Goal: Task Accomplishment & Management: Manage account settings

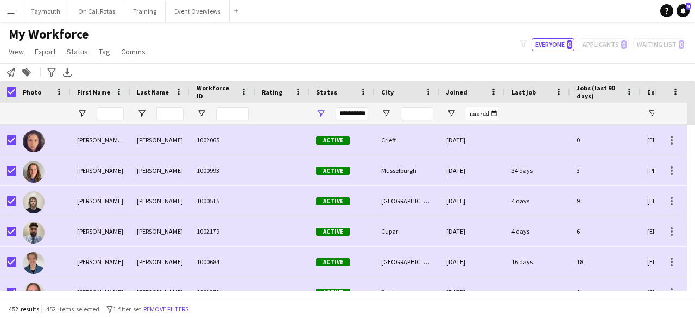
click at [182, 22] on main "My Workforce View Views Default view Active Staff Applications - First Aider Ap…" at bounding box center [347, 162] width 695 height 281
click at [184, 8] on button "Event Overviews Close" at bounding box center [198, 11] width 64 height 21
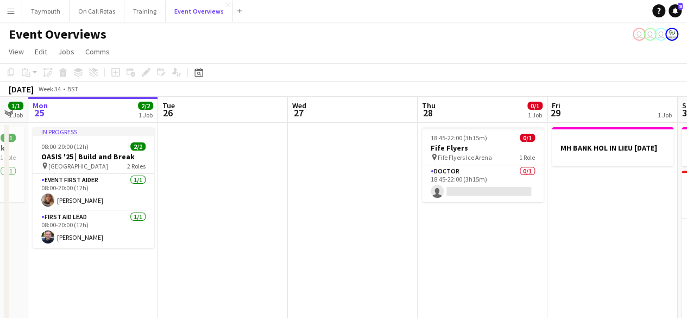
scroll to position [0, 362]
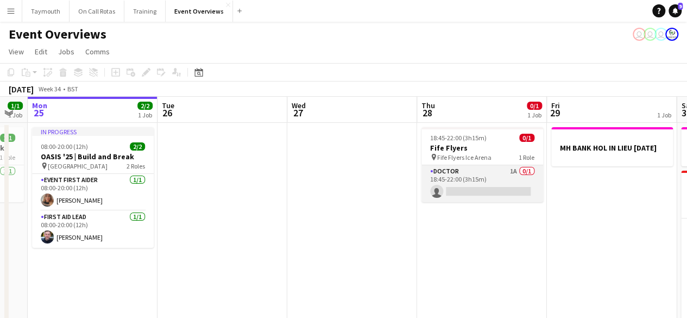
click at [484, 179] on app-card-role "Doctor 1A 0/1 18:45-22:00 (3h15m) single-neutral-actions" at bounding box center [482, 183] width 122 height 37
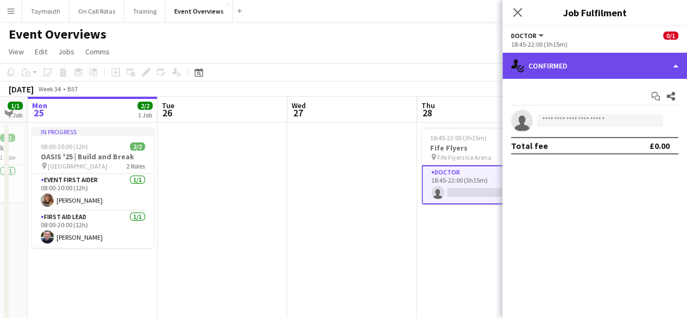
click at [641, 58] on div "single-neutral-actions-check-2 Confirmed" at bounding box center [594, 66] width 185 height 26
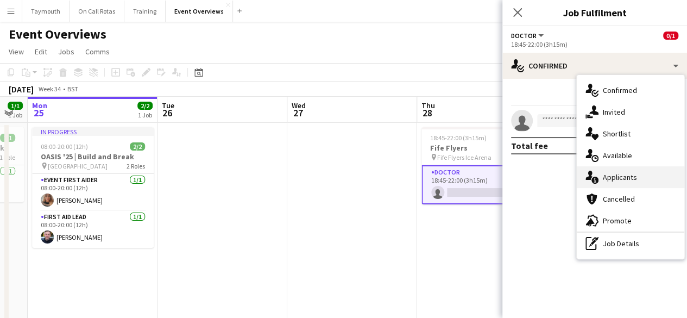
click at [638, 172] on div "single-neutral-actions-information Applicants" at bounding box center [631, 177] width 108 height 22
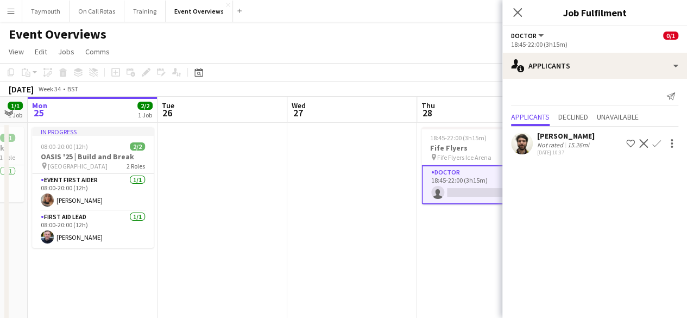
click at [656, 144] on app-icon "Confirm" at bounding box center [656, 143] width 9 height 9
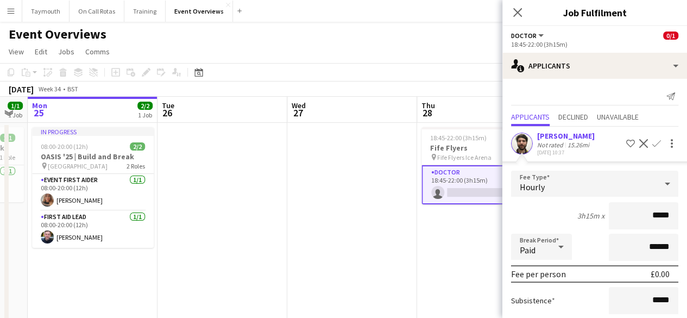
scroll to position [95, 0]
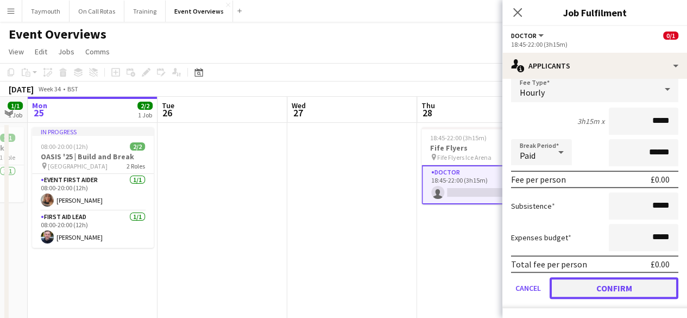
click at [597, 285] on button "Confirm" at bounding box center [614, 288] width 129 height 22
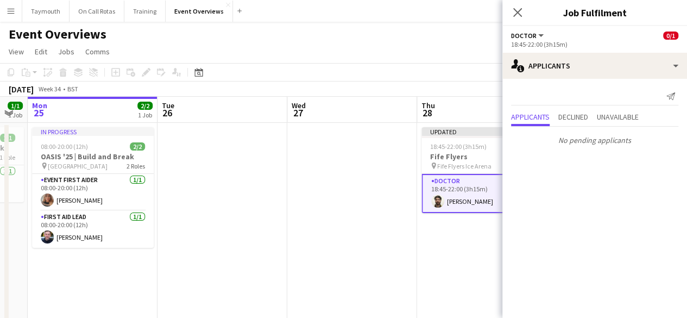
scroll to position [0, 0]
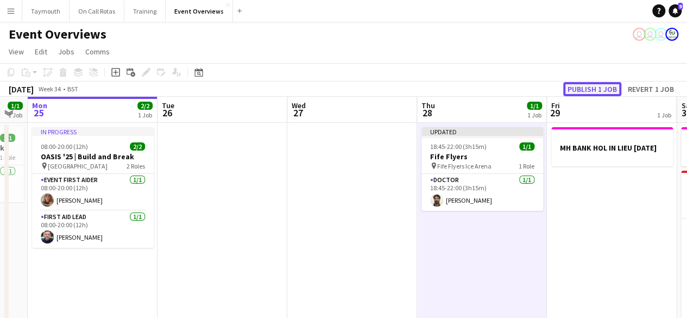
click at [596, 90] on button "Publish 1 job" at bounding box center [592, 89] width 58 height 14
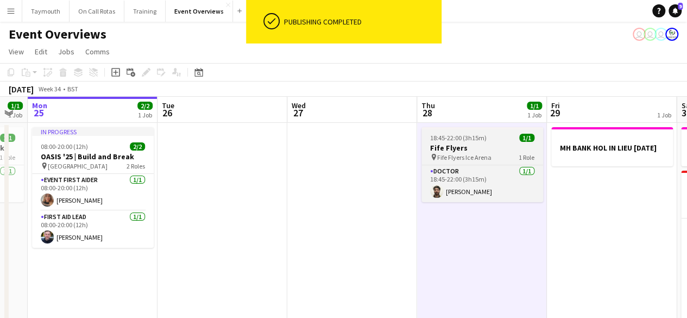
click at [492, 147] on h3 "Fife Flyers" at bounding box center [482, 148] width 122 height 10
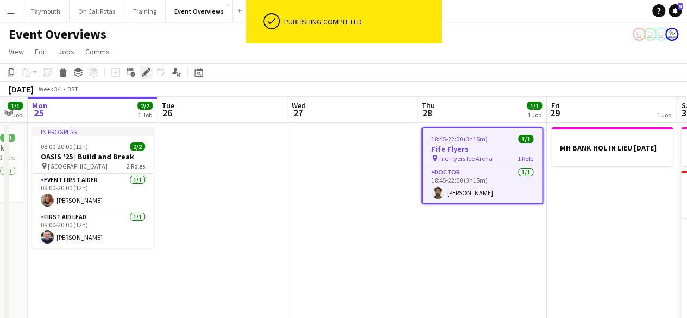
click at [149, 72] on icon "Edit" at bounding box center [146, 72] width 9 height 9
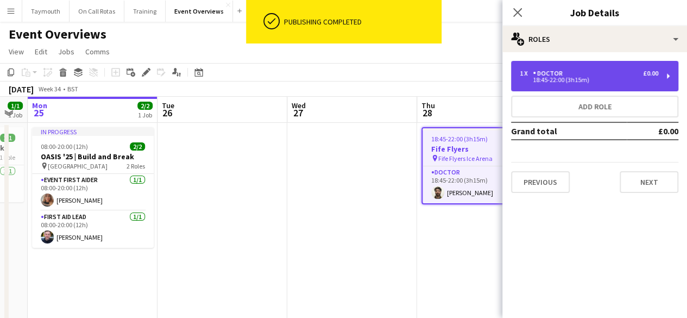
click at [559, 79] on div "18:45-22:00 (3h15m)" at bounding box center [589, 79] width 139 height 5
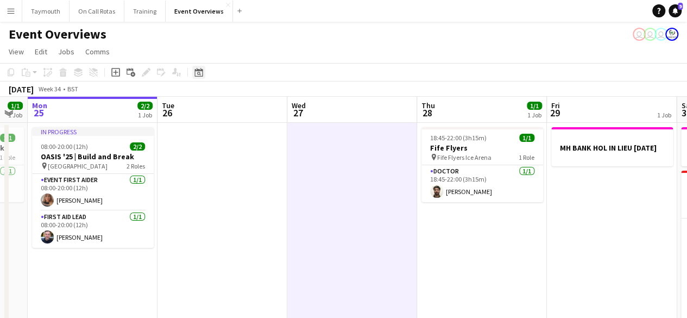
click at [202, 69] on icon "Date picker" at bounding box center [198, 72] width 9 height 9
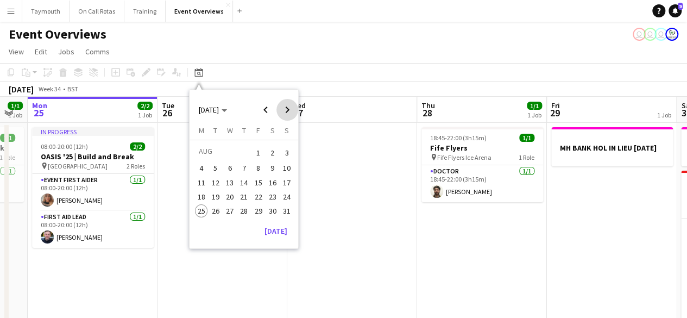
click at [286, 107] on span "Next month" at bounding box center [287, 110] width 22 height 22
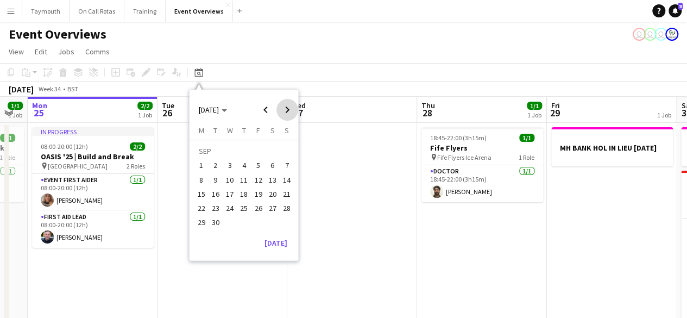
click at [286, 107] on span "Next month" at bounding box center [287, 110] width 22 height 22
click at [268, 206] on span "25" at bounding box center [272, 208] width 13 height 13
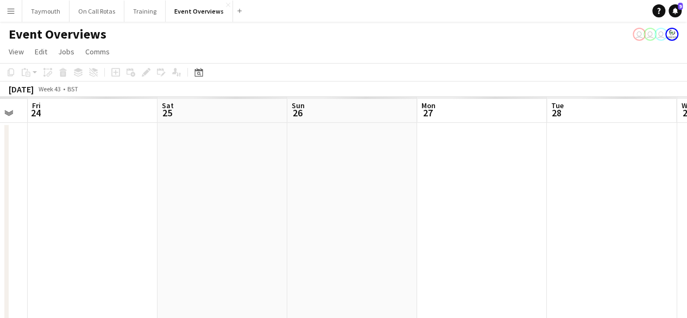
scroll to position [0, 374]
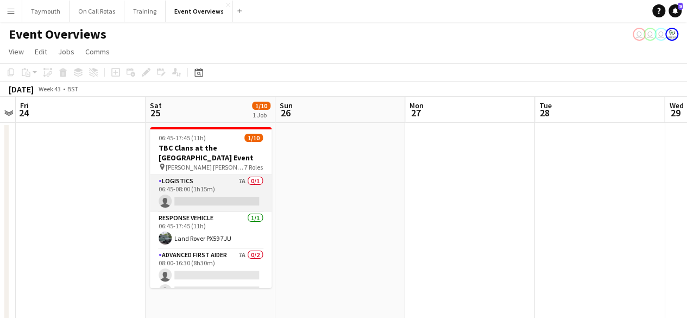
click at [219, 194] on app-card-role "Logistics 7A 0/1 06:45-08:00 (1h15m) single-neutral-actions" at bounding box center [211, 193] width 122 height 37
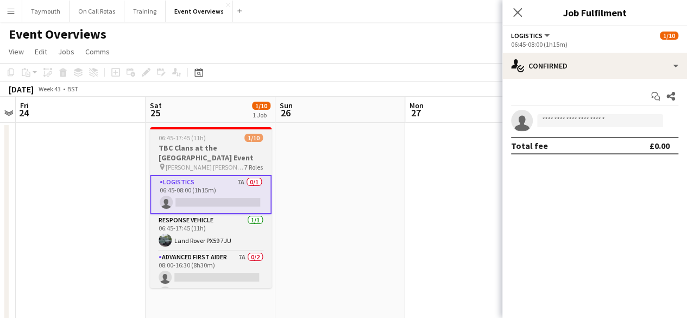
click at [212, 148] on h3 "TBC Clans at the Croft - Enduro Event" at bounding box center [211, 153] width 122 height 20
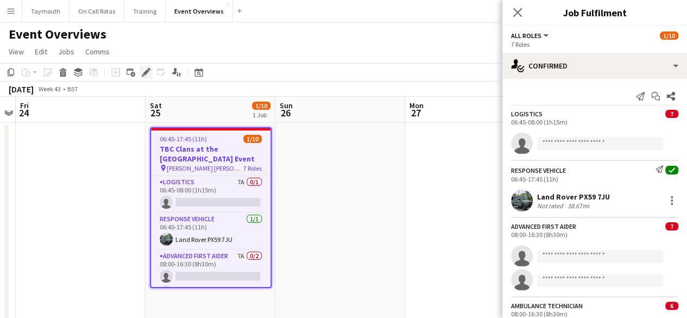
click at [149, 71] on icon "Edit" at bounding box center [146, 72] width 9 height 9
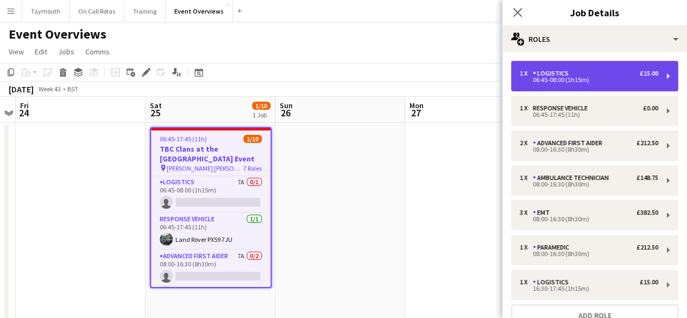
click at [601, 80] on div "06:45-08:00 (1h15m)" at bounding box center [589, 79] width 139 height 5
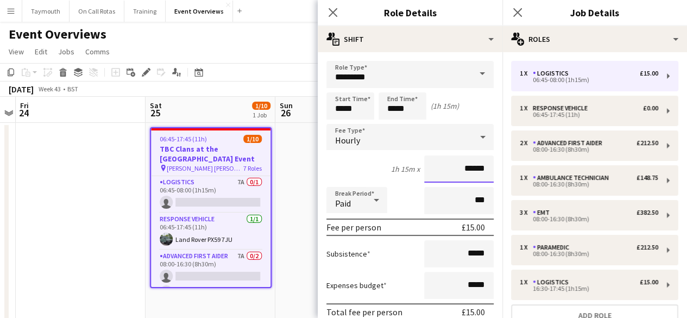
click at [483, 168] on input "******" at bounding box center [459, 168] width 70 height 27
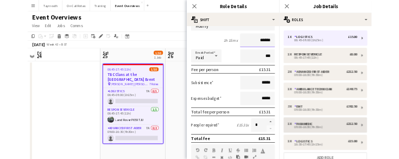
scroll to position [89, 0]
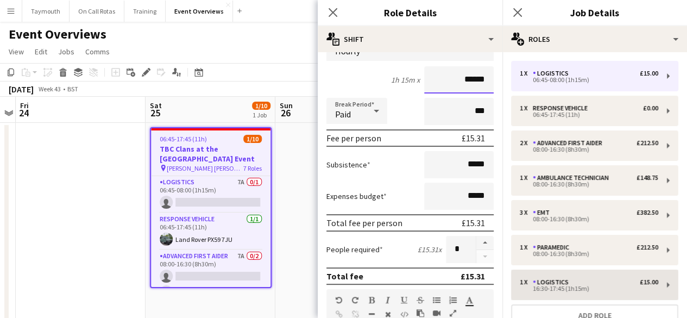
type input "******"
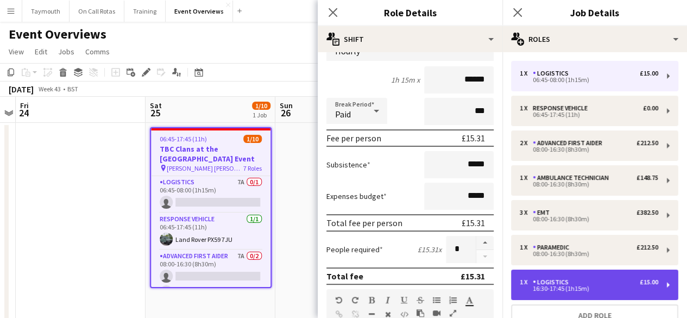
click at [571, 286] on div "16:30-17:45 (1h15m)" at bounding box center [589, 288] width 139 height 5
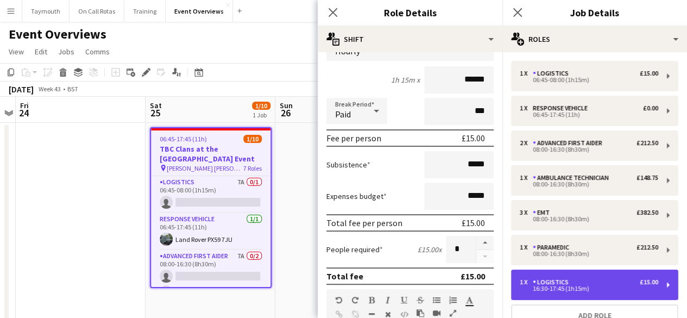
type input "*****"
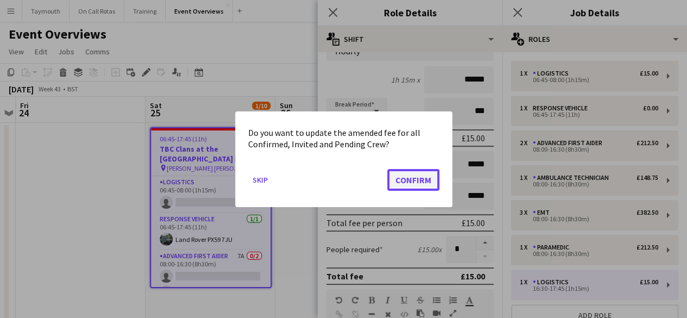
click at [414, 179] on button "Confirm" at bounding box center [413, 179] width 52 height 22
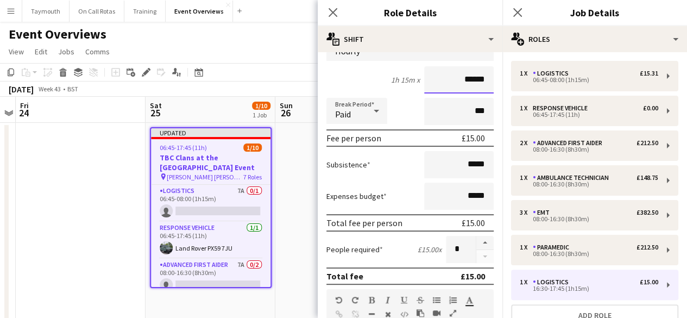
click at [478, 83] on input "******" at bounding box center [459, 79] width 70 height 27
type input "******"
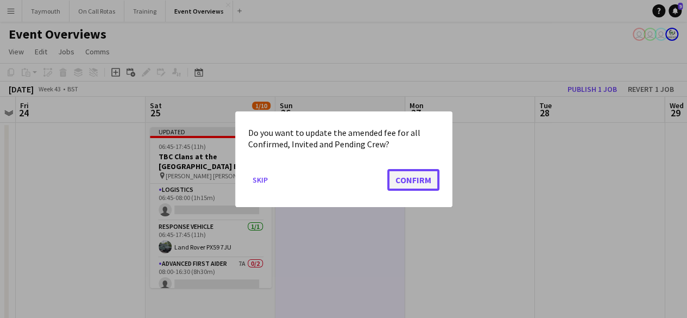
click at [413, 177] on button "Confirm" at bounding box center [413, 179] width 52 height 22
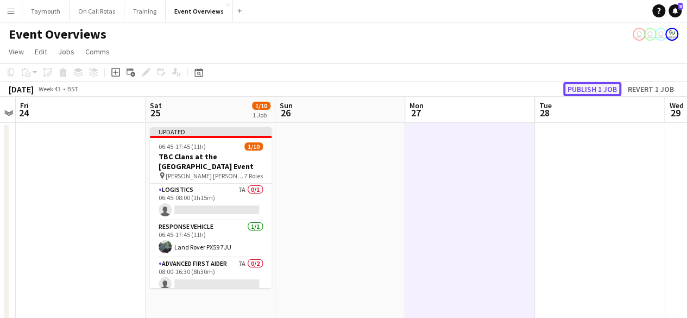
click at [597, 87] on button "Publish 1 job" at bounding box center [592, 89] width 58 height 14
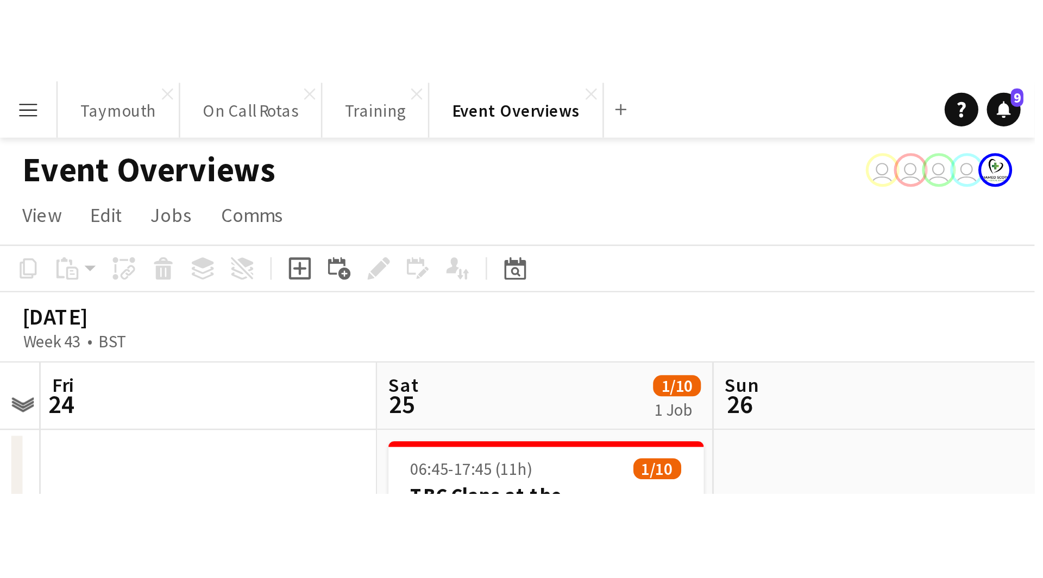
scroll to position [0, 374]
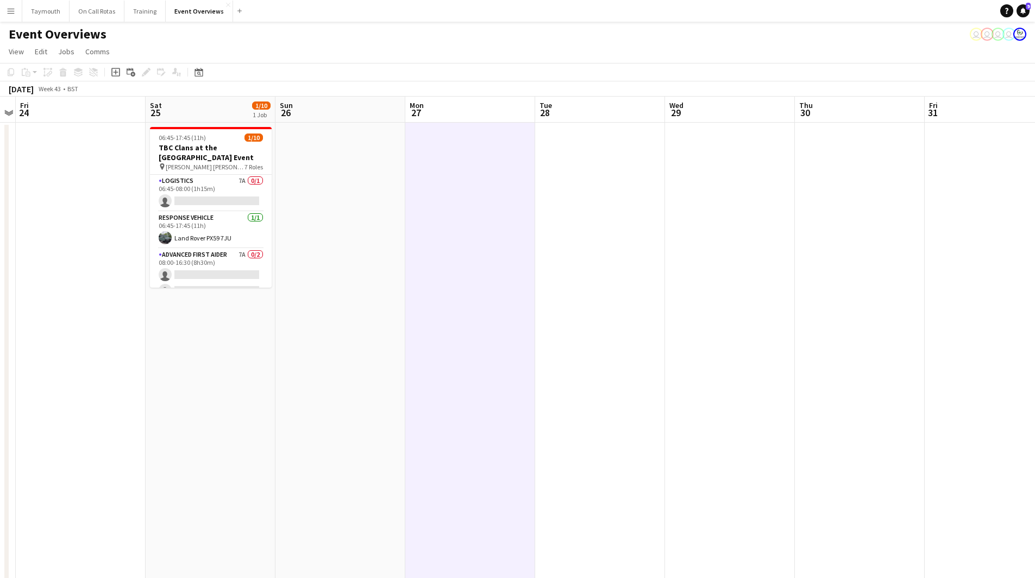
click at [10, 13] on app-icon "Menu" at bounding box center [11, 11] width 9 height 9
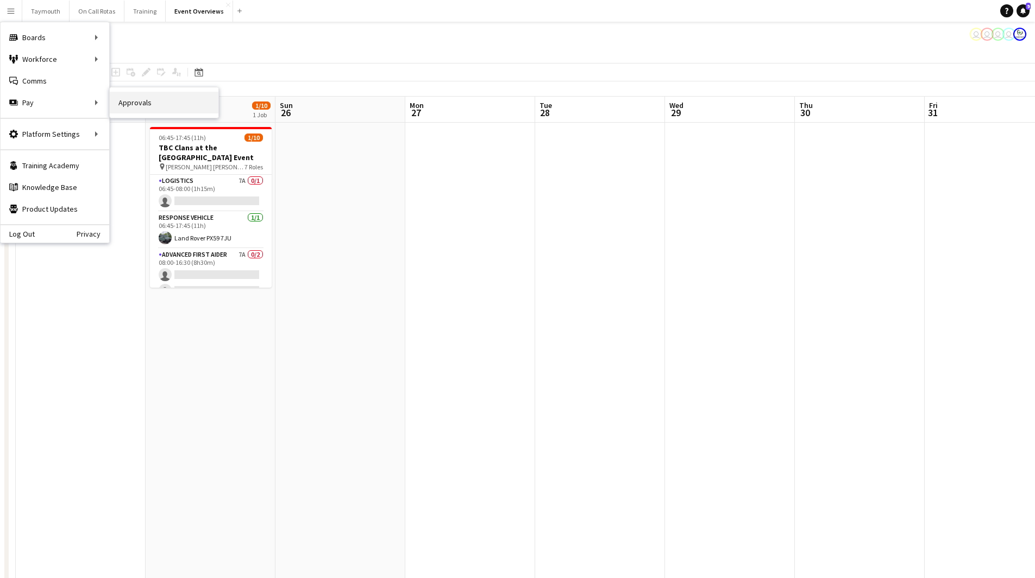
click at [154, 105] on link "Approvals" at bounding box center [164, 103] width 109 height 22
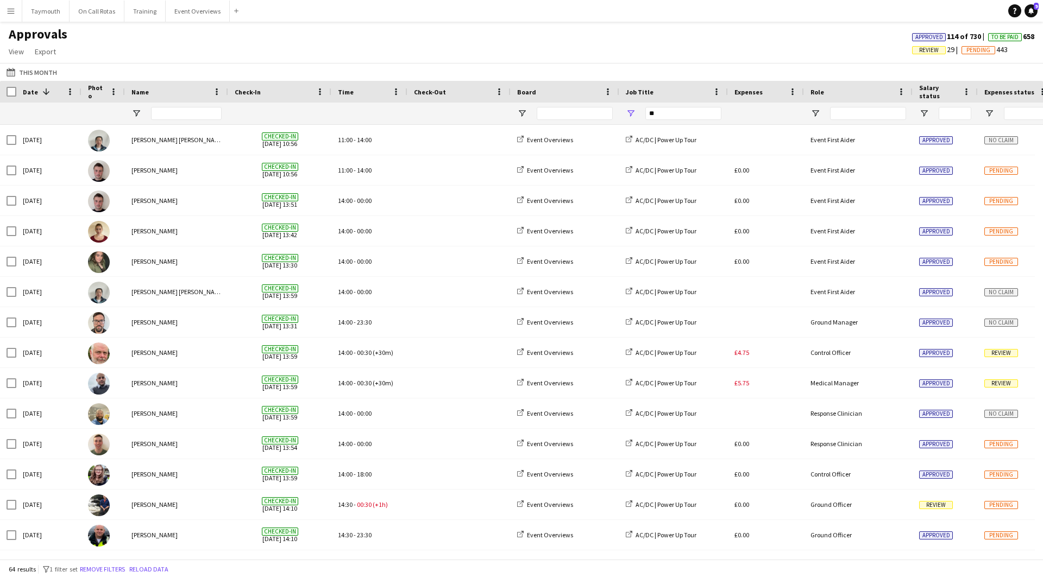
click at [695, 36] on span "Approved" at bounding box center [929, 37] width 28 height 7
click at [695, 49] on span "Review" at bounding box center [933, 50] width 20 height 7
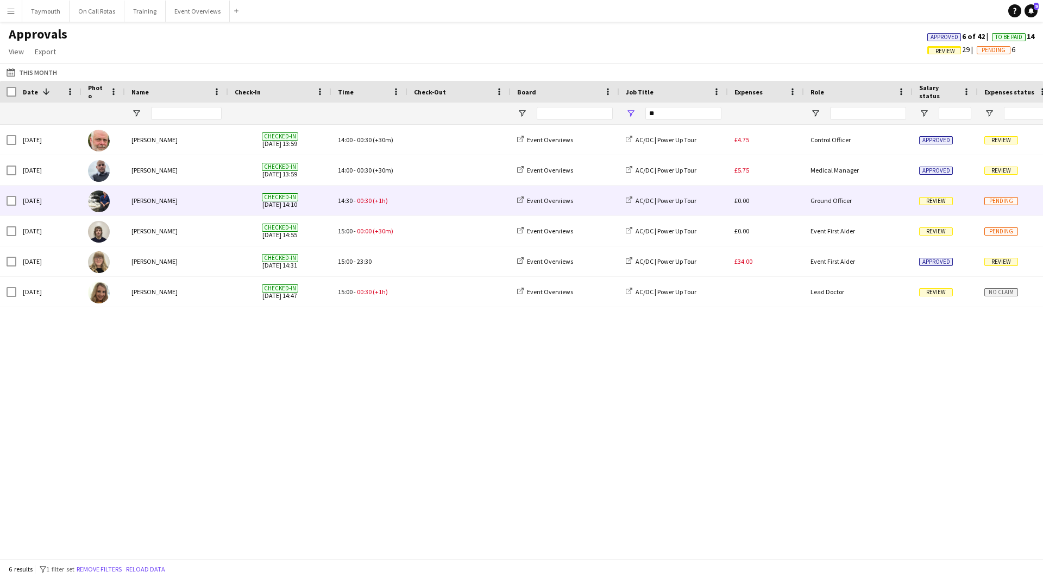
click at [411, 198] on div at bounding box center [458, 201] width 103 height 30
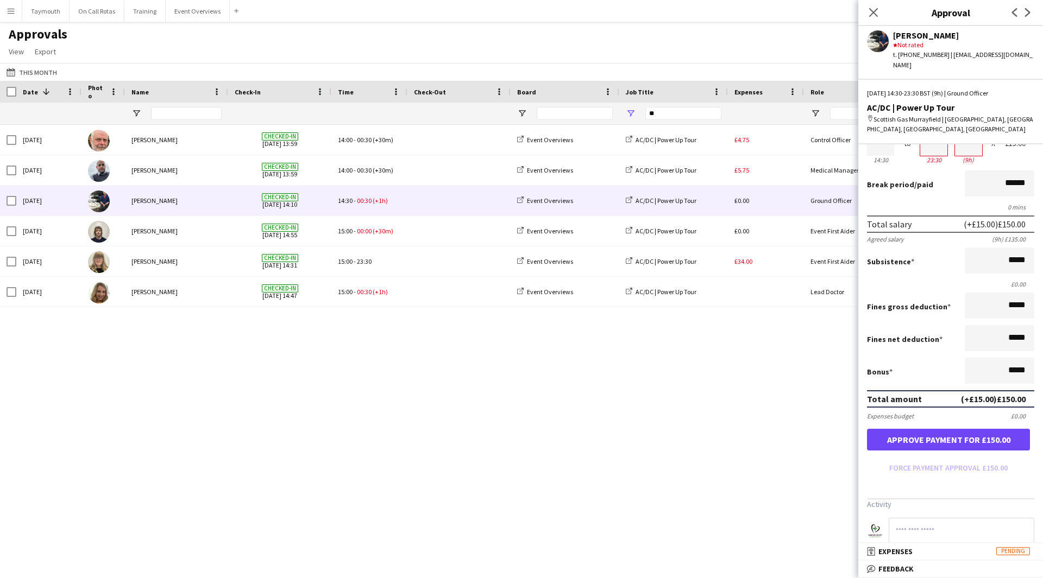
scroll to position [156, 0]
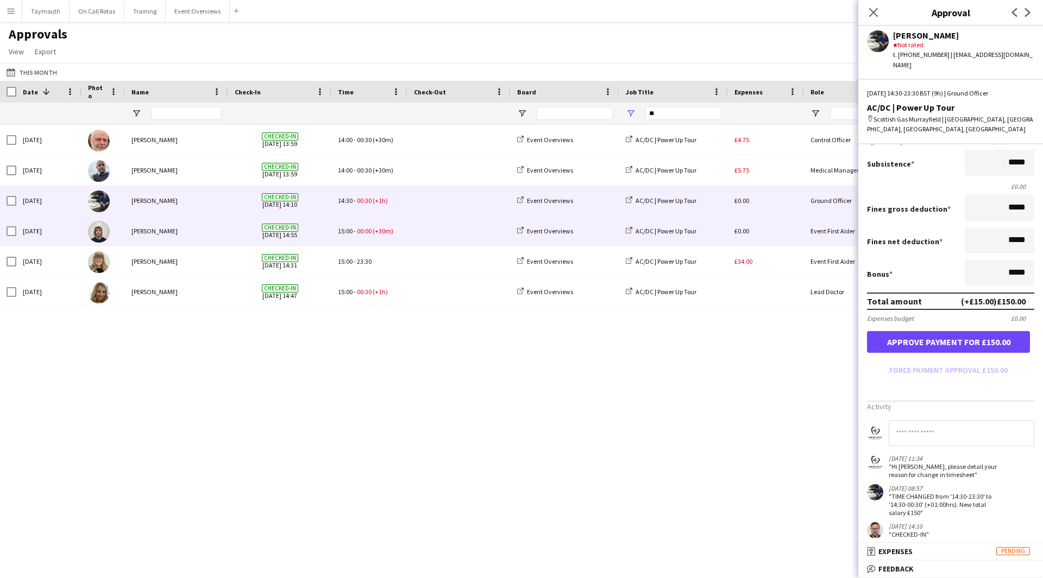
click at [472, 241] on span at bounding box center [459, 231] width 90 height 30
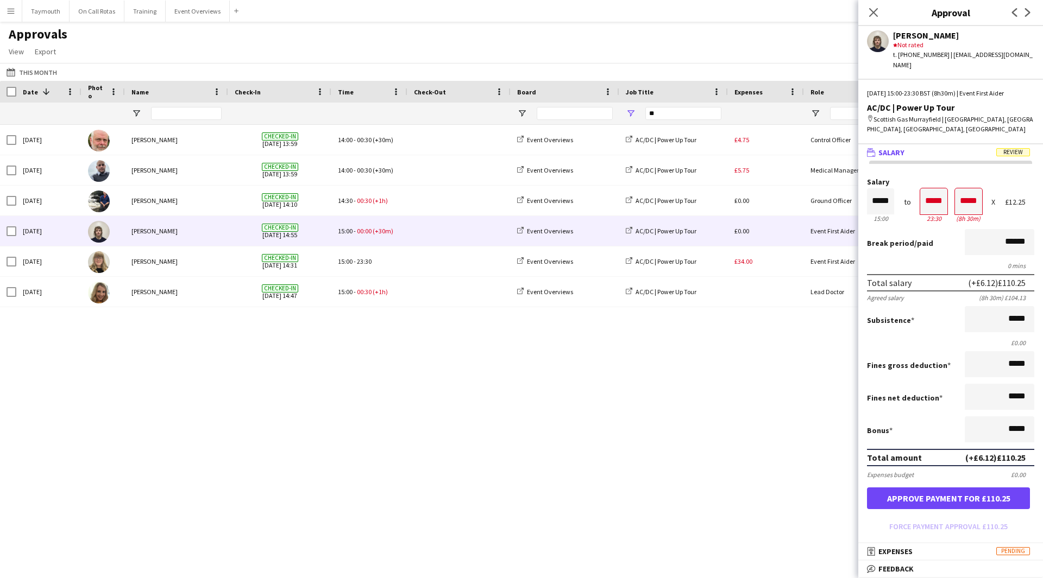
scroll to position [127, 0]
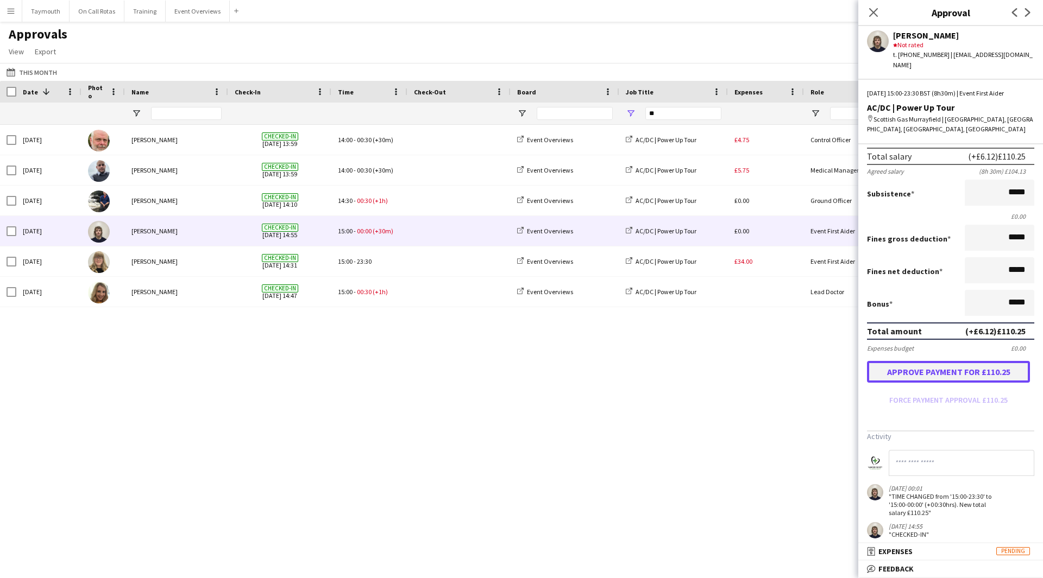
click at [695, 317] on button "Approve payment for £110.25" at bounding box center [948, 372] width 163 height 22
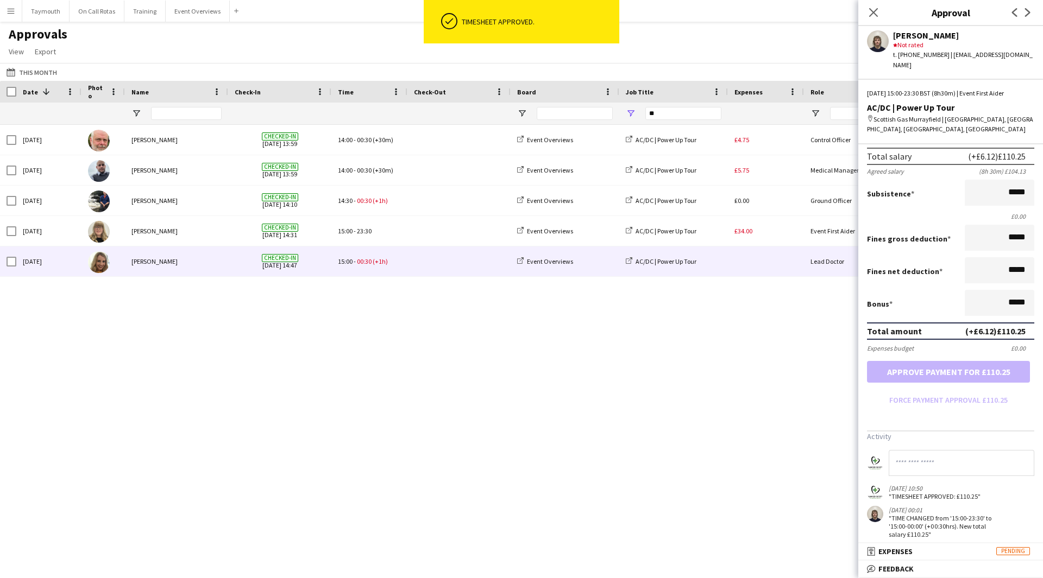
click at [432, 266] on span at bounding box center [459, 262] width 90 height 30
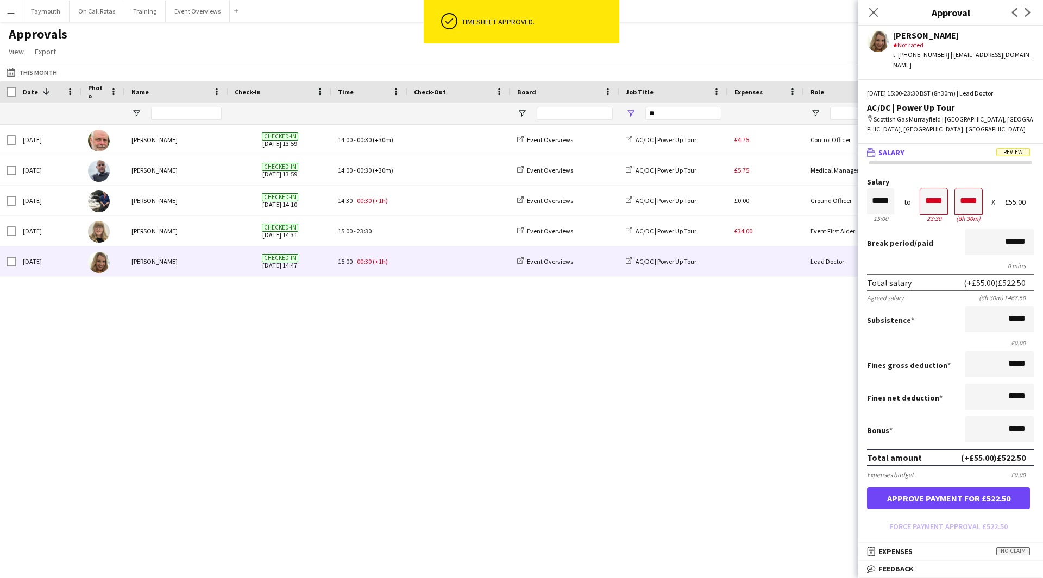
scroll to position [186, 0]
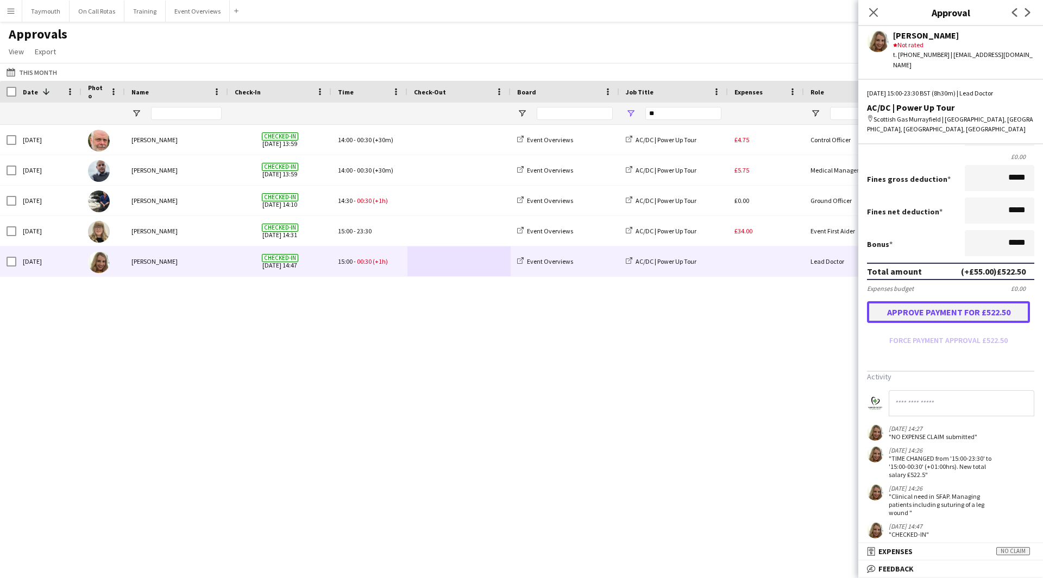
click at [695, 301] on button "Approve payment for £522.50" at bounding box center [948, 312] width 163 height 22
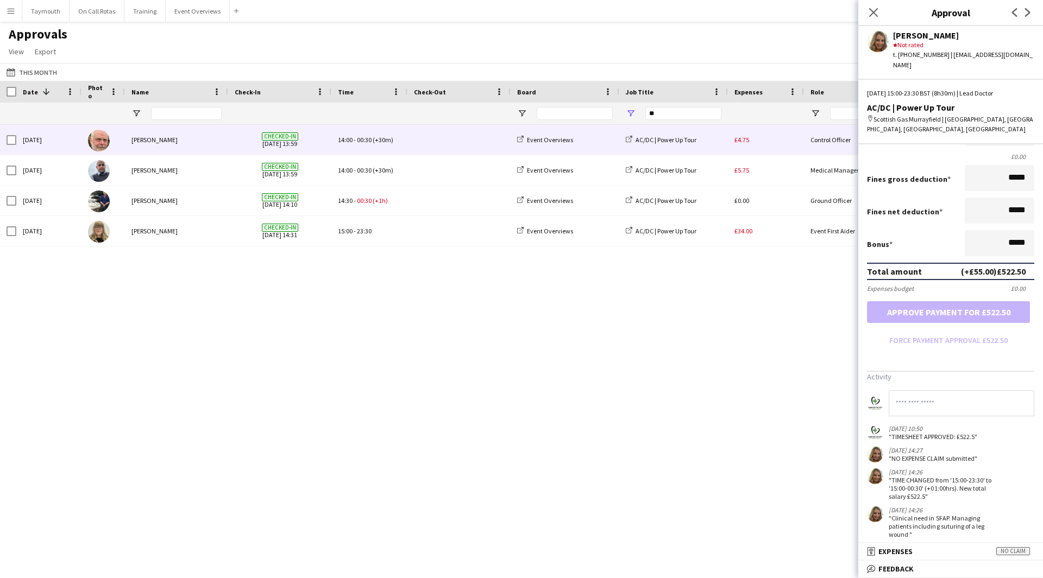
click at [695, 144] on div "£4.75" at bounding box center [766, 140] width 76 height 30
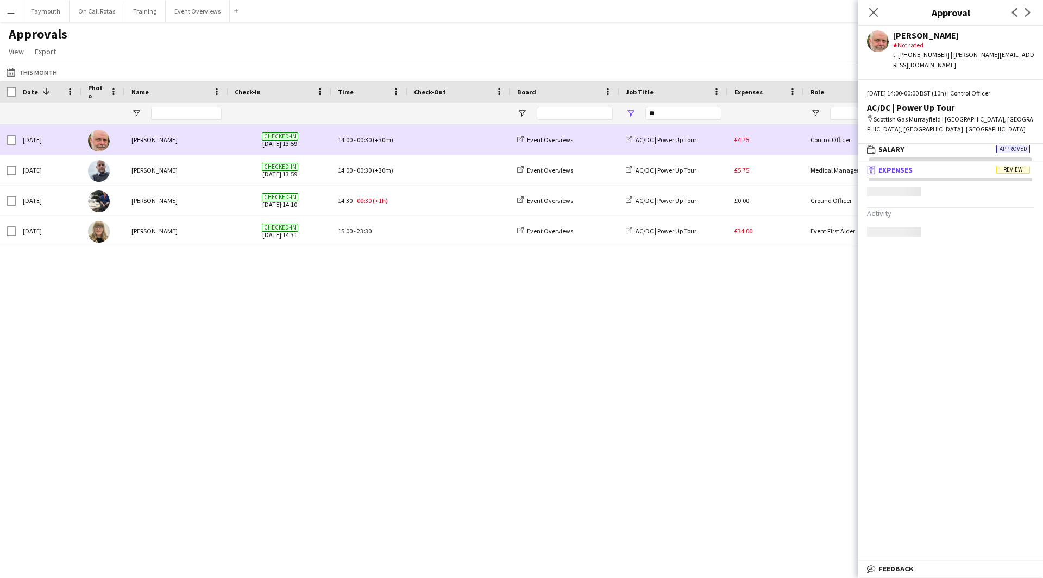
scroll to position [3, 0]
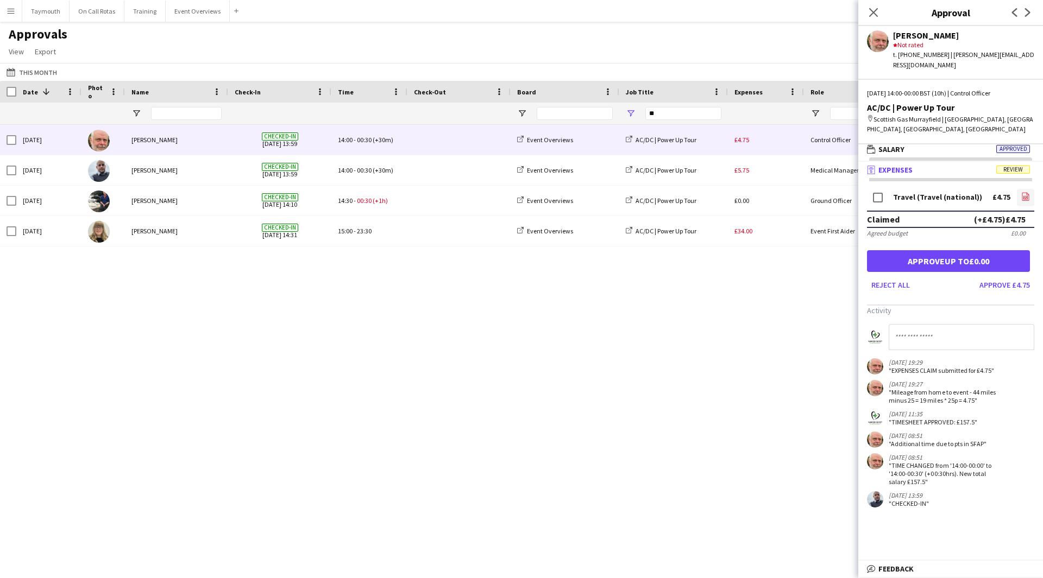
click at [695, 192] on icon "file-image" at bounding box center [1025, 196] width 9 height 9
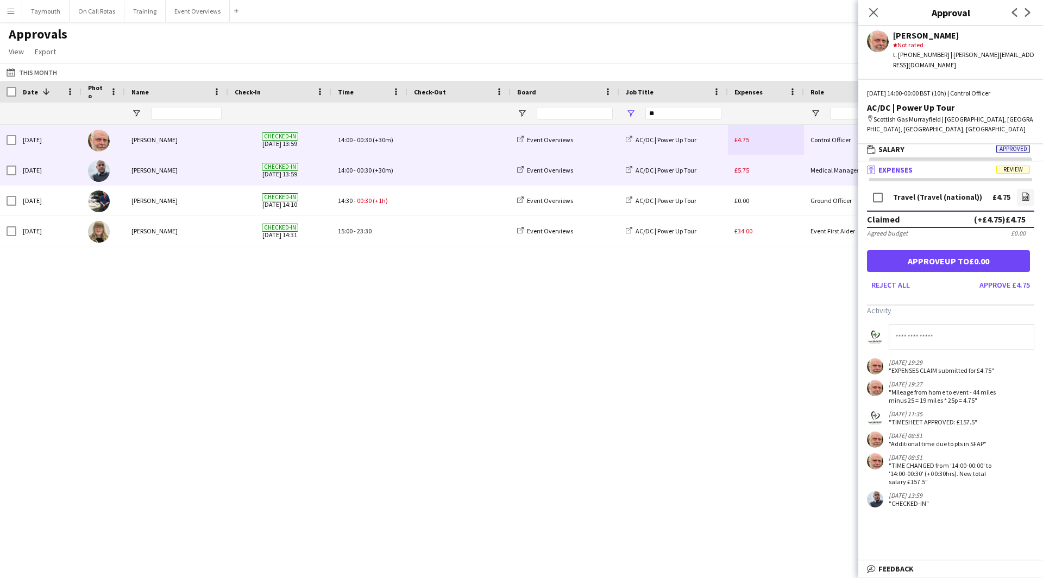
click at [491, 171] on span at bounding box center [459, 170] width 90 height 30
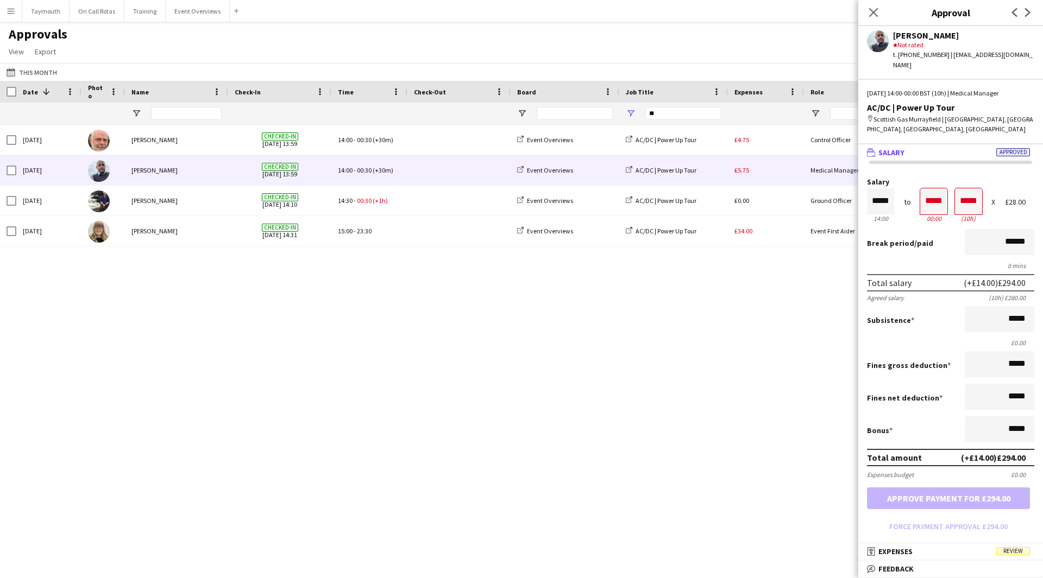
scroll to position [1, 0]
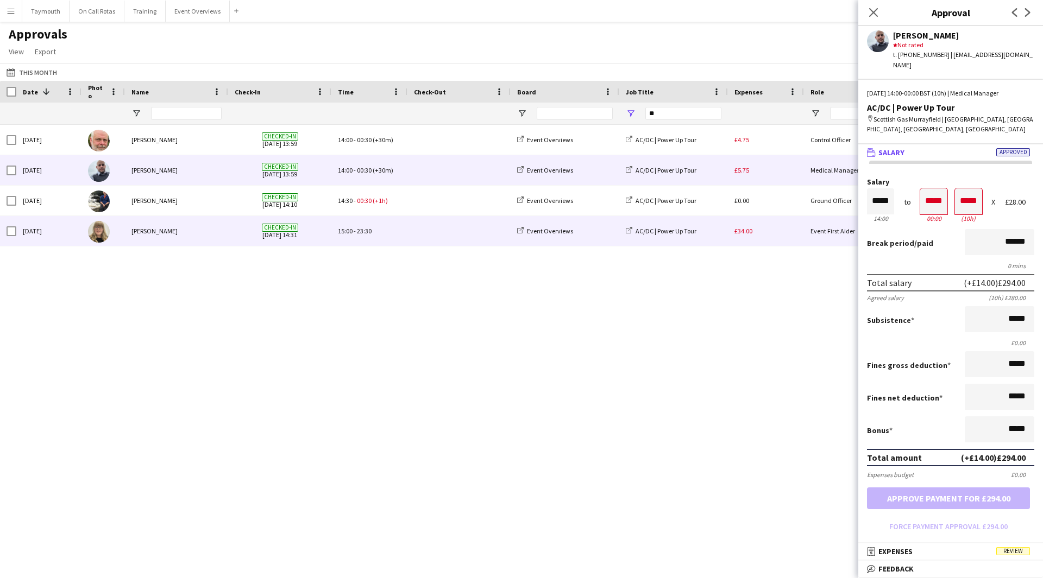
click at [409, 233] on div at bounding box center [458, 231] width 103 height 30
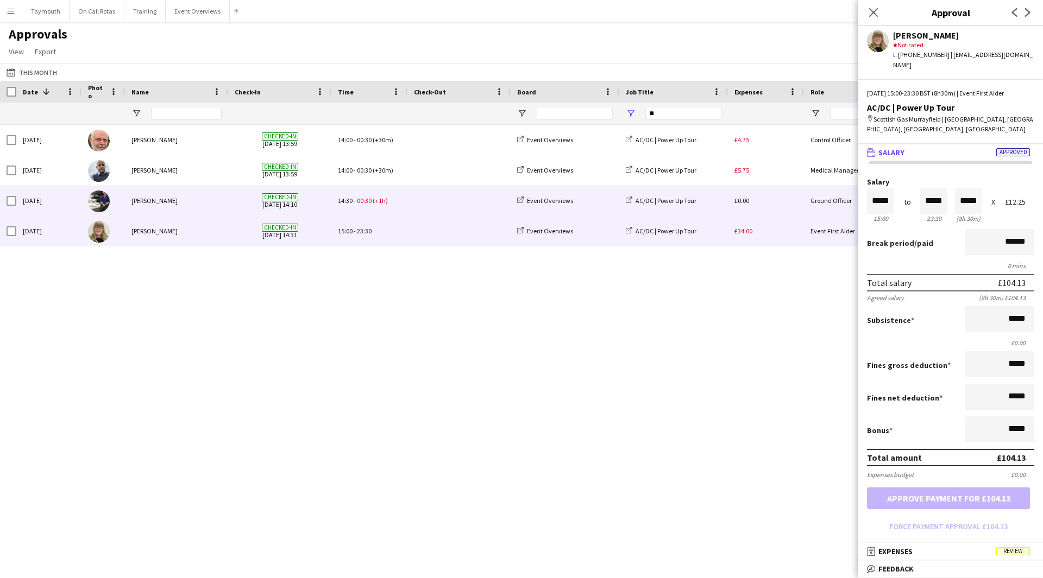
click at [417, 200] on span at bounding box center [459, 201] width 90 height 30
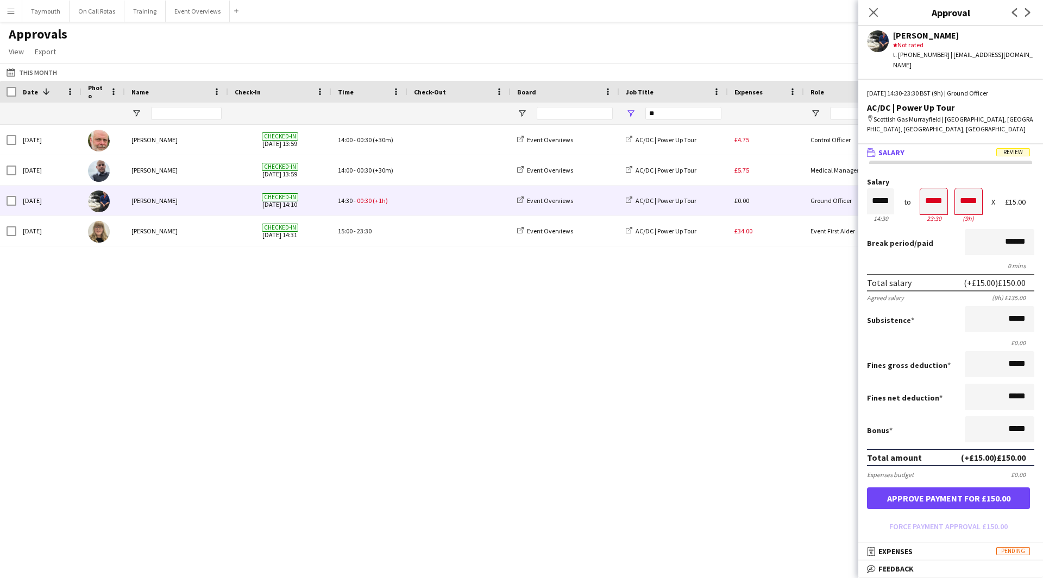
click at [695, 2] on div "Close pop-in" at bounding box center [873, 12] width 30 height 25
click at [695, 8] on app-icon "Close pop-in" at bounding box center [874, 13] width 16 height 16
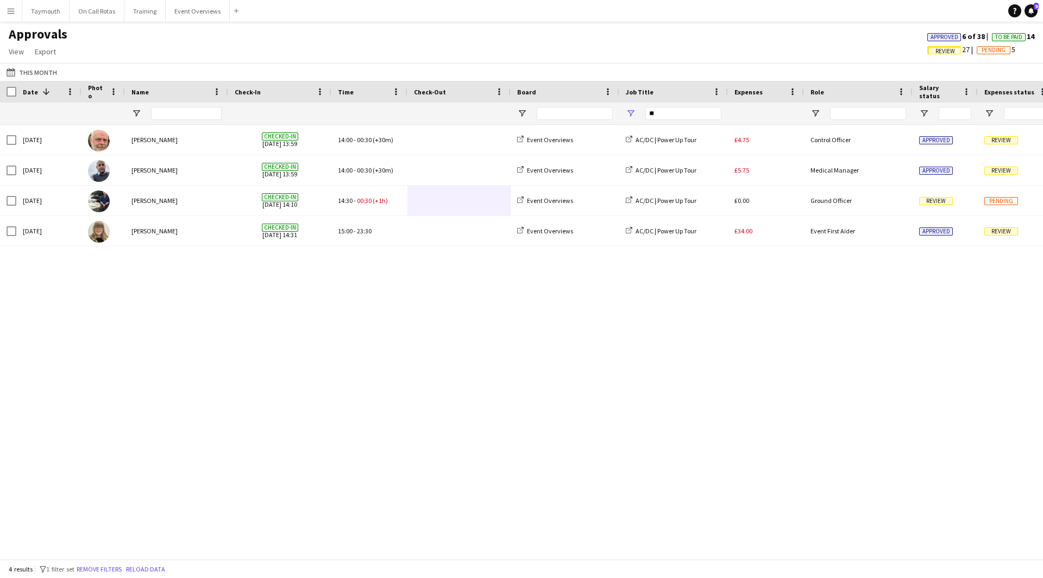
click at [695, 32] on div "Approved 6 of 38 To Be Paid 14" at bounding box center [980, 37] width 124 height 10
click at [695, 34] on span "Approved" at bounding box center [944, 37] width 28 height 7
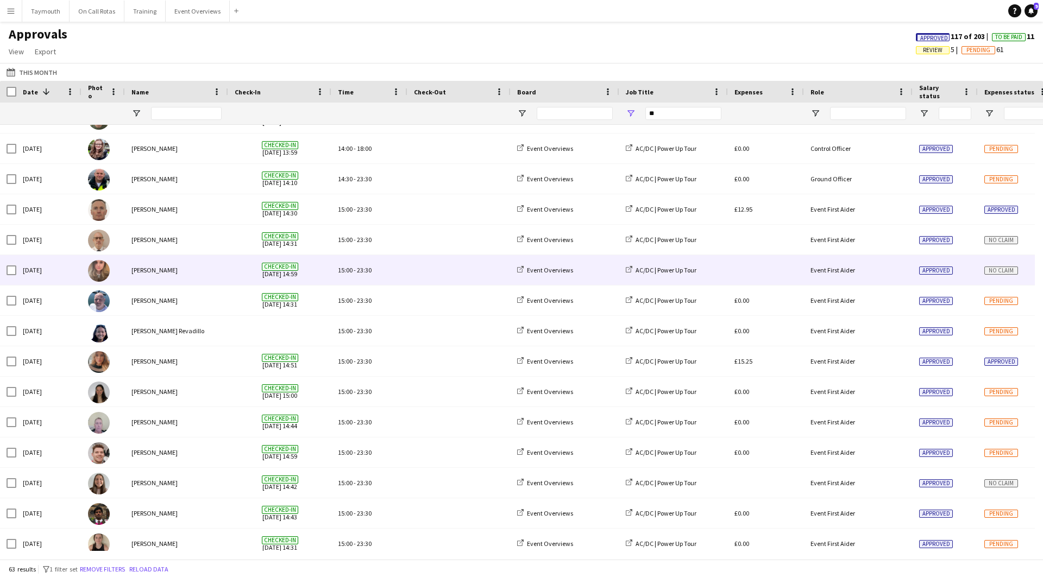
scroll to position [0, 0]
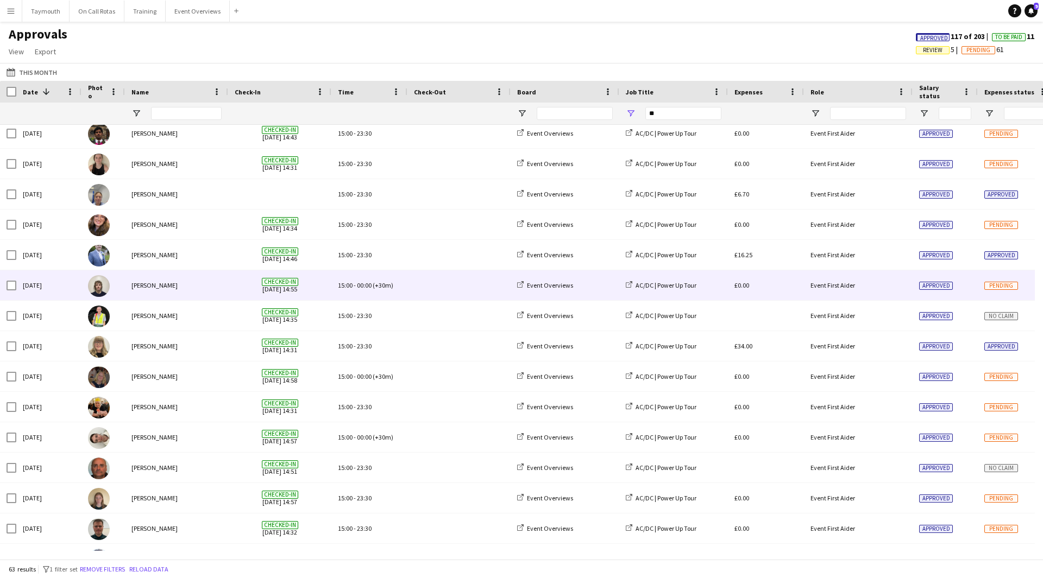
click at [413, 292] on div at bounding box center [458, 285] width 103 height 30
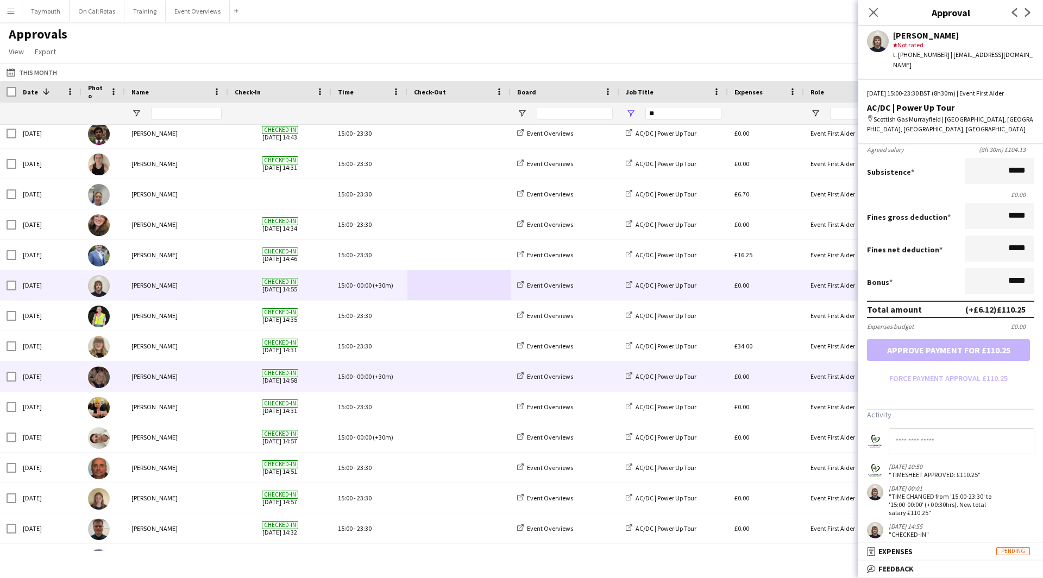
click at [444, 317] on span at bounding box center [459, 377] width 90 height 30
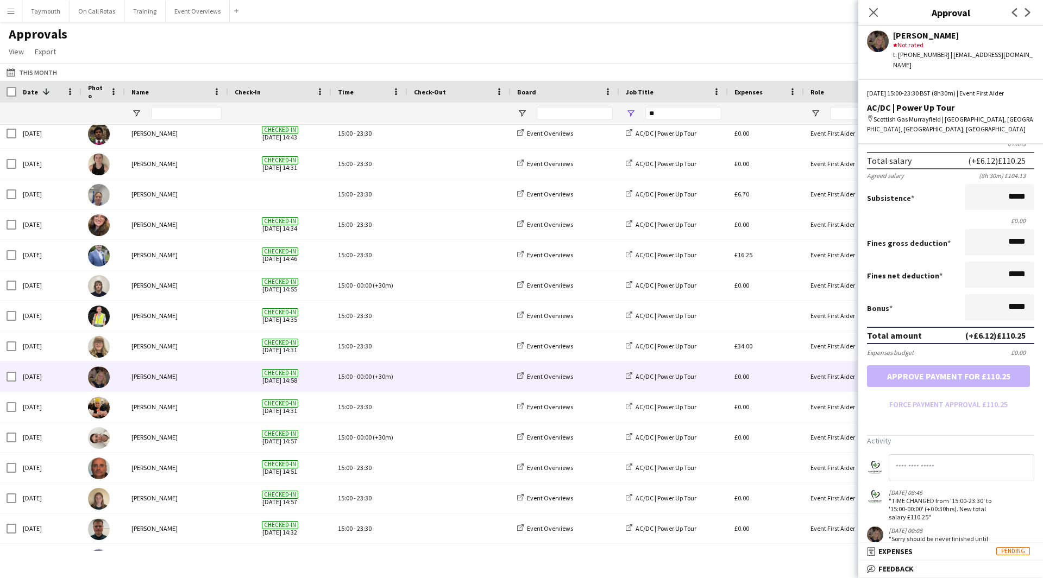
scroll to position [186, 0]
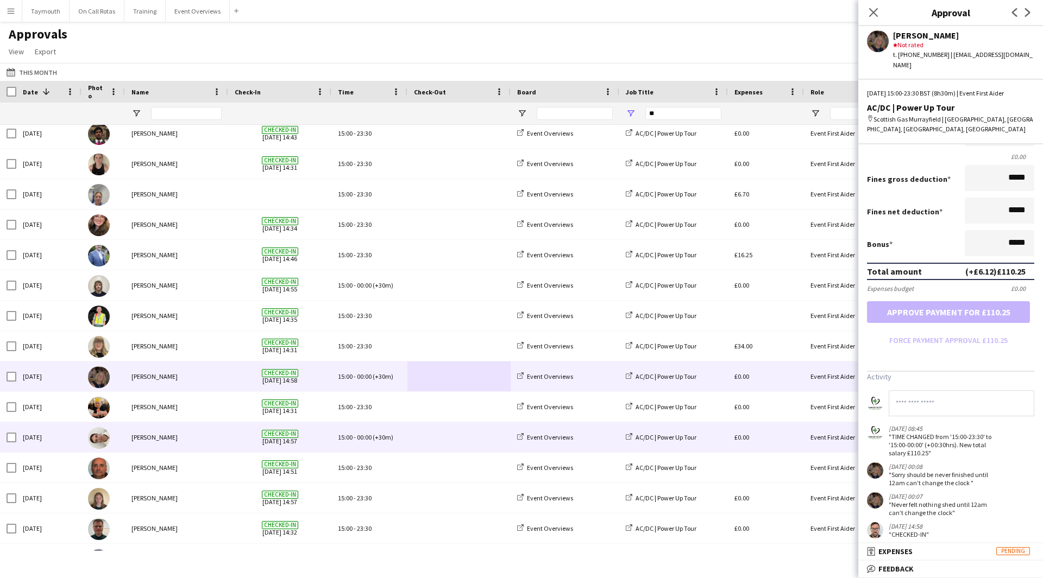
click at [415, 317] on span at bounding box center [459, 438] width 90 height 30
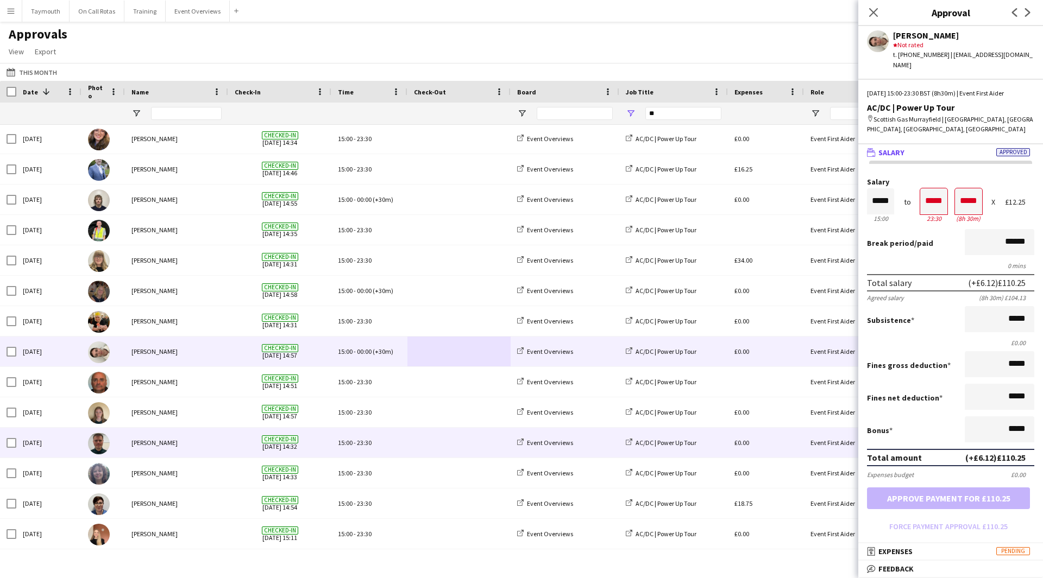
scroll to position [978, 0]
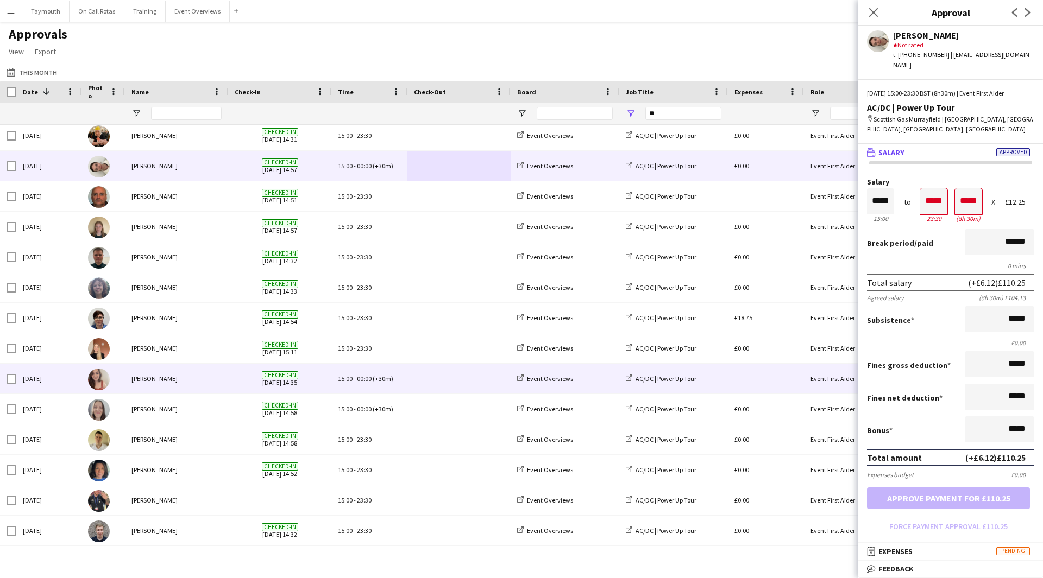
click at [424, 317] on span at bounding box center [459, 379] width 90 height 30
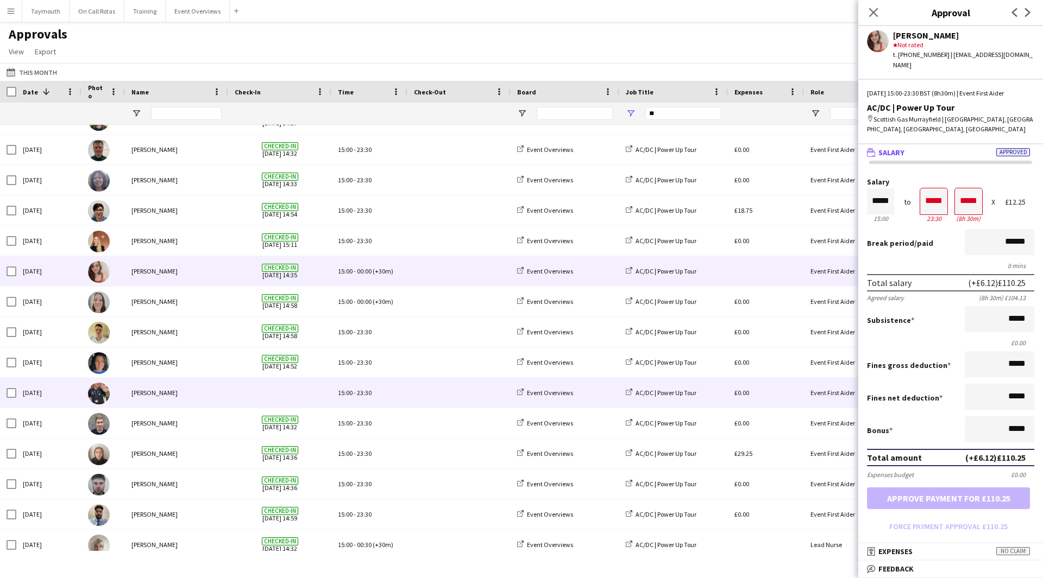
scroll to position [1086, 0]
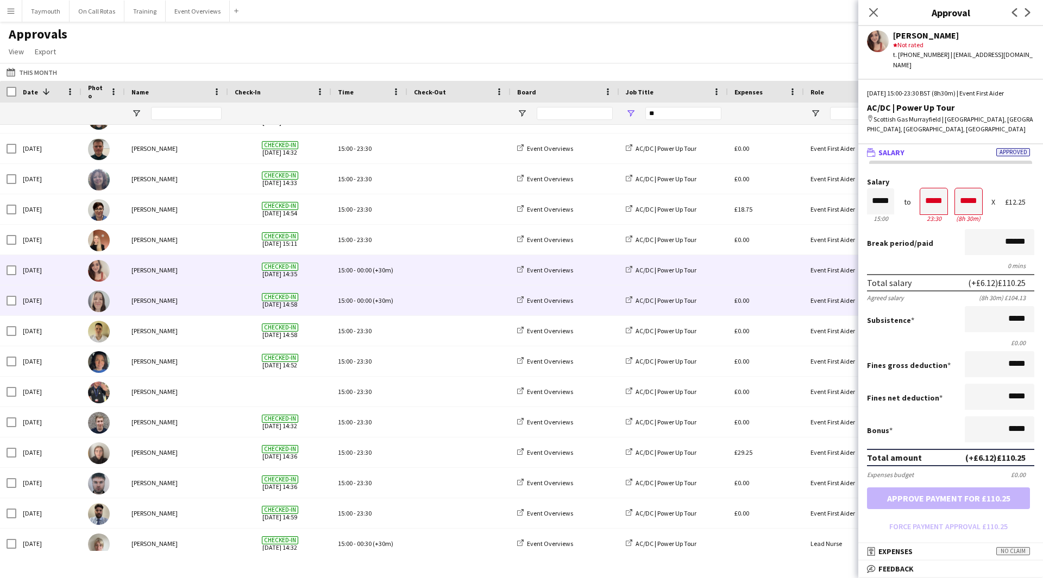
click at [421, 300] on span at bounding box center [459, 301] width 90 height 30
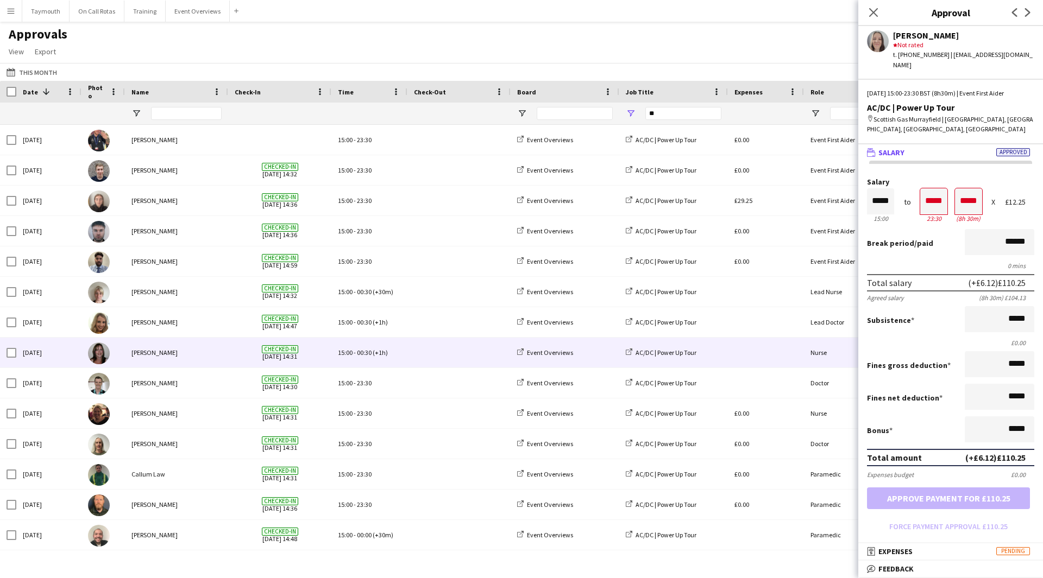
scroll to position [1358, 0]
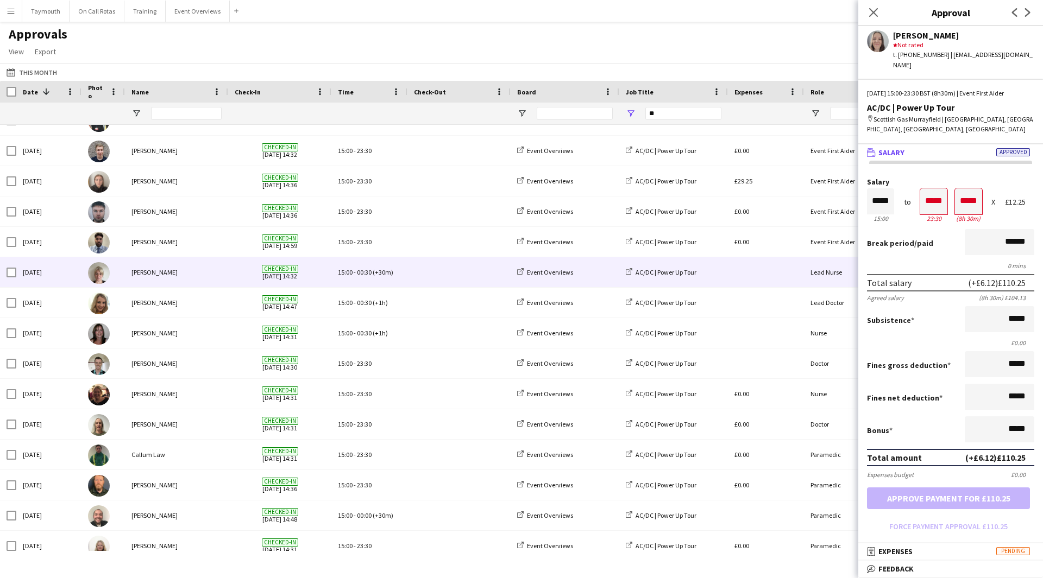
click at [427, 281] on span at bounding box center [459, 272] width 90 height 30
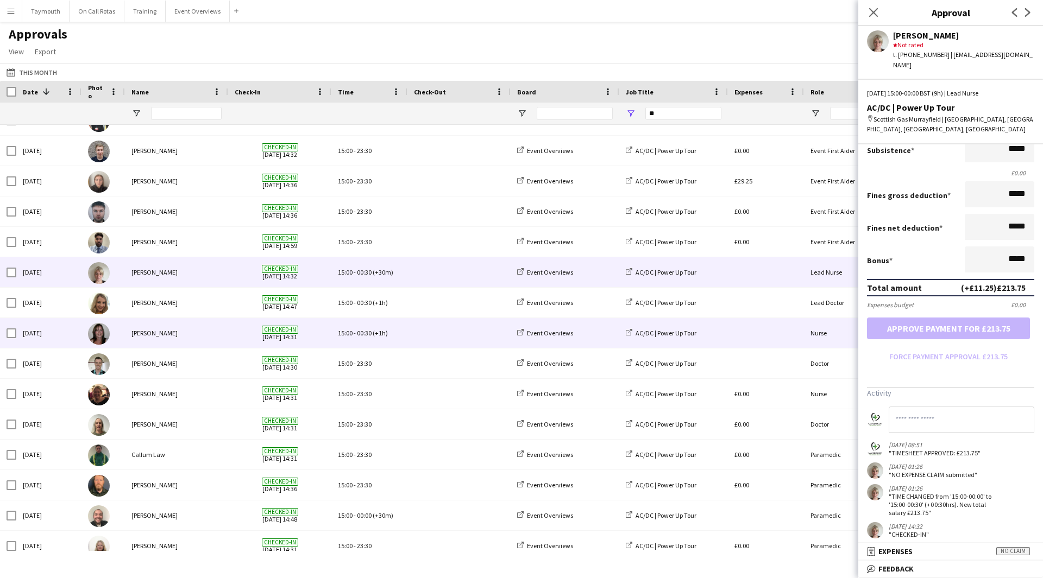
click at [424, 317] on span at bounding box center [459, 333] width 90 height 30
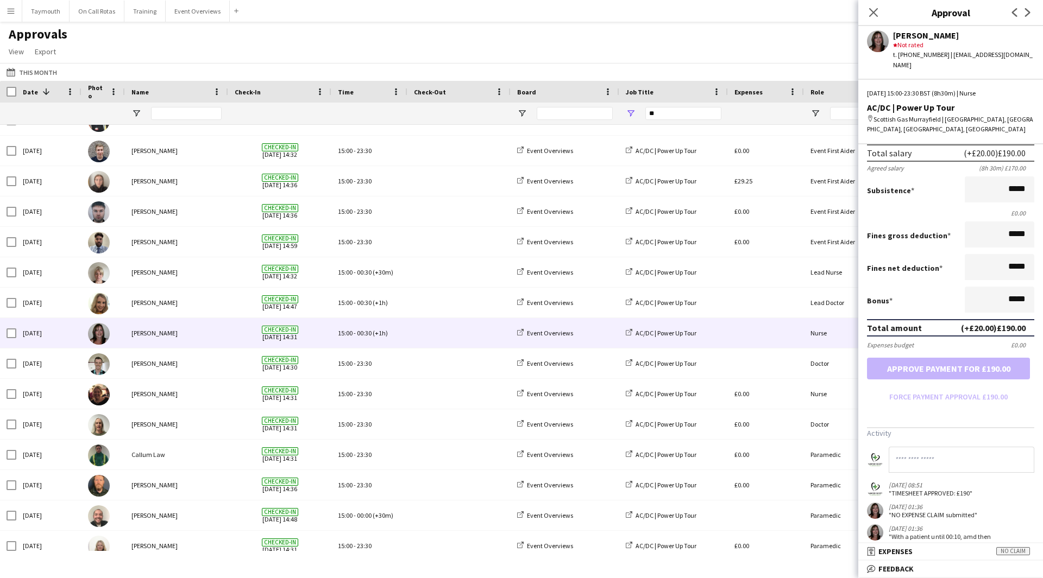
scroll to position [208, 0]
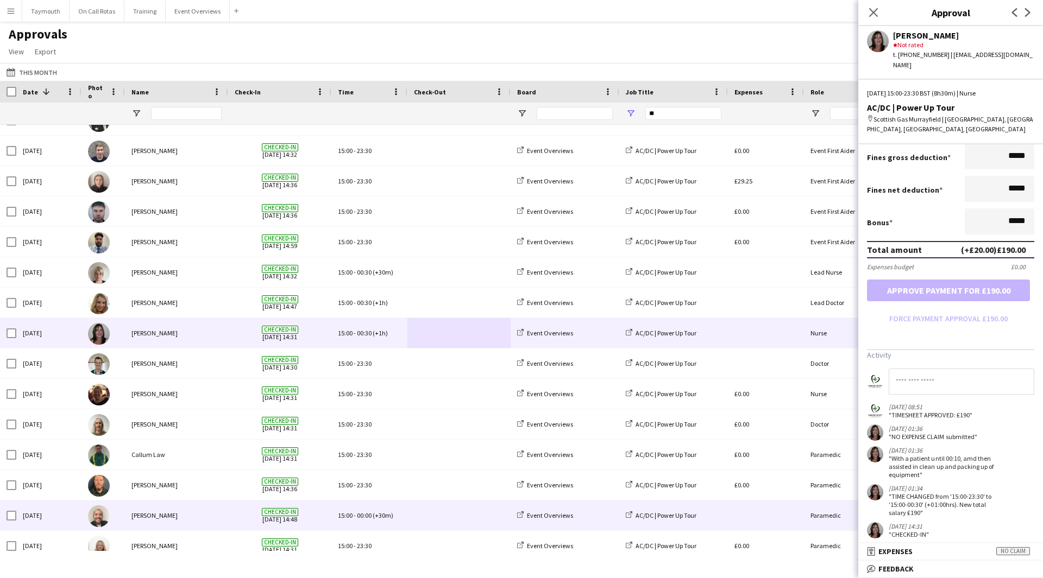
click at [423, 317] on span at bounding box center [459, 516] width 90 height 30
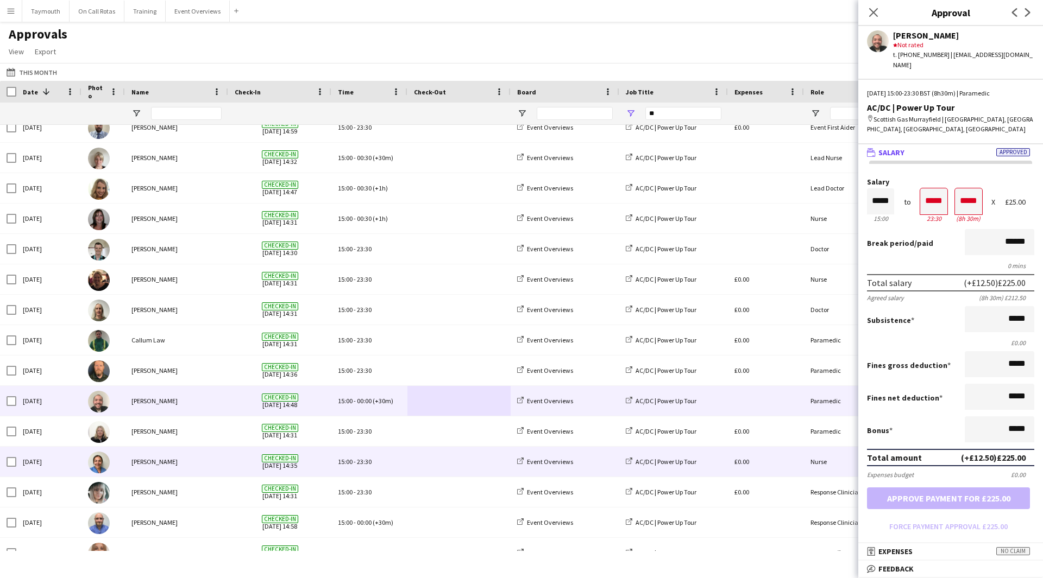
scroll to position [1490, 0]
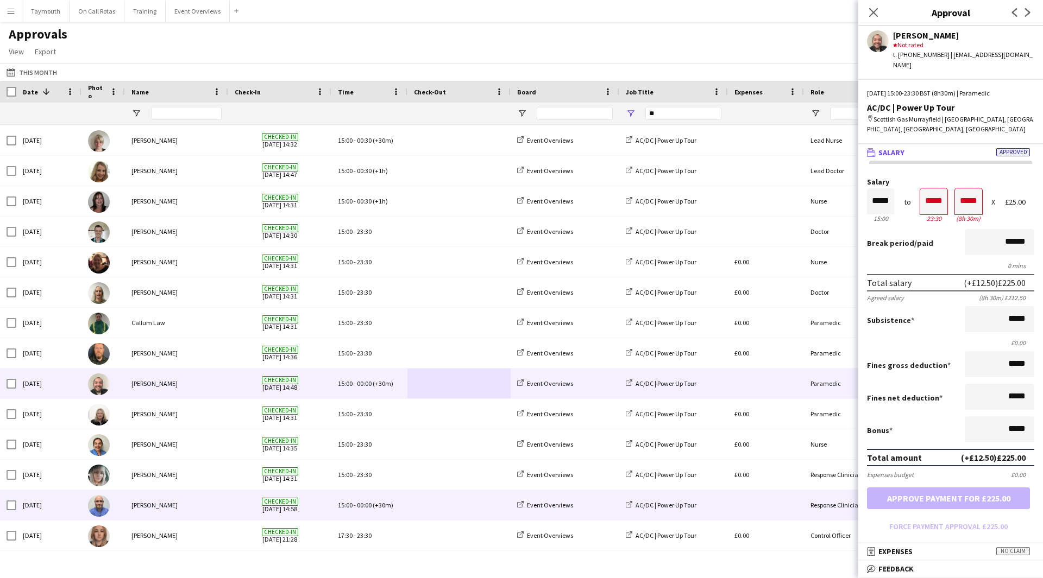
click at [445, 317] on span at bounding box center [459, 505] width 90 height 30
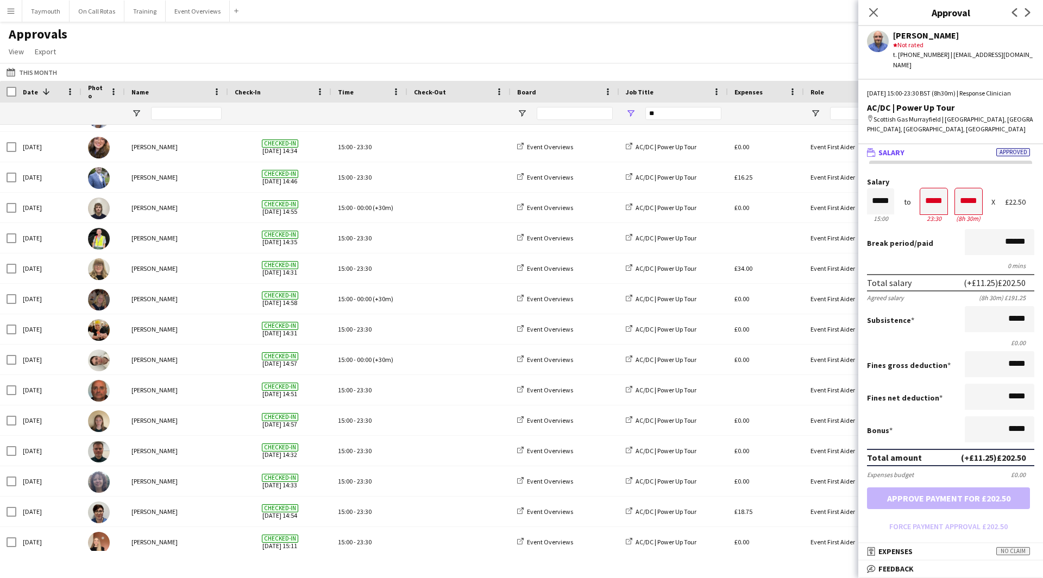
scroll to position [624, 0]
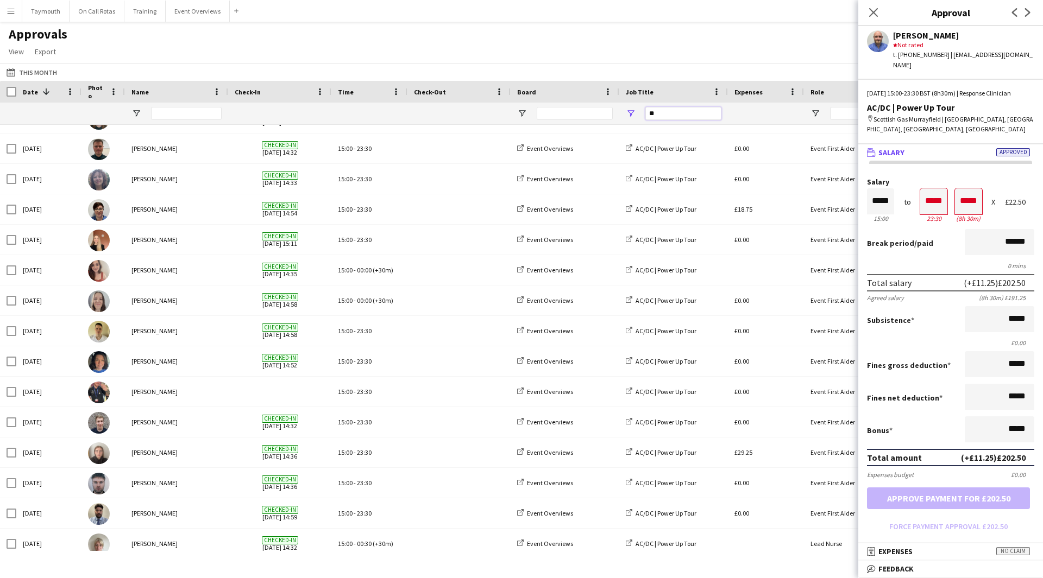
drag, startPoint x: 660, startPoint y: 116, endPoint x: 575, endPoint y: 121, distance: 85.9
click at [575, 121] on div "**" at bounding box center [986, 114] width 1972 height 22
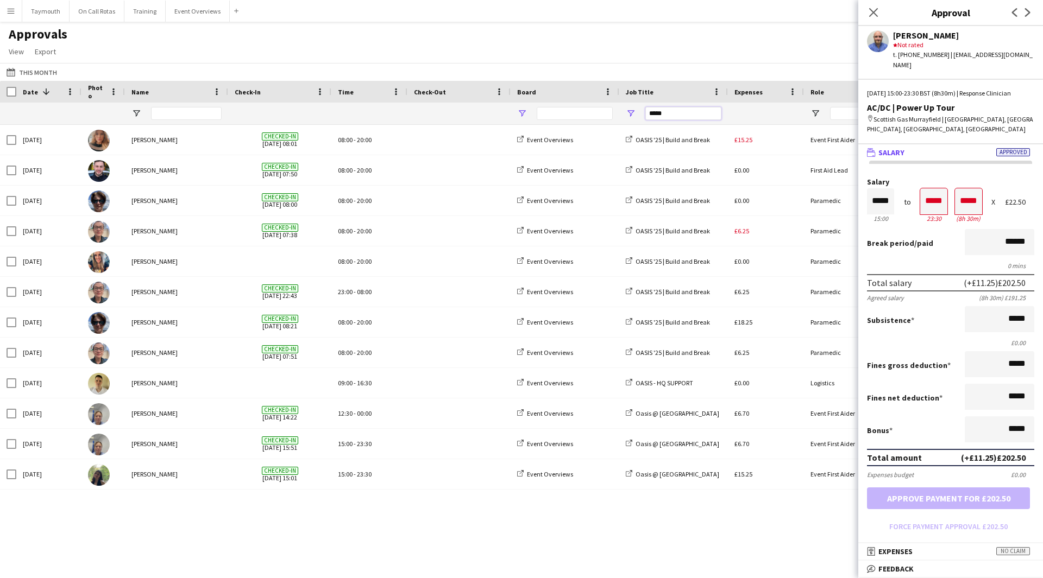
drag, startPoint x: 678, startPoint y: 118, endPoint x: 521, endPoint y: 116, distance: 157.0
click at [524, 116] on div "*****" at bounding box center [986, 114] width 1972 height 22
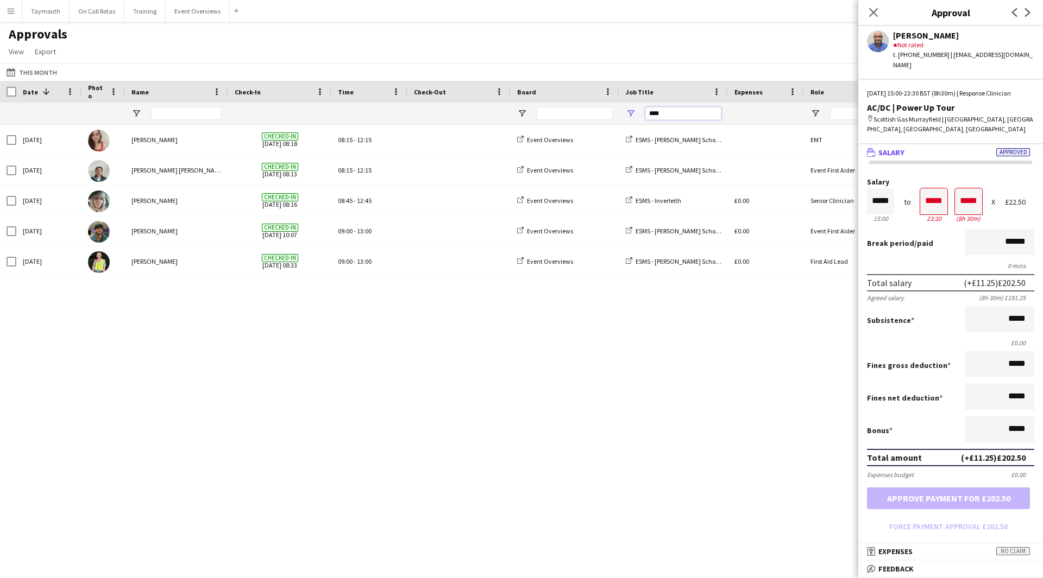
drag, startPoint x: 680, startPoint y: 111, endPoint x: 407, endPoint y: 106, distance: 273.3
click at [413, 106] on div "****" at bounding box center [986, 114] width 1972 height 22
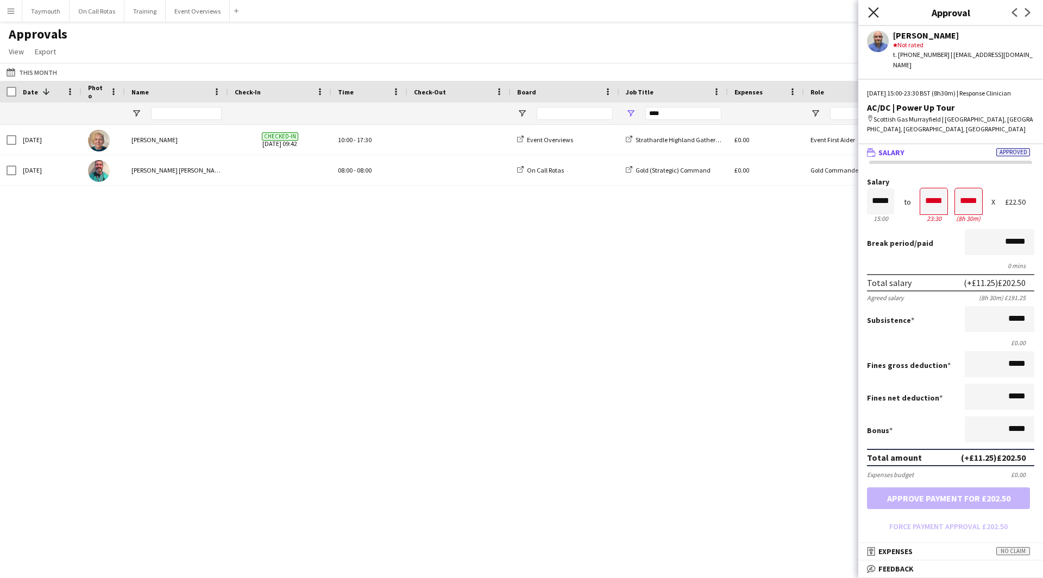
click at [695, 16] on icon "Close pop-in" at bounding box center [873, 12] width 10 height 10
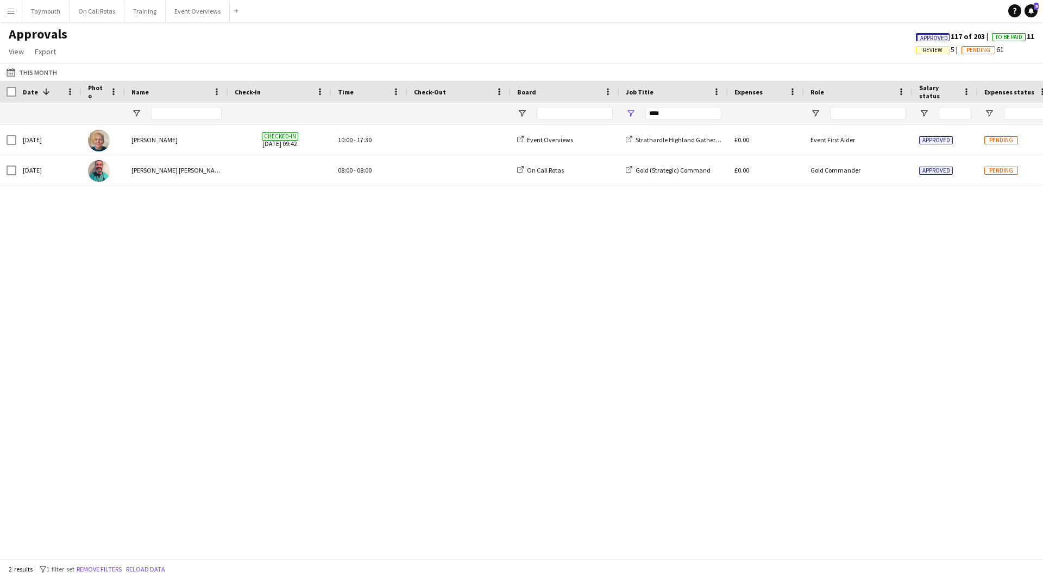
click at [695, 50] on span "Review" at bounding box center [933, 50] width 20 height 7
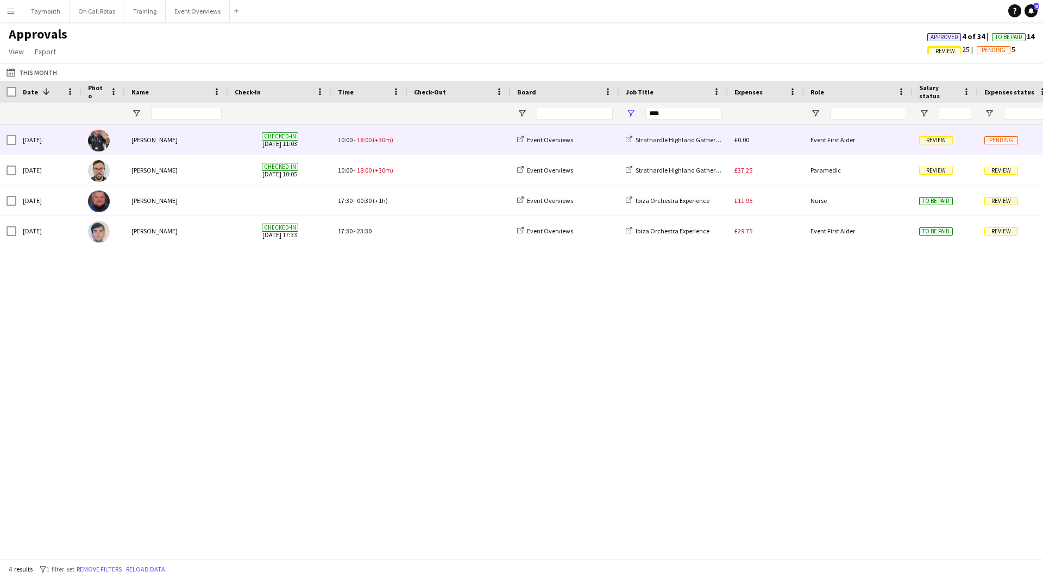
click at [383, 146] on div "10:00 - 18:00 (+30m)" at bounding box center [369, 140] width 76 height 30
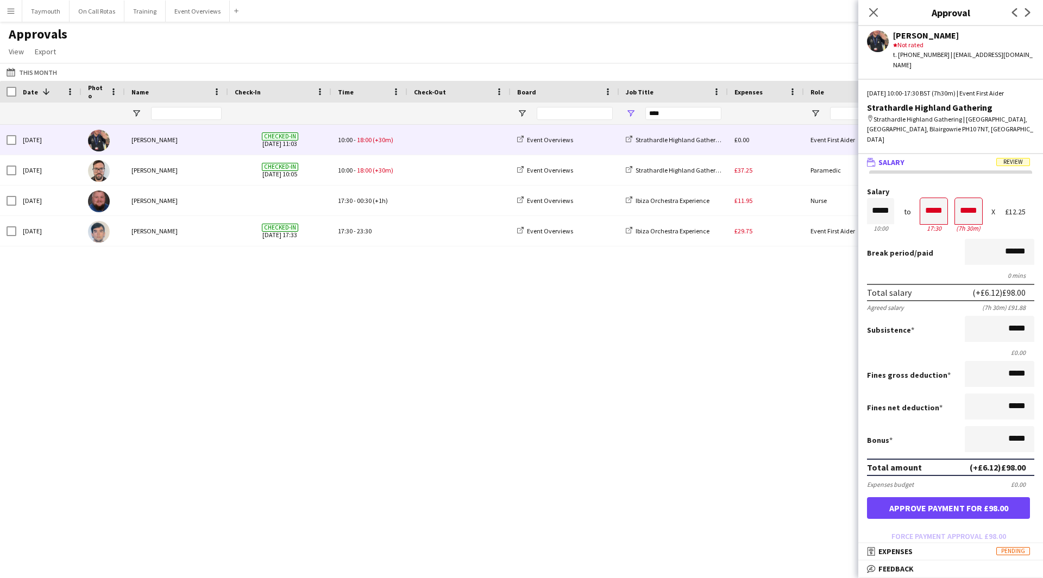
scroll to position [148, 0]
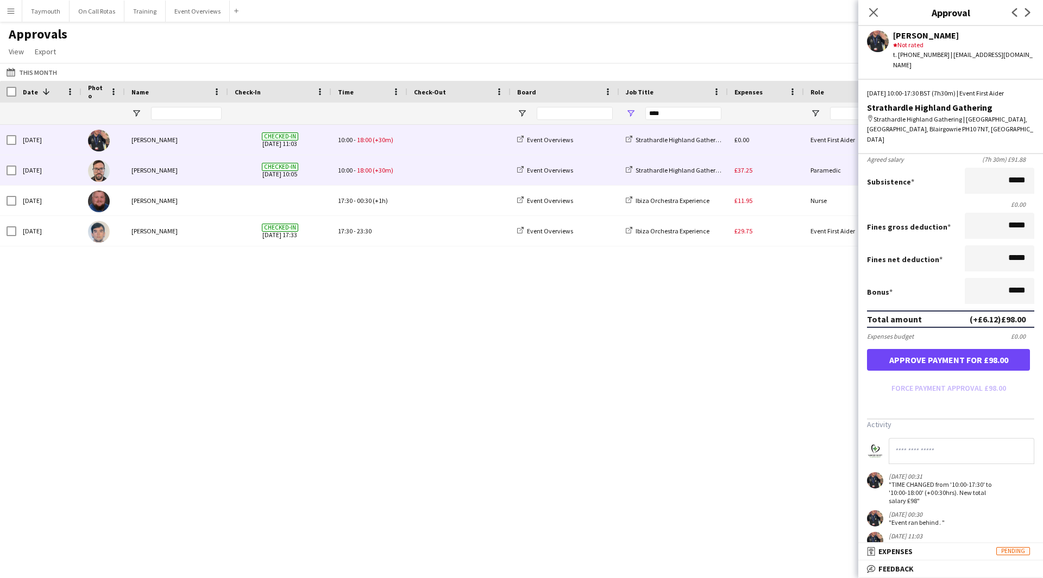
click at [411, 170] on div at bounding box center [458, 170] width 103 height 30
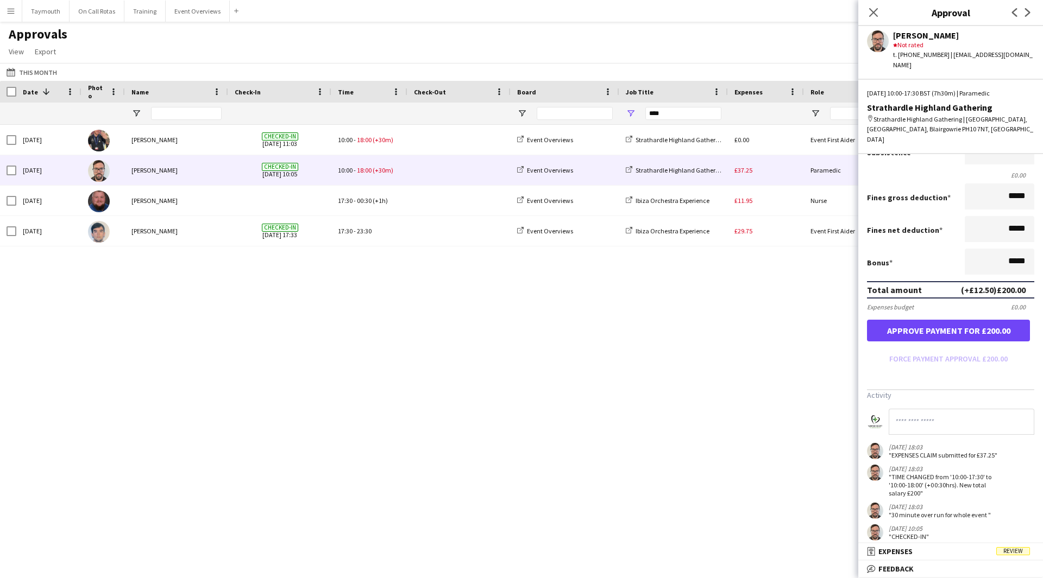
scroll to position [178, 0]
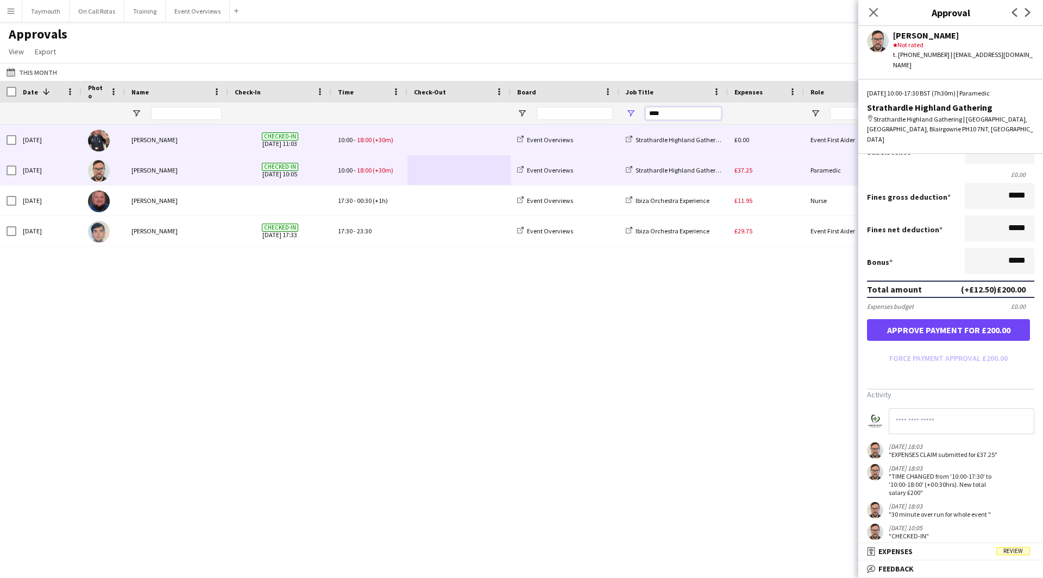
drag, startPoint x: 676, startPoint y: 120, endPoint x: 112, endPoint y: 83, distance: 565.0
click at [135, 92] on div "Date 1 Photo Name" at bounding box center [986, 103] width 1972 height 44
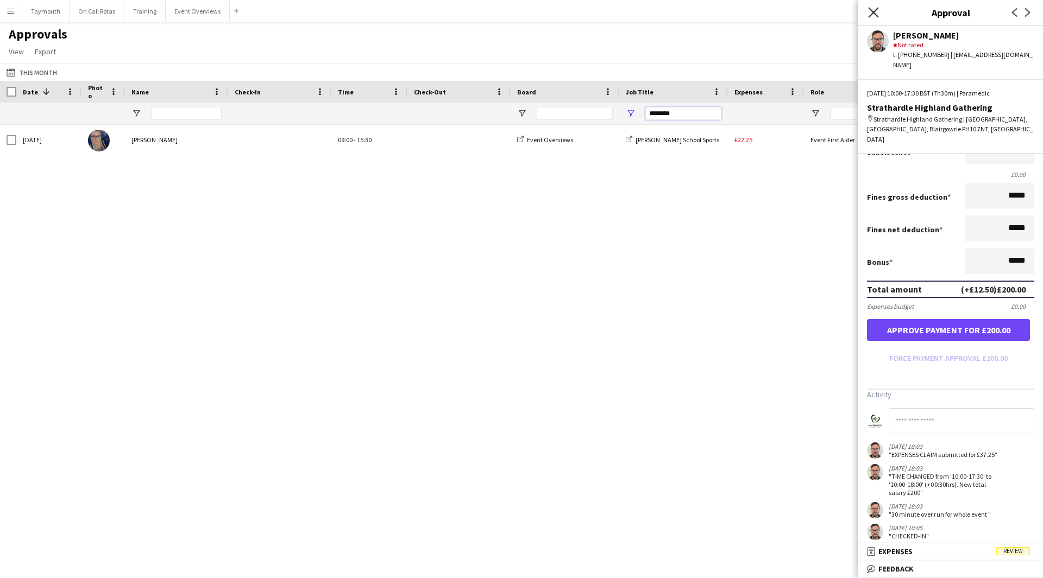
type input "********"
click at [695, 13] on icon "Close pop-in" at bounding box center [873, 12] width 10 height 10
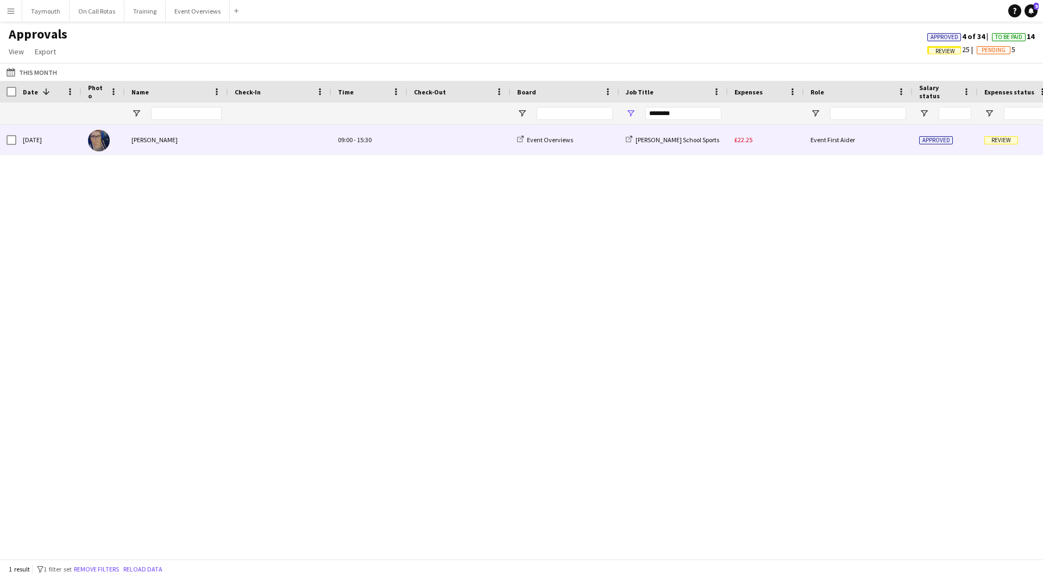
click at [695, 143] on span "£22.25" at bounding box center [743, 140] width 18 height 8
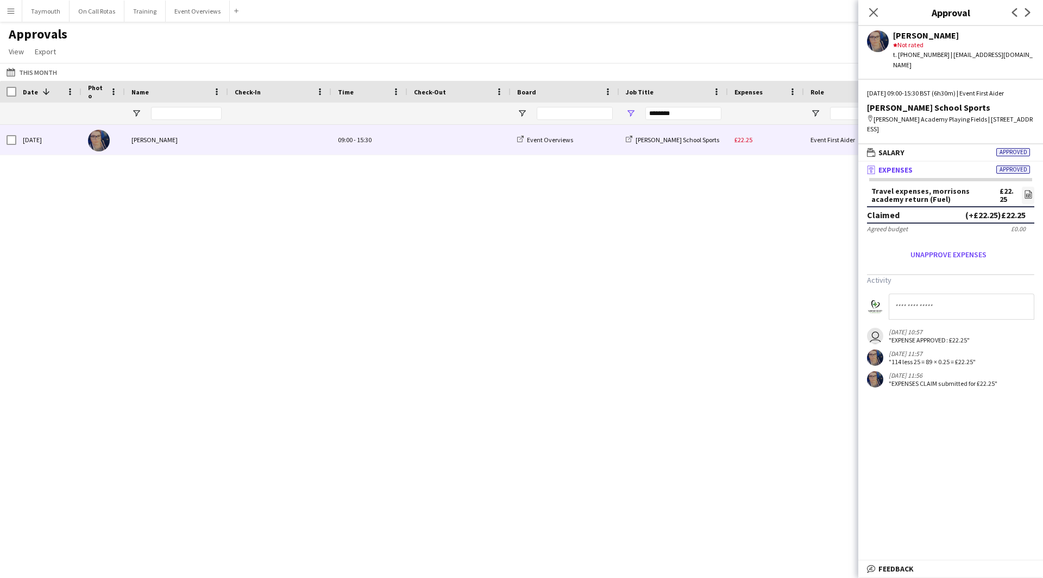
click at [695, 291] on div "Sat, 23 Aug 2025 Emma Berry 09:00 - 15:30 Event Overviews Morrison's School Spo…" at bounding box center [521, 338] width 1043 height 426
click at [695, 14] on icon at bounding box center [873, 12] width 10 height 10
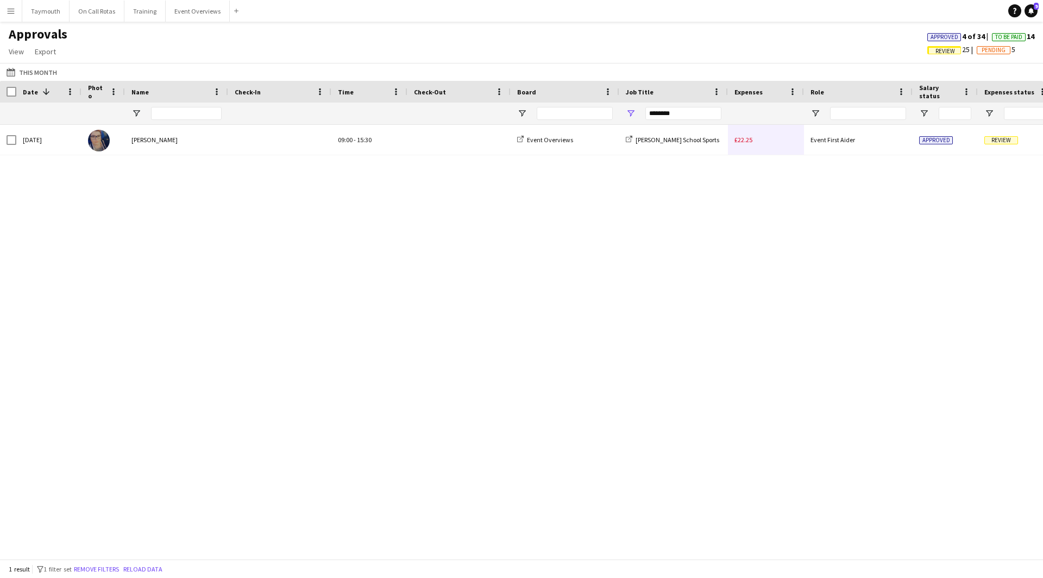
click at [695, 37] on span "Approved" at bounding box center [944, 37] width 28 height 7
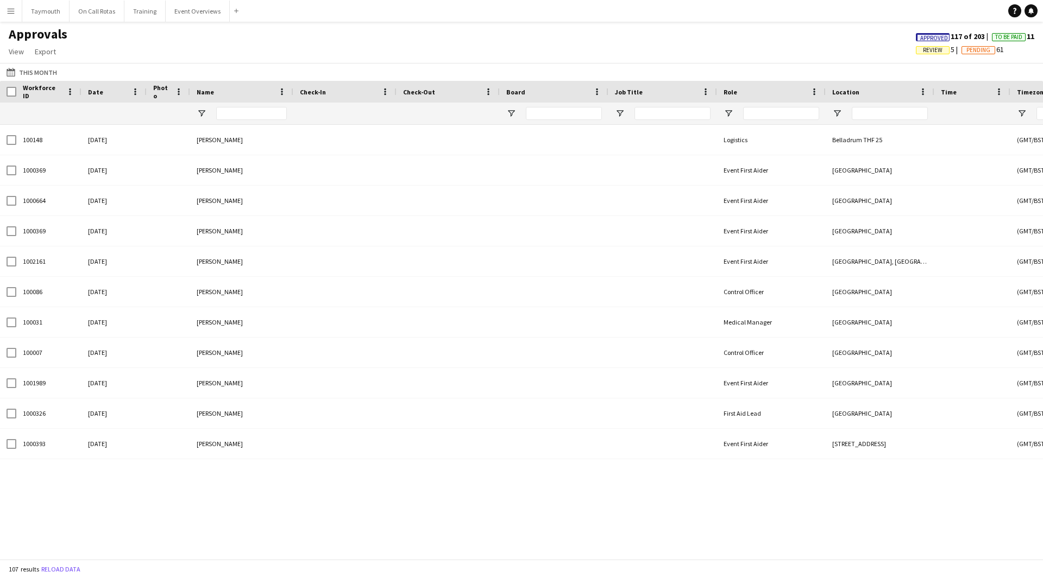
type input "**"
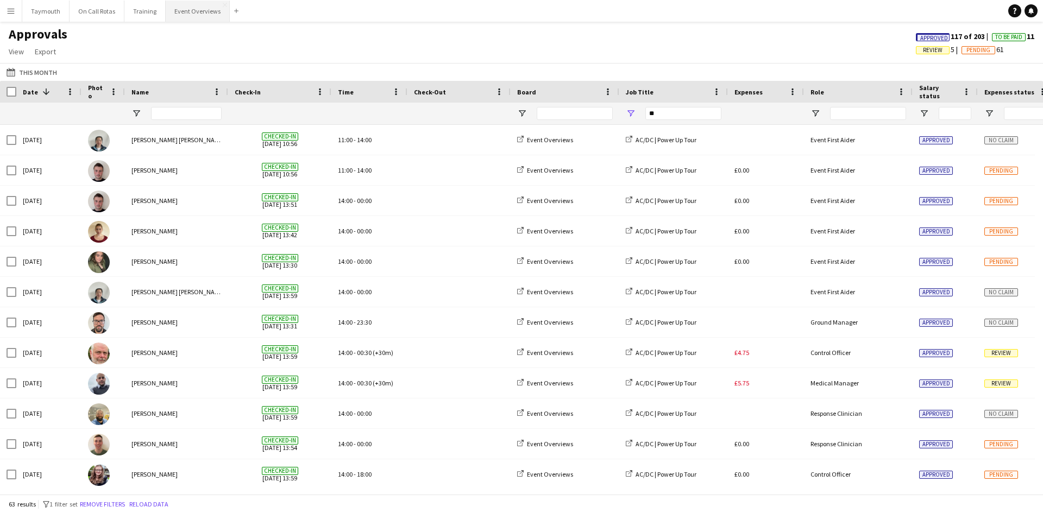
click at [199, 7] on button "Event Overviews Close" at bounding box center [198, 11] width 64 height 21
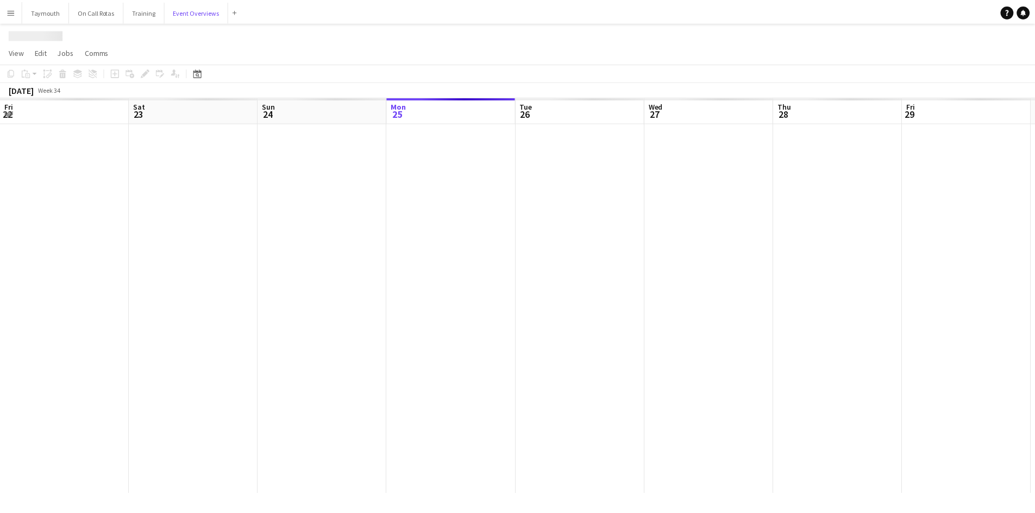
scroll to position [0, 260]
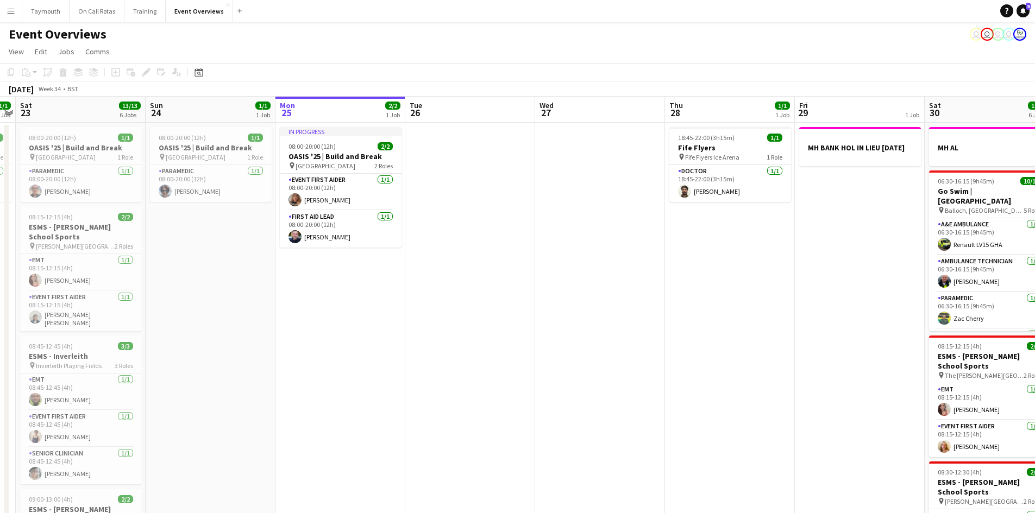
drag, startPoint x: 500, startPoint y: 320, endPoint x: 754, endPoint y: 321, distance: 254.2
click at [754, 321] on app-calendar-viewport "Thu 21 Fri 22 1/1 1 Job Sat 23 13/13 6 Jobs Sun 24 1/1 1 Job Mon 25 2/2 1 Job T…" at bounding box center [517, 504] width 1035 height 815
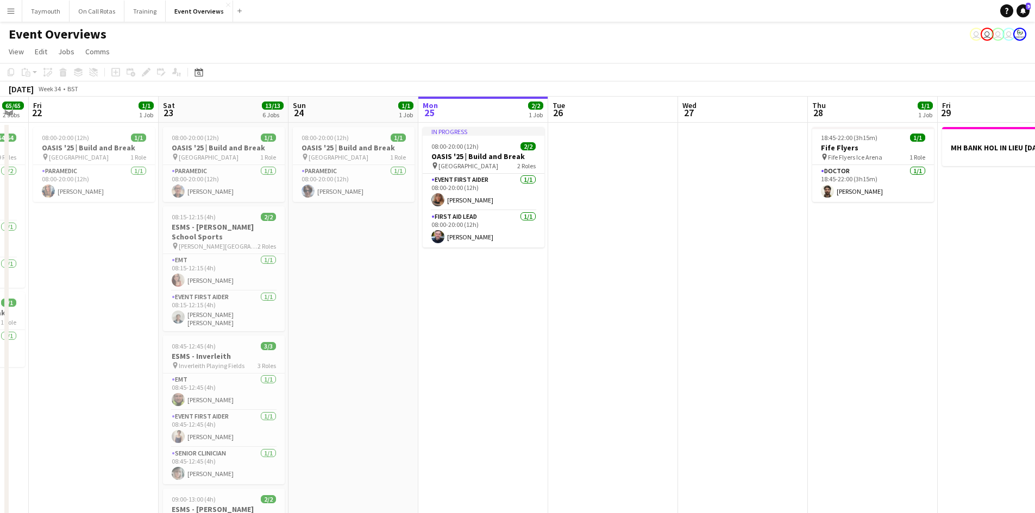
scroll to position [0, 229]
drag, startPoint x: 425, startPoint y: 333, endPoint x: 570, endPoint y: 335, distance: 145.0
click at [570, 335] on app-calendar-viewport "Wed 20 3/3 2 Jobs Thu 21 65/65 2 Jobs Fri 22 1/1 1 Job Sat 23 13/13 6 Jobs Sun …" at bounding box center [517, 504] width 1035 height 815
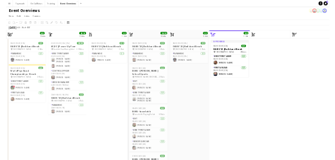
scroll to position [0, 395]
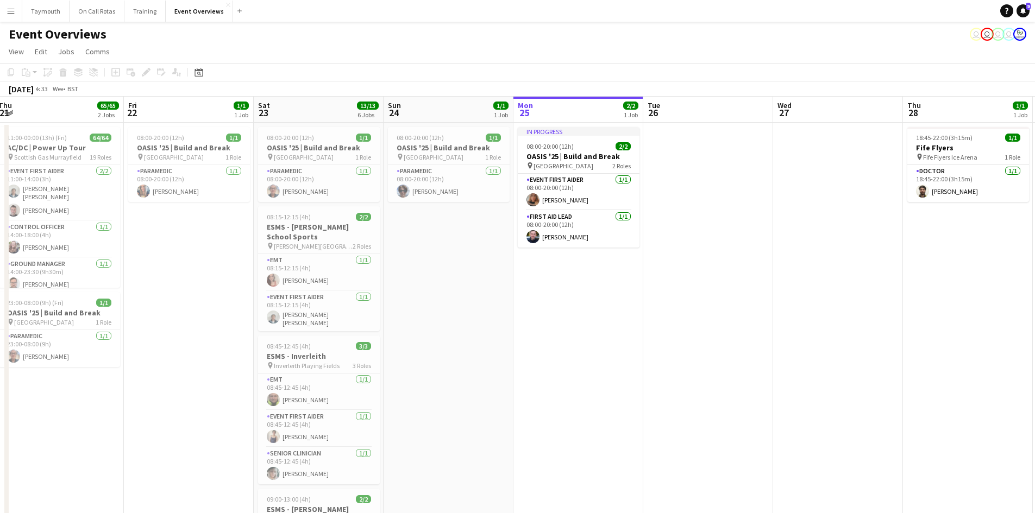
drag, startPoint x: 494, startPoint y: 394, endPoint x: 457, endPoint y: 394, distance: 36.9
click at [457, 394] on app-calendar-viewport "Mon 18 3/3 2 Jobs Tue 19 4/4 3 Jobs Wed 20 3/3 2 Jobs Thu 21 65/65 2 Jobs Fri 2…" at bounding box center [517, 504] width 1035 height 815
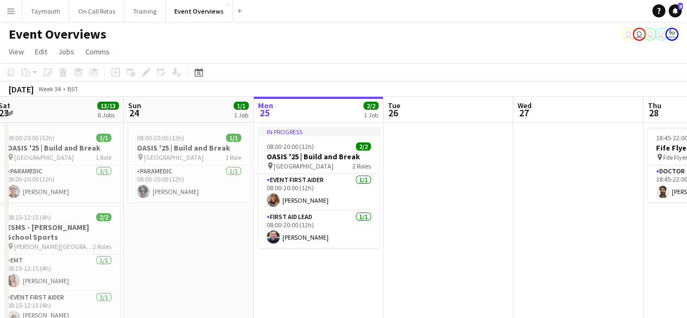
scroll to position [0, 247]
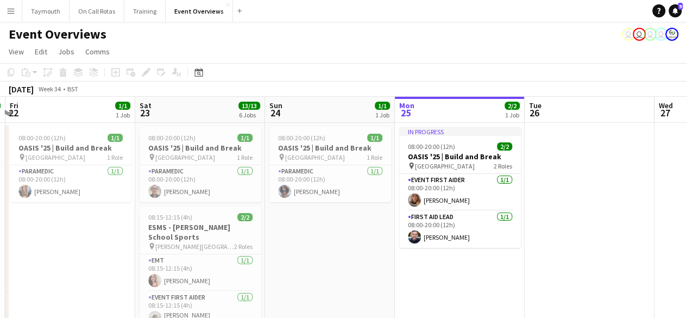
drag, startPoint x: 350, startPoint y: 283, endPoint x: 320, endPoint y: 287, distance: 29.7
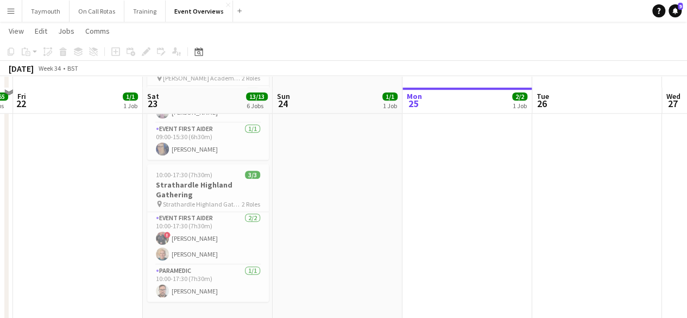
scroll to position [592, 0]
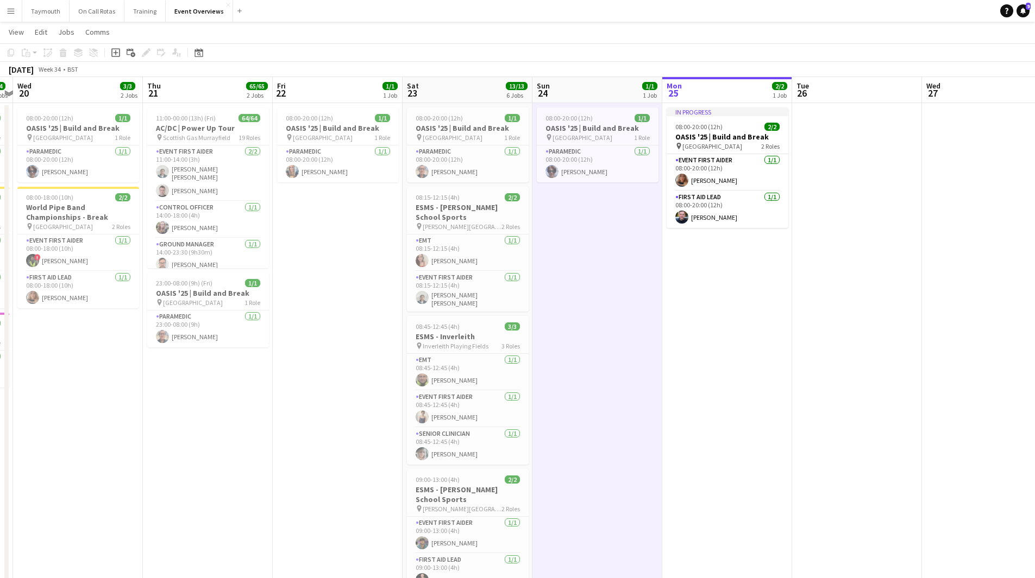
scroll to position [6, 0]
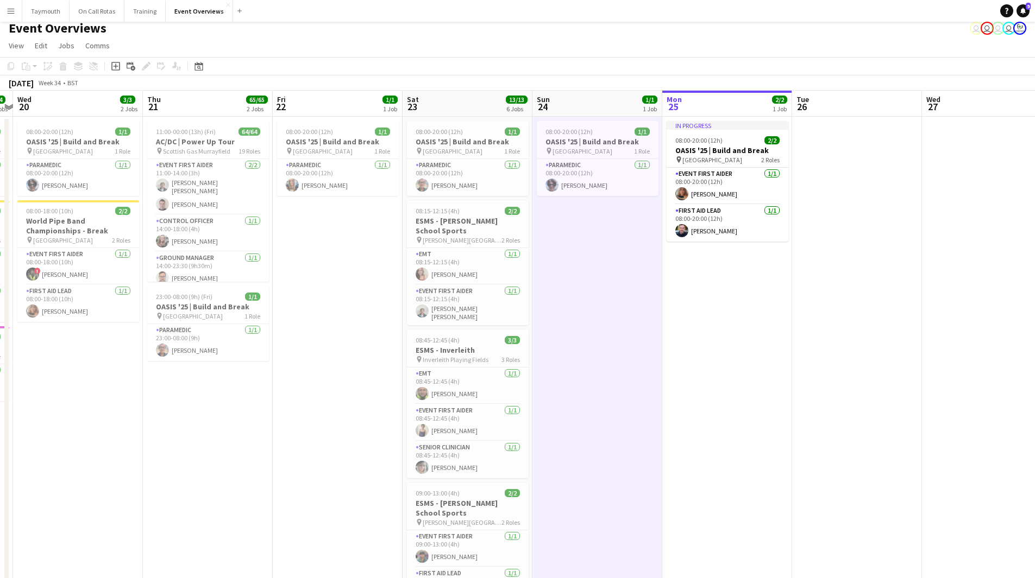
drag, startPoint x: 794, startPoint y: 374, endPoint x: 183, endPoint y: 405, distance: 611.3
click at [184, 406] on app-calendar-viewport "Mon 18 3/3 2 Jobs Tue 19 4/4 3 Jobs Wed 20 3/3 2 Jobs Thu 21 65/65 2 Jobs Fri 2…" at bounding box center [517, 498] width 1035 height 815
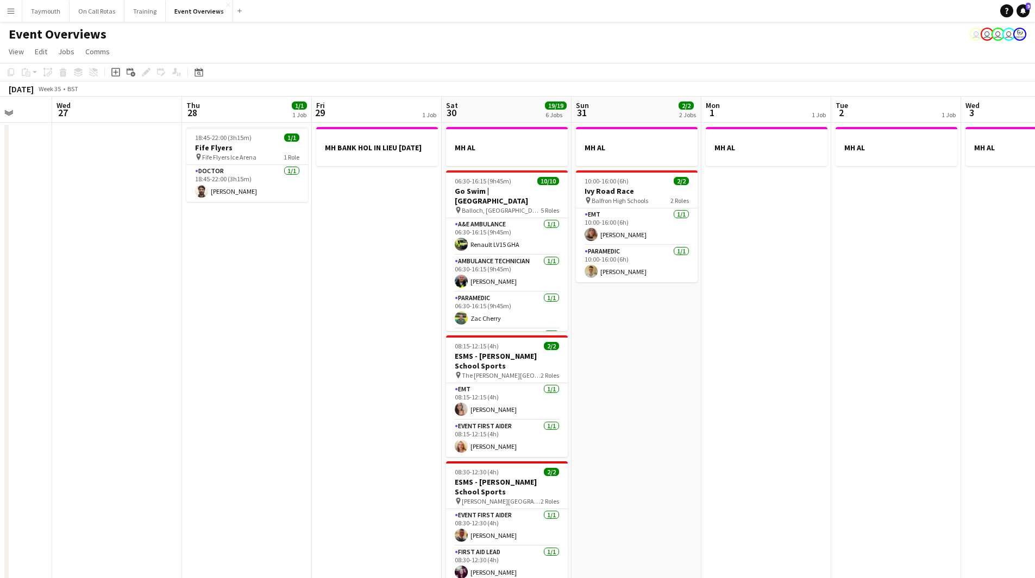
scroll to position [0, 366]
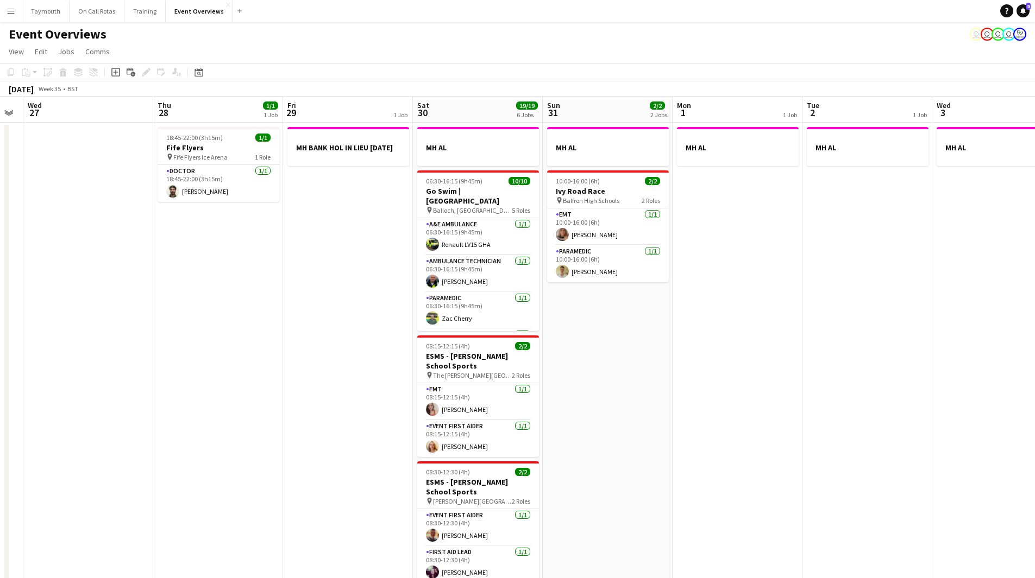
drag, startPoint x: 267, startPoint y: 400, endPoint x: -52, endPoint y: 400, distance: 318.8
click at [0, 400] on html "Menu Boards Boards Boards All jobs Status Workforce Workforce My Workforce Recr…" at bounding box center [517, 455] width 1035 height 911
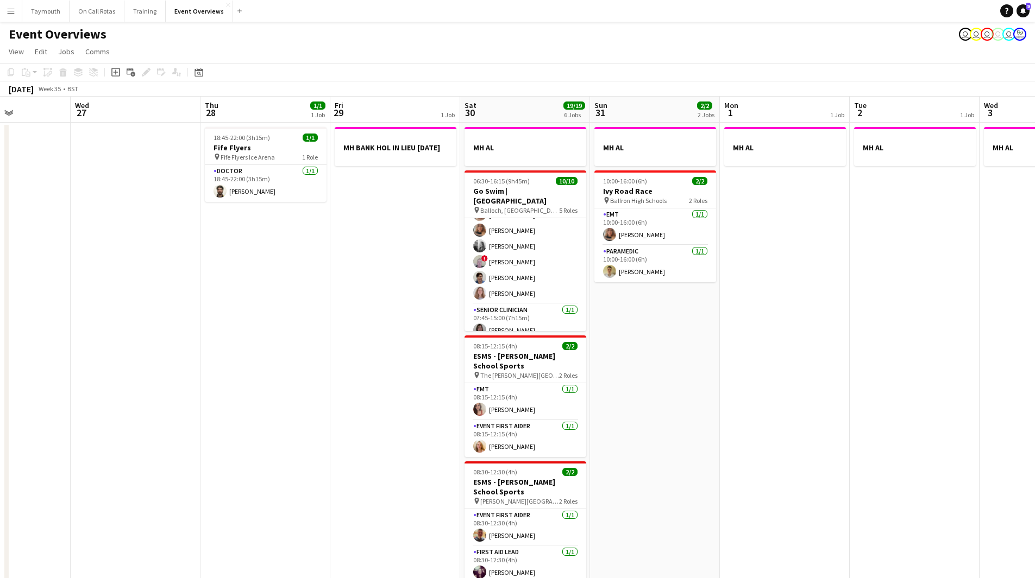
drag, startPoint x: 741, startPoint y: 311, endPoint x: 529, endPoint y: 348, distance: 215.6
click at [529, 348] on app-calendar-viewport "Sun 24 1/1 1 Job Mon 25 2/2 1 Job Tue 26 Wed 27 Thu 28 1/1 1 Job Fri 29 1 Job S…" at bounding box center [517, 504] width 1035 height 815
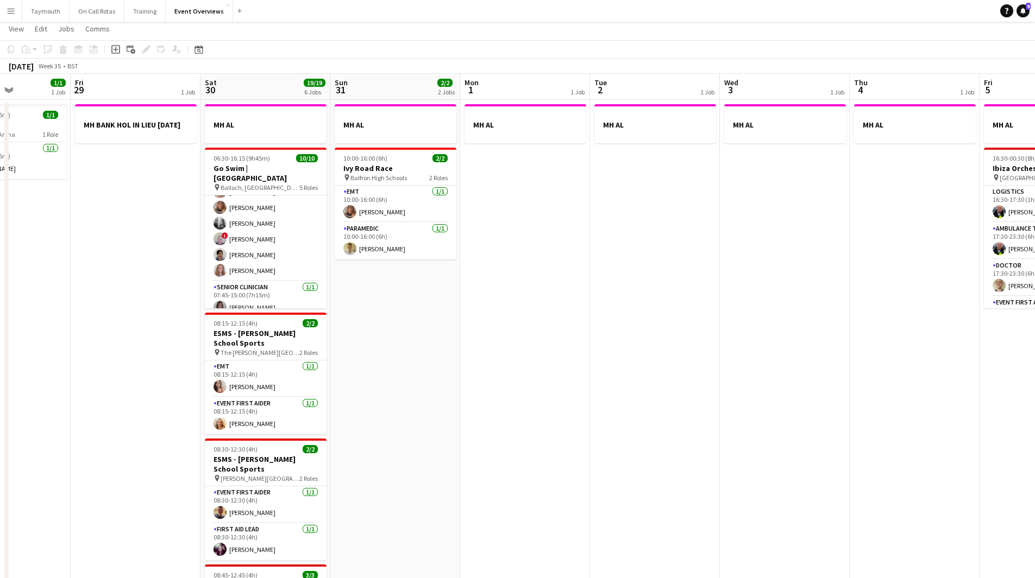
scroll to position [0, 0]
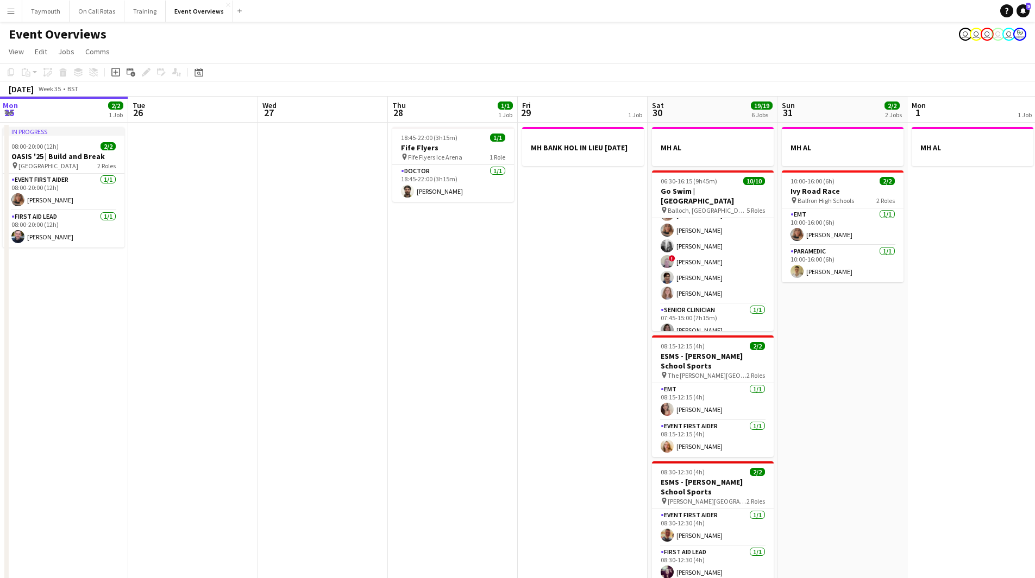
drag, startPoint x: 169, startPoint y: 390, endPoint x: 616, endPoint y: 408, distance: 447.4
click at [616, 408] on app-calendar-viewport "Sat 23 13/13 6 Jobs Sun 24 1/1 1 Job Mon 25 2/2 1 Job Tue 26 Wed 27 Thu 28 1/1 …" at bounding box center [517, 511] width 1035 height 829
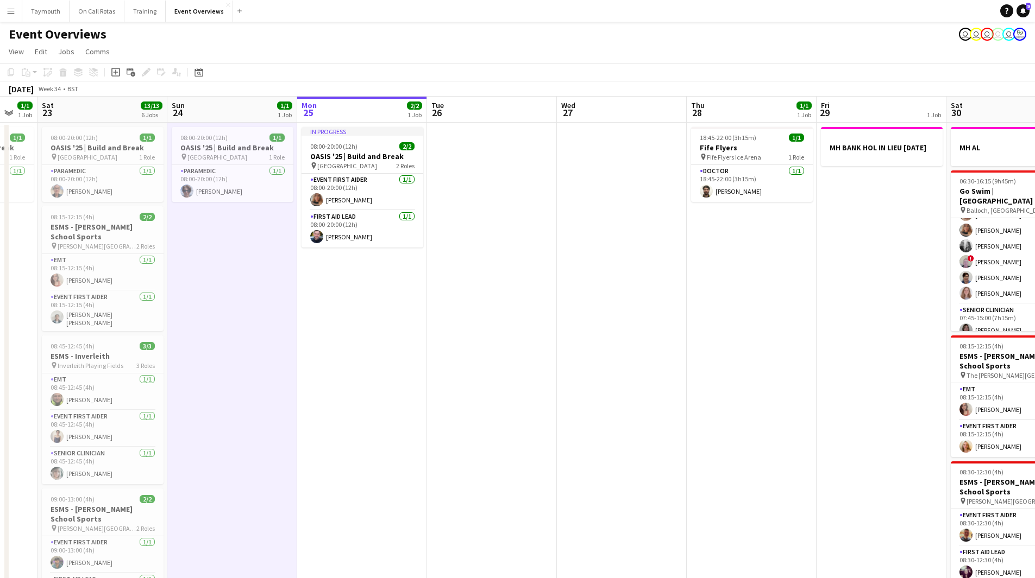
drag, startPoint x: 537, startPoint y: 449, endPoint x: 569, endPoint y: 455, distance: 32.6
click at [569, 455] on app-calendar-viewport "Thu 21 65/65 2 Jobs Fri 22 1/1 1 Job Sat 23 13/13 6 Jobs Sun 24 1/1 1 Job Mon 2…" at bounding box center [517, 511] width 1035 height 829
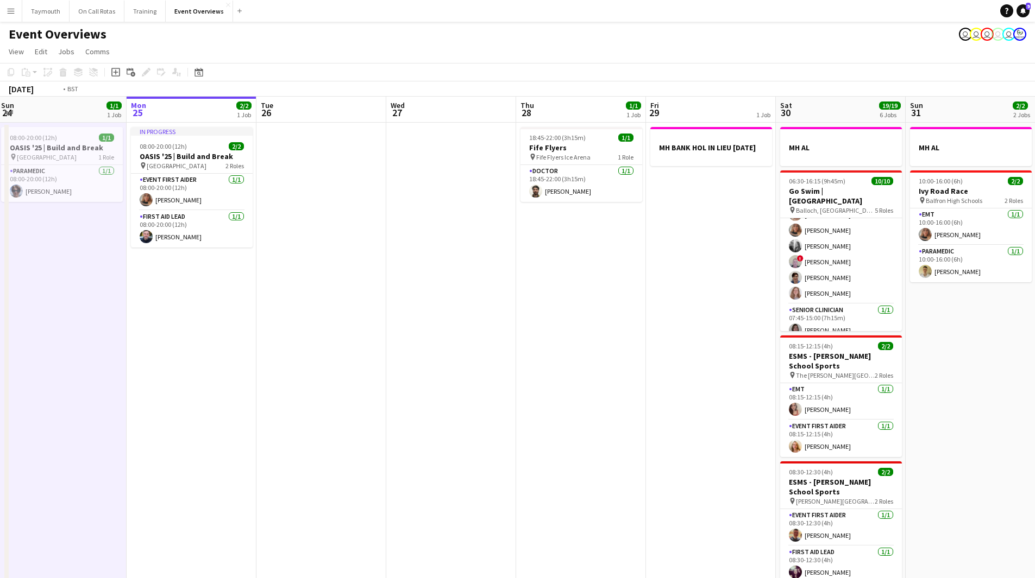
drag, startPoint x: 838, startPoint y: 338, endPoint x: 408, endPoint y: 385, distance: 432.2
click at [408, 385] on app-calendar-viewport "Thu 21 65/65 2 Jobs Fri 22 1/1 1 Job Sat 23 13/13 6 Jobs Sun 24 1/1 1 Job Mon 2…" at bounding box center [517, 511] width 1035 height 829
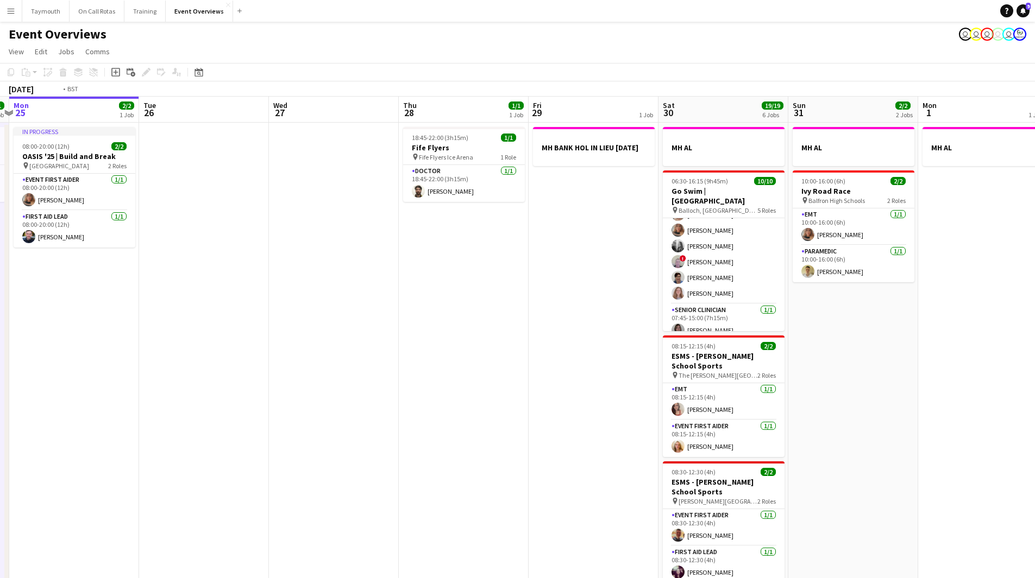
click at [745, 323] on app-calendar-viewport "Sat 23 13/13 6 Jobs Sun 24 1/1 1 Job Mon 25 2/2 1 Job Tue 26 Wed 27 Thu 28 1/1 …" at bounding box center [517, 511] width 1035 height 829
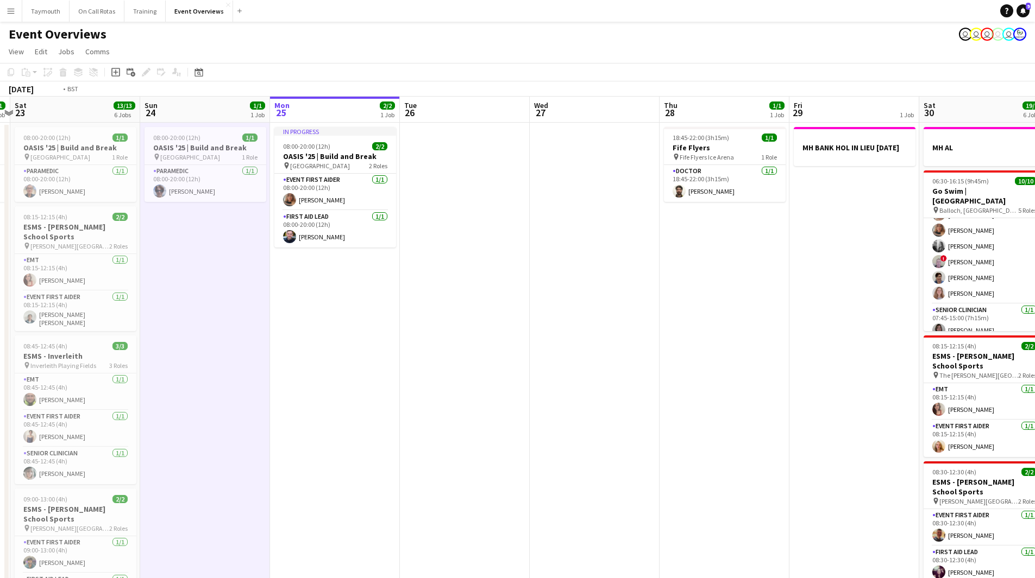
scroll to position [0, 435]
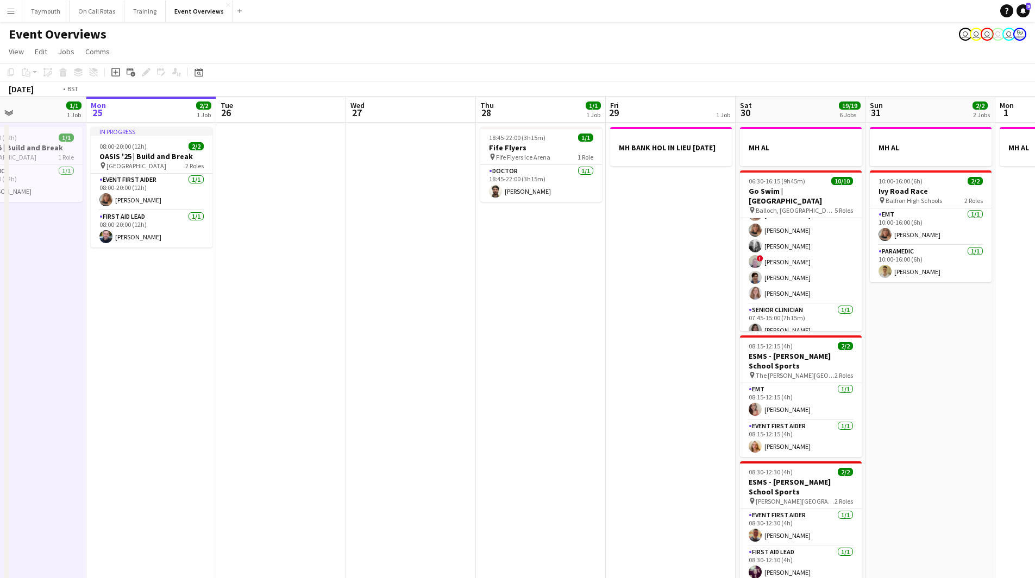
drag, startPoint x: 567, startPoint y: 374, endPoint x: 252, endPoint y: 423, distance: 318.8
click at [252, 423] on app-calendar-viewport "Thu 21 65/65 2 Jobs Fri 22 1/1 1 Job Sat 23 13/13 6 Jobs Sun 24 1/1 1 Job Mon 2…" at bounding box center [517, 511] width 1035 height 829
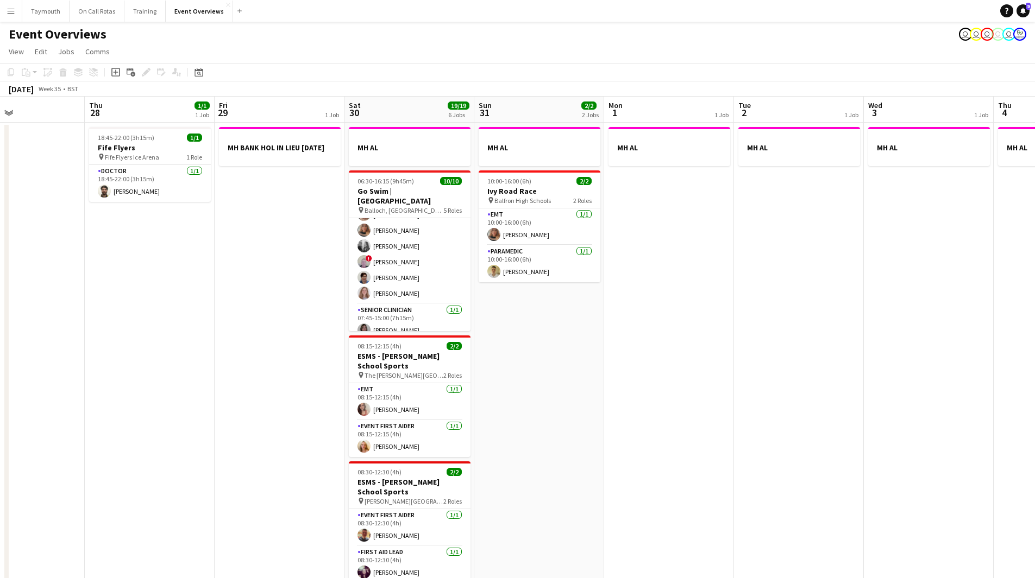
drag, startPoint x: 780, startPoint y: 379, endPoint x: 433, endPoint y: 408, distance: 347.7
click at [433, 408] on app-calendar-viewport "Sun 24 1/1 1 Job Mon 25 2/2 1 Job Tue 26 Wed 27 Thu 28 1/1 1 Job Fri 29 1 Job S…" at bounding box center [517, 511] width 1035 height 829
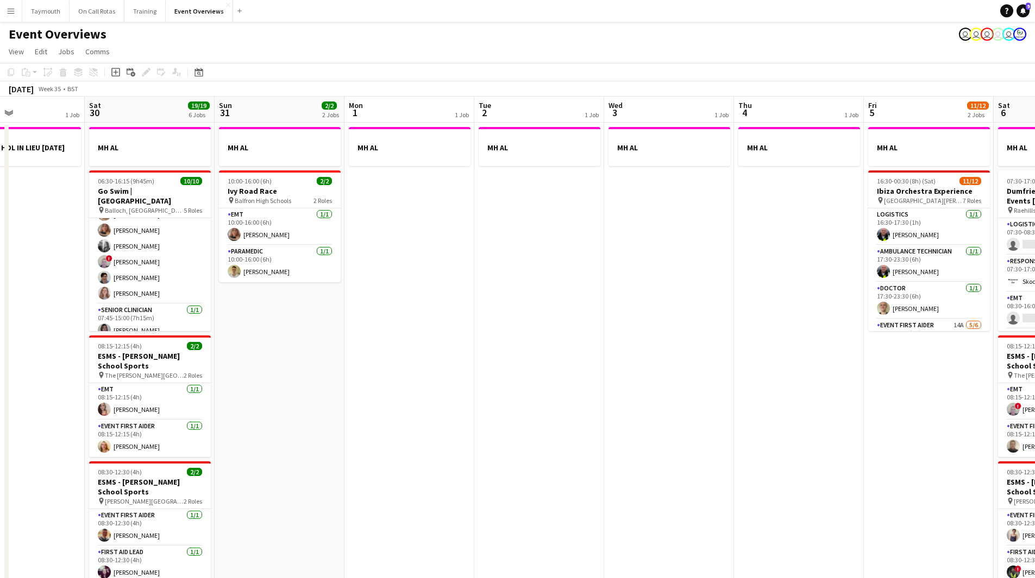
scroll to position [0, 381]
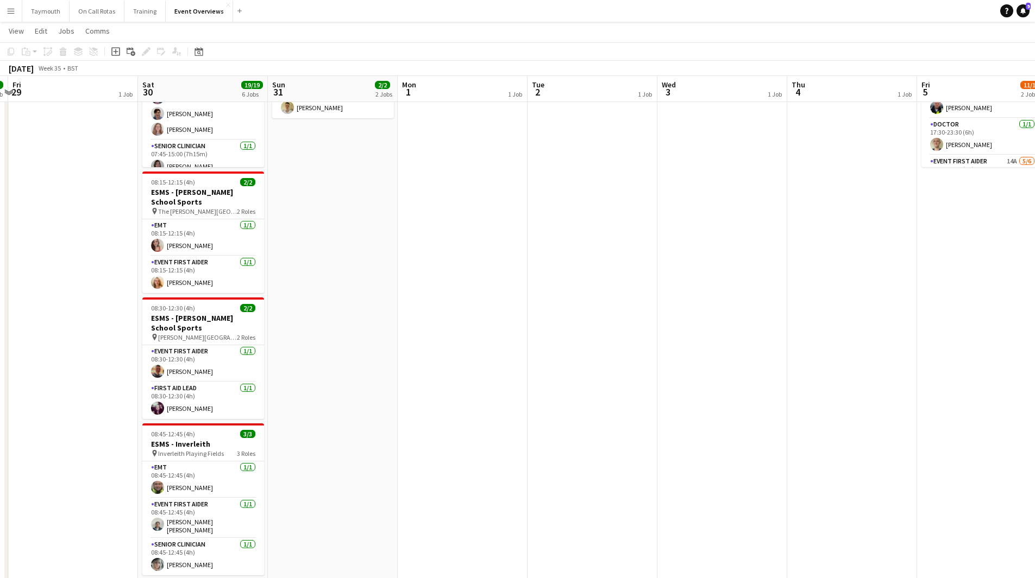
click at [433, 408] on app-date-cell "MH AL" at bounding box center [463, 360] width 130 height 803
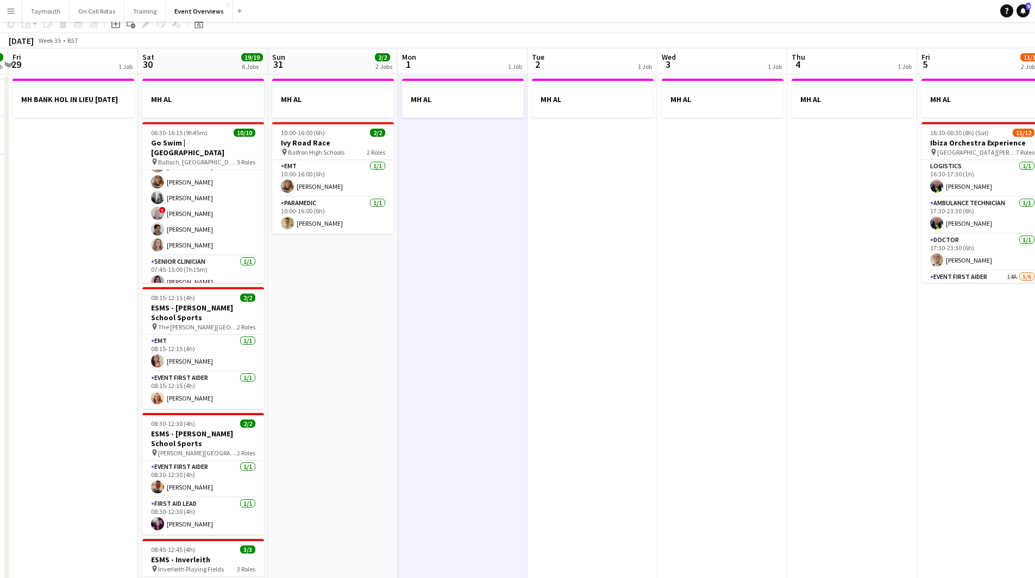
scroll to position [0, 0]
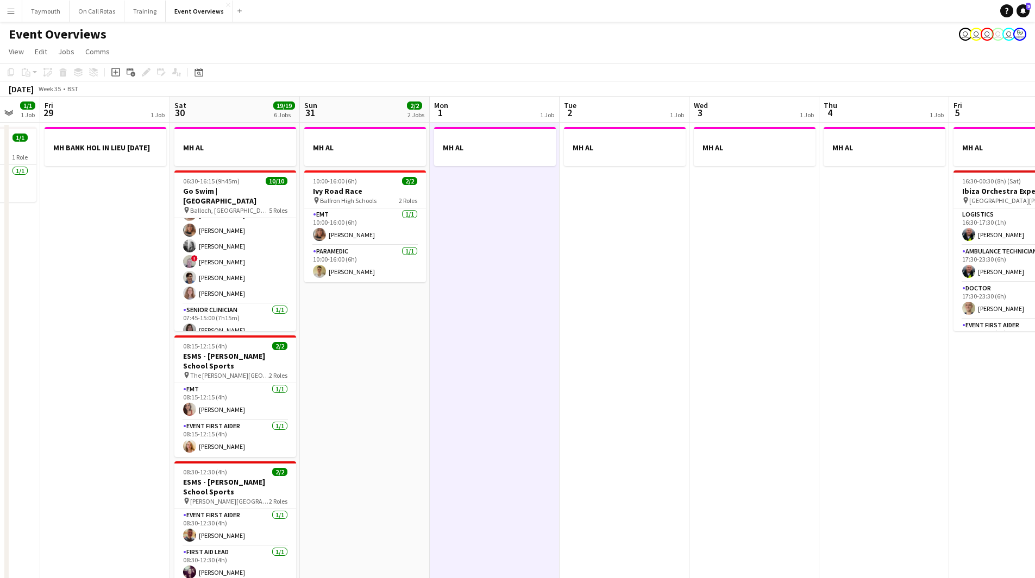
drag, startPoint x: 435, startPoint y: 409, endPoint x: 741, endPoint y: 388, distance: 307.0
click at [741, 388] on app-calendar-viewport "Tue 26 Wed 27 Thu 28 1/1 1 Job Fri 29 1 Job Sat 30 19/19 6 Jobs Sun 31 2/2 2 Jo…" at bounding box center [517, 511] width 1035 height 829
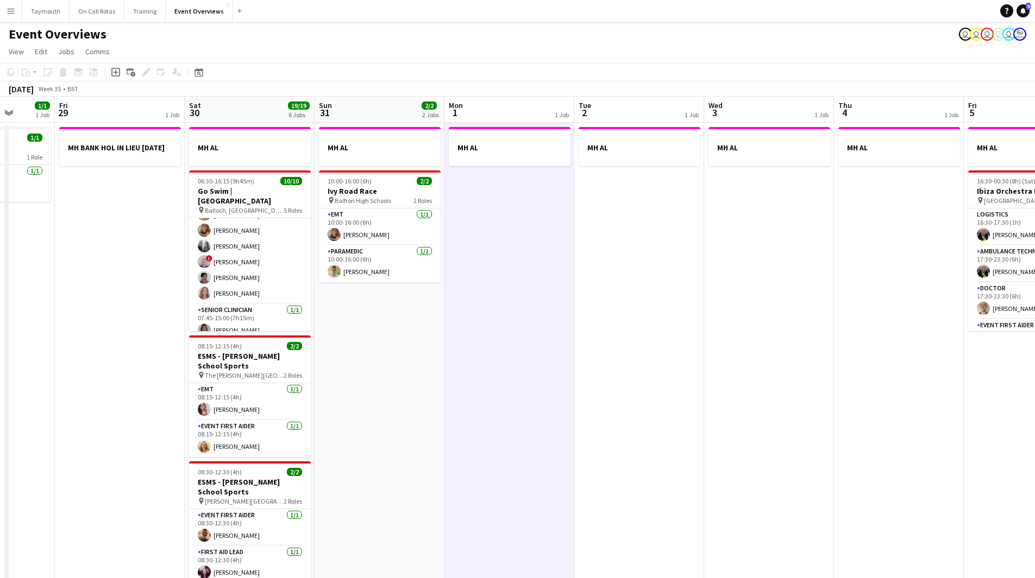
drag, startPoint x: 741, startPoint y: 388, endPoint x: 169, endPoint y: 471, distance: 577.4
click at [169, 471] on app-calendar-viewport "Tue 26 Wed 27 Thu 28 1/1 1 Job Fri 29 1 Job Sat 30 19/19 6 Jobs Sun 31 2/2 2 Jo…" at bounding box center [517, 511] width 1035 height 829
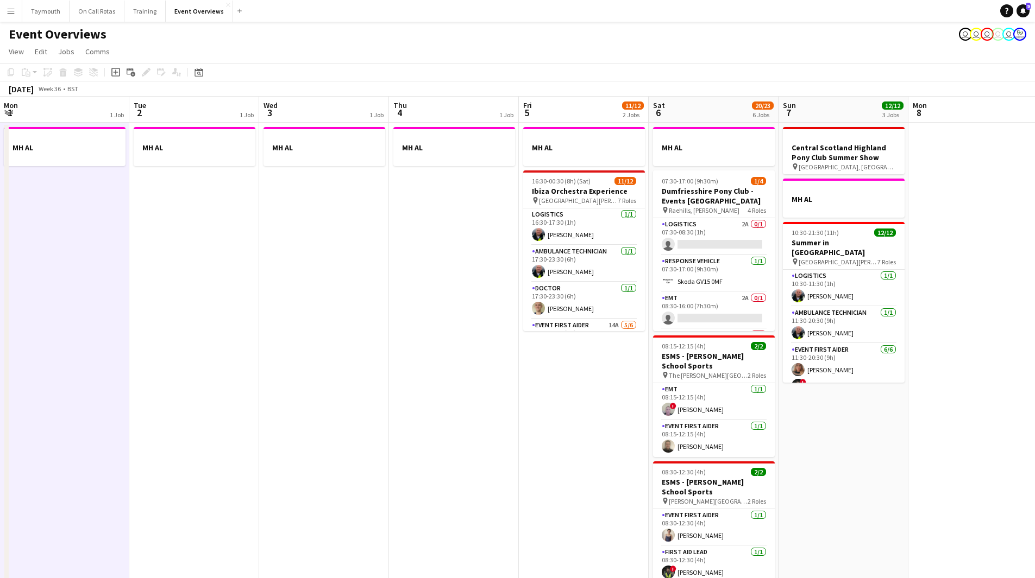
drag, startPoint x: 435, startPoint y: 437, endPoint x: 301, endPoint y: 461, distance: 136.2
click at [301, 461] on app-calendar-viewport "Fri 29 1 Job Sat 30 19/19 6 Jobs Sun 31 2/2 2 Jobs Mon 1 1 Job Tue 2 1 Job Wed …" at bounding box center [517, 511] width 1035 height 829
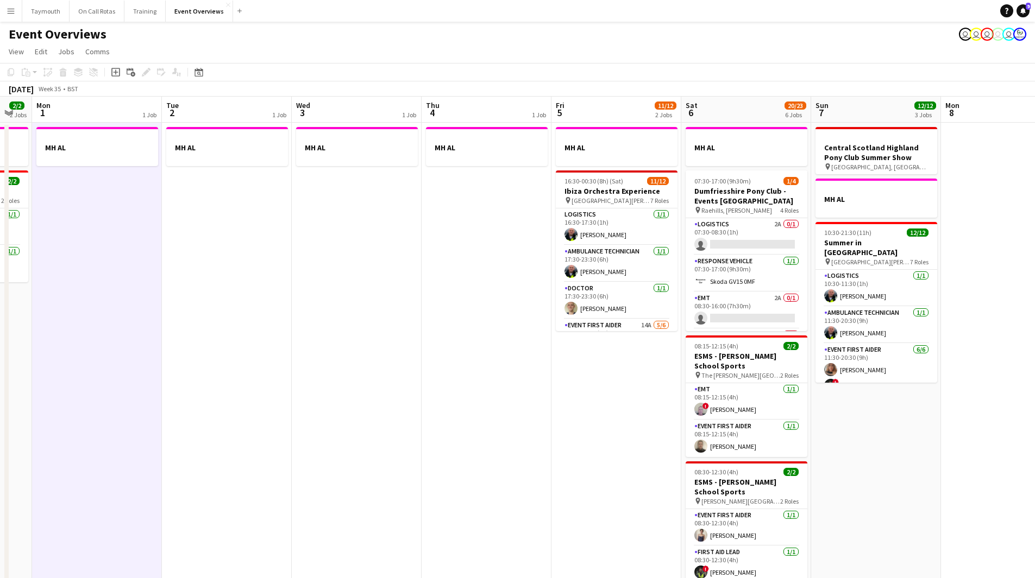
drag, startPoint x: 449, startPoint y: 417, endPoint x: 215, endPoint y: 455, distance: 237.2
click at [215, 455] on app-calendar-viewport "Fri 29 1 Job Sat 30 19/19 6 Jobs Sun 31 2/2 2 Jobs Mon 1 1 Job Tue 2 1 Job Wed …" at bounding box center [517, 511] width 1035 height 829
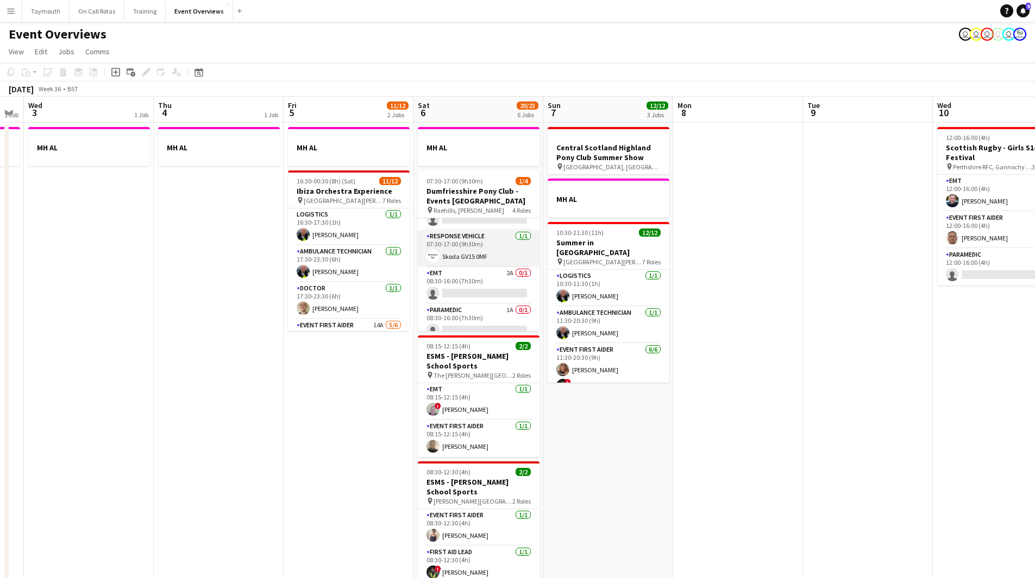
scroll to position [35, 0]
click at [474, 304] on app-card-role "Paramedic 1A 0/1 08:30-16:00 (7h30m) single-neutral-actions" at bounding box center [479, 312] width 122 height 37
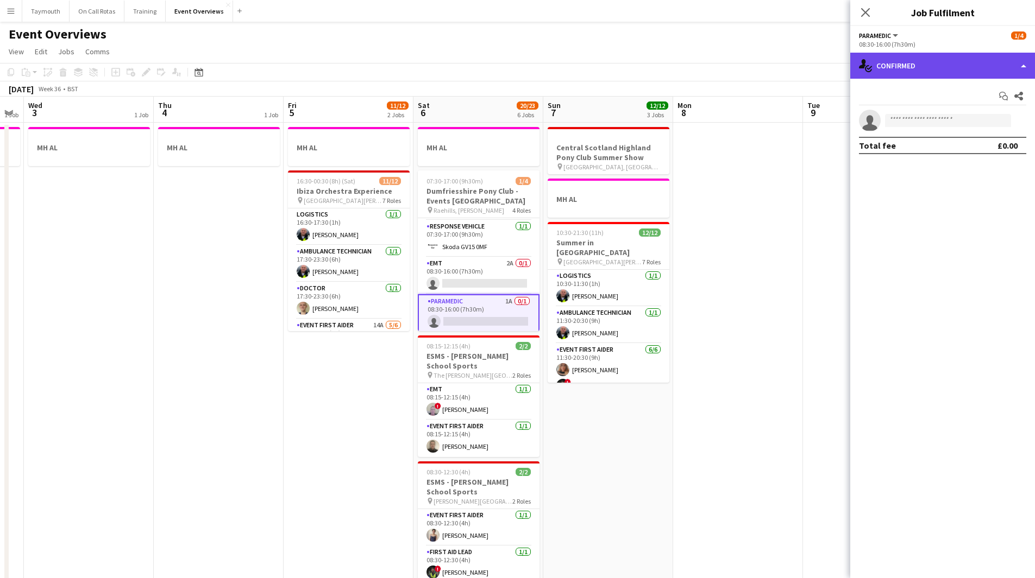
click at [952, 70] on div "single-neutral-actions-check-2 Confirmed" at bounding box center [942, 66] width 185 height 26
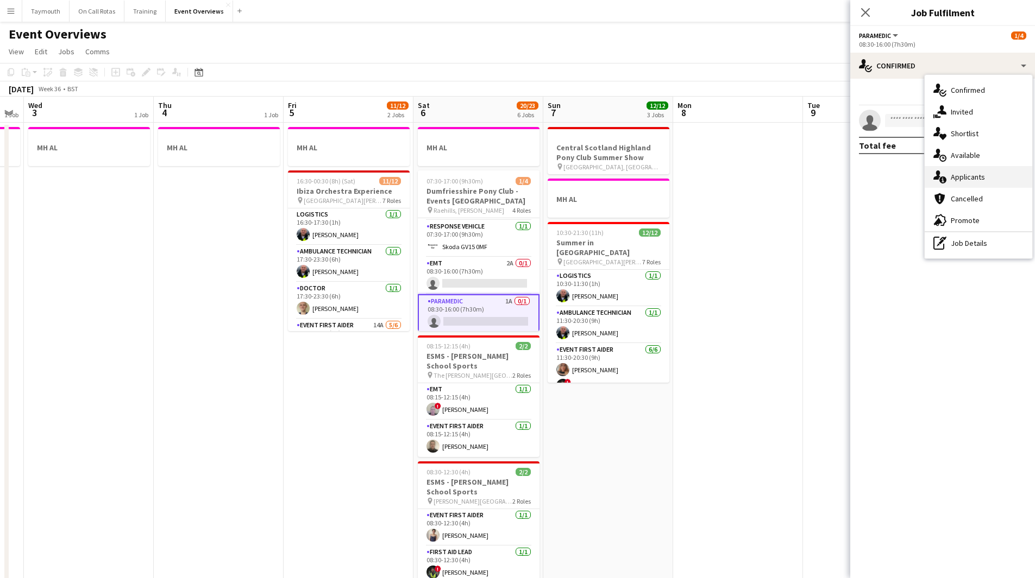
click at [936, 175] on icon "single-neutral-actions-information" at bounding box center [939, 177] width 13 height 13
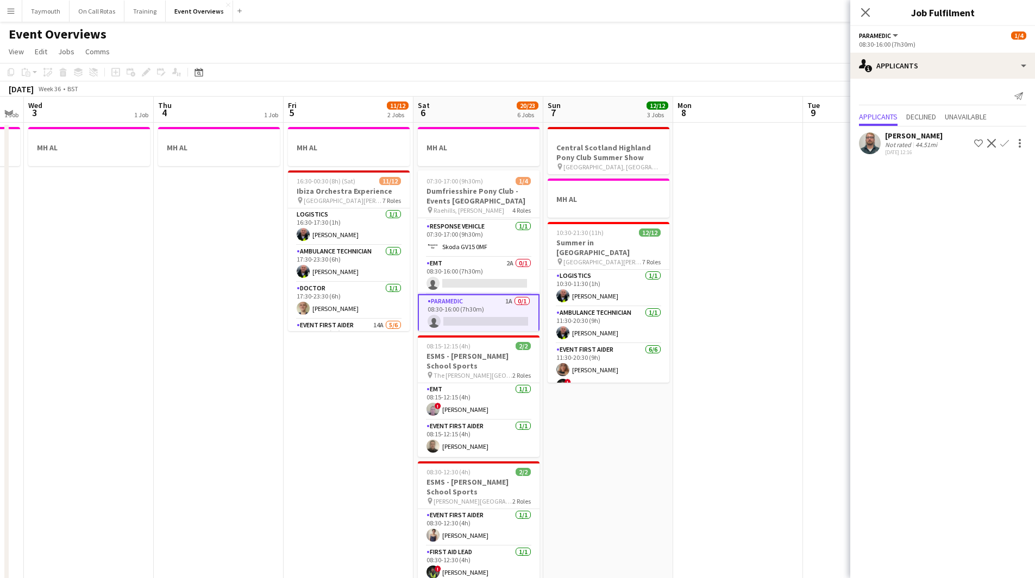
click at [920, 150] on div "22-08-2025 12:16" at bounding box center [914, 152] width 58 height 7
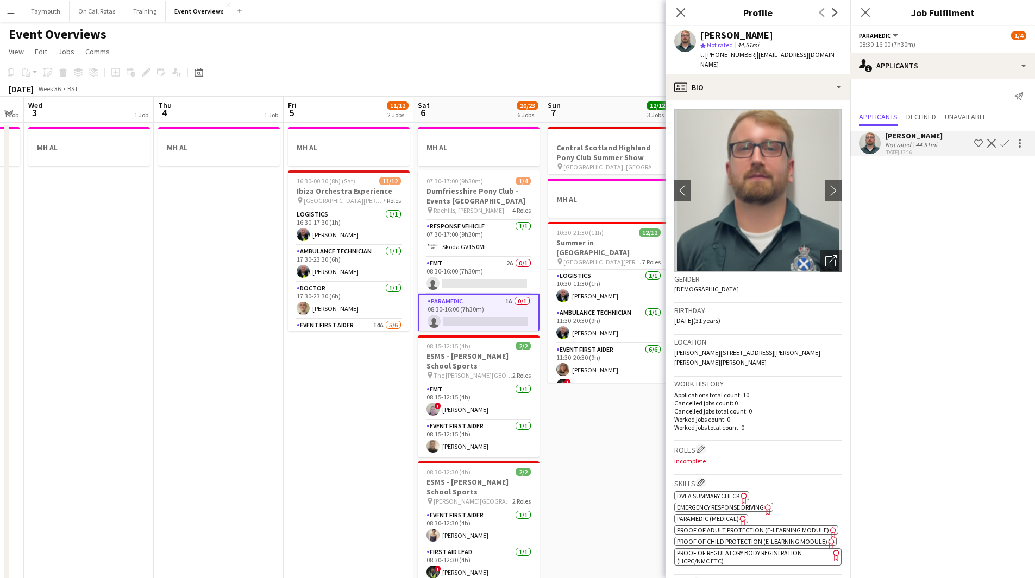
click at [722, 492] on span "DVLA Summary Check" at bounding box center [708, 496] width 63 height 8
click at [747, 503] on span "Emergency Response Driving" at bounding box center [720, 507] width 87 height 8
click at [714, 515] on span "Paramedic (Medical)" at bounding box center [708, 519] width 62 height 8
click at [468, 273] on app-card-role "EMT 2A 0/1 08:30-16:00 (7h30m) single-neutral-actions" at bounding box center [479, 275] width 122 height 37
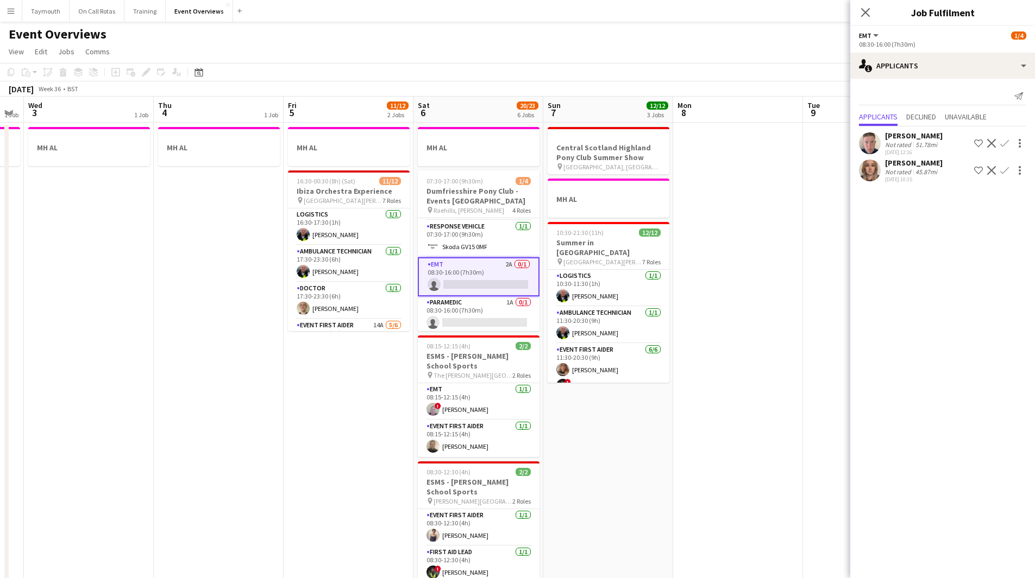
scroll to position [37, 0]
click at [482, 317] on app-card-role "Paramedic 1A 0/1 08:30-16:00 (7h30m) single-neutral-actions" at bounding box center [479, 312] width 122 height 37
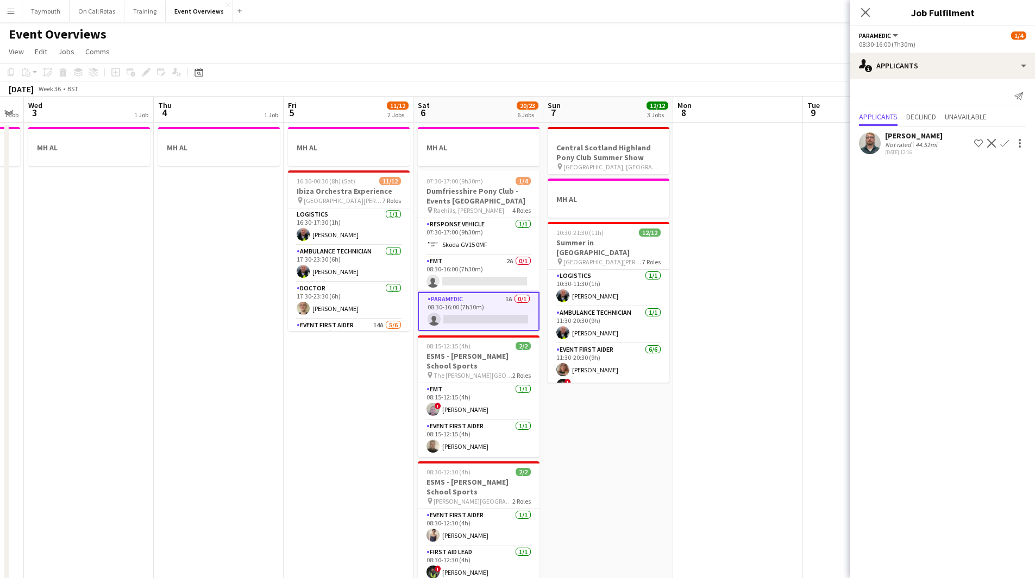
click at [920, 140] on div "[PERSON_NAME]" at bounding box center [914, 136] width 58 height 10
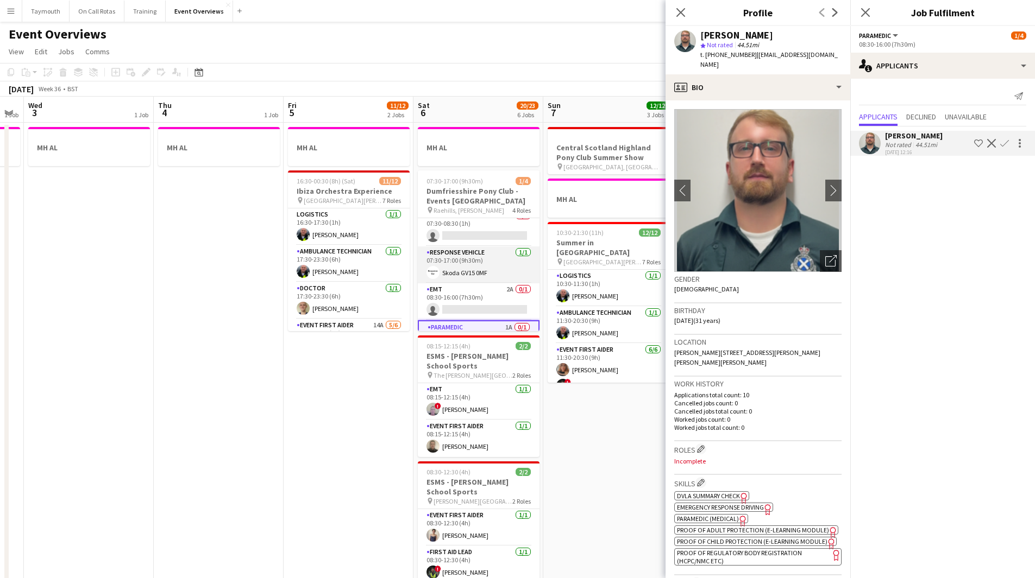
scroll to position [0, 0]
click at [481, 241] on app-card-role "Logistics 2A 0/1 07:30-08:30 (1h) single-neutral-actions" at bounding box center [479, 236] width 122 height 37
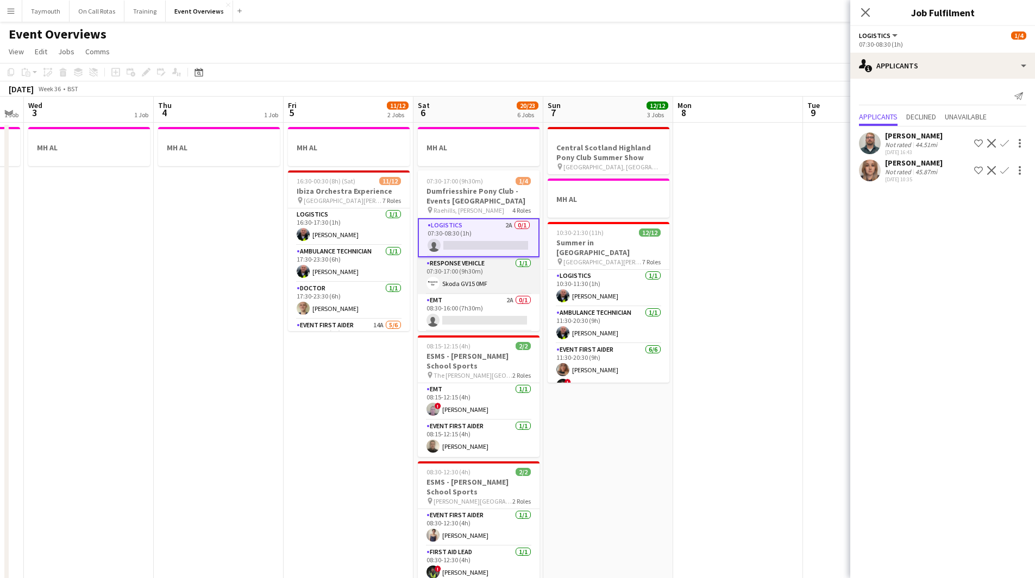
scroll to position [37, 0]
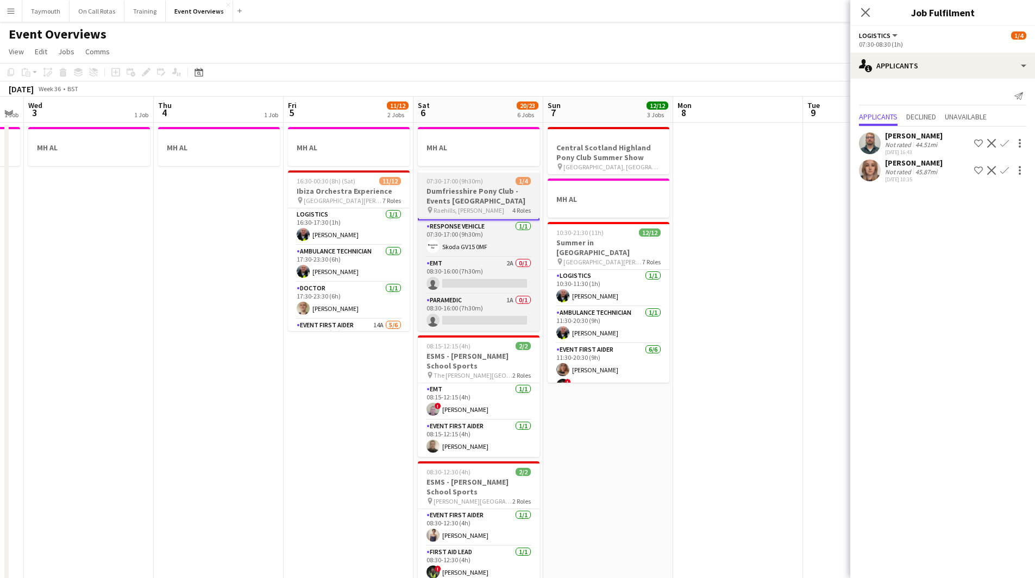
click at [469, 197] on h3 "Dumfriesshire Pony Club - Events [GEOGRAPHIC_DATA]" at bounding box center [479, 196] width 122 height 20
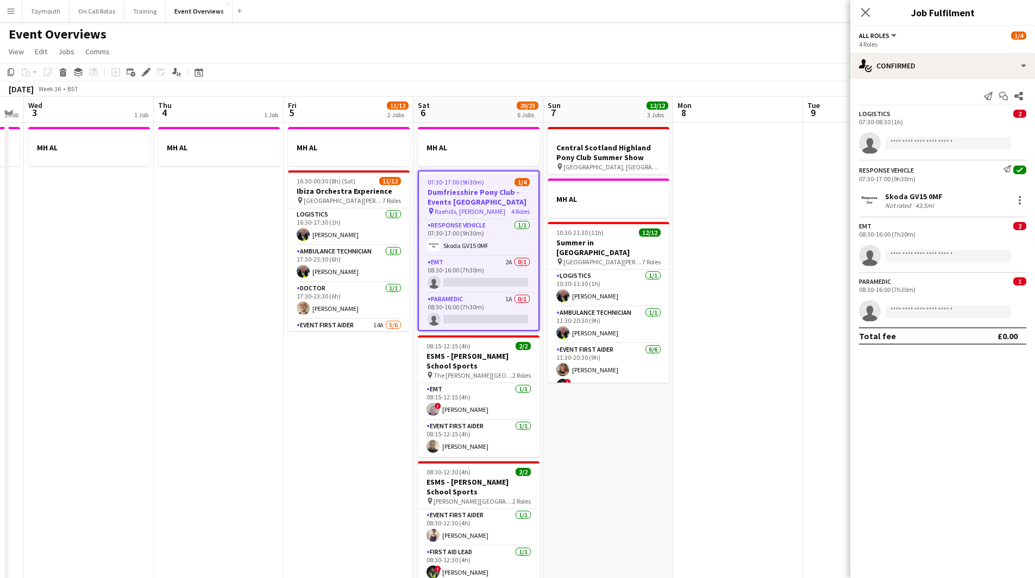
scroll to position [36, 0]
click at [144, 76] on icon at bounding box center [143, 75] width 3 height 3
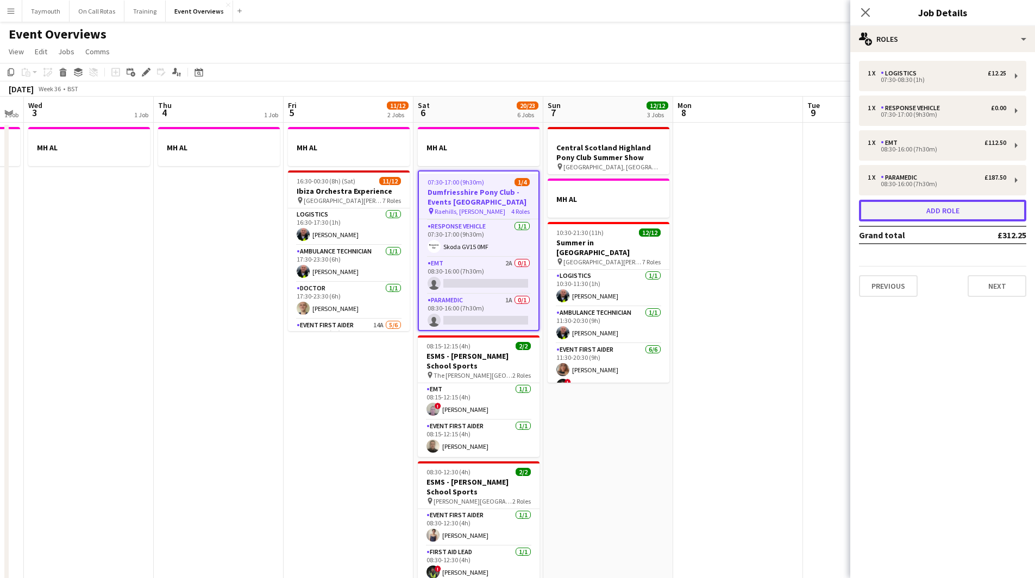
click at [955, 219] on button "Add role" at bounding box center [942, 211] width 167 height 22
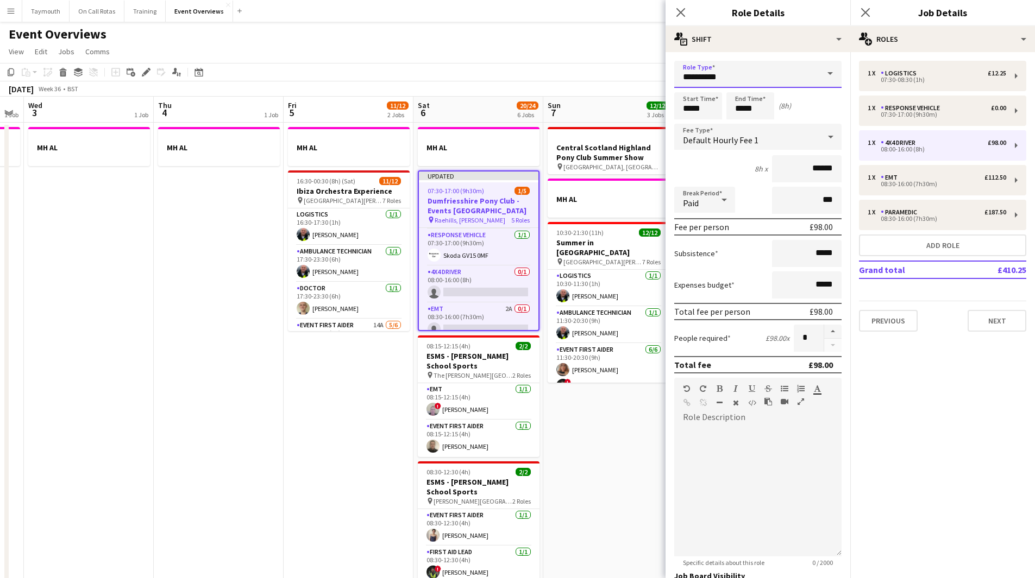
drag, startPoint x: 786, startPoint y: 66, endPoint x: 289, endPoint y: 73, distance: 497.0
click at [290, 75] on body "Menu Boards Boards Boards All jobs Status Workforce Workforce My Workforce Recr…" at bounding box center [517, 463] width 1035 height 926
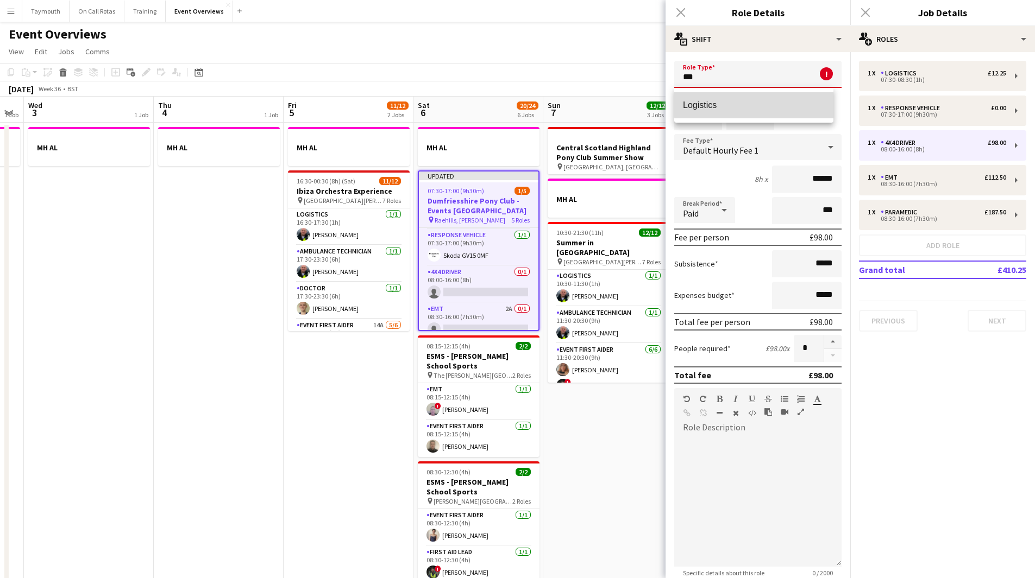
click at [781, 99] on mat-option "Logistics" at bounding box center [753, 105] width 159 height 26
type input "*********"
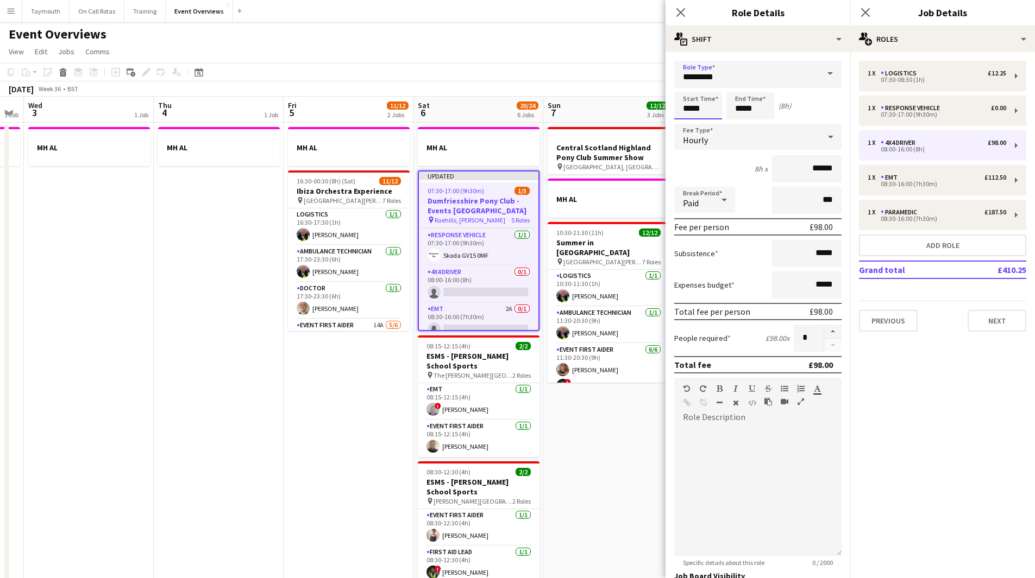
drag, startPoint x: 707, startPoint y: 108, endPoint x: 534, endPoint y: 103, distance: 173.3
click at [534, 103] on body "Menu Boards Boards Boards All jobs Status Workforce Workforce My Workforce Recr…" at bounding box center [517, 463] width 1035 height 926
type input "*****"
click at [591, 435] on app-date-cell "Central Scotland Highland Pony Club Summer Show pin Strathallen Castle, Auchter…" at bounding box center [608, 524] width 130 height 803
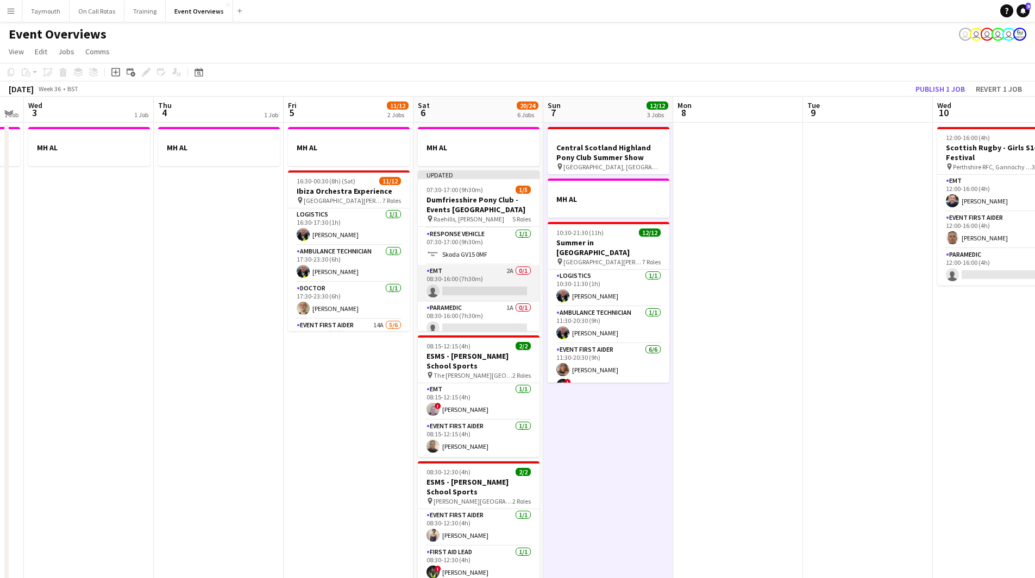
scroll to position [80, 0]
click at [941, 85] on button "Publish 1 job" at bounding box center [940, 89] width 58 height 14
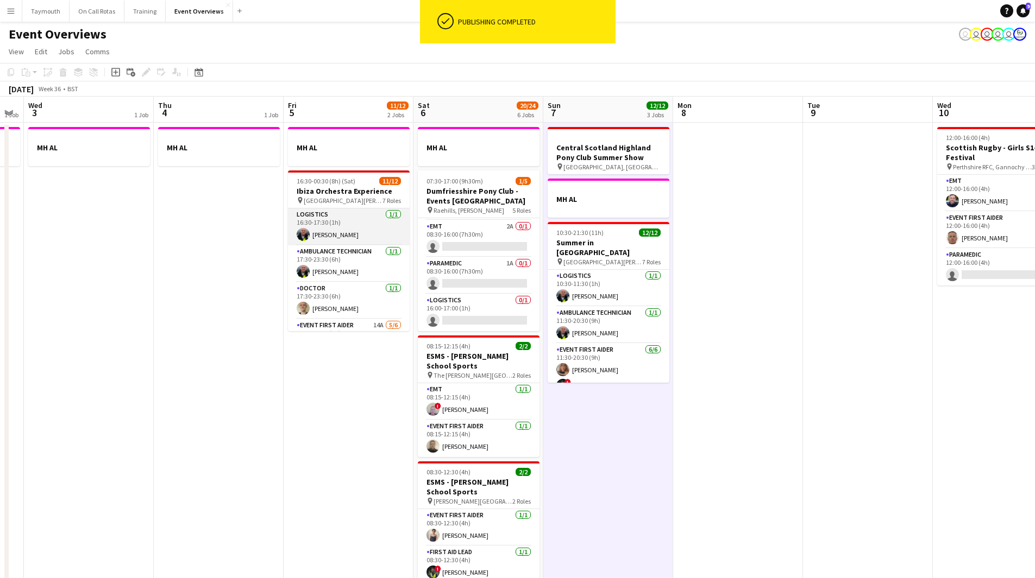
scroll to position [72, 0]
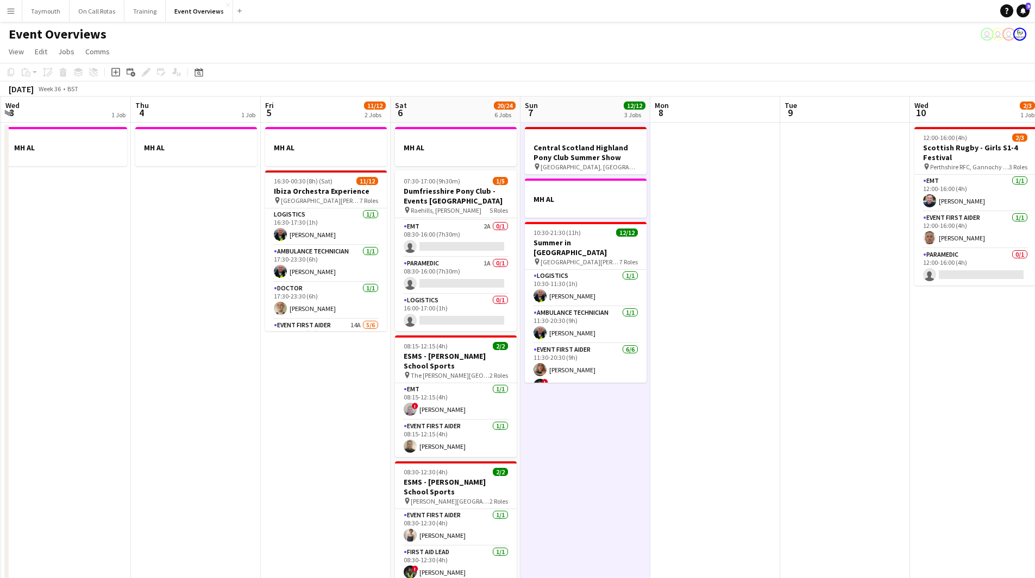
drag, startPoint x: 350, startPoint y: 416, endPoint x: 327, endPoint y: 412, distance: 23.0
click at [327, 412] on app-calendar-viewport "Sun 31 2/2 2 Jobs Mon 1 1 Job Tue 2 1 Job Wed 3 1 Job Thu 4 1 Job Fri 5 11/12 2…" at bounding box center [517, 511] width 1035 height 829
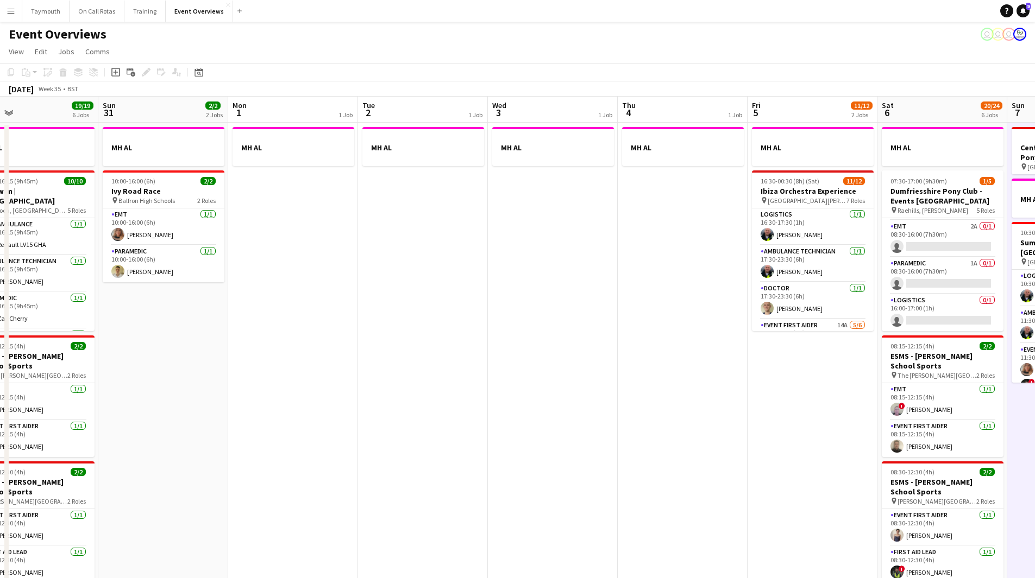
drag, startPoint x: 647, startPoint y: 398, endPoint x: 653, endPoint y: 400, distance: 6.2
click at [653, 400] on app-calendar-viewport "Thu 28 1/1 1 Job Fri 29 1 Job Sat 30 19/19 6 Jobs Sun 31 2/2 2 Jobs Mon 1 1 Job…" at bounding box center [517, 511] width 1035 height 829
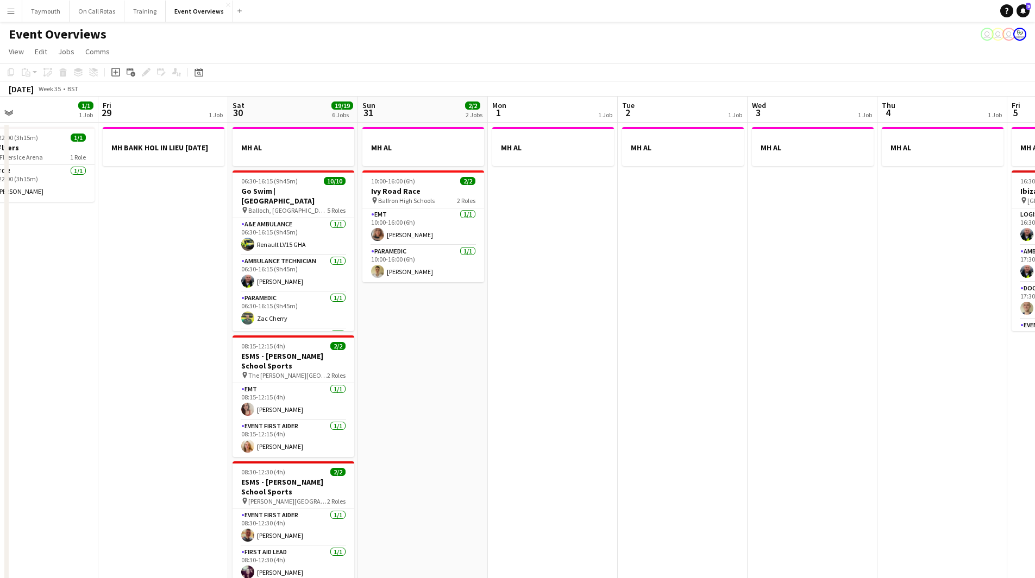
scroll to position [0, 307]
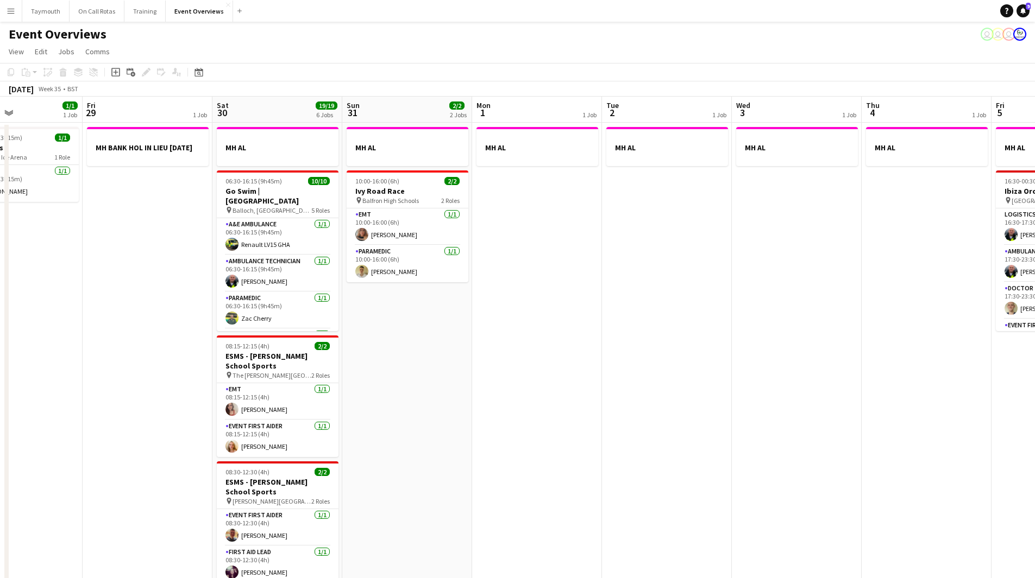
drag, startPoint x: 663, startPoint y: 407, endPoint x: 729, endPoint y: 405, distance: 65.8
click at [729, 405] on app-calendar-viewport "Tue 26 Wed 27 Thu 28 1/1 1 Job Fri 29 1 Job Sat 30 19/19 6 Jobs Sun 31 2/2 2 Jo…" at bounding box center [517, 511] width 1035 height 829
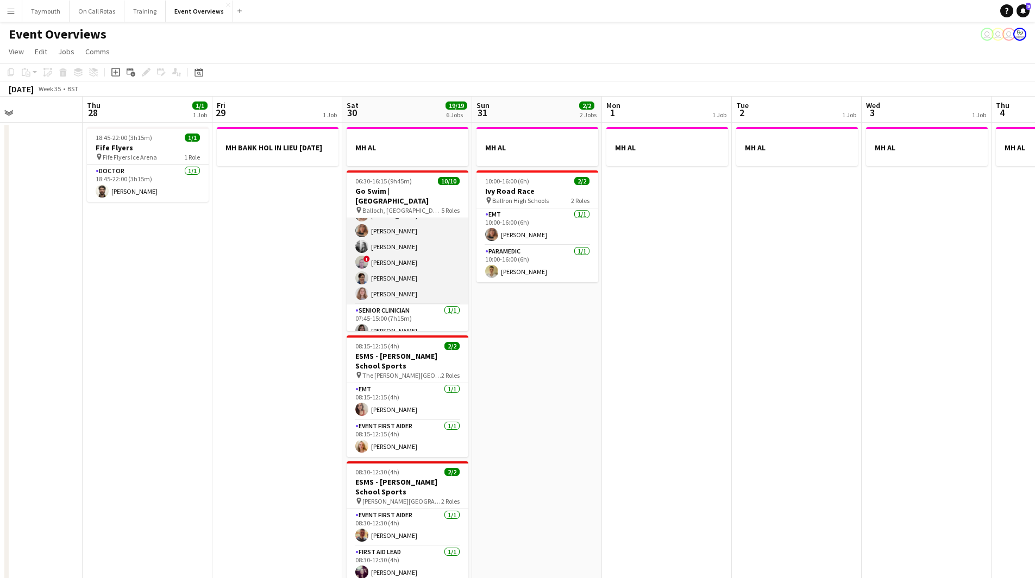
scroll to position [141, 0]
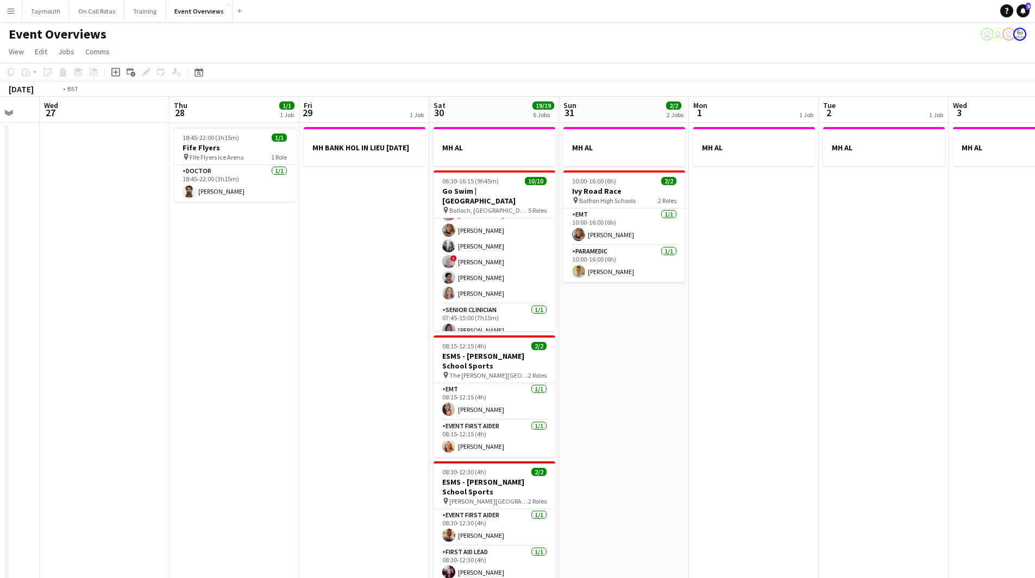
drag, startPoint x: 291, startPoint y: 392, endPoint x: 782, endPoint y: 398, distance: 491.0
click at [782, 398] on app-calendar-viewport "Mon 25 2/2 1 Job Tue 26 Wed 27 Thu 28 1/1 1 Job Fri 29 1 Job Sat 30 19/19 6 Job…" at bounding box center [517, 511] width 1035 height 829
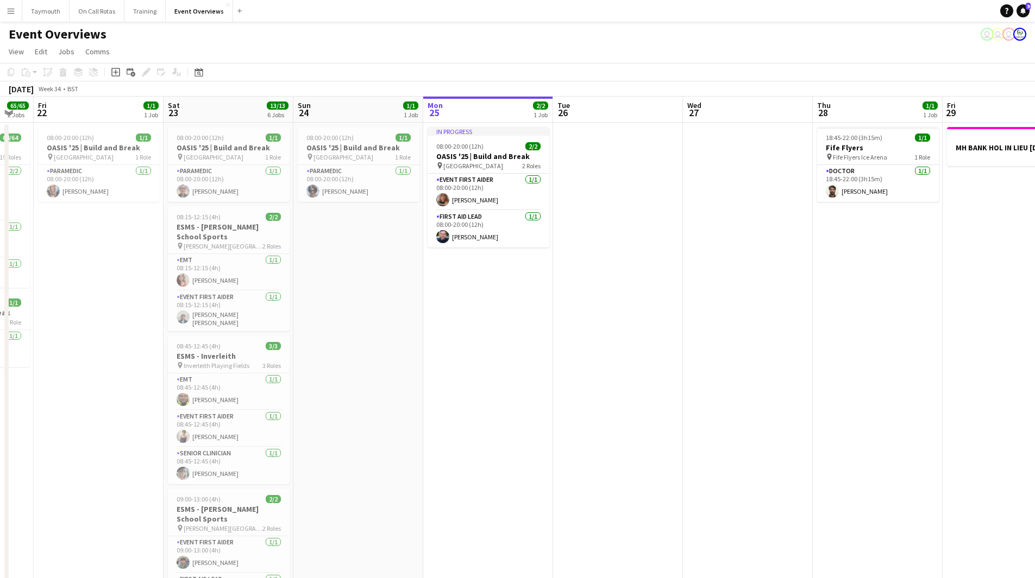
drag, startPoint x: 641, startPoint y: 402, endPoint x: 772, endPoint y: 400, distance: 131.5
click at [780, 400] on app-calendar-viewport "Wed 20 3/3 2 Jobs Thu 21 65/65 2 Jobs Fri 22 1/1 1 Job Sat 23 13/13 6 Jobs Sun …" at bounding box center [517, 511] width 1035 height 829
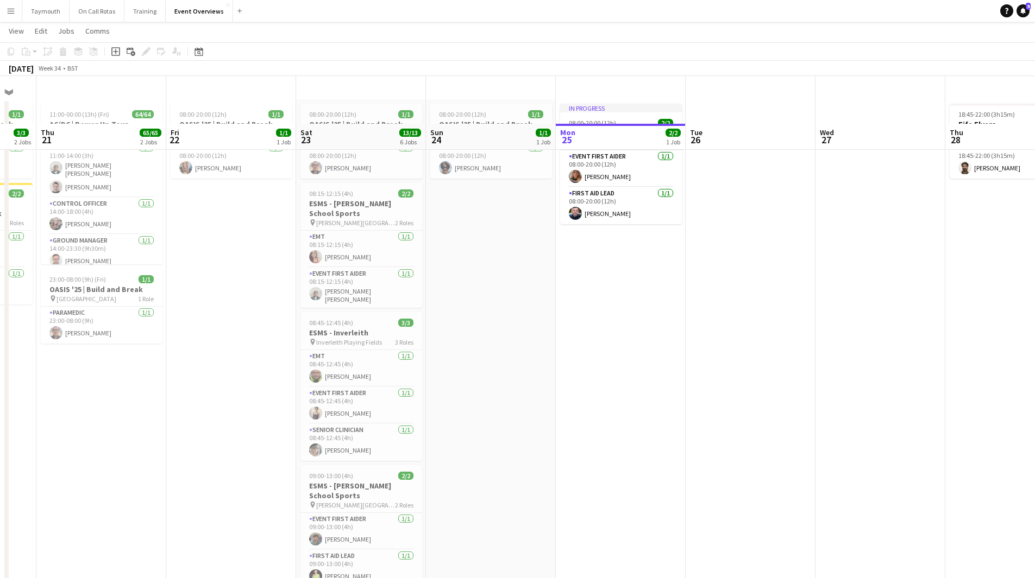
scroll to position [0, 0]
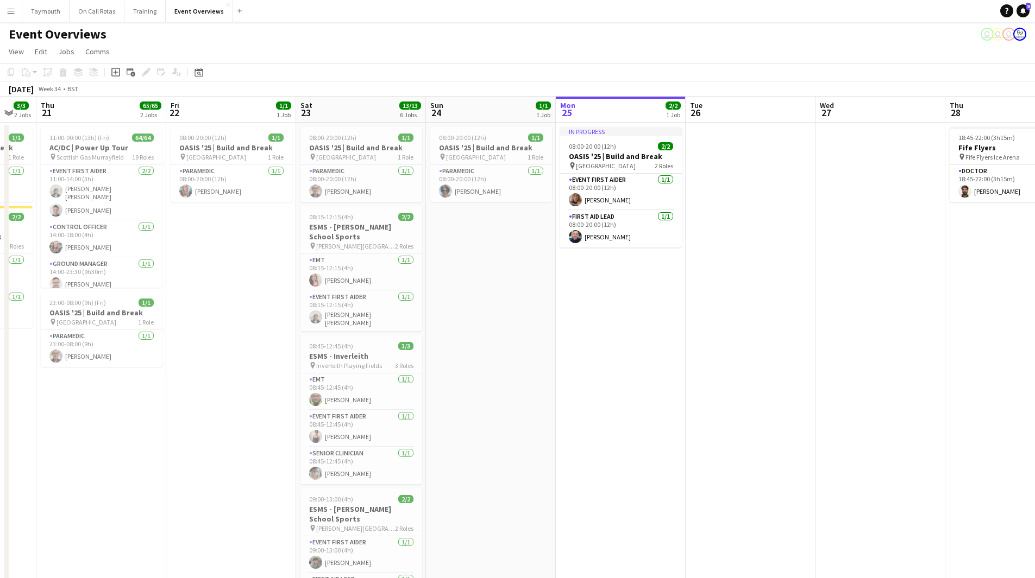
click at [514, 488] on app-date-cell "08:00-20:00 (12h) 1/1 OASIS '25 | Build and Break pin [GEOGRAPHIC_DATA] 1 Role …" at bounding box center [491, 524] width 130 height 803
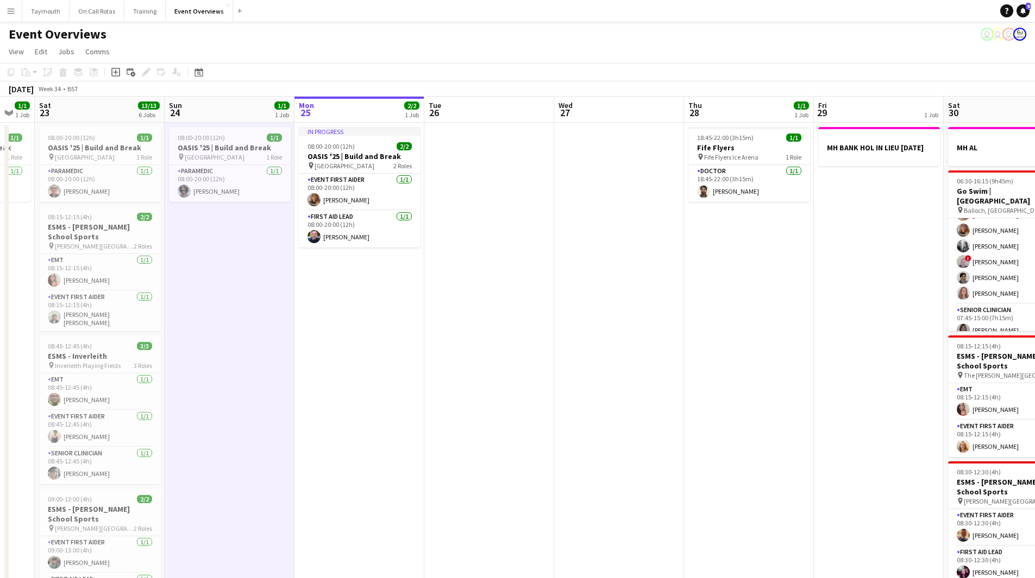
drag, startPoint x: 778, startPoint y: 391, endPoint x: 649, endPoint y: 388, distance: 129.3
click at [649, 388] on app-calendar-viewport "Thu 21 65/65 2 Jobs Fri 22 1/1 1 Job Sat 23 13/13 6 Jobs Sun 24 1/1 1 Job Mon 2…" at bounding box center [517, 511] width 1035 height 829
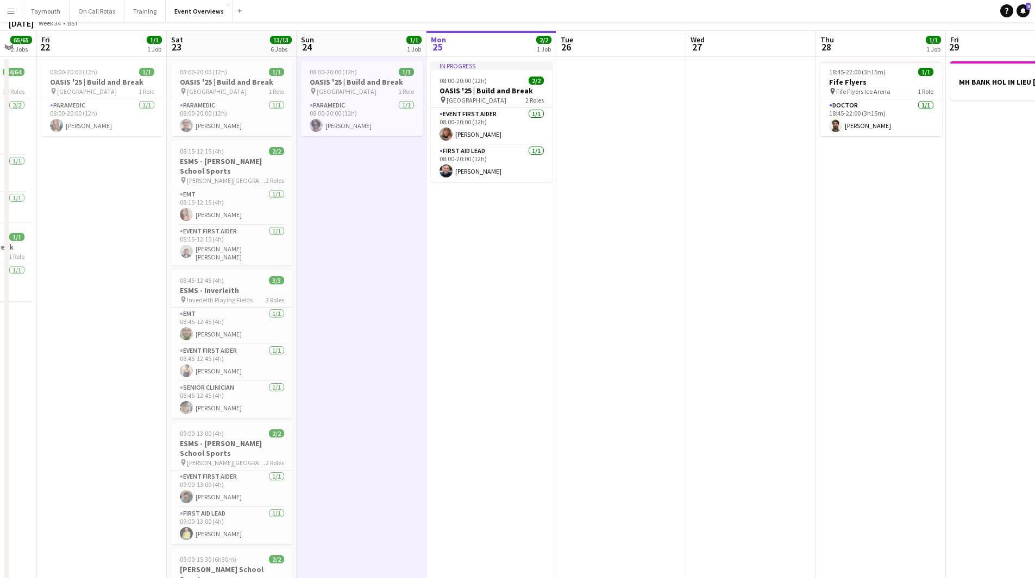
scroll to position [217, 0]
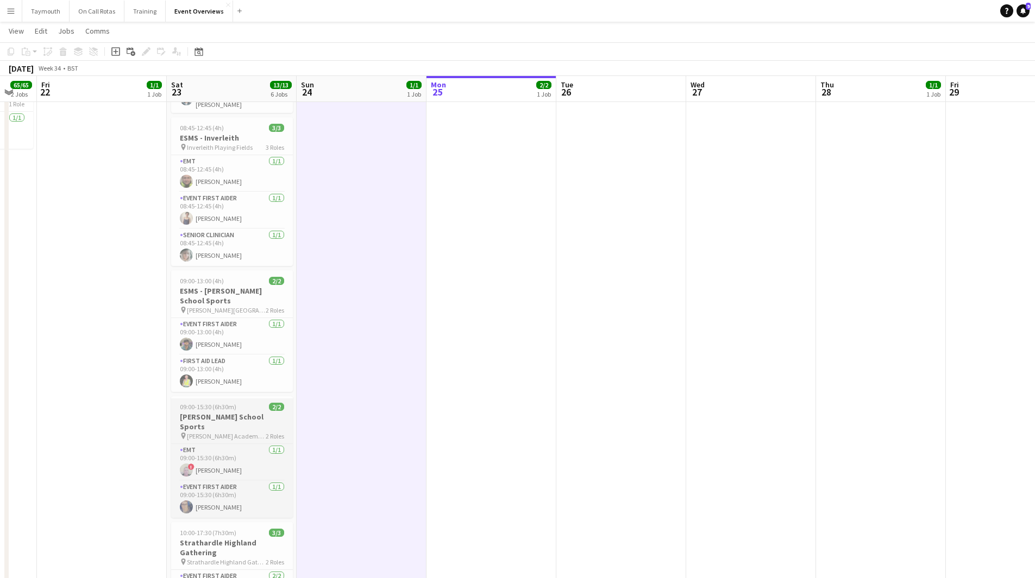
click at [246, 406] on div "09:00-15:30 (6h30m) 2/2" at bounding box center [232, 407] width 122 height 8
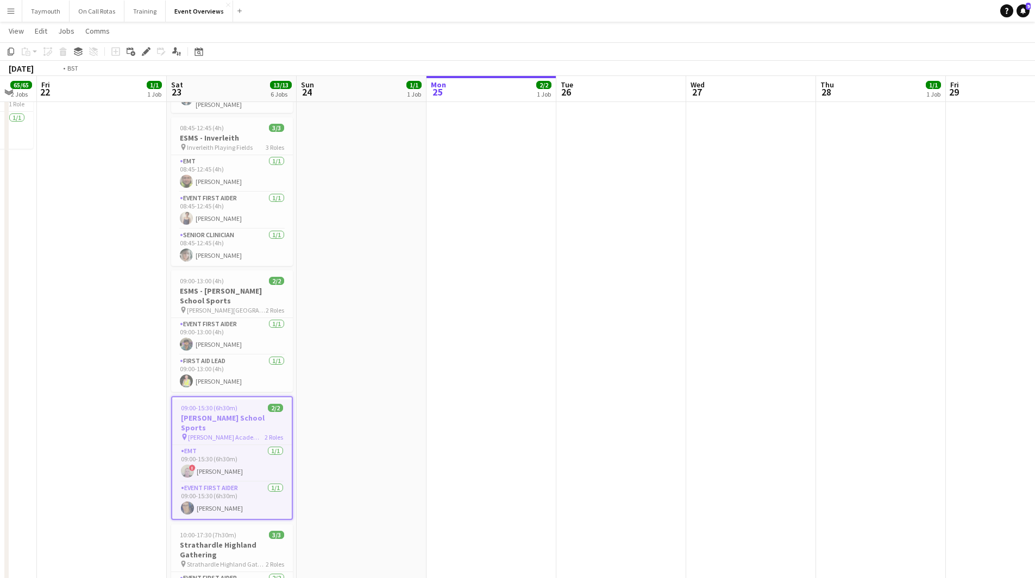
drag, startPoint x: 706, startPoint y: 441, endPoint x: 234, endPoint y: 427, distance: 472.2
click at [192, 431] on app-calendar-viewport "Wed 20 3/3 2 Jobs Thu 21 65/65 2 Jobs Fri 22 1/1 1 Job Sat 23 13/13 6 Jobs Sun …" at bounding box center [517, 266] width 1035 height 883
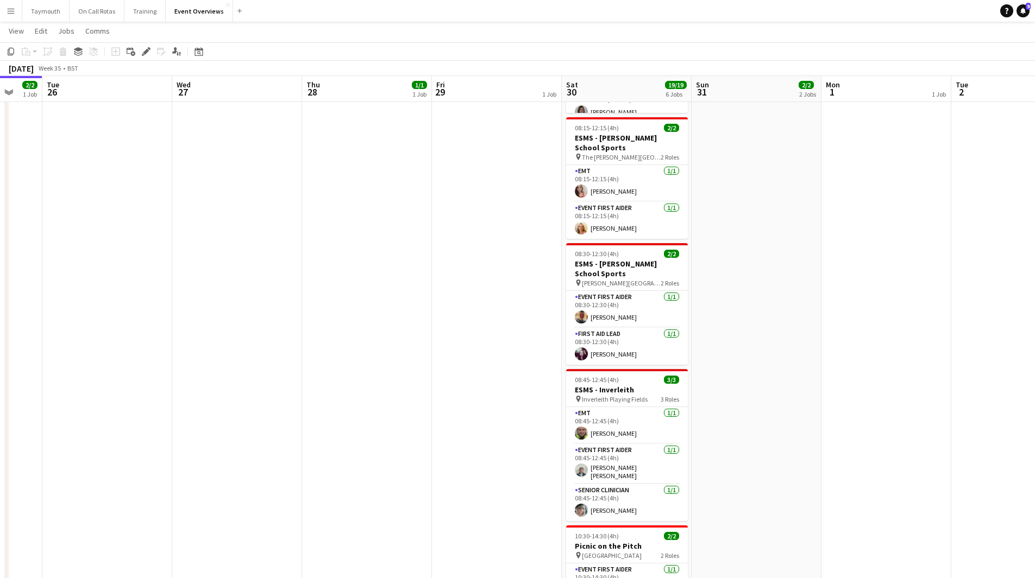
drag, startPoint x: 479, startPoint y: 436, endPoint x: 444, endPoint y: 441, distance: 35.2
click at [444, 441] on app-calendar-viewport "Sat 23 13/13 6 Jobs Sun 24 1/1 1 Job Mon 25 2/2 1 Job Tue 26 Wed 27 Thu 28 1/1 …" at bounding box center [517, 266] width 1035 height 883
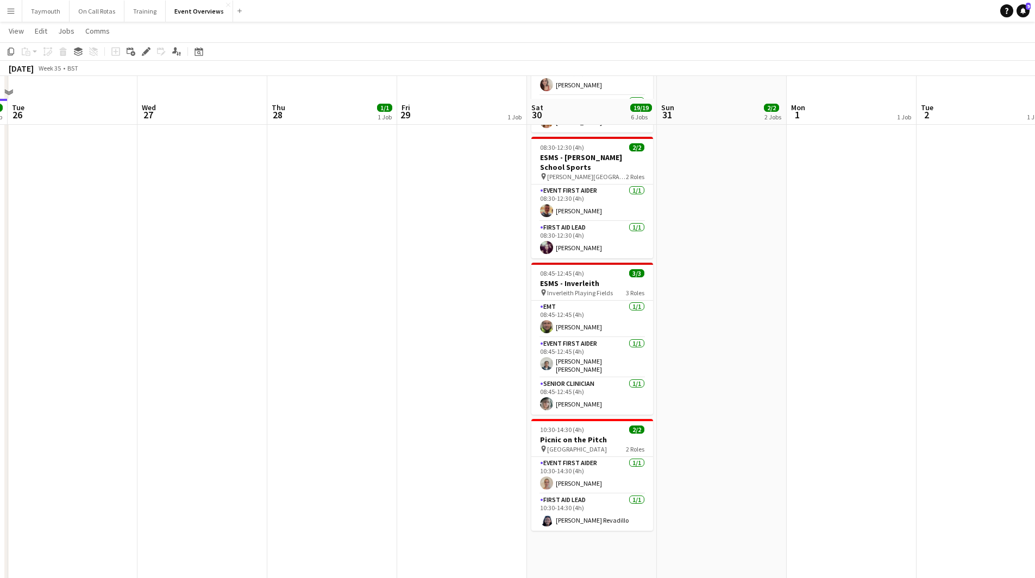
scroll to position [347, 0]
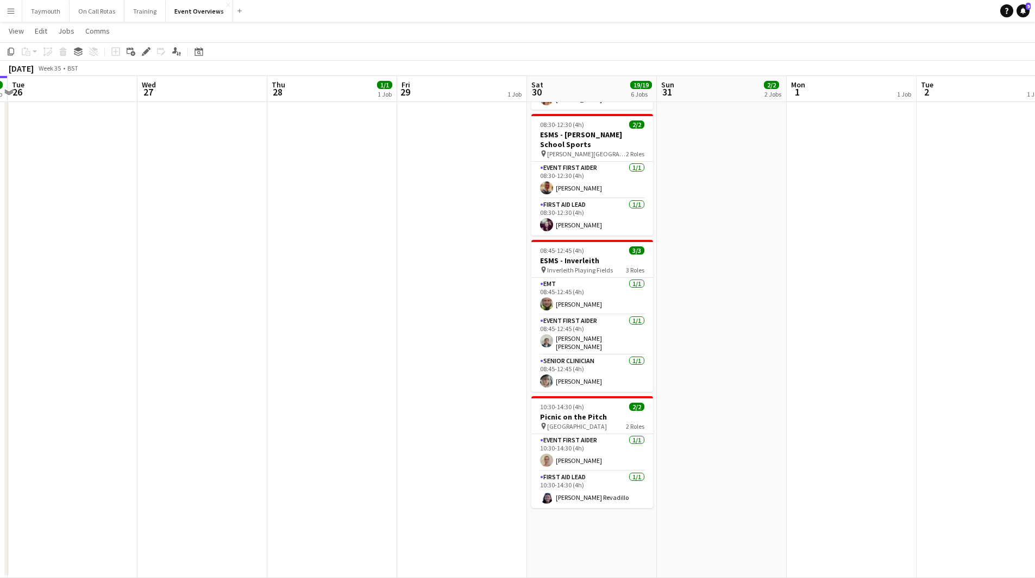
click at [586, 531] on app-date-cell "MH AL 06:30-16:15 (9h45m) 10/10 Go Swim | Loch Lomond pin Balloch, Loch Lomond …" at bounding box center [592, 176] width 130 height 803
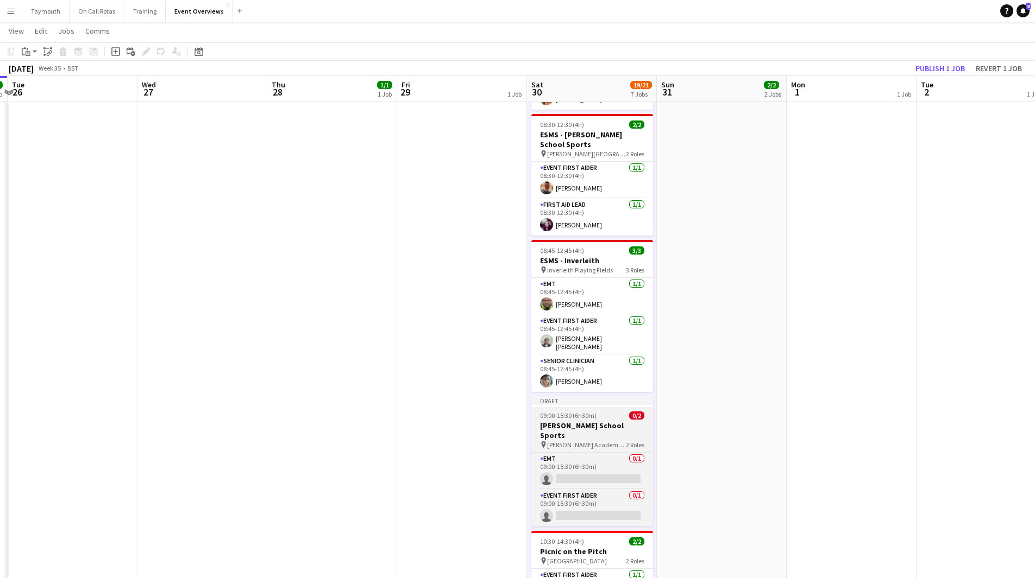
scroll to position [0, 381]
click at [587, 422] on h3 "[PERSON_NAME] School Sports" at bounding box center [593, 431] width 122 height 20
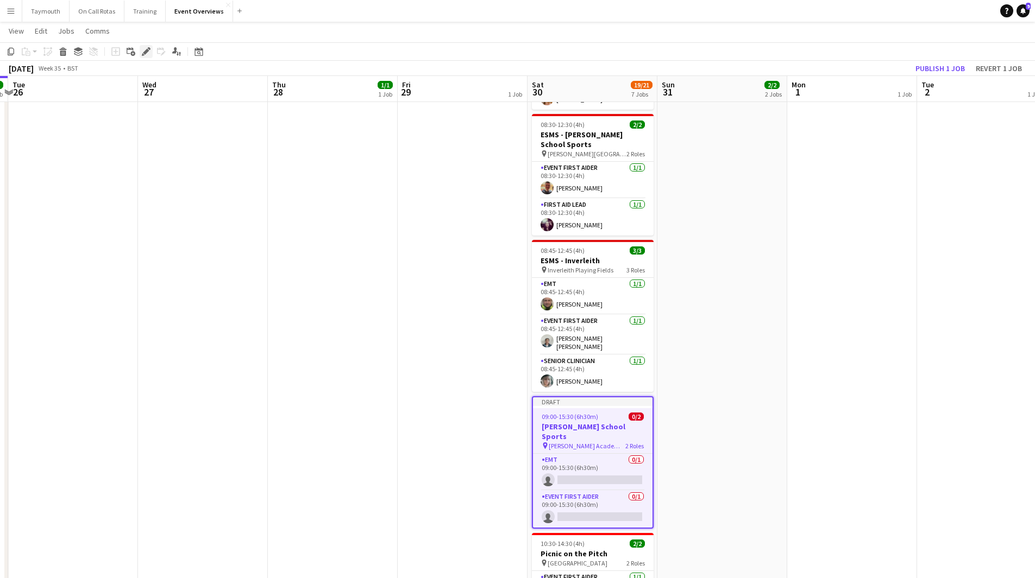
click at [149, 54] on icon "Edit" at bounding box center [146, 51] width 9 height 9
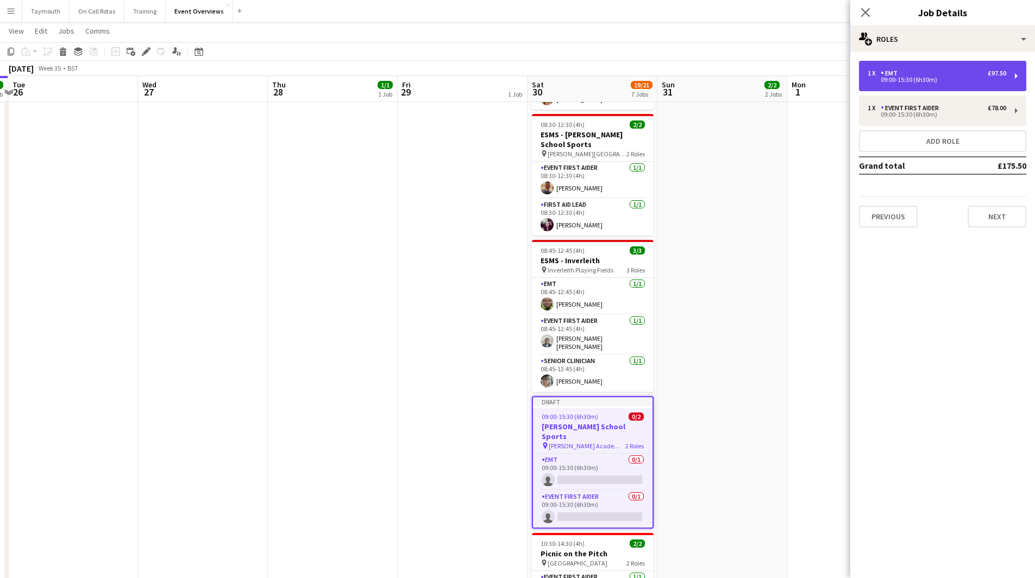
click at [967, 79] on div "09:00-15:30 (6h30m)" at bounding box center [936, 79] width 139 height 5
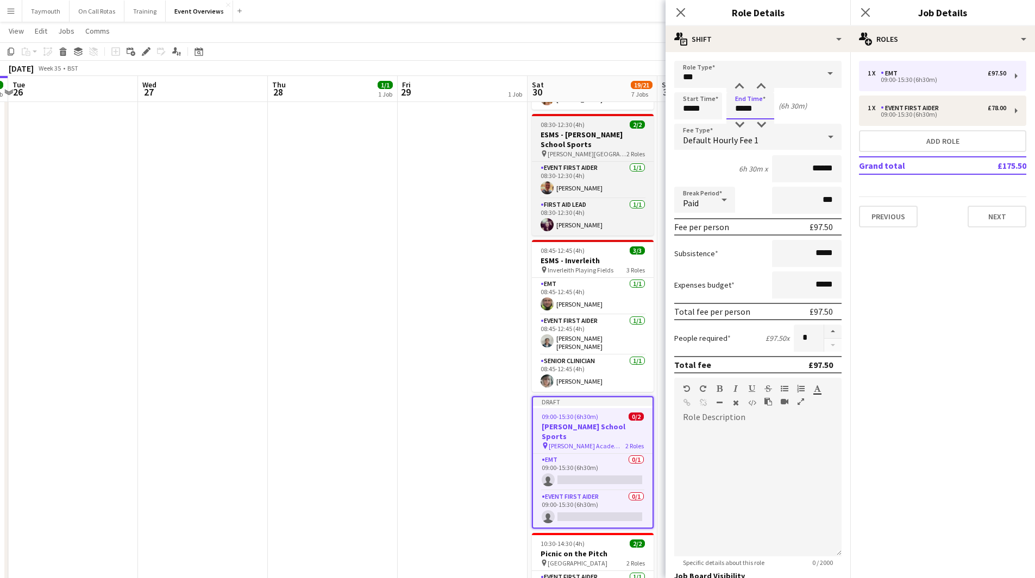
drag, startPoint x: 758, startPoint y: 110, endPoint x: 612, endPoint y: 116, distance: 145.7
click at [612, 116] on body "Menu Boards Boards Boards All jobs Status Workforce Workforce My Workforce Recr…" at bounding box center [517, 159] width 1035 height 1012
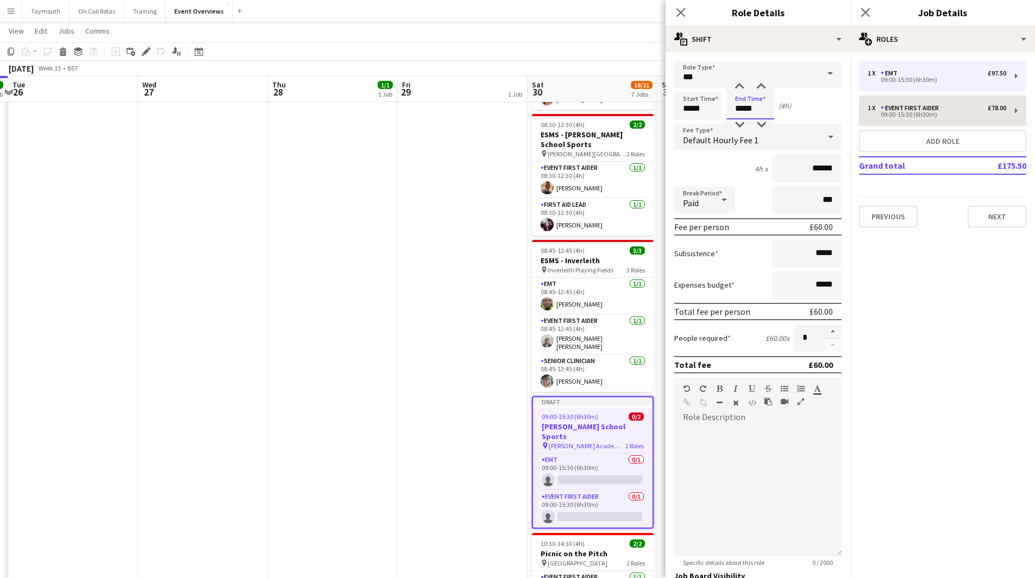
type input "*****"
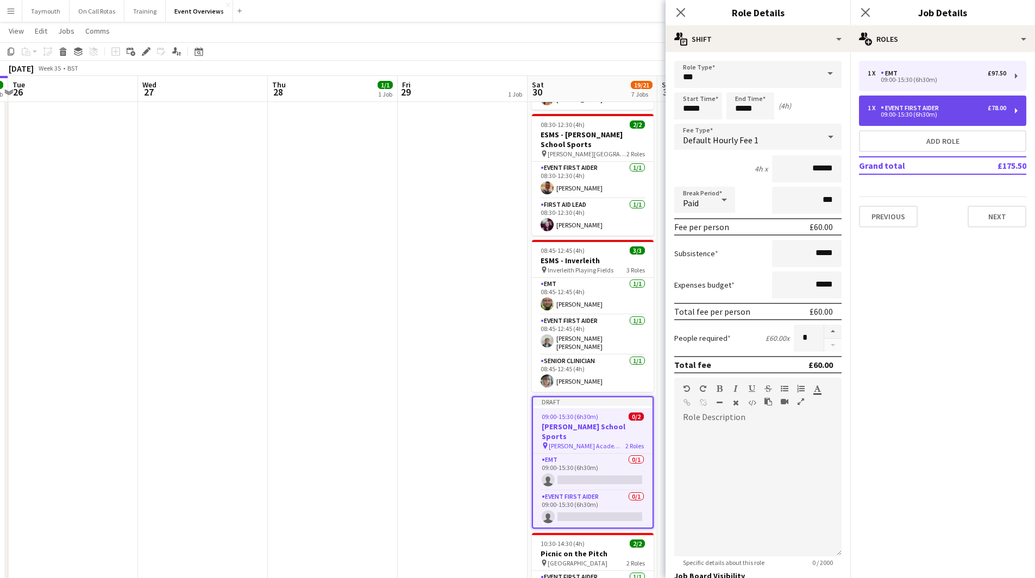
click at [948, 110] on div "1 x Event First Aider £78.00" at bounding box center [936, 108] width 139 height 8
type input "**********"
type input "*****"
type input "******"
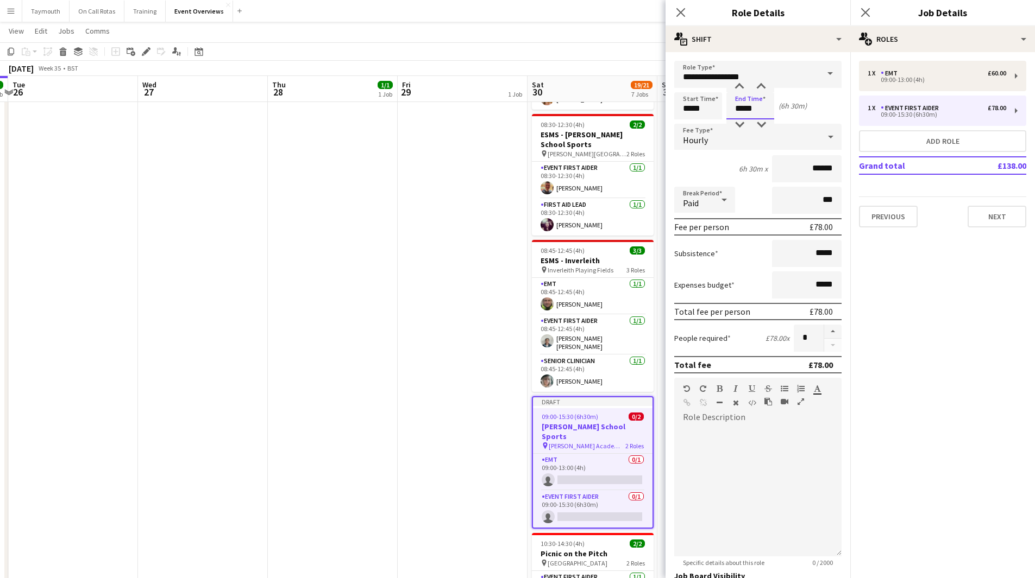
drag, startPoint x: 588, startPoint y: 109, endPoint x: 505, endPoint y: 78, distance: 88.7
click at [530, 106] on body "Menu Boards Boards Boards All jobs Status Workforce Workforce My Workforce Recr…" at bounding box center [517, 159] width 1035 height 1012
type input "*****"
click at [344, 282] on app-date-cell "18:45-22:00 (3h15m) 1/1 Fife Flyers pin Fife Flyers Ice Arena 1 Role Doctor [DA…" at bounding box center [333, 220] width 130 height 891
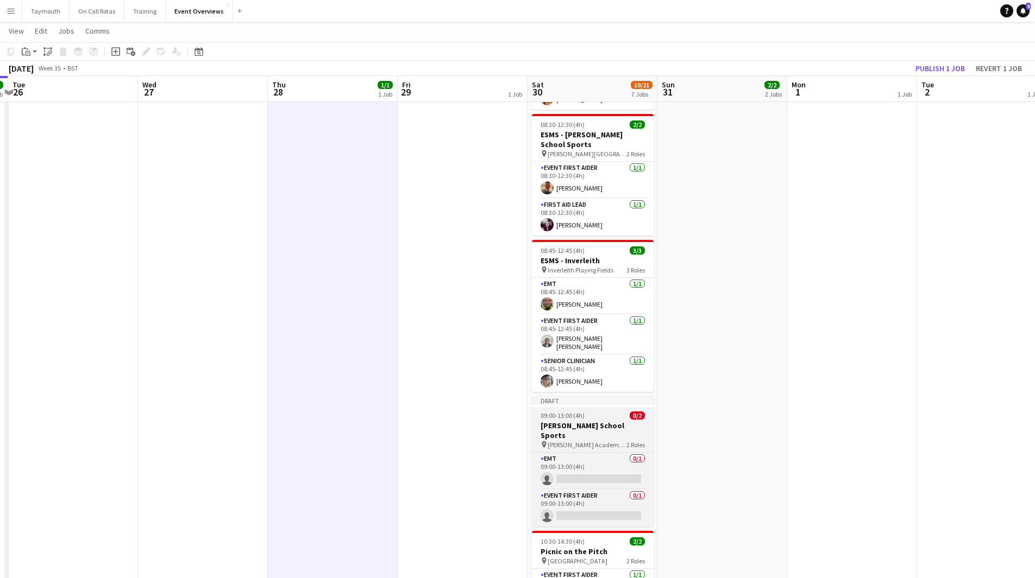
click at [574, 415] on span "09:00-13:00 (4h)" at bounding box center [562, 416] width 44 height 8
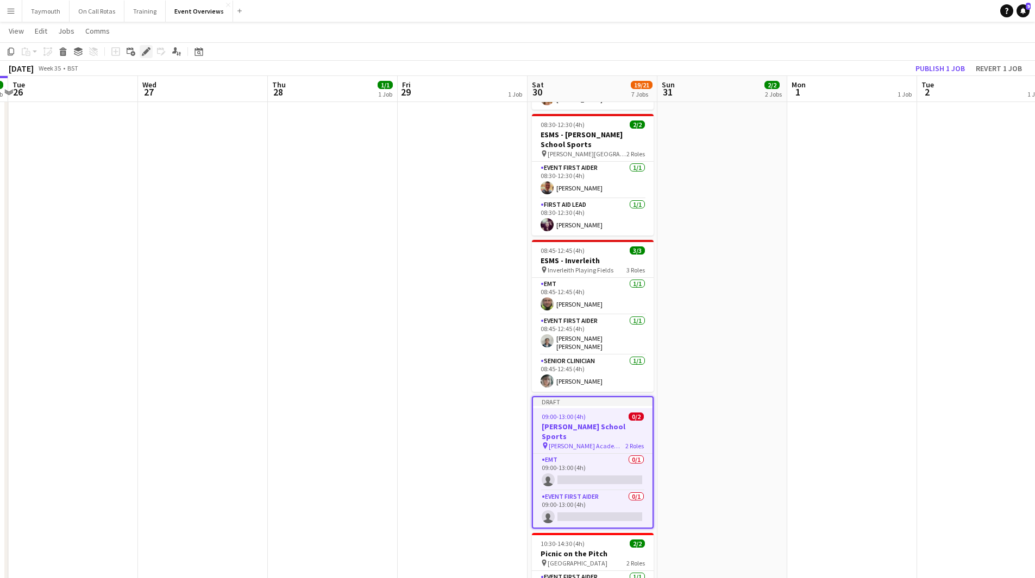
click at [147, 53] on icon "Edit" at bounding box center [146, 51] width 9 height 9
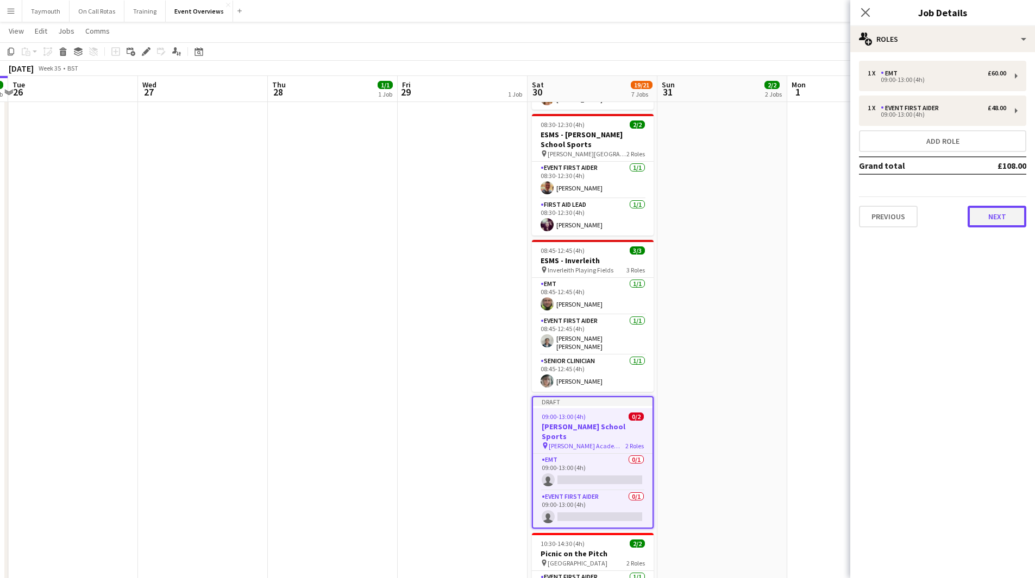
click at [1010, 219] on button "Next" at bounding box center [996, 217] width 59 height 22
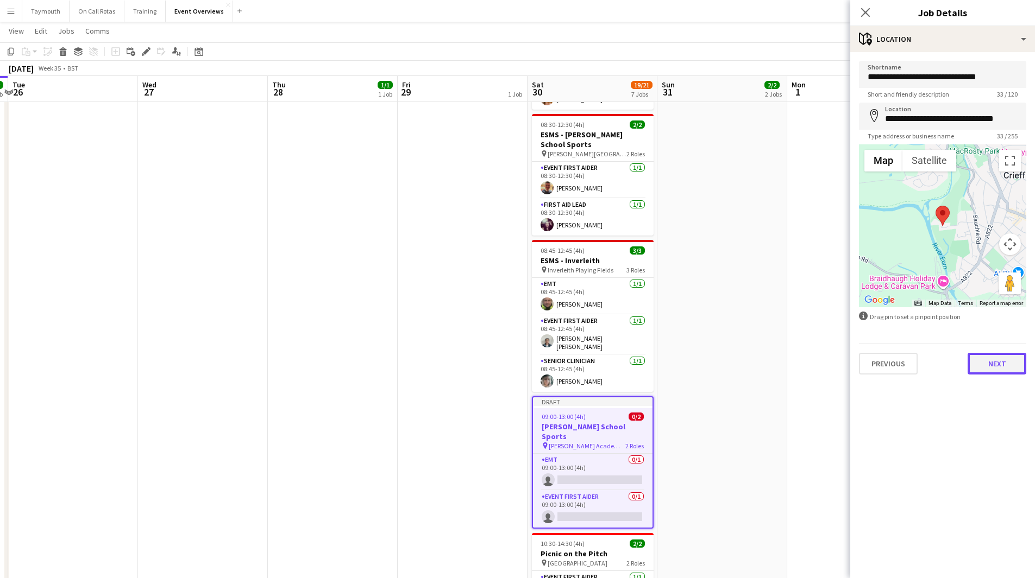
click at [1011, 363] on button "Next" at bounding box center [996, 364] width 59 height 22
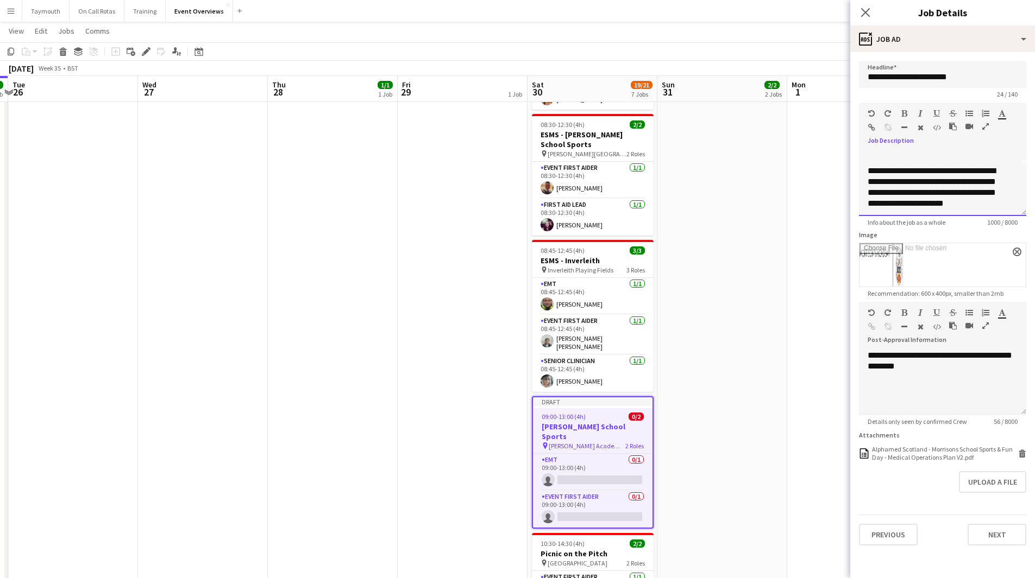
scroll to position [47, 0]
drag, startPoint x: 980, startPoint y: 201, endPoint x: 860, endPoint y: 161, distance: 125.9
click at [860, 161] on div "**********" at bounding box center [942, 183] width 167 height 65
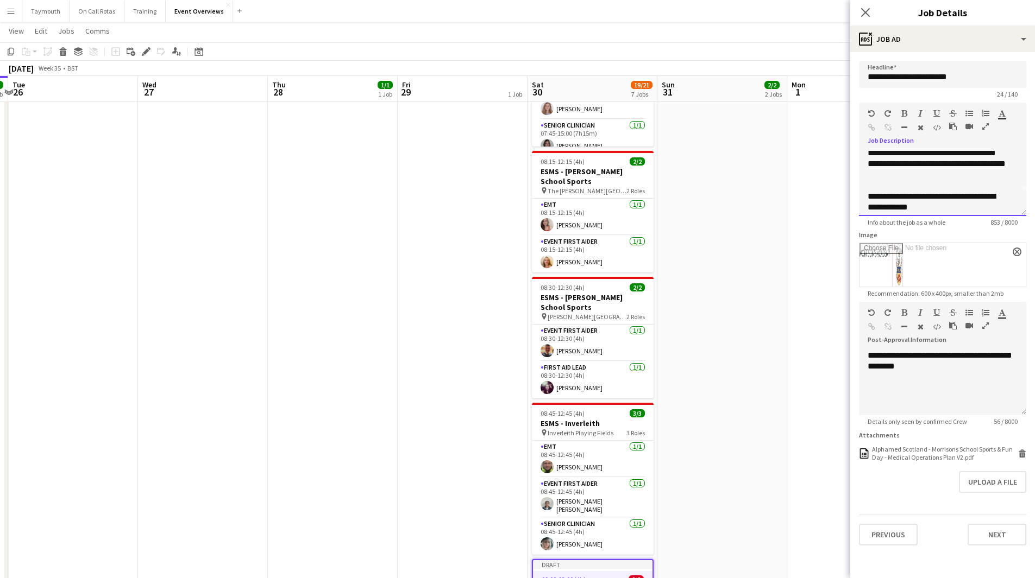
scroll to position [0, 0]
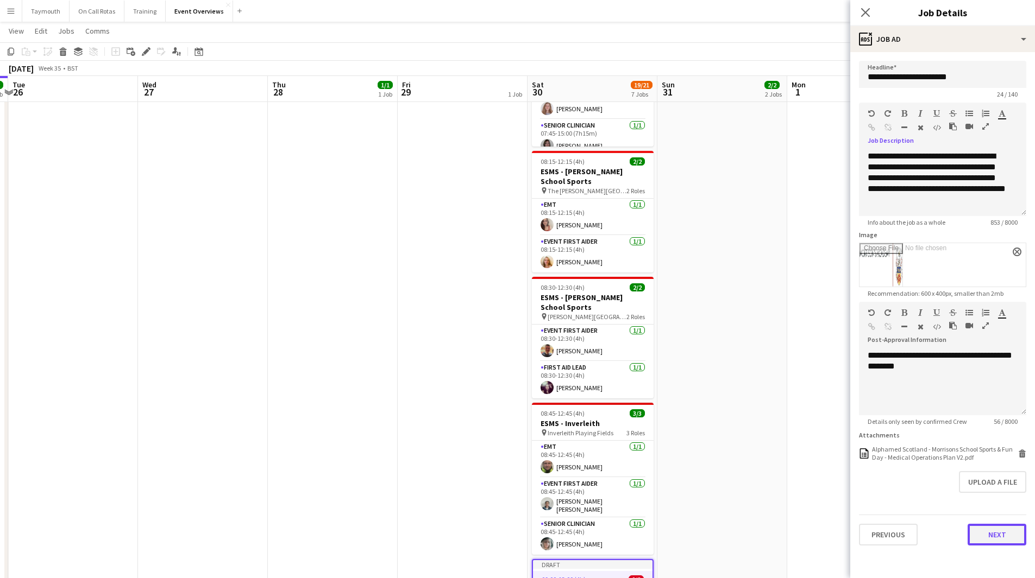
click at [1006, 542] on button "Next" at bounding box center [996, 535] width 59 height 22
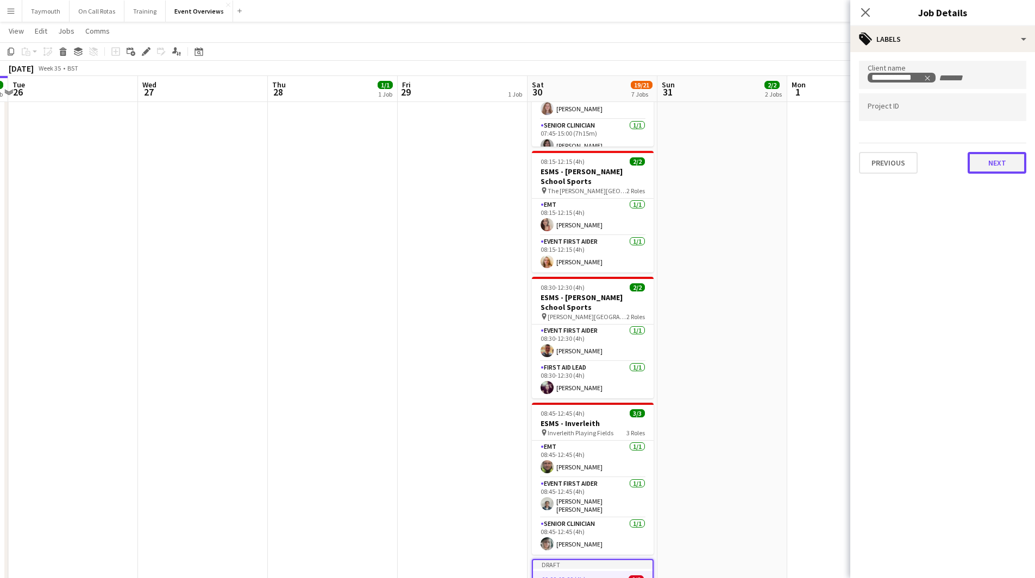
click at [987, 158] on button "Next" at bounding box center [996, 163] width 59 height 22
click at [756, 324] on app-date-cell "MH AL 10:00-16:00 (6h) 2/2 Ivy Road Race pin Balfron High Schools 2 Roles EMT 1…" at bounding box center [722, 383] width 130 height 891
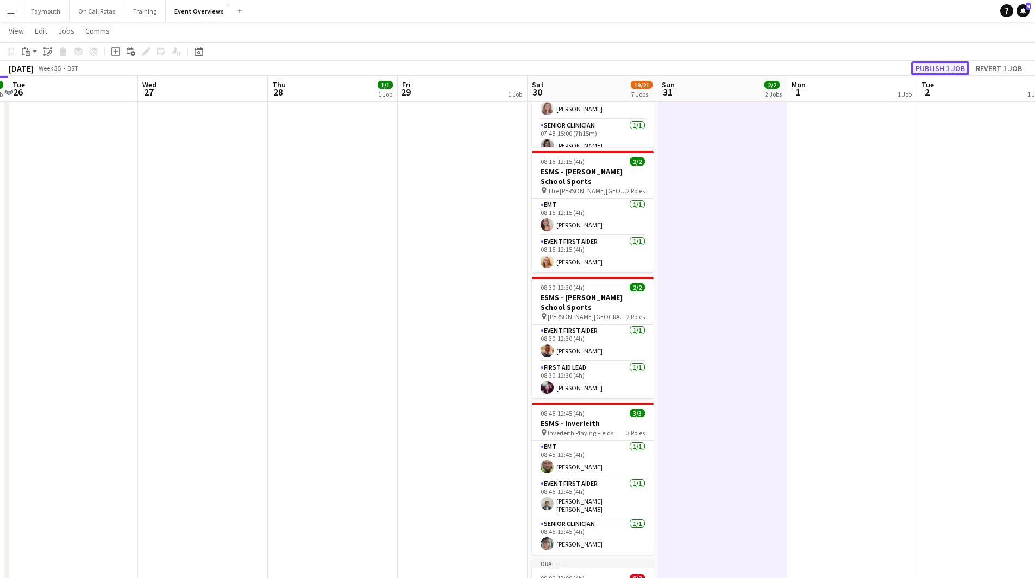
click at [947, 68] on button "Publish 1 job" at bounding box center [940, 68] width 58 height 14
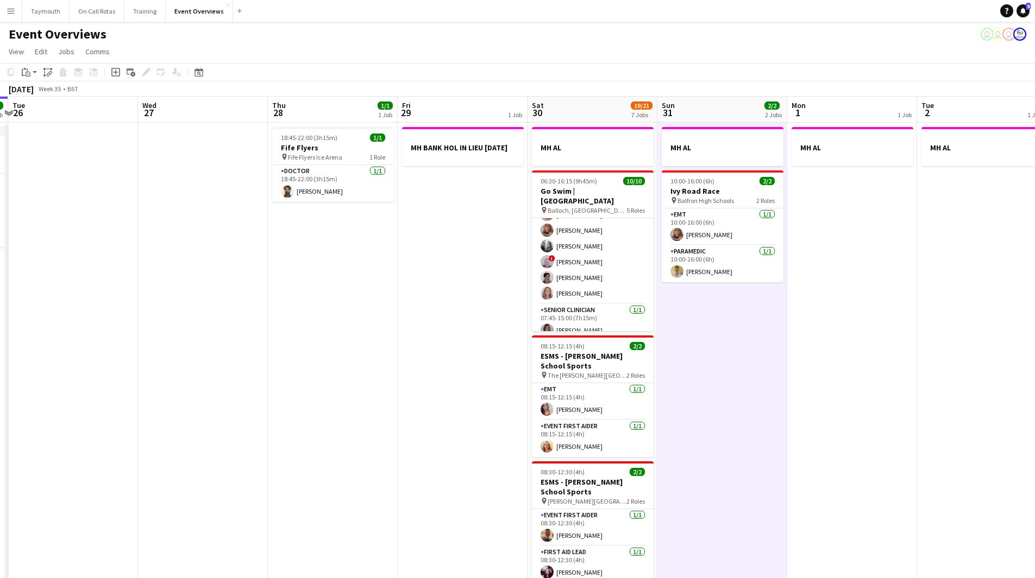
click at [437, 420] on app-date-cell "MH BANK HOL IN LIEU [DATE]" at bounding box center [463, 564] width 130 height 882
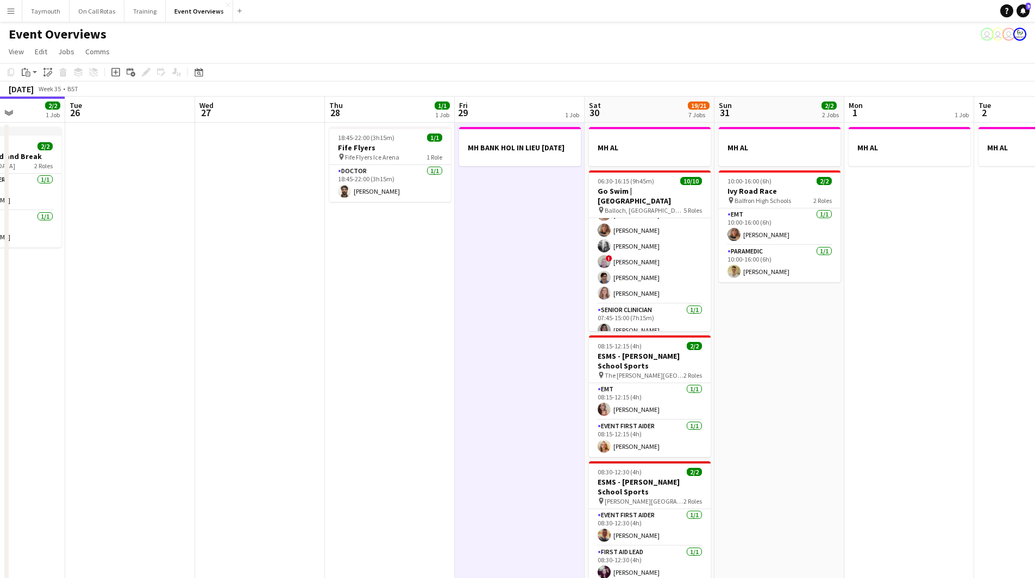
drag, startPoint x: 310, startPoint y: 386, endPoint x: 576, endPoint y: 380, distance: 266.7
click at [697, 379] on app-calendar-viewport "Sat 23 13/13 6 Jobs Sun 24 1/1 1 Job Mon 25 2/2 1 Job Tue 26 Wed 27 Thu 28 1/1 …" at bounding box center [517, 551] width 1035 height 908
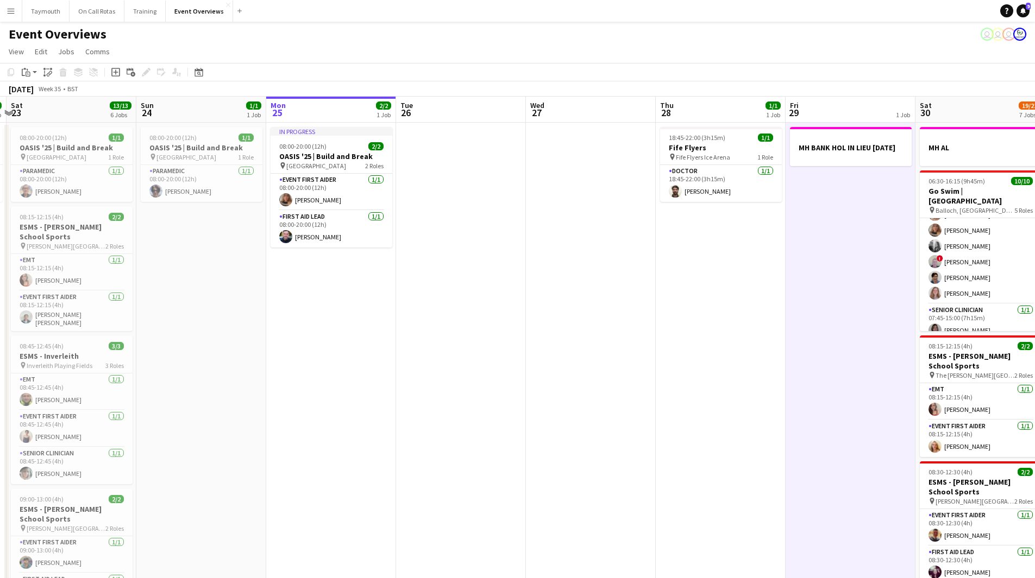
drag, startPoint x: 565, startPoint y: 379, endPoint x: 576, endPoint y: 379, distance: 10.3
click at [576, 379] on app-calendar-viewport "Thu 21 65/65 2 Jobs Fri 22 1/1 1 Job Sat 23 13/13 6 Jobs Sun 24 1/1 1 Job Mon 2…" at bounding box center [517, 551] width 1035 height 908
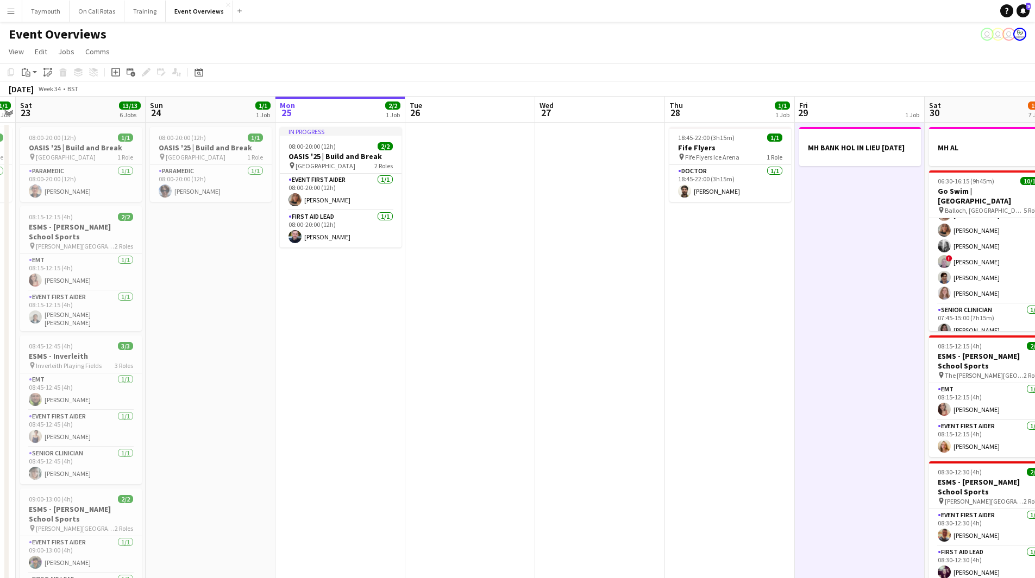
drag, startPoint x: 628, startPoint y: 361, endPoint x: 148, endPoint y: 401, distance: 481.8
click at [148, 402] on app-calendar-viewport "Tue 19 4/4 3 Jobs Wed 20 3/3 2 Jobs Thu 21 65/65 2 Jobs Fri 22 1/1 1 Job Sat 23…" at bounding box center [517, 551] width 1035 height 908
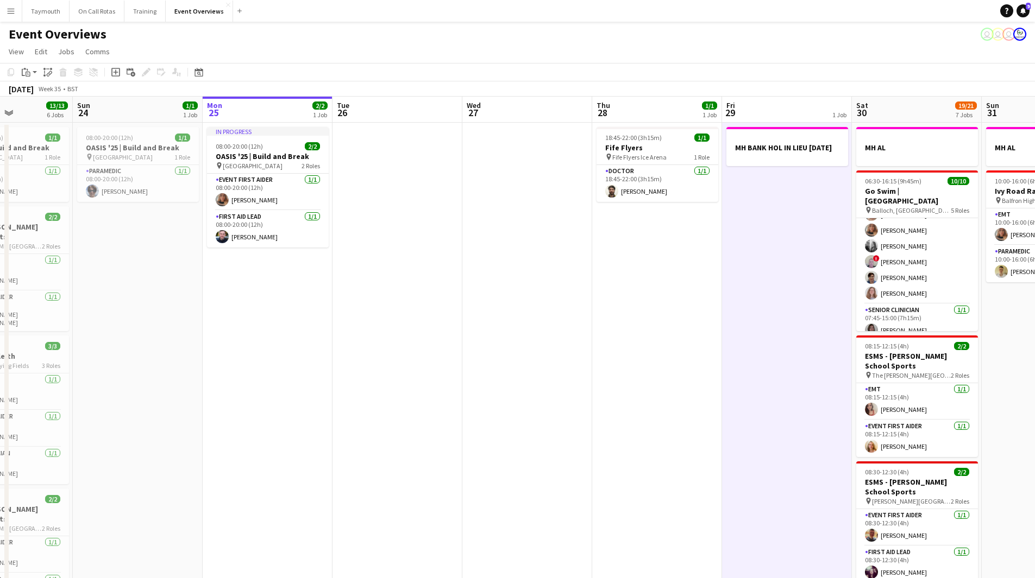
scroll to position [0, 314]
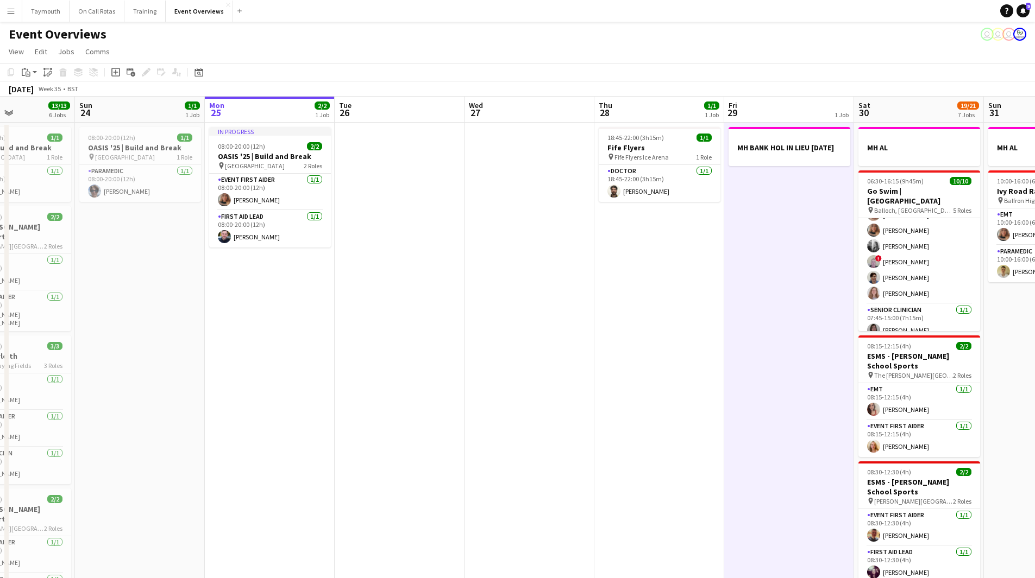
drag, startPoint x: 266, startPoint y: 416, endPoint x: 594, endPoint y: 419, distance: 328.1
click at [594, 419] on app-calendar-viewport "Thu 21 65/65 2 Jobs Fri 22 1/1 1 Job Sat 23 13/13 6 Jobs Sun 24 1/1 1 Job Mon 2…" at bounding box center [517, 551] width 1035 height 908
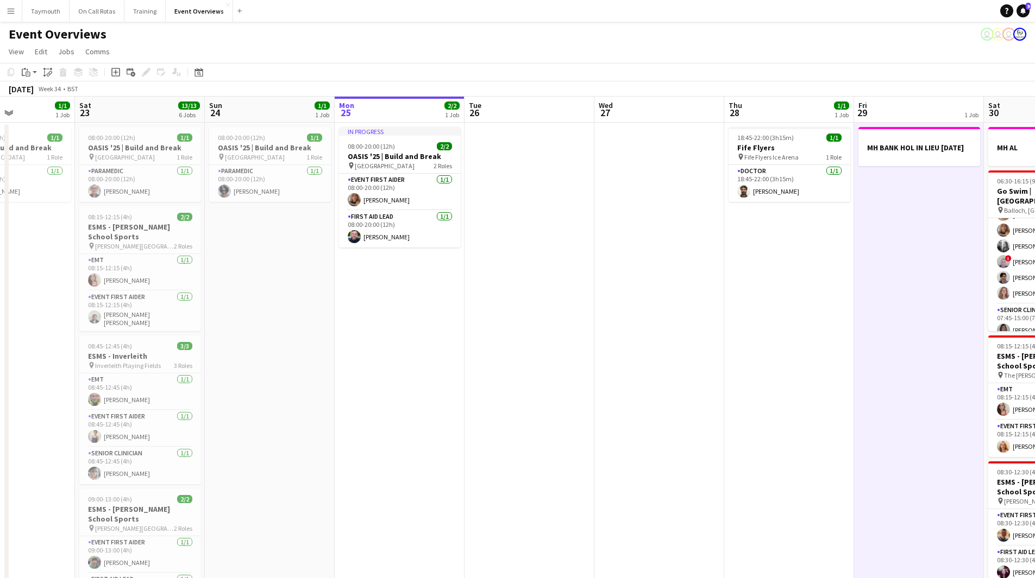
scroll to position [0, 362]
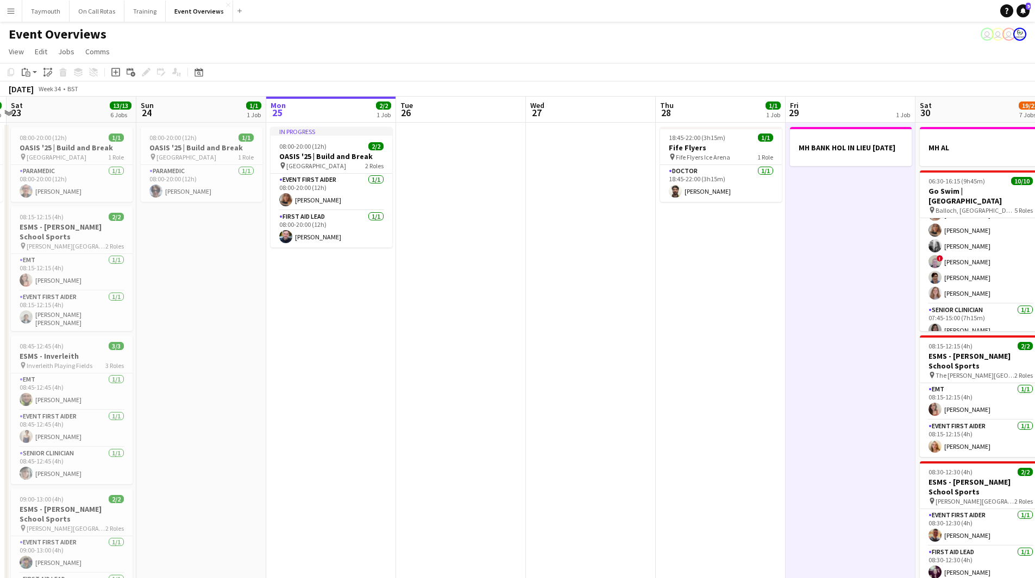
drag, startPoint x: 696, startPoint y: 420, endPoint x: 186, endPoint y: 444, distance: 510.0
click at [186, 445] on app-calendar-viewport "Wed 20 3/3 2 Jobs Thu 21 65/65 2 Jobs Fri 22 1/1 1 Job Sat 23 13/13 6 Jobs Sun …" at bounding box center [517, 551] width 1035 height 908
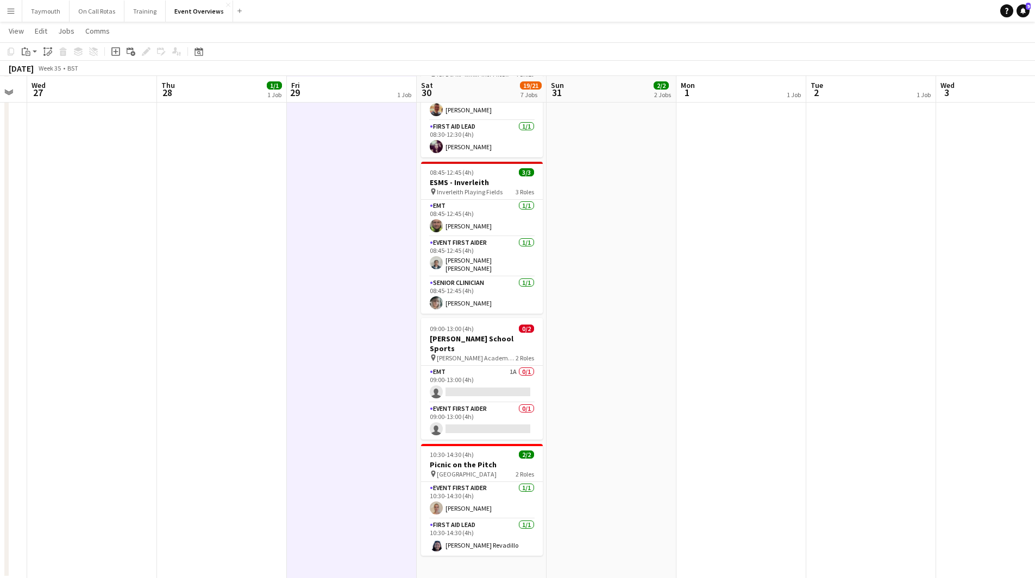
scroll to position [425, 0]
click at [490, 372] on app-card-role "EMT 1A 0/1 09:00-13:00 (4h) single-neutral-actions" at bounding box center [482, 384] width 122 height 37
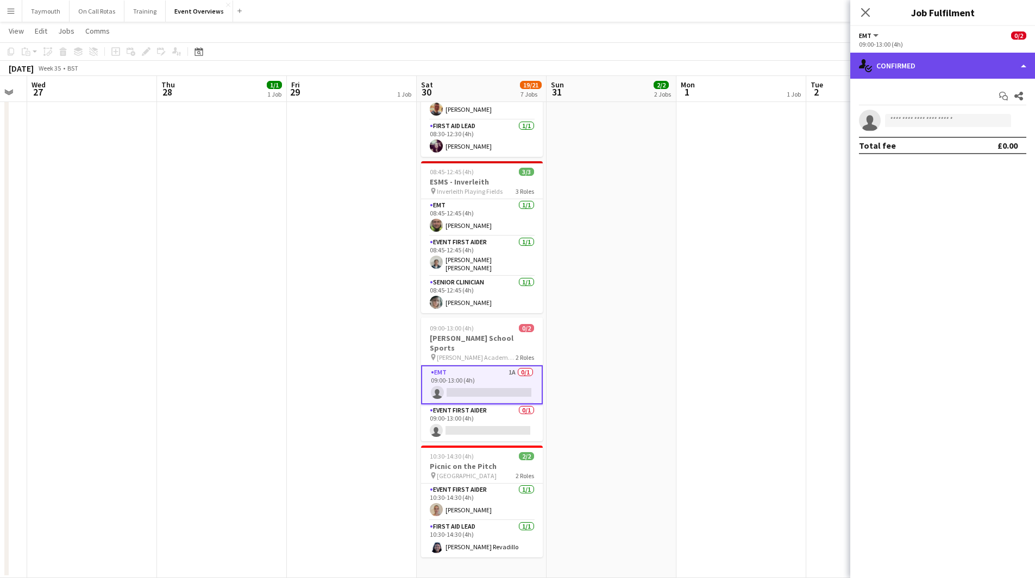
click at [931, 71] on div "single-neutral-actions-check-2 Confirmed" at bounding box center [942, 66] width 185 height 26
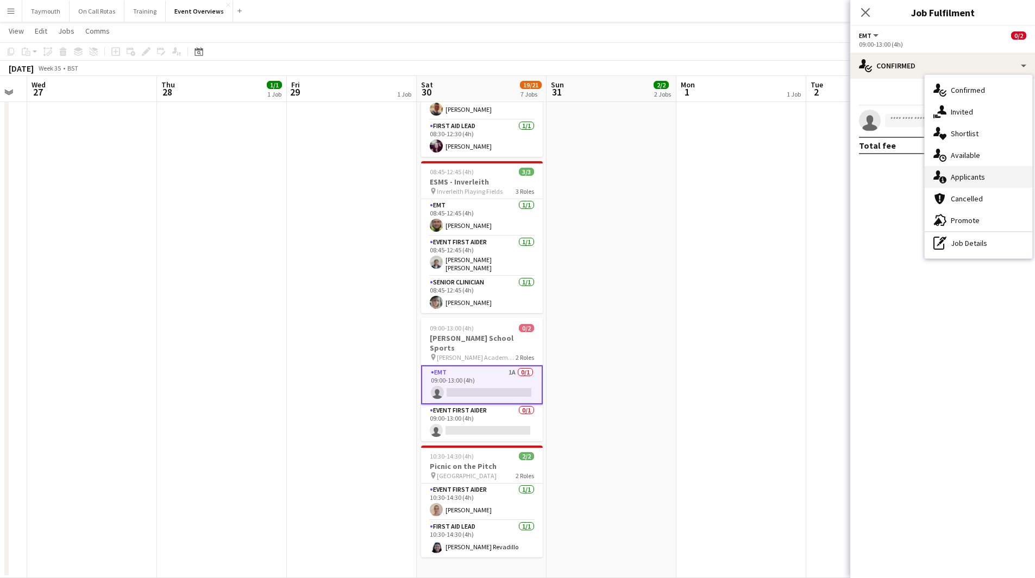
click at [975, 175] on div "single-neutral-actions-information Applicants" at bounding box center [978, 177] width 108 height 22
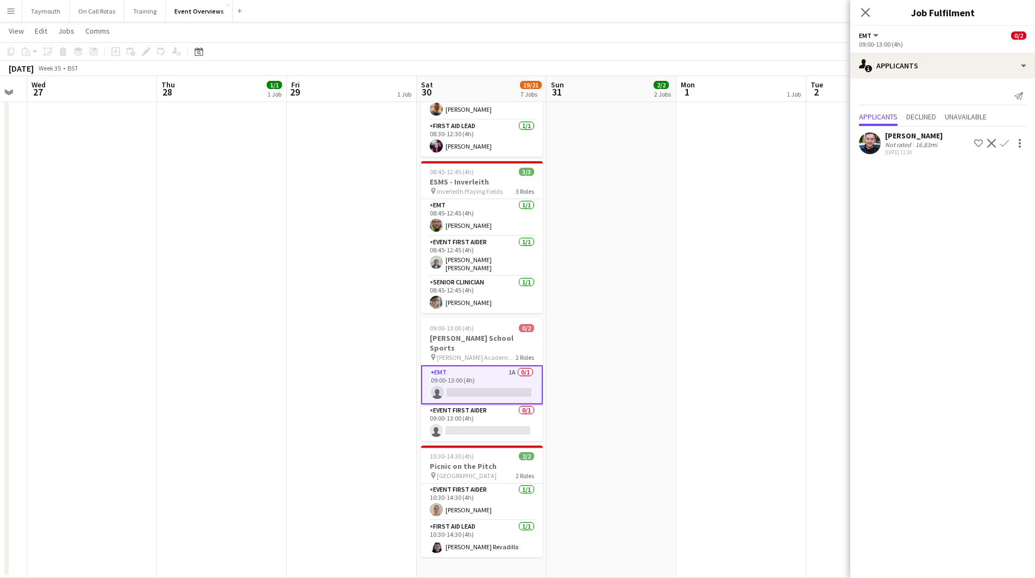
click at [1003, 144] on app-icon "Confirm" at bounding box center [1004, 143] width 9 height 9
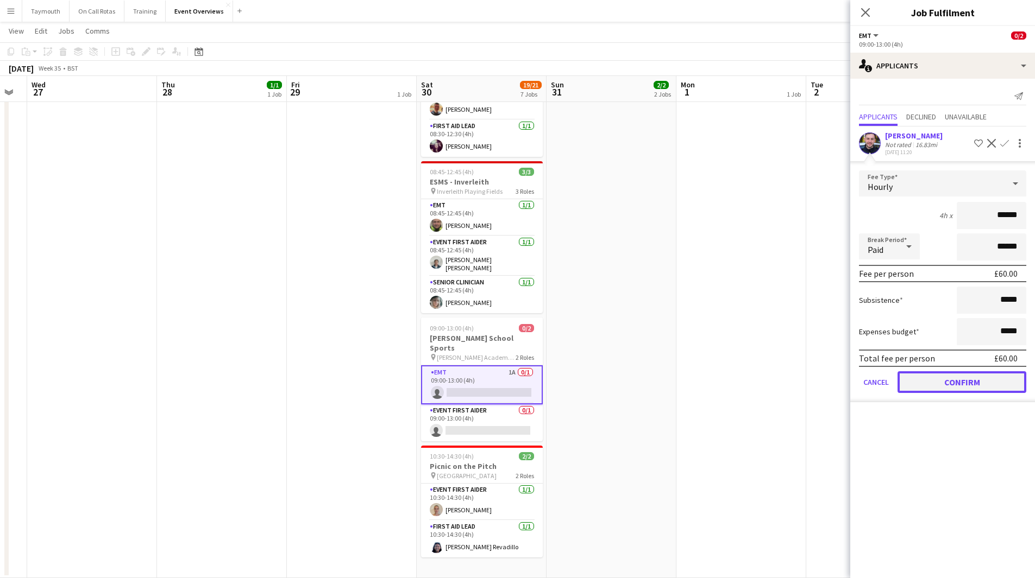
click at [947, 379] on button "Confirm" at bounding box center [961, 383] width 129 height 22
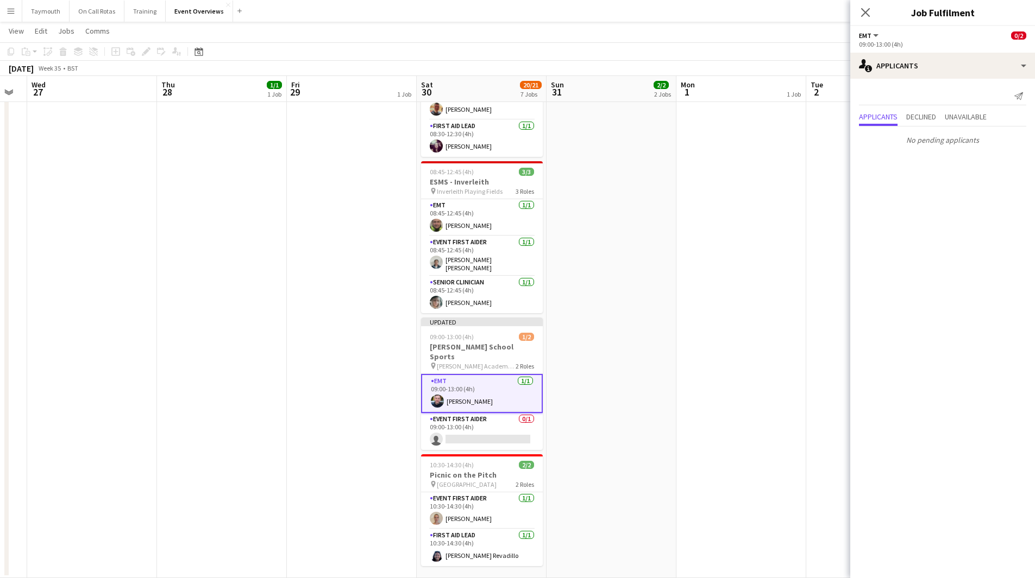
click at [661, 355] on app-date-cell "MH AL 10:00-16:00 (6h) 2/2 Ivy Road Race pin Balfron High Schools 2 Roles EMT 1…" at bounding box center [611, 137] width 130 height 882
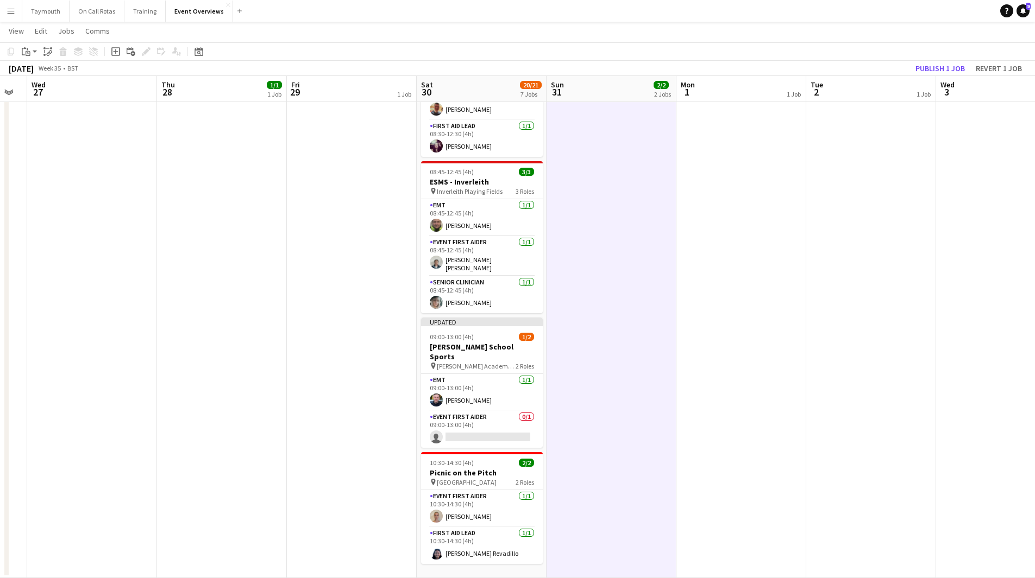
scroll to position [0, 362]
click at [943, 69] on button "Publish 1 job" at bounding box center [940, 68] width 58 height 14
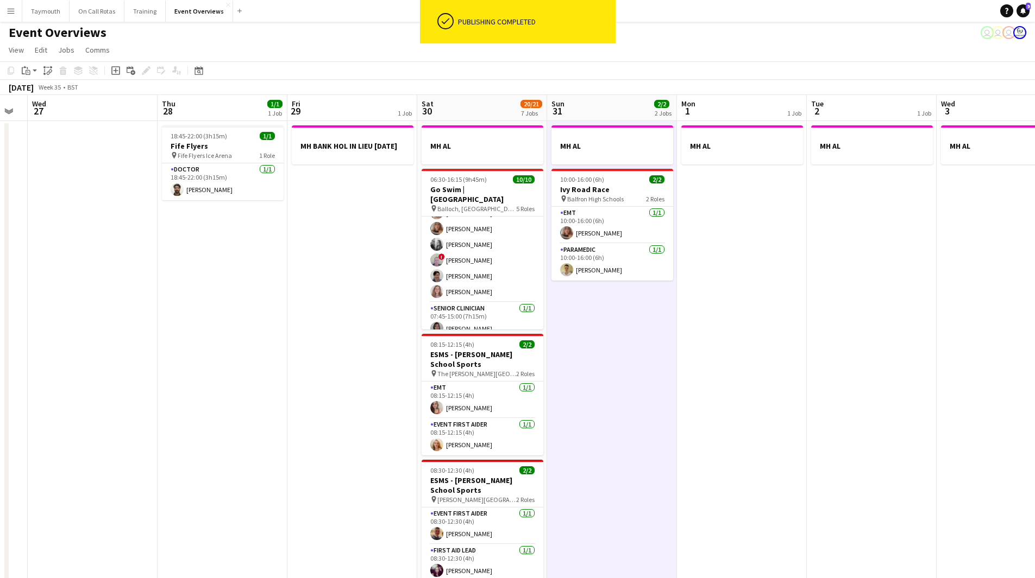
scroll to position [0, 0]
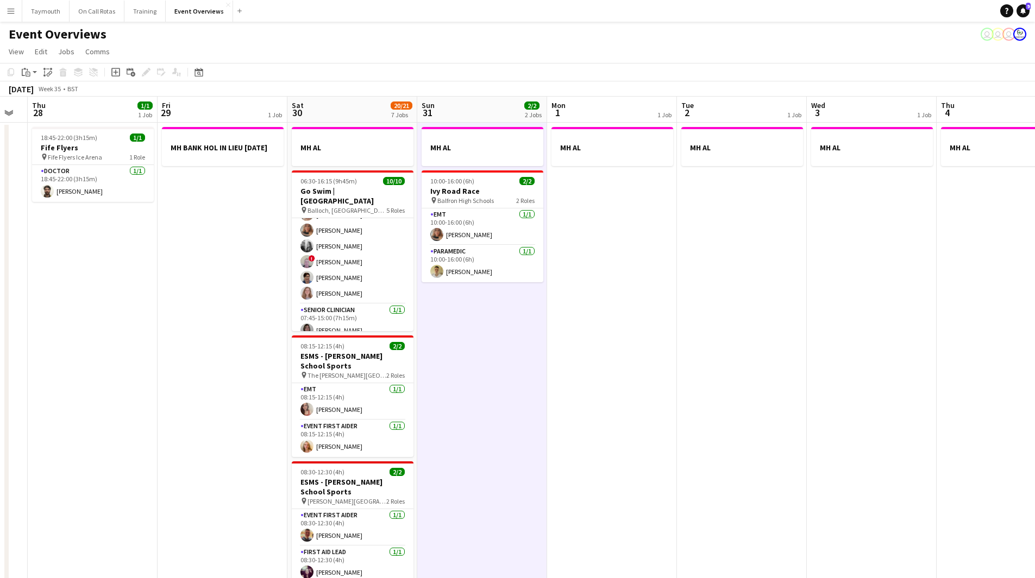
drag, startPoint x: 729, startPoint y: 362, endPoint x: 291, endPoint y: 360, distance: 438.9
click at [297, 363] on app-calendar-viewport "Mon 25 2/2 1 Job Tue 26 Wed 27 Thu 28 1/1 1 Job Fri 29 1 Job Sat 30 20/21 7 Job…" at bounding box center [517, 551] width 1035 height 908
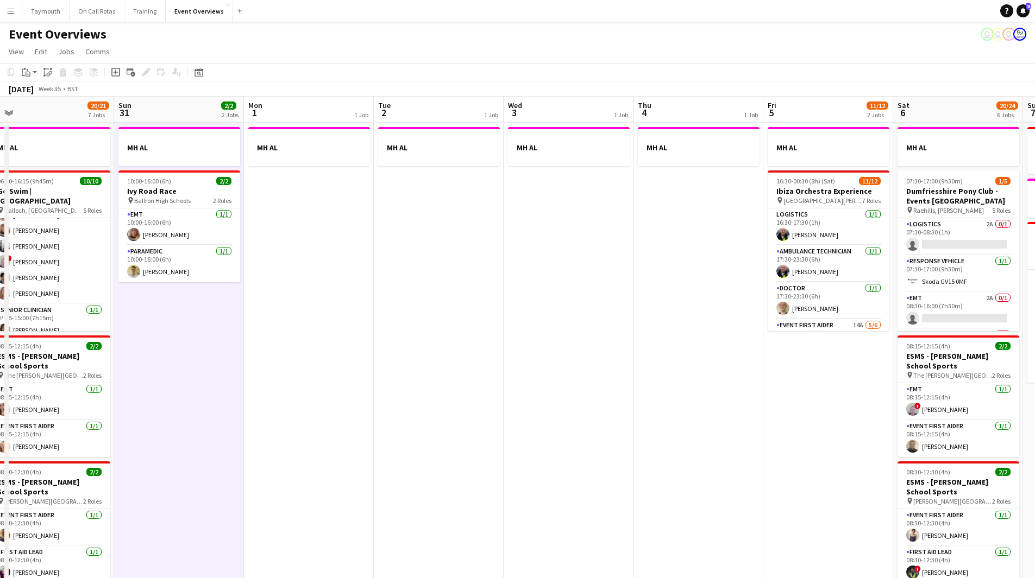
drag, startPoint x: 390, startPoint y: 386, endPoint x: 335, endPoint y: 377, distance: 55.5
click at [337, 381] on app-calendar-viewport "Wed 27 Thu 28 1/1 1 Job Fri 29 1 Job Sat 30 20/21 7 Jobs Sun 31 2/2 2 Jobs Mon …" at bounding box center [517, 551] width 1035 height 908
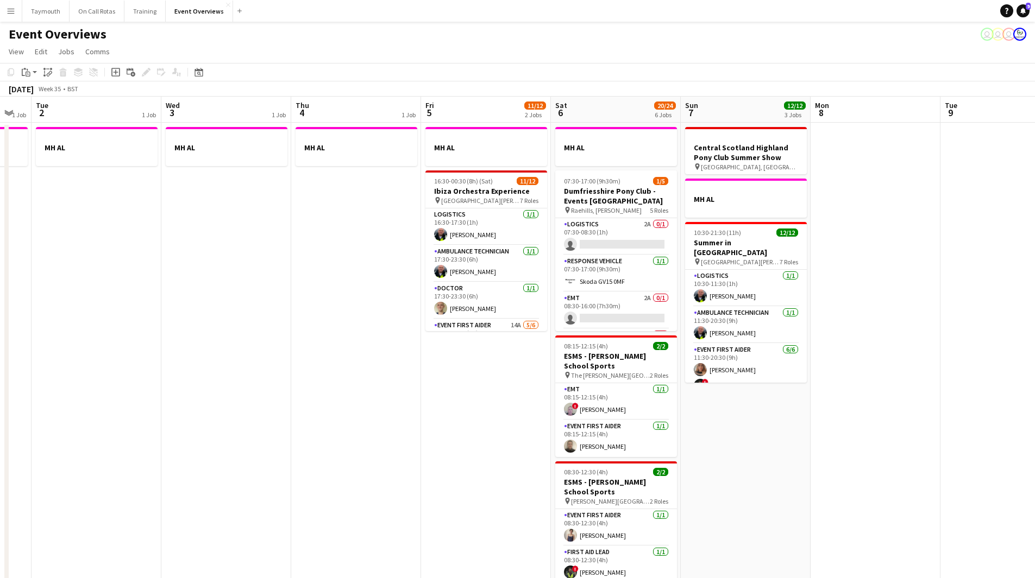
drag, startPoint x: 397, startPoint y: 387, endPoint x: 244, endPoint y: 383, distance: 153.2
click at [246, 384] on app-calendar-viewport "Sat 30 20/21 7 Jobs Sun 31 2/2 2 Jobs Mon 1 1 Job Tue 2 1 Job Wed 3 1 Job Thu 4…" at bounding box center [517, 551] width 1035 height 908
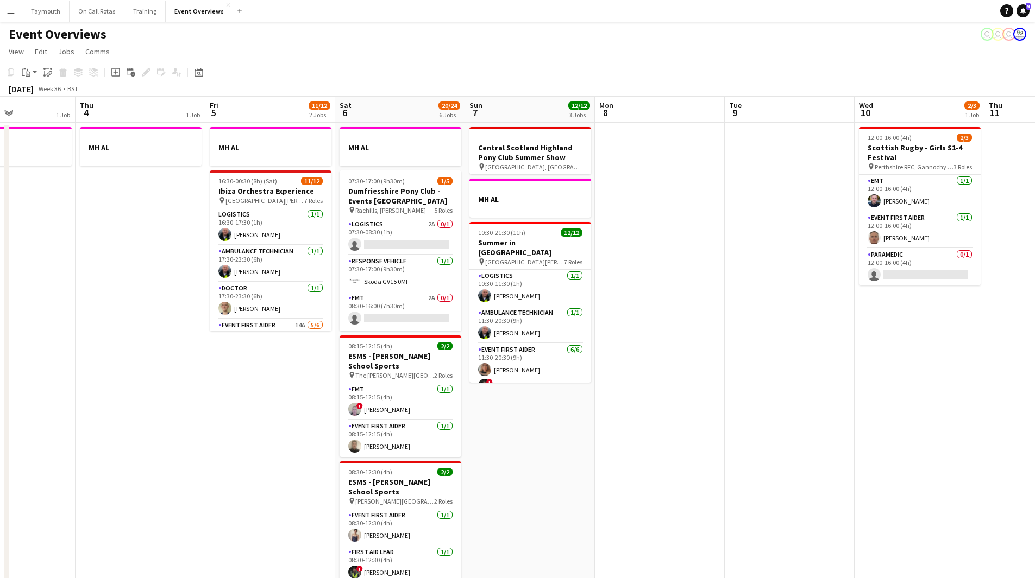
scroll to position [0, 314]
click at [279, 418] on app-calendar-viewport "Mon 1 1 Job Tue 2 1 Job Wed 3 1 Job Thu 4 1 Job Fri 5 11/12 2 Jobs Sat 6 20/24 …" at bounding box center [517, 551] width 1035 height 908
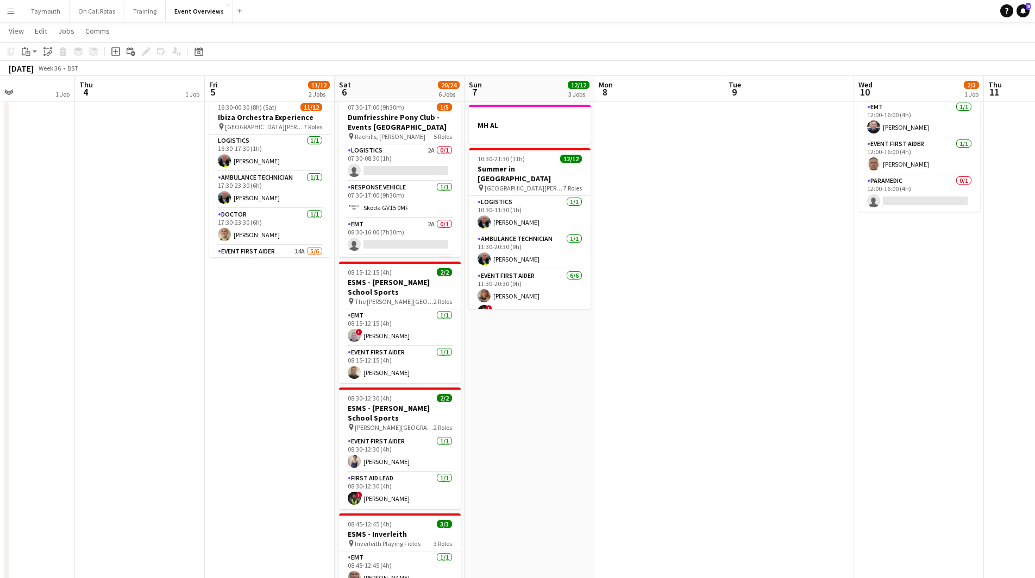
scroll to position [0, 0]
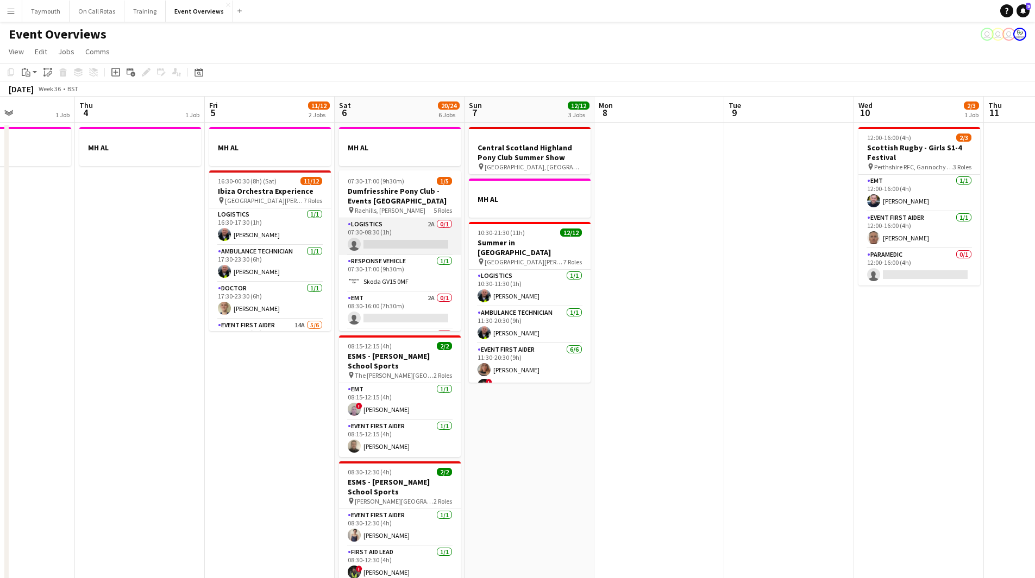
click at [381, 233] on app-card-role "Logistics 2A 0/1 07:30-08:30 (1h) single-neutral-actions" at bounding box center [400, 236] width 122 height 37
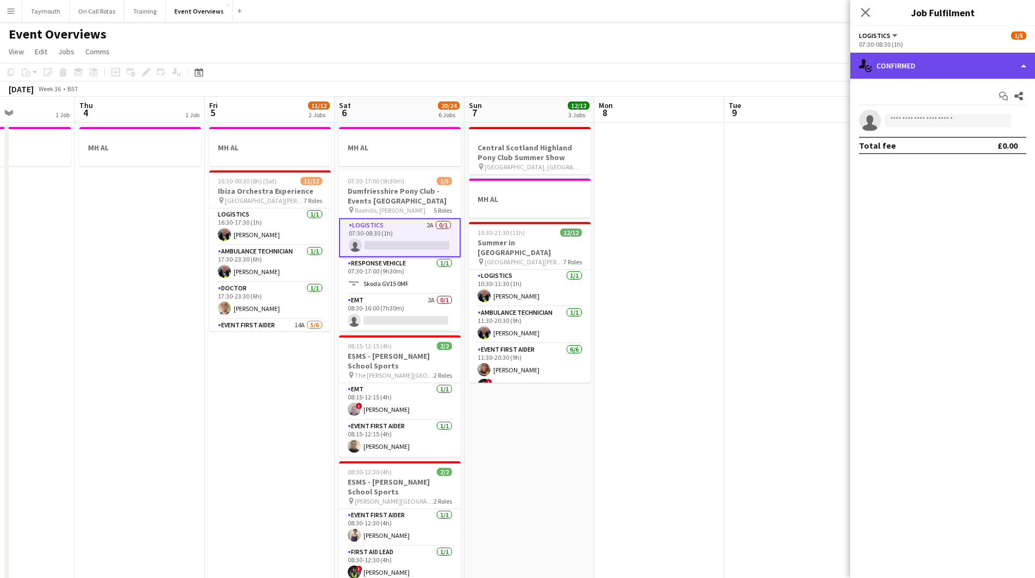
click at [907, 71] on div "single-neutral-actions-check-2 Confirmed" at bounding box center [942, 66] width 185 height 26
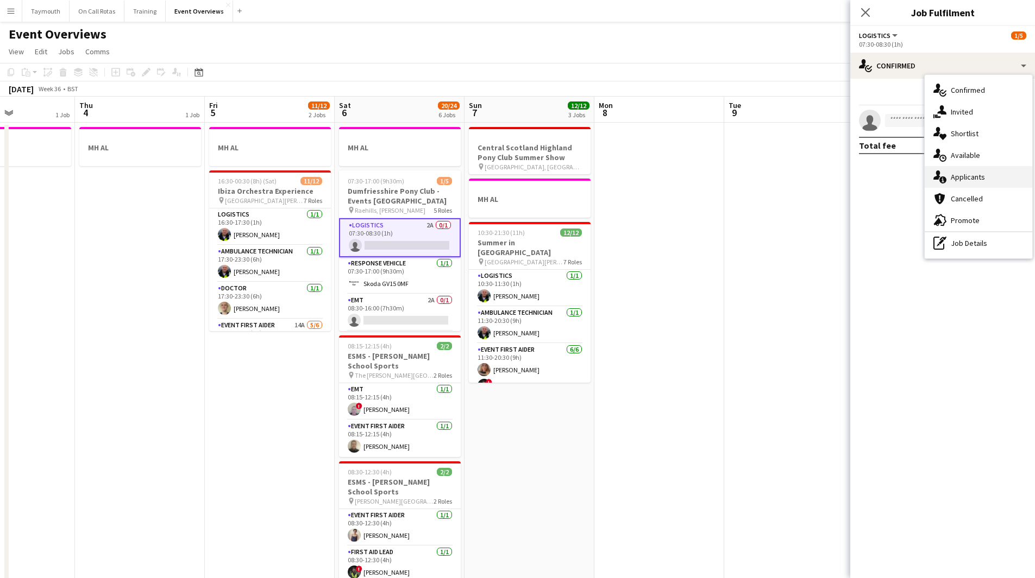
click at [979, 174] on div "single-neutral-actions-information Applicants" at bounding box center [978, 177] width 108 height 22
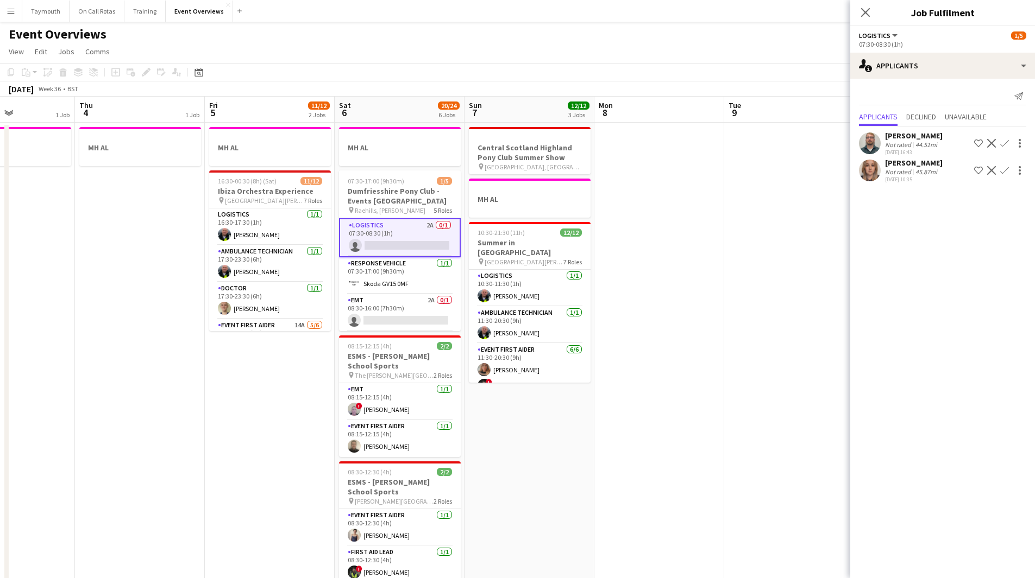
click at [1006, 142] on app-icon "Confirm" at bounding box center [1004, 143] width 9 height 9
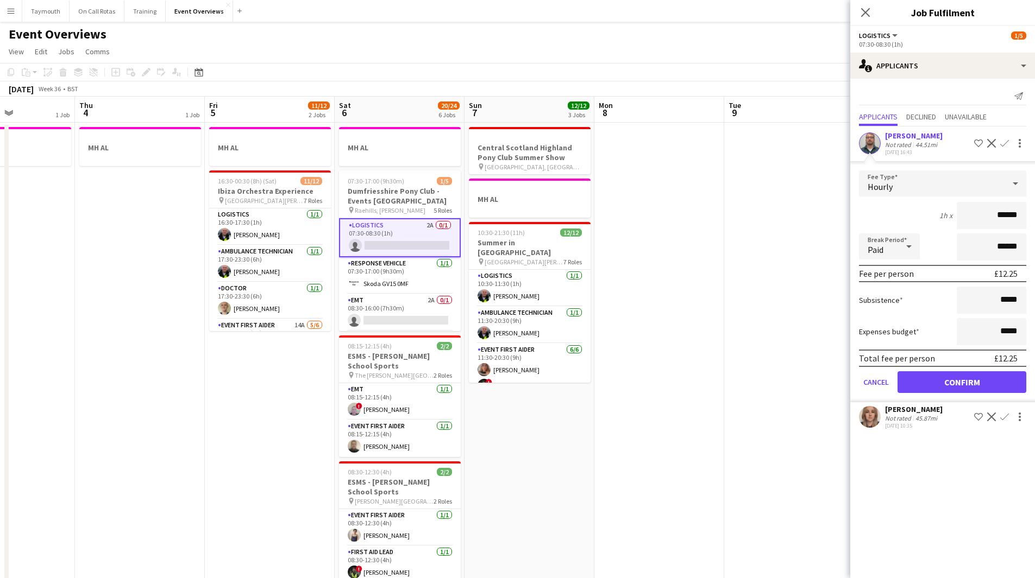
click at [891, 423] on div "25-08-2025 10:35" at bounding box center [914, 426] width 58 height 7
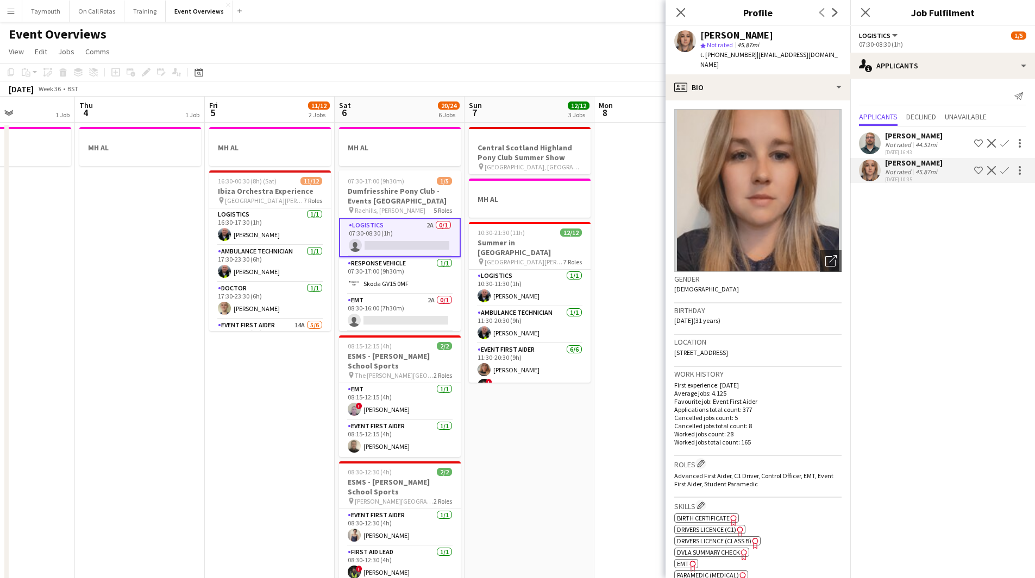
click at [1006, 141] on app-icon "Confirm" at bounding box center [1004, 143] width 9 height 9
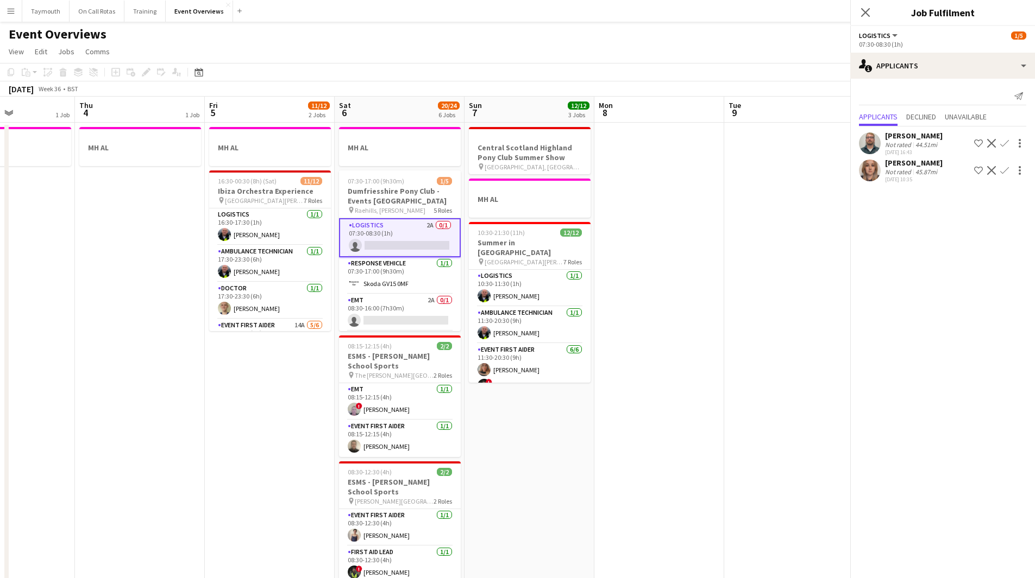
click at [1006, 141] on app-icon "Confirm" at bounding box center [1004, 143] width 9 height 9
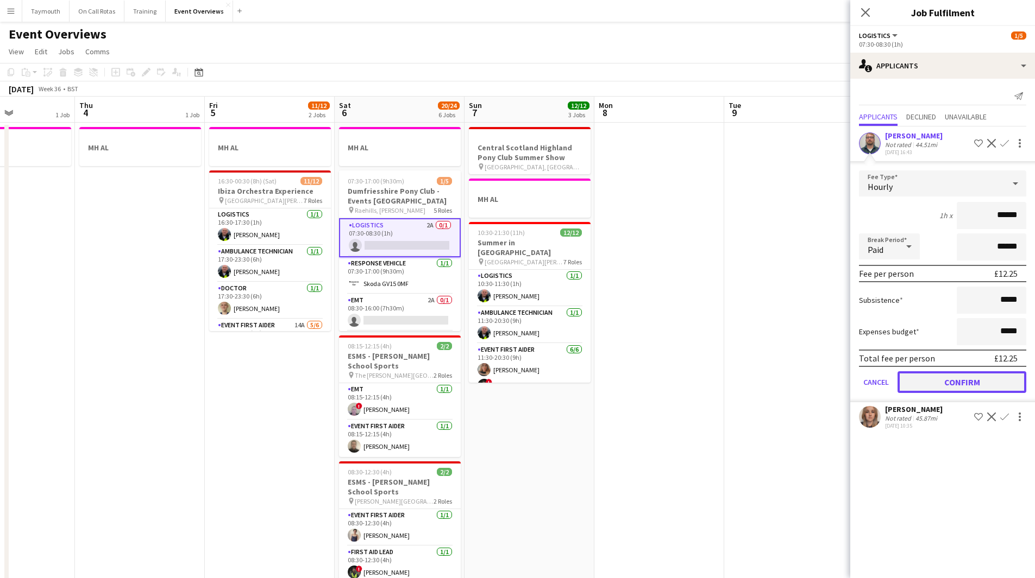
click at [983, 382] on button "Confirm" at bounding box center [961, 383] width 129 height 22
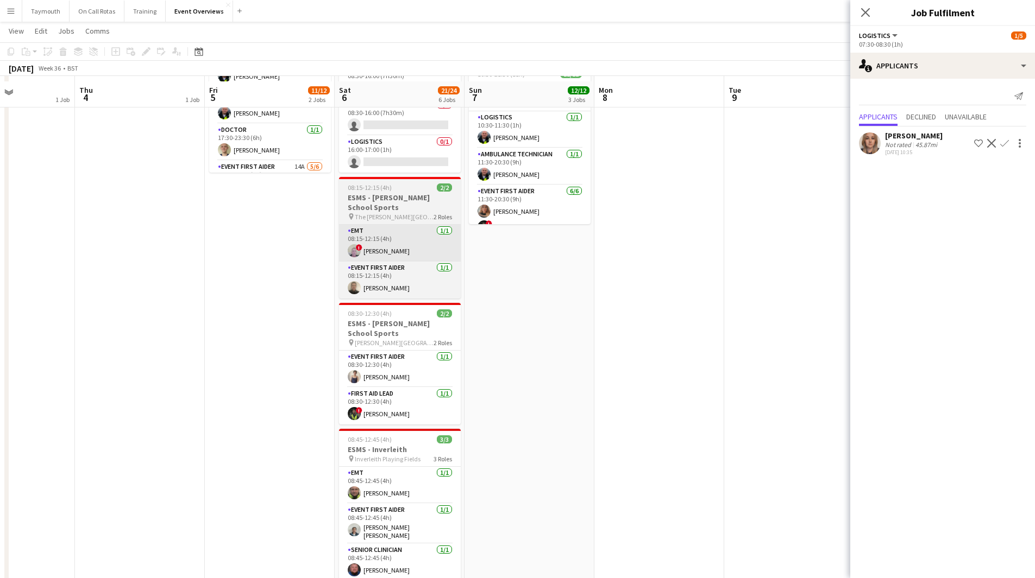
scroll to position [163, 0]
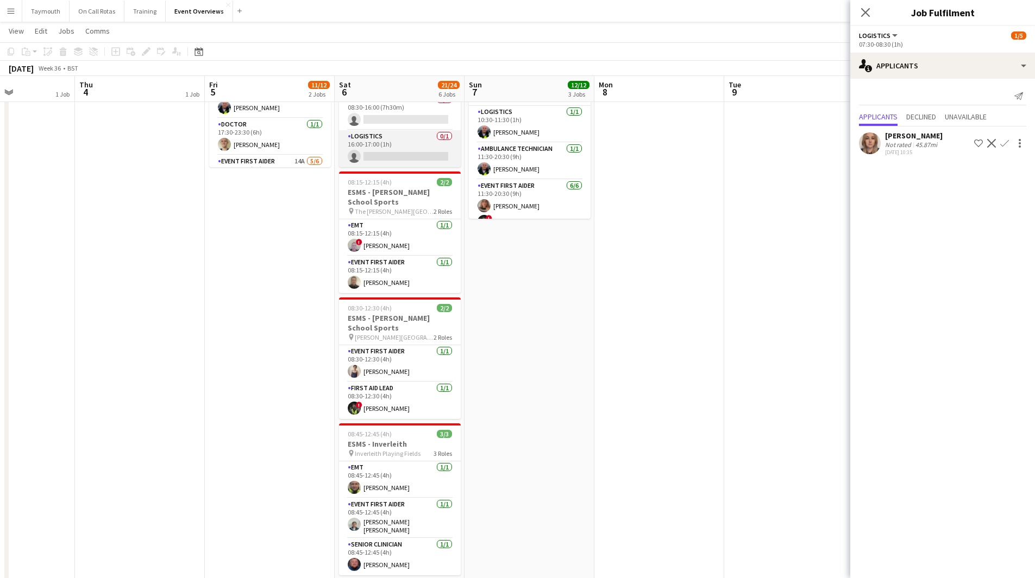
click at [410, 148] on app-card-role "Logistics 0/1 16:00-17:00 (1h) single-neutral-actions" at bounding box center [400, 148] width 122 height 37
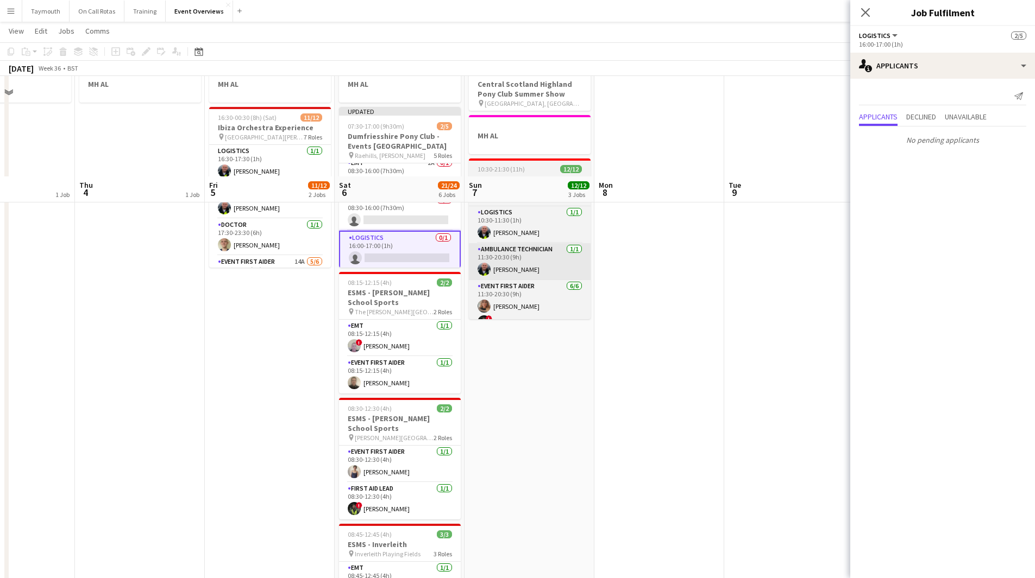
scroll to position [0, 0]
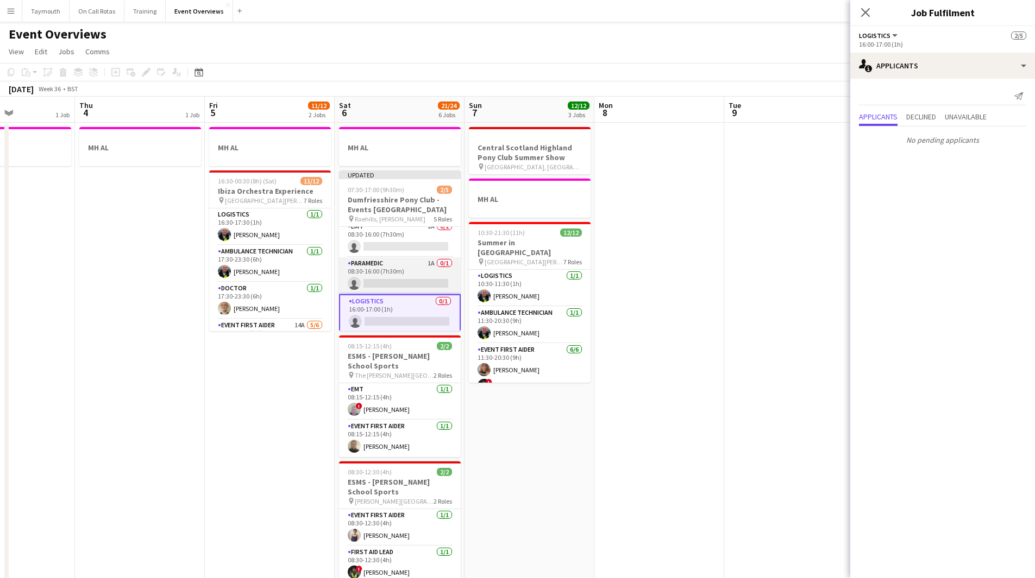
click at [416, 276] on app-card-role "Paramedic 1A 0/1 08:30-16:00 (7h30m) single-neutral-actions" at bounding box center [400, 275] width 122 height 37
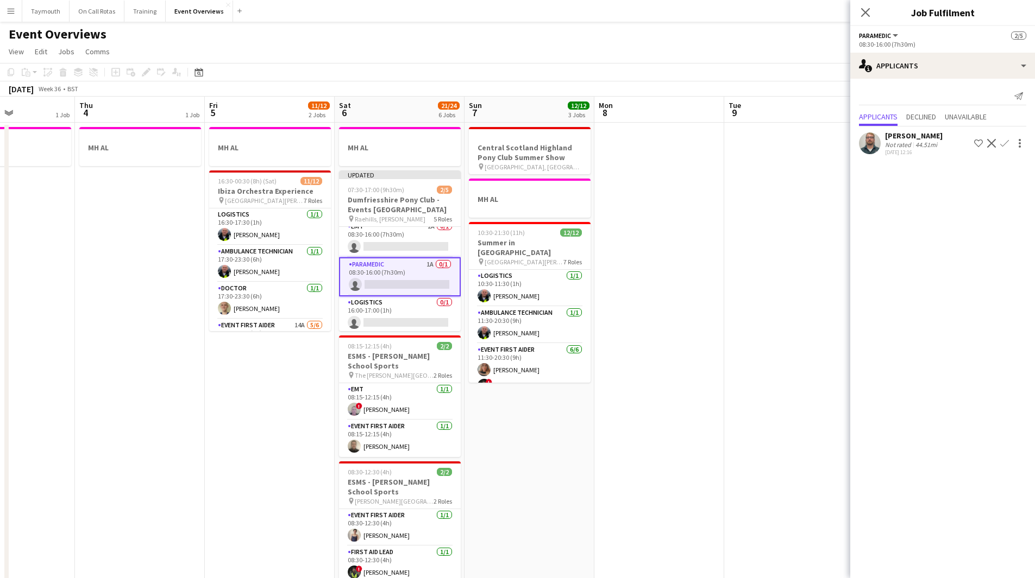
click at [1003, 144] on app-icon "Confirm" at bounding box center [1004, 143] width 9 height 9
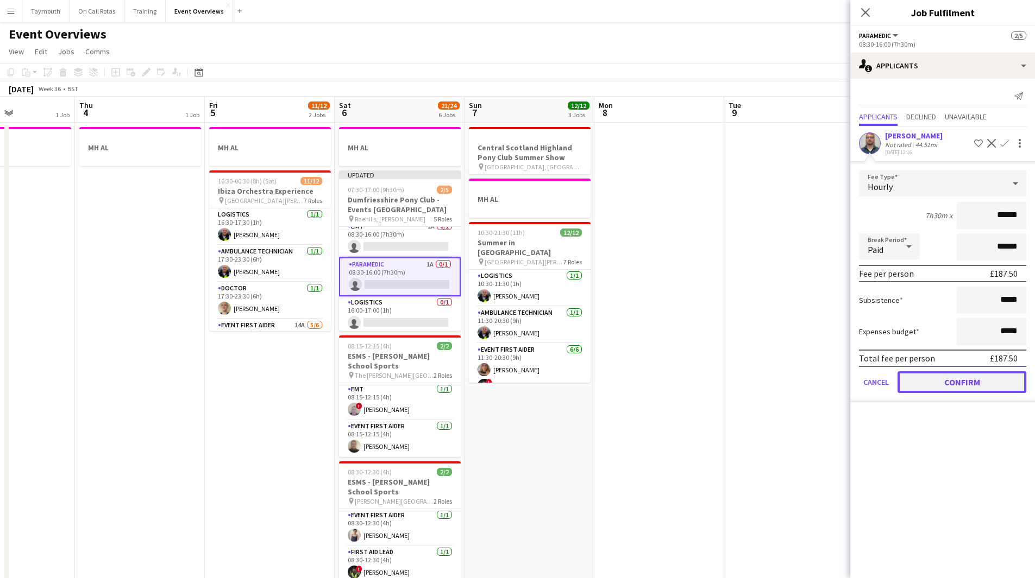
click at [962, 372] on button "Confirm" at bounding box center [961, 383] width 129 height 22
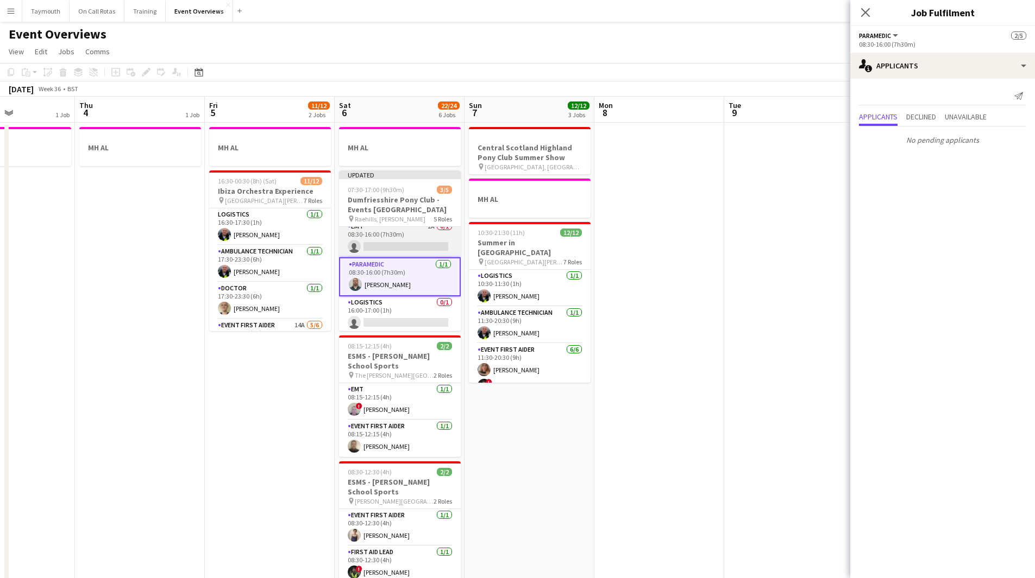
click at [409, 244] on app-card-role "EMT 2A 0/1 08:30-16:00 (7h30m) single-neutral-actions" at bounding box center [400, 239] width 122 height 37
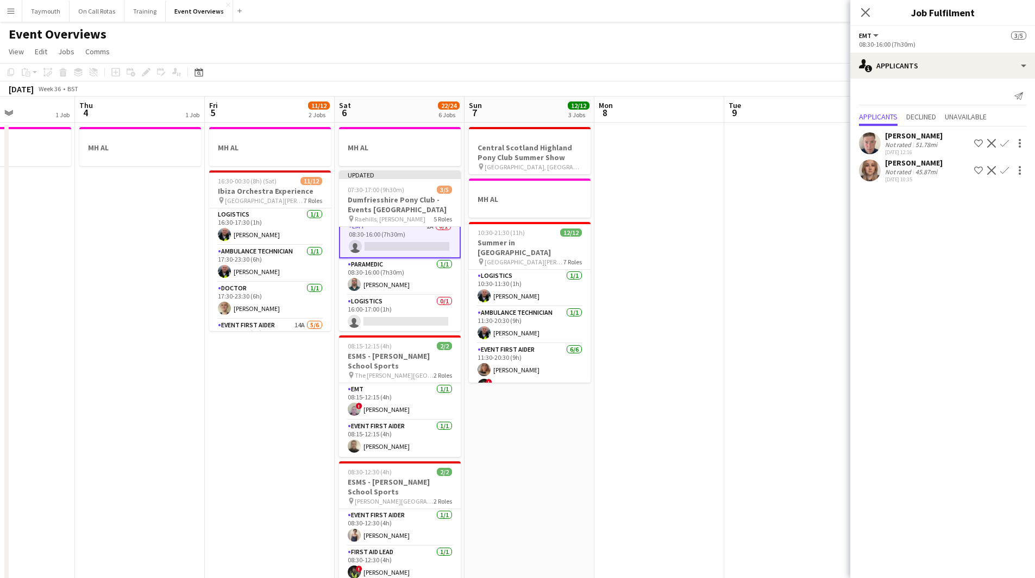
click at [1002, 170] on app-icon "Confirm" at bounding box center [1004, 170] width 9 height 9
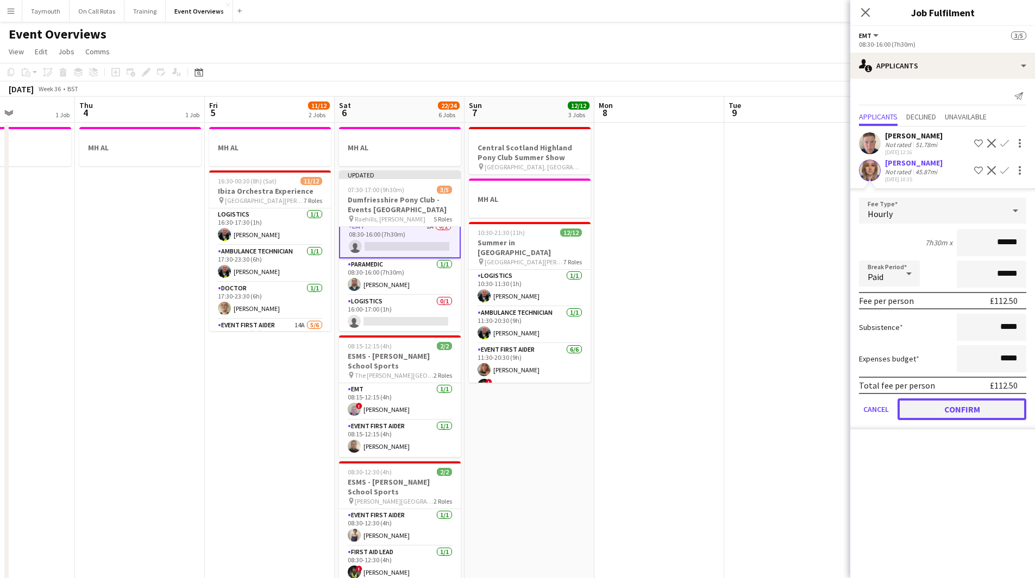
click at [962, 411] on button "Confirm" at bounding box center [961, 410] width 129 height 22
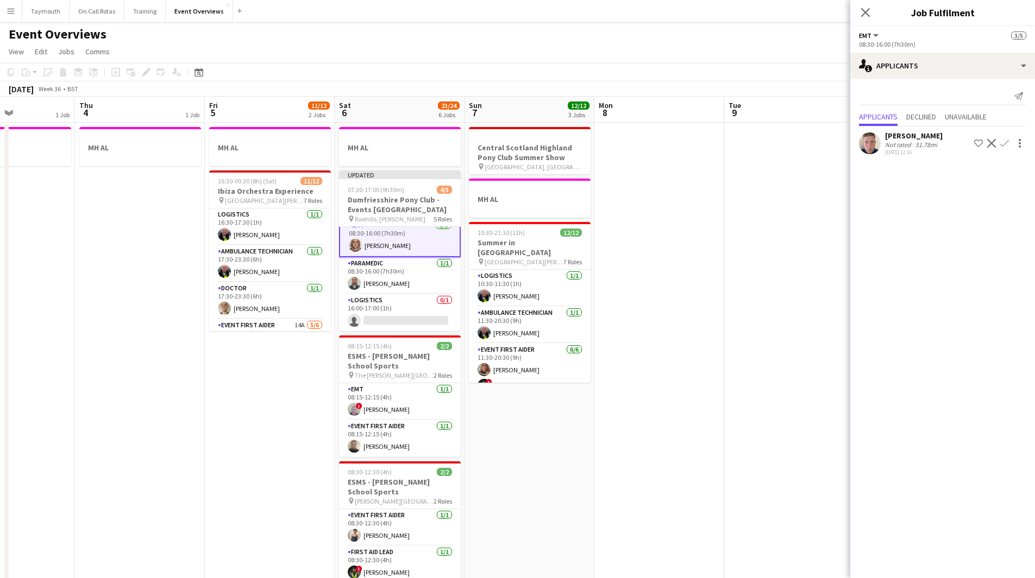
click at [728, 361] on app-date-cell at bounding box center [789, 564] width 130 height 882
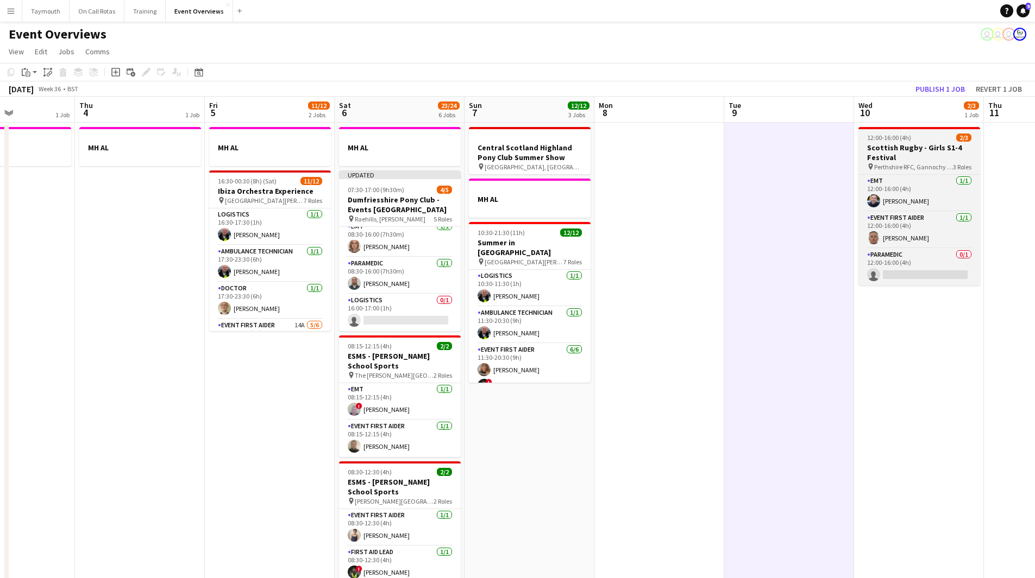
scroll to position [80, 0]
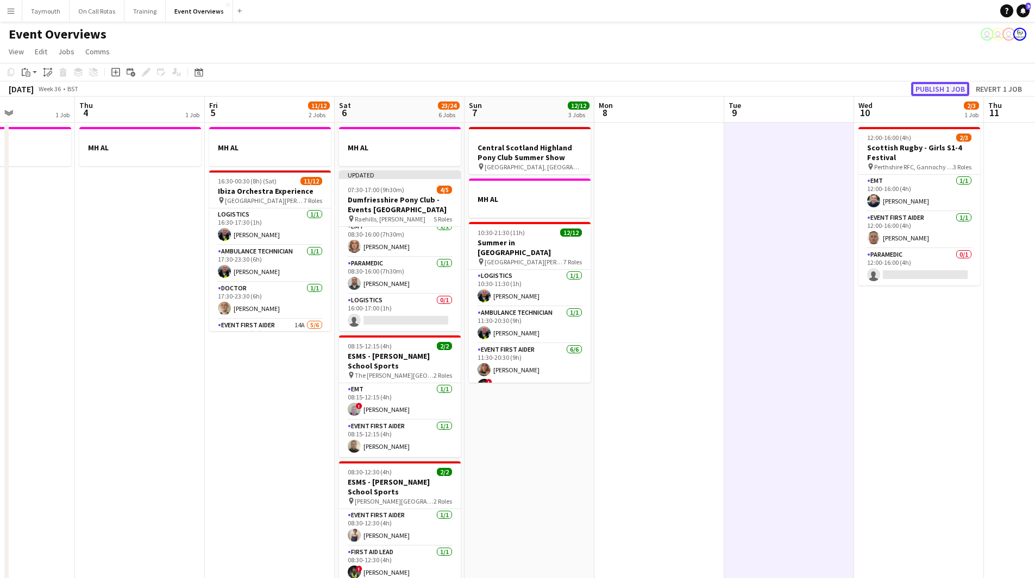
click at [951, 91] on button "Publish 1 job" at bounding box center [940, 89] width 58 height 14
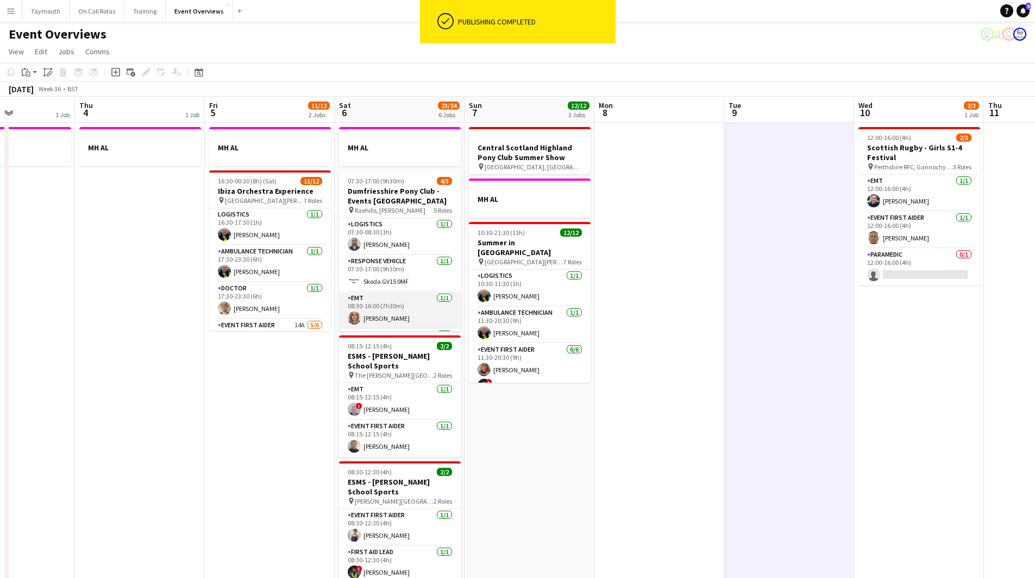
scroll to position [72, 0]
click at [393, 311] on app-card-role "Logistics 0/1 16:00-17:00 (1h) single-neutral-actions" at bounding box center [400, 312] width 122 height 37
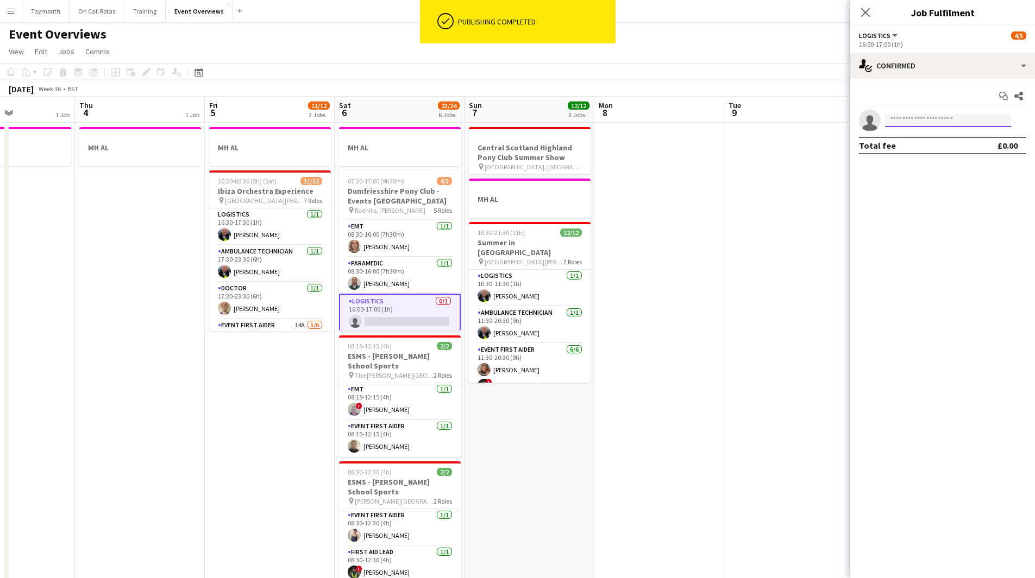
click at [934, 124] on input at bounding box center [948, 120] width 126 height 13
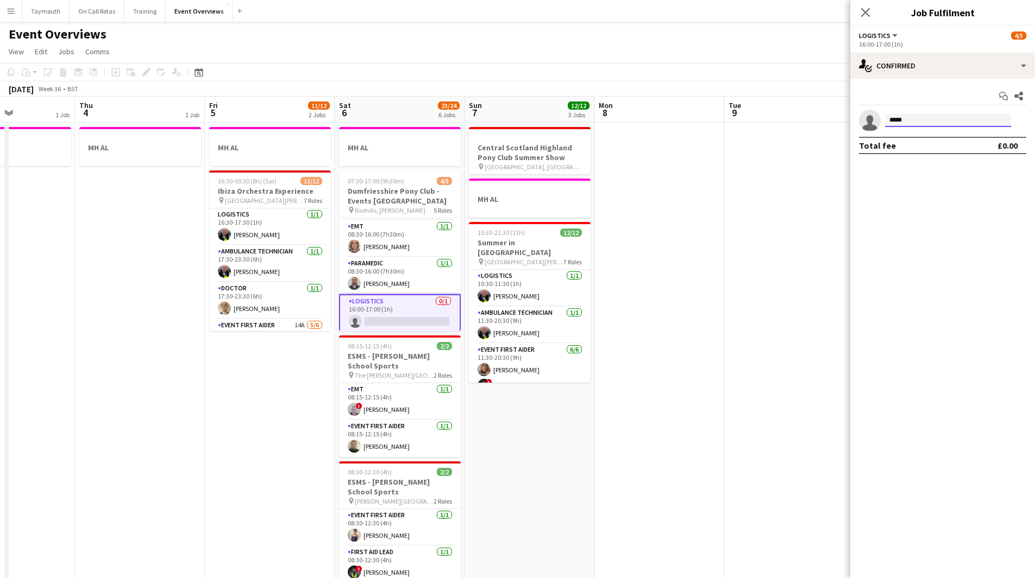
click at [922, 124] on input "****" at bounding box center [948, 120] width 126 height 13
drag, startPoint x: 942, startPoint y: 117, endPoint x: 830, endPoint y: 114, distance: 112.5
click at [830, 114] on body "Menu Boards Boards Boards All jobs Status Workforce Workforce My Workforce Recr…" at bounding box center [517, 502] width 1035 height 1005
type input "****"
click at [920, 142] on span "t.barber94@hotmail.co.uk" at bounding box center [947, 145] width 109 height 9
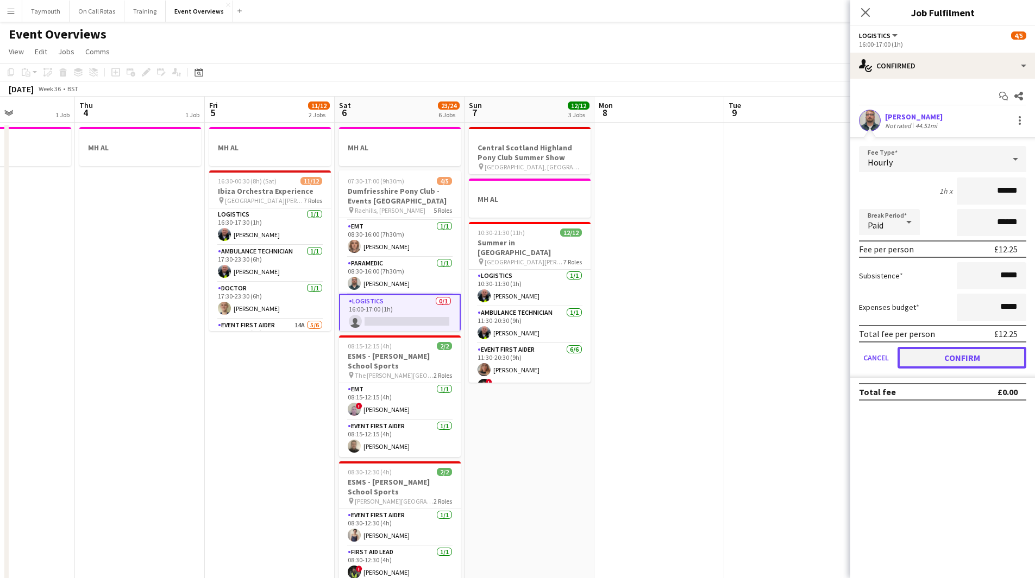
click at [949, 363] on button "Confirm" at bounding box center [961, 358] width 129 height 22
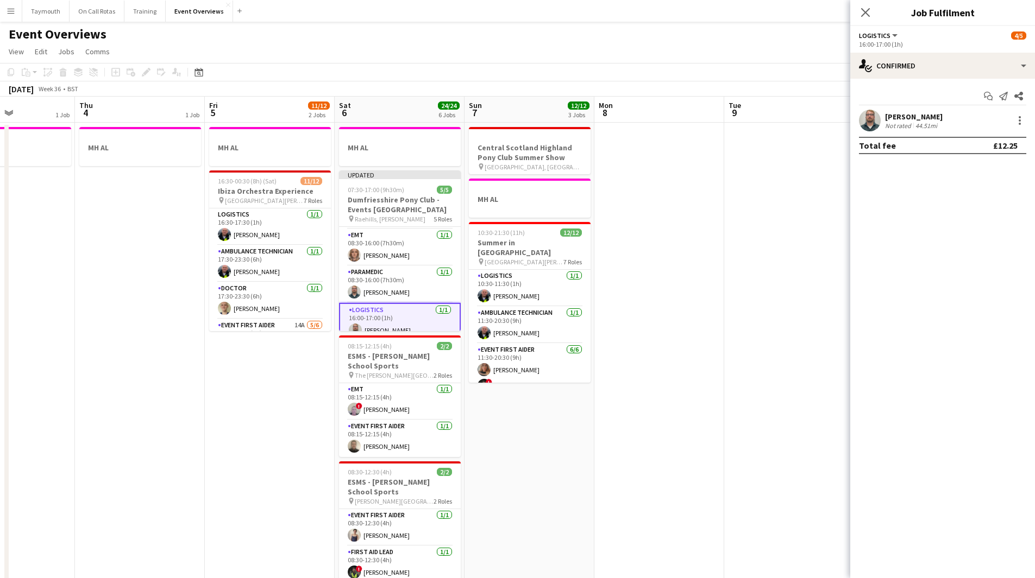
click at [714, 324] on app-date-cell at bounding box center [659, 564] width 130 height 882
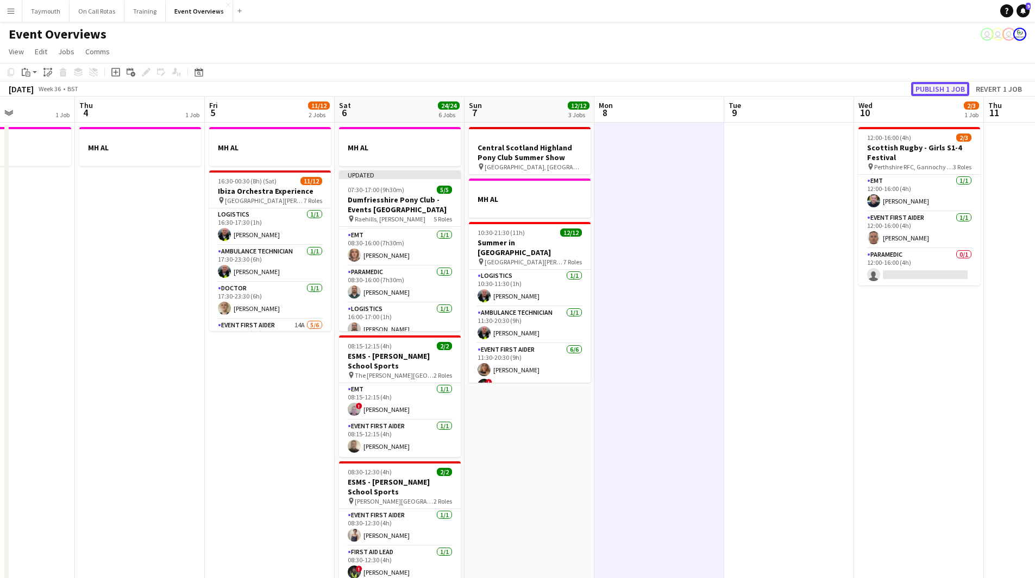
click at [928, 90] on button "Publish 1 job" at bounding box center [940, 89] width 58 height 14
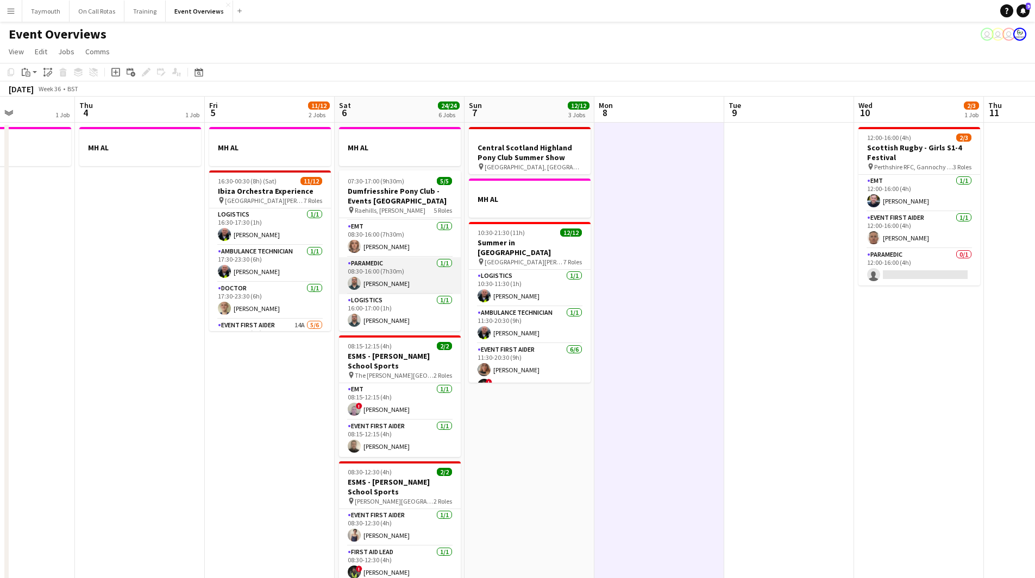
click at [401, 284] on app-card-role "Paramedic 1/1 08:30-16:00 (7h30m) Toby Barber" at bounding box center [400, 275] width 122 height 37
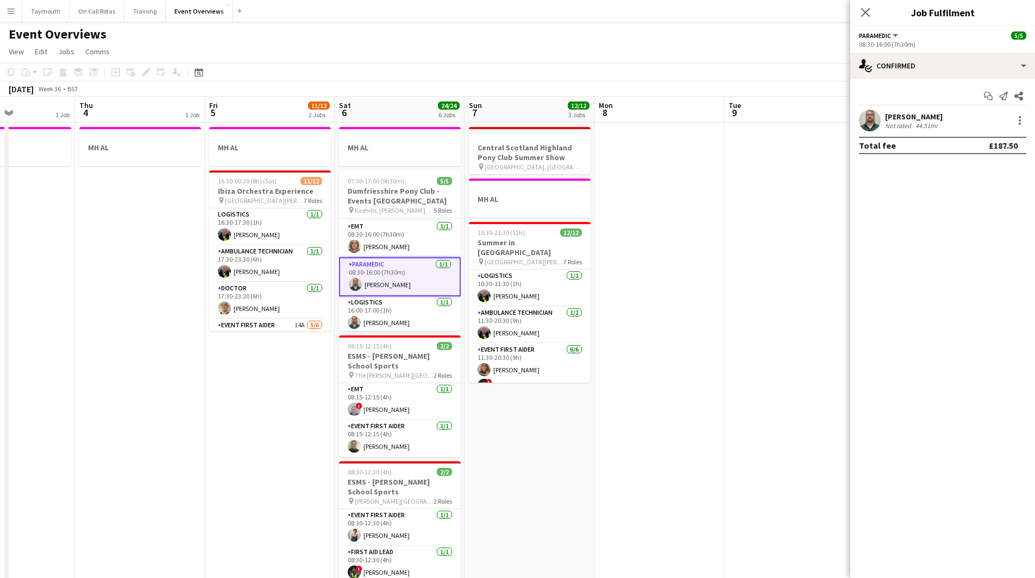
click at [903, 119] on div "[PERSON_NAME]" at bounding box center [914, 117] width 58 height 10
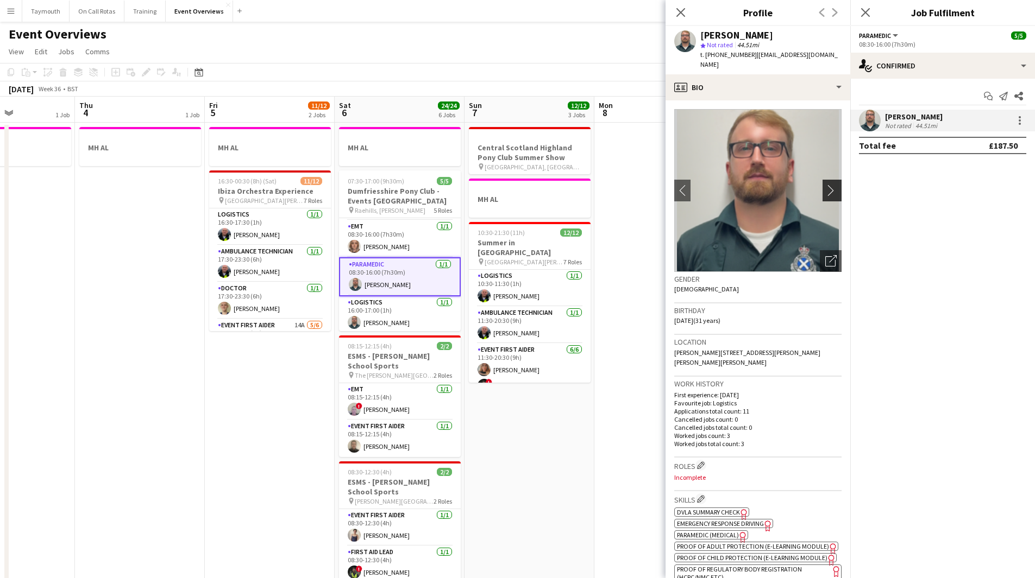
click at [825, 185] on app-icon "chevron-right" at bounding box center [833, 190] width 17 height 11
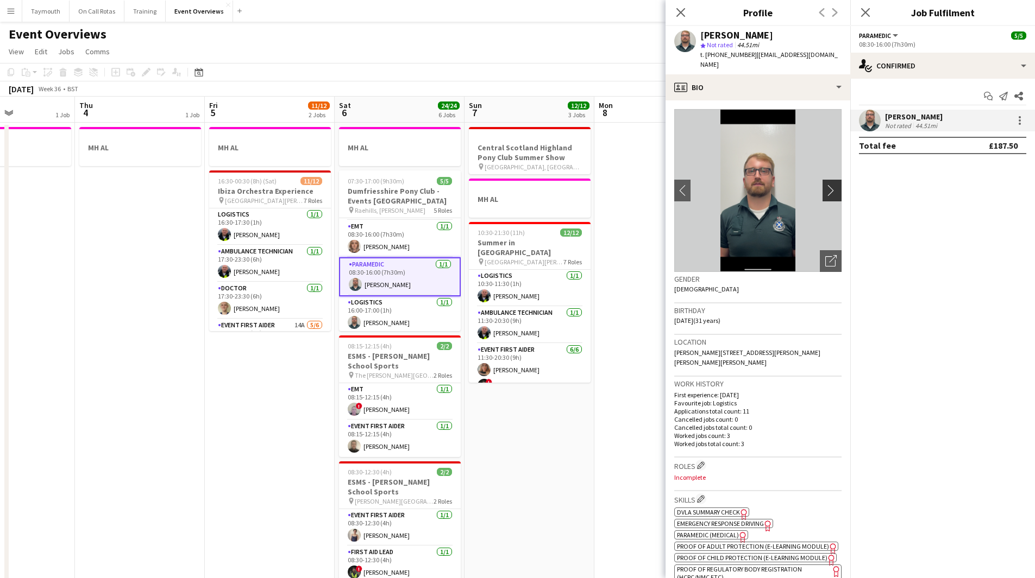
click at [825, 185] on app-icon "chevron-right" at bounding box center [833, 190] width 17 height 11
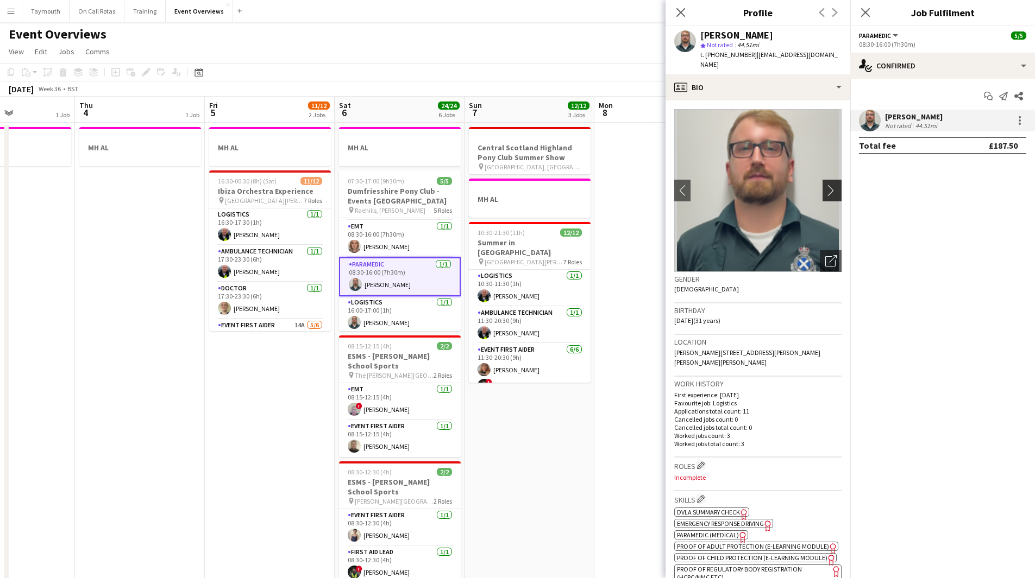
click at [825, 185] on app-icon "chevron-right" at bounding box center [833, 190] width 17 height 11
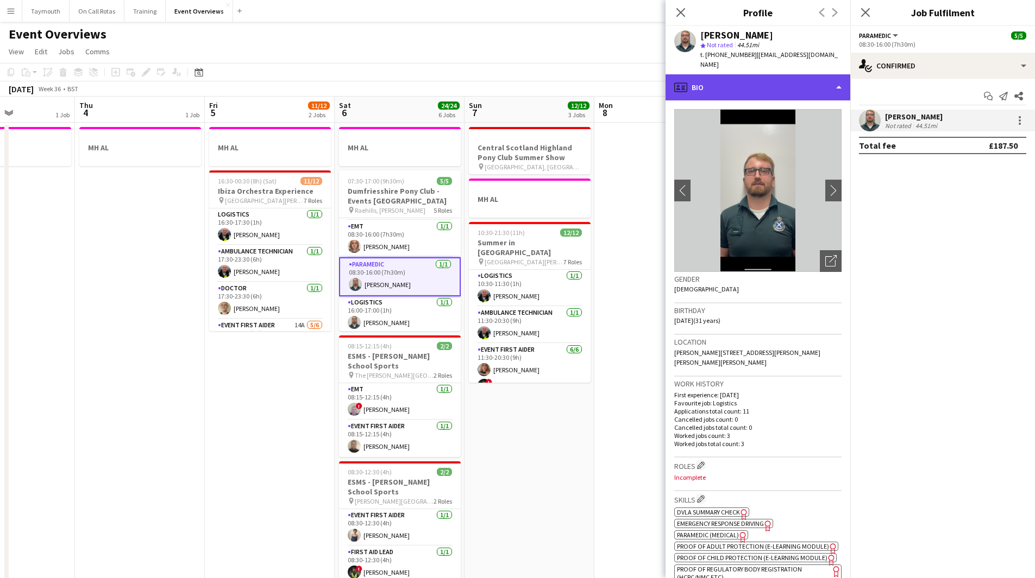
click at [803, 84] on div "profile Bio" at bounding box center [757, 87] width 185 height 26
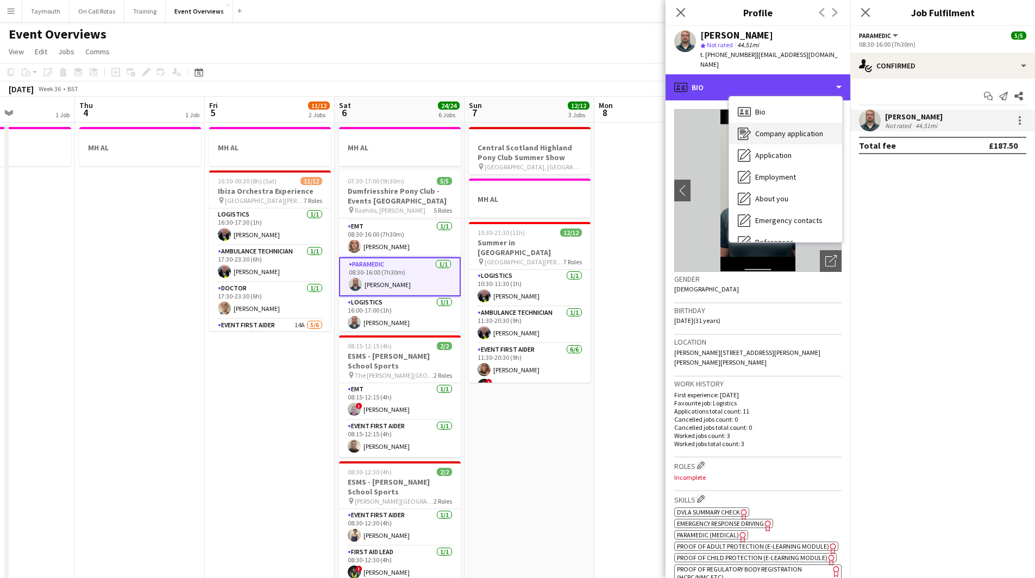
scroll to position [54, 0]
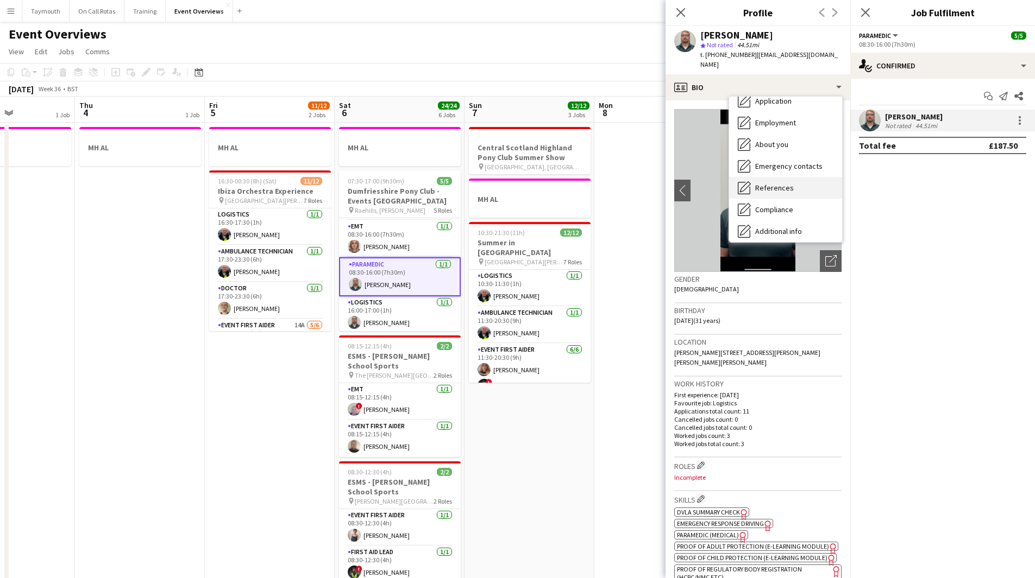
click at [781, 183] on span "References" at bounding box center [774, 188] width 39 height 10
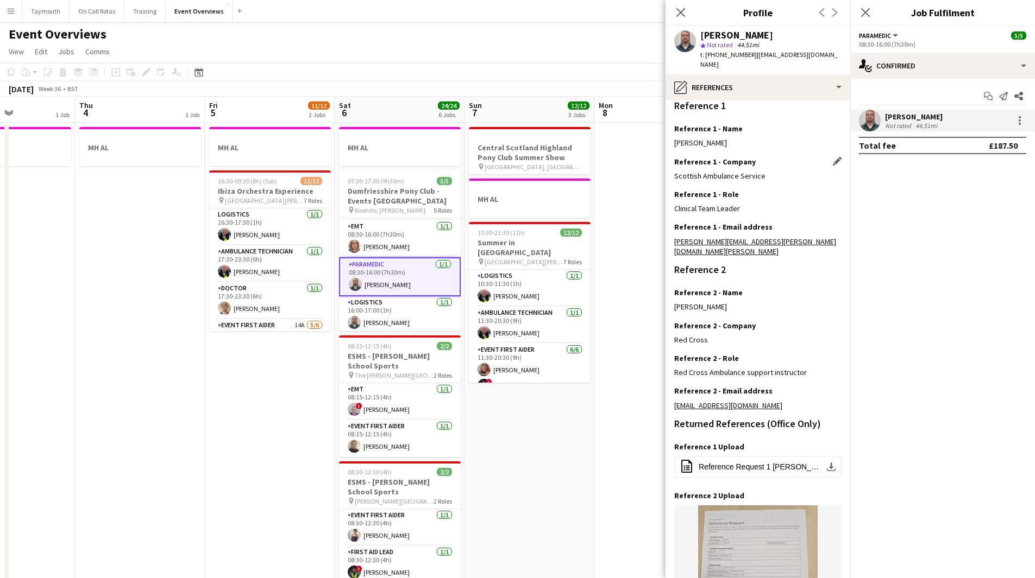
scroll to position [253, 0]
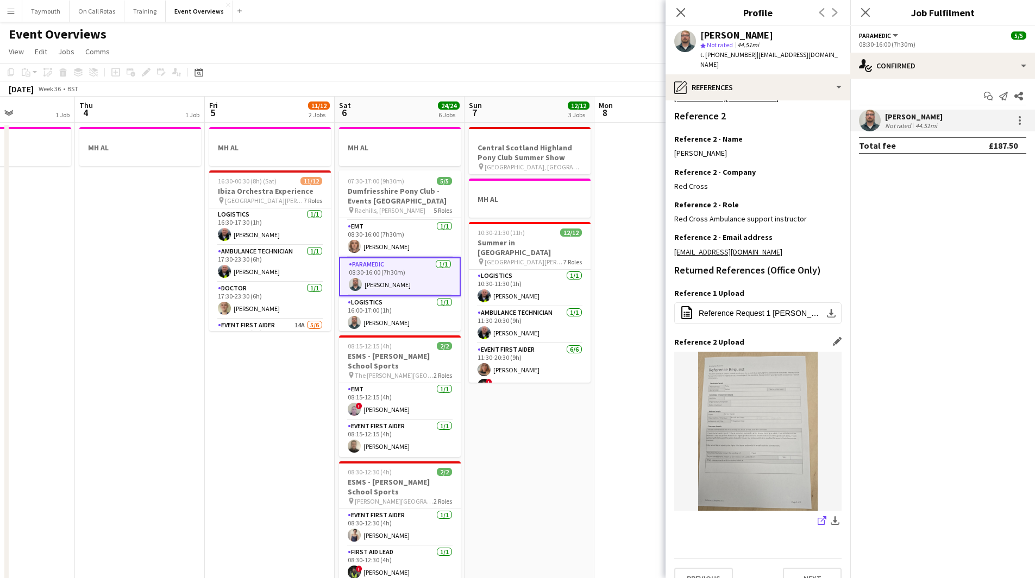
click at [817, 517] on app-icon "share-external-link-1" at bounding box center [821, 522] width 9 height 11
click at [726, 74] on div "pencil4 References" at bounding box center [757, 87] width 185 height 26
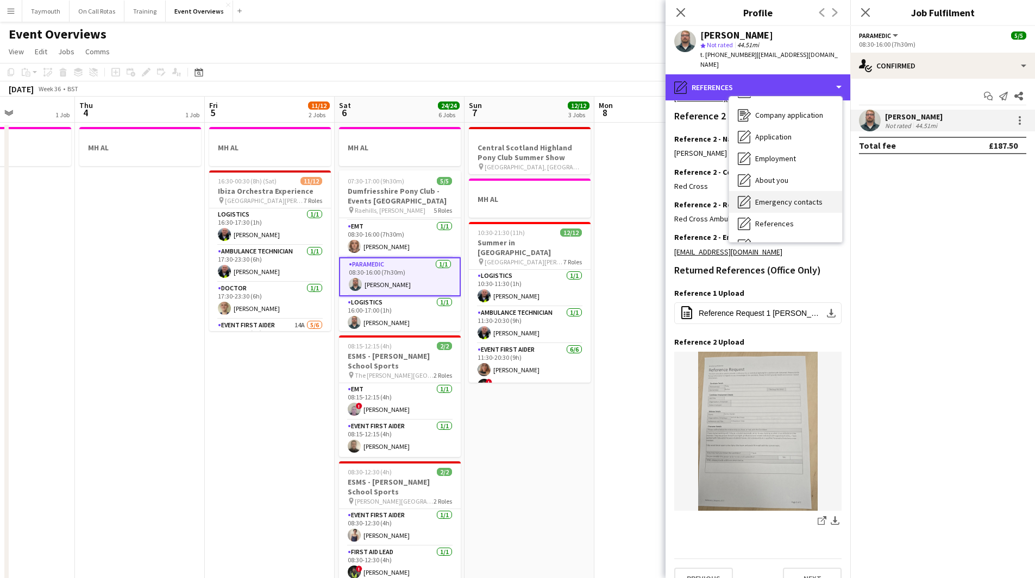
scroll to position [0, 0]
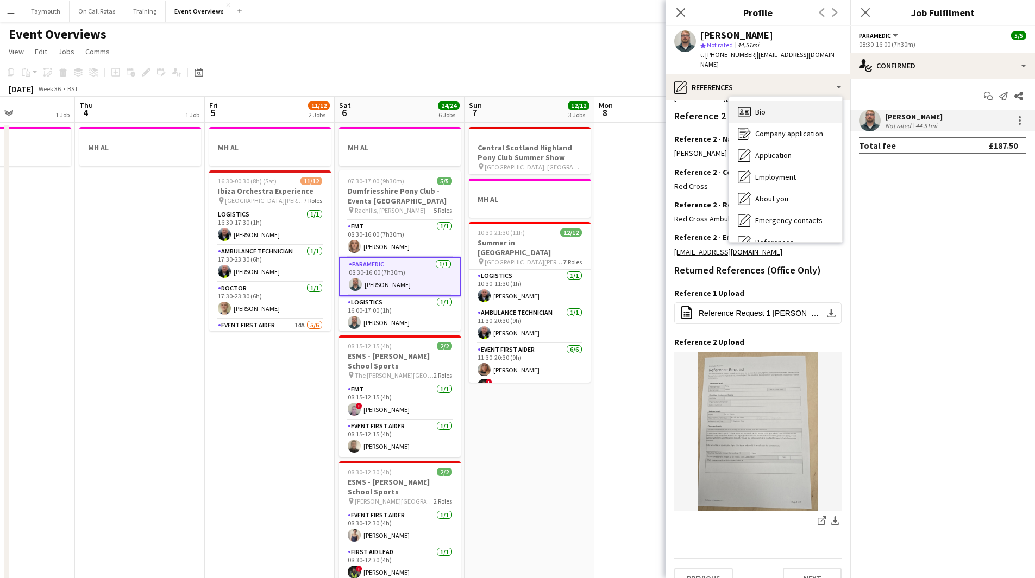
click at [772, 102] on div "Bio Bio" at bounding box center [785, 112] width 113 height 22
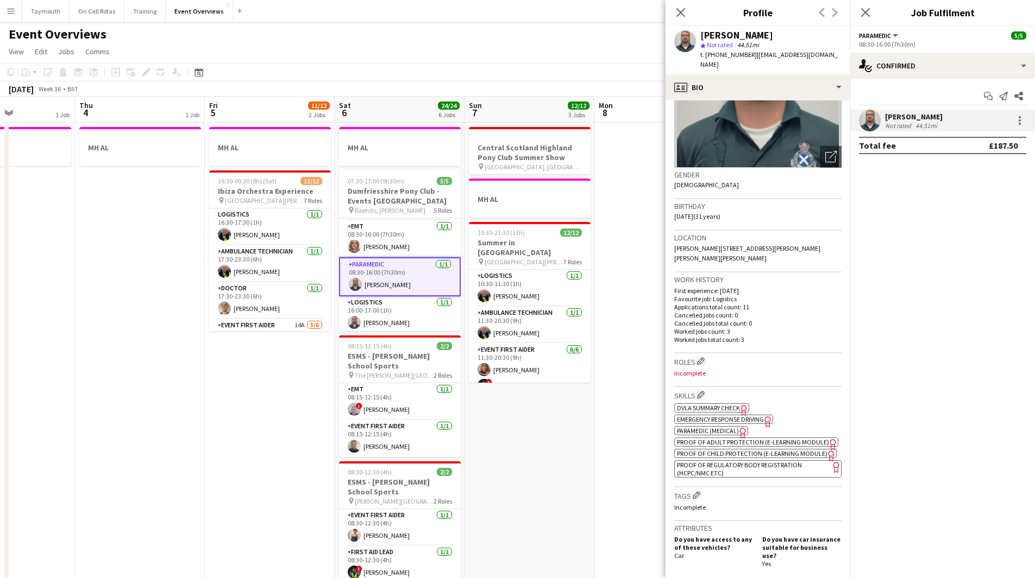
scroll to position [109, 0]
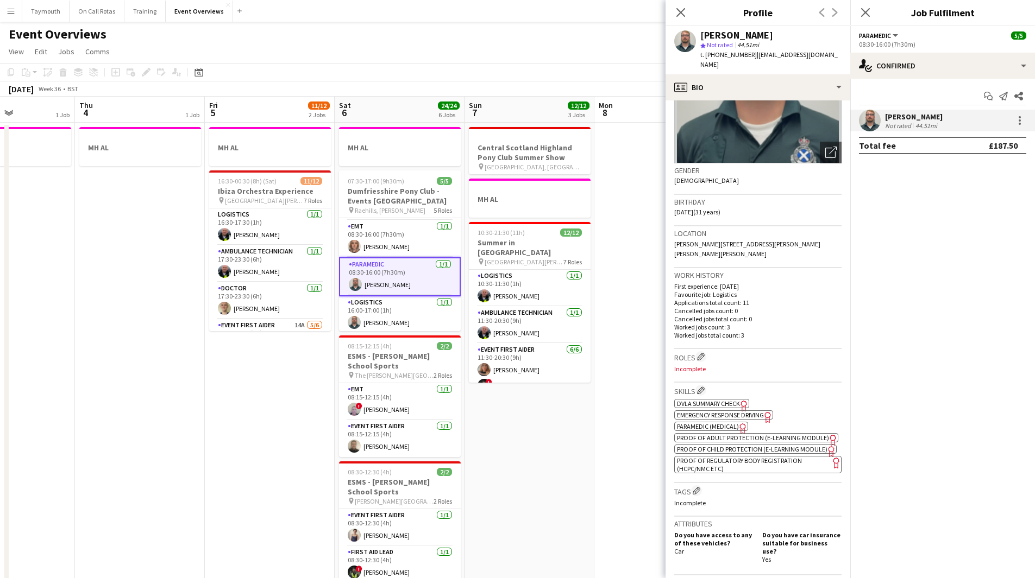
click at [708, 423] on span "Paramedic (Medical)" at bounding box center [708, 427] width 62 height 8
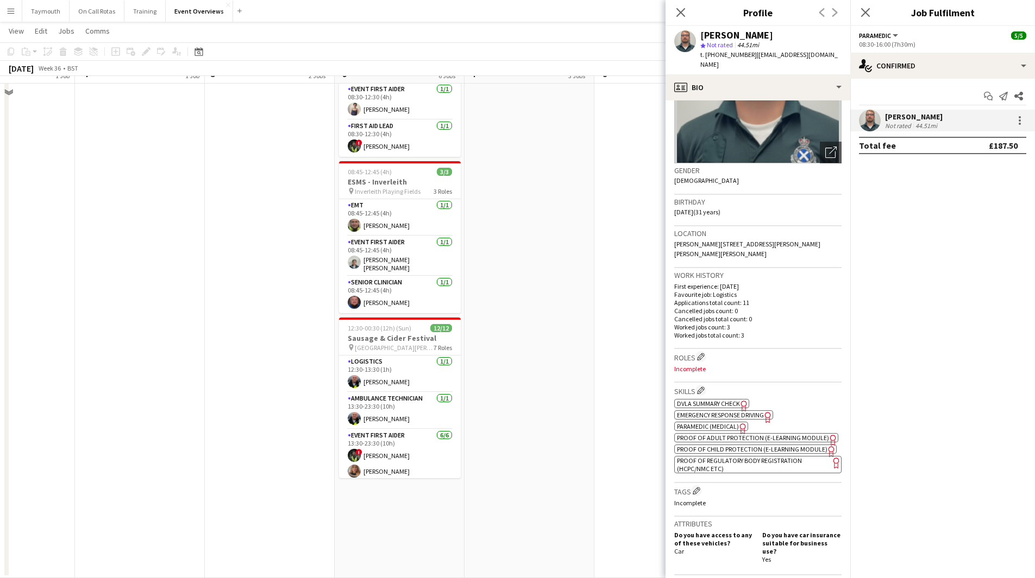
scroll to position [154, 0]
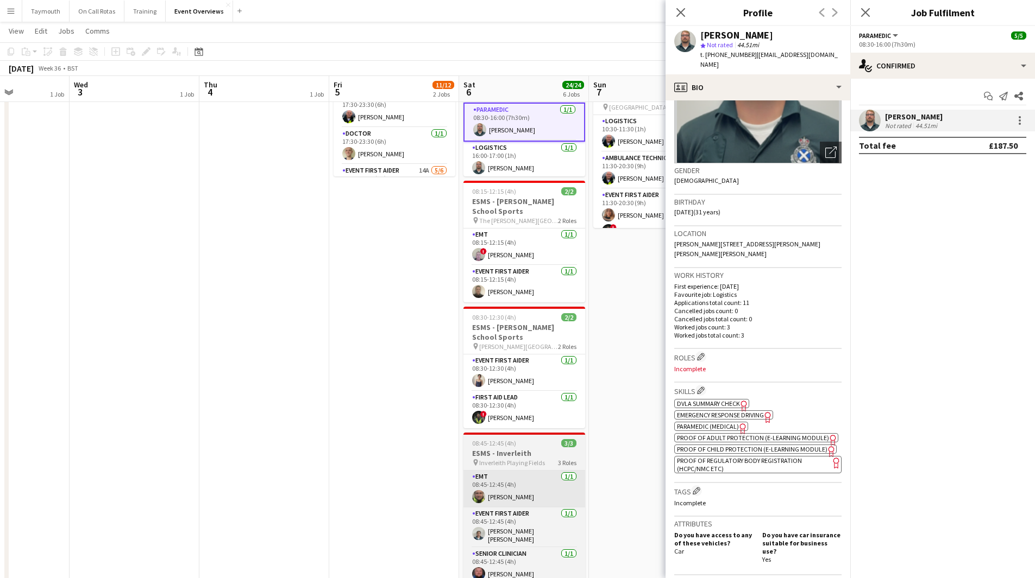
drag, startPoint x: 444, startPoint y: 465, endPoint x: 474, endPoint y: 476, distance: 31.6
click at [752, 460] on body "Menu Boards Boards Boards All jobs Status Workforce Workforce My Workforce Recr…" at bounding box center [517, 348] width 1035 height 1004
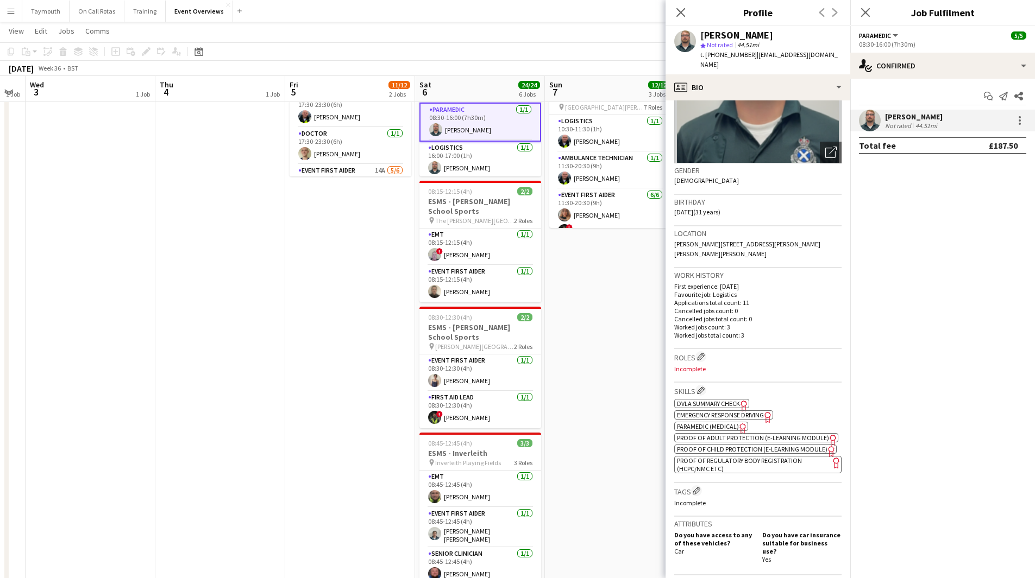
drag, startPoint x: 286, startPoint y: 465, endPoint x: 776, endPoint y: 467, distance: 489.9
click at [764, 463] on body "Menu Boards Boards Boards All jobs Status Workforce Workforce My Workforce Recr…" at bounding box center [517, 348] width 1035 height 1004
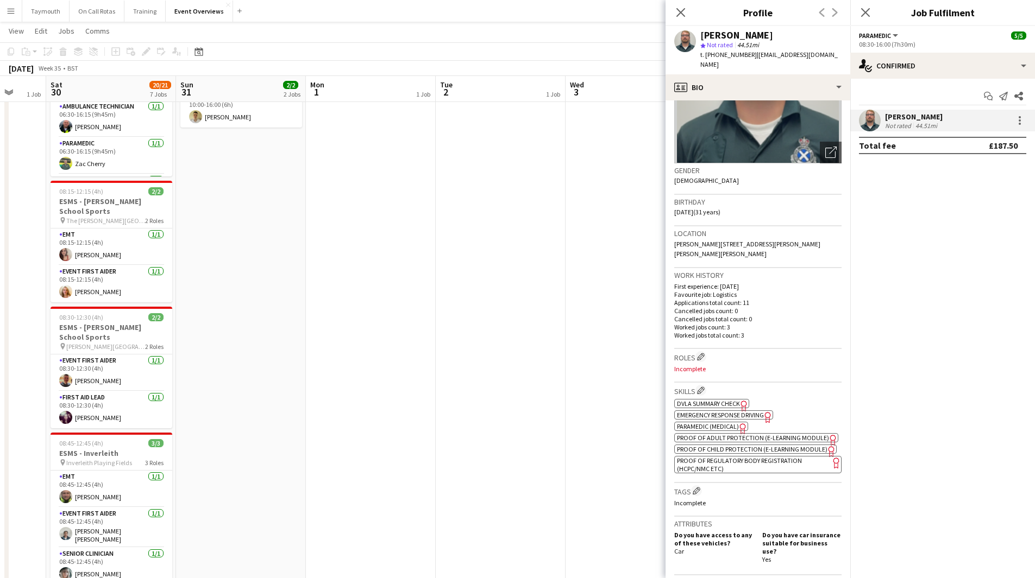
drag, startPoint x: 375, startPoint y: 476, endPoint x: 666, endPoint y: 476, distance: 291.7
click at [694, 474] on body "Menu Boards Boards Boards All jobs Status Workforce Workforce My Workforce Recr…" at bounding box center [517, 348] width 1035 height 1004
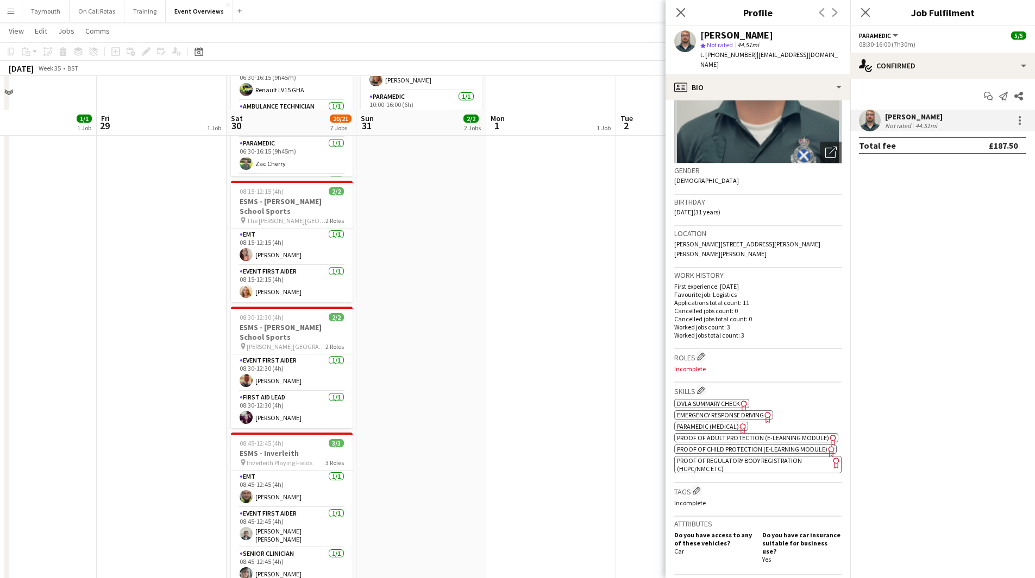
scroll to position [425, 0]
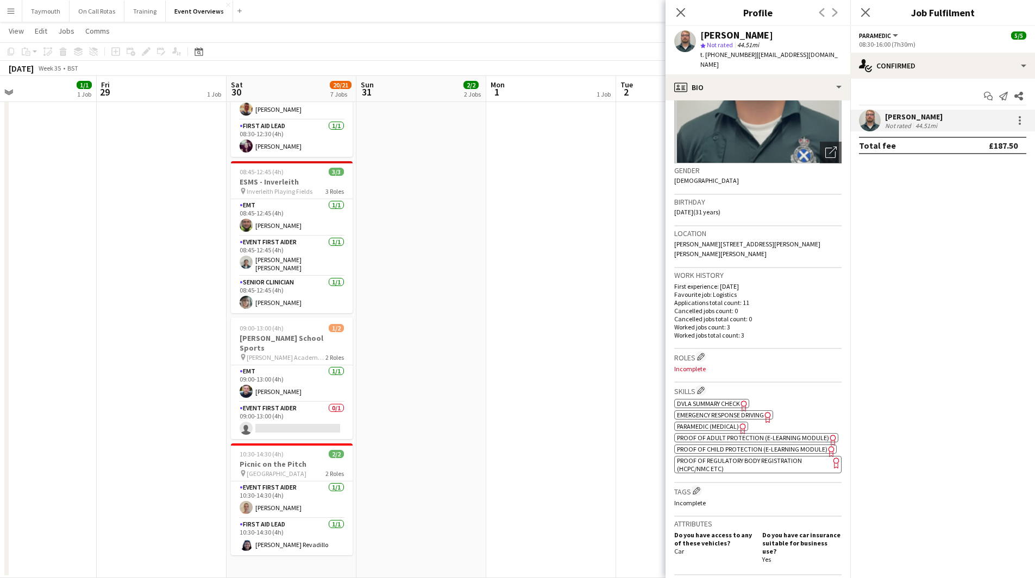
click at [478, 459] on app-date-cell "MH AL 10:00-16:00 (6h) 2/2 Ivy Road Race pin Balfron High Schools 2 Roles EMT 1…" at bounding box center [421, 137] width 130 height 882
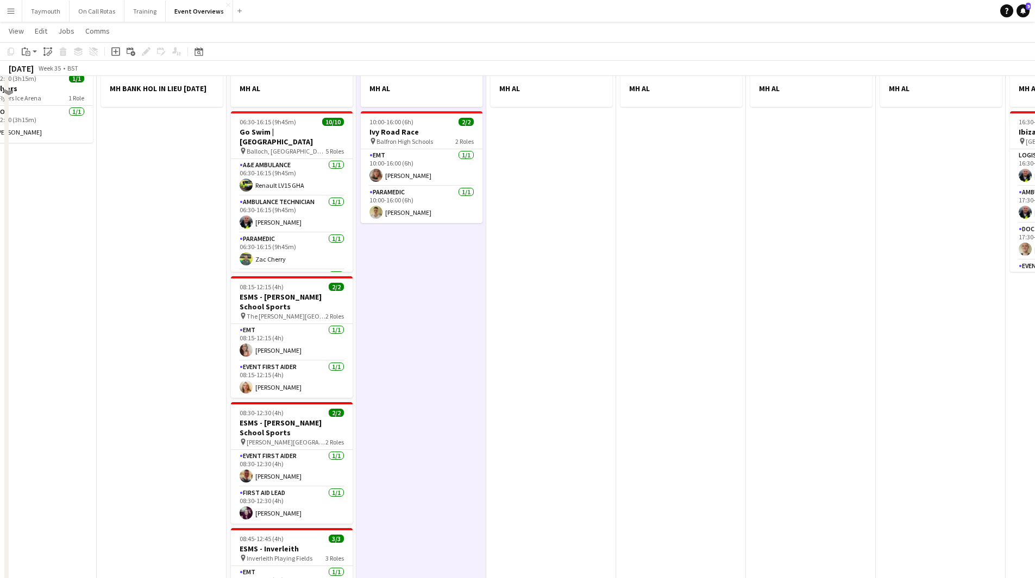
scroll to position [0, 0]
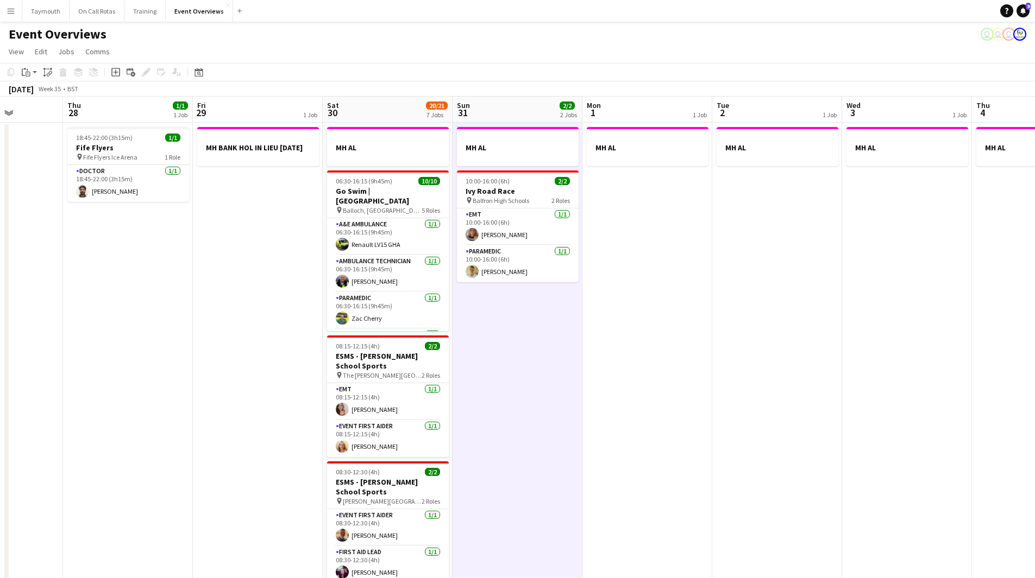
drag, startPoint x: 474, startPoint y: 411, endPoint x: 830, endPoint y: 407, distance: 356.9
click at [830, 407] on app-calendar-viewport "Mon 25 2/2 1 Job Tue 26 Wed 27 Thu 28 1/1 1 Job Fri 29 1 Job Sat 30 20/21 7 Job…" at bounding box center [517, 551] width 1035 height 908
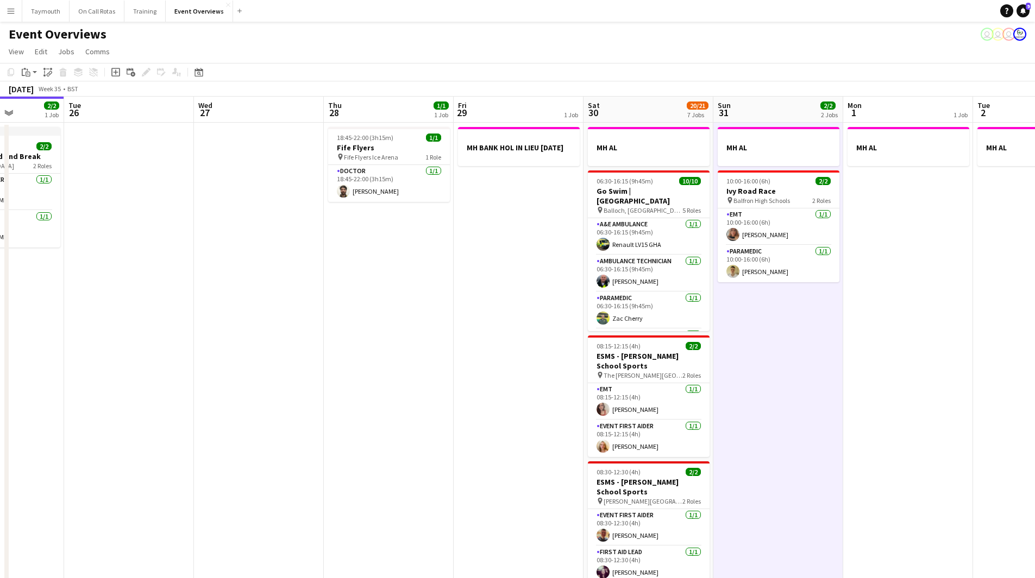
drag, startPoint x: 498, startPoint y: 369, endPoint x: 465, endPoint y: 374, distance: 33.0
click at [465, 374] on app-calendar-viewport "Sat 23 13/13 6 Jobs Sun 24 1/1 1 Job Mon 25 2/2 1 Job Tue 26 Wed 27 Thu 28 1/1 …" at bounding box center [517, 551] width 1035 height 908
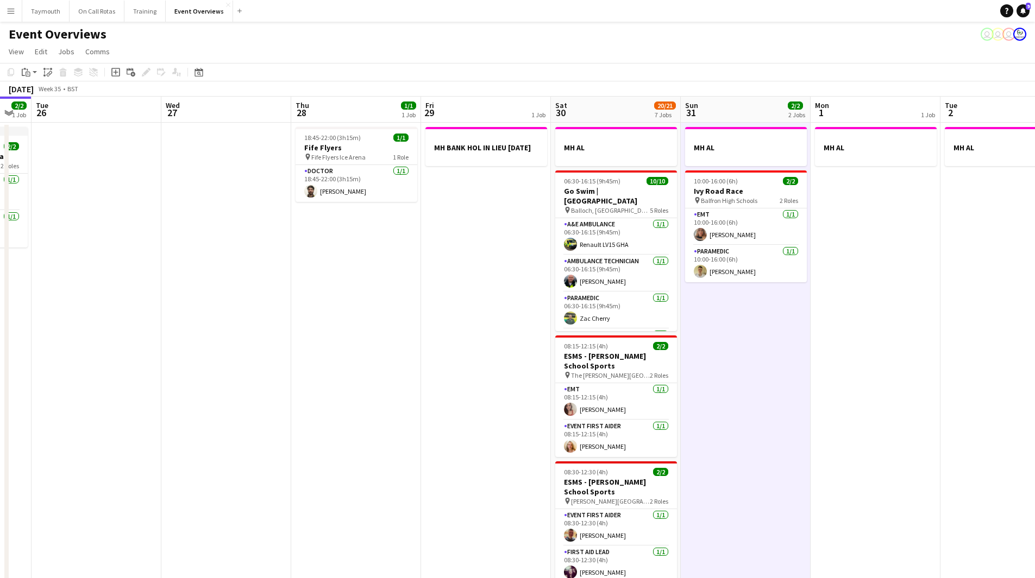
click at [299, 478] on app-date-cell "18:45-22:00 (3h15m) 1/1 Fife Flyers pin Fife Flyers Ice Arena 1 Role Doctor 1/1…" at bounding box center [356, 564] width 130 height 882
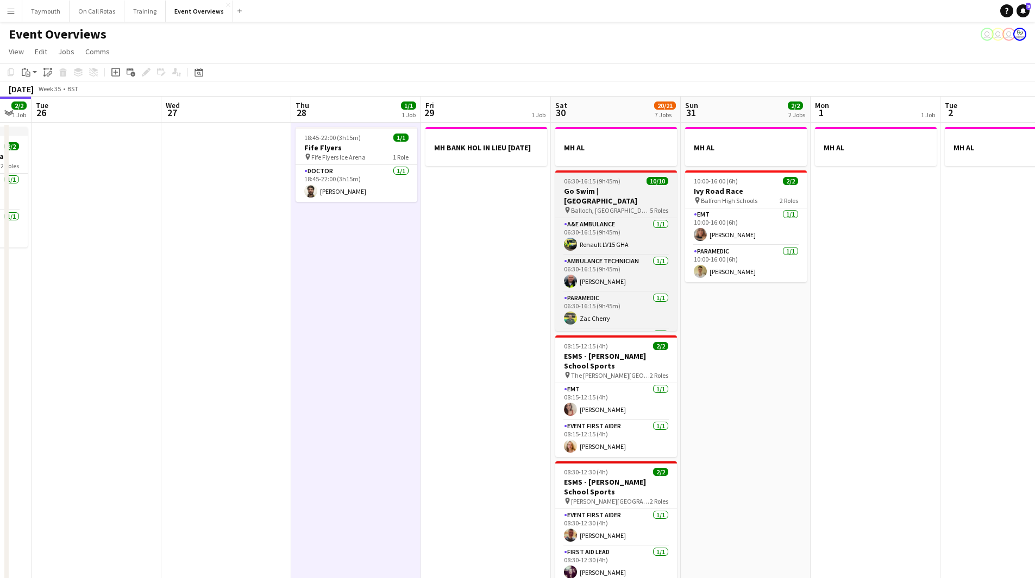
click at [598, 192] on h3 "Go Swim | [GEOGRAPHIC_DATA]" at bounding box center [616, 196] width 122 height 20
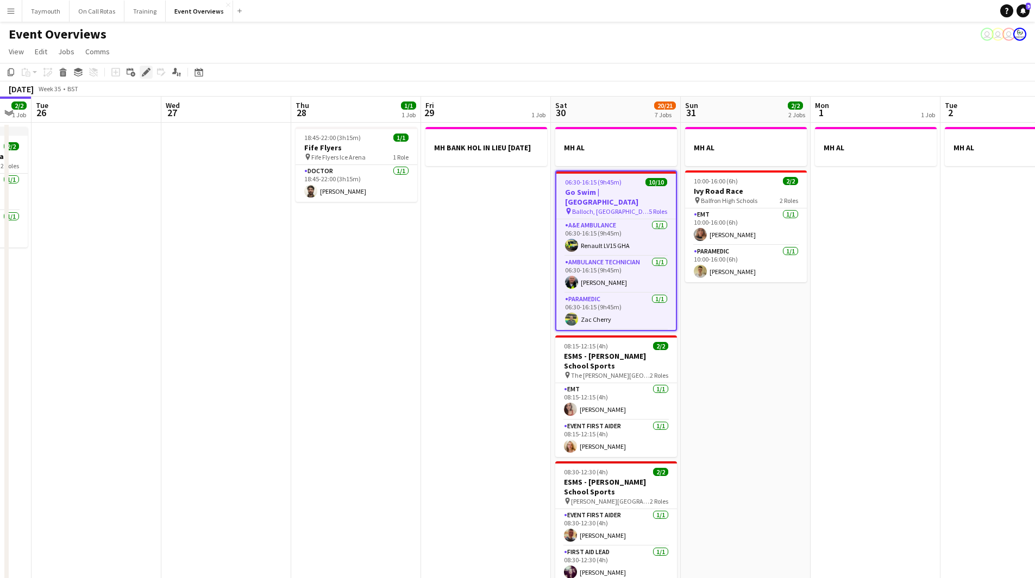
click at [144, 72] on icon "Edit" at bounding box center [146, 72] width 9 height 9
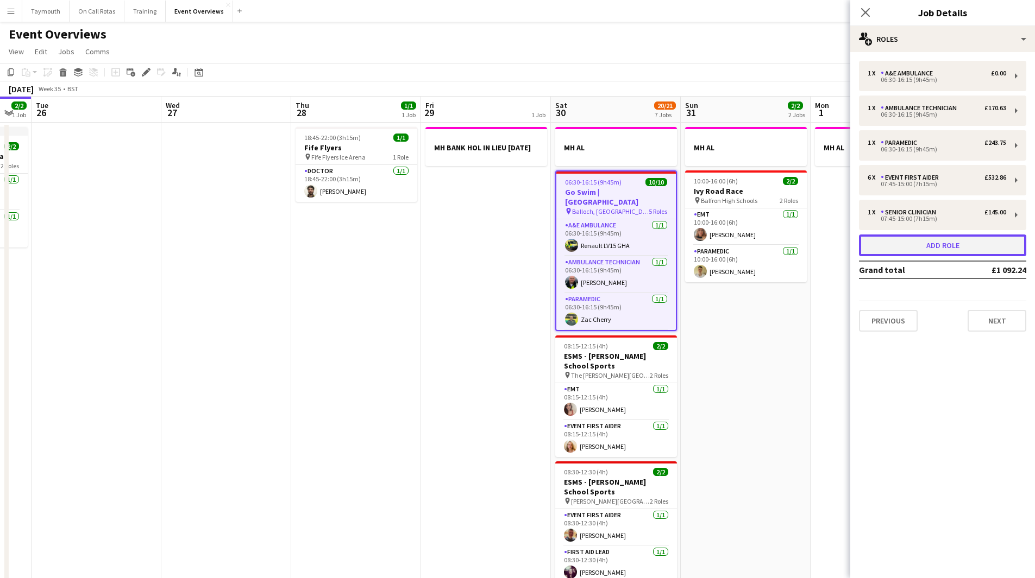
click at [966, 247] on button "Add role" at bounding box center [942, 246] width 167 height 22
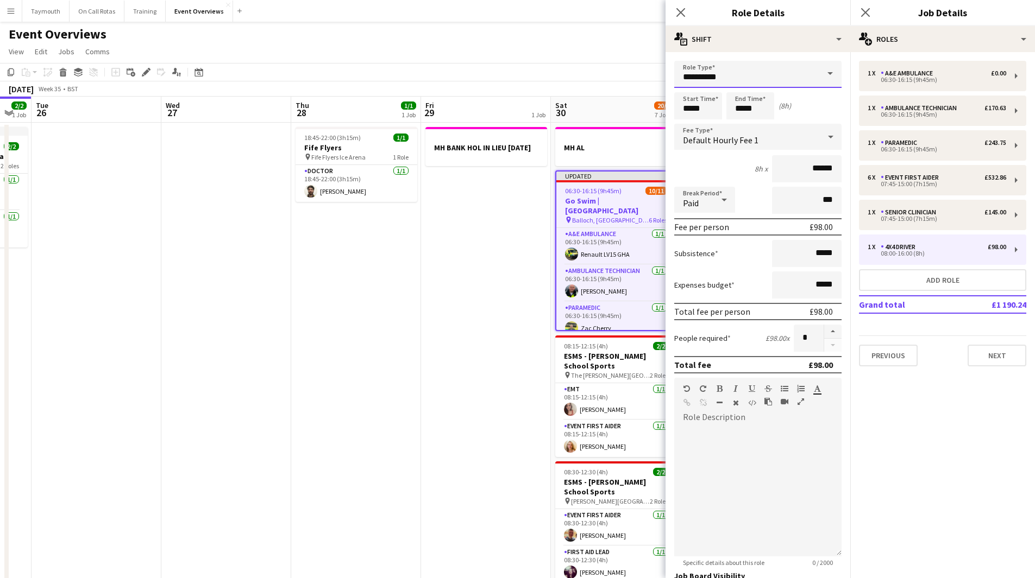
drag, startPoint x: 786, startPoint y: 77, endPoint x: 402, endPoint y: 29, distance: 387.0
click at [402, 30] on body "Menu Boards Boards Boards All jobs Status Workforce Workforce My Workforce Recr…" at bounding box center [517, 502] width 1035 height 1005
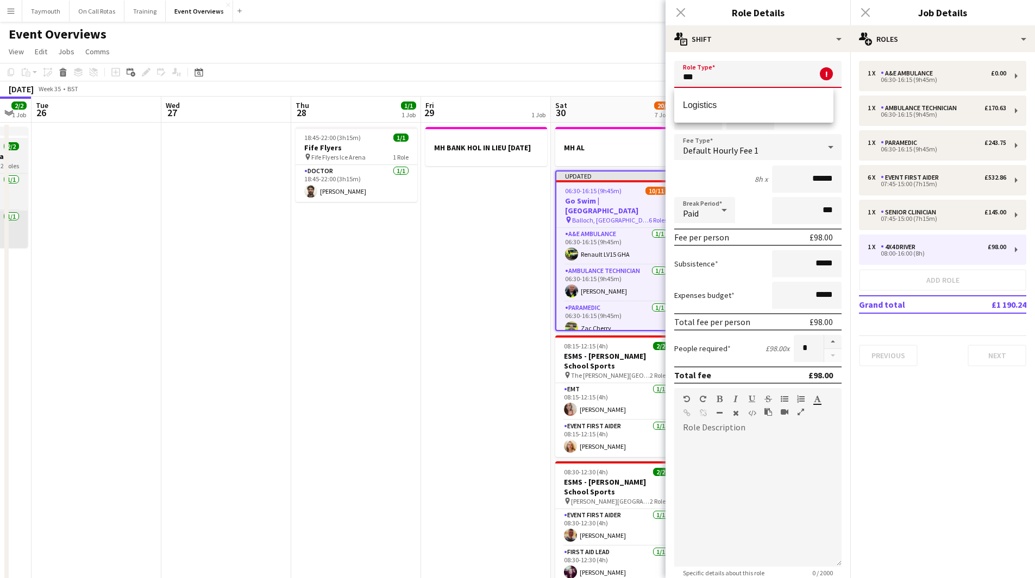
type input "***"
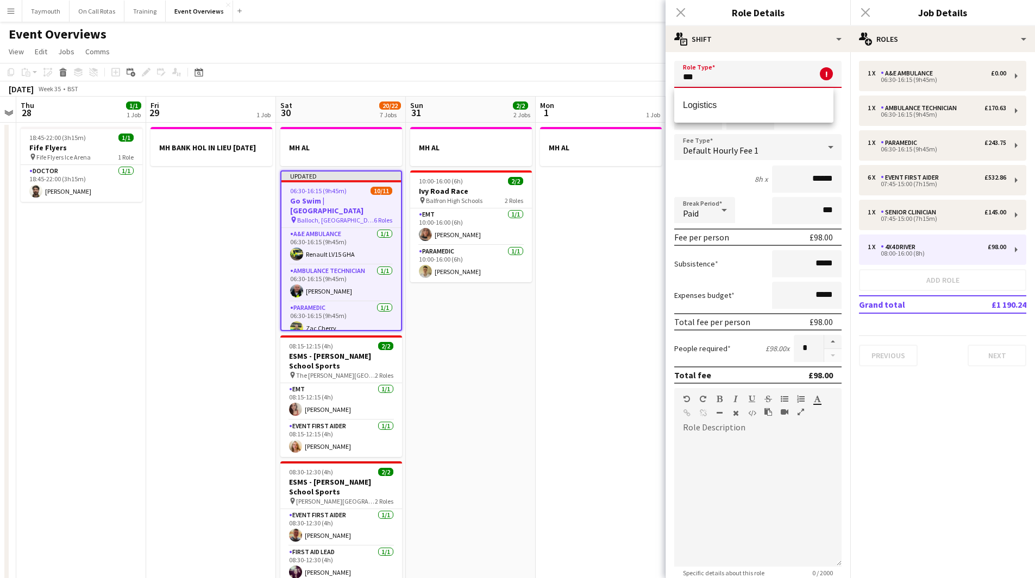
drag, startPoint x: 494, startPoint y: 257, endPoint x: 218, endPoint y: 255, distance: 275.4
click at [218, 255] on app-calendar-viewport "Mon 25 2/2 1 Job Tue 26 Wed 27 Thu 28 1/1 1 Job Fri 29 1 Job Sat 30 20/22 7 Job…" at bounding box center [517, 551] width 1035 height 908
click at [317, 272] on app-card-role "Ambulance Technician 1/1 06:30-16:15 (9h45m) Kenny Hunter" at bounding box center [340, 283] width 119 height 37
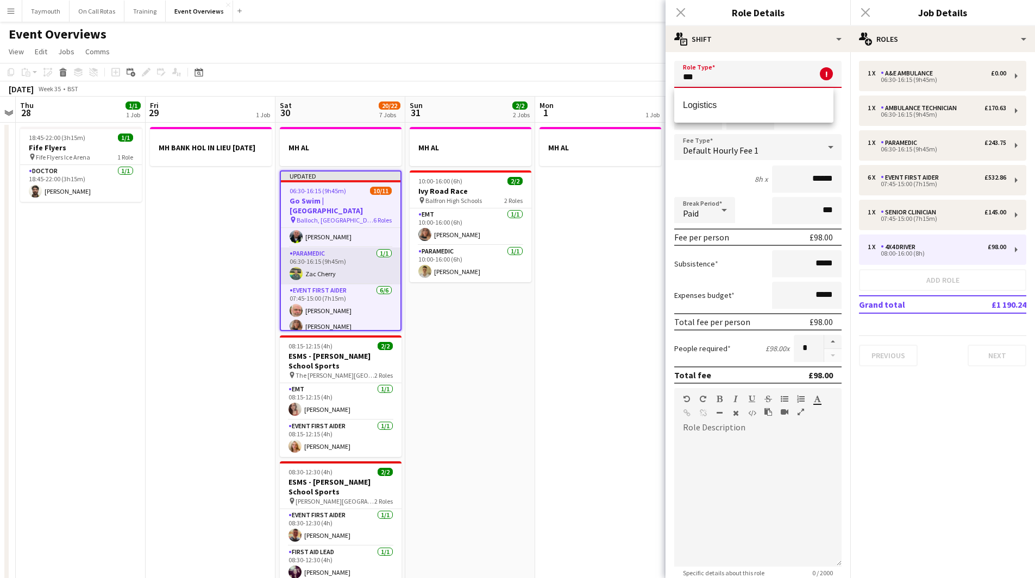
click at [327, 261] on app-card-role "Paramedic 1/1 06:30-16:15 (9h45m) Zac Cherry" at bounding box center [340, 266] width 119 height 37
drag, startPoint x: 458, startPoint y: 349, endPoint x: 363, endPoint y: 276, distance: 119.0
click at [458, 347] on app-date-cell "MH AL 10:00-16:00 (6h) 2/2 Ivy Road Race pin Balfron High Schools 2 Roles EMT 1…" at bounding box center [470, 564] width 130 height 882
click at [355, 263] on app-card-role "Paramedic 1/1 06:30-16:15 (9h45m) Zac Cherry" at bounding box center [340, 266] width 119 height 37
click at [683, 12] on div "Close pop-in" at bounding box center [680, 12] width 30 height 25
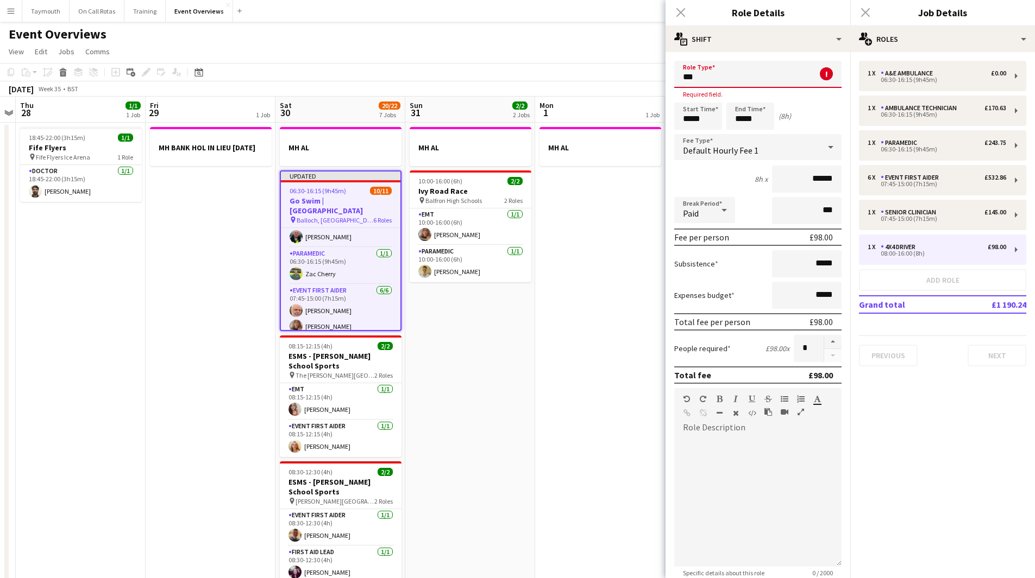
click at [675, 11] on div "Close pop-in" at bounding box center [680, 12] width 30 height 25
click at [679, 10] on div "Close pop-in" at bounding box center [680, 12] width 30 height 25
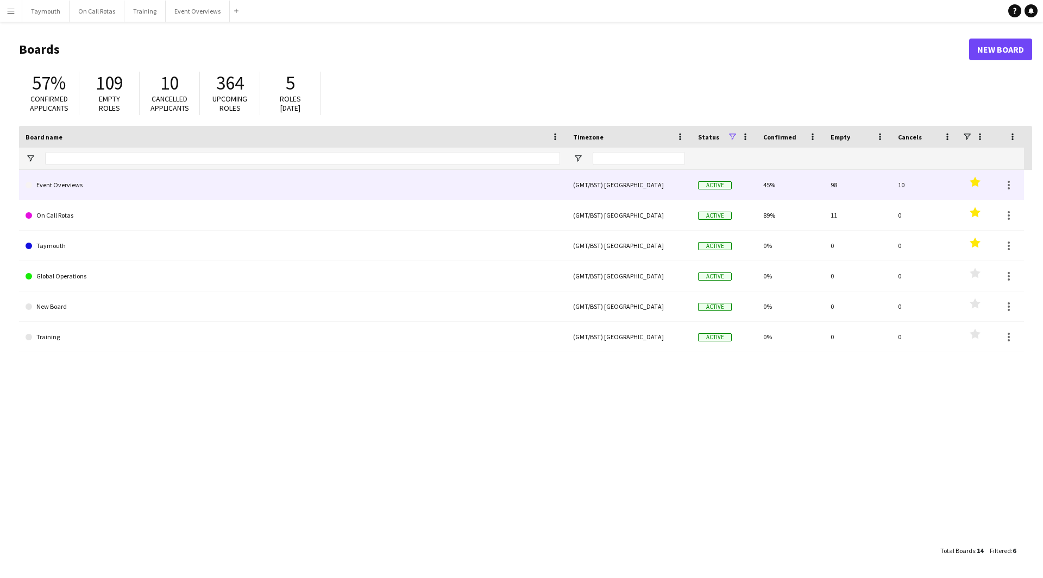
click at [110, 193] on link "Event Overviews" at bounding box center [293, 185] width 534 height 30
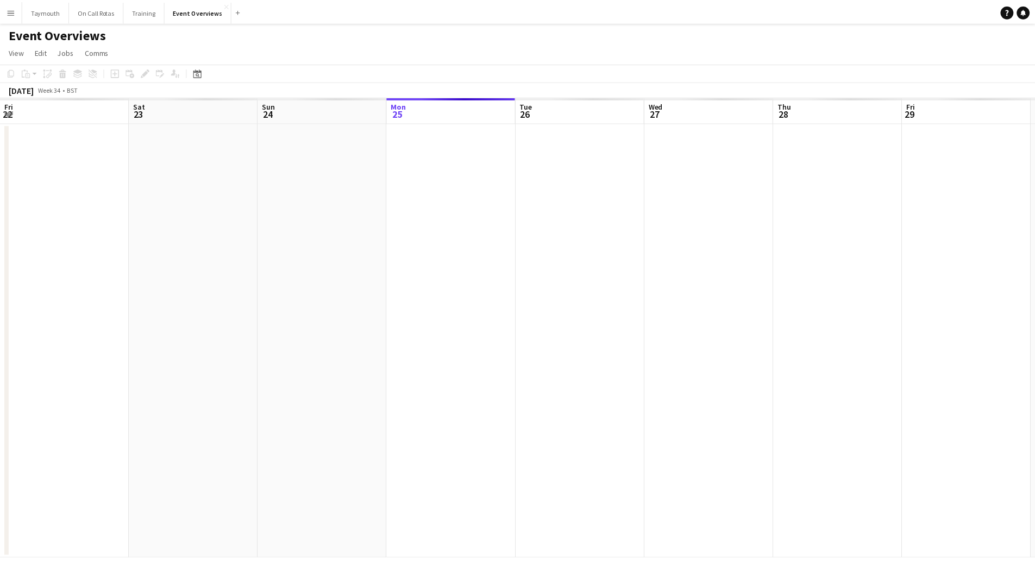
scroll to position [0, 260]
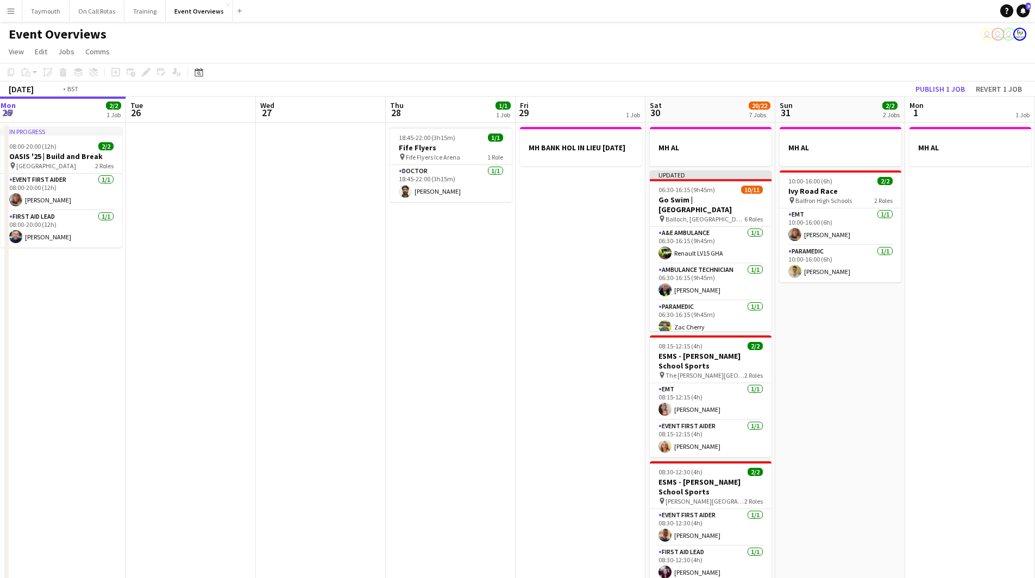
drag, startPoint x: 601, startPoint y: 310, endPoint x: 322, endPoint y: 320, distance: 279.9
click at [322, 320] on app-calendar-viewport "Fri 22 1/1 1 Job Sat 23 13/13 6 Jobs Sun 24 1/1 1 Job Mon 25 2/2 1 Job Tue 26 W…" at bounding box center [517, 551] width 1035 height 908
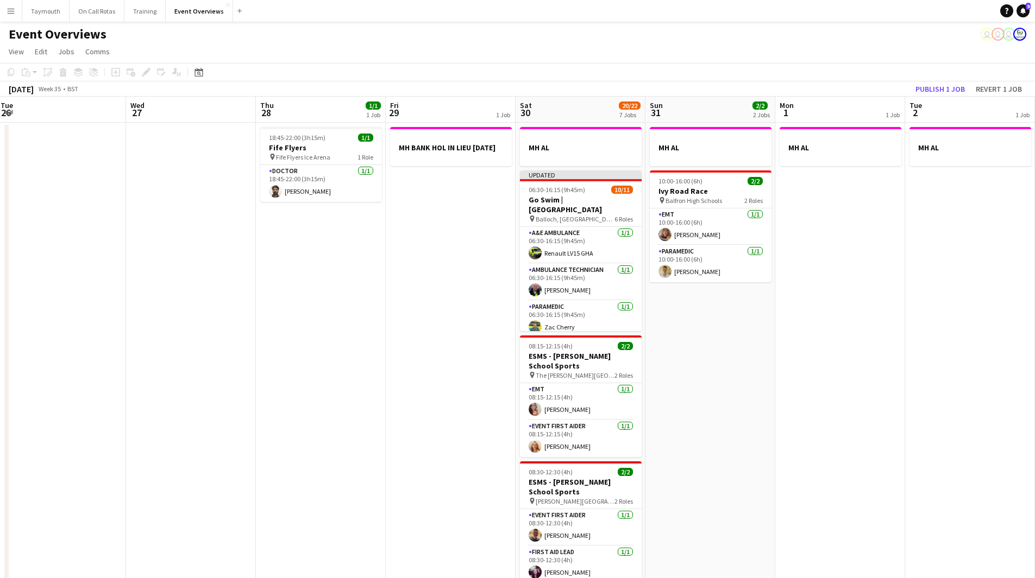
scroll to position [0, 410]
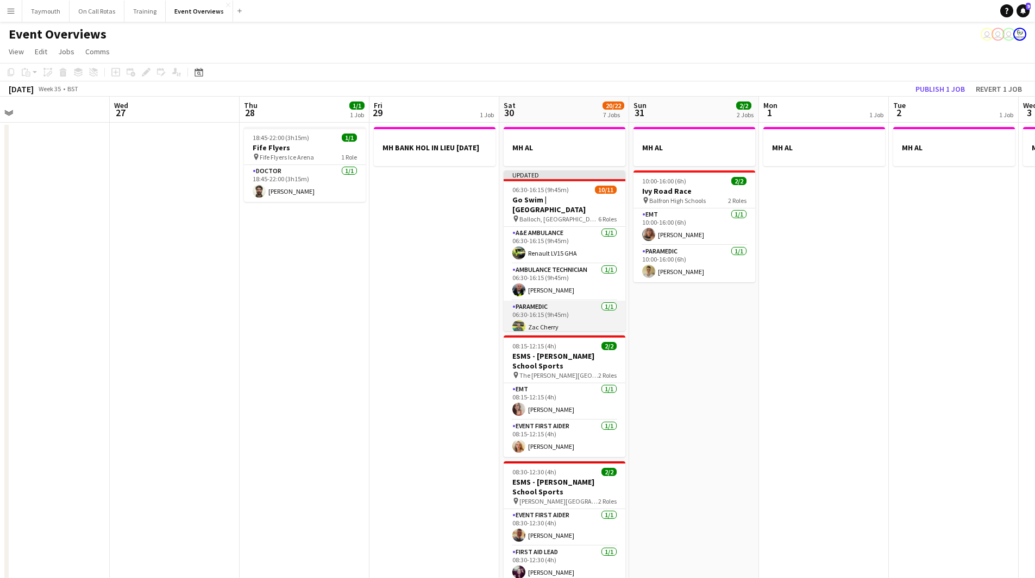
click at [554, 301] on app-card-role "Paramedic [DATE] 06:30-16:15 (9h45m) [PERSON_NAME]" at bounding box center [564, 319] width 122 height 37
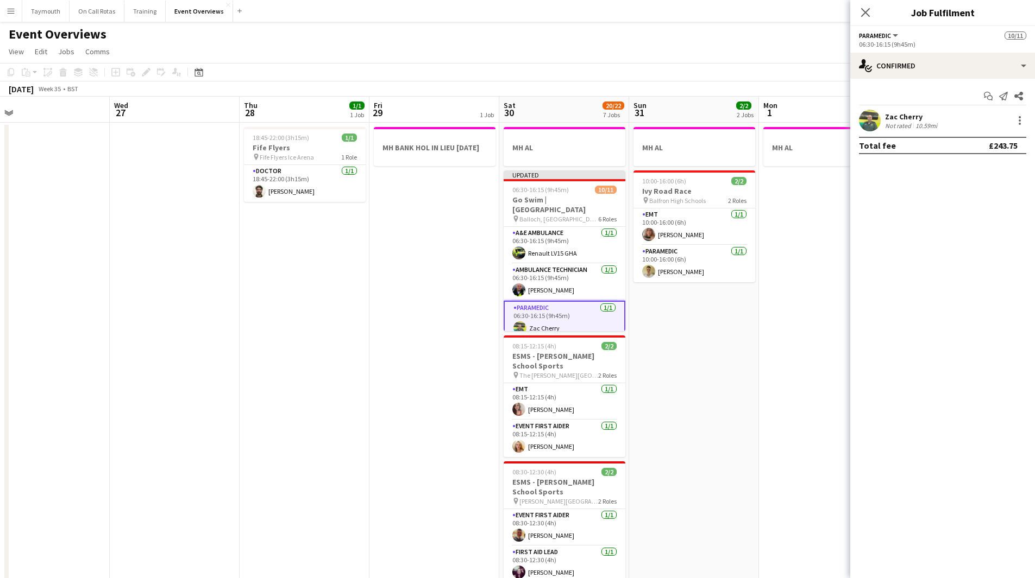
drag, startPoint x: 919, startPoint y: 122, endPoint x: 890, endPoint y: 122, distance: 28.8
click at [920, 126] on div "10.59mi" at bounding box center [926, 126] width 26 height 8
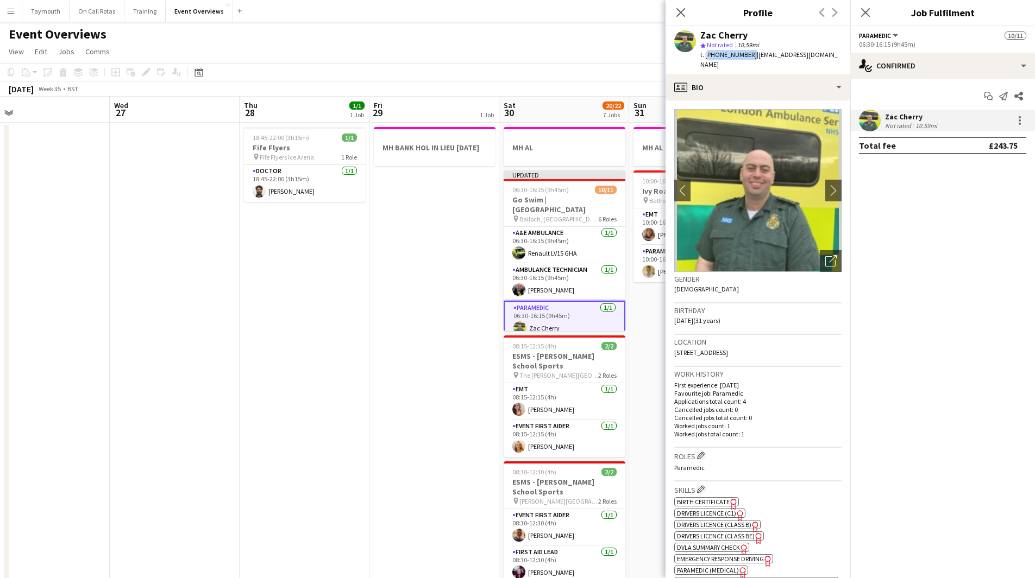
drag, startPoint x: 747, startPoint y: 54, endPoint x: 706, endPoint y: 51, distance: 41.9
click at [706, 51] on span "t. [PHONE_NUMBER]" at bounding box center [728, 55] width 56 height 8
copy span "+447387838603"
drag, startPoint x: 341, startPoint y: 334, endPoint x: 328, endPoint y: 332, distance: 13.7
click at [341, 334] on app-date-cell "18:45-22:00 (3h15m) 1/1 Fife Flyers pin Fife Flyers Ice Arena 1 Role Doctor 1/1…" at bounding box center [305, 564] width 130 height 882
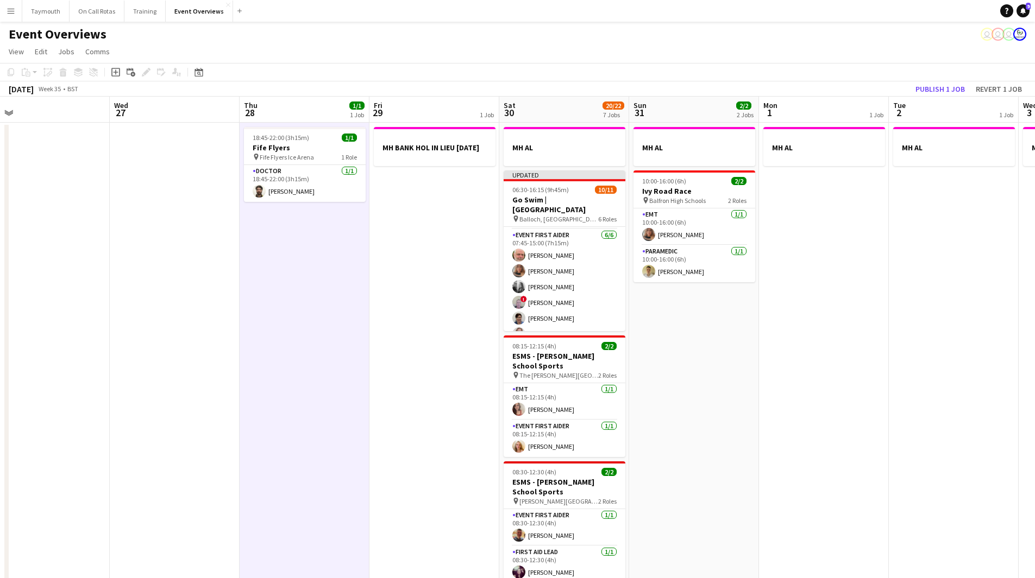
scroll to position [163, 0]
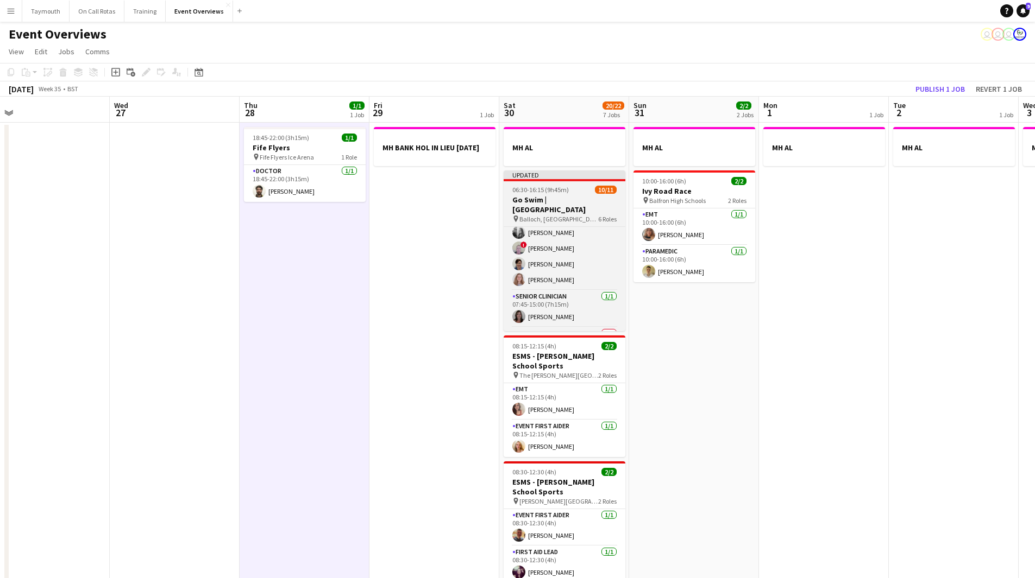
click at [558, 215] on span "Balloch, [GEOGRAPHIC_DATA]" at bounding box center [558, 219] width 79 height 8
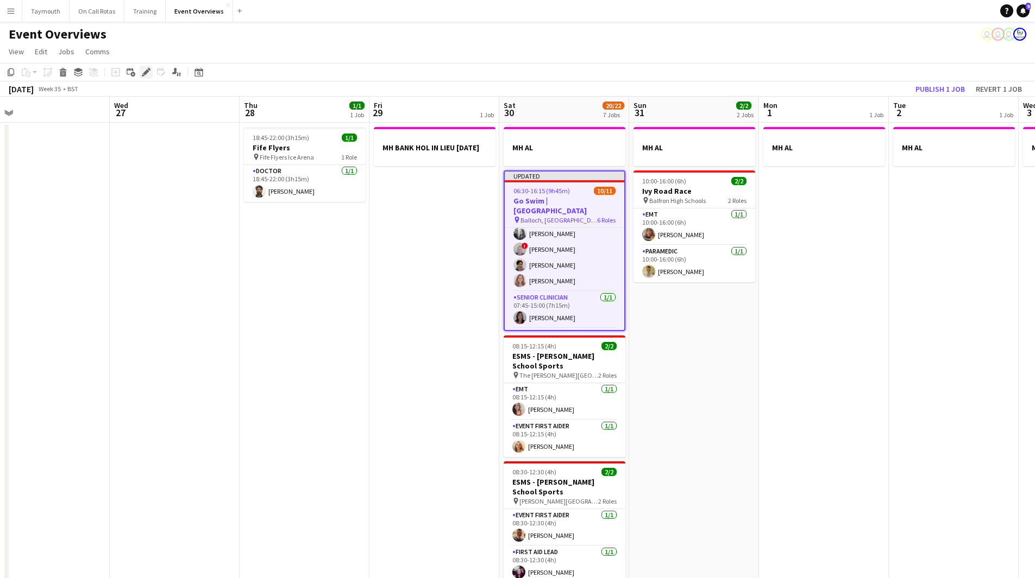
click at [149, 74] on icon "Edit" at bounding box center [146, 72] width 9 height 9
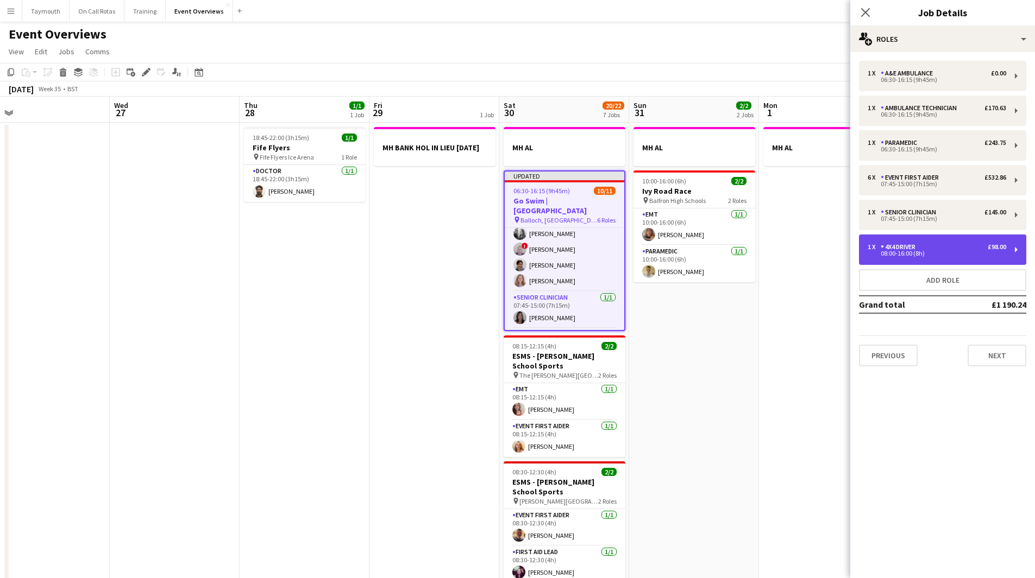
click at [952, 254] on div "08:00-16:00 (8h)" at bounding box center [936, 253] width 139 height 5
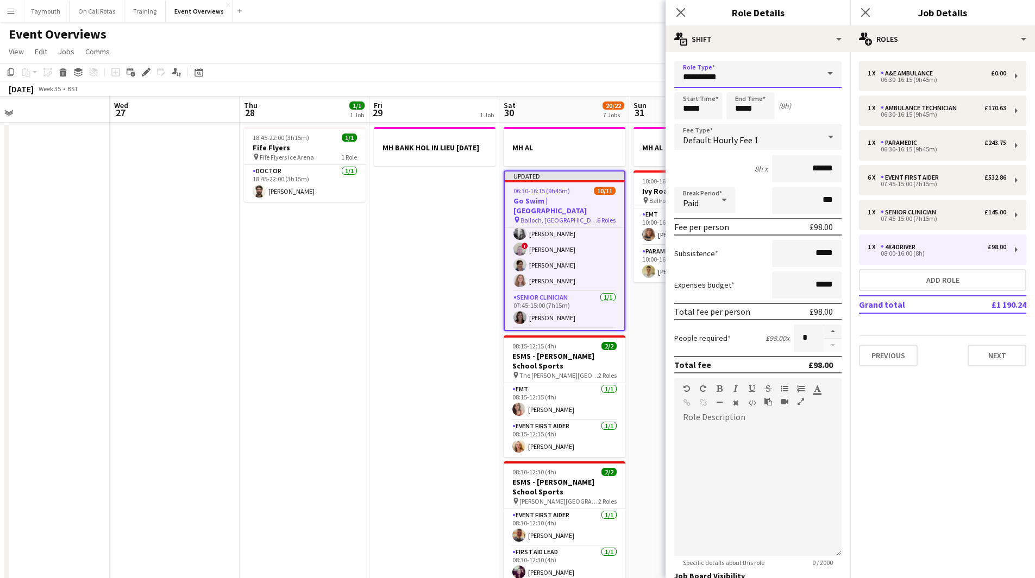
drag, startPoint x: 742, startPoint y: 76, endPoint x: 608, endPoint y: 76, distance: 133.6
click at [608, 76] on body "Menu Boards Boards Boards All jobs Status Workforce Workforce My Workforce Recr…" at bounding box center [517, 502] width 1035 height 1005
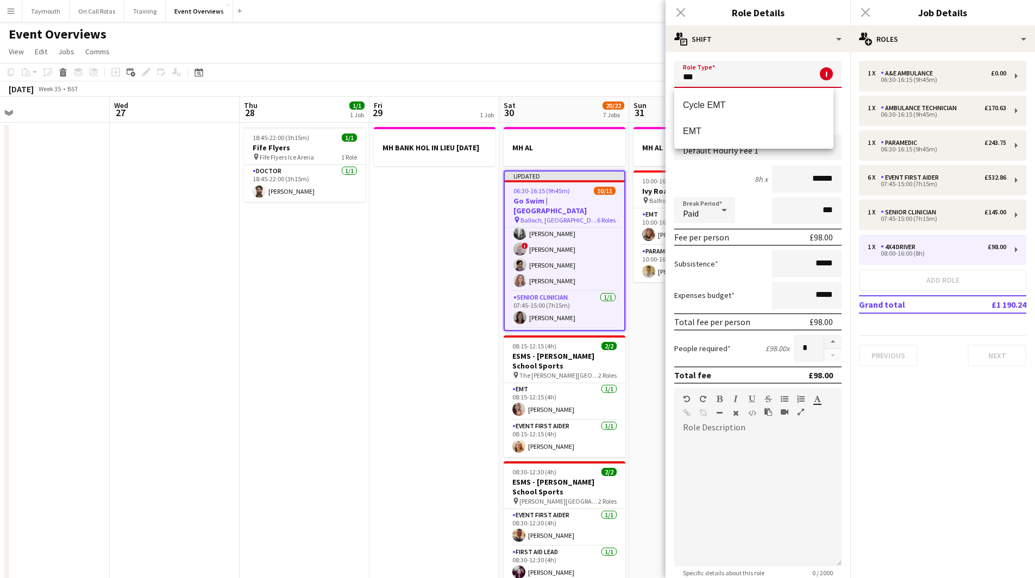
click at [785, 134] on span "EMT" at bounding box center [754, 131] width 142 height 10
type input "***"
type input "******"
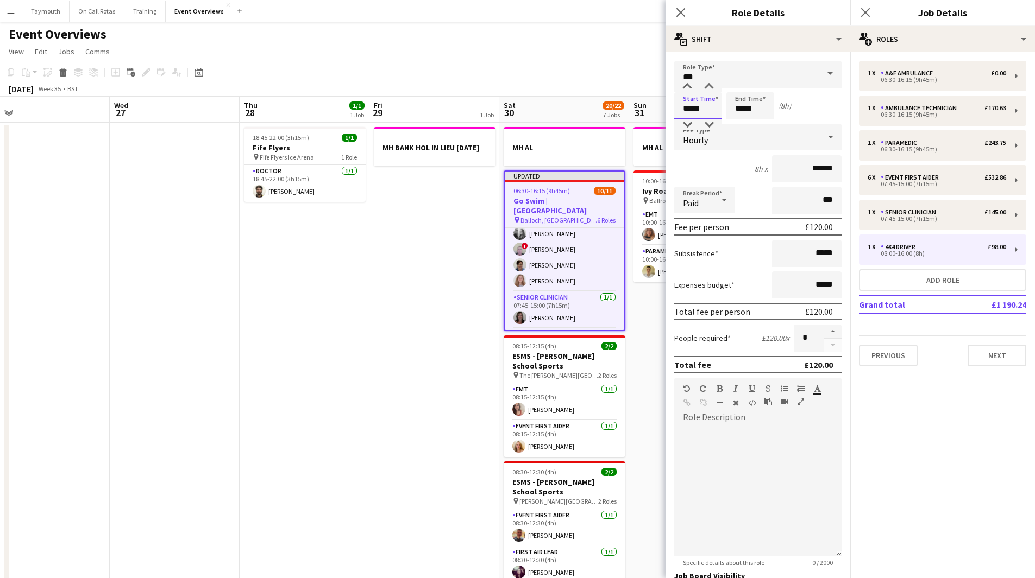
drag, startPoint x: 700, startPoint y: 110, endPoint x: 529, endPoint y: 100, distance: 170.8
click at [529, 100] on body "Menu Boards Boards Boards All jobs Status Workforce Workforce My Workforce Recr…" at bounding box center [517, 502] width 1035 height 1005
type input "*****"
drag, startPoint x: 753, startPoint y: 111, endPoint x: 700, endPoint y: 107, distance: 53.4
click at [700, 107] on div "Start Time ***** End Time ***** (8h 15m)" at bounding box center [757, 105] width 167 height 27
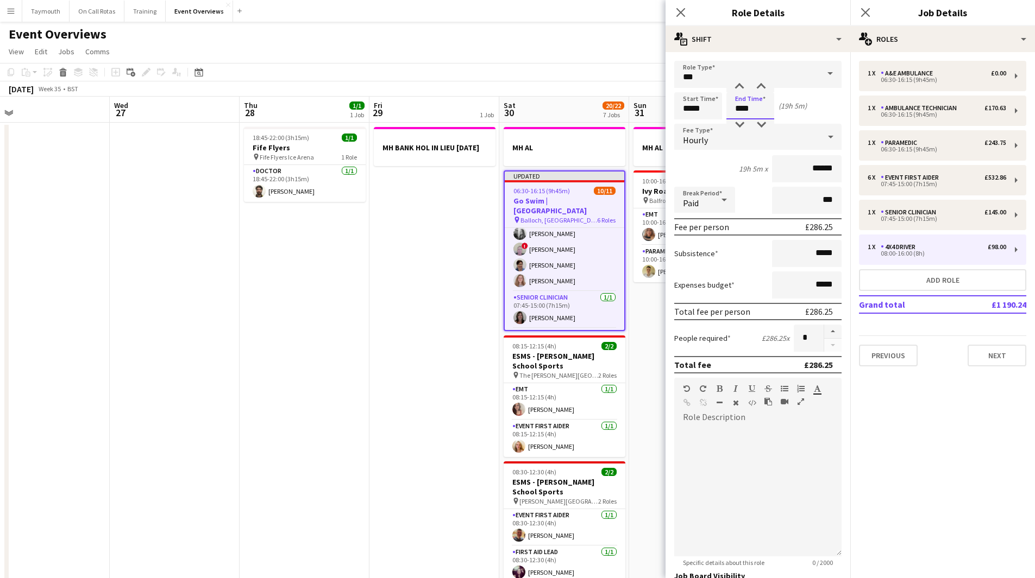
type input "****"
click at [436, 489] on app-date-cell "MH BANK HOL IN LIEU [DATE]" at bounding box center [434, 564] width 130 height 882
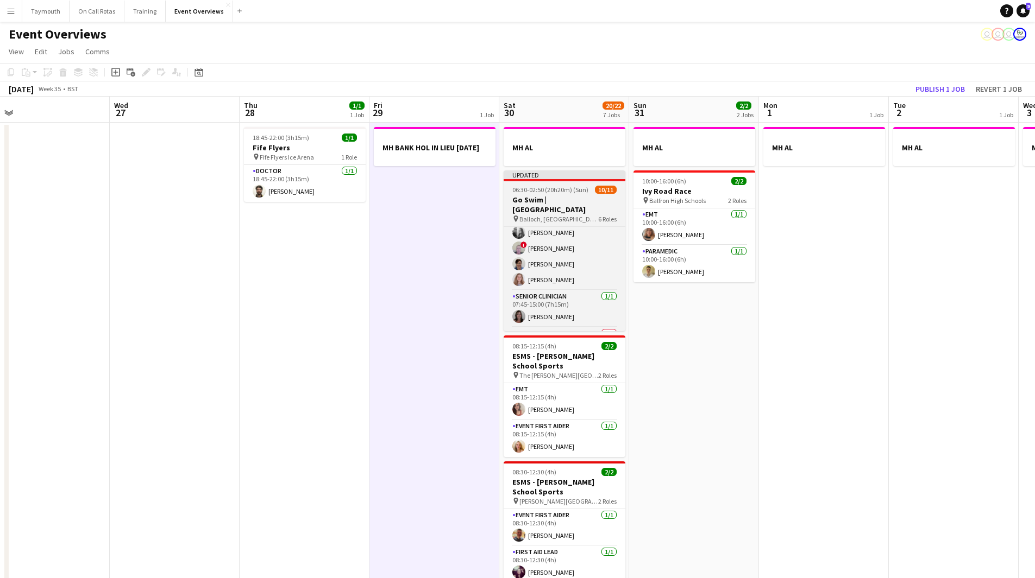
click at [572, 189] on span "06:30-02:50 (20h20m) (Sun)" at bounding box center [550, 190] width 76 height 8
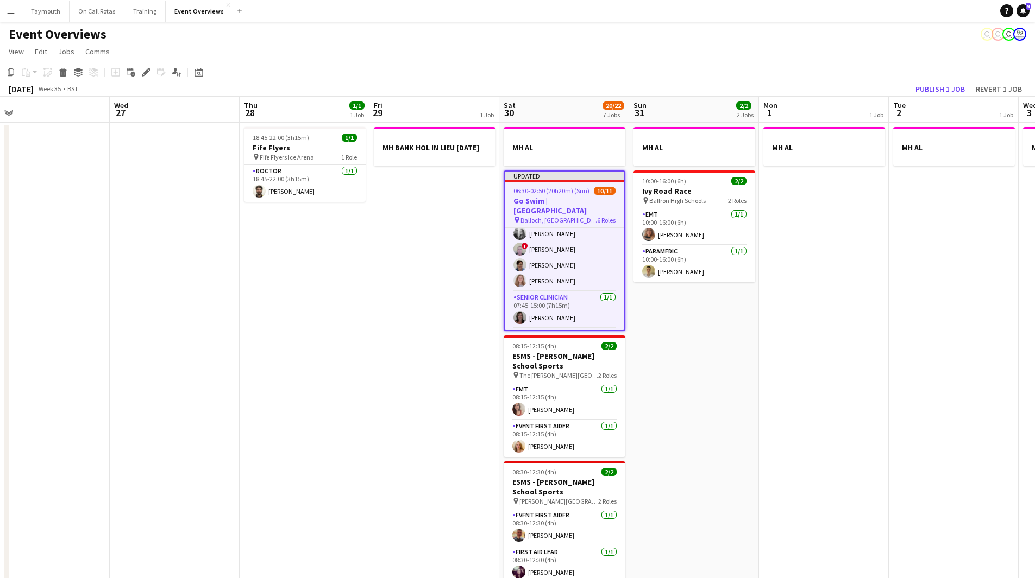
click at [142, 74] on icon at bounding box center [143, 75] width 3 height 3
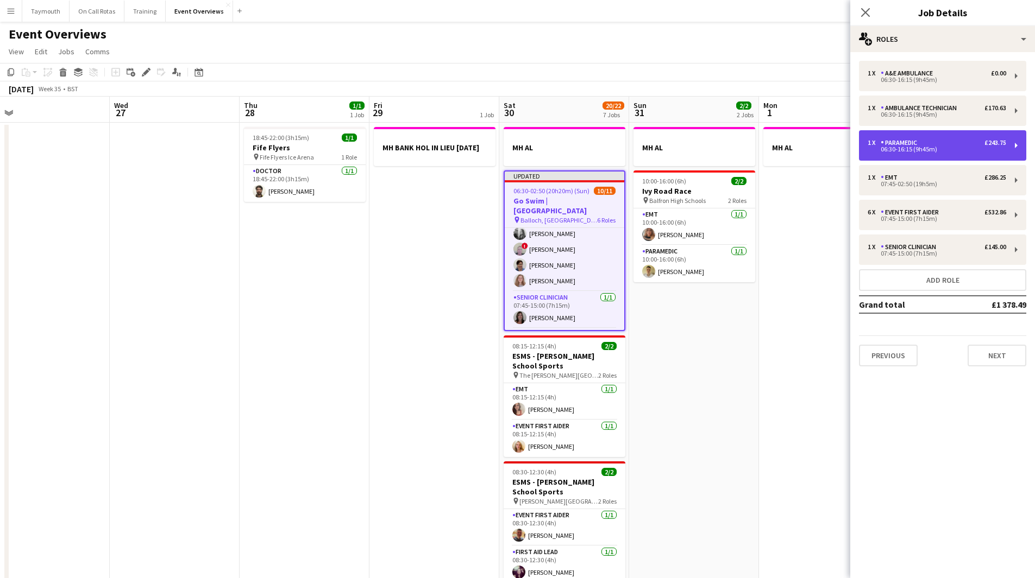
click at [935, 142] on div "1 x Paramedic £243.75" at bounding box center [936, 143] width 139 height 8
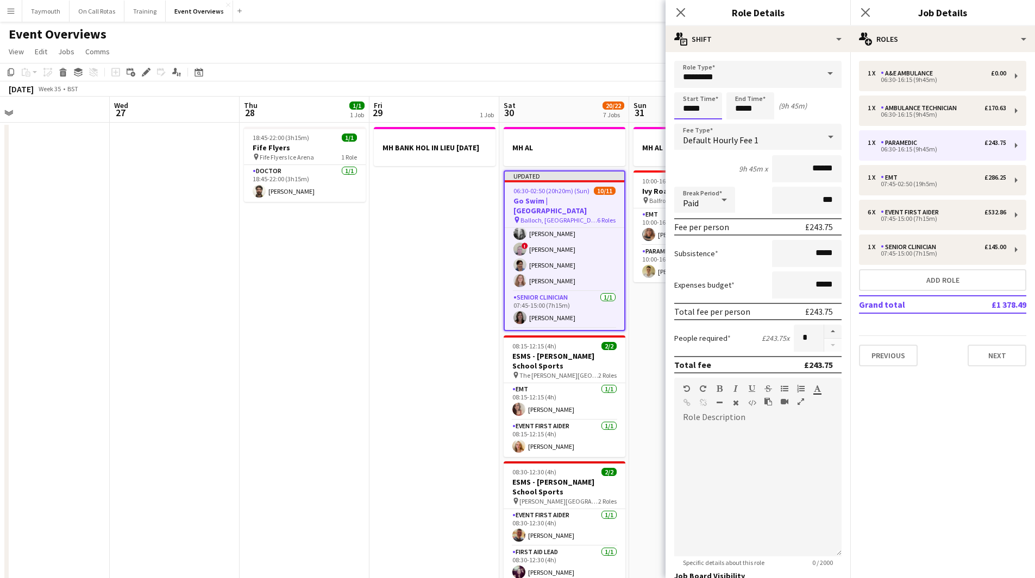
drag, startPoint x: 706, startPoint y: 111, endPoint x: 562, endPoint y: 96, distance: 145.3
click at [572, 112] on body "Menu Boards Boards Boards All jobs Status Workforce Workforce My Workforce Recr…" at bounding box center [517, 502] width 1035 height 1005
type input "*****"
drag, startPoint x: 759, startPoint y: 112, endPoint x: 657, endPoint y: 105, distance: 101.8
click at [657, 105] on body "Menu Boards Boards Boards All jobs Status Workforce Workforce My Workforce Recr…" at bounding box center [517, 502] width 1035 height 1005
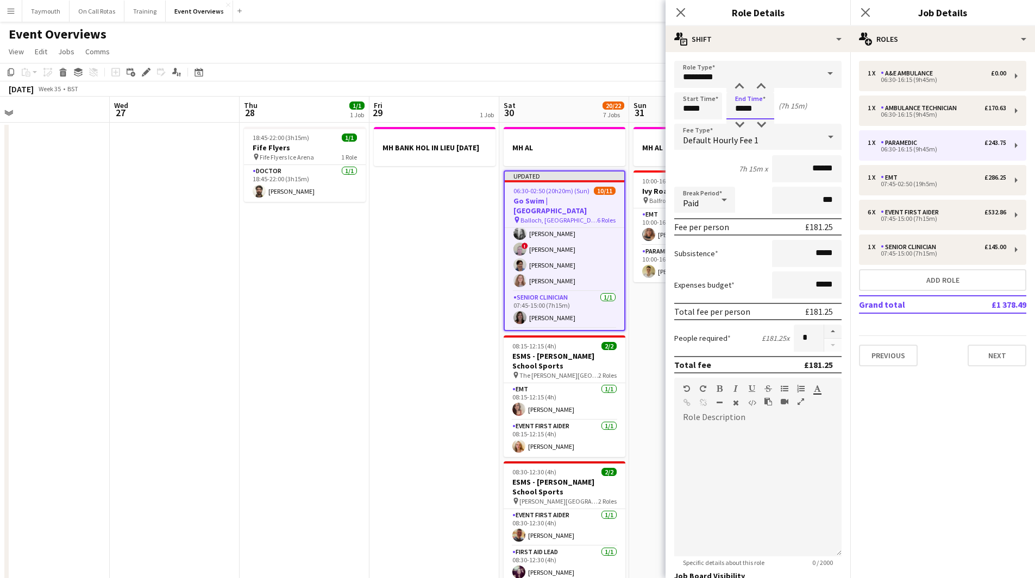
type input "*****"
click at [467, 285] on app-date-cell "MH BANK HOL IN LIEU [DATE]" at bounding box center [434, 564] width 130 height 882
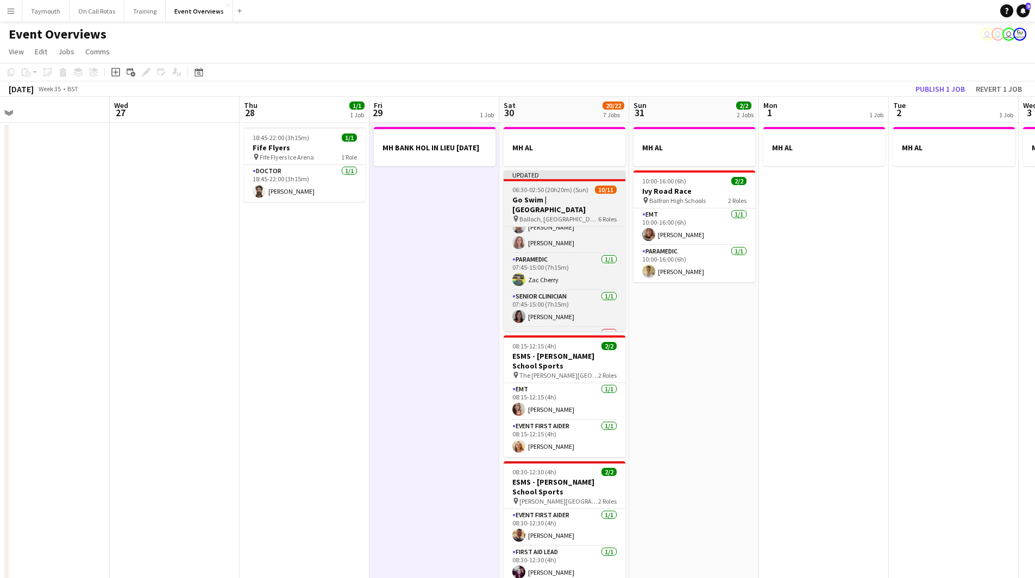
click at [562, 200] on h3 "Go Swim | [GEOGRAPHIC_DATA]" at bounding box center [564, 205] width 122 height 20
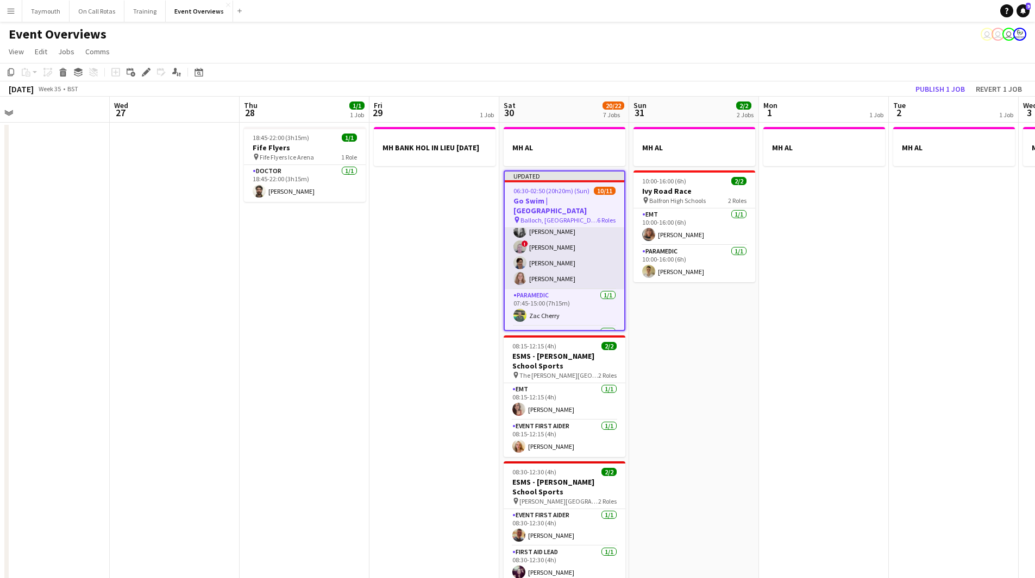
scroll to position [80, 0]
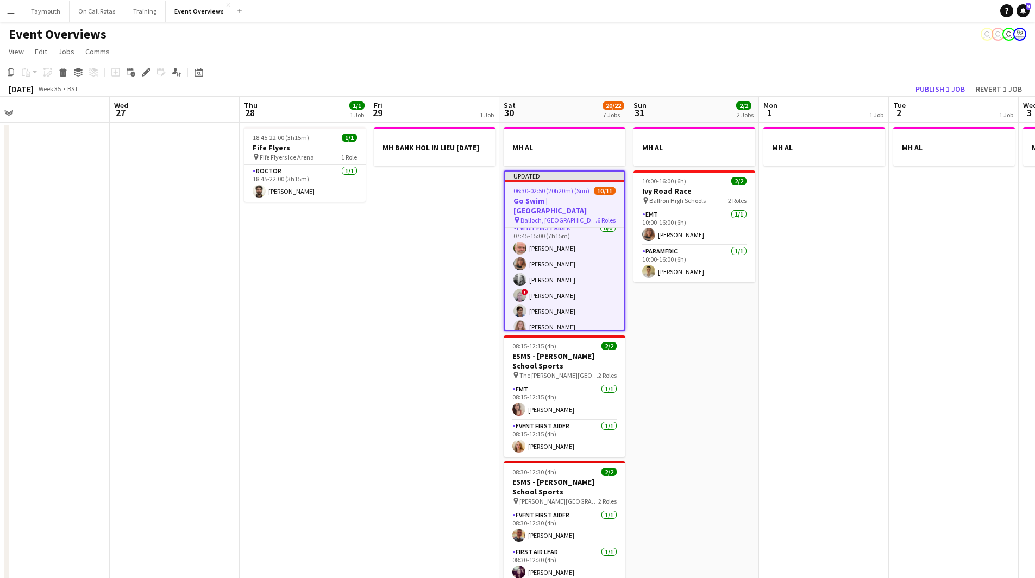
click at [558, 204] on h3 "Go Swim | [GEOGRAPHIC_DATA]" at bounding box center [564, 206] width 119 height 20
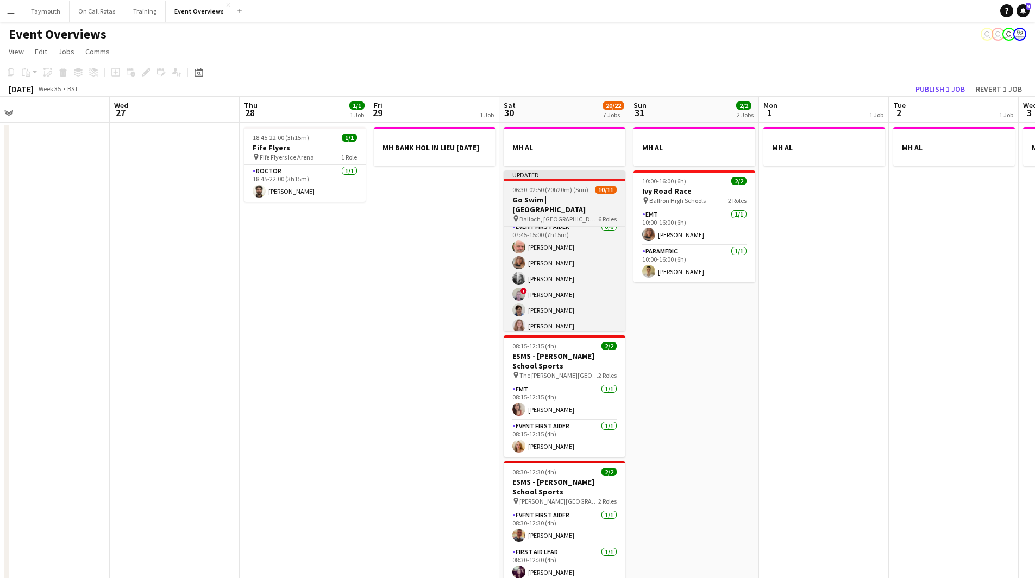
click at [558, 204] on h3 "Go Swim | [GEOGRAPHIC_DATA]" at bounding box center [564, 205] width 122 height 20
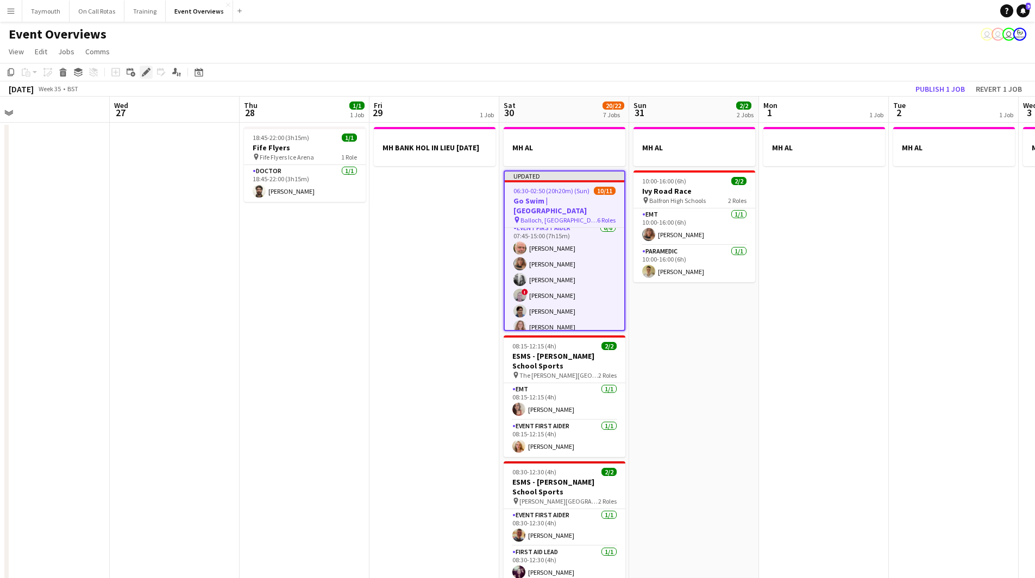
click at [143, 71] on icon "Edit" at bounding box center [146, 72] width 9 height 9
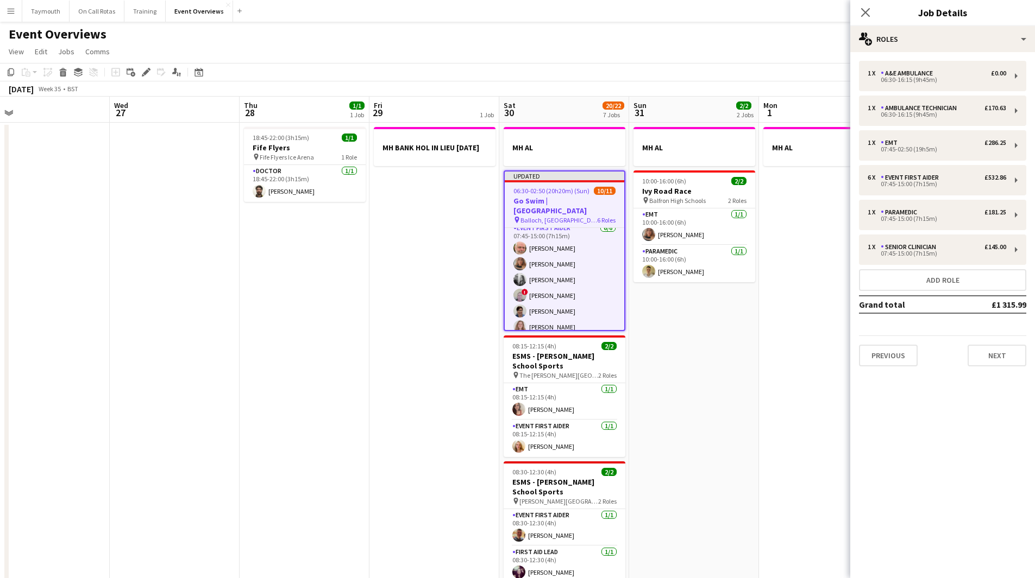
click at [573, 204] on h3 "Go Swim | [GEOGRAPHIC_DATA]" at bounding box center [564, 206] width 119 height 20
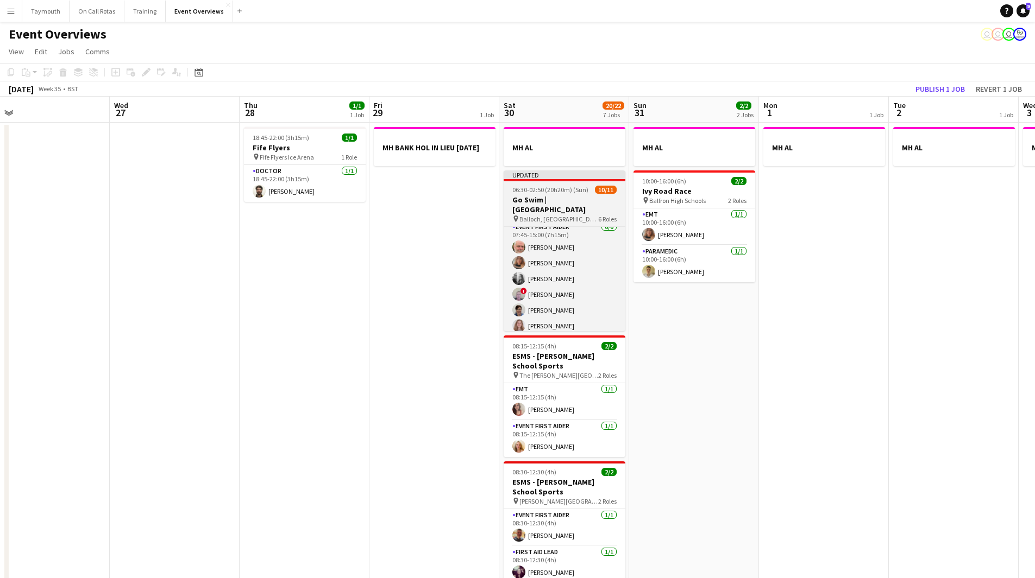
click at [571, 215] on span "Balloch, [GEOGRAPHIC_DATA]" at bounding box center [558, 219] width 79 height 8
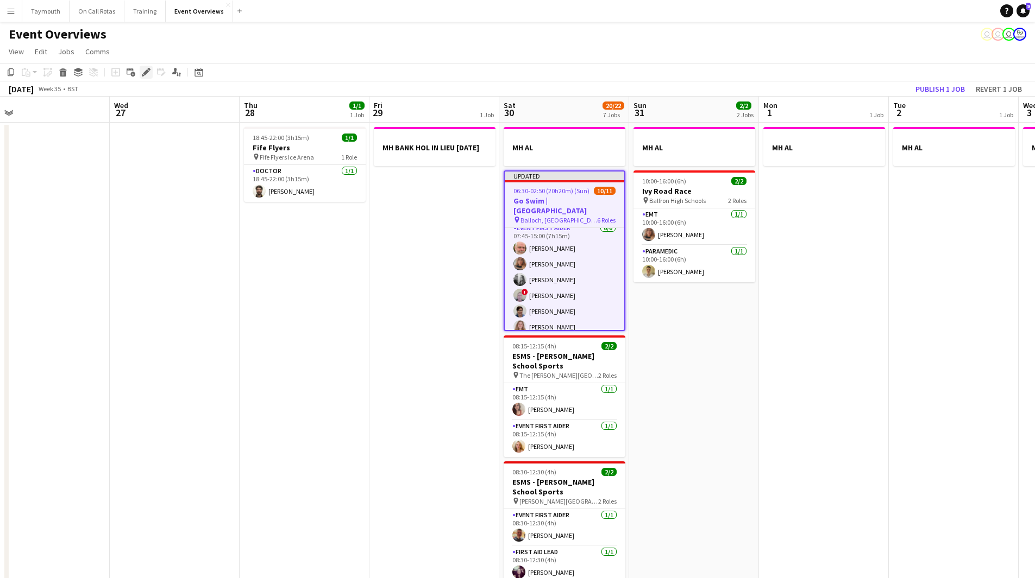
click at [148, 74] on icon "Edit" at bounding box center [146, 72] width 9 height 9
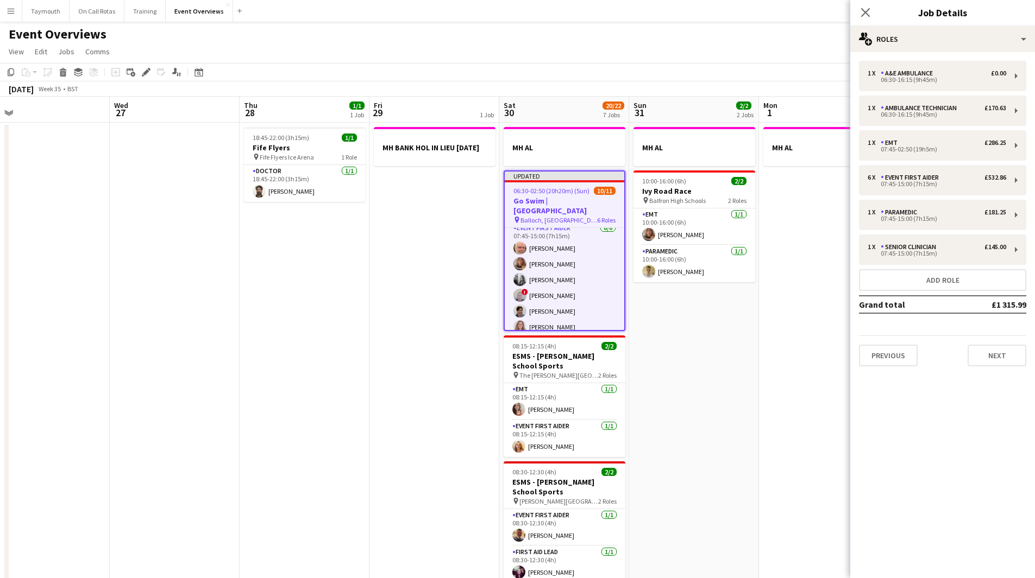
drag, startPoint x: 581, startPoint y: 251, endPoint x: 566, endPoint y: 203, distance: 50.5
click at [581, 249] on app-card-role "Event First Aider 6/6 07:45-15:00 (7h15m) Tim Oakes Lauren Svensen Heather Blac…" at bounding box center [564, 280] width 119 height 116
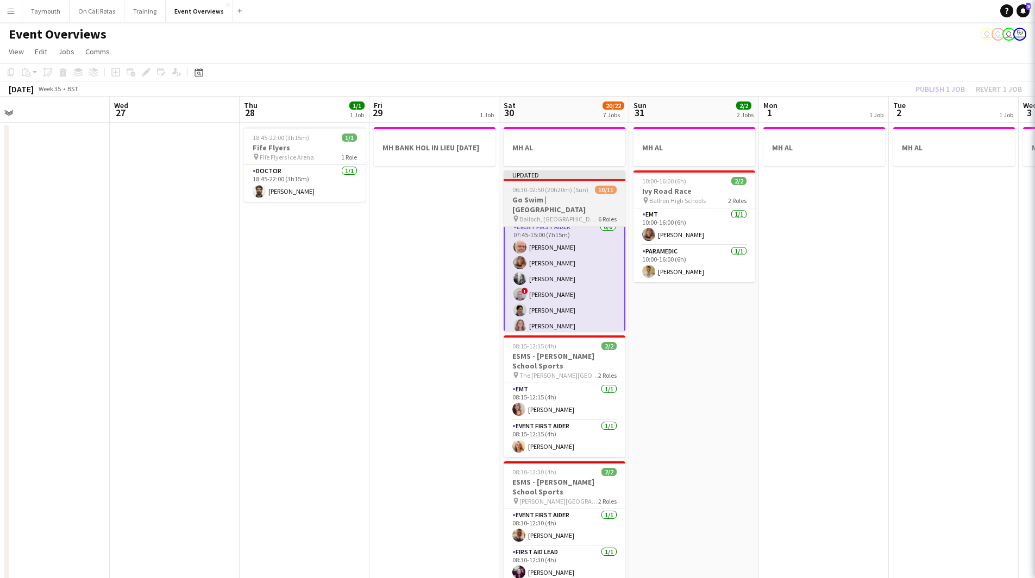
click at [565, 199] on h3 "Go Swim | [GEOGRAPHIC_DATA]" at bounding box center [564, 205] width 122 height 20
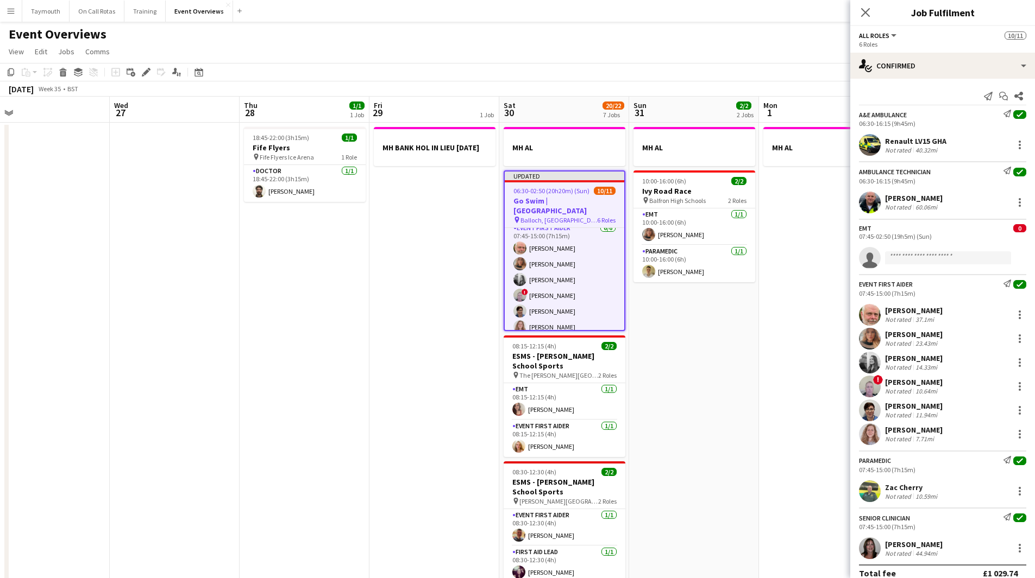
click at [1003, 281] on icon "Send notification" at bounding box center [1007, 284] width 8 height 8
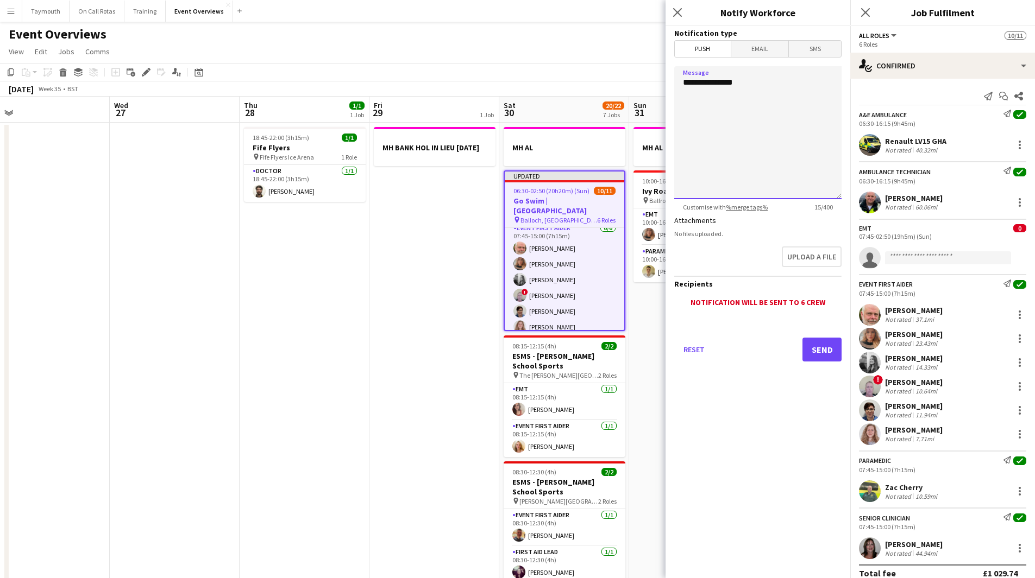
click at [753, 86] on textarea "**********" at bounding box center [757, 132] width 167 height 133
type textarea "**********"
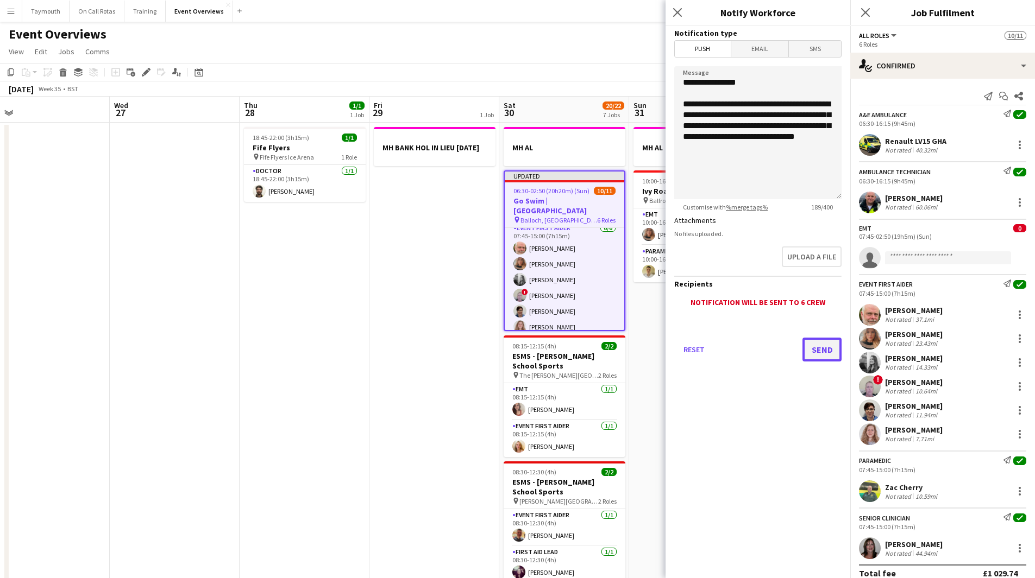
click at [826, 348] on button "Send" at bounding box center [821, 350] width 39 height 24
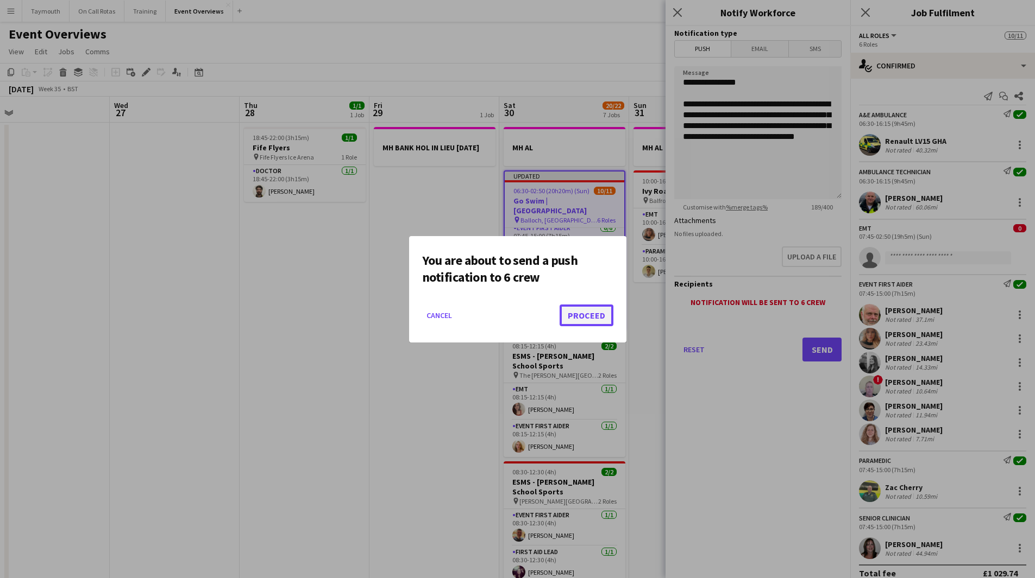
click at [583, 309] on button "Proceed" at bounding box center [586, 316] width 54 height 22
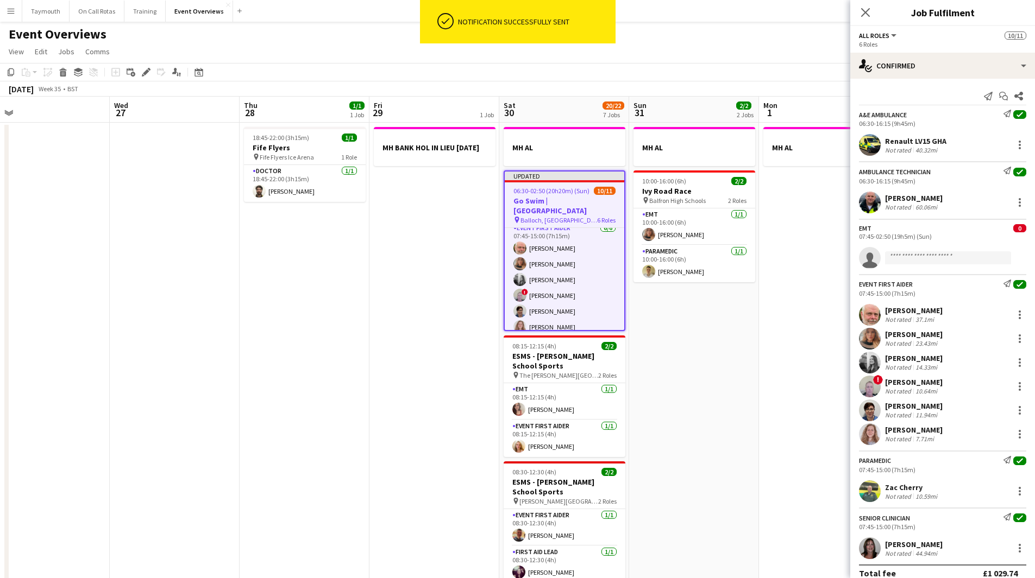
click at [971, 356] on div "Heather Black Not rated 14.33mi" at bounding box center [942, 363] width 185 height 22
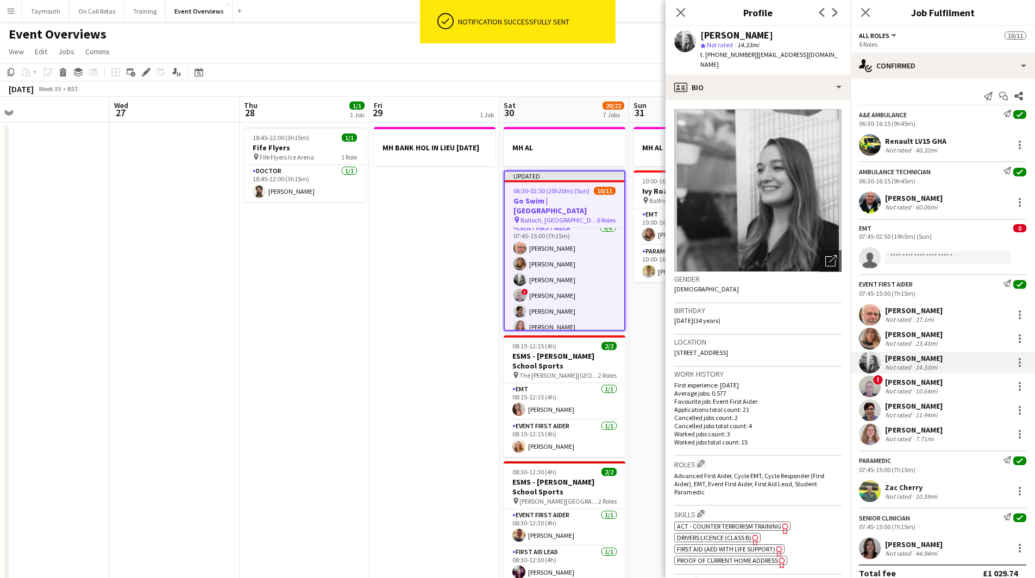
click at [954, 326] on div "Event First Aider Send notification check 07:45-15:00 (7h15m) Tim Oakes Not rat…" at bounding box center [942, 359] width 185 height 171
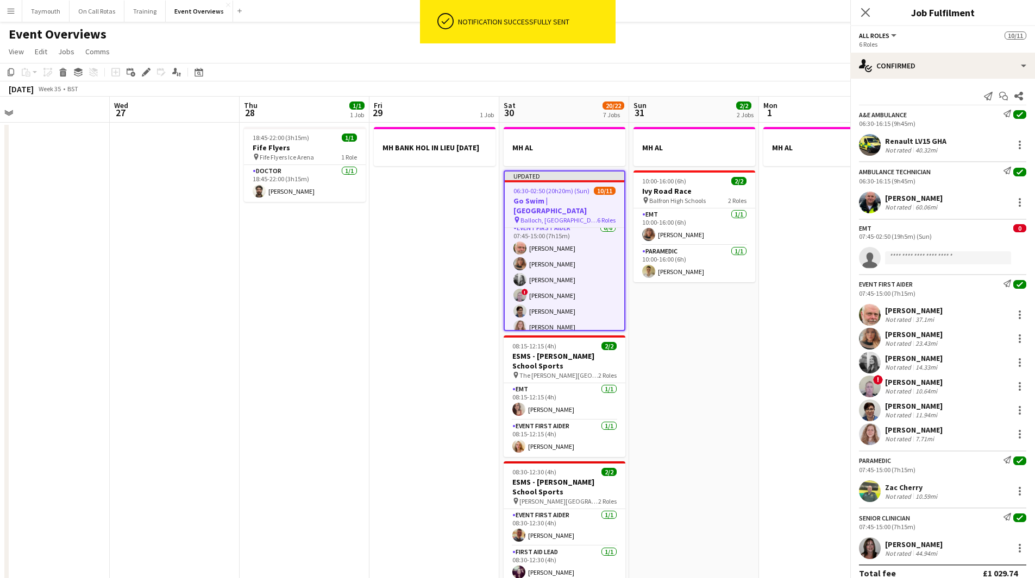
click at [958, 336] on div "Lauren Svensen Not rated 23.43mi" at bounding box center [942, 339] width 185 height 22
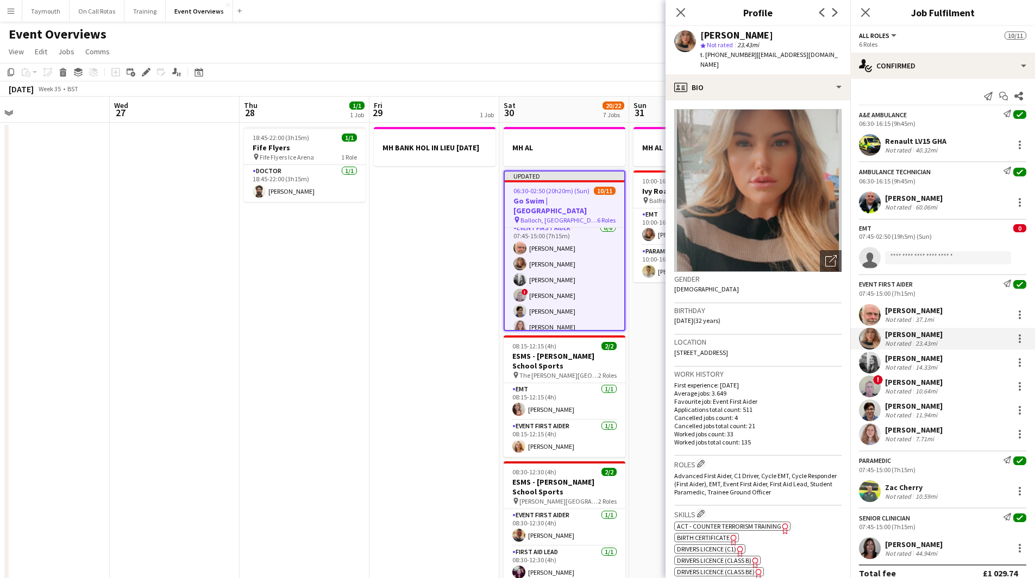
click at [1018, 339] on div "Lauren Svensen Not rated 23.43mi" at bounding box center [942, 339] width 185 height 22
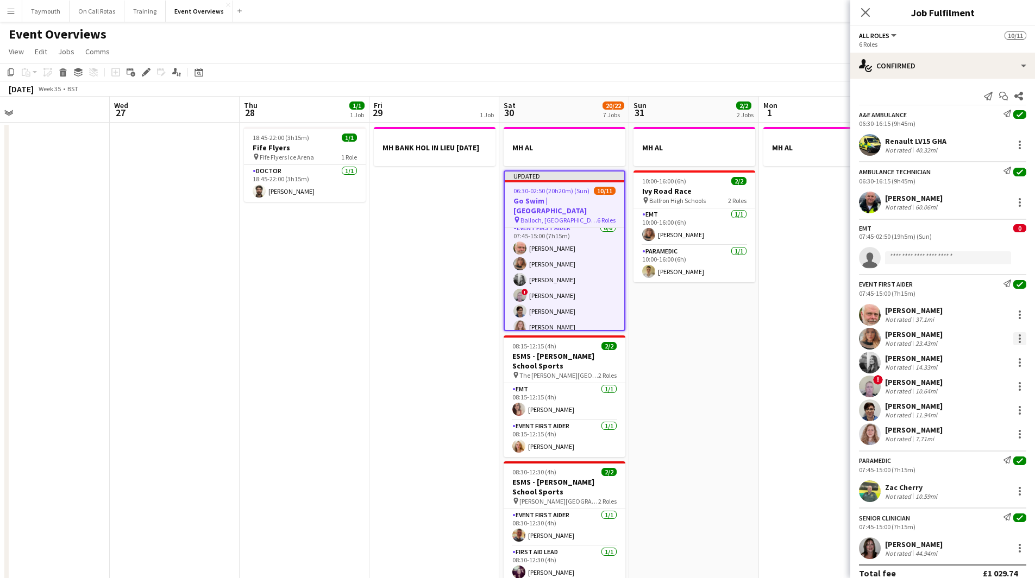
click at [1017, 339] on div at bounding box center [1019, 338] width 13 height 13
click at [980, 392] on button "Switch crew" at bounding box center [975, 385] width 85 height 26
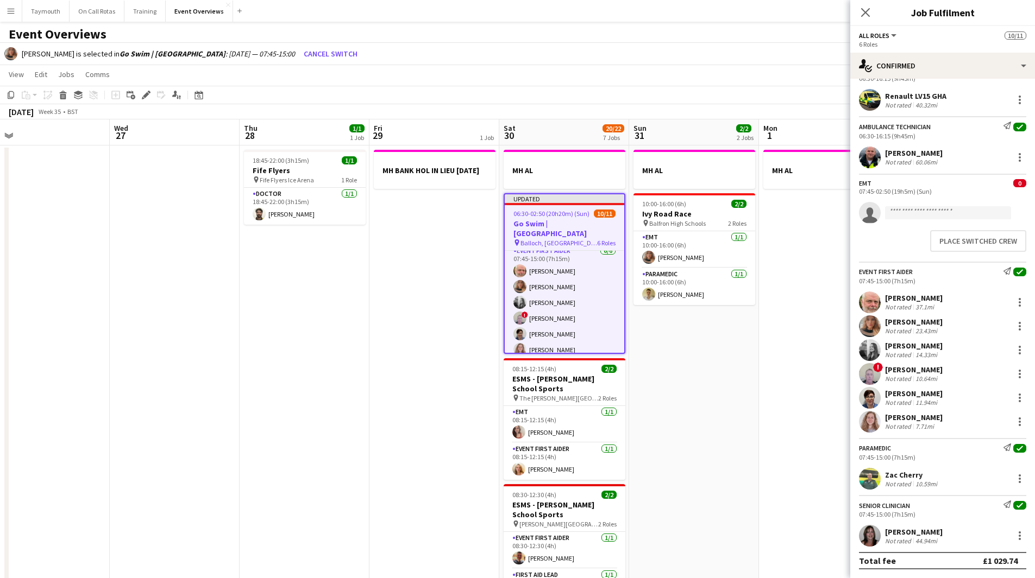
scroll to position [0, 0]
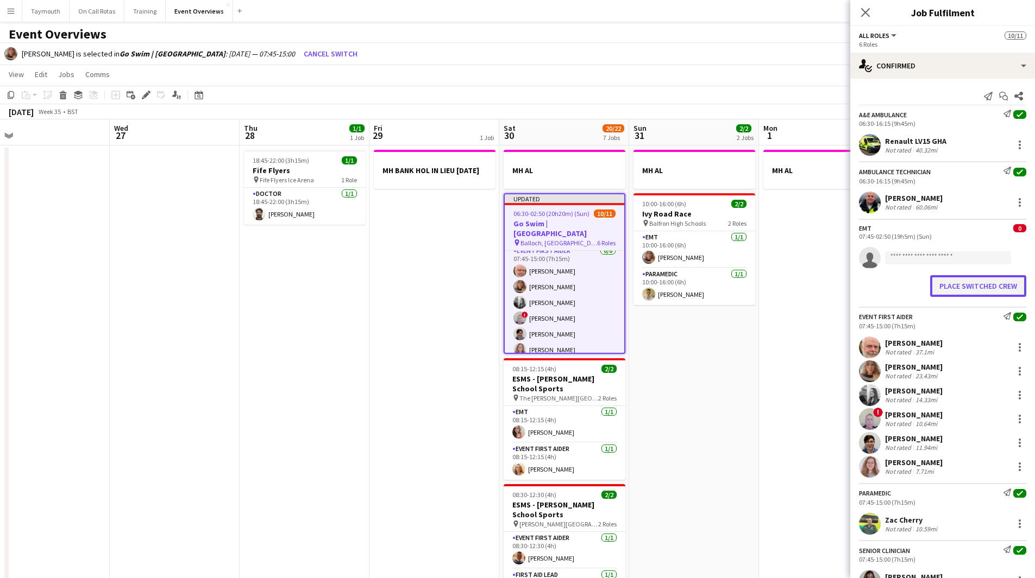
click at [956, 295] on button "Place switched crew" at bounding box center [978, 286] width 96 height 22
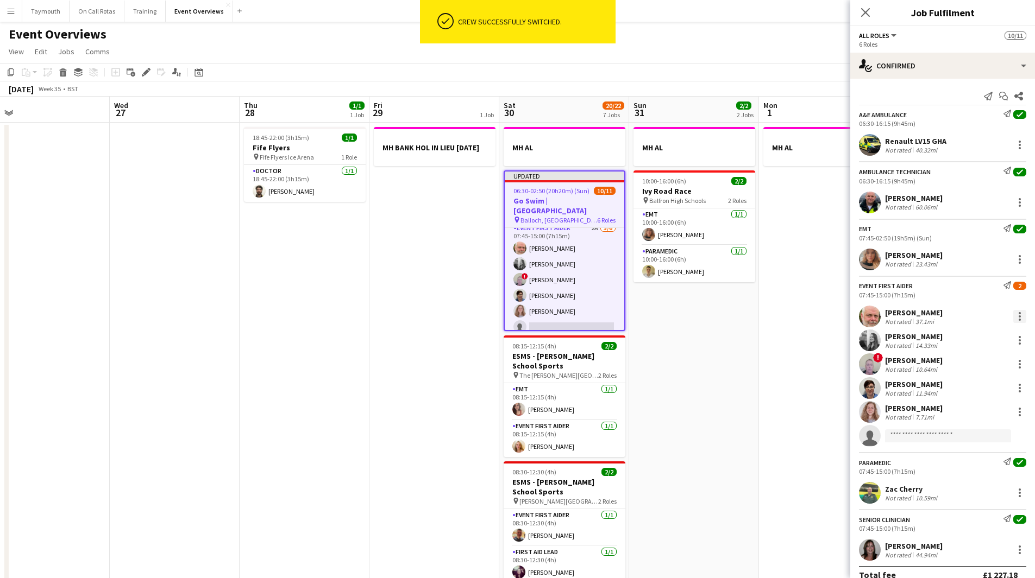
click at [1018, 317] on div at bounding box center [1019, 317] width 2 height 2
click at [926, 315] on div at bounding box center [517, 289] width 1035 height 578
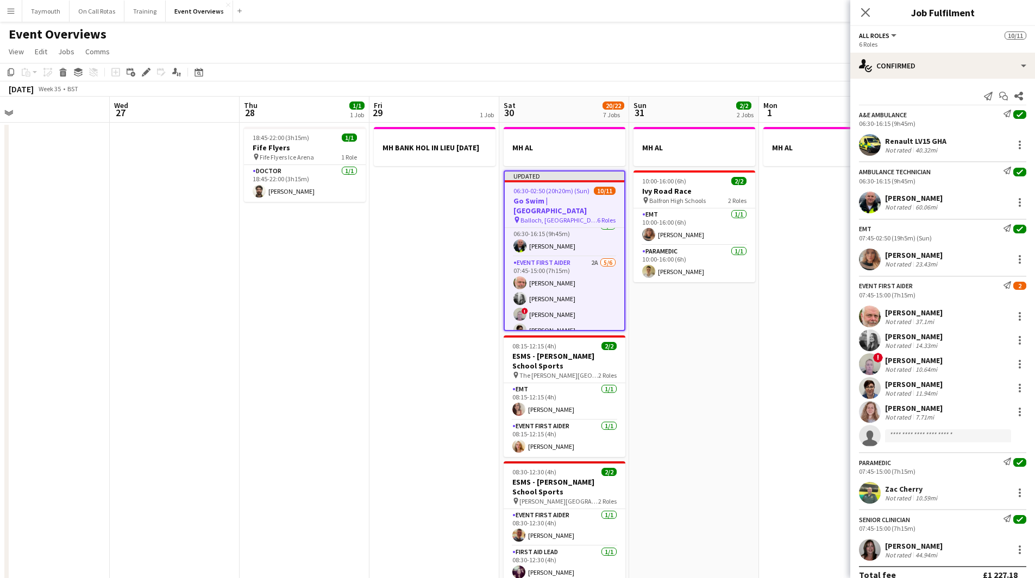
scroll to position [26, 0]
click at [549, 201] on h3 "Go Swim | [GEOGRAPHIC_DATA]" at bounding box center [564, 206] width 119 height 20
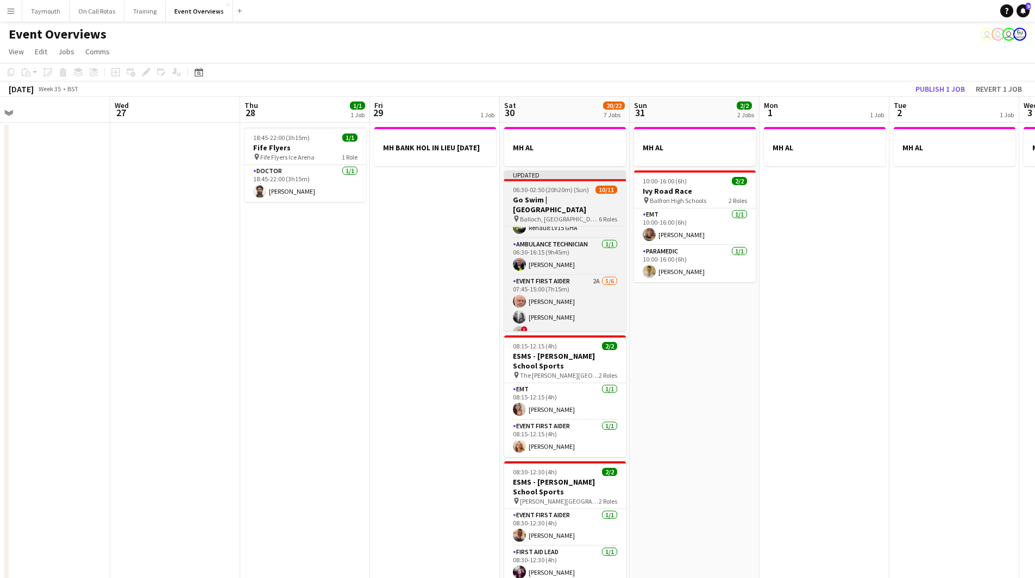
click at [549, 201] on h3 "Go Swim | [GEOGRAPHIC_DATA]" at bounding box center [565, 205] width 122 height 20
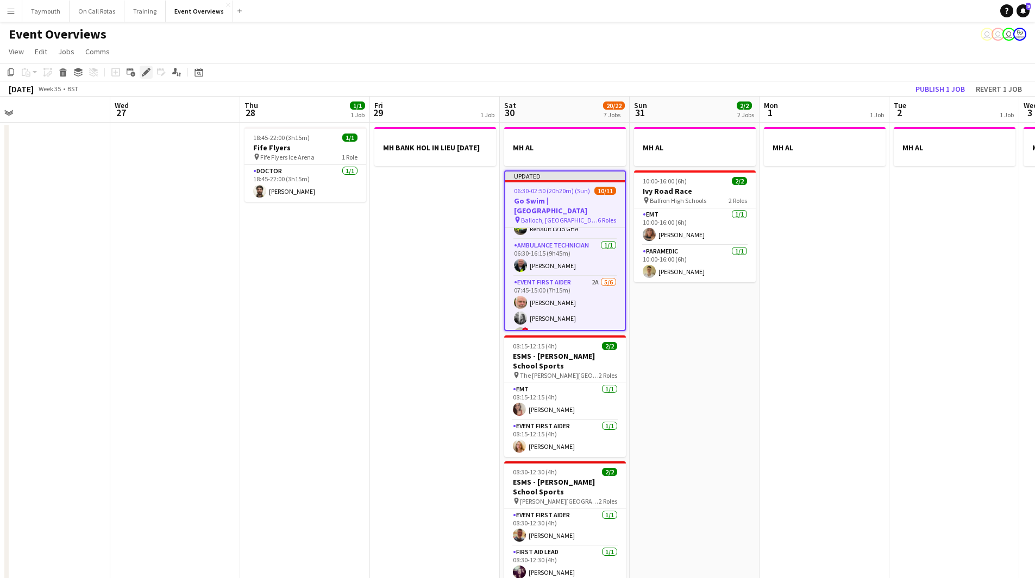
click at [144, 72] on icon "Edit" at bounding box center [146, 72] width 9 height 9
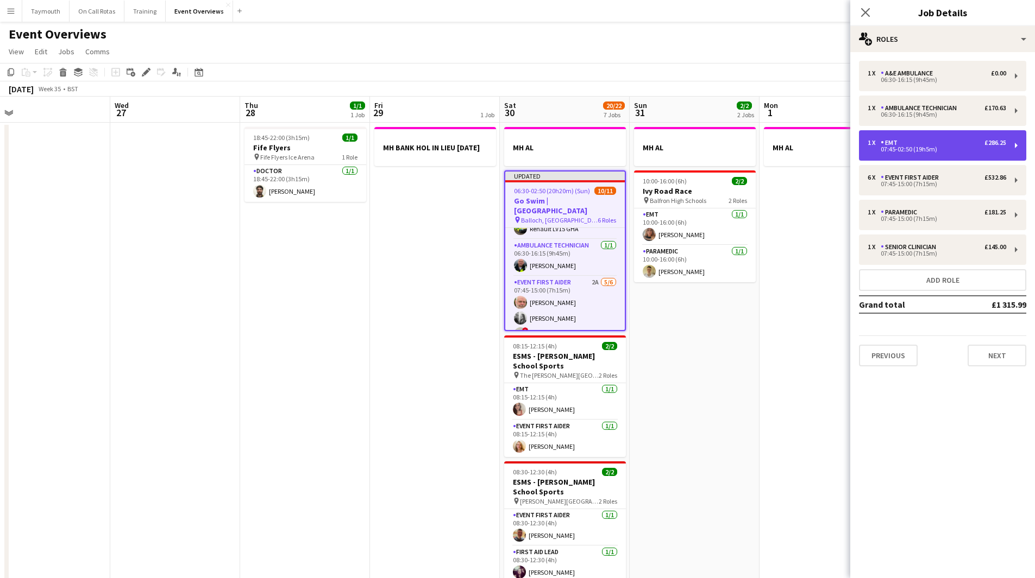
click at [945, 142] on div "1 x EMT £286.25" at bounding box center [936, 143] width 139 height 8
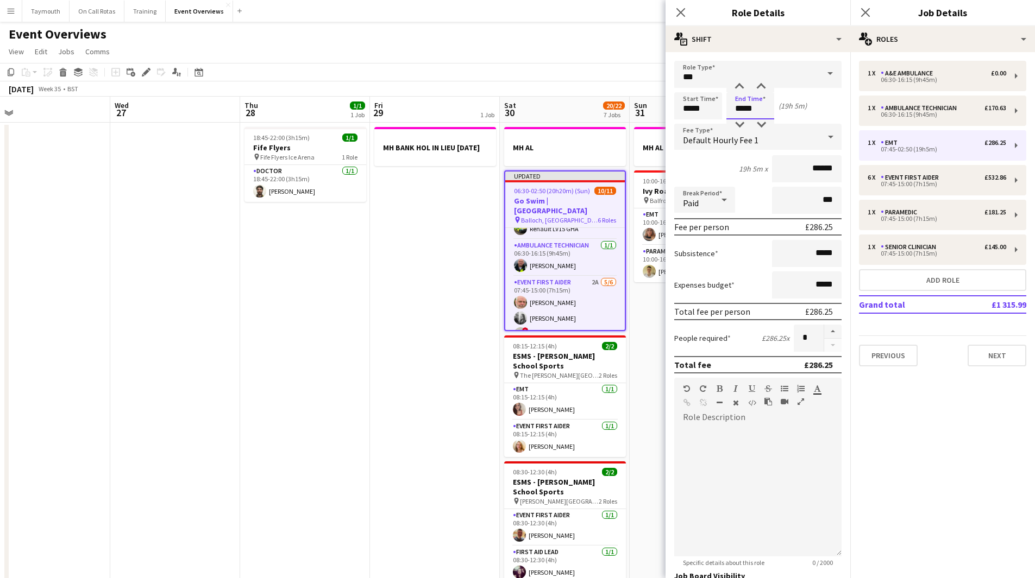
drag, startPoint x: 760, startPoint y: 110, endPoint x: 720, endPoint y: 110, distance: 39.7
click at [720, 110] on div "Start Time ***** End Time ***** (19h 5m)" at bounding box center [757, 105] width 167 height 27
type input "*****"
click at [997, 404] on mat-expansion-panel "pencil3 General details 1 x A&E Ambulance £0.00 06:30-16:15 (9h45m) 1 x Ambulan…" at bounding box center [942, 315] width 185 height 526
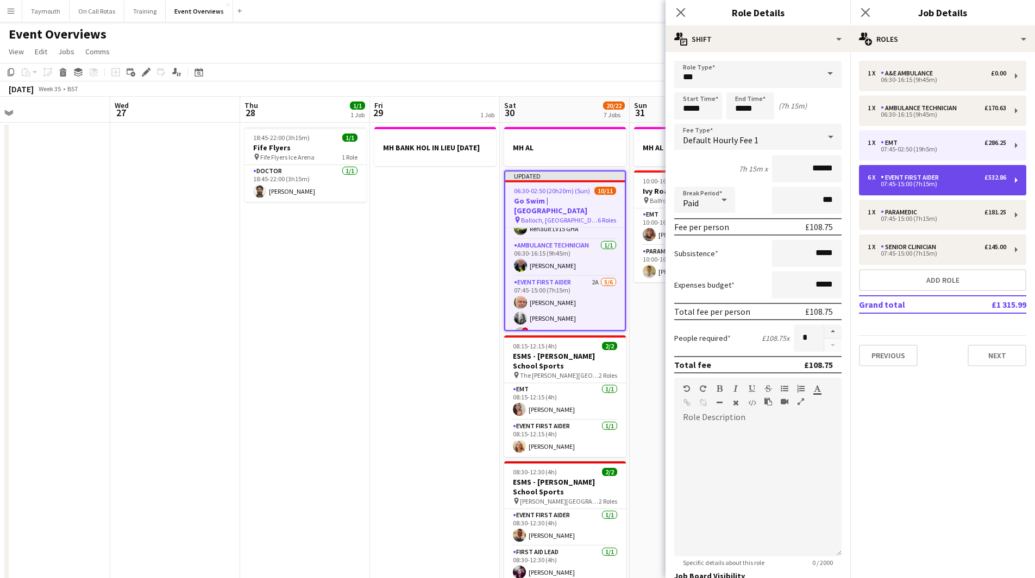
click at [957, 180] on div "6 x Event First Aider £532.86" at bounding box center [936, 178] width 139 height 8
type input "**********"
type input "******"
type input "*"
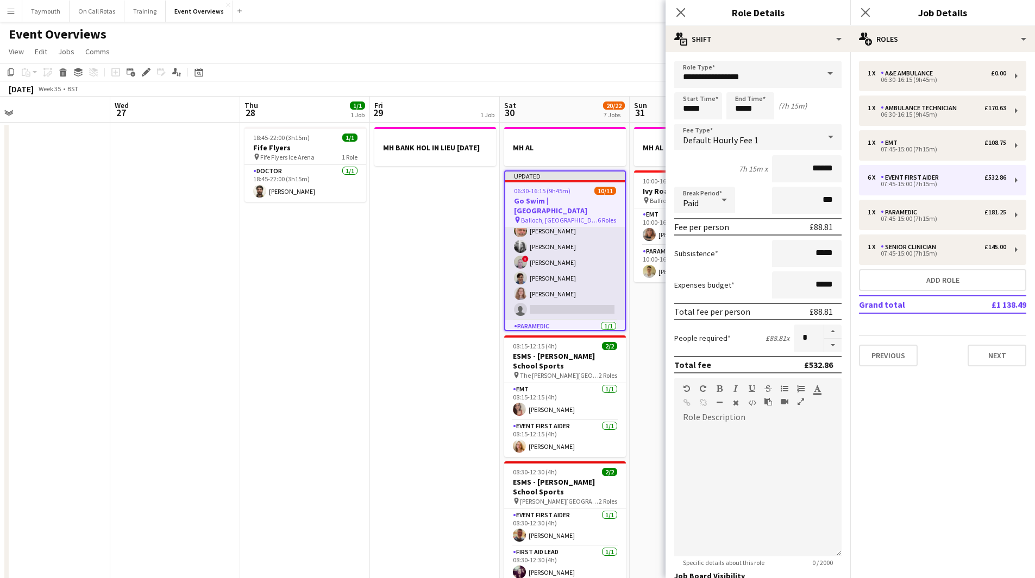
click at [558, 262] on app-card-role "Event First Aider 2A 5/6 07:45-15:00 (7h15m) Tim Oakes Heather Black ! alex Cla…" at bounding box center [564, 263] width 119 height 116
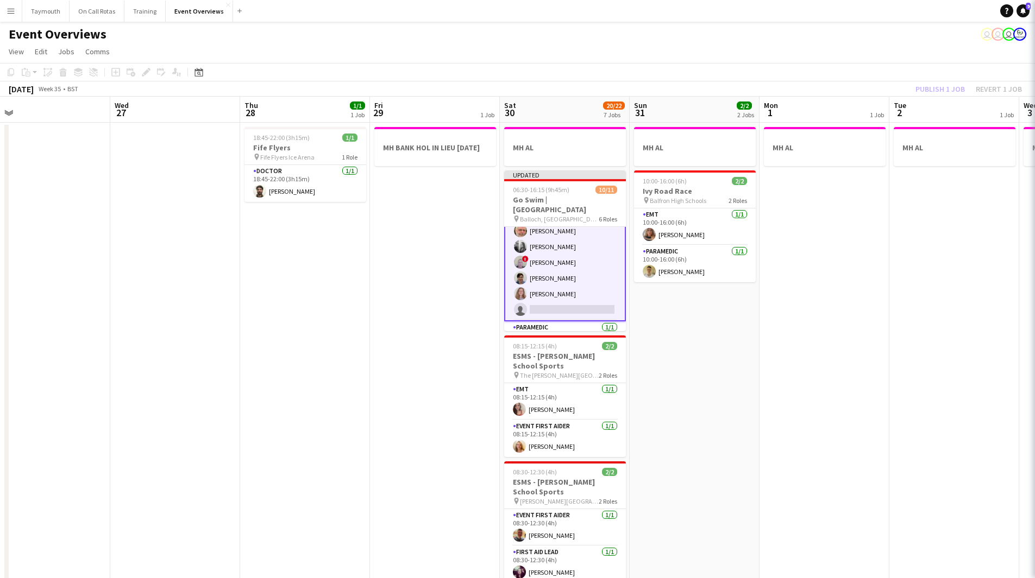
scroll to position [135, 0]
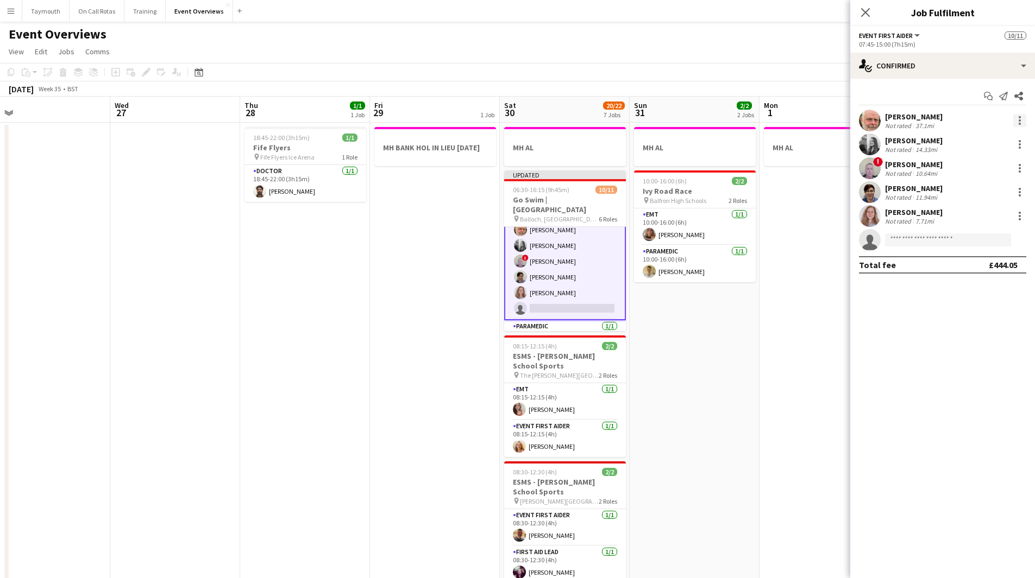
click at [1024, 124] on div at bounding box center [1019, 120] width 13 height 13
click at [992, 249] on span "Remove" at bounding box center [983, 245] width 67 height 10
click at [707, 343] on app-date-cell "MH AL 10:00-16:00 (6h) 2/2 Ivy Road Race pin Balfron High Schools 2 Roles EMT 1…" at bounding box center [695, 564] width 130 height 882
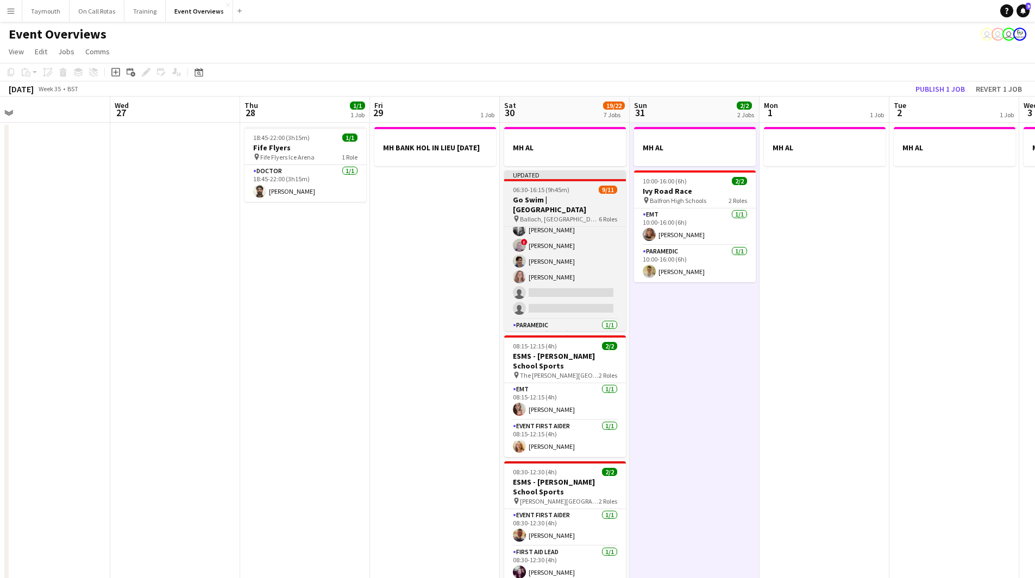
drag, startPoint x: 561, startPoint y: 201, endPoint x: 555, endPoint y: 198, distance: 6.6
click at [559, 200] on h3 "Go Swim | [GEOGRAPHIC_DATA]" at bounding box center [565, 205] width 122 height 20
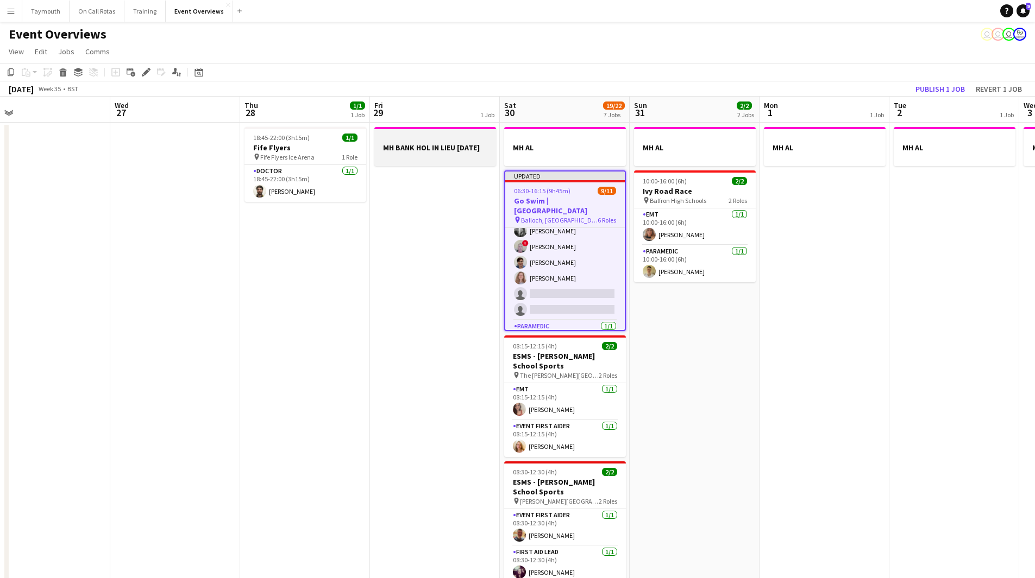
scroll to position [0, 410]
click at [139, 73] on div "Add job Add linked Job Edit Edit linked Job Applicants" at bounding box center [141, 72] width 83 height 13
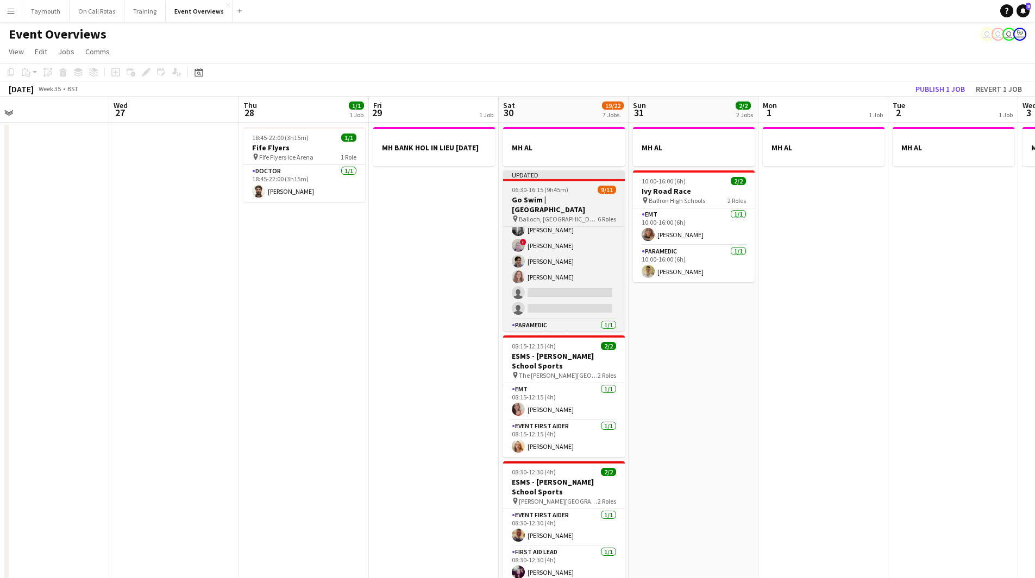
click at [581, 202] on h3 "Go Swim | [GEOGRAPHIC_DATA]" at bounding box center [564, 205] width 122 height 20
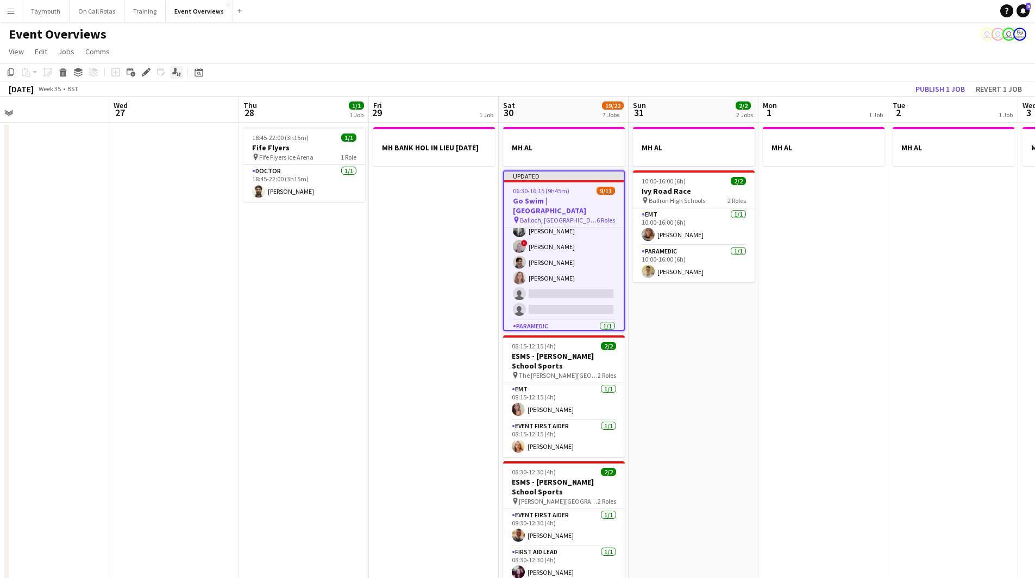
scroll to position [0, 411]
click at [146, 73] on icon at bounding box center [146, 73] width 6 height 6
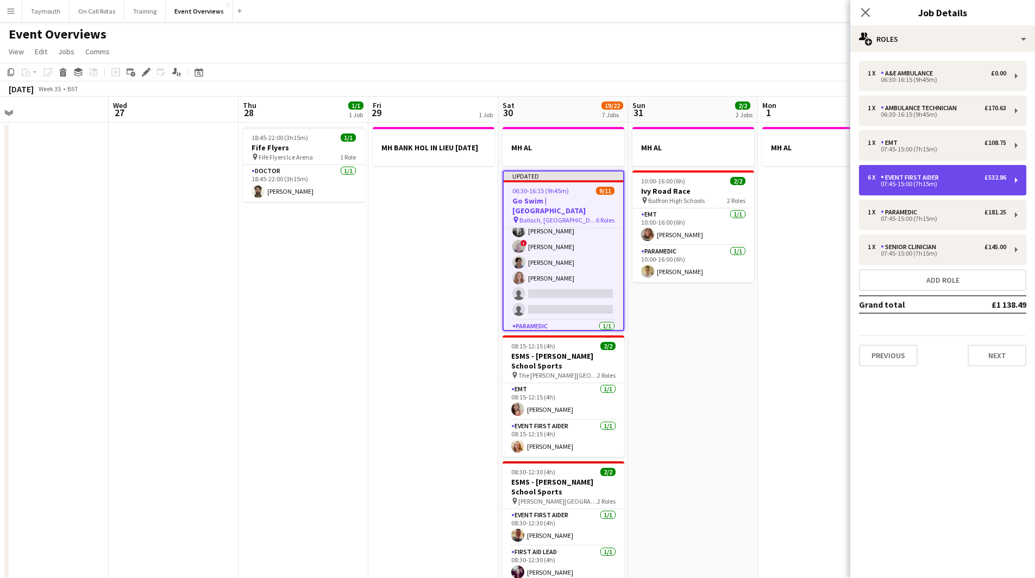
click at [968, 179] on div "6 x Event First Aider £532.86" at bounding box center [936, 178] width 139 height 8
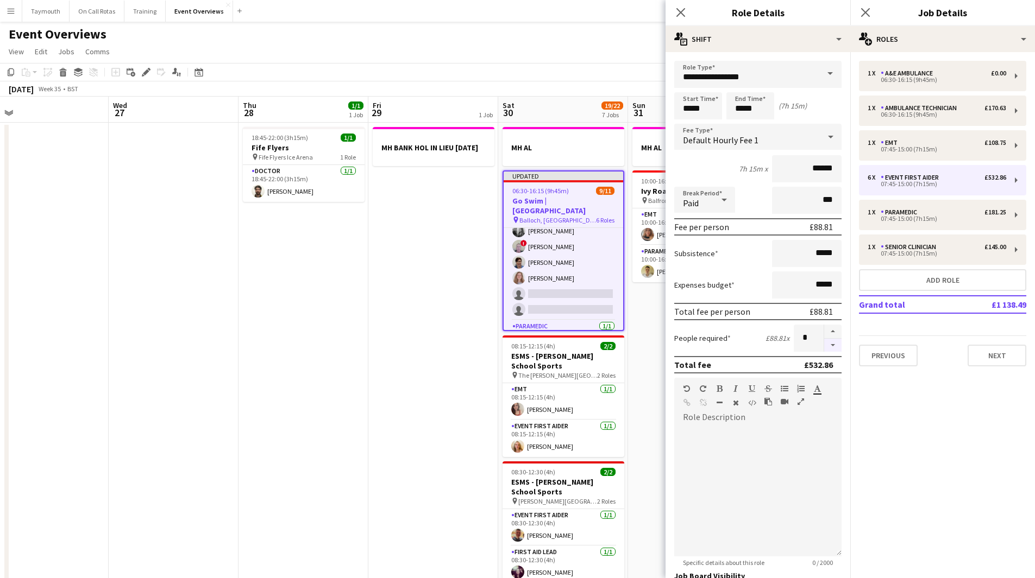
click at [828, 342] on button "button" at bounding box center [832, 346] width 17 height 14
type input "*"
click at [436, 344] on app-date-cell "MH BANK HOL IN LIEU [DATE]" at bounding box center [433, 564] width 130 height 882
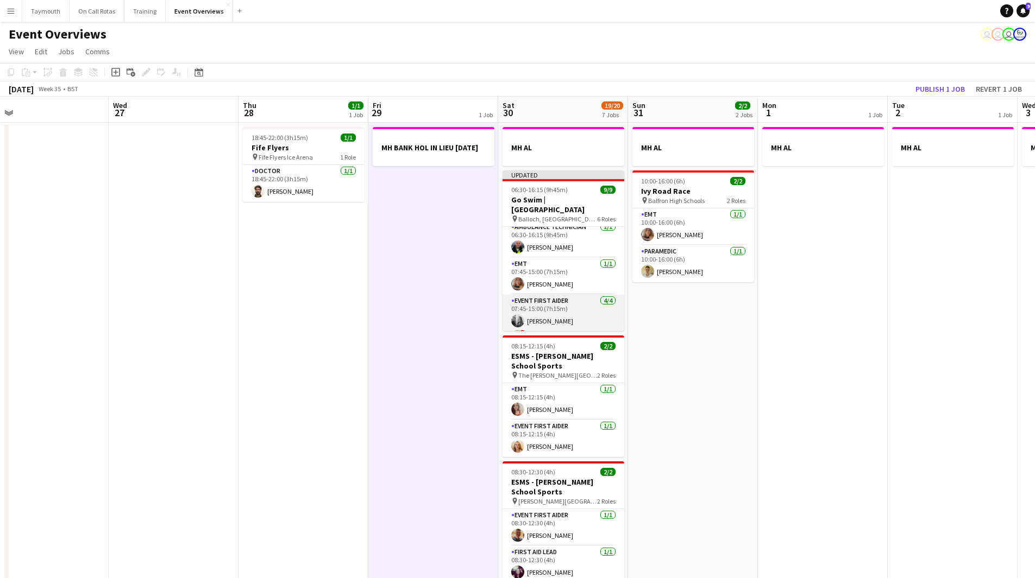
scroll to position [0, 0]
click at [567, 269] on app-card-role "Ambulance Technician 1/1 06:30-16:15 (9h45m) Kenny Hunter" at bounding box center [563, 282] width 122 height 37
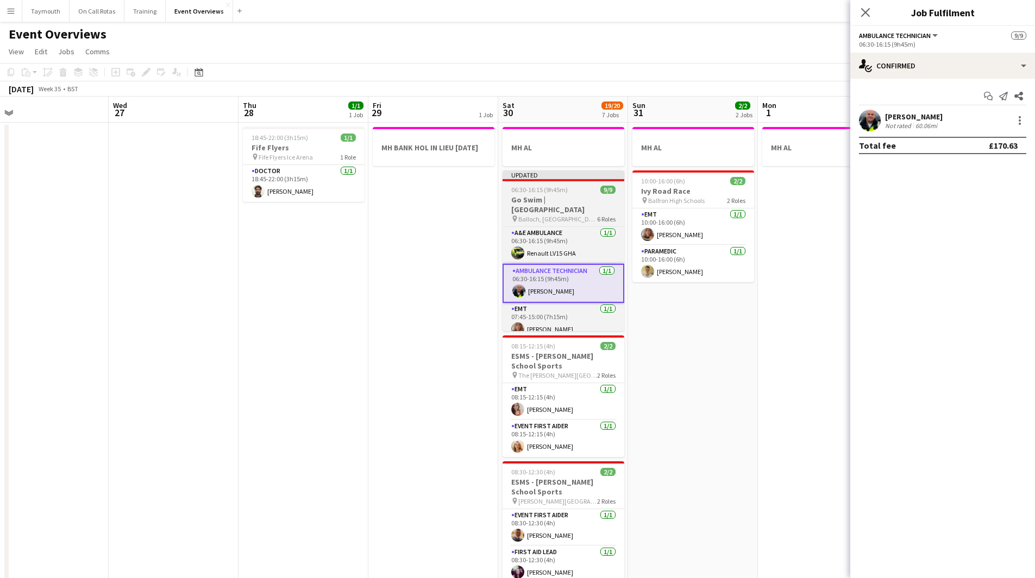
click at [566, 215] on span "Balloch, [GEOGRAPHIC_DATA]" at bounding box center [557, 219] width 79 height 8
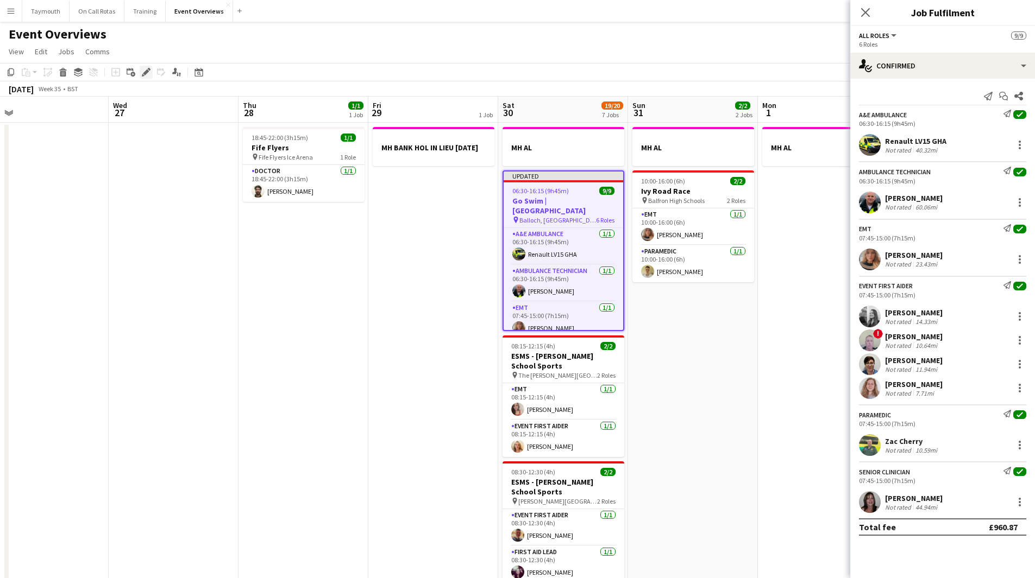
click at [147, 72] on icon at bounding box center [146, 73] width 6 height 6
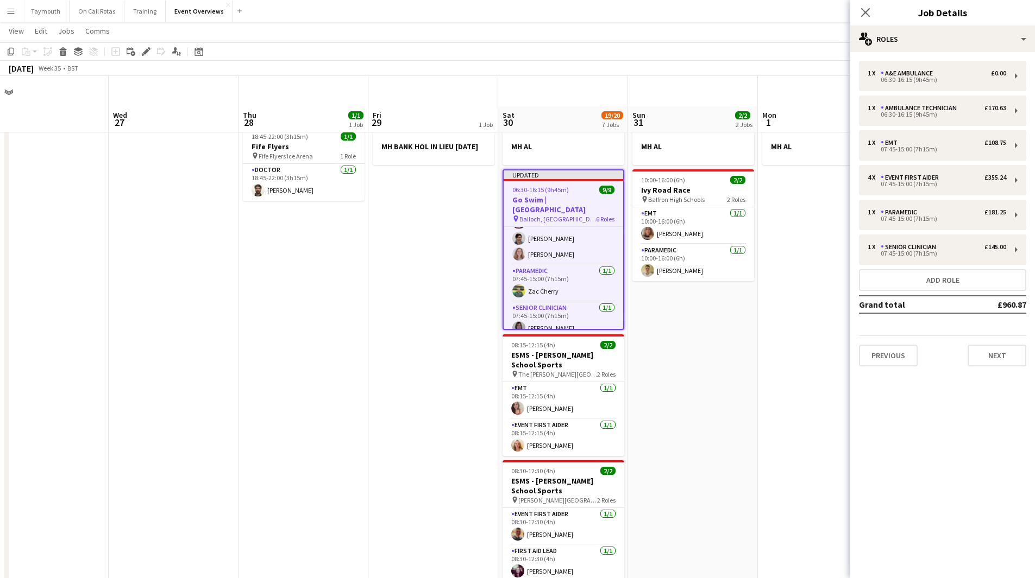
scroll to position [54, 0]
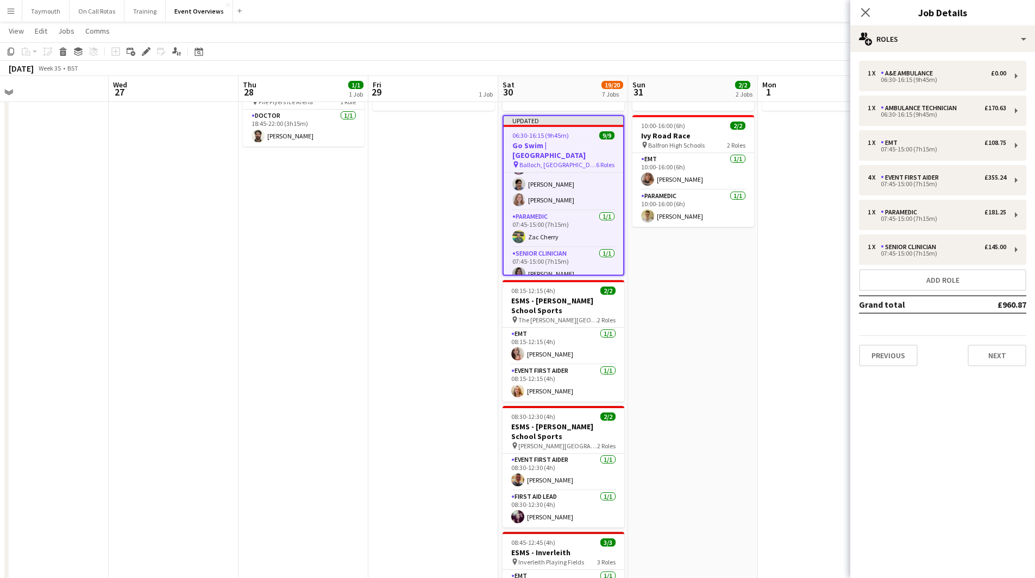
click at [707, 318] on app-date-cell "MH AL 10:00-16:00 (6h) 2/2 Ivy Road Race pin Balfron High Schools 2 Roles EMT 1…" at bounding box center [693, 508] width 130 height 882
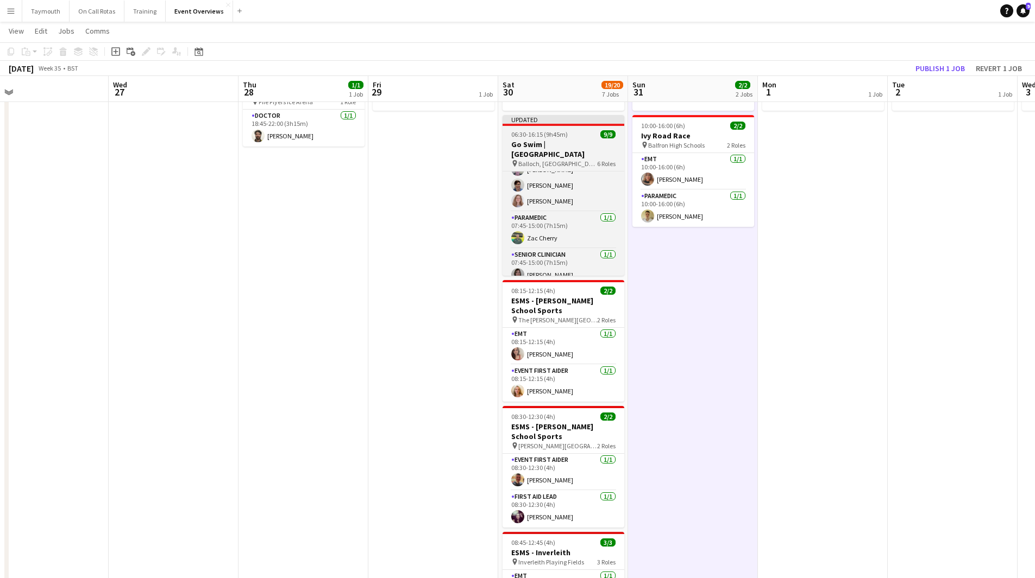
click at [547, 147] on h3 "Go Swim | [GEOGRAPHIC_DATA]" at bounding box center [563, 150] width 122 height 20
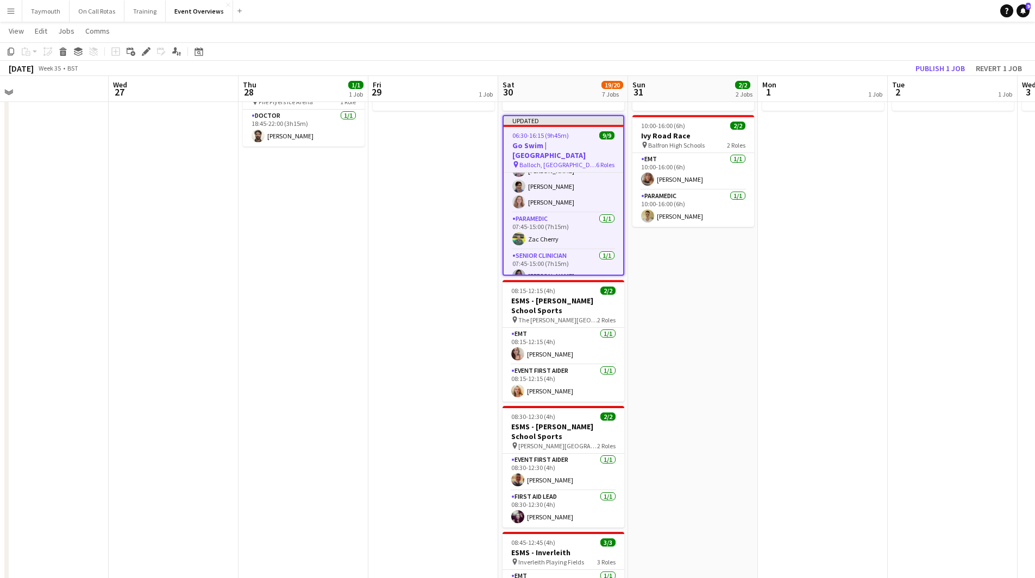
scroll to position [157, 0]
click at [142, 51] on icon "Edit" at bounding box center [146, 51] width 9 height 9
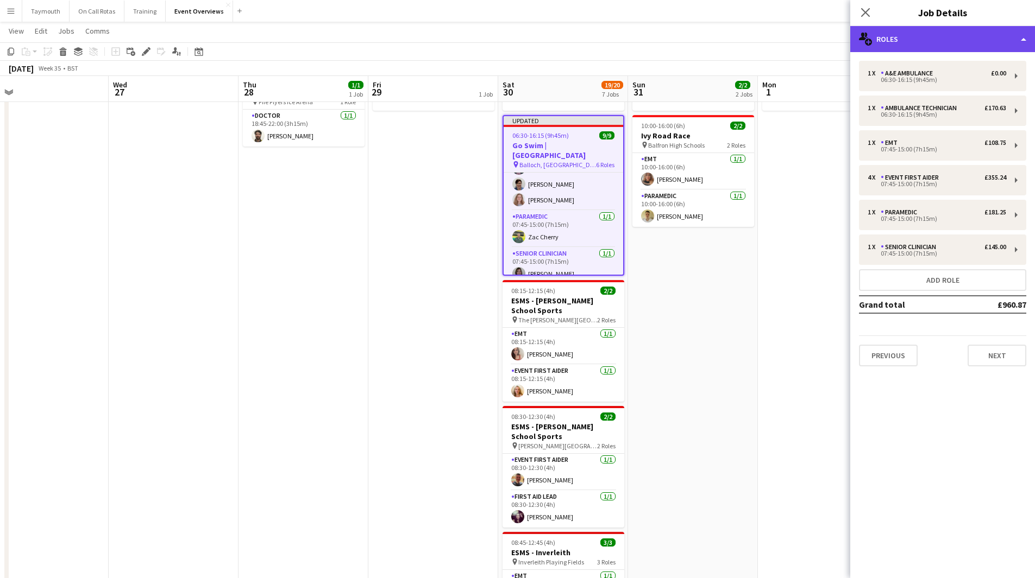
click at [953, 48] on div "multiple-users-add Roles" at bounding box center [942, 39] width 185 height 26
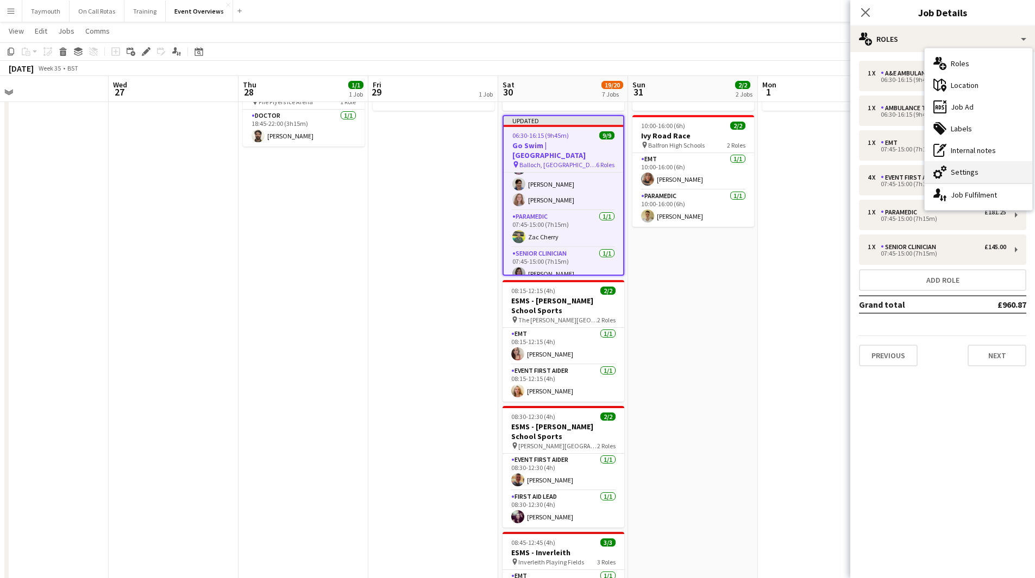
click at [991, 169] on div "cog-double-3 Settings" at bounding box center [978, 172] width 108 height 22
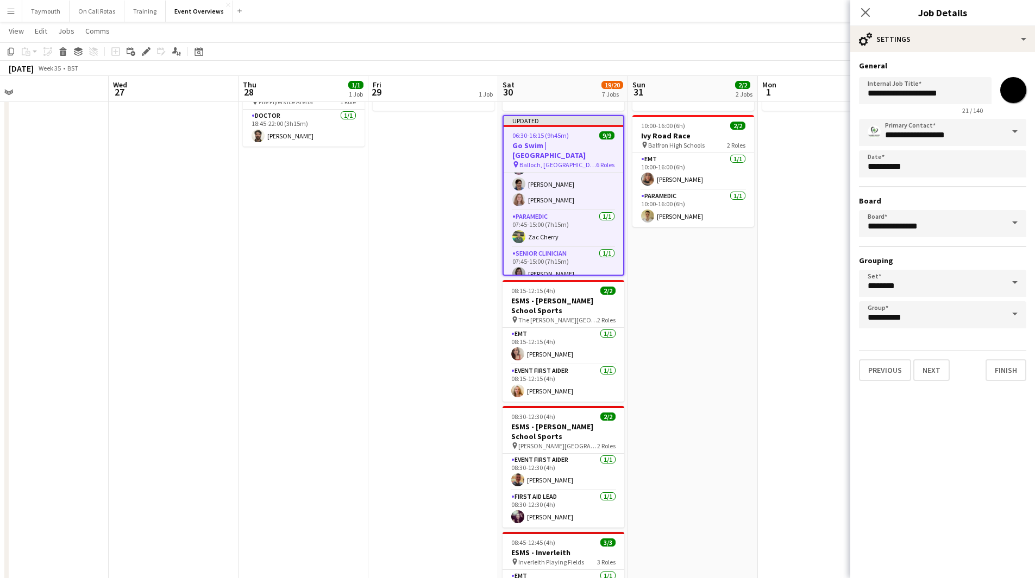
click at [1014, 85] on input "*******" at bounding box center [1012, 90] width 39 height 39
type input "*******"
click at [741, 343] on app-date-cell "MH AL 10:00-16:00 (6h) 2/2 Ivy Road Race pin Balfron High Schools 2 Roles EMT 1…" at bounding box center [693, 508] width 130 height 882
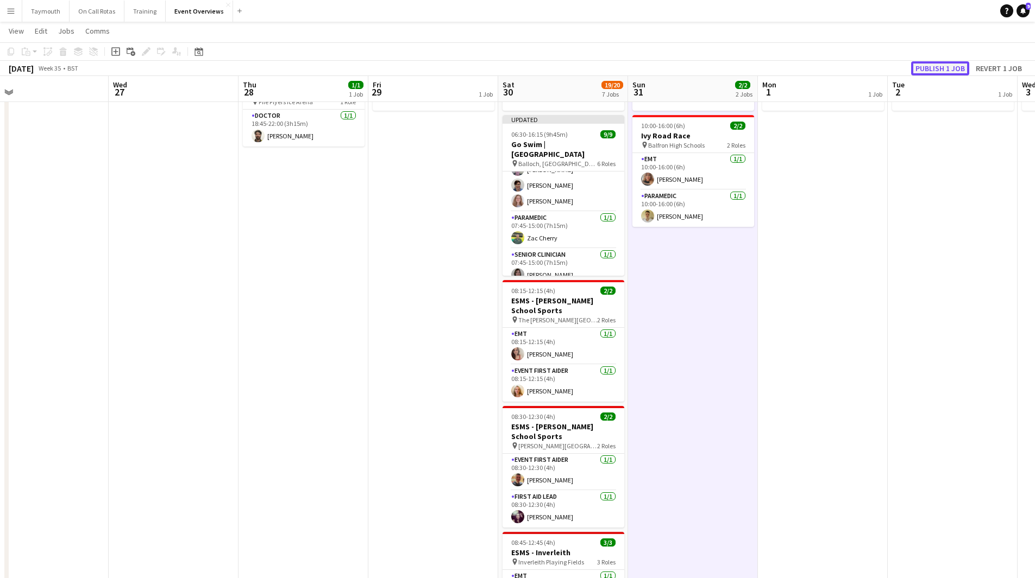
click at [941, 67] on button "Publish 1 job" at bounding box center [940, 68] width 58 height 14
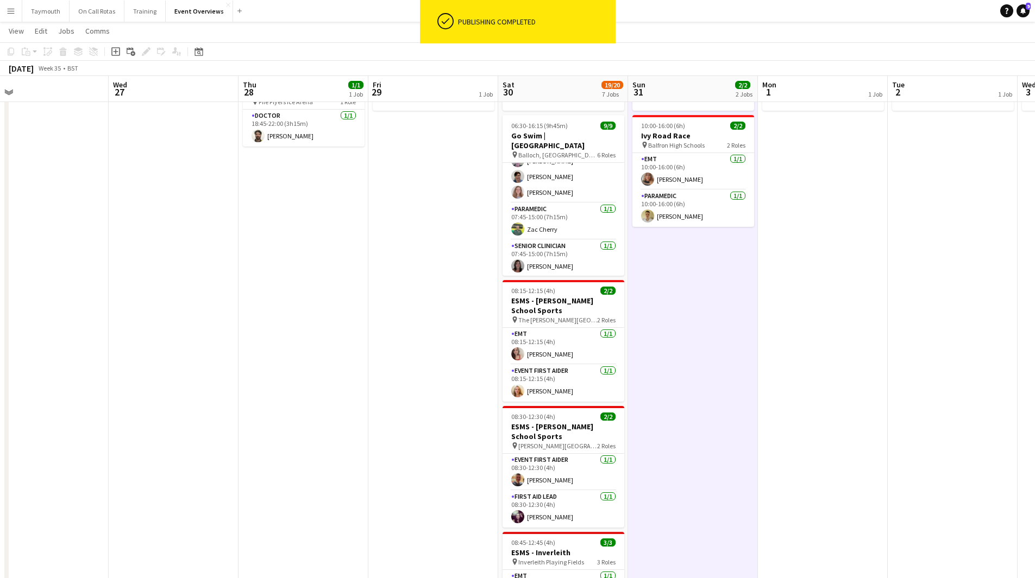
scroll to position [146, 0]
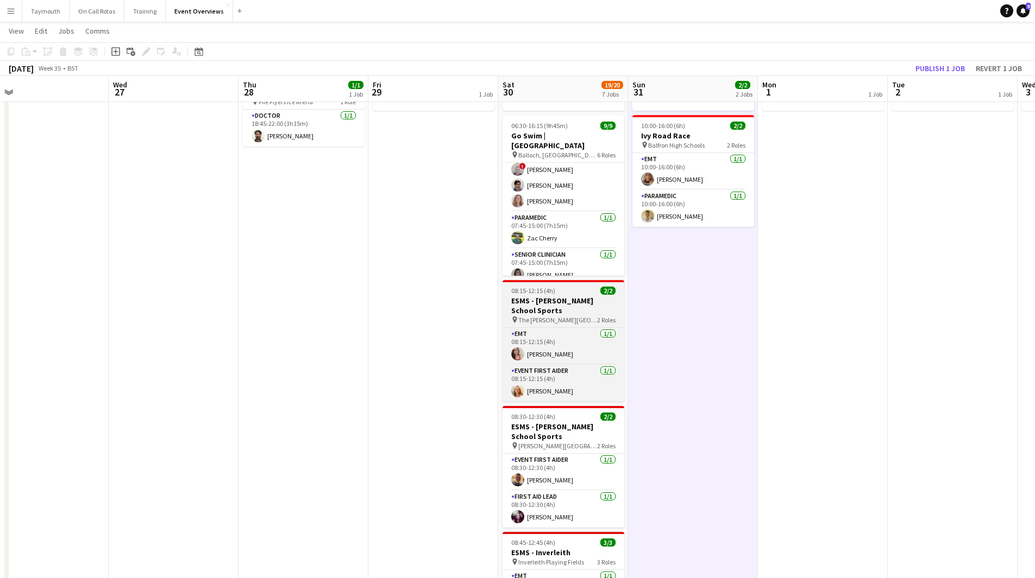
click at [546, 302] on h3 "ESMS - [PERSON_NAME] School Sports" at bounding box center [563, 306] width 122 height 20
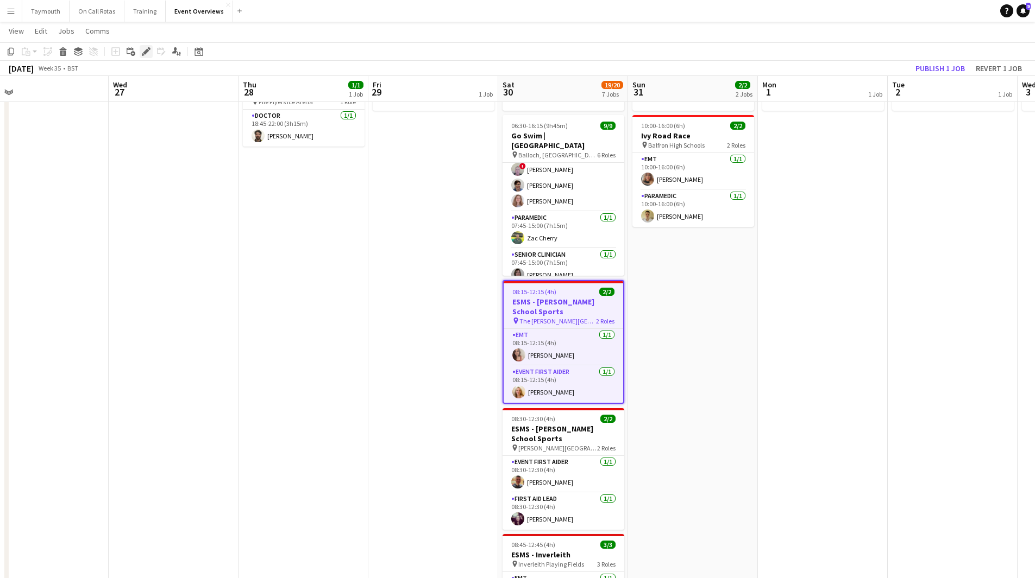
click at [143, 51] on icon "Edit" at bounding box center [146, 51] width 9 height 9
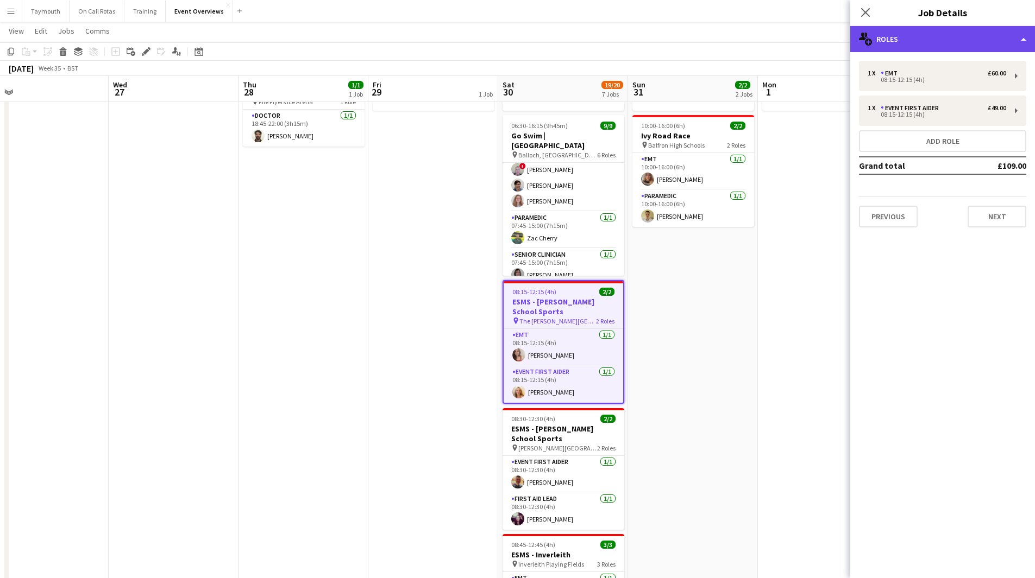
click at [936, 48] on div "multiple-users-add Roles" at bounding box center [942, 39] width 185 height 26
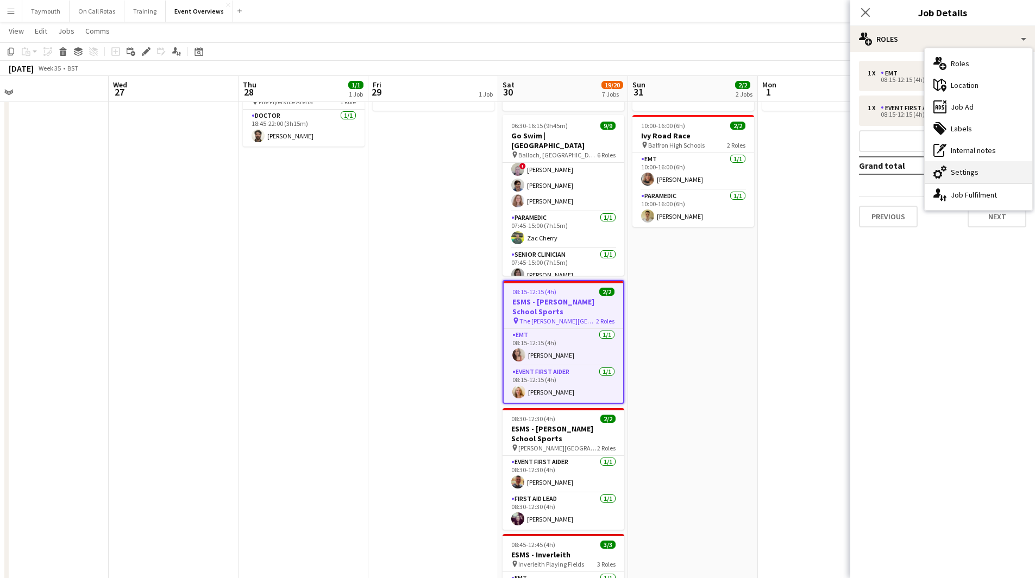
click at [989, 168] on div "cog-double-3 Settings" at bounding box center [978, 172] width 108 height 22
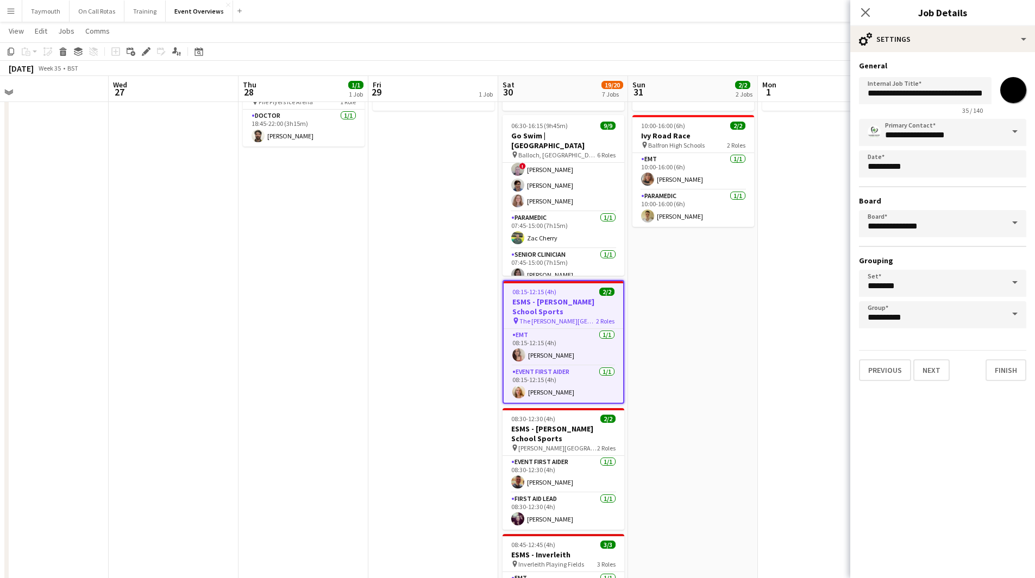
click at [1018, 99] on input "*******" at bounding box center [1012, 90] width 39 height 39
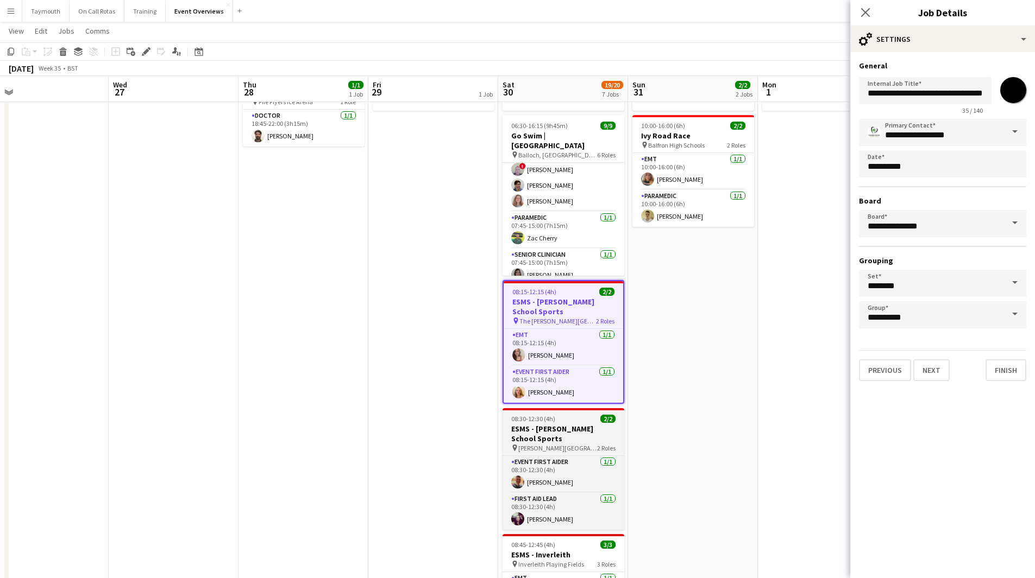
type input "*******"
click at [576, 418] on div "08:30-12:30 (4h) 2/2" at bounding box center [563, 419] width 122 height 8
type input "**********"
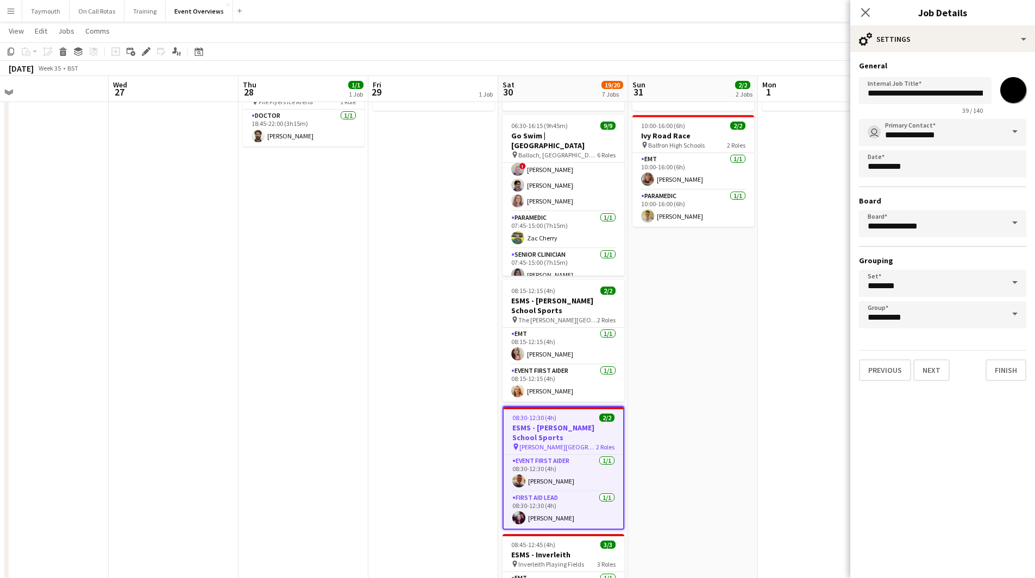
click at [1023, 92] on input "*******" at bounding box center [1012, 90] width 39 height 39
type input "*******"
click at [694, 333] on app-date-cell "MH AL 10:00-16:00 (6h) 2/2 Ivy Road Race pin Balfron High Schools 2 Roles EMT 1…" at bounding box center [693, 508] width 130 height 882
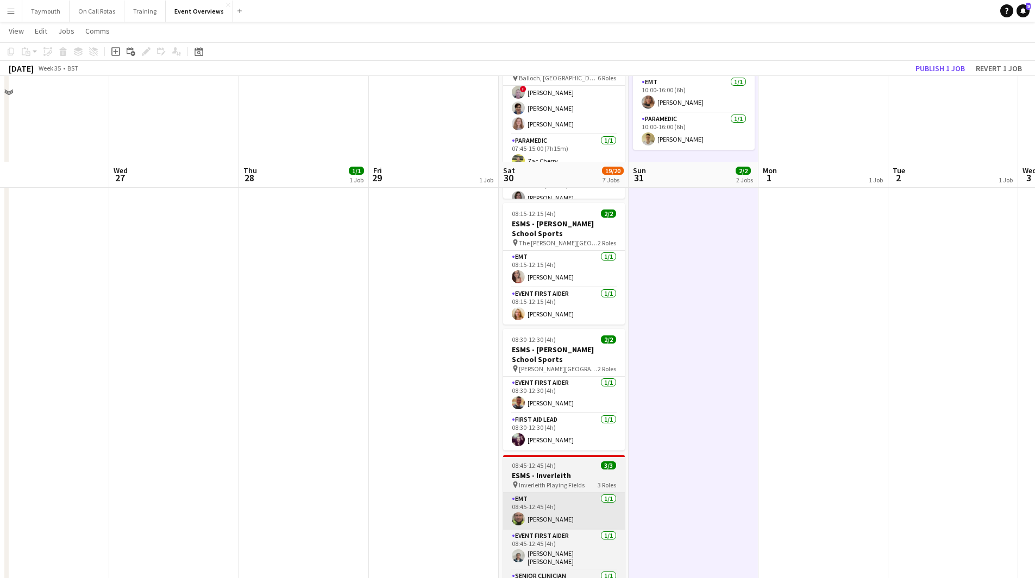
scroll to position [217, 0]
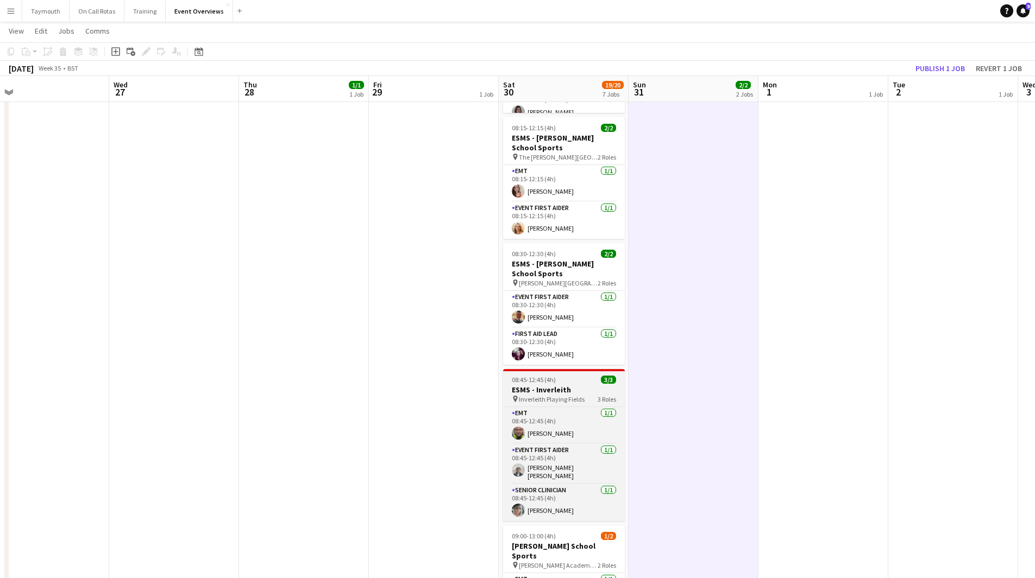
click at [549, 401] on span "Inverleith Playing Fields" at bounding box center [552, 399] width 66 height 8
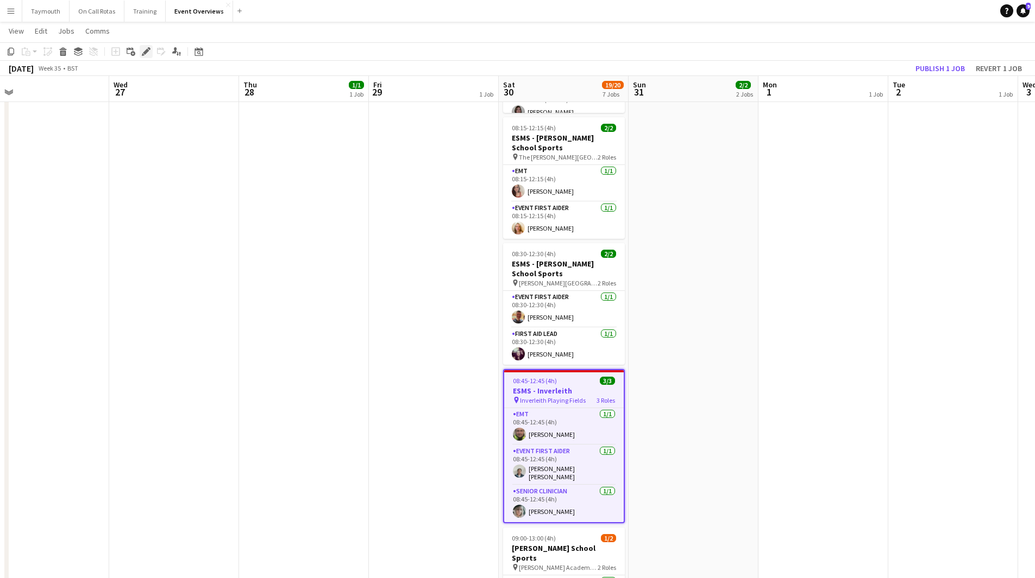
click at [146, 50] on icon at bounding box center [146, 52] width 6 height 6
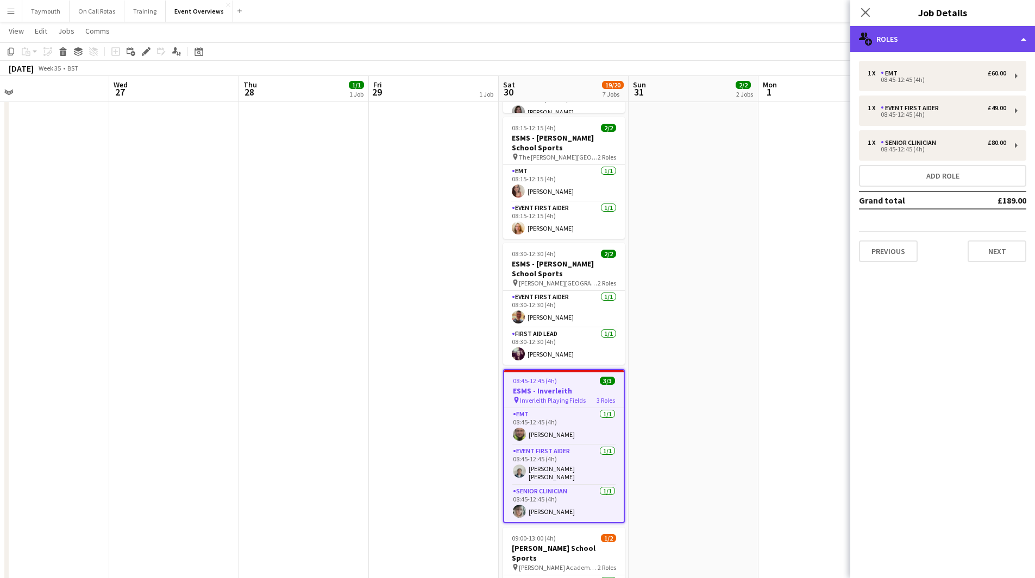
click at [995, 35] on div "multiple-users-add Roles" at bounding box center [942, 39] width 185 height 26
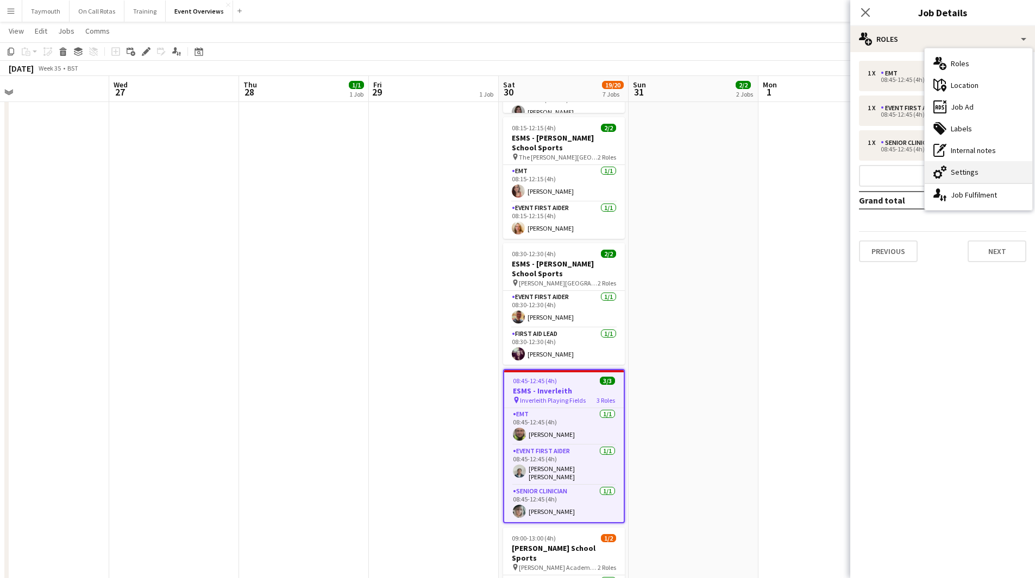
click at [980, 169] on div "cog-double-3 Settings" at bounding box center [978, 172] width 108 height 22
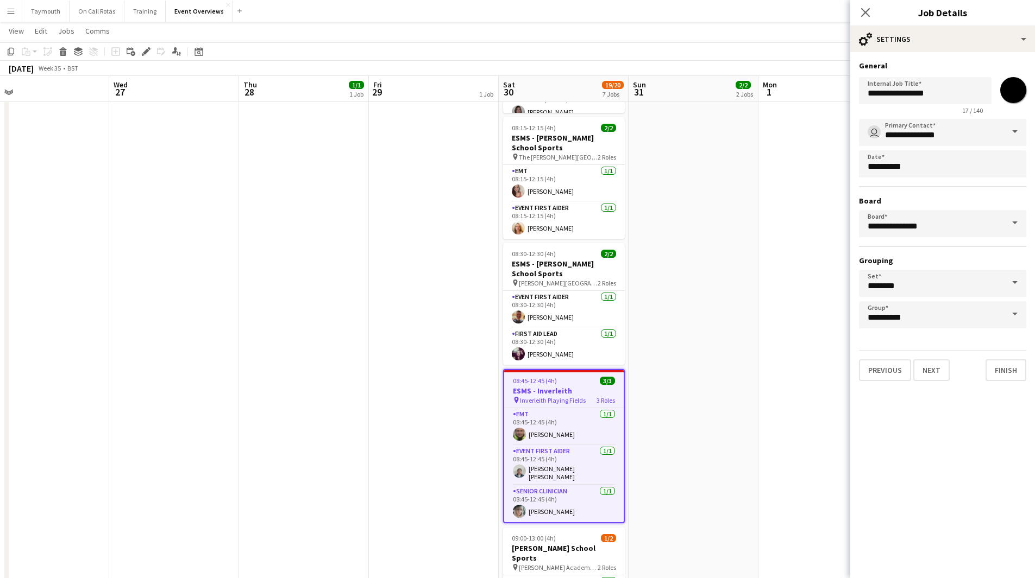
click at [1015, 97] on input "*******" at bounding box center [1012, 90] width 39 height 39
type input "*******"
click at [732, 169] on app-date-cell "MH AL 10:00-16:00 (6h) 2/2 Ivy Road Race pin Balfron High Schools 2 Roles EMT 1…" at bounding box center [693, 345] width 130 height 882
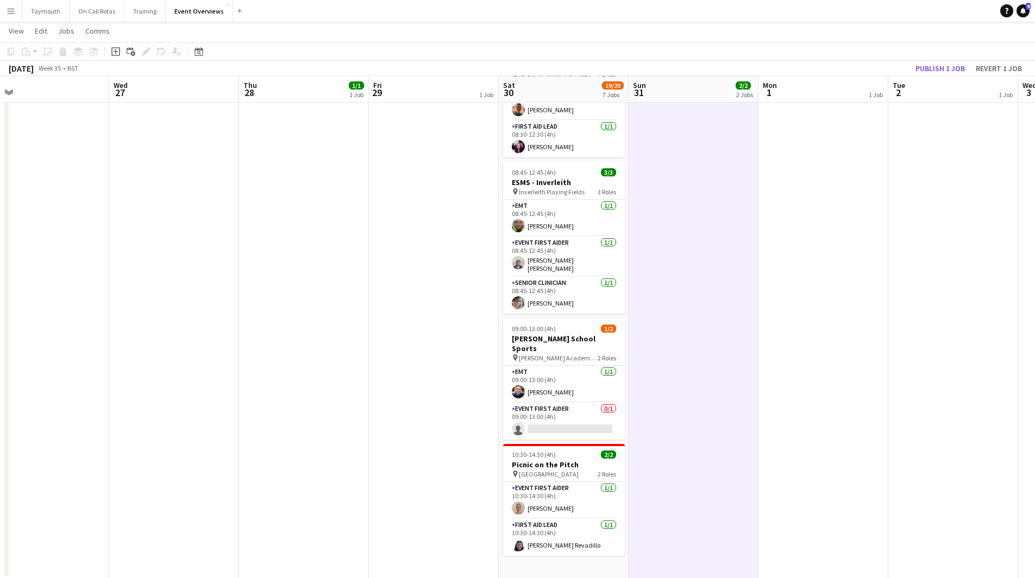
scroll to position [425, 0]
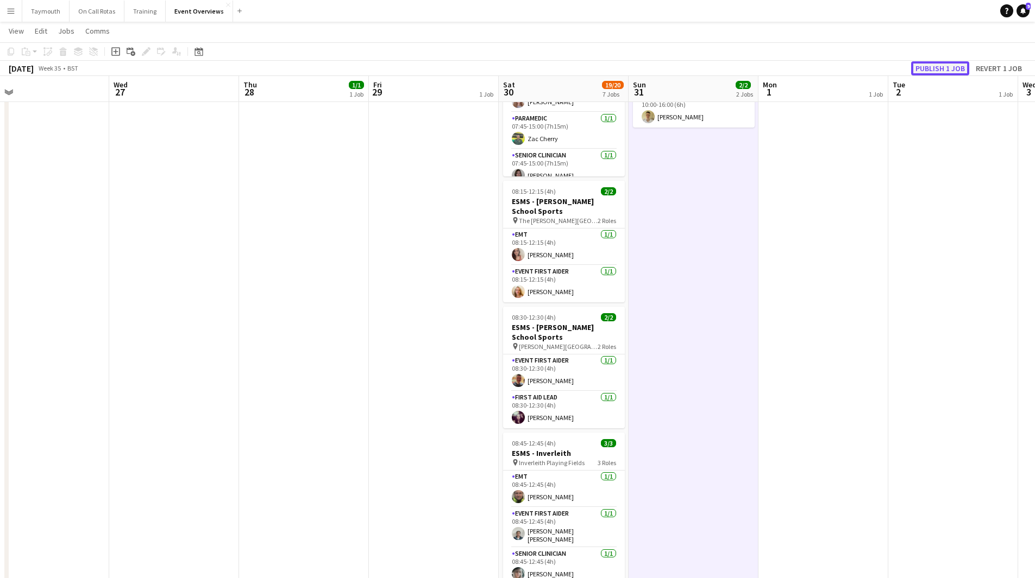
click at [936, 72] on button "Publish 1 job" at bounding box center [940, 68] width 58 height 14
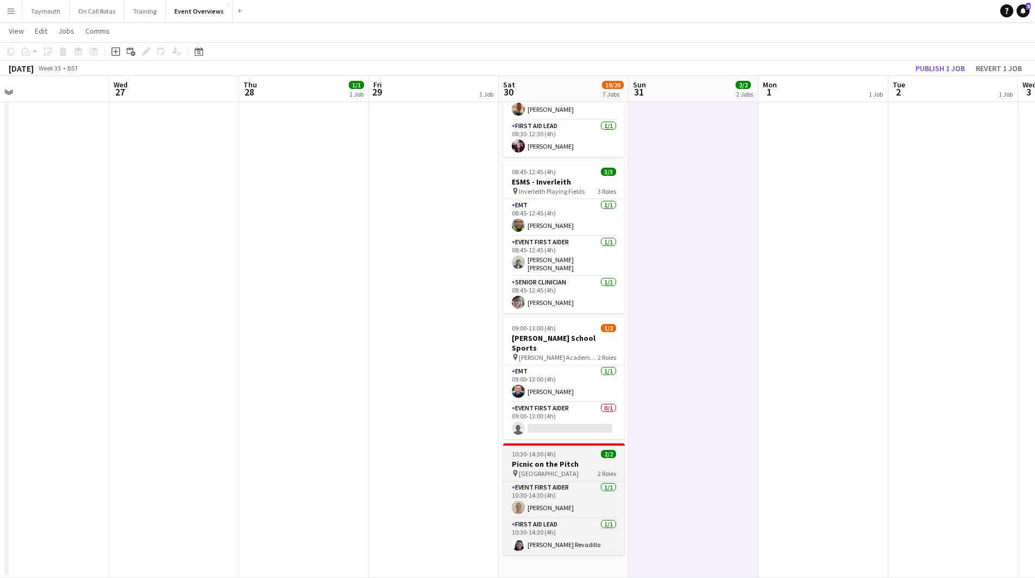
click at [587, 460] on h3 "Picnic on the Pitch" at bounding box center [564, 465] width 122 height 10
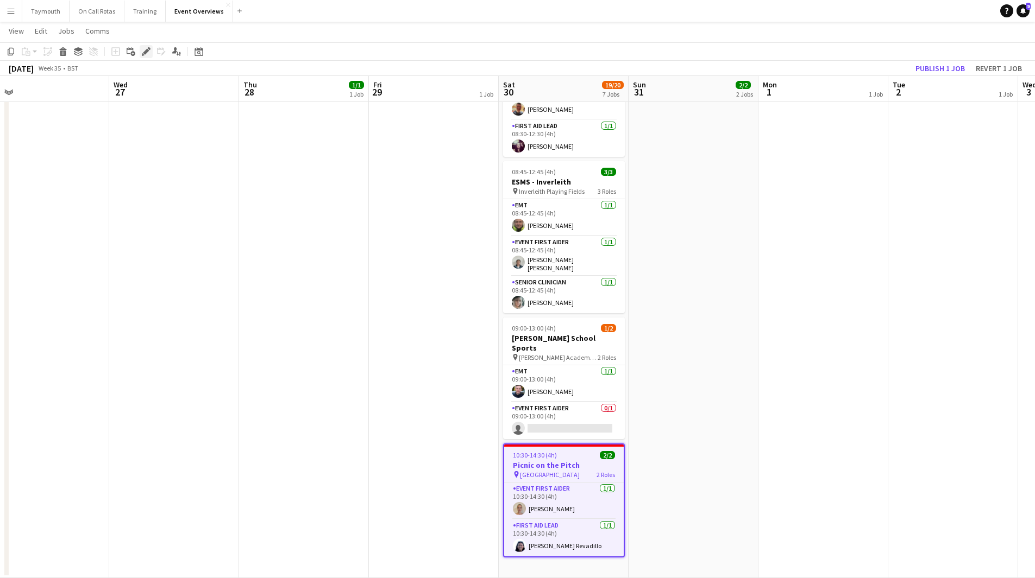
click at [143, 51] on icon "Edit" at bounding box center [146, 51] width 9 height 9
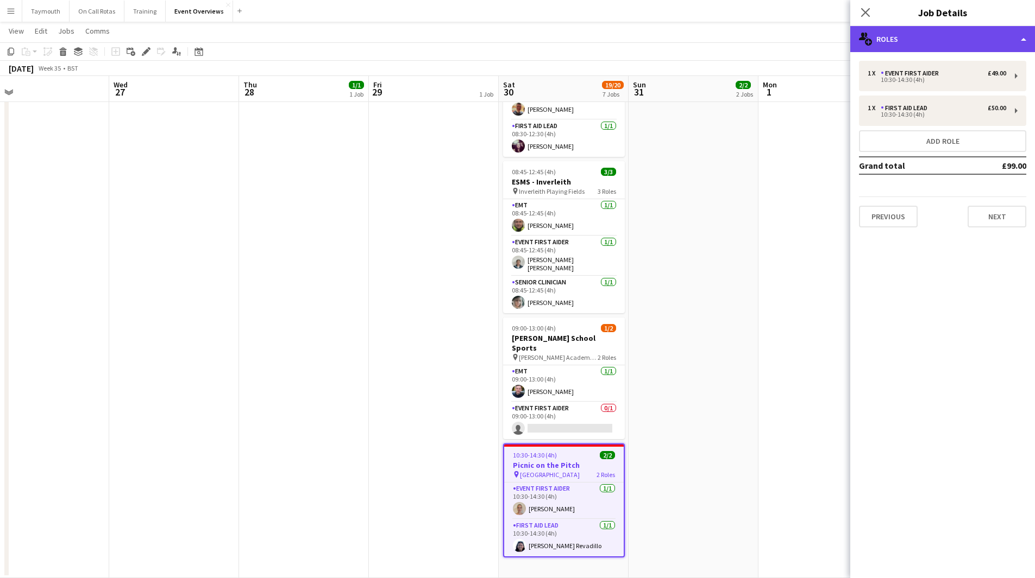
click at [910, 46] on div "multiple-users-add Roles" at bounding box center [942, 39] width 185 height 26
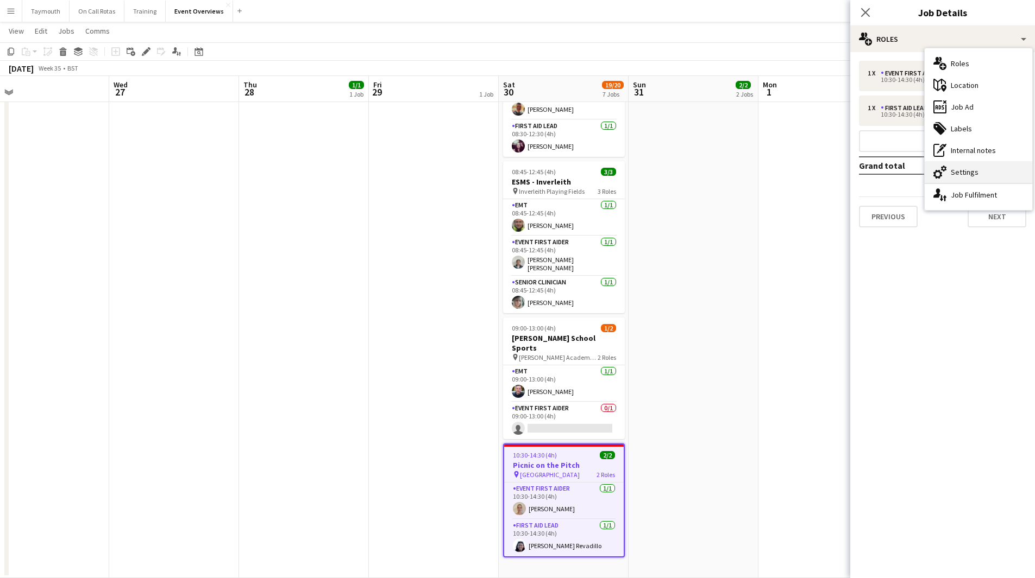
click at [1001, 173] on div "cog-double-3 Settings" at bounding box center [978, 172] width 108 height 22
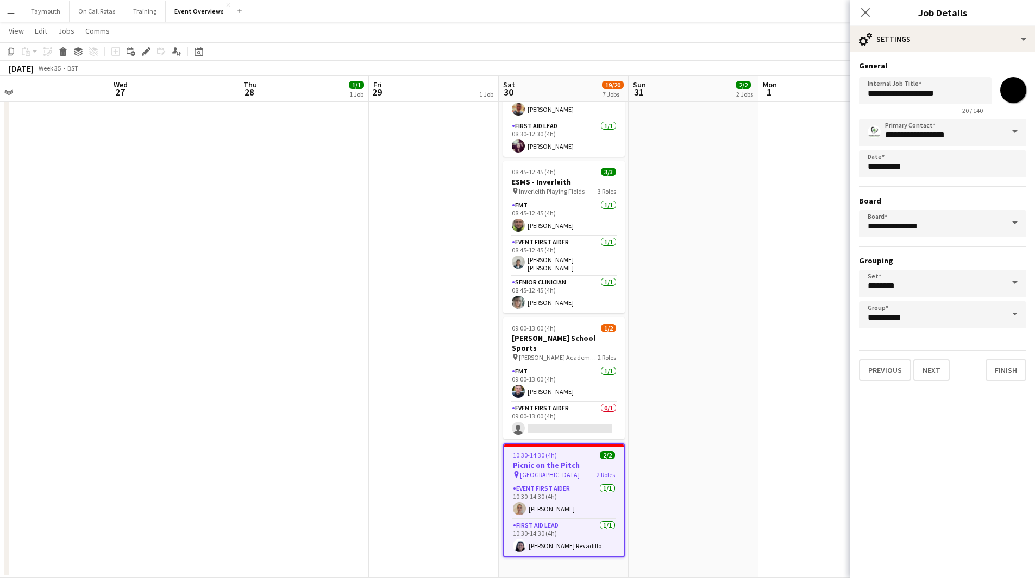
click at [1017, 97] on input "*******" at bounding box center [1012, 90] width 39 height 39
type input "*******"
click at [753, 190] on app-date-cell "MH AL 10:00-16:00 (6h) 2/2 Ivy Road Race pin Balfron High Schools 2 Roles EMT 1…" at bounding box center [693, 137] width 130 height 882
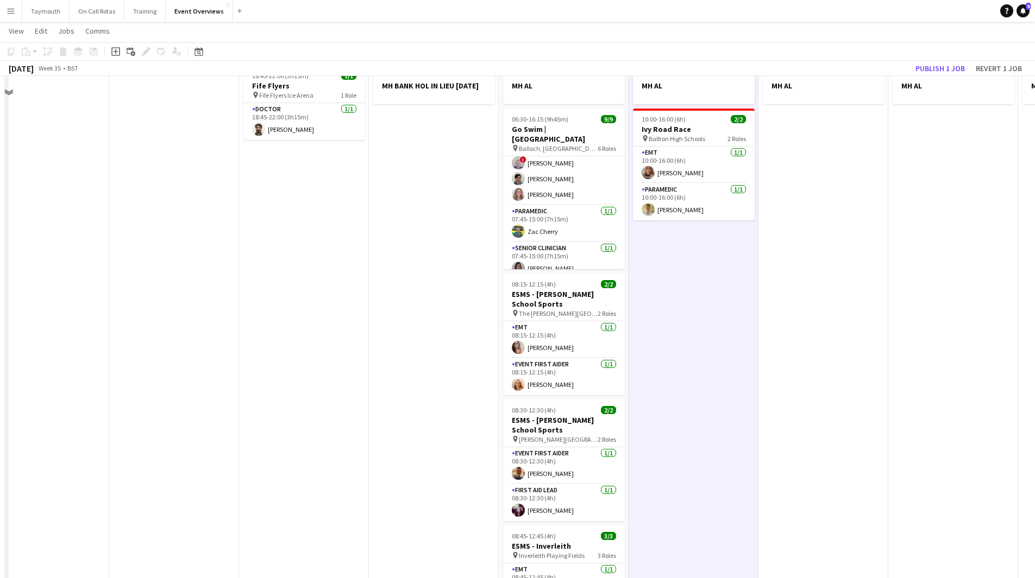
scroll to position [0, 0]
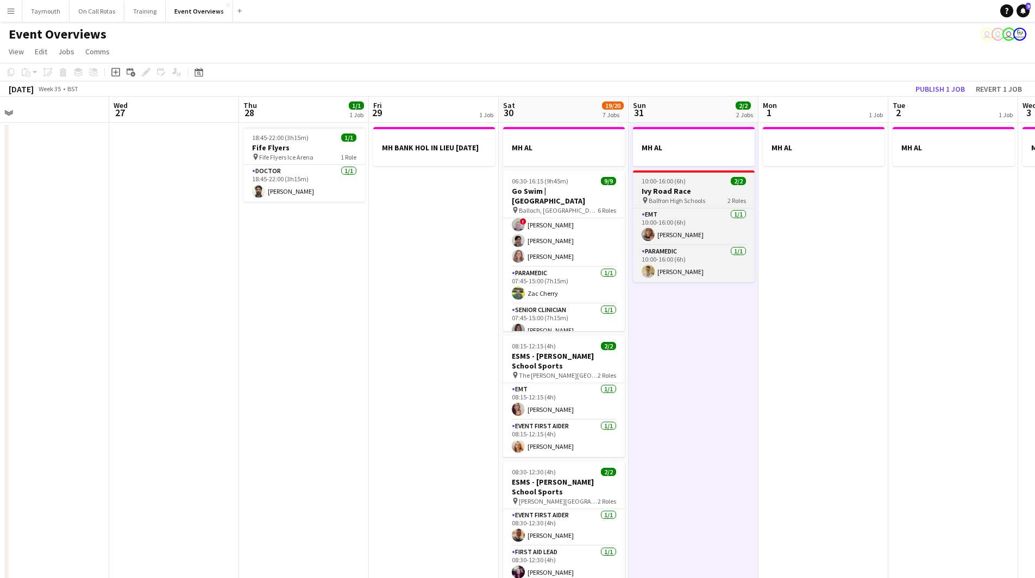
click at [704, 191] on h3 "Ivy Road Race" at bounding box center [694, 191] width 122 height 10
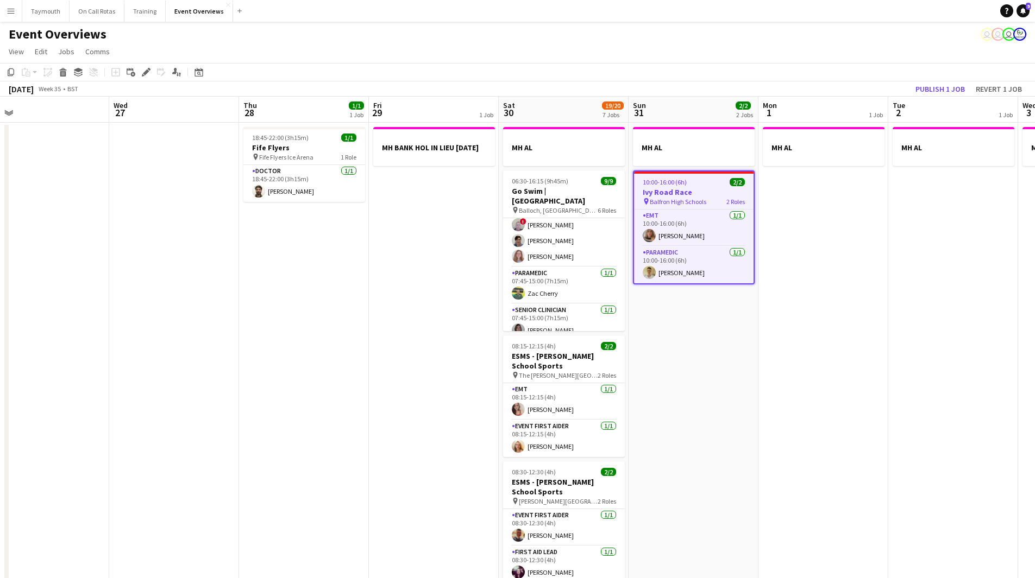
click at [690, 198] on span "Balfron High Schools" at bounding box center [678, 202] width 56 height 8
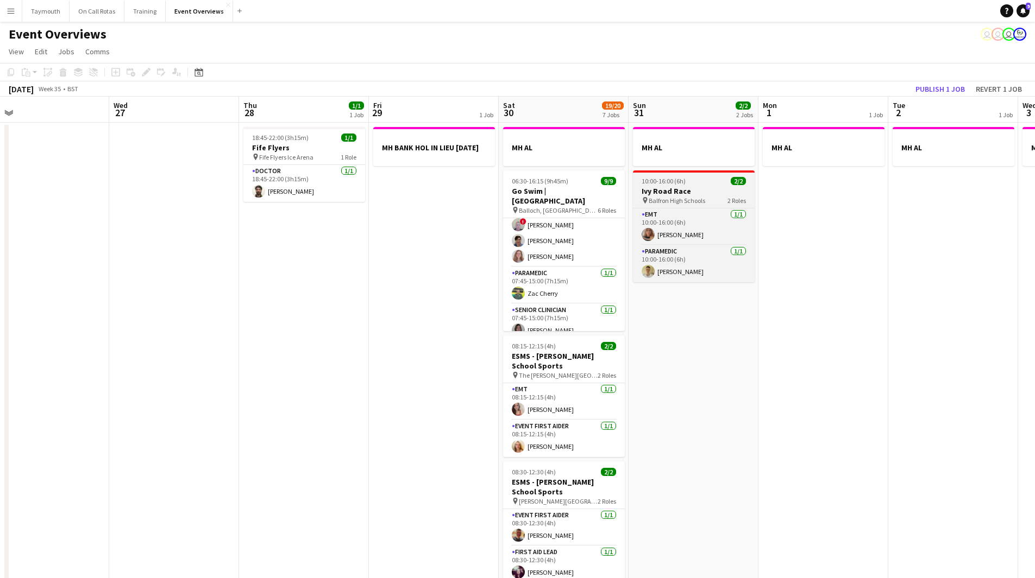
click at [690, 198] on span "Balfron High Schools" at bounding box center [677, 201] width 56 height 8
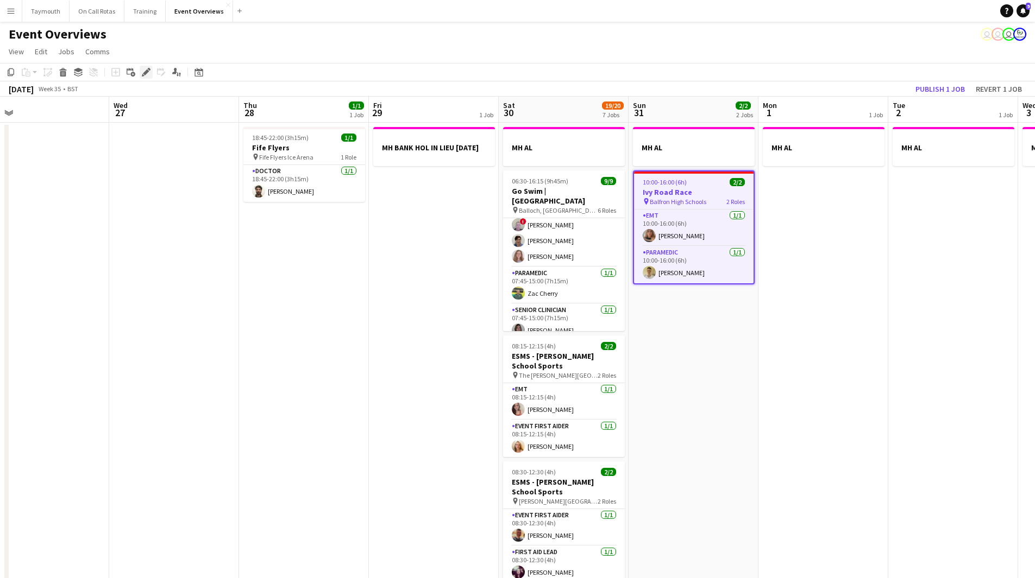
click at [148, 74] on icon "Edit" at bounding box center [146, 72] width 9 height 9
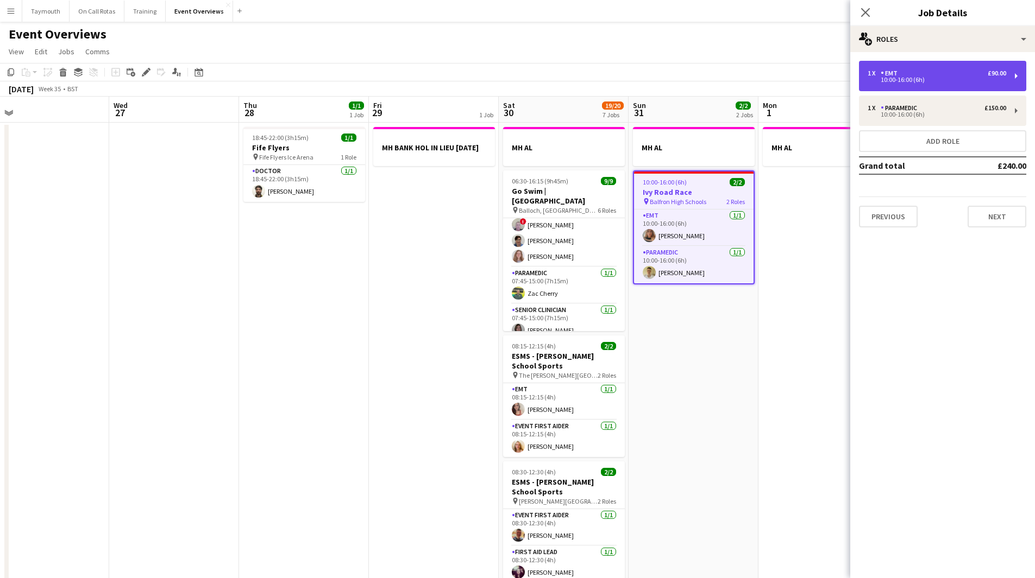
click at [926, 76] on div "1 x EMT £90.00" at bounding box center [936, 74] width 139 height 8
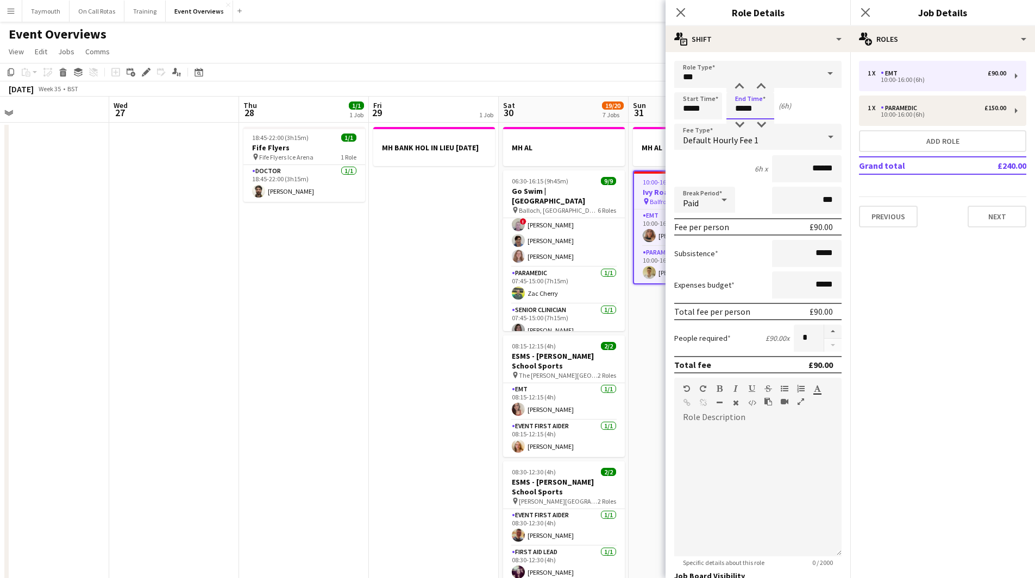
click at [743, 111] on input "*****" at bounding box center [750, 105] width 48 height 27
type input "*****"
click at [917, 111] on div "Paramedic" at bounding box center [900, 108] width 41 height 8
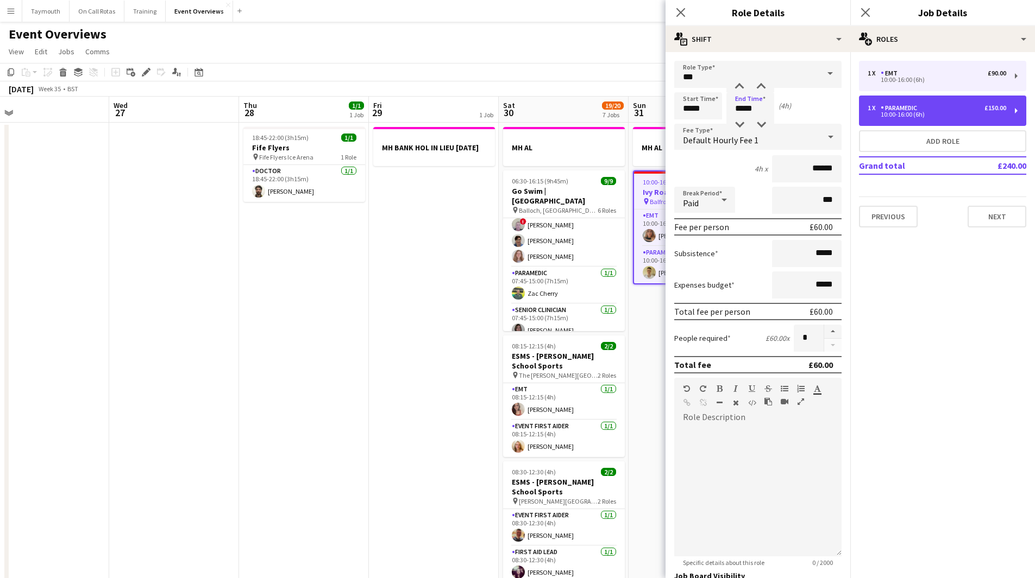
type input "*********"
type input "*****"
type input "******"
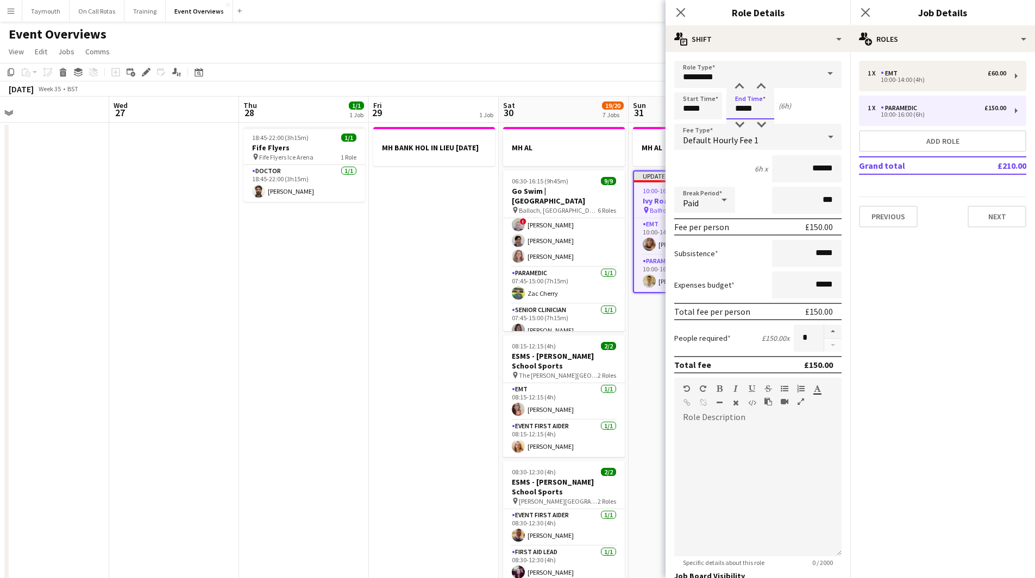
click at [742, 106] on input "*****" at bounding box center [750, 105] width 48 height 27
type input "*****"
click at [406, 333] on app-date-cell "MH BANK HOL IN LIEU [DATE]" at bounding box center [434, 564] width 130 height 882
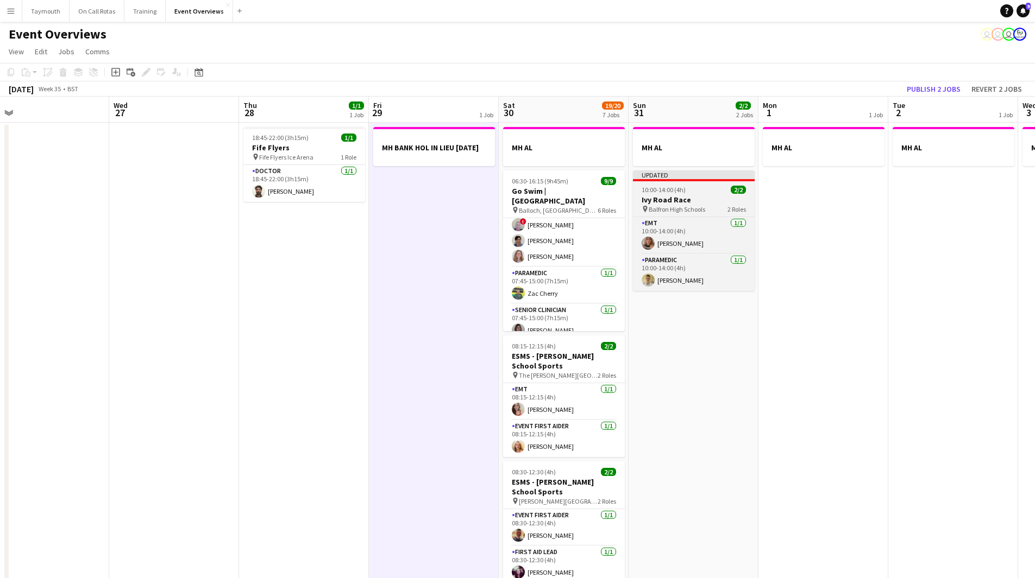
click at [680, 199] on h3 "Ivy Road Race" at bounding box center [694, 200] width 122 height 10
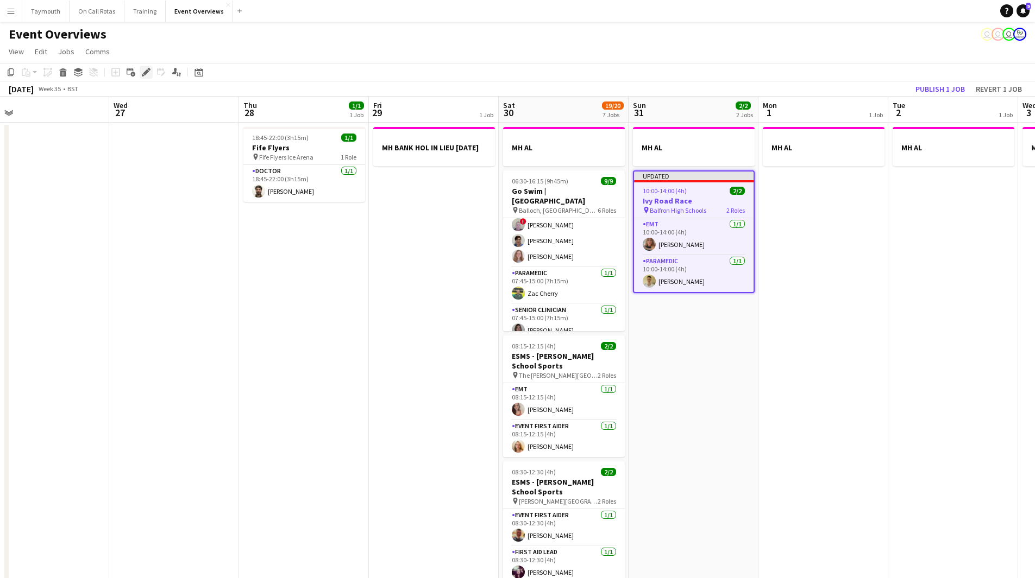
click at [148, 73] on icon "Edit" at bounding box center [146, 72] width 9 height 9
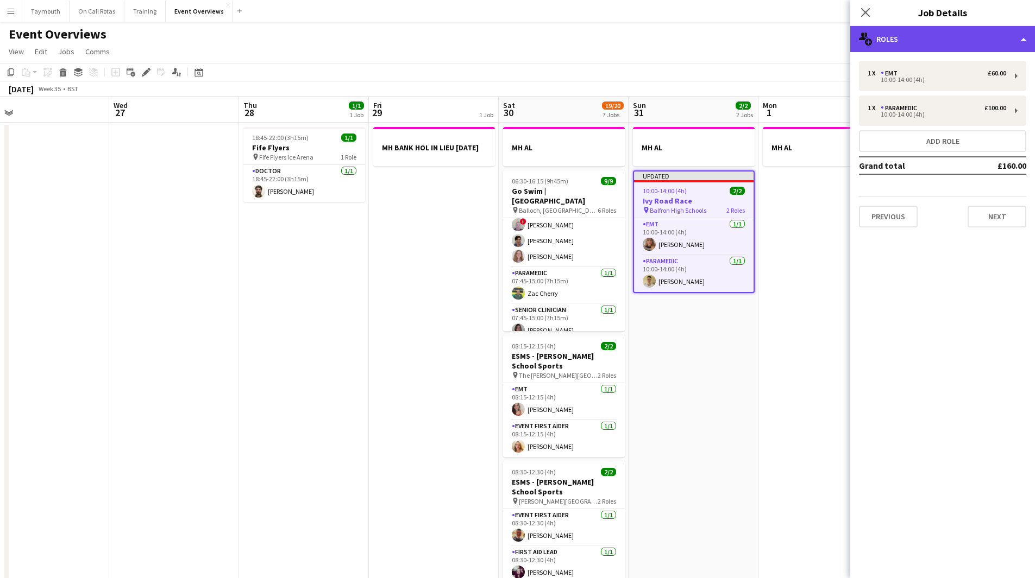
click at [975, 47] on div "multiple-users-add Roles" at bounding box center [942, 39] width 185 height 26
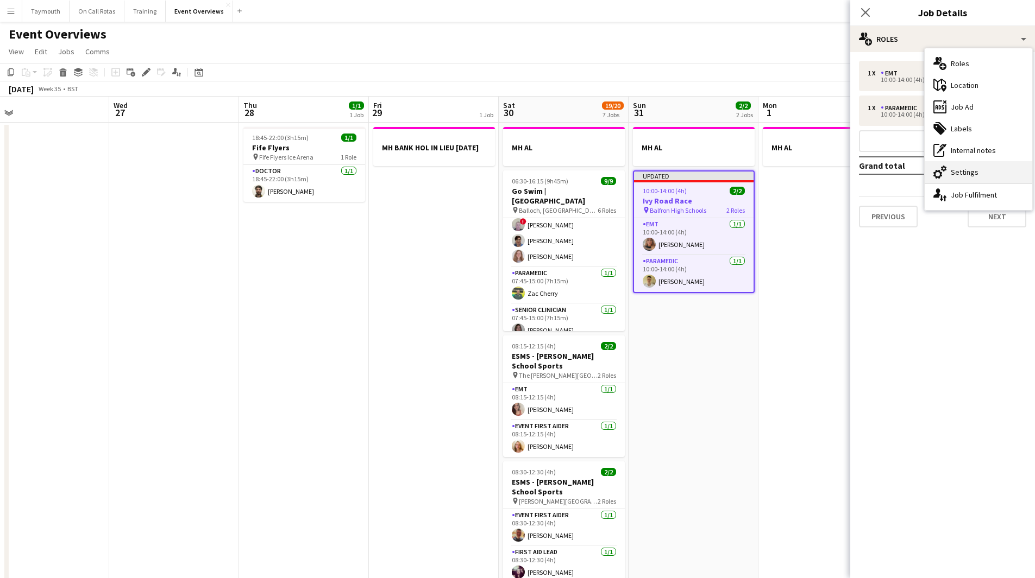
click at [1009, 164] on div "cog-double-3 Settings" at bounding box center [978, 172] width 108 height 22
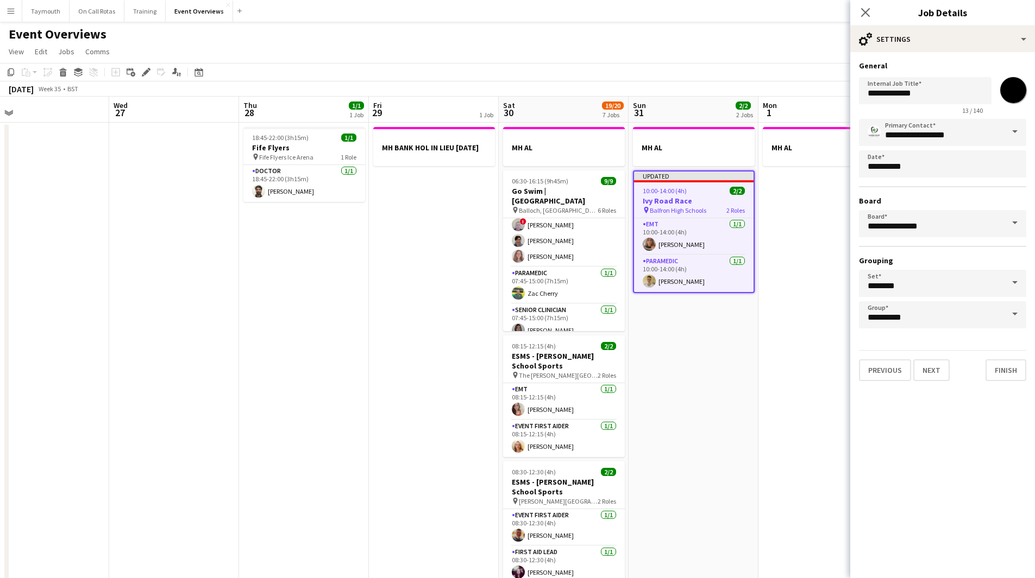
click at [1016, 98] on input "*******" at bounding box center [1012, 90] width 39 height 39
type input "*******"
drag, startPoint x: 1009, startPoint y: 367, endPoint x: 992, endPoint y: 372, distance: 18.2
click at [1009, 368] on button "Finish" at bounding box center [1005, 371] width 41 height 22
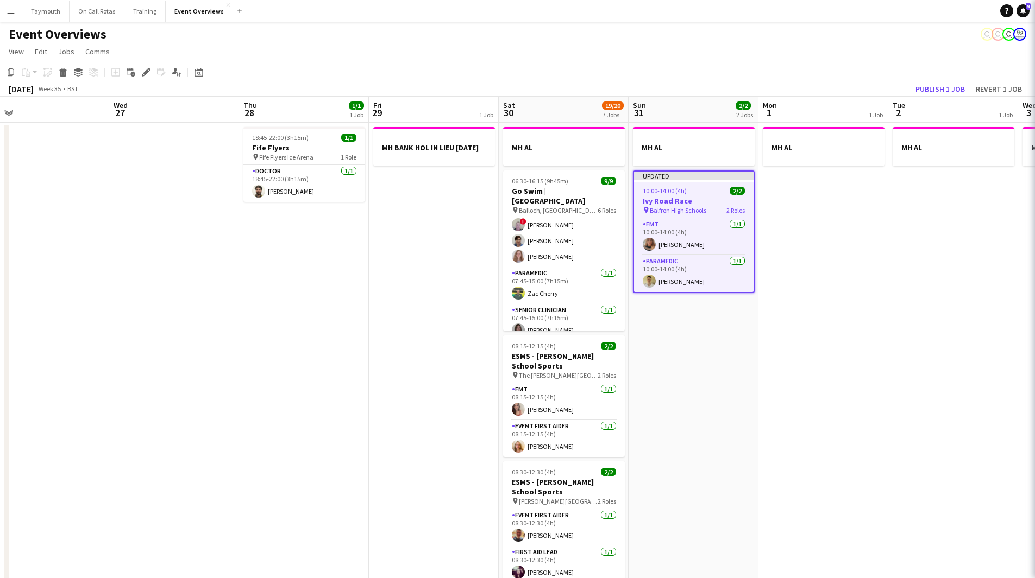
click at [759, 402] on app-date-cell "MH AL" at bounding box center [823, 564] width 130 height 882
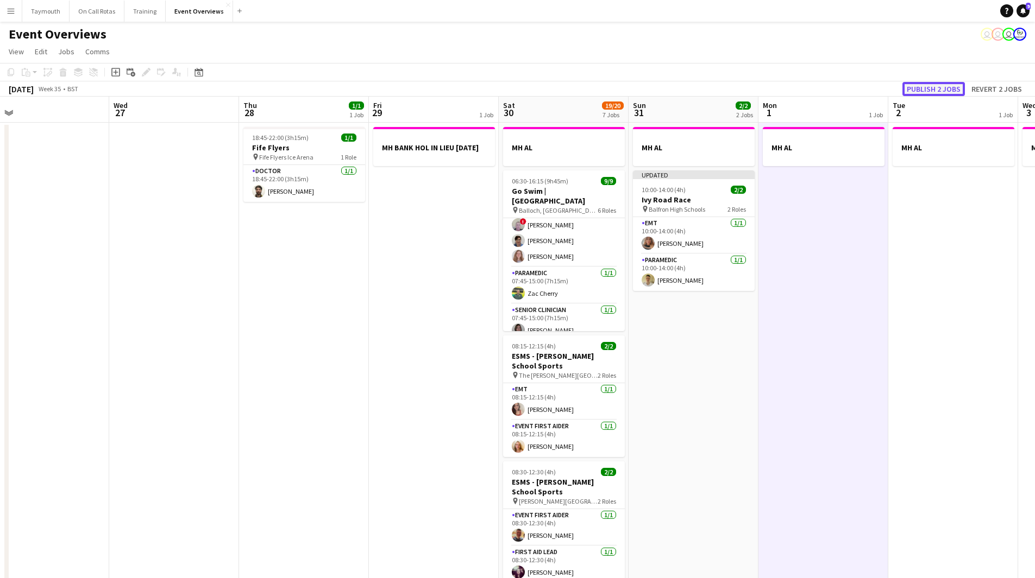
click at [932, 93] on button "Publish 2 jobs" at bounding box center [933, 89] width 62 height 14
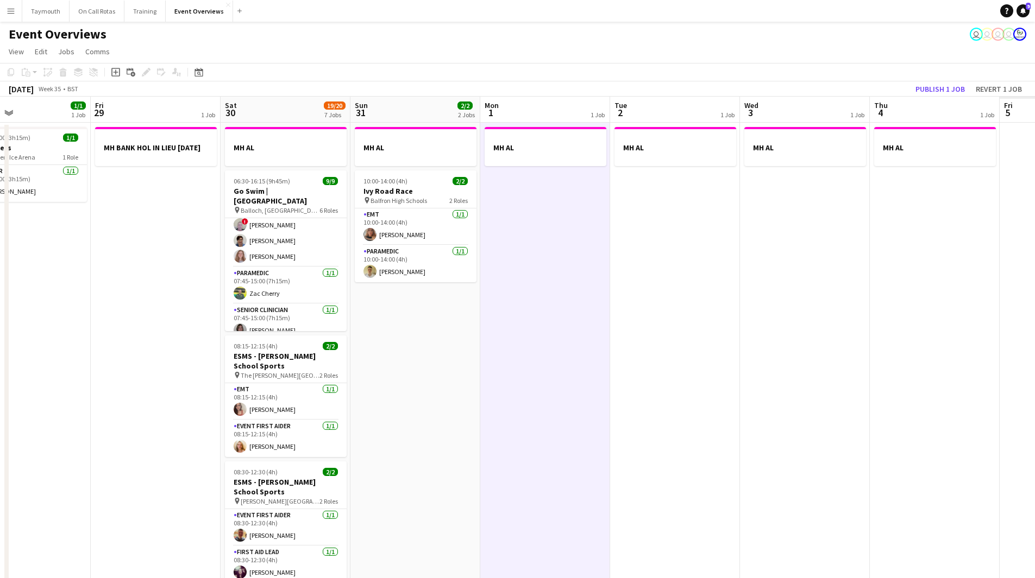
drag, startPoint x: 786, startPoint y: 376, endPoint x: 552, endPoint y: 376, distance: 234.1
click at [326, 378] on app-calendar-viewport "Mon 25 2/2 1 Job Tue 26 Wed 27 Thu 28 1/1 1 Job Fri 29 1 Job Sat 30 19/20 7 Job…" at bounding box center [517, 551] width 1035 height 908
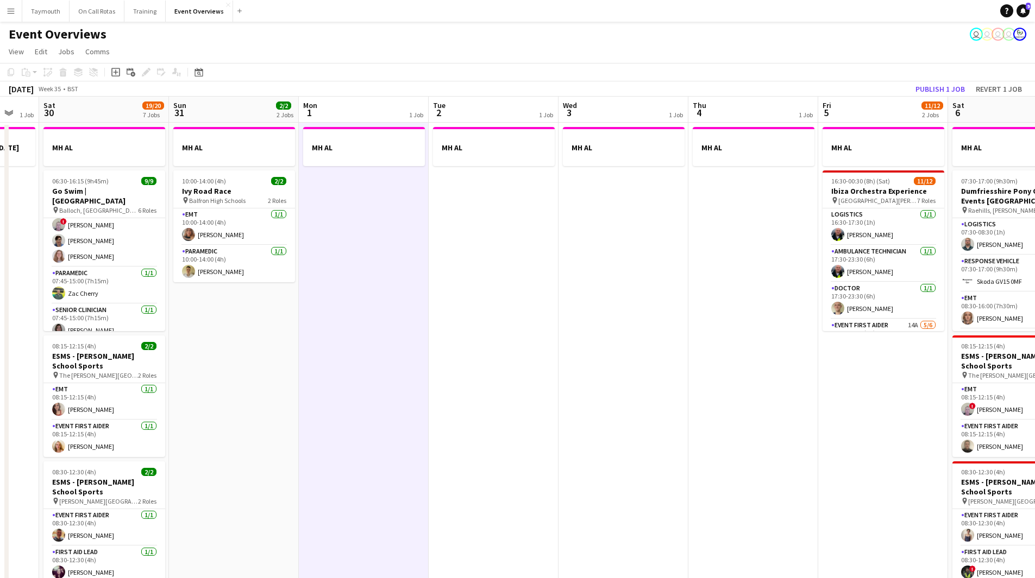
drag, startPoint x: 325, startPoint y: 380, endPoint x: 293, endPoint y: 377, distance: 32.7
click at [293, 377] on app-calendar-viewport "Wed 27 Thu 28 1/1 1 Job Fri 29 1 Job Sat 30 19/20 7 Jobs Sun 31 2/2 2 Jobs Mon …" at bounding box center [517, 551] width 1035 height 908
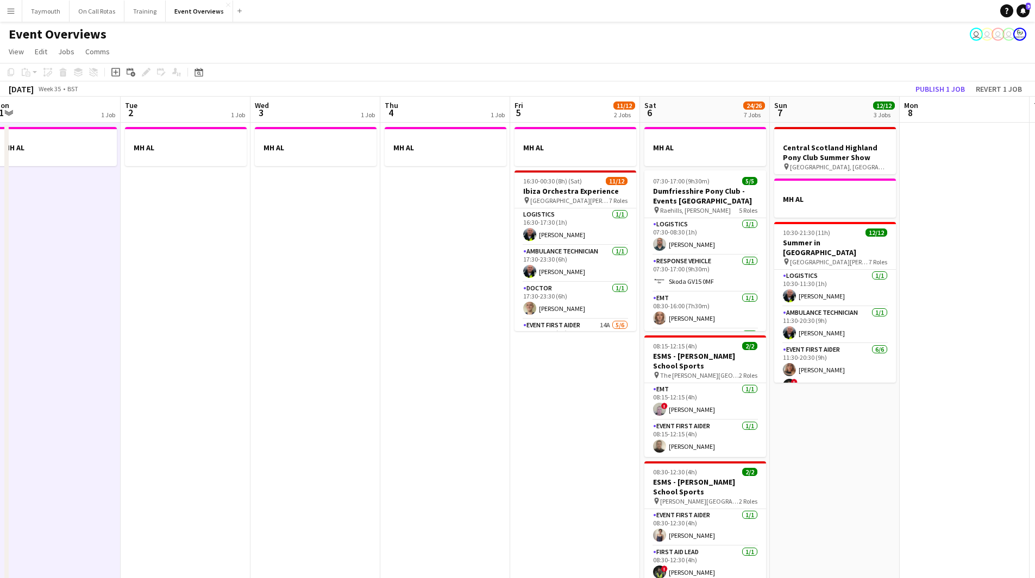
drag, startPoint x: 455, startPoint y: 373, endPoint x: 286, endPoint y: 386, distance: 169.5
click at [286, 386] on app-calendar-viewport "Fri 29 1 Job Sat 30 19/20 7 Jobs Sun 31 2/2 2 Jobs Mon 1 1 Job Tue 2 1 Job Wed …" at bounding box center [517, 551] width 1035 height 908
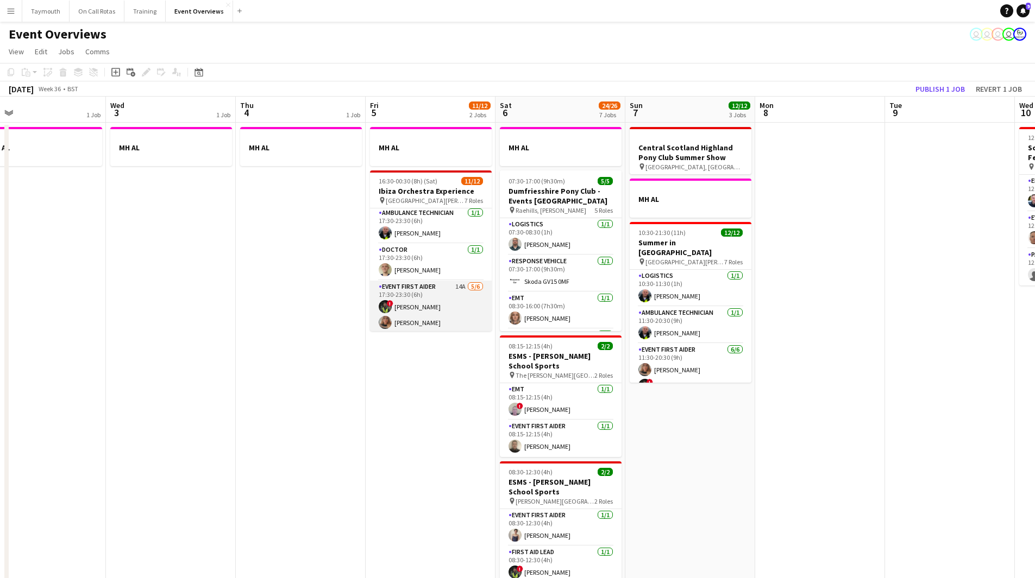
scroll to position [54, 0]
click at [432, 282] on app-card-role "Event First Aider 14A 5/6 17:30-23:30 (6h) ! Mitchell Gavin Lauren Svensen Gill…" at bounding box center [431, 323] width 122 height 116
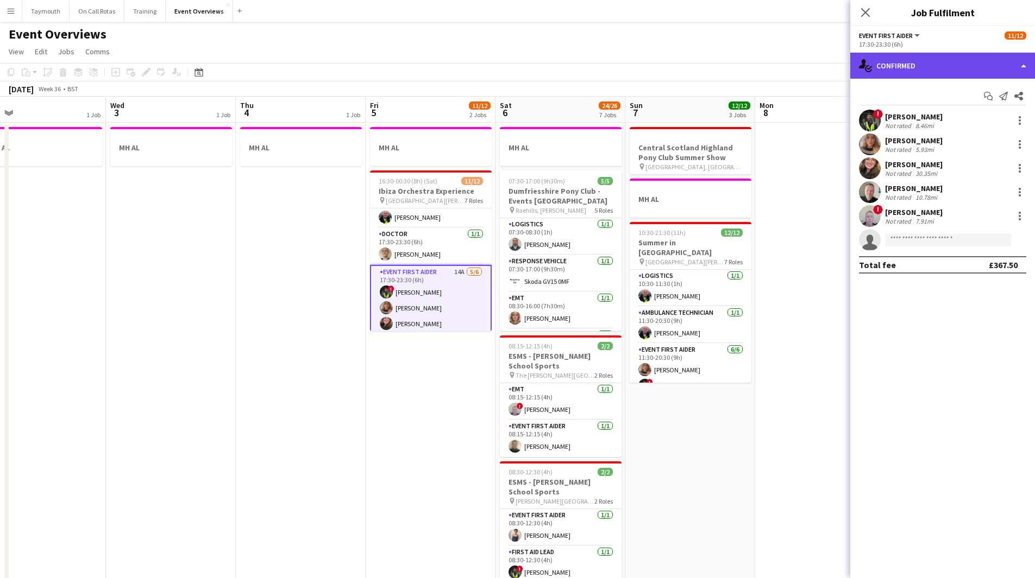
click at [966, 72] on div "single-neutral-actions-check-2 Confirmed" at bounding box center [942, 66] width 185 height 26
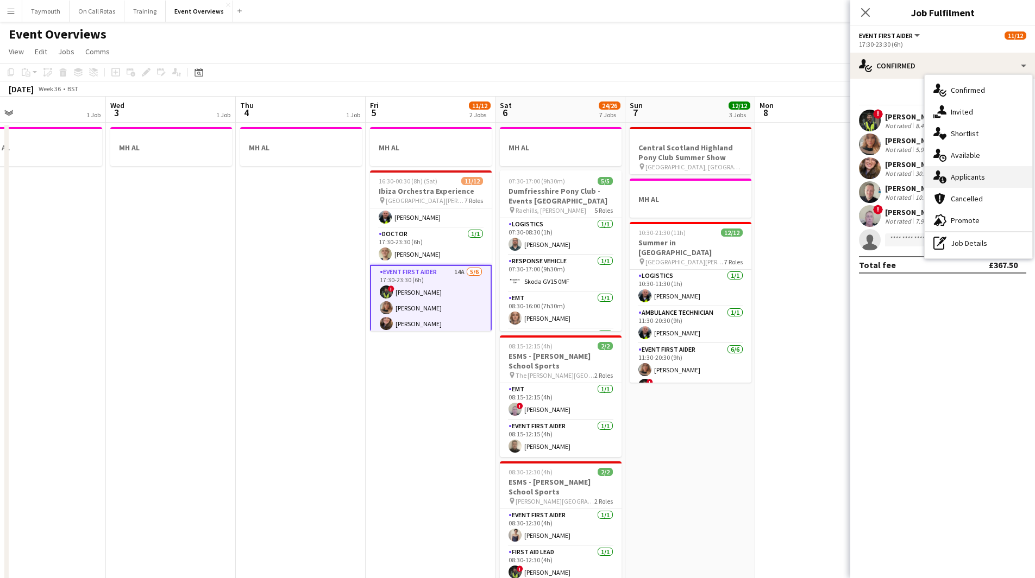
click at [983, 174] on div "single-neutral-actions-information Applicants" at bounding box center [978, 177] width 108 height 22
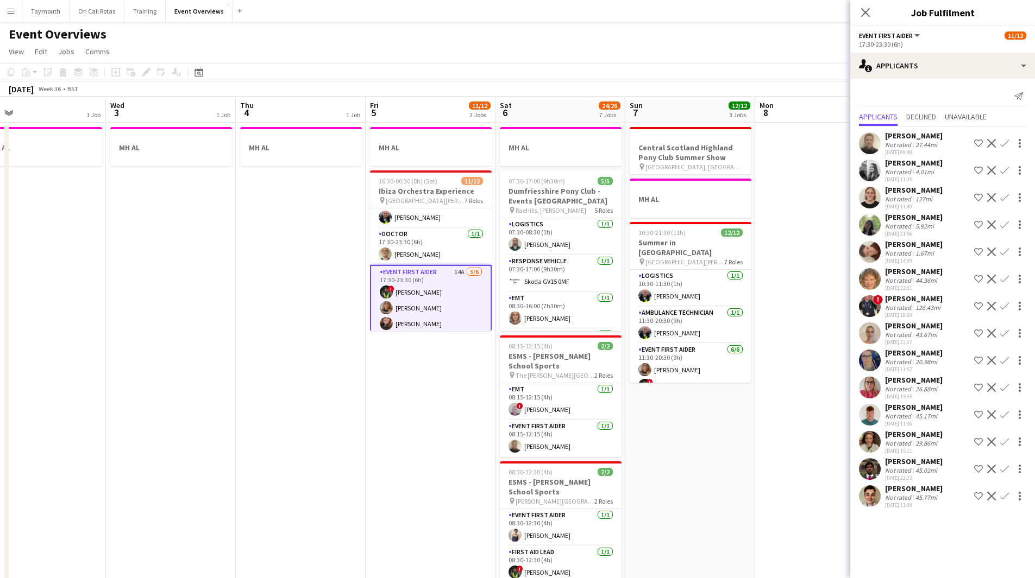
click at [1003, 254] on app-icon "Confirm" at bounding box center [1004, 252] width 9 height 9
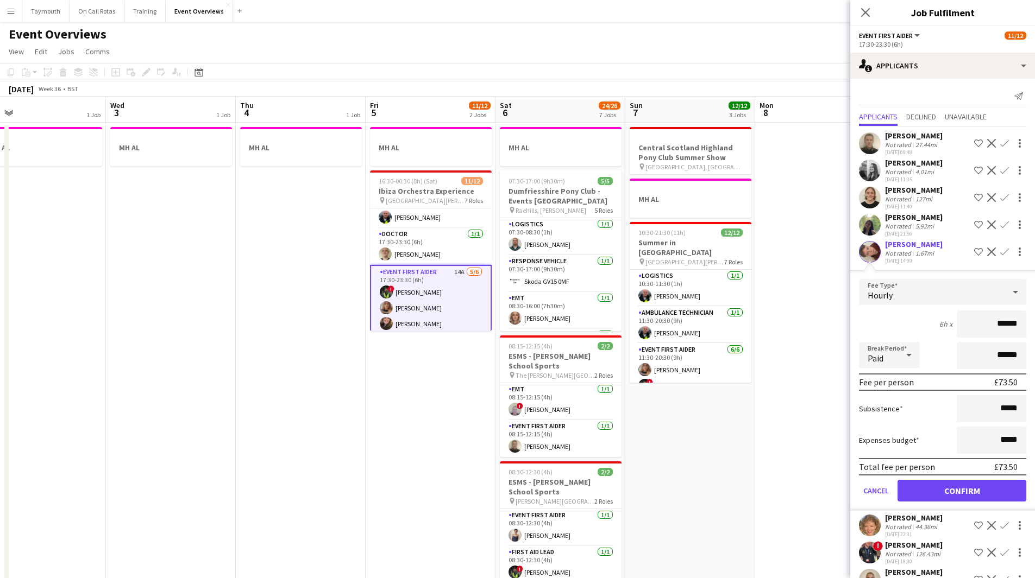
click at [1000, 174] on app-icon "Confirm" at bounding box center [1004, 170] width 9 height 9
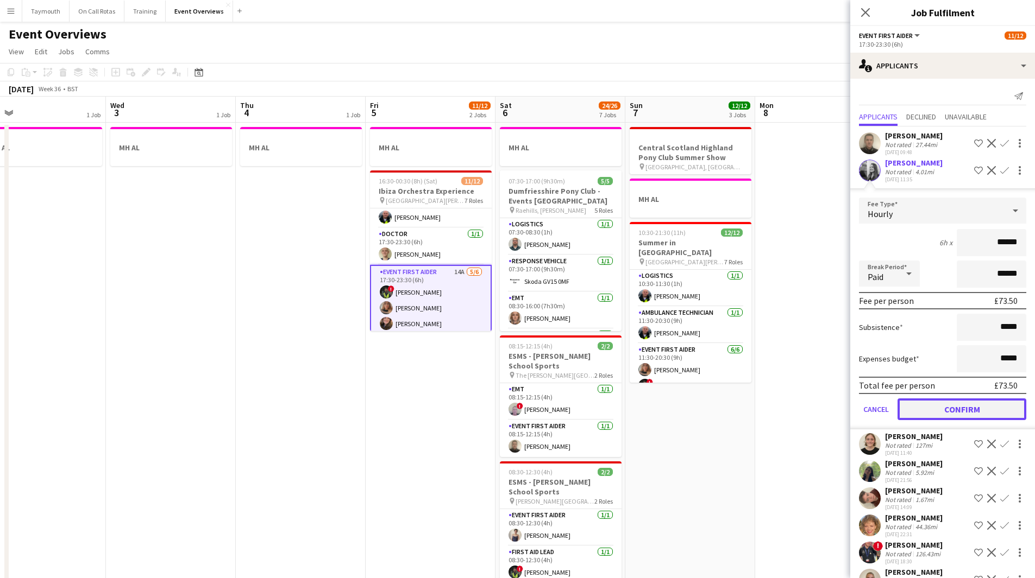
click at [946, 410] on button "Confirm" at bounding box center [961, 410] width 129 height 22
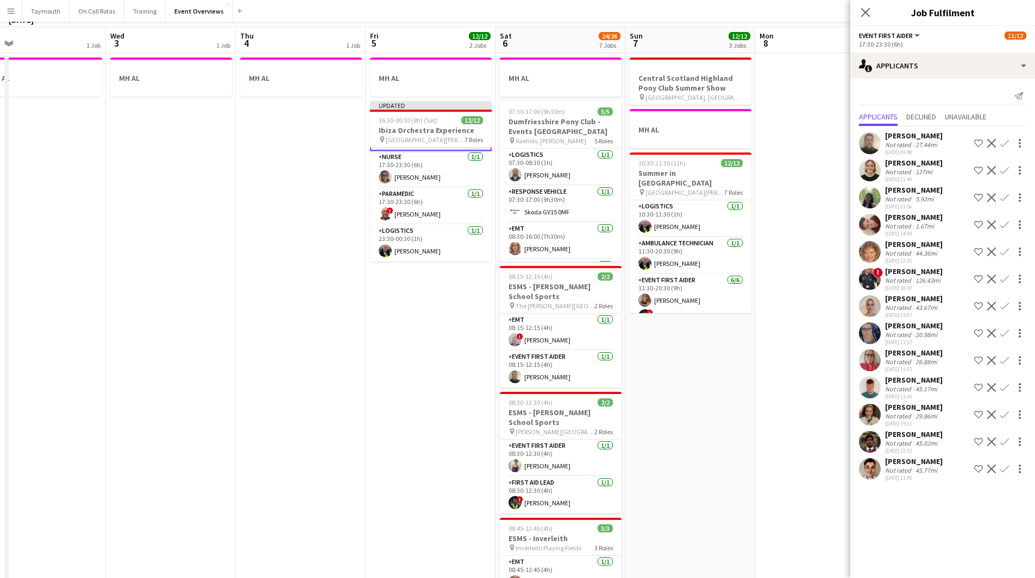
scroll to position [0, 0]
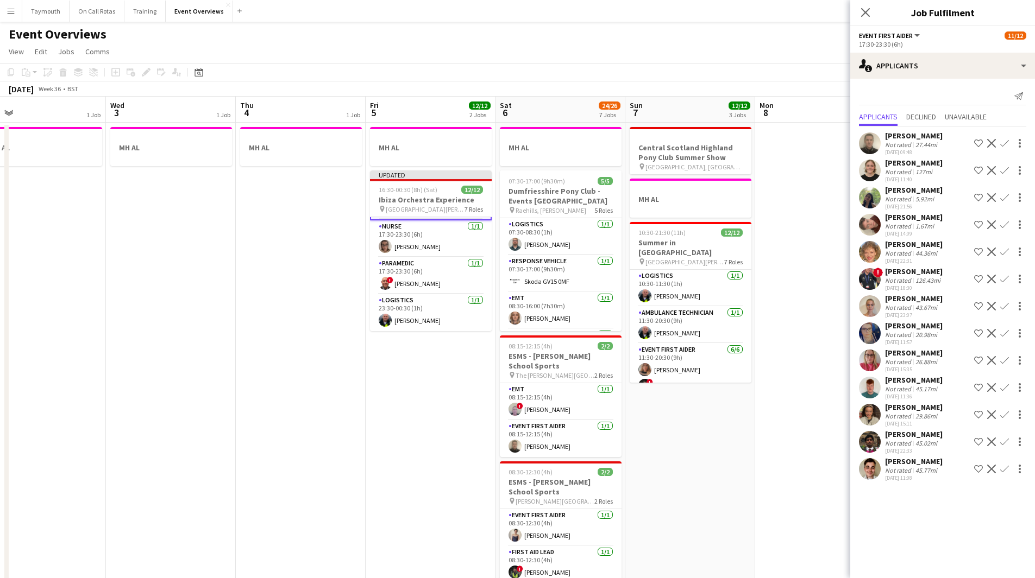
drag, startPoint x: 720, startPoint y: 431, endPoint x: 349, endPoint y: 480, distance: 374.7
click at [342, 480] on app-calendar-viewport "Sat 30 19/20 7 Jobs Sun 31 2/2 2 Jobs Mon 1 1 Job Tue 2 1 Job Wed 3 1 Job Thu 4…" at bounding box center [517, 551] width 1035 height 908
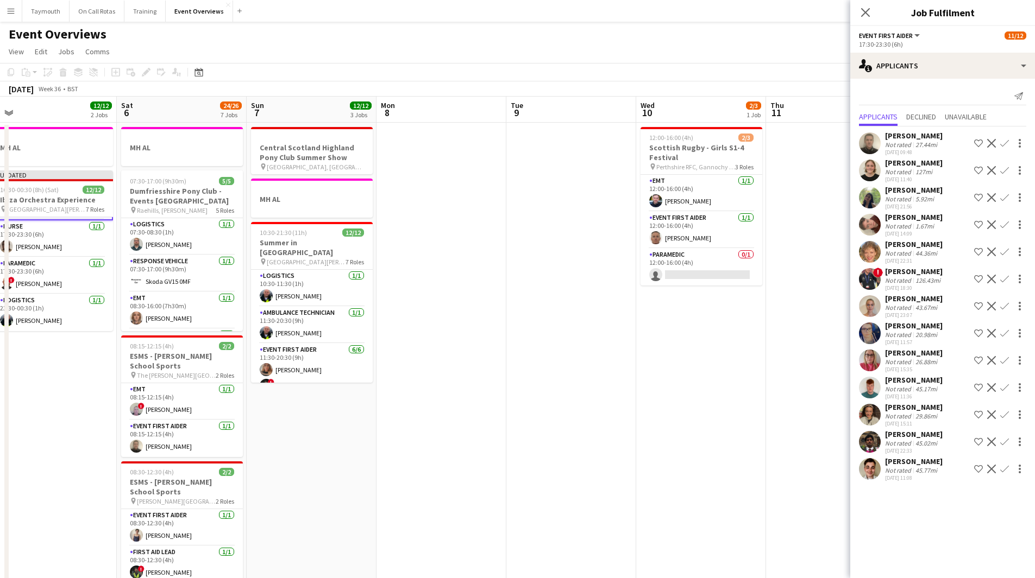
scroll to position [0, 310]
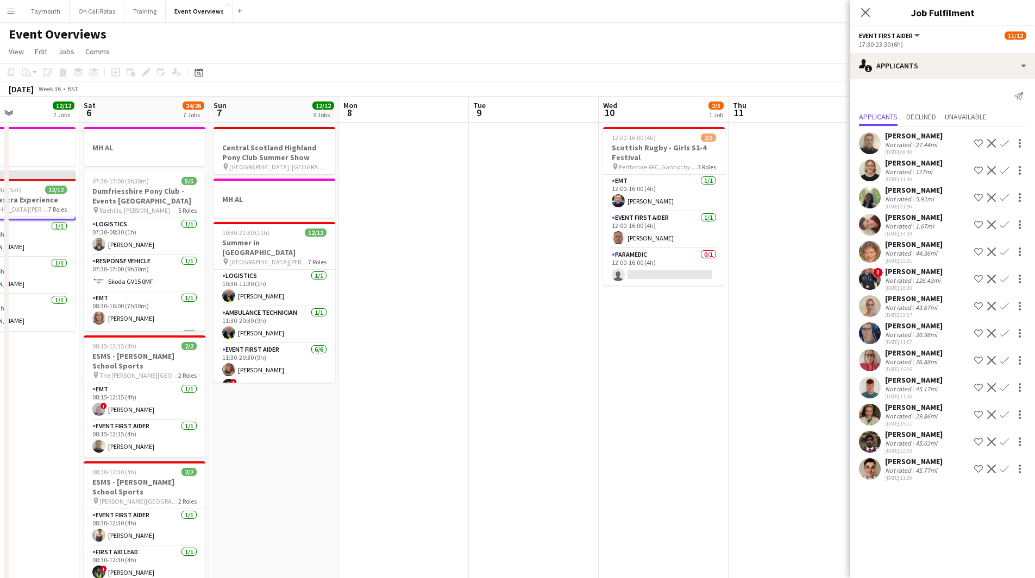
drag, startPoint x: 597, startPoint y: 480, endPoint x: 430, endPoint y: 480, distance: 167.3
click at [430, 480] on app-calendar-viewport "Wed 3 1 Job Thu 4 1 Job Fri 5 12/12 2 Jobs Sat 6 24/26 7 Jobs Sun 7 12/12 3 Job…" at bounding box center [517, 551] width 1035 height 908
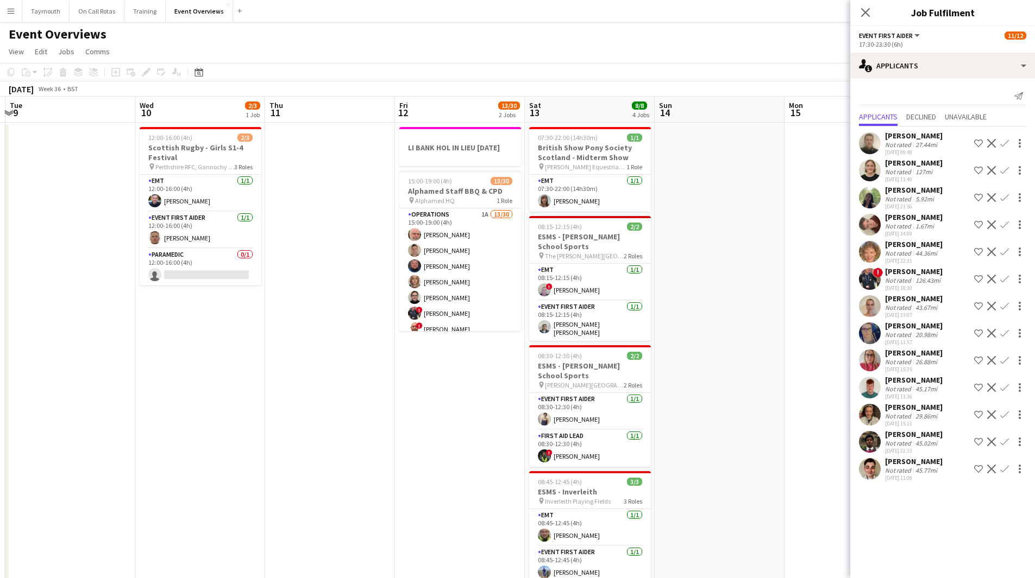
drag, startPoint x: 629, startPoint y: 360, endPoint x: 328, endPoint y: 392, distance: 302.7
click at [294, 399] on app-calendar-viewport "Sat 6 24/26 7 Jobs Sun 7 12/12 3 Jobs Mon 8 Tue 9 Wed 10 2/3 1 Job Thu 11 Fri 1…" at bounding box center [517, 551] width 1035 height 908
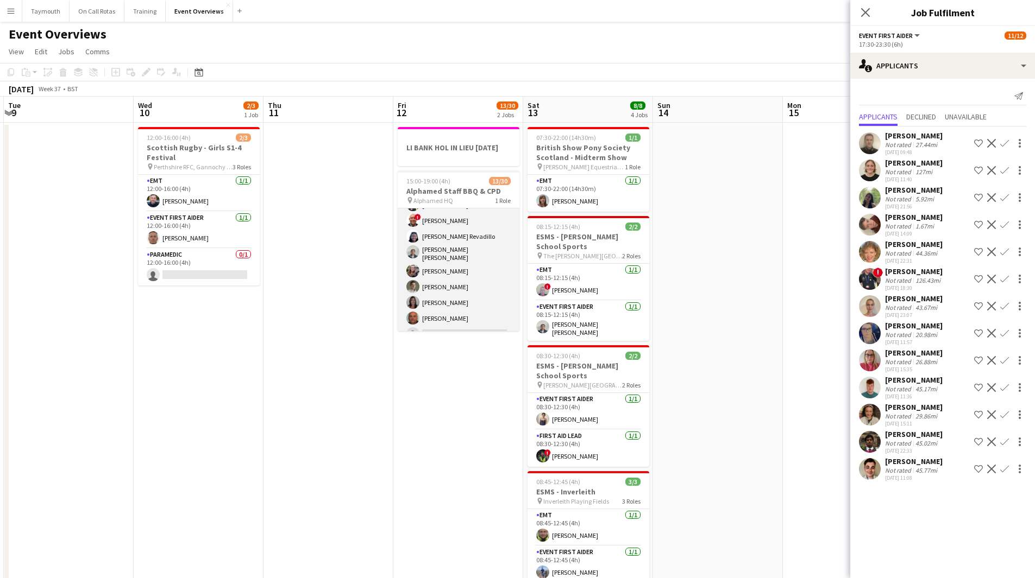
click at [458, 294] on app-card-role "Operations 1A 13/30 15:00-19:00 (4h) Tim Oakes Jack Tierney William Rae Aimee V…" at bounding box center [459, 348] width 122 height 497
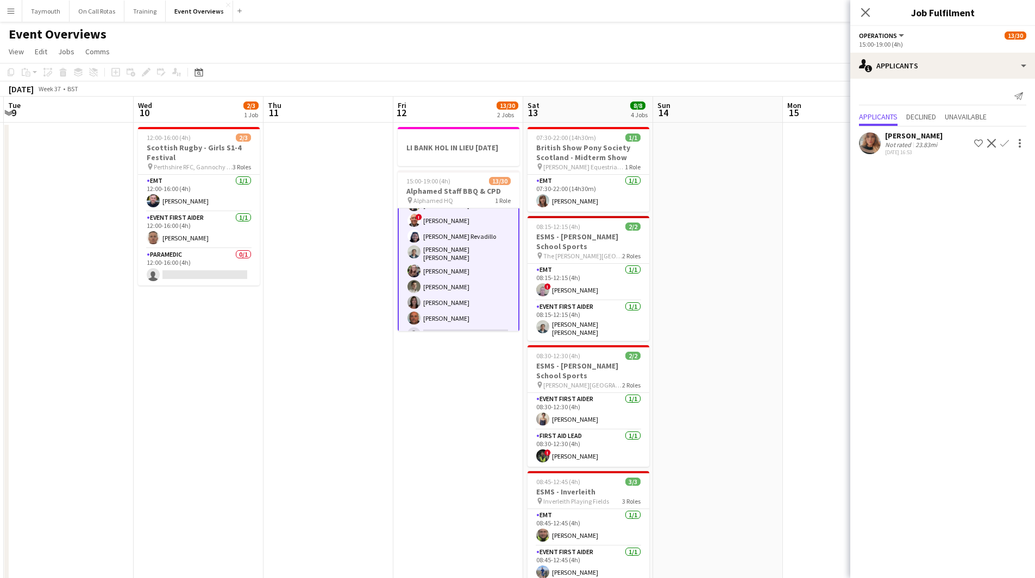
click at [1004, 146] on app-icon "Confirm" at bounding box center [1004, 143] width 9 height 9
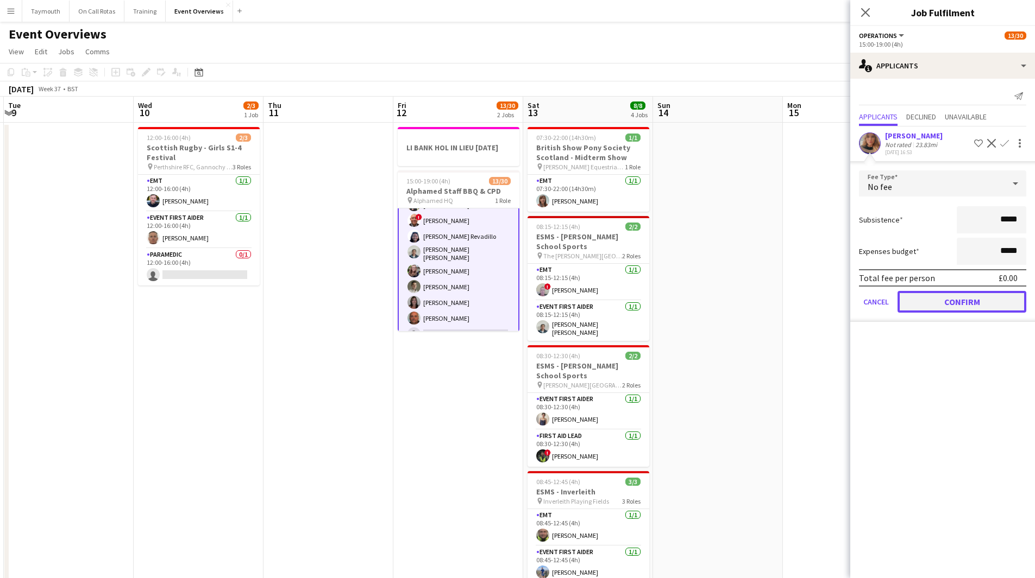
click at [954, 308] on button "Confirm" at bounding box center [961, 302] width 129 height 22
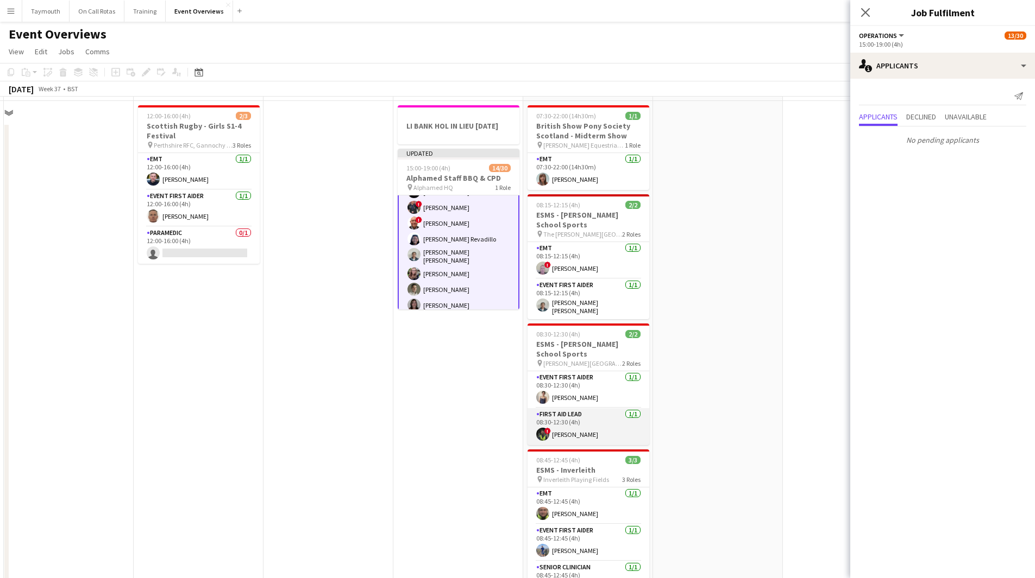
scroll to position [0, 386]
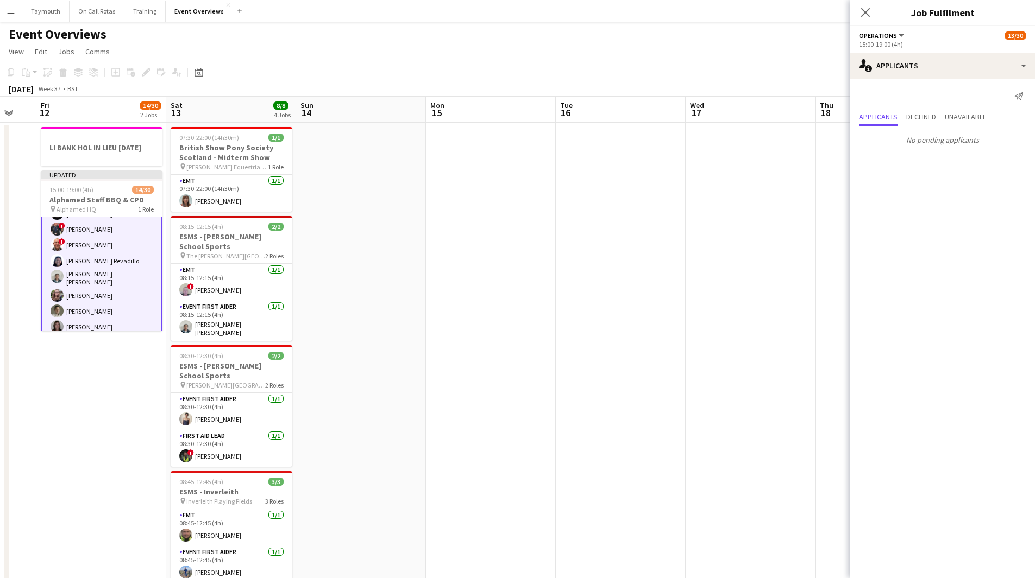
drag, startPoint x: 751, startPoint y: 300, endPoint x: 394, endPoint y: 333, distance: 358.4
click at [394, 333] on app-calendar-viewport "Tue 9 Wed 10 2/3 1 Job Thu 11 Fri 12 14/30 2 Jobs Sat 13 8/8 4 Jobs Sun 14 Mon …" at bounding box center [517, 551] width 1035 height 908
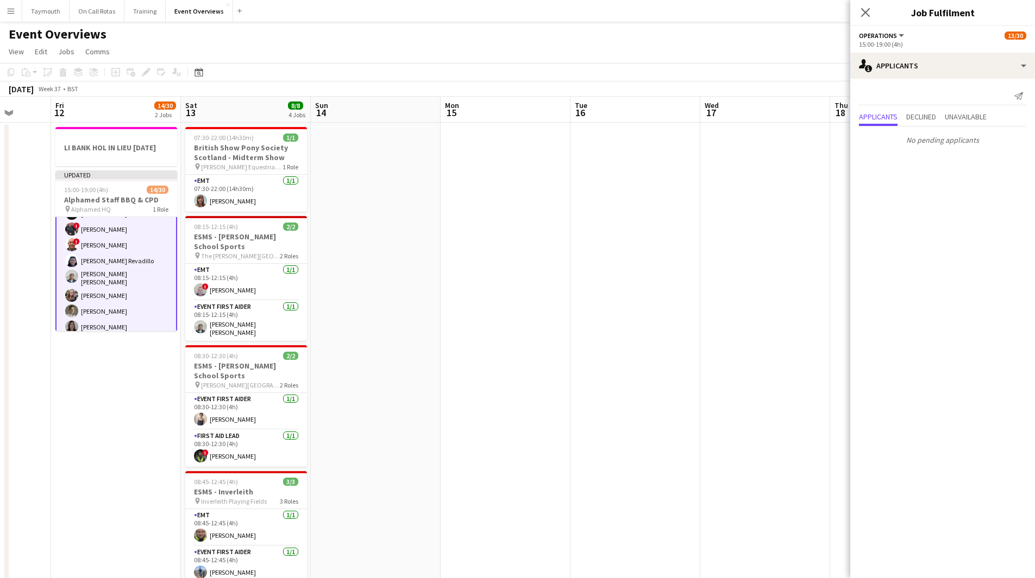
drag, startPoint x: 570, startPoint y: 316, endPoint x: 285, endPoint y: 355, distance: 288.4
click at [250, 357] on app-calendar-viewport "Tue 9 Wed 10 2/3 1 Job Thu 11 Fri 12 14/30 2 Jobs Sat 13 8/8 4 Jobs Sun 14 Mon …" at bounding box center [517, 551] width 1035 height 908
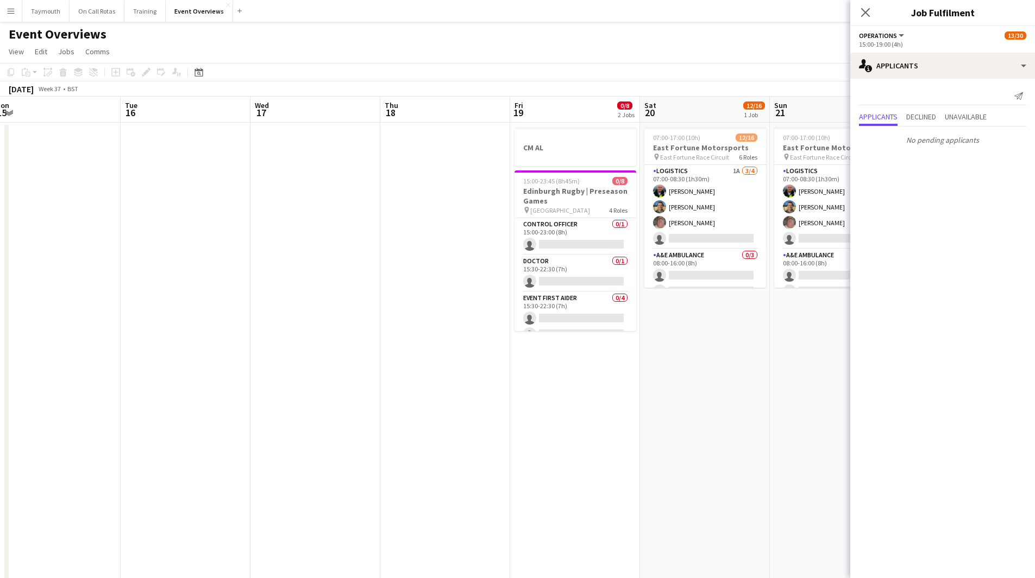
drag, startPoint x: 376, startPoint y: 361, endPoint x: 199, endPoint y: 362, distance: 177.1
click at [199, 362] on app-calendar-viewport "Fri 12 14/30 2 Jobs Sat 13 8/8 4 Jobs Sun 14 Mon 15 Tue 16 Wed 17 Thu 18 Fri 19…" at bounding box center [517, 551] width 1035 height 908
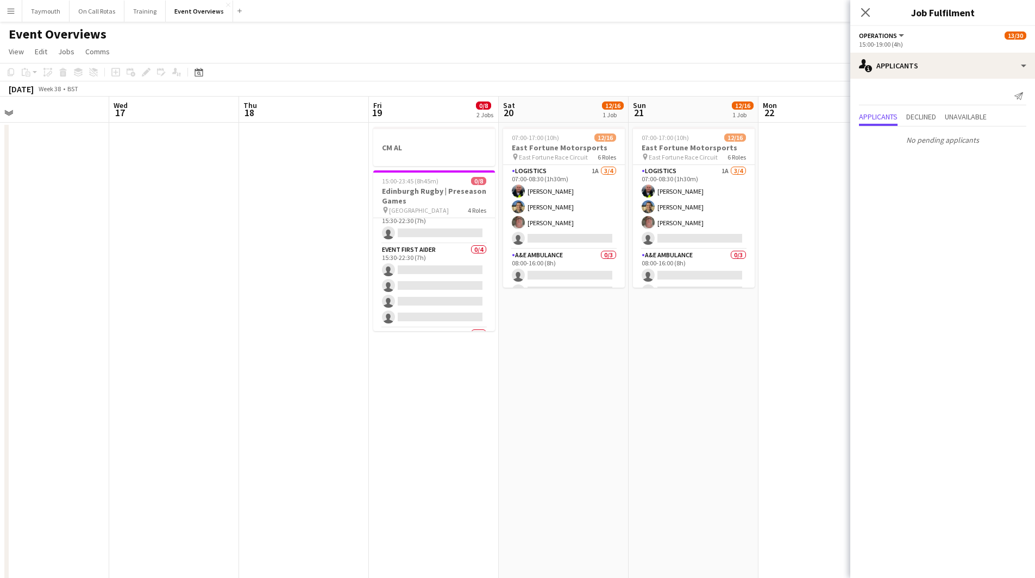
scroll to position [0, 0]
drag, startPoint x: 726, startPoint y: 455, endPoint x: 961, endPoint y: 433, distance: 236.1
click at [931, 435] on body "Menu Boards Boards Boards All jobs Status Workforce Workforce My Workforce Recr…" at bounding box center [517, 502] width 1035 height 1005
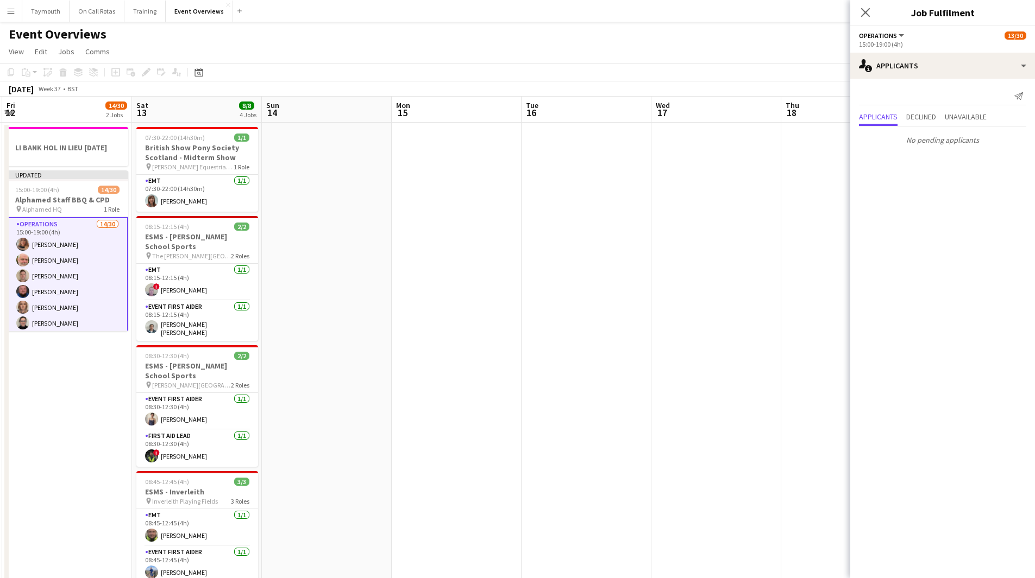
drag, startPoint x: 399, startPoint y: 450, endPoint x: 460, endPoint y: 453, distance: 60.9
click at [820, 443] on app-calendar-viewport "Tue 9 Wed 10 2/3 1 Job Thu 11 Fri 12 14/30 2 Jobs Sat 13 8/8 4 Jobs Sun 14 Mon …" at bounding box center [517, 551] width 1035 height 908
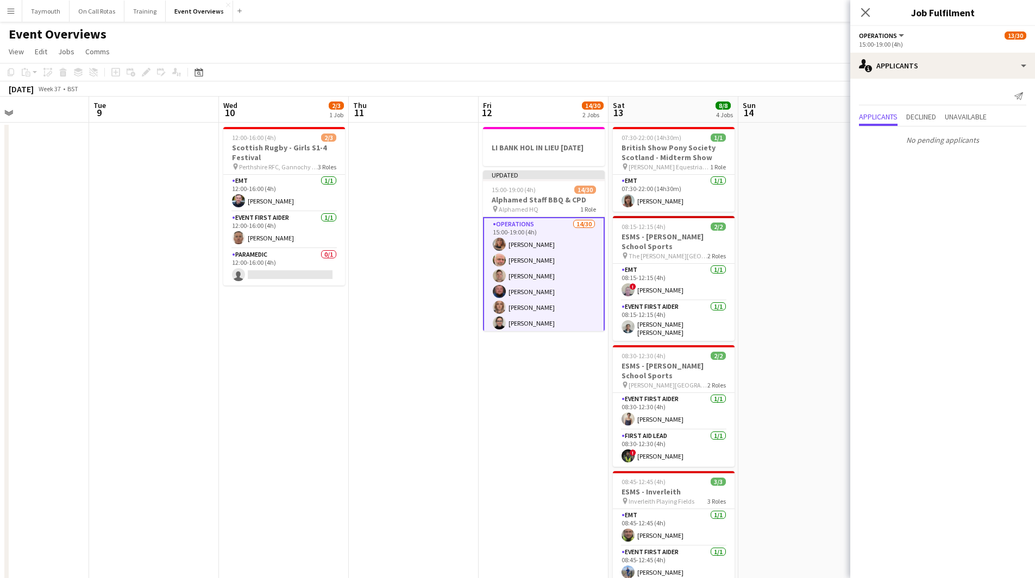
drag, startPoint x: 296, startPoint y: 454, endPoint x: 701, endPoint y: 446, distance: 404.7
click at [650, 450] on app-calendar-viewport "Sat 6 24/26 7 Jobs Sun 7 12/12 3 Jobs Mon 8 Tue 9 Wed 10 2/3 1 Job Thu 11 Fri 1…" at bounding box center [517, 551] width 1035 height 908
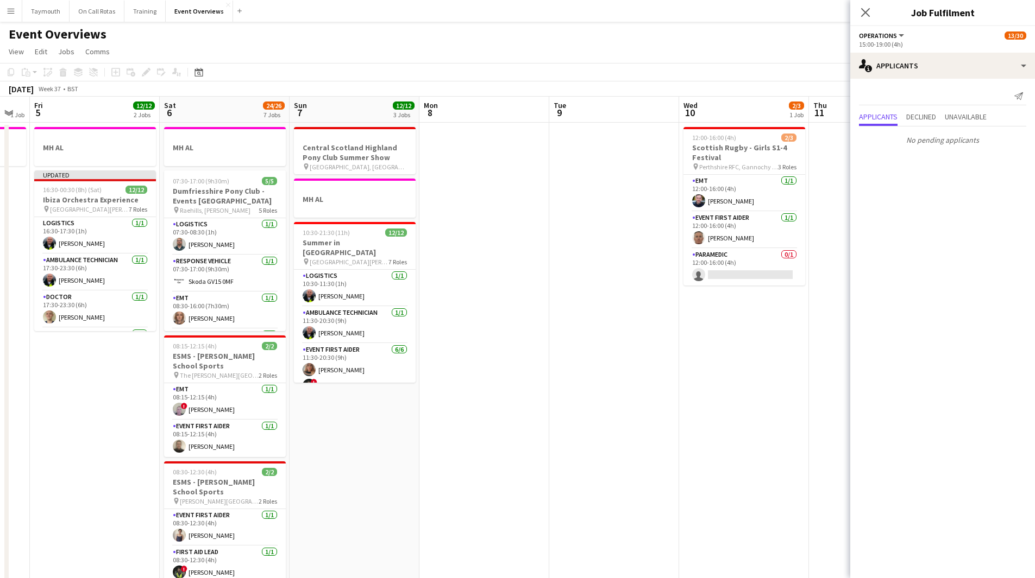
drag, startPoint x: 316, startPoint y: 448, endPoint x: 553, endPoint y: 448, distance: 237.9
click at [531, 448] on app-calendar-viewport "Wed 3 1 Job Thu 4 1 Job Fri 5 12/12 2 Jobs Sat 6 24/26 7 Jobs Sun 7 12/12 3 Job…" at bounding box center [517, 551] width 1035 height 908
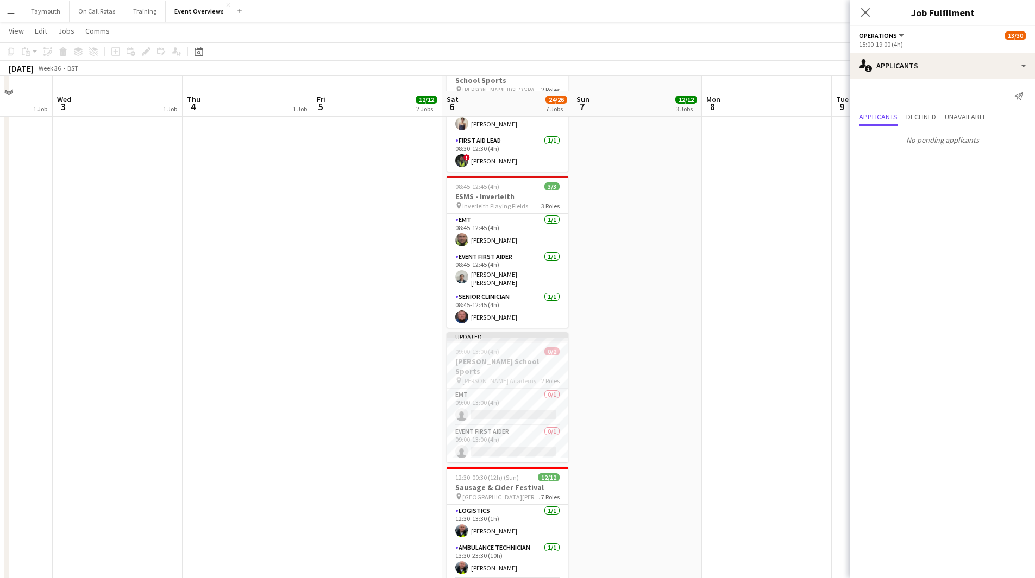
scroll to position [425, 0]
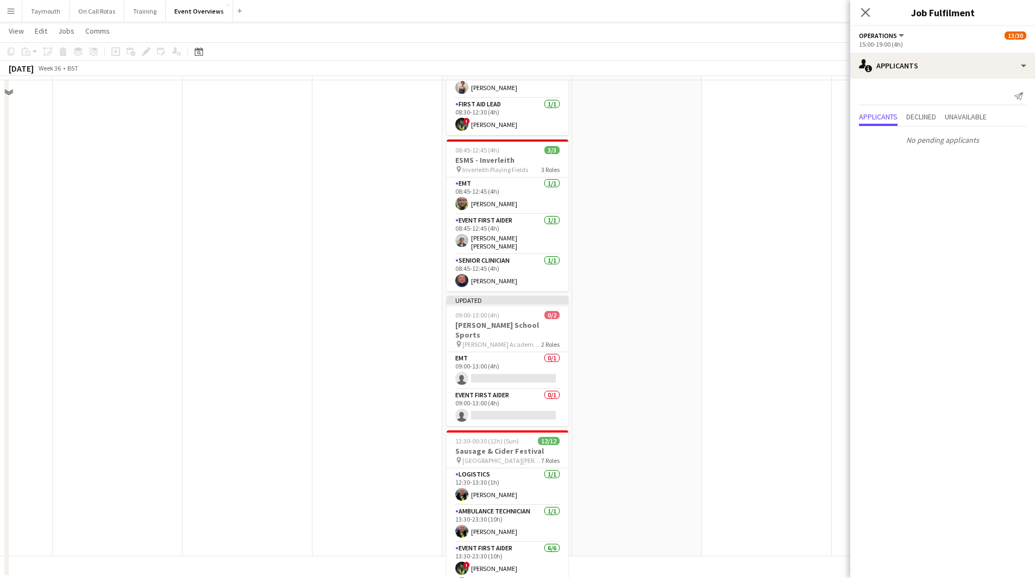
click at [301, 355] on app-date-cell "MH AL" at bounding box center [247, 116] width 130 height 882
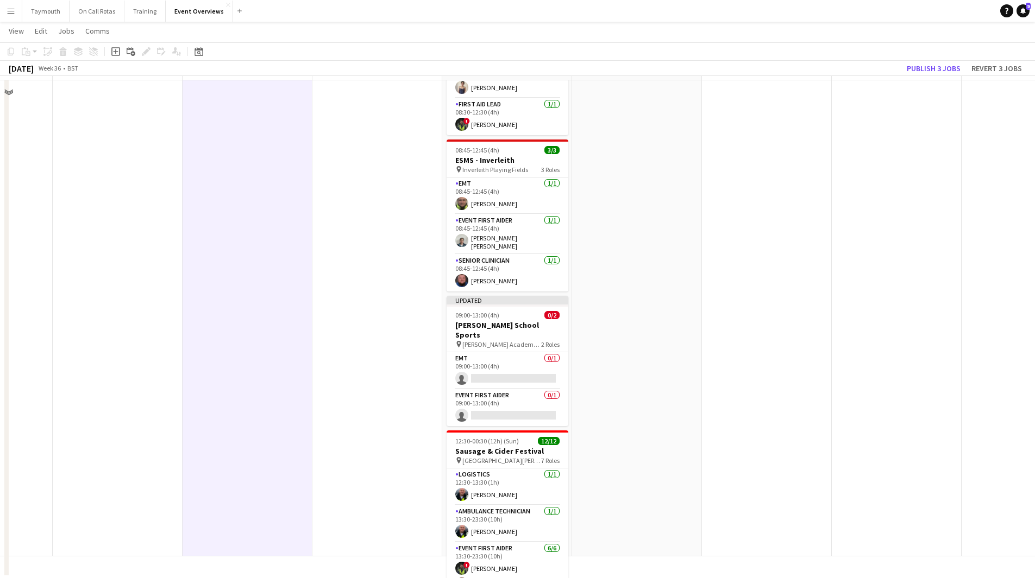
drag, startPoint x: 238, startPoint y: 387, endPoint x: 800, endPoint y: 348, distance: 563.0
click at [891, 336] on app-calendar-viewport "Sun 31 2/2 2 Jobs Mon 1 1 Job Tue 2 1 Job Wed 3 1 Job Thu 4 1 Job Fri 5 12/12 2…" at bounding box center [517, 97] width 1035 height 961
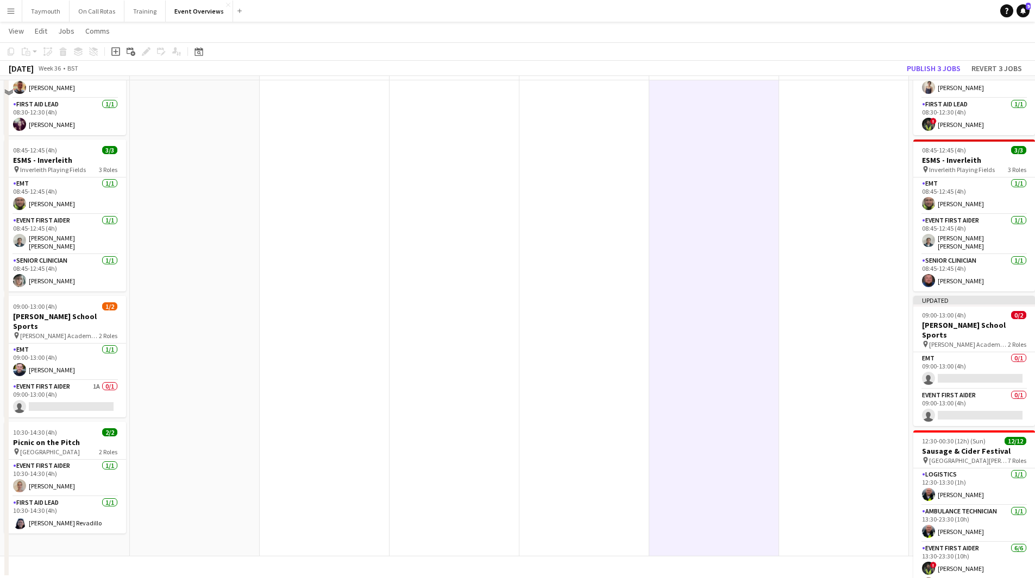
drag, startPoint x: 417, startPoint y: 376, endPoint x: 801, endPoint y: 355, distance: 384.6
click at [734, 357] on app-calendar-viewport "Thu 28 1/1 1 Job Fri 29 1 Job Sat 30 19/20 7 Jobs Sun 31 2/2 2 Jobs Mon 1 1 Job…" at bounding box center [517, 97] width 1035 height 961
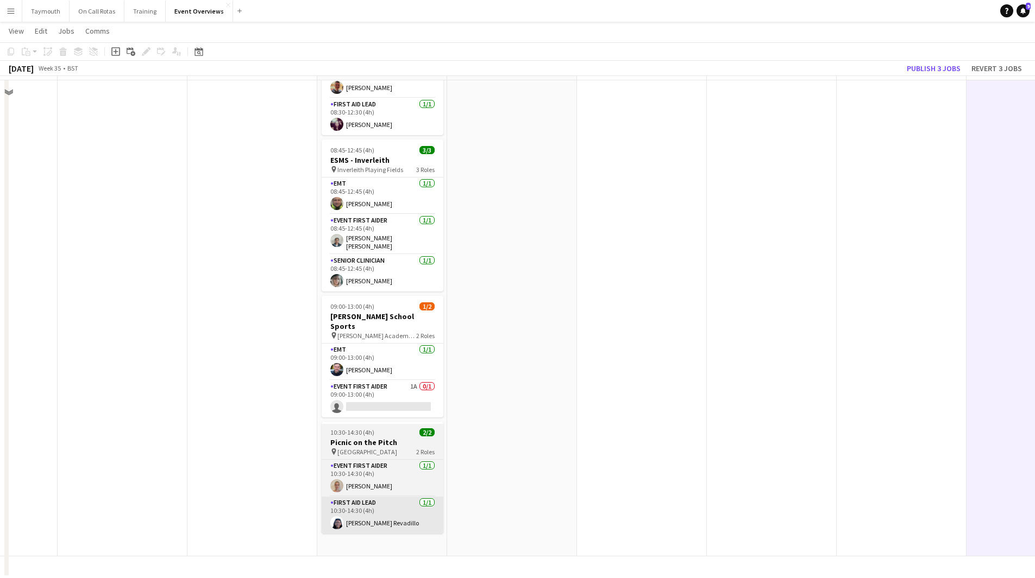
scroll to position [22, 332]
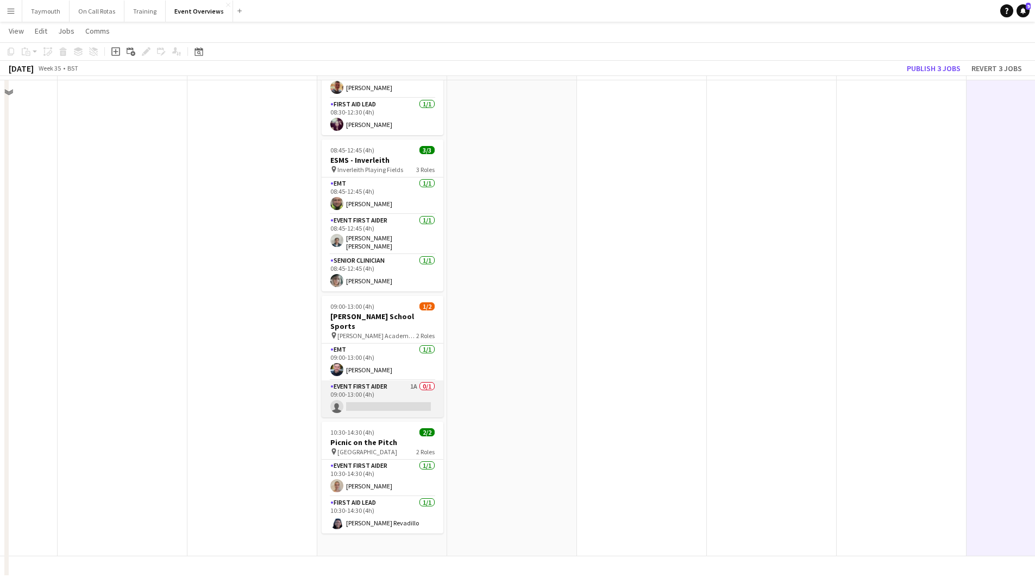
click at [385, 393] on app-card-role "Event First Aider 1A 0/1 09:00-13:00 (4h) single-neutral-actions" at bounding box center [383, 399] width 122 height 37
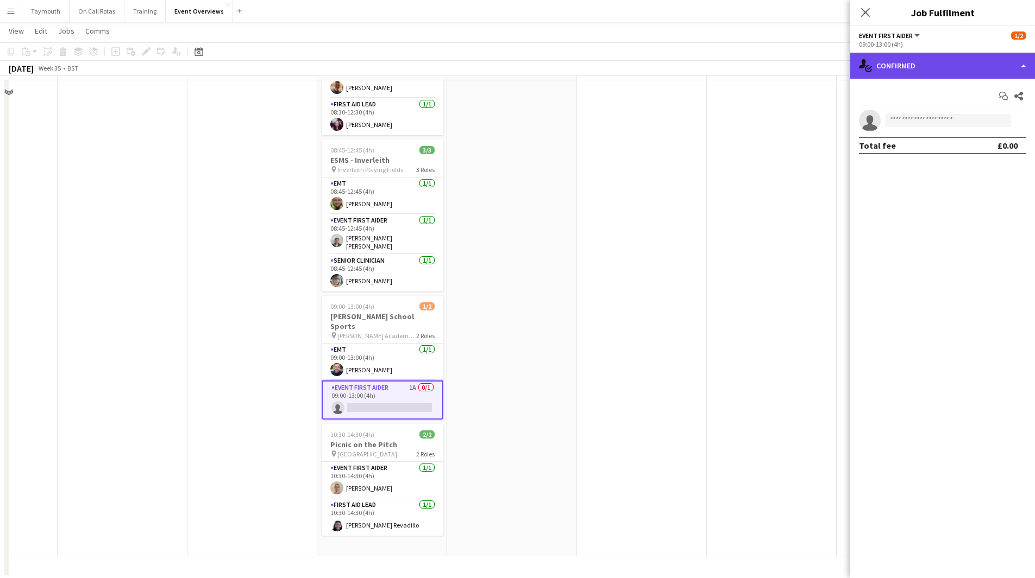
click at [947, 65] on div "single-neutral-actions-check-2 Confirmed" at bounding box center [942, 66] width 185 height 26
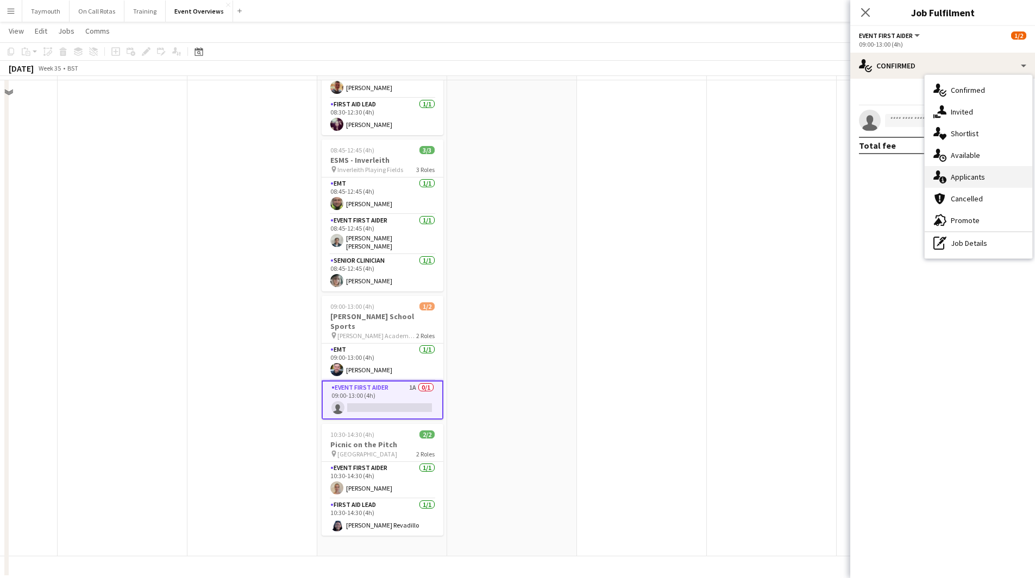
click at [964, 173] on div "single-neutral-actions-information Applicants" at bounding box center [978, 177] width 108 height 22
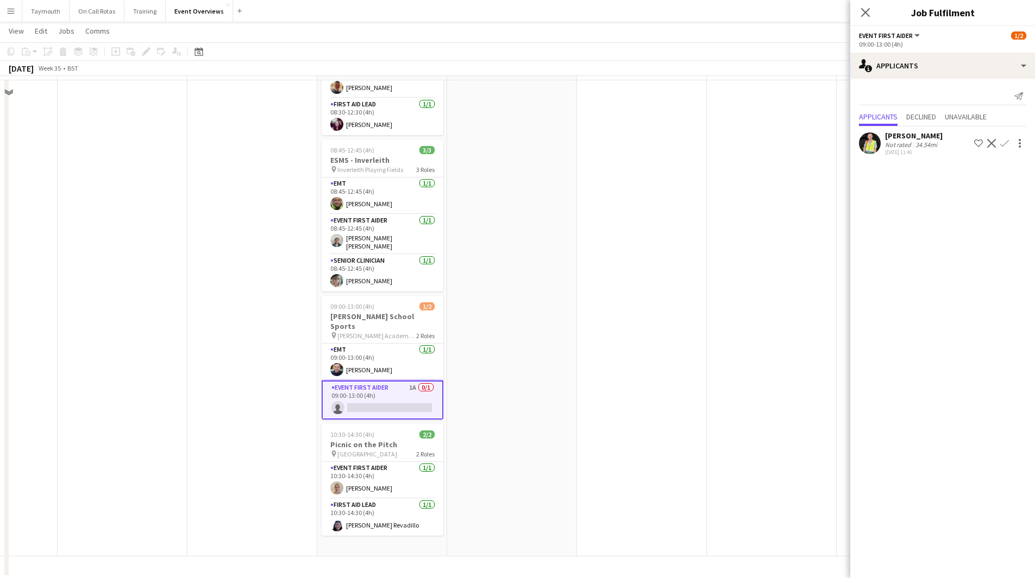
click at [1002, 145] on app-icon "Confirm" at bounding box center [1004, 143] width 9 height 9
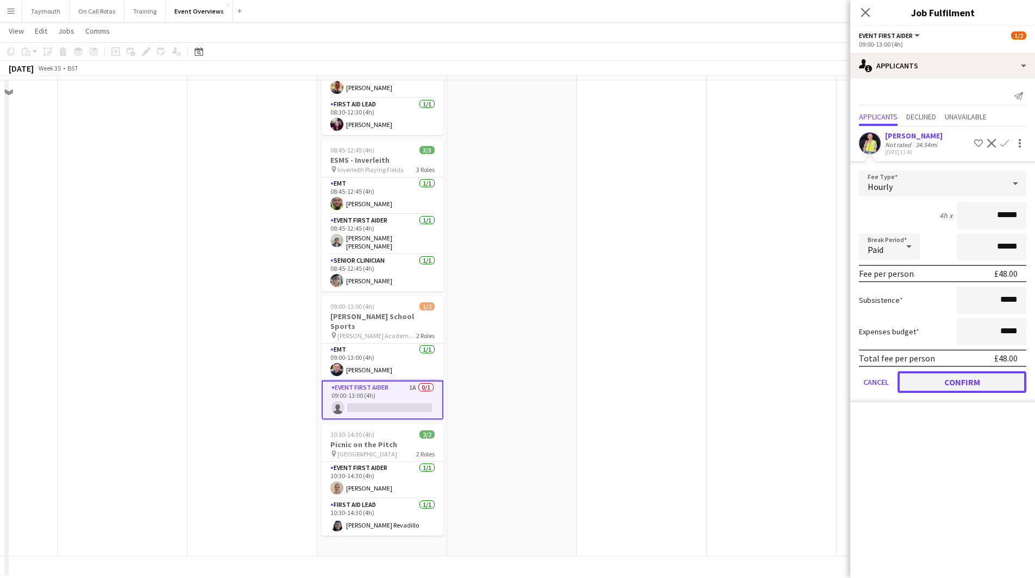
click at [970, 380] on button "Confirm" at bounding box center [961, 383] width 129 height 22
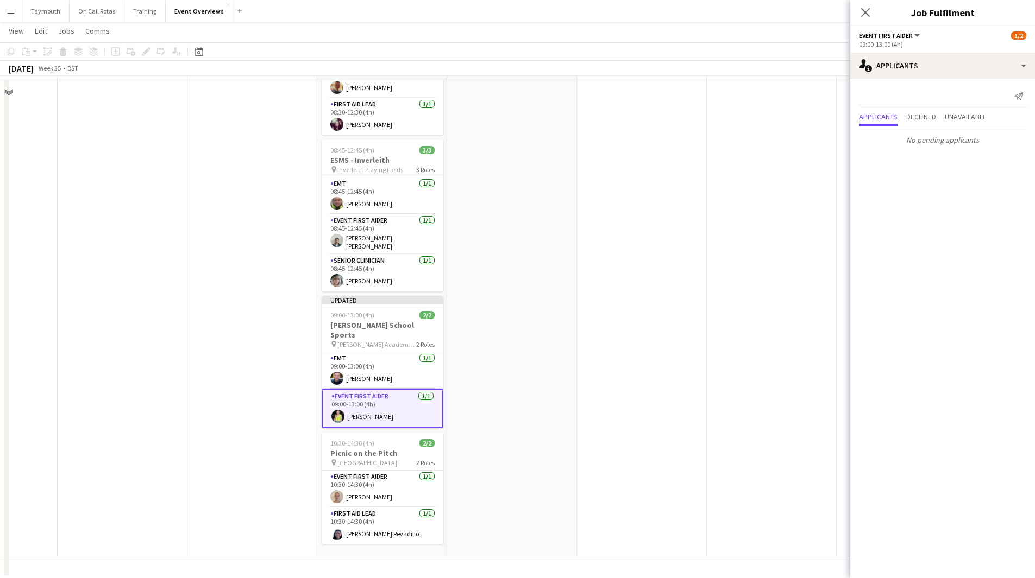
click at [666, 366] on app-date-cell "MH AL" at bounding box center [642, 116] width 130 height 882
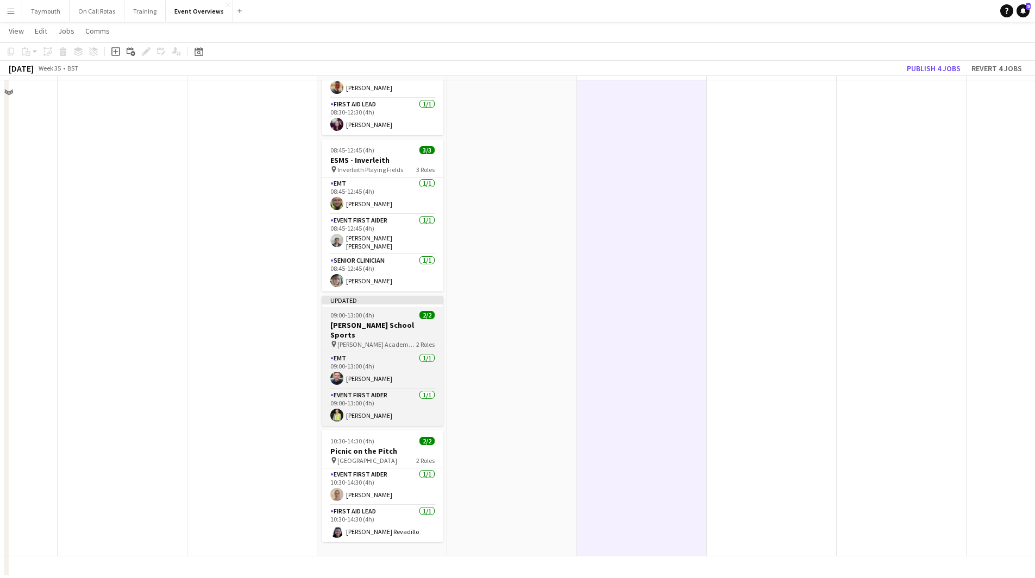
click at [395, 320] on h3 "[PERSON_NAME] School Sports" at bounding box center [383, 330] width 122 height 20
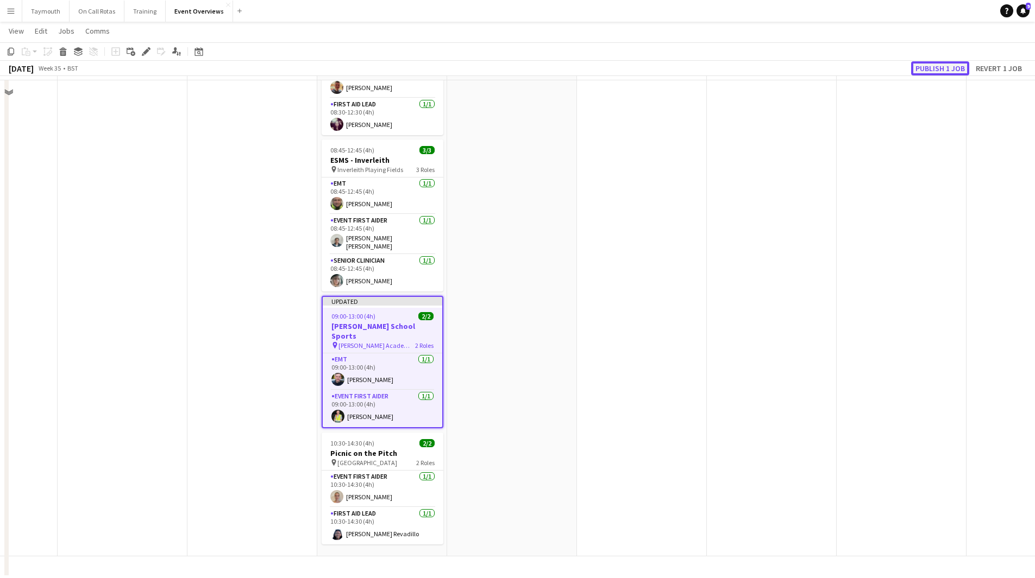
click at [930, 70] on button "Publish 1 job" at bounding box center [940, 68] width 58 height 14
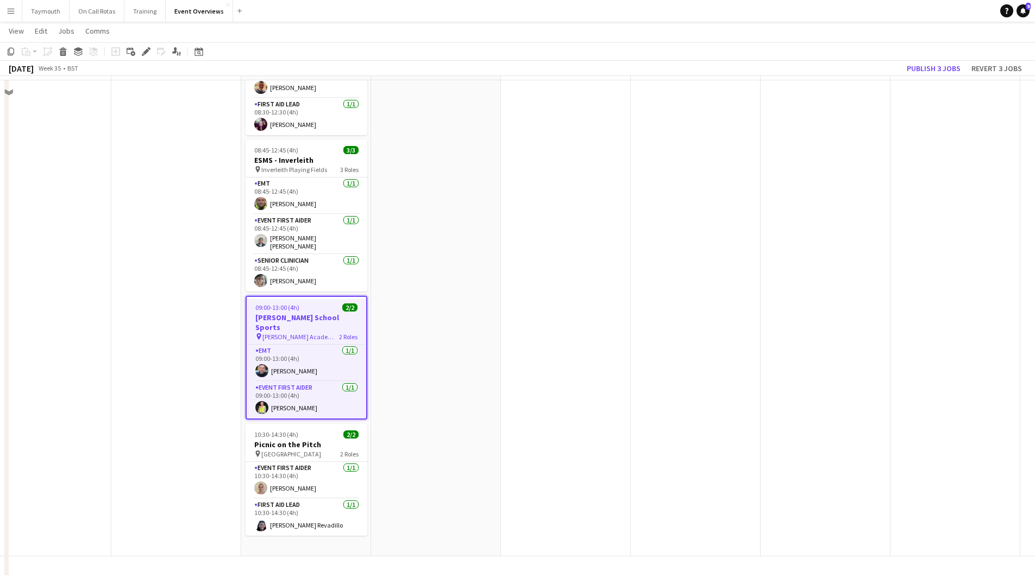
drag, startPoint x: 618, startPoint y: 413, endPoint x: 201, endPoint y: 392, distance: 417.7
click at [199, 399] on app-calendar-viewport "Mon 25 2/2 1 Job Tue 26 Wed 27 Thu 28 1/1 1 Job Fri 29 1 Job Sat 30 20/20 7 Job…" at bounding box center [517, 97] width 1035 height 961
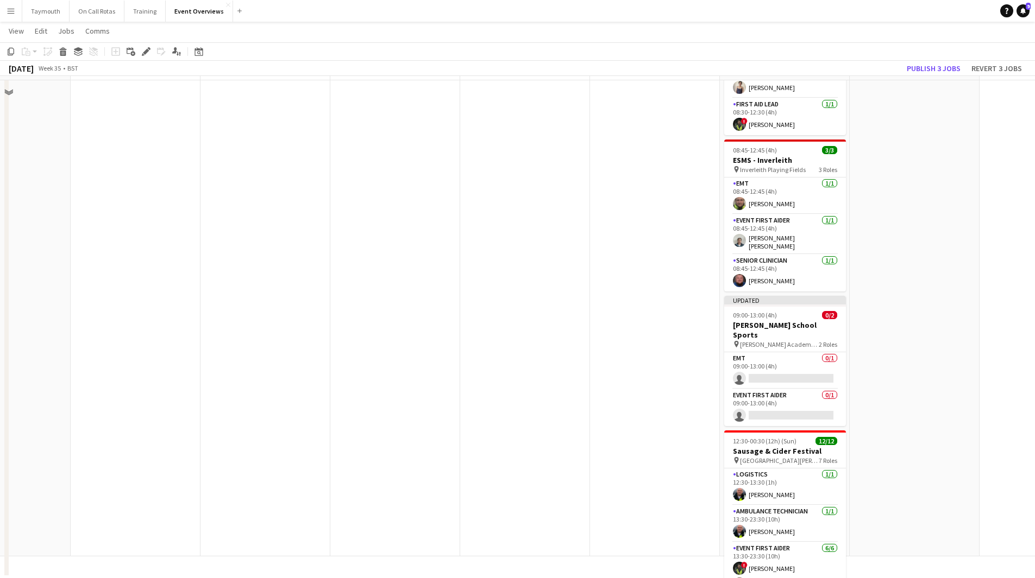
scroll to position [7, 319]
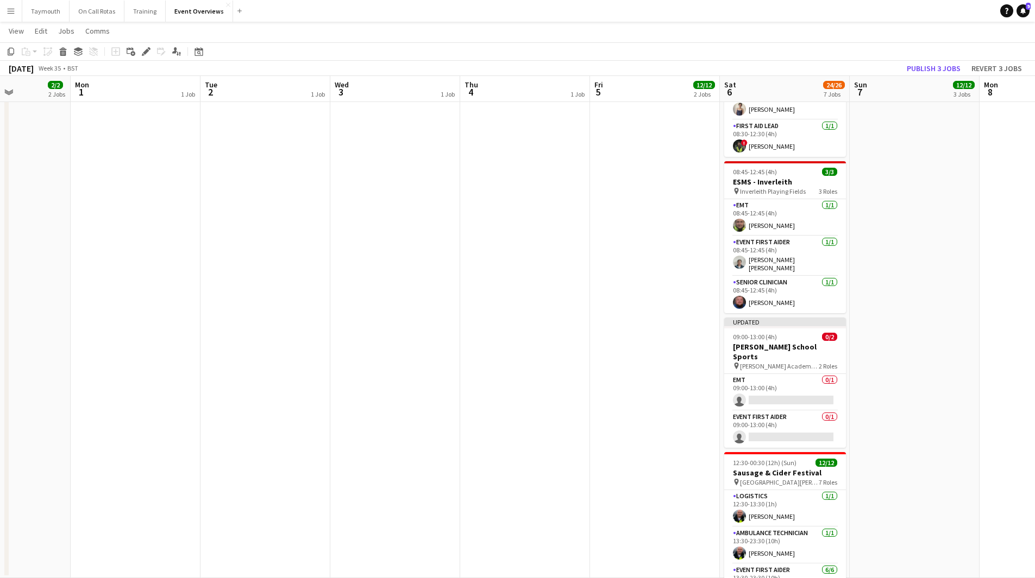
drag, startPoint x: 739, startPoint y: 393, endPoint x: 462, endPoint y: 391, distance: 276.5
click at [483, 392] on app-calendar-viewport "Fri 29 1 Job Sat 30 20/20 7 Jobs Sun 31 2/2 2 Jobs Mon 1 1 Job Tue 2 1 Job Wed …" at bounding box center [517, 97] width 1035 height 961
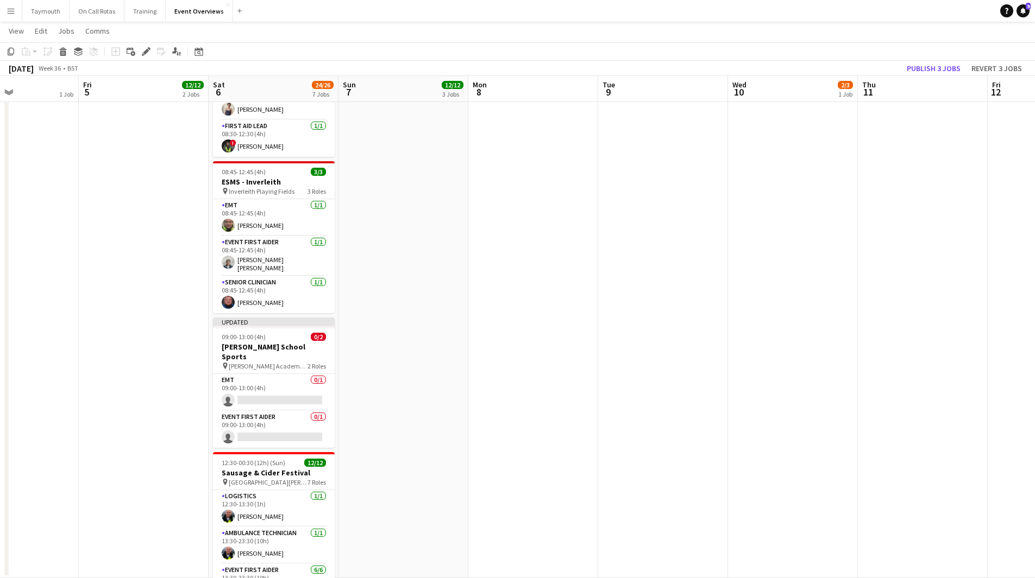
drag, startPoint x: 651, startPoint y: 404, endPoint x: 276, endPoint y: 407, distance: 374.8
click at [254, 405] on app-calendar-viewport "Tue 2 1 Job Wed 3 1 Job Thu 4 1 Job Fri 5 12/12 2 Jobs Sat 6 24/26 7 Jobs Sun 7…" at bounding box center [517, 97] width 1035 height 961
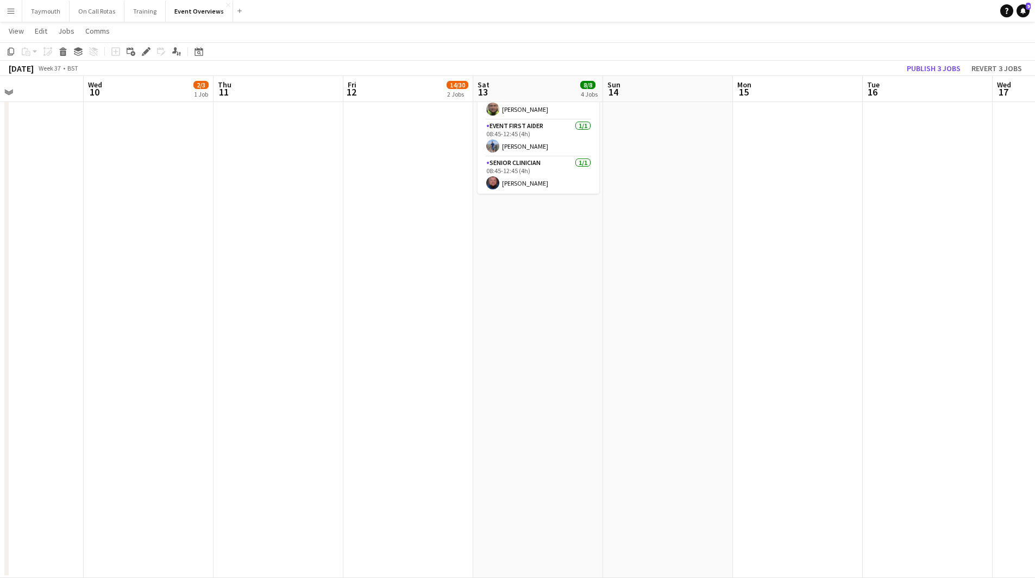
scroll to position [0, 313]
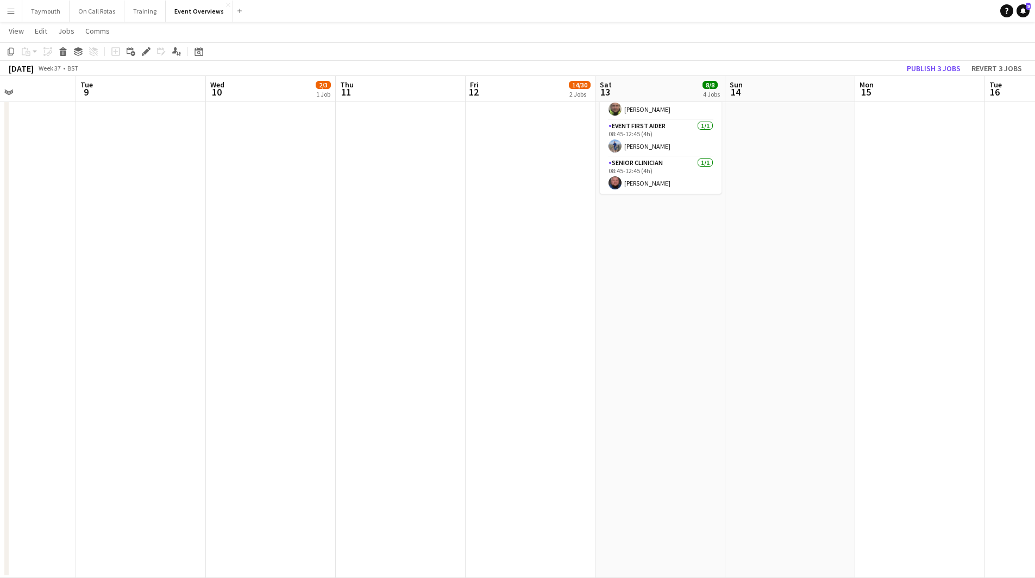
drag, startPoint x: 531, startPoint y: 385, endPoint x: 218, endPoint y: 407, distance: 314.2
click at [218, 407] on app-calendar-viewport "Sat 6 24/26 7 Jobs Sun 7 12/12 3 Jobs Mon 8 Tue 9 Wed 10 2/3 1 Job Thu 11 Fri 1…" at bounding box center [517, 97] width 1035 height 961
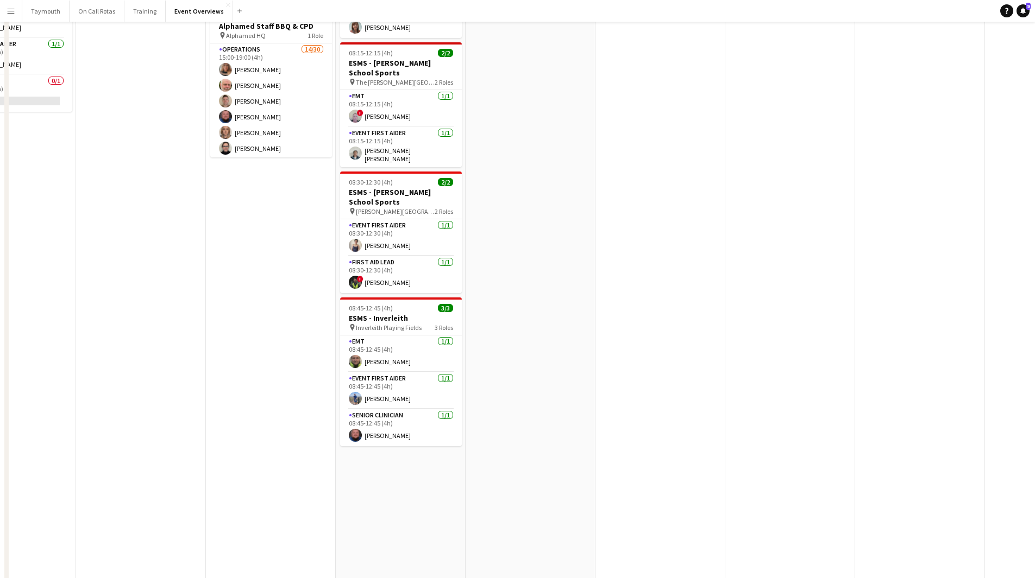
scroll to position [0, 0]
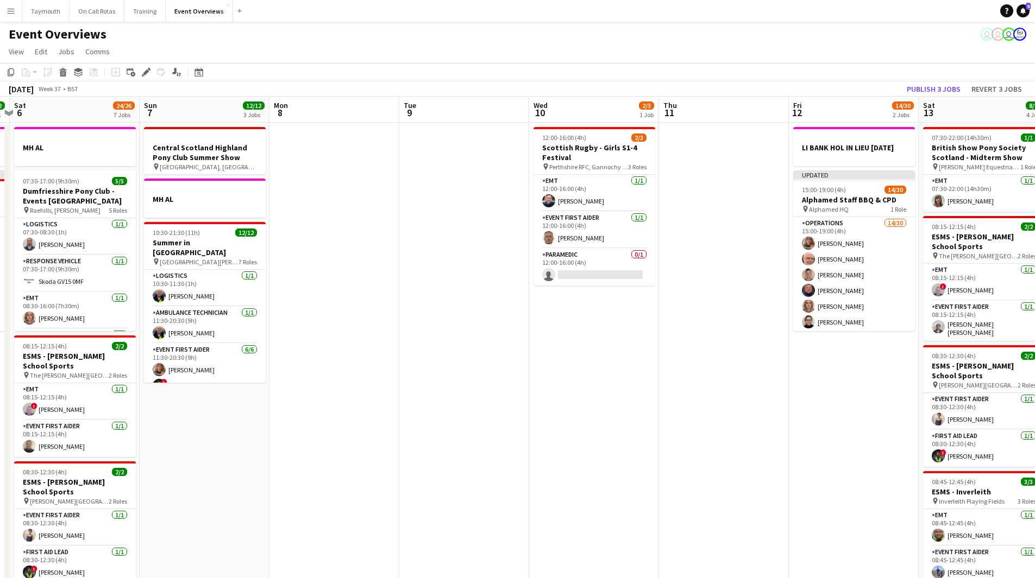
drag, startPoint x: 559, startPoint y: 392, endPoint x: 666, endPoint y: 405, distance: 107.2
click at [802, 394] on app-calendar-viewport "Thu 4 1 Job Fri 5 12/12 2 Jobs Sat 6 24/26 7 Jobs Sun 7 12/12 3 Jobs Mon 8 Tue …" at bounding box center [517, 551] width 1035 height 908
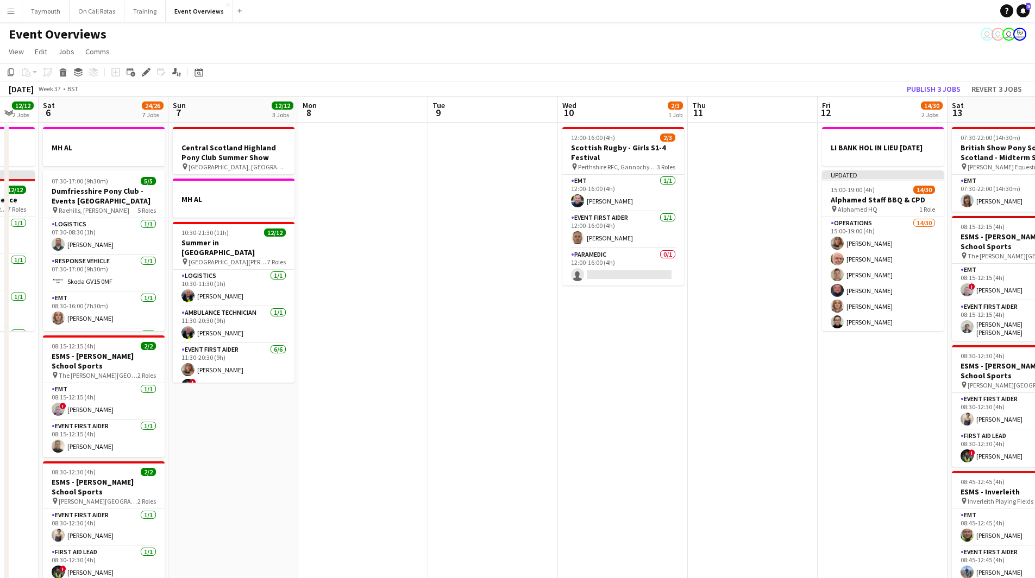
scroll to position [0, 279]
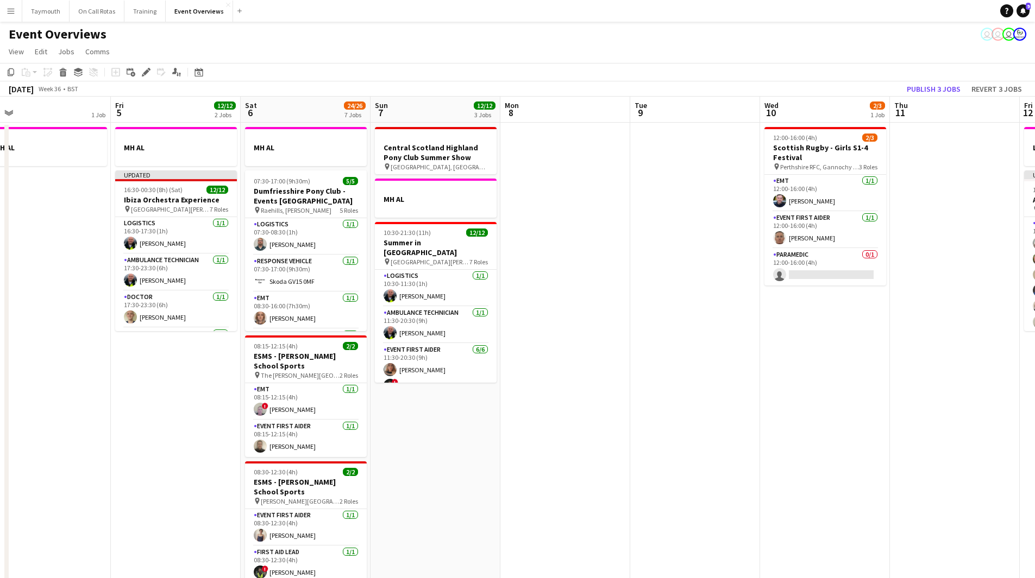
click at [551, 412] on app-calendar-viewport "Tue 2 1 Job Wed 3 1 Job Thu 4 1 Job Fri 5 12/12 2 Jobs Sat 6 24/26 7 Jobs Sun 7…" at bounding box center [517, 551] width 1035 height 908
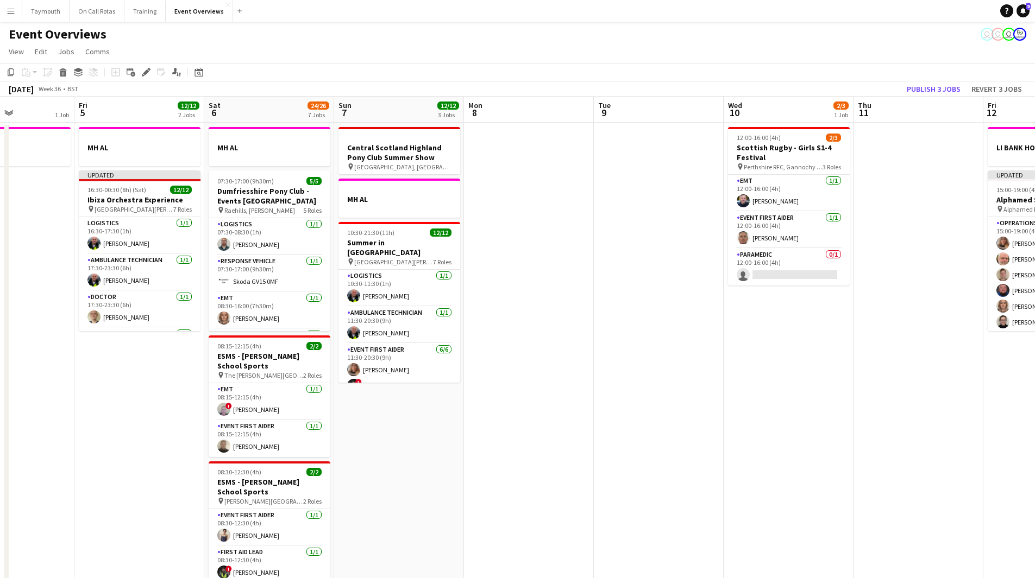
scroll to position [0, 309]
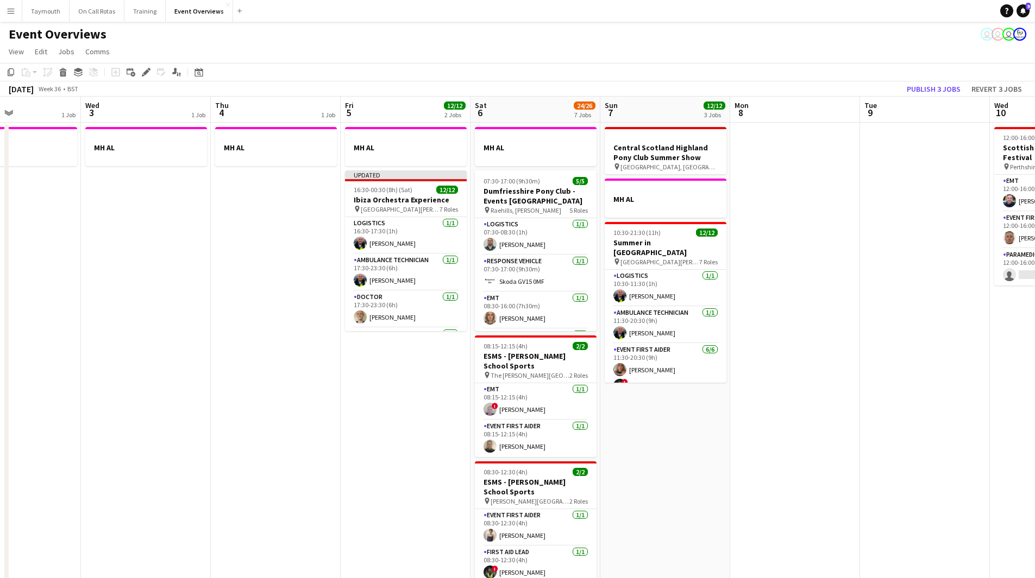
drag, startPoint x: 482, startPoint y: 452, endPoint x: 712, endPoint y: 458, distance: 229.8
click at [712, 458] on app-calendar-viewport "Sun 31 2/2 2 Jobs Mon 1 1 Job Tue 2 1 Job Wed 3 1 Job Thu 4 1 Job Fri 5 12/12 2…" at bounding box center [517, 551] width 1035 height 908
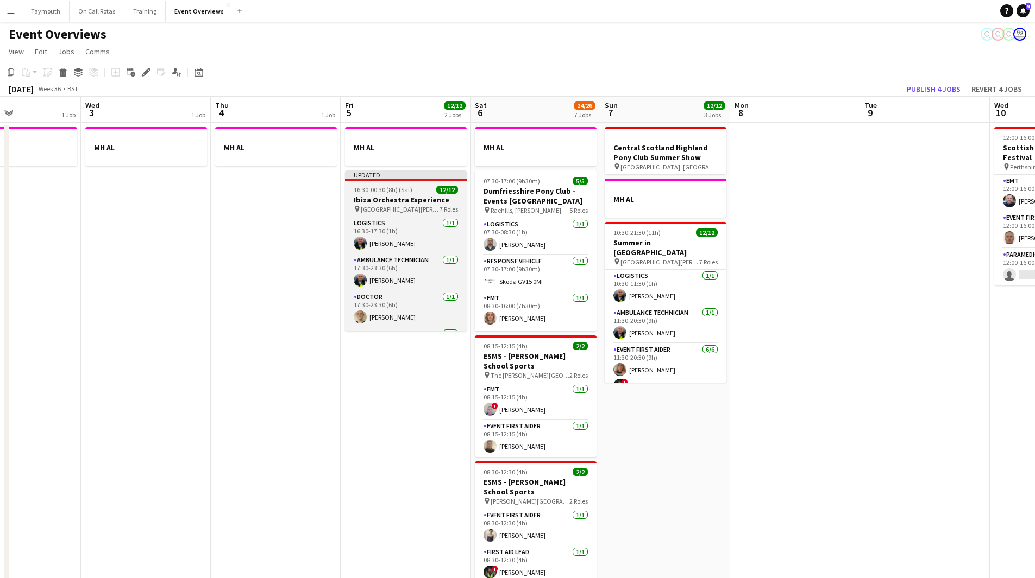
click at [394, 212] on span "[GEOGRAPHIC_DATA][PERSON_NAME], [GEOGRAPHIC_DATA]" at bounding box center [400, 209] width 79 height 8
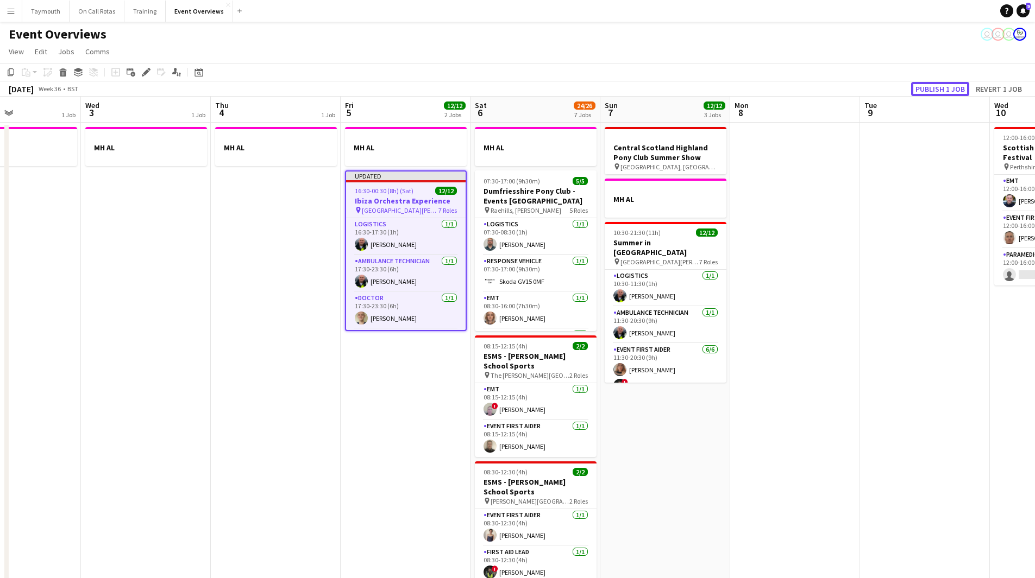
click at [930, 82] on button "Publish 1 job" at bounding box center [940, 89] width 58 height 14
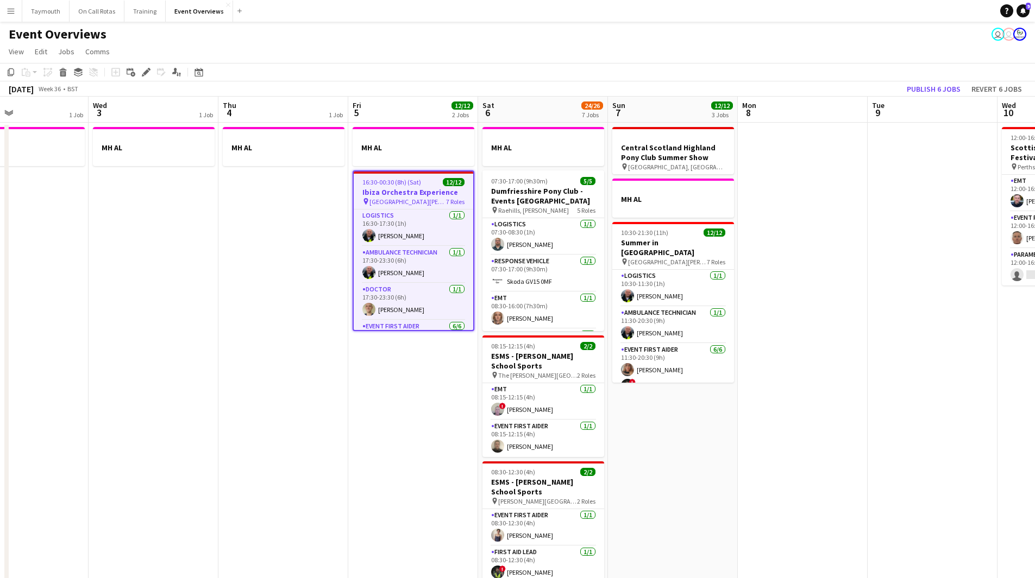
drag, startPoint x: 342, startPoint y: 339, endPoint x: 718, endPoint y: 309, distance: 376.6
click at [717, 309] on app-calendar-viewport "Sun 31 2/2 2 Jobs Mon 1 1 Job Tue 2 1 Job Wed 3 1 Job Thu 4 1 Job Fri 5 12/12 2…" at bounding box center [517, 551] width 1035 height 908
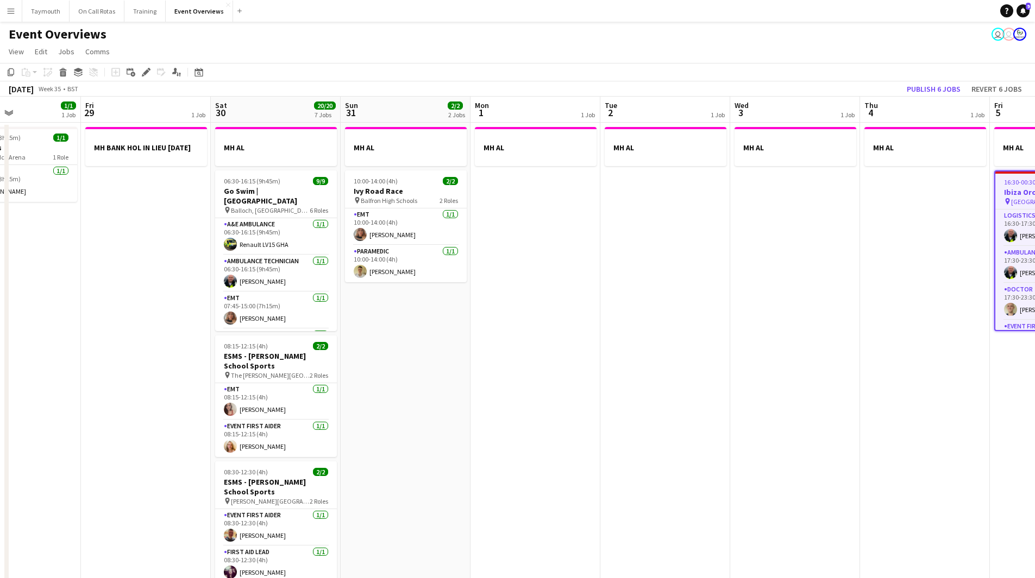
drag, startPoint x: 500, startPoint y: 405, endPoint x: 770, endPoint y: 391, distance: 269.7
click at [766, 392] on app-calendar-viewport "Tue 26 Wed 27 Thu 28 1/1 1 Job Fri 29 1 Job Sat 30 20/20 7 Jobs Sun 31 2/2 2 Jo…" at bounding box center [517, 551] width 1035 height 908
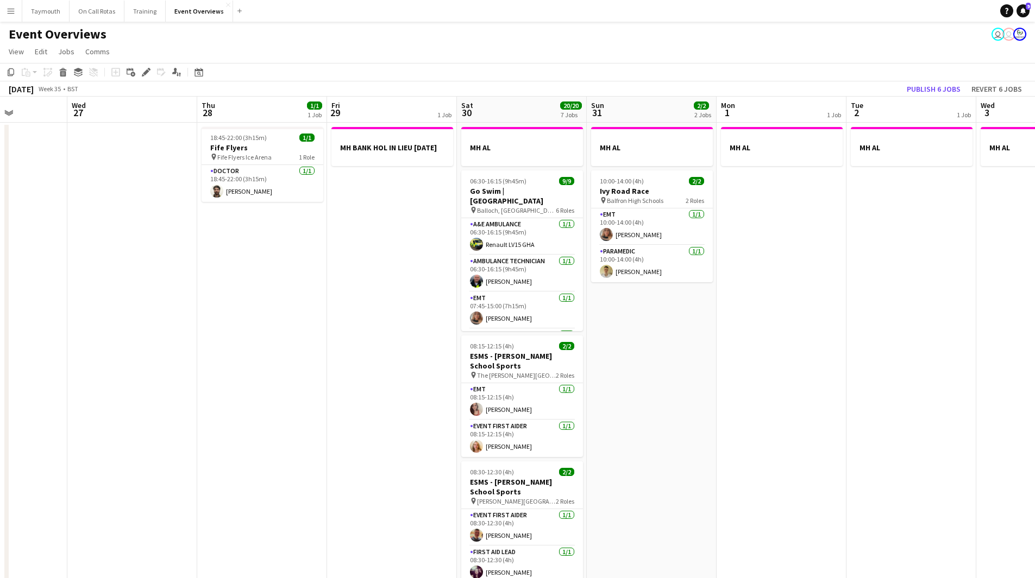
drag, startPoint x: 380, startPoint y: 411, endPoint x: 692, endPoint y: 397, distance: 312.6
click at [661, 400] on app-calendar-viewport "Sun 24 1/1 1 Job Mon 25 2/2 1 Job Tue 26 Wed 27 Thu 28 1/1 1 Job Fri 29 1 Job S…" at bounding box center [517, 551] width 1035 height 908
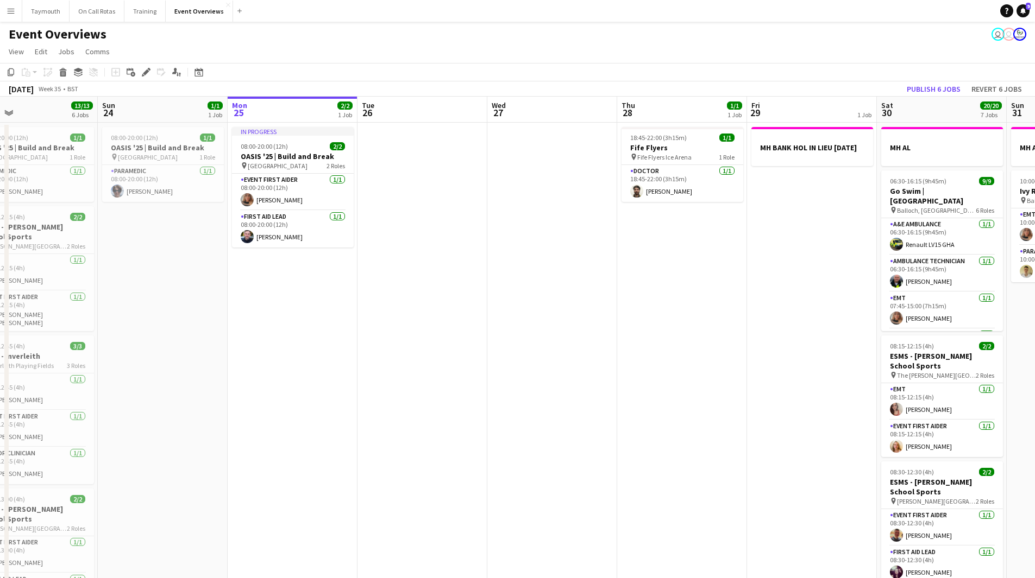
drag, startPoint x: 262, startPoint y: 407, endPoint x: 808, endPoint y: 380, distance: 546.0
click at [779, 387] on app-calendar-viewport "Thu 21 Fri 22 1/1 1 Job Sat 23 13/13 6 Jobs Sun 24 1/1 1 Job Mon 25 2/2 1 Job T…" at bounding box center [517, 551] width 1035 height 908
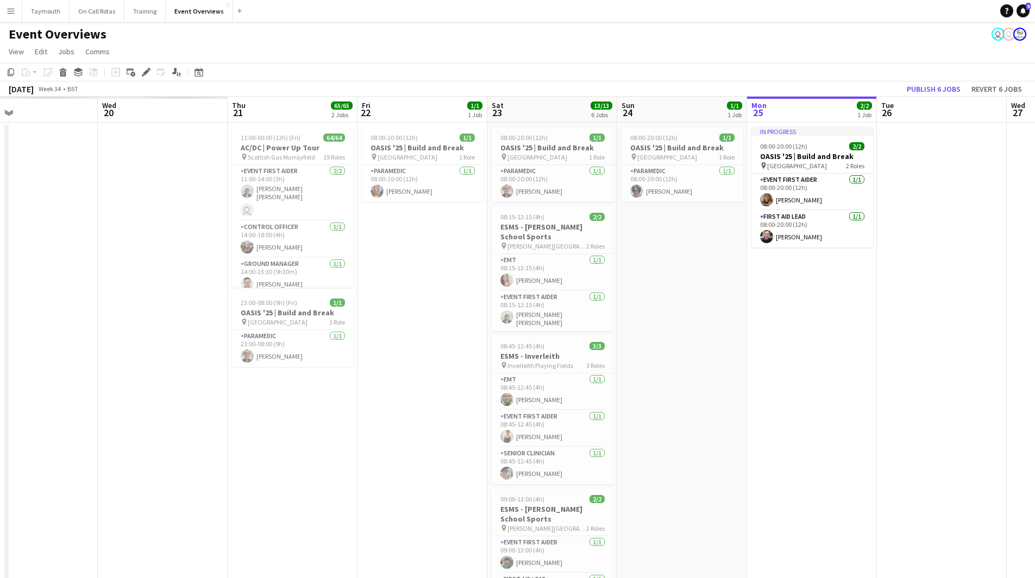
scroll to position [0, 294]
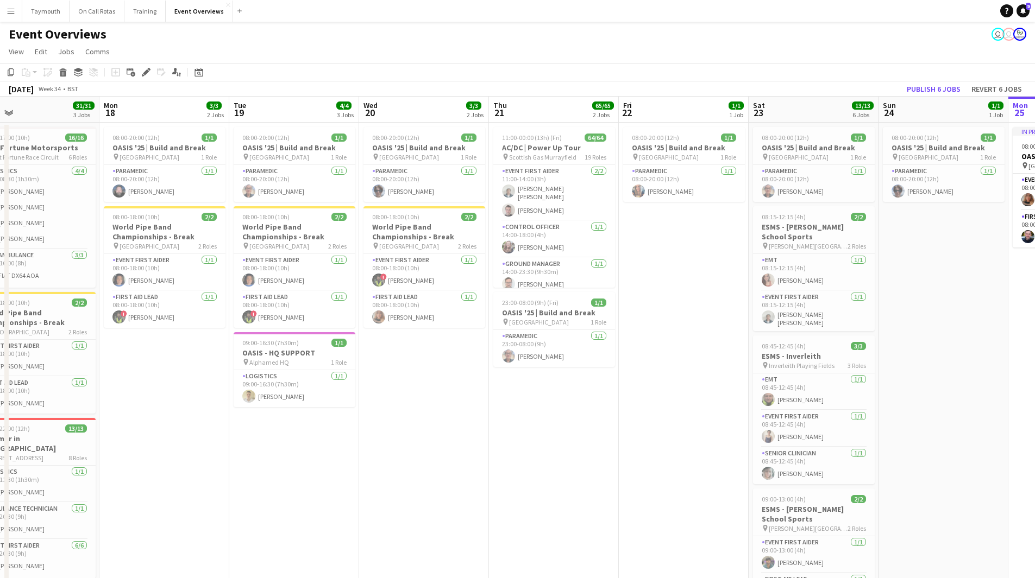
drag, startPoint x: 204, startPoint y: 449, endPoint x: 496, endPoint y: 440, distance: 292.3
click at [496, 440] on app-calendar-viewport "Fri 15 Sat 16 Sun 17 31/31 3 Jobs Mon 18 3/3 2 Jobs Tue 19 4/4 3 Jobs Wed 20 3/…" at bounding box center [517, 551] width 1035 height 908
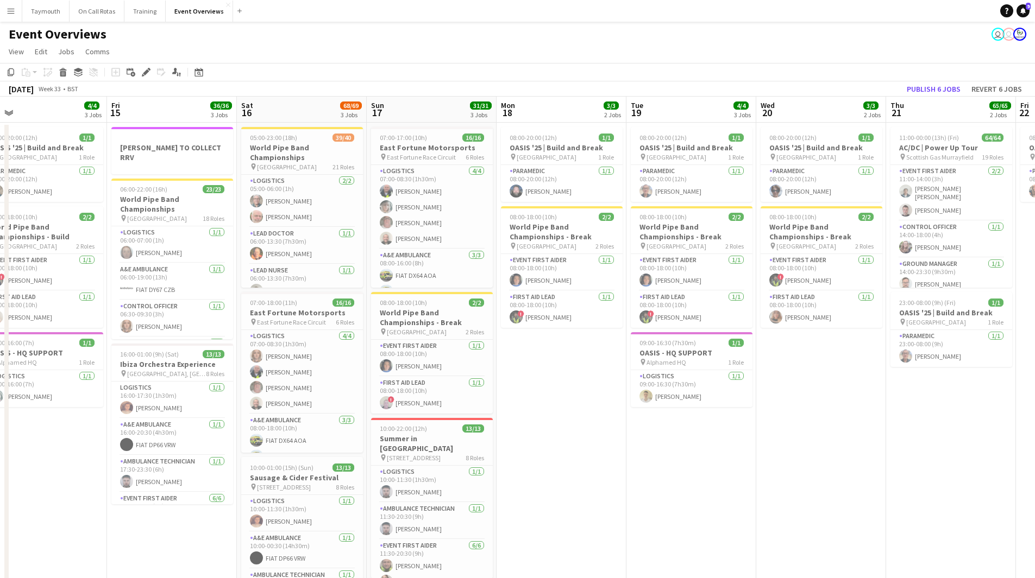
scroll to position [0, 282]
click at [580, 480] on app-calendar-viewport "Tue 12 84/85 4 Jobs Wed 13 4/4 3 Jobs Thu 14 4/4 3 Jobs Fri 15 36/36 3 Jobs Sat…" at bounding box center [517, 551] width 1035 height 908
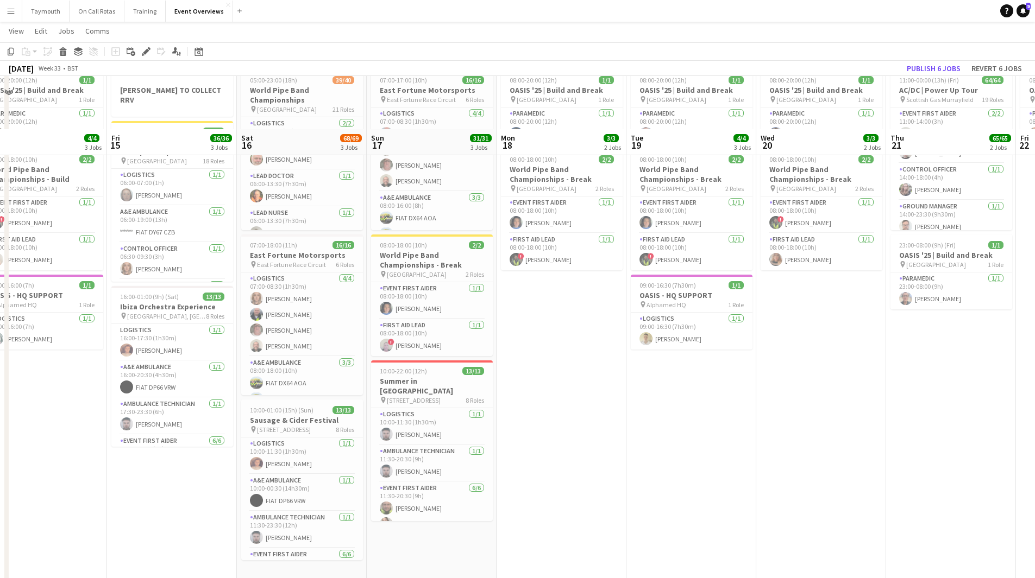
scroll to position [54, 0]
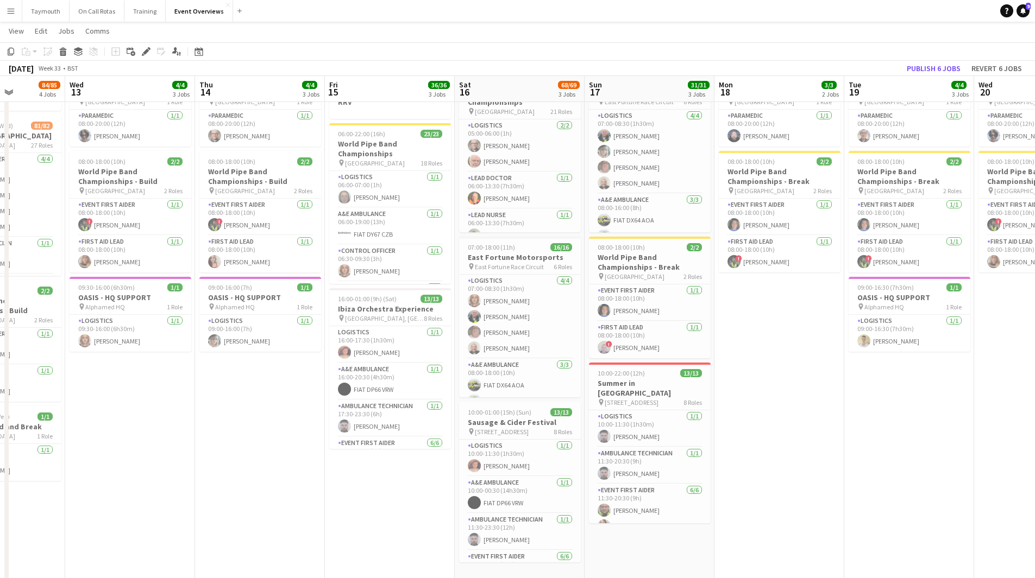
drag, startPoint x: 121, startPoint y: 487, endPoint x: 521, endPoint y: 485, distance: 399.8
click at [600, 487] on app-calendar-viewport "Sun 10 Mon 11 Tue 12 84/85 4 Jobs Wed 13 4/4 3 Jobs Thu 14 4/4 3 Jobs Fri 15 36…" at bounding box center [517, 468] width 1035 height 961
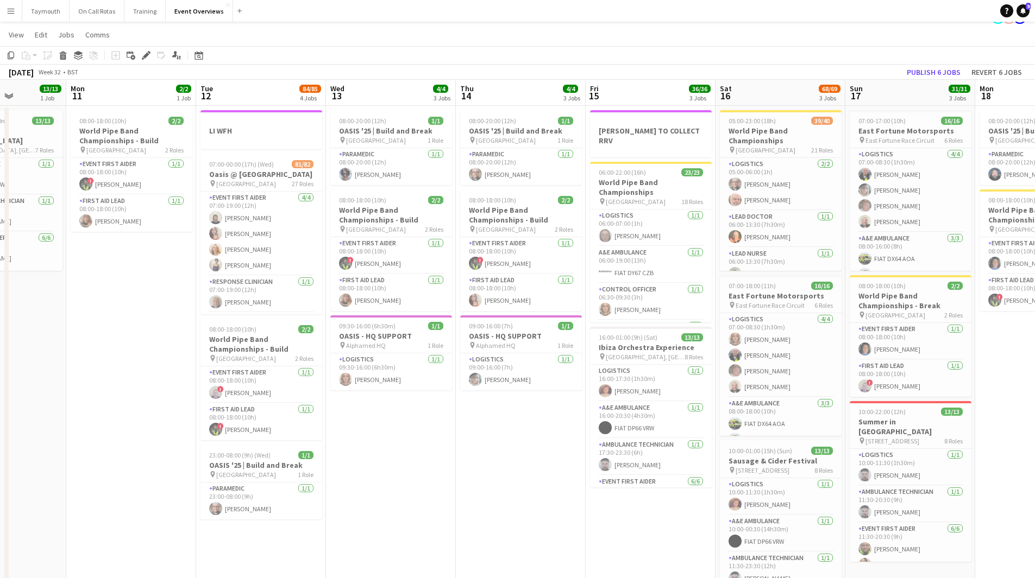
scroll to position [0, 0]
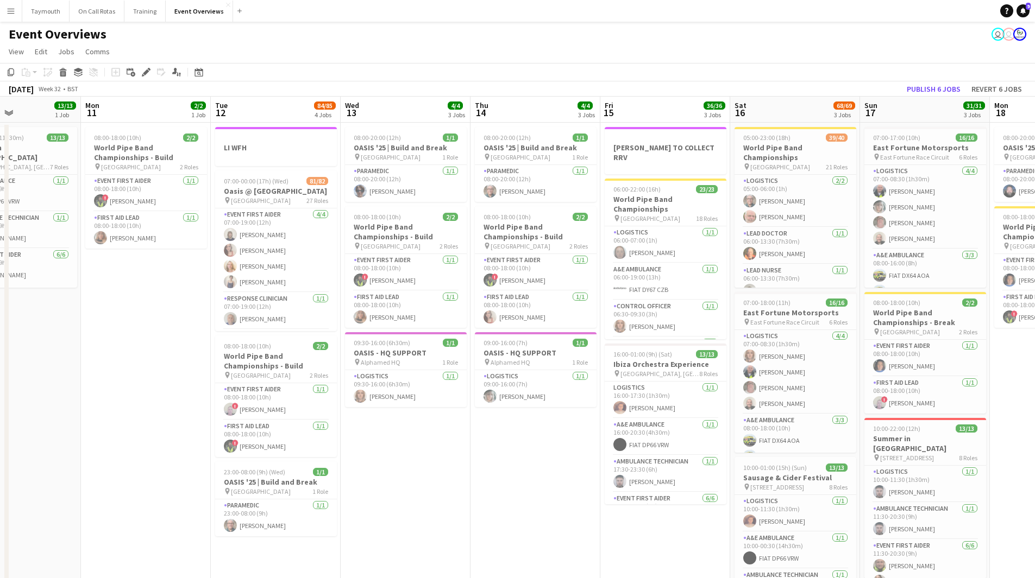
drag, startPoint x: 351, startPoint y: 471, endPoint x: 708, endPoint y: 461, distance: 357.0
click at [708, 461] on app-calendar-viewport "Fri 8 96/97 2 Jobs Sat 9 94/95 2 Jobs Sun 10 13/13 1 Job Mon 11 2/2 1 Job Tue 1…" at bounding box center [517, 551] width 1035 height 908
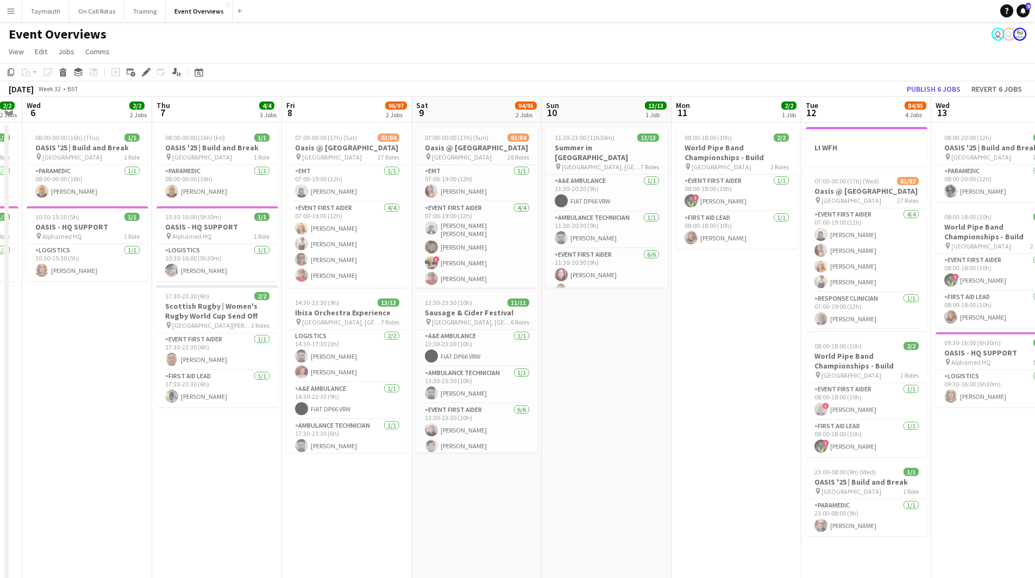
drag, startPoint x: 377, startPoint y: 493, endPoint x: 696, endPoint y: 484, distance: 318.9
click at [696, 484] on app-calendar-viewport "Mon 4 2/2 3 Jobs Tue 5 2/2 2 Jobs Wed 6 2/2 2 Jobs Thu 7 4/4 3 Jobs Fri 8 96/97…" at bounding box center [517, 551] width 1035 height 908
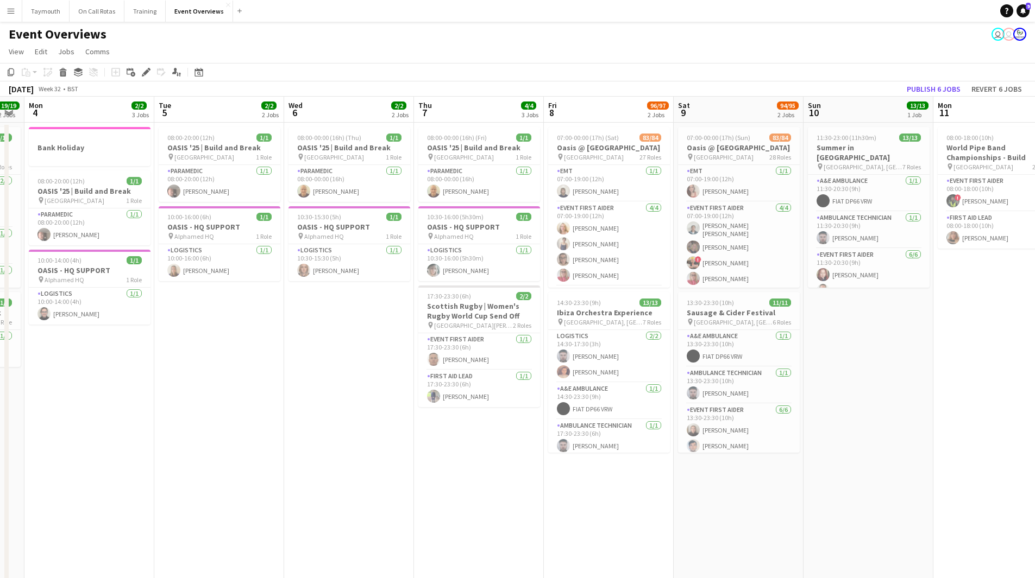
drag, startPoint x: 452, startPoint y: 512, endPoint x: 609, endPoint y: 498, distance: 158.1
click at [604, 498] on app-calendar-viewport "Sat 2 46/47 3 Jobs Sun 3 19/19 2 Jobs Mon 4 2/2 3 Jobs Tue 5 2/2 2 Jobs Wed 6 2…" at bounding box center [517, 551] width 1035 height 908
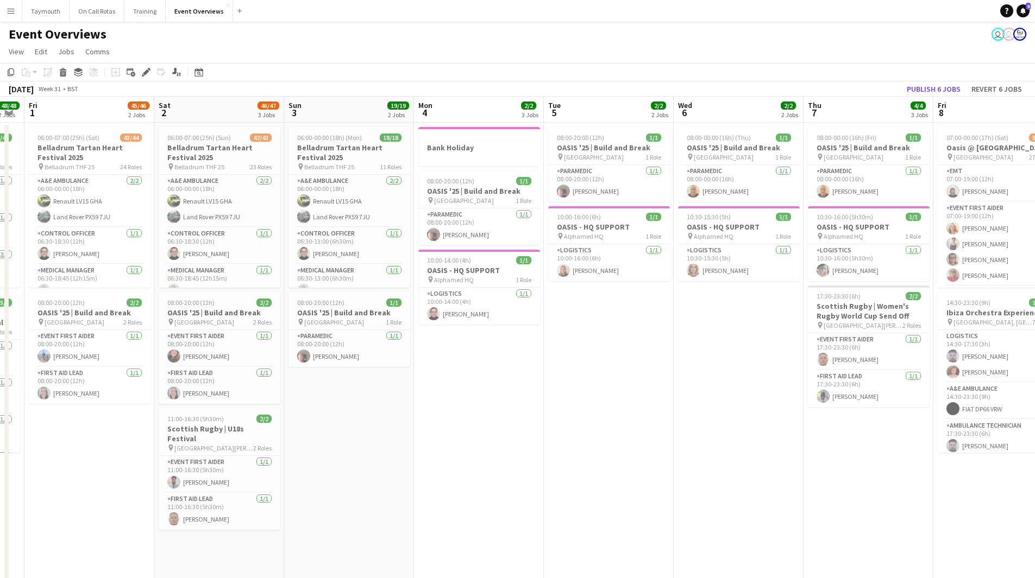
scroll to position [0, 317]
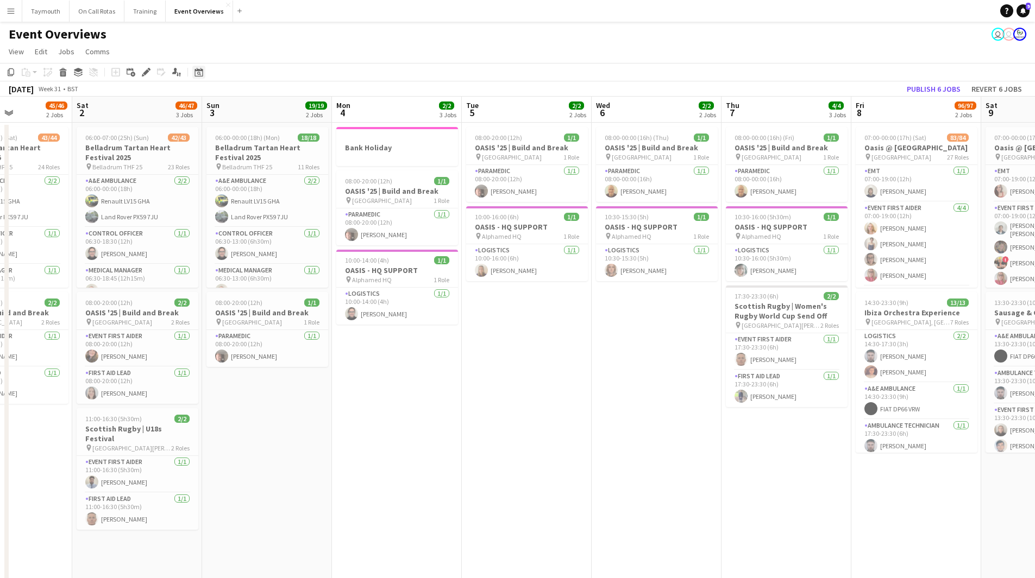
click at [194, 71] on div "Date picker" at bounding box center [198, 72] width 13 height 13
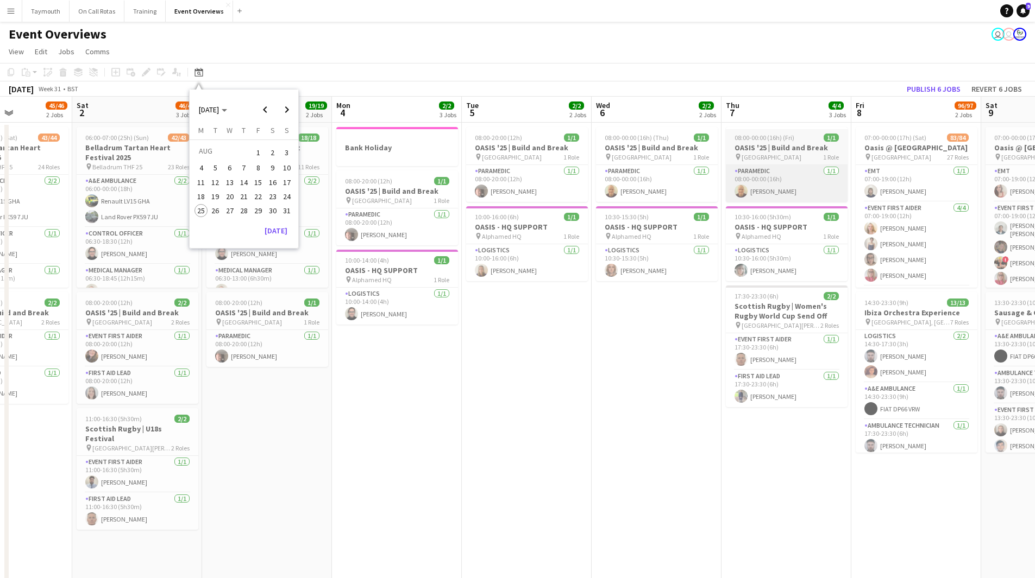
click at [261, 171] on span "8" at bounding box center [257, 168] width 13 height 13
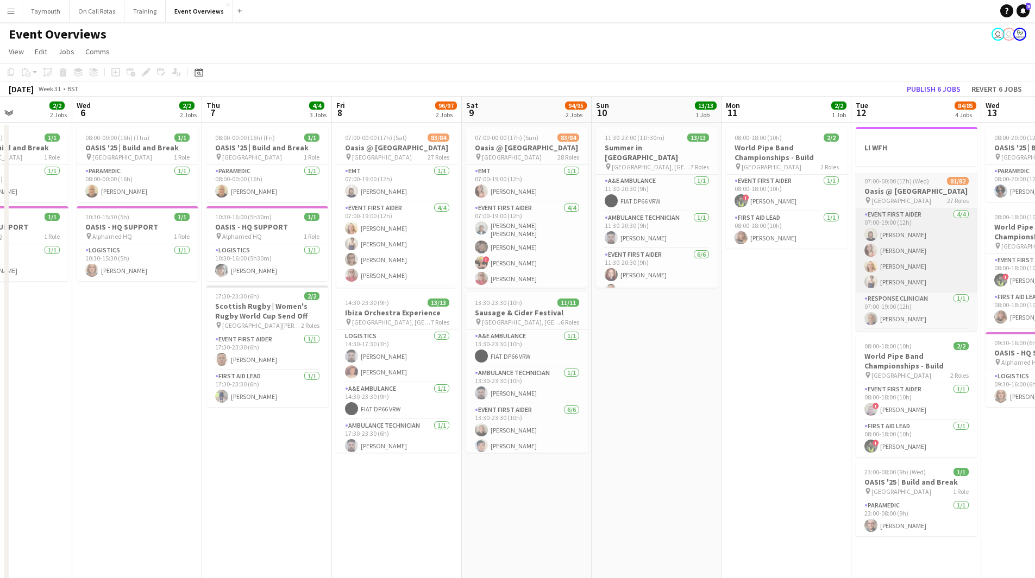
scroll to position [0, 374]
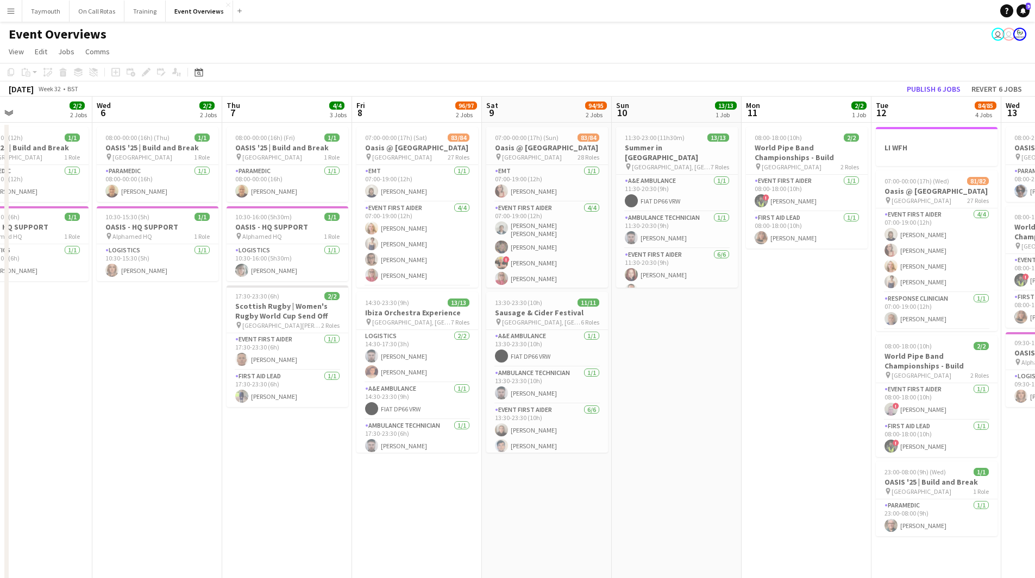
drag, startPoint x: 192, startPoint y: 490, endPoint x: 408, endPoint y: 502, distance: 216.5
click at [408, 502] on app-calendar-viewport "Sun 3 19/19 2 Jobs Mon 4 2/2 3 Jobs Tue 5 2/2 2 Jobs Wed 6 2/2 2 Jobs Thu 7 4/4…" at bounding box center [517, 551] width 1035 height 908
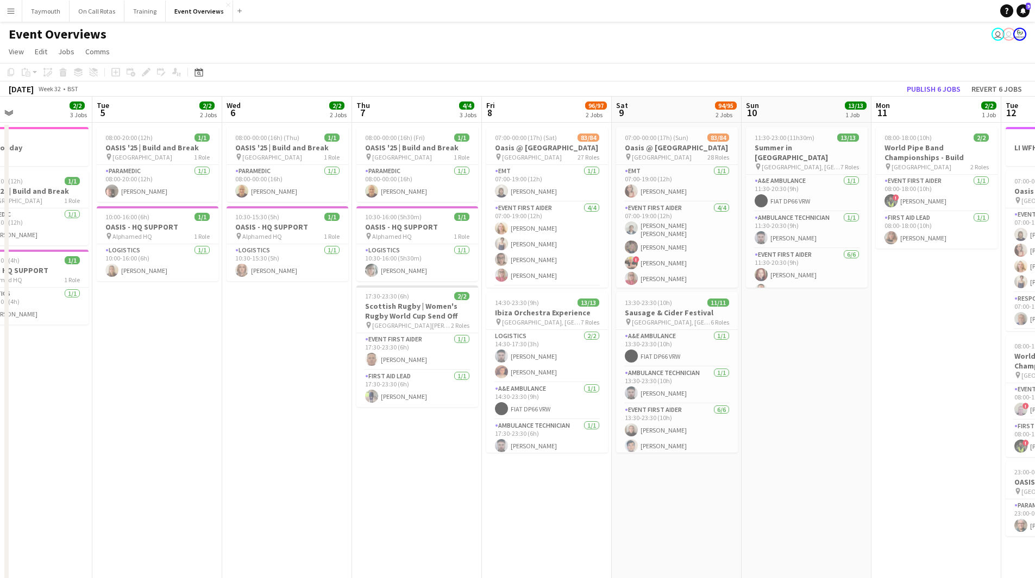
scroll to position [0, 287]
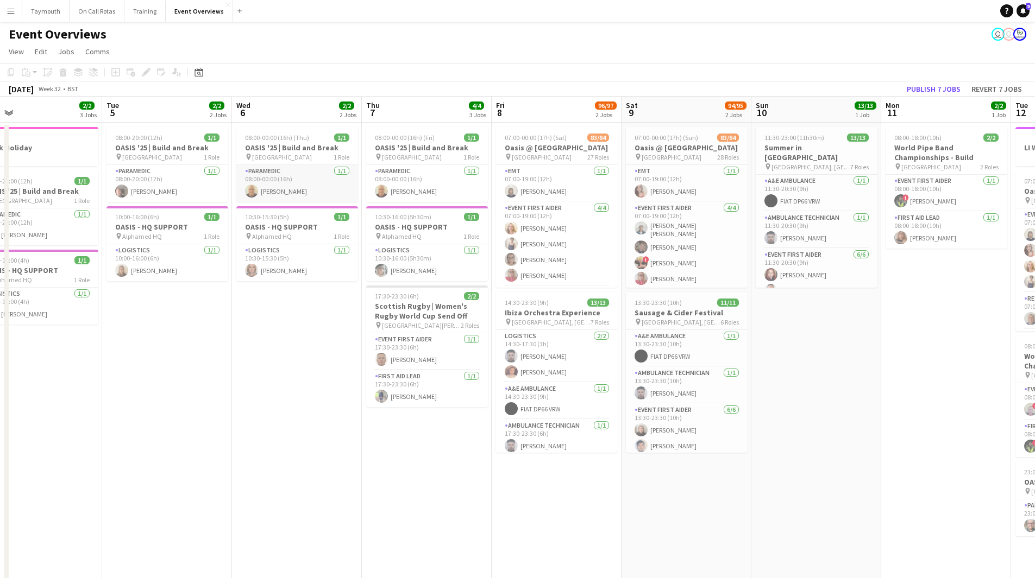
click at [304, 181] on app-card-role "Paramedic 1/1 08:00-00:00 (16h) James Cursiter" at bounding box center [297, 183] width 122 height 37
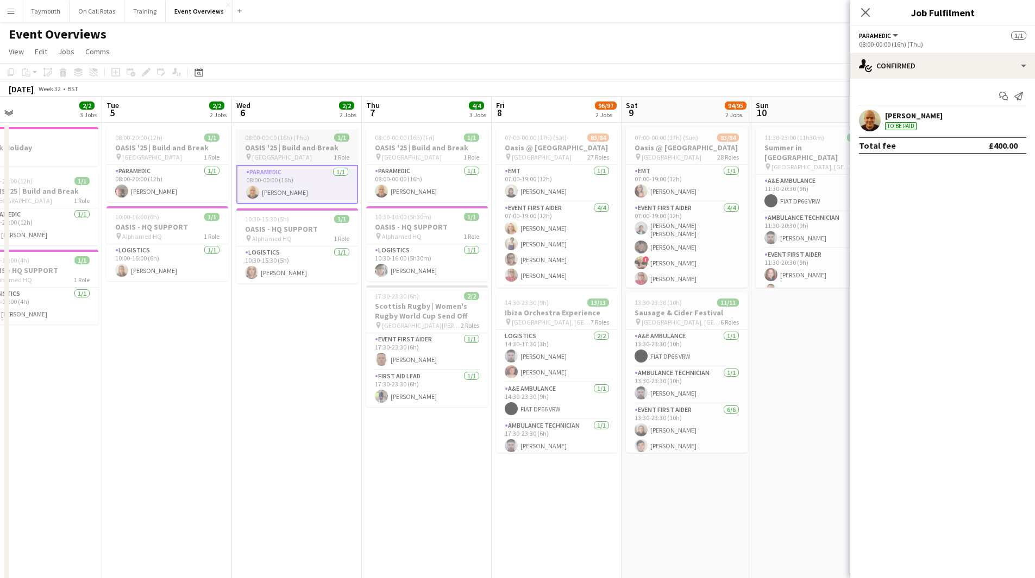
click at [306, 142] on app-job-card "08:00-00:00 (16h) (Thu) 1/1 OASIS '25 | Build and Break pin Murrayfield Stadium…" at bounding box center [297, 165] width 122 height 77
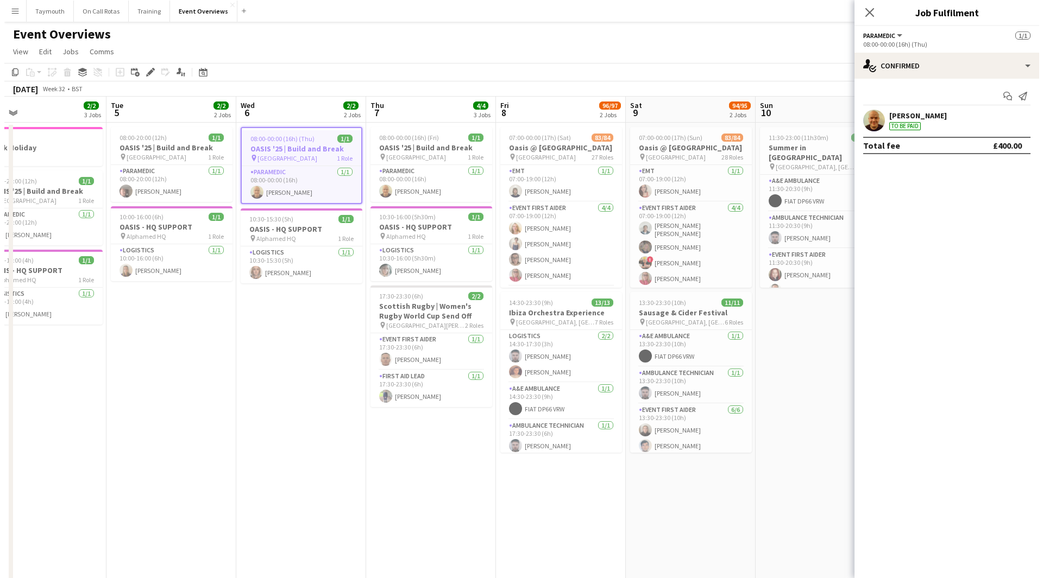
scroll to position [0, 288]
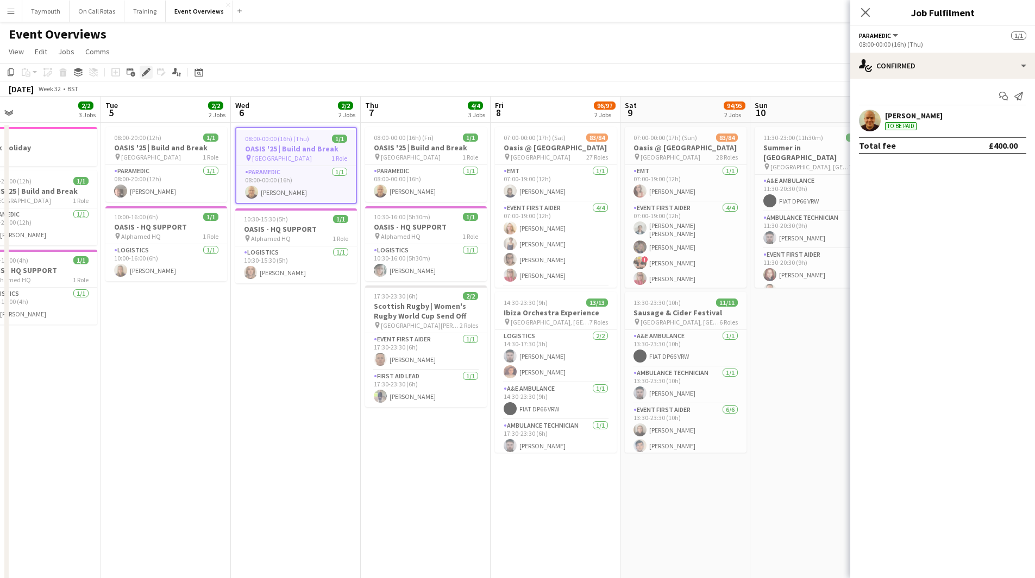
click at [144, 75] on icon "Edit" at bounding box center [146, 72] width 9 height 9
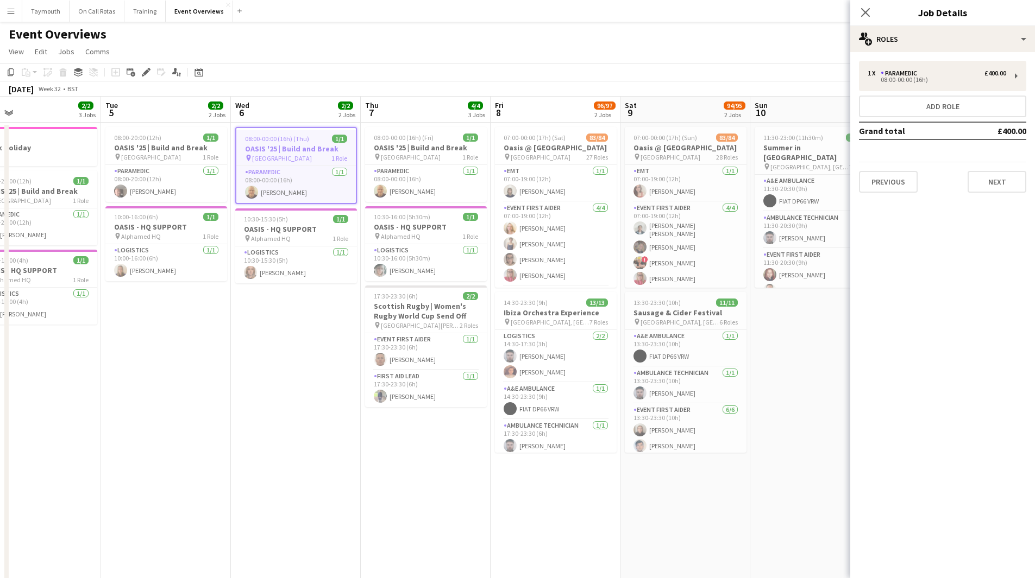
click at [191, 396] on app-date-cell "08:00-20:00 (12h) 1/1 OASIS '25 | Build and Break pin Murrayfield Stadium 1 Rol…" at bounding box center [166, 564] width 130 height 882
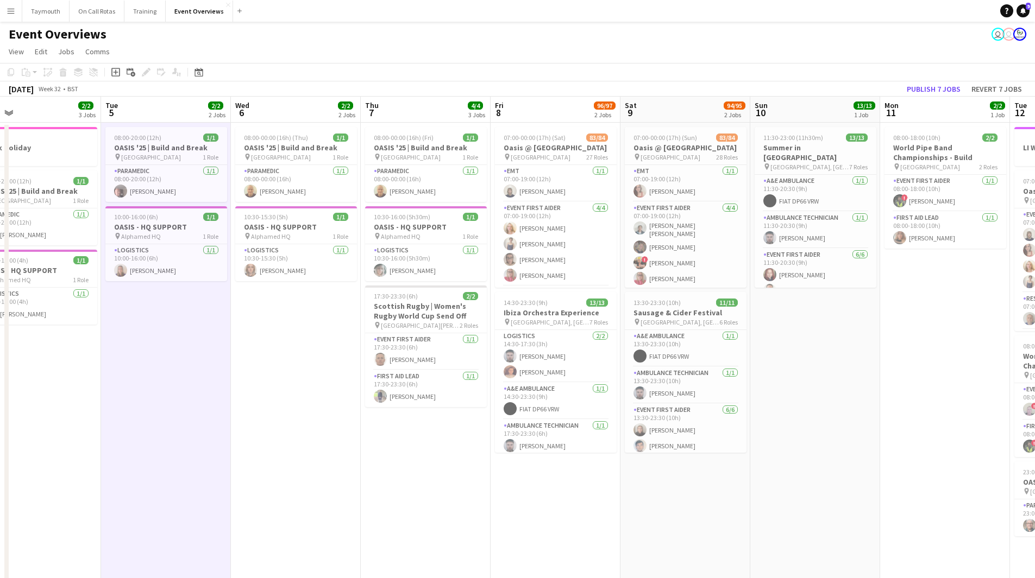
click at [12, 10] on app-icon "Menu" at bounding box center [11, 11] width 9 height 9
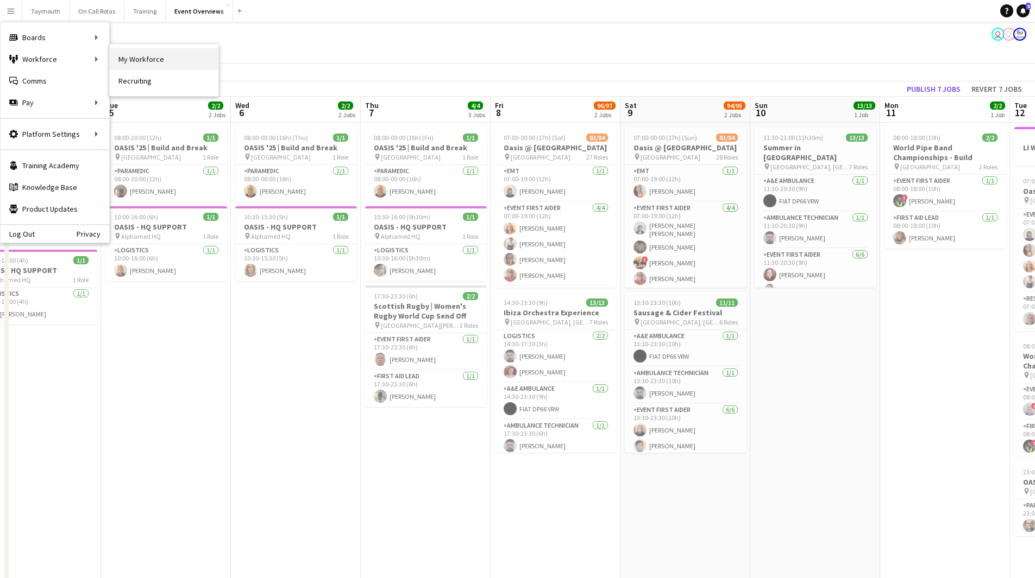
click at [181, 58] on link "My Workforce" at bounding box center [164, 59] width 109 height 22
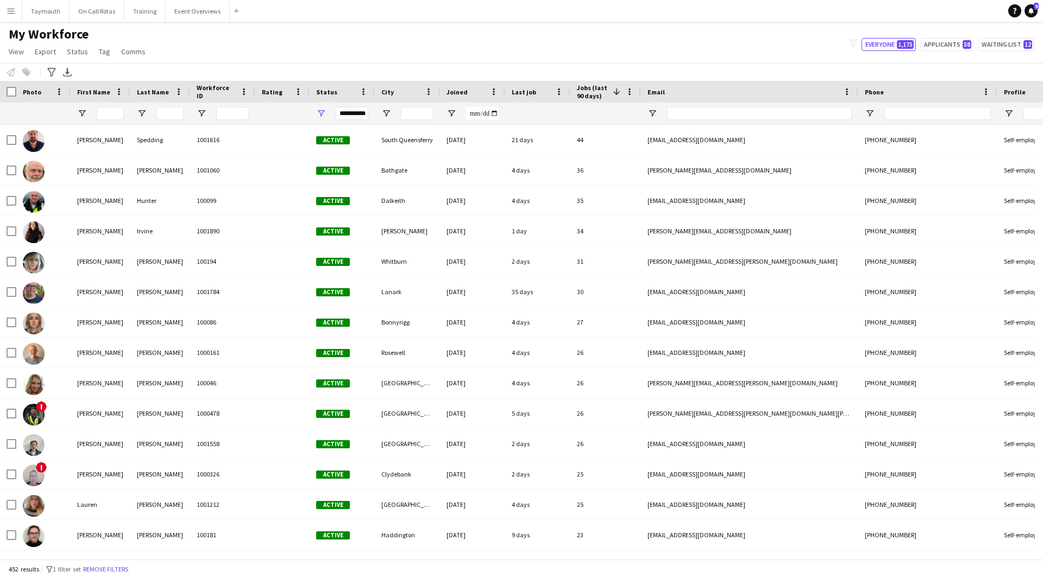
click at [15, 14] on app-icon "Menu" at bounding box center [11, 11] width 9 height 9
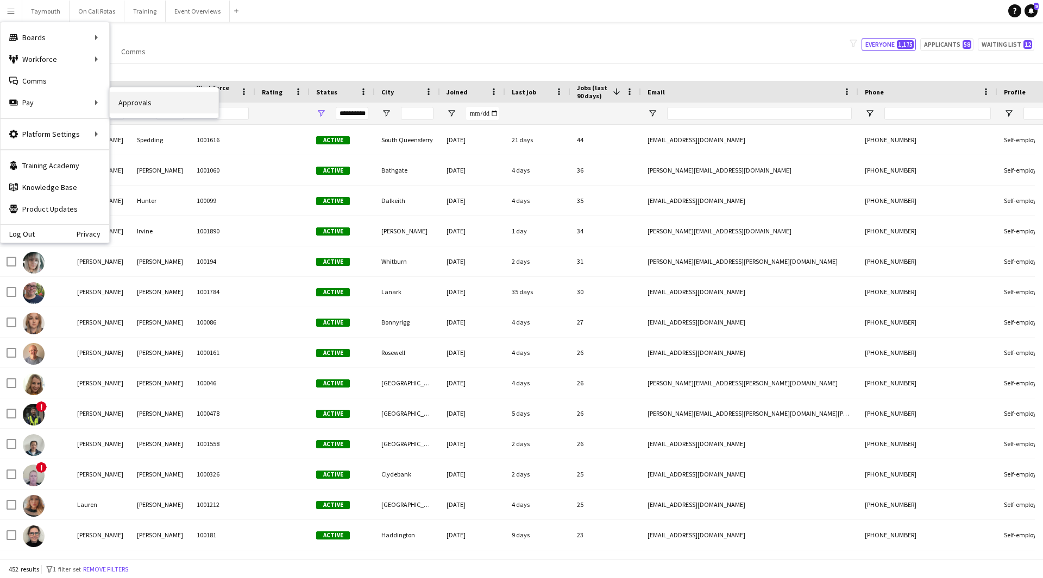
click at [137, 103] on link "Approvals" at bounding box center [164, 103] width 109 height 22
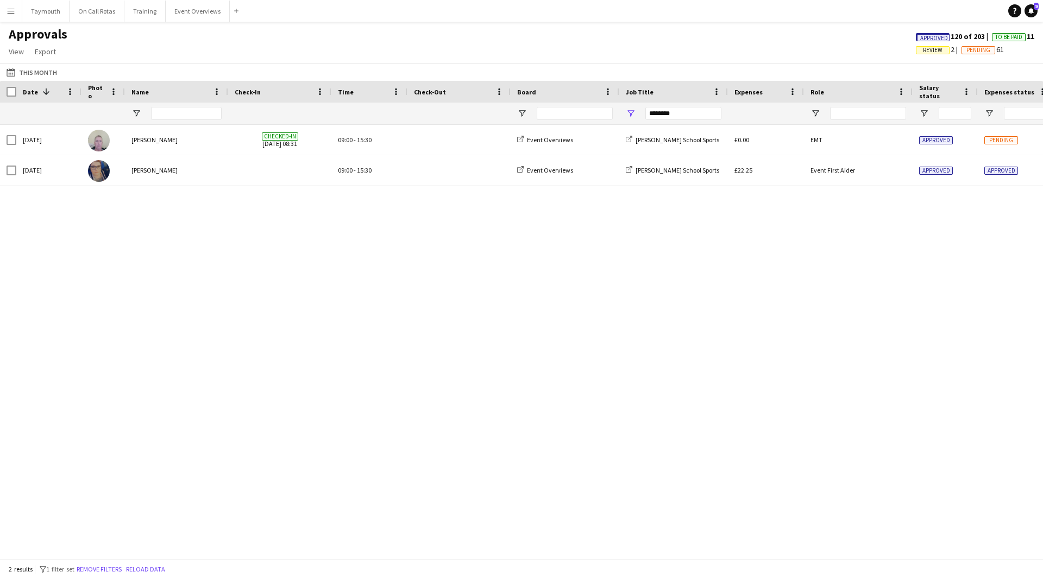
click at [943, 34] on span "Approved" at bounding box center [933, 37] width 34 height 8
drag, startPoint x: 690, startPoint y: 117, endPoint x: 470, endPoint y: 111, distance: 220.6
click at [471, 114] on div "********" at bounding box center [986, 114] width 1972 height 22
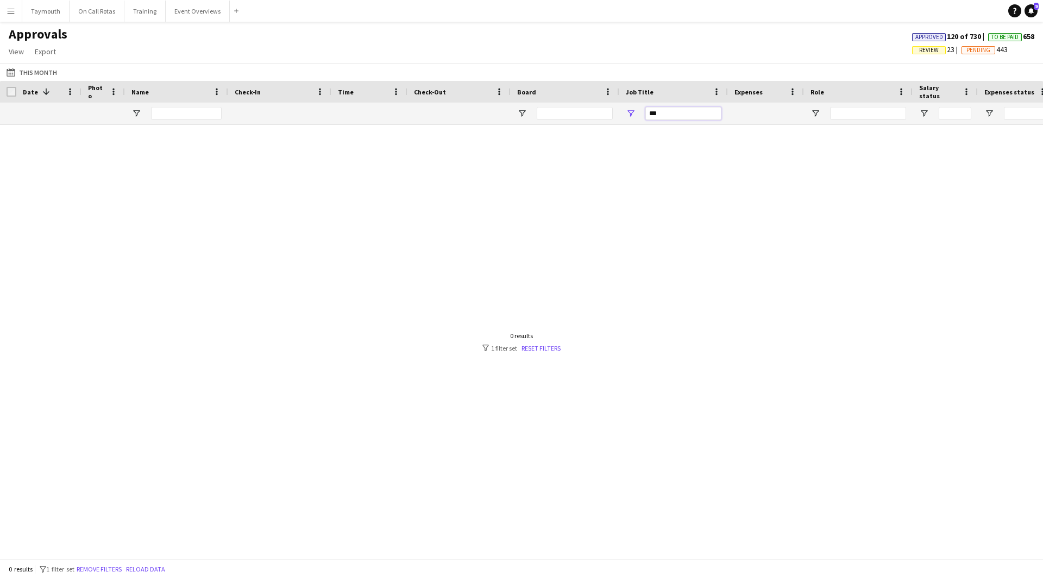
click at [495, 110] on div "***" at bounding box center [986, 114] width 1972 height 22
drag, startPoint x: 678, startPoint y: 113, endPoint x: 589, endPoint y: 100, distance: 90.5
click at [589, 107] on div "****" at bounding box center [986, 114] width 1972 height 22
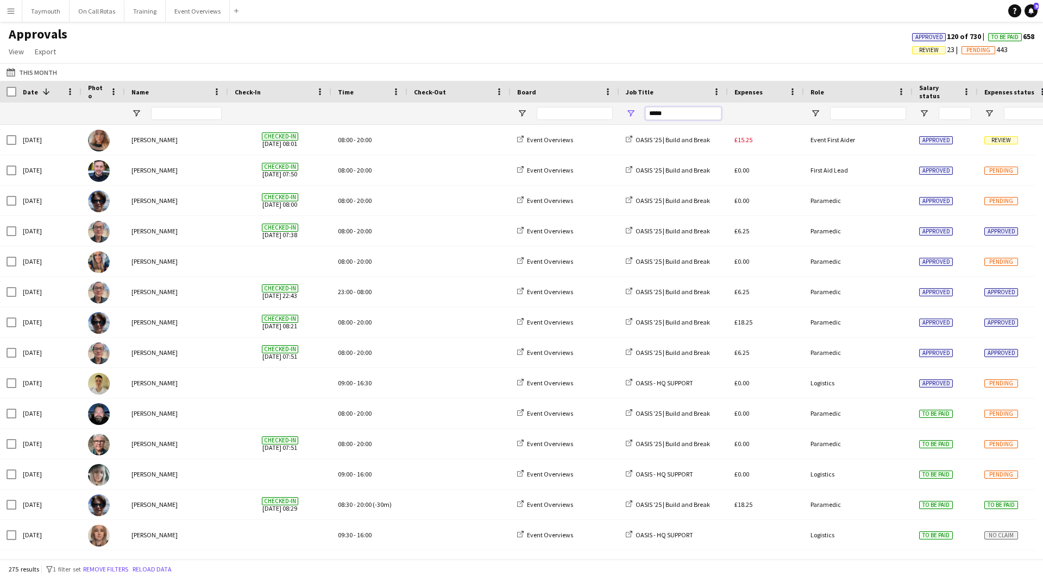
type input "*****"
click at [27, 92] on span "Date" at bounding box center [30, 92] width 15 height 8
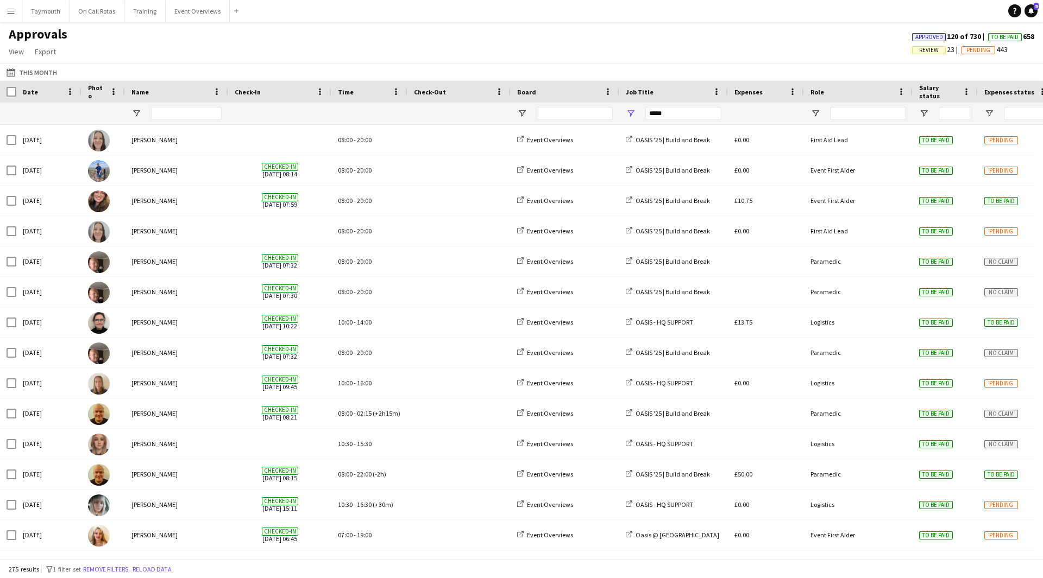
click at [29, 92] on span "Date" at bounding box center [30, 92] width 15 height 8
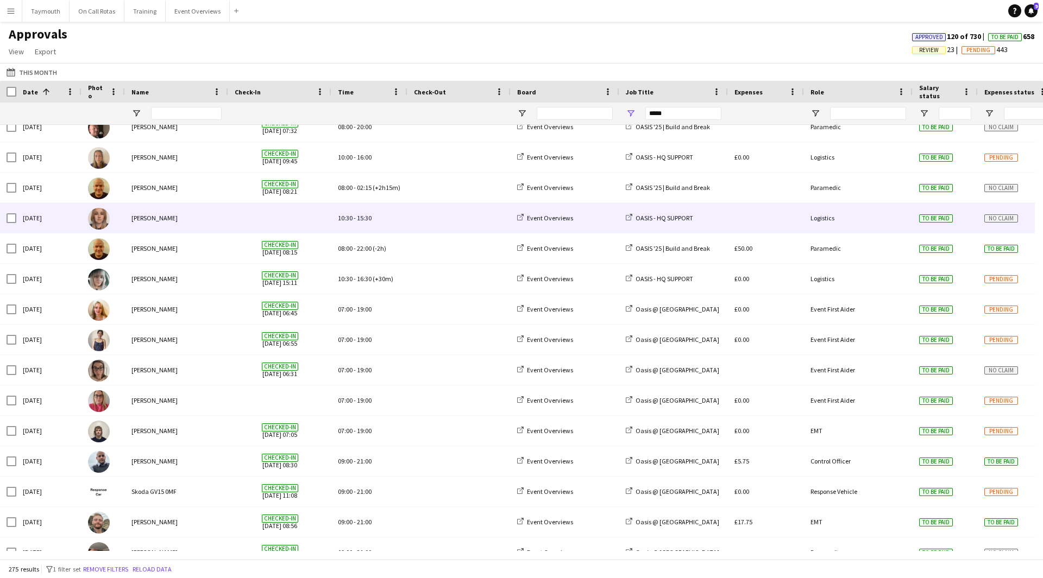
scroll to position [217, 0]
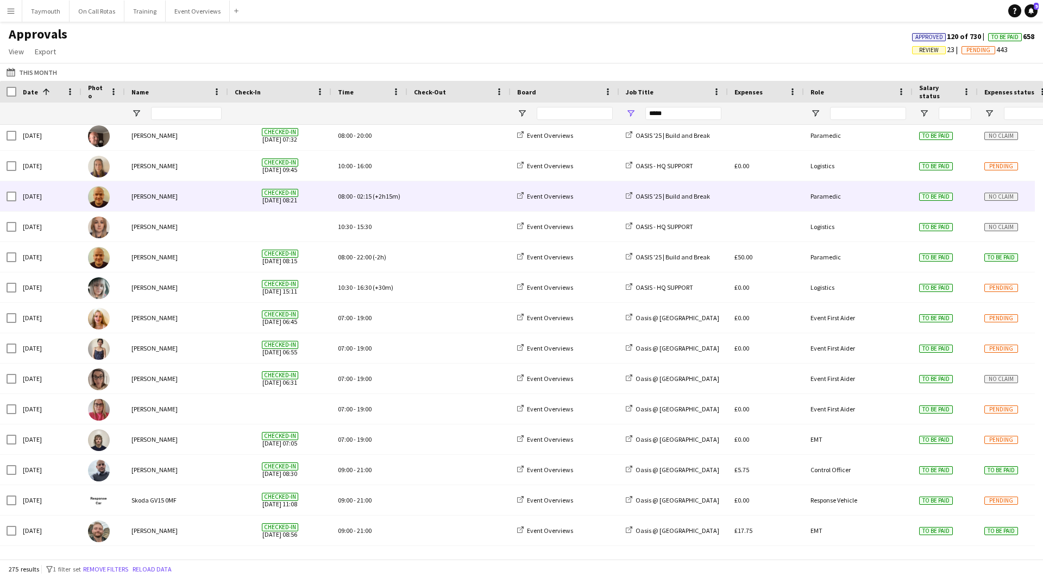
click at [177, 198] on div "James Cursiter" at bounding box center [176, 196] width 103 height 30
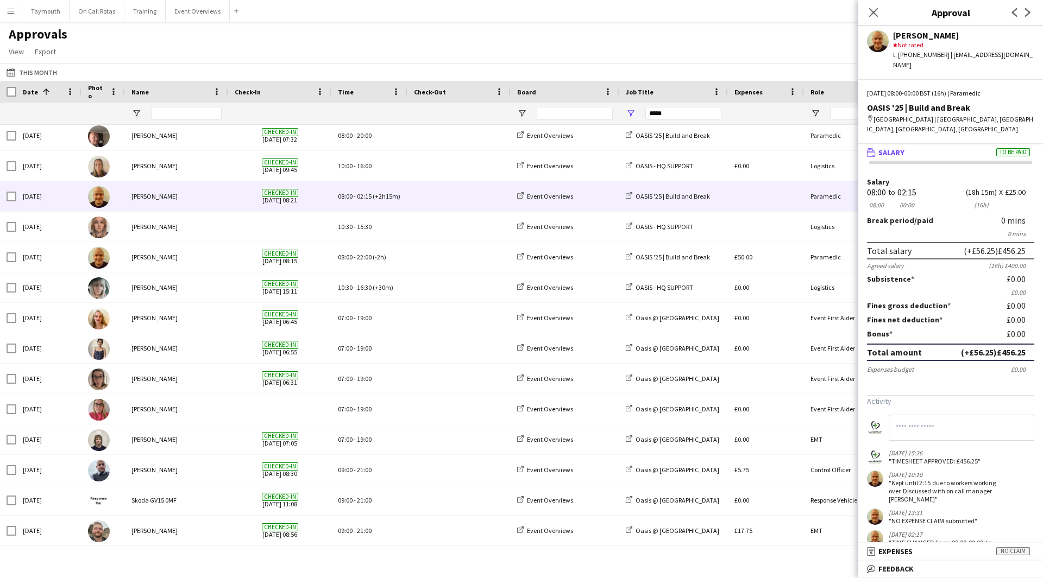
click at [14, 11] on app-icon "Menu" at bounding box center [11, 11] width 9 height 9
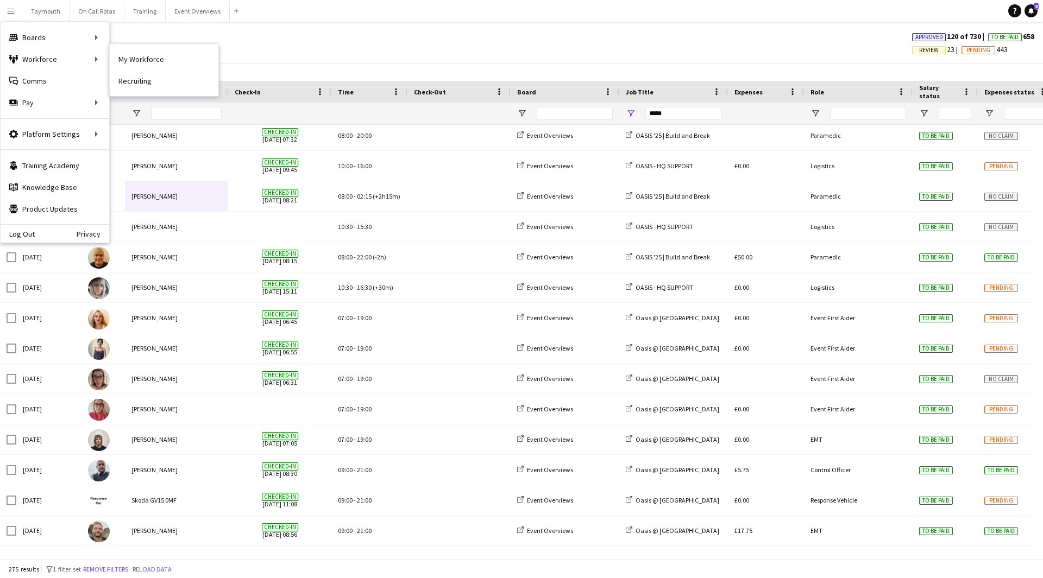
drag, startPoint x: 150, startPoint y: 62, endPoint x: 180, endPoint y: 99, distance: 47.1
click at [150, 62] on link "My Workforce" at bounding box center [164, 59] width 109 height 22
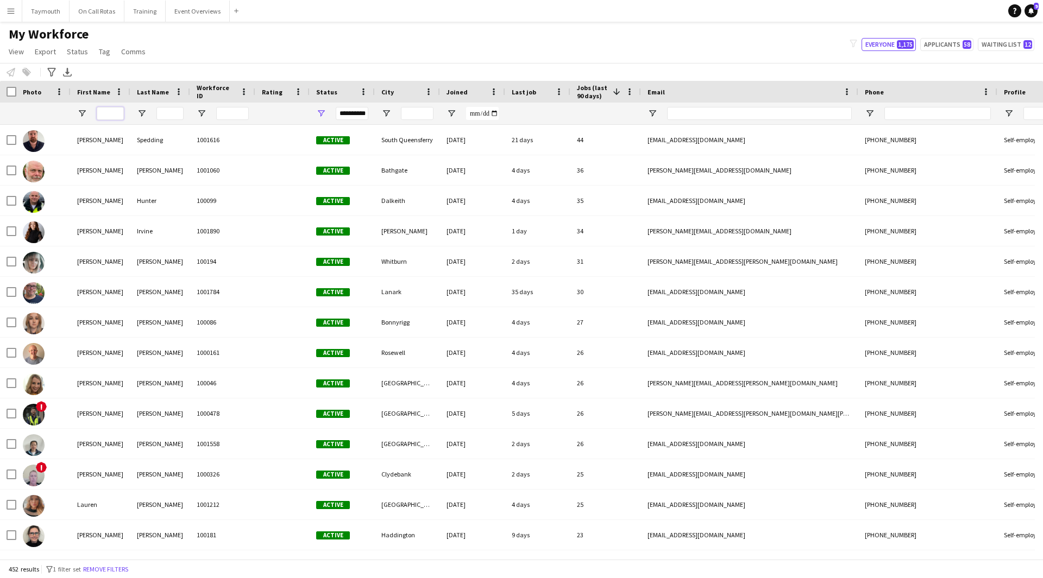
click at [110, 114] on input "First Name Filter Input" at bounding box center [110, 113] width 27 height 13
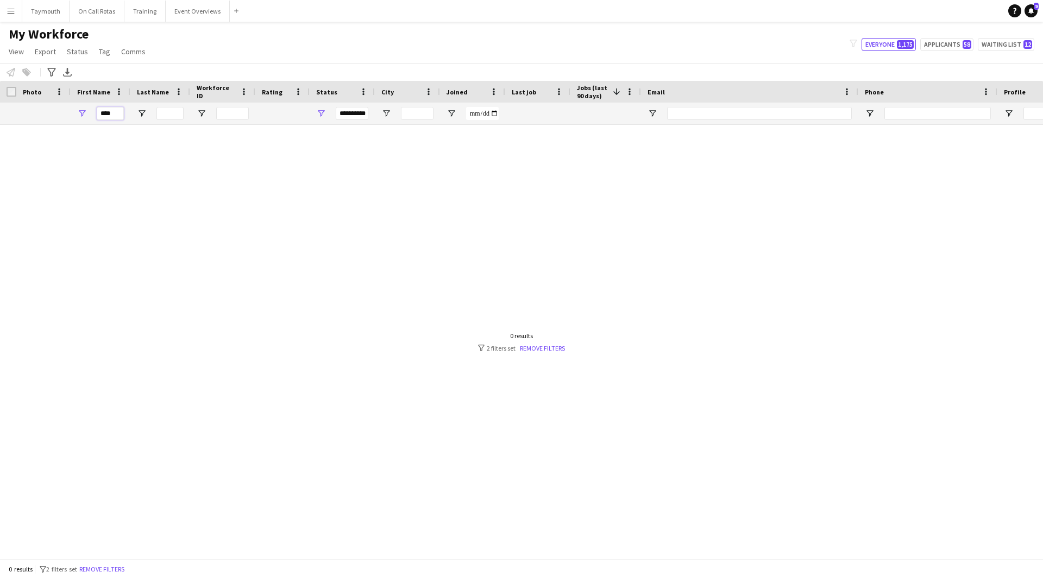
type input "****"
click at [319, 117] on span "Open Filter Menu" at bounding box center [321, 114] width 10 height 10
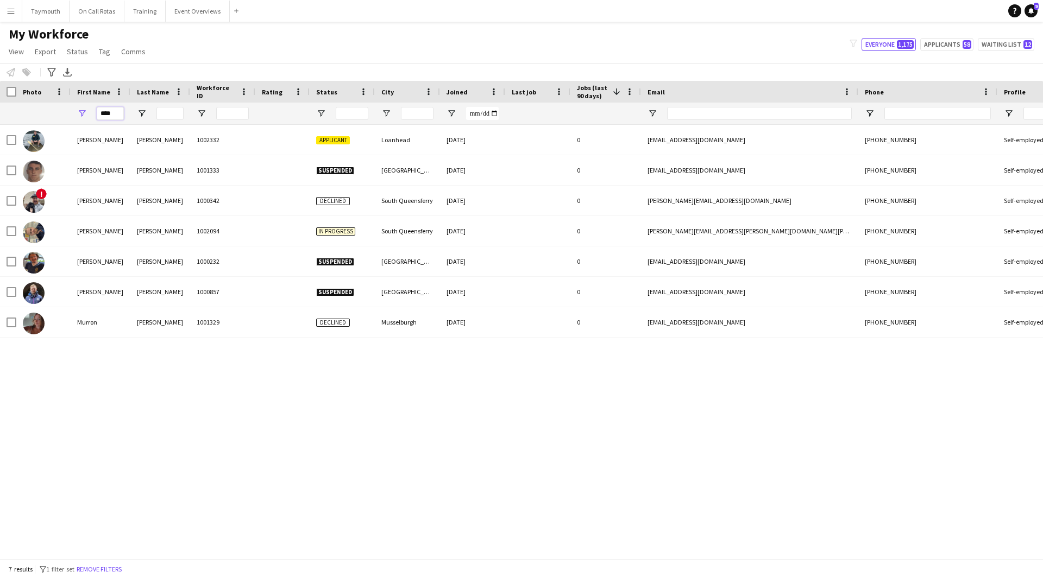
click at [119, 114] on input "****" at bounding box center [110, 113] width 27 height 13
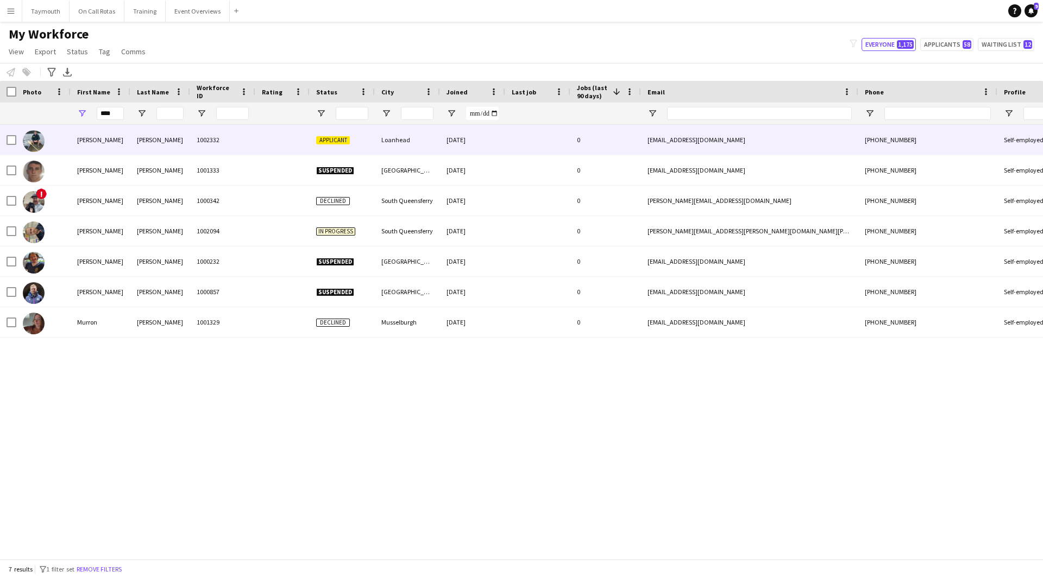
click at [246, 138] on div "1002332" at bounding box center [222, 140] width 65 height 30
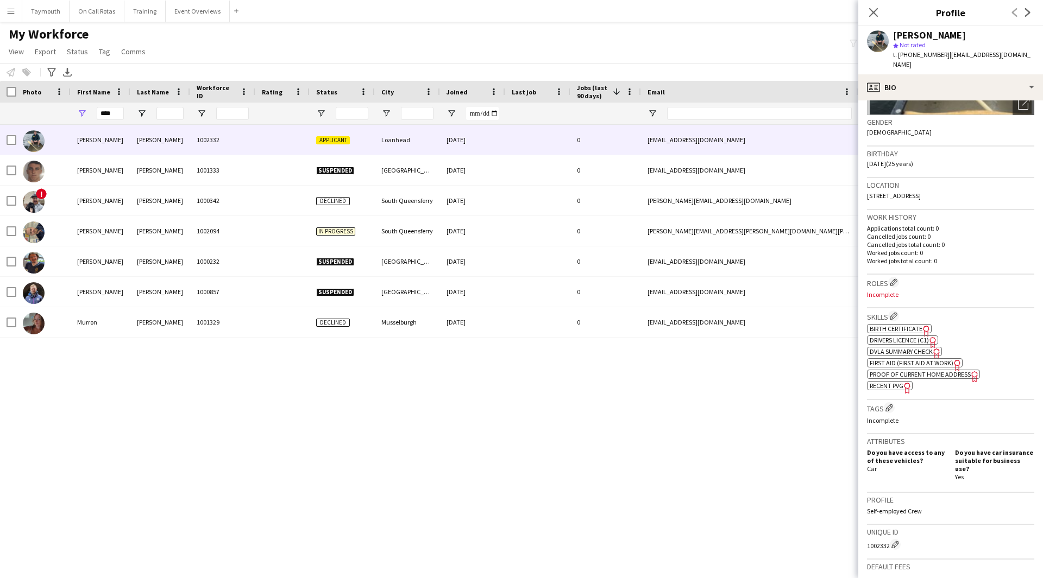
scroll to position [312, 0]
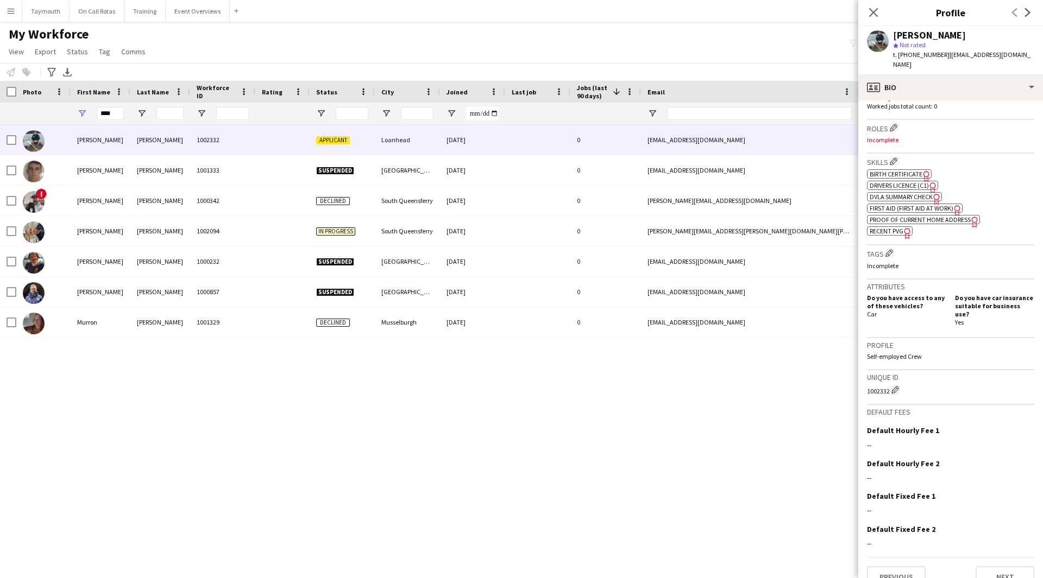
click at [895, 204] on span "First Aid (First Aid At Work)" at bounding box center [912, 208] width 84 height 8
click at [179, 5] on button "Event Overviews Close" at bounding box center [198, 11] width 64 height 21
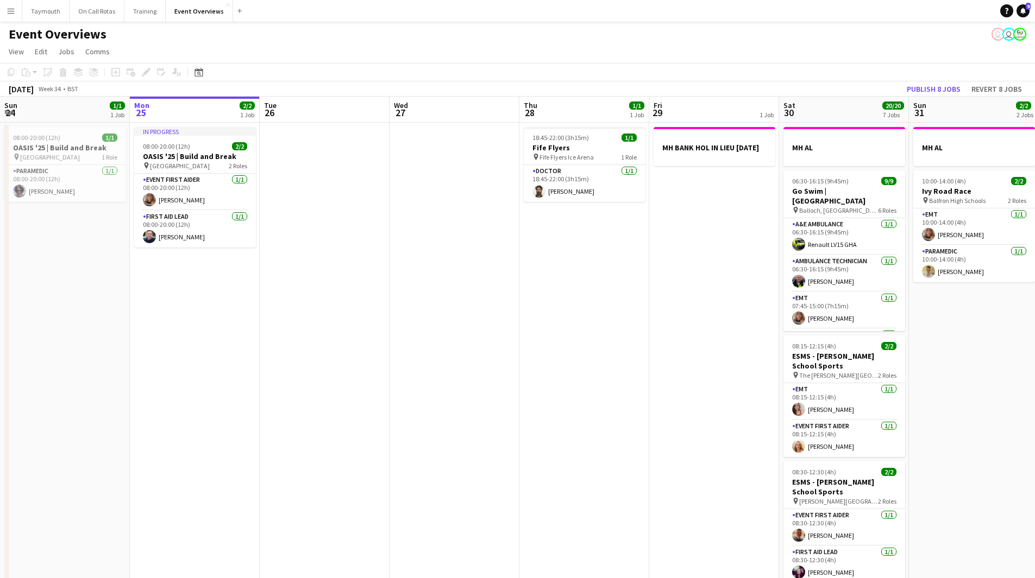
drag, startPoint x: 621, startPoint y: 445, endPoint x: 191, endPoint y: 448, distance: 429.6
click at [193, 448] on app-calendar-viewport "Fri 22 1/1 1 Job Sat 23 13/13 6 Jobs Sun 24 1/1 1 Job Mon 25 2/2 1 Job Tue 26 W…" at bounding box center [517, 551] width 1035 height 908
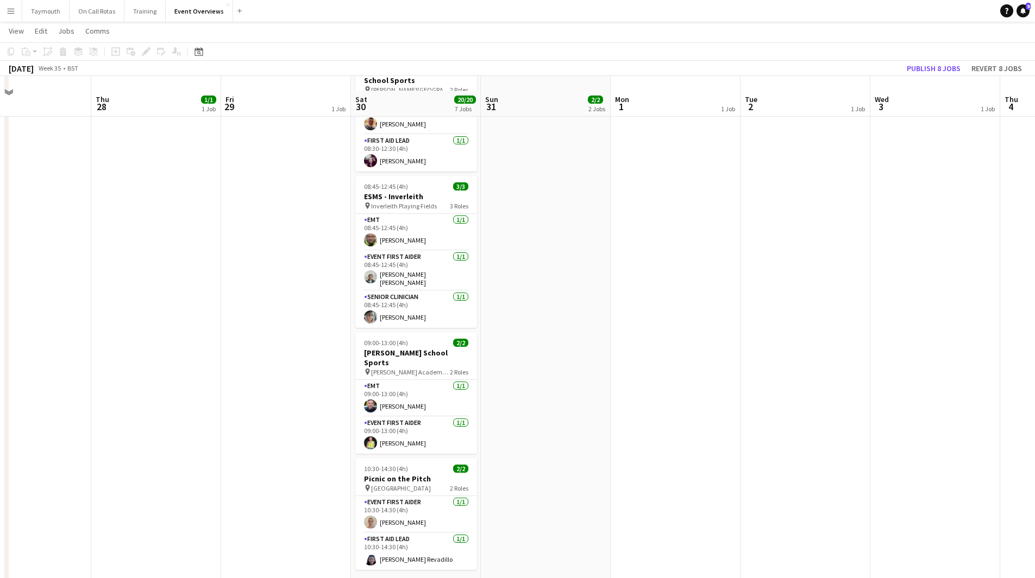
scroll to position [425, 0]
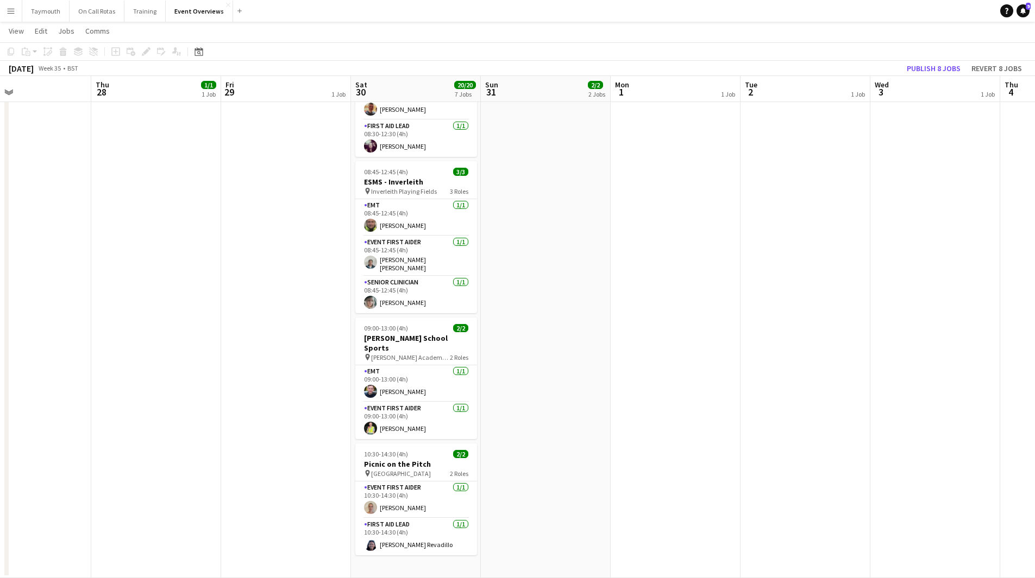
click at [319, 430] on app-calendar-viewport "Sun 24 1/1 1 Job Mon 25 2/2 1 Job Tue 26 Wed 27 Thu 28 1/1 1 Job Fri 29 1 Job S…" at bounding box center [517, 97] width 1035 height 961
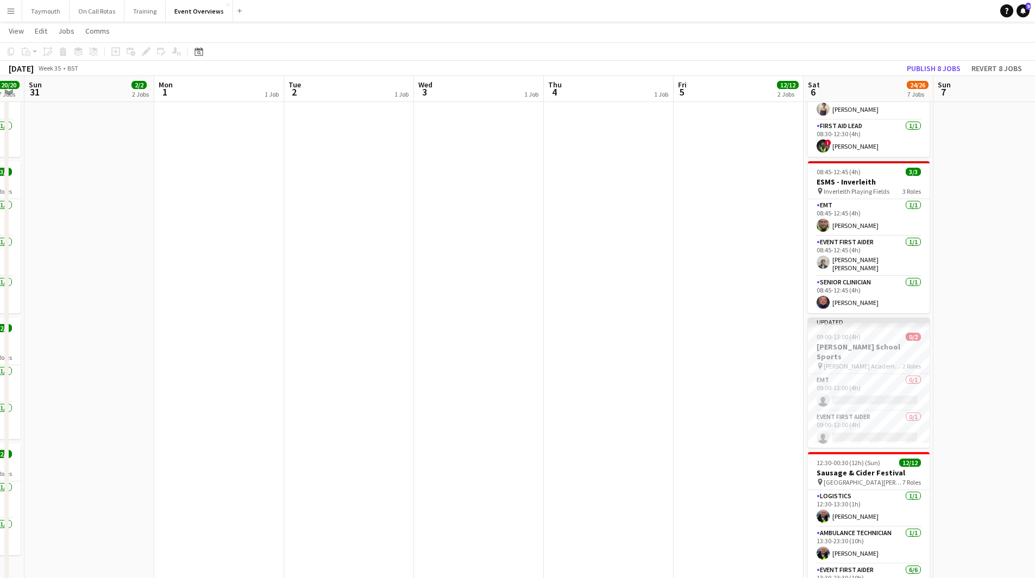
drag, startPoint x: 646, startPoint y: 386, endPoint x: 291, endPoint y: 368, distance: 355.1
click at [307, 370] on app-calendar-viewport "Thu 28 1/1 1 Job Fri 29 1 Job Sat 30 20/20 7 Jobs Sun 31 2/2 2 Jobs Mon 1 1 Job…" at bounding box center [517, 126] width 1035 height 1018
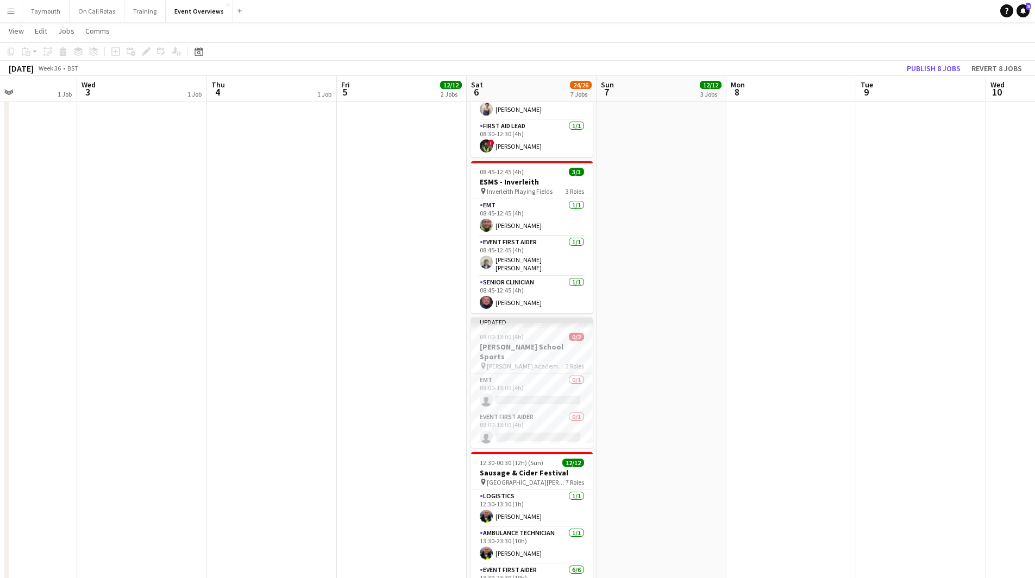
drag, startPoint x: 341, startPoint y: 368, endPoint x: 322, endPoint y: 367, distance: 19.6
click at [267, 372] on app-calendar-viewport "Sun 31 2/2 2 Jobs Mon 1 1 Job Tue 2 1 Job Wed 3 1 Job Thu 4 1 Job Fri 5 12/12 2…" at bounding box center [517, 126] width 1035 height 1018
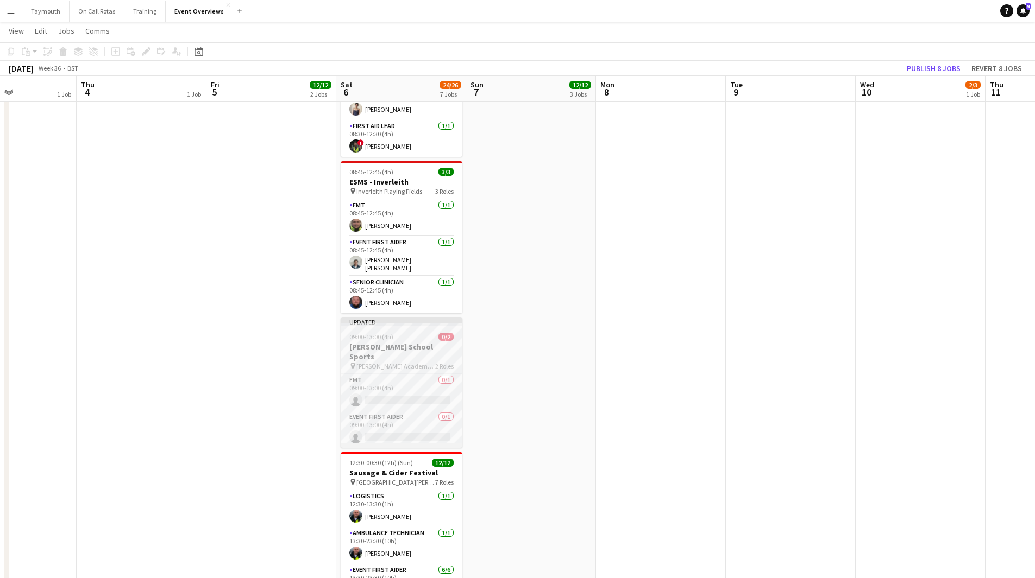
click at [382, 333] on span "09:00-13:00 (4h)" at bounding box center [371, 337] width 44 height 8
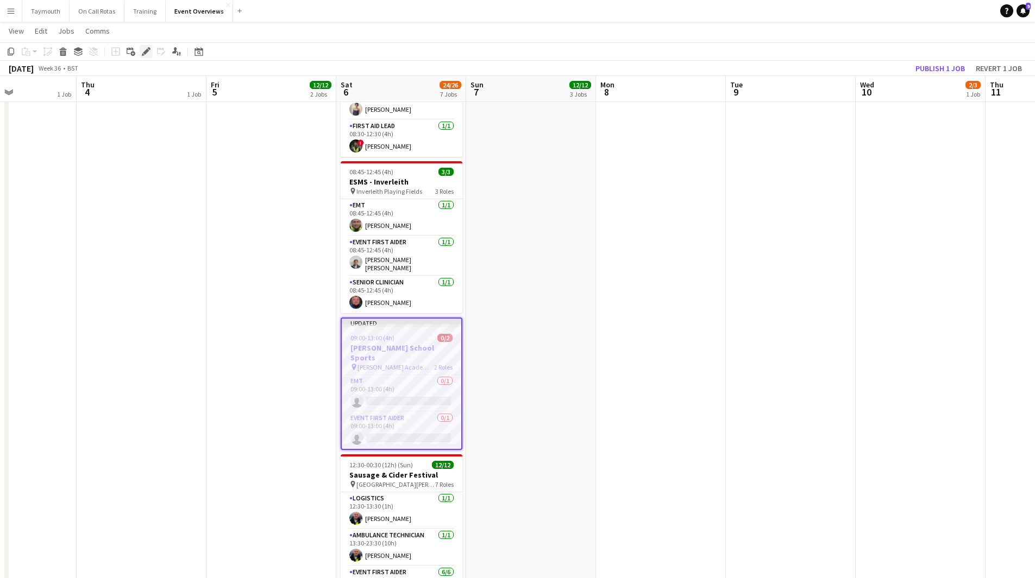
click at [147, 52] on icon at bounding box center [146, 52] width 6 height 6
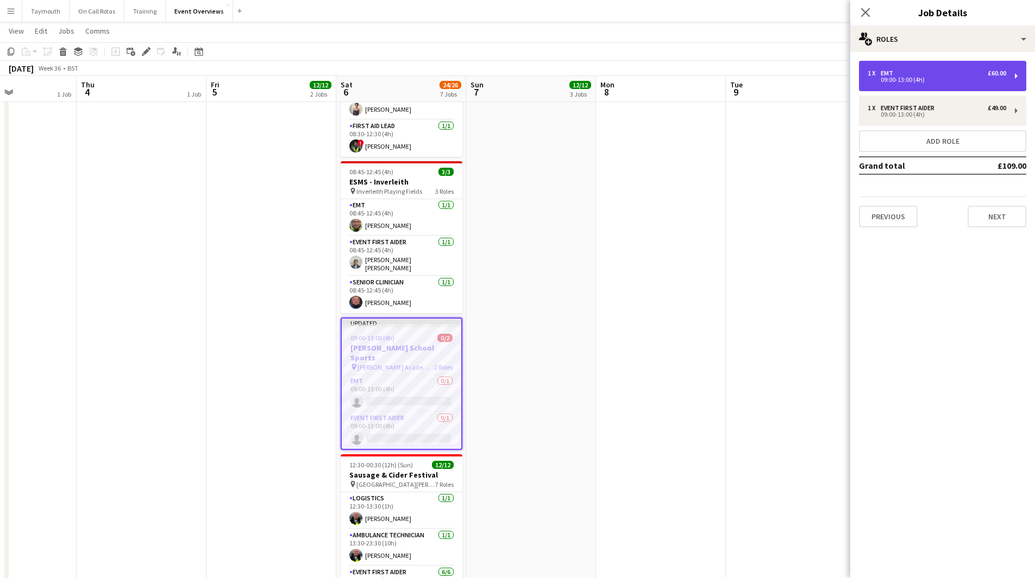
click at [985, 70] on div "1 x EMT £60.00" at bounding box center [936, 74] width 139 height 8
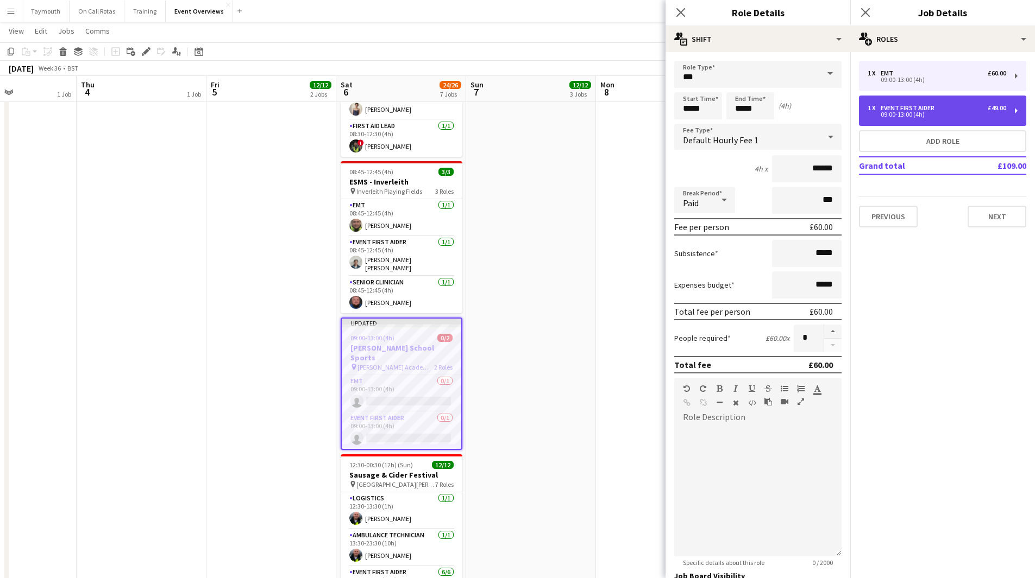
click at [987, 111] on div "£49.00" at bounding box center [996, 108] width 18 height 8
type input "**********"
type input "******"
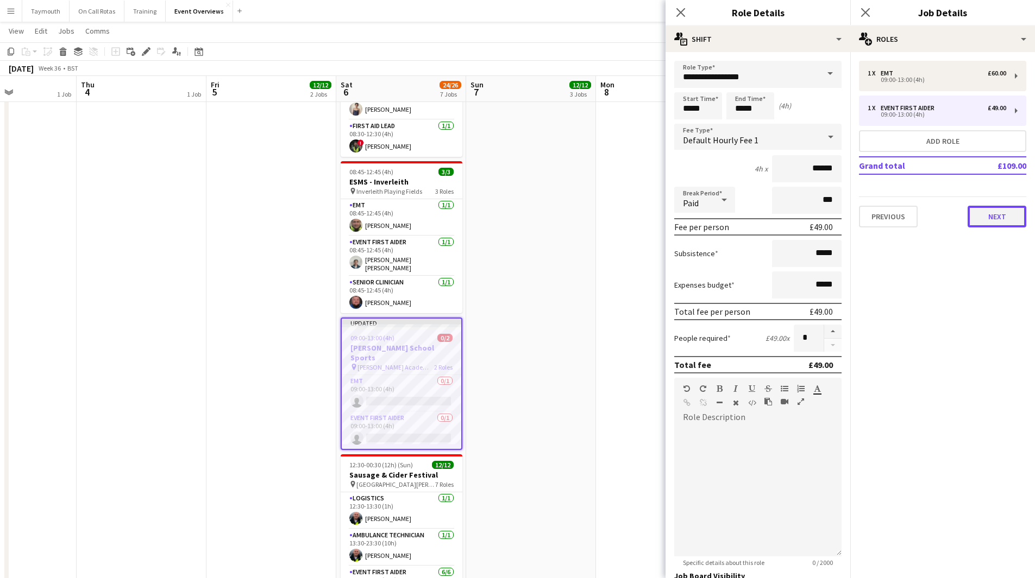
click at [991, 214] on button "Next" at bounding box center [996, 217] width 59 height 22
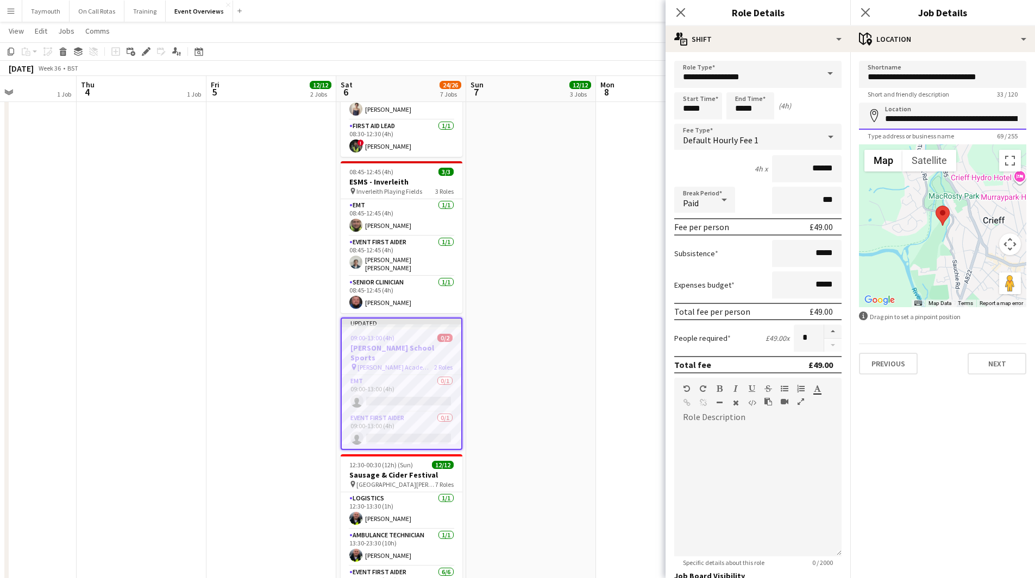
click at [944, 116] on input "**********" at bounding box center [942, 116] width 167 height 27
drag, startPoint x: 944, startPoint y: 117, endPoint x: 1038, endPoint y: 116, distance: 94.0
click at [1035, 116] on html "Menu Boards Boards Boards All jobs Status Workforce Workforce My Workforce Recr…" at bounding box center [517, 105] width 1035 height 1060
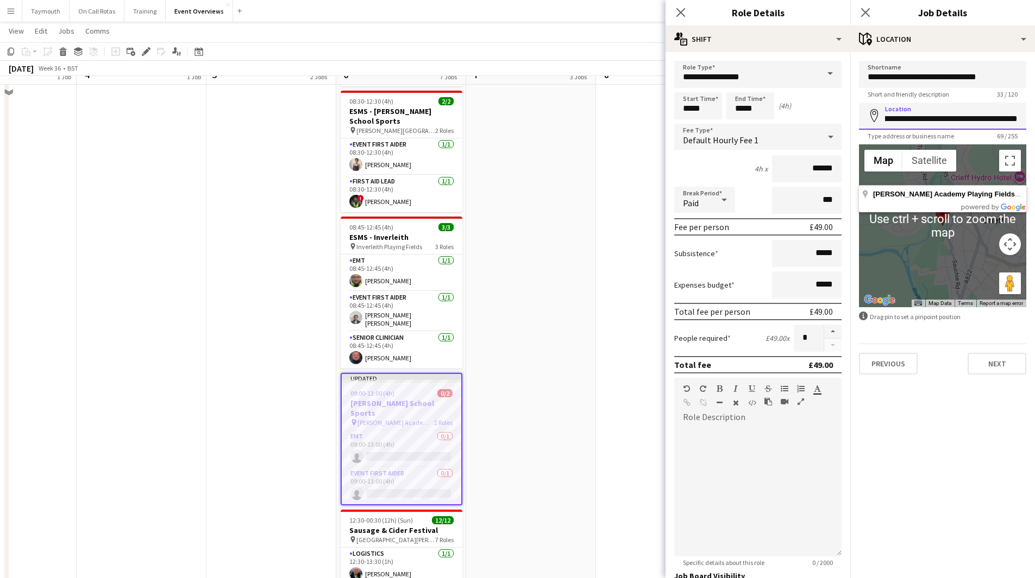
scroll to position [371, 0]
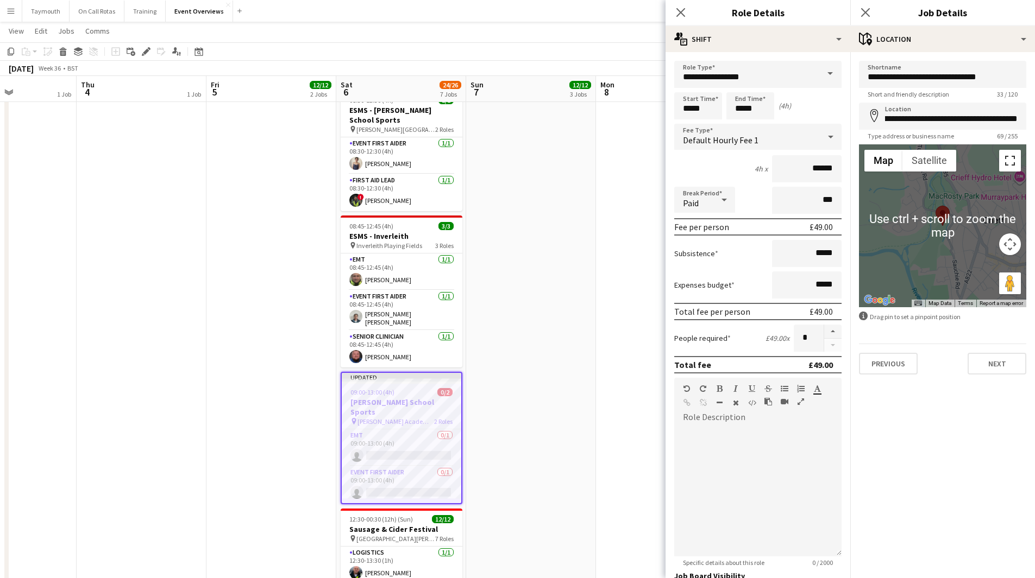
click at [1016, 160] on button "Toggle fullscreen view" at bounding box center [1010, 161] width 22 height 22
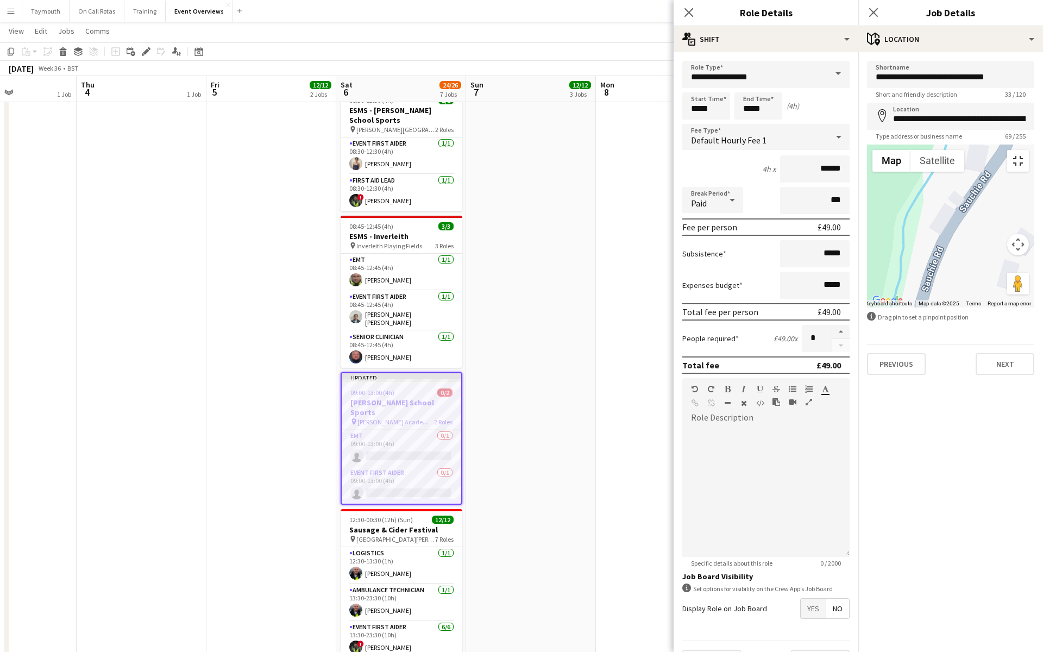
click at [1025, 150] on button "Toggle fullscreen view" at bounding box center [1018, 161] width 22 height 22
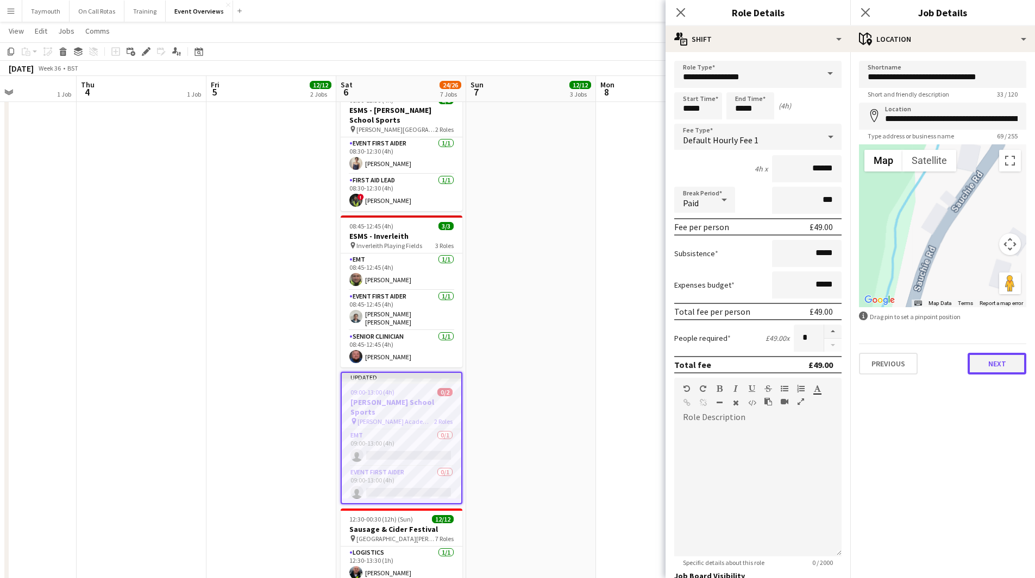
click at [999, 366] on button "Next" at bounding box center [996, 364] width 59 height 22
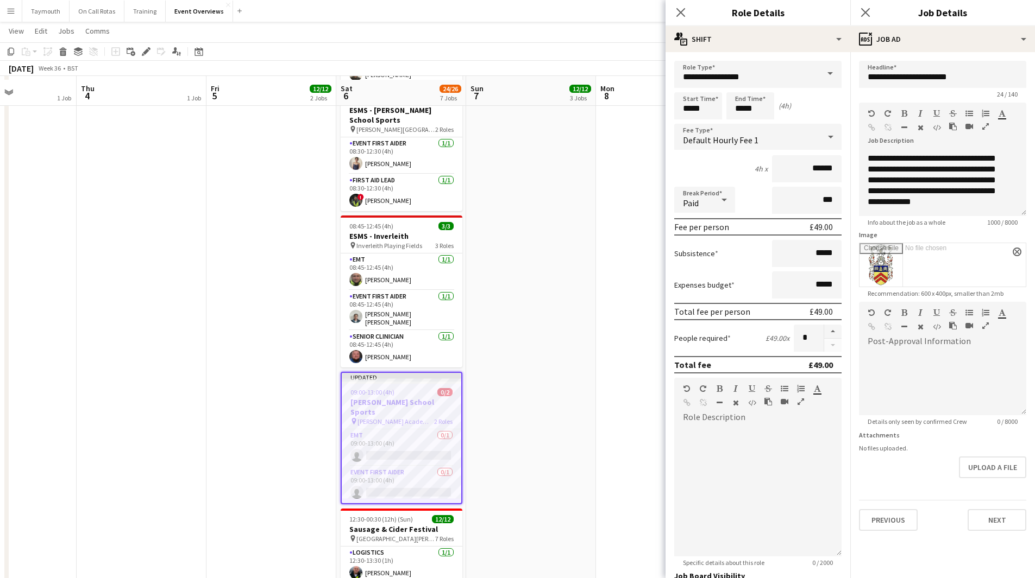
scroll to position [425, 0]
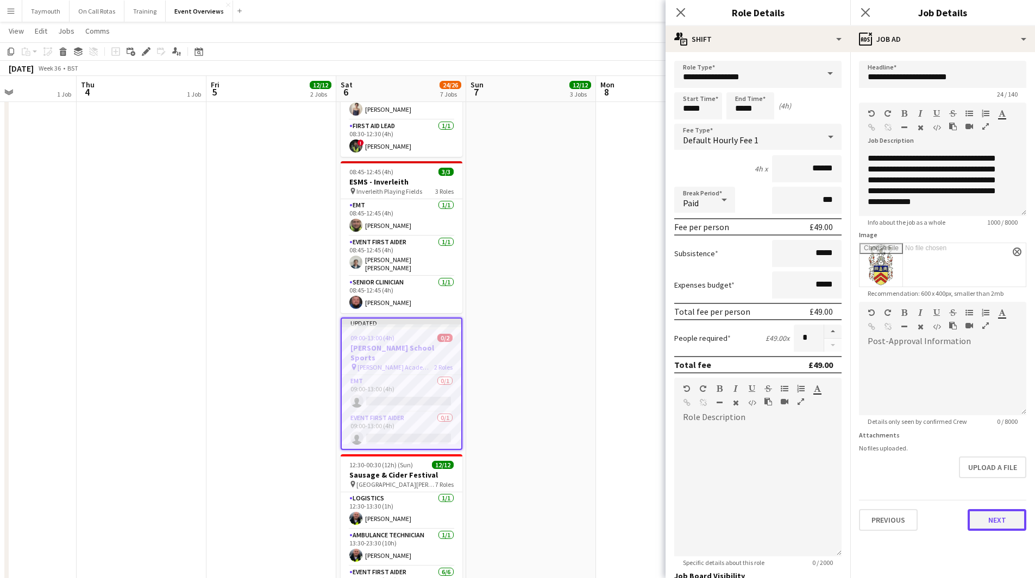
click at [1006, 524] on button "Next" at bounding box center [996, 520] width 59 height 22
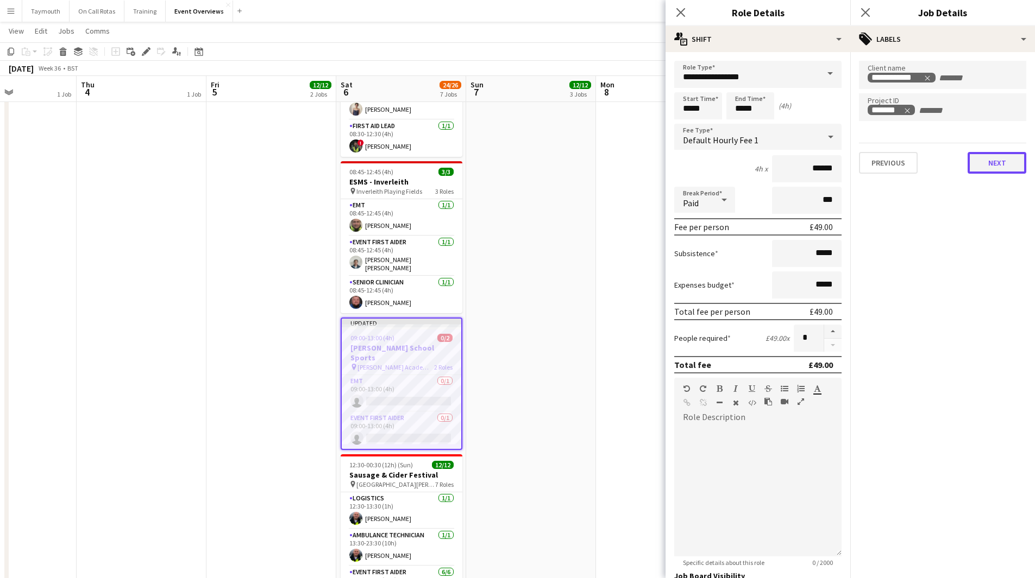
click at [1011, 167] on button "Next" at bounding box center [996, 163] width 59 height 22
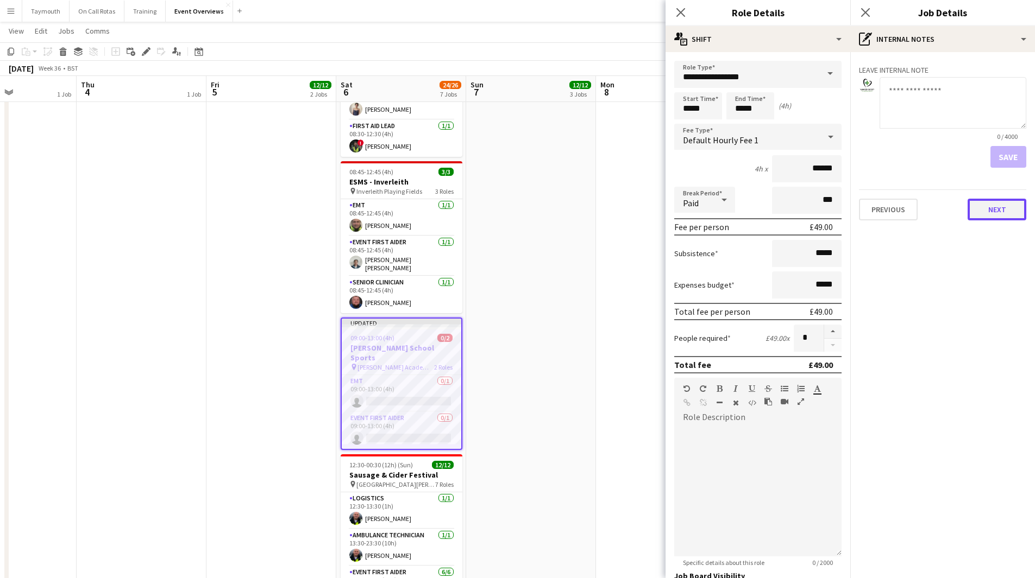
click at [1008, 216] on button "Next" at bounding box center [996, 210] width 59 height 22
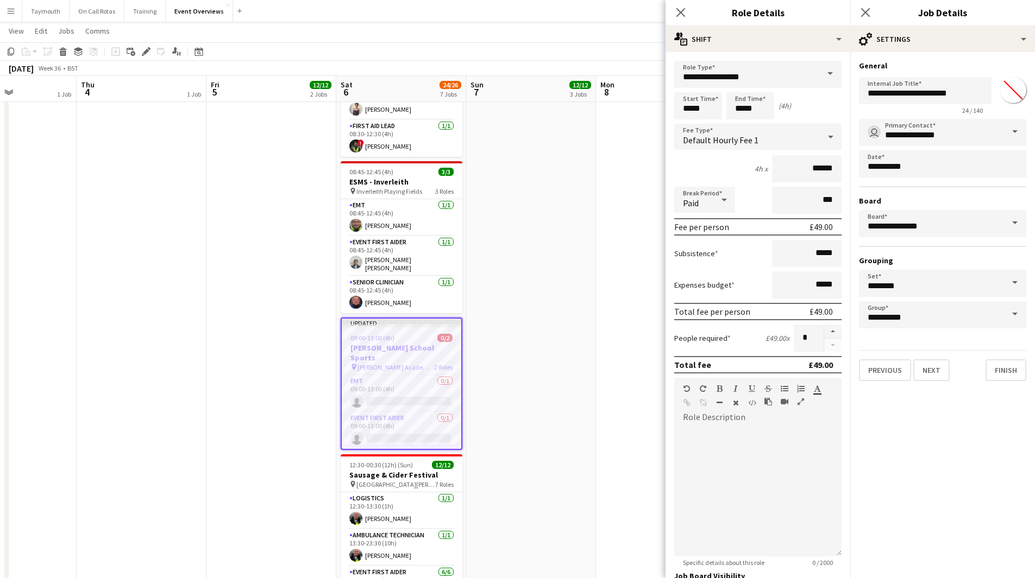
click at [1016, 91] on input "*******" at bounding box center [1012, 90] width 39 height 39
type input "*******"
click at [578, 303] on app-date-cell "Central Scotland Highland Pony Club Summer Show pin [GEOGRAPHIC_DATA], Auchtera…" at bounding box center [531, 165] width 130 height 939
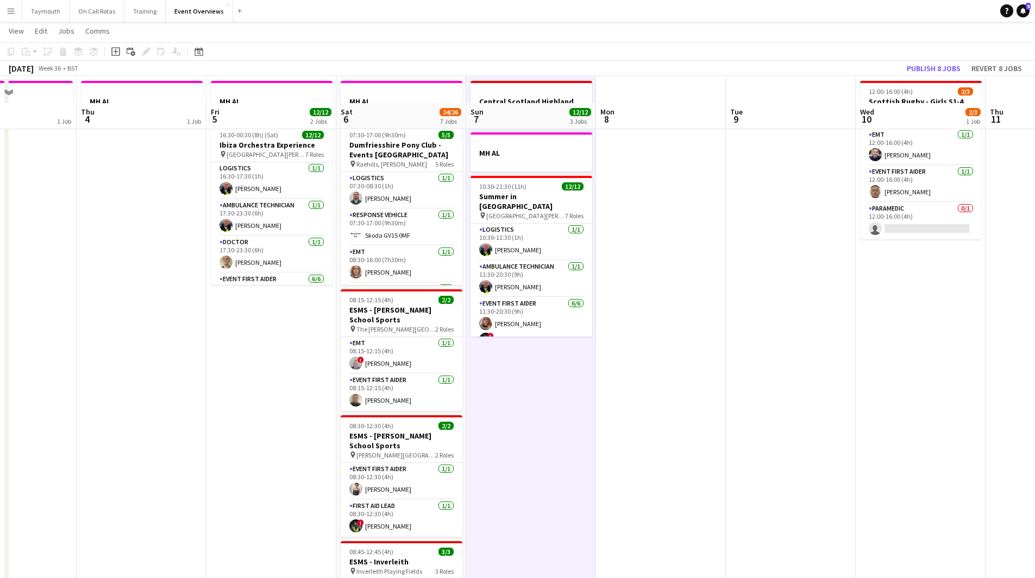
scroll to position [371, 0]
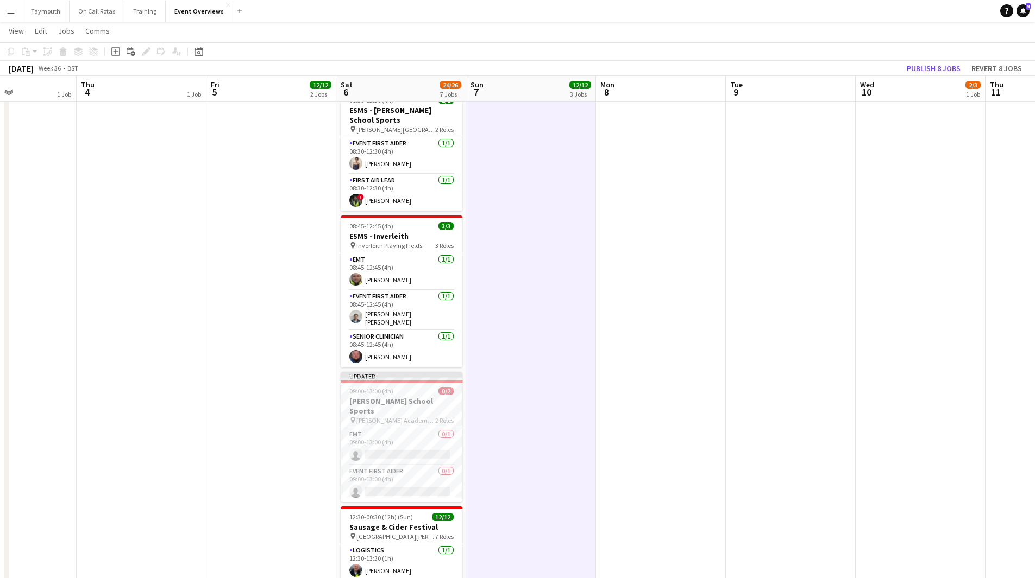
click at [646, 381] on app-date-cell at bounding box center [661, 220] width 130 height 939
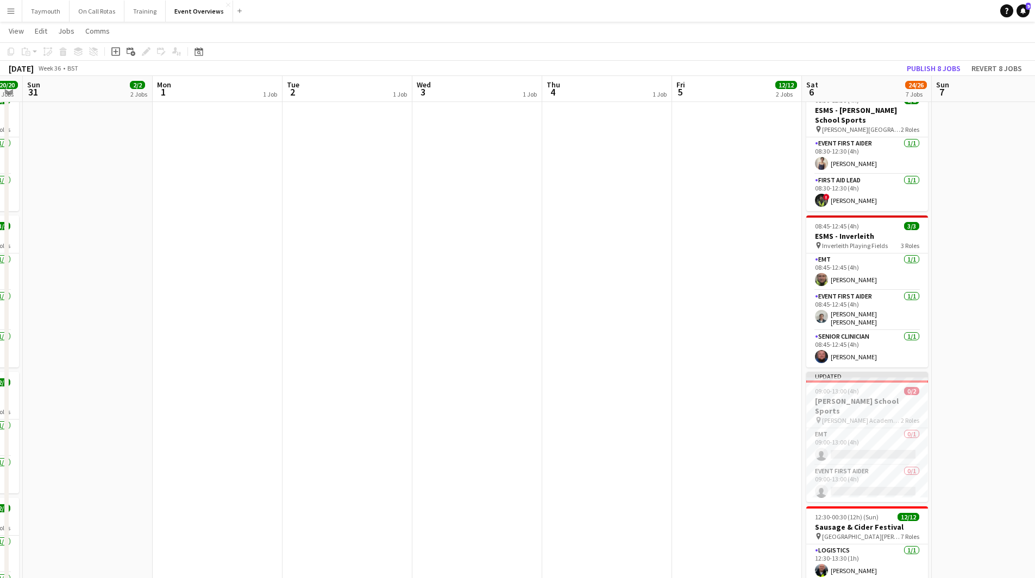
drag, startPoint x: 249, startPoint y: 297, endPoint x: 708, endPoint y: 293, distance: 459.5
click at [708, 293] on app-calendar-viewport "Fri 29 1 Job Sat 30 20/20 7 Jobs Sun 31 2/2 2 Jobs Mon 1 1 Job Tue 2 1 Job Wed …" at bounding box center [517, 180] width 1035 height 1018
click at [771, 349] on app-calendar-viewport "Fri 29 1 Job Sat 30 20/20 7 Jobs Sun 31 2/2 2 Jobs Mon 1 1 Job Tue 2 1 Job Wed …" at bounding box center [517, 180] width 1035 height 1018
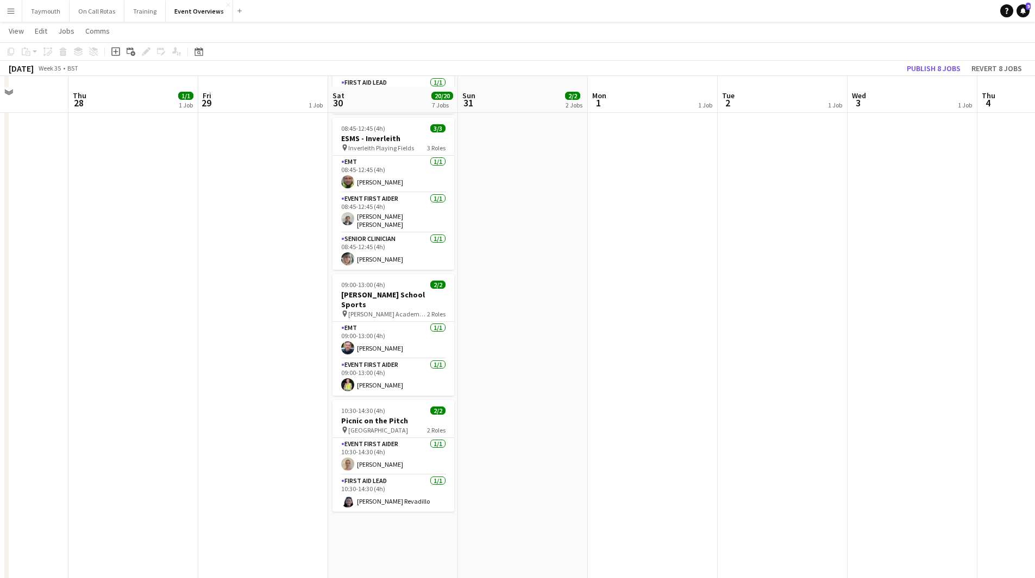
scroll to position [480, 0]
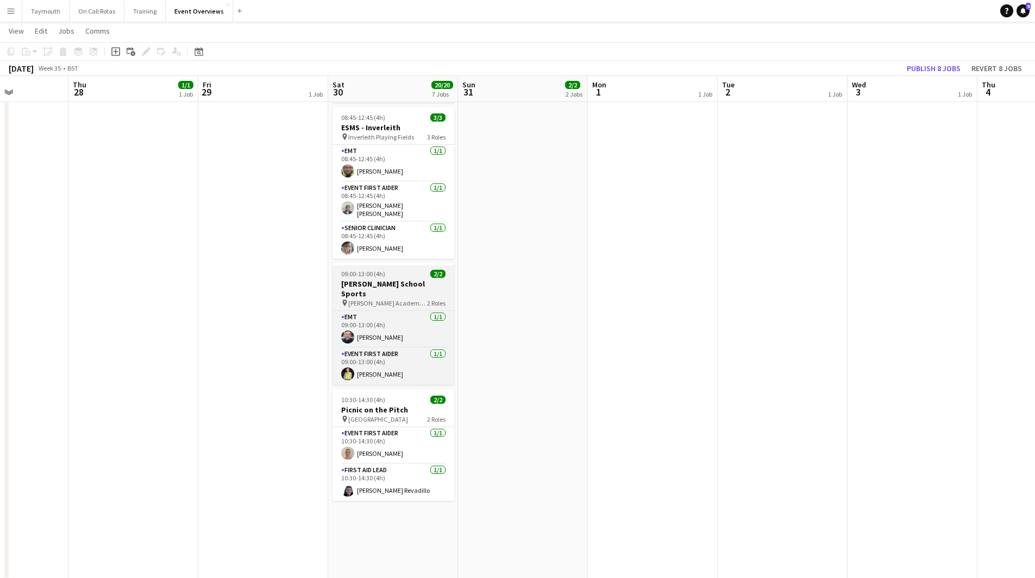
click at [405, 285] on h3 "[PERSON_NAME] School Sports" at bounding box center [393, 289] width 122 height 20
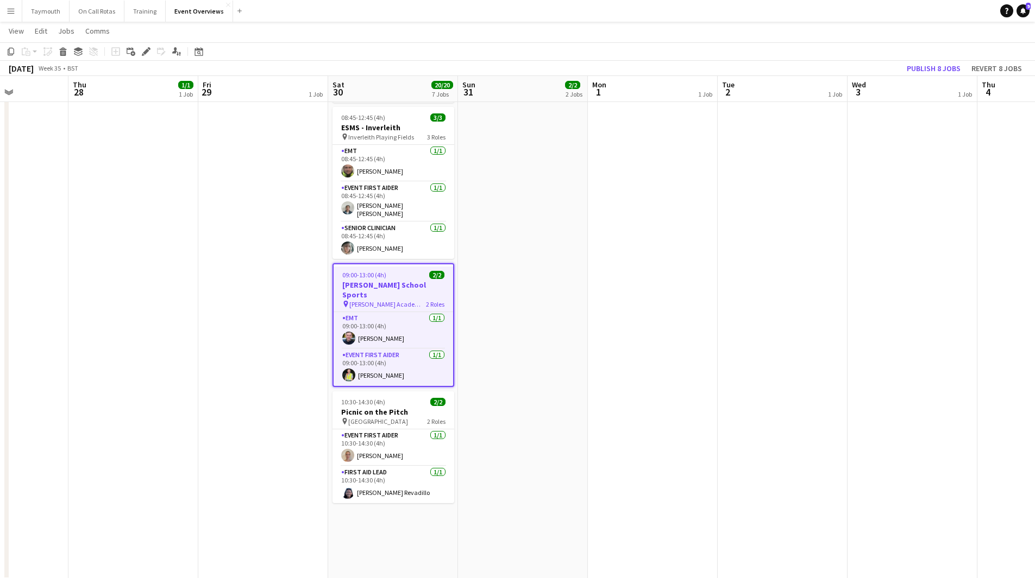
click at [556, 275] on app-date-cell "MH AL 10:00-14:00 (4h) 2/2 Ivy Road Race pin Balfron High Schools 2 Roles EMT 1…" at bounding box center [523, 111] width 130 height 939
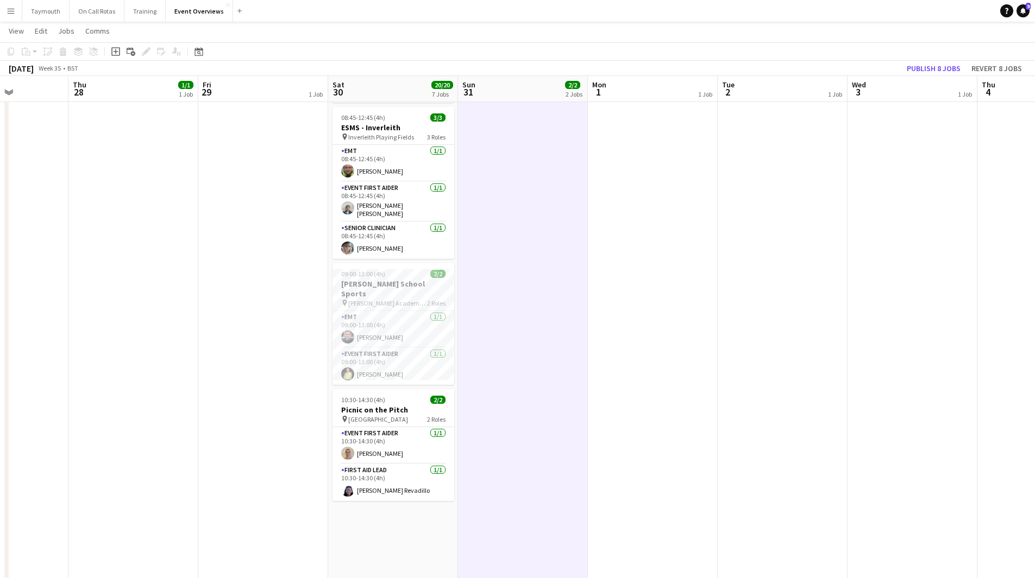
drag, startPoint x: 8, startPoint y: 10, endPoint x: 23, endPoint y: 25, distance: 21.5
click at [8, 10] on app-icon "Menu" at bounding box center [11, 11] width 9 height 9
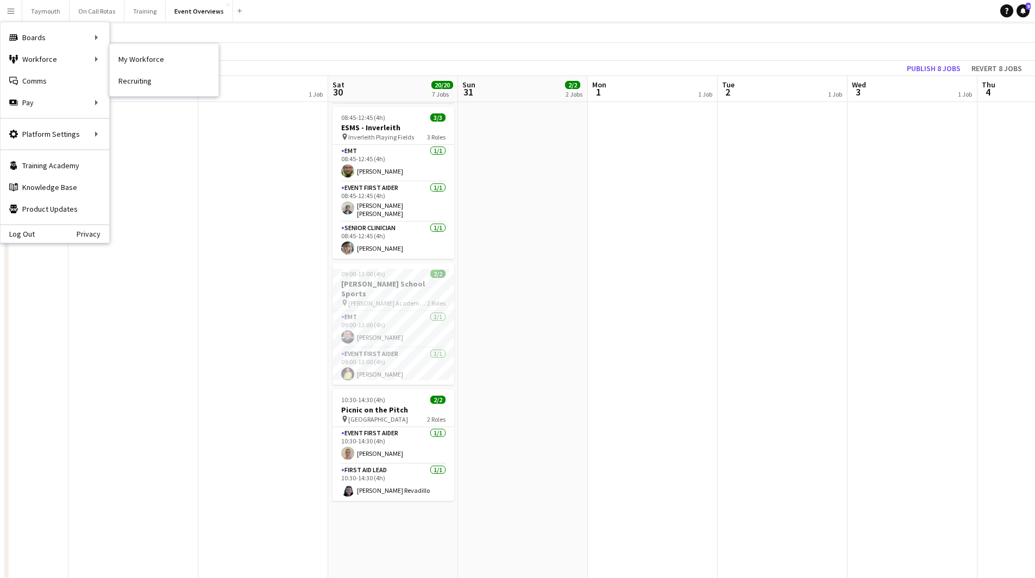
drag, startPoint x: 135, startPoint y: 63, endPoint x: 173, endPoint y: 101, distance: 53.4
click at [135, 63] on link "My Workforce" at bounding box center [164, 59] width 109 height 22
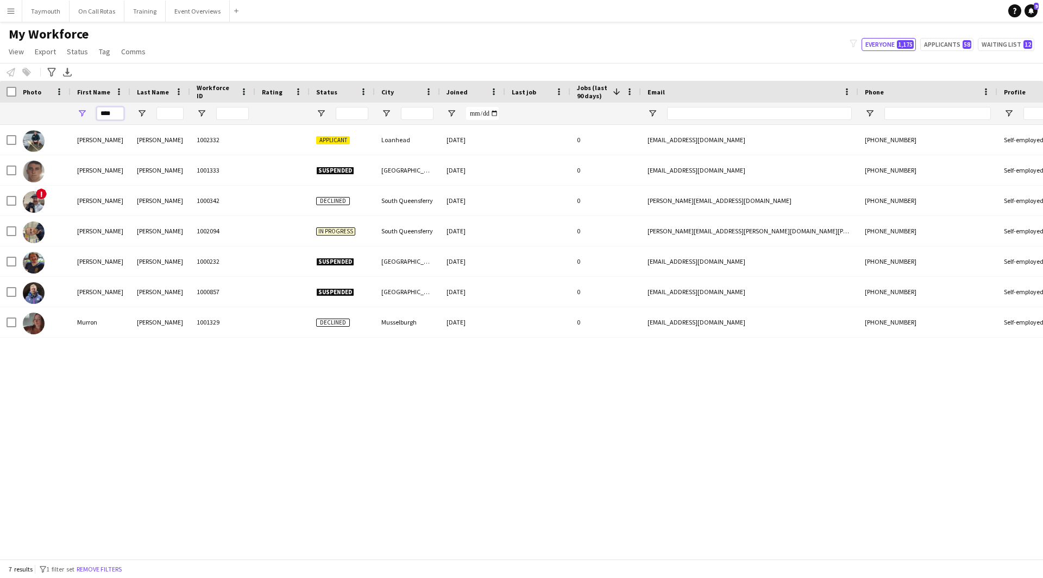
drag, startPoint x: 119, startPoint y: 115, endPoint x: -278, endPoint y: 1, distance: 413.8
click at [0, 1] on html "Menu Boards Boards Boards All jobs Status Workforce Workforce My Workforce Recr…" at bounding box center [521, 289] width 1043 height 578
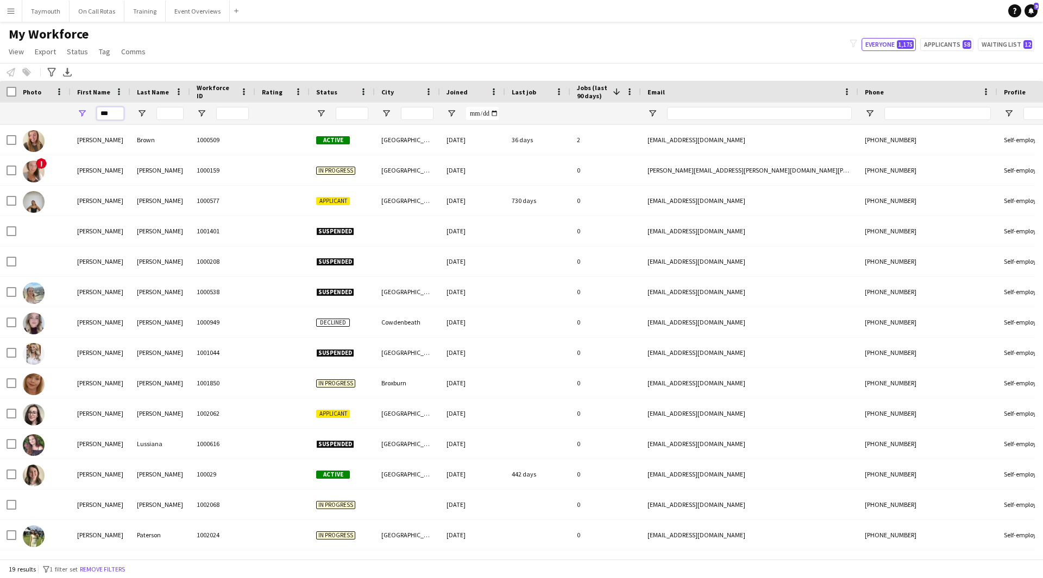
type input "***"
click at [169, 112] on input "Last Name Filter Input" at bounding box center [169, 113] width 27 height 13
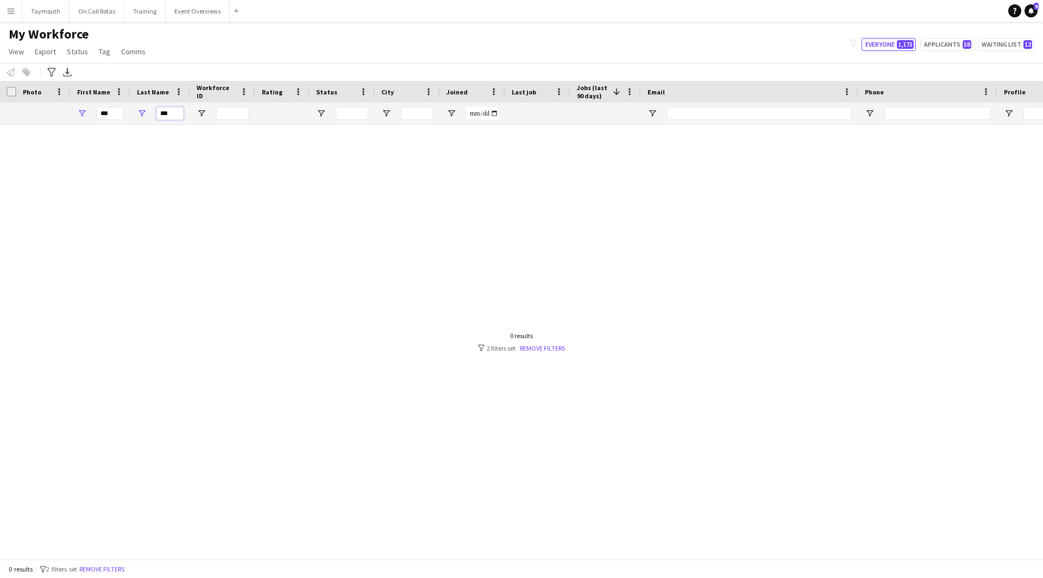
drag, startPoint x: 175, startPoint y: 111, endPoint x: -18, endPoint y: 94, distance: 194.1
click at [0, 94] on html "Menu Boards Boards Boards All jobs Status Workforce Workforce My Workforce Recr…" at bounding box center [521, 289] width 1043 height 578
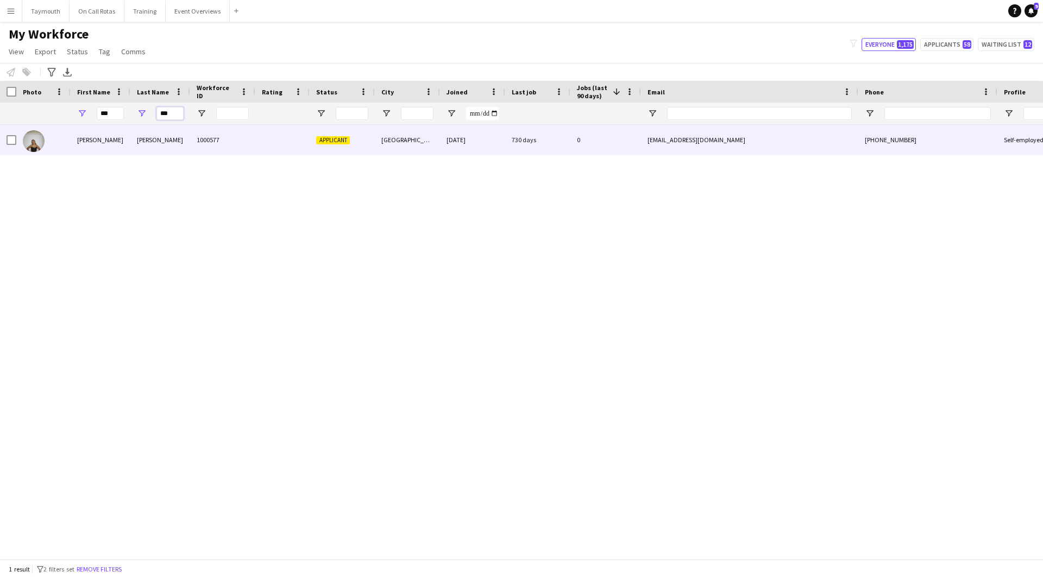
type input "***"
click at [191, 148] on div "1000577" at bounding box center [222, 140] width 65 height 30
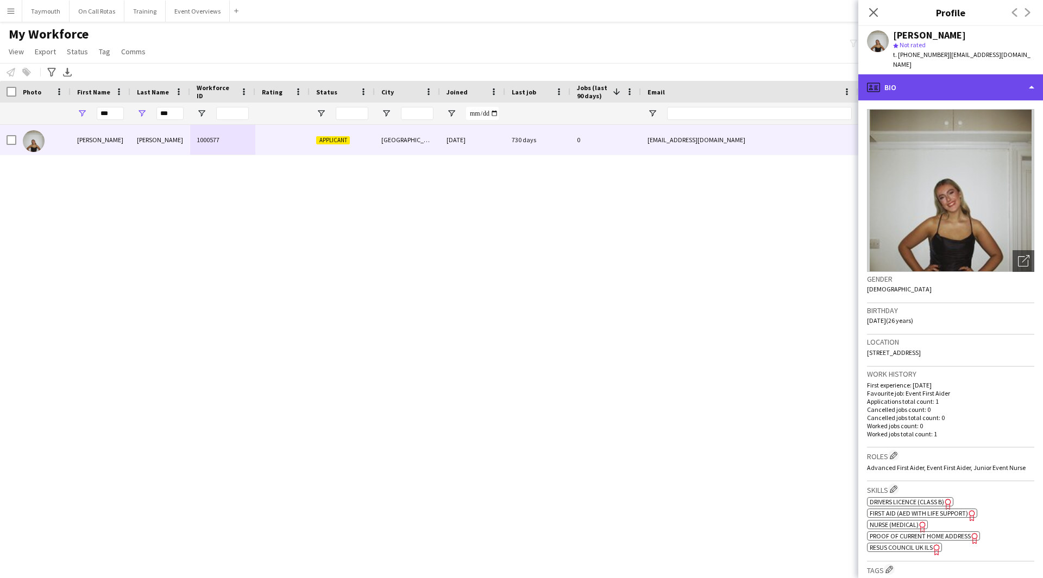
click at [948, 80] on div "profile Bio" at bounding box center [950, 87] width 185 height 26
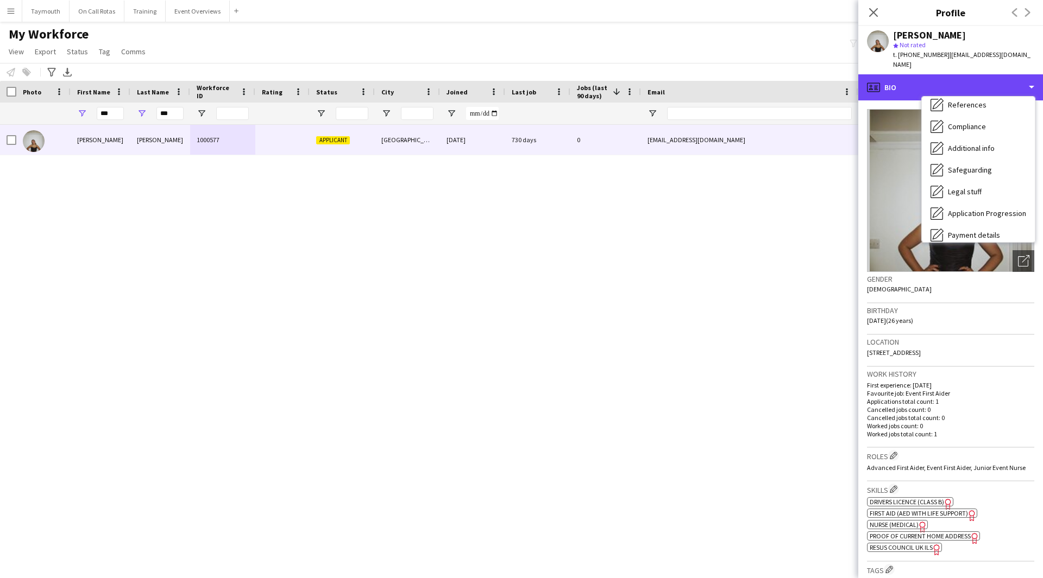
scroll to position [189, 0]
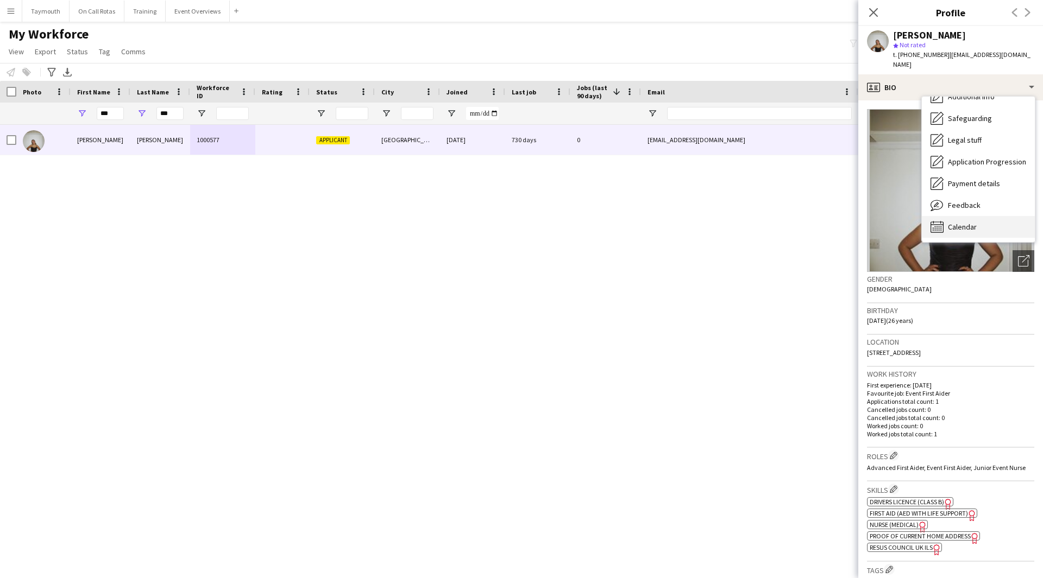
click at [980, 219] on div "Calendar Calendar" at bounding box center [978, 227] width 113 height 22
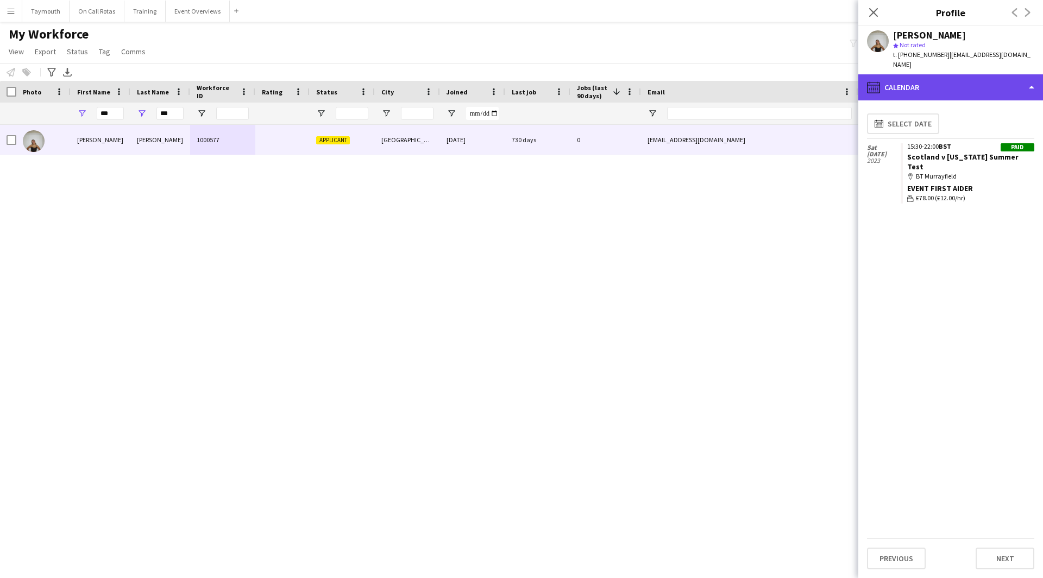
click at [966, 85] on div "calendar-full Calendar" at bounding box center [950, 87] width 185 height 26
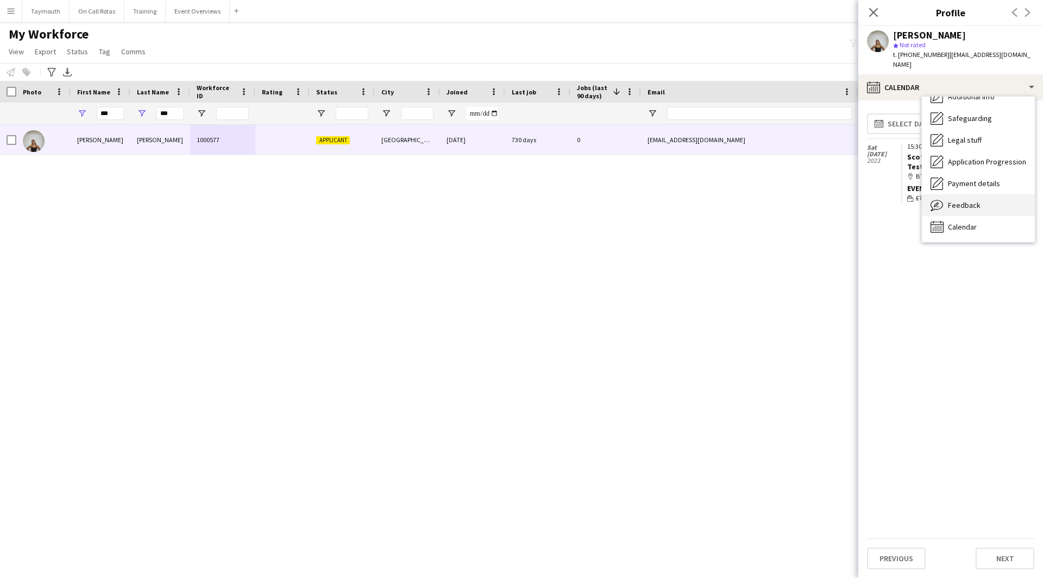
click at [975, 203] on div "Feedback Feedback" at bounding box center [978, 205] width 113 height 22
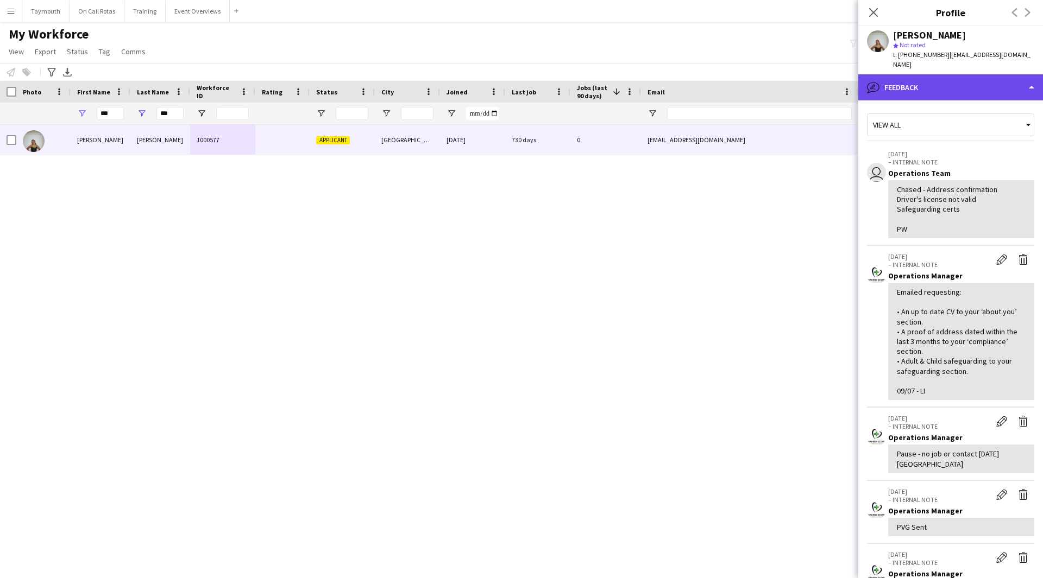
click at [911, 81] on div "bubble-pencil Feedback" at bounding box center [950, 87] width 185 height 26
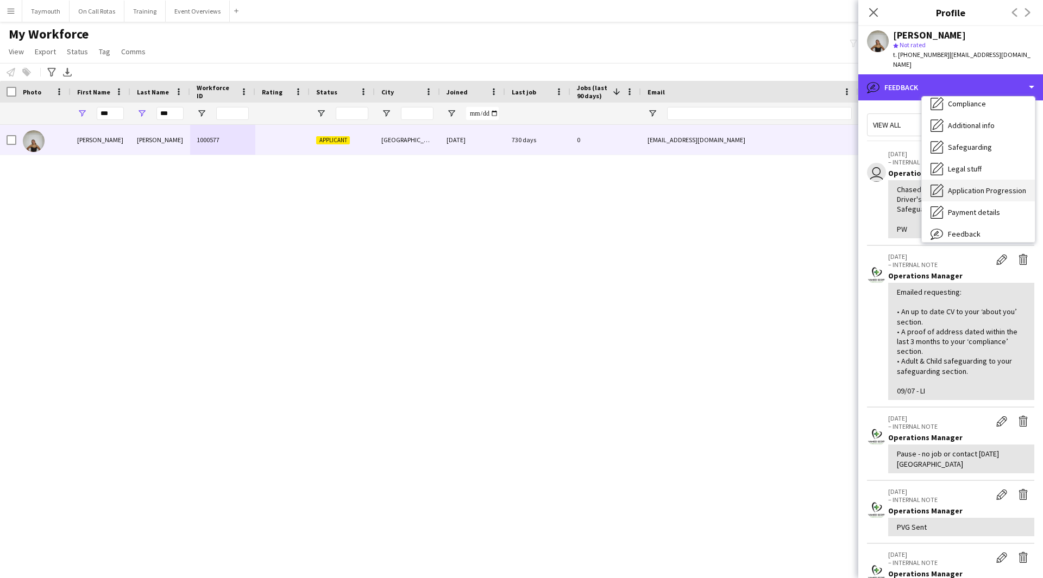
scroll to position [135, 0]
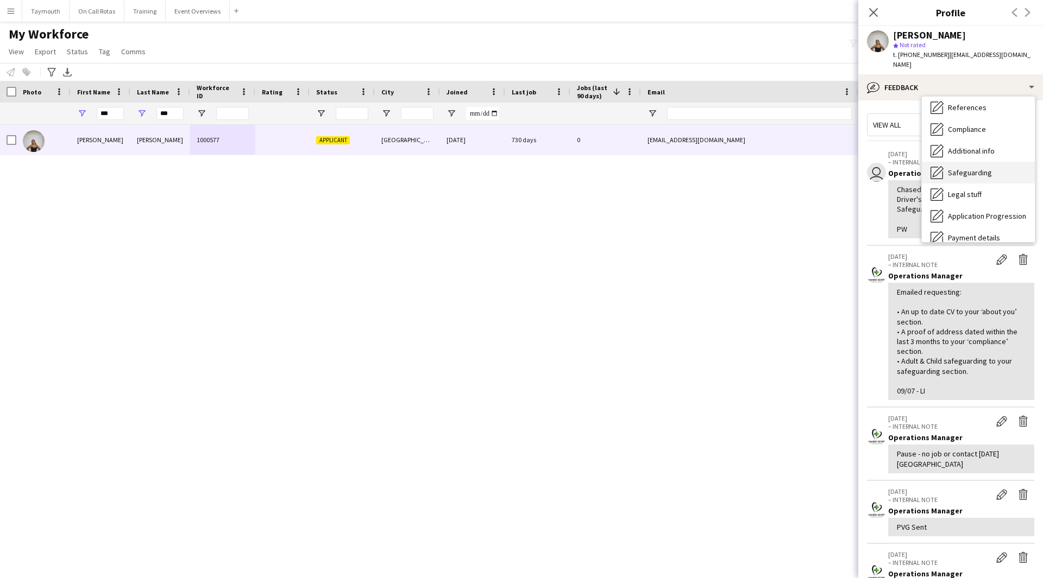
click at [973, 168] on span "Safeguarding" at bounding box center [970, 173] width 44 height 10
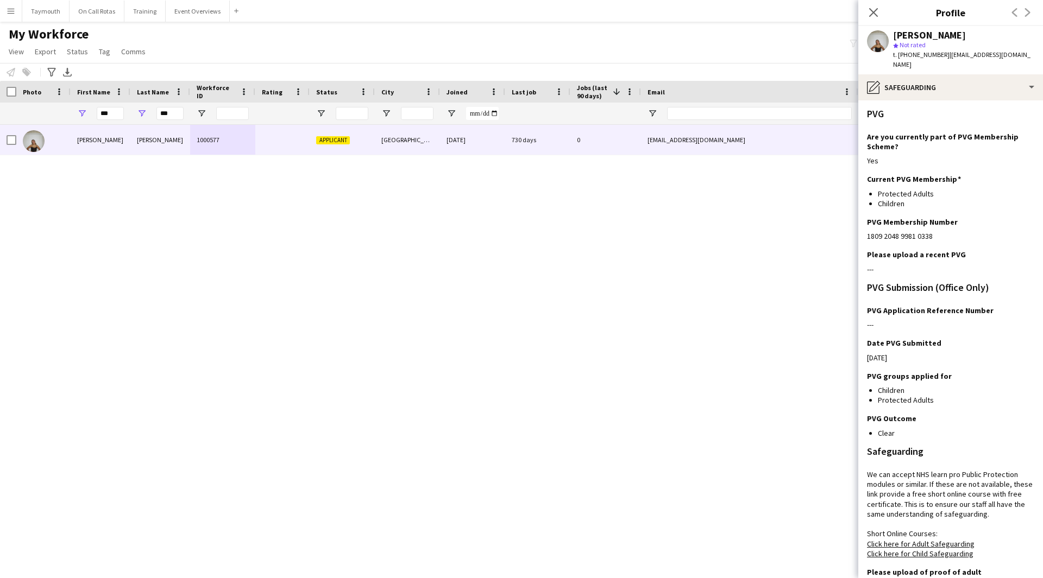
scroll to position [126, 0]
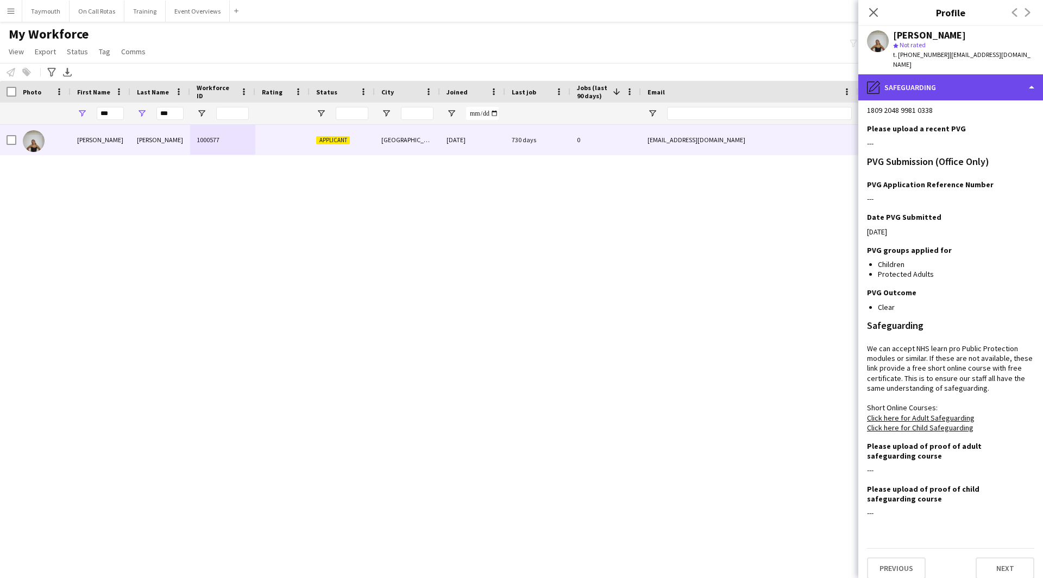
click at [996, 79] on div "pencil4 Safeguarding" at bounding box center [950, 87] width 185 height 26
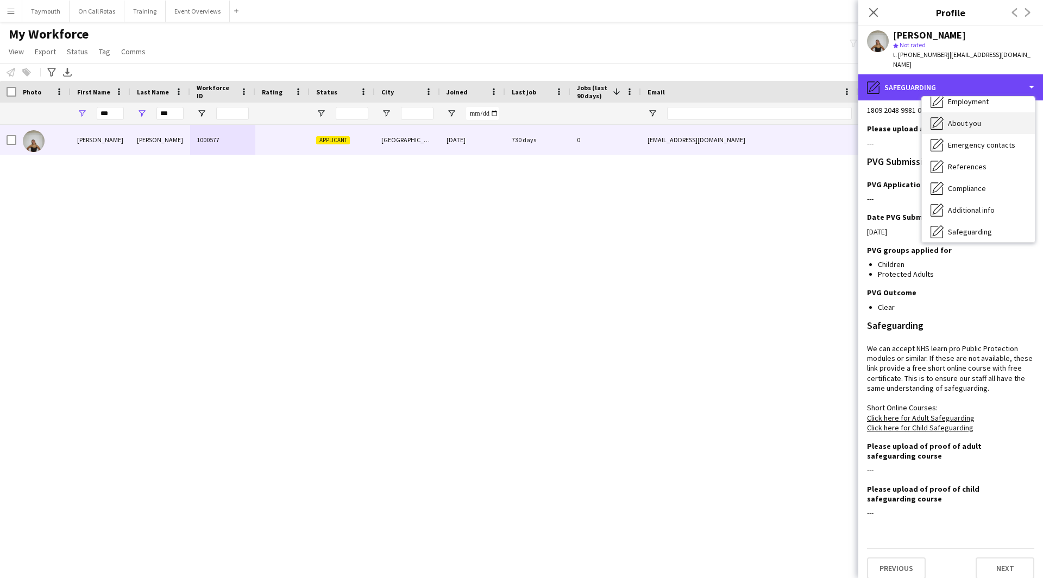
scroll to position [0, 0]
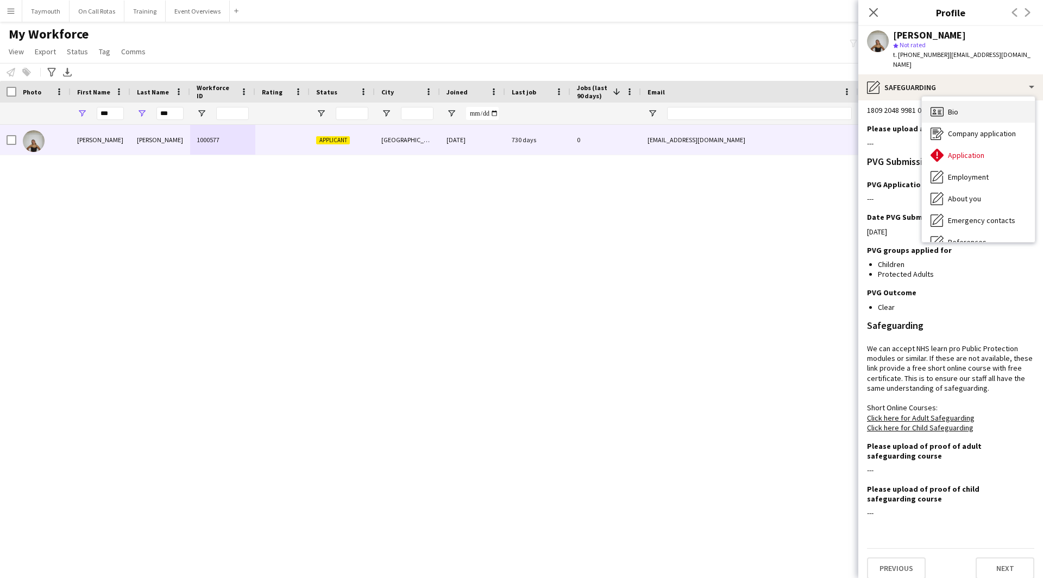
click at [986, 101] on div "Bio Bio" at bounding box center [978, 112] width 113 height 22
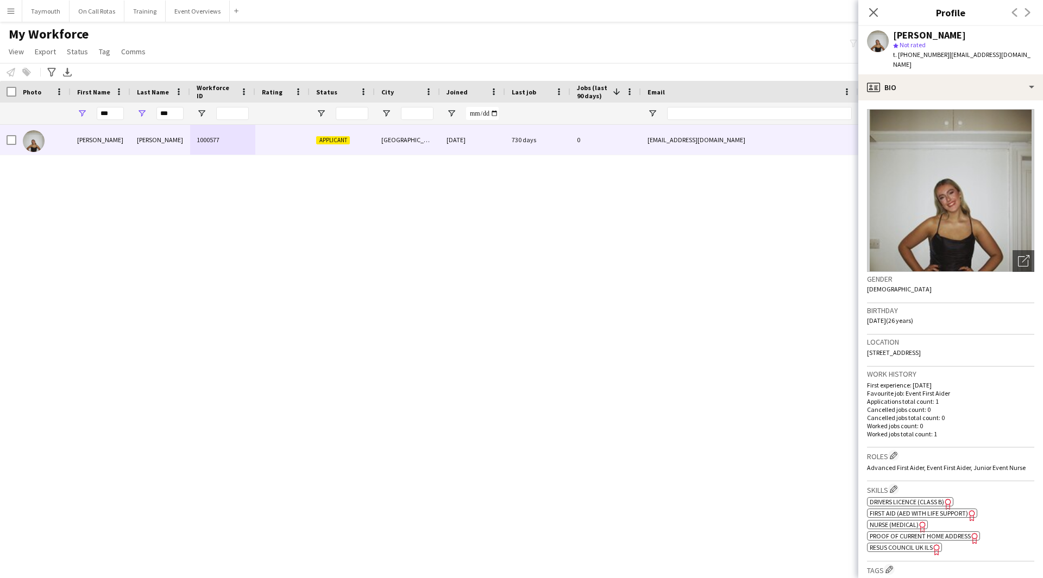
click at [981, 100] on app-crew-profile-bio "Open photos pop-in Gender Female Birthday 10-08-1999 (26 years) Location 18 Gra…" at bounding box center [950, 339] width 185 height 478
click at [982, 84] on div "profile Bio" at bounding box center [950, 87] width 185 height 26
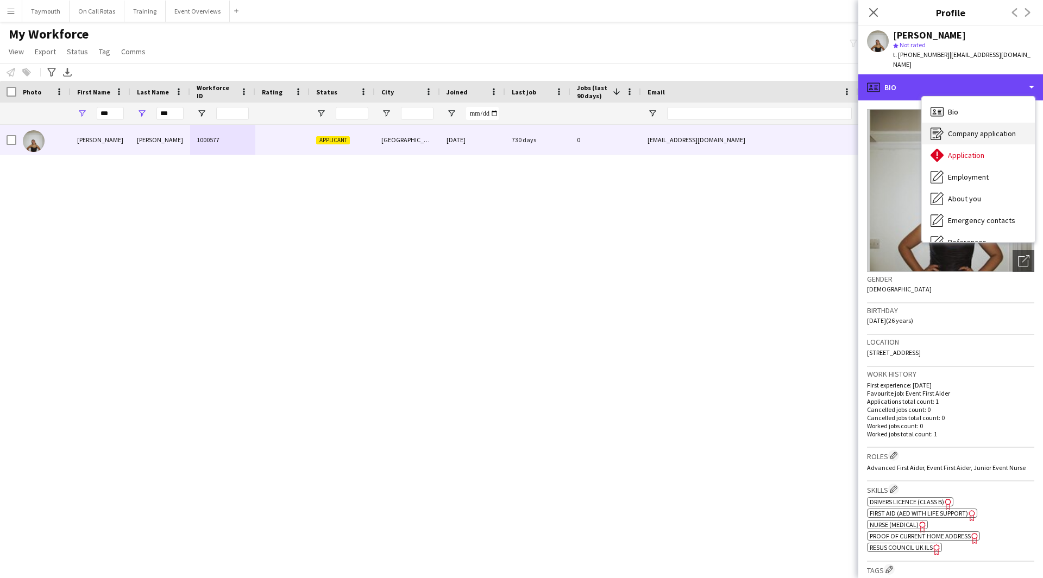
scroll to position [54, 0]
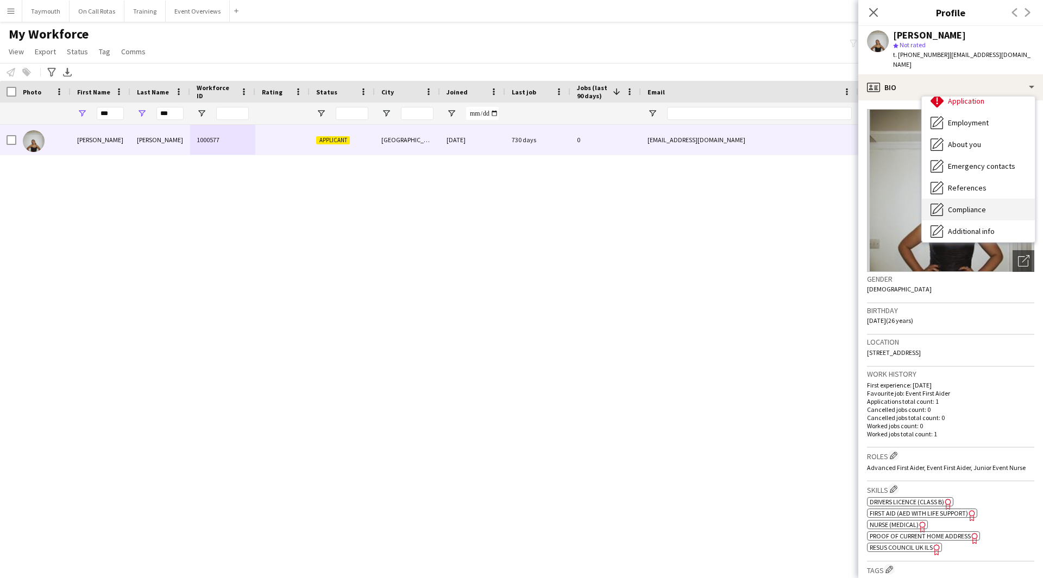
click at [980, 199] on div "Compliance Compliance" at bounding box center [978, 210] width 113 height 22
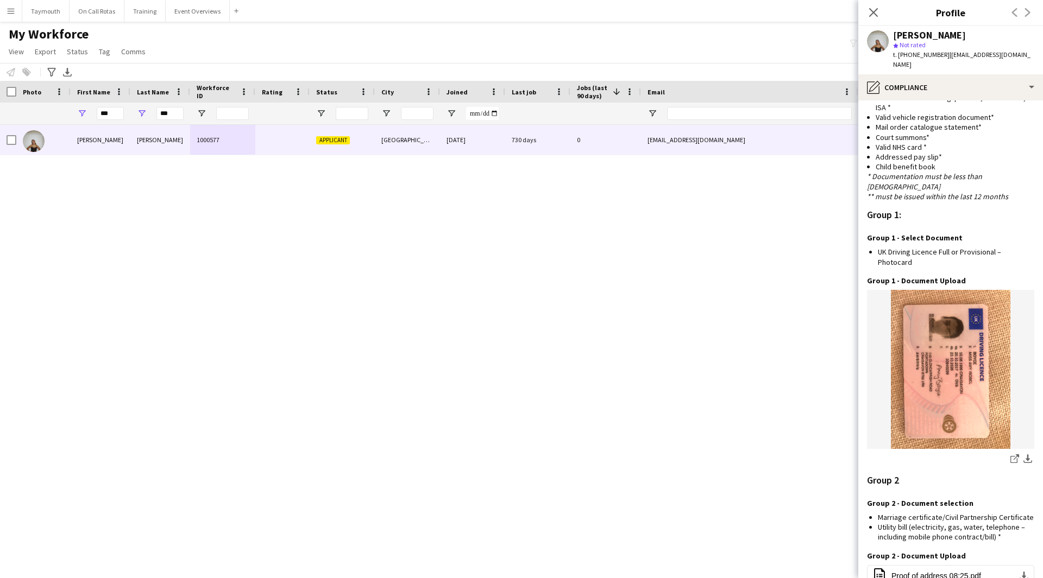
scroll to position [968, 0]
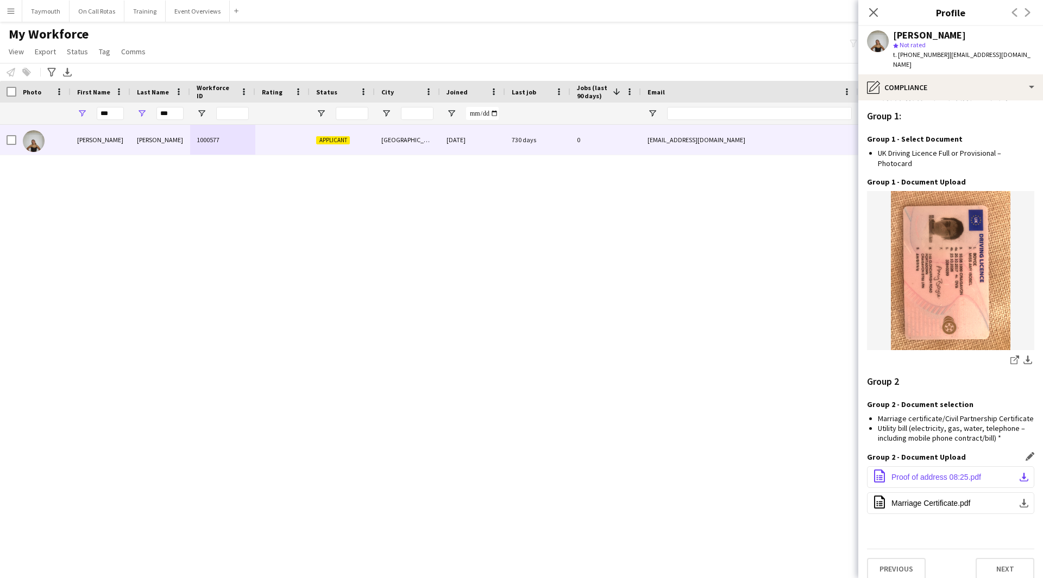
click at [990, 473] on button "office-file-sheet Proof of address 08:25.pdf download-bottom" at bounding box center [950, 478] width 167 height 22
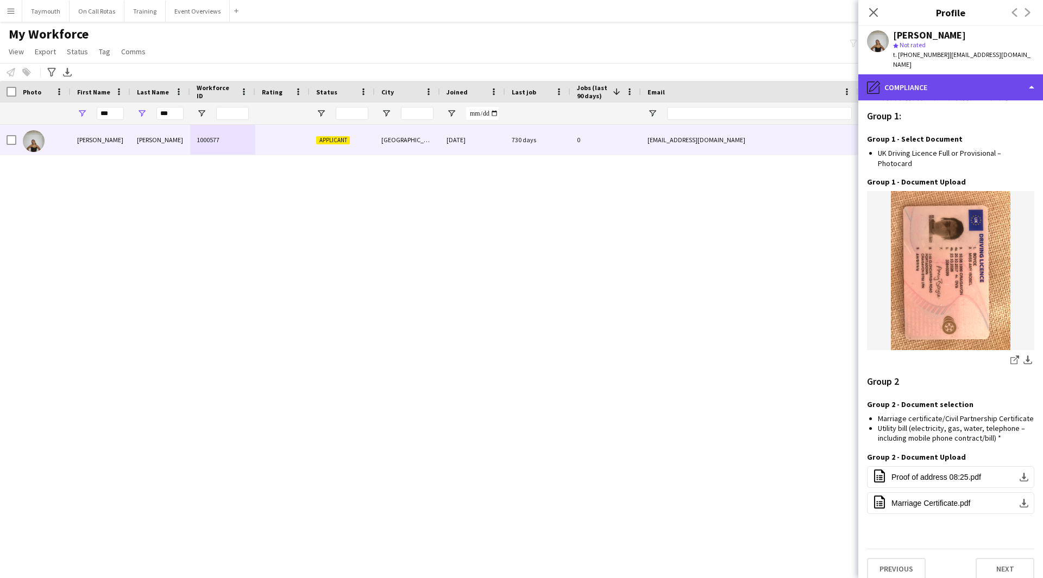
click at [939, 74] on div "pencil4 Compliance" at bounding box center [950, 87] width 185 height 26
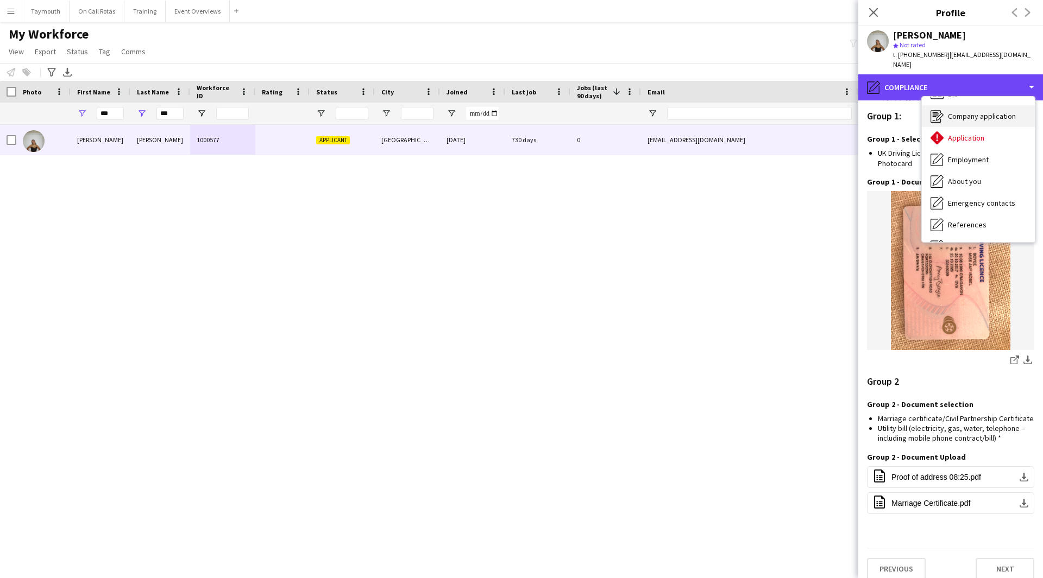
scroll to position [0, 0]
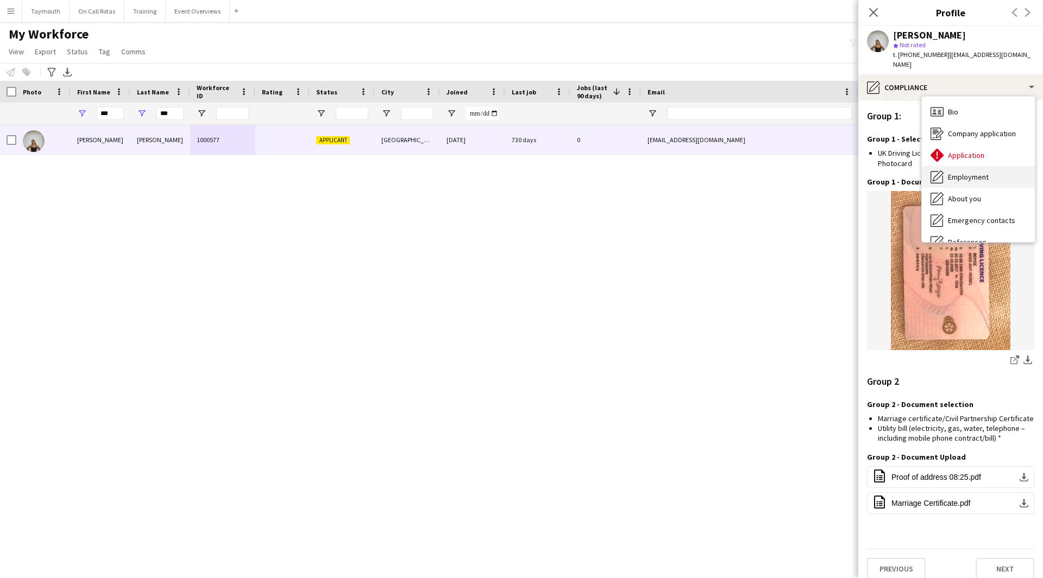
click at [977, 172] on span "Employment" at bounding box center [968, 177] width 41 height 10
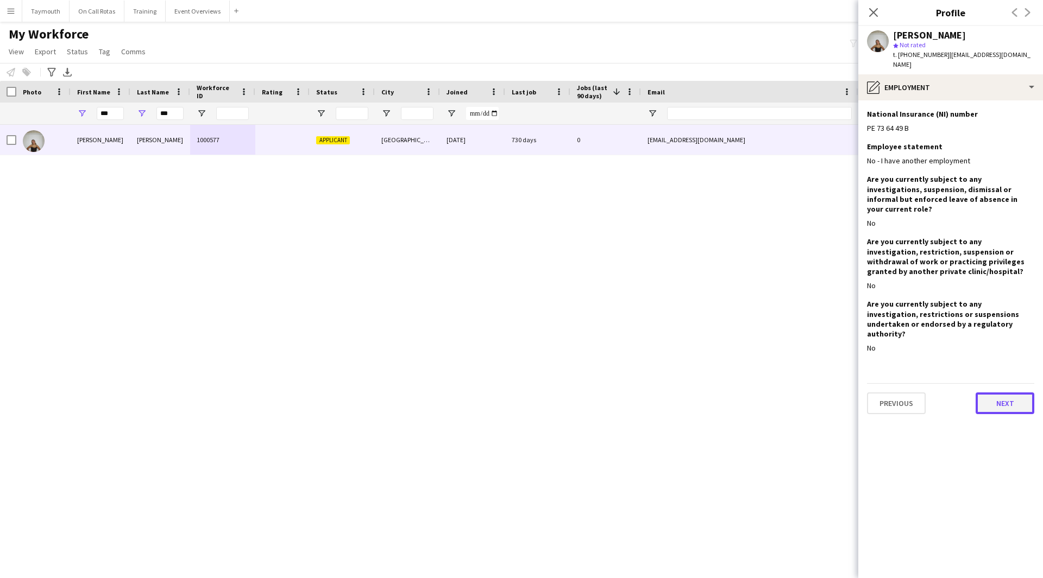
click at [997, 393] on button "Next" at bounding box center [1004, 404] width 59 height 22
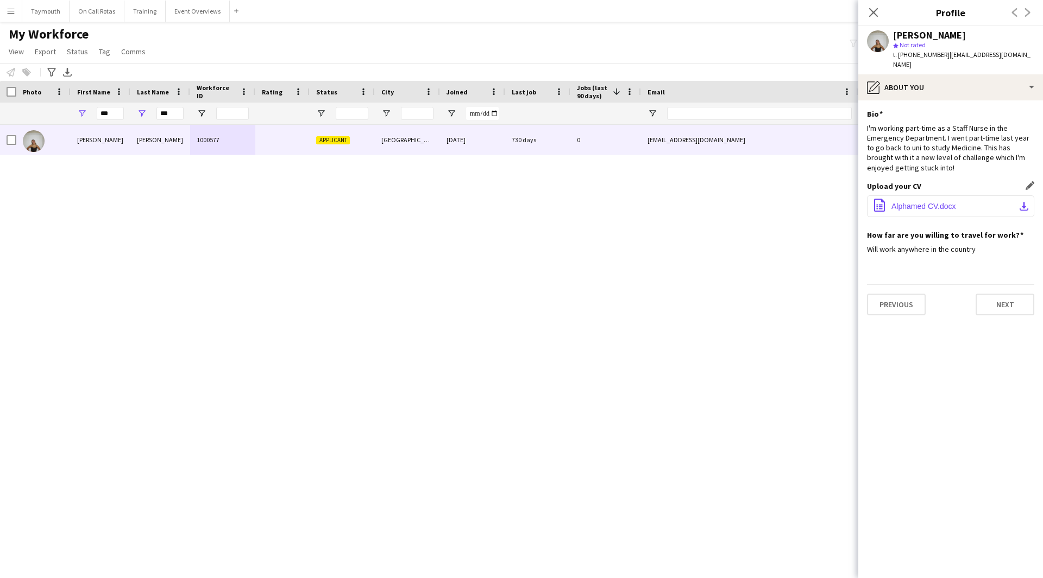
click at [1018, 197] on button "office-file-sheet Alphamed CV.docx download-bottom" at bounding box center [950, 207] width 167 height 22
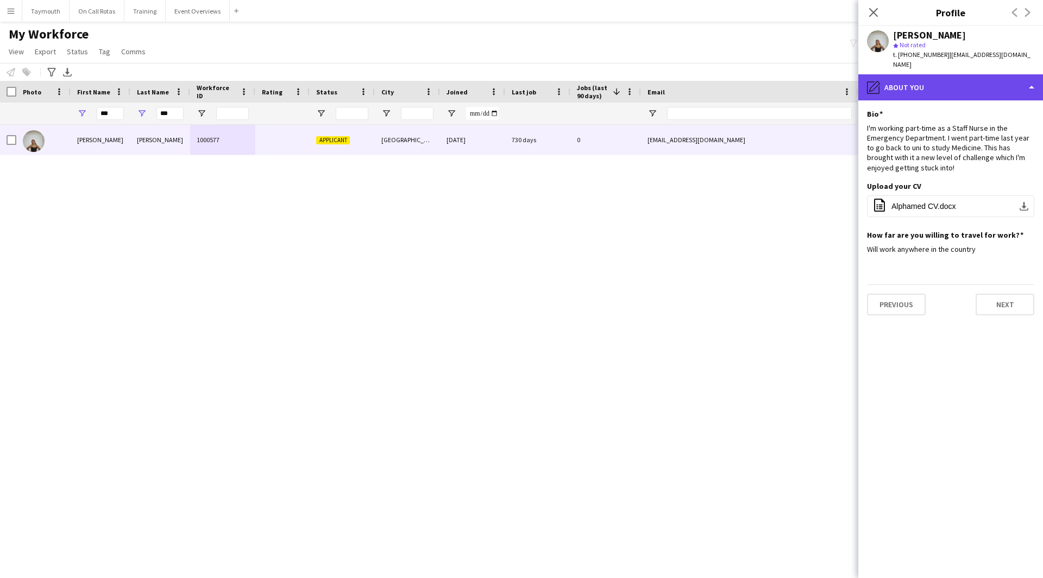
click at [947, 81] on div "pencil4 About you" at bounding box center [950, 87] width 185 height 26
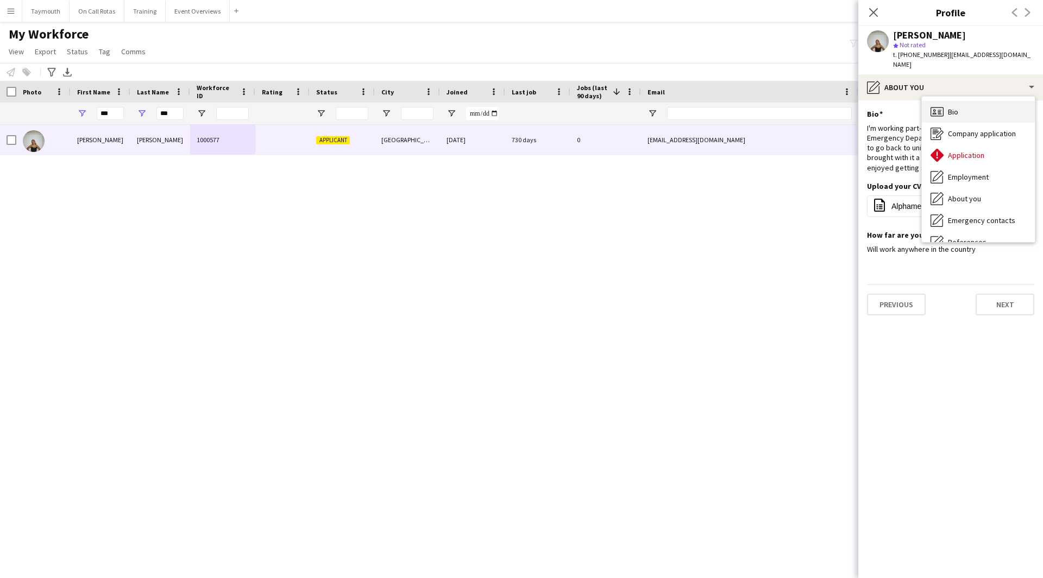
click at [947, 101] on div "Bio Bio" at bounding box center [978, 112] width 113 height 22
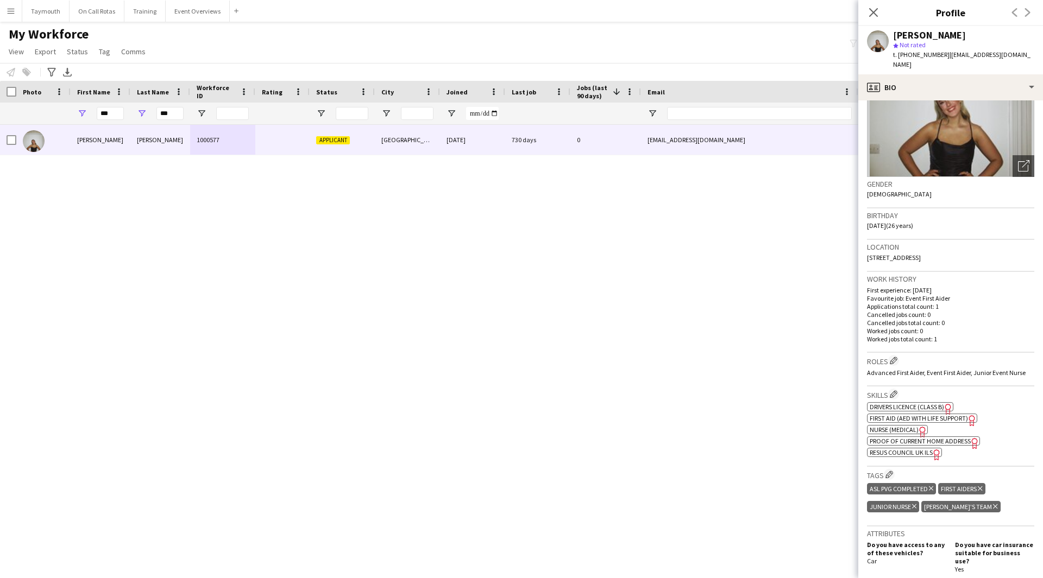
scroll to position [163, 0]
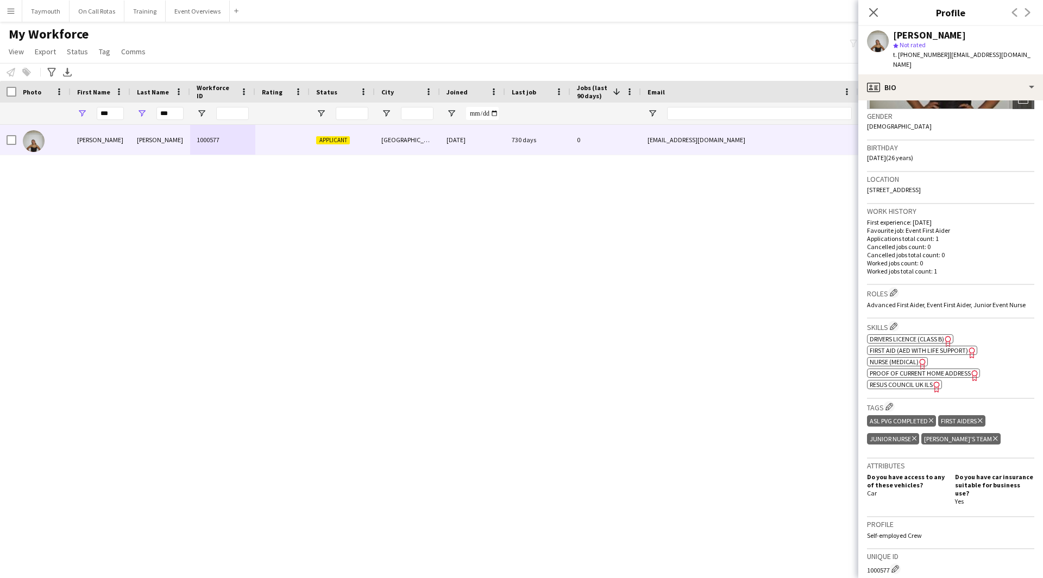
click at [908, 358] on span "Nurse (Medical)" at bounding box center [894, 362] width 49 height 8
click at [938, 347] on span "First Aid (AED with life support)" at bounding box center [919, 351] width 98 height 8
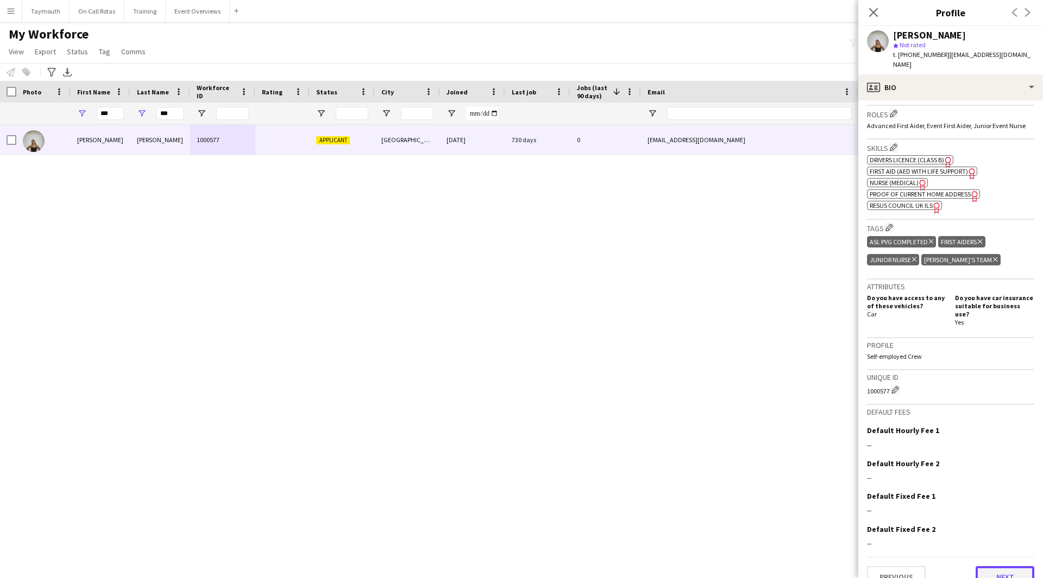
click at [1002, 567] on button "Next" at bounding box center [1004, 578] width 59 height 22
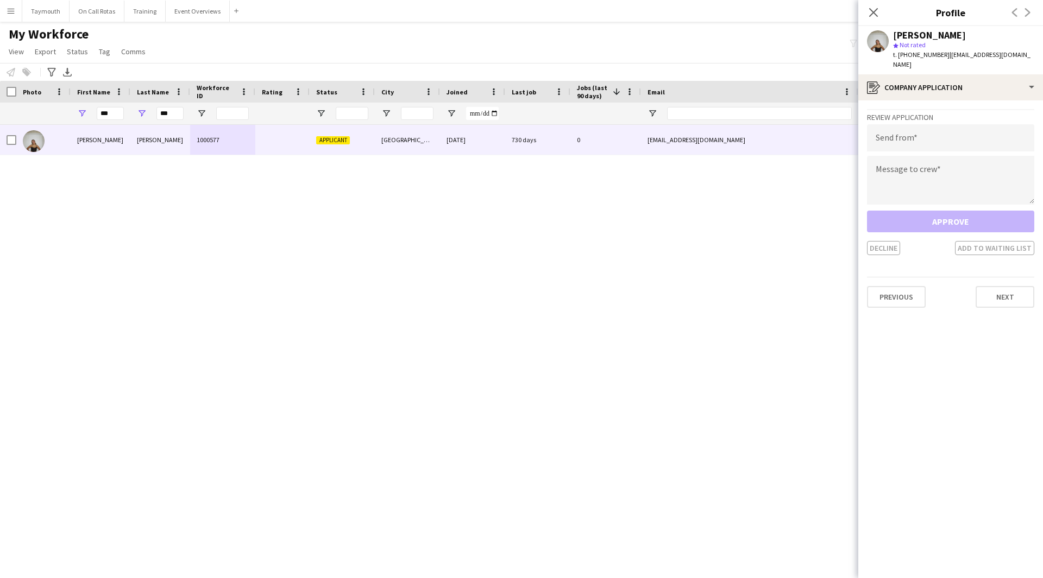
click at [1001, 277] on div "Previous Next" at bounding box center [950, 292] width 167 height 31
click at [1000, 286] on button "Next" at bounding box center [1004, 297] width 59 height 22
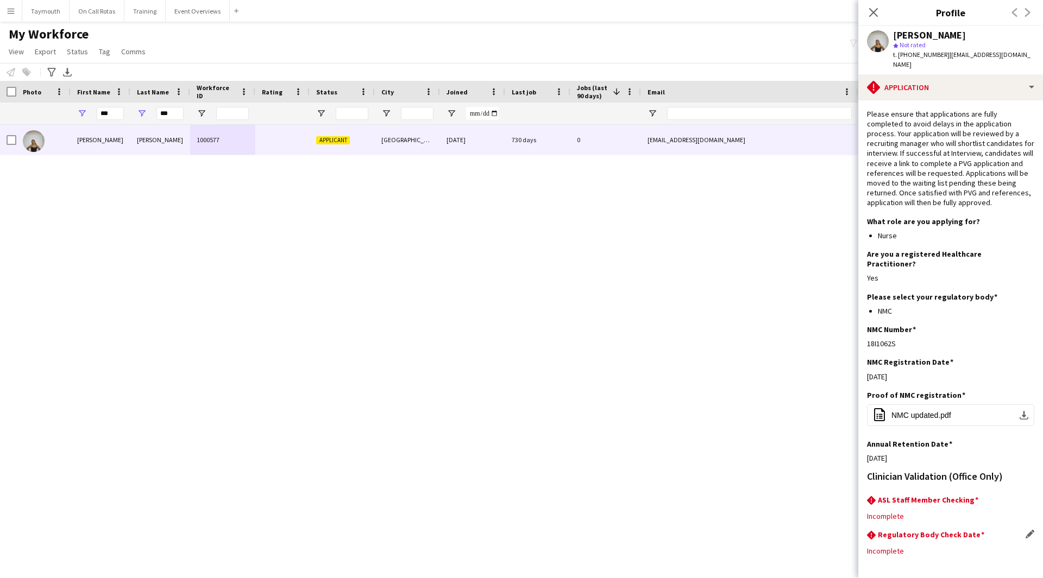
scroll to position [28, 0]
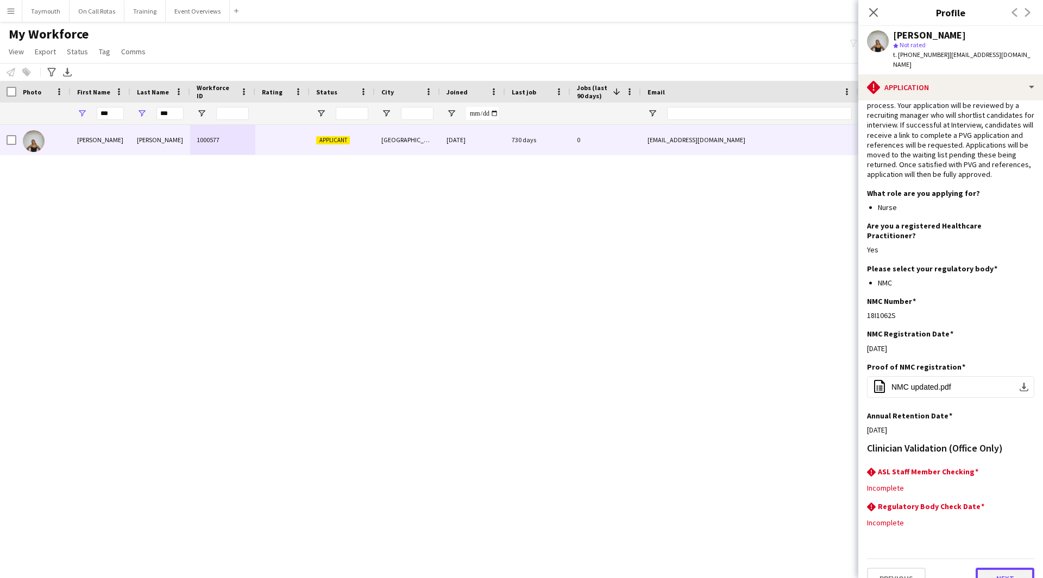
click at [986, 568] on button "Next" at bounding box center [1004, 579] width 59 height 22
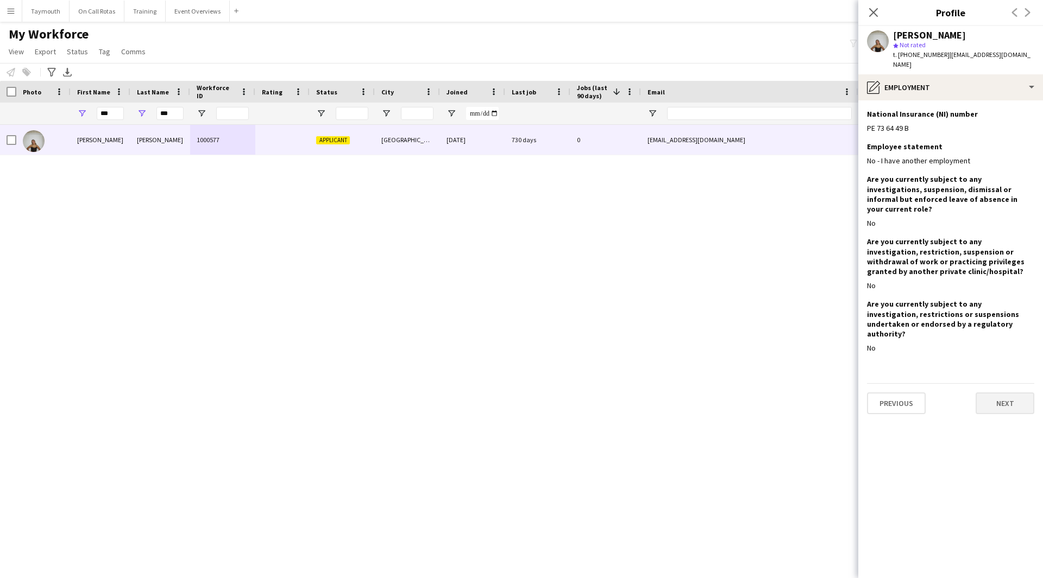
scroll to position [0, 0]
click at [1027, 393] on button "Next" at bounding box center [1004, 404] width 59 height 22
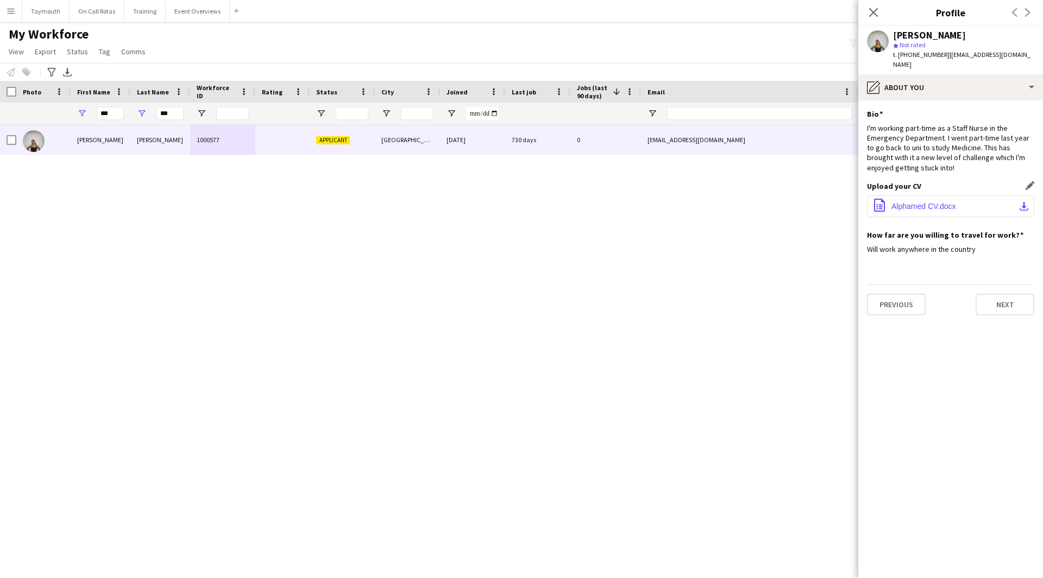
click at [1015, 205] on button "office-file-sheet Alphamed CV.docx download-bottom" at bounding box center [950, 207] width 167 height 22
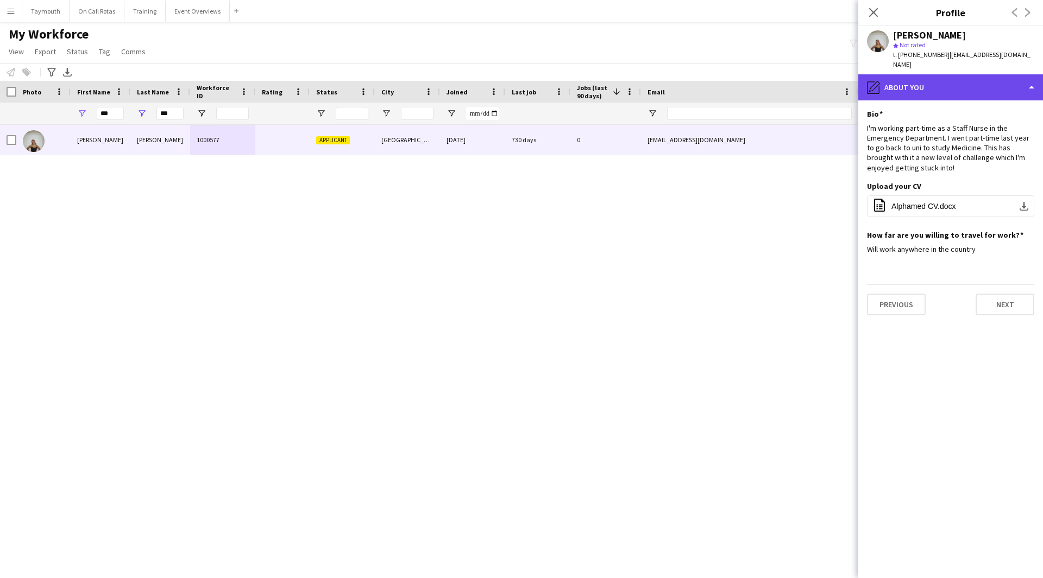
click at [936, 82] on div "pencil4 About you" at bounding box center [950, 87] width 185 height 26
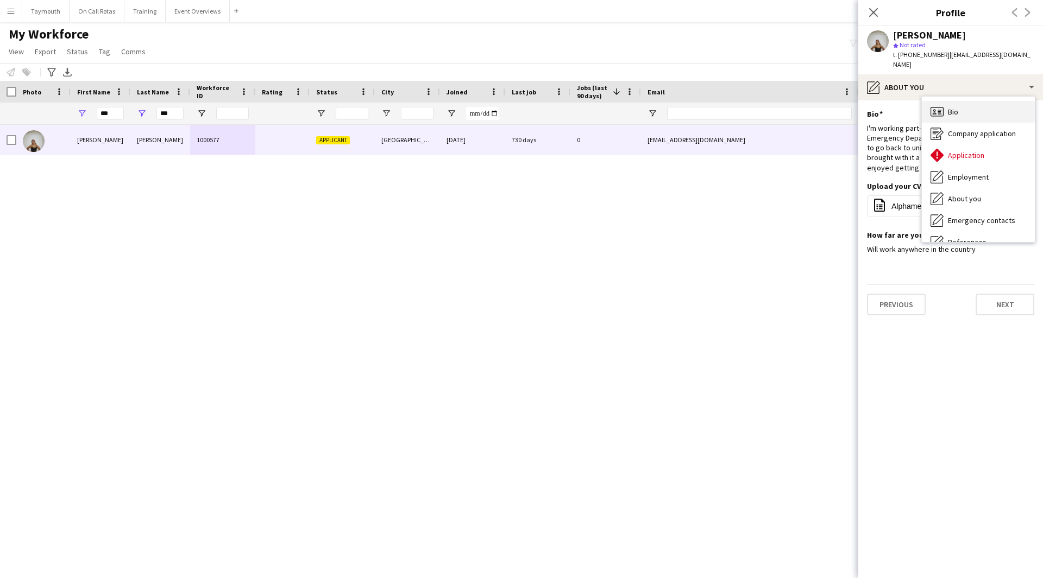
click at [949, 107] on span "Bio" at bounding box center [953, 112] width 10 height 10
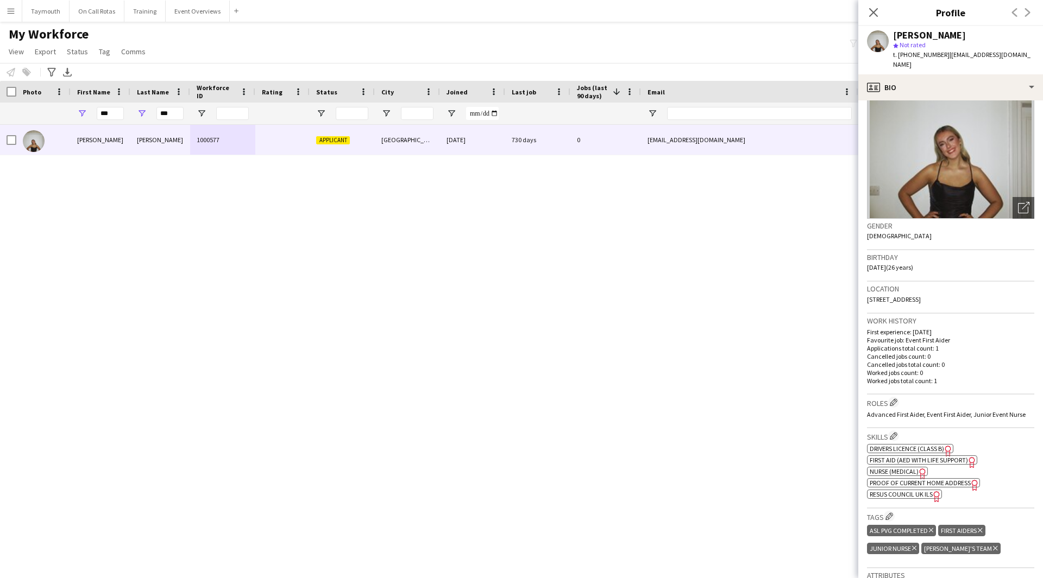
scroll to position [109, 0]
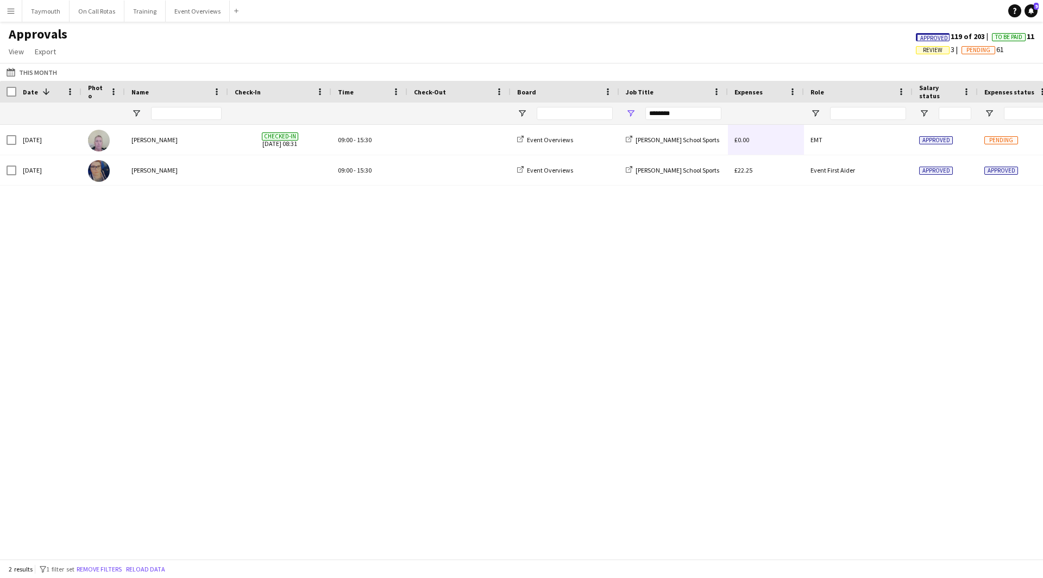
click at [13, 13] on app-icon "Menu" at bounding box center [11, 11] width 9 height 9
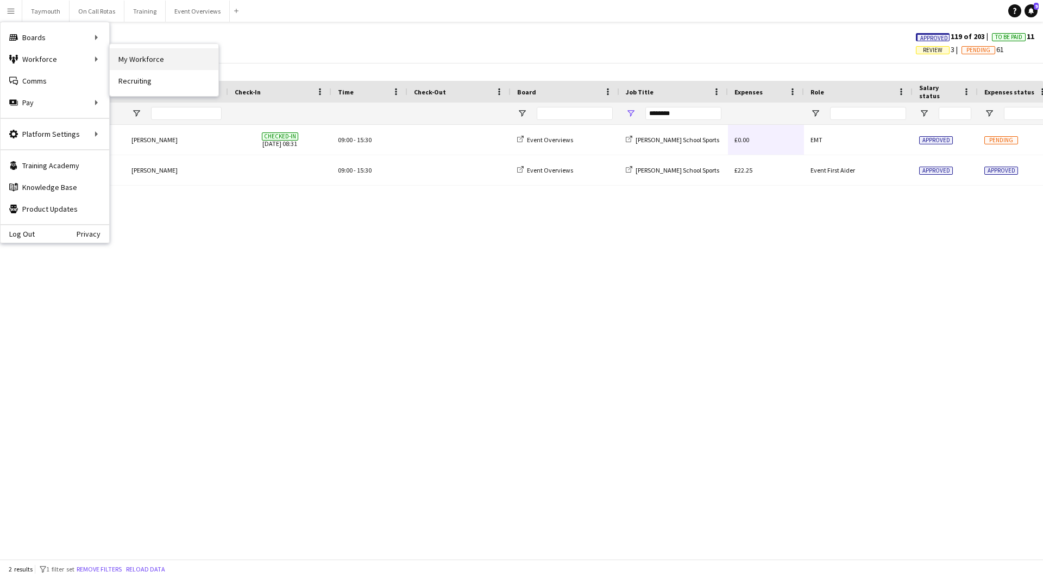
click at [139, 59] on link "My Workforce" at bounding box center [164, 59] width 109 height 22
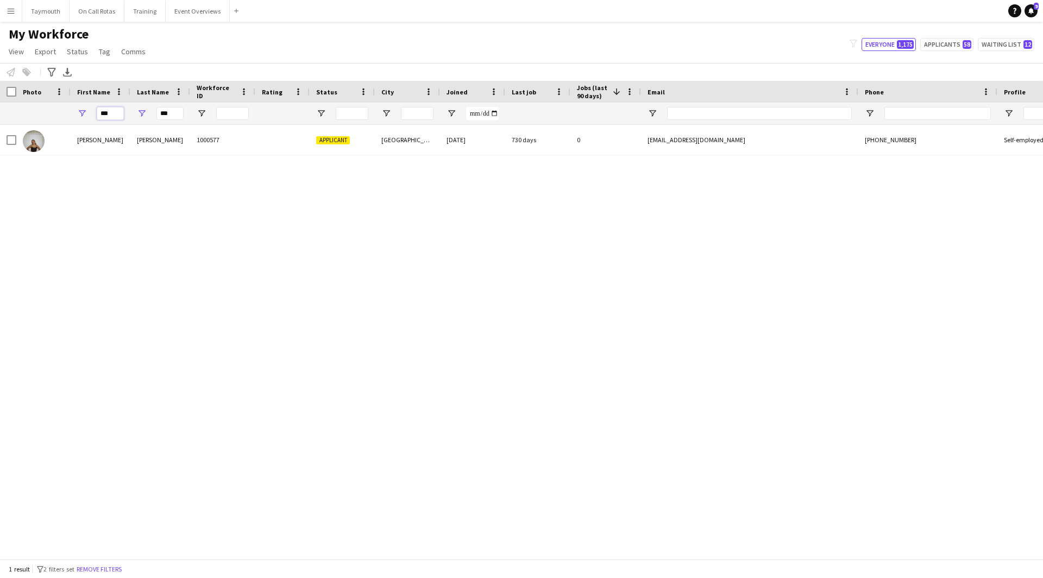
drag, startPoint x: 117, startPoint y: 112, endPoint x: -75, endPoint y: 113, distance: 192.3
click at [0, 113] on html "Menu Boards Boards Boards All jobs Status Workforce Workforce My Workforce Recr…" at bounding box center [521, 289] width 1043 height 578
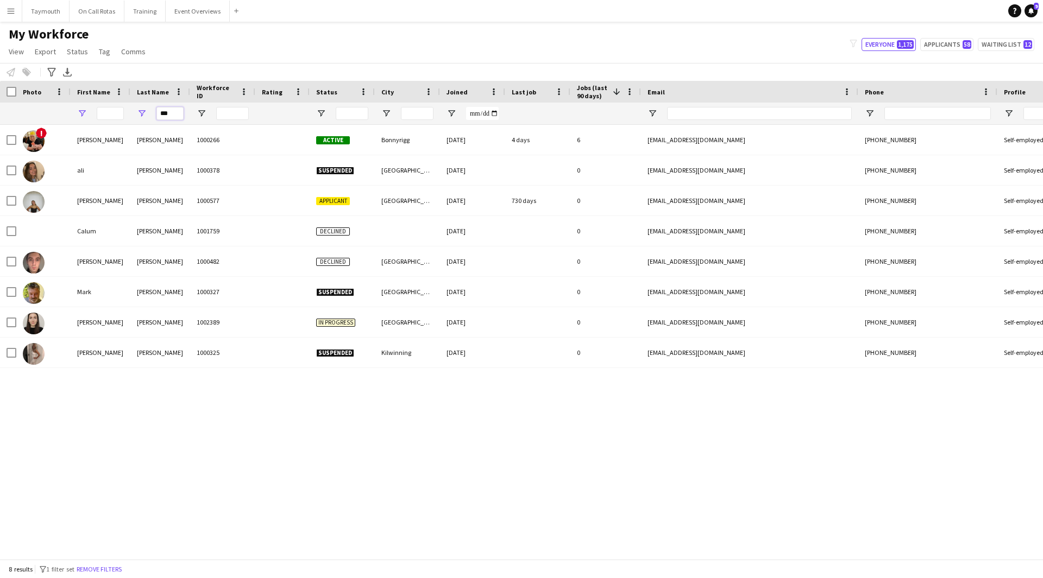
drag, startPoint x: 180, startPoint y: 116, endPoint x: 78, endPoint y: 116, distance: 102.1
click at [79, 116] on div "***" at bounding box center [672, 114] width 1345 height 22
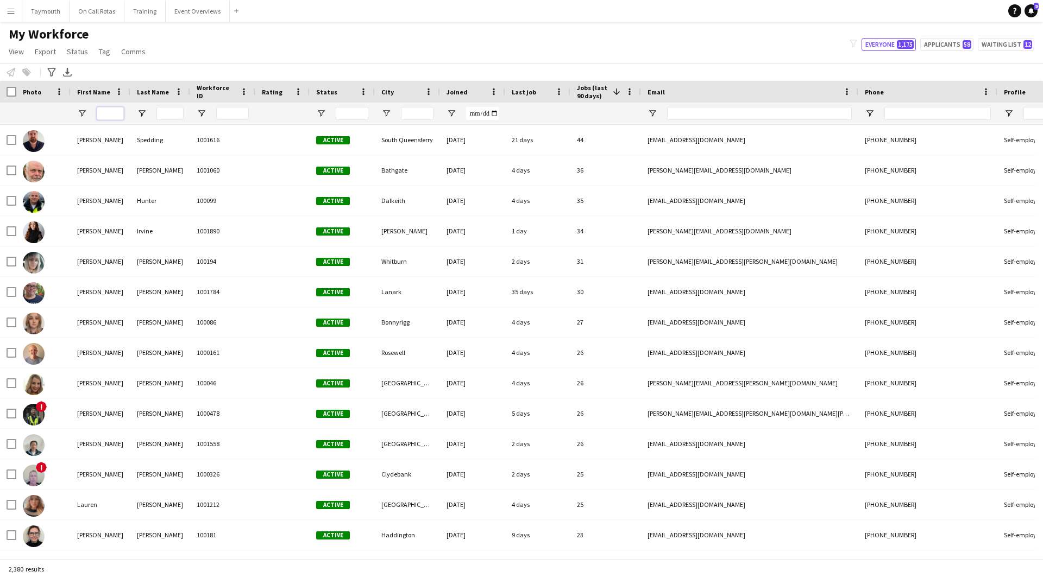
click at [111, 112] on input "First Name Filter Input" at bounding box center [110, 113] width 27 height 13
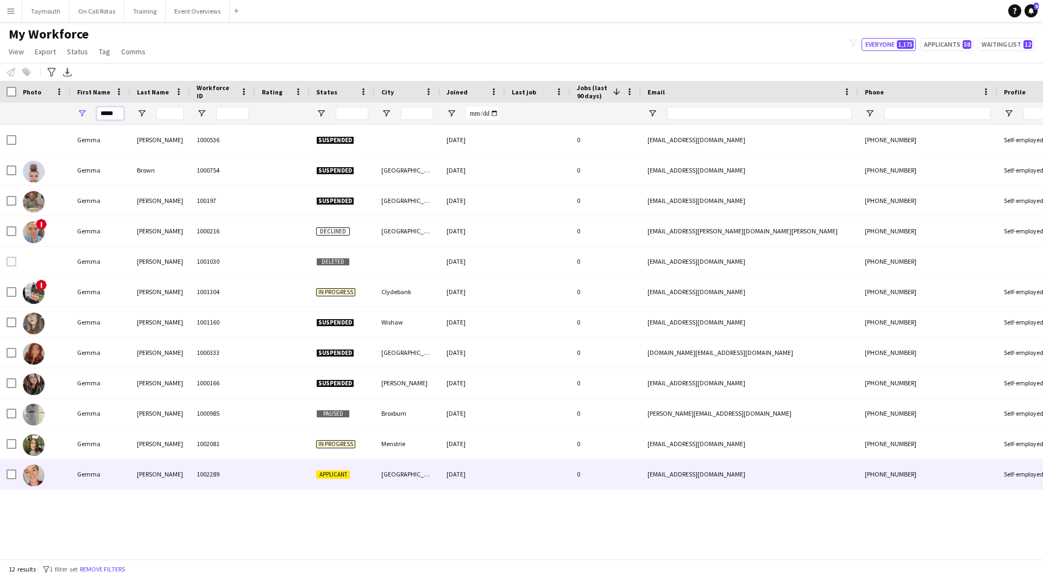
type input "*****"
click at [133, 486] on div "Mullan" at bounding box center [160, 475] width 60 height 30
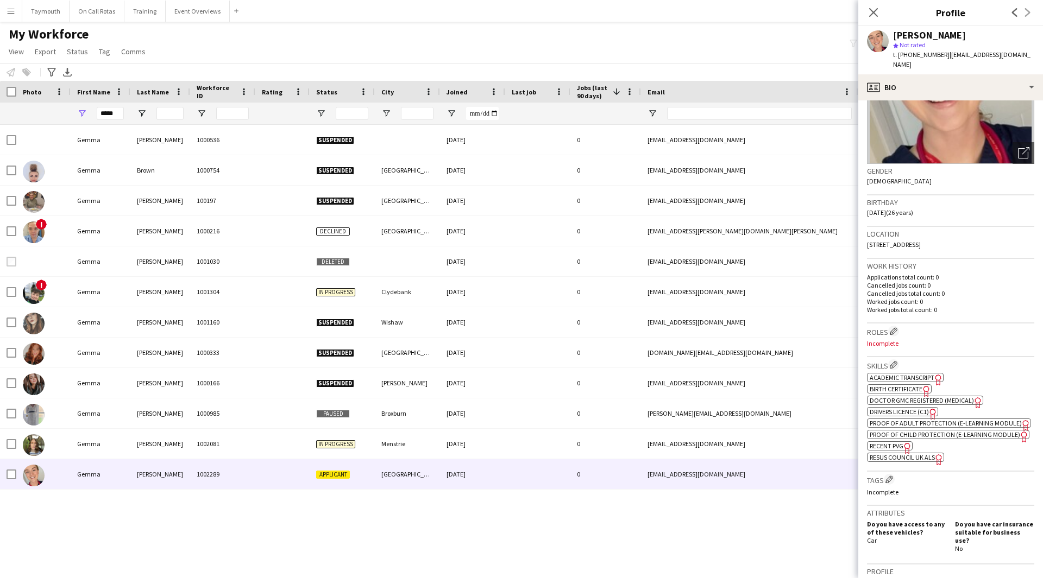
scroll to position [109, 0]
click at [922, 370] on div "ok-circled2 background Layer 1 cross-circle-red background Layer 1 Academic Tra…" at bounding box center [950, 415] width 167 height 91
click at [904, 461] on span "Resus Council UK ALS" at bounding box center [902, 457] width 65 height 8
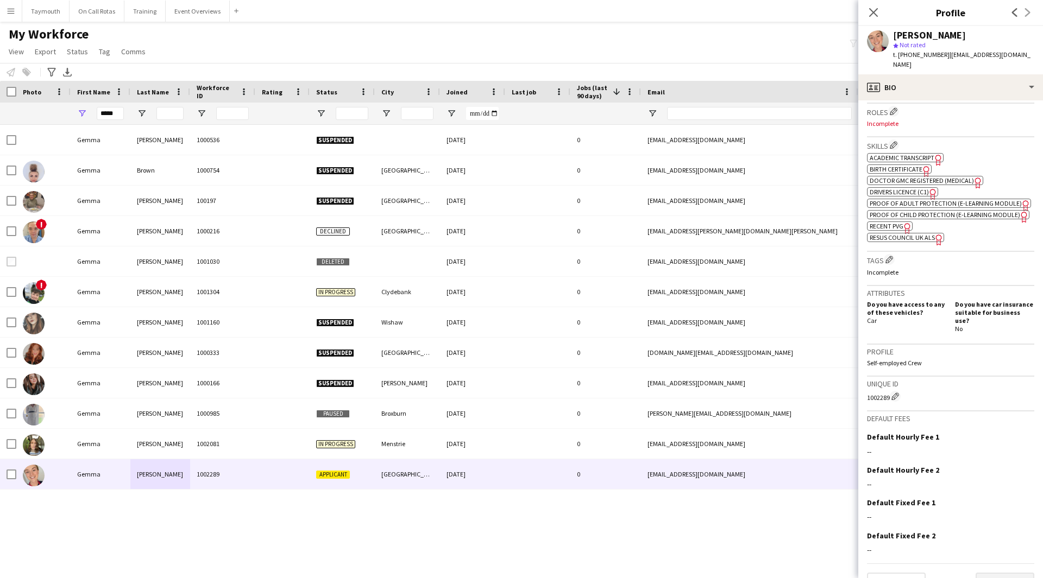
scroll to position [351, 0]
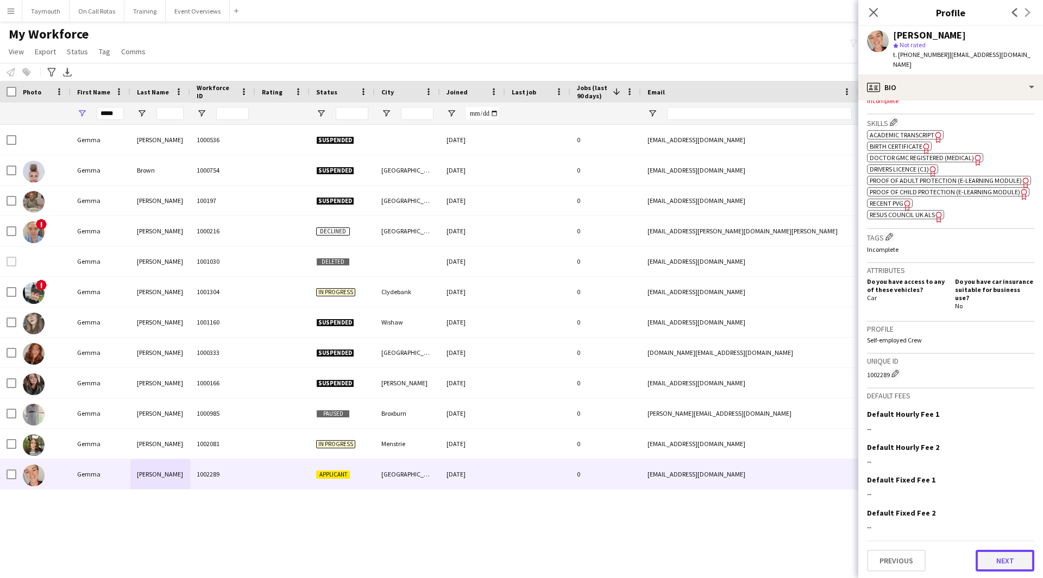
click at [997, 559] on button "Next" at bounding box center [1004, 561] width 59 height 22
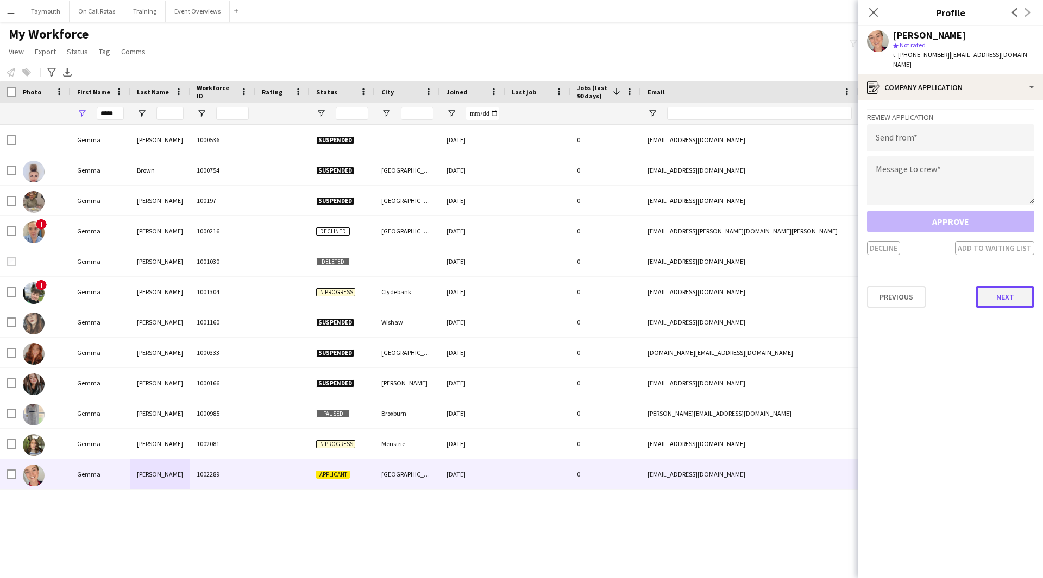
click at [1023, 286] on button "Next" at bounding box center [1004, 297] width 59 height 22
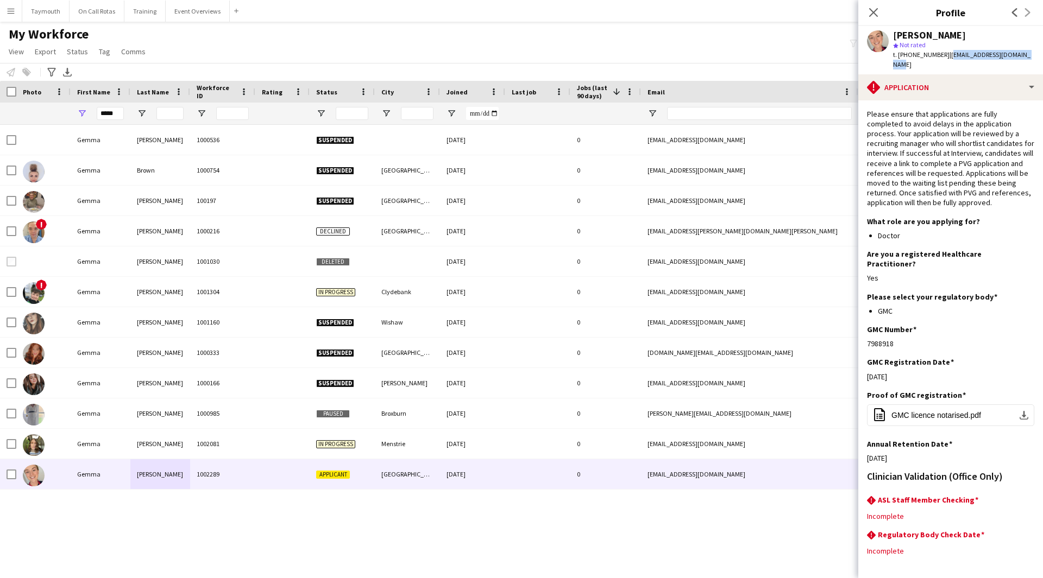
drag, startPoint x: 1039, startPoint y: 55, endPoint x: 945, endPoint y: 55, distance: 94.0
click at [945, 55] on app-profile-header "Gemma Mullan star Not rated t. +447739421706 | mullangemma@hotmail.co.uk" at bounding box center [950, 50] width 185 height 48
copy span "mullangemma@hotmail.co.uk"
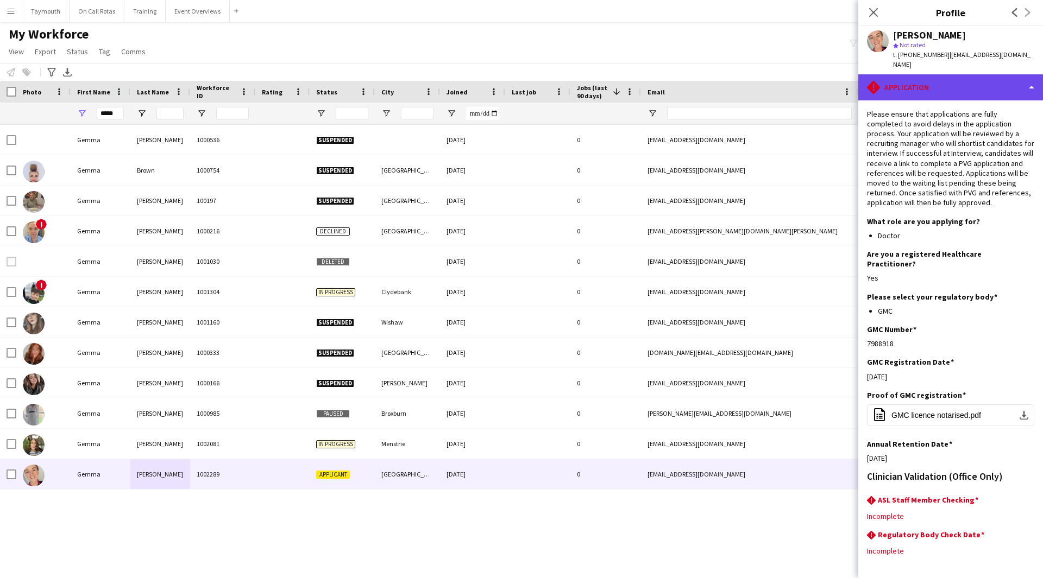
click at [902, 84] on div "rhombus-alert Application" at bounding box center [950, 87] width 185 height 26
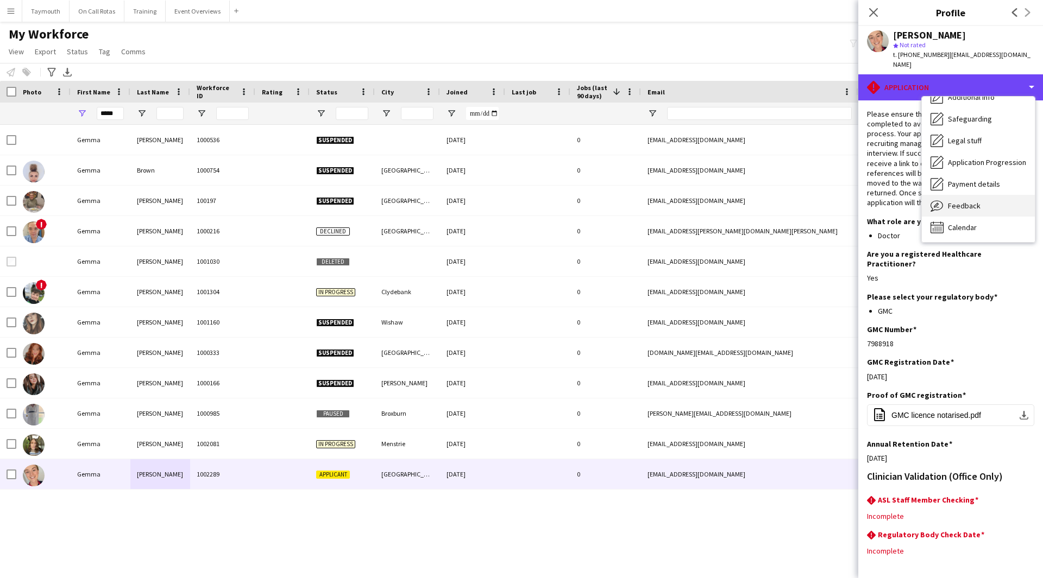
scroll to position [189, 0]
click at [993, 194] on div "Feedback Feedback" at bounding box center [978, 205] width 113 height 22
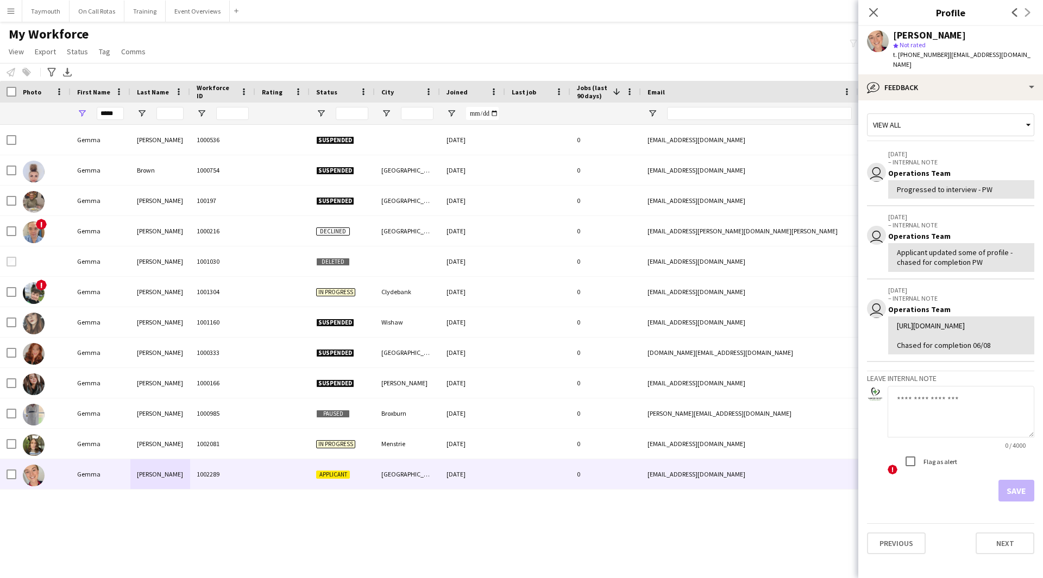
click at [954, 421] on textarea at bounding box center [961, 412] width 147 height 52
paste textarea "**********"
click at [899, 420] on textarea "**********" at bounding box center [957, 412] width 139 height 52
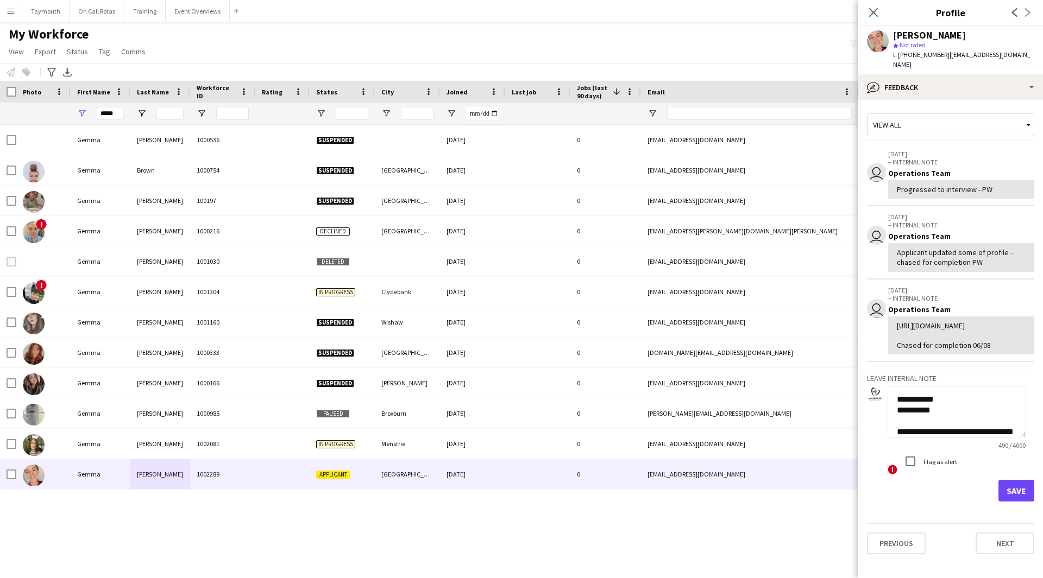
type textarea "**********"
click at [1012, 502] on button "Save" at bounding box center [1016, 491] width 36 height 22
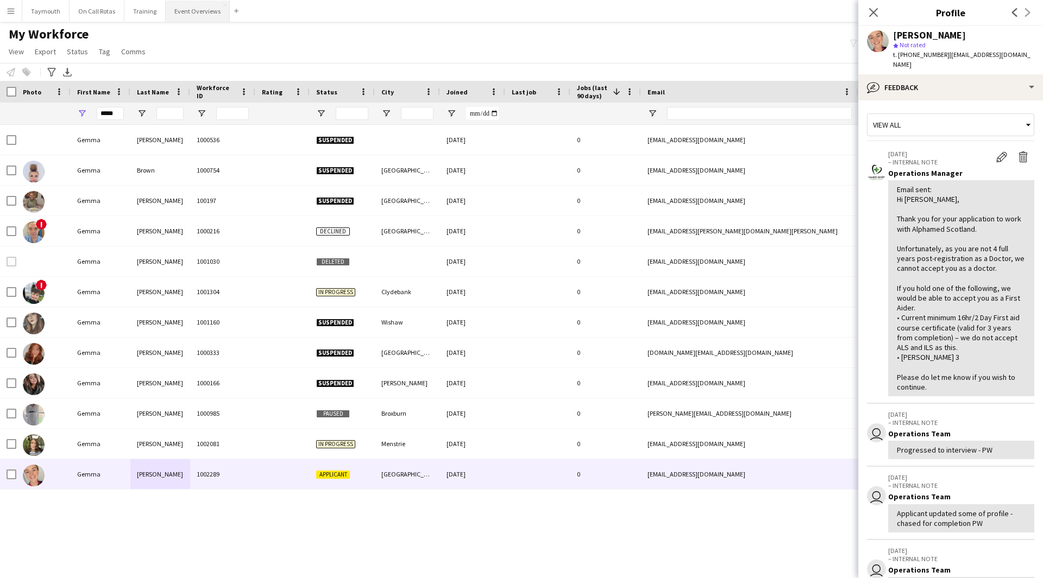
click at [197, 16] on button "Event Overviews Close" at bounding box center [198, 11] width 64 height 21
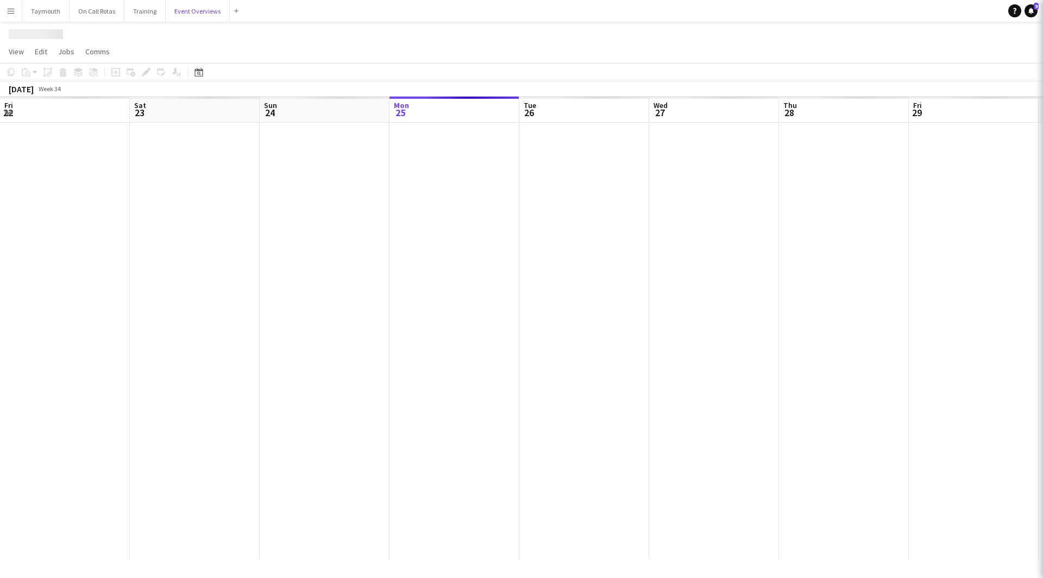
scroll to position [0, 260]
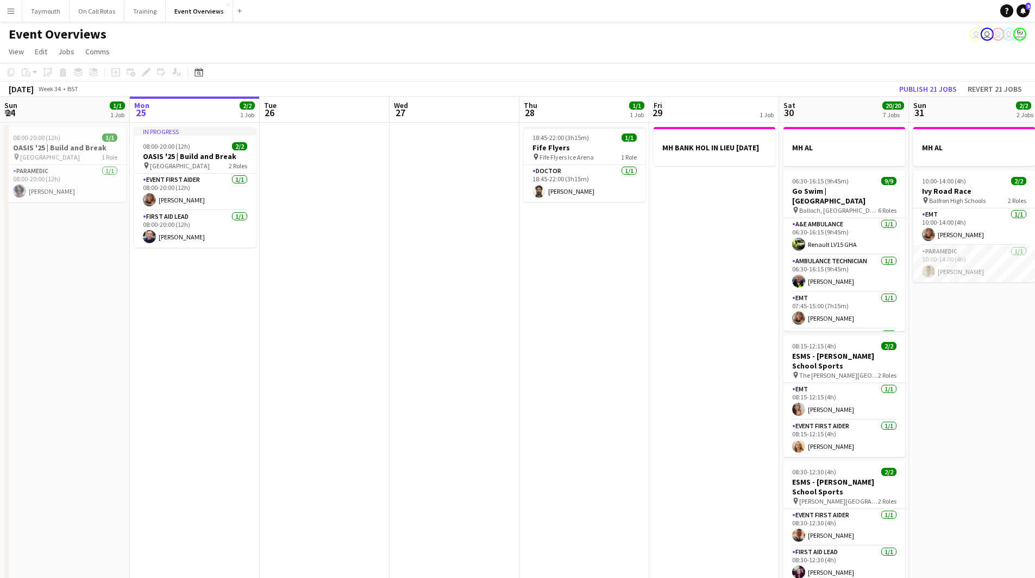
click at [9, 14] on app-icon "Menu" at bounding box center [11, 11] width 9 height 9
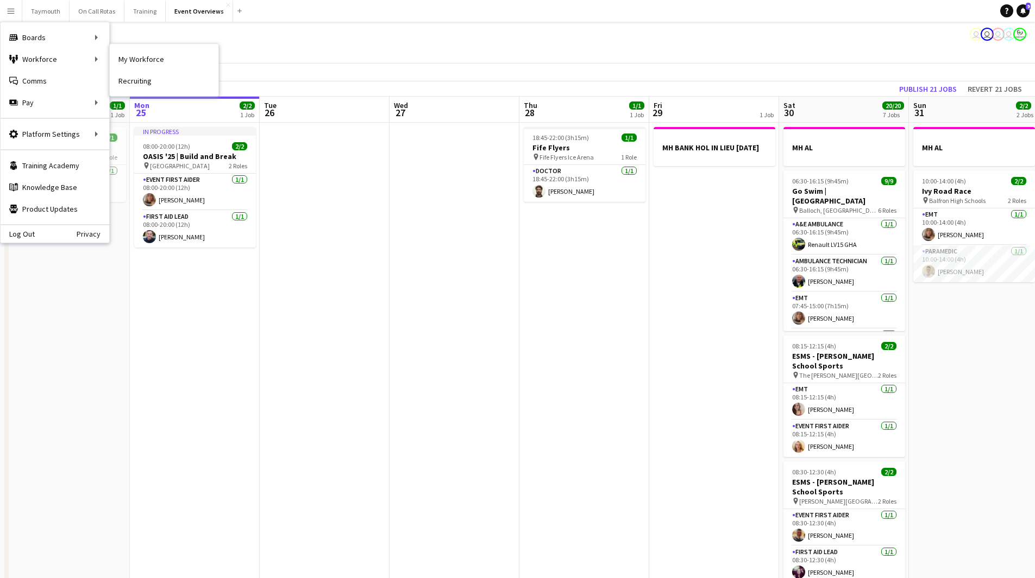
click at [164, 60] on link "My Workforce" at bounding box center [164, 59] width 109 height 22
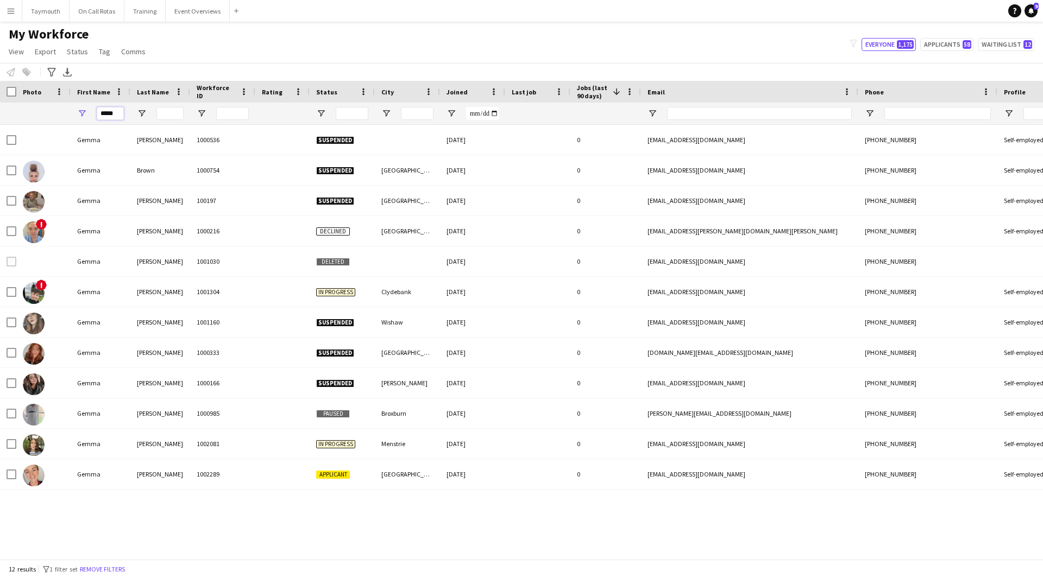
drag, startPoint x: 122, startPoint y: 115, endPoint x: -199, endPoint y: 122, distance: 320.5
click at [0, 122] on html "Menu Boards Boards Boards All jobs Status Workforce Workforce My Workforce Recr…" at bounding box center [521, 289] width 1043 height 578
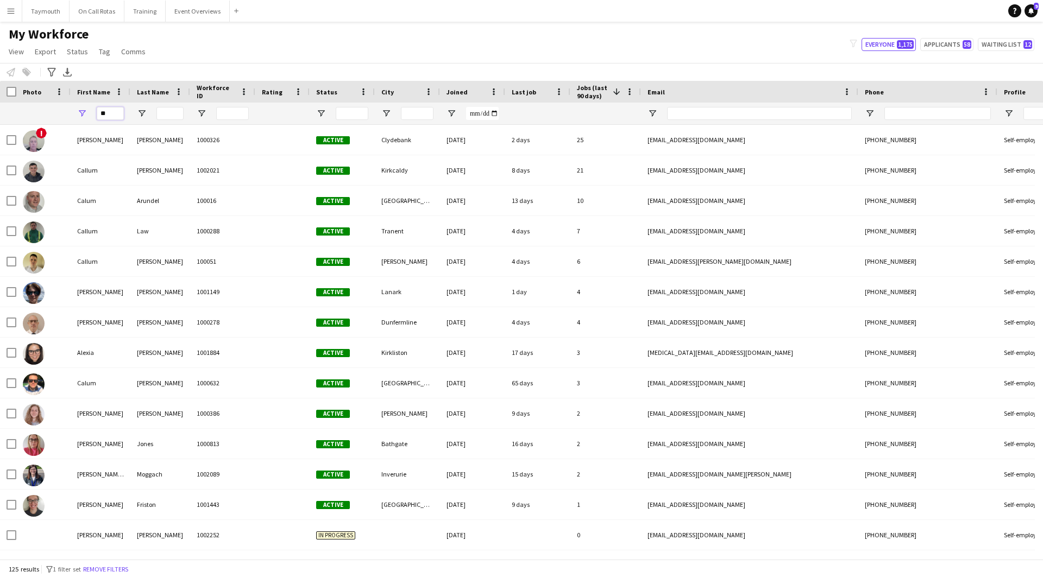
type input "**"
click at [177, 110] on input "Last Name Filter Input" at bounding box center [169, 113] width 27 height 13
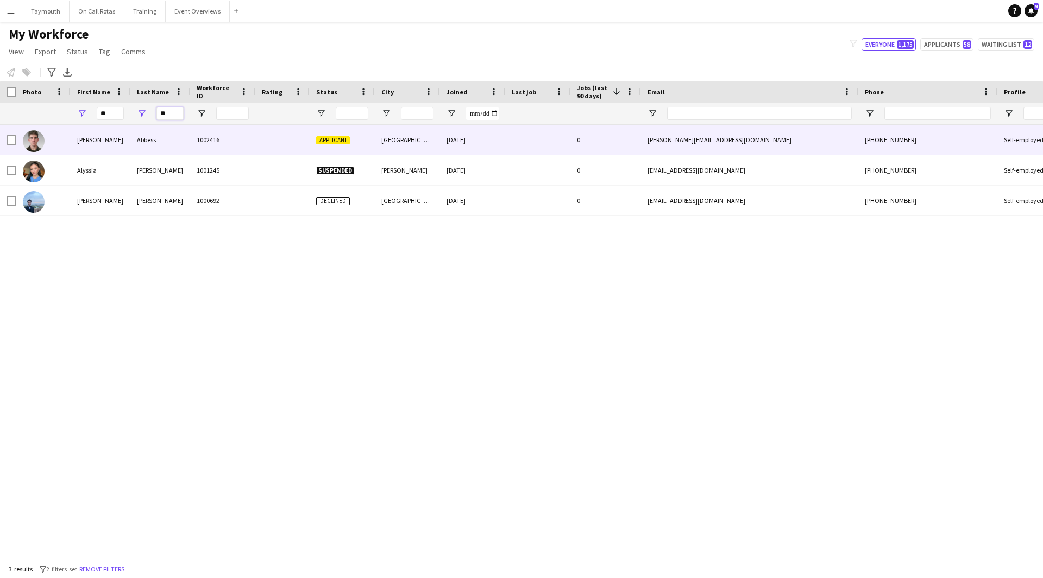
type input "**"
click at [166, 147] on div "Abbess" at bounding box center [160, 140] width 60 height 30
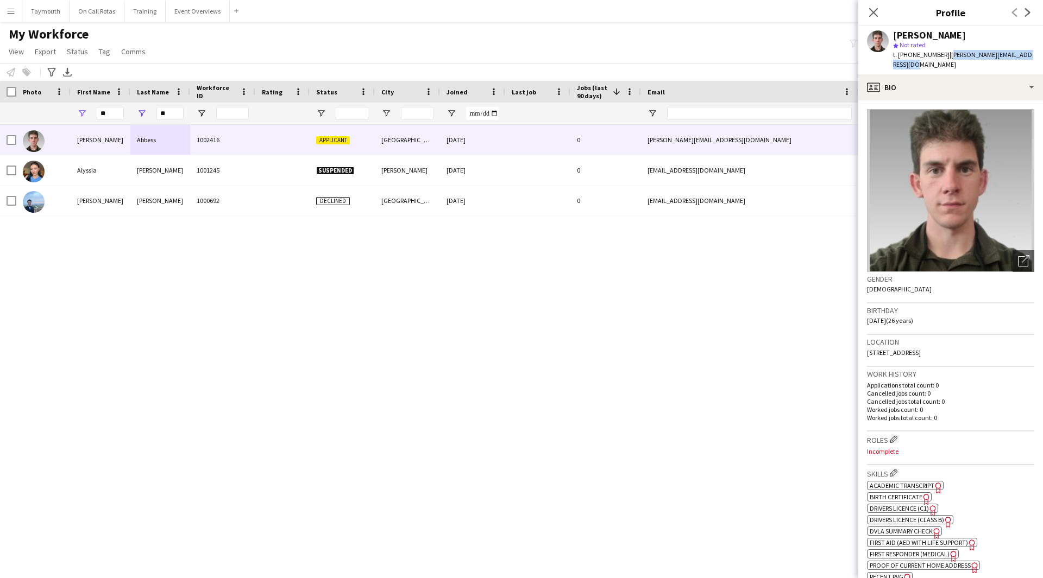
drag, startPoint x: 1018, startPoint y: 58, endPoint x: 944, endPoint y: 59, distance: 73.9
click at [944, 59] on div "Alistair Abbess star Not rated t. +447756521825 | alistair.abbess@btinternet.com" at bounding box center [950, 50] width 185 height 48
copy span "alistair.abbess@btinternet.com"
drag, startPoint x: 169, startPoint y: 118, endPoint x: 85, endPoint y: 119, distance: 84.2
click at [85, 119] on div "** **" at bounding box center [672, 114] width 1345 height 22
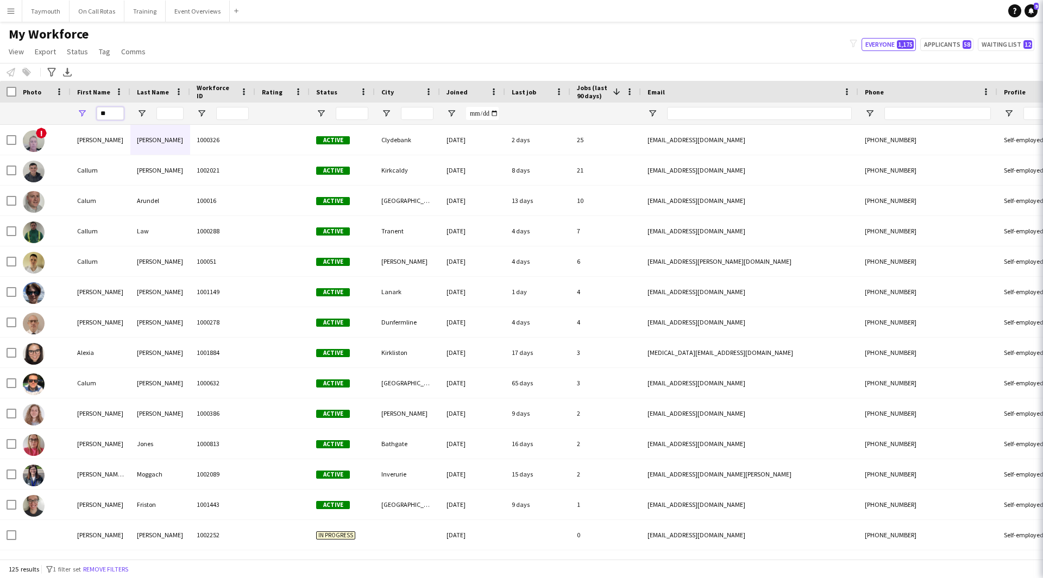
drag, startPoint x: 106, startPoint y: 114, endPoint x: -99, endPoint y: 93, distance: 206.3
click at [0, 93] on html "Menu Boards Boards Boards All jobs Status Workforce Workforce My Workforce Recr…" at bounding box center [521, 289] width 1043 height 578
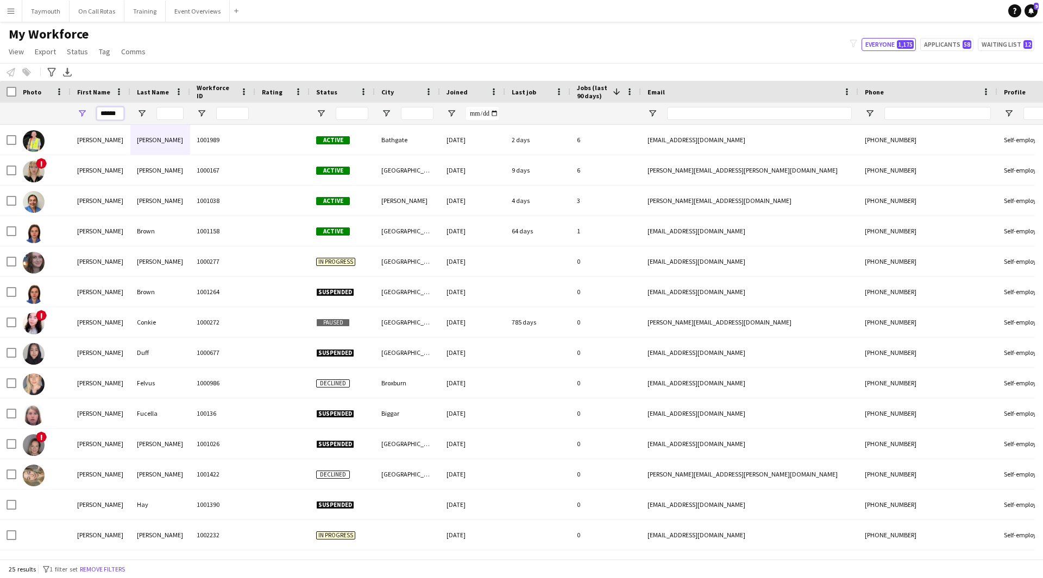
type input "******"
click at [178, 116] on input "Last Name Filter Input" at bounding box center [169, 113] width 27 height 13
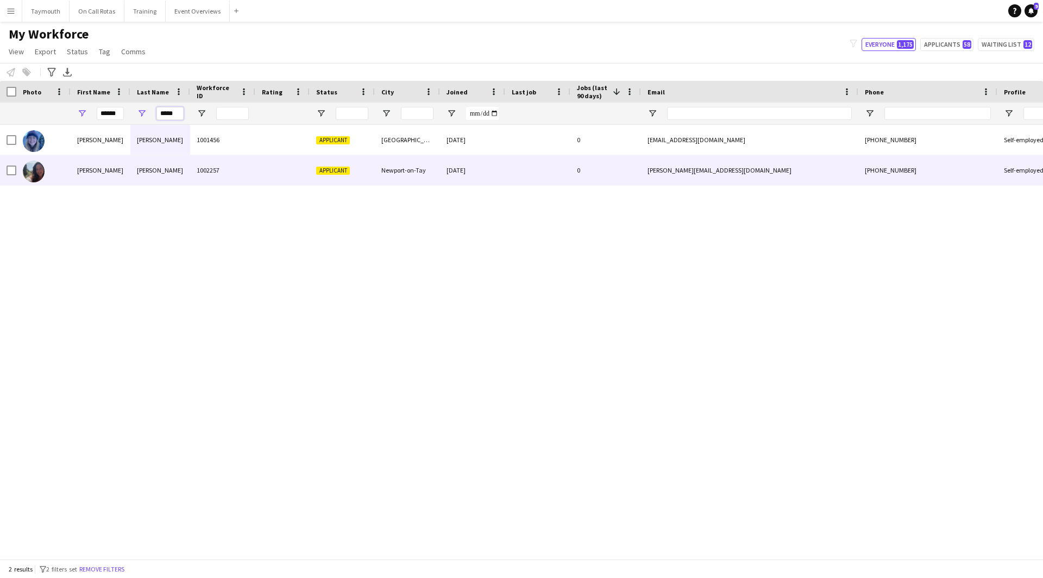
type input "*****"
click at [192, 168] on div "1002257" at bounding box center [222, 170] width 65 height 30
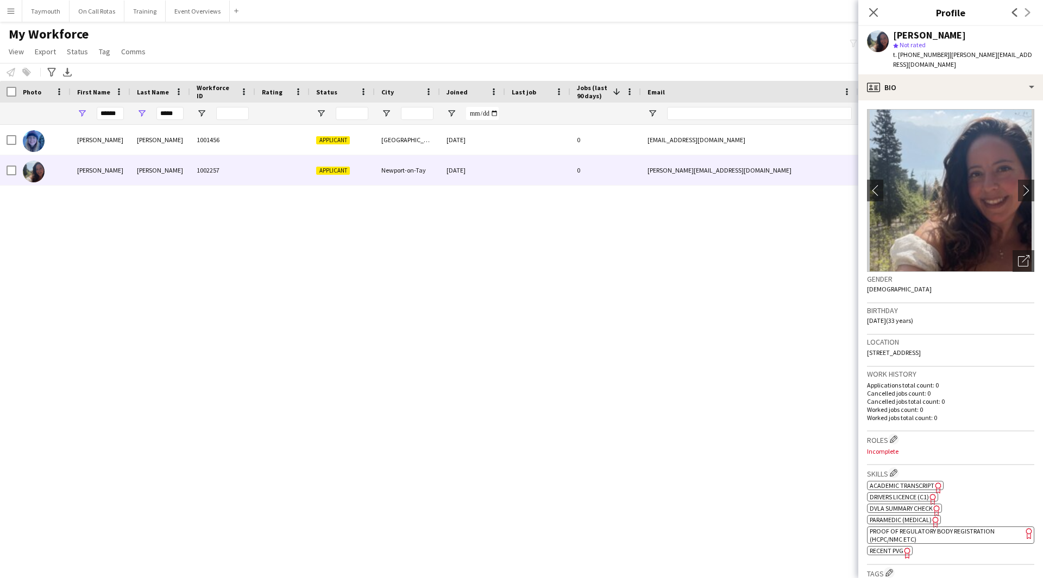
click at [922, 527] on span "Proof of Regulatory Body Registration (HCPC/NMC etc)" at bounding box center [932, 535] width 125 height 16
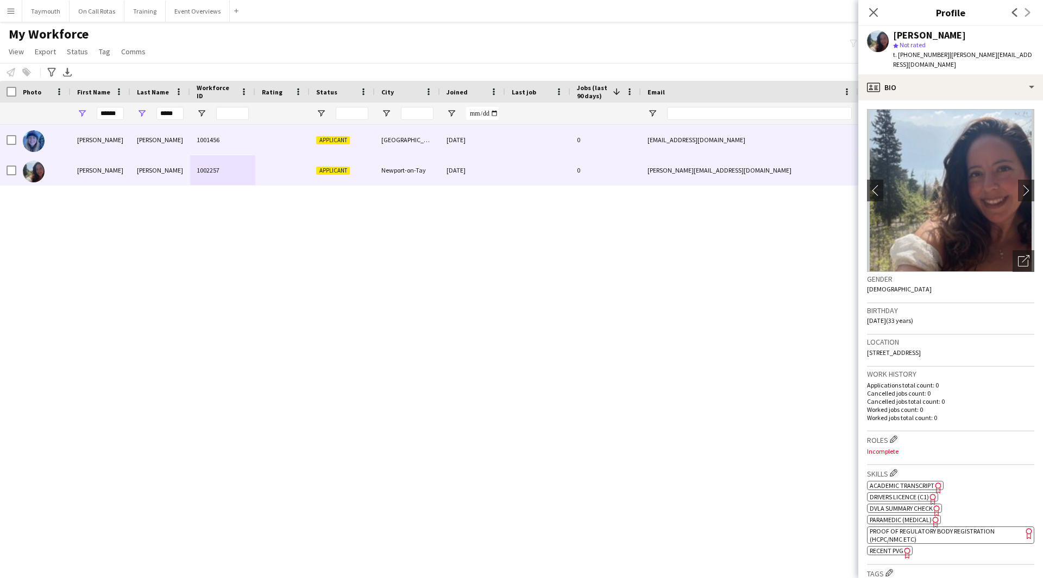
click at [265, 141] on div at bounding box center [282, 140] width 54 height 30
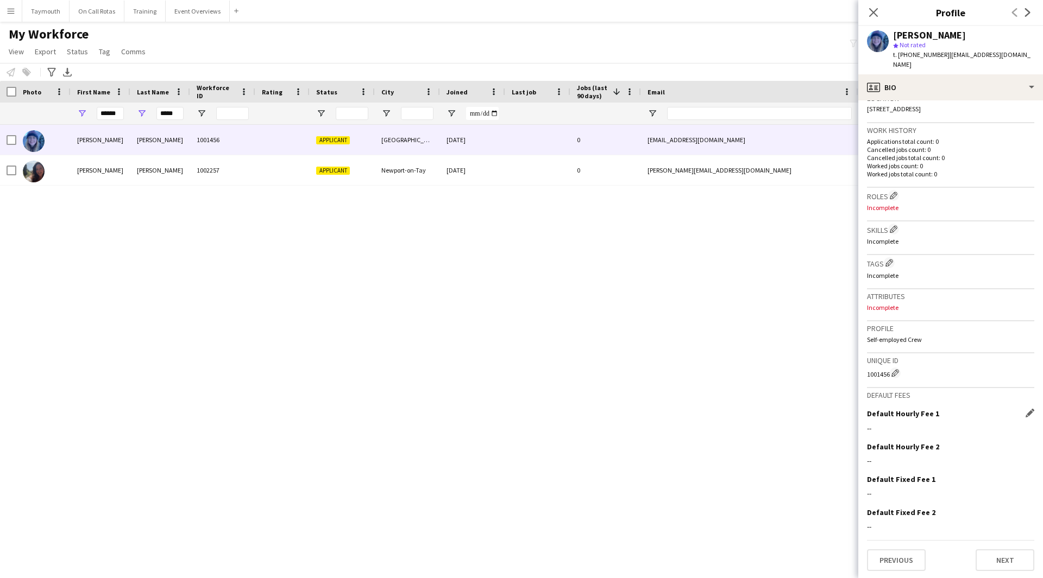
scroll to position [255, 0]
click at [994, 566] on button "Next" at bounding box center [1004, 559] width 59 height 22
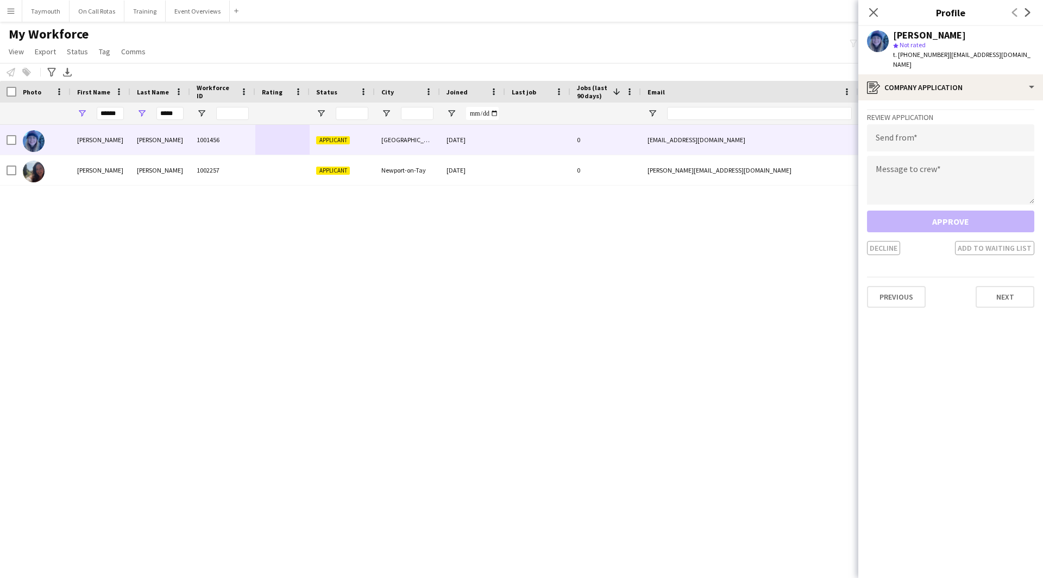
click at [980, 70] on div "Rachel Robinson star Not rated t. +4407894749359 | rachel_robinson_2002@outlook…" at bounding box center [950, 50] width 185 height 48
click at [979, 79] on div "register Company application" at bounding box center [950, 87] width 185 height 26
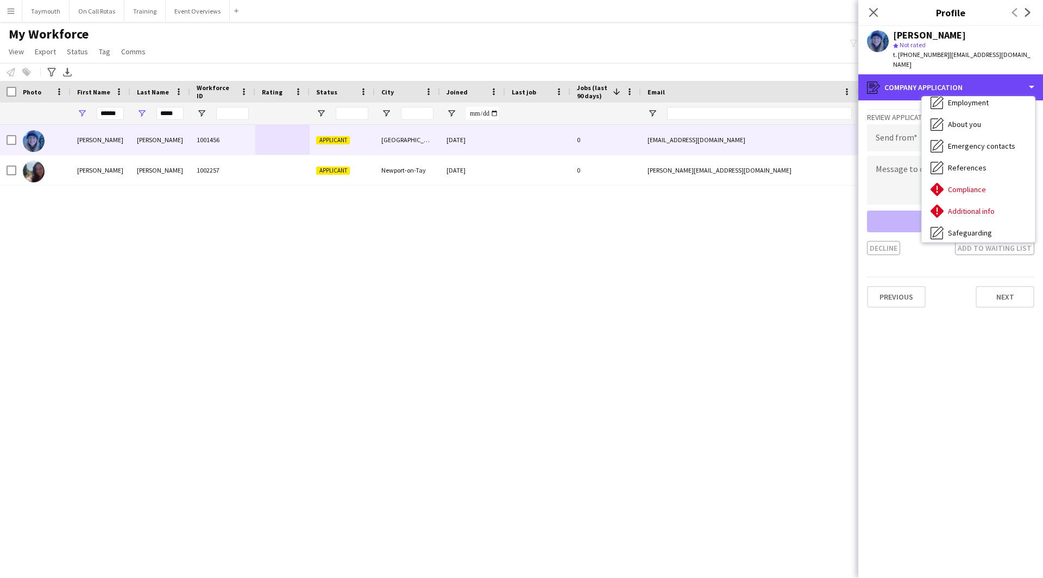
scroll to position [189, 0]
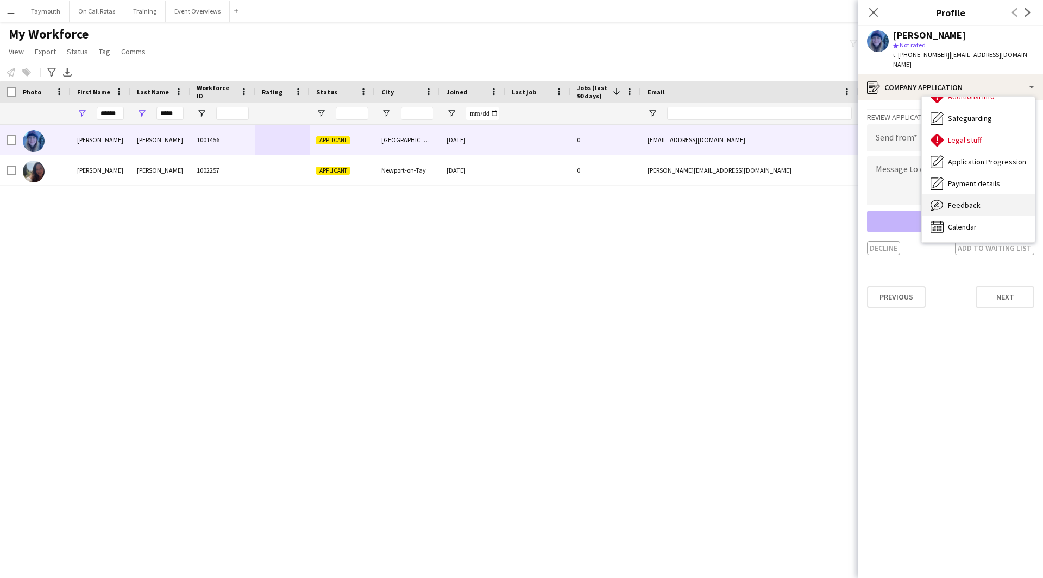
click at [979, 214] on div "Feedback Feedback" at bounding box center [978, 205] width 113 height 22
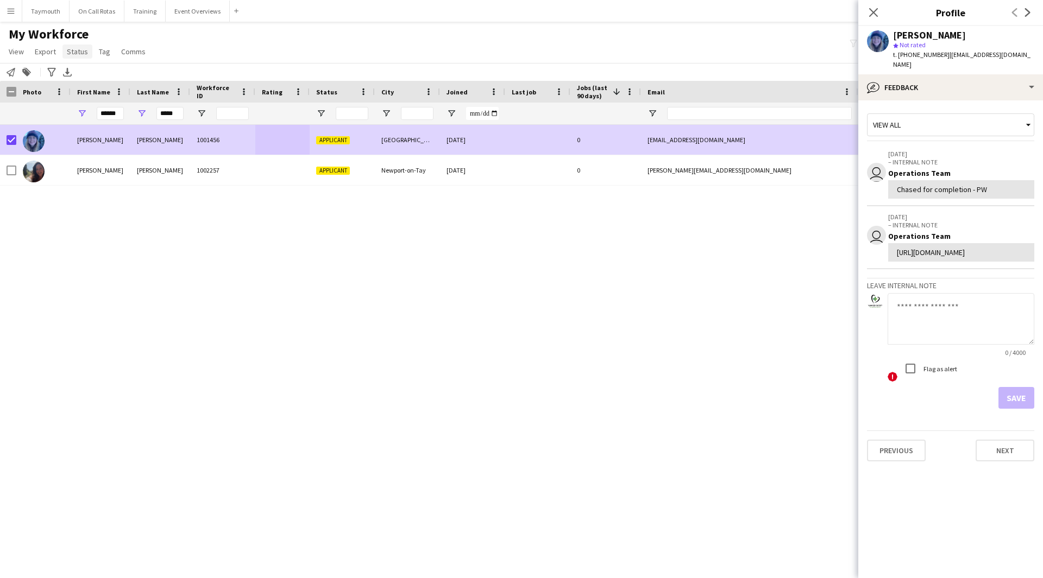
click at [65, 54] on link "Status" at bounding box center [77, 52] width 30 height 14
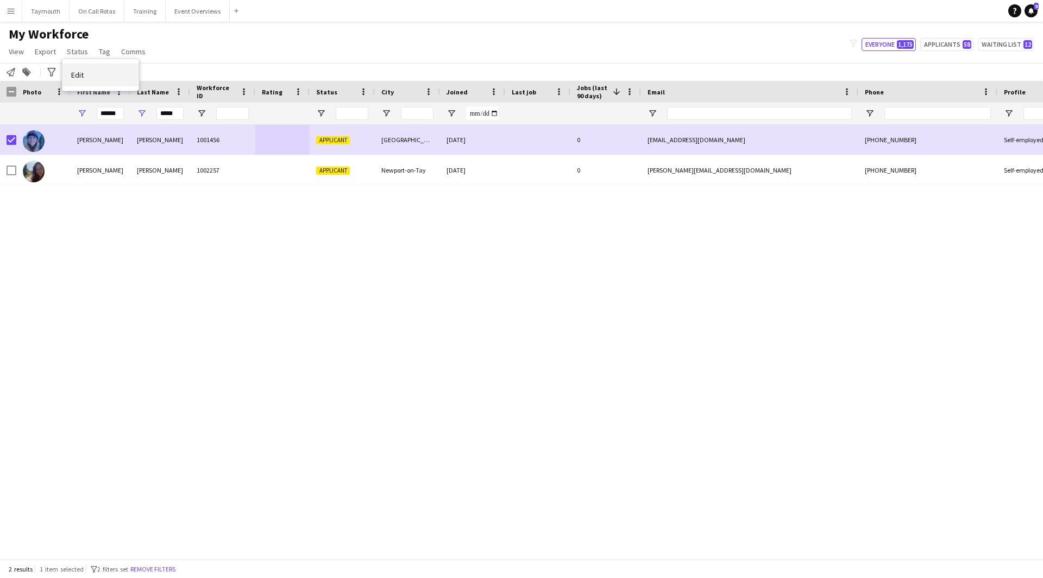
click at [80, 72] on span "Edit" at bounding box center [77, 75] width 12 height 10
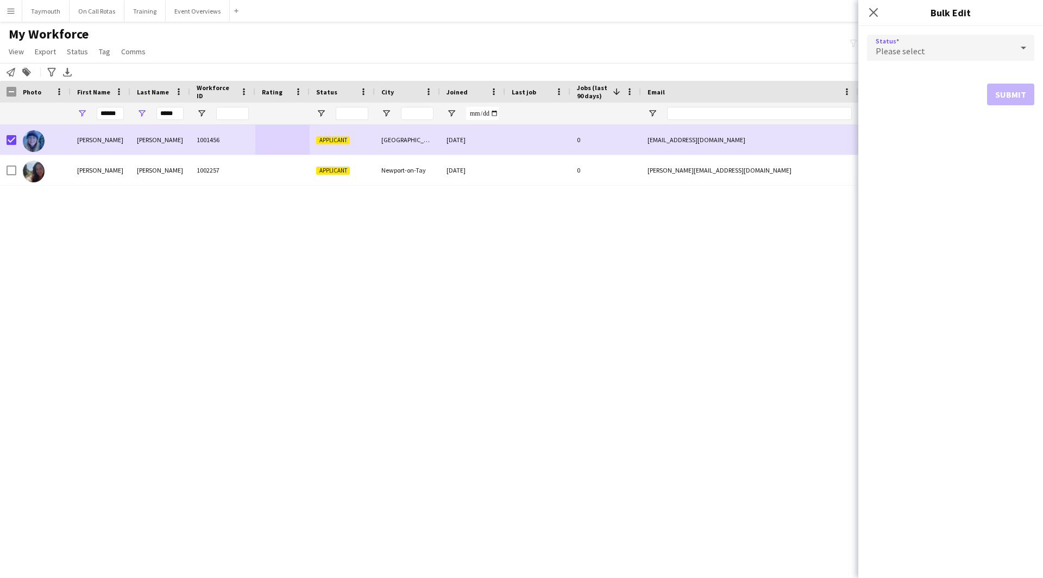
click at [988, 48] on div "Please select" at bounding box center [940, 48] width 146 height 26
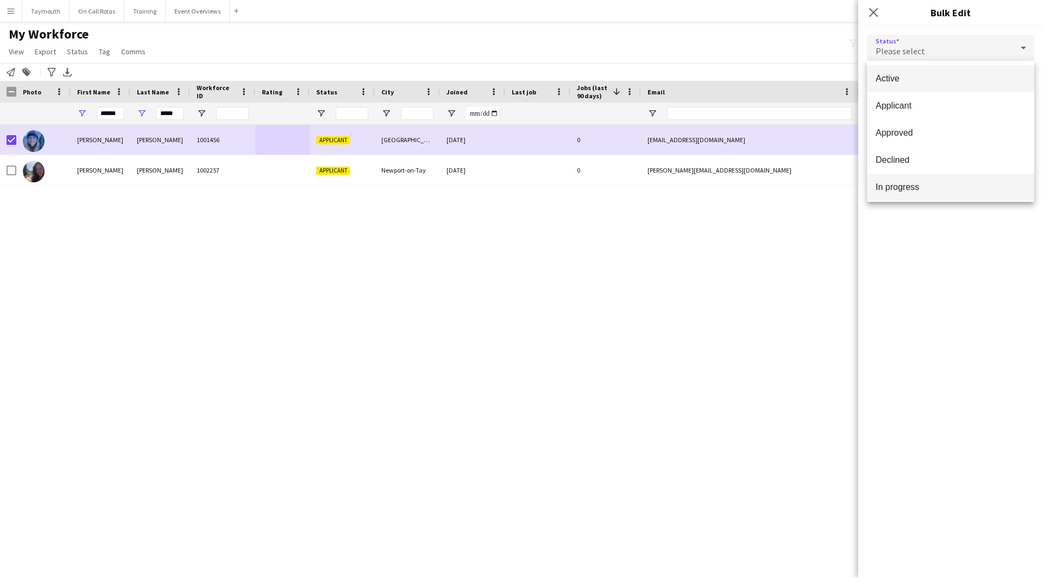
click at [956, 191] on span "In progress" at bounding box center [951, 187] width 150 height 10
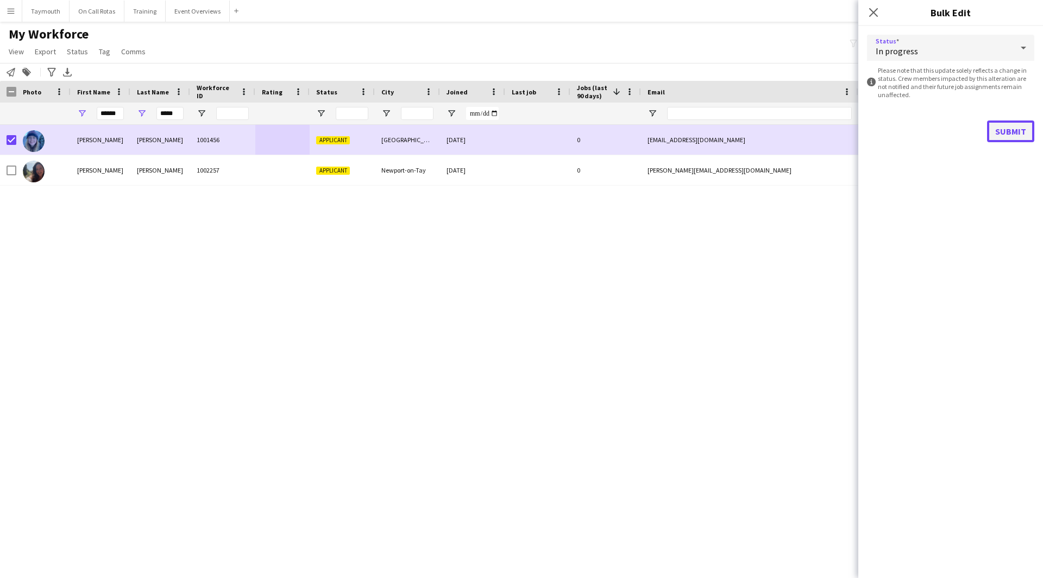
click at [1006, 135] on button "Submit" at bounding box center [1010, 132] width 47 height 22
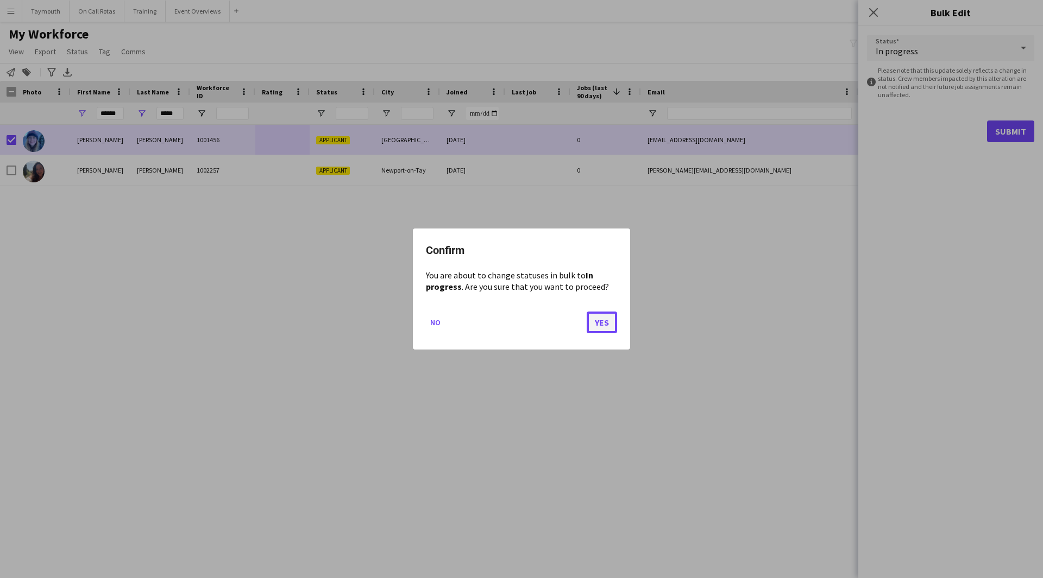
click at [601, 329] on button "Yes" at bounding box center [602, 323] width 30 height 22
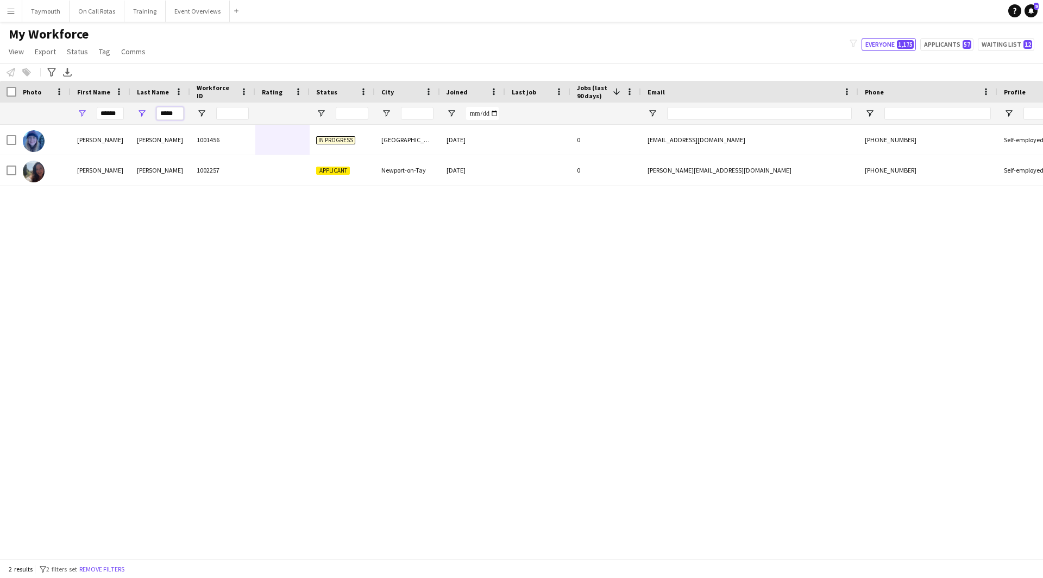
drag, startPoint x: 181, startPoint y: 112, endPoint x: -123, endPoint y: 74, distance: 306.5
click at [0, 74] on html "Menu Boards Boards Boards All jobs Status Workforce Workforce My Workforce Recr…" at bounding box center [521, 289] width 1043 height 578
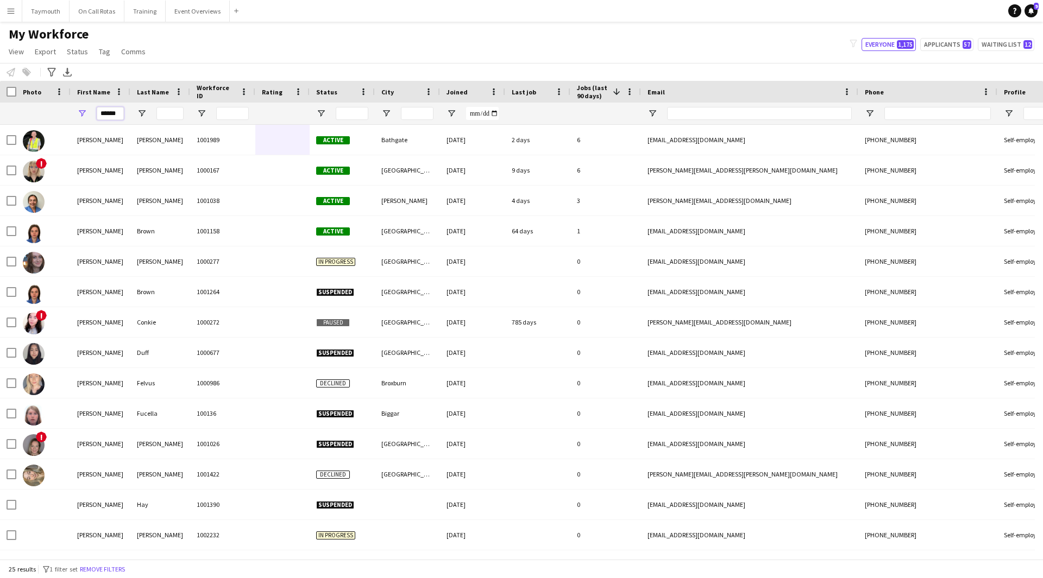
drag, startPoint x: 117, startPoint y: 114, endPoint x: -101, endPoint y: 113, distance: 218.3
click at [0, 113] on html "Menu Boards Boards Boards All jobs Status Workforce Workforce My Workforce Recr…" at bounding box center [521, 289] width 1043 height 578
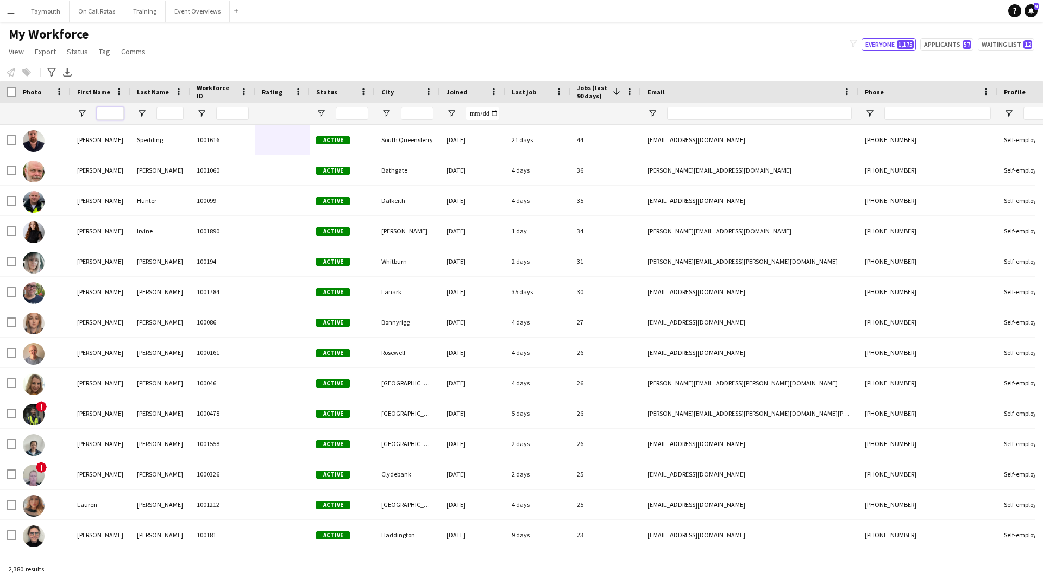
click at [110, 111] on input "First Name Filter Input" at bounding box center [110, 113] width 27 height 13
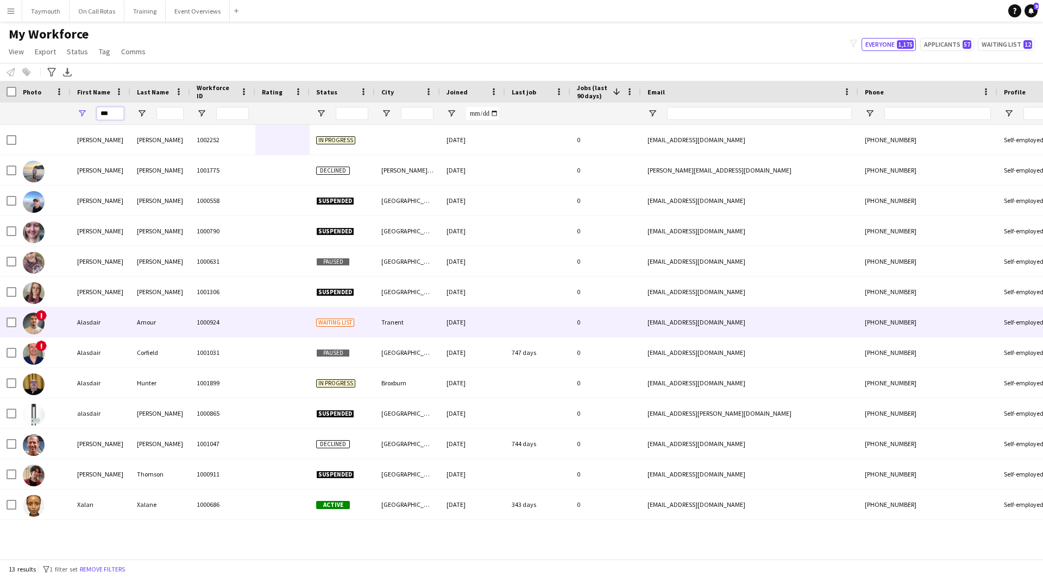
type input "***"
click at [177, 332] on div "Amour" at bounding box center [160, 322] width 60 height 30
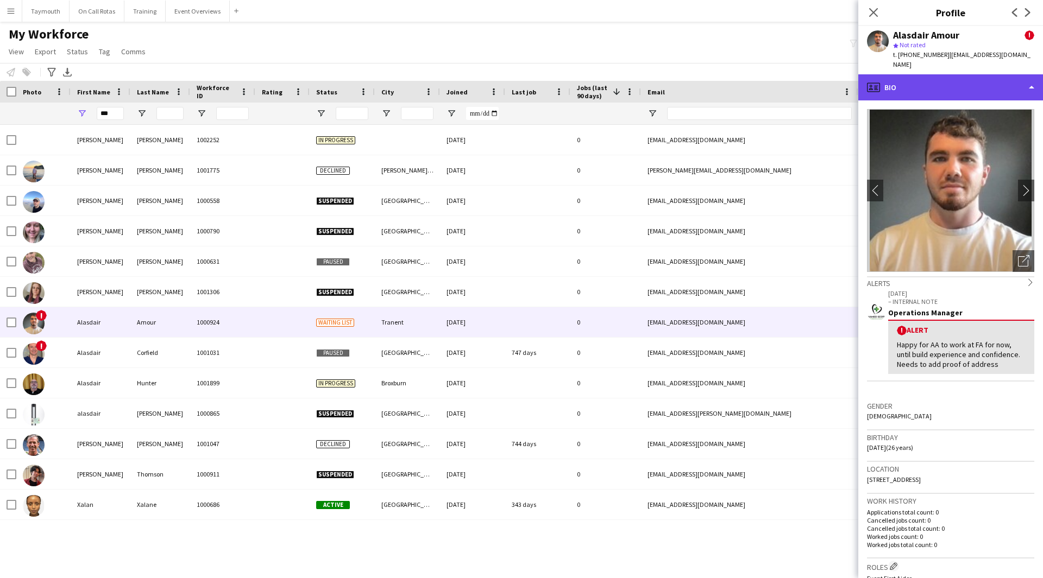
click at [1004, 74] on div "profile Bio" at bounding box center [950, 87] width 185 height 26
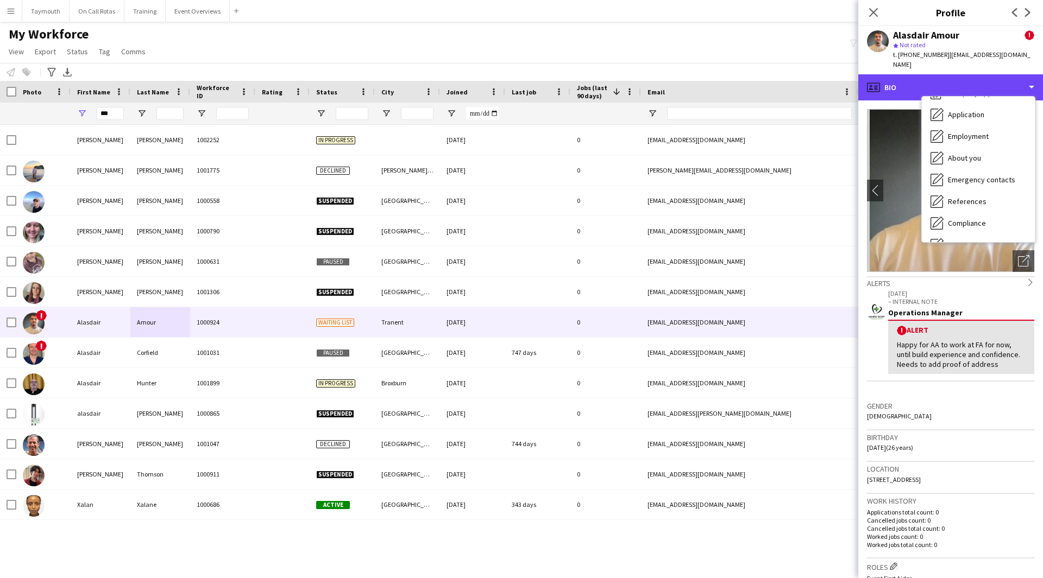
scroll to position [109, 0]
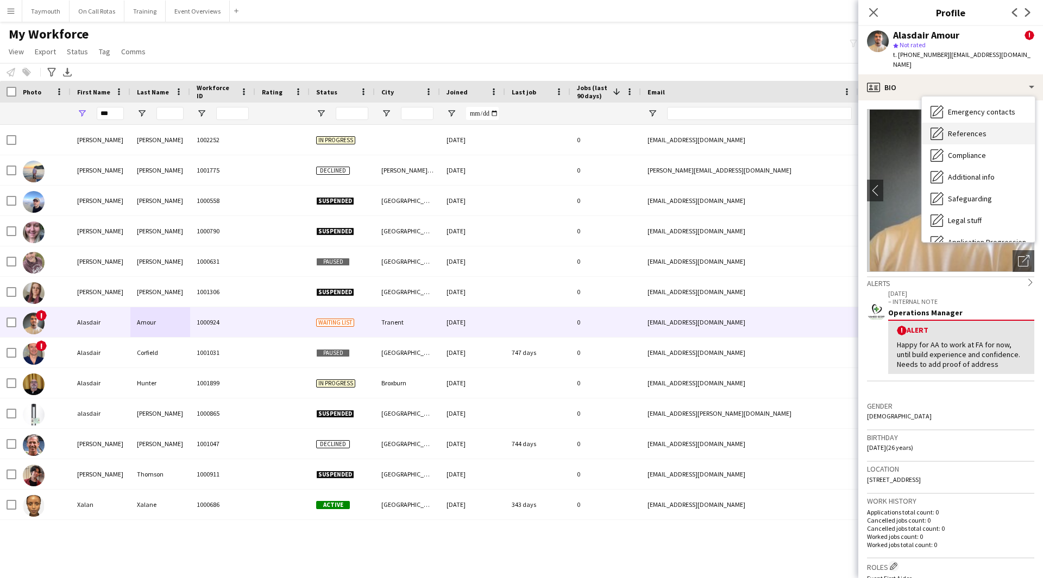
click at [977, 129] on span "References" at bounding box center [967, 134] width 39 height 10
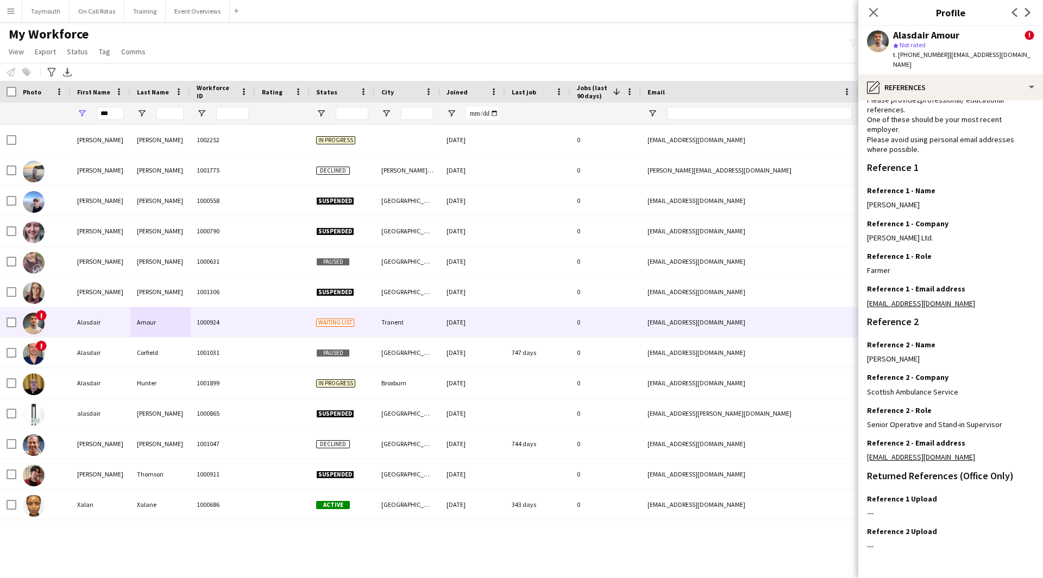
scroll to position [70, 0]
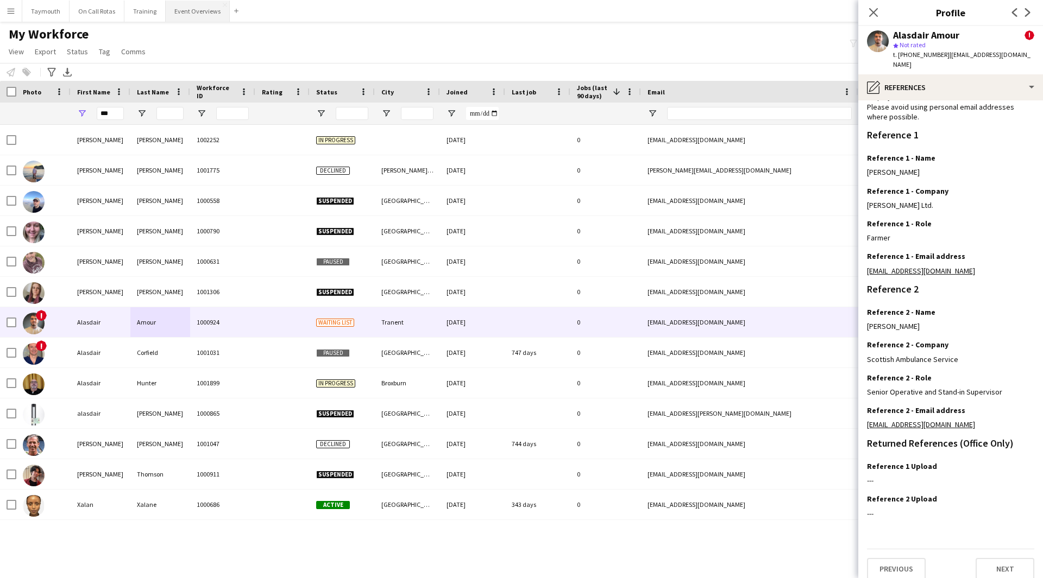
click at [186, 4] on button "Event Overviews Close" at bounding box center [198, 11] width 64 height 21
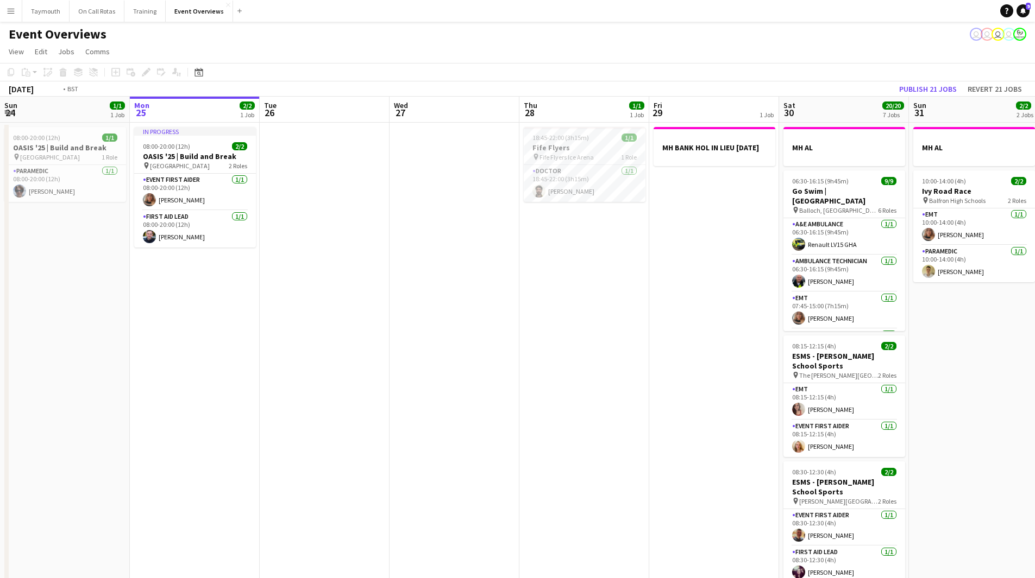
scroll to position [0, 341]
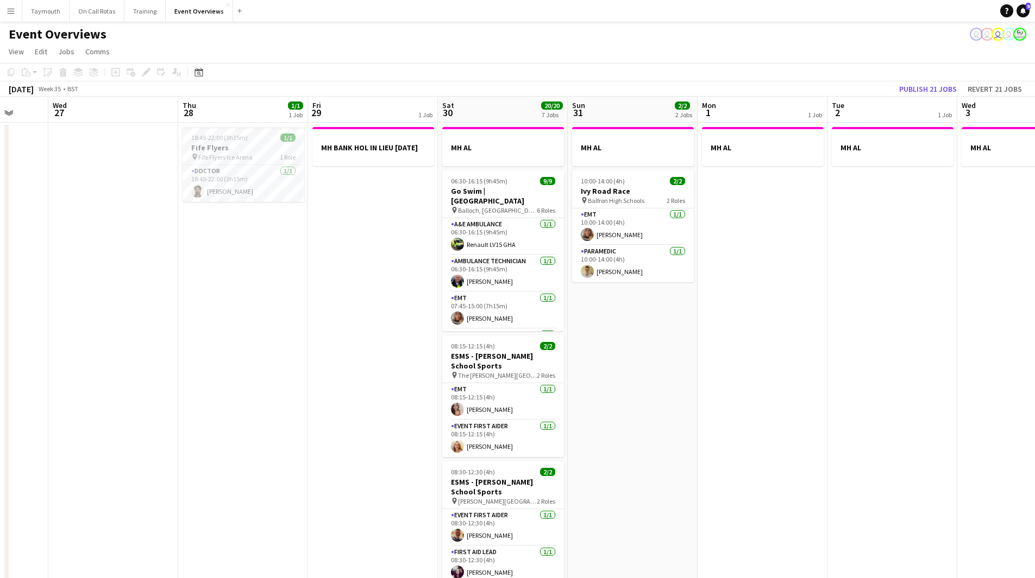
drag, startPoint x: 616, startPoint y: 335, endPoint x: 275, endPoint y: 377, distance: 343.8
click at [275, 377] on app-calendar-viewport "Sun 24 1/1 1 Job Mon 25 2/2 1 Job Tue 26 Wed 27 Thu 28 1/1 1 Job Fri 29 1 Job S…" at bounding box center [517, 551] width 1035 height 908
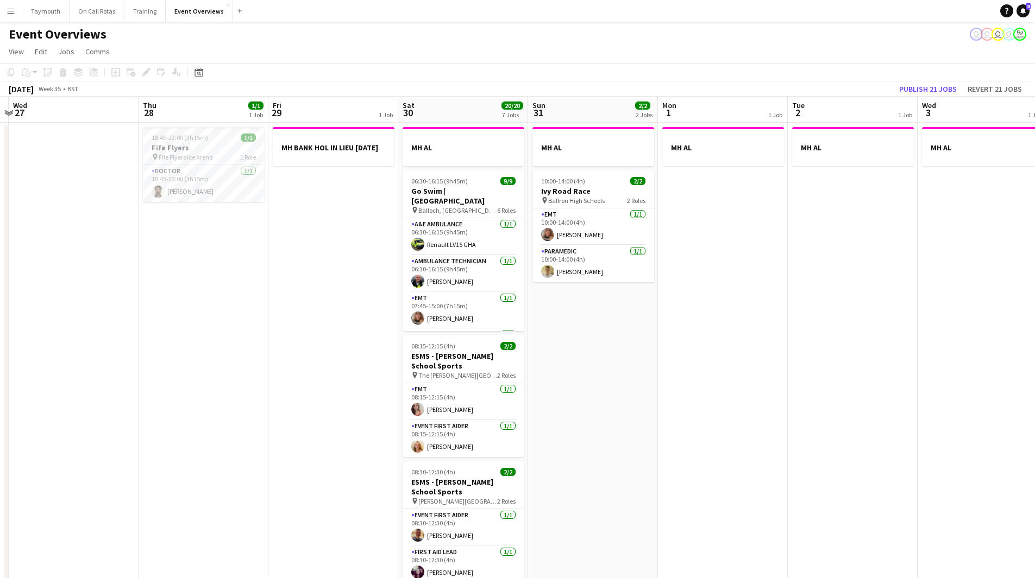
drag, startPoint x: 376, startPoint y: 353, endPoint x: 206, endPoint y: 374, distance: 170.8
click at [206, 374] on app-calendar-viewport "Sun 24 1/1 1 Job Mon 25 2/2 1 Job Tue 26 Wed 27 Thu 28 1/1 1 Job Fri 29 1 Job S…" at bounding box center [517, 551] width 1035 height 908
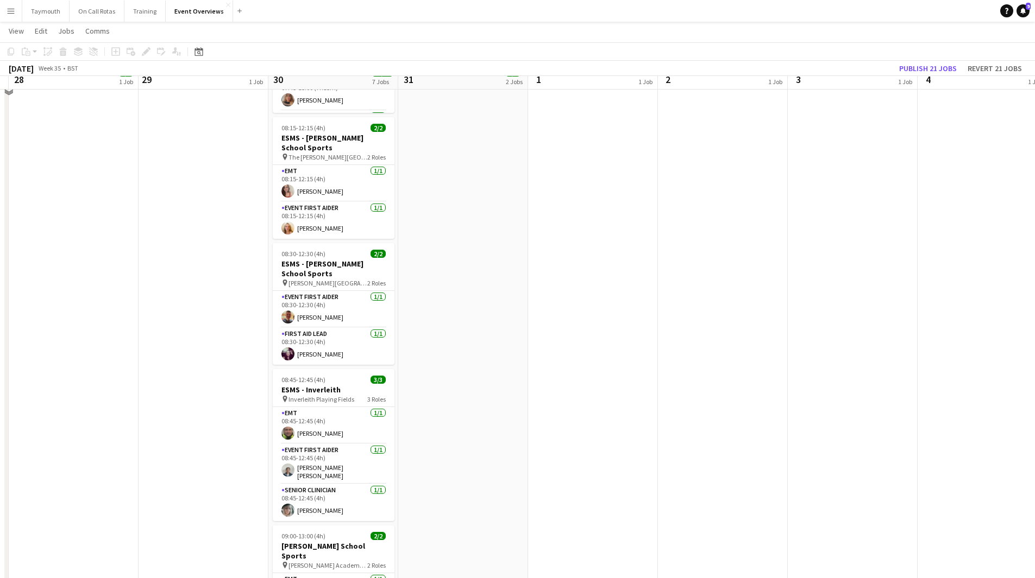
scroll to position [0, 0]
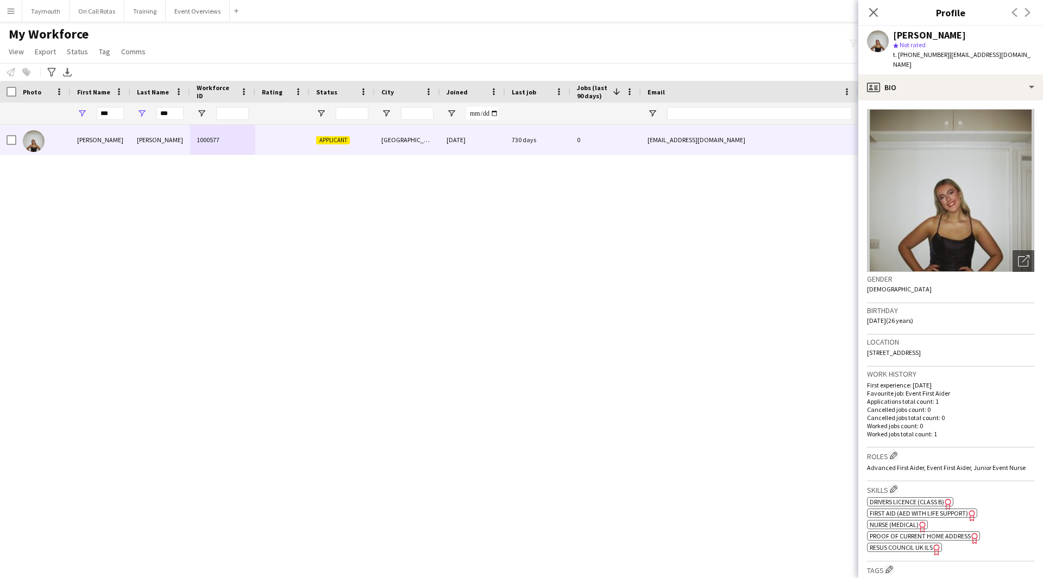
scroll to position [109, 0]
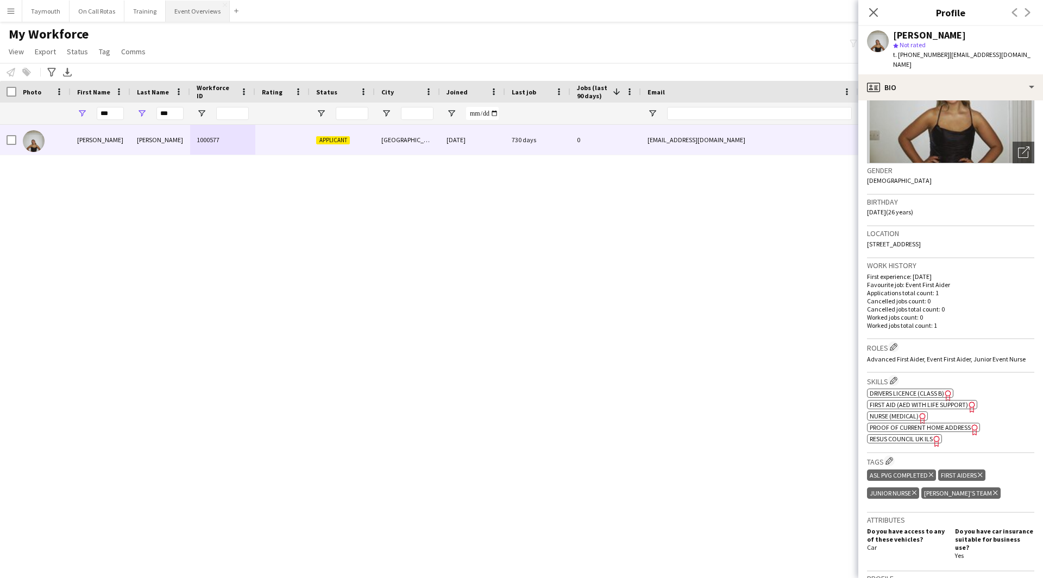
click at [170, 14] on button "Event Overviews Close" at bounding box center [198, 11] width 64 height 21
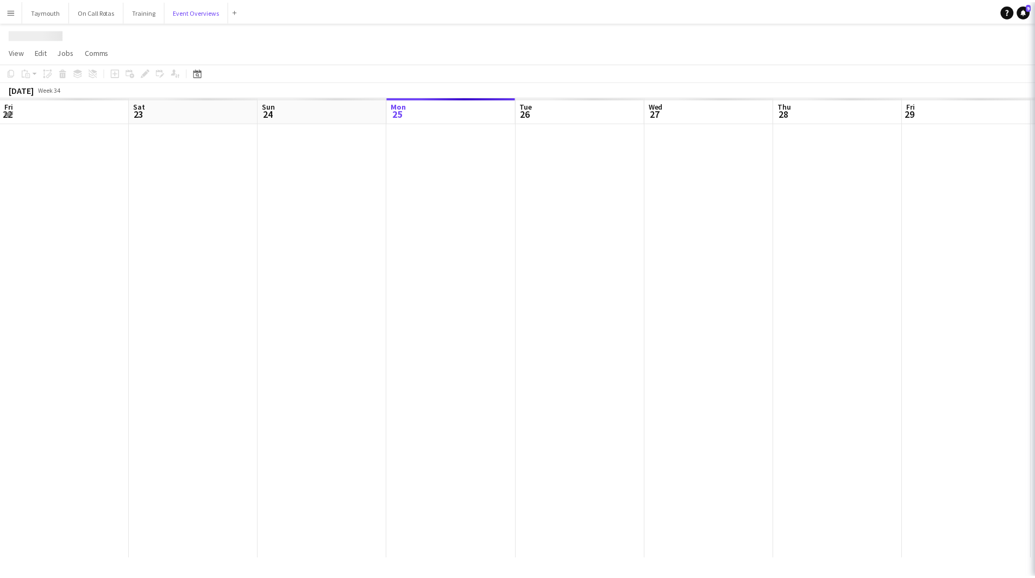
scroll to position [0, 260]
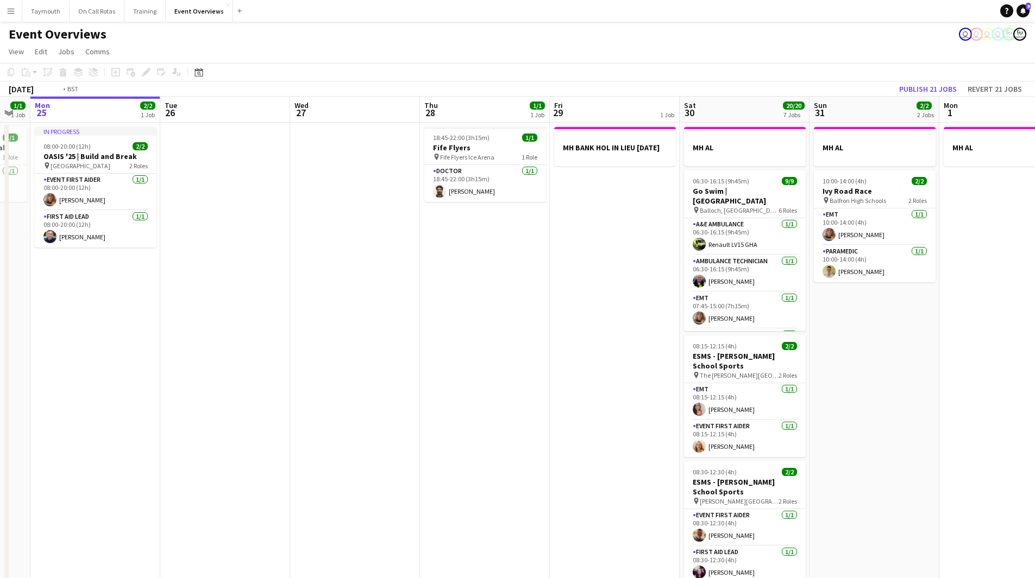
drag, startPoint x: 653, startPoint y: 407, endPoint x: 289, endPoint y: 413, distance: 364.5
click at [289, 413] on app-calendar-viewport "Fri 22 1/1 1 Job Sat 23 13/13 6 Jobs Sun 24 1/1 1 Job Mon 25 2/2 1 Job Tue 26 W…" at bounding box center [517, 551] width 1035 height 908
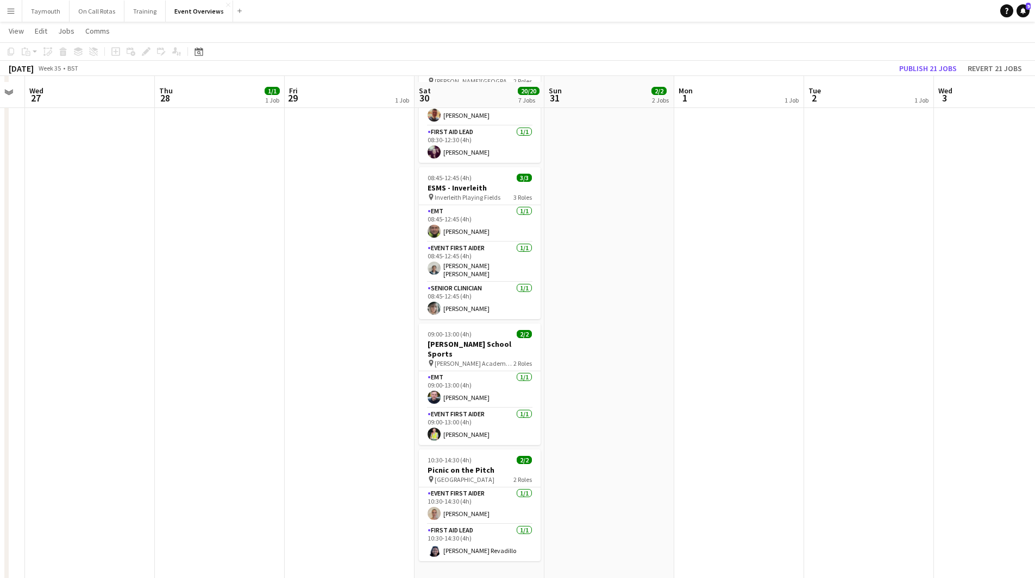
scroll to position [425, 0]
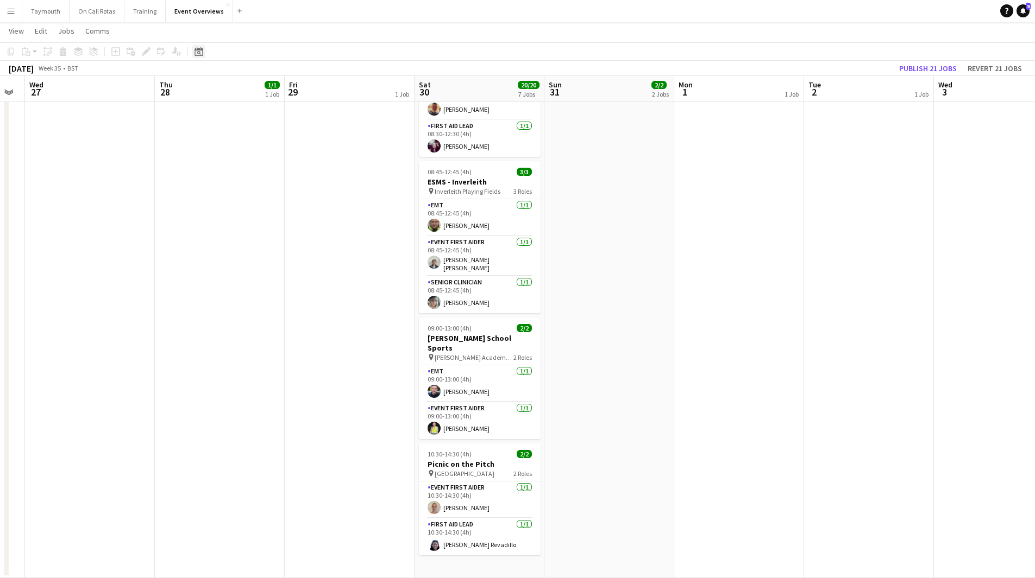
click at [201, 47] on icon "Date picker" at bounding box center [198, 51] width 9 height 9
click at [291, 90] on span "Next month" at bounding box center [287, 89] width 22 height 22
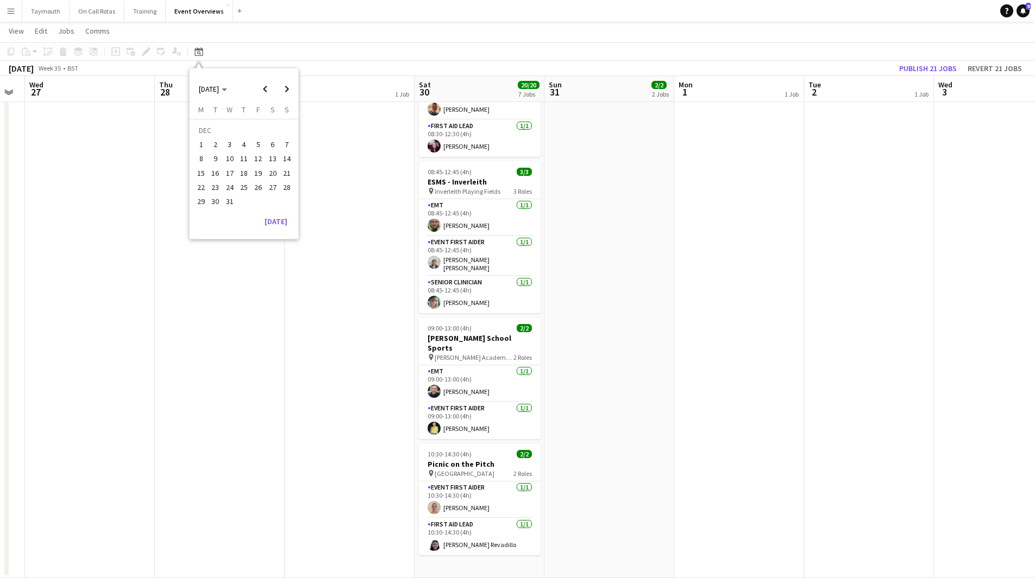
click at [272, 191] on span "27" at bounding box center [272, 187] width 13 height 13
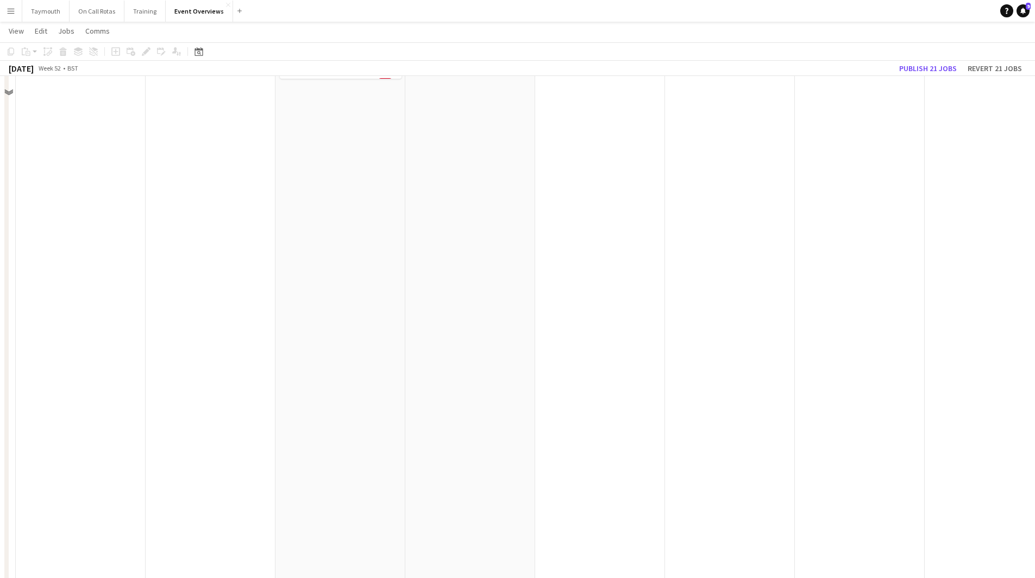
scroll to position [0, 0]
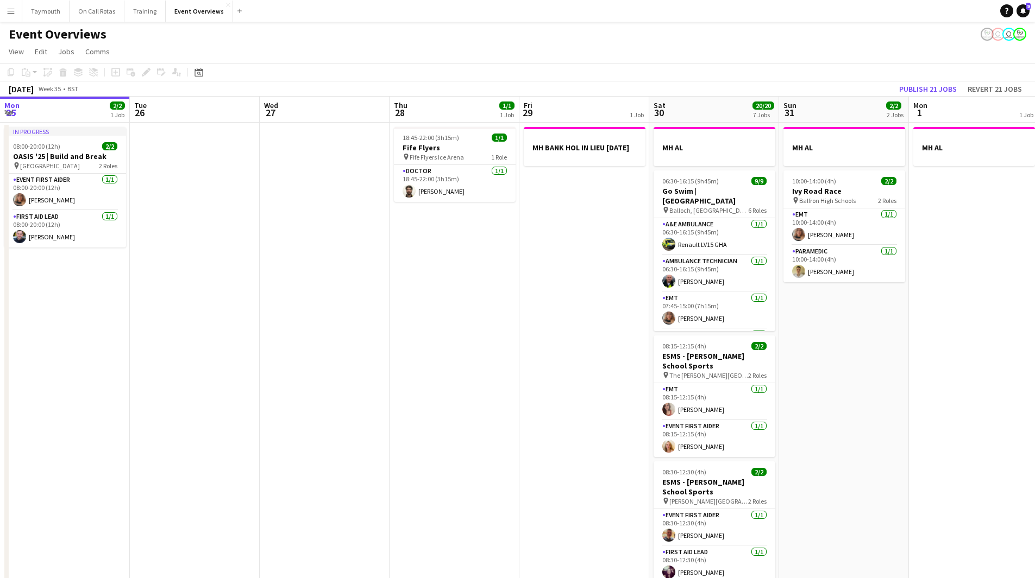
scroll to position [0, 381]
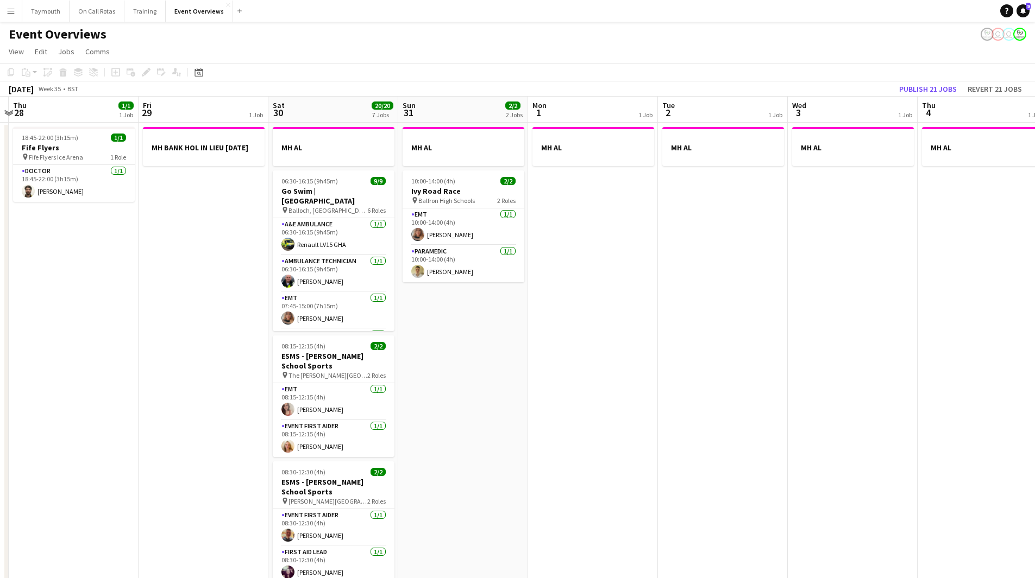
click at [12, 15] on button "Menu" at bounding box center [11, 11] width 22 height 22
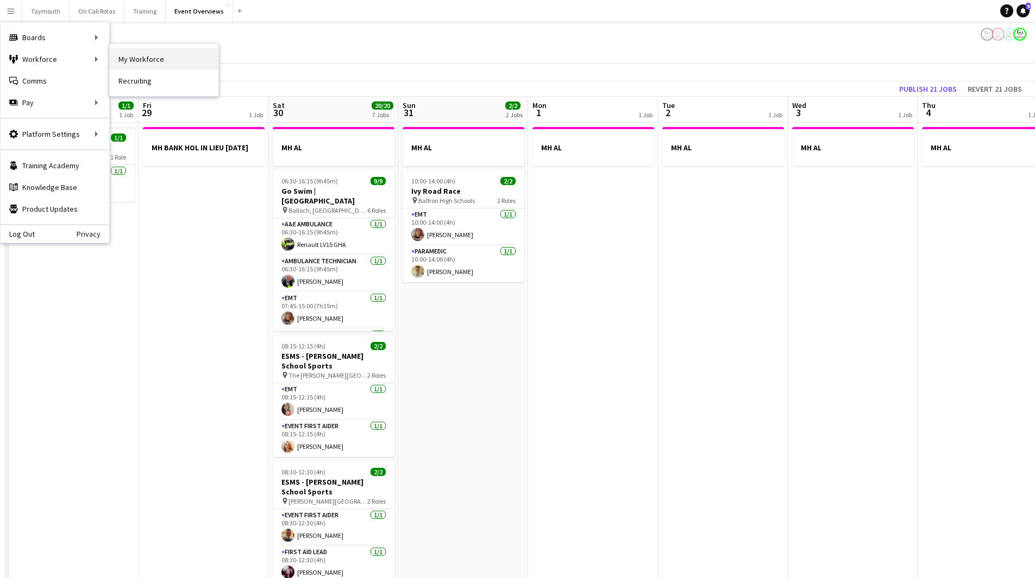
click at [130, 56] on link "My Workforce" at bounding box center [164, 59] width 109 height 22
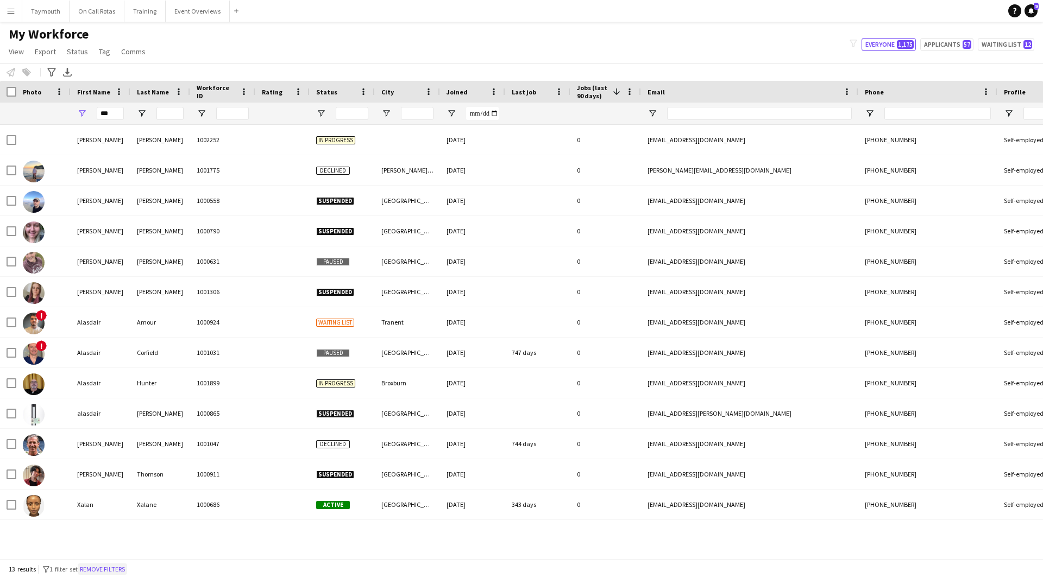
drag, startPoint x: 120, startPoint y: 570, endPoint x: 129, endPoint y: 562, distance: 12.3
click at [120, 570] on button "Remove filters" at bounding box center [102, 570] width 49 height 12
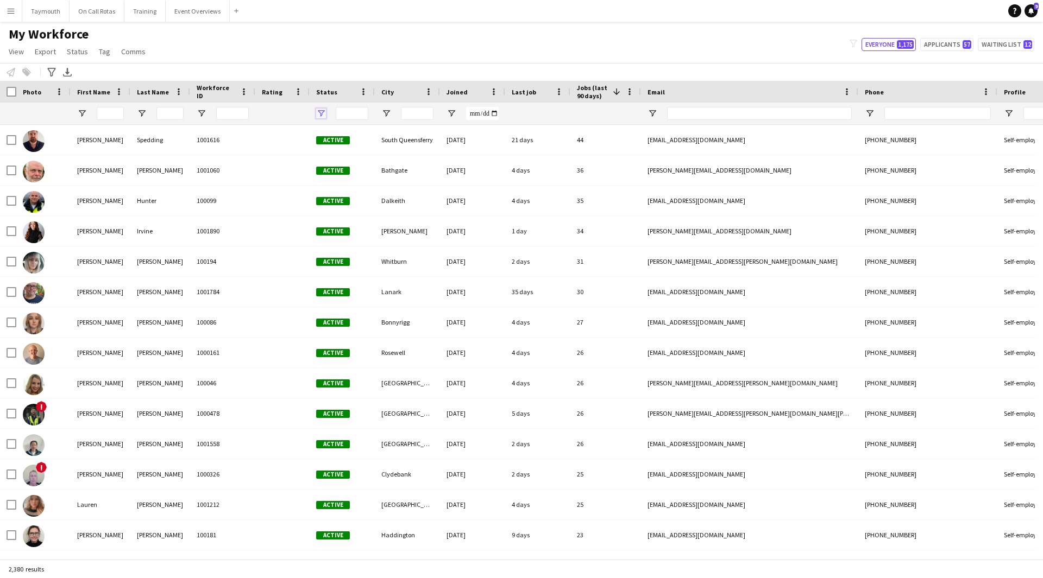
click at [319, 117] on span "Open Filter Menu" at bounding box center [321, 114] width 10 height 10
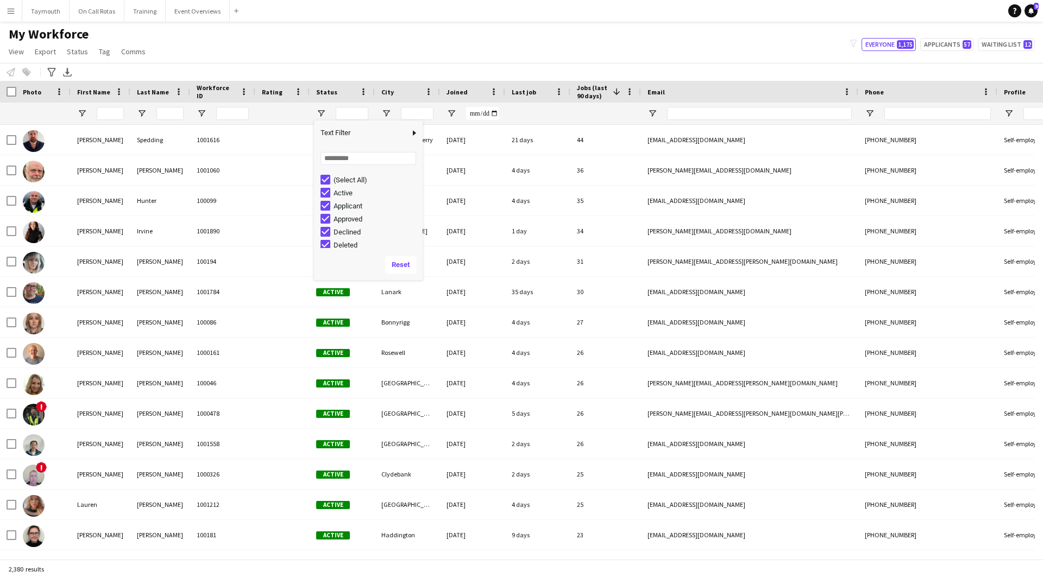
click at [320, 182] on div "(Select All)" at bounding box center [368, 179] width 109 height 13
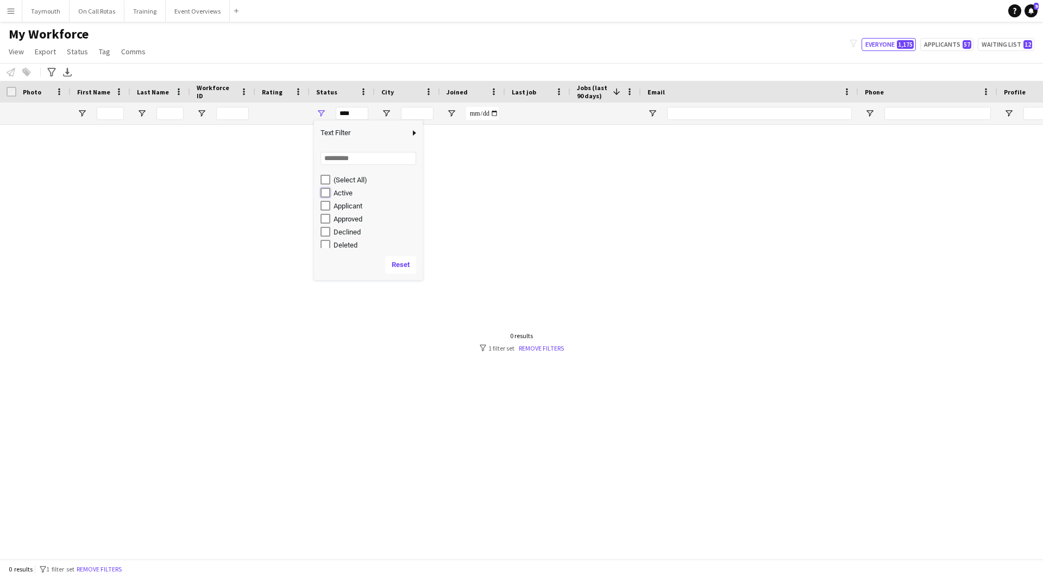
type input "**********"
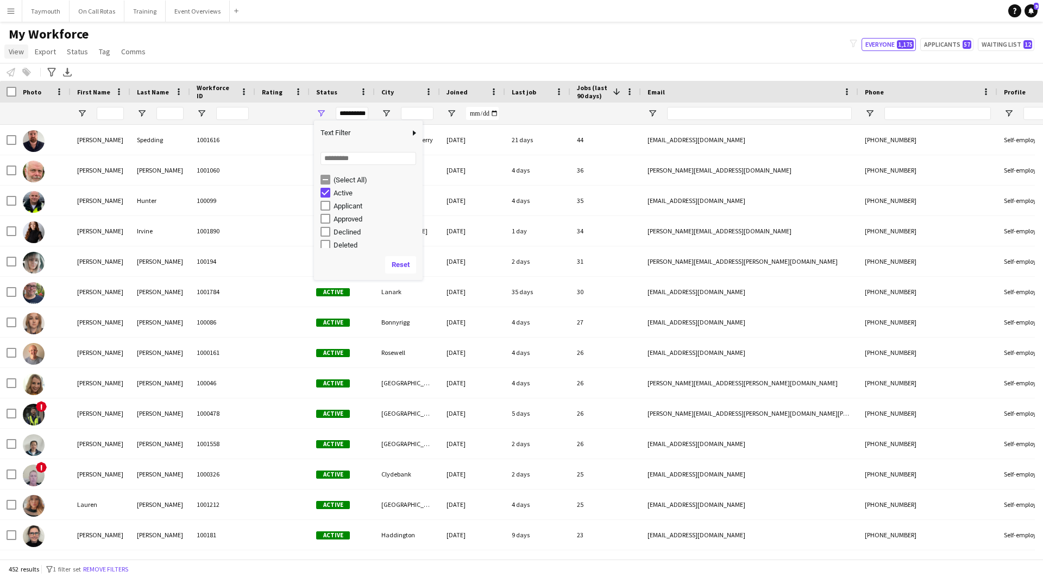
click at [17, 56] on link "View" at bounding box center [16, 52] width 24 height 14
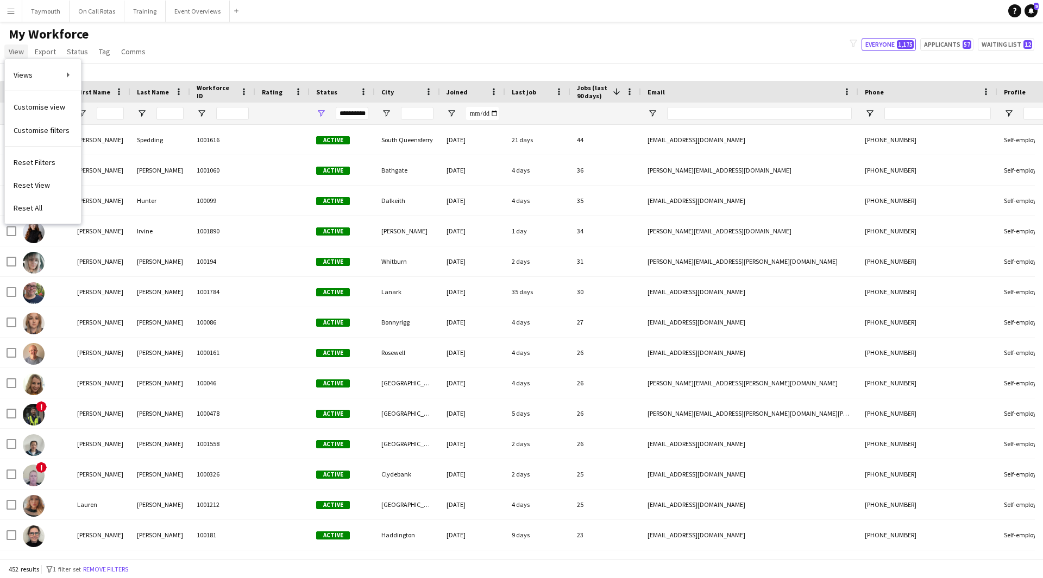
click at [16, 57] on link "View" at bounding box center [16, 52] width 24 height 14
click at [81, 55] on span "Status" at bounding box center [77, 52] width 21 height 10
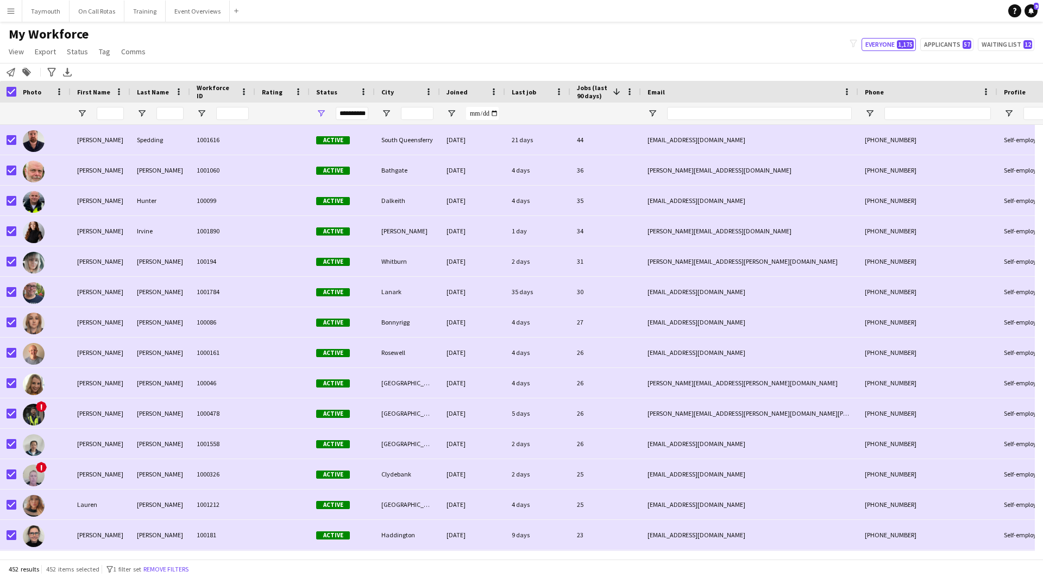
click at [6, 91] on div at bounding box center [8, 92] width 16 height 22
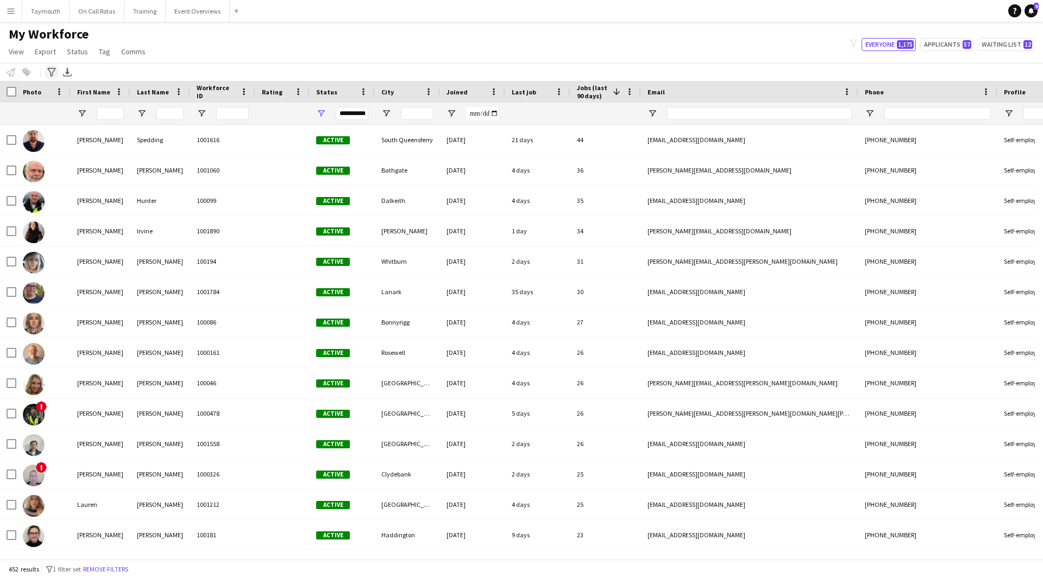
click at [52, 75] on icon "Advanced filters" at bounding box center [51, 72] width 9 height 9
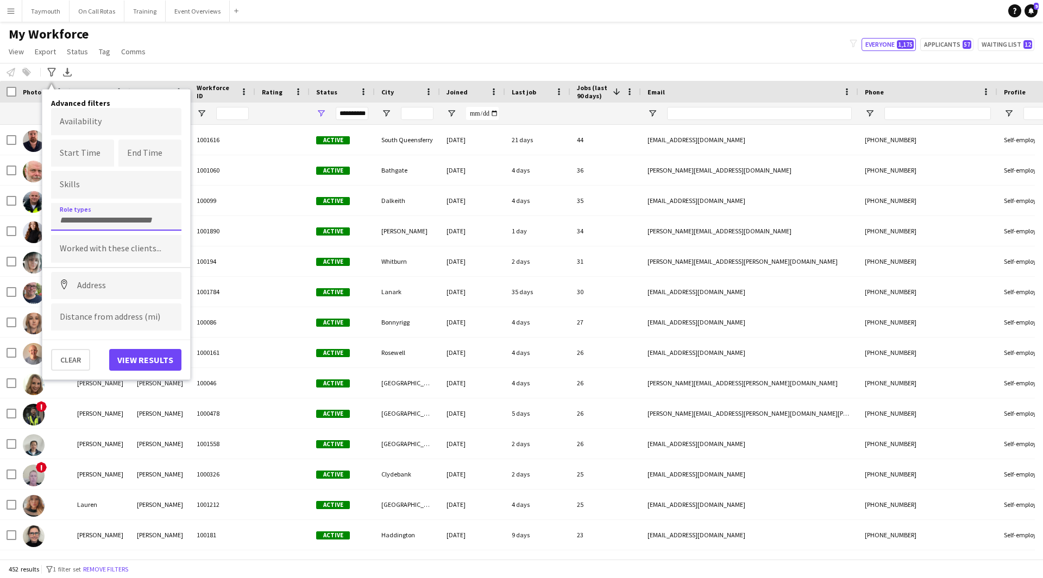
click at [98, 216] on input "Type to search role types..." at bounding box center [116, 221] width 113 height 10
type input "****"
click at [110, 297] on div "Event First Aider" at bounding box center [116, 299] width 130 height 26
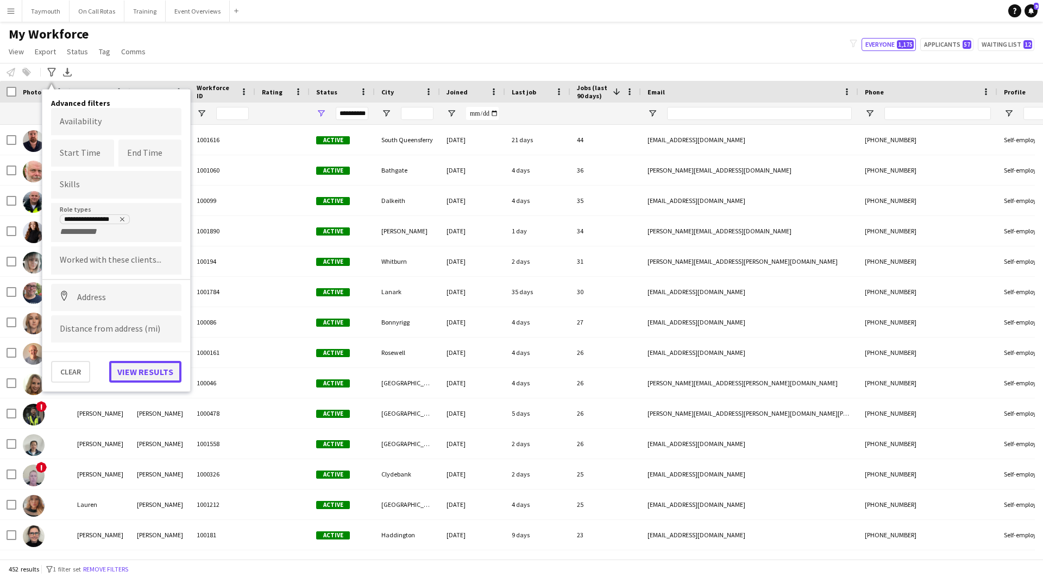
click at [148, 375] on button "View results" at bounding box center [145, 372] width 72 height 22
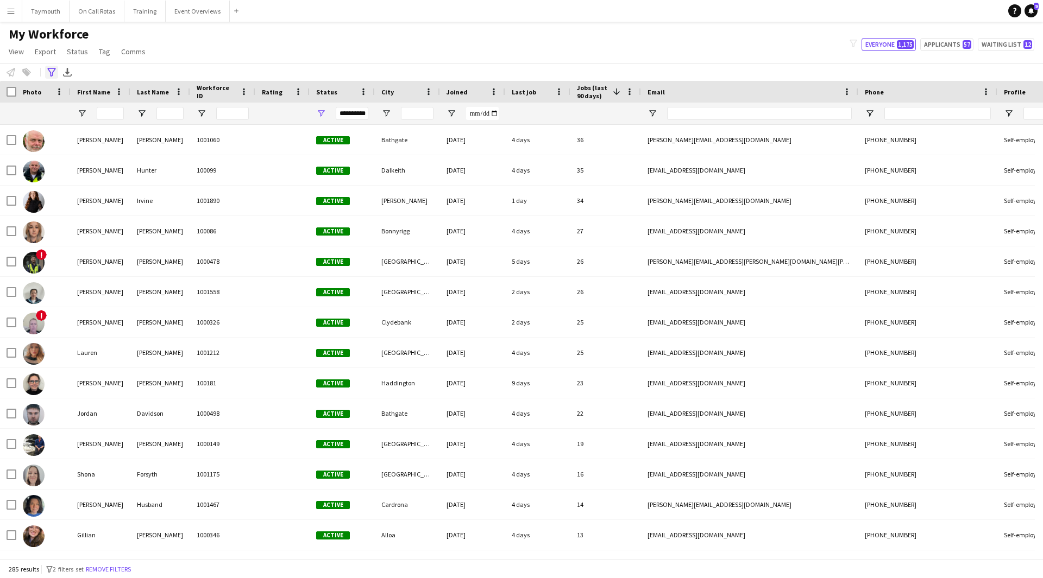
click at [51, 73] on icon at bounding box center [51, 72] width 8 height 9
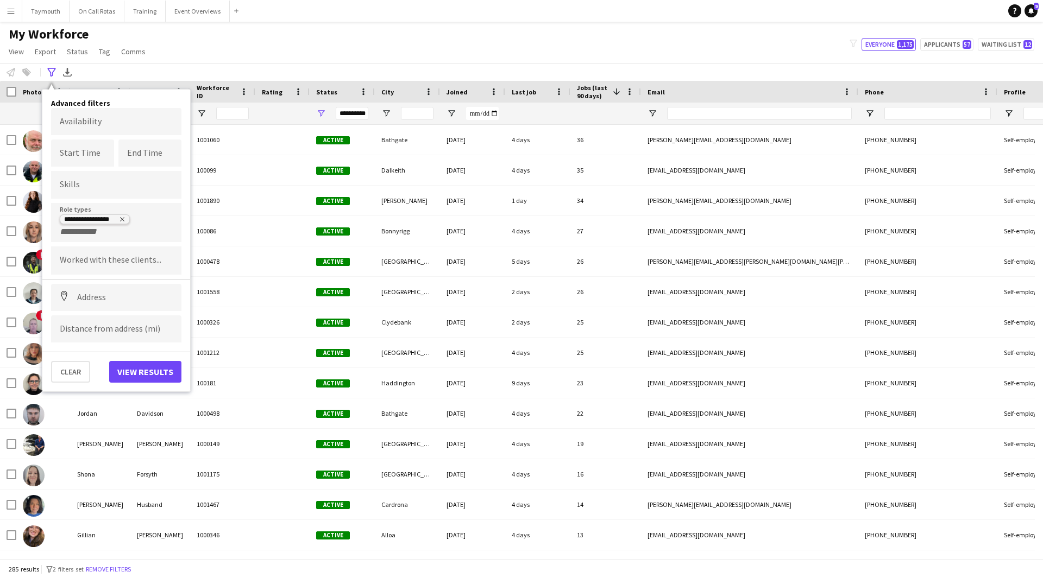
click at [124, 218] on icon "Remove tag" at bounding box center [122, 219] width 7 height 7
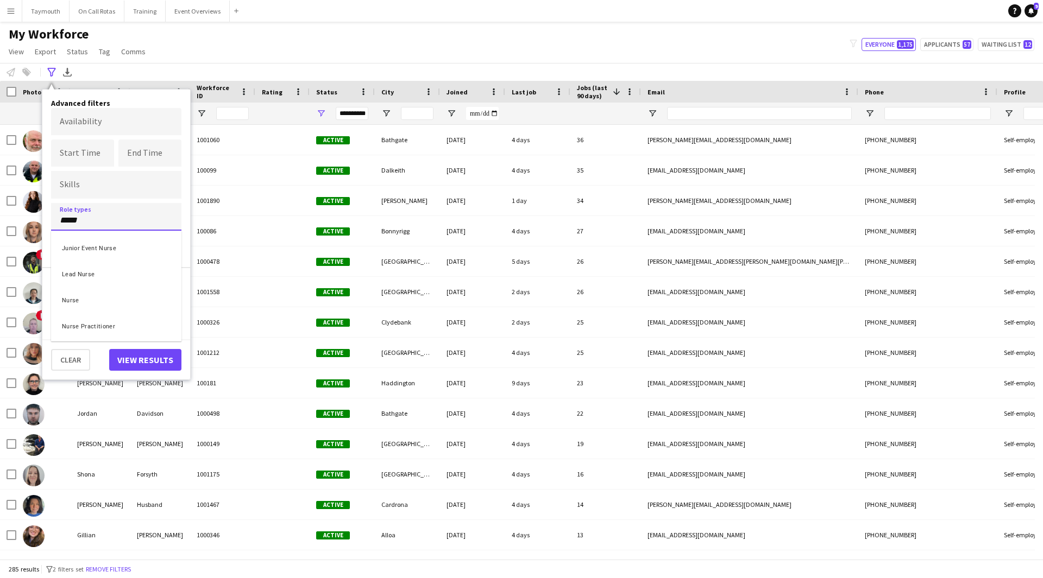
type input "*****"
click at [126, 299] on div "Nurse" at bounding box center [116, 299] width 130 height 26
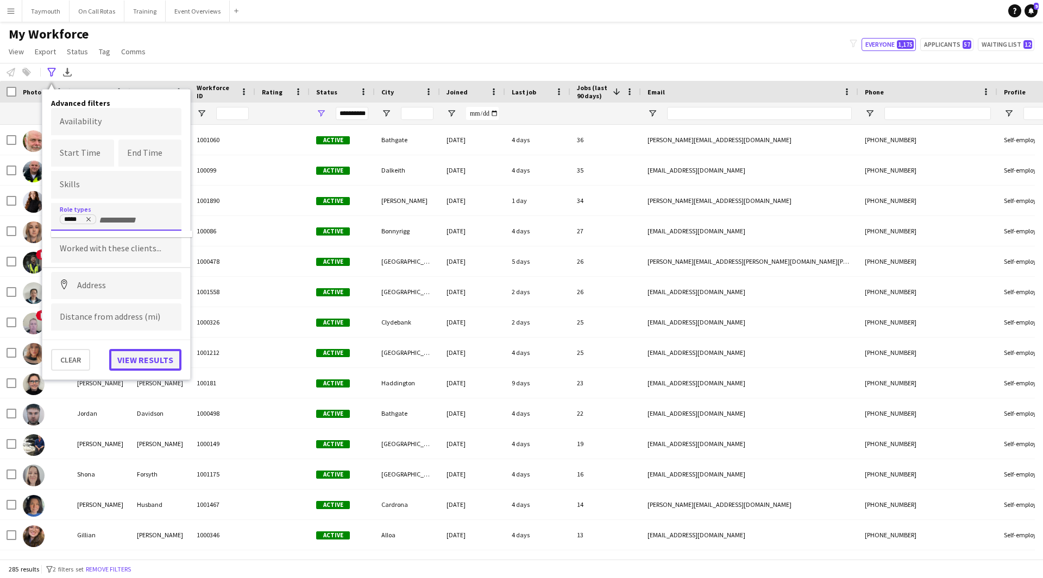
click at [161, 362] on button "View results" at bounding box center [145, 360] width 72 height 22
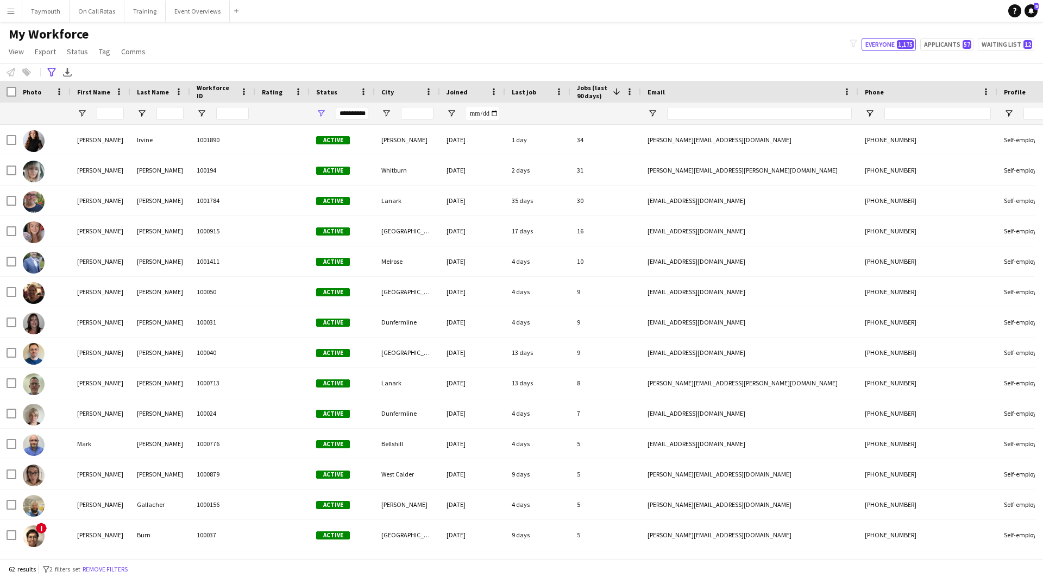
drag, startPoint x: 51, startPoint y: 71, endPoint x: 64, endPoint y: 89, distance: 21.7
click at [51, 71] on icon "Advanced filters" at bounding box center [51, 72] width 9 height 9
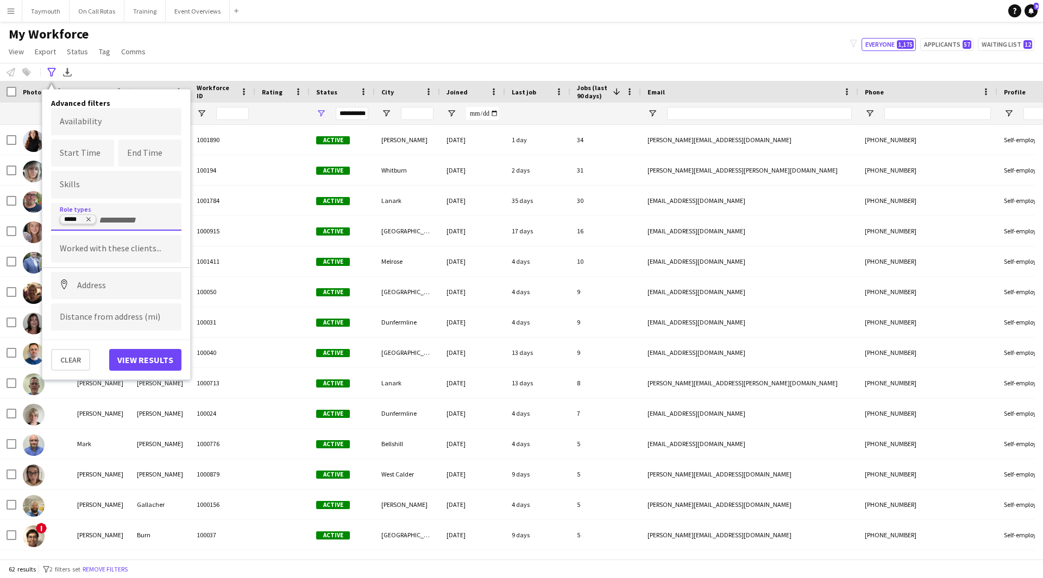
click at [89, 220] on icon "Remove tag" at bounding box center [88, 220] width 4 height 4
click at [90, 220] on input "Type to search role types..." at bounding box center [116, 221] width 113 height 10
type input "***"
click at [73, 276] on div "EMT" at bounding box center [116, 273] width 130 height 26
click at [159, 355] on button "View results" at bounding box center [145, 360] width 72 height 22
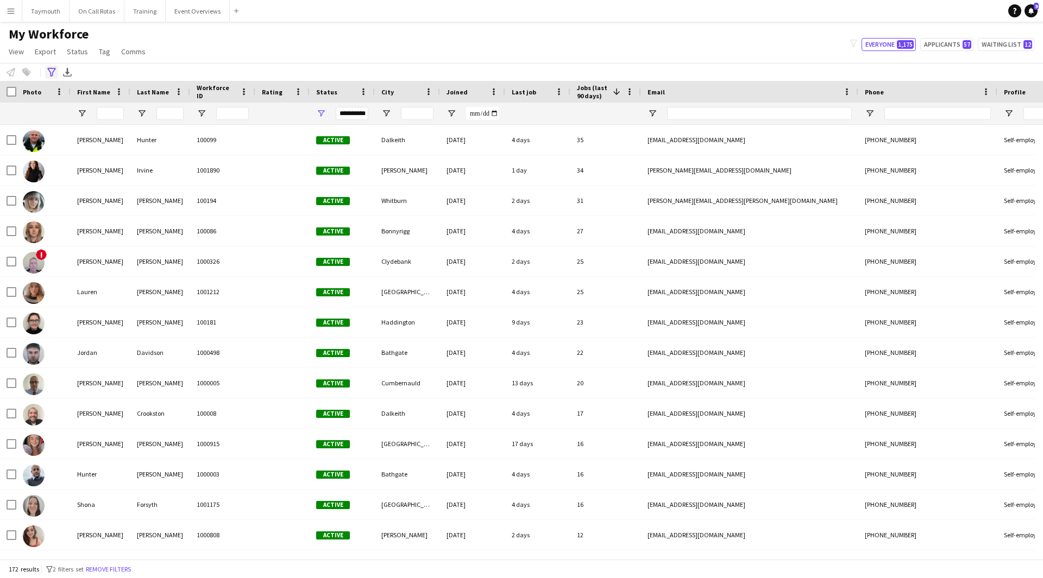
click at [52, 75] on icon "Advanced filters" at bounding box center [51, 72] width 9 height 9
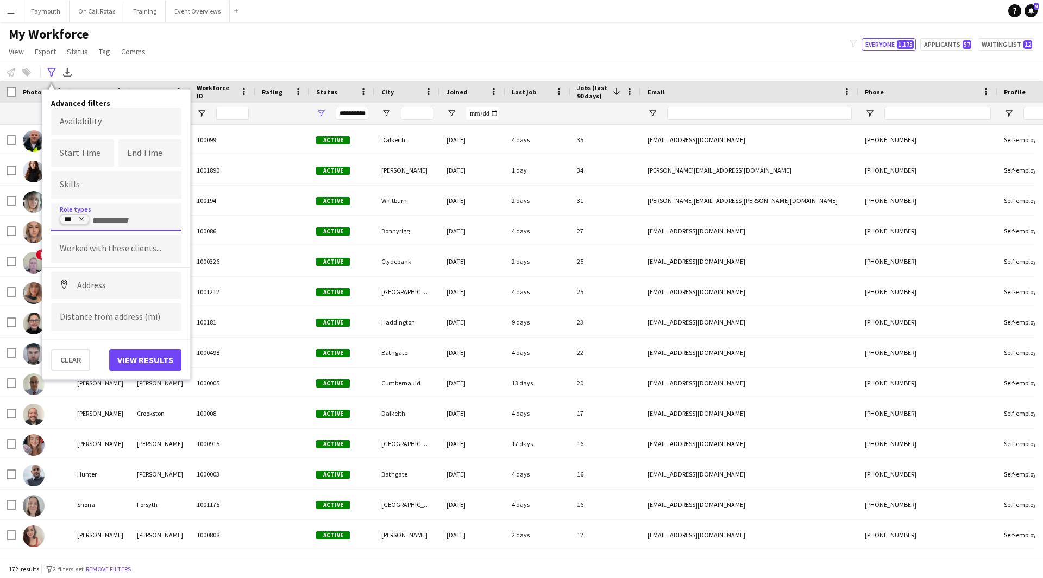
click at [81, 217] on icon "Remove tag" at bounding box center [81, 219] width 7 height 7
click at [91, 219] on input "Type to search role types..." at bounding box center [116, 221] width 113 height 10
type input "****"
click at [116, 280] on div "Paramedic" at bounding box center [116, 273] width 130 height 26
click at [155, 368] on button "View results" at bounding box center [145, 360] width 72 height 22
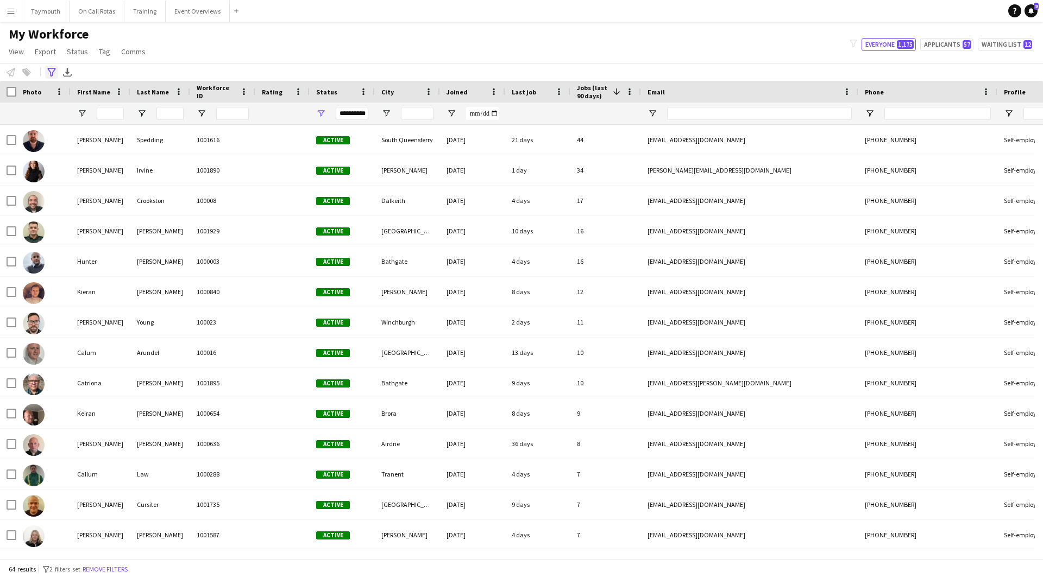
click at [56, 73] on div "Advanced filters" at bounding box center [51, 72] width 13 height 13
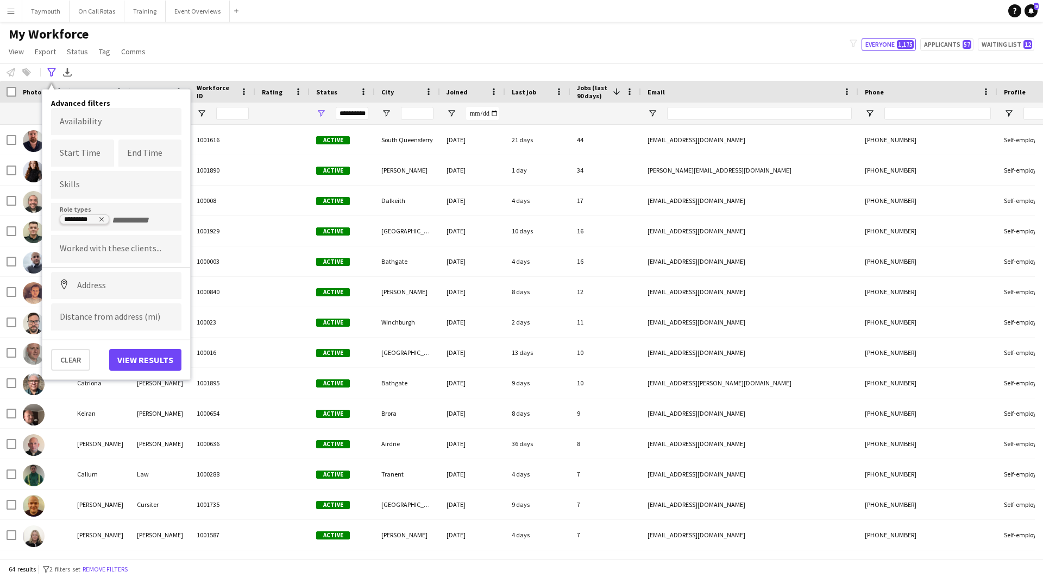
click at [102, 222] on icon "Remove tag" at bounding box center [101, 219] width 7 height 7
click at [105, 220] on input "Type to search role types..." at bounding box center [116, 221] width 113 height 10
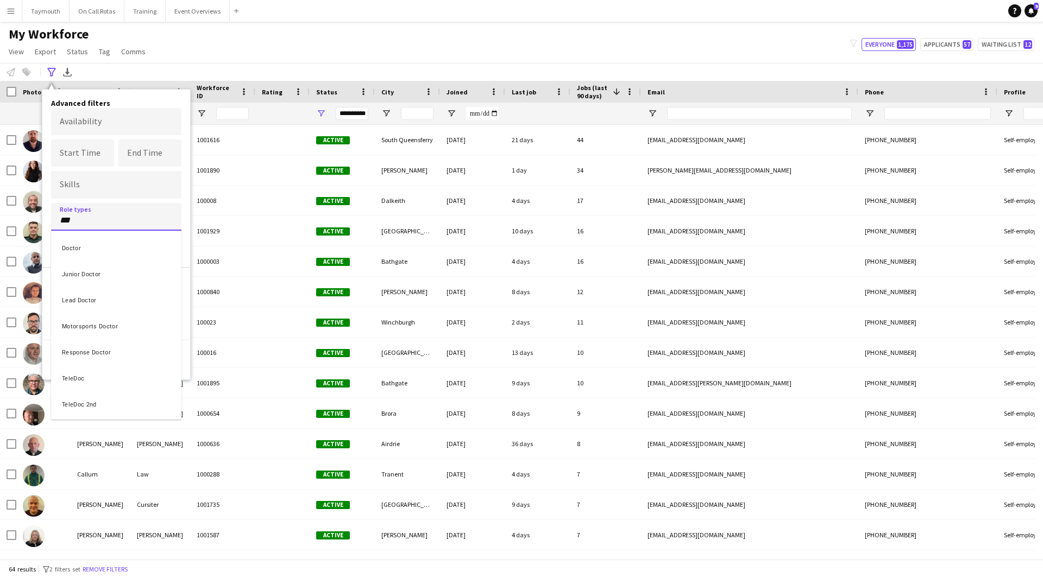
type input "***"
click at [91, 248] on div "Doctor" at bounding box center [116, 247] width 130 height 26
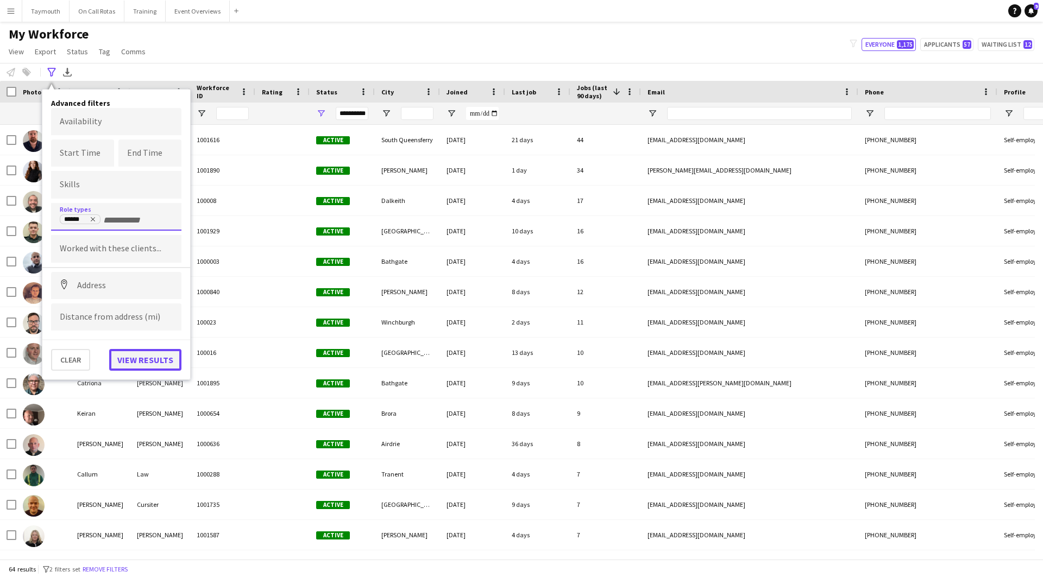
click at [147, 364] on button "View results" at bounding box center [145, 360] width 72 height 22
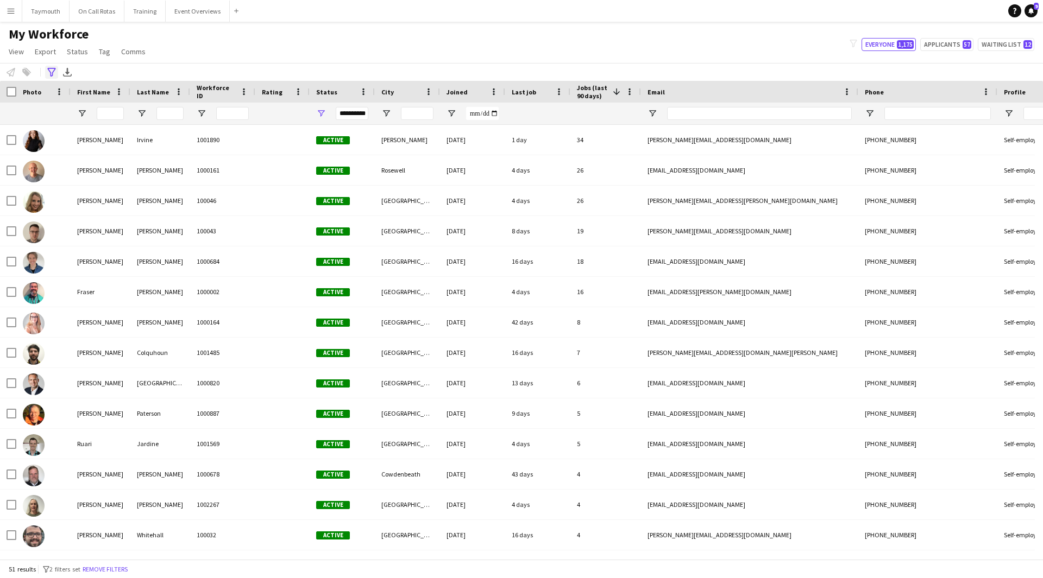
click at [55, 72] on icon "Advanced filters" at bounding box center [51, 72] width 9 height 9
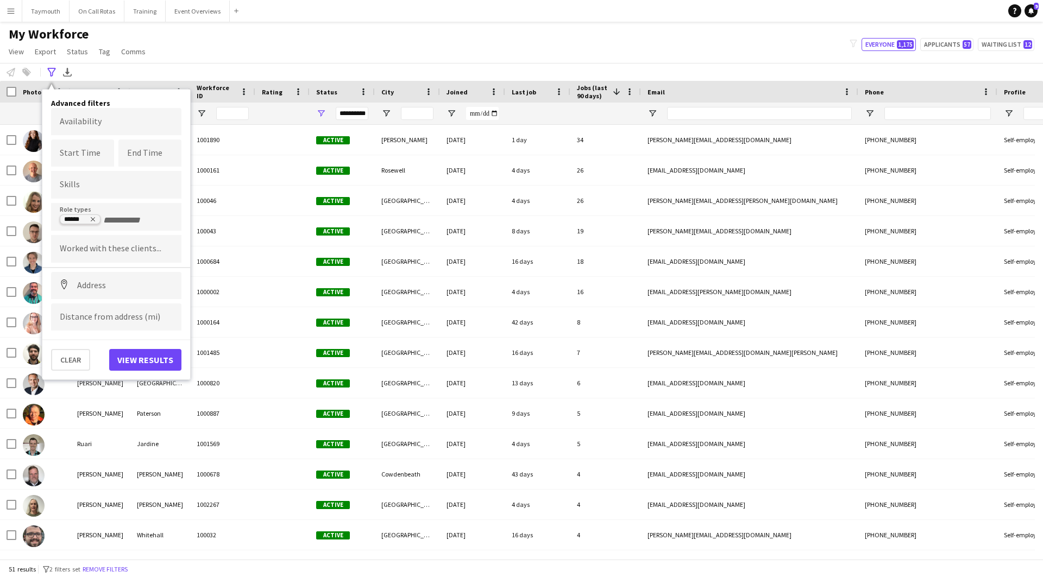
click at [93, 222] on icon "Remove tag" at bounding box center [93, 219] width 7 height 7
click at [147, 355] on button "View results" at bounding box center [145, 360] width 72 height 22
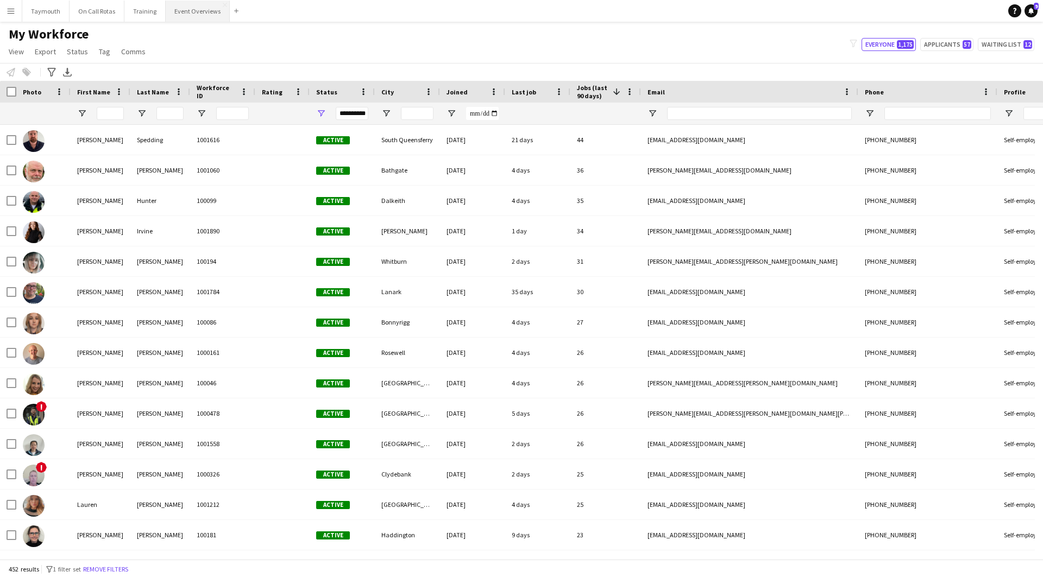
click at [175, 15] on button "Event Overviews Close" at bounding box center [198, 11] width 64 height 21
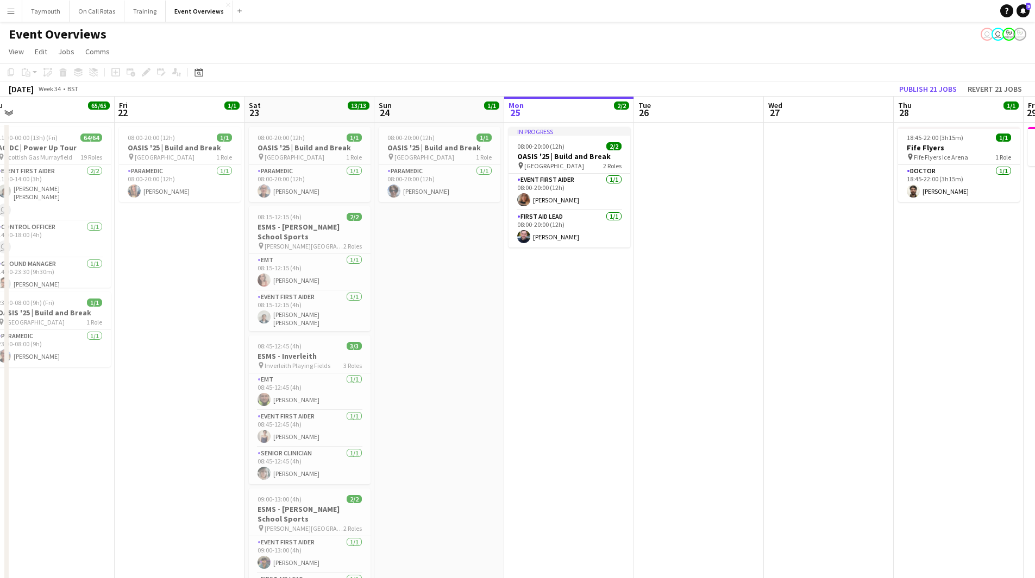
scroll to position [0, 242]
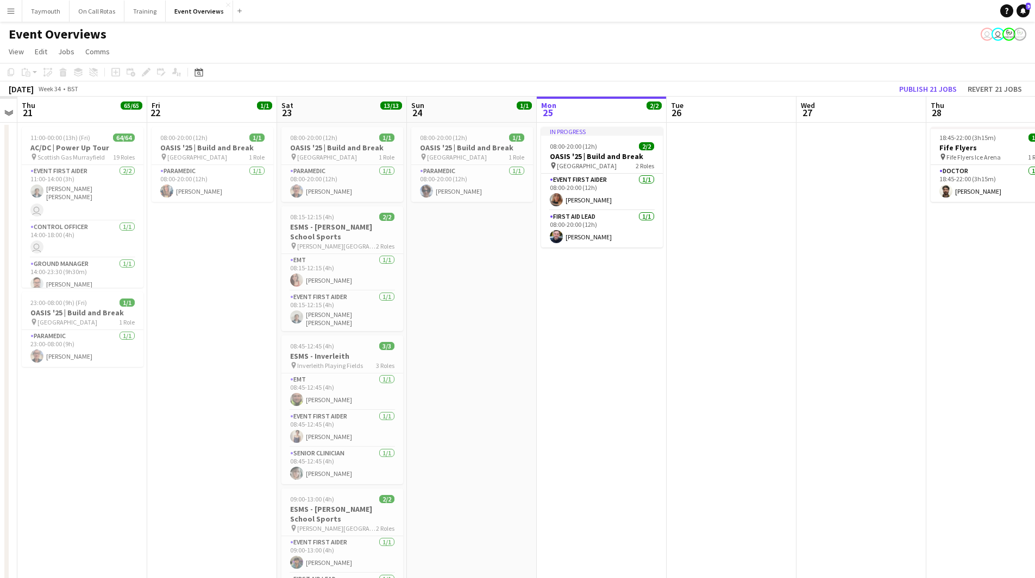
drag, startPoint x: 222, startPoint y: 366, endPoint x: 732, endPoint y: 379, distance: 510.7
click at [732, 379] on app-calendar-viewport "Tue 19 Wed 20 Thu 21 65/65 2 Jobs Fri 22 1/1 1 Job Sat 23 13/13 6 Jobs Sun 24 1…" at bounding box center [517, 551] width 1035 height 908
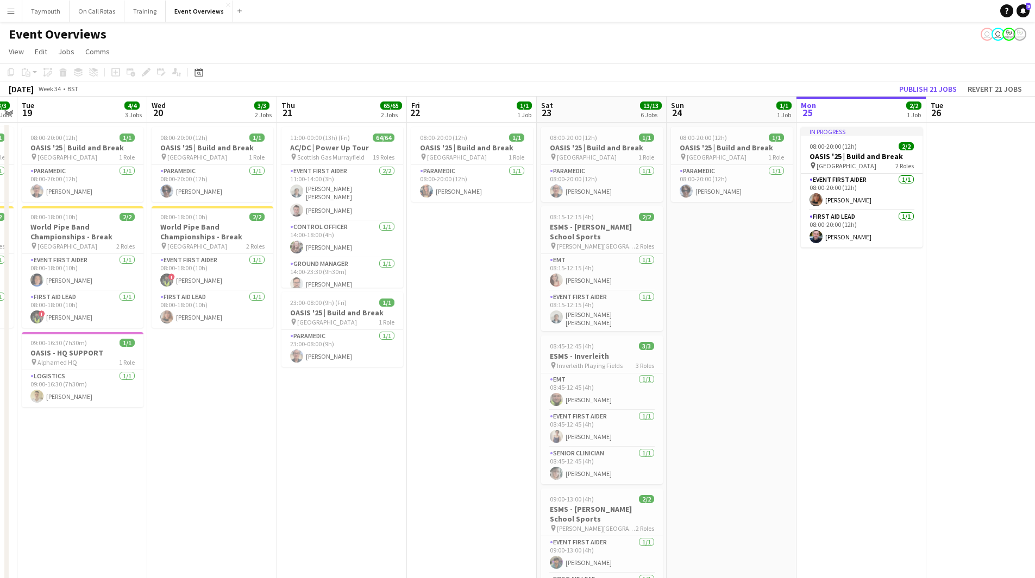
scroll to position [0, 345]
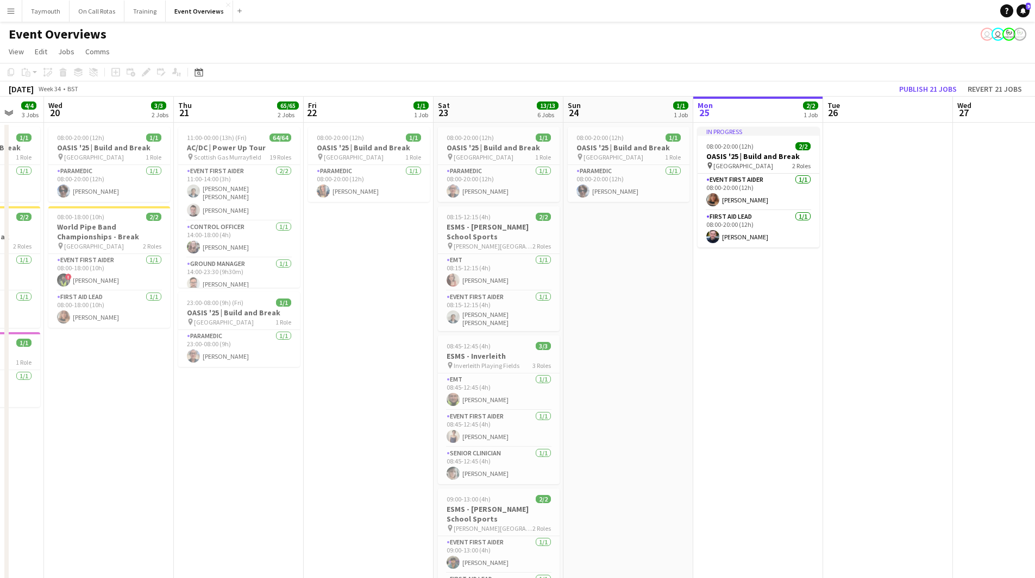
drag, startPoint x: 641, startPoint y: 355, endPoint x: 668, endPoint y: 354, distance: 26.6
click at [668, 354] on app-calendar-viewport "Sun 17 Mon 18 3/3 2 Jobs Tue 19 4/4 3 Jobs Wed 20 3/3 2 Jobs Thu 21 65/65 2 Job…" at bounding box center [517, 551] width 1035 height 908
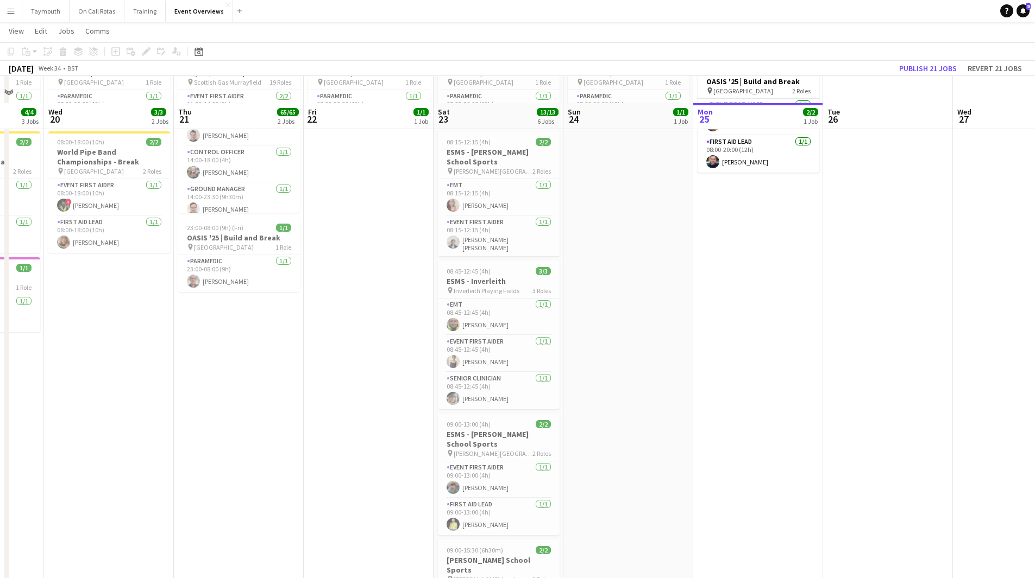
scroll to position [0, 0]
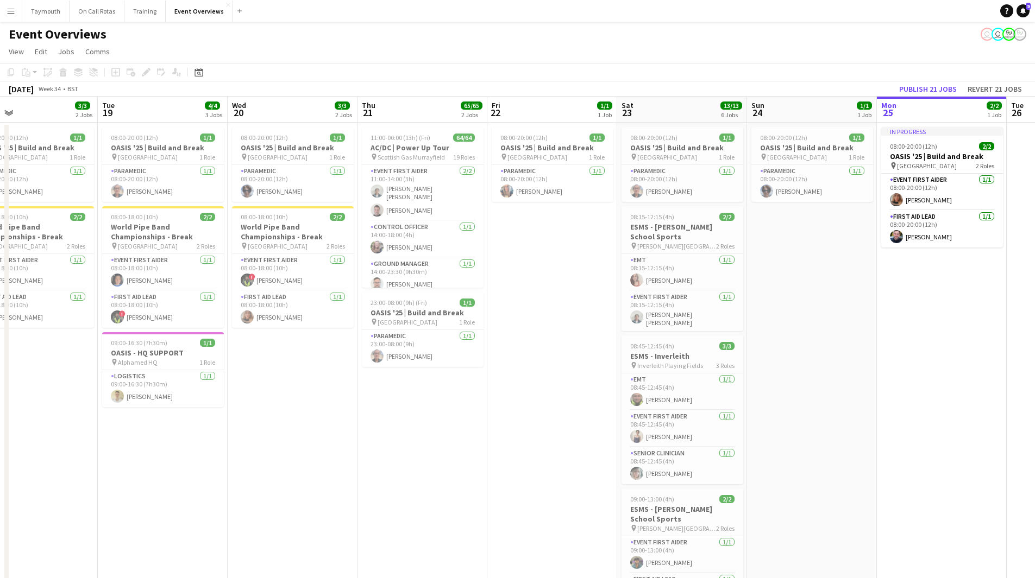
drag, startPoint x: 542, startPoint y: 325, endPoint x: 489, endPoint y: 330, distance: 52.9
click at [490, 330] on app-calendar-viewport "Sat 16 68/69 3 Jobs Sun 17 31/31 3 Jobs Mon 18 3/3 2 Jobs Tue 19 4/4 3 Jobs Wed…" at bounding box center [517, 551] width 1035 height 908
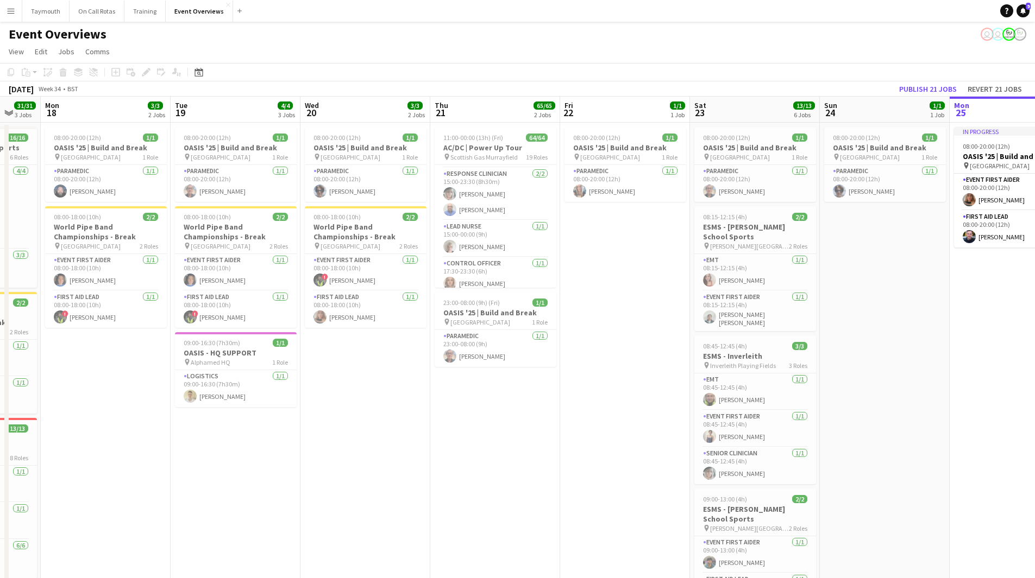
scroll to position [0, 344]
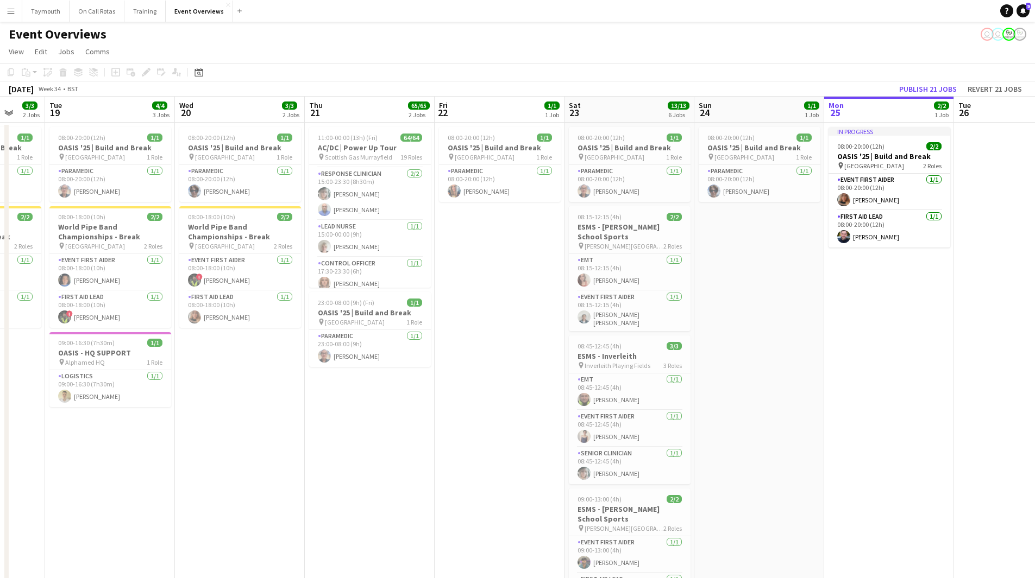
drag, startPoint x: 273, startPoint y: 402, endPoint x: 344, endPoint y: 407, distance: 71.3
click at [344, 407] on app-calendar-viewport "Sat 16 68/69 3 Jobs Sun 17 31/31 3 Jobs Mon 18 3/3 2 Jobs Tue 19 4/4 3 Jobs Wed…" at bounding box center [517, 551] width 1035 height 908
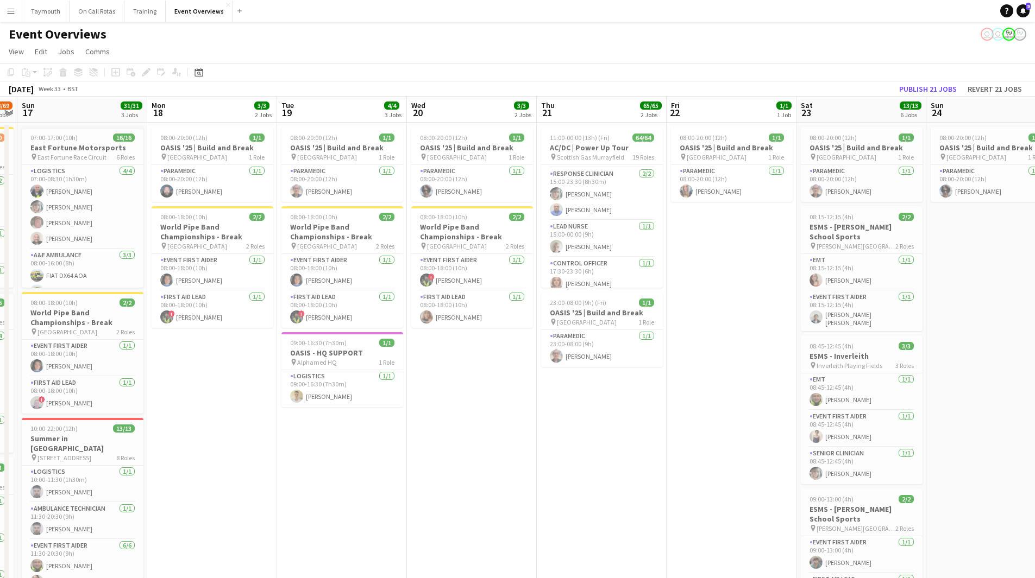
drag, startPoint x: 179, startPoint y: 436, endPoint x: 285, endPoint y: 437, distance: 105.9
click at [285, 437] on app-calendar-viewport "Fri 15 36/36 3 Jobs Sat 16 68/69 3 Jobs Sun 17 31/31 3 Jobs Mon 18 3/3 2 Jobs T…" at bounding box center [517, 551] width 1035 height 908
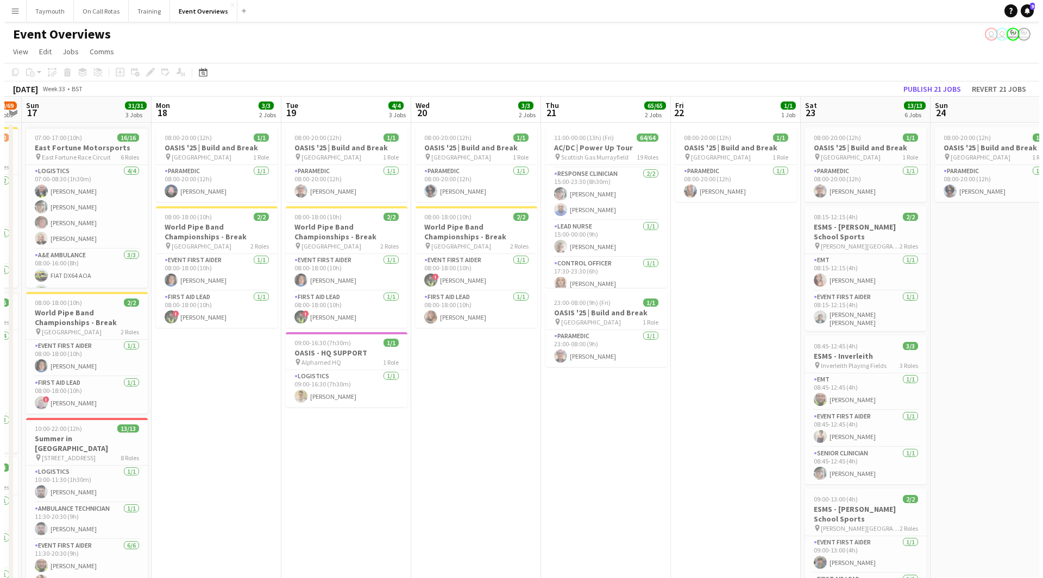
scroll to position [0, 238]
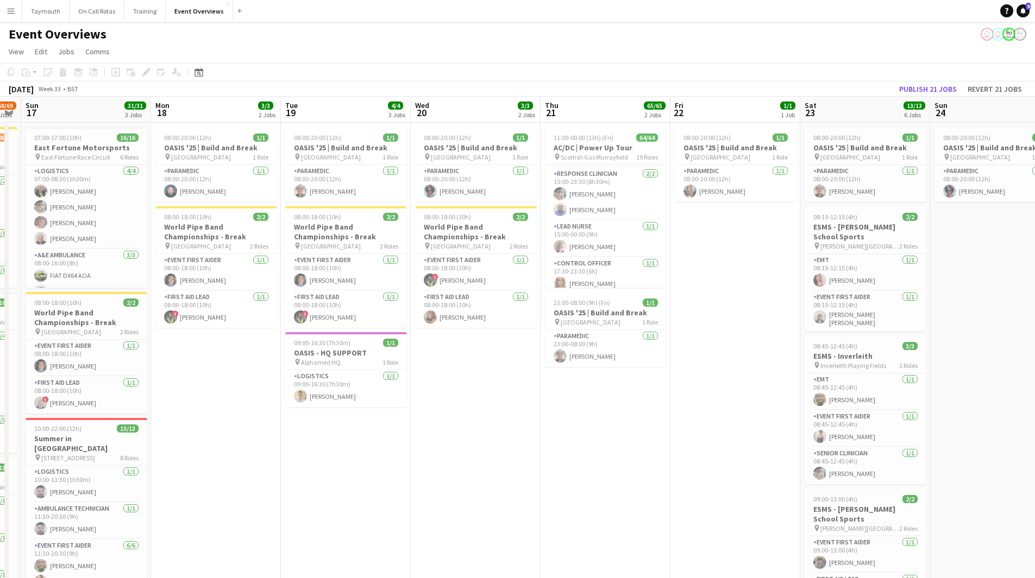
click at [9, 7] on app-icon "Menu" at bounding box center [11, 11] width 9 height 9
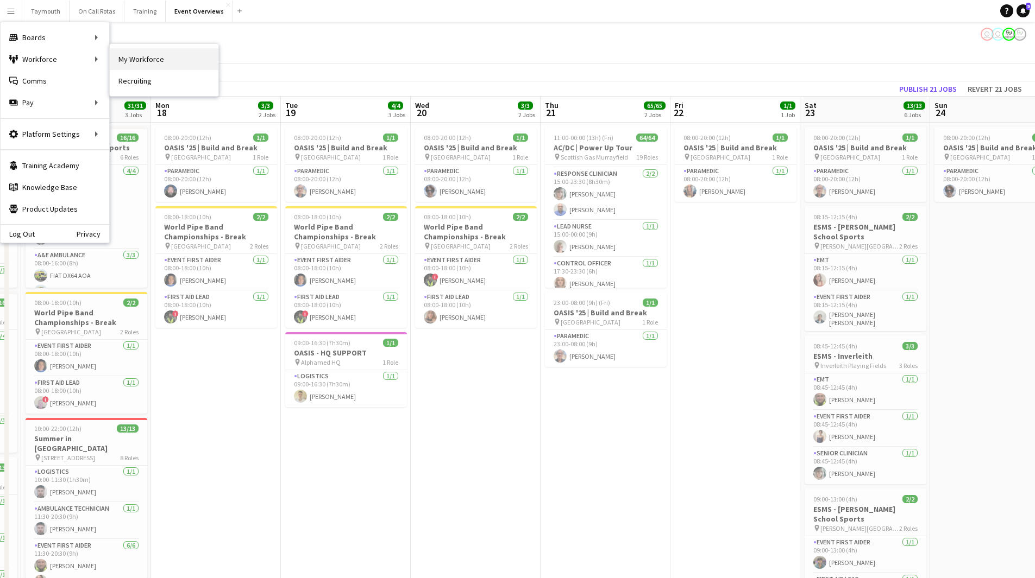
click at [127, 58] on link "My Workforce" at bounding box center [164, 59] width 109 height 22
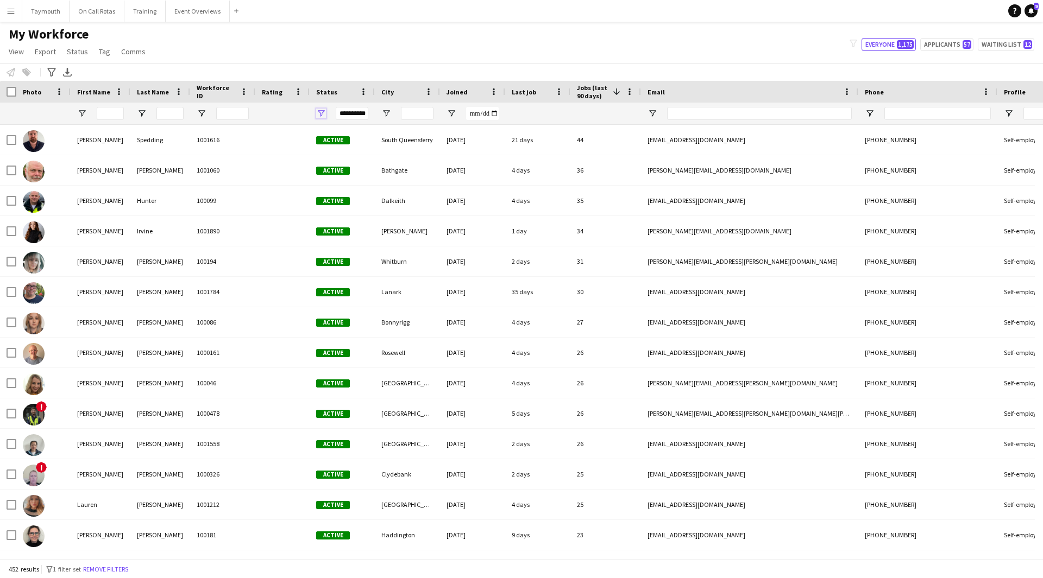
click at [324, 116] on span "Open Filter Menu" at bounding box center [321, 114] width 10 height 10
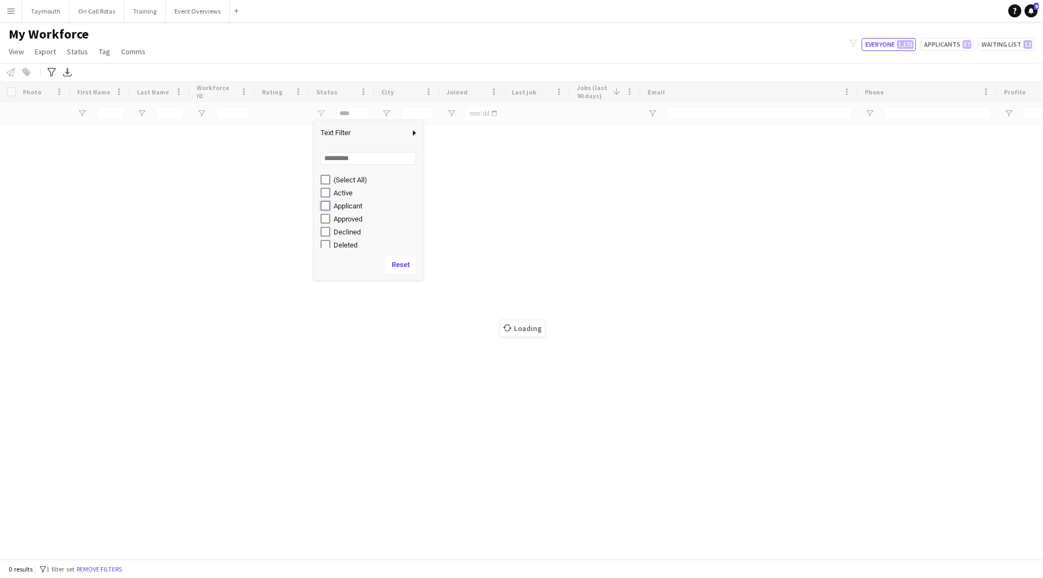
type input "**********"
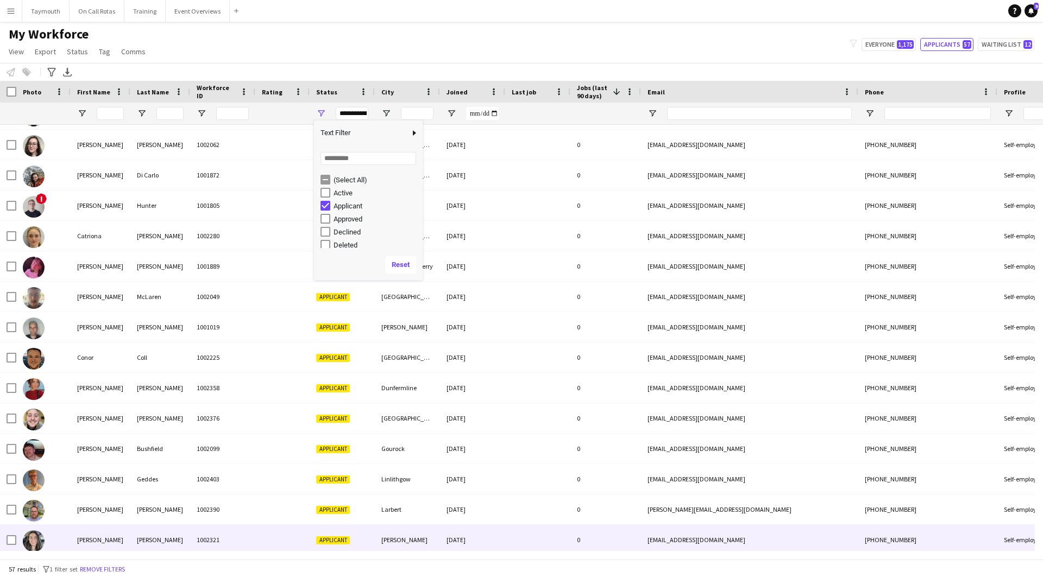
scroll to position [54, 0]
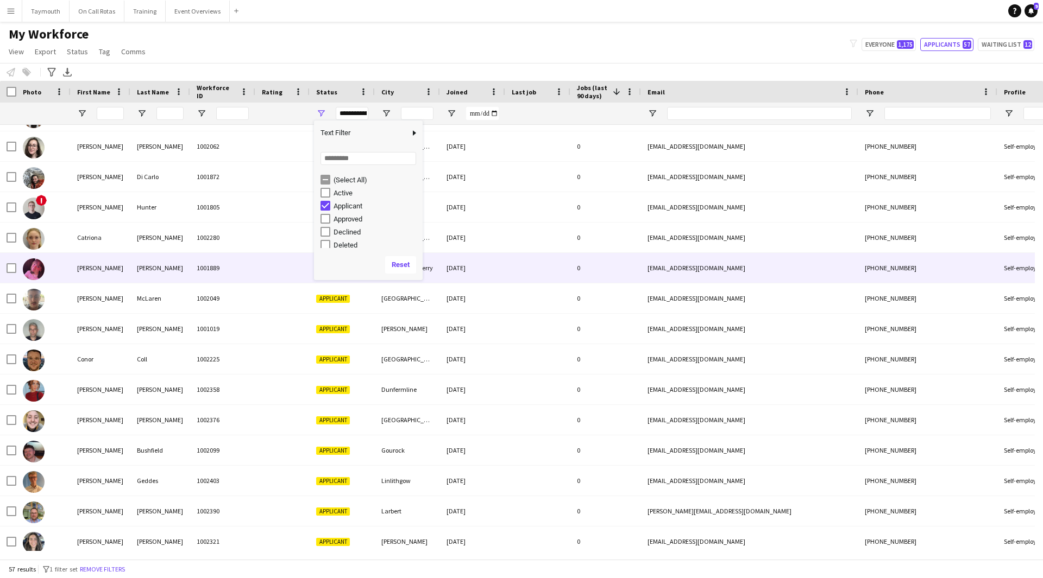
click at [140, 268] on div "[PERSON_NAME]" at bounding box center [160, 268] width 60 height 30
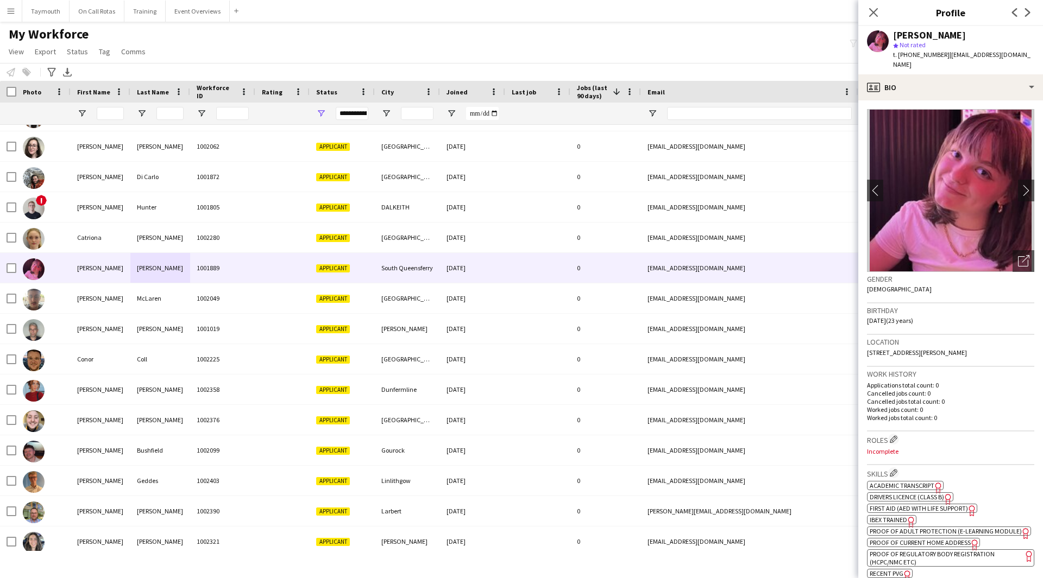
drag, startPoint x: 1026, startPoint y: 53, endPoint x: 945, endPoint y: 55, distance: 81.0
click at [945, 55] on div "[PERSON_NAME] star Not rated t. [PHONE_NUMBER] | [EMAIL_ADDRESS][DOMAIN_NAME]" at bounding box center [950, 50] width 185 height 48
copy span "[EMAIL_ADDRESS][DOMAIN_NAME]"
click at [956, 84] on div "profile Bio" at bounding box center [950, 87] width 185 height 26
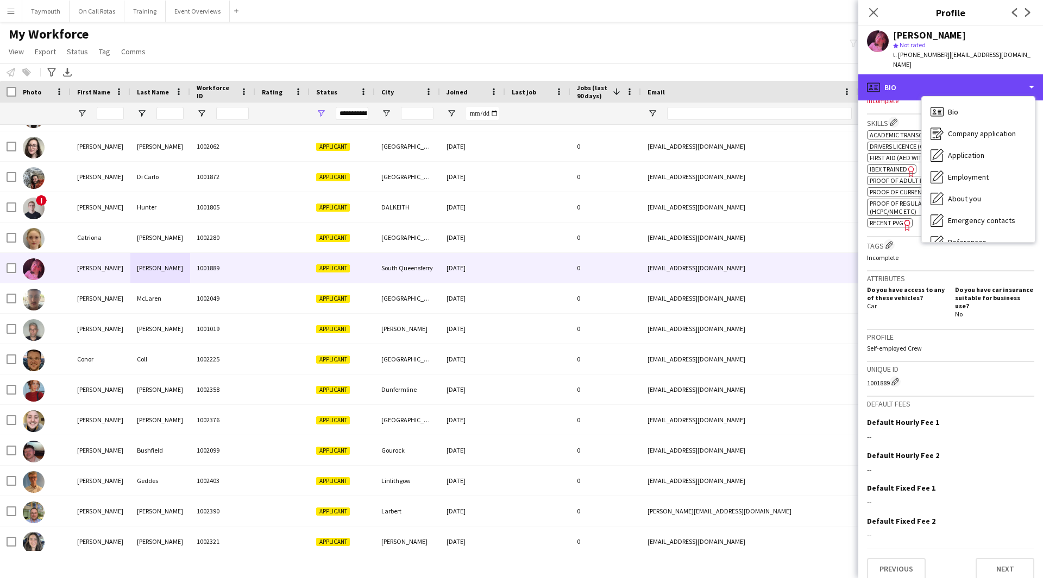
scroll to position [189, 0]
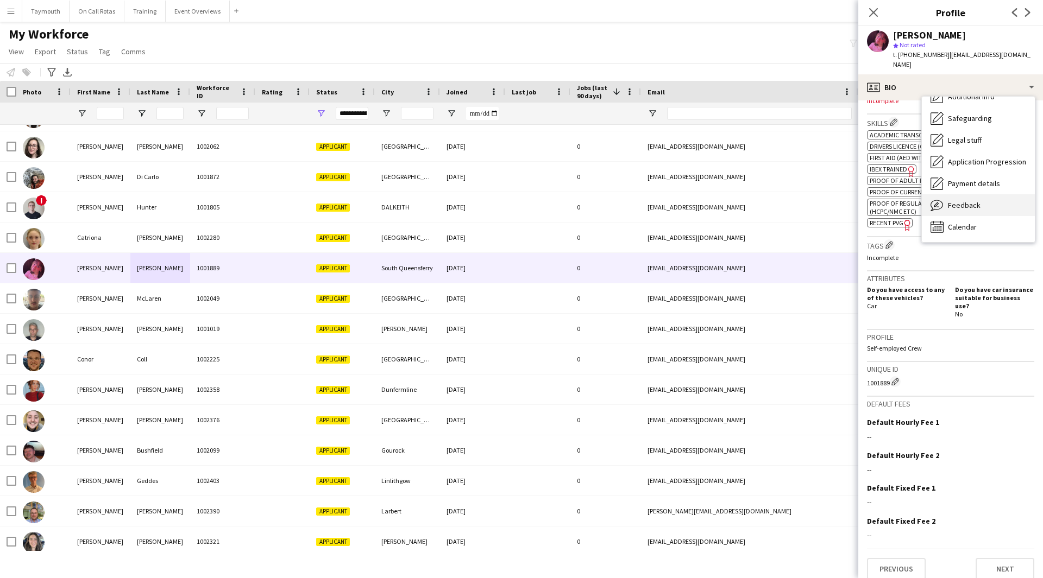
click at [966, 200] on span "Feedback" at bounding box center [964, 205] width 33 height 10
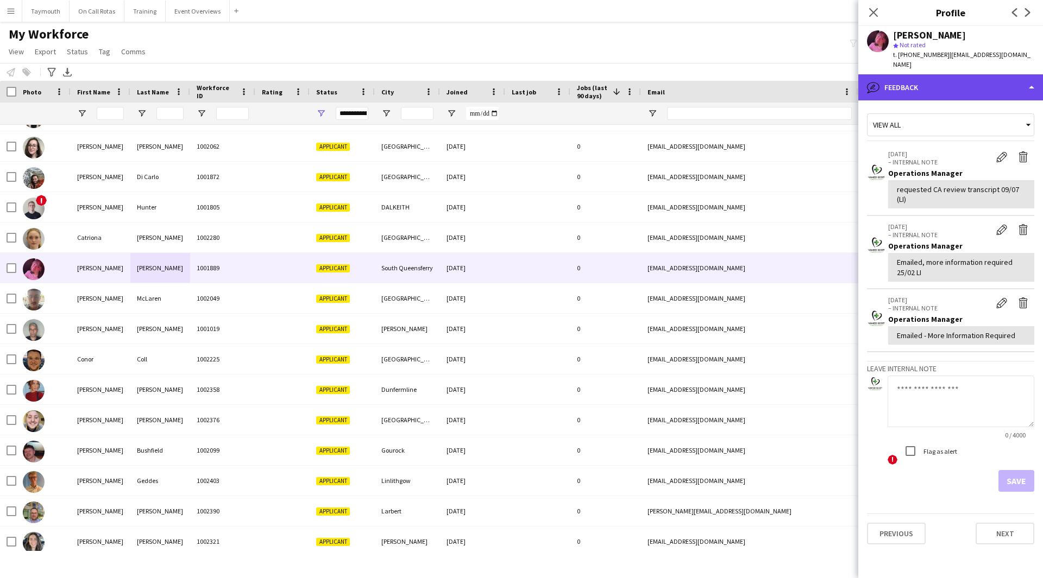
click at [934, 74] on div "bubble-pencil Feedback" at bounding box center [950, 87] width 185 height 26
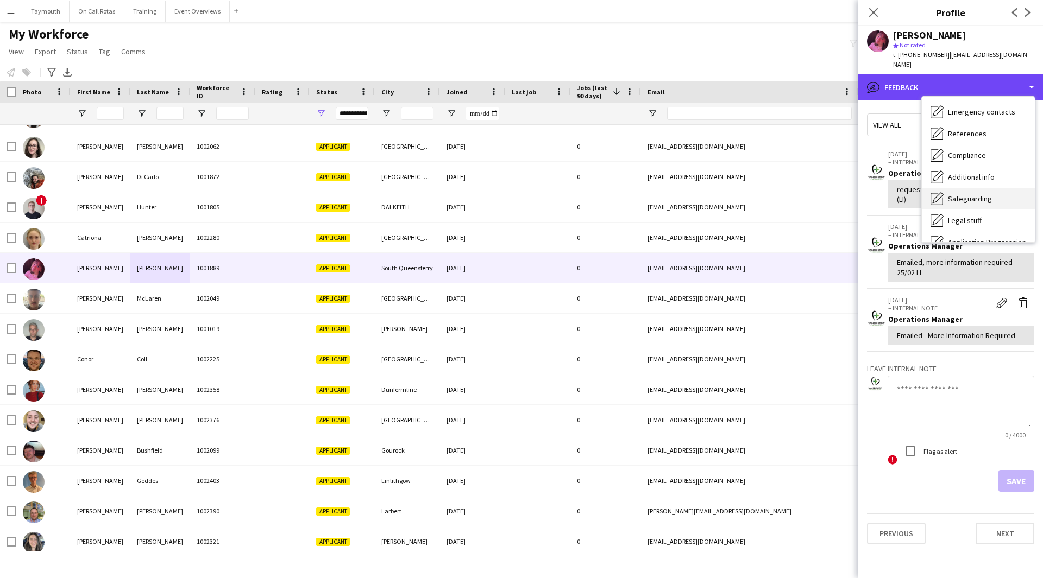
scroll to position [0, 0]
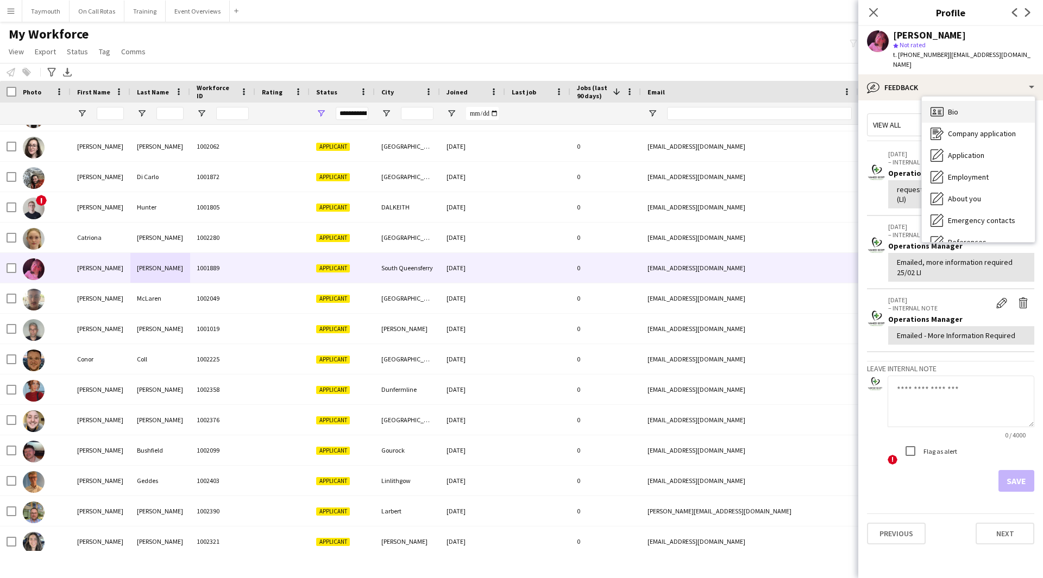
click at [951, 107] on span "Bio" at bounding box center [953, 112] width 10 height 10
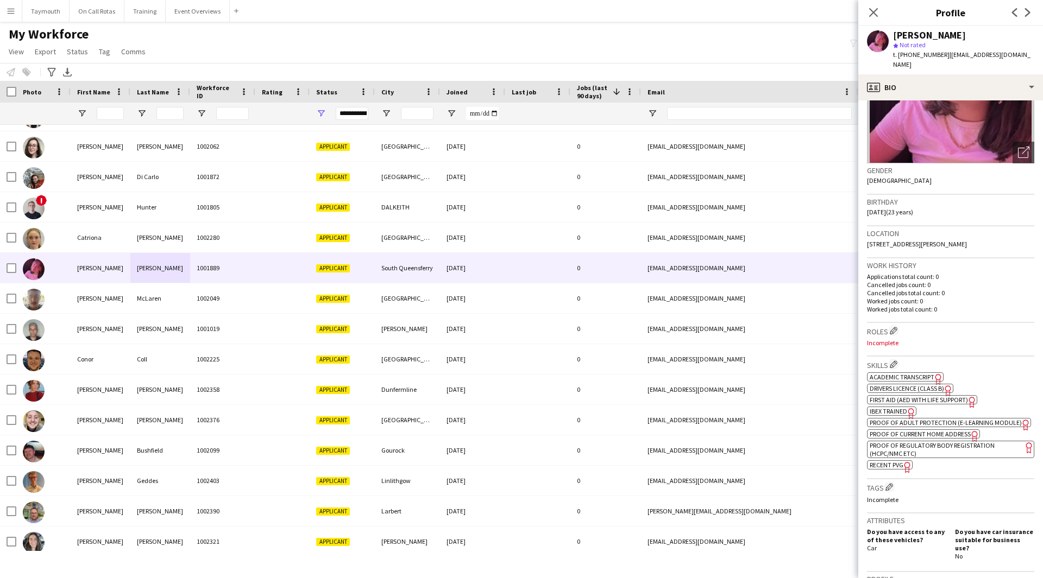
click at [914, 373] on span "Academic Transcript" at bounding box center [902, 377] width 65 height 8
click at [929, 81] on div "profile Bio" at bounding box center [950, 87] width 185 height 26
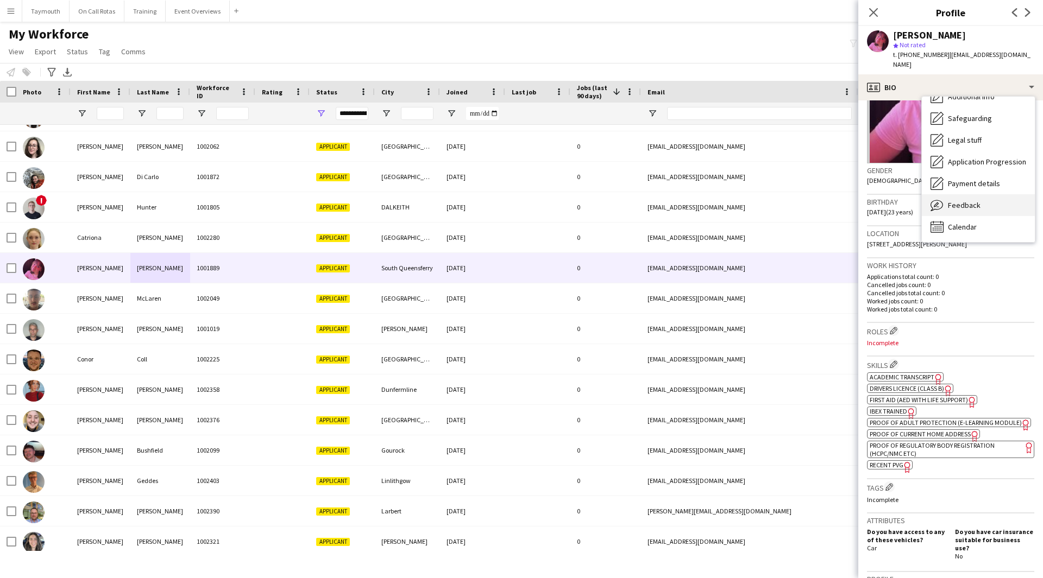
click at [984, 196] on div "Feedback Feedback" at bounding box center [978, 205] width 113 height 22
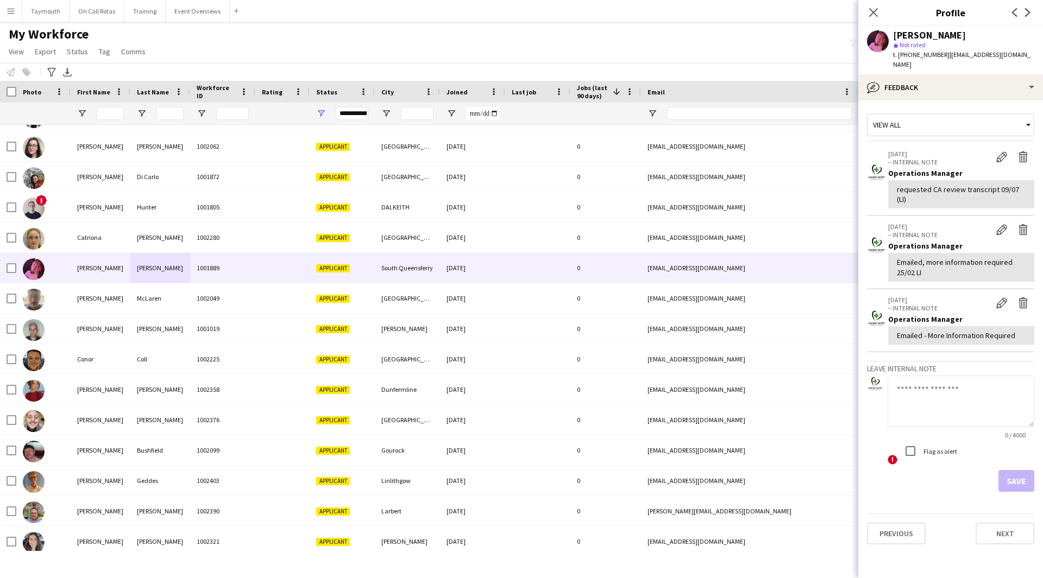
click at [936, 381] on textarea at bounding box center [961, 402] width 147 height 52
click at [902, 376] on textarea "**********" at bounding box center [961, 402] width 147 height 52
type textarea "**********"
click at [1015, 470] on button "Save" at bounding box center [1016, 481] width 36 height 22
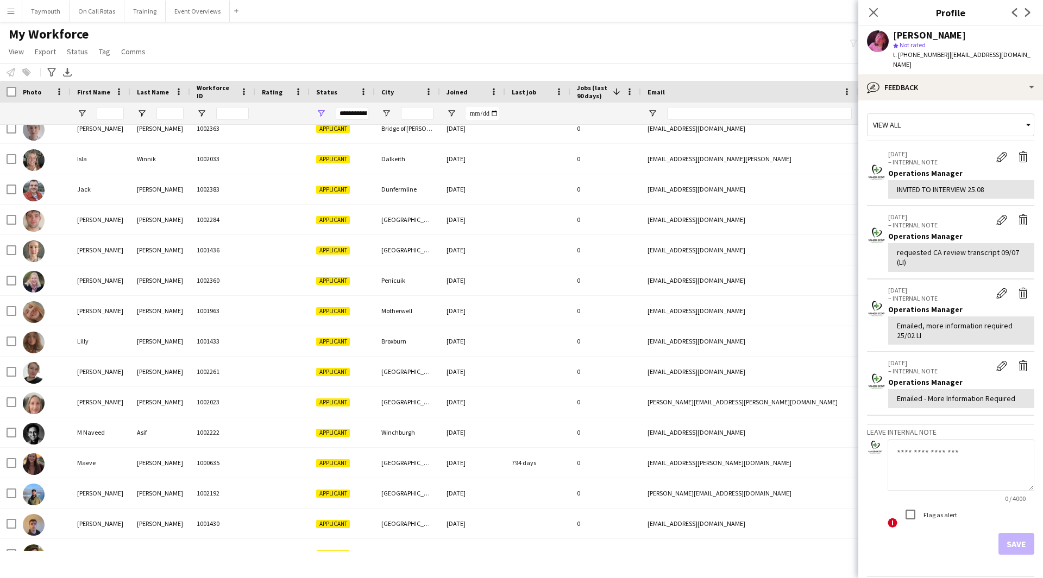
scroll to position [760, 0]
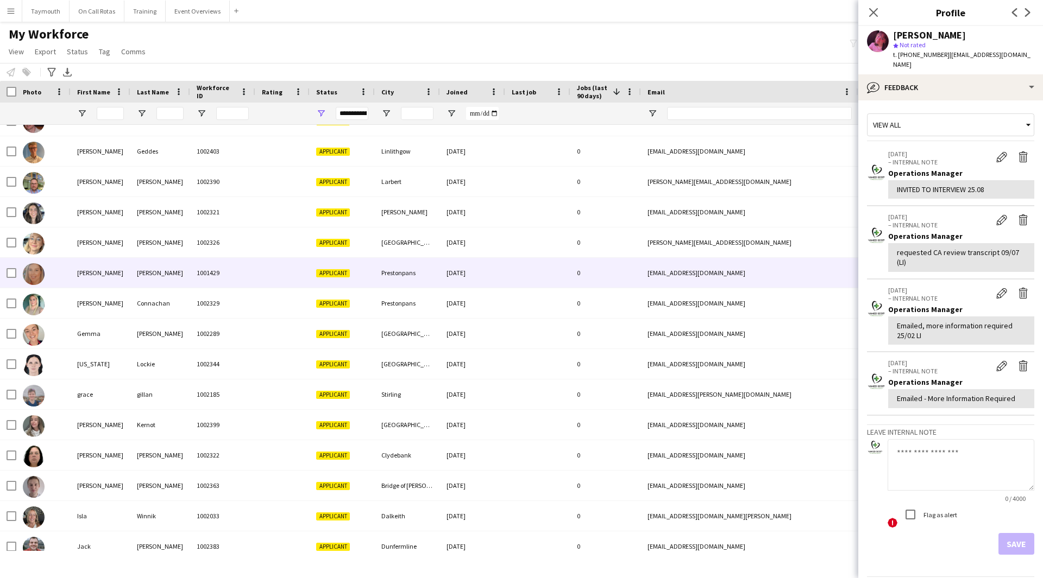
click at [189, 265] on div "[PERSON_NAME]" at bounding box center [160, 273] width 60 height 30
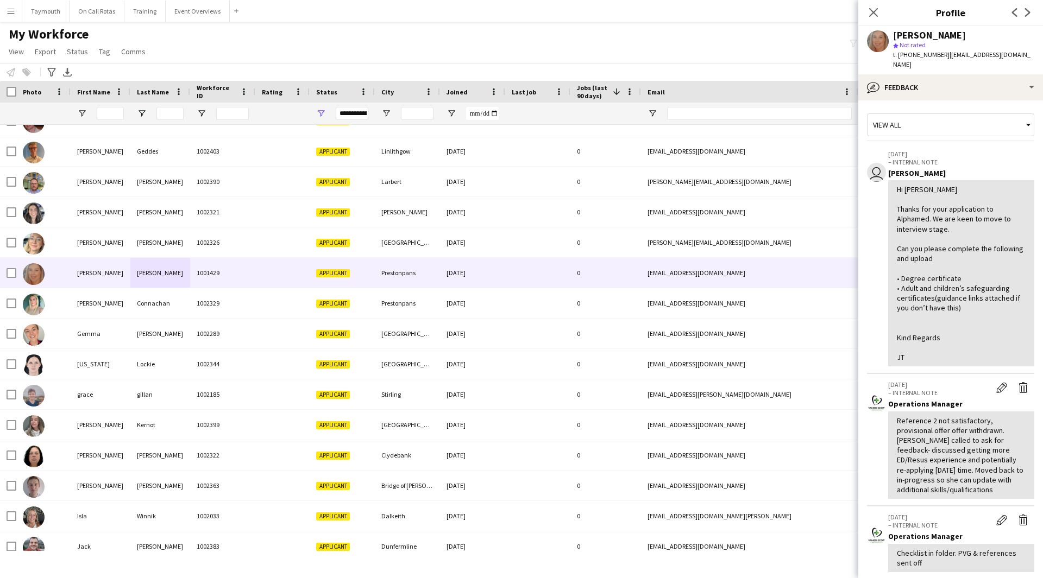
drag, startPoint x: 983, startPoint y: 68, endPoint x: 948, endPoint y: 56, distance: 36.2
click at [948, 56] on div "t. [PHONE_NUMBER] | [EMAIL_ADDRESS][DOMAIN_NAME]" at bounding box center [963, 60] width 141 height 20
copy span "[EMAIL_ADDRESS][DOMAIN_NAME]"
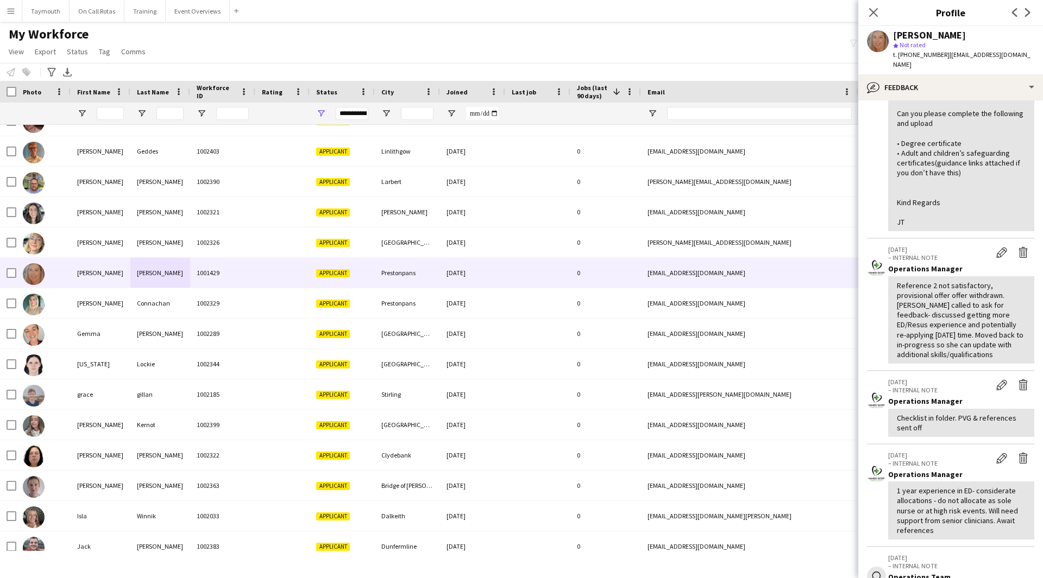
scroll to position [368, 0]
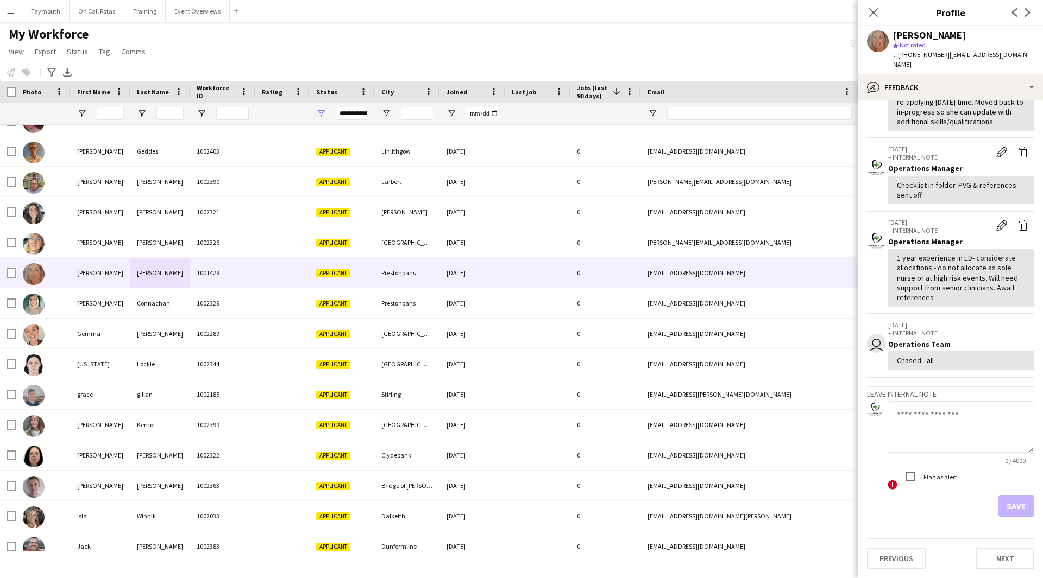
click at [965, 394] on h3 "Leave internal note" at bounding box center [950, 394] width 167 height 10
click at [941, 420] on textarea at bounding box center [961, 427] width 147 height 52
type textarea "**********"
click at [1008, 506] on button "Save" at bounding box center [1016, 506] width 36 height 22
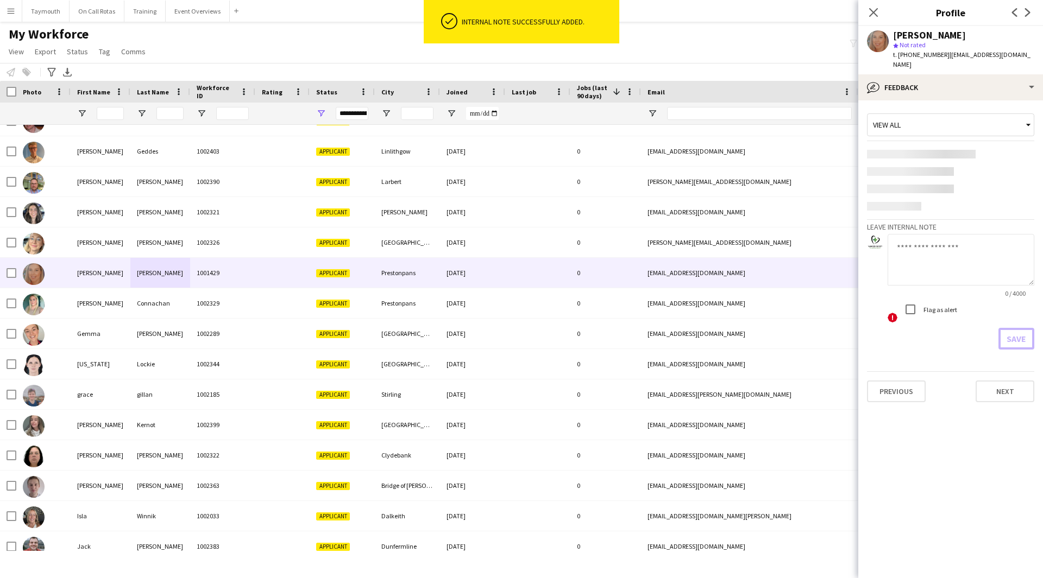
scroll to position [0, 0]
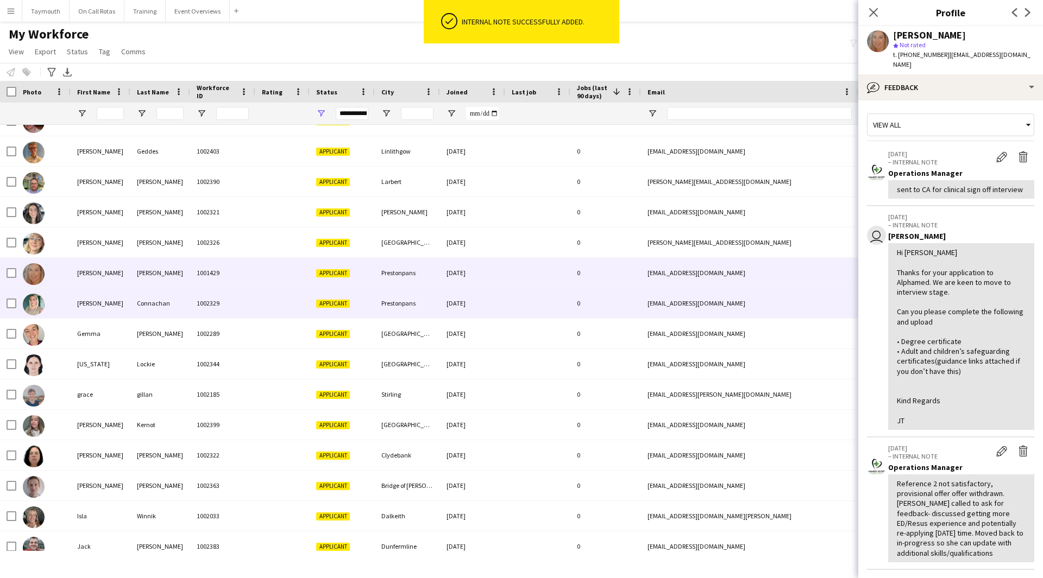
click at [288, 298] on div at bounding box center [282, 303] width 54 height 30
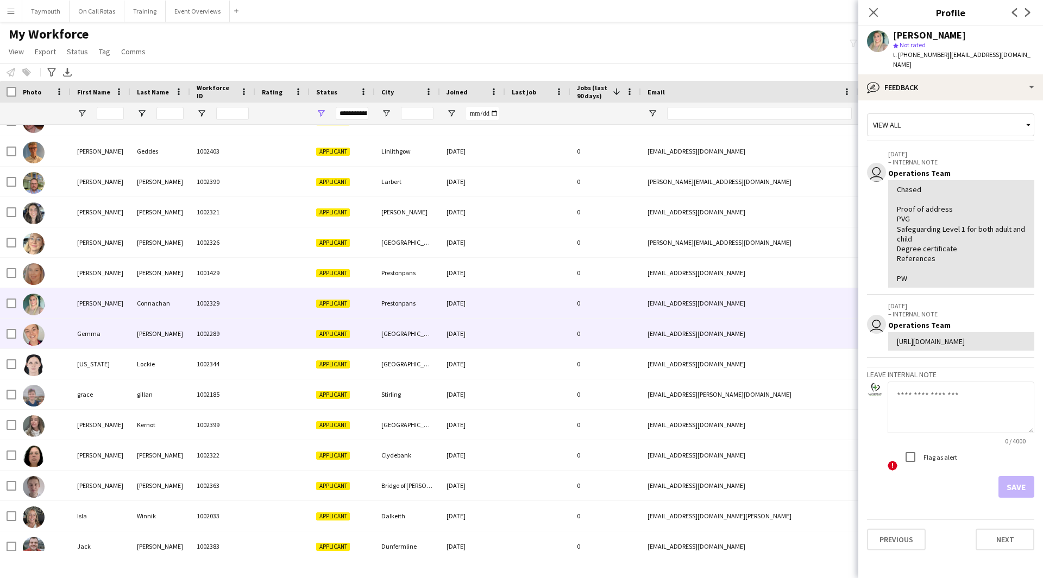
click at [236, 341] on div "1002289" at bounding box center [222, 334] width 65 height 30
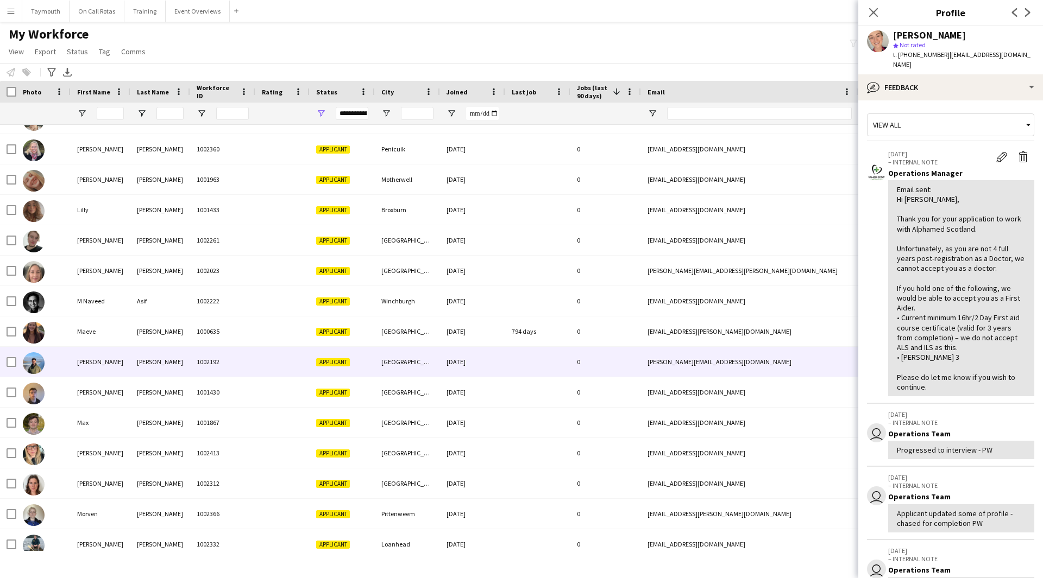
scroll to position [916, 0]
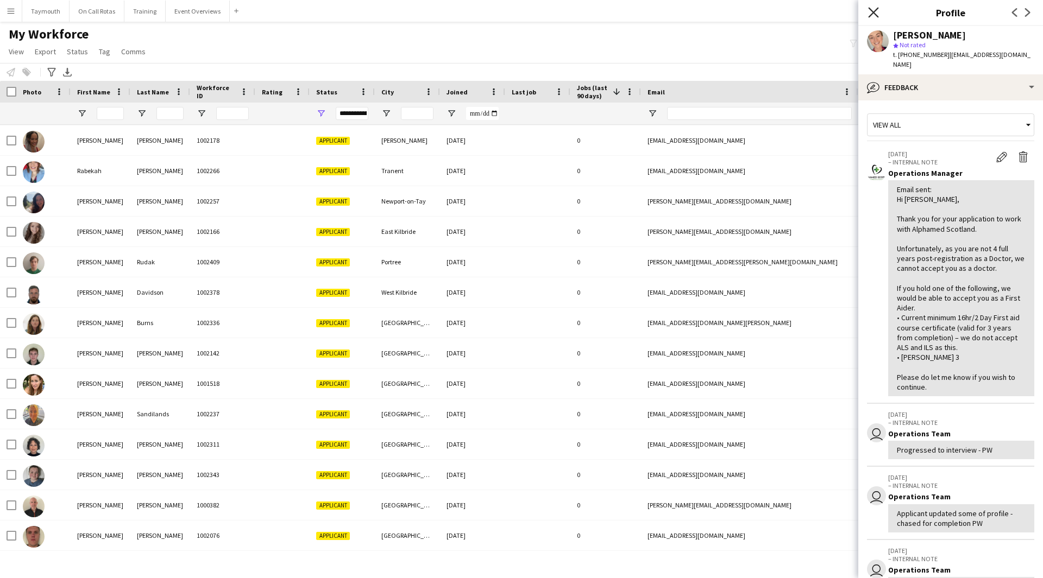
click at [876, 14] on icon "Close pop-in" at bounding box center [873, 12] width 10 height 10
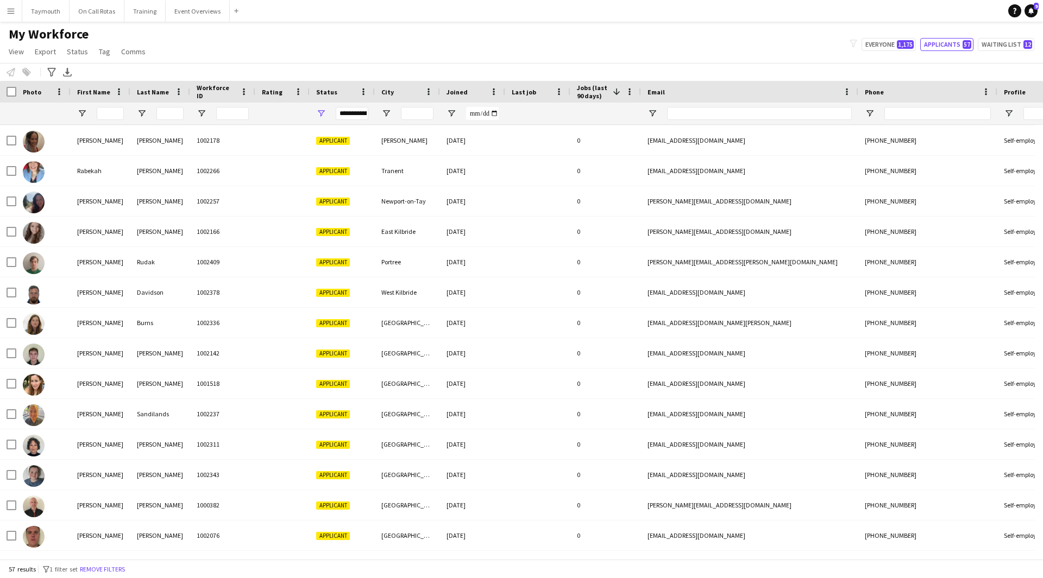
click at [314, 116] on div "**********" at bounding box center [342, 114] width 65 height 22
click at [321, 112] on span "Open Filter Menu" at bounding box center [321, 114] width 10 height 10
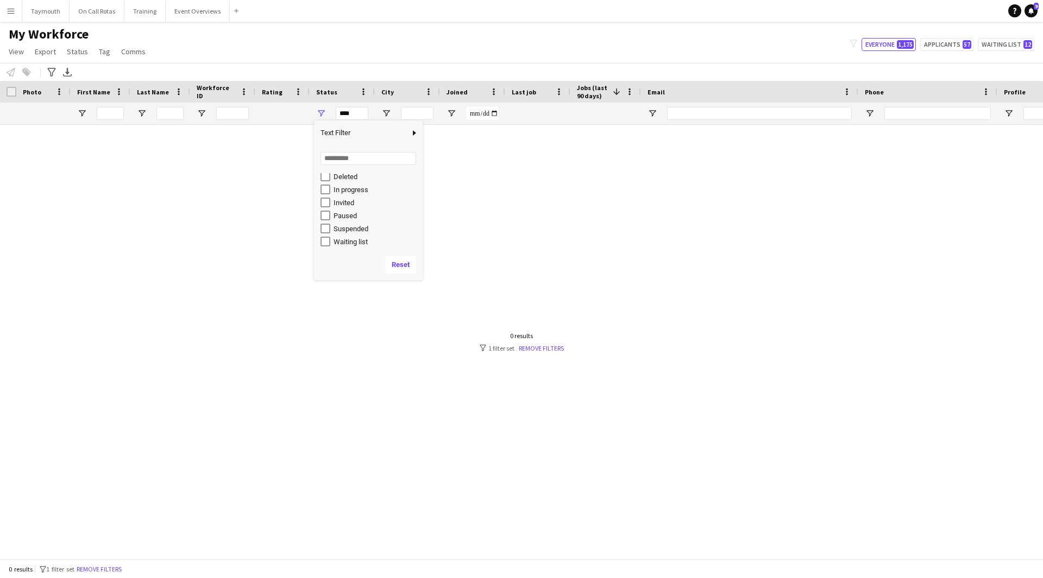
type input "**********"
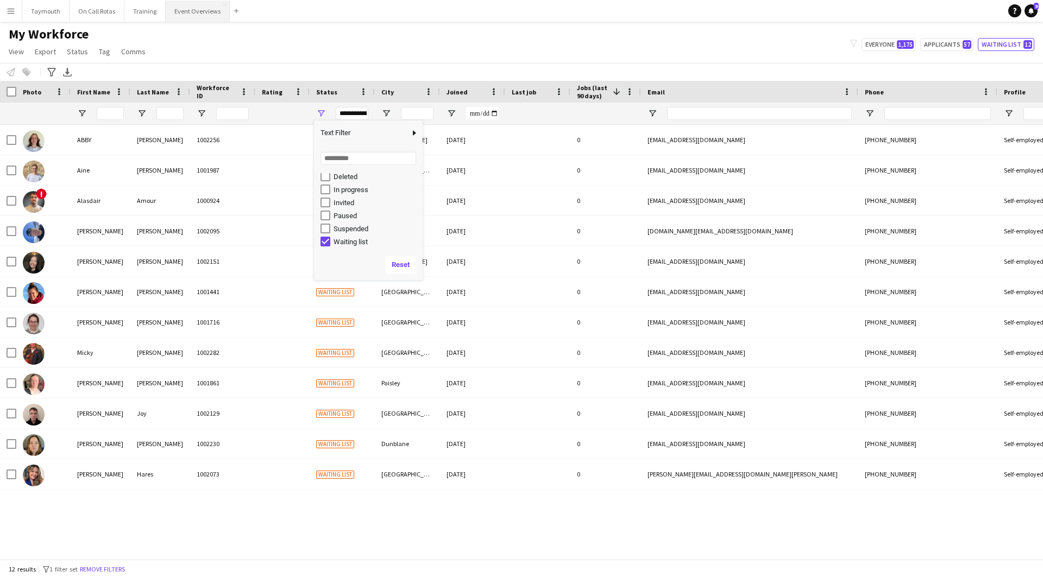
click at [194, 16] on button "Event Overviews Close" at bounding box center [198, 11] width 64 height 21
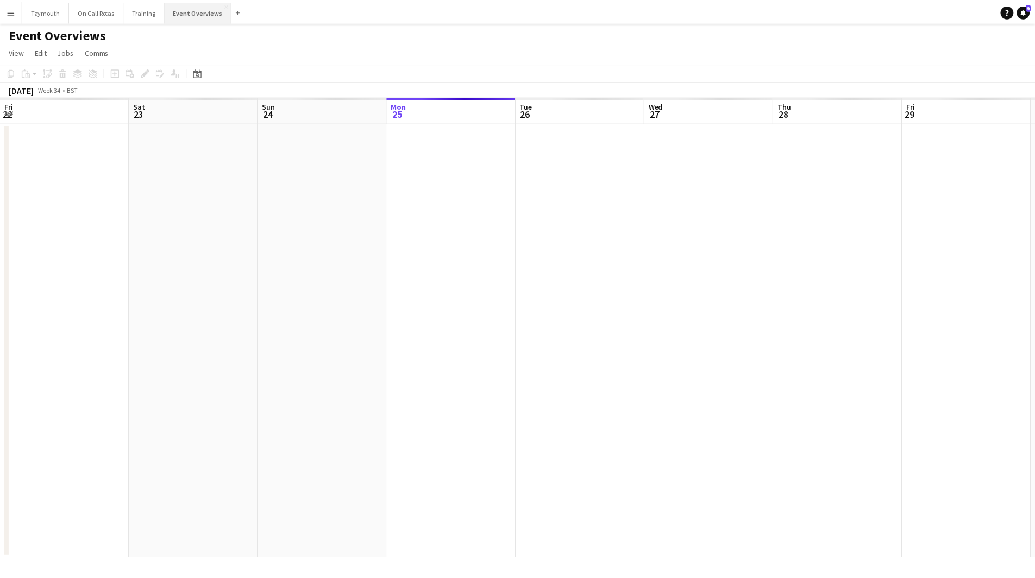
scroll to position [0, 260]
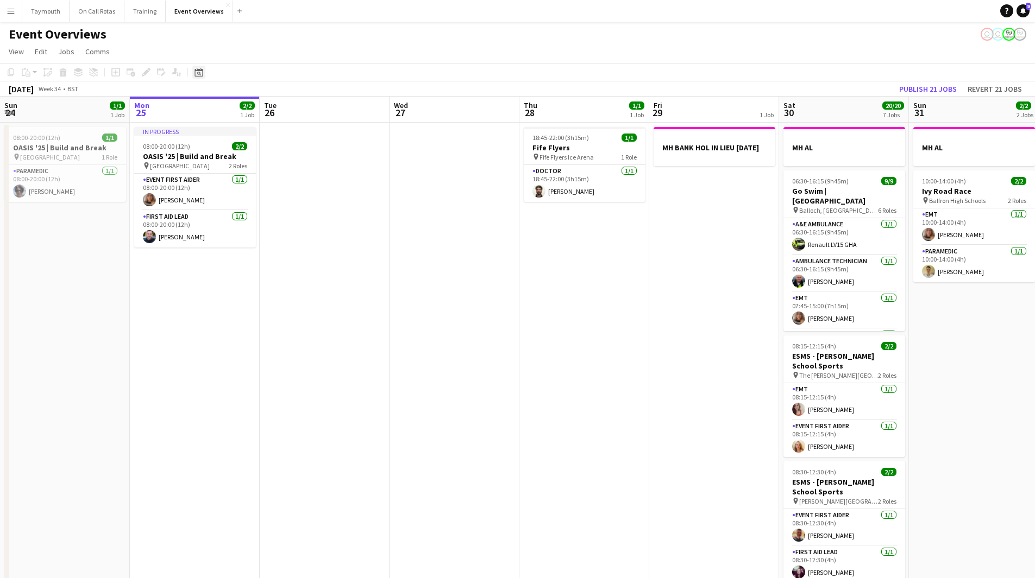
click at [202, 73] on icon "Date picker" at bounding box center [198, 72] width 9 height 9
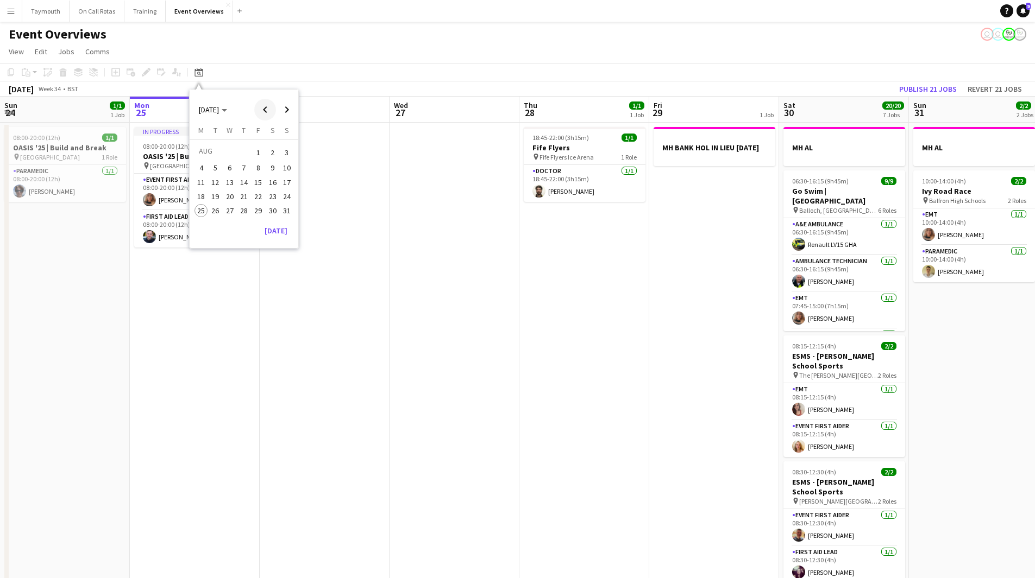
click at [271, 109] on span "Previous month" at bounding box center [265, 110] width 22 height 22
click at [287, 106] on span "Next month" at bounding box center [287, 110] width 22 height 22
click at [262, 110] on span "Previous month" at bounding box center [265, 110] width 22 height 22
click at [204, 222] on span "28" at bounding box center [200, 222] width 13 height 13
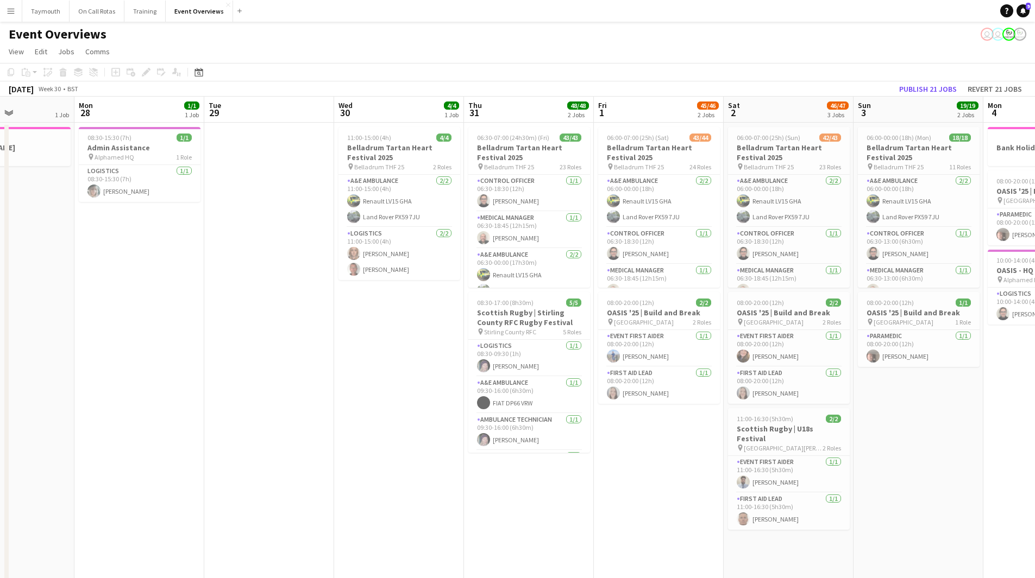
scroll to position [0, 354]
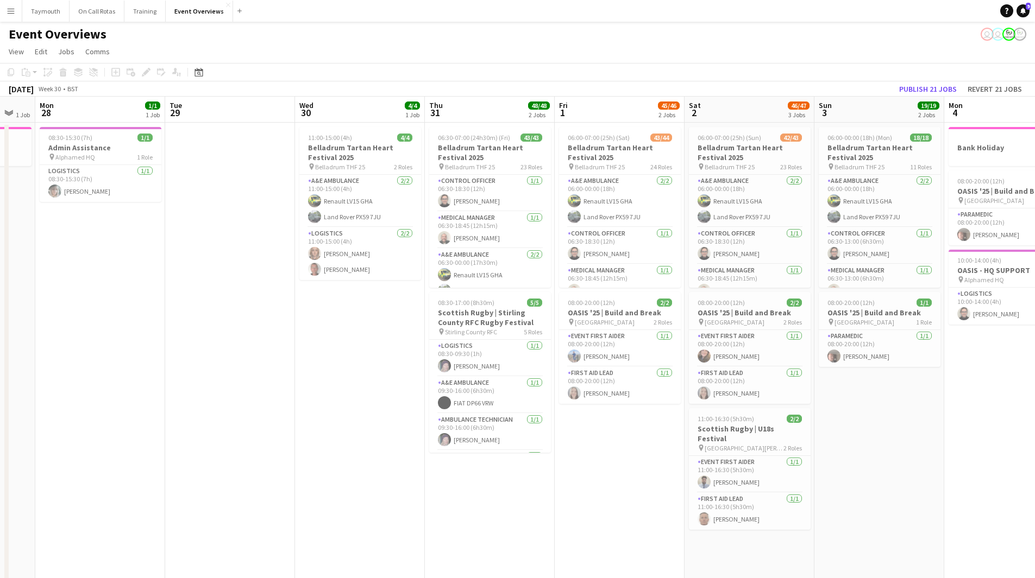
drag, startPoint x: 434, startPoint y: 363, endPoint x: 194, endPoint y: 364, distance: 240.1
click at [194, 364] on app-calendar-viewport "Fri 25 2 Jobs Sat 26 1 Job Sun 27 1 Job Mon 28 1/1 1 Job Tue 29 Wed 30 4/4 1 Jo…" at bounding box center [517, 551] width 1035 height 908
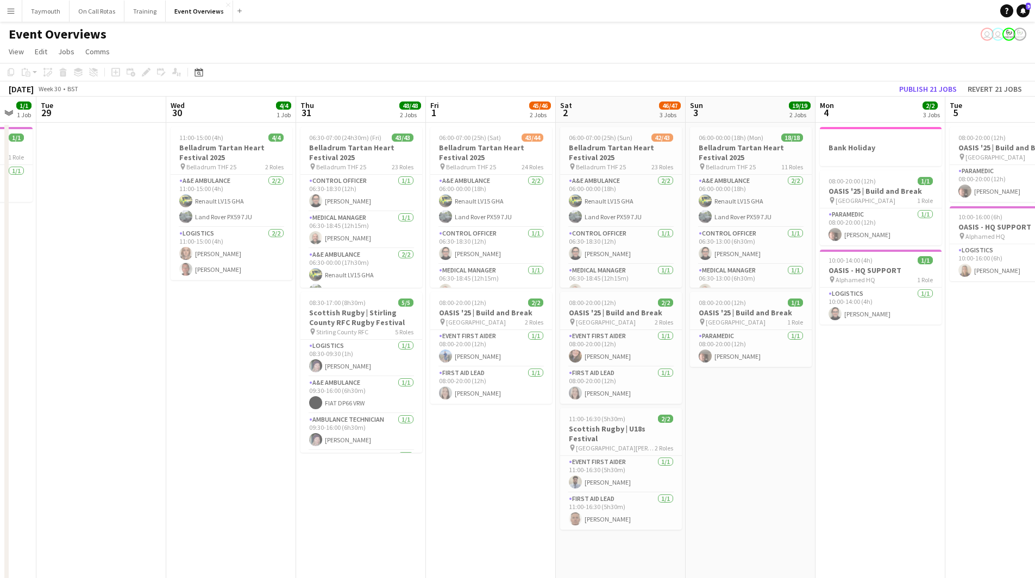
scroll to position [0, 393]
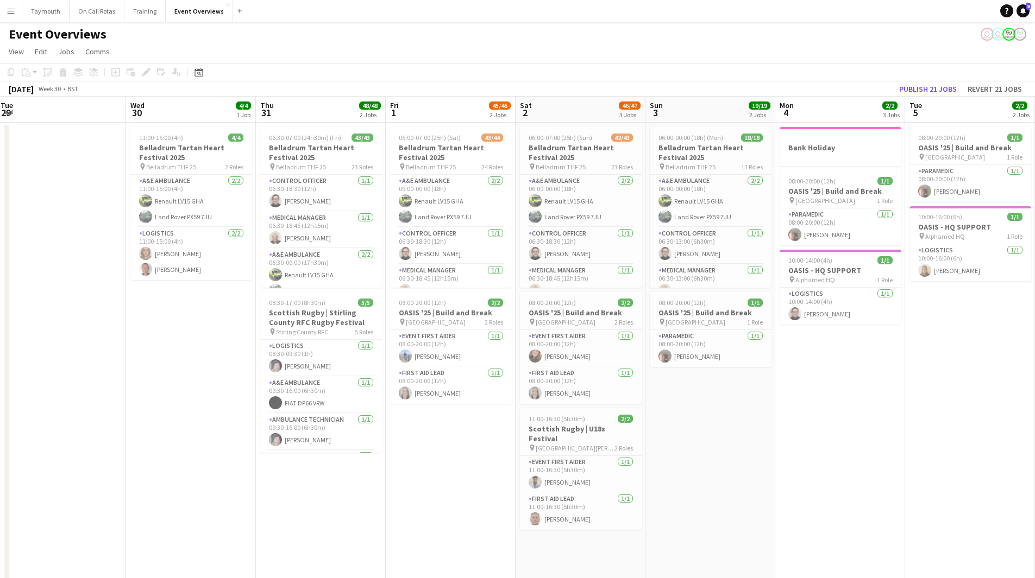
drag, startPoint x: 325, startPoint y: 373, endPoint x: 156, endPoint y: 385, distance: 169.3
click at [156, 385] on app-calendar-viewport "Sat 26 1 Job Sun 27 1 Job Mon 28 1/1 1 Job Tue 29 Wed 30 4/4 1 Job Thu 31 48/48…" at bounding box center [517, 551] width 1035 height 908
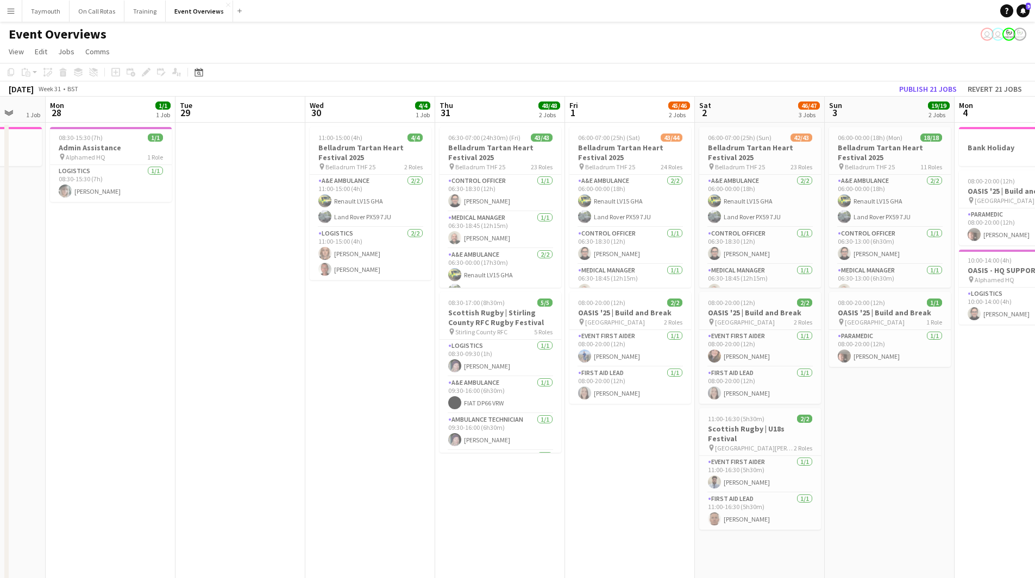
scroll to position [0, 333]
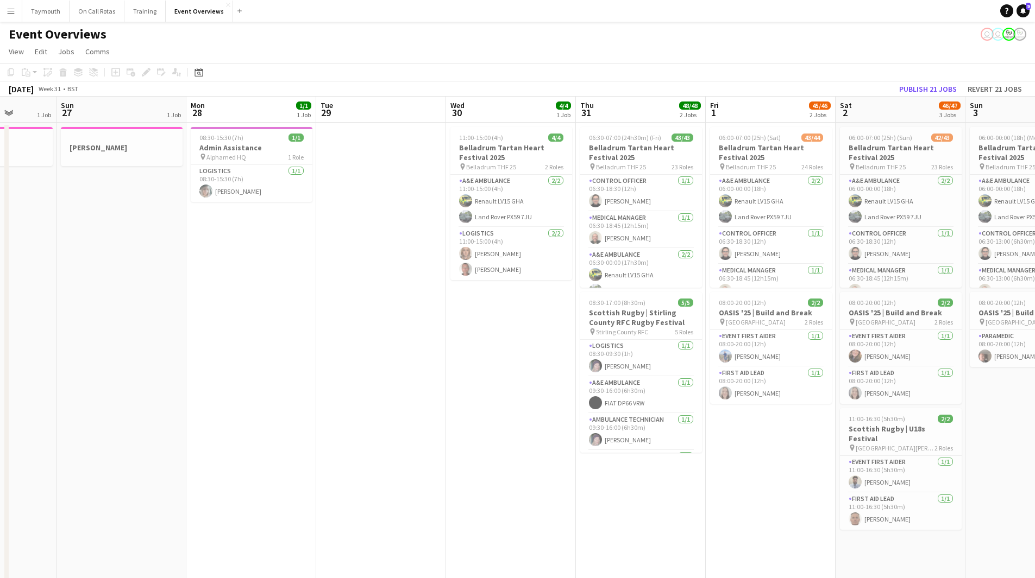
drag, startPoint x: 87, startPoint y: 245, endPoint x: 404, endPoint y: 283, distance: 318.4
click at [404, 283] on app-calendar-viewport "Thu 24 5/5 2 Jobs Fri 25 2 Jobs Sat 26 1 Job Sun 27 1 Job Mon 28 1/1 1 Job Tue …" at bounding box center [517, 551] width 1035 height 908
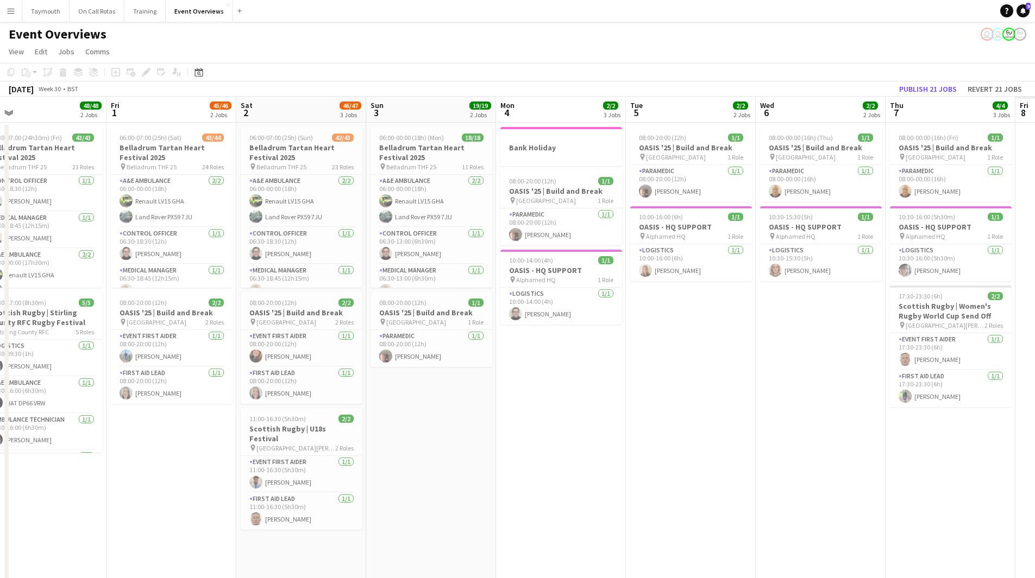
scroll to position [0, 319]
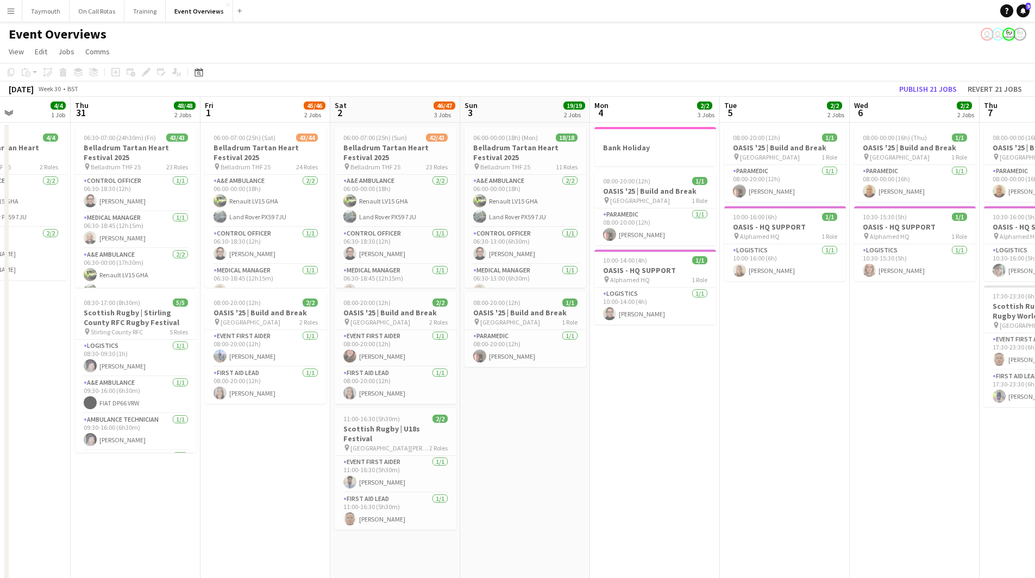
drag, startPoint x: 544, startPoint y: 324, endPoint x: -32, endPoint y: 326, distance: 576.3
click at [0, 326] on html "Menu Boards Boards Boards All jobs Status Workforce Workforce My Workforce Recr…" at bounding box center [517, 502] width 1035 height 1005
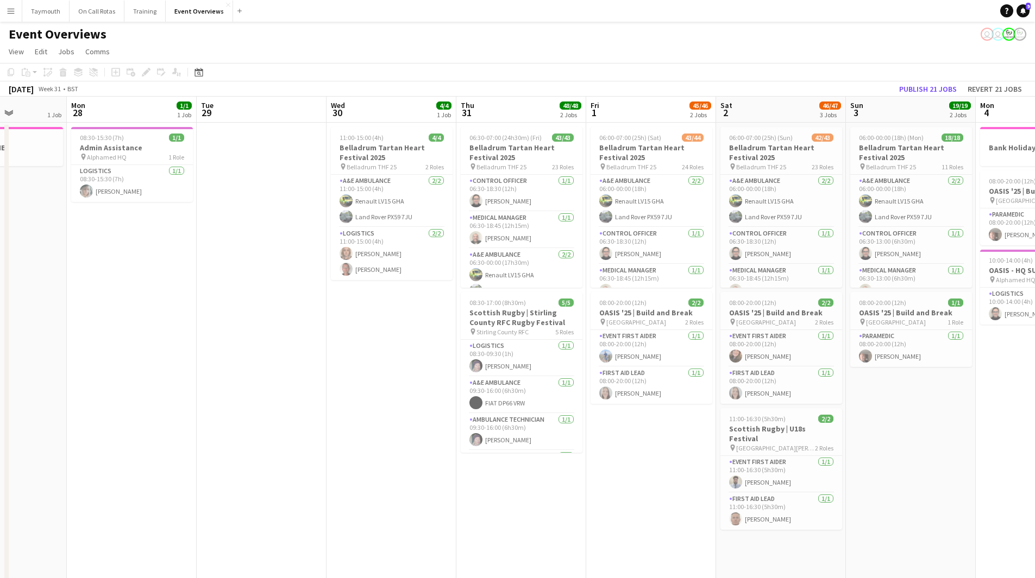
scroll to position [0, 307]
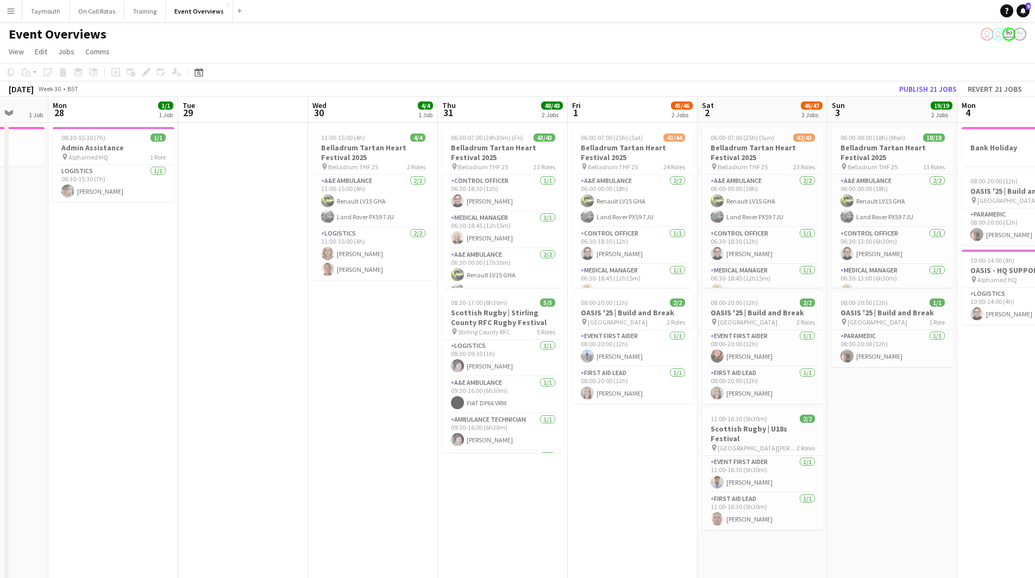
drag, startPoint x: 521, startPoint y: 460, endPoint x: 840, endPoint y: 451, distance: 319.5
click at [869, 455] on app-calendar-viewport "Fri 25 2 Jobs Sat 26 1 Job Sun 27 1 Job Mon 28 1/1 1 Job Tue 29 Wed 30 4/4 1 Jo…" at bounding box center [517, 551] width 1035 height 908
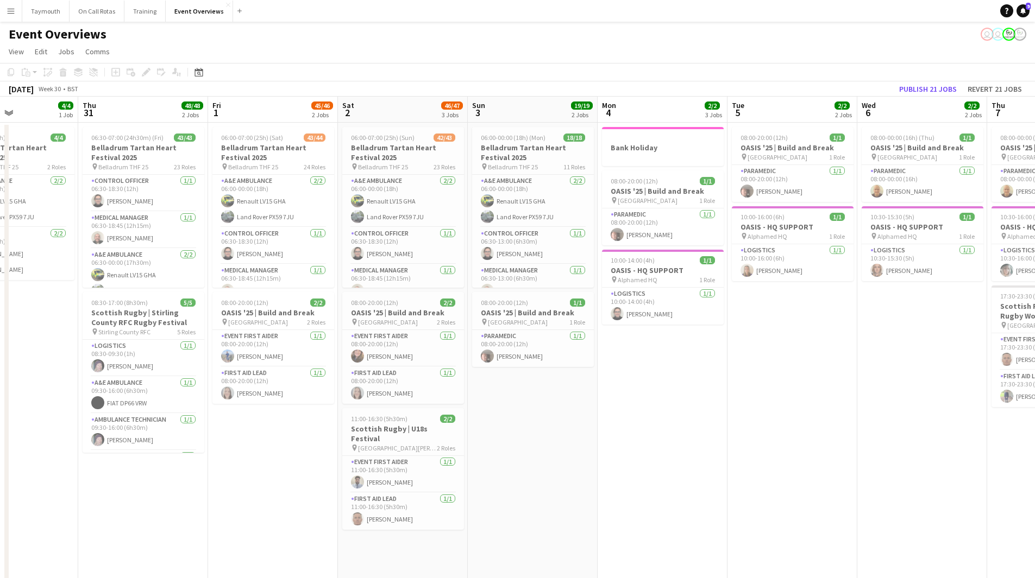
drag, startPoint x: 620, startPoint y: 415, endPoint x: 232, endPoint y: 416, distance: 387.8
click at [232, 416] on app-calendar-viewport "Sun 27 1 Job Mon 28 1/1 1 Job Tue 29 Wed 30 4/4 1 Job Thu 31 48/48 2 Jobs Fri 1…" at bounding box center [517, 551] width 1035 height 908
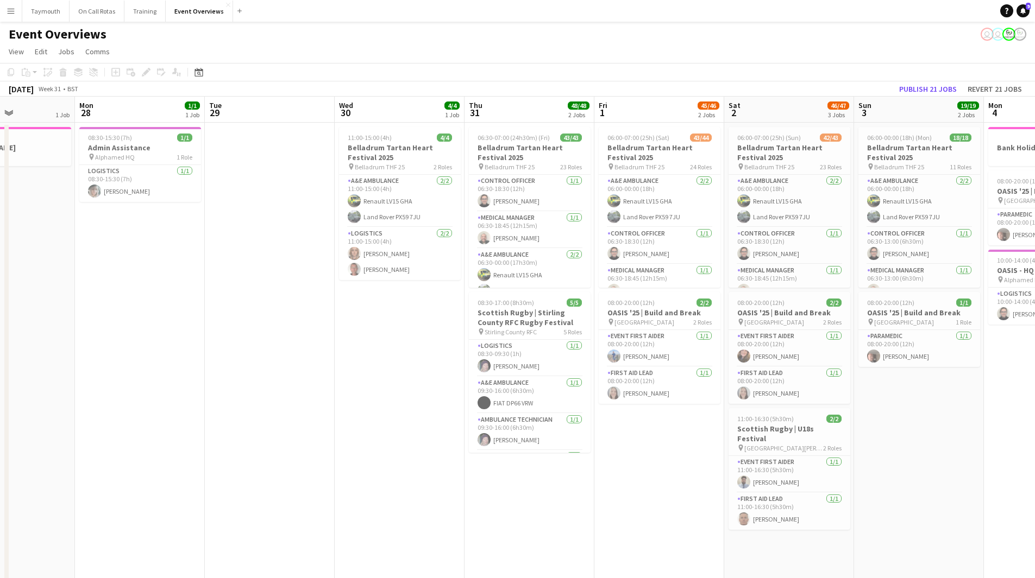
scroll to position [0, 313]
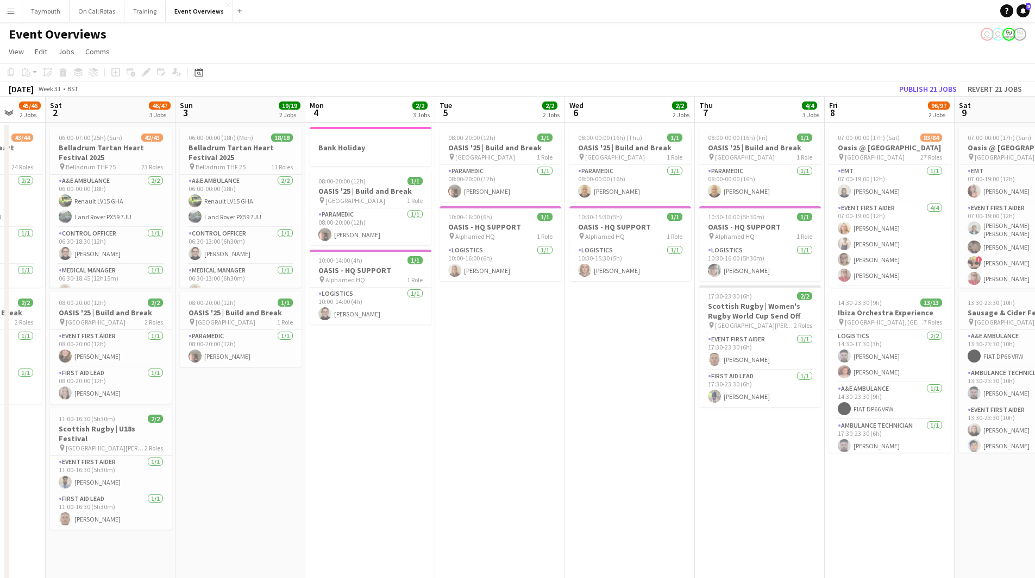
drag, startPoint x: 480, startPoint y: 424, endPoint x: 99, endPoint y: 424, distance: 381.3
click at [99, 424] on app-calendar-viewport "Wed 30 4/4 1 Job Thu 31 48/48 2 Jobs Fri 1 45/46 2 Jobs Sat 2 46/47 3 Jobs Sun …" at bounding box center [517, 551] width 1035 height 908
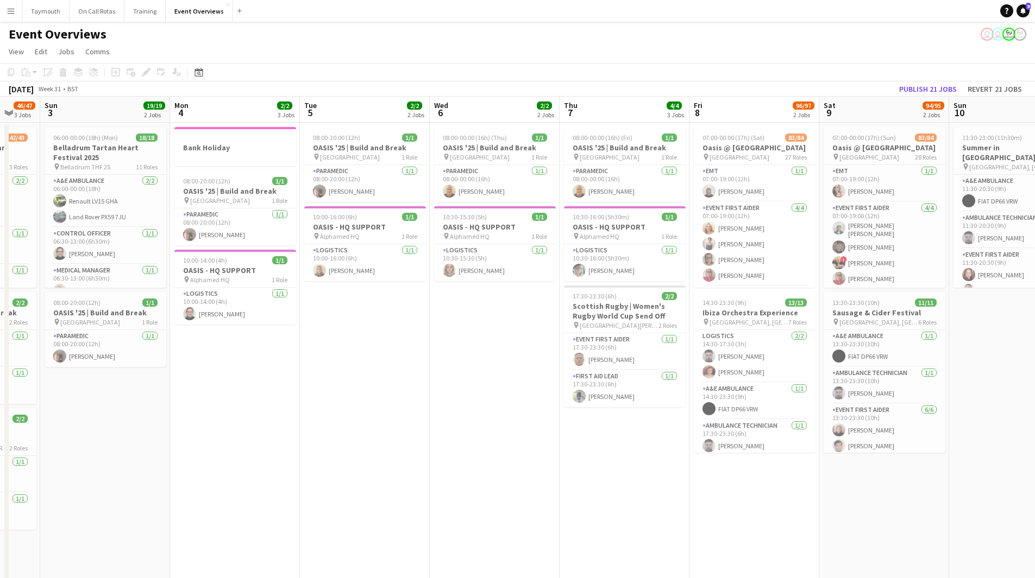
scroll to position [0, 384]
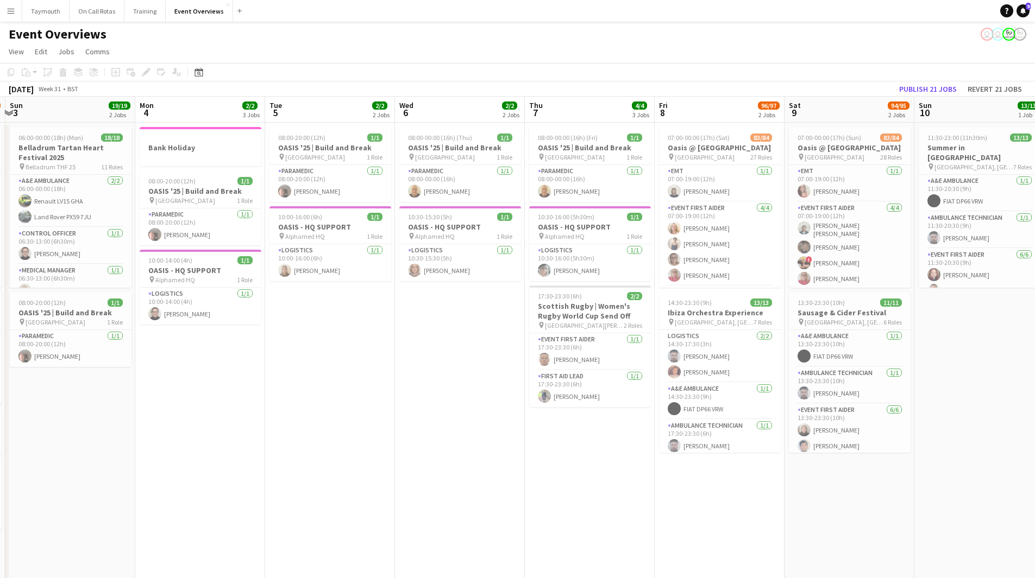
drag, startPoint x: 454, startPoint y: 417, endPoint x: 419, endPoint y: 424, distance: 35.5
click at [419, 424] on app-calendar-viewport "Thu 31 48/48 2 Jobs Fri 1 45/46 2 Jobs Sat 2 46/47 3 Jobs Sun 3 19/19 2 Jobs Mo…" at bounding box center [517, 551] width 1035 height 908
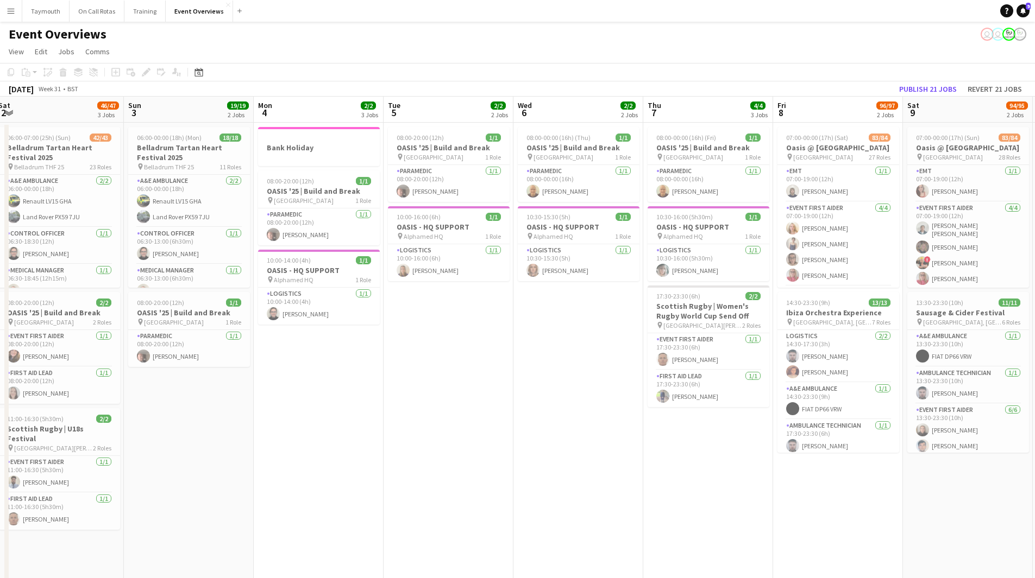
scroll to position [0, 342]
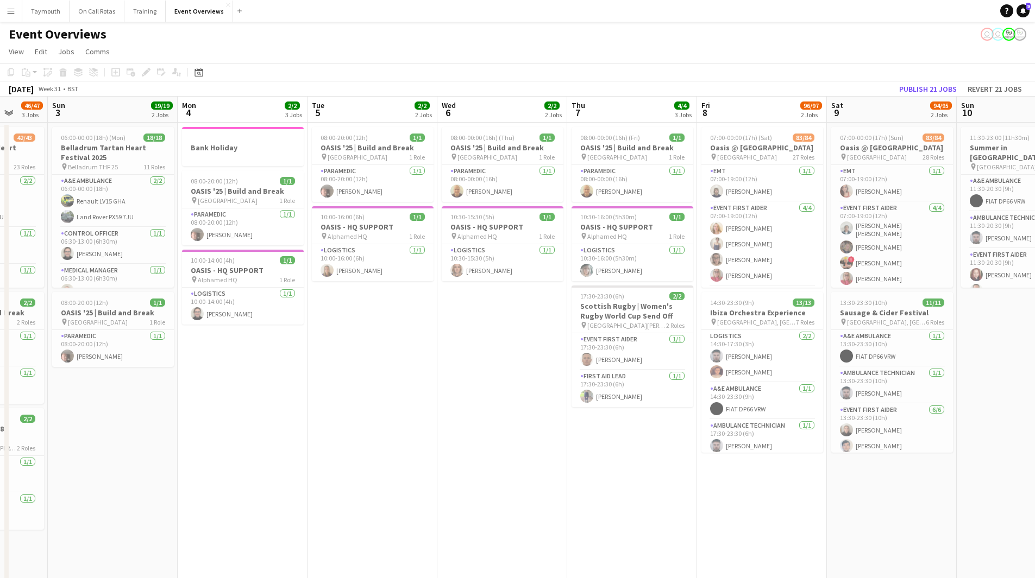
drag, startPoint x: 270, startPoint y: 410, endPoint x: 312, endPoint y: 429, distance: 46.4
click at [312, 429] on app-calendar-viewport "Thu 31 48/48 2 Jobs Fri 1 45/46 2 Jobs Sat 2 46/47 3 Jobs Sun 3 19/19 2 Jobs Mo…" at bounding box center [517, 551] width 1035 height 908
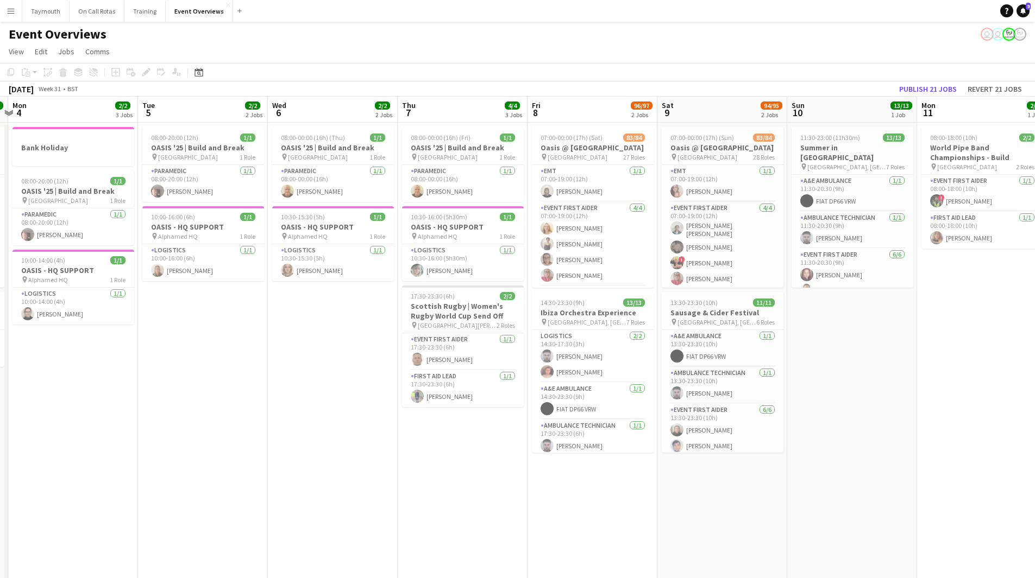
drag, startPoint x: 849, startPoint y: 551, endPoint x: 749, endPoint y: 543, distance: 100.3
click at [749, 543] on app-calendar-viewport "Fri 1 45/46 2 Jobs Sat 2 46/47 3 Jobs Sun 3 19/19 2 Jobs Mon 4 2/2 3 Jobs Tue 5…" at bounding box center [517, 551] width 1035 height 908
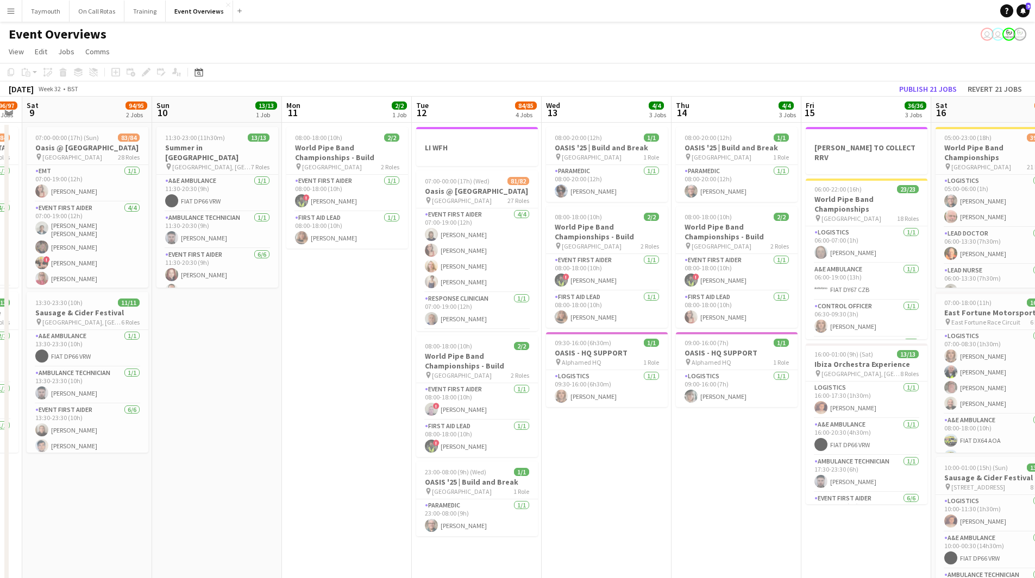
scroll to position [0, 379]
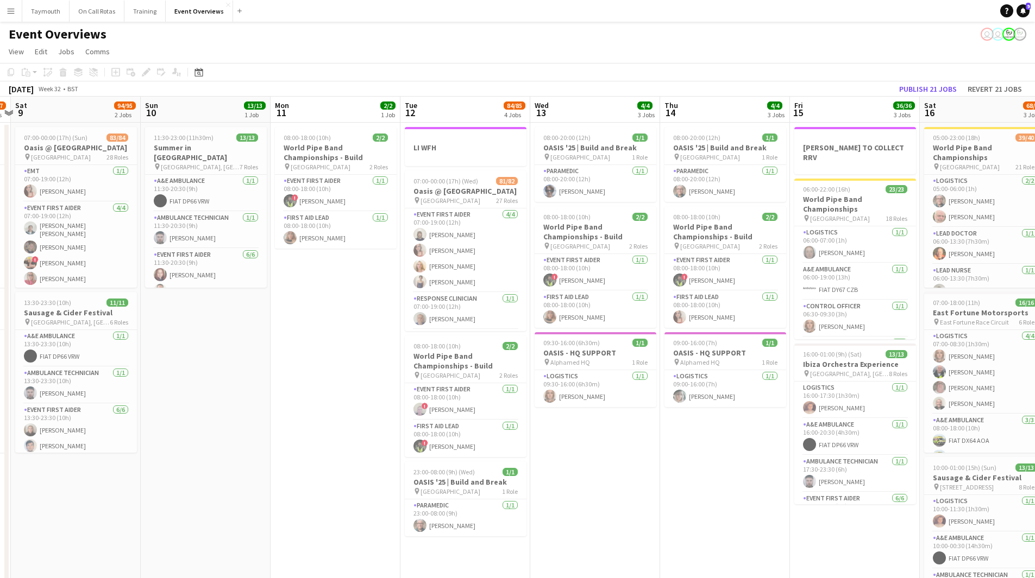
drag, startPoint x: 907, startPoint y: 448, endPoint x: 262, endPoint y: 440, distance: 645.3
click at [262, 440] on app-calendar-viewport "Wed 6 2/2 2 Jobs Thu 7 4/4 3 Jobs Fri 8 96/97 2 Jobs Sat 9 94/95 2 Jobs Sun 10 …" at bounding box center [517, 551] width 1035 height 908
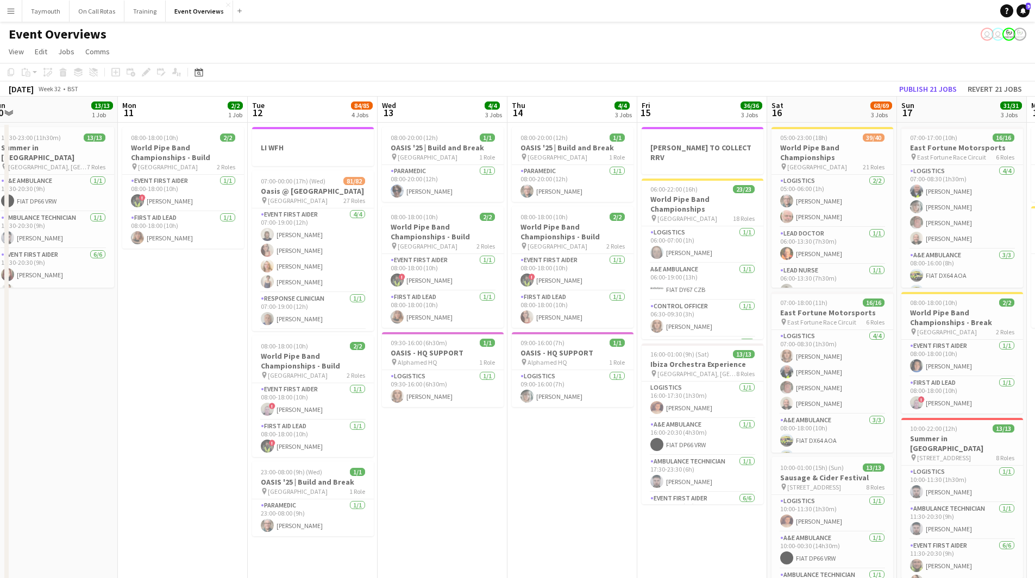
scroll to position [0, 408]
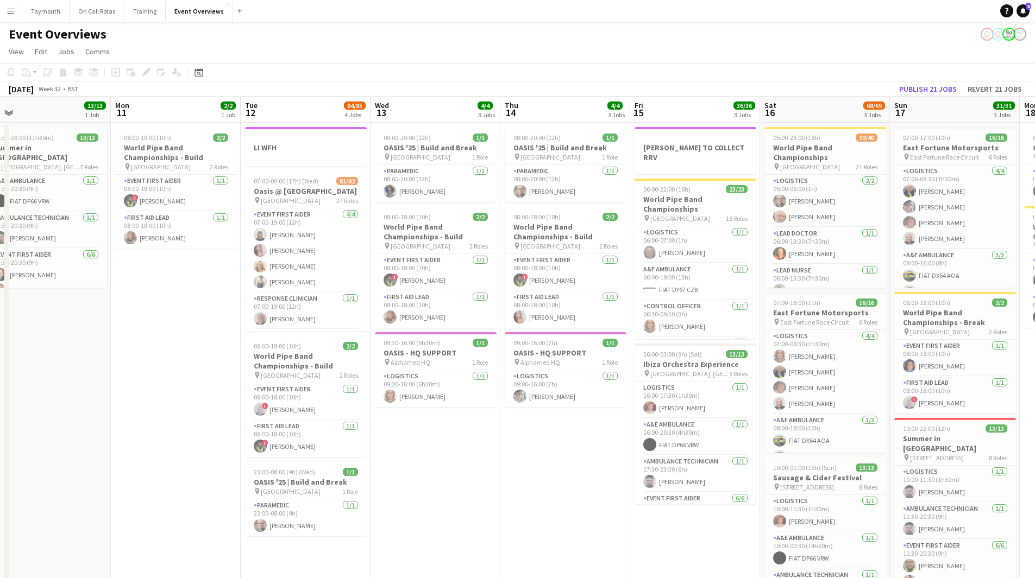
drag, startPoint x: 293, startPoint y: 401, endPoint x: 161, endPoint y: 420, distance: 133.3
click at [161, 420] on app-calendar-viewport "Thu 7 4/4 3 Jobs Fri 8 96/97 2 Jobs Sat 9 94/95 2 Jobs Sun 10 13/13 1 Job Mon 1…" at bounding box center [517, 551] width 1035 height 908
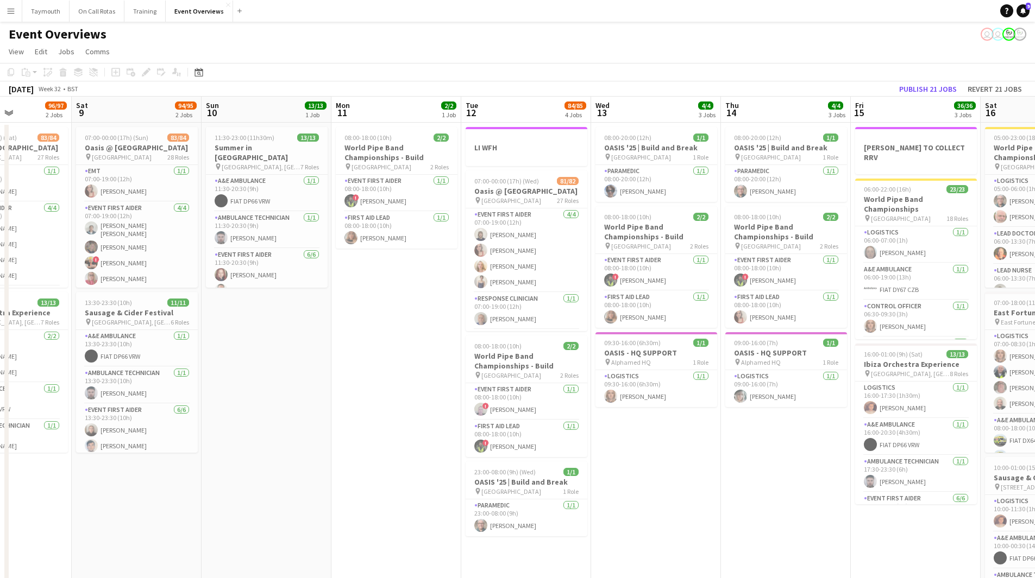
scroll to position [0, 314]
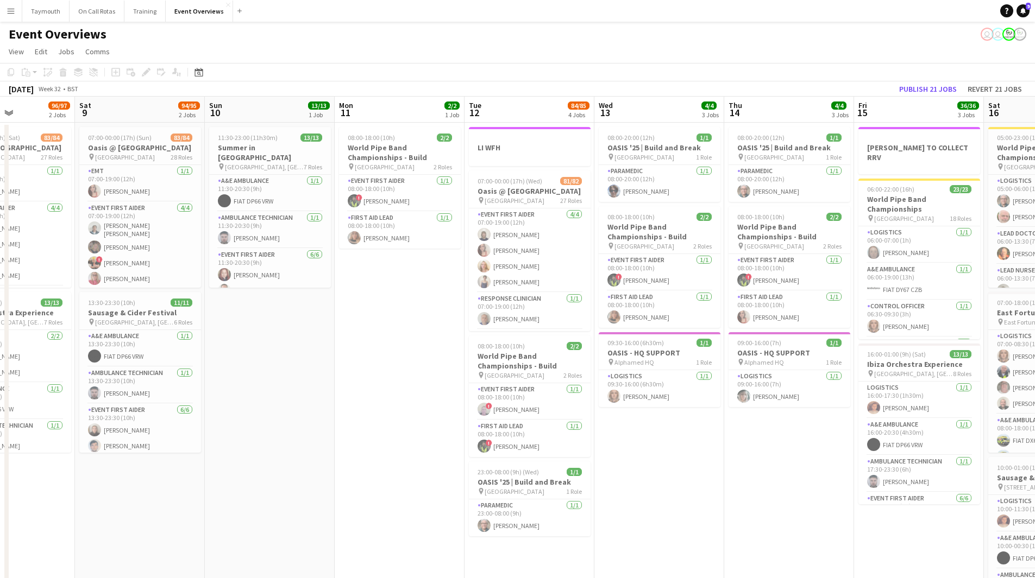
drag, startPoint x: 450, startPoint y: 457, endPoint x: 674, endPoint y: 446, distance: 224.0
click at [674, 446] on app-calendar-viewport "Wed 6 2/2 2 Jobs Thu 7 4/4 3 Jobs Fri 8 96/97 2 Jobs Sat 9 94/95 2 Jobs Sun 10 …" at bounding box center [517, 551] width 1035 height 908
drag, startPoint x: 761, startPoint y: 441, endPoint x: 958, endPoint y: 429, distance: 197.0
click at [935, 423] on app-calendar-viewport "Wed 6 2/2 2 Jobs Thu 7 4/4 3 Jobs Fri 8 96/97 2 Jobs Sat 9 94/95 2 Jobs Sun 10 …" at bounding box center [517, 551] width 1035 height 908
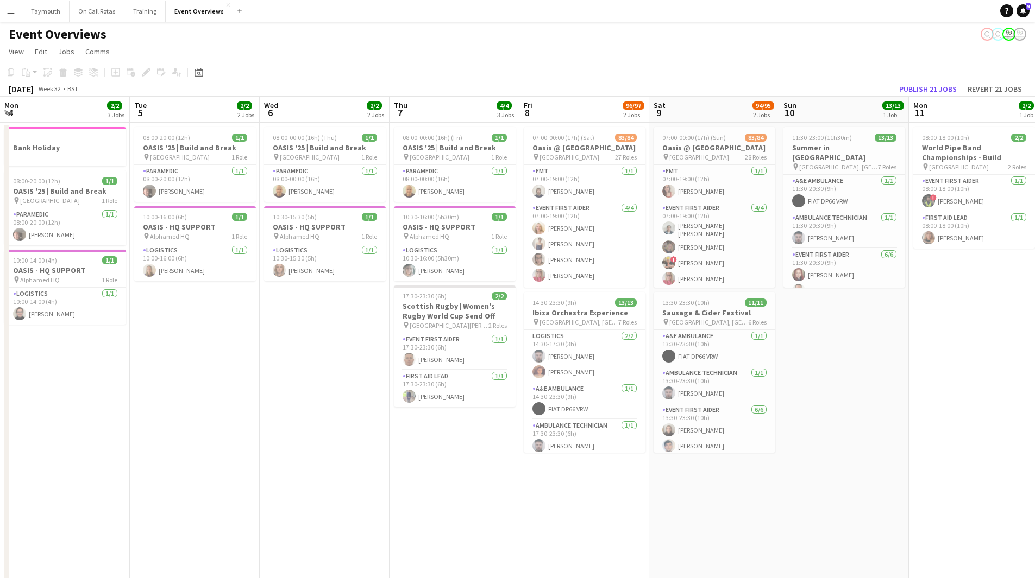
drag, startPoint x: 602, startPoint y: 436, endPoint x: 900, endPoint y: 403, distance: 299.4
click at [876, 405] on app-calendar-viewport "Sat 2 46/47 3 Jobs Sun 3 19/19 2 Jobs Mon 4 2/2 3 Jobs Tue 5 2/2 2 Jobs Wed 6 2…" at bounding box center [517, 551] width 1035 height 908
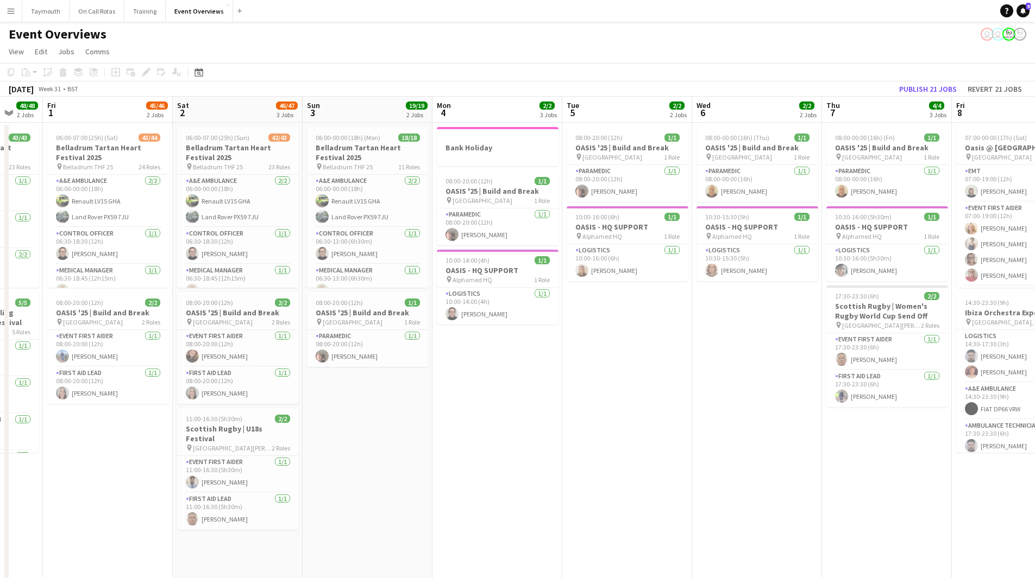
drag, startPoint x: 602, startPoint y: 422, endPoint x: 644, endPoint y: 419, distance: 42.5
click at [644, 419] on app-calendar-viewport "Tue 29 Wed 30 4/4 1 Job Thu 31 48/48 2 Jobs Fri 1 45/46 2 Jobs Sat 2 46/47 3 Jo…" at bounding box center [517, 551] width 1035 height 908
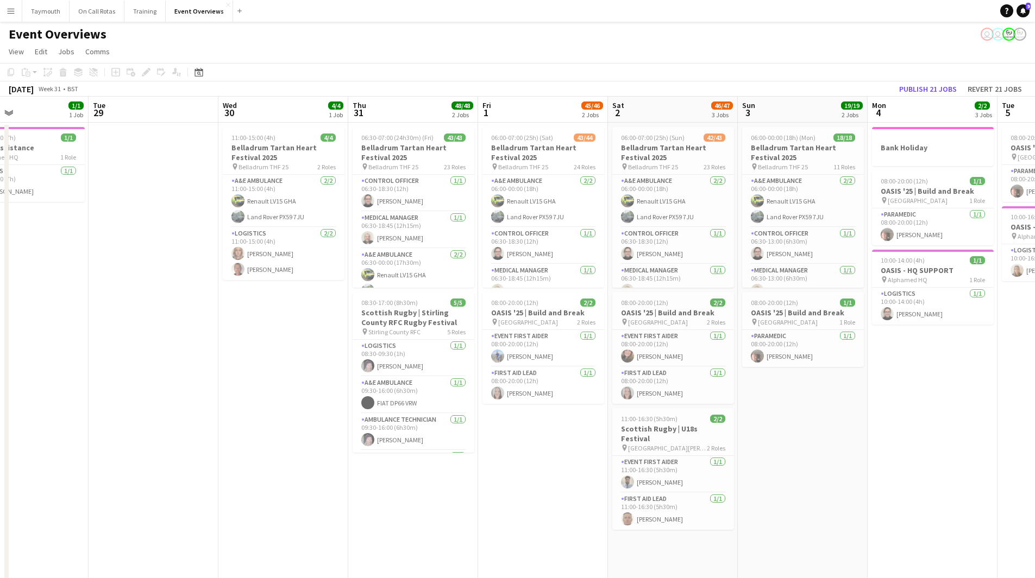
drag, startPoint x: 283, startPoint y: 462, endPoint x: 757, endPoint y: 418, distance: 475.7
click at [758, 418] on app-calendar-viewport "Sat 26 1 Job Sun 27 1 Job Mon 28 1/1 1 Job Tue 29 Wed 30 4/4 1 Job Thu 31 48/48…" at bounding box center [517, 551] width 1035 height 908
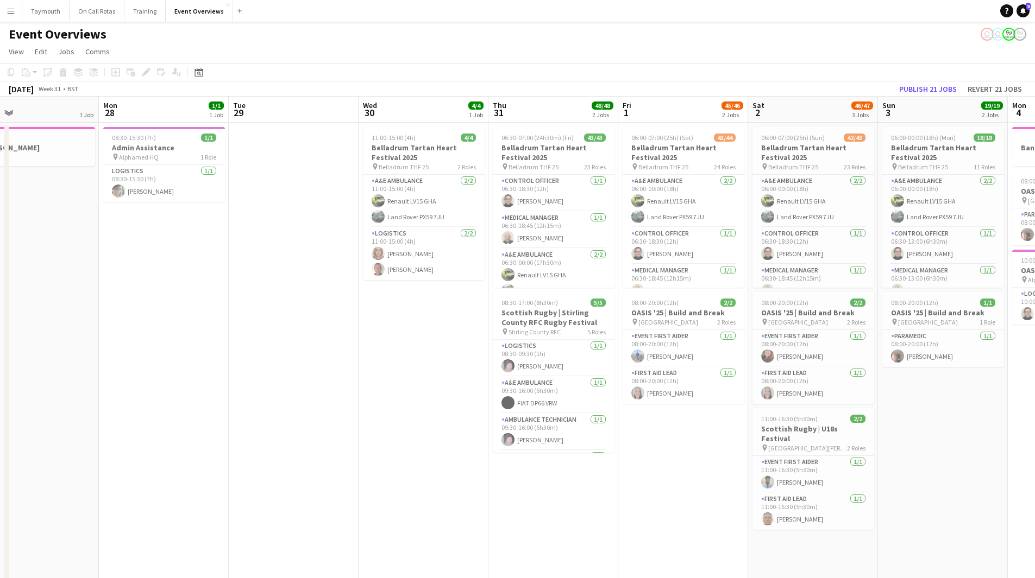
scroll to position [0, 225]
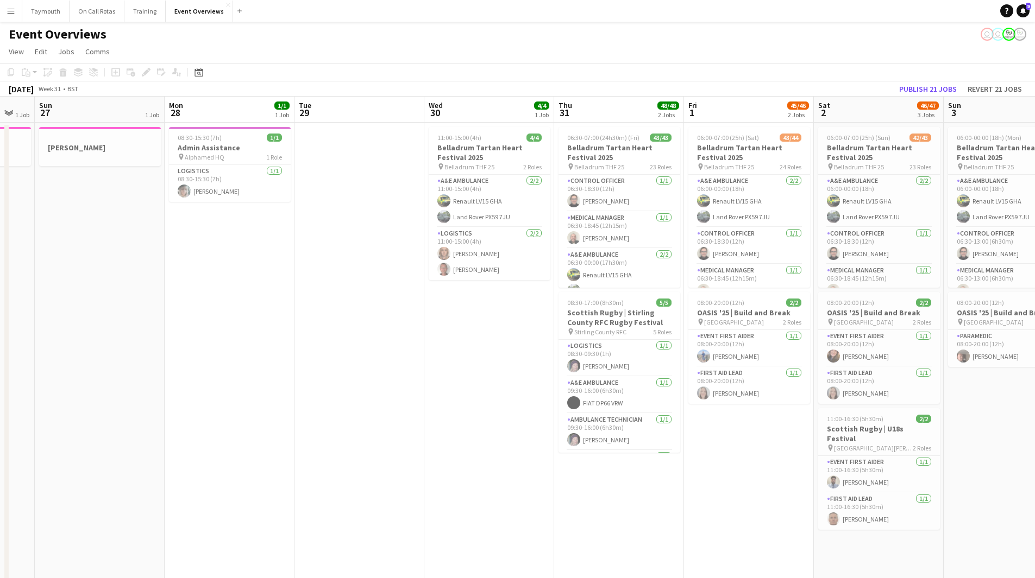
drag, startPoint x: 494, startPoint y: 402, endPoint x: 440, endPoint y: 401, distance: 53.2
click at [440, 401] on app-calendar-viewport "Fri 25 2 Jobs Sat 26 1 Job Sun 27 1 Job Mon 28 1/1 1 Job Tue 29 Wed 30 4/4 1 Jo…" at bounding box center [517, 551] width 1035 height 908
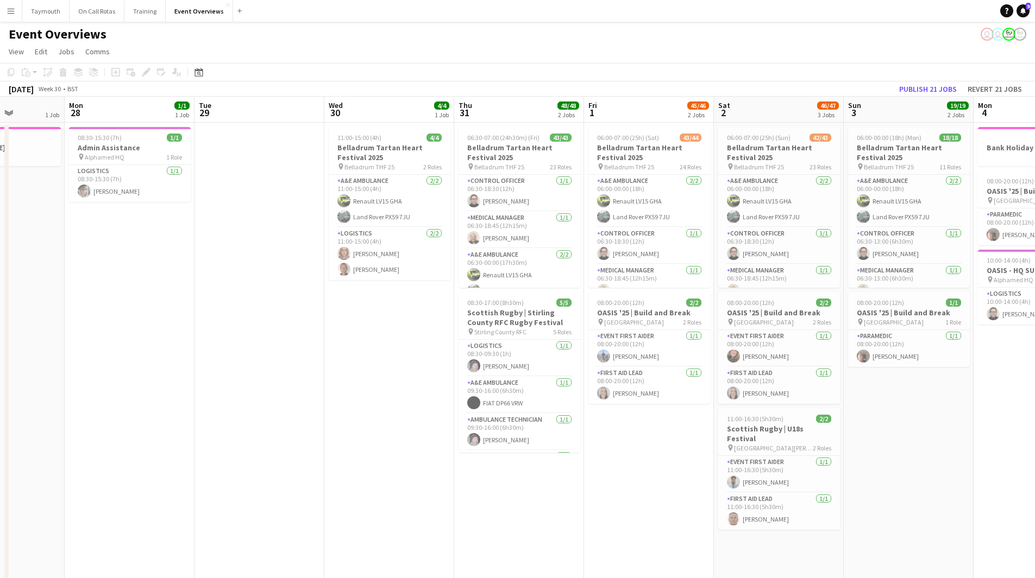
drag, startPoint x: 387, startPoint y: 351, endPoint x: 287, endPoint y: 357, distance: 100.1
click at [287, 357] on app-calendar-viewport "Fri 25 2 Jobs Sat 26 1 Job Sun 27 1 Job Mon 28 1/1 1 Job Tue 29 Wed 30 4/4 1 Jo…" at bounding box center [517, 551] width 1035 height 908
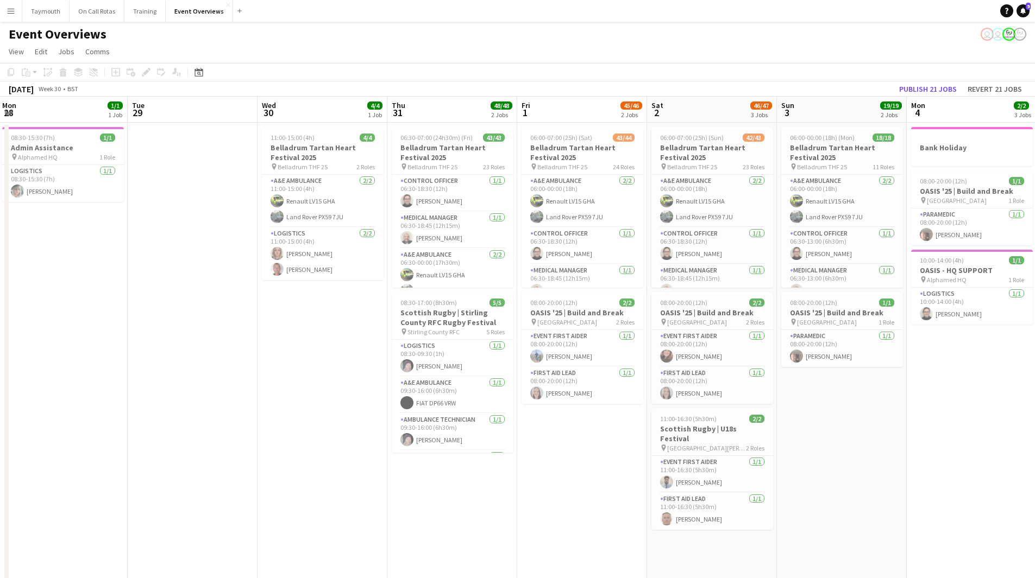
drag, startPoint x: 356, startPoint y: 342, endPoint x: 291, endPoint y: 332, distance: 66.0
click at [288, 353] on app-calendar-viewport "Fri 25 2 Jobs Sat 26 1 Job Sun 27 1 Job Mon 28 1/1 1 Job Tue 29 Wed 30 4/4 1 Jo…" at bounding box center [517, 551] width 1035 height 908
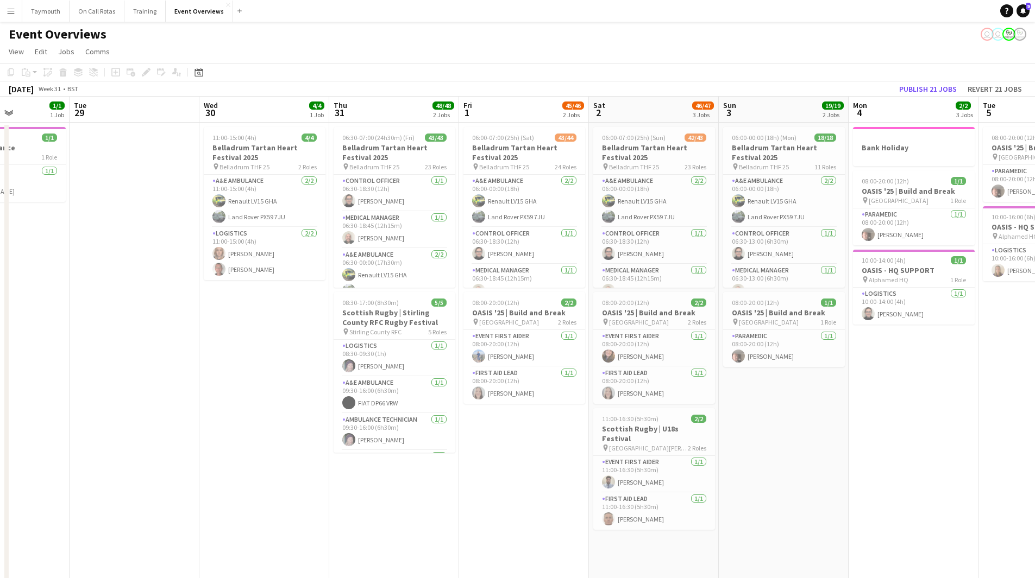
scroll to position [0, 345]
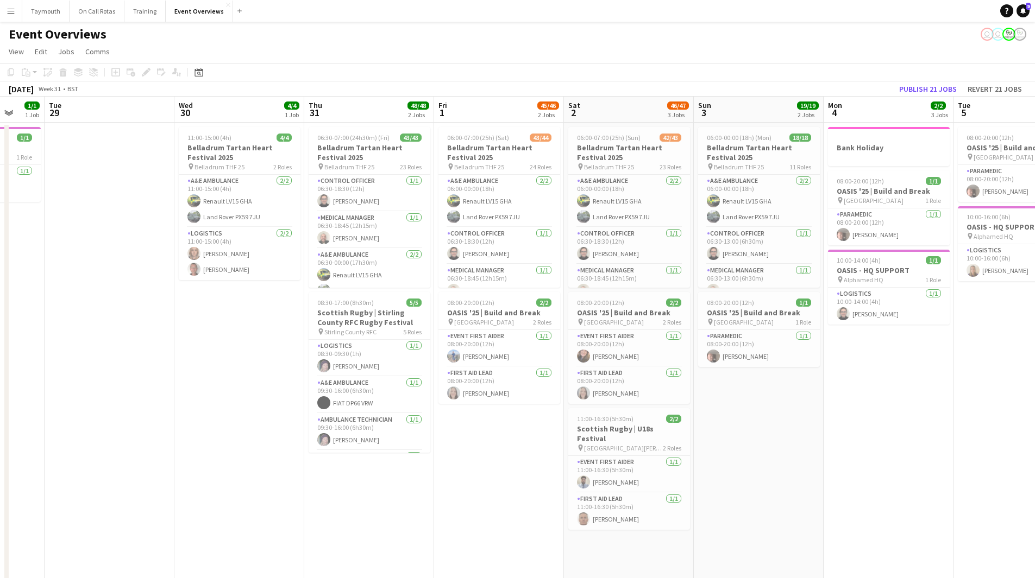
drag, startPoint x: 336, startPoint y: 292, endPoint x: 254, endPoint y: 304, distance: 82.8
click at [254, 304] on app-calendar-viewport "Sat 26 1 Job Sun 27 1 Job Mon 28 1/1 1 Job Tue 29 Wed 30 4/4 1 Job Thu 31 48/48…" at bounding box center [517, 551] width 1035 height 908
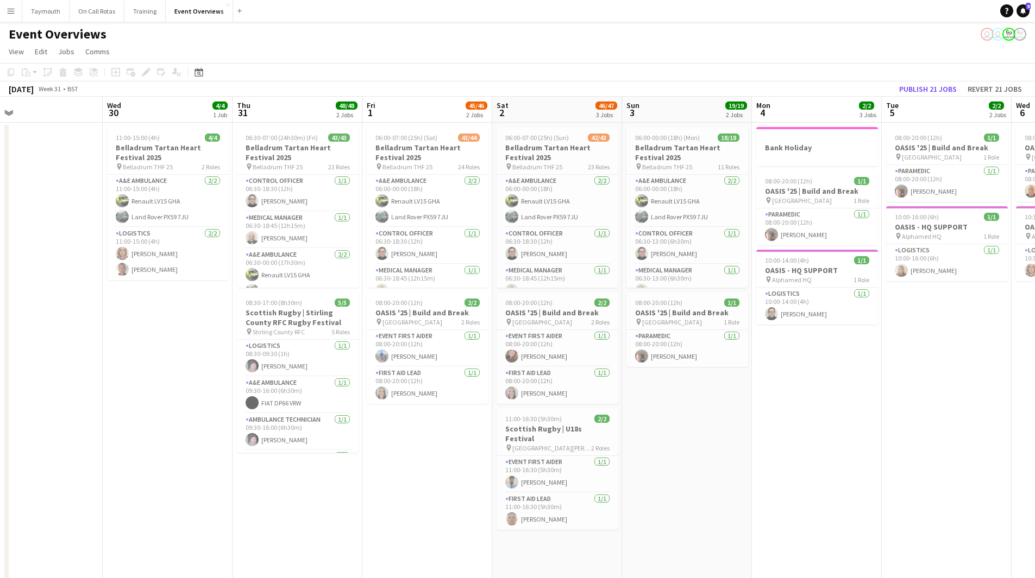
scroll to position [0, 423]
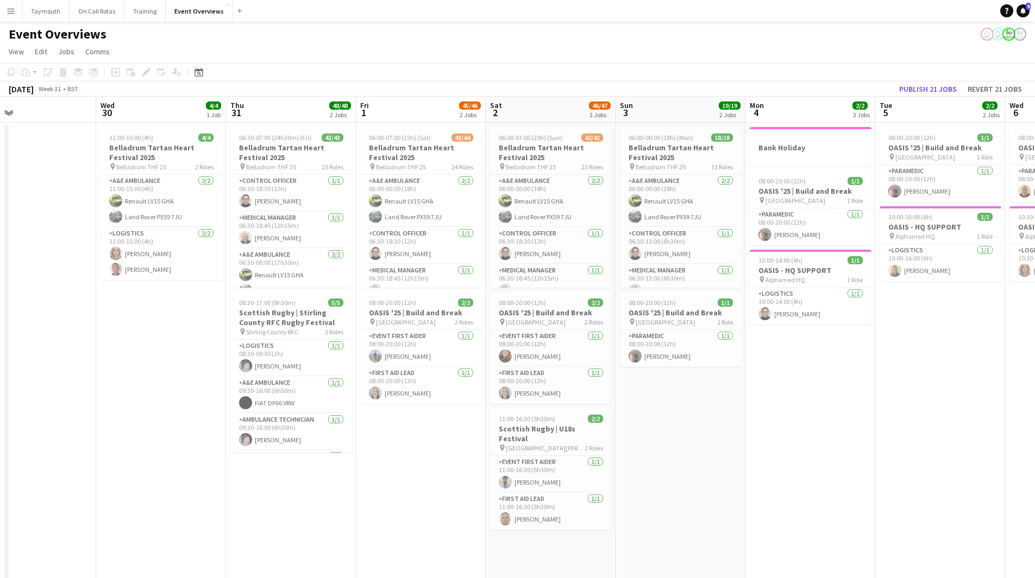
drag, startPoint x: 243, startPoint y: 295, endPoint x: 165, endPoint y: 297, distance: 78.2
click at [165, 297] on app-calendar-viewport "Sat 26 1 Job Sun 27 1 Job Mon 28 1/1 1 Job Tue 29 Wed 30 4/4 1 Job Thu 31 48/48…" at bounding box center [517, 551] width 1035 height 908
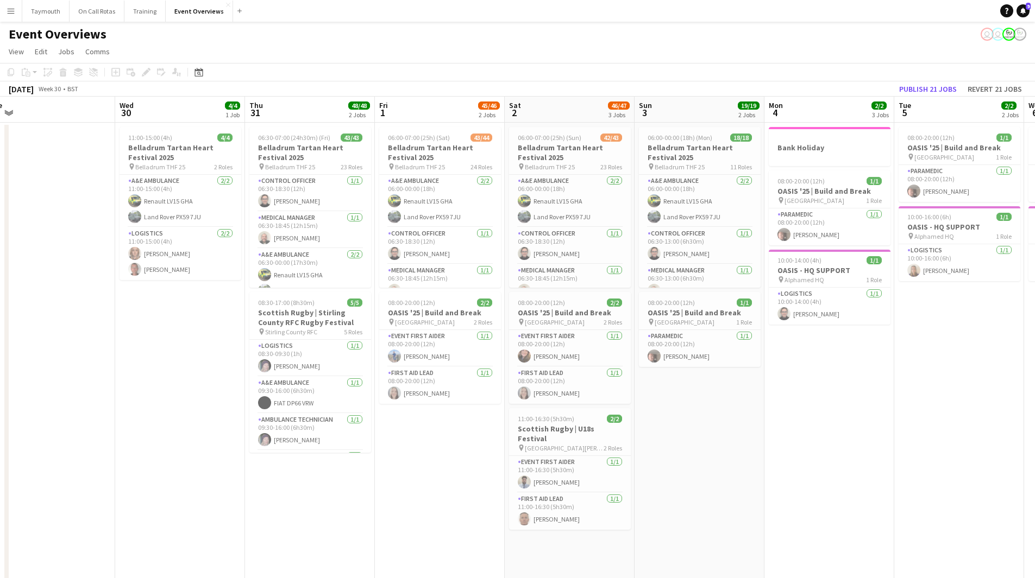
scroll to position [0, 313]
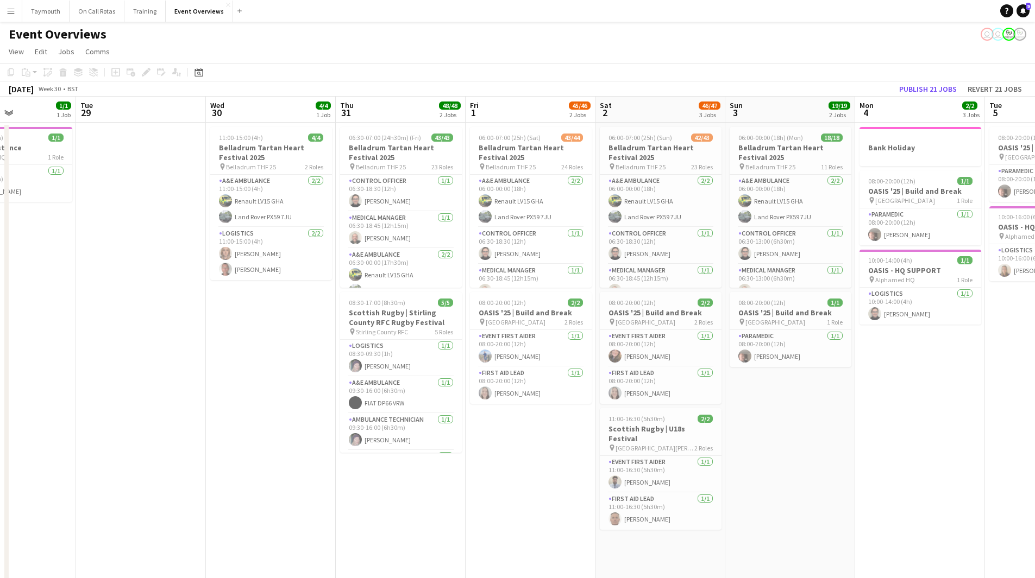
drag, startPoint x: 351, startPoint y: 298, endPoint x: 152, endPoint y: 307, distance: 200.1
click at [152, 307] on app-calendar-viewport "Sat 26 1 Job Sun 27 1 Job Mon 28 1/1 1 Job Tue 29 Wed 30 4/4 1 Job Thu 31 48/48…" at bounding box center [517, 551] width 1035 height 908
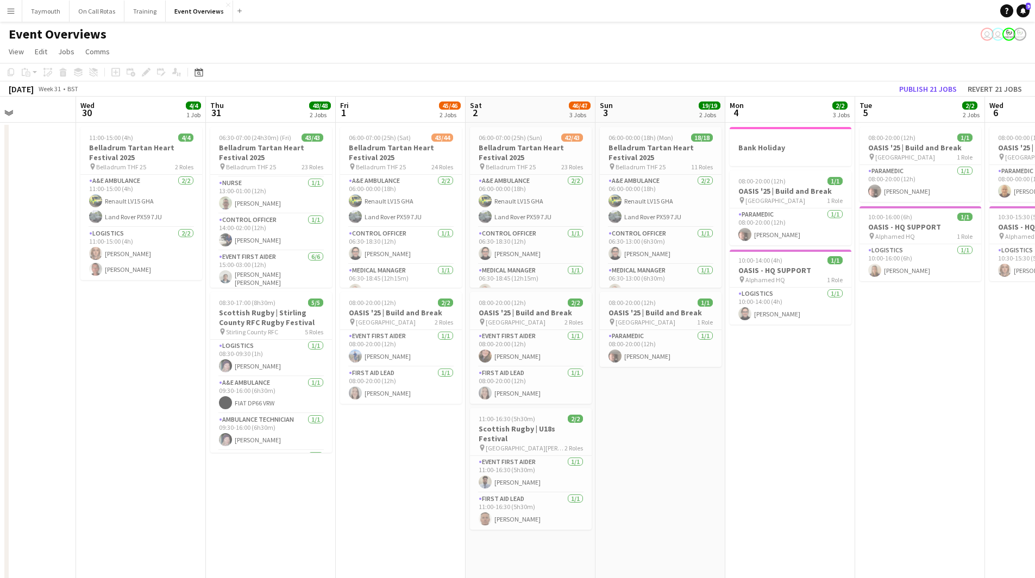
scroll to position [597, 0]
click at [167, 402] on app-date-cell "11:00-15:00 (4h) 4/4 Belladrum Tartan Heart Festival 2025 pin Belladrum THF 25 …" at bounding box center [141, 564] width 130 height 882
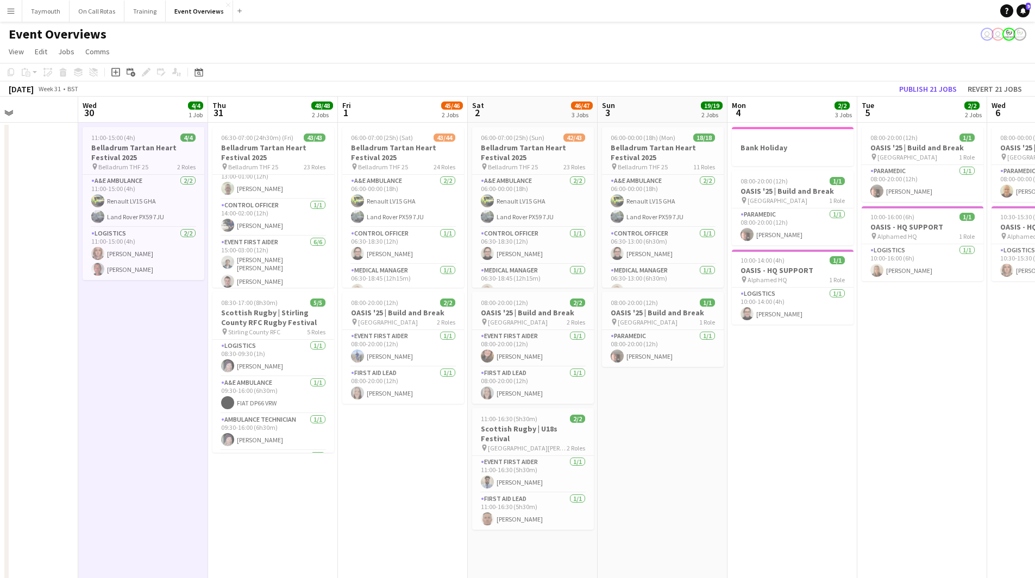
drag, startPoint x: 203, startPoint y: 74, endPoint x: 219, endPoint y: 96, distance: 26.4
click at [203, 74] on div "Date picker" at bounding box center [198, 72] width 13 height 13
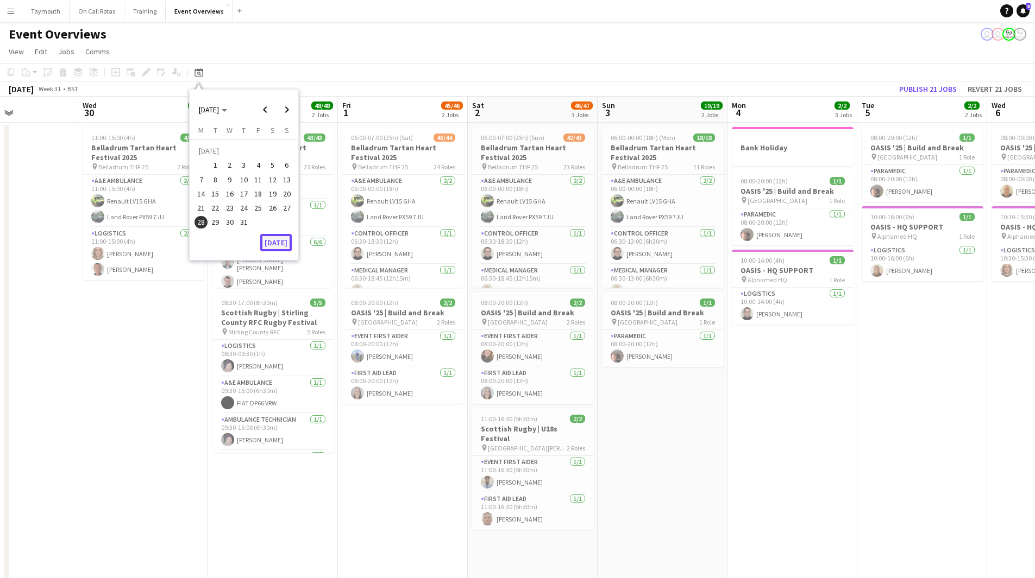
click at [276, 241] on button "[DATE]" at bounding box center [276, 242] width 32 height 17
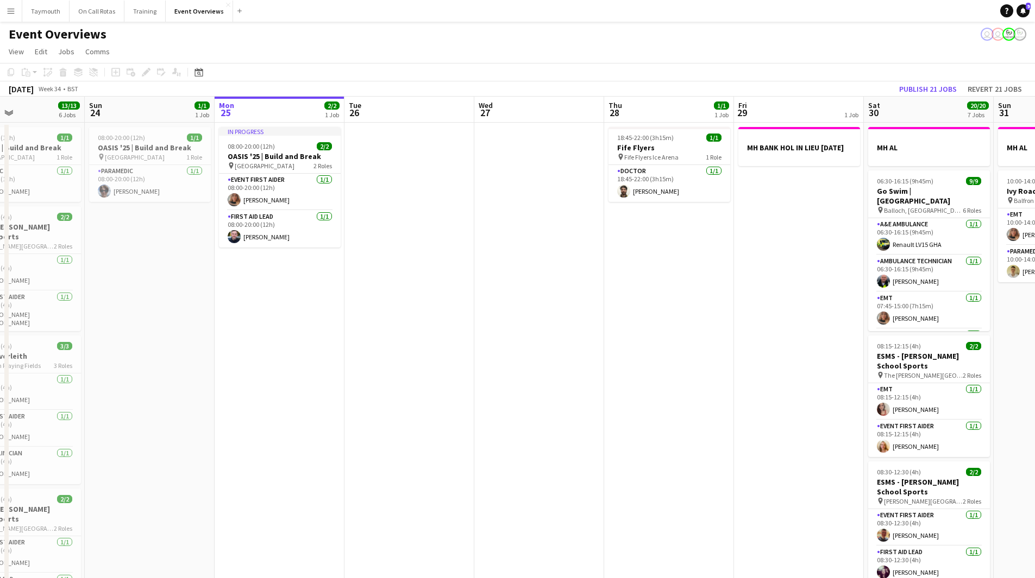
scroll to position [0, 386]
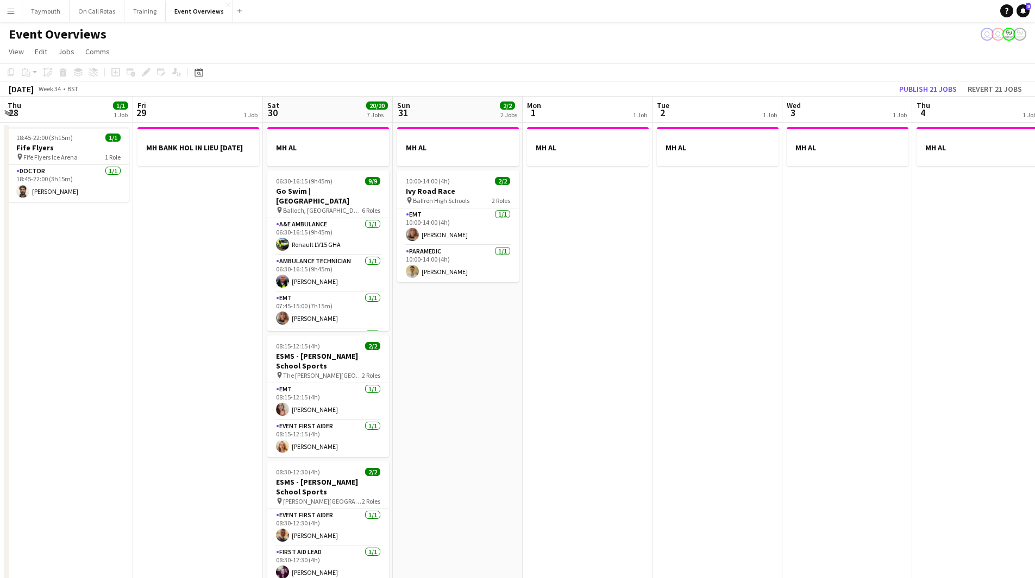
drag, startPoint x: 663, startPoint y: 357, endPoint x: -114, endPoint y: 347, distance: 776.2
click at [0, 347] on html "Menu Boards Boards Boards All jobs Status Workforce Workforce My Workforce Recr…" at bounding box center [517, 502] width 1035 height 1005
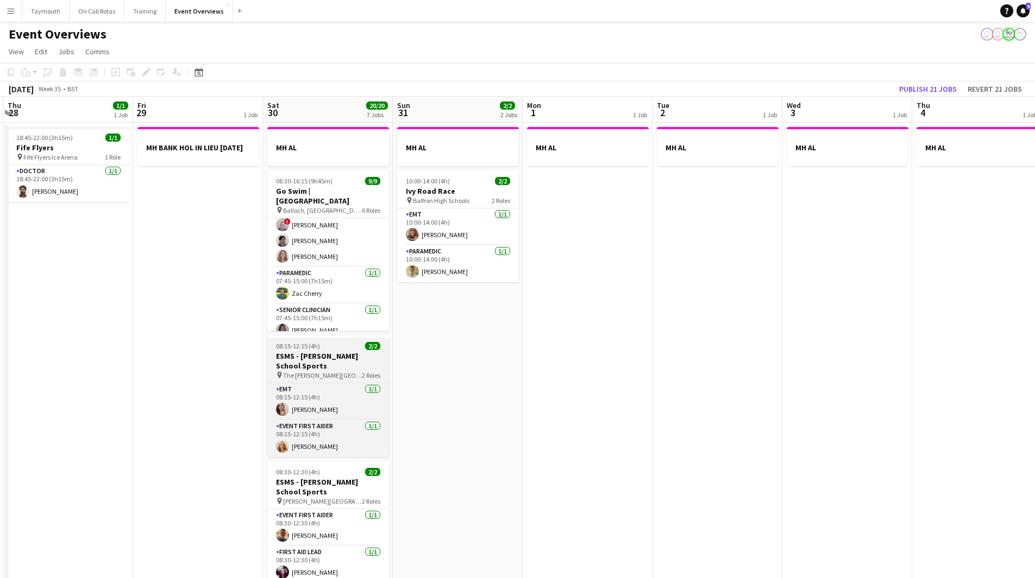
click at [324, 346] on div "08:15-12:15 (4h) 2/2" at bounding box center [328, 346] width 122 height 8
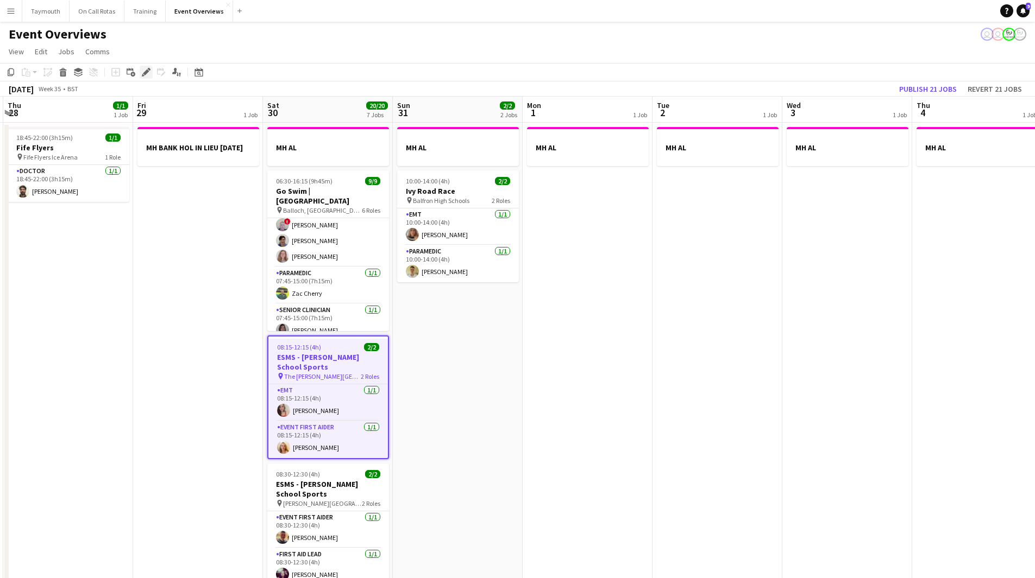
click at [148, 73] on icon "Edit" at bounding box center [146, 72] width 9 height 9
type input "**********"
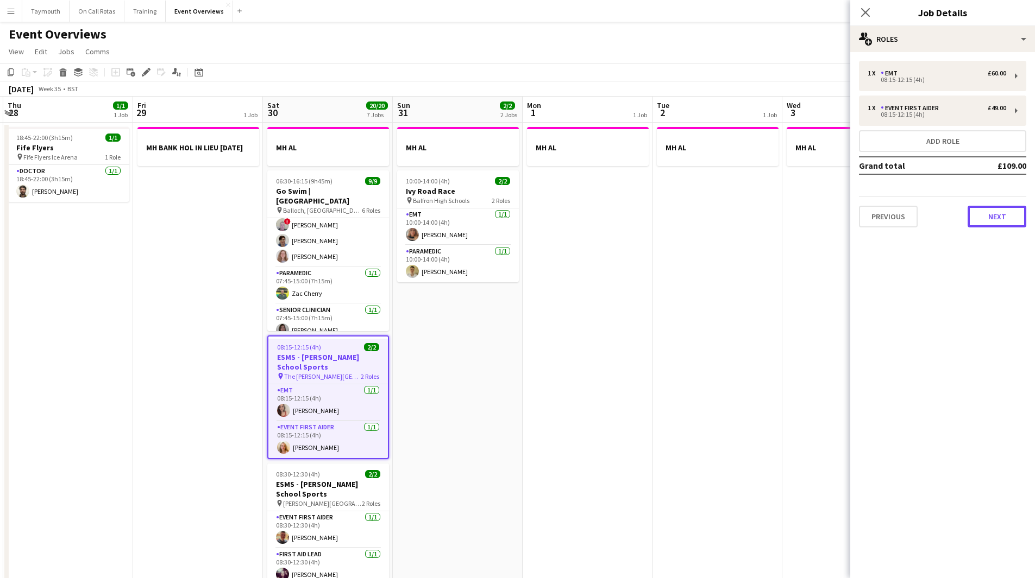
click at [999, 222] on button "Next" at bounding box center [996, 217] width 59 height 22
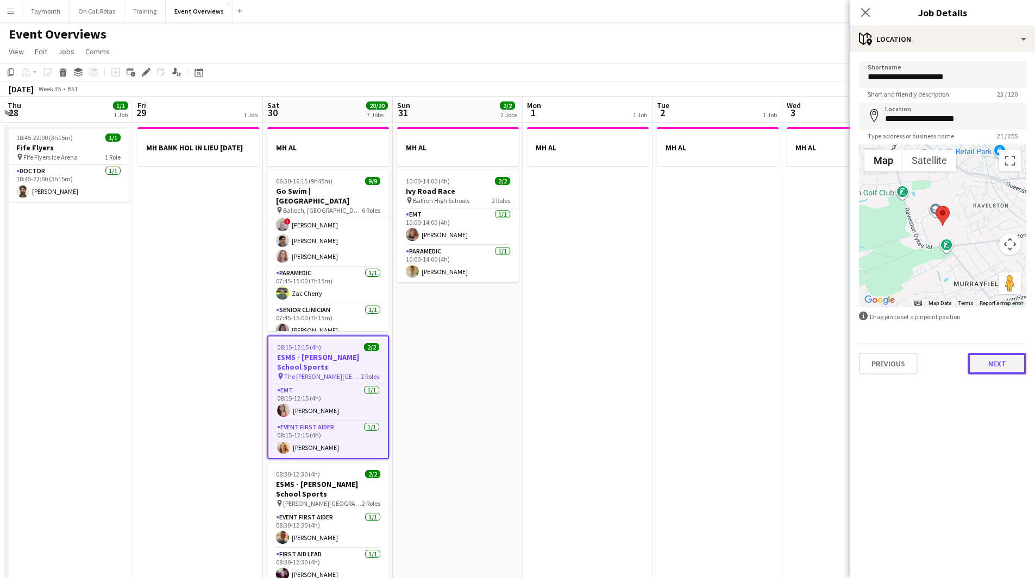
click at [995, 370] on button "Next" at bounding box center [996, 364] width 59 height 22
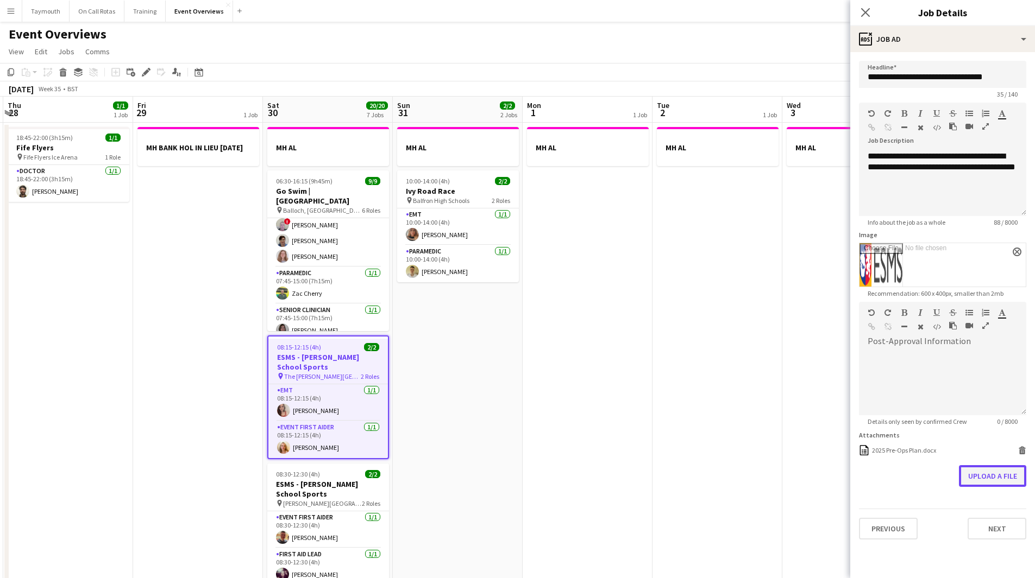
click at [983, 477] on button "Upload a file" at bounding box center [992, 476] width 67 height 22
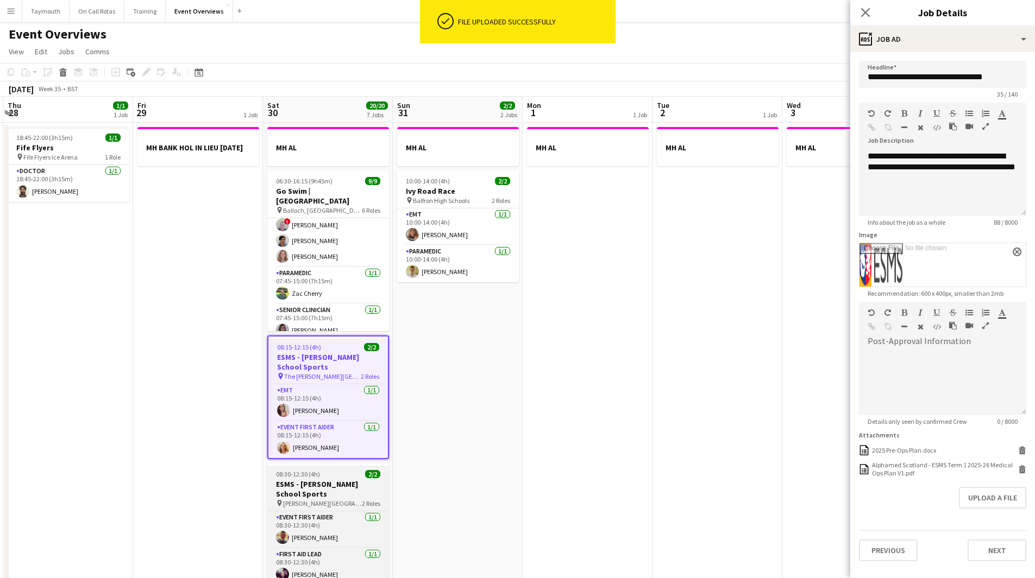
click at [357, 488] on h3 "ESMS - [PERSON_NAME] School Sports" at bounding box center [328, 490] width 122 height 20
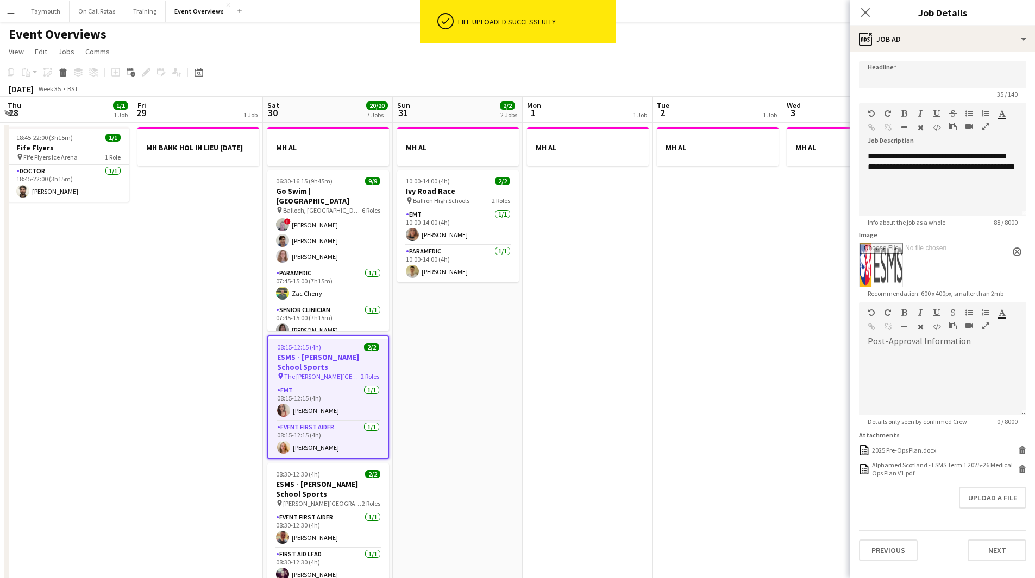
type input "**********"
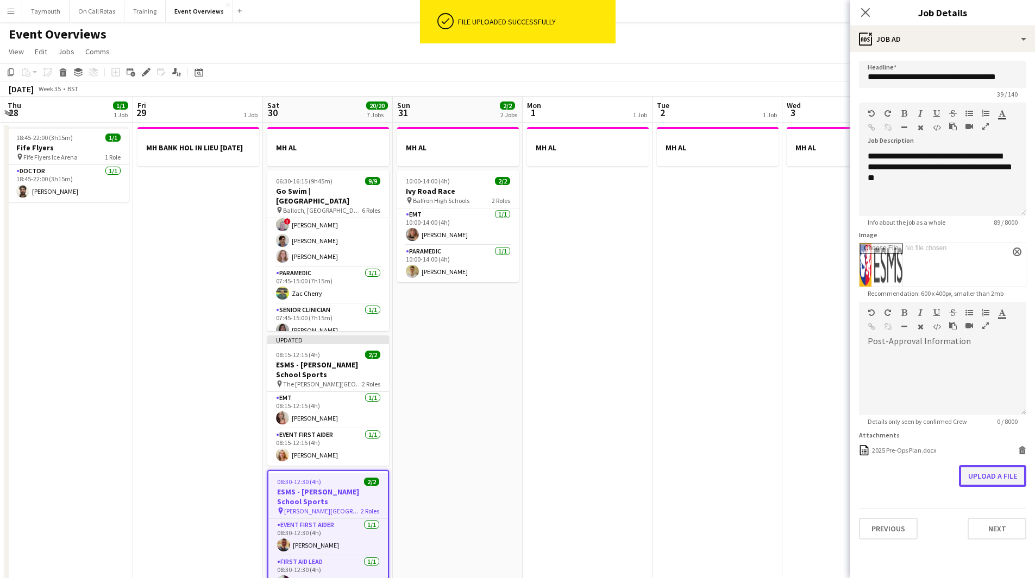
click at [992, 476] on button "Upload a file" at bounding box center [992, 476] width 67 height 22
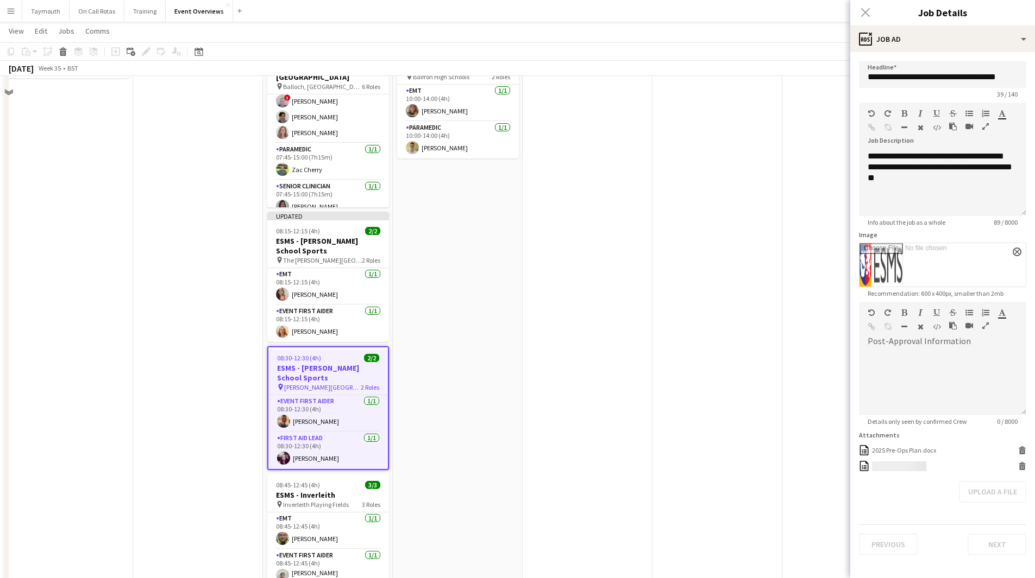
scroll to position [163, 0]
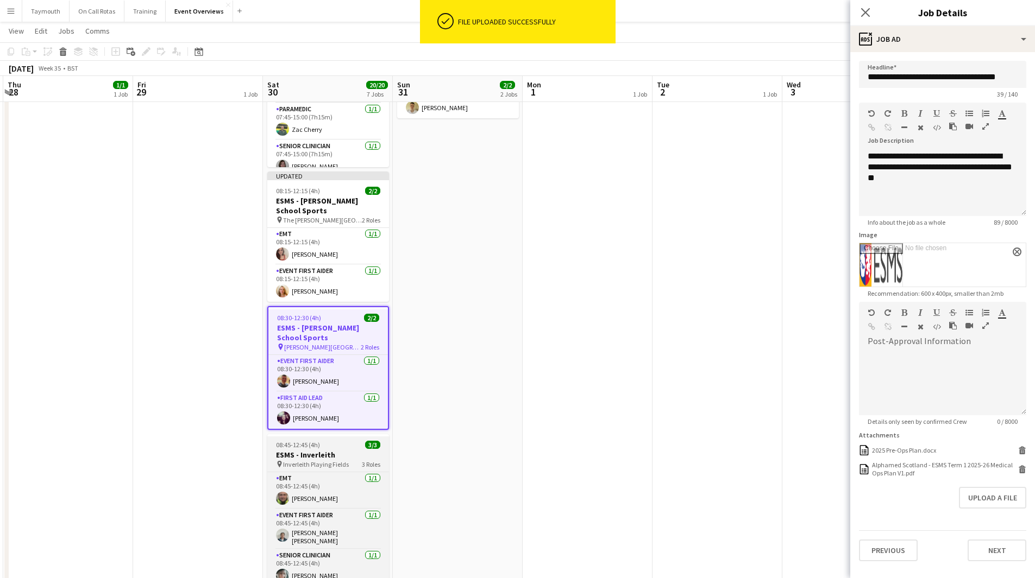
click at [334, 458] on h3 "ESMS - Inverleith" at bounding box center [328, 455] width 122 height 10
type input "**********"
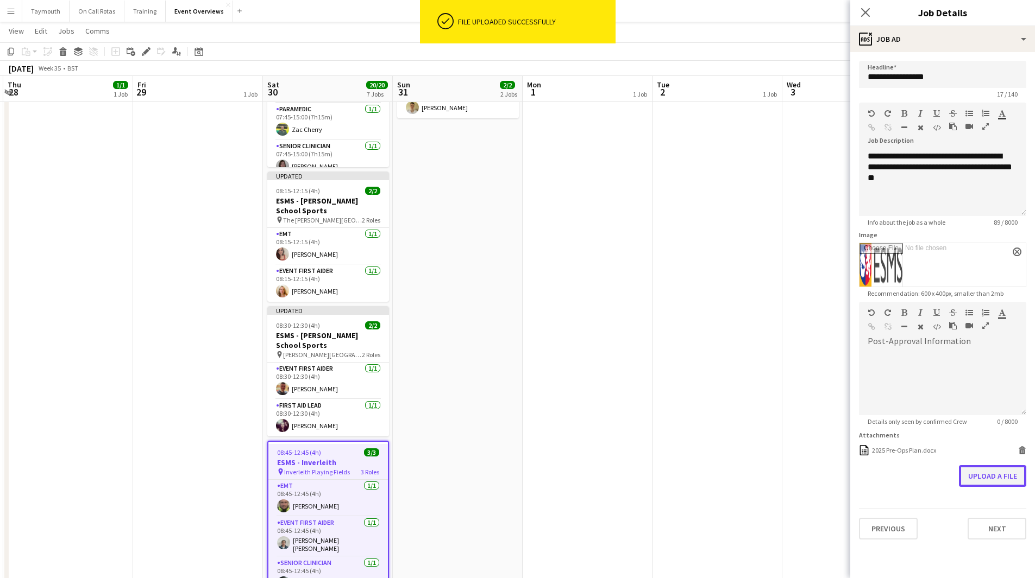
click at [967, 470] on button "Upload a file" at bounding box center [992, 476] width 67 height 22
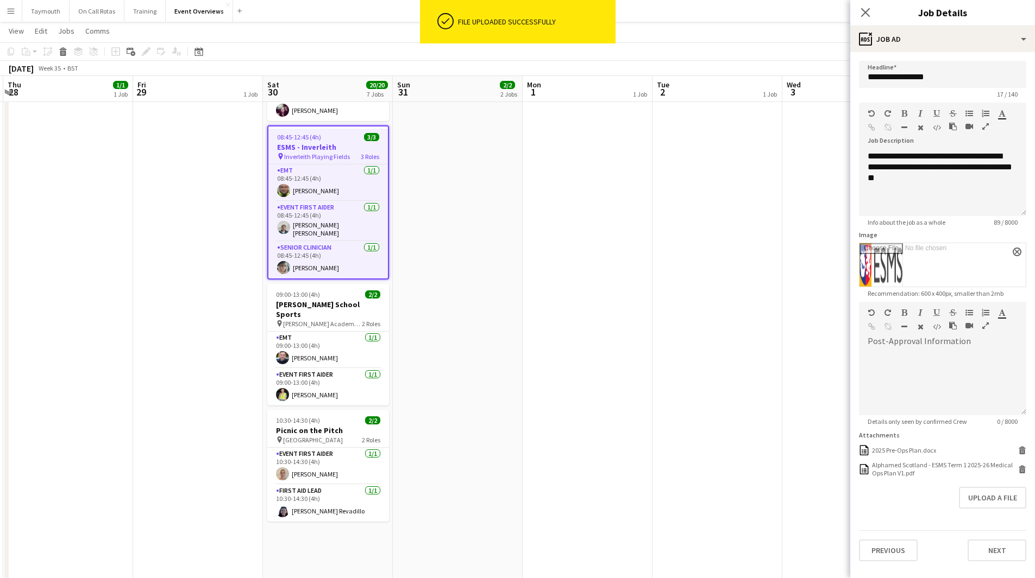
scroll to position [482, 0]
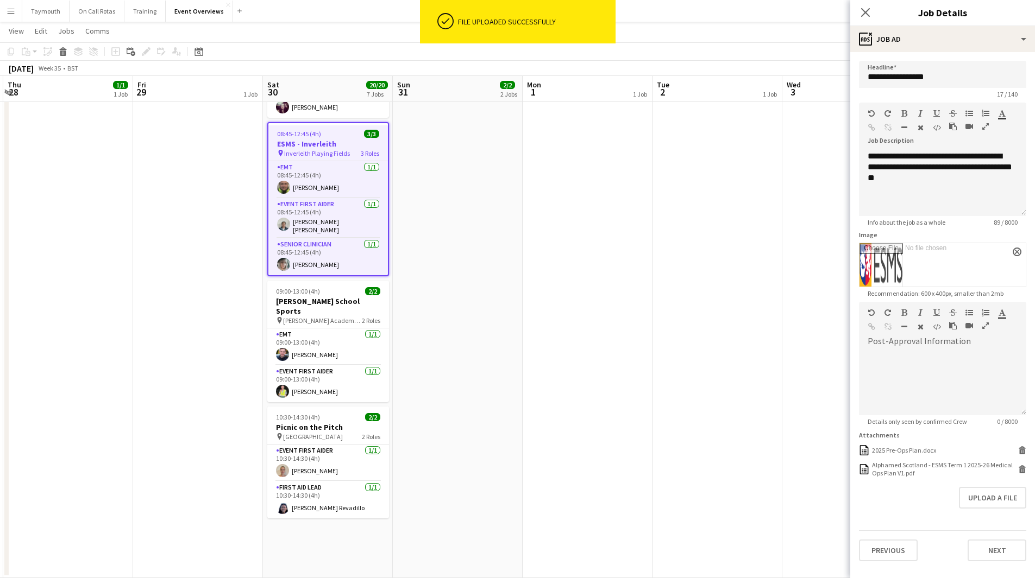
click at [619, 393] on app-date-cell "MH AL" at bounding box center [588, 109] width 130 height 939
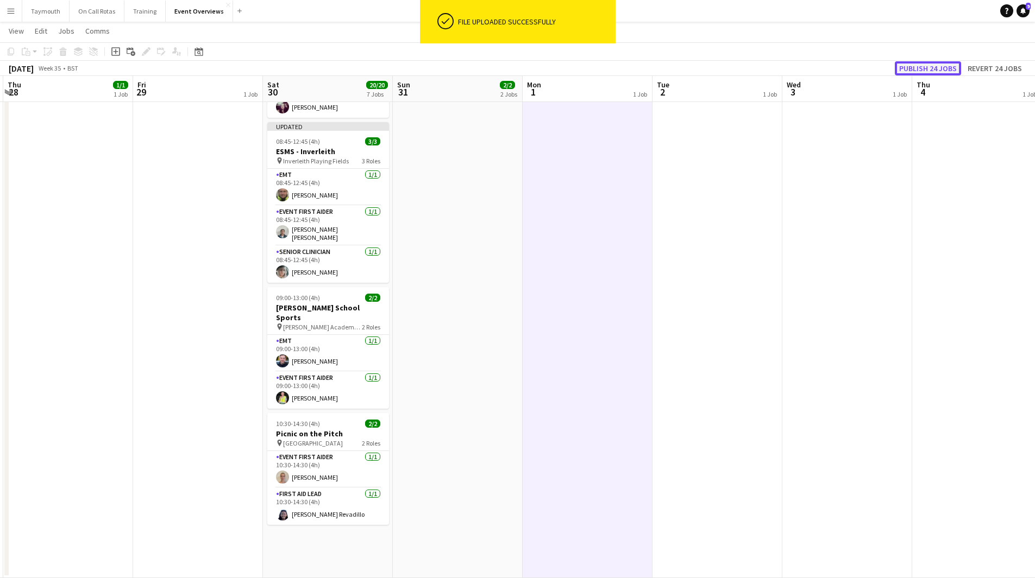
click at [930, 68] on button "Publish 24 jobs" at bounding box center [928, 68] width 66 height 14
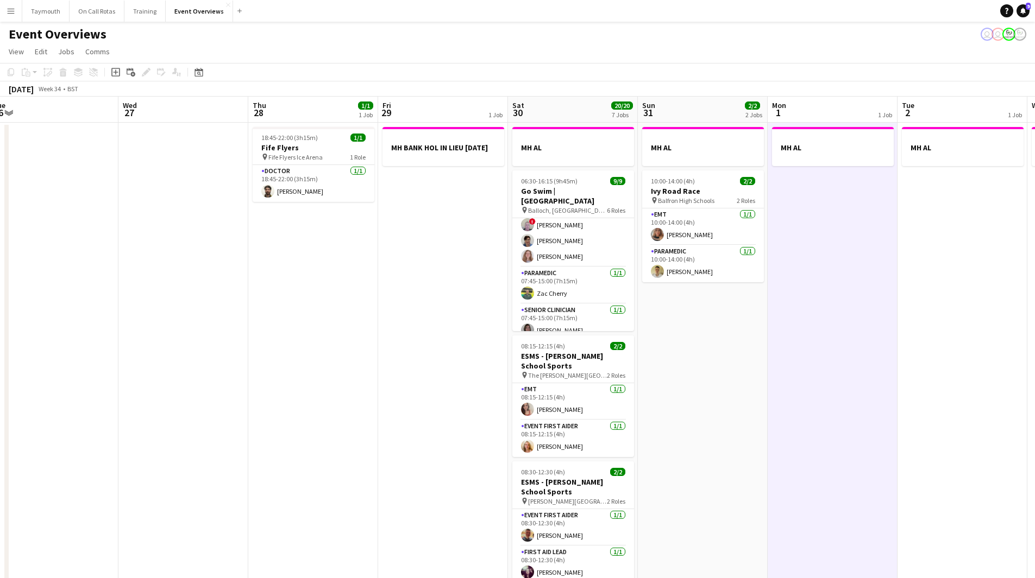
scroll to position [0, 324]
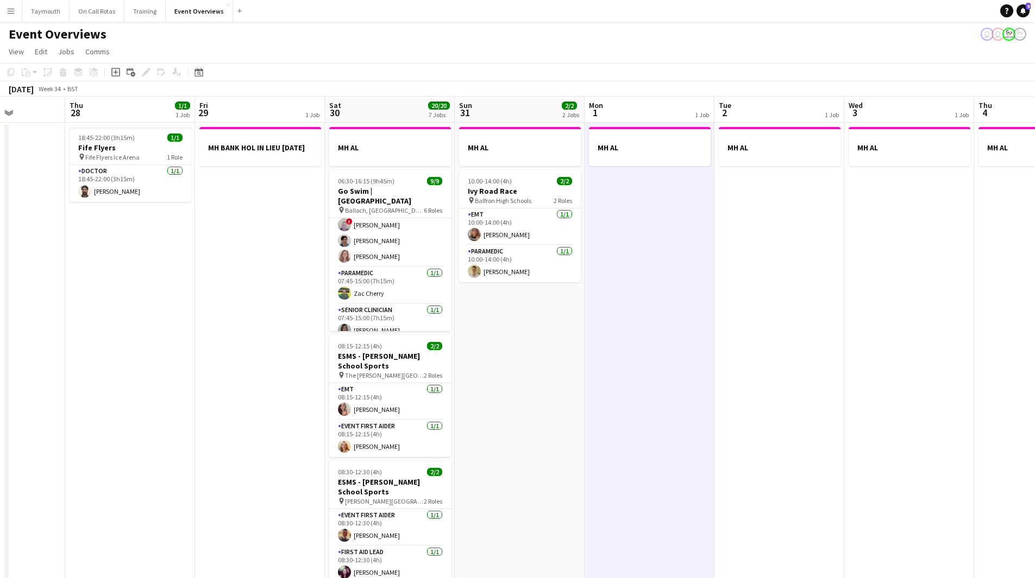
drag, startPoint x: 515, startPoint y: 410, endPoint x: 546, endPoint y: 441, distance: 43.8
click at [546, 441] on app-calendar-viewport "Mon 25 2/2 1 Job Tue 26 Wed 27 Thu 28 1/1 1 Job Fri 29 1 Job Sat 30 20/20 7 Job…" at bounding box center [517, 579] width 1035 height 965
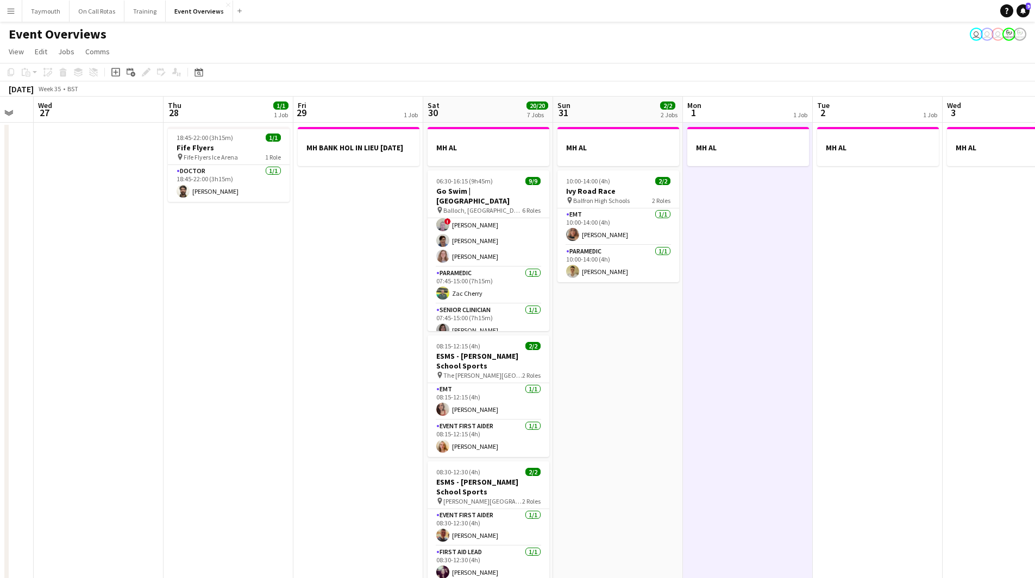
scroll to position [0, 320]
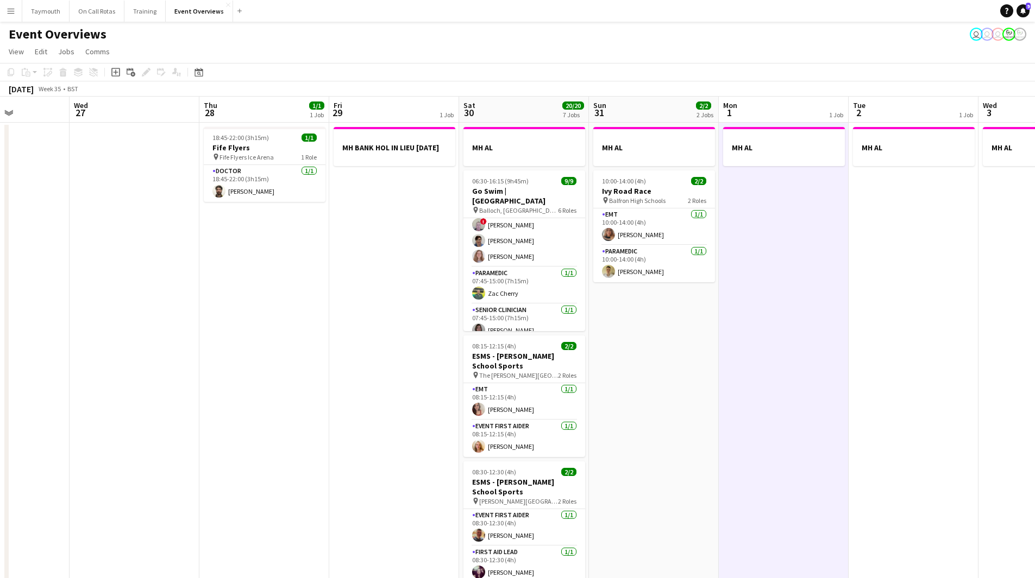
drag, startPoint x: 218, startPoint y: 310, endPoint x: 326, endPoint y: 303, distance: 107.8
click at [326, 303] on app-calendar-viewport "Sun 24 1/1 1 Job Mon 25 2/2 1 Job Tue 26 Wed 27 Thu 28 1/1 1 Job Fri 29 1 Job S…" at bounding box center [517, 579] width 1035 height 965
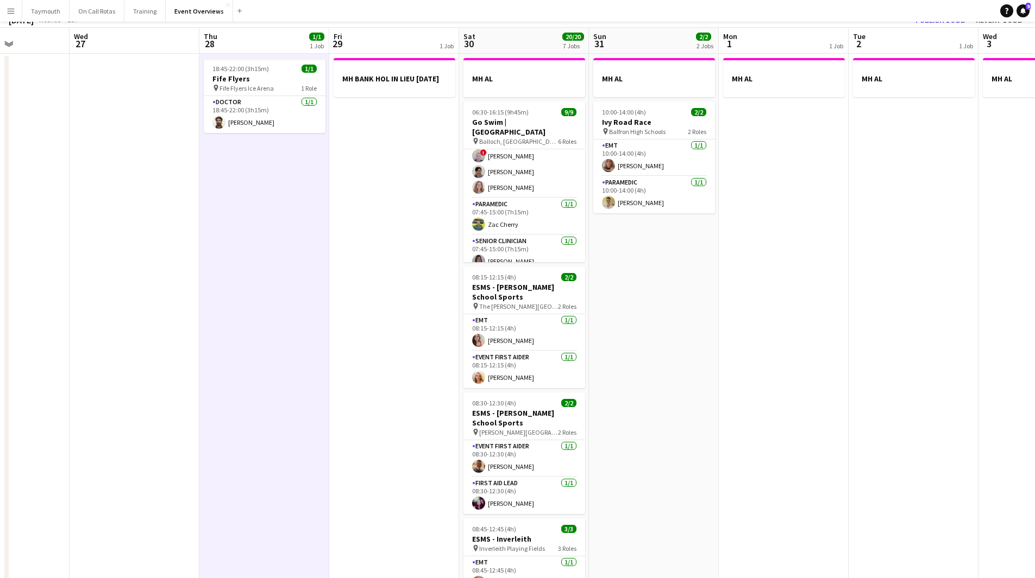
scroll to position [0, 0]
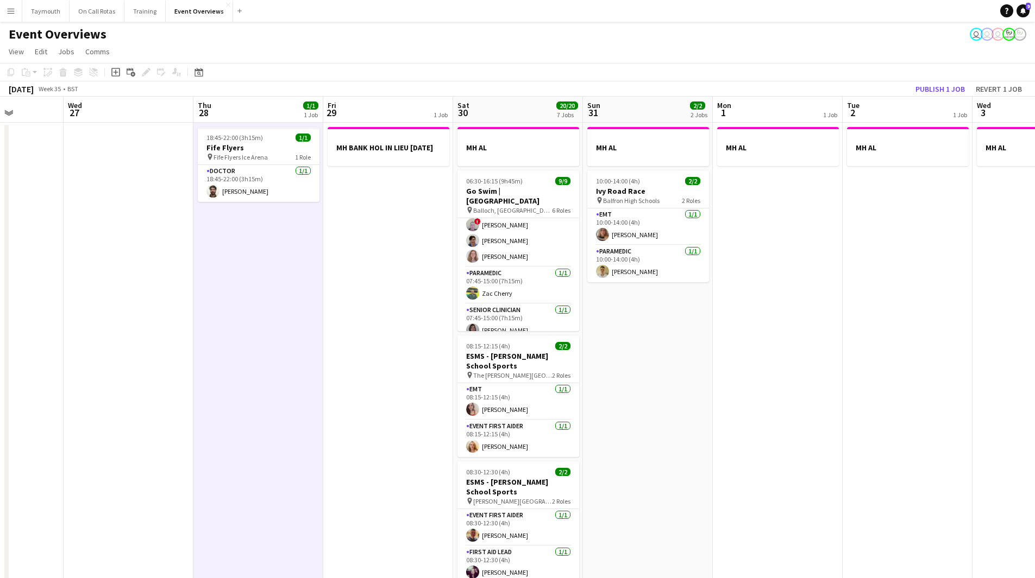
drag, startPoint x: 812, startPoint y: 413, endPoint x: 419, endPoint y: 427, distance: 393.0
click at [420, 427] on app-calendar-viewport "Sun 24 1/1 1 Job Mon 25 2/2 1 Job Tue 26 Wed 27 Thu 28 1/1 1 Job Fri 29 1 Job S…" at bounding box center [517, 579] width 1035 height 965
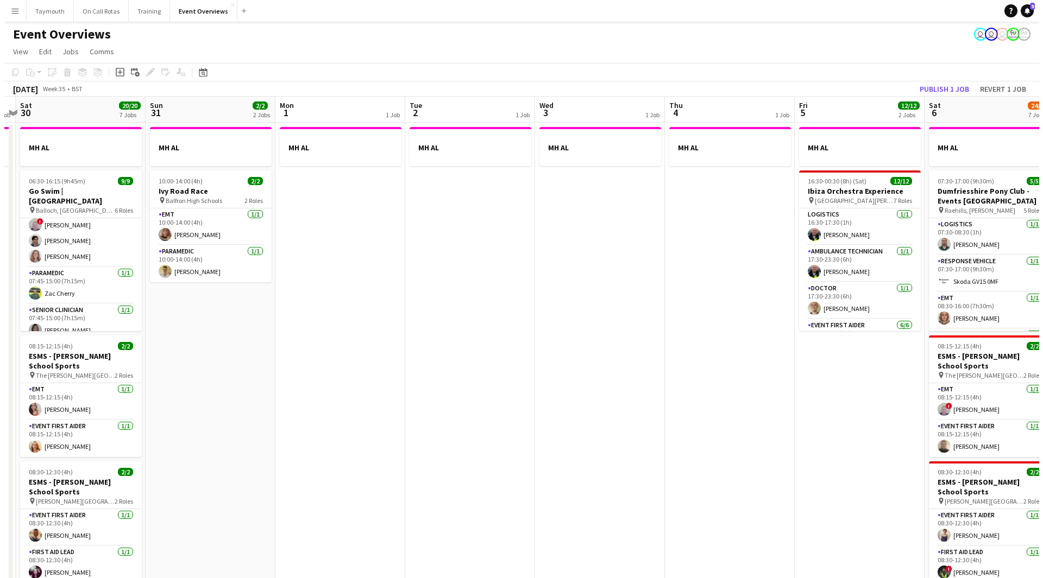
scroll to position [0, 323]
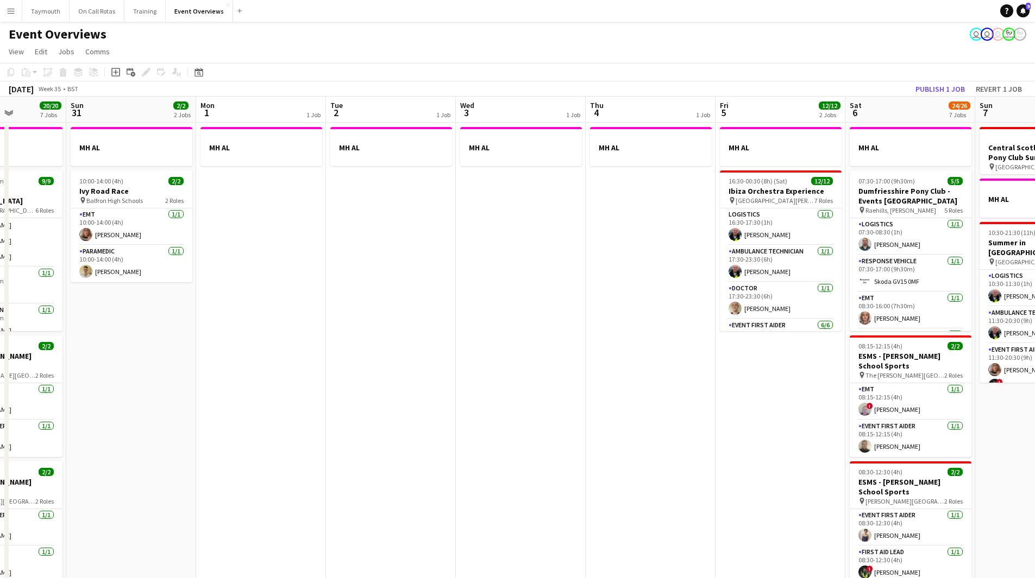
drag, startPoint x: 687, startPoint y: 402, endPoint x: 748, endPoint y: 393, distance: 62.1
click at [748, 393] on app-calendar-viewport "Thu 28 1/1 1 Job Fri 29 1 Job Sat 30 20/20 7 Jobs Sun 31 2/2 2 Jobs Mon 1 1 Job…" at bounding box center [517, 579] width 1035 height 965
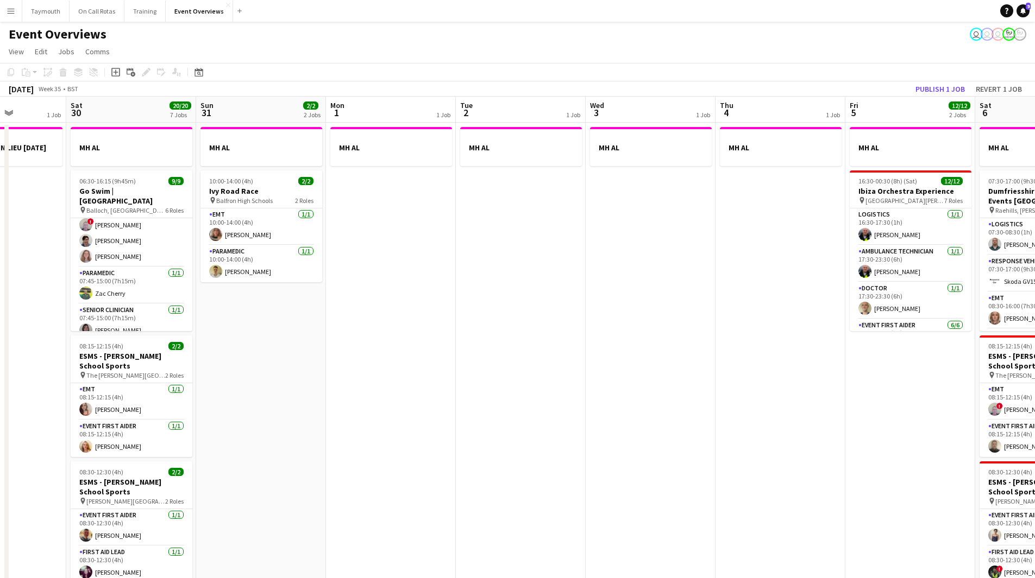
click at [14, 7] on app-icon "Menu" at bounding box center [11, 11] width 9 height 9
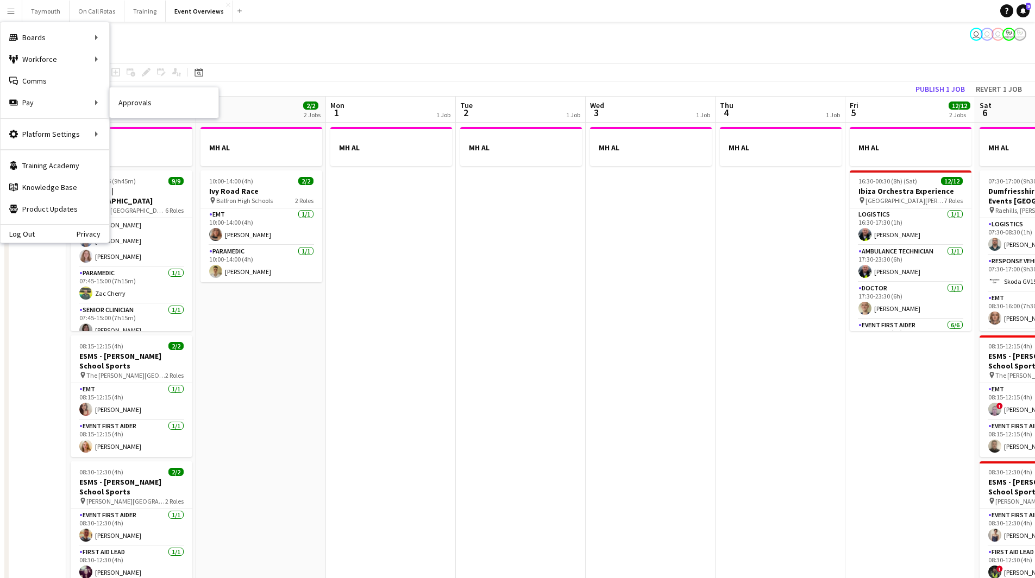
click at [150, 106] on link "Approvals" at bounding box center [164, 103] width 109 height 22
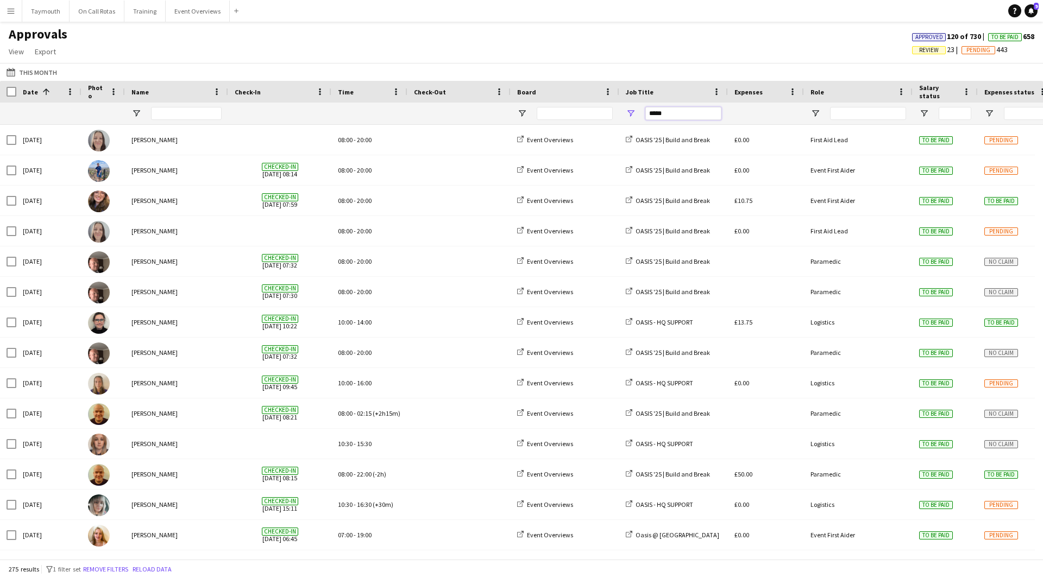
drag, startPoint x: 679, startPoint y: 112, endPoint x: 452, endPoint y: 110, distance: 226.5
click at [451, 112] on div "*****" at bounding box center [986, 114] width 1972 height 22
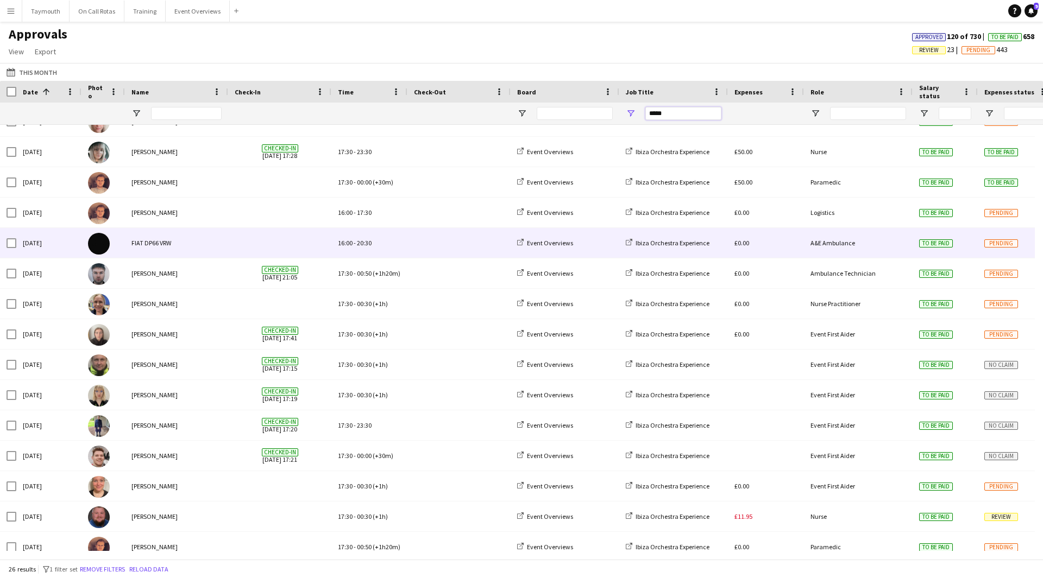
scroll to position [326, 0]
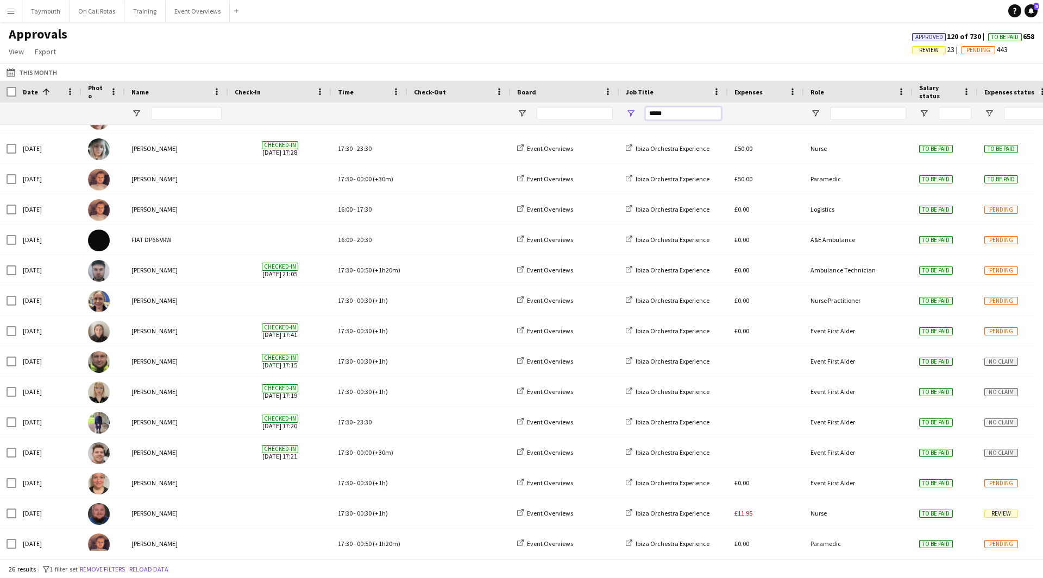
type input "*****"
click at [174, 108] on input "Name Filter Input" at bounding box center [186, 113] width 71 height 13
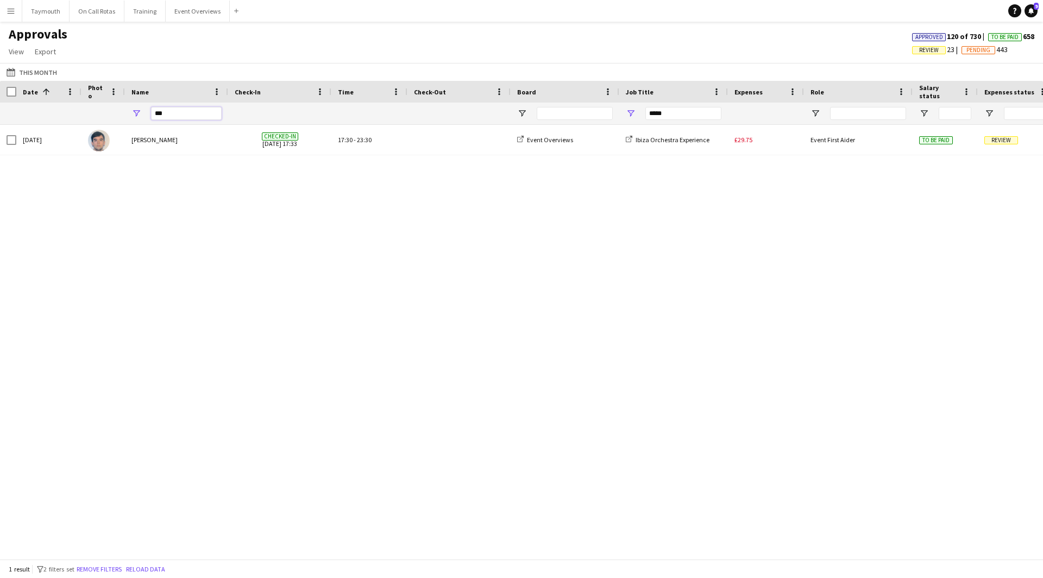
scroll to position [0, 0]
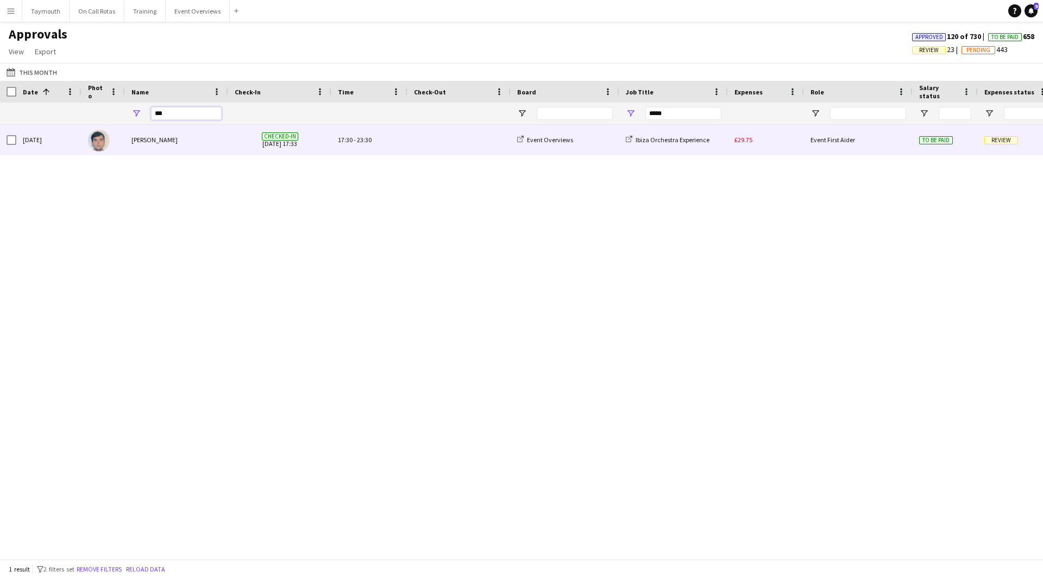
type input "***"
click at [190, 140] on div "Jack MacDougall" at bounding box center [176, 140] width 103 height 30
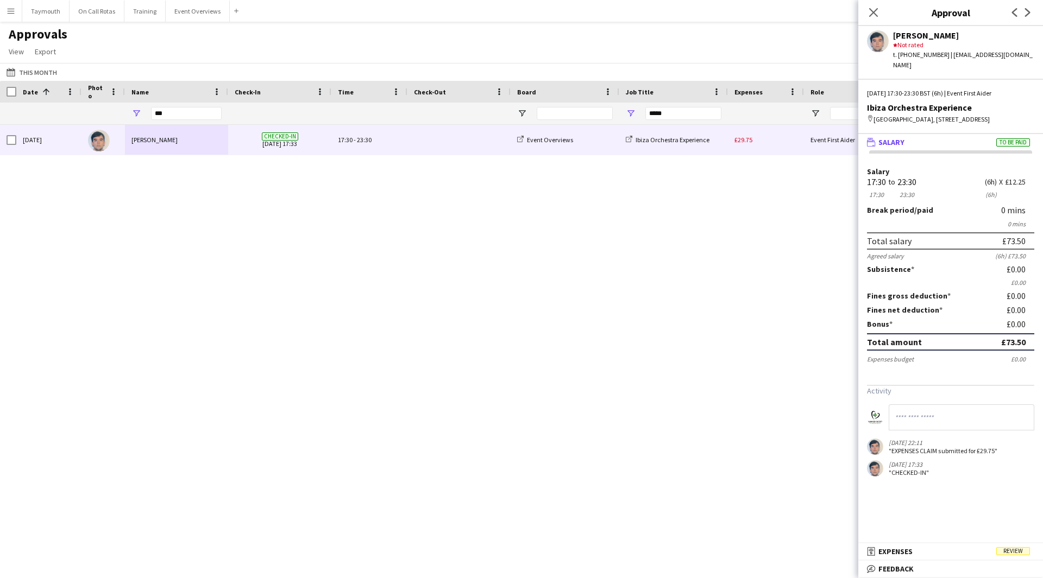
click at [14, 16] on button "Menu" at bounding box center [11, 11] width 22 height 22
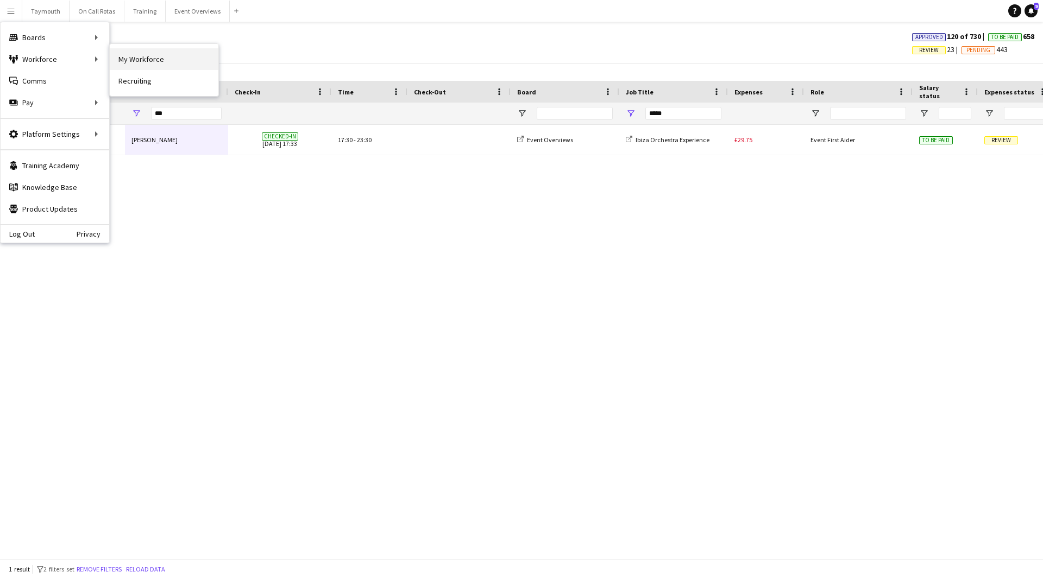
click at [176, 59] on link "My Workforce" at bounding box center [164, 59] width 109 height 22
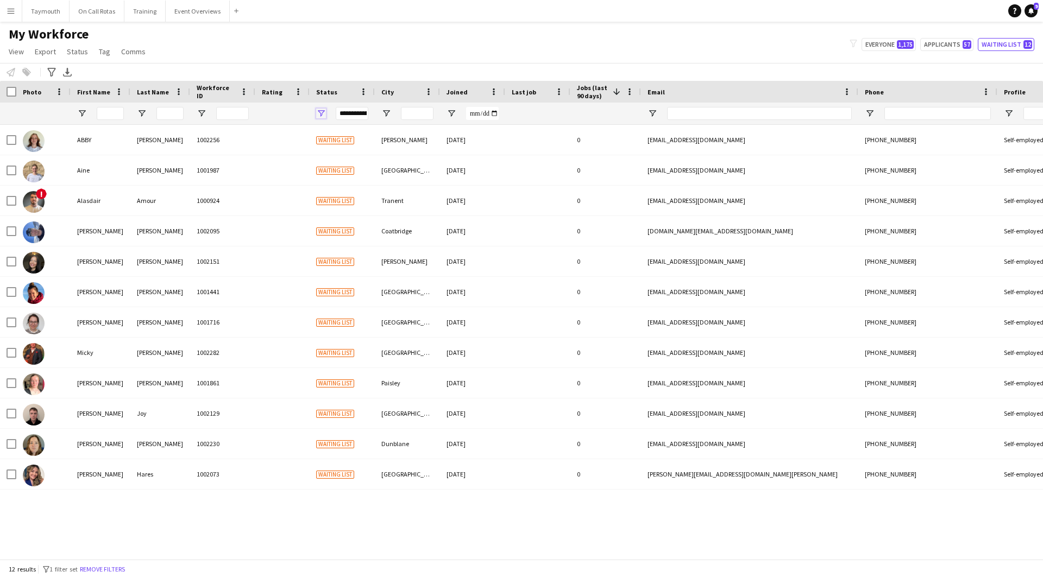
click at [323, 114] on span "Open Filter Menu" at bounding box center [321, 114] width 10 height 10
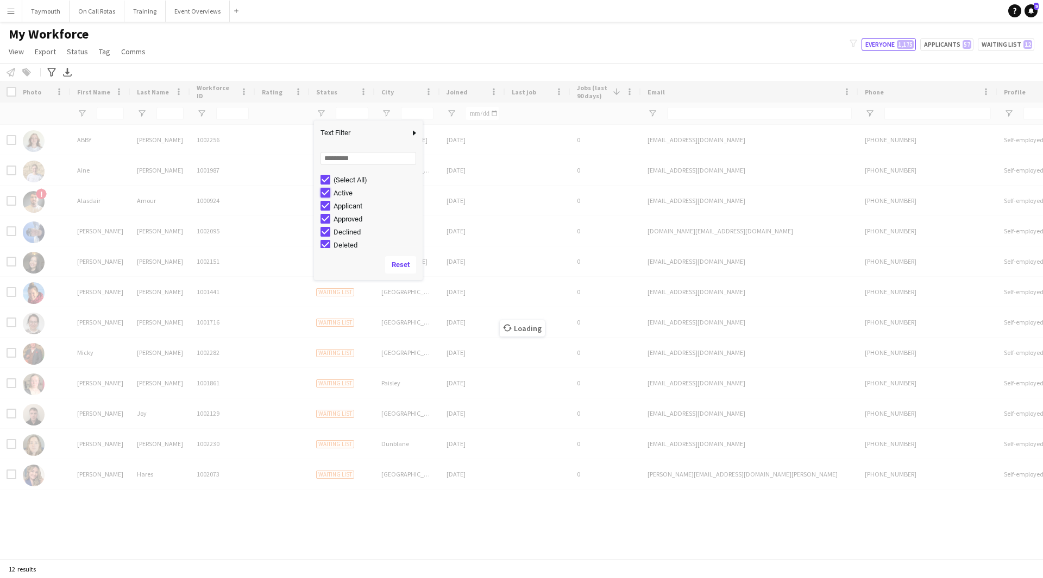
type input "**********"
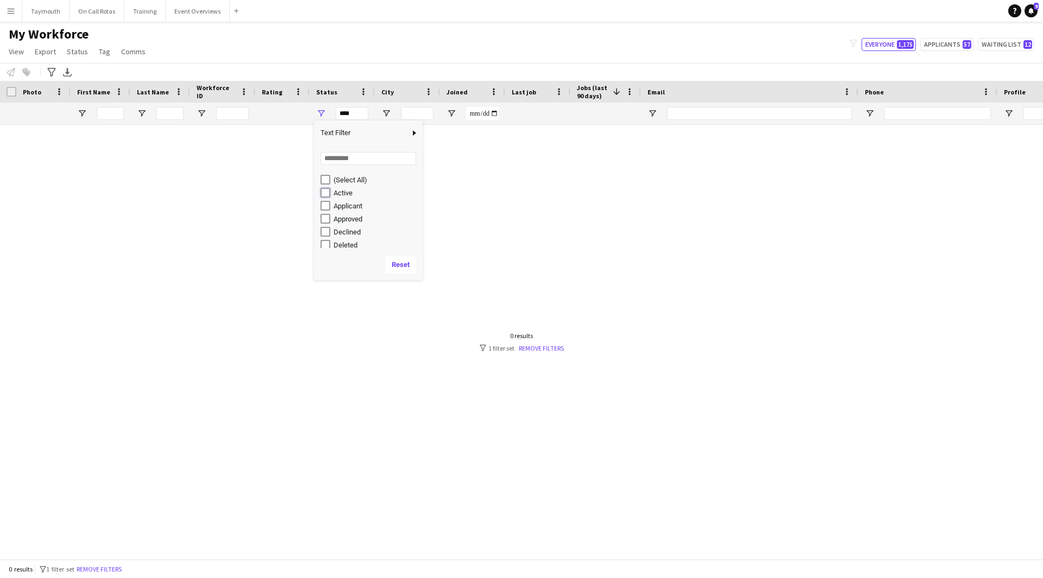
type input "**********"
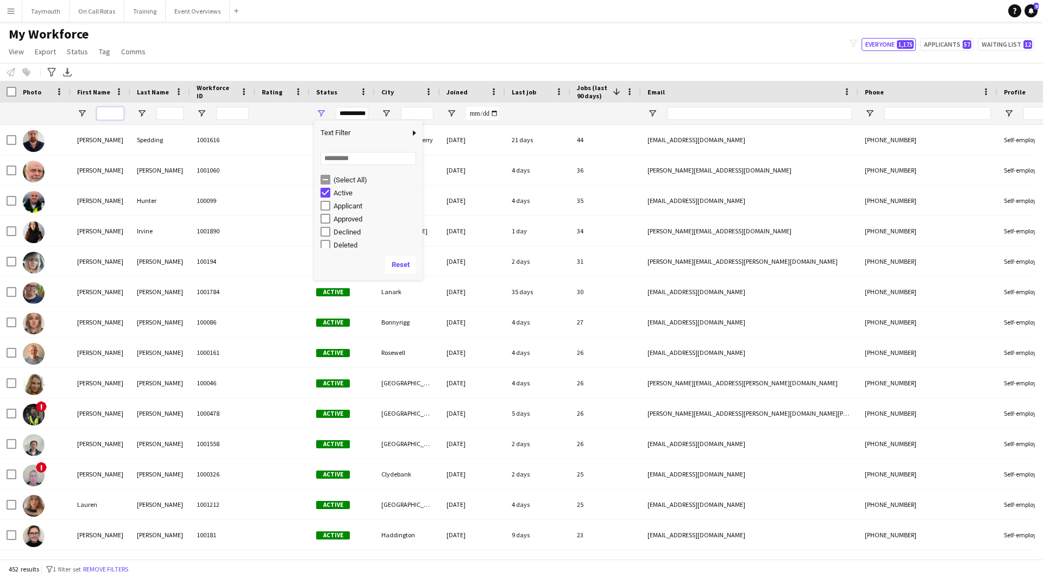
click at [117, 115] on input "First Name Filter Input" at bounding box center [110, 113] width 27 height 13
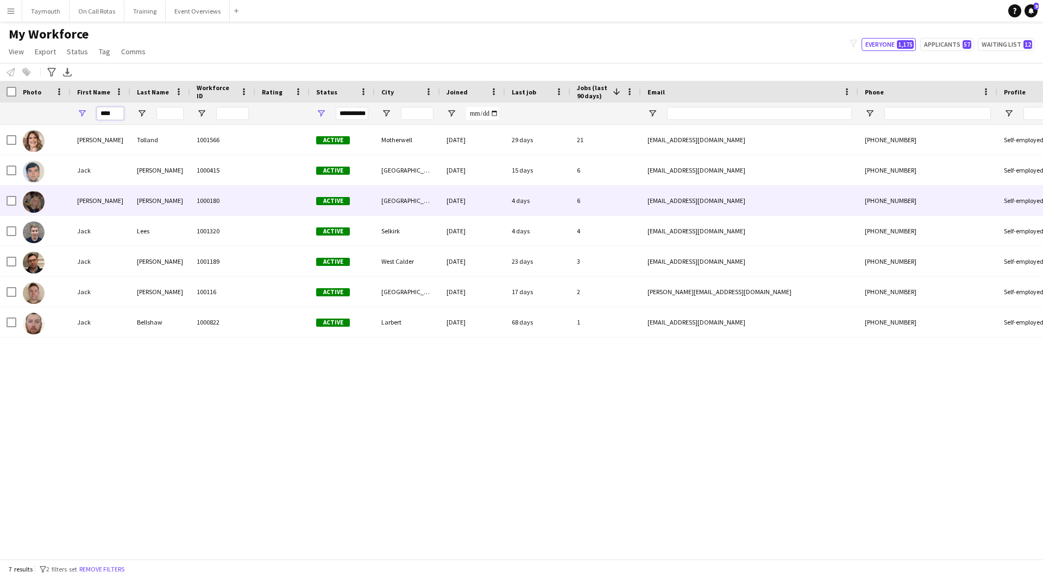
type input "****"
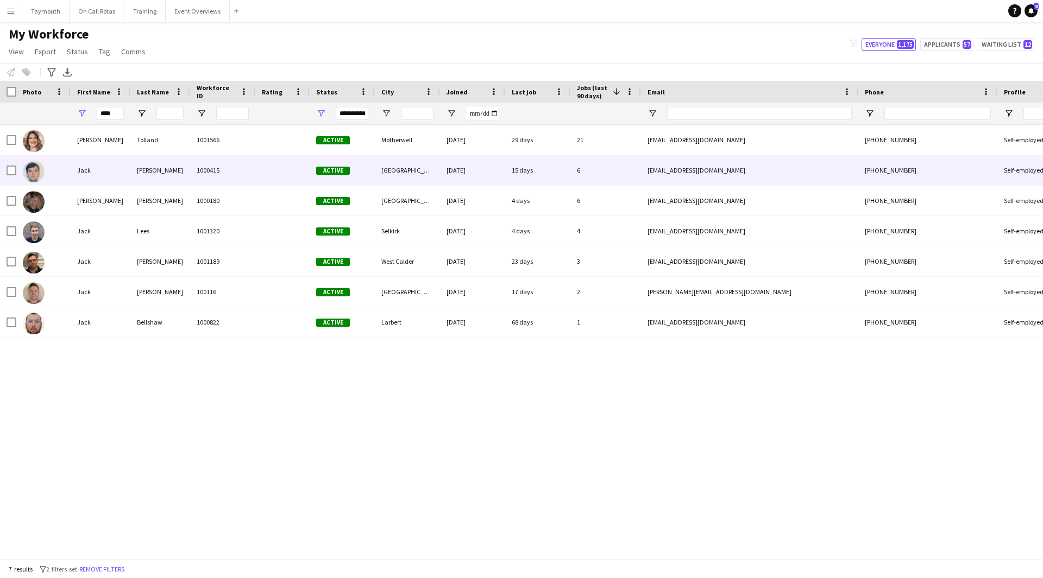
click at [177, 175] on div "MacDougall" at bounding box center [160, 170] width 60 height 30
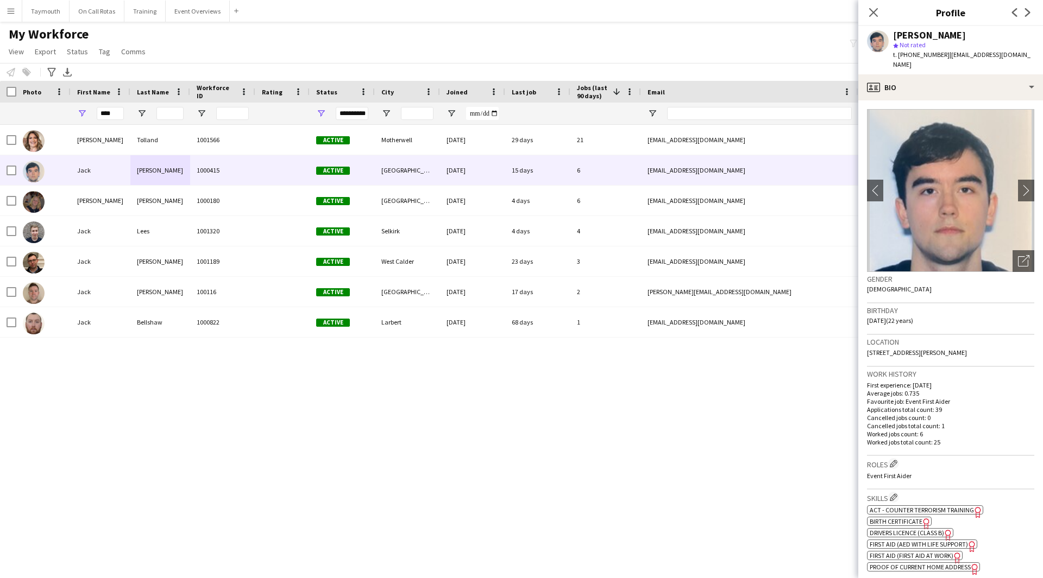
drag, startPoint x: 987, startPoint y: 347, endPoint x: 867, endPoint y: 343, distance: 120.1
click at [867, 343] on div "Location 5 Carron Gardens, Stonehaven, AB39 2FE" at bounding box center [950, 351] width 167 height 32
copy span "5 Carron Gardens, Stonehaven, AB39 2FE"
click at [13, 9] on app-icon "Menu" at bounding box center [11, 11] width 9 height 9
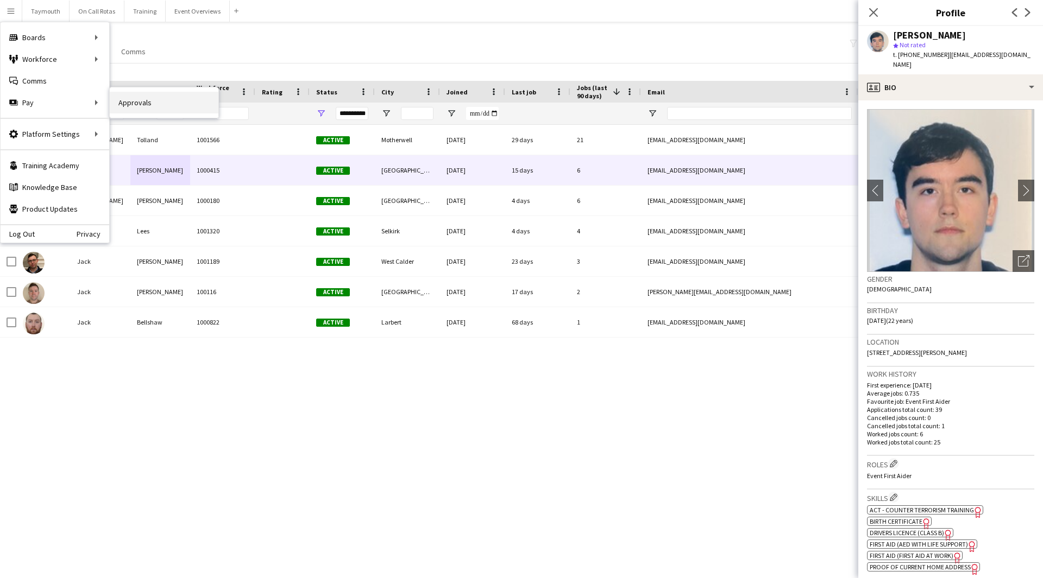
click at [138, 102] on link "Approvals" at bounding box center [164, 103] width 109 height 22
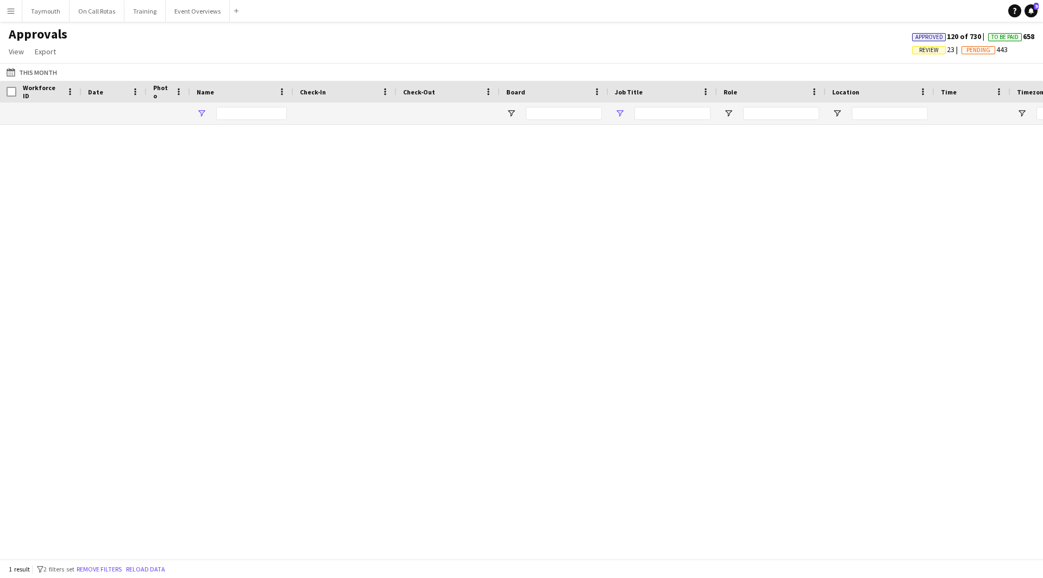
type input "***"
type input "*****"
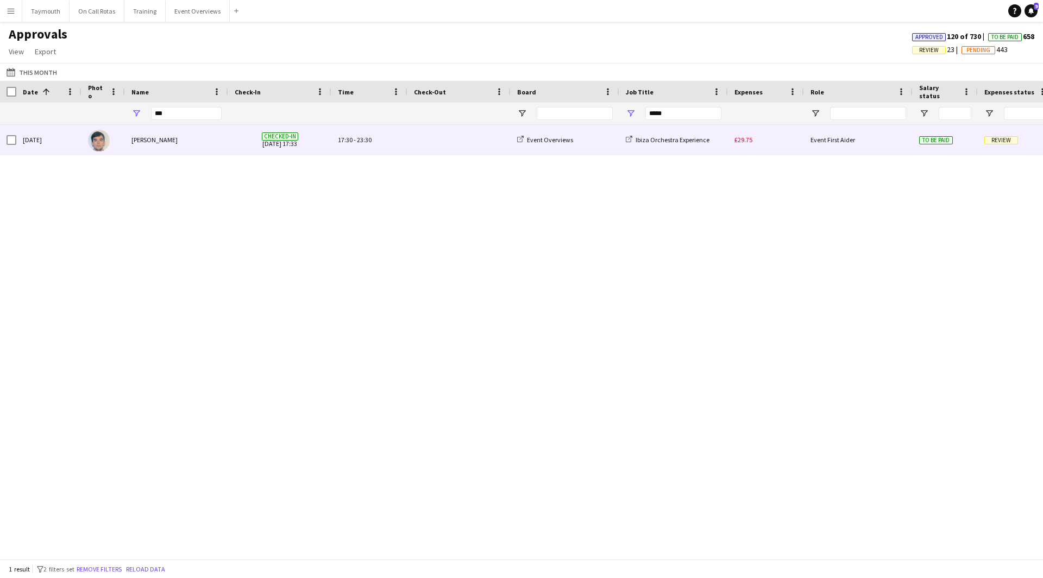
click at [450, 145] on span at bounding box center [459, 140] width 90 height 30
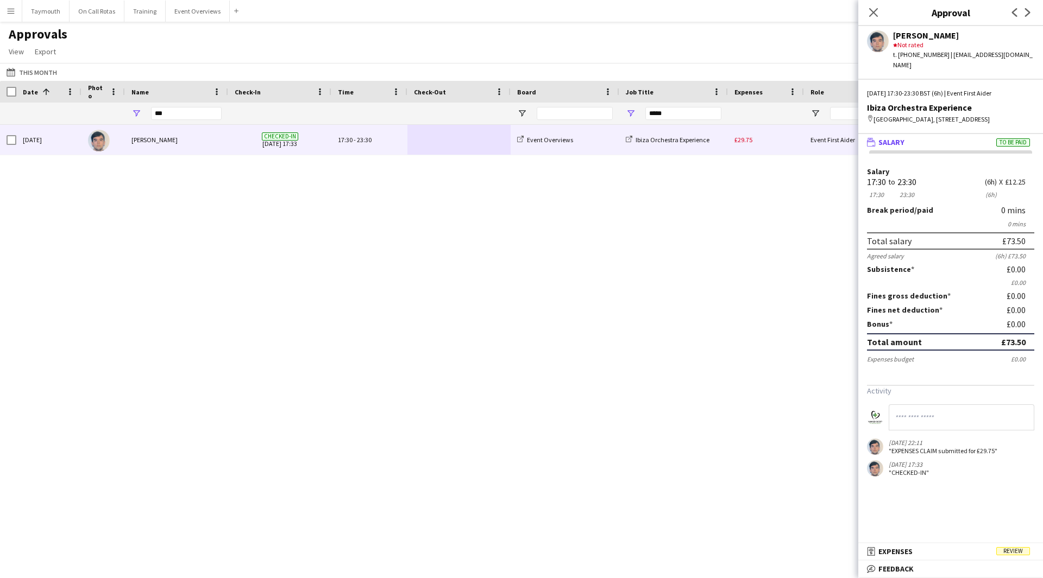
click at [949, 560] on mat-expansion-panel "receipt Expenses Review Activity 22-08-2025 22:11 "EXPENSES CLAIM submitted for…" at bounding box center [950, 552] width 185 height 17
click at [952, 555] on mat-panel-title "receipt Expenses Review" at bounding box center [948, 552] width 180 height 10
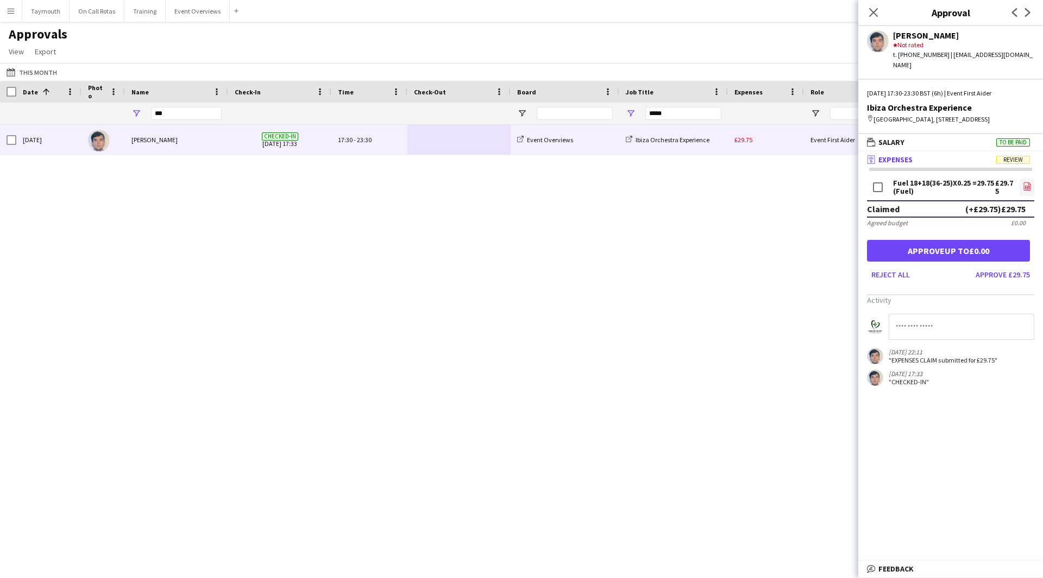
click at [1023, 192] on app-icon "file-image" at bounding box center [1027, 187] width 9 height 11
drag, startPoint x: 947, startPoint y: 331, endPoint x: 926, endPoint y: 313, distance: 27.7
click at [933, 320] on input at bounding box center [962, 327] width 146 height 26
type input "**********"
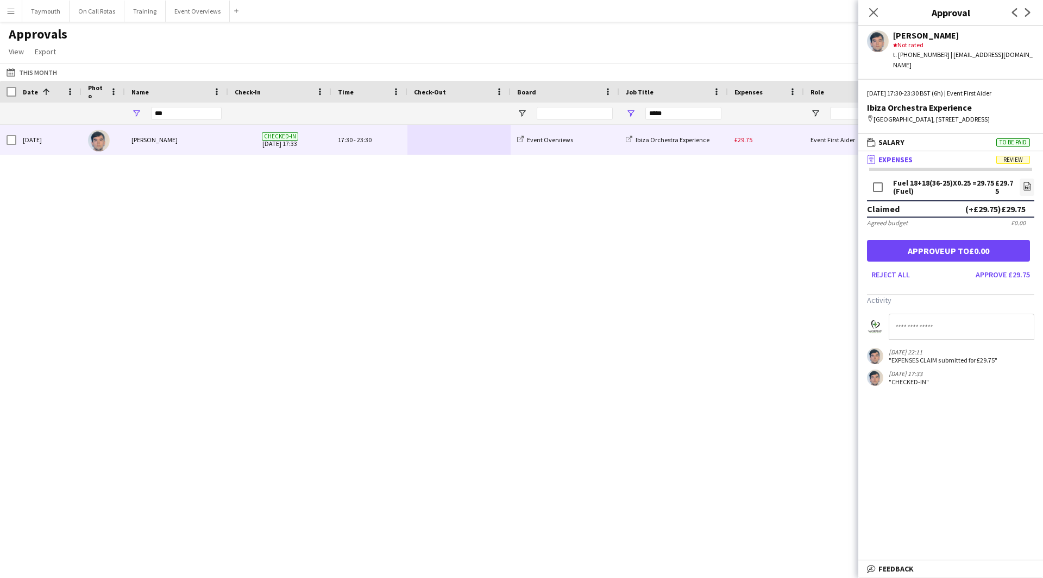
scroll to position [0, 0]
drag, startPoint x: 169, startPoint y: 110, endPoint x: 37, endPoint y: 133, distance: 133.9
click at [37, 133] on div "Date 1 Photo Name -" at bounding box center [521, 320] width 1043 height 479
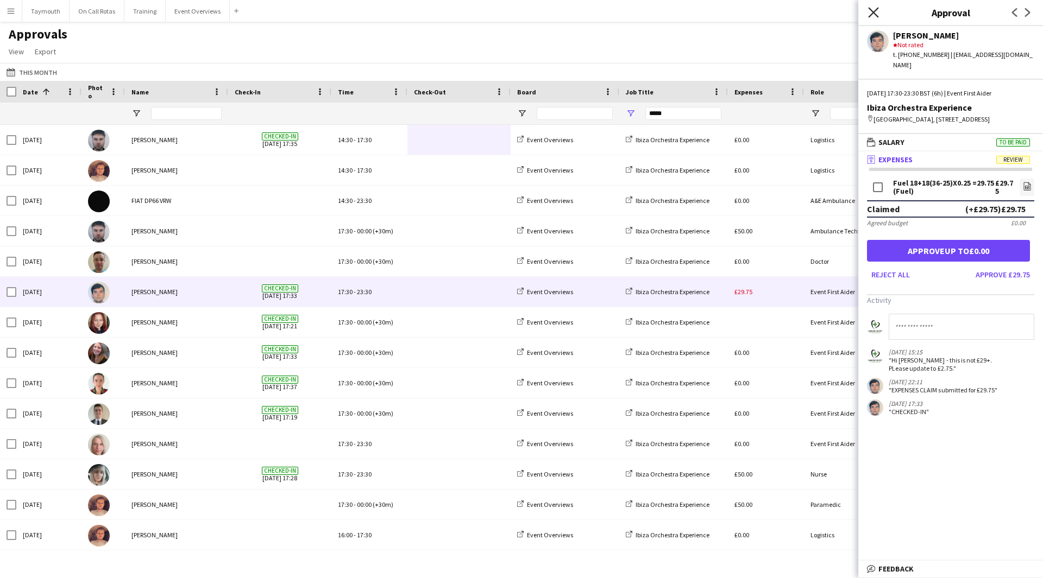
click at [871, 12] on icon "Close pop-in" at bounding box center [873, 12] width 10 height 10
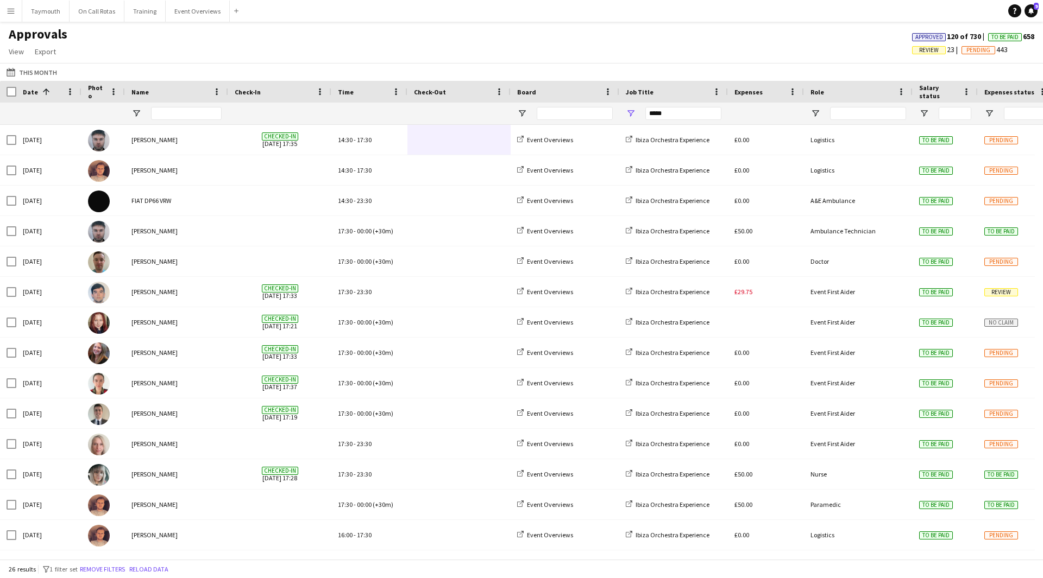
click at [927, 48] on span "Review" at bounding box center [929, 50] width 20 height 7
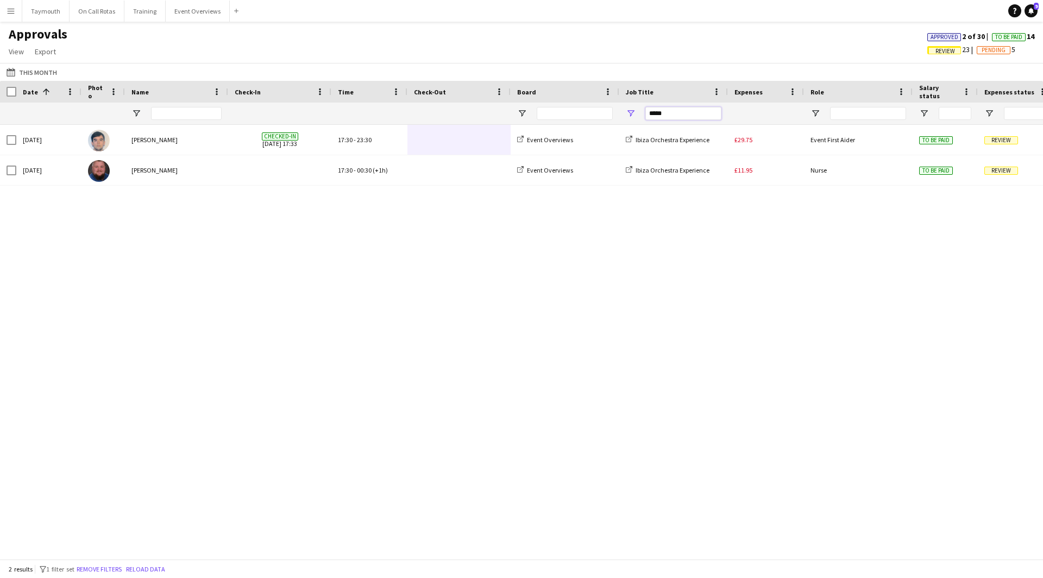
drag, startPoint x: 541, startPoint y: 111, endPoint x: 482, endPoint y: 100, distance: 59.6
click at [489, 101] on div "Date 1 Photo Name" at bounding box center [986, 103] width 1972 height 44
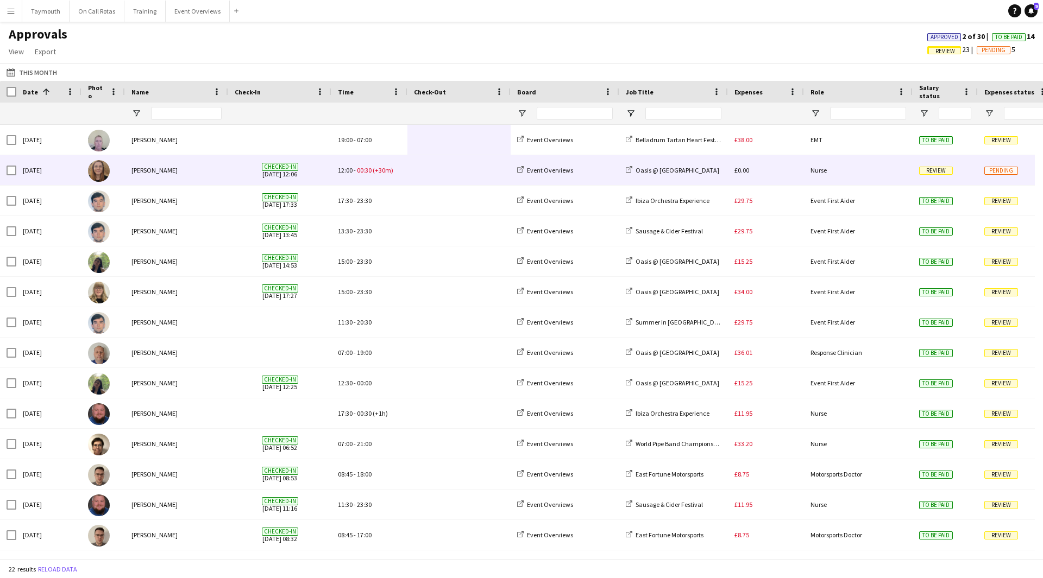
click at [418, 168] on span at bounding box center [459, 170] width 90 height 30
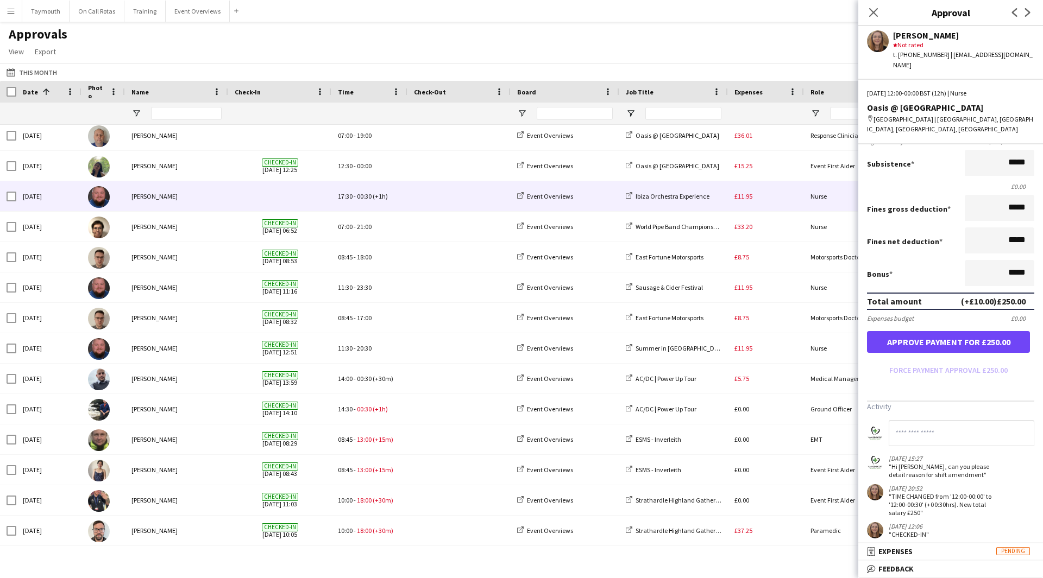
scroll to position [243, 0]
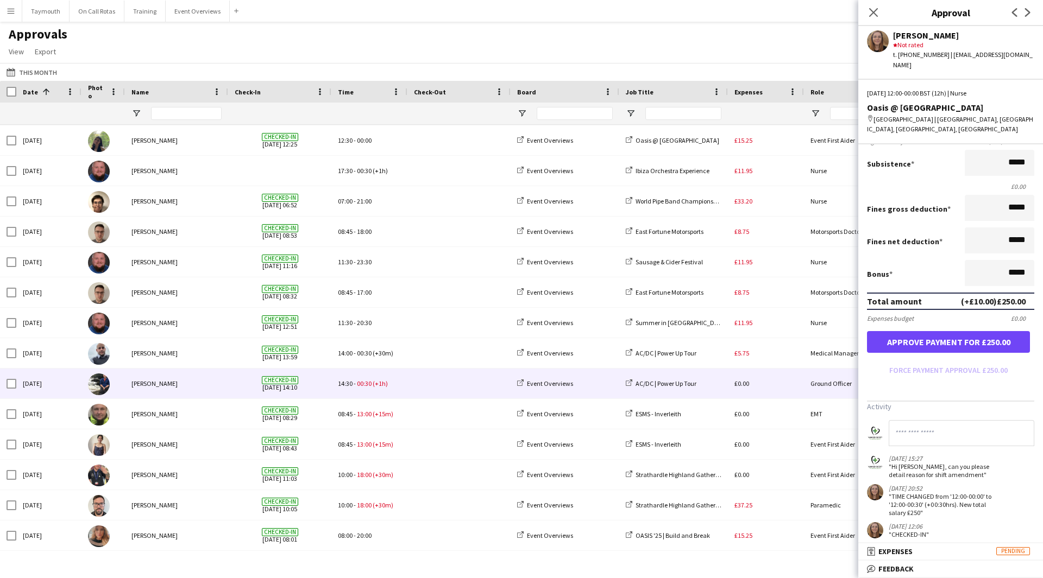
click at [407, 385] on div at bounding box center [458, 384] width 103 height 30
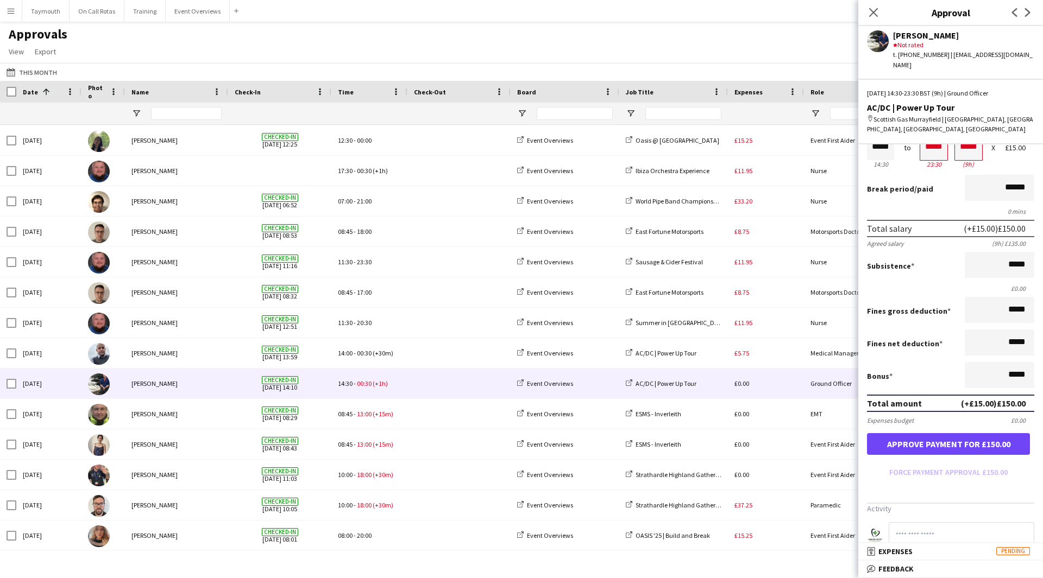
scroll to position [156, 0]
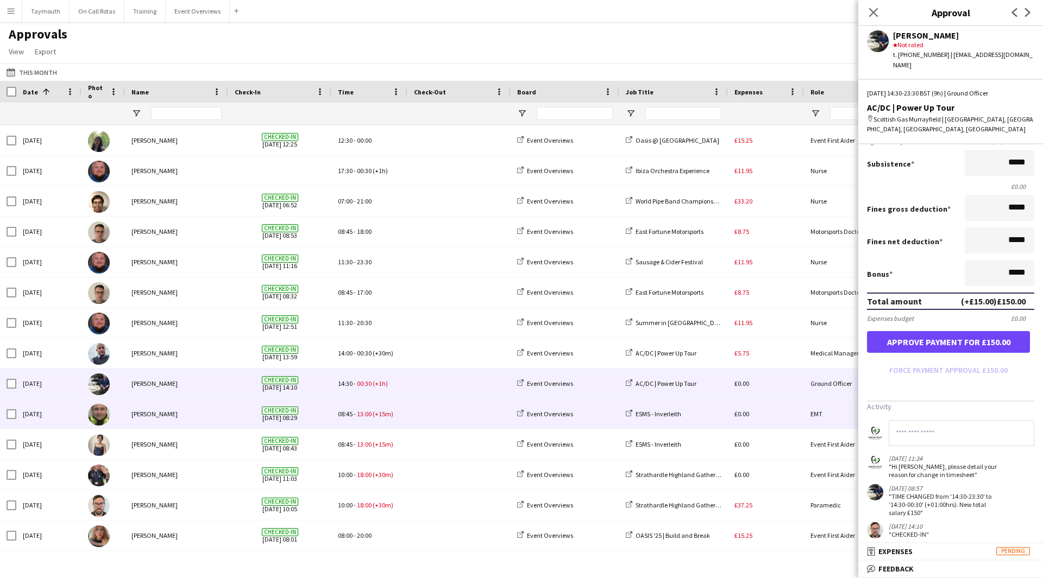
click at [434, 421] on span at bounding box center [459, 414] width 90 height 30
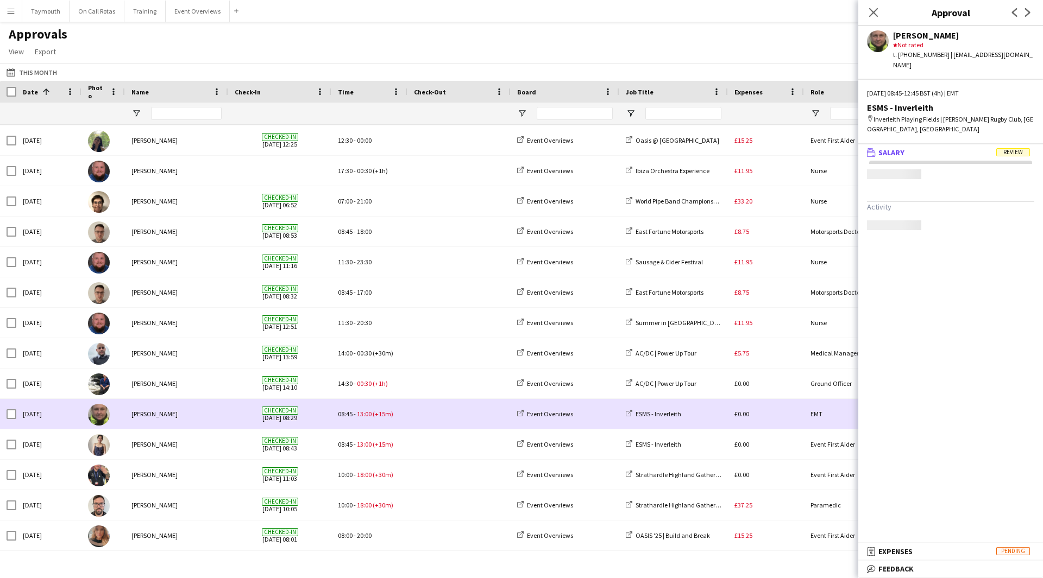
scroll to position [0, 0]
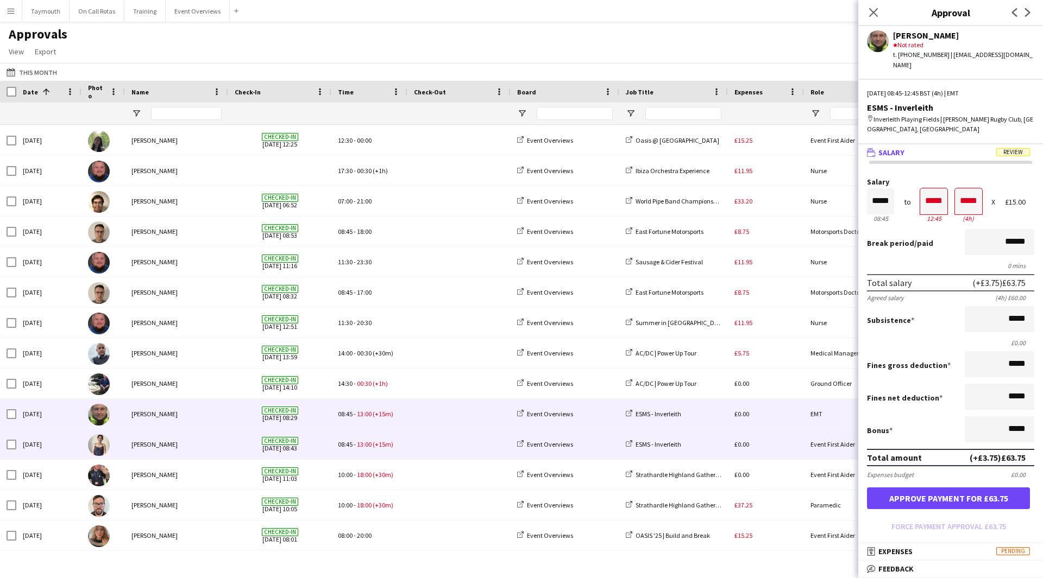
click at [431, 436] on span at bounding box center [459, 445] width 90 height 30
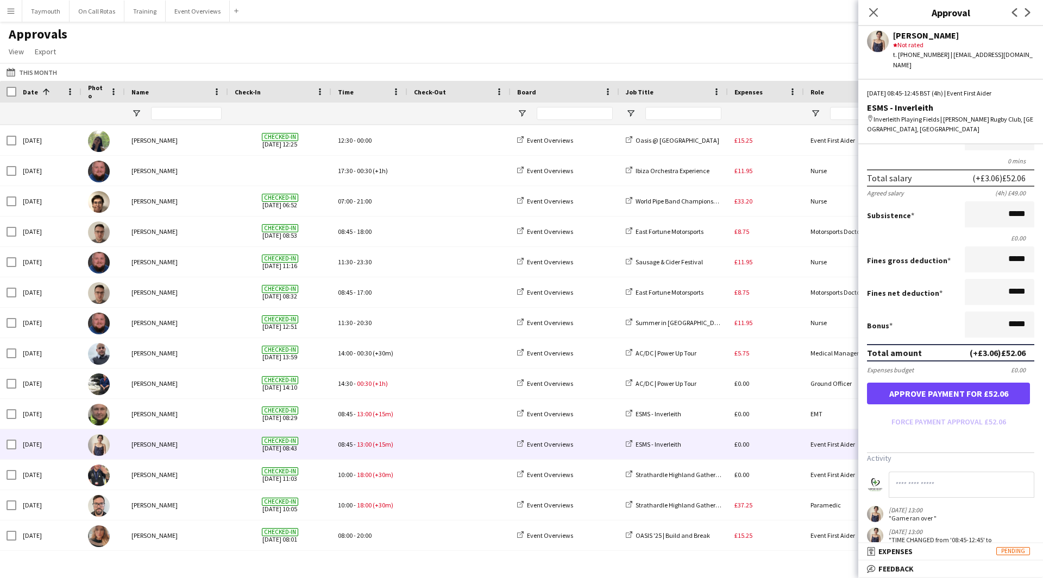
scroll to position [148, 0]
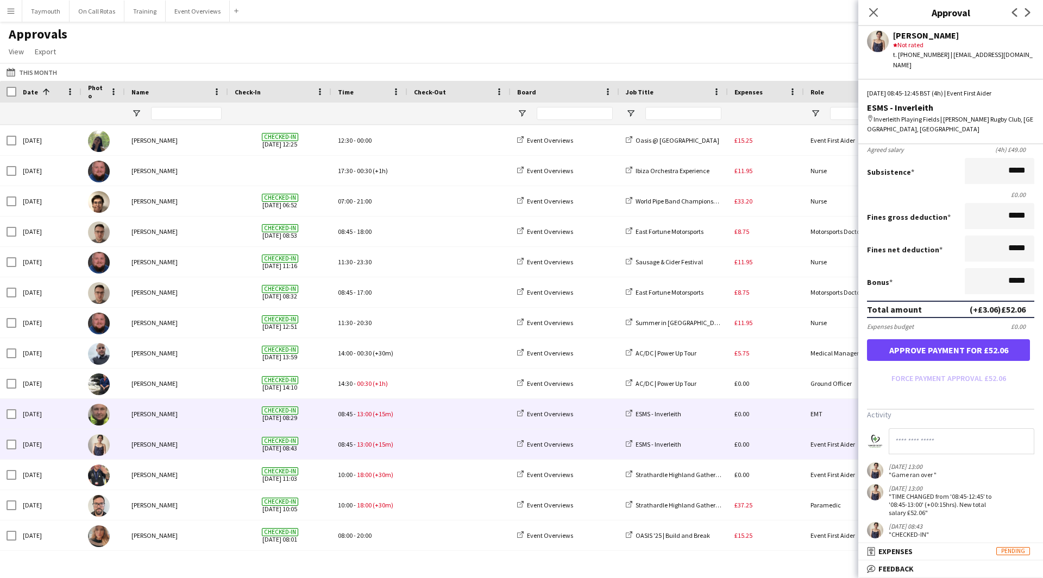
click at [456, 425] on span at bounding box center [459, 414] width 90 height 30
click at [380, 433] on div "08:45 - 13:00 (+15m)" at bounding box center [369, 445] width 76 height 30
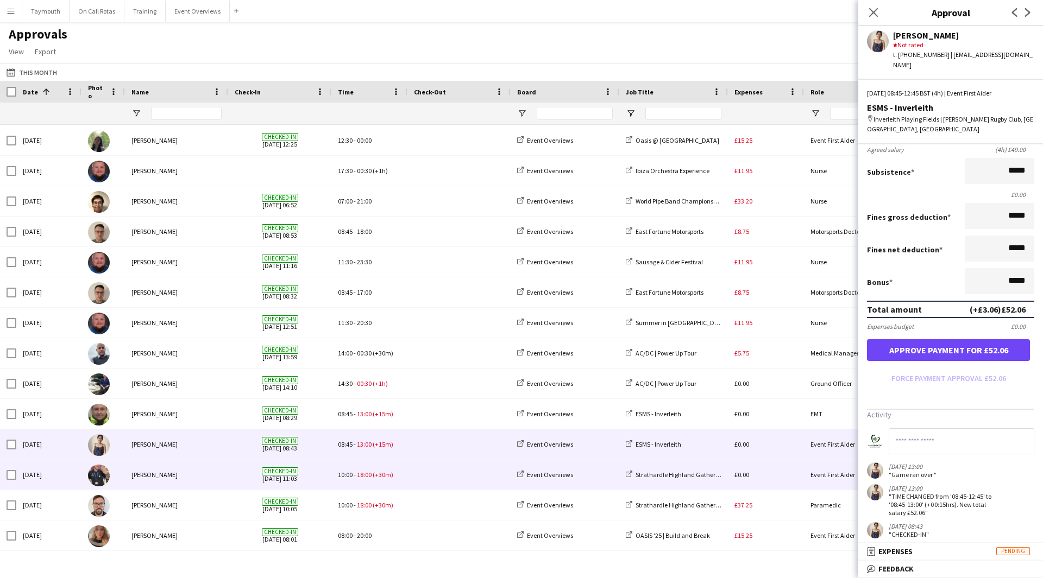
click at [440, 467] on span at bounding box center [459, 475] width 90 height 30
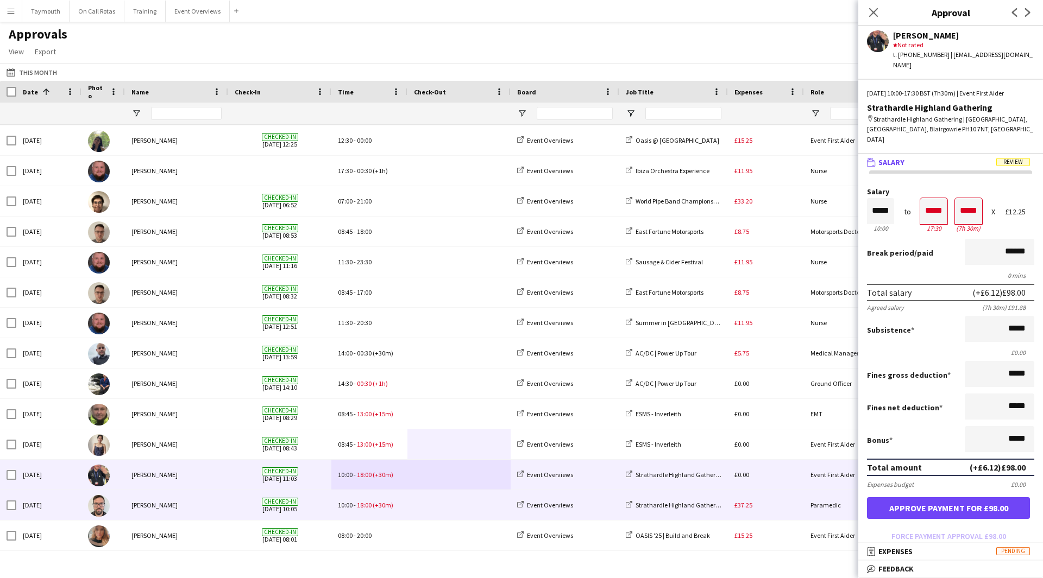
click at [436, 494] on span at bounding box center [459, 505] width 90 height 30
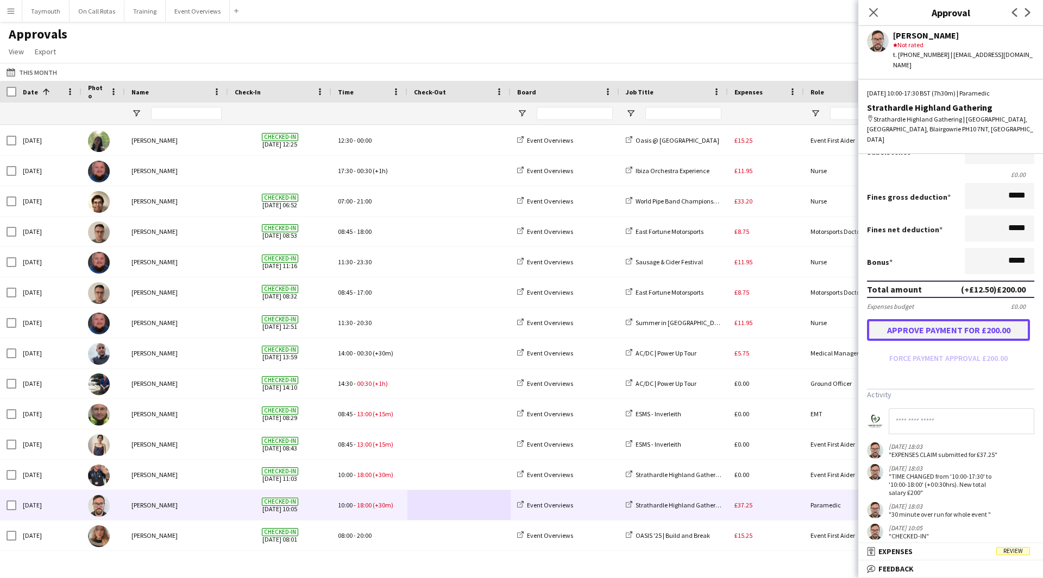
click at [947, 319] on button "Approve payment for £200.00" at bounding box center [948, 330] width 163 height 22
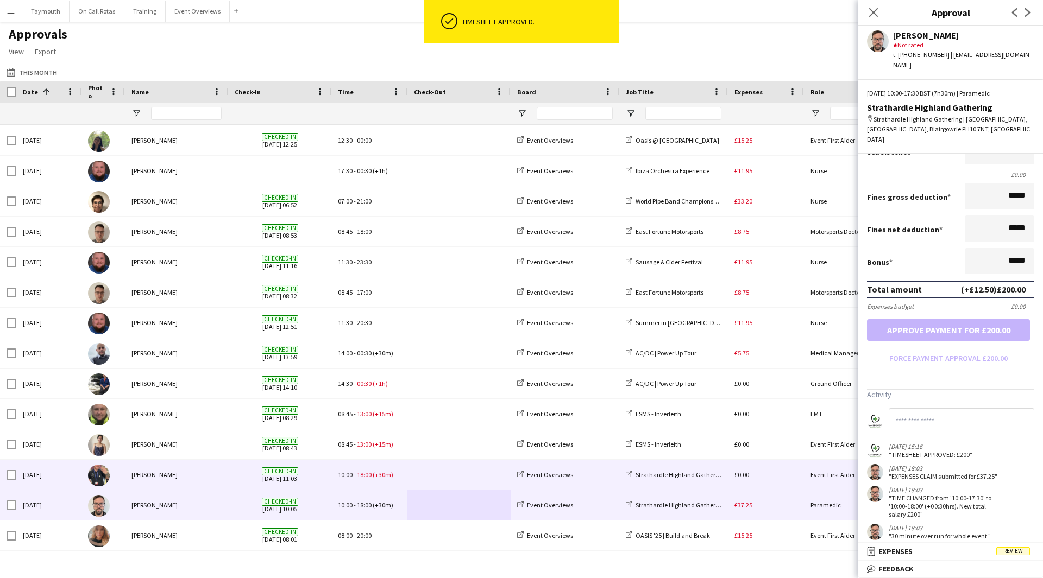
click at [432, 479] on span at bounding box center [459, 475] width 90 height 30
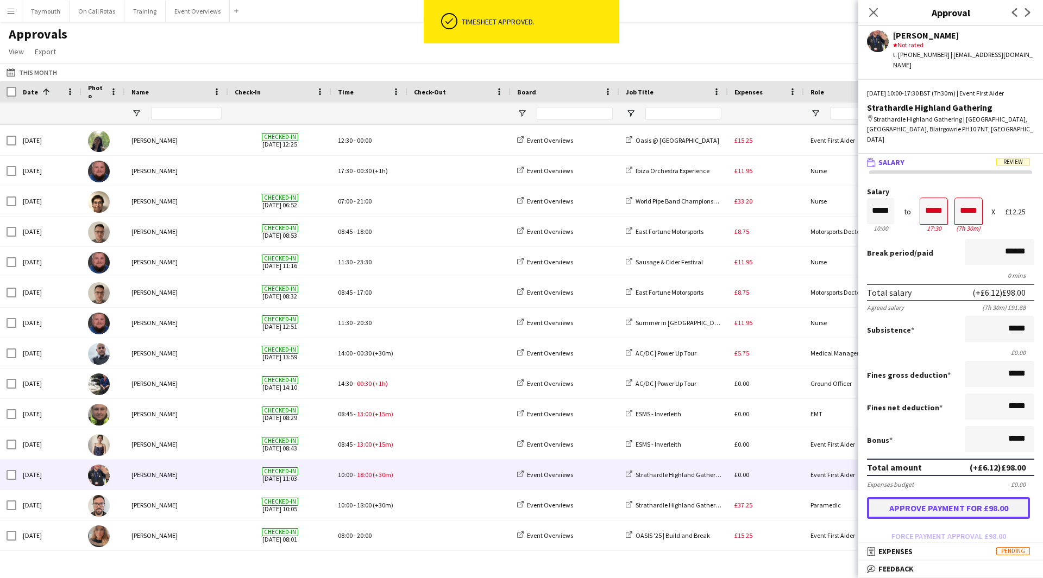
click at [919, 498] on button "Approve payment for £98.00" at bounding box center [948, 509] width 163 height 22
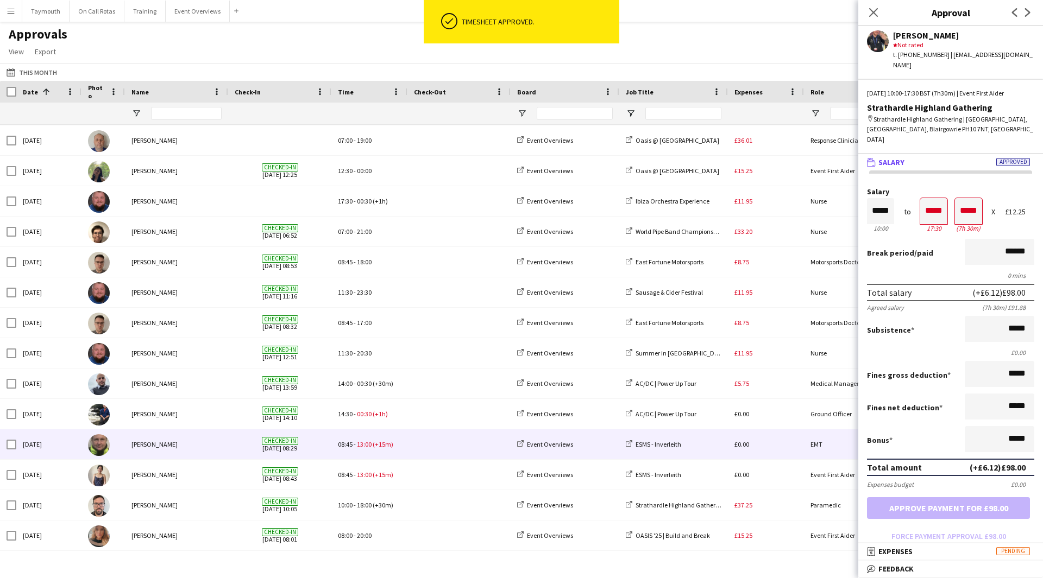
click at [450, 450] on span at bounding box center [459, 445] width 90 height 30
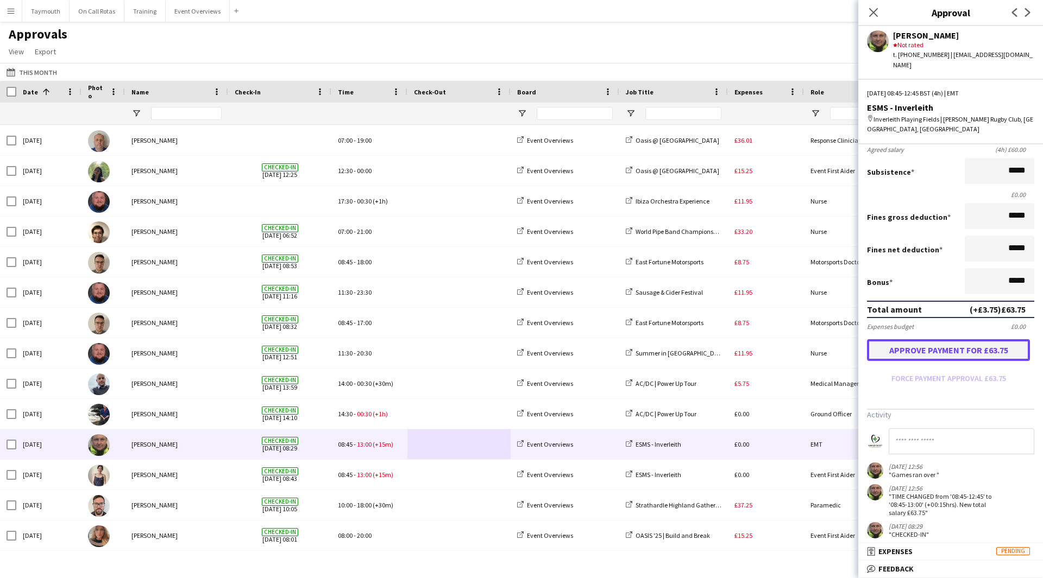
click at [961, 341] on button "Approve payment for £63.75" at bounding box center [948, 350] width 163 height 22
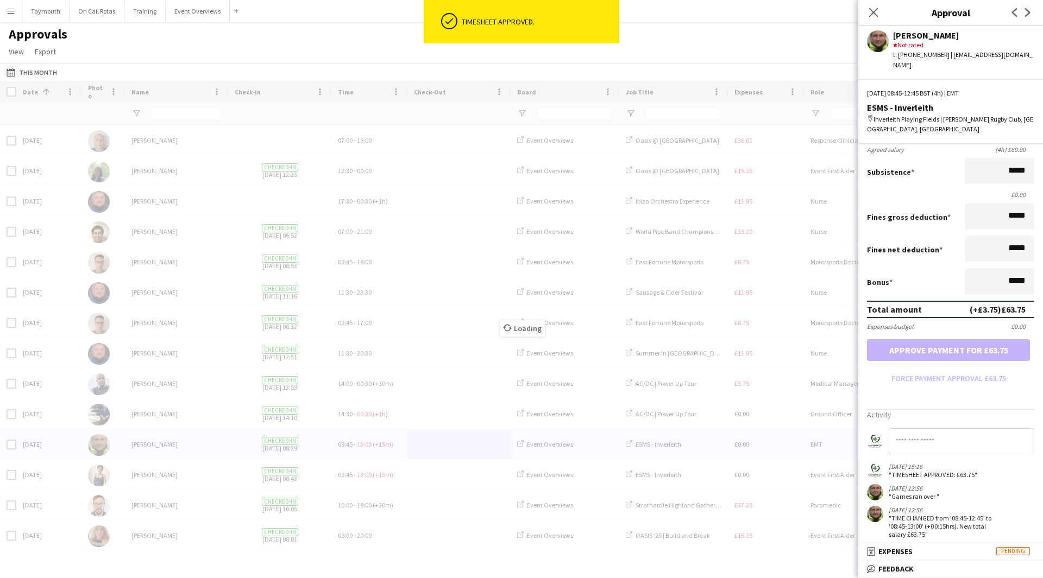
scroll to position [182, 0]
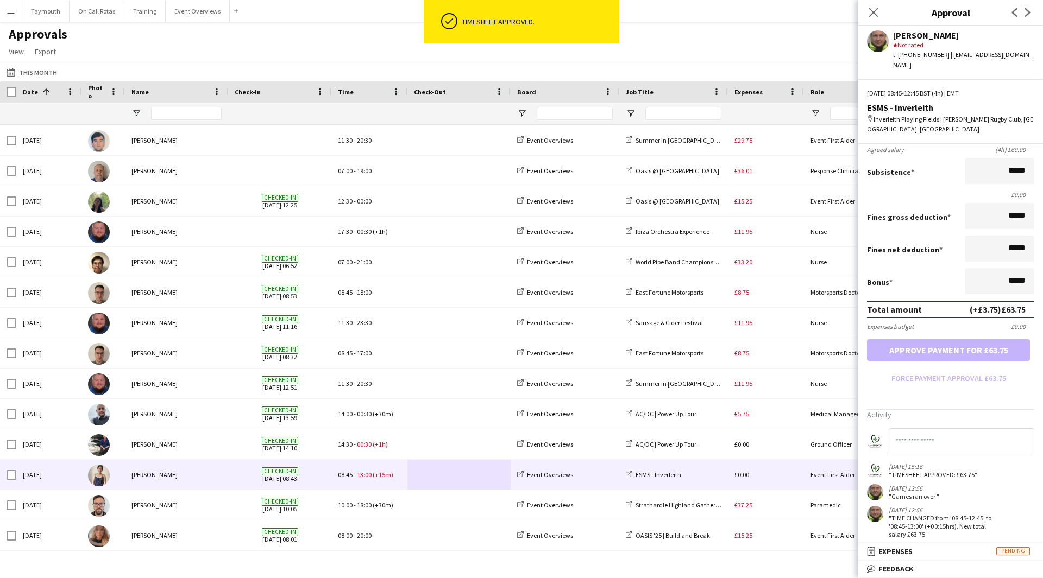
click at [473, 475] on span at bounding box center [459, 475] width 90 height 30
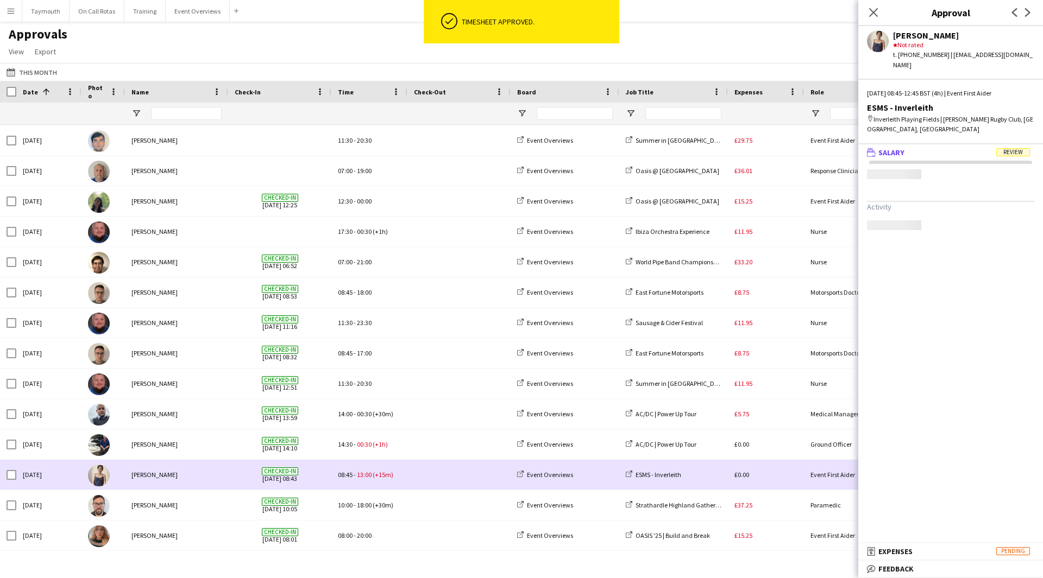
scroll to position [0, 0]
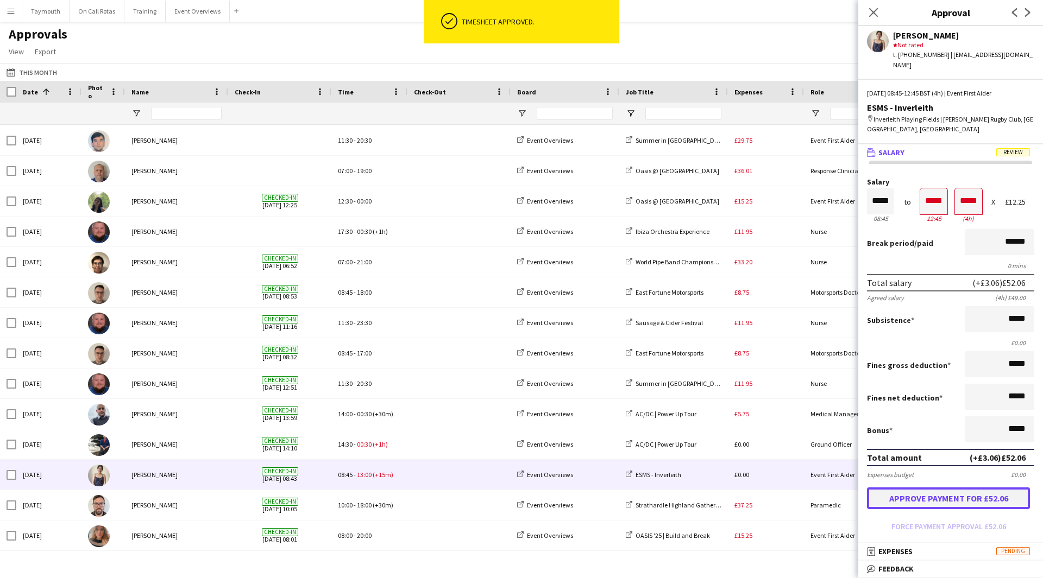
click at [933, 489] on button "Approve payment for £52.06" at bounding box center [948, 499] width 163 height 22
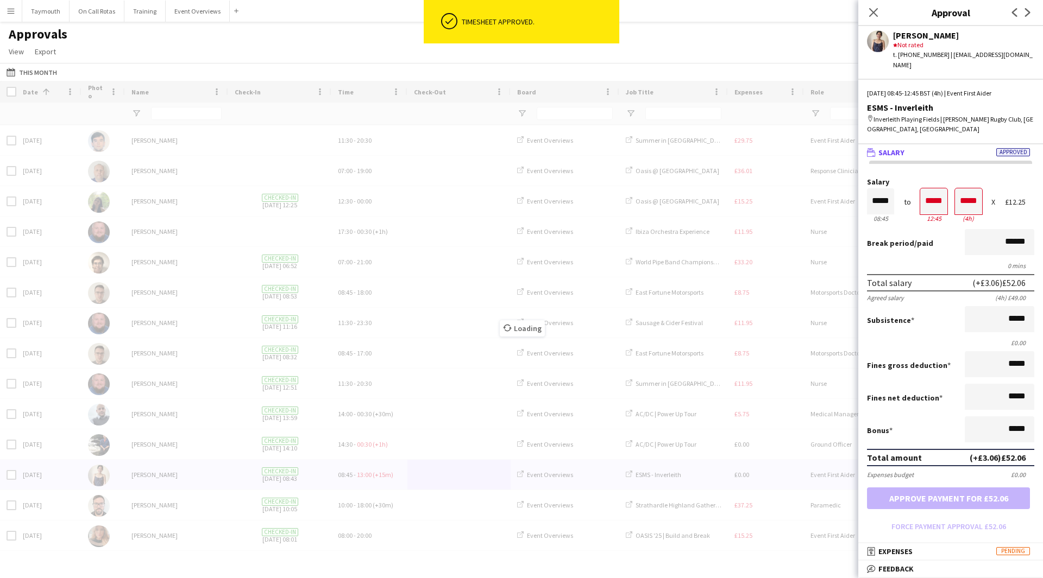
scroll to position [152, 0]
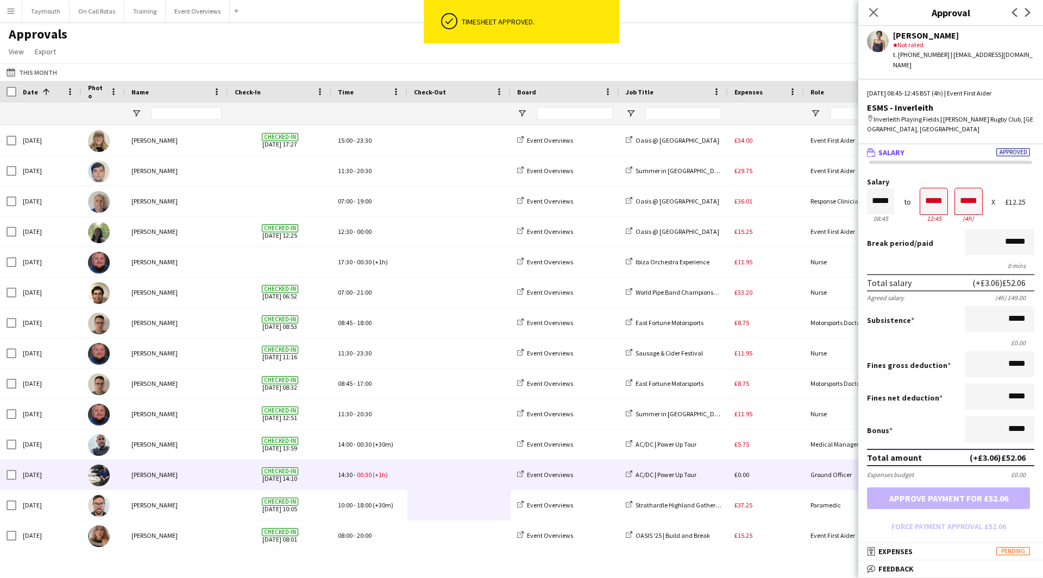
click at [464, 475] on span at bounding box center [459, 475] width 90 height 30
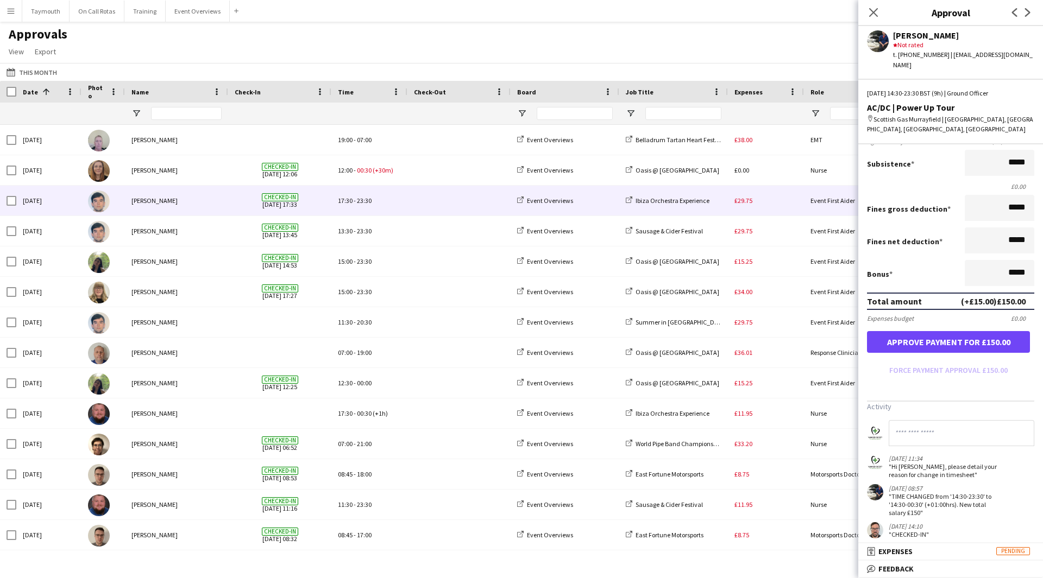
click at [779, 200] on div "£29.75" at bounding box center [766, 201] width 76 height 30
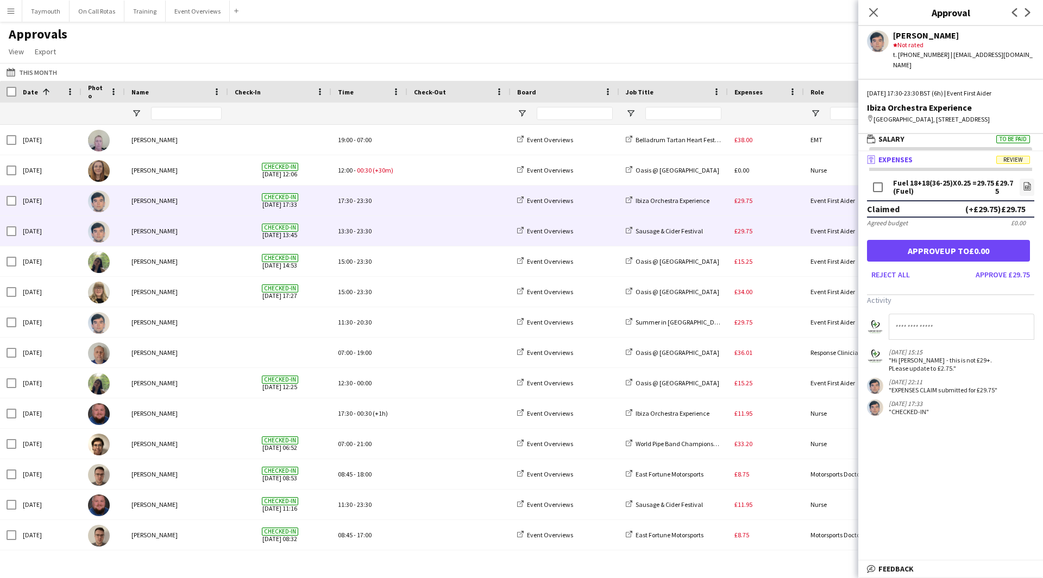
click at [761, 230] on div "£29.75" at bounding box center [766, 231] width 76 height 30
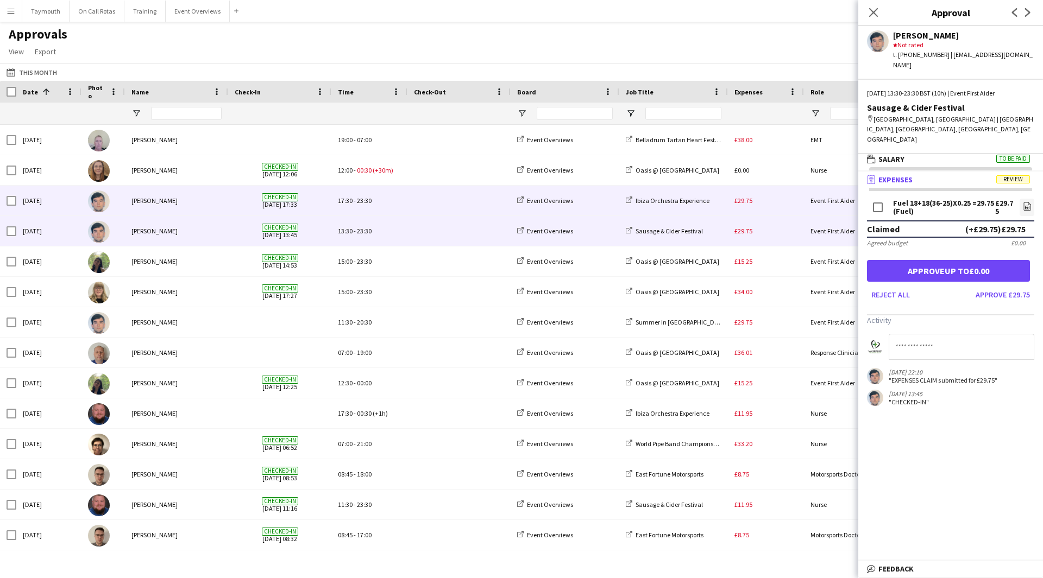
click at [774, 210] on div "£29.75" at bounding box center [766, 201] width 76 height 30
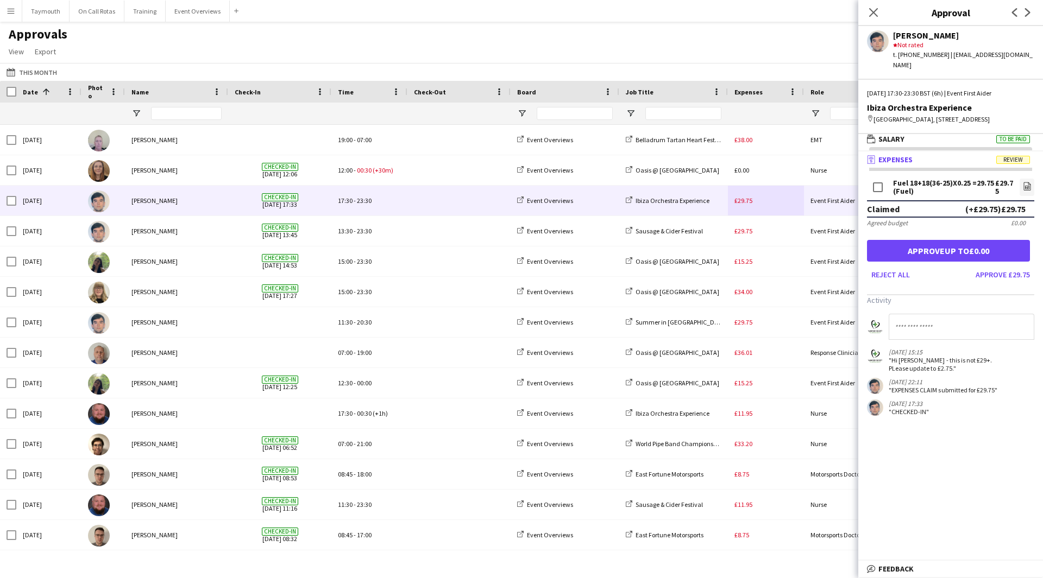
drag, startPoint x: 920, startPoint y: 369, endPoint x: 890, endPoint y: 361, distance: 31.1
click at [890, 361] on div ""Hi Jack - this is not £29+. PLease update to £2.75."" at bounding box center [945, 364] width 112 height 16
copy div ""Hi Jack - this is not £29+. PLease update to £2.75.""
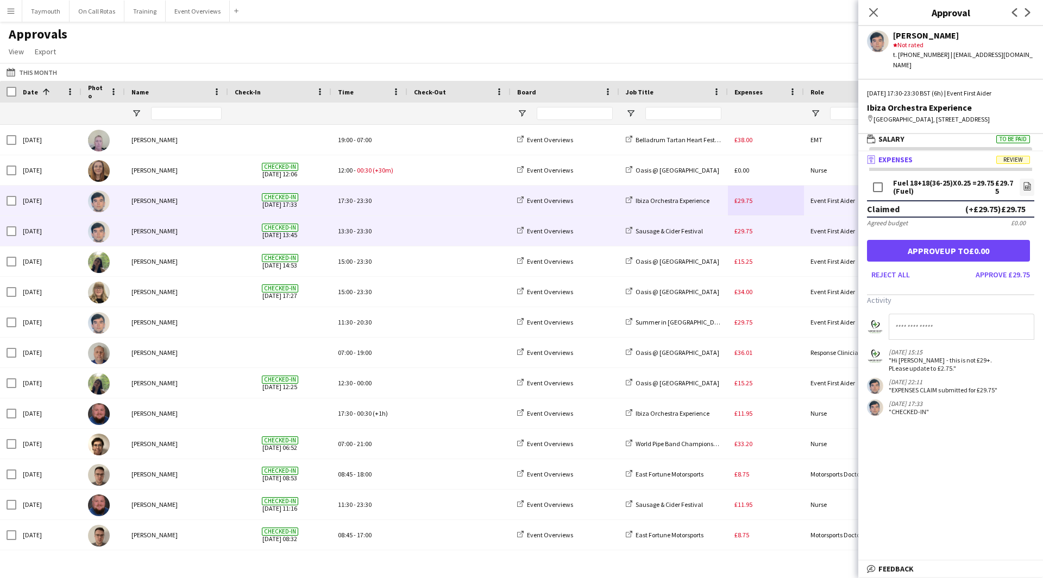
click at [698, 236] on div "Sausage & Cider Festival" at bounding box center [673, 231] width 109 height 30
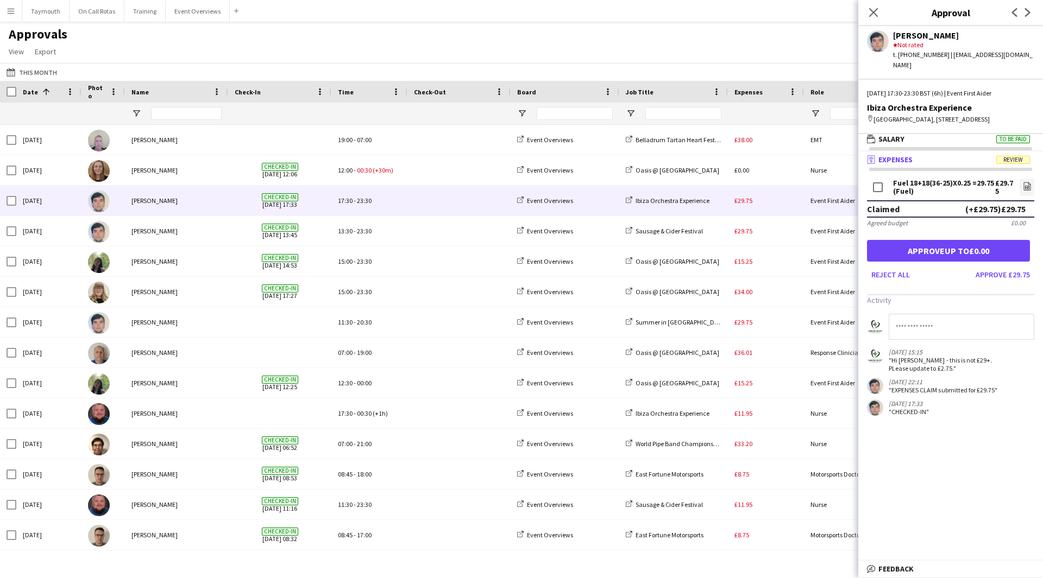
click at [945, 329] on input at bounding box center [962, 327] width 146 height 26
paste input "**********"
type input "**********"
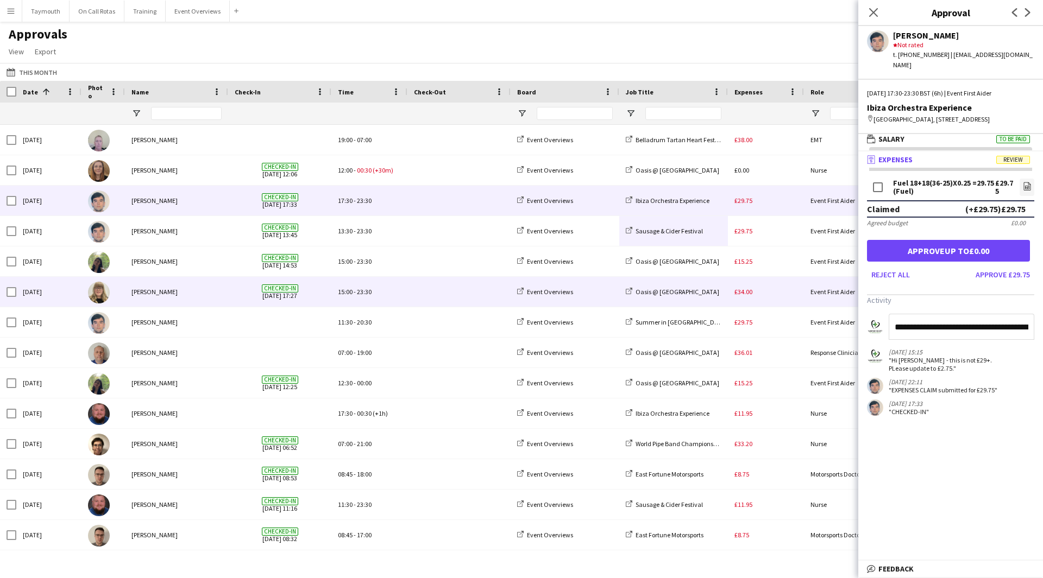
drag, startPoint x: 1030, startPoint y: 328, endPoint x: 49, endPoint y: 270, distance: 982.6
click at [89, 261] on body "Menu Boards Boards Boards All jobs Status Workforce Workforce My Workforce Recr…" at bounding box center [521, 289] width 1043 height 578
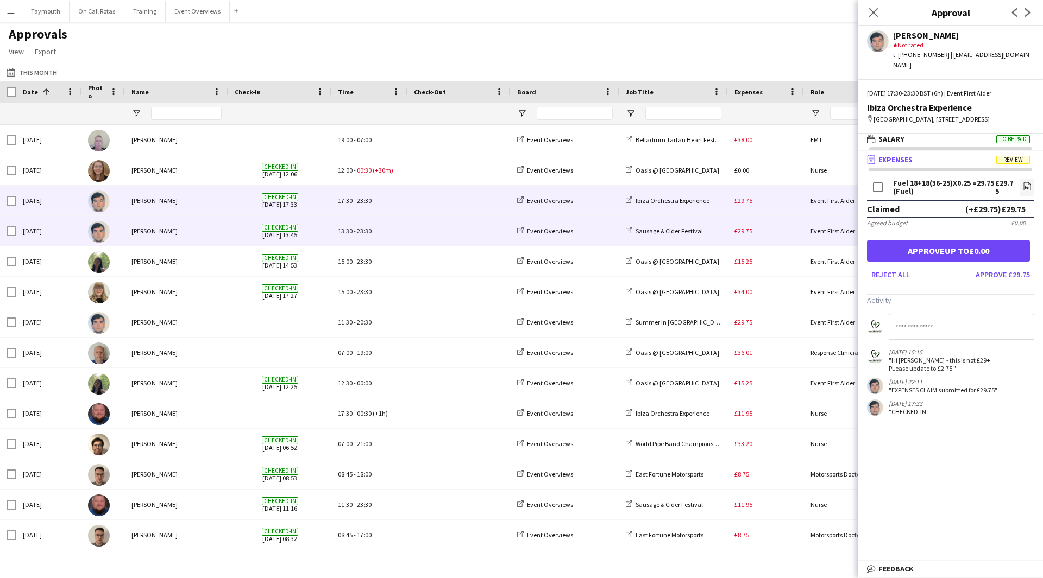
click at [782, 230] on div "£29.75" at bounding box center [766, 231] width 76 height 30
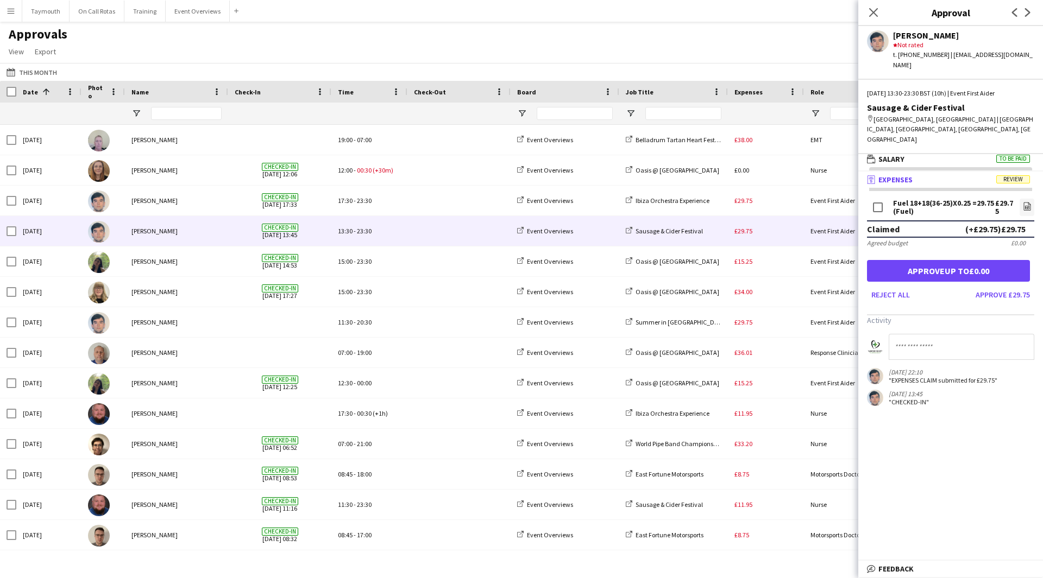
click at [968, 334] on input at bounding box center [962, 347] width 146 height 26
paste input "**********"
type input "**********"
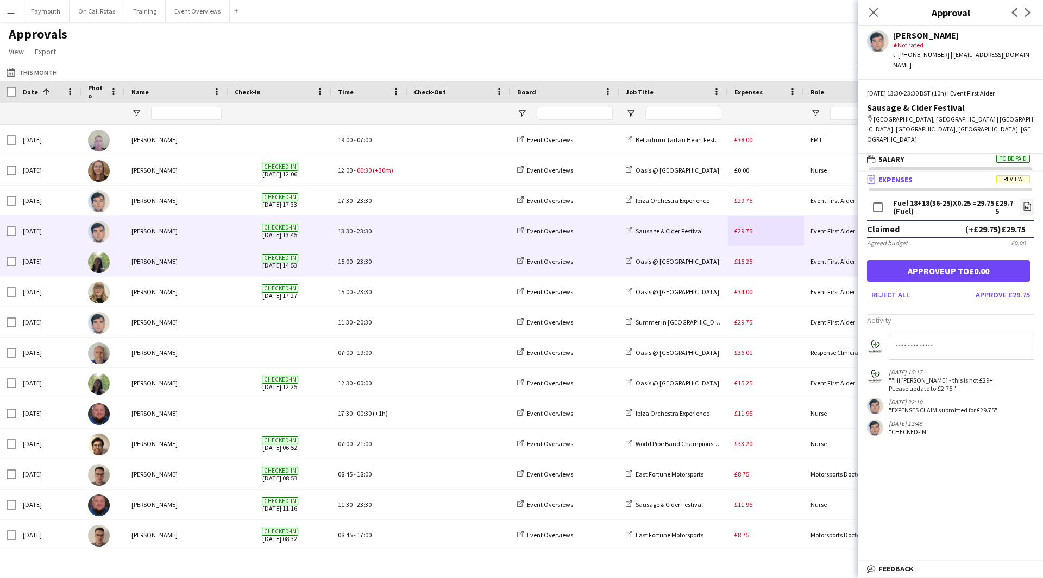
click at [781, 266] on div "£15.25" at bounding box center [766, 262] width 76 height 30
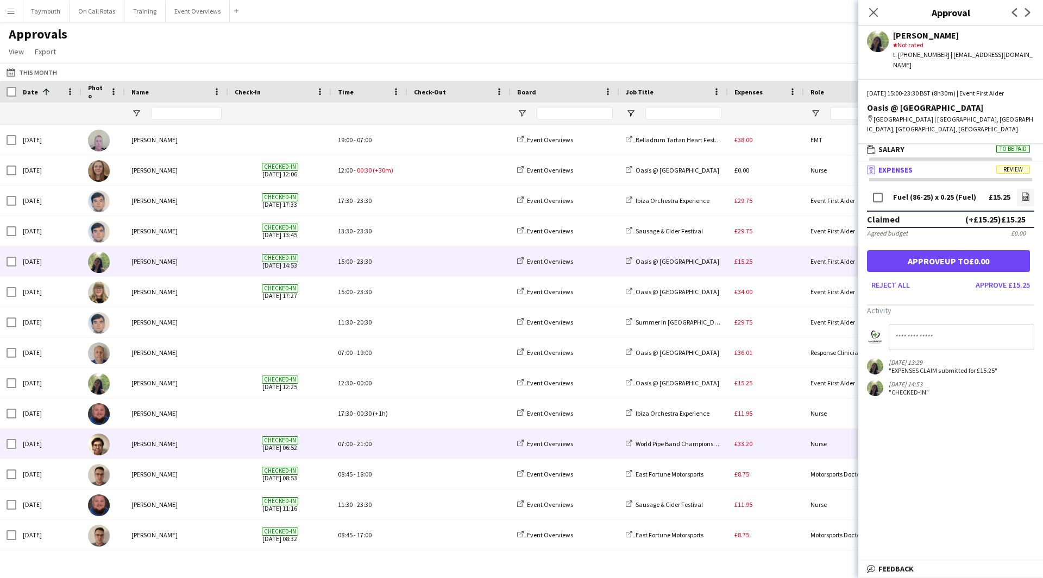
scroll to position [108, 0]
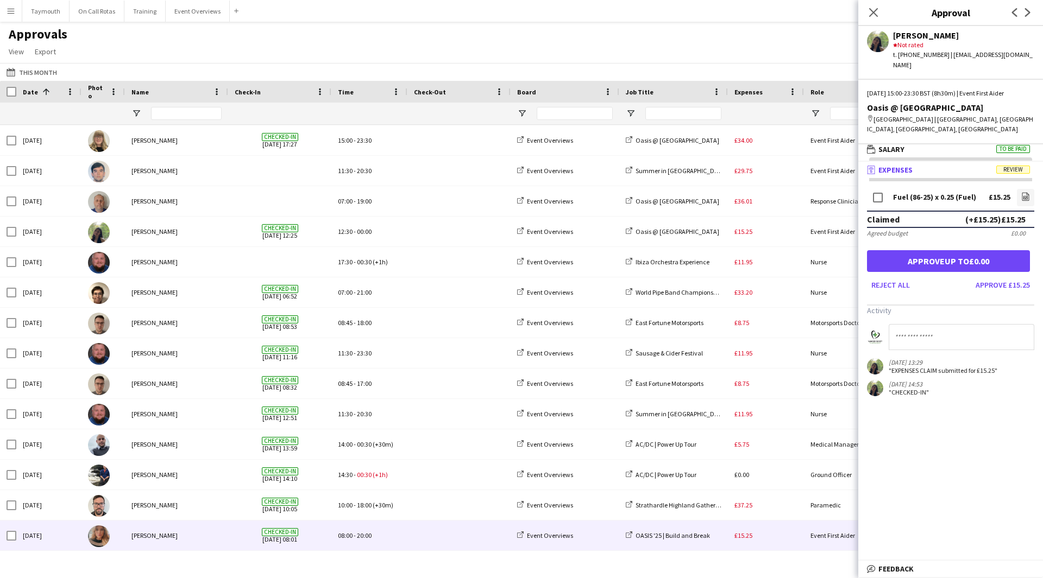
click at [763, 539] on div "£15.25" at bounding box center [766, 536] width 76 height 30
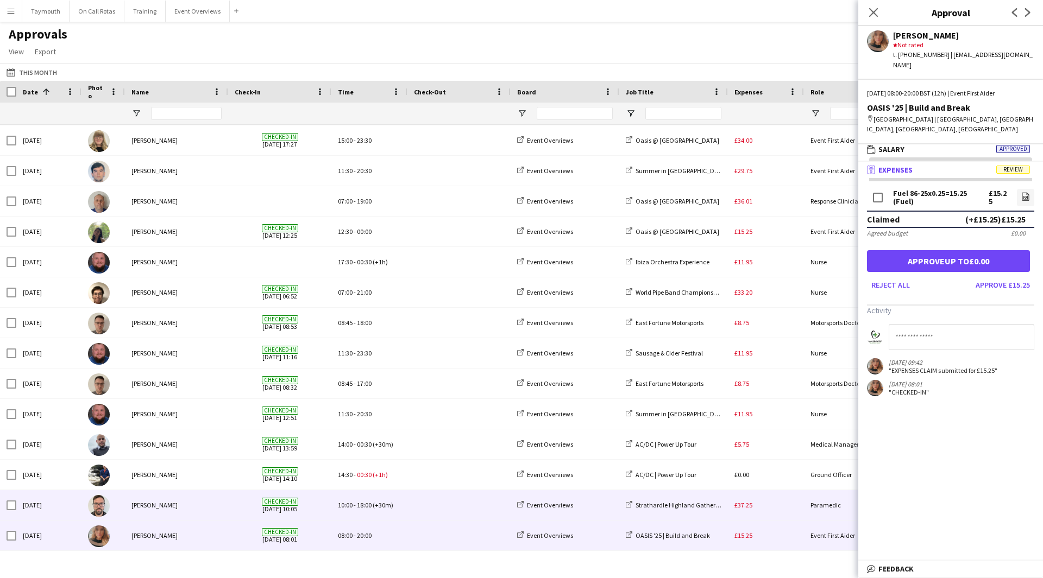
click at [767, 498] on div "£37.25" at bounding box center [766, 505] width 76 height 30
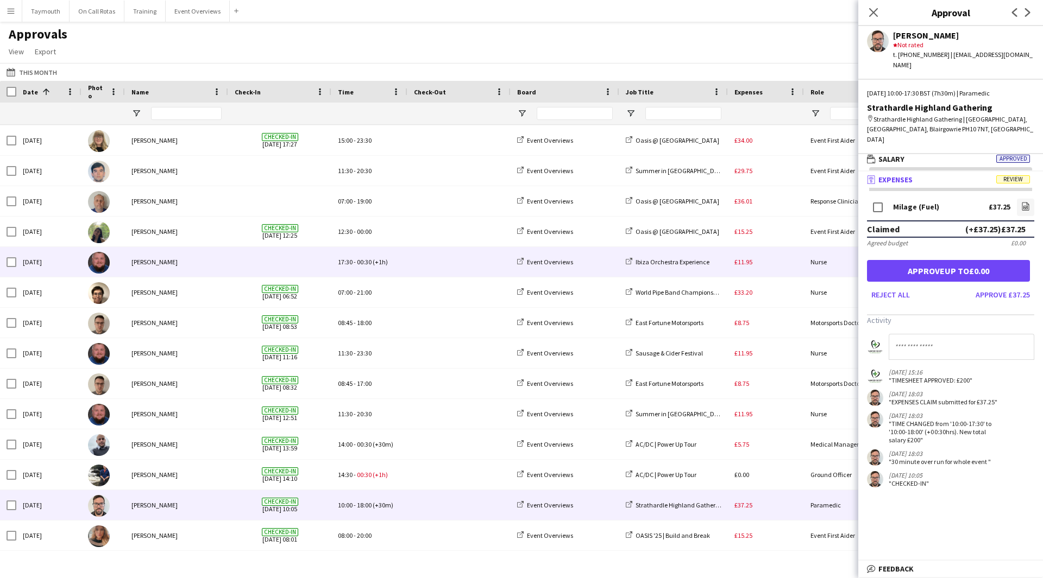
click at [778, 254] on div "£11.95" at bounding box center [766, 262] width 76 height 30
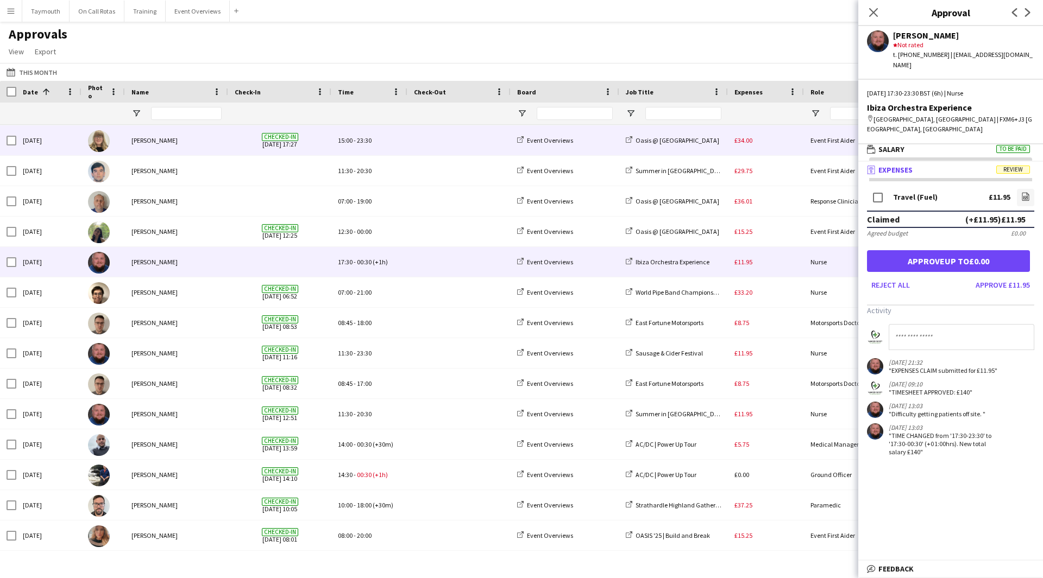
click at [765, 129] on div "£34.00" at bounding box center [766, 140] width 76 height 30
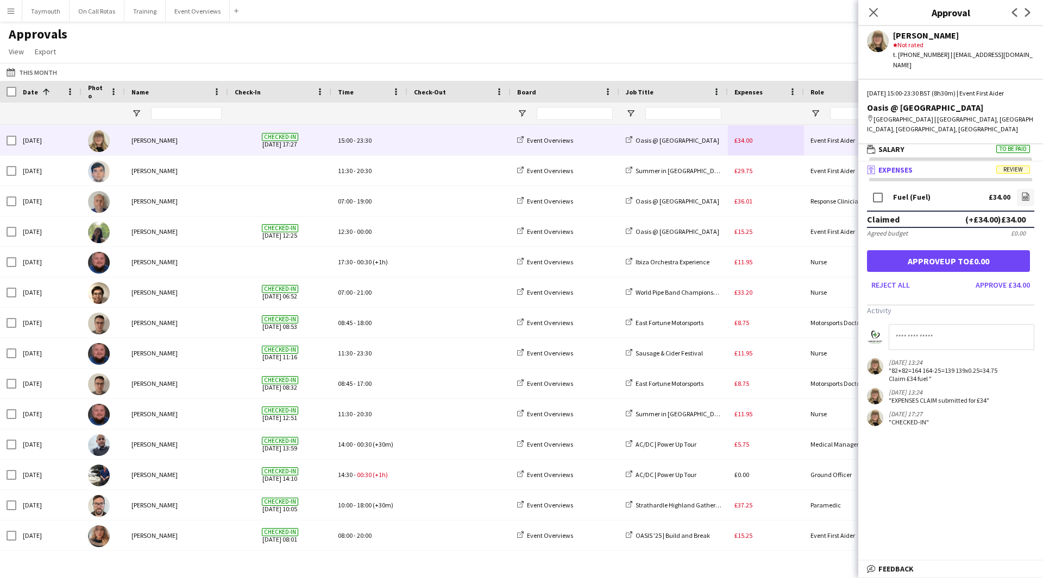
click at [11, 6] on button "Menu" at bounding box center [11, 11] width 22 height 22
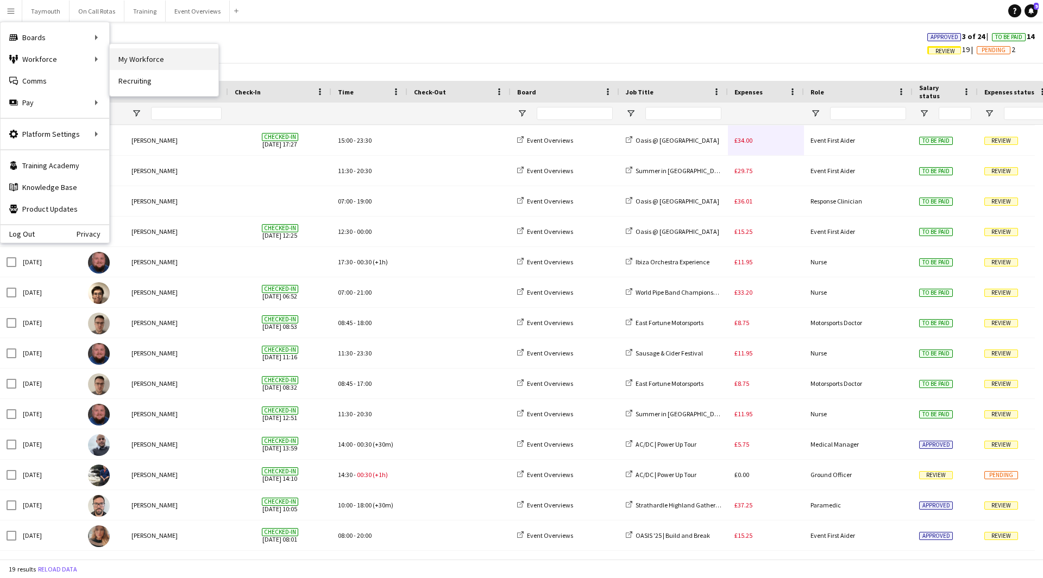
click at [130, 60] on link "My Workforce" at bounding box center [164, 59] width 109 height 22
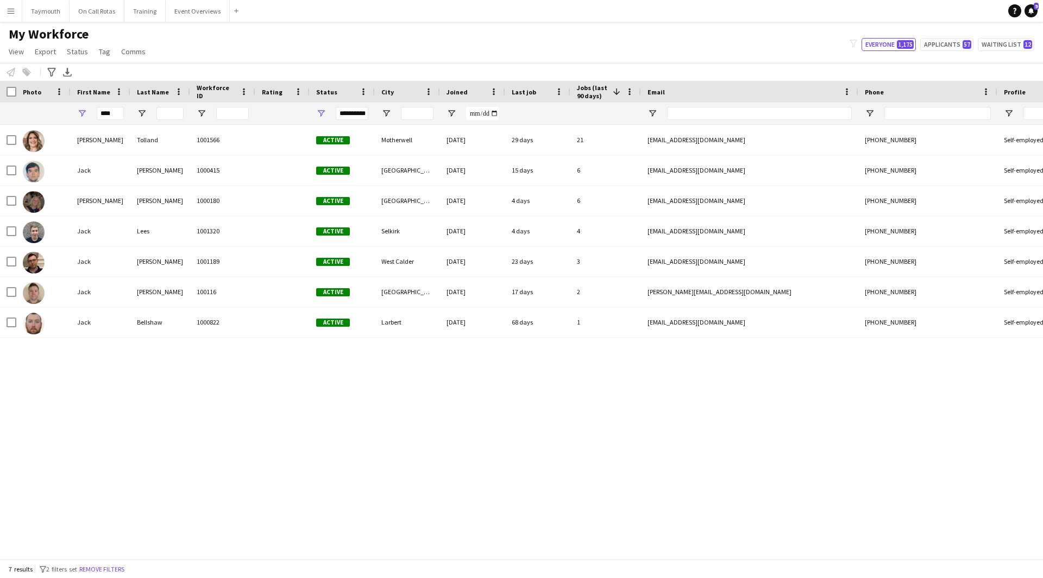
drag, startPoint x: 125, startPoint y: 115, endPoint x: 29, endPoint y: 114, distance: 95.6
click at [29, 114] on div "**********" at bounding box center [672, 114] width 1345 height 22
drag, startPoint x: 114, startPoint y: 114, endPoint x: -2, endPoint y: 112, distance: 116.2
click at [0, 112] on html "Menu Boards Boards Boards All jobs Status Workforce Workforce My Workforce Recr…" at bounding box center [521, 289] width 1043 height 578
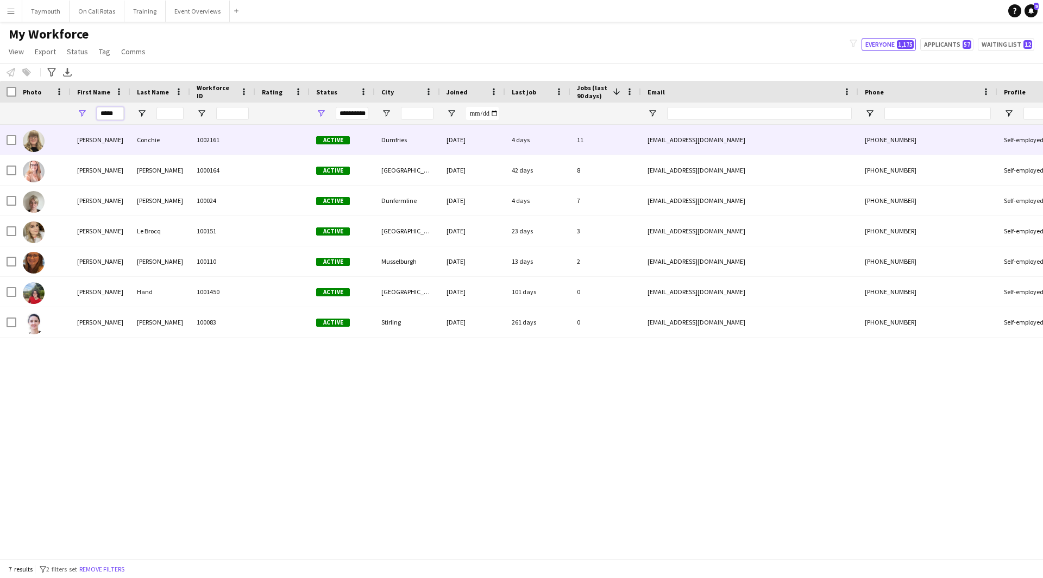
type input "*****"
click at [204, 149] on div "1002161" at bounding box center [222, 140] width 65 height 30
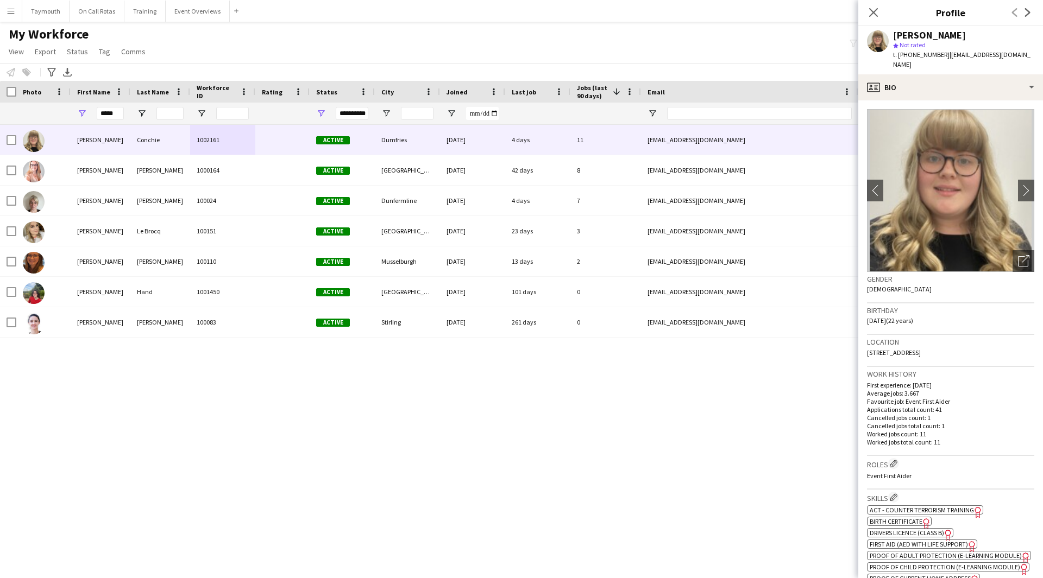
drag, startPoint x: 977, startPoint y: 352, endPoint x: 870, endPoint y: 358, distance: 107.2
click at [870, 358] on div "Location 25 Caulstran Road, Dumfries, DG2 9FJ" at bounding box center [950, 351] width 167 height 32
copy span "5 Caulstran Road, Dumfries, DG2 9FJ"
click at [17, 12] on button "Menu" at bounding box center [11, 11] width 22 height 22
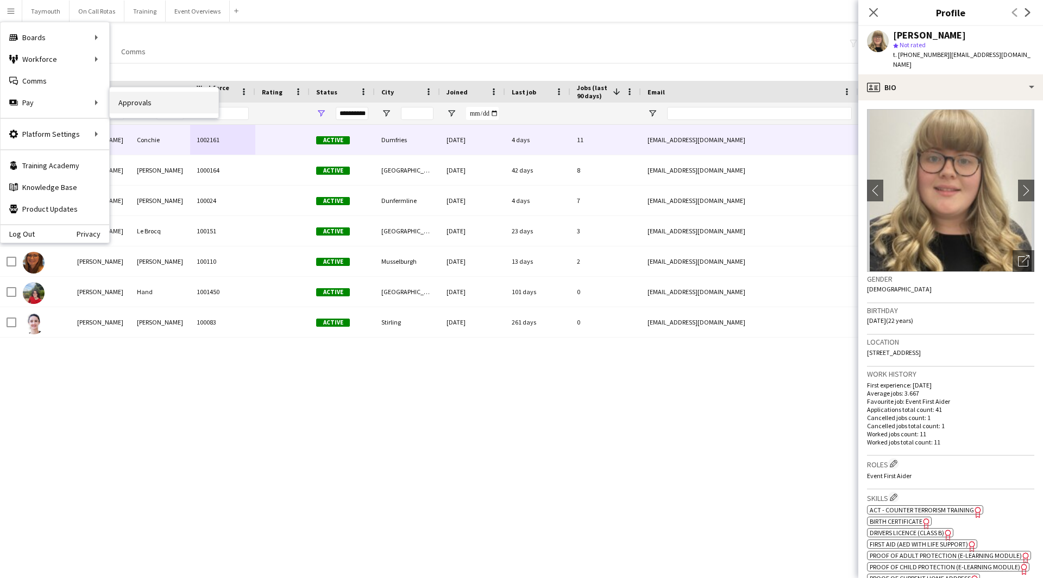
click at [144, 104] on link "Approvals" at bounding box center [164, 103] width 109 height 22
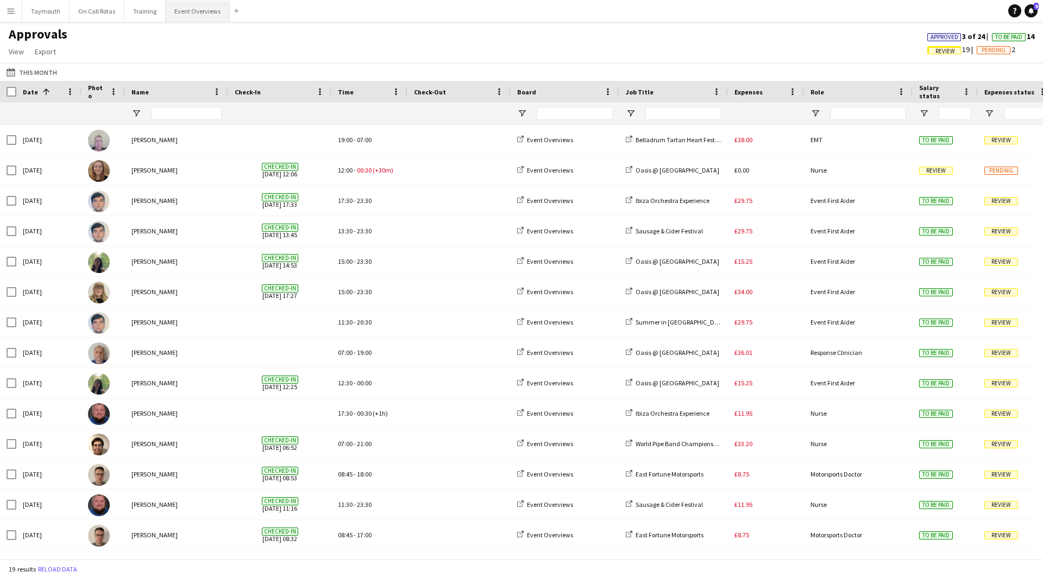
click at [198, 4] on button "Event Overviews Close" at bounding box center [198, 11] width 64 height 21
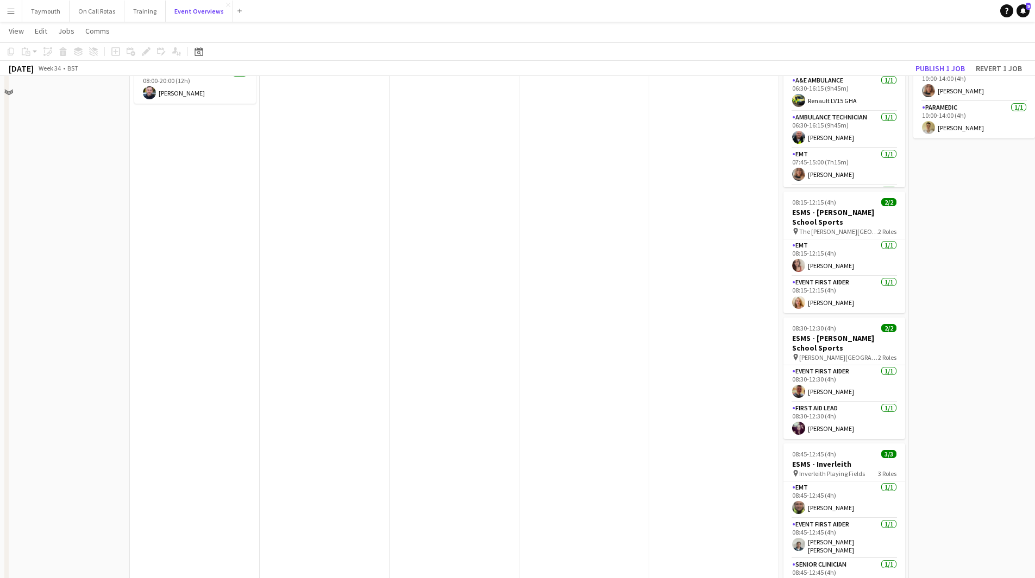
scroll to position [54, 0]
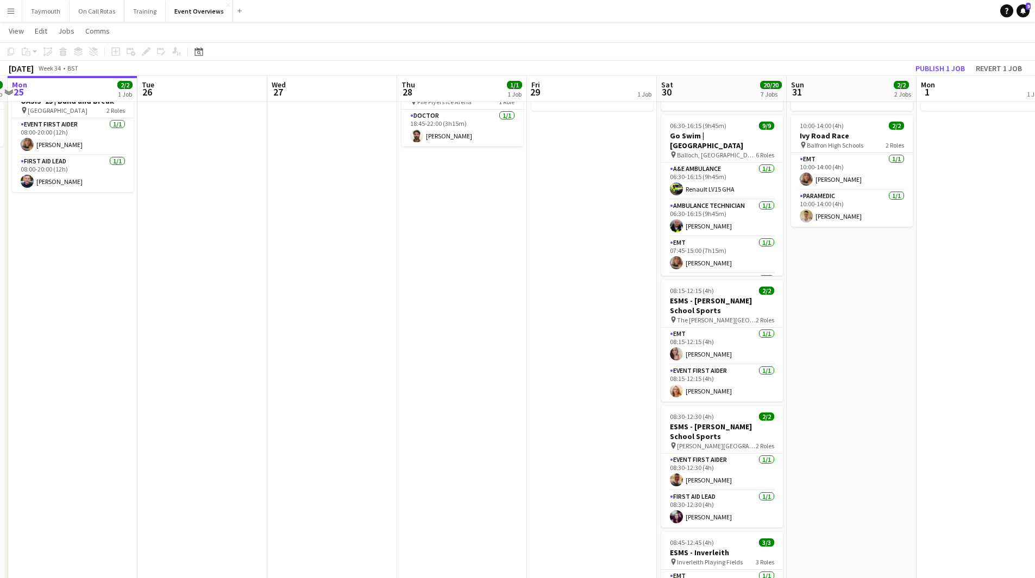
drag, startPoint x: 408, startPoint y: 373, endPoint x: 305, endPoint y: 367, distance: 103.4
click at [306, 368] on app-calendar-viewport "Fri 22 1/1 1 Job Sat 23 13/13 6 Jobs Sun 24 1/1 1 Job Mon 25 2/2 1 Job Tue 26 W…" at bounding box center [517, 468] width 1035 height 961
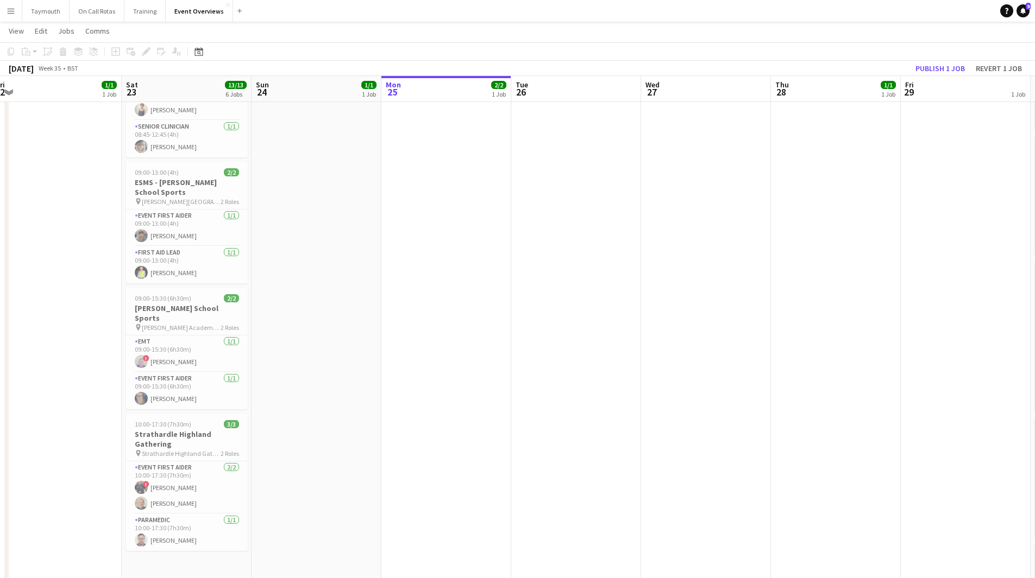
scroll to position [0, 232]
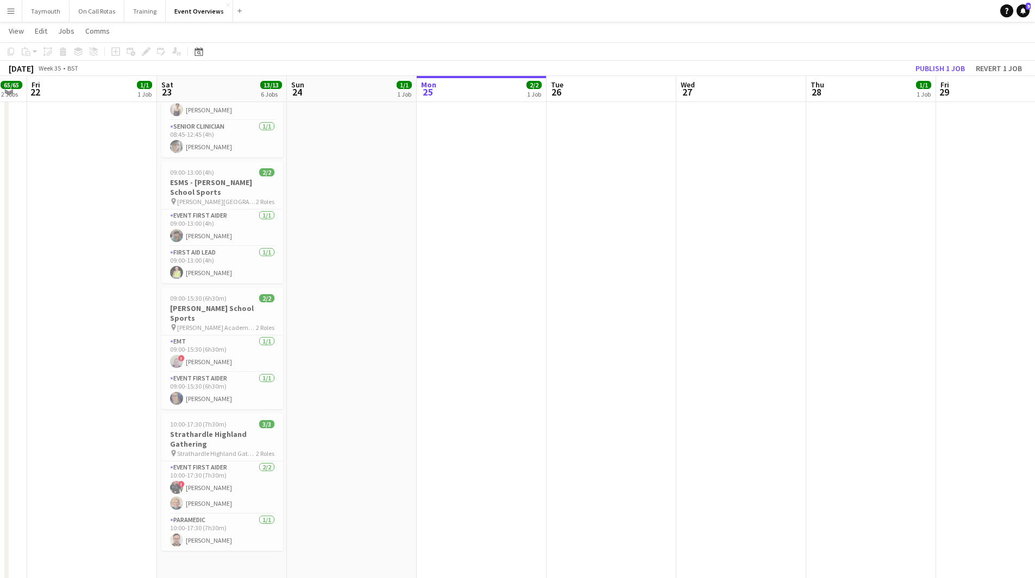
drag, startPoint x: 222, startPoint y: 410, endPoint x: 762, endPoint y: 417, distance: 539.9
click at [762, 417] on app-calendar-viewport "Wed 20 Thu 21 65/65 2 Jobs Fri 22 1/1 1 Job Sat 23 13/13 6 Jobs Sun 24 1/1 1 Jo…" at bounding box center [517, 196] width 1035 height 961
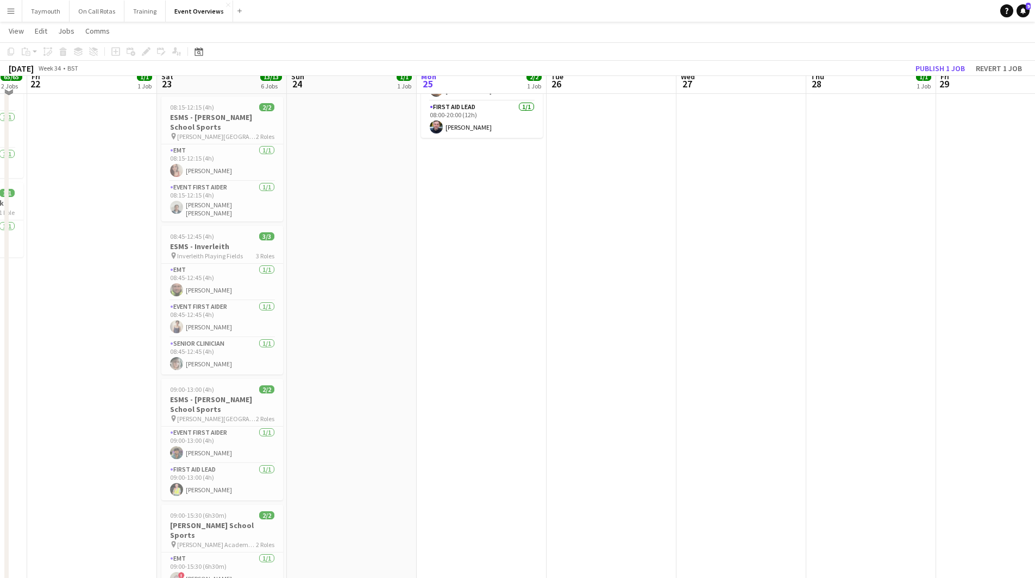
scroll to position [0, 0]
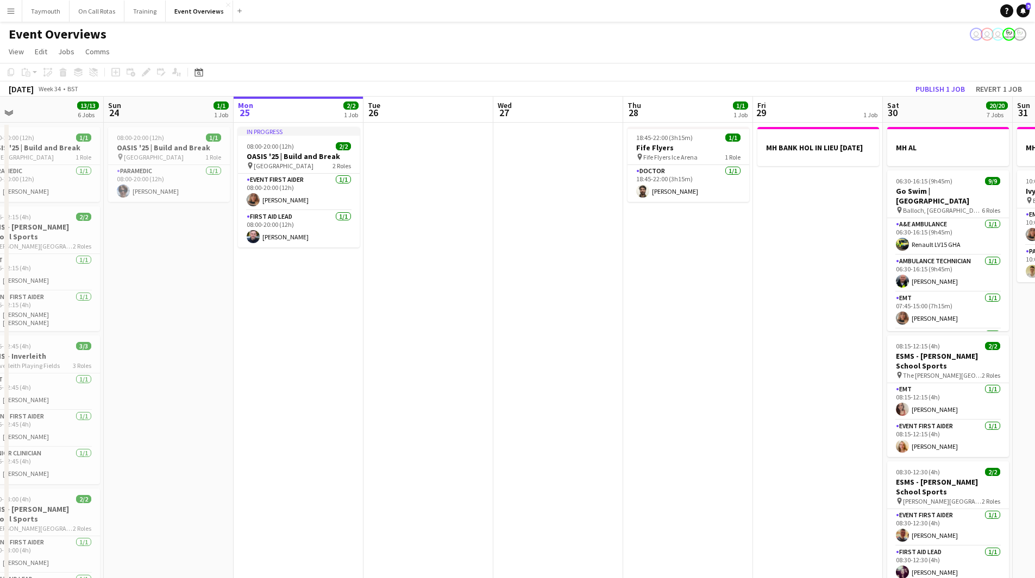
drag, startPoint x: 510, startPoint y: 379, endPoint x: 290, endPoint y: 413, distance: 222.7
click at [290, 413] on app-calendar-viewport "Wed 20 3/3 2 Jobs Thu 21 65/65 2 Jobs Fri 22 1/1 1 Job Sat 23 13/13 6 Jobs Sun …" at bounding box center [517, 551] width 1035 height 908
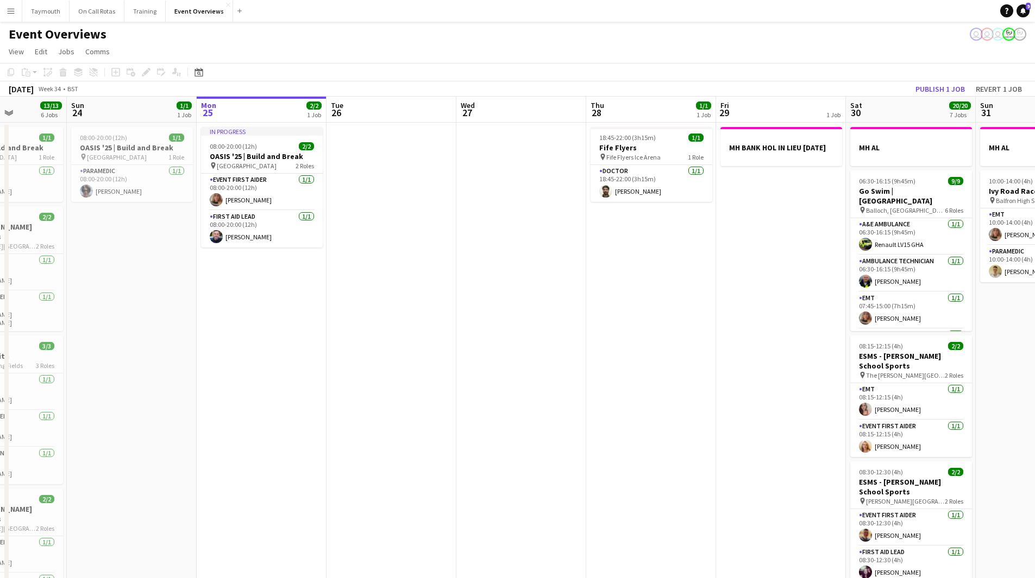
drag, startPoint x: 251, startPoint y: 425, endPoint x: 243, endPoint y: 425, distance: 8.1
click at [243, 425] on app-calendar-viewport "Thu 21 65/65 2 Jobs Fri 22 1/1 1 Job Sat 23 13/13 6 Jobs Sun 24 1/1 1 Job Mon 2…" at bounding box center [517, 551] width 1035 height 908
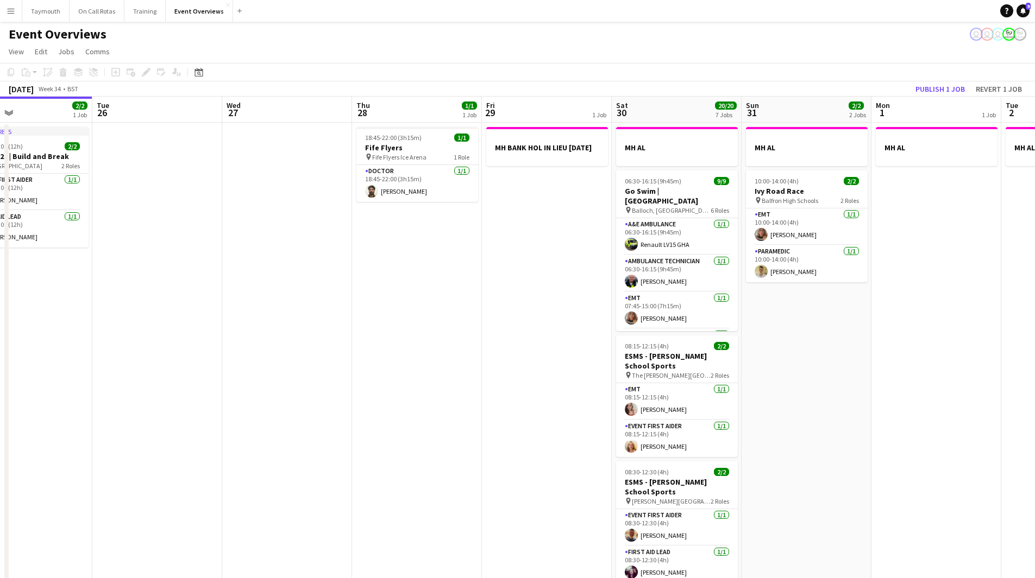
drag, startPoint x: 408, startPoint y: 402, endPoint x: 78, endPoint y: 408, distance: 330.3
click at [80, 410] on app-calendar-viewport "Sat 23 13/13 6 Jobs Sun 24 1/1 1 Job Mon 25 2/2 1 Job Tue 26 Wed 27 Thu 28 1/1 …" at bounding box center [517, 551] width 1035 height 908
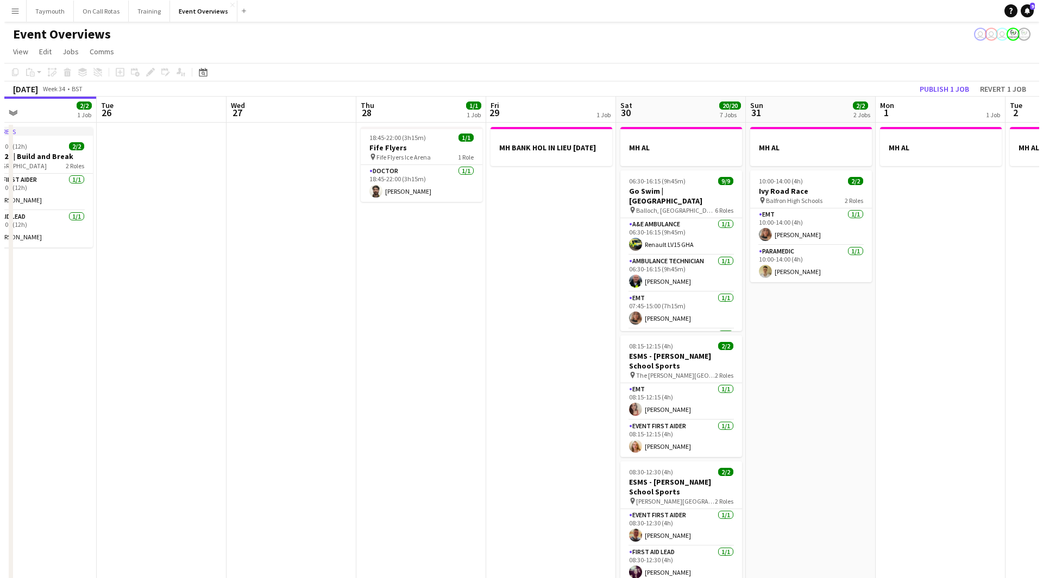
scroll to position [0, 366]
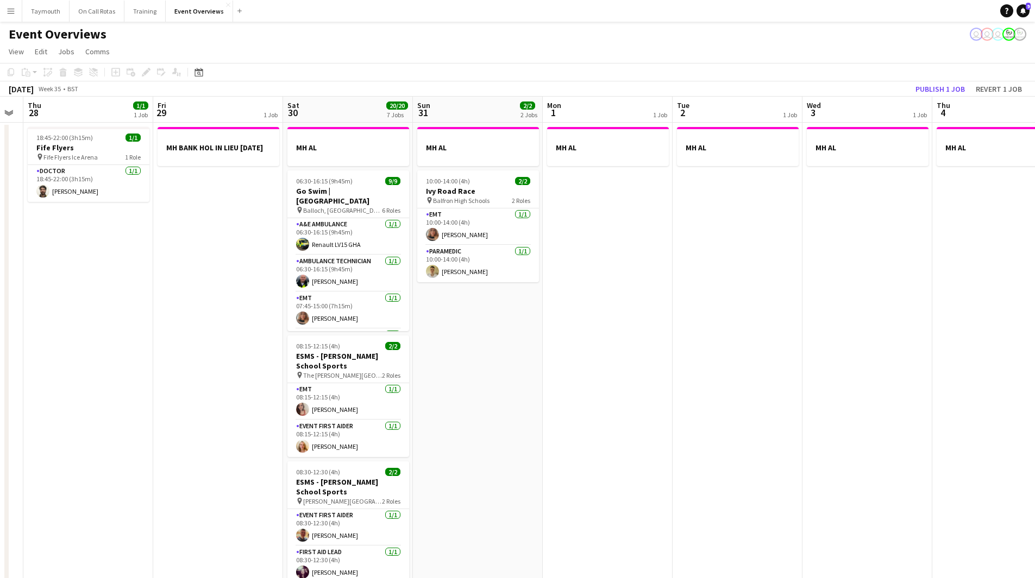
click at [8, 12] on app-icon "Menu" at bounding box center [11, 11] width 9 height 9
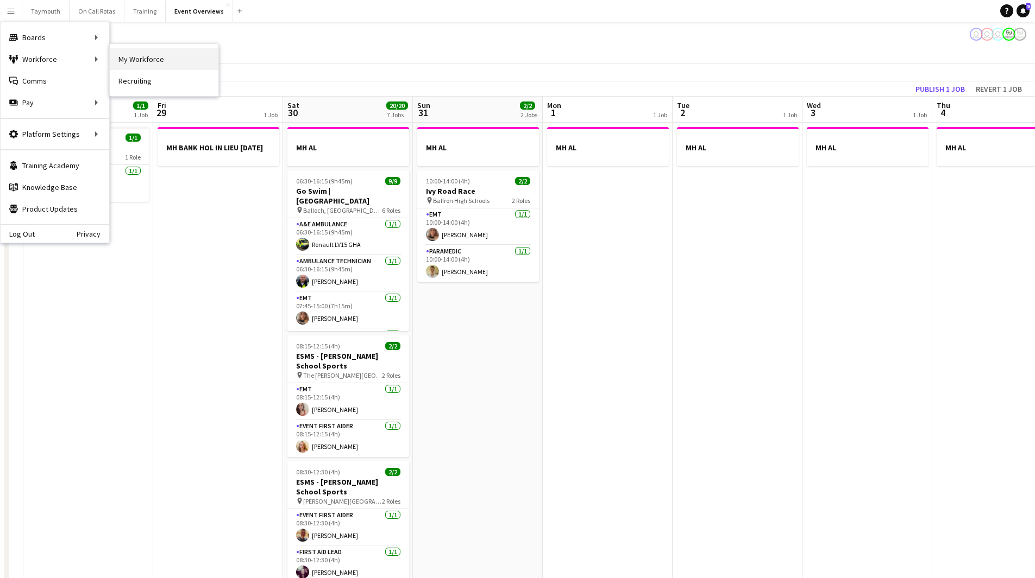
click at [135, 59] on link "My Workforce" at bounding box center [164, 59] width 109 height 22
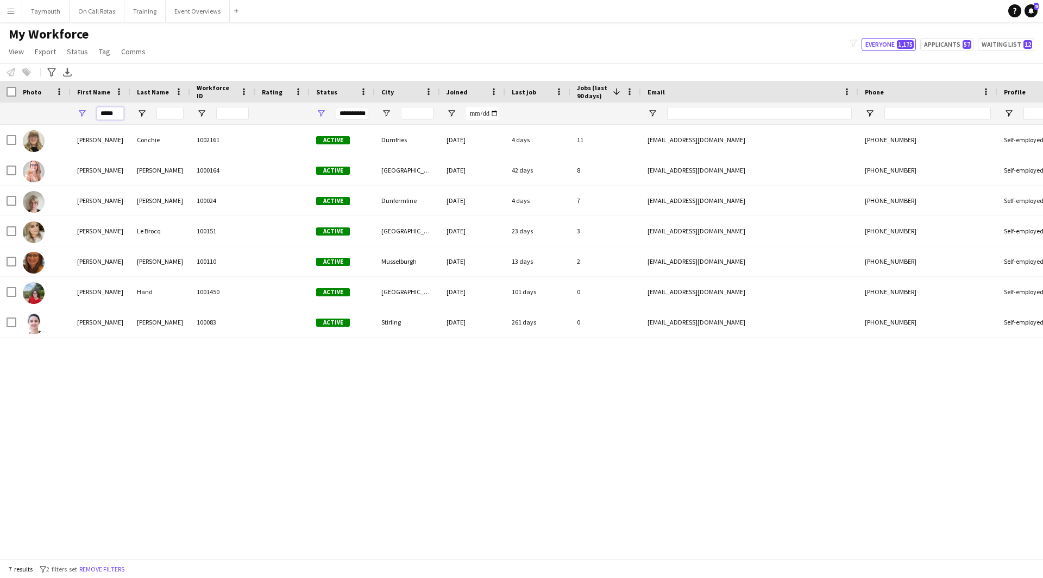
drag, startPoint x: 118, startPoint y: 114, endPoint x: -91, endPoint y: 109, distance: 209.7
click at [0, 109] on html "Menu Boards Boards Boards All jobs Status Workforce Workforce My Workforce Recr…" at bounding box center [521, 289] width 1043 height 578
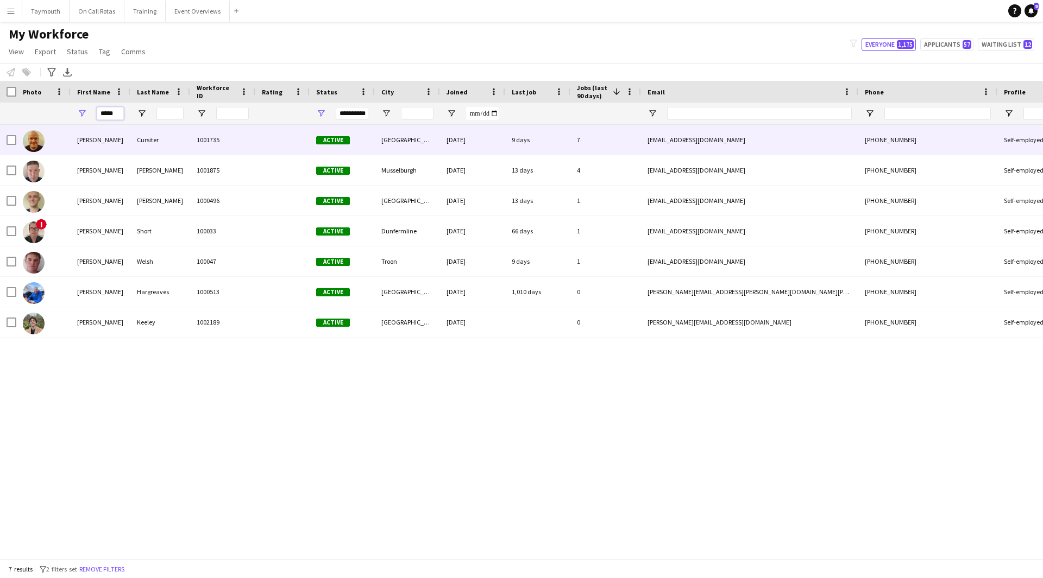
type input "*****"
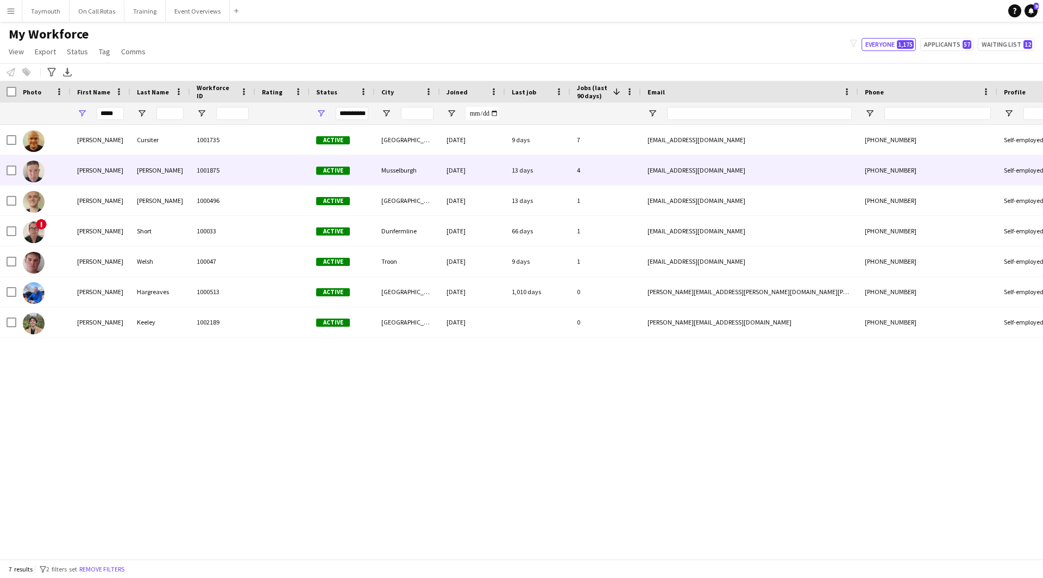
click at [155, 172] on div "[PERSON_NAME]" at bounding box center [160, 170] width 60 height 30
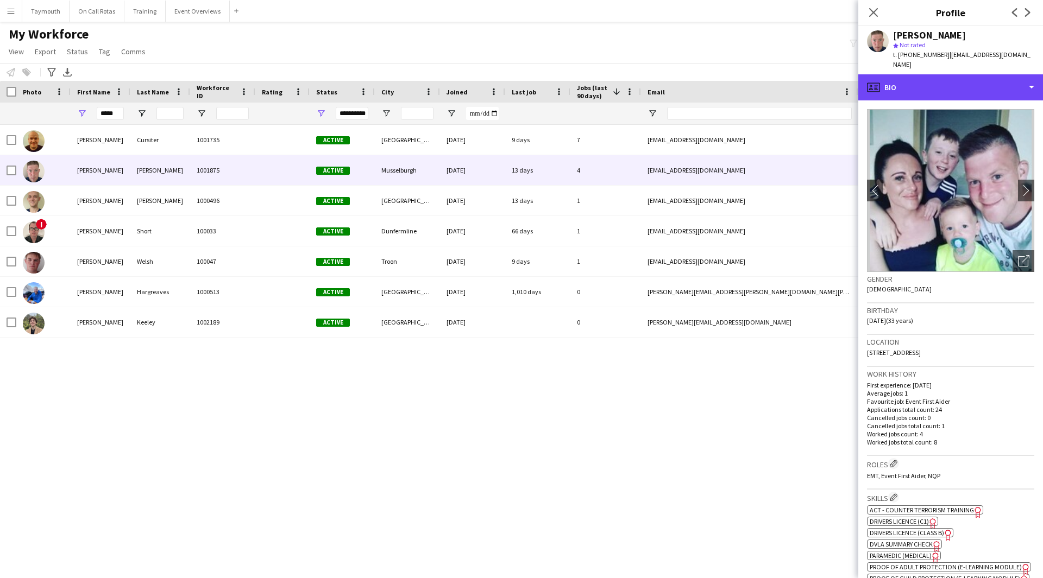
drag, startPoint x: 989, startPoint y: 84, endPoint x: 988, endPoint y: 100, distance: 16.3
click at [987, 84] on div "profile Bio" at bounding box center [950, 87] width 185 height 26
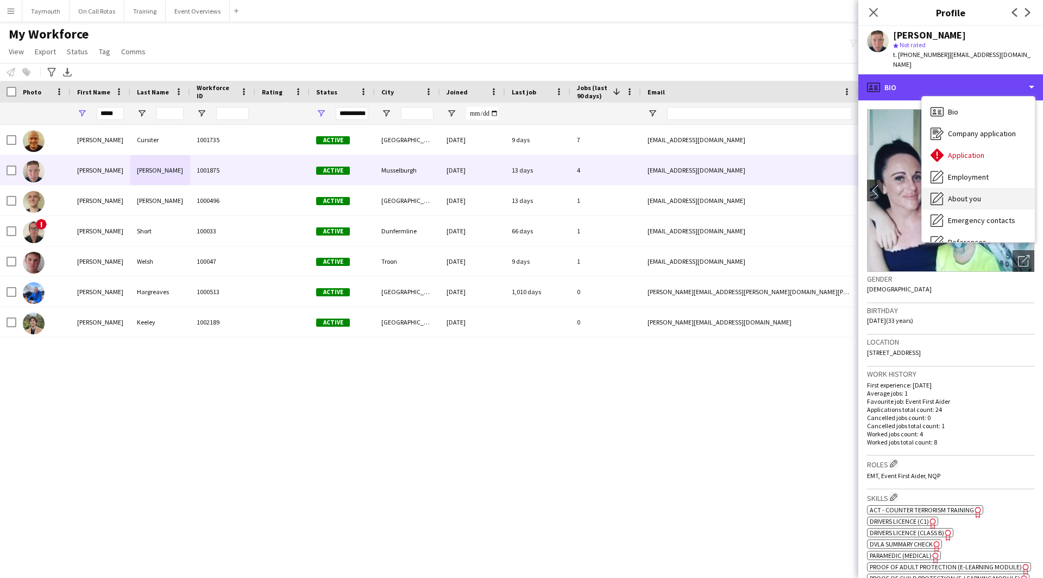
scroll to position [189, 0]
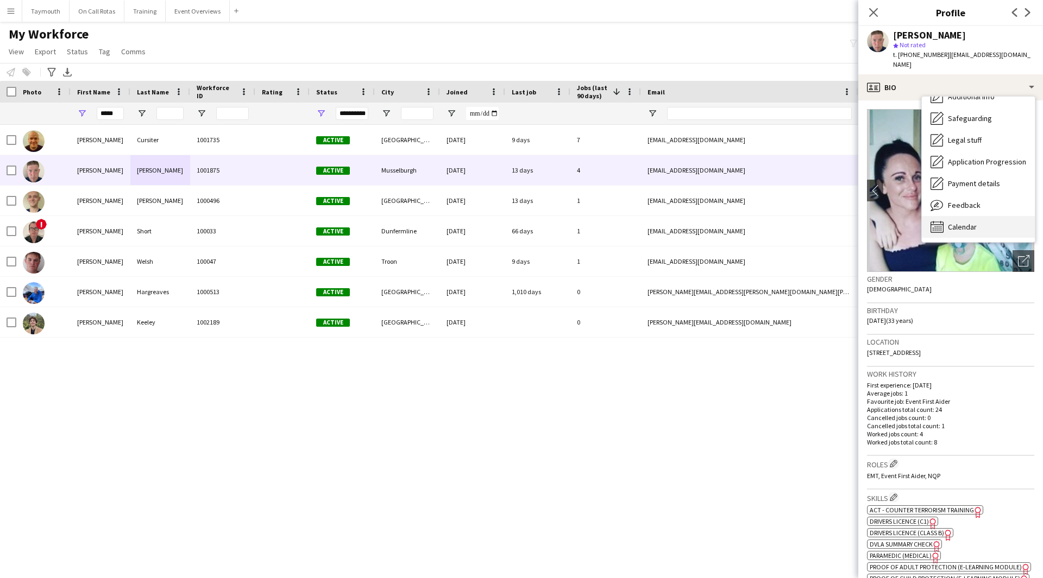
click at [963, 225] on div "Calendar Calendar" at bounding box center [978, 227] width 113 height 22
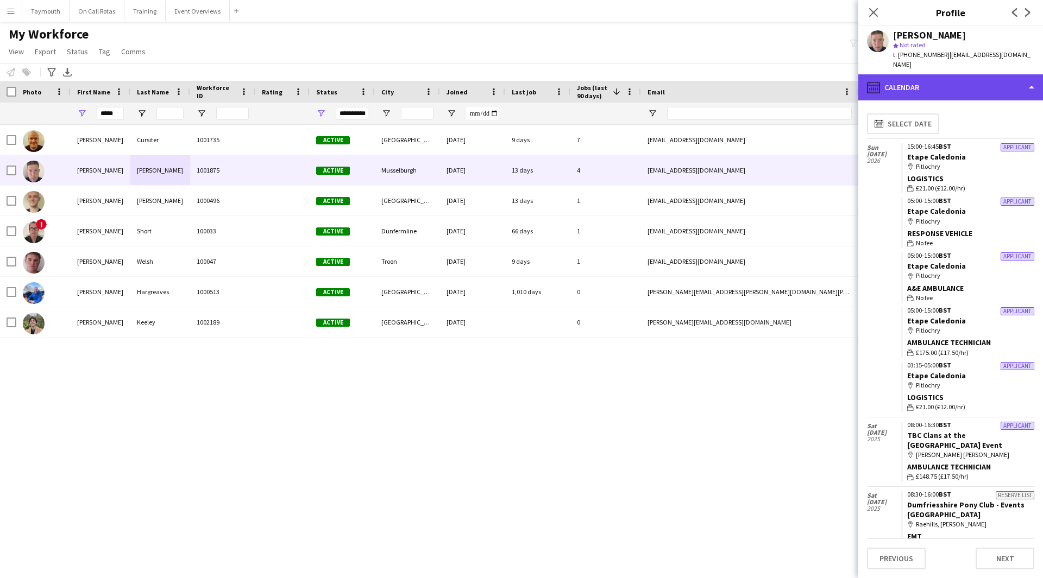
click at [984, 74] on div "calendar-full Calendar" at bounding box center [950, 87] width 185 height 26
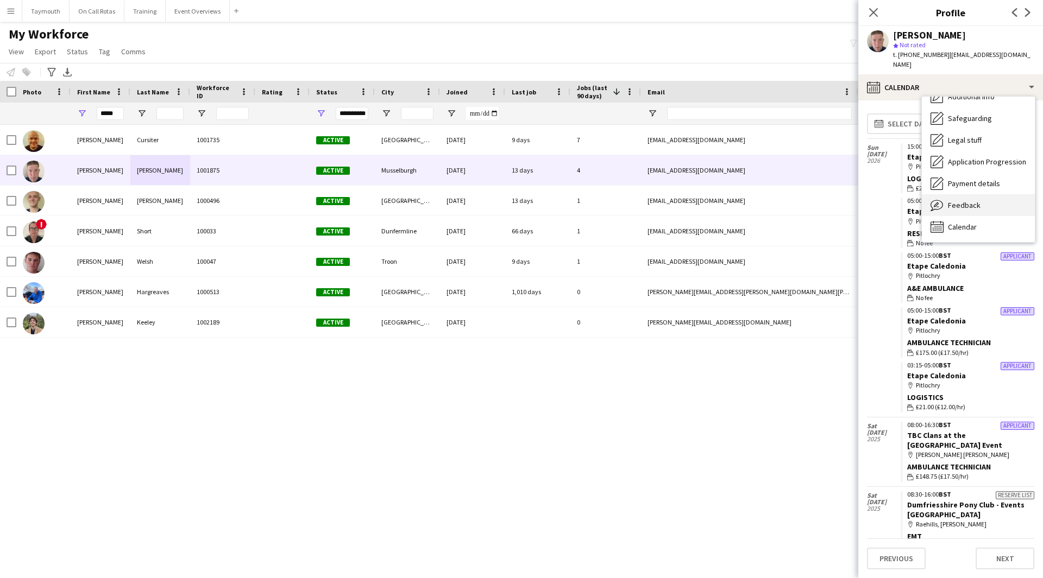
click at [968, 202] on div "Feedback Feedback" at bounding box center [978, 205] width 113 height 22
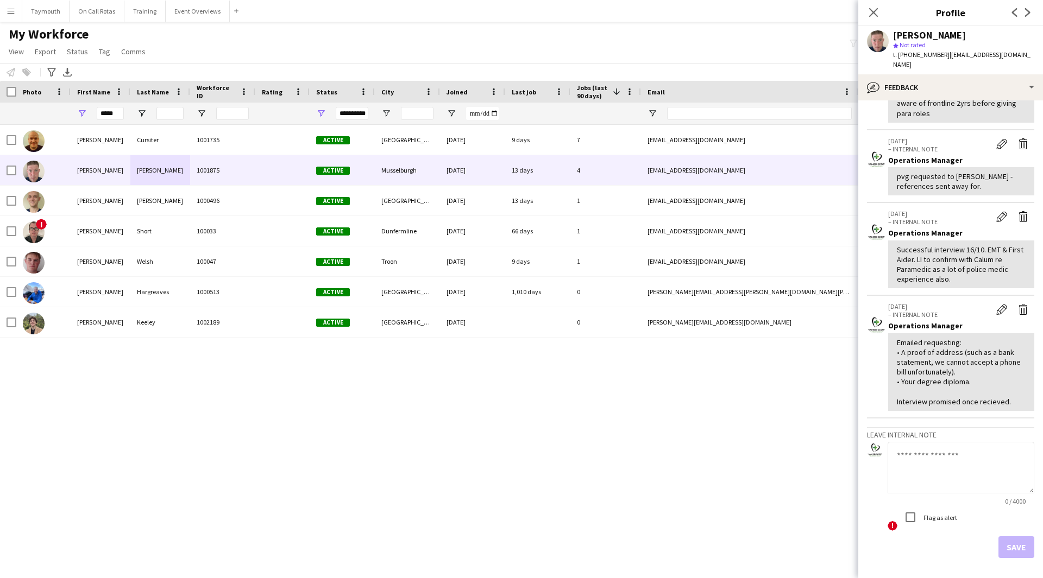
scroll to position [248, 0]
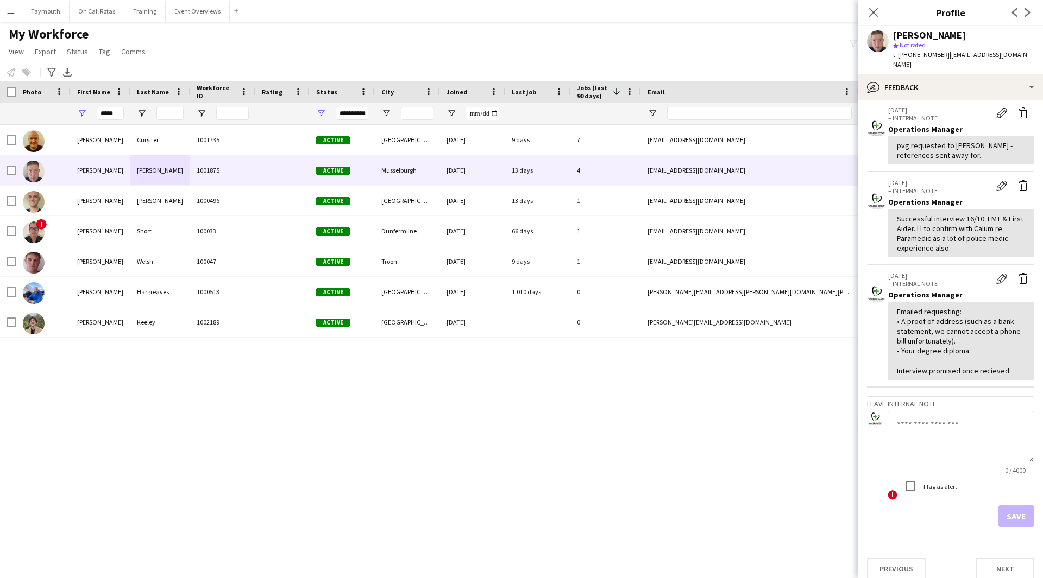
click at [943, 430] on textarea at bounding box center [961, 437] width 147 height 52
click at [945, 416] on textarea "**********" at bounding box center [961, 437] width 147 height 52
type textarea "**********"
click at [1004, 506] on button "Save" at bounding box center [1016, 517] width 36 height 22
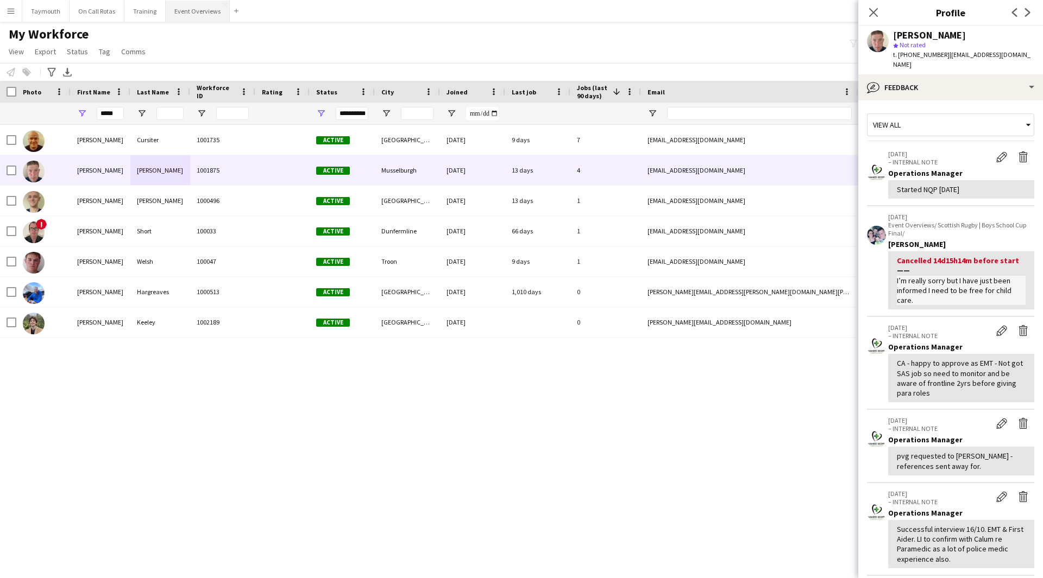
click at [191, 10] on button "Event Overviews Close" at bounding box center [198, 11] width 64 height 21
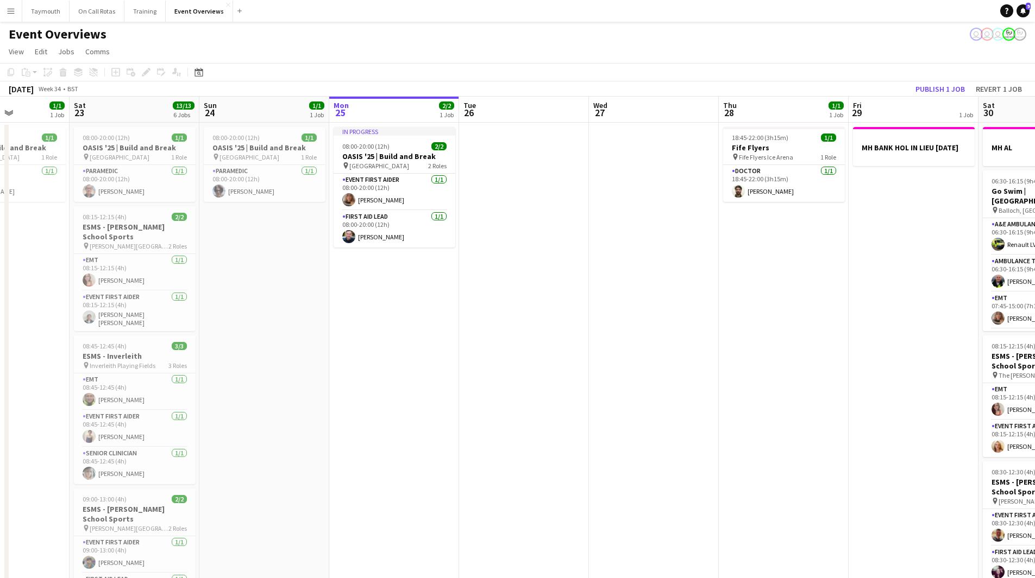
scroll to position [0, 373]
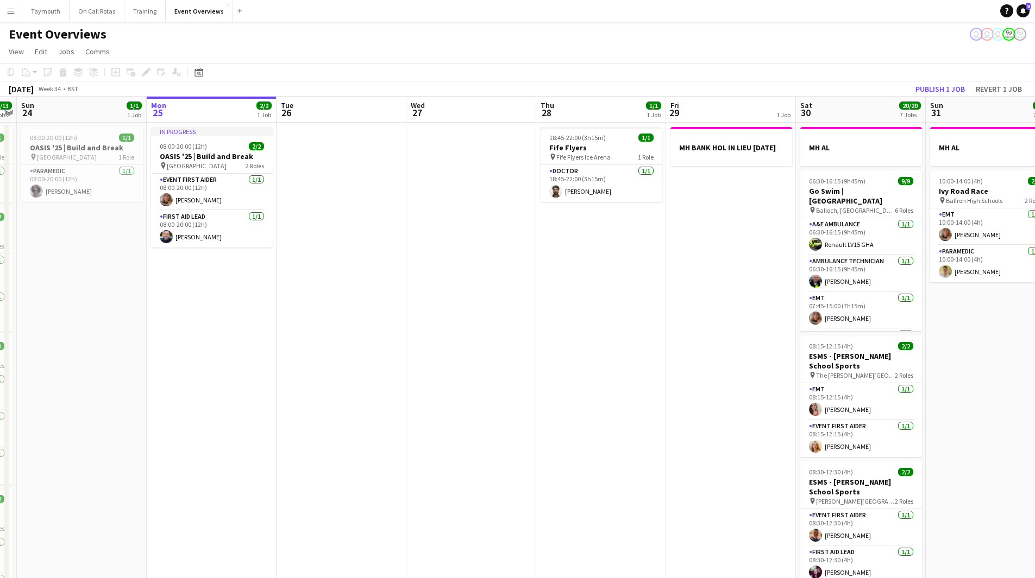
drag, startPoint x: 286, startPoint y: 333, endPoint x: 805, endPoint y: 354, distance: 519.1
click at [805, 354] on app-calendar-viewport "Thu 21 65/65 2 Jobs Fri 22 1/1 1 Job Sat 23 13/13 6 Jobs Sun 24 1/1 1 Job Mon 2…" at bounding box center [517, 551] width 1035 height 908
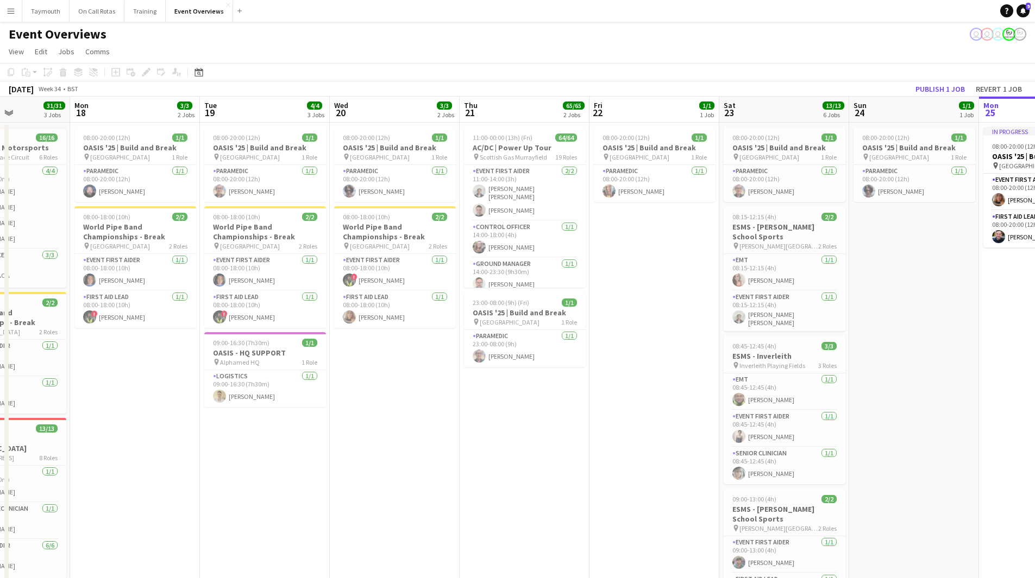
drag, startPoint x: 241, startPoint y: 403, endPoint x: 571, endPoint y: 413, distance: 329.9
click at [586, 413] on app-calendar-viewport "Fri 15 Sat 16 Sun 17 31/31 3 Jobs Mon 18 3/3 2 Jobs Tue 19 4/4 3 Jobs Wed 20 3/…" at bounding box center [517, 551] width 1035 height 908
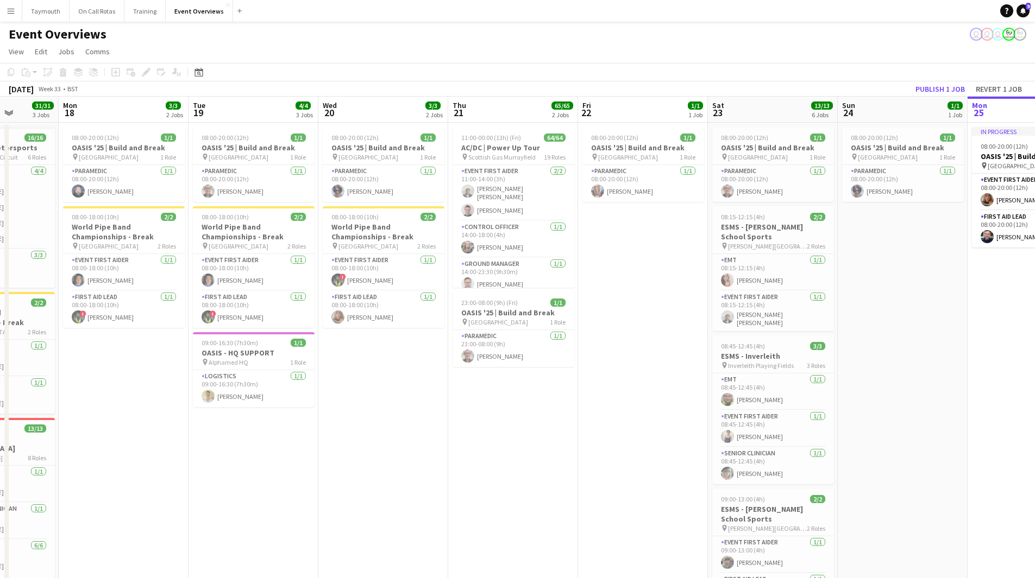
drag, startPoint x: 613, startPoint y: 409, endPoint x: 425, endPoint y: 441, distance: 190.6
click at [431, 444] on app-calendar-viewport "Fri 15 36/36 3 Jobs Sat 16 68/69 3 Jobs Sun 17 31/31 3 Jobs Mon 18 3/3 2 Jobs T…" at bounding box center [517, 551] width 1035 height 908
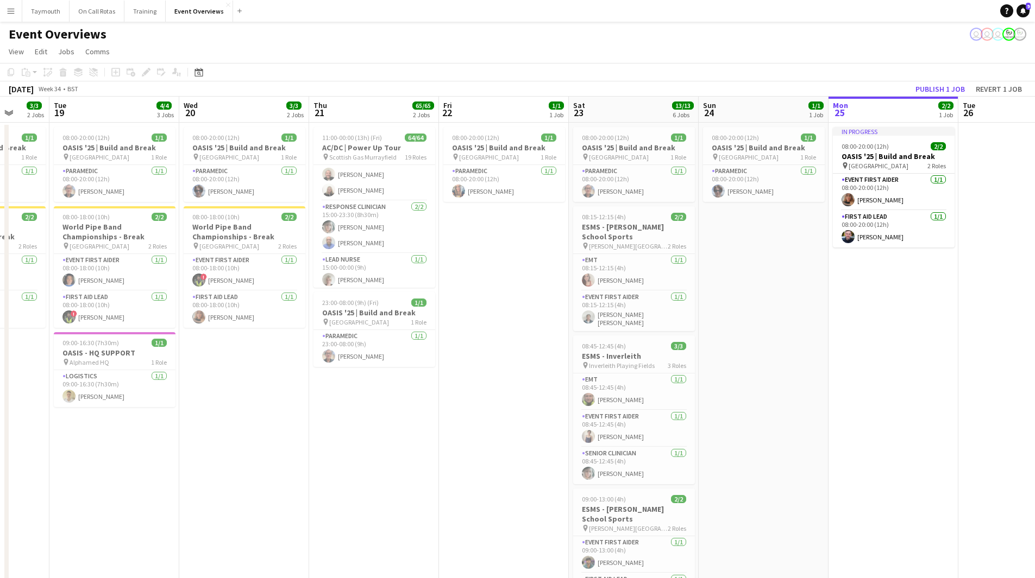
scroll to position [1233, 0]
click at [375, 238] on app-card-role "Response Clinician 2/2 15:00-23:30 (8h30m) Helen Watson Mark Yates" at bounding box center [374, 248] width 122 height 53
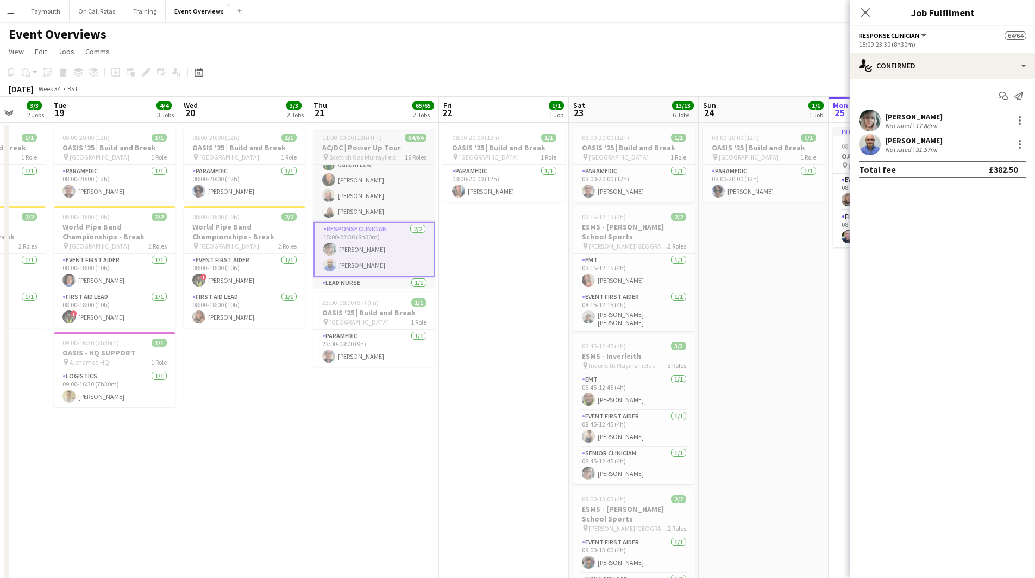
click at [364, 142] on app-job-card "11:00-00:00 (13h) (Fri) 64/64 AC/DC | Power Up Tour pin Scottish Gas Murrayfiel…" at bounding box center [374, 207] width 122 height 161
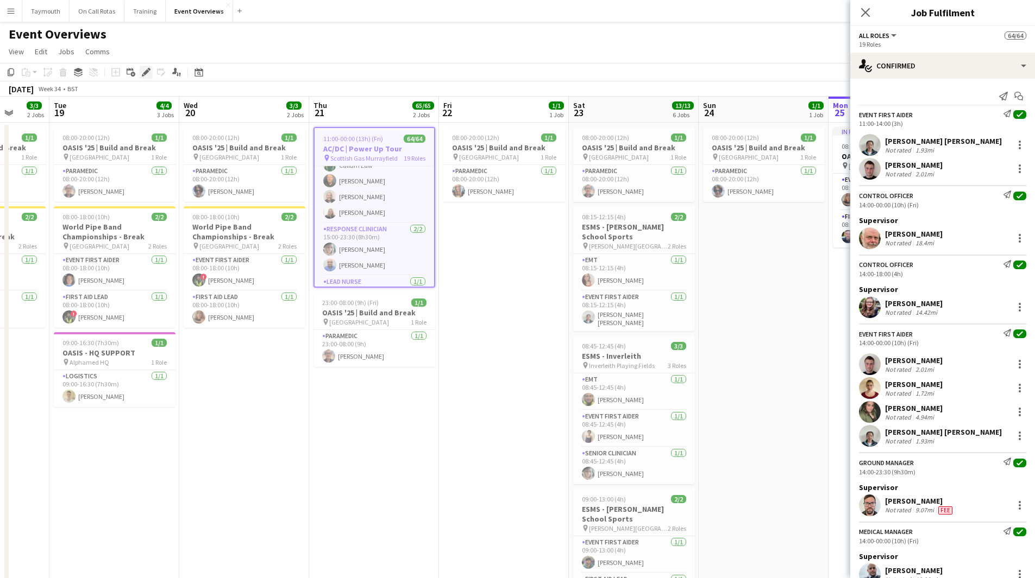
click at [146, 71] on icon at bounding box center [146, 73] width 6 height 6
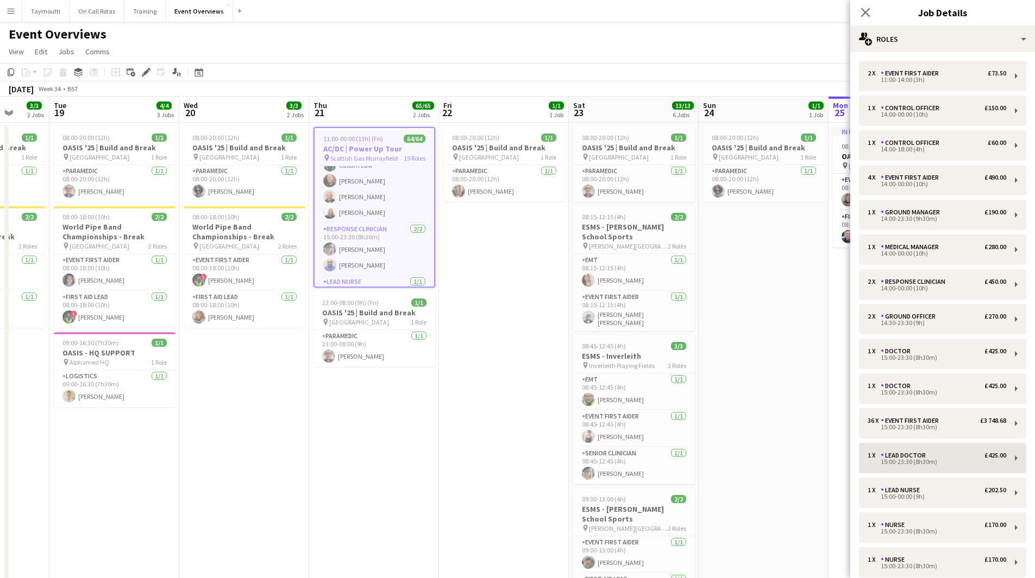
scroll to position [249, 0]
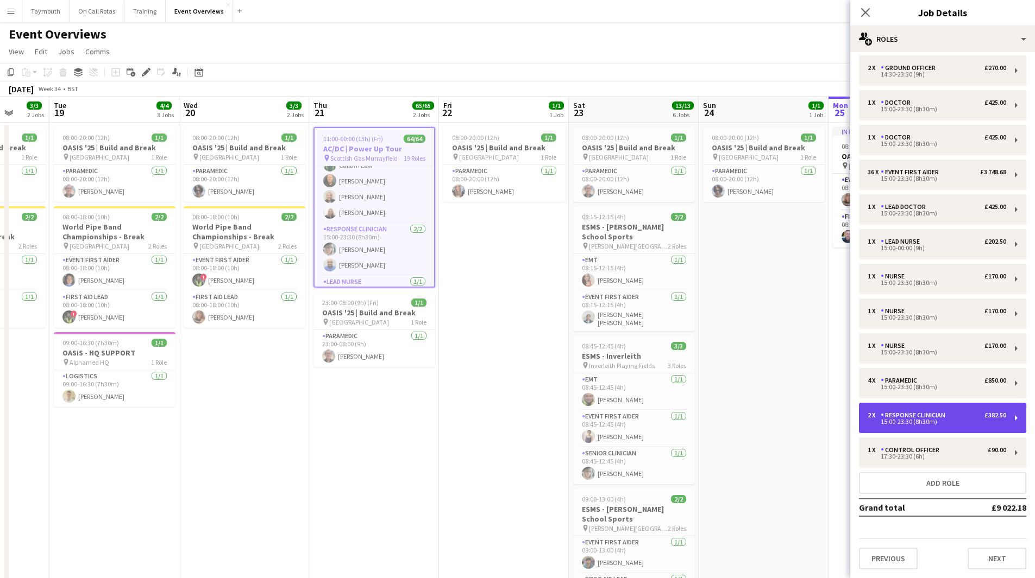
click at [922, 409] on div "2 x Response Clinician £382.50 15:00-23:30 (8h30m)" at bounding box center [942, 418] width 167 height 30
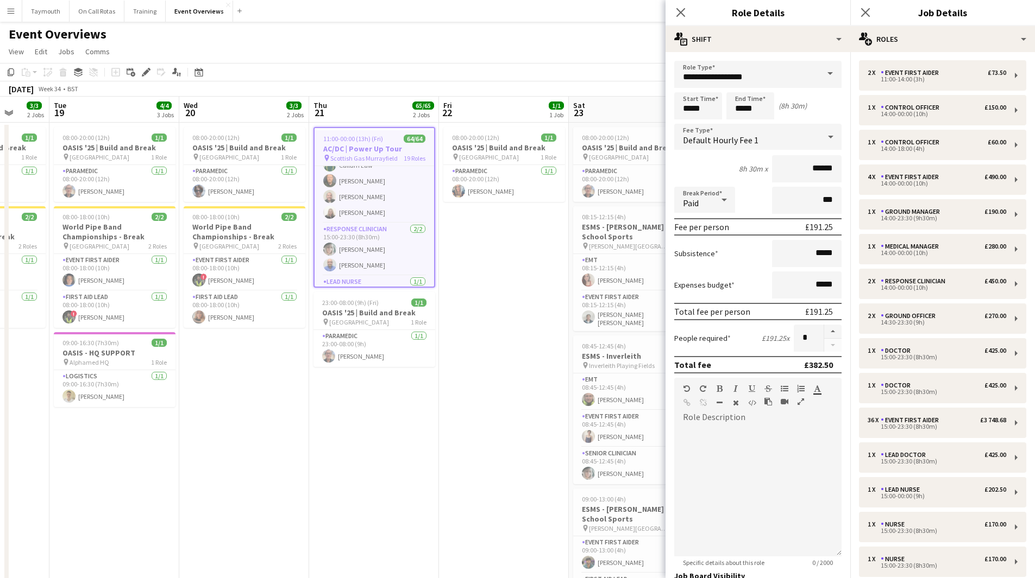
scroll to position [0, 0]
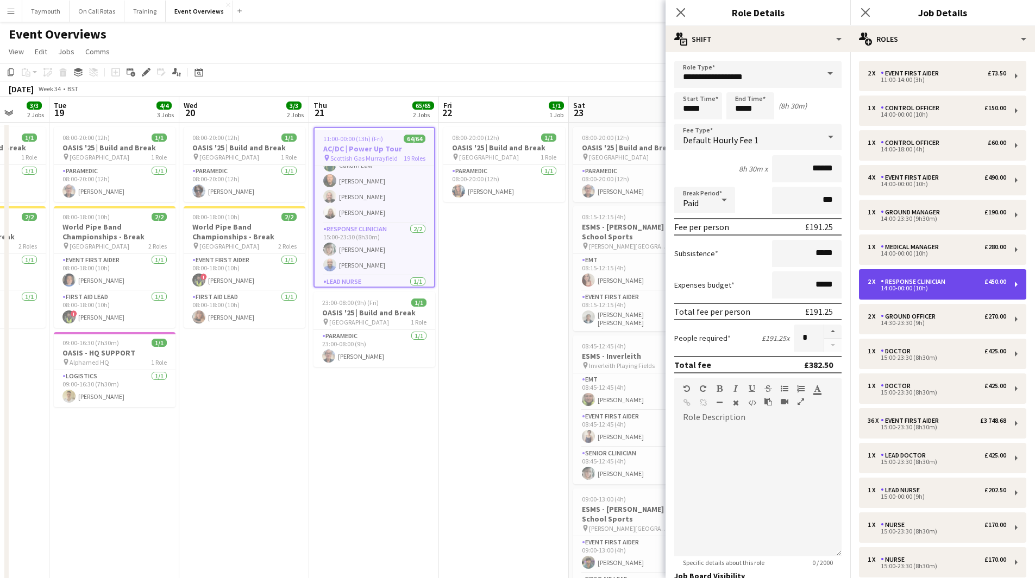
click at [942, 289] on div "14:00-00:00 (10h)" at bounding box center [936, 288] width 139 height 5
type input "*****"
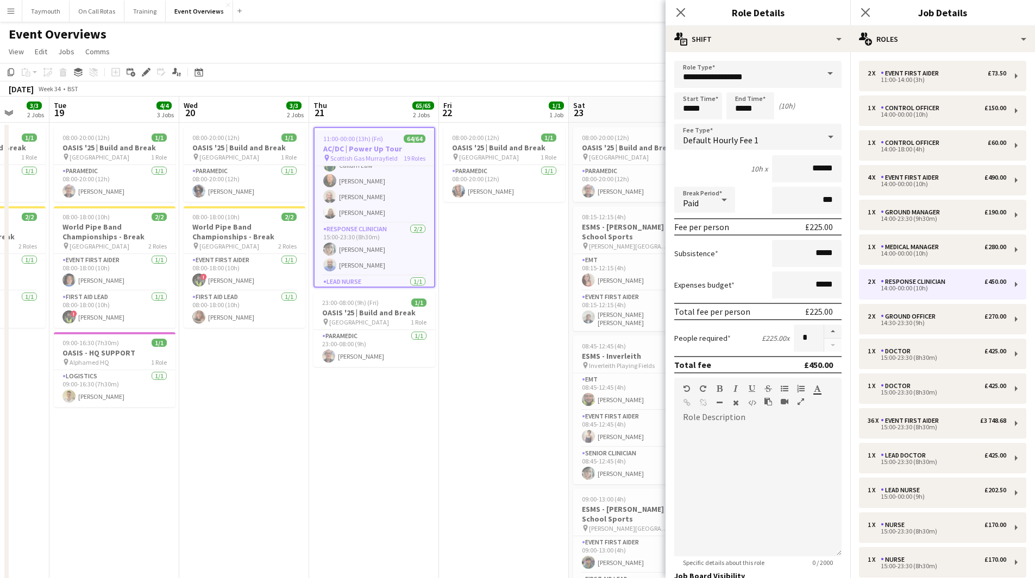
click at [499, 282] on app-date-cell "08:00-20:00 (12h) 1/1 OASIS '25 | Build and Break pin Murrayfield Stadium 1 Rol…" at bounding box center [504, 564] width 130 height 882
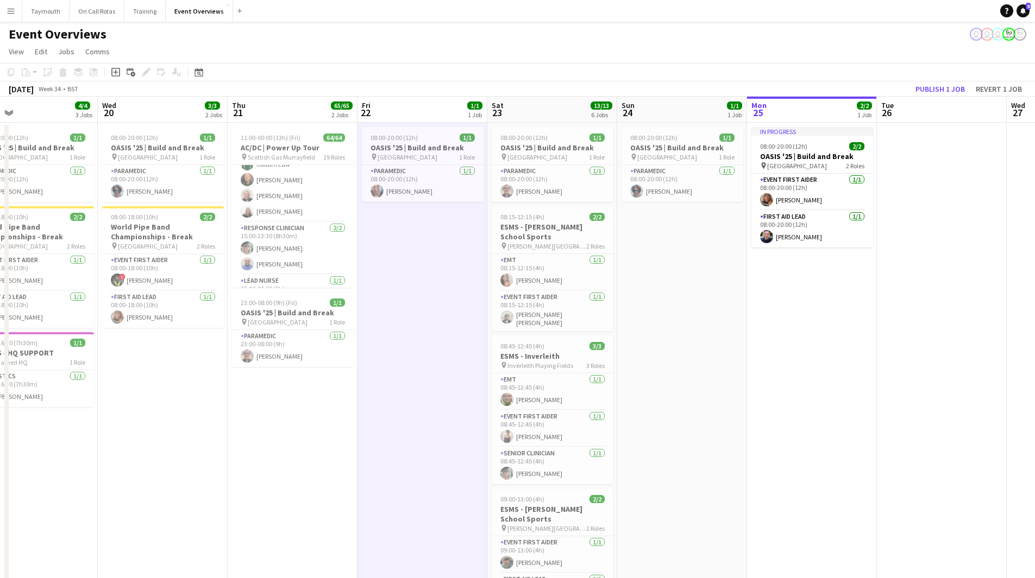
drag, startPoint x: 568, startPoint y: 287, endPoint x: 202, endPoint y: 354, distance: 372.1
click at [202, 354] on app-calendar-viewport "Sat 16 68/69 3 Jobs Sun 17 31/31 3 Jobs Mon 18 3/3 2 Jobs Tue 19 4/4 3 Jobs Wed…" at bounding box center [517, 551] width 1035 height 908
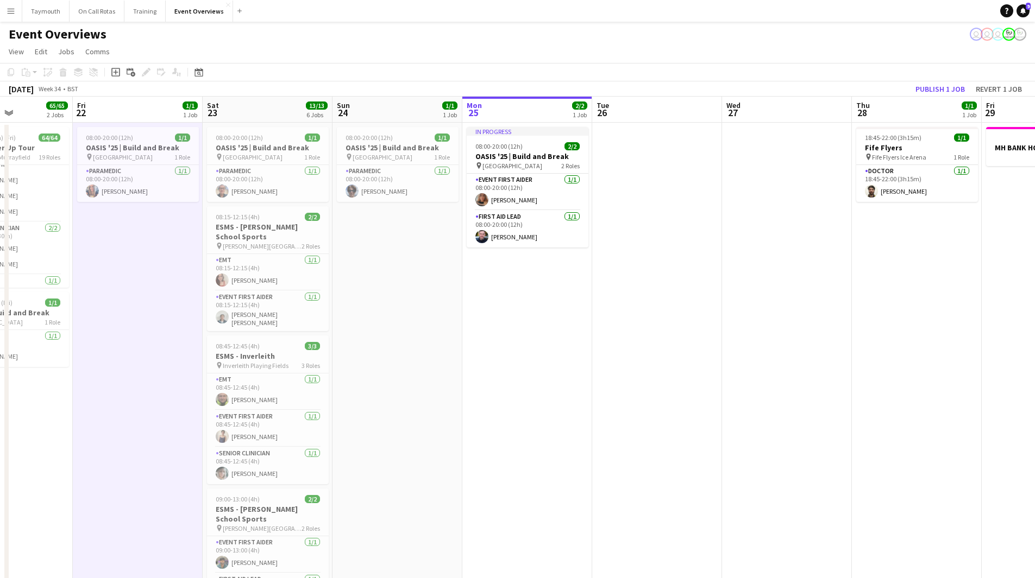
scroll to position [0, 389]
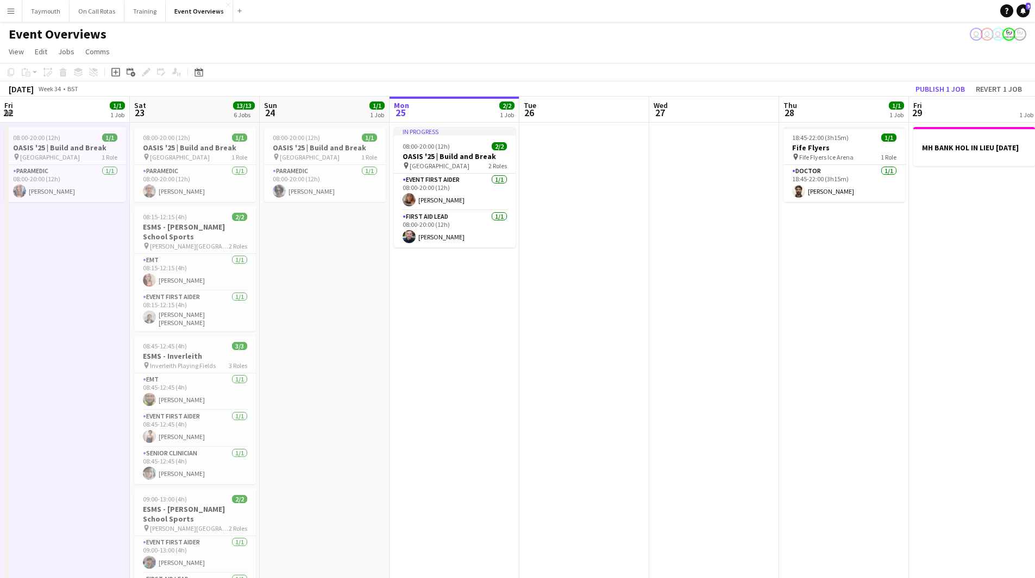
drag, startPoint x: 547, startPoint y: 309, endPoint x: 474, endPoint y: 335, distance: 77.5
click at [474, 335] on app-calendar-viewport "Tue 19 4/4 3 Jobs Wed 20 3/3 2 Jobs Thu 21 65/65 2 Jobs Fri 22 1/1 1 Job Sat 23…" at bounding box center [517, 551] width 1035 height 908
click at [482, 328] on app-date-cell "In progress 08:00-20:00 (12h) 2/2 OASIS '25 | Build and Break pin Murrayfield S…" at bounding box center [454, 564] width 130 height 882
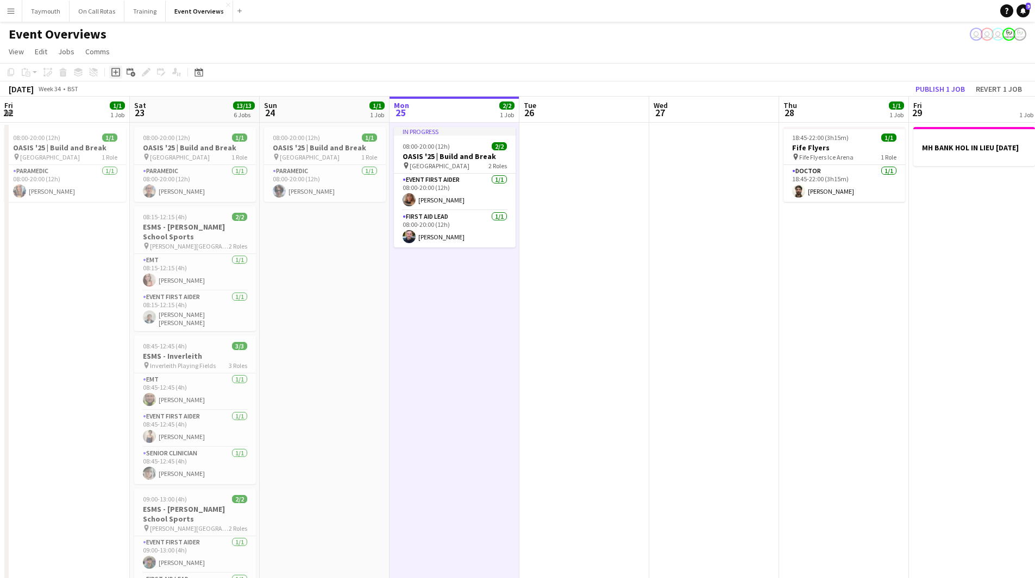
click at [116, 73] on icon at bounding box center [115, 72] width 5 height 5
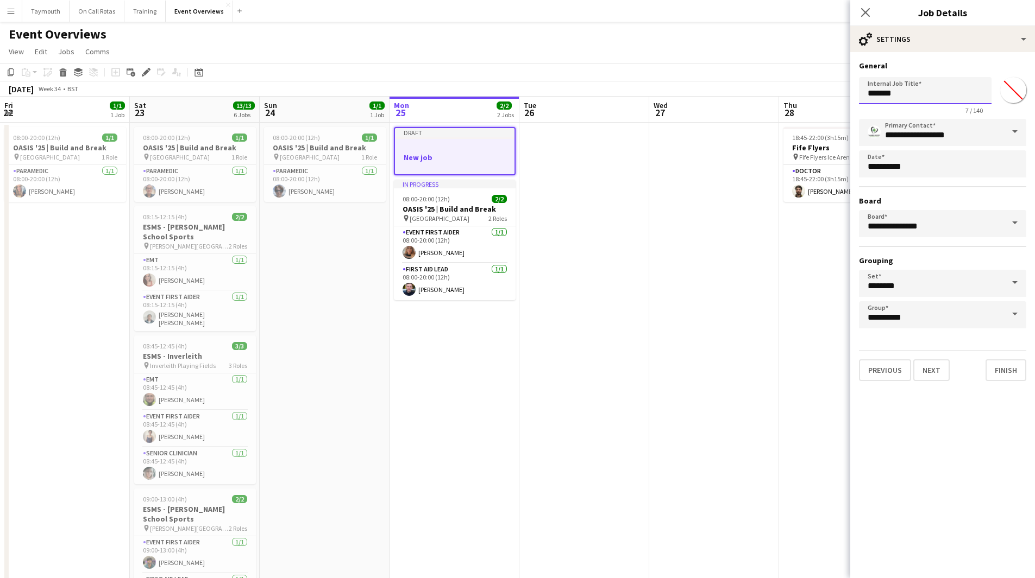
drag, startPoint x: 946, startPoint y: 98, endPoint x: 698, endPoint y: 109, distance: 247.9
click at [698, 109] on body "Menu Boards Boards Boards All jobs Status Workforce Workforce My Workforce Recr…" at bounding box center [517, 502] width 1035 height 1005
type input "**********"
click at [926, 383] on div "**********" at bounding box center [942, 221] width 185 height 338
click at [927, 375] on button "Next" at bounding box center [931, 371] width 36 height 22
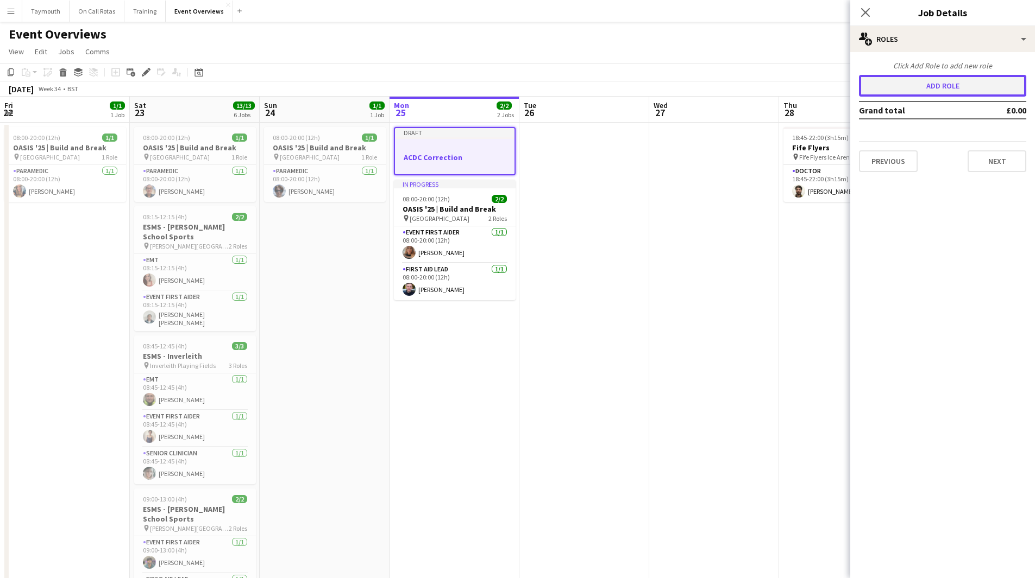
click at [972, 83] on button "Add role" at bounding box center [942, 86] width 167 height 22
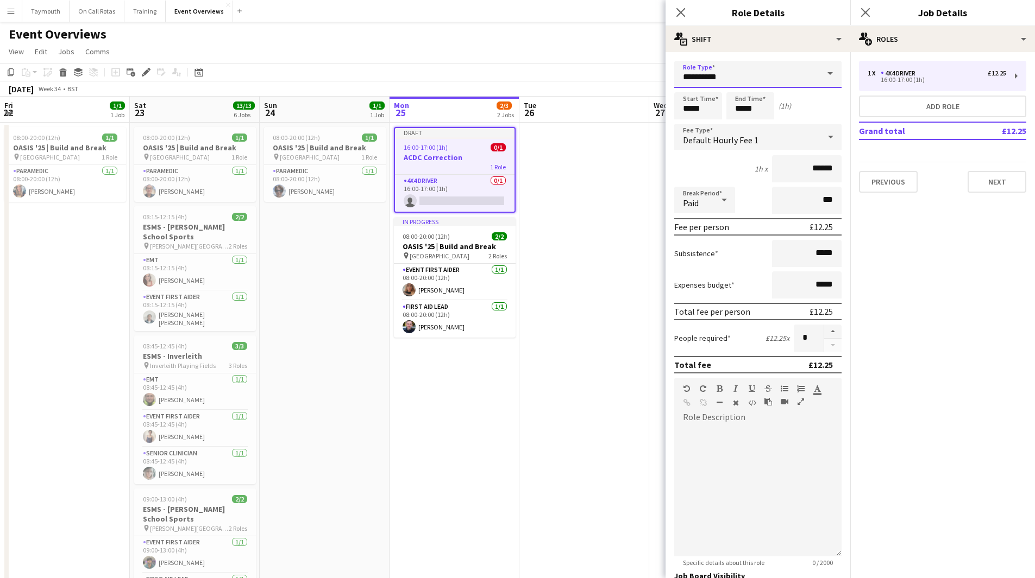
drag, startPoint x: 798, startPoint y: 73, endPoint x: 392, endPoint y: 77, distance: 405.8
click at [395, 77] on body "Menu Boards Boards Boards All jobs Status Workforce Workforce My Workforce Recr…" at bounding box center [517, 502] width 1035 height 1005
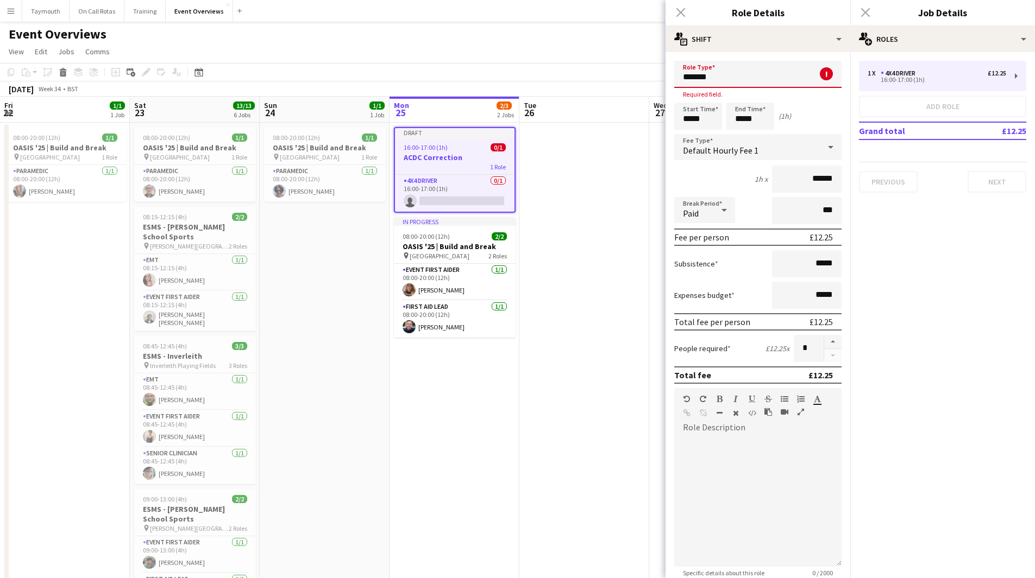
drag, startPoint x: 734, startPoint y: 75, endPoint x: 442, endPoint y: 65, distance: 292.4
click at [442, 65] on body "Menu Boards Boards Boards All jobs Status Workforce Workforce My Workforce Recr…" at bounding box center [517, 502] width 1035 height 1005
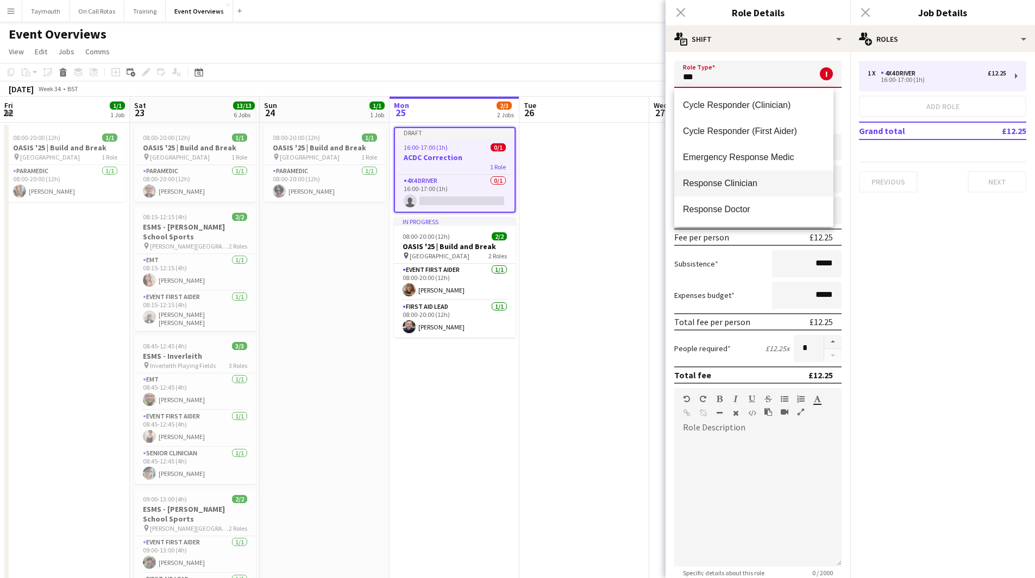
click at [739, 180] on span "Response Clinician" at bounding box center [754, 183] width 142 height 10
type input "**********"
type input "******"
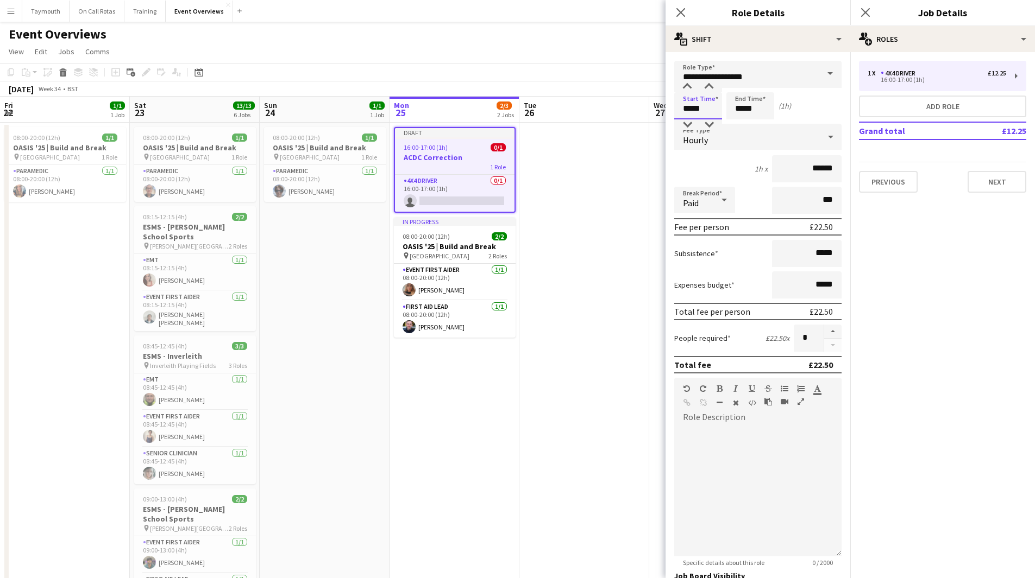
drag, startPoint x: 711, startPoint y: 109, endPoint x: 451, endPoint y: 83, distance: 260.9
click at [456, 89] on body "Menu Boards Boards Boards All jobs Status Workforce Workforce My Workforce Recr…" at bounding box center [517, 502] width 1035 height 1005
type input "*****"
click at [832, 171] on input "******" at bounding box center [807, 168] width 70 height 27
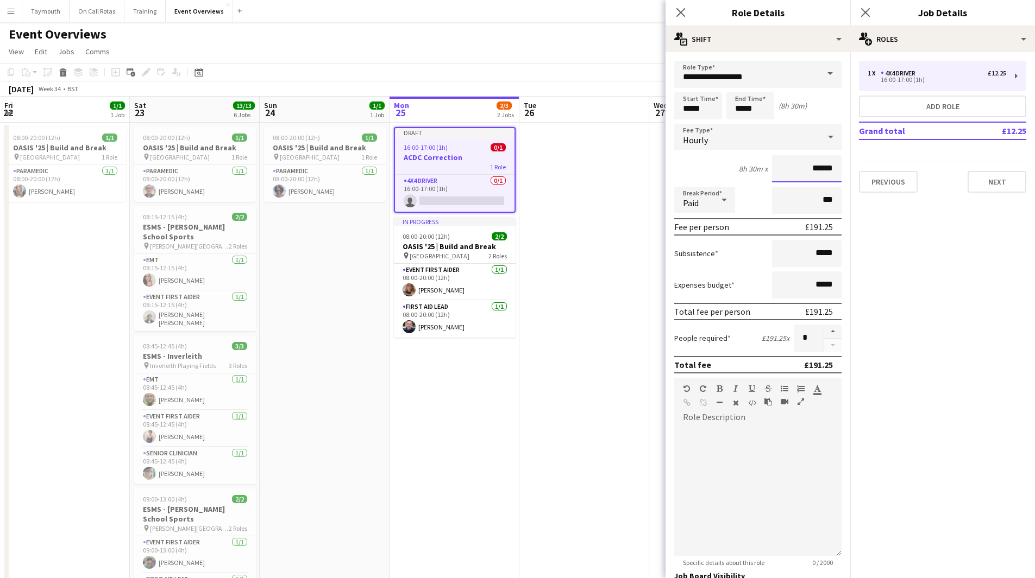
drag, startPoint x: 830, startPoint y: 169, endPoint x: 711, endPoint y: 171, distance: 119.5
click at [711, 171] on div "8h 30m x ******" at bounding box center [757, 168] width 167 height 27
type input "*****"
click at [630, 198] on app-date-cell at bounding box center [584, 564] width 130 height 882
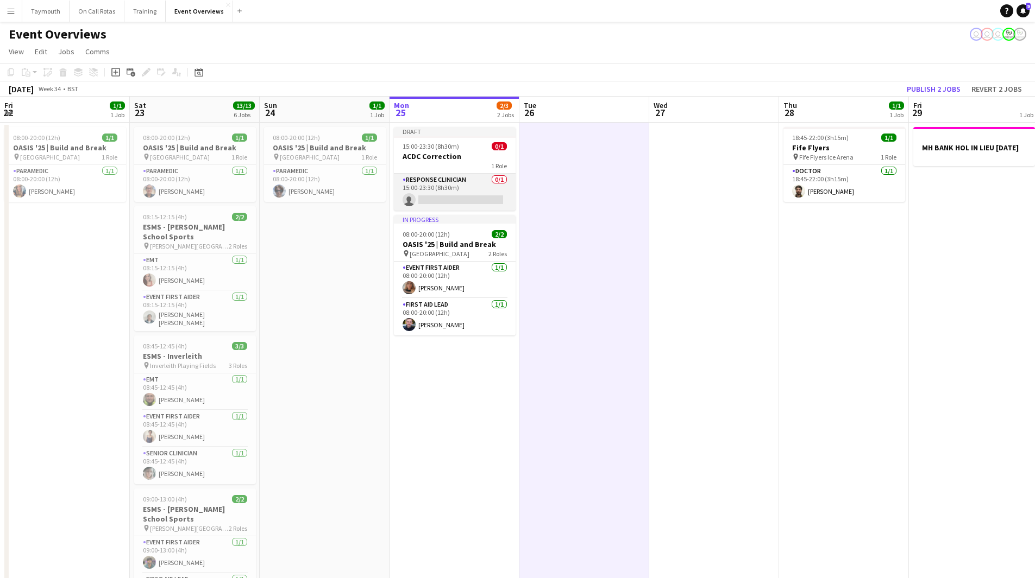
click at [468, 190] on app-card-role "Response Clinician 0/1 15:00-23:30 (8h30m) single-neutral-actions" at bounding box center [455, 192] width 122 height 37
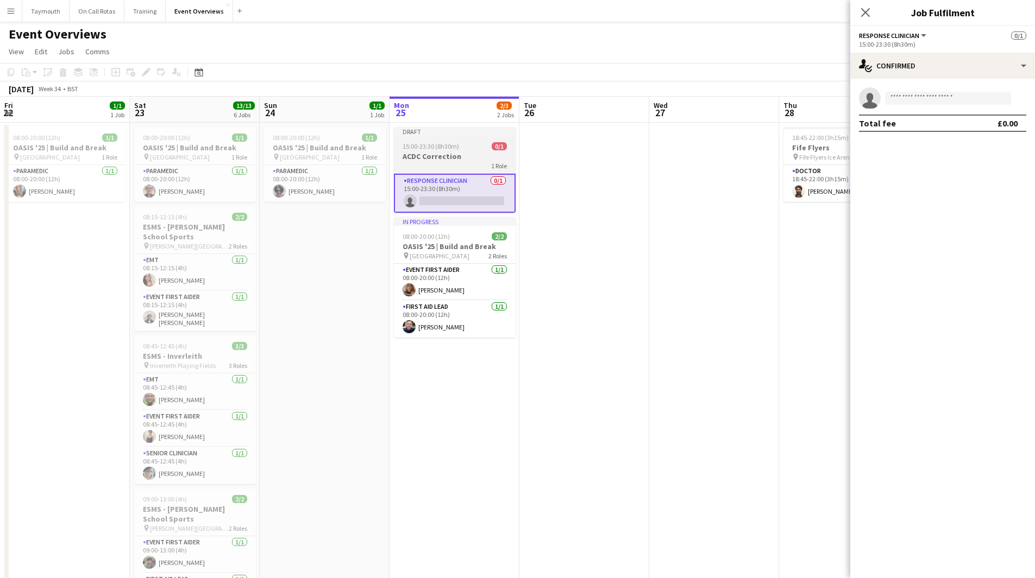
click at [467, 158] on h3 "ACDC Correction" at bounding box center [455, 157] width 122 height 10
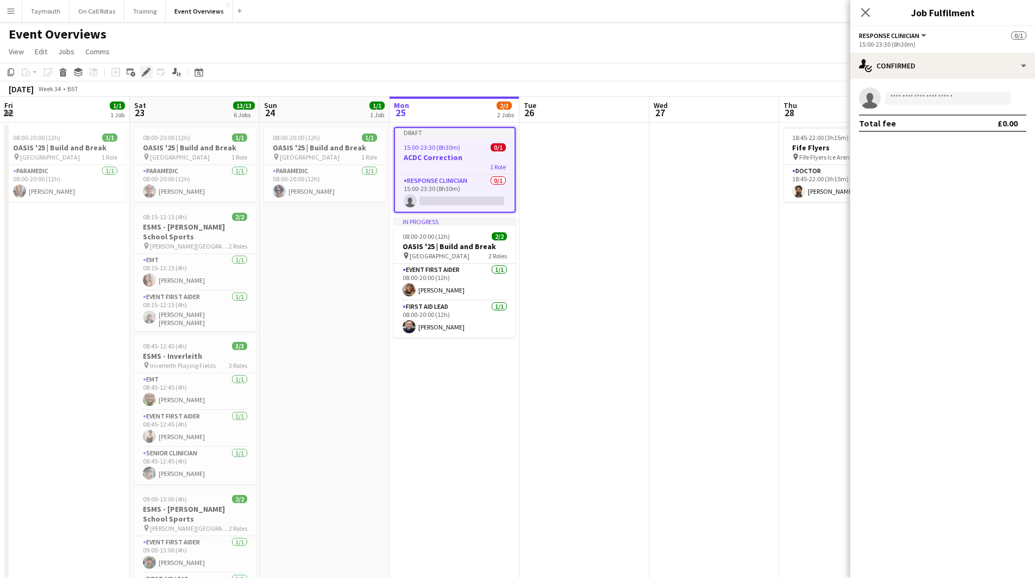
click at [143, 71] on icon "Edit" at bounding box center [146, 72] width 9 height 9
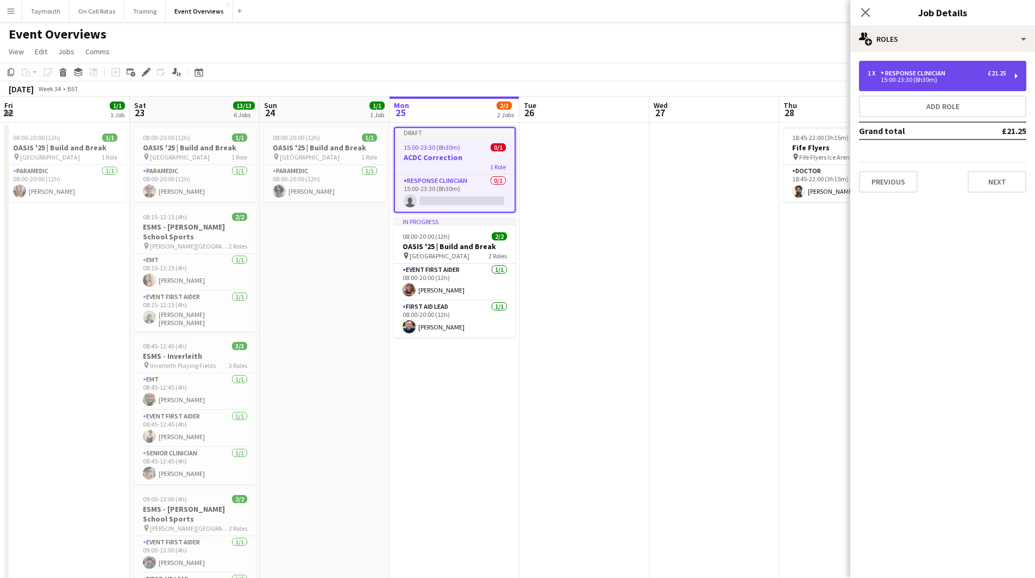
click at [949, 74] on div "Response Clinician" at bounding box center [914, 74] width 69 height 8
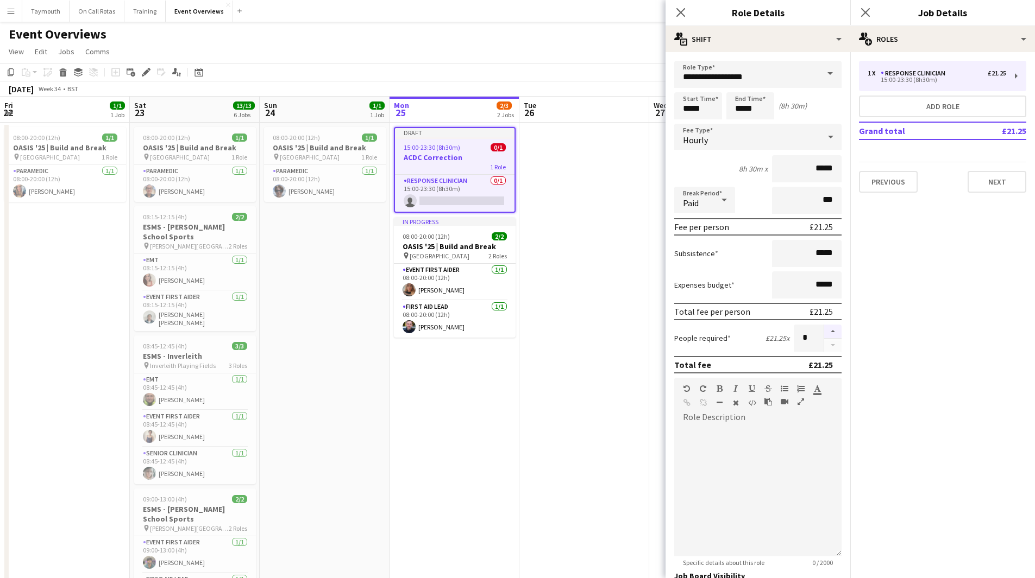
click at [829, 331] on button "button" at bounding box center [832, 332] width 17 height 14
type input "*"
click at [974, 105] on button "Add role" at bounding box center [942, 107] width 167 height 22
type input "**********"
type input "*****"
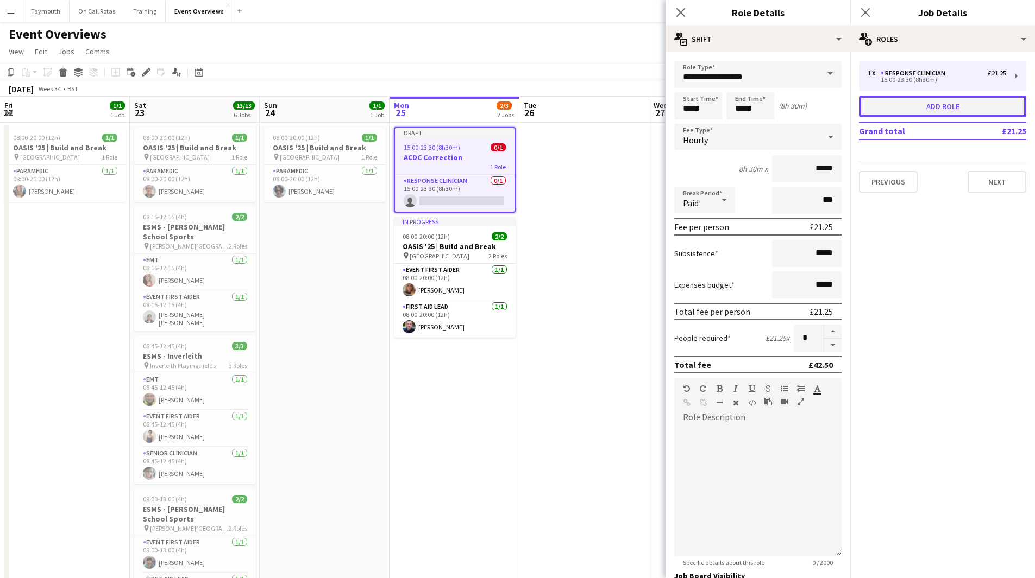
type input "*****"
type input "******"
type input "*"
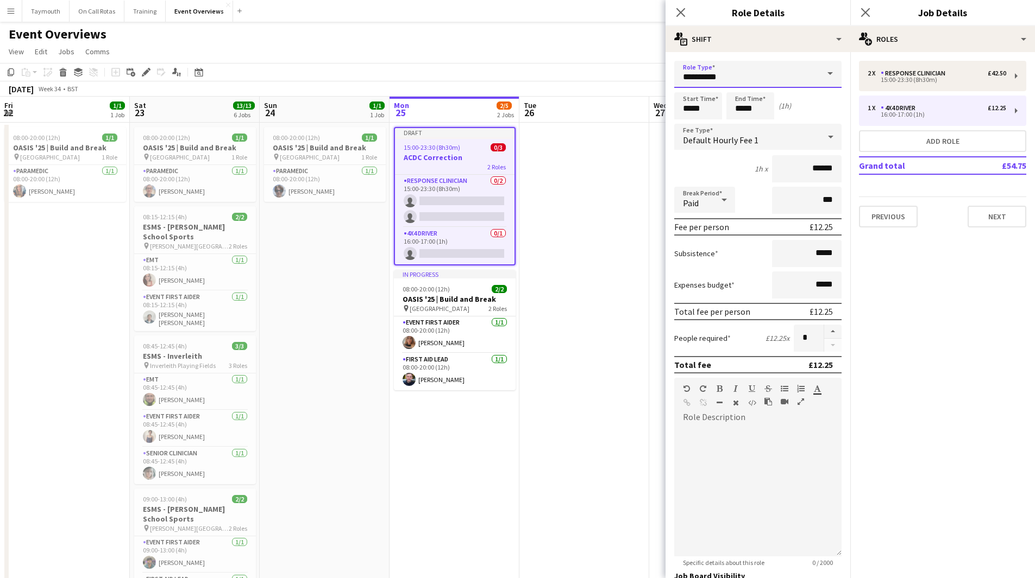
drag, startPoint x: 739, startPoint y: 75, endPoint x: 425, endPoint y: 75, distance: 313.4
click at [426, 75] on body "Menu Boards Boards Boards All jobs Status Workforce Workforce My Workforce Recr…" at bounding box center [517, 502] width 1035 height 1005
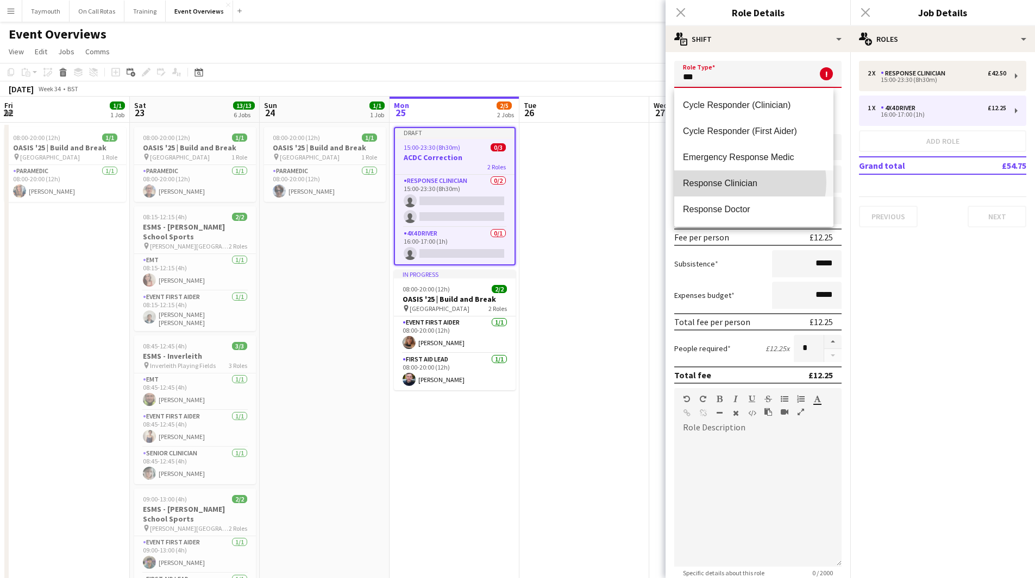
click at [742, 182] on span "Response Clinician" at bounding box center [754, 183] width 142 height 10
type input "**********"
type input "******"
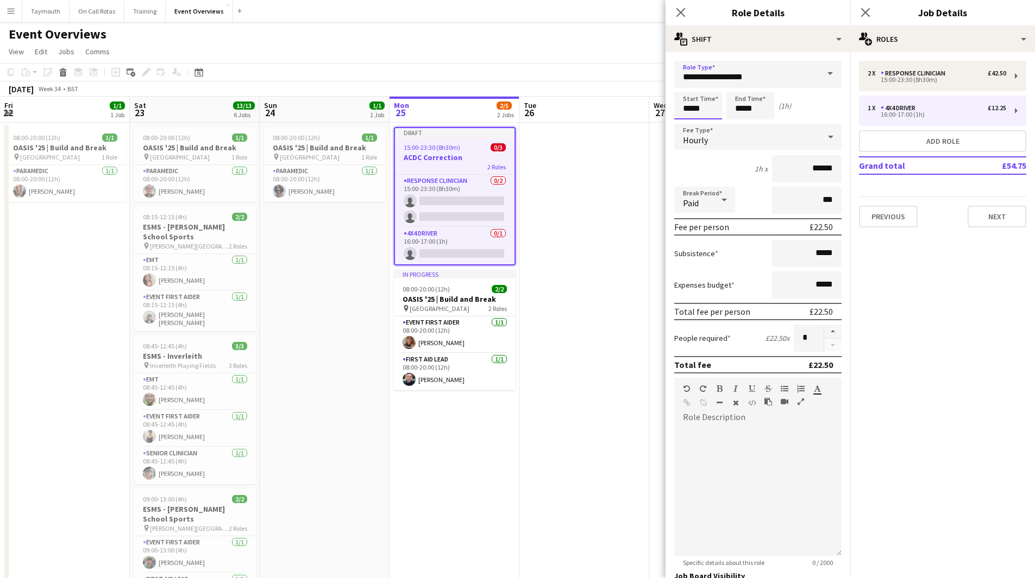
drag, startPoint x: 708, startPoint y: 106, endPoint x: 460, endPoint y: 91, distance: 248.7
click at [463, 95] on body "Menu Boards Boards Boards All jobs Status Workforce Workforce My Workforce Recr…" at bounding box center [517, 502] width 1035 height 1005
type input "*****"
click at [824, 334] on button "button" at bounding box center [832, 332] width 17 height 14
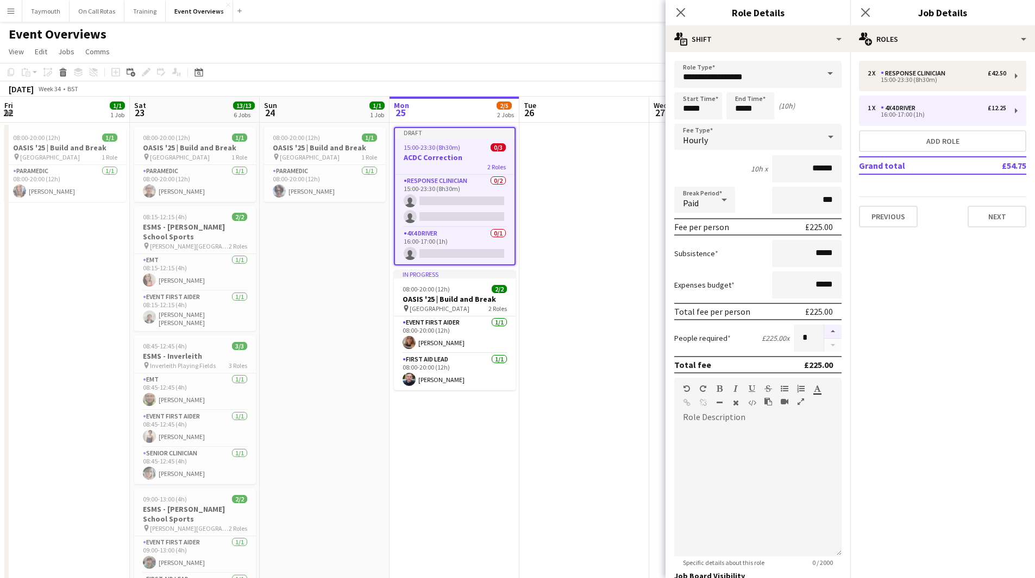
type input "*"
drag, startPoint x: 828, startPoint y: 167, endPoint x: 707, endPoint y: 169, distance: 121.1
click at [707, 169] on div "10h x ******" at bounding box center [757, 168] width 167 height 27
type input "*****"
click at [603, 171] on app-date-cell at bounding box center [584, 564] width 130 height 882
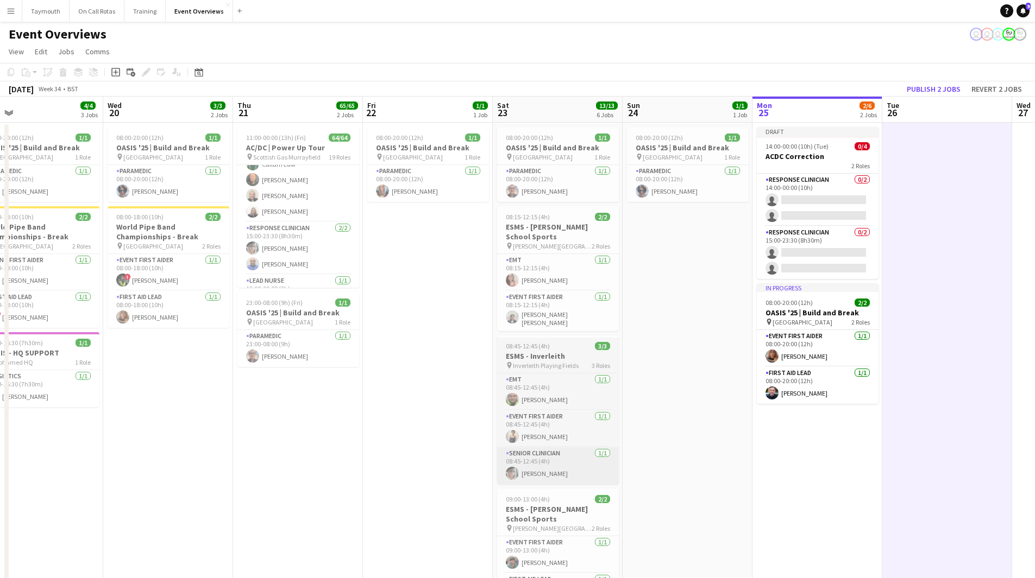
scroll to position [0, 291]
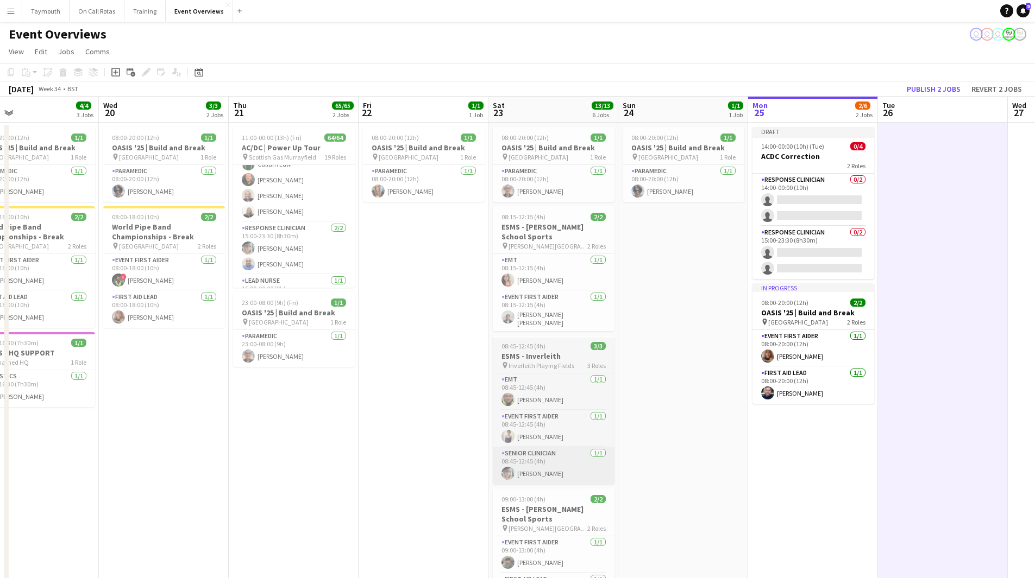
drag, startPoint x: 423, startPoint y: 460, endPoint x: 589, endPoint y: 462, distance: 166.2
click at [637, 460] on app-calendar-viewport "Sun 17 31/31 3 Jobs Mon 18 3/3 2 Jobs Tue 19 4/4 3 Jobs Wed 20 3/3 2 Jobs Thu 2…" at bounding box center [517, 551] width 1035 height 908
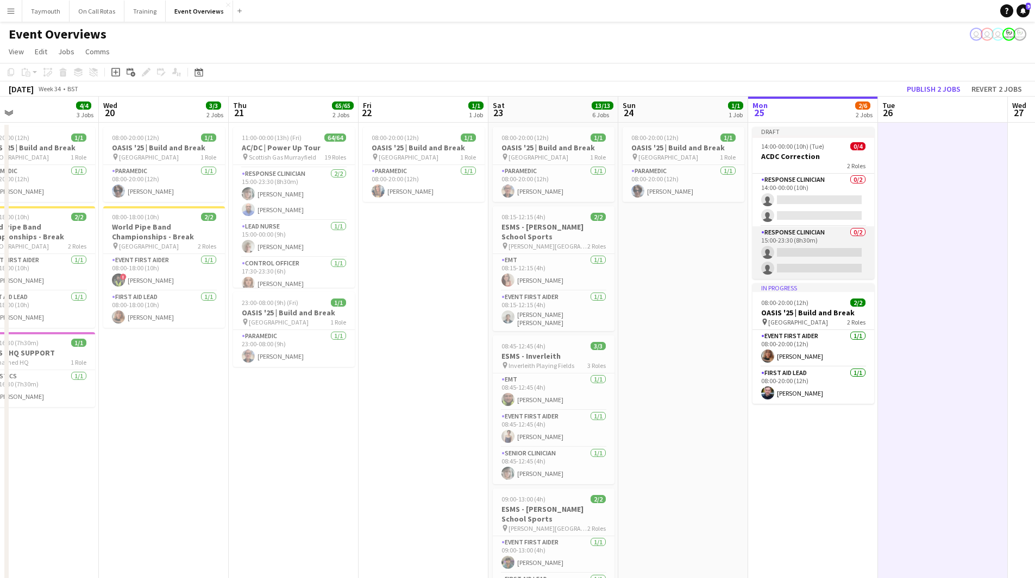
click at [819, 254] on app-card-role "Response Clinician 0/2 15:00-23:30 (8h30m) single-neutral-actions single-neutra…" at bounding box center [813, 252] width 122 height 53
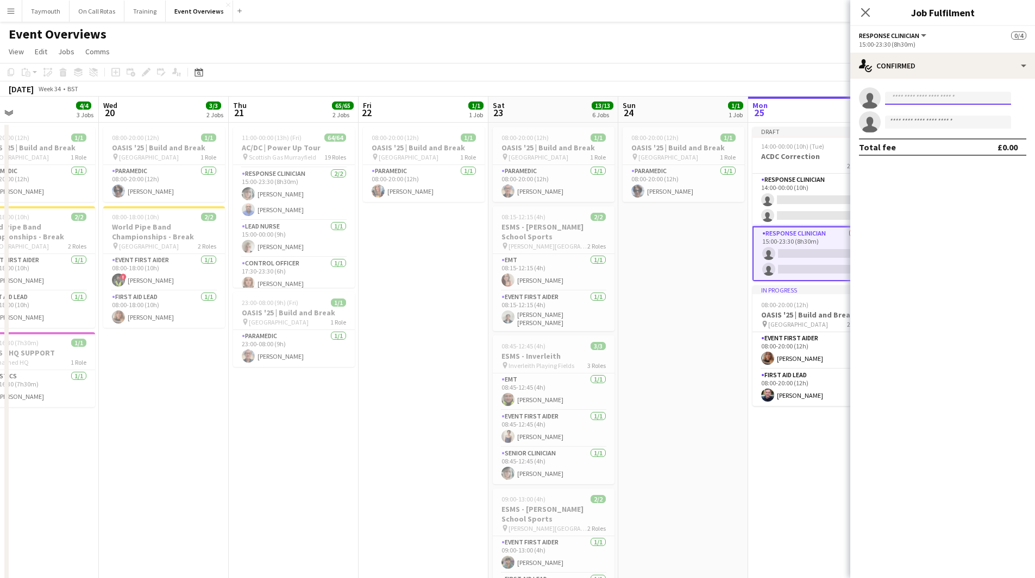
click at [915, 99] on input at bounding box center [948, 98] width 126 height 13
type input "****"
click at [929, 123] on span "helen.watson.1982@hotmail.co.uk" at bounding box center [947, 122] width 109 height 9
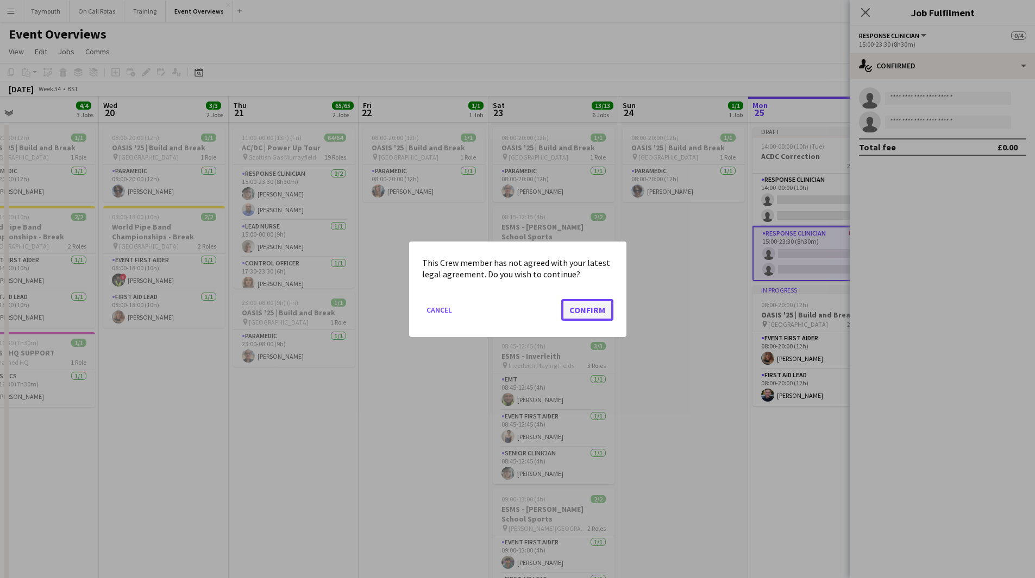
click at [572, 312] on button "Confirm" at bounding box center [587, 310] width 52 height 22
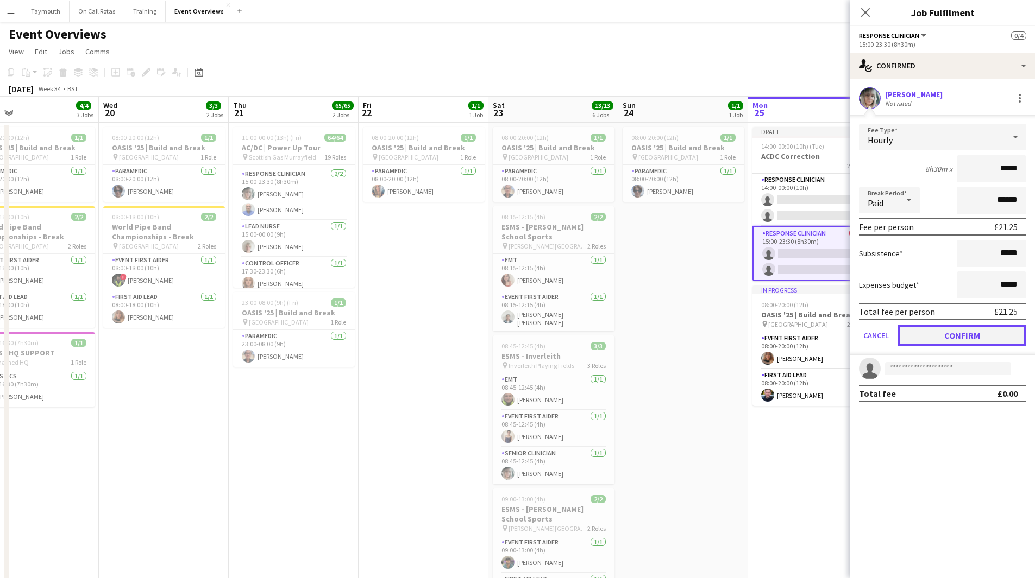
click at [949, 335] on button "Confirm" at bounding box center [961, 336] width 129 height 22
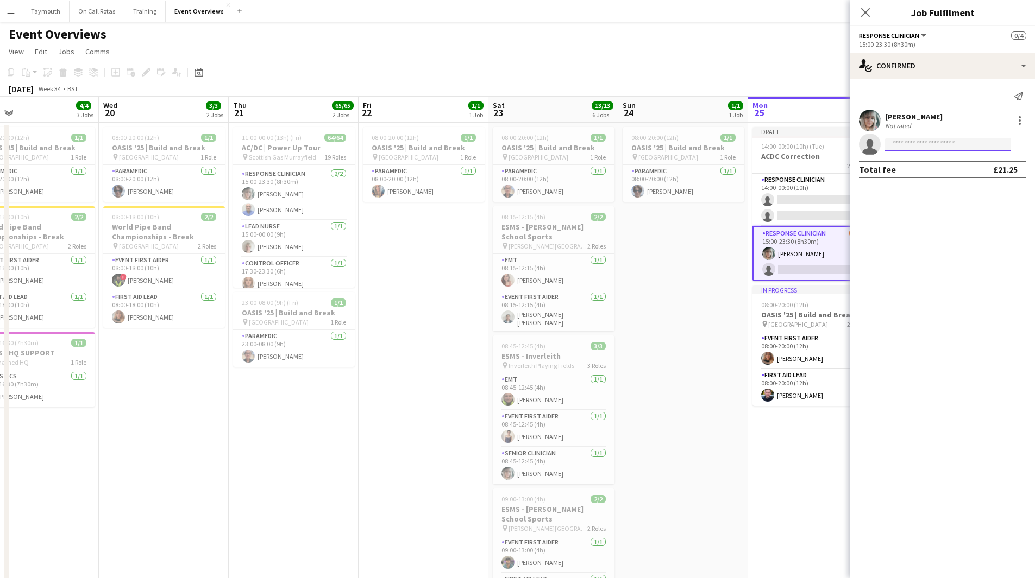
click at [925, 141] on input at bounding box center [948, 144] width 126 height 13
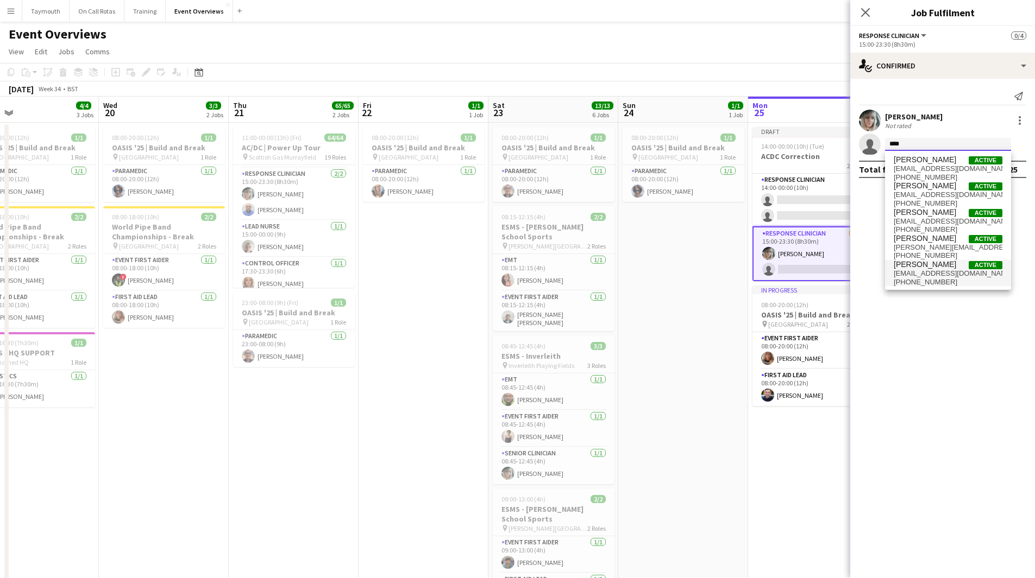
type input "****"
click at [926, 267] on span "[PERSON_NAME]" at bounding box center [924, 264] width 62 height 9
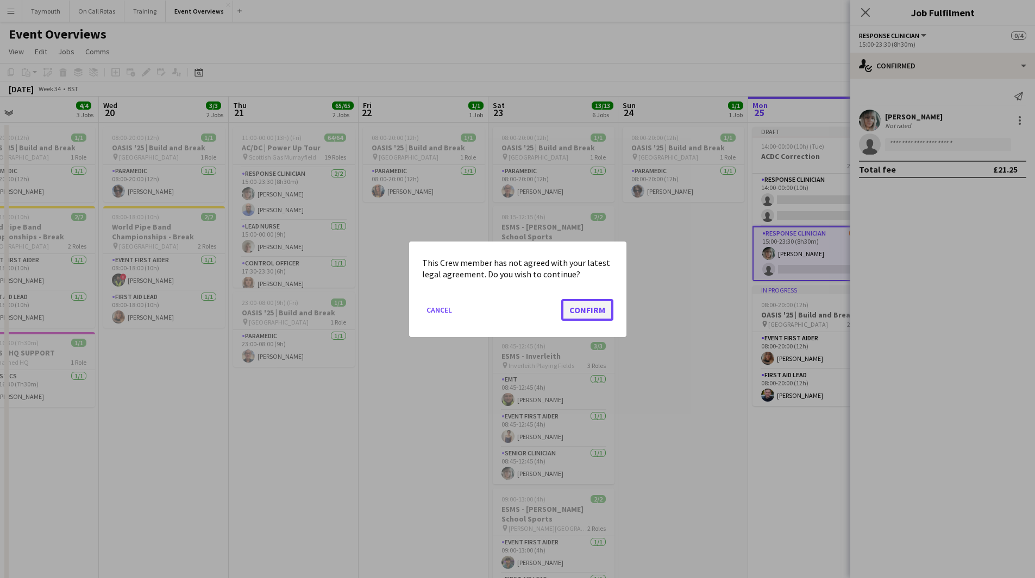
click at [585, 309] on button "Confirm" at bounding box center [587, 310] width 52 height 22
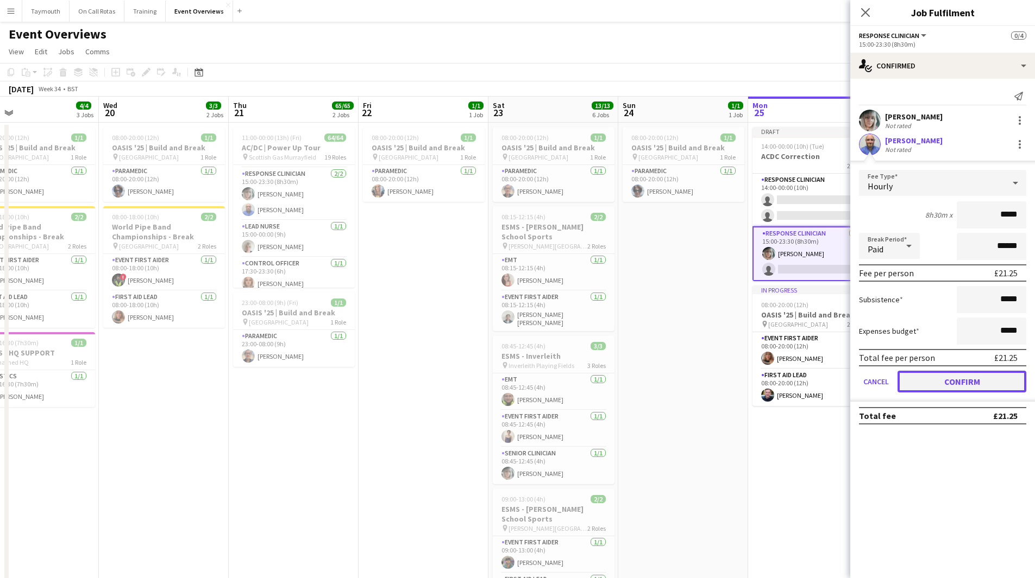
click at [983, 385] on button "Confirm" at bounding box center [961, 382] width 129 height 22
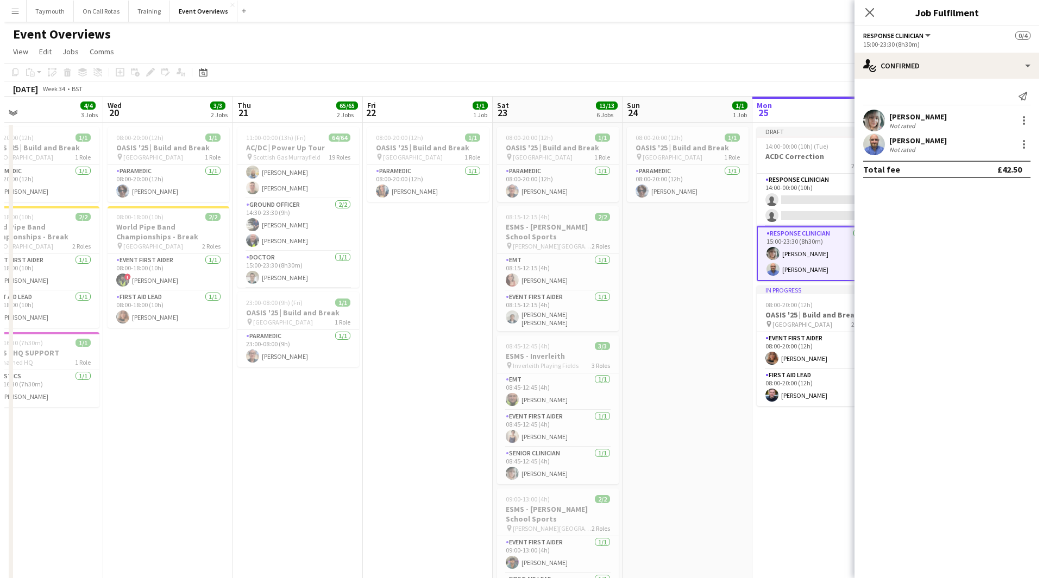
scroll to position [256, 0]
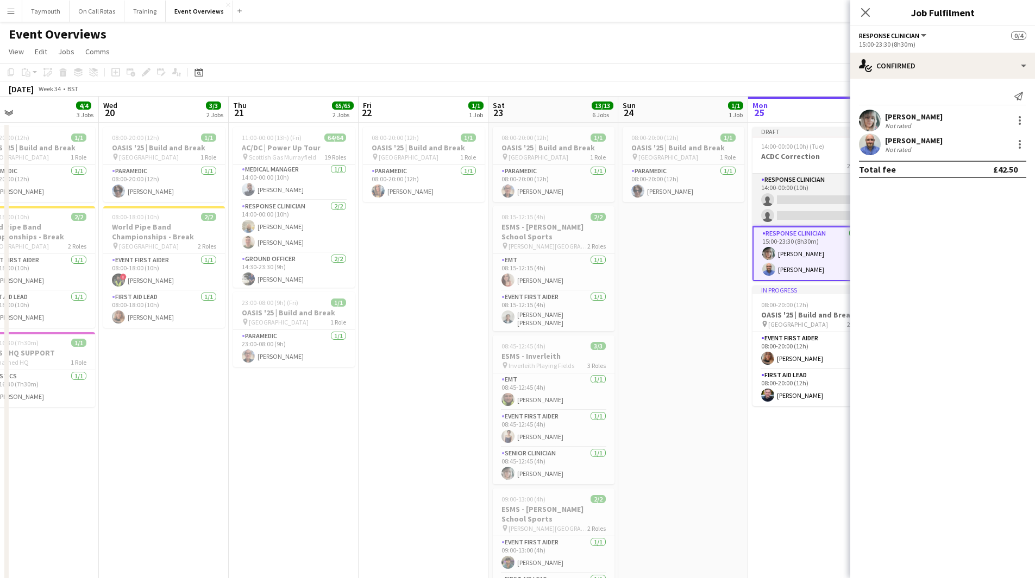
click at [777, 194] on app-card-role "Response Clinician 0/2 14:00-00:00 (10h) single-neutral-actions single-neutral-…" at bounding box center [813, 200] width 122 height 53
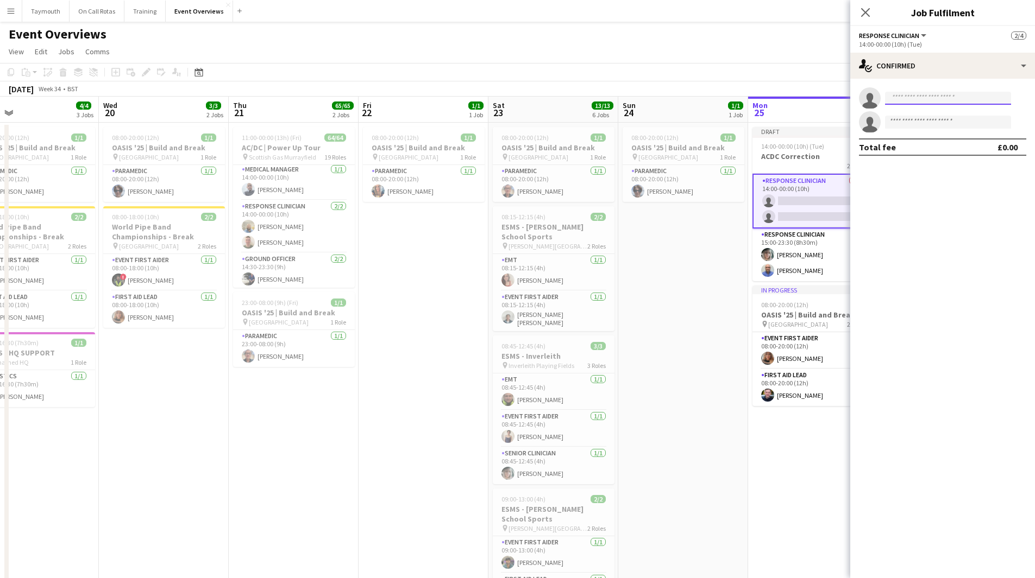
click at [965, 98] on input at bounding box center [948, 98] width 126 height 13
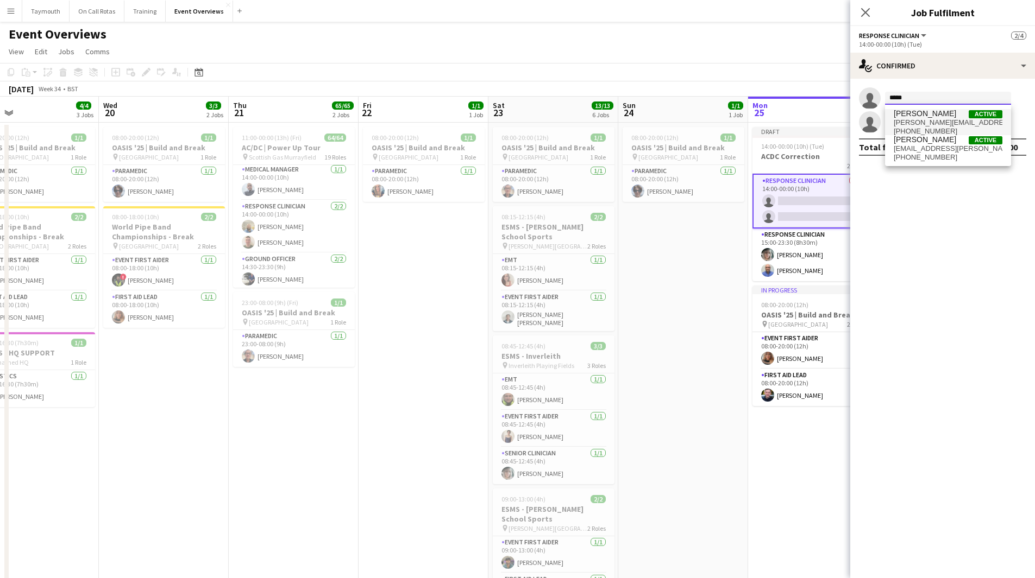
type input "*****"
click at [952, 115] on span "[PERSON_NAME]" at bounding box center [924, 113] width 62 height 9
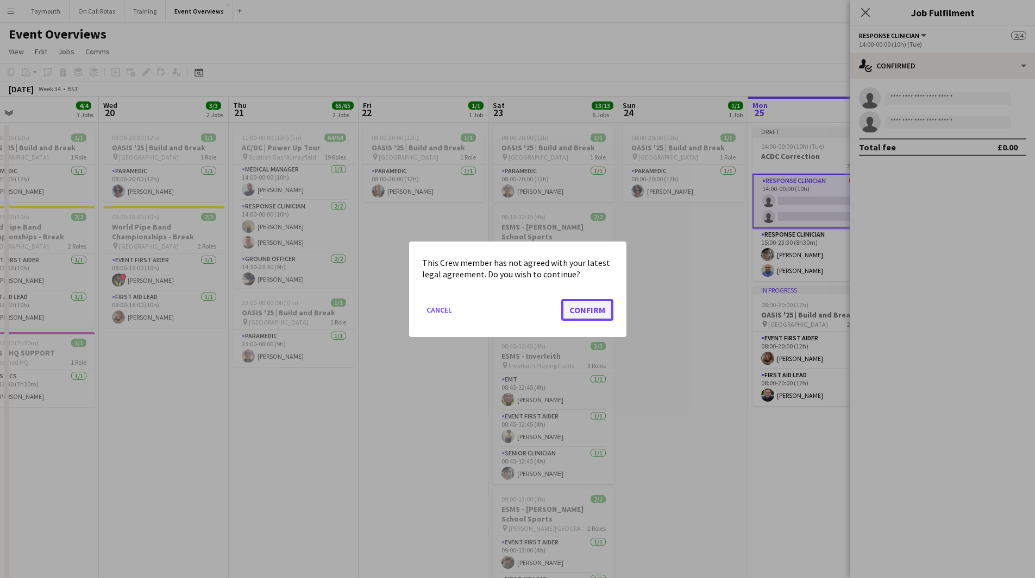
click at [579, 305] on button "Confirm" at bounding box center [587, 310] width 52 height 22
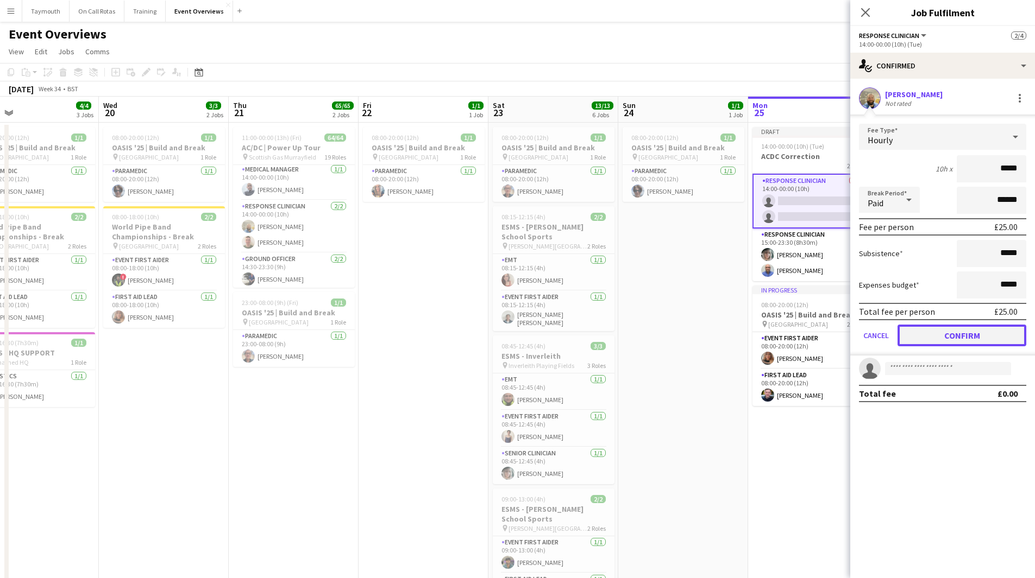
click at [938, 330] on button "Confirm" at bounding box center [961, 336] width 129 height 22
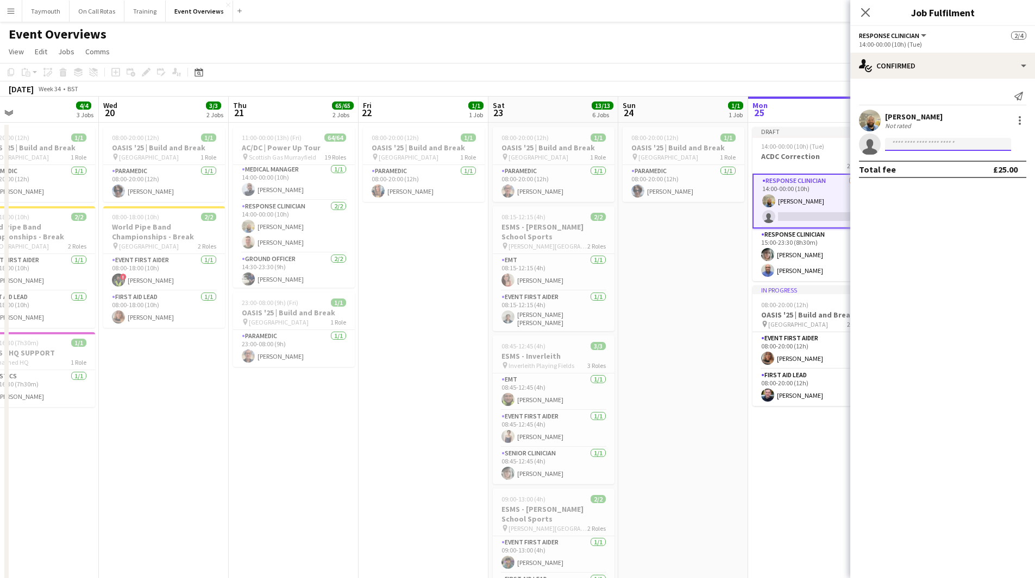
click at [935, 145] on input at bounding box center [948, 144] width 126 height 13
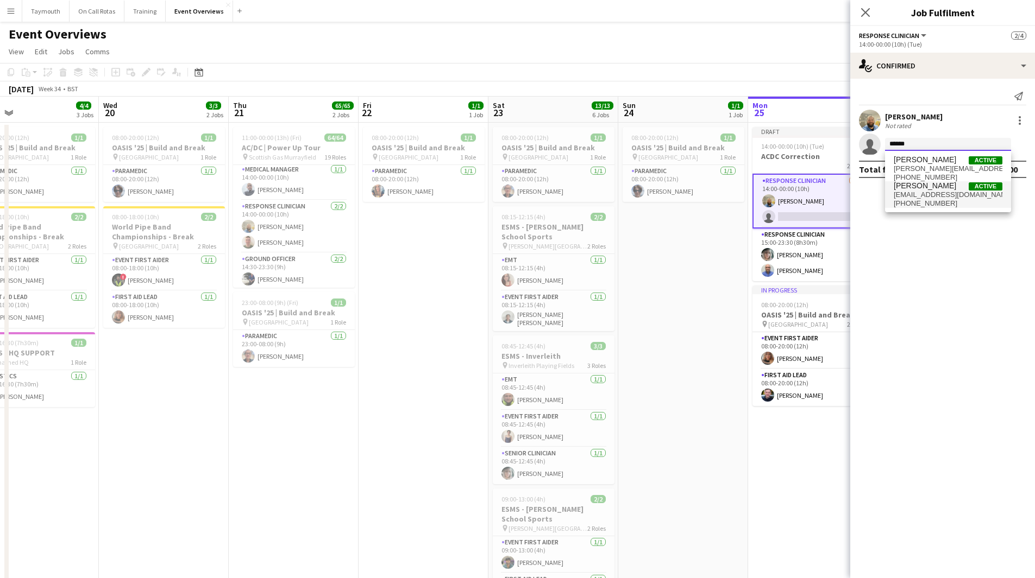
type input "******"
click at [948, 204] on span "+447519236479" at bounding box center [947, 203] width 109 height 9
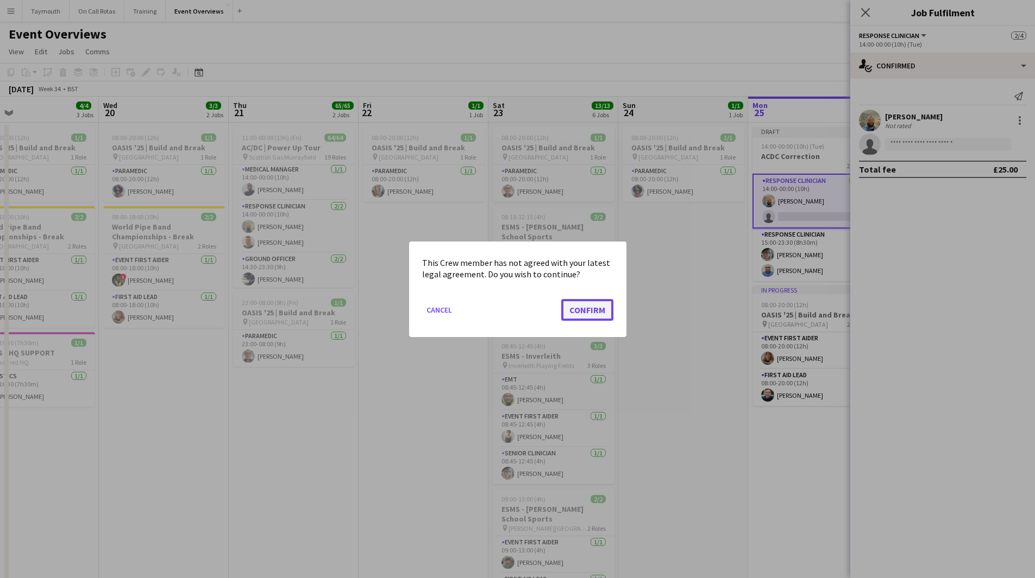
click at [589, 310] on button "Confirm" at bounding box center [587, 310] width 52 height 22
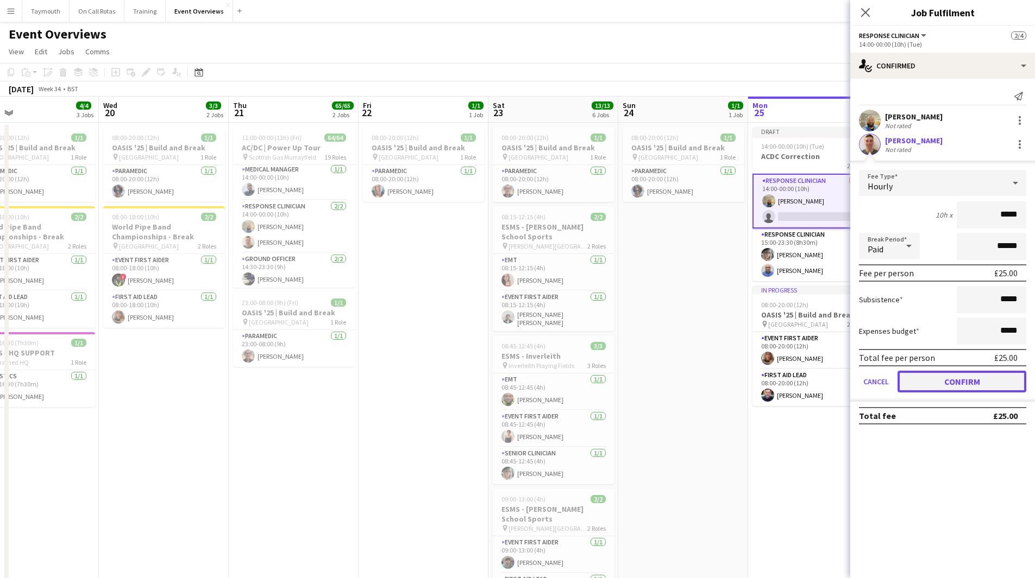
click at [1002, 383] on button "Confirm" at bounding box center [961, 382] width 129 height 22
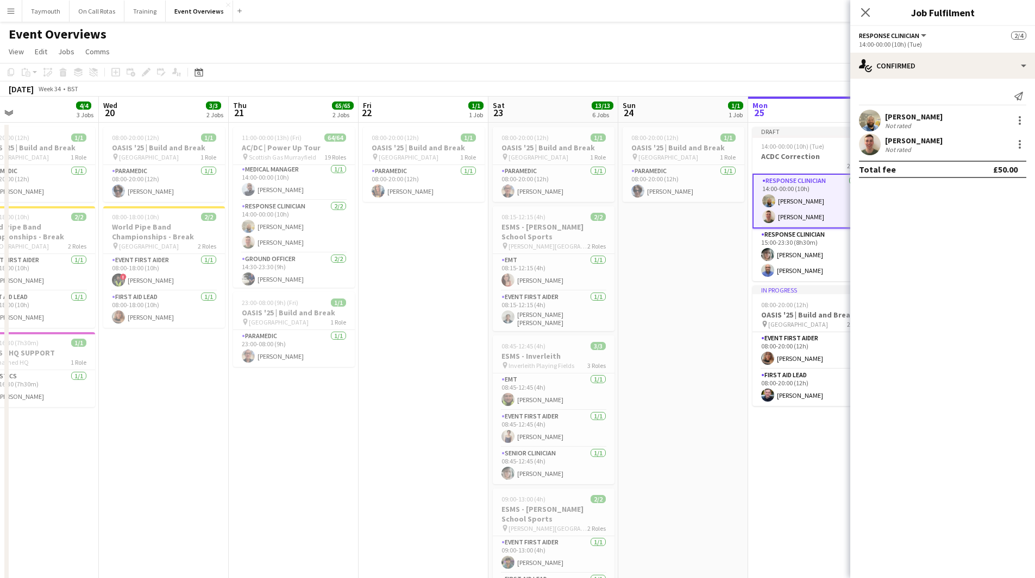
click at [729, 332] on app-date-cell "08:00-20:00 (12h) 1/1 OASIS '25 | Build and Break pin Murrayfield Stadium 1 Rol…" at bounding box center [683, 564] width 130 height 882
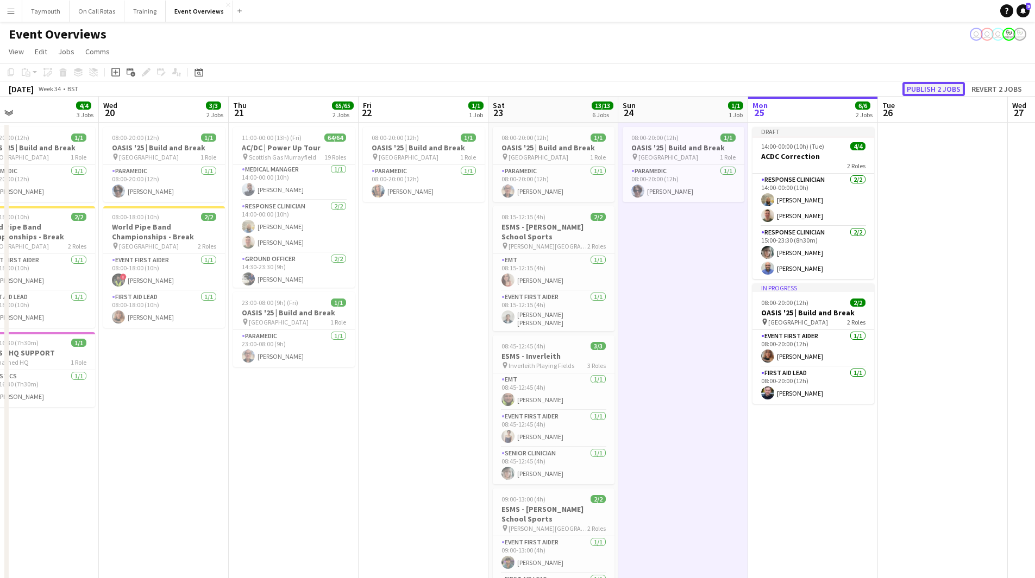
click at [932, 83] on button "Publish 2 jobs" at bounding box center [933, 89] width 62 height 14
click at [16, 10] on button "Menu" at bounding box center [11, 11] width 22 height 22
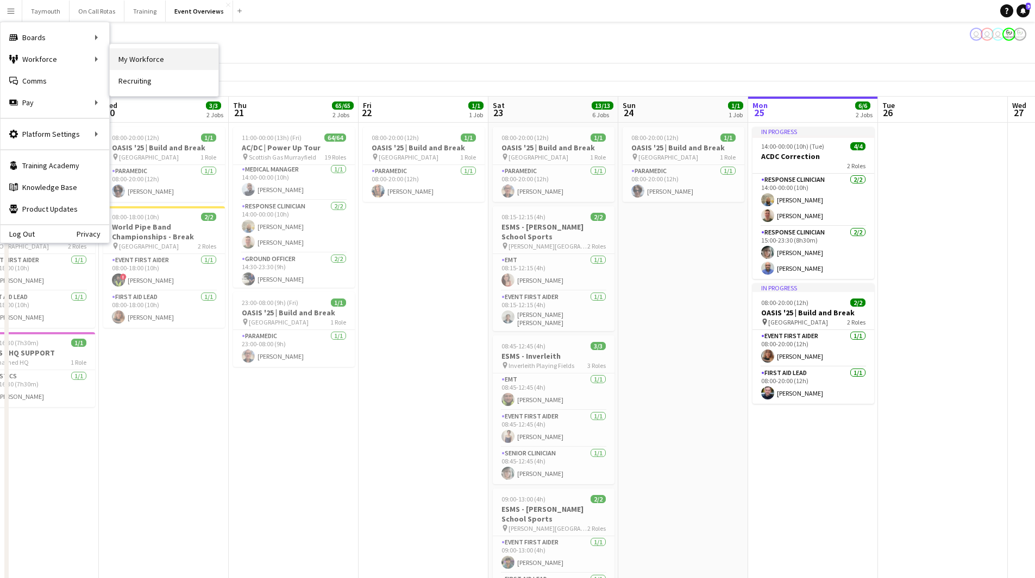
click at [141, 61] on link "My Workforce" at bounding box center [164, 59] width 109 height 22
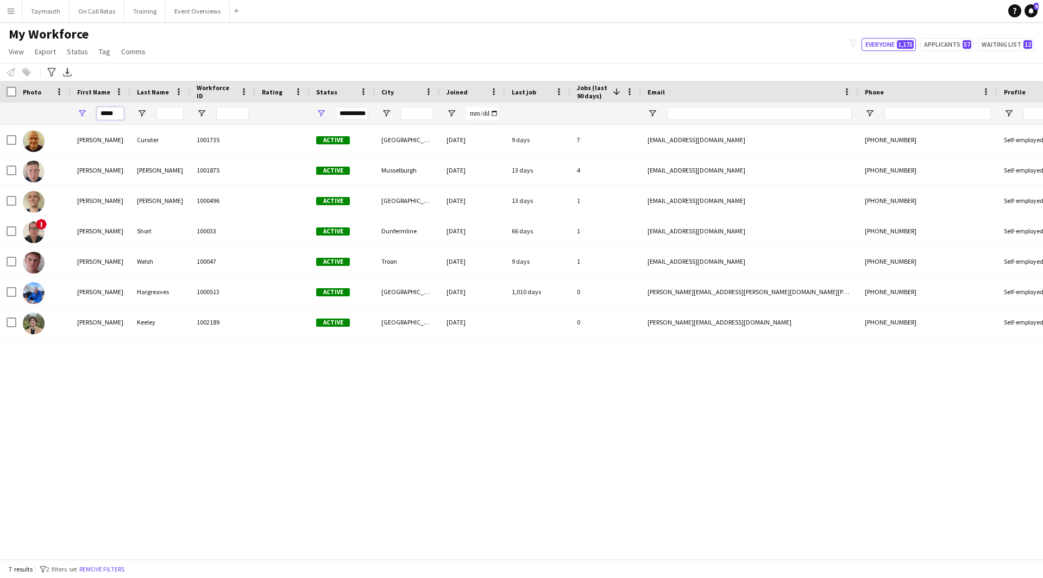
drag, startPoint x: 119, startPoint y: 115, endPoint x: -267, endPoint y: 51, distance: 391.6
click at [0, 51] on html "Menu Boards Boards Boards All jobs Status Workforce Workforce My Workforce Recr…" at bounding box center [521, 289] width 1043 height 578
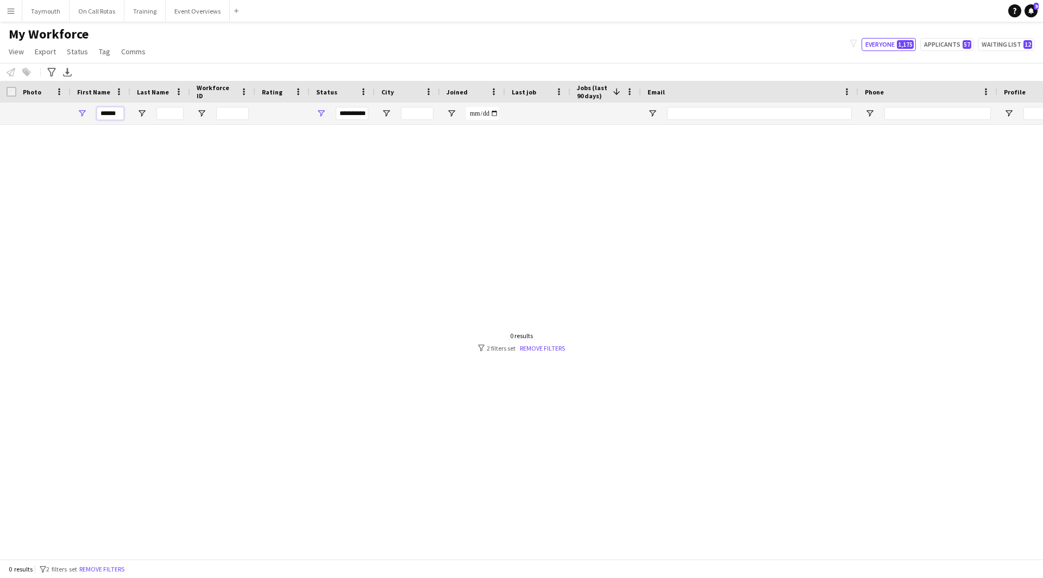
type input "******"
click at [322, 114] on span "Open Filter Menu" at bounding box center [321, 114] width 10 height 10
type input "**********"
click at [116, 115] on input "******" at bounding box center [110, 113] width 27 height 13
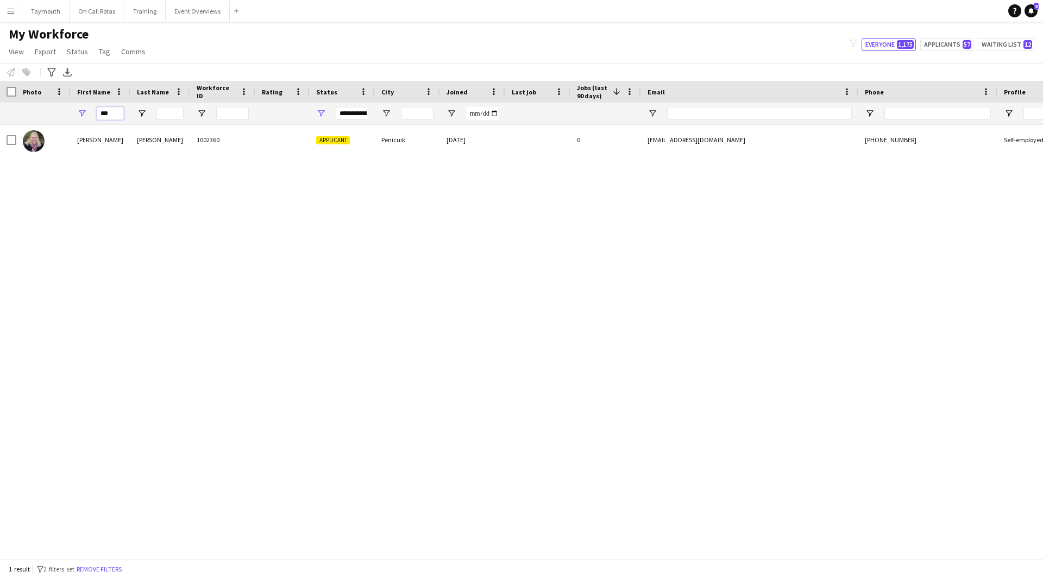
type input "***"
click at [162, 110] on input "Last Name Filter Input" at bounding box center [169, 113] width 27 height 13
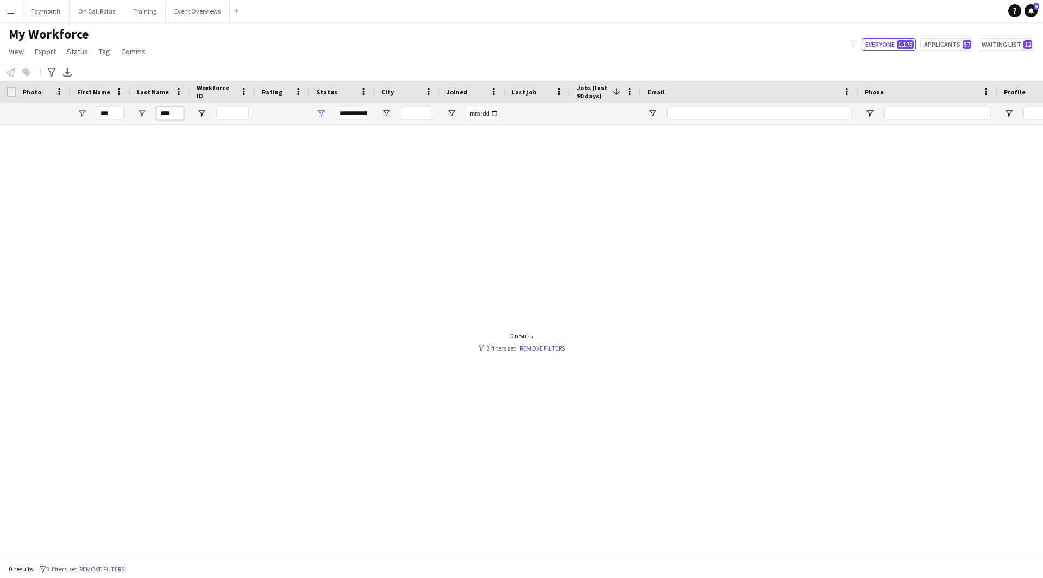
type input "****"
click at [323, 115] on span "Open Filter Menu" at bounding box center [321, 114] width 10 height 10
drag, startPoint x: 150, startPoint y: 119, endPoint x: 103, endPoint y: 110, distance: 48.0
click at [106, 112] on div "*** ****" at bounding box center [672, 114] width 1345 height 22
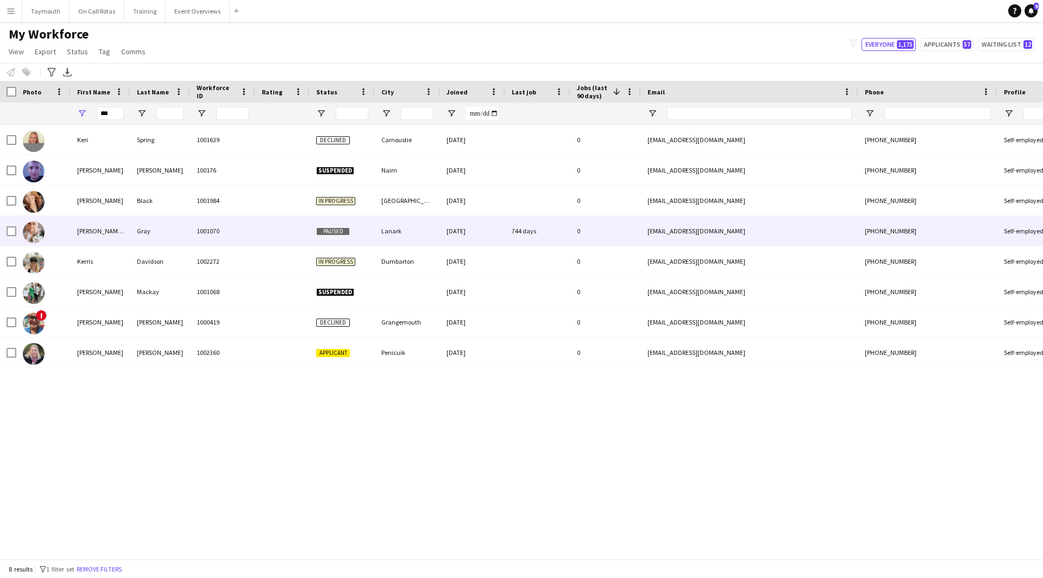
click at [169, 232] on div "Gray" at bounding box center [160, 231] width 60 height 30
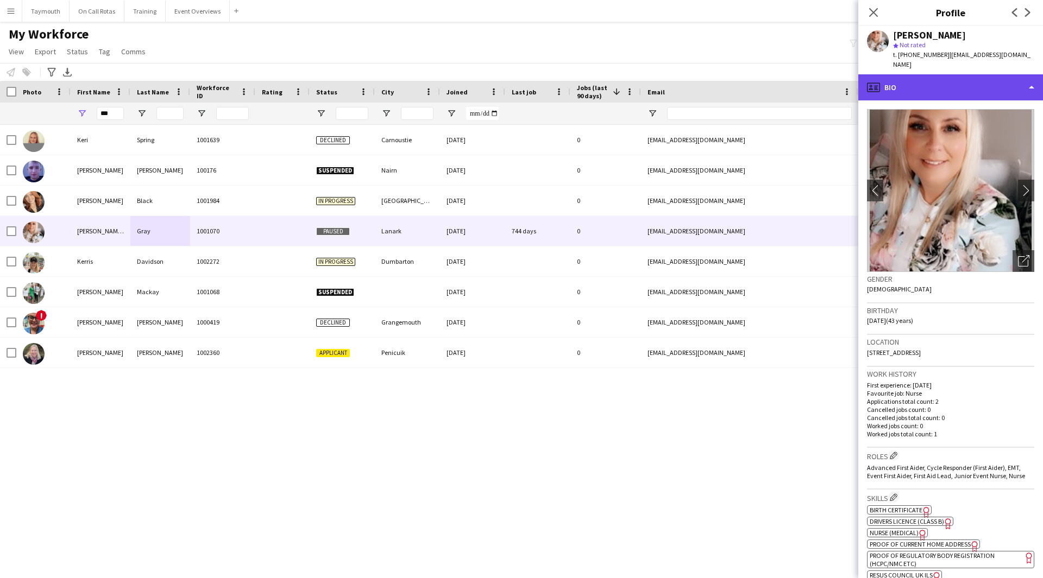
click at [942, 78] on div "profile Bio" at bounding box center [950, 87] width 185 height 26
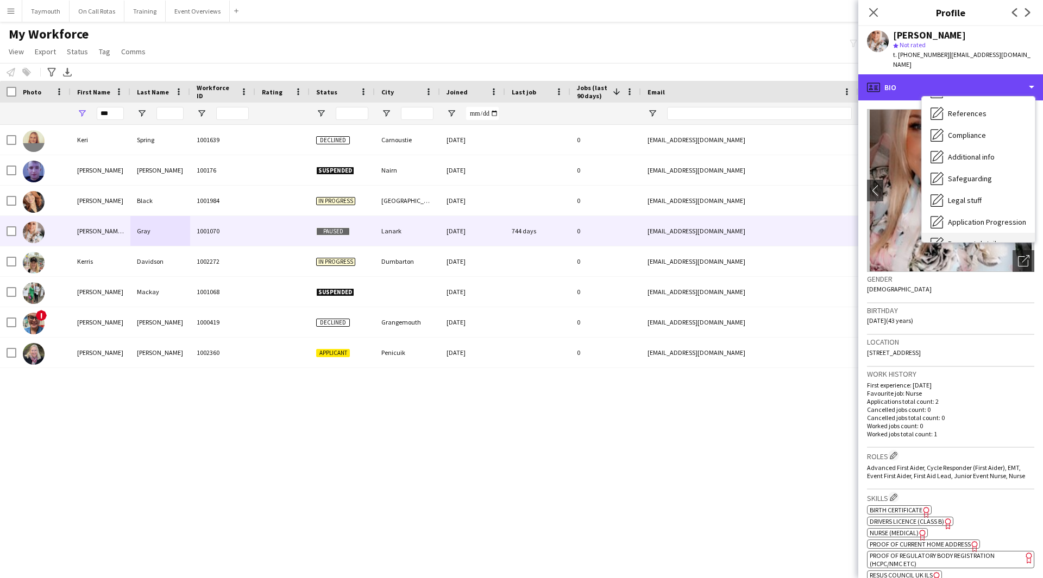
scroll to position [189, 0]
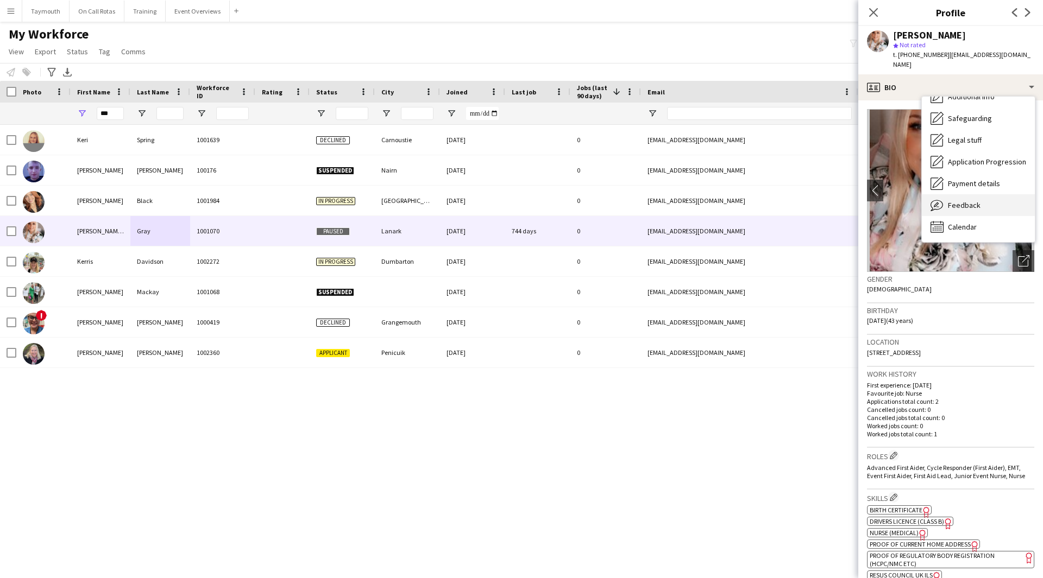
click at [958, 203] on div "Feedback Feedback" at bounding box center [978, 205] width 113 height 22
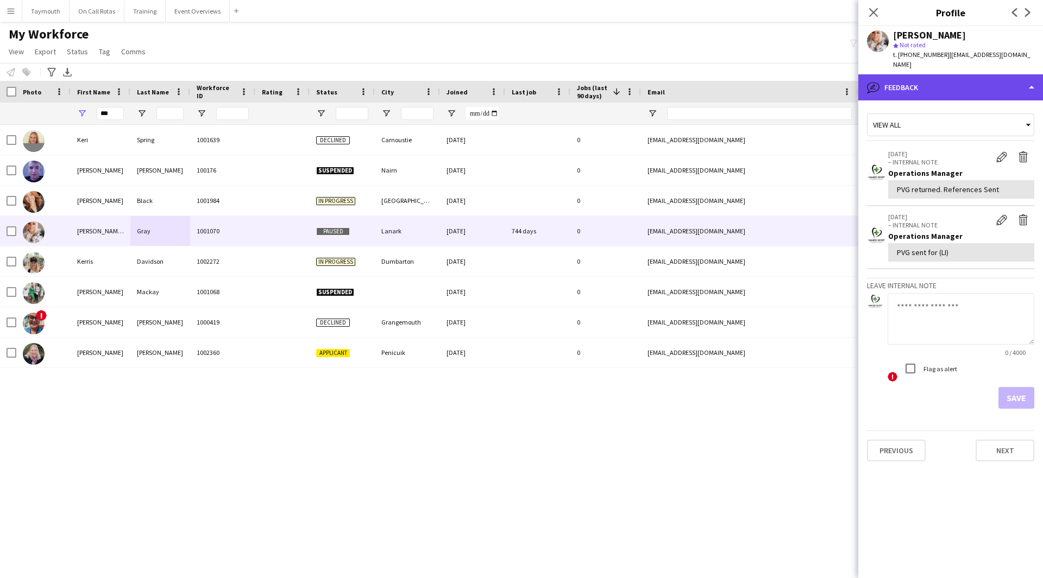
click at [953, 79] on div "bubble-pencil Feedback" at bounding box center [950, 87] width 185 height 26
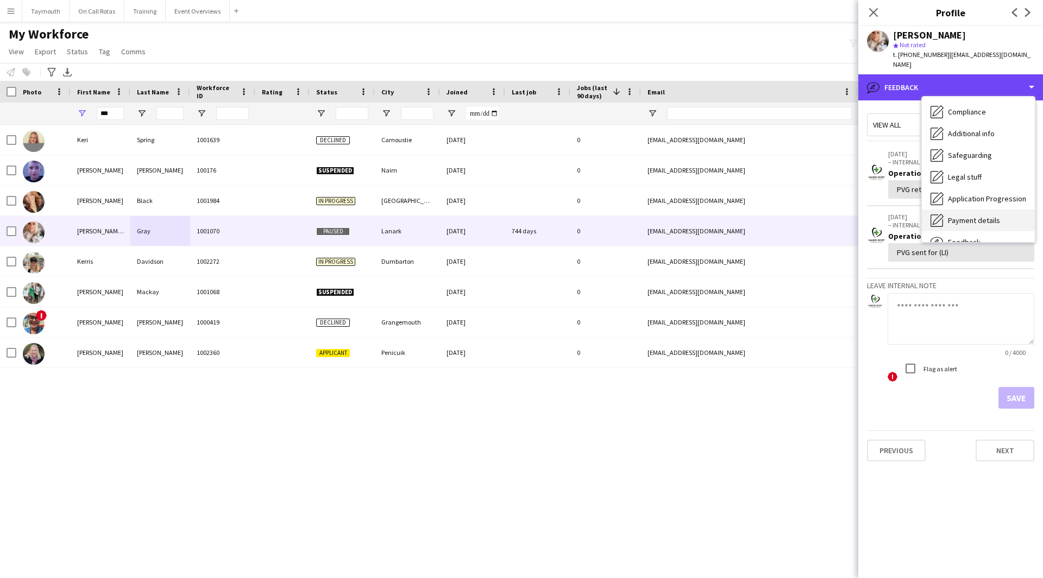
scroll to position [135, 0]
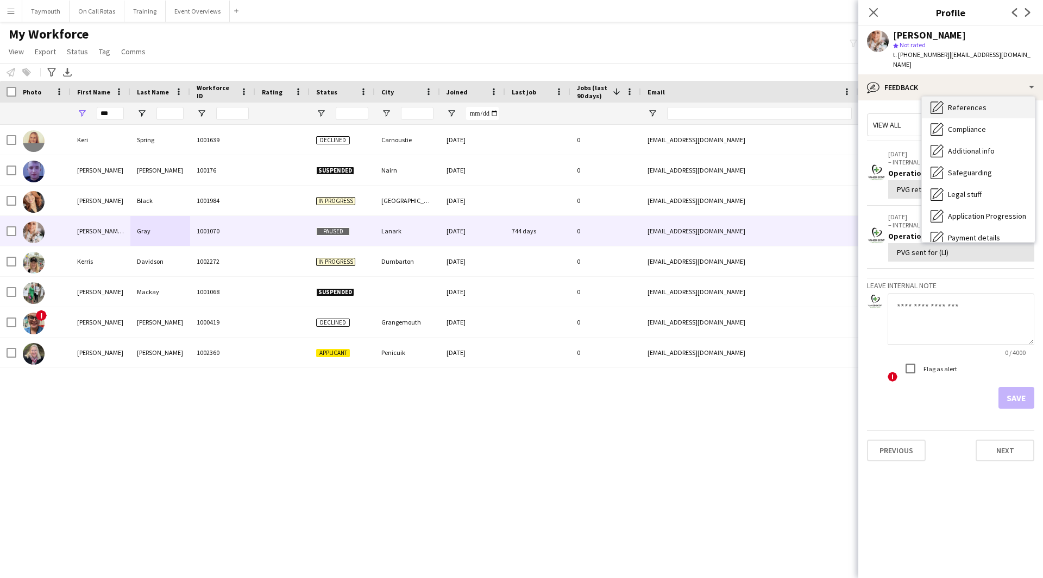
click at [974, 103] on span "References" at bounding box center [967, 108] width 39 height 10
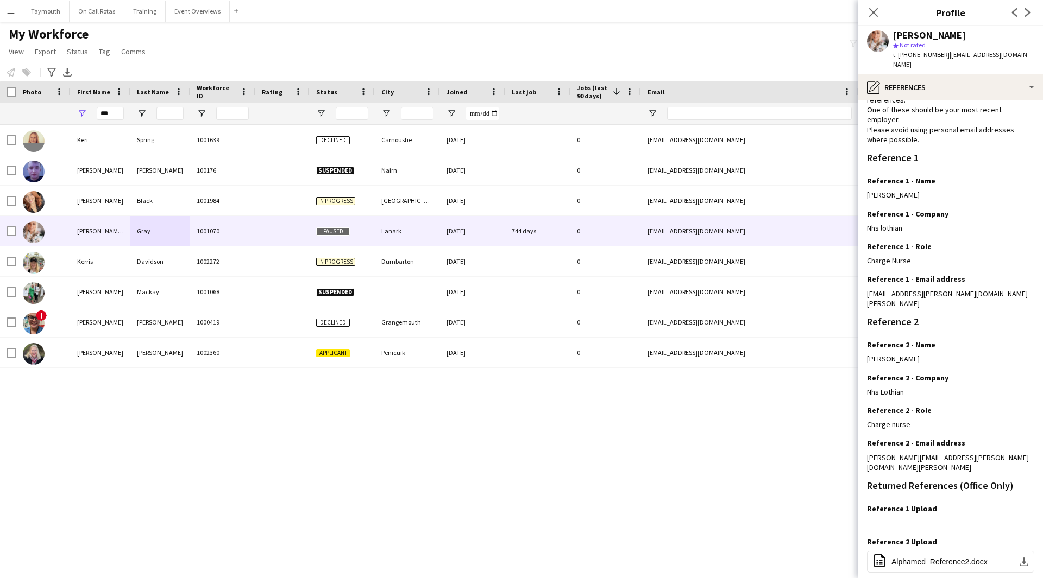
scroll to position [86, 0]
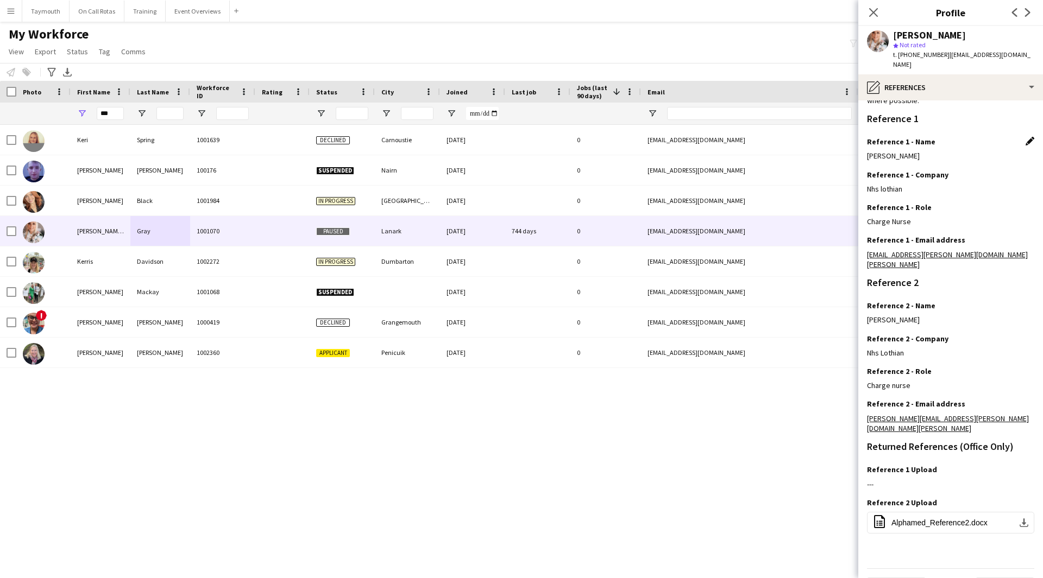
click at [1025, 137] on app-icon "Edit this field" at bounding box center [1029, 141] width 9 height 9
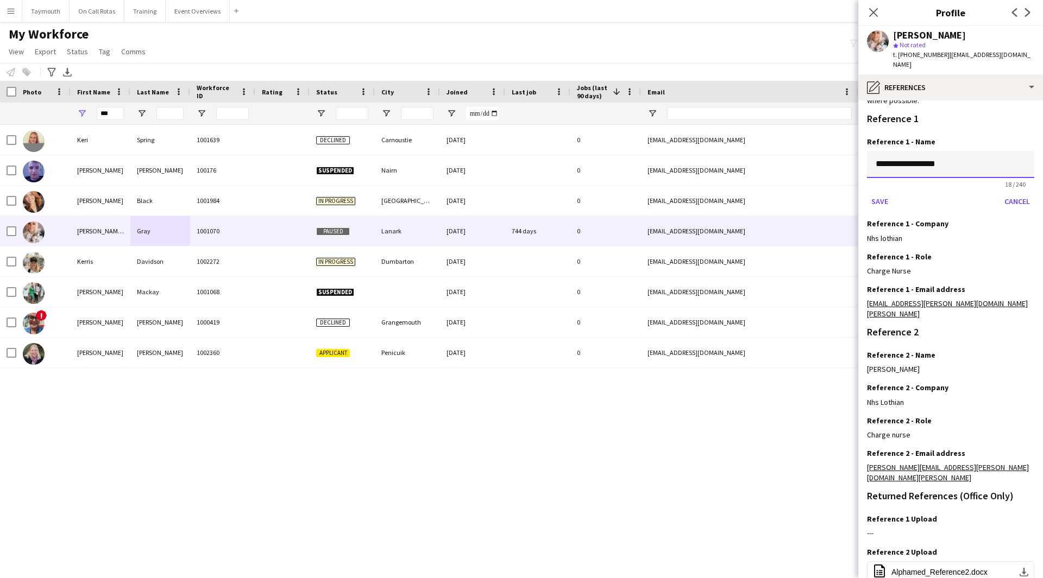
drag, startPoint x: 970, startPoint y: 153, endPoint x: 682, endPoint y: 153, distance: 288.4
click at [682, 153] on body "Menu Boards Boards Boards All jobs Status Workforce Workforce My Workforce Recr…" at bounding box center [521, 289] width 1043 height 578
type input "**********"
click at [1022, 252] on div "Reference 1 - Role Edit this field" at bounding box center [950, 257] width 167 height 10
click at [873, 193] on button "Save" at bounding box center [880, 201] width 26 height 17
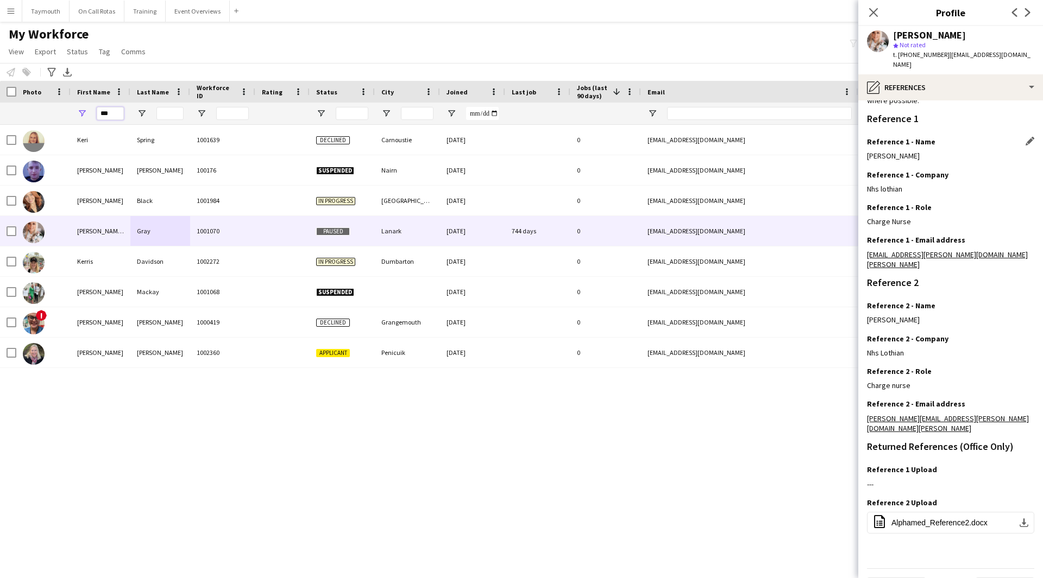
drag, startPoint x: 86, startPoint y: 114, endPoint x: -75, endPoint y: 106, distance: 161.0
click at [0, 106] on html "Menu Boards Boards Boards All jobs Status Workforce Workforce My Workforce Recr…" at bounding box center [521, 289] width 1043 height 578
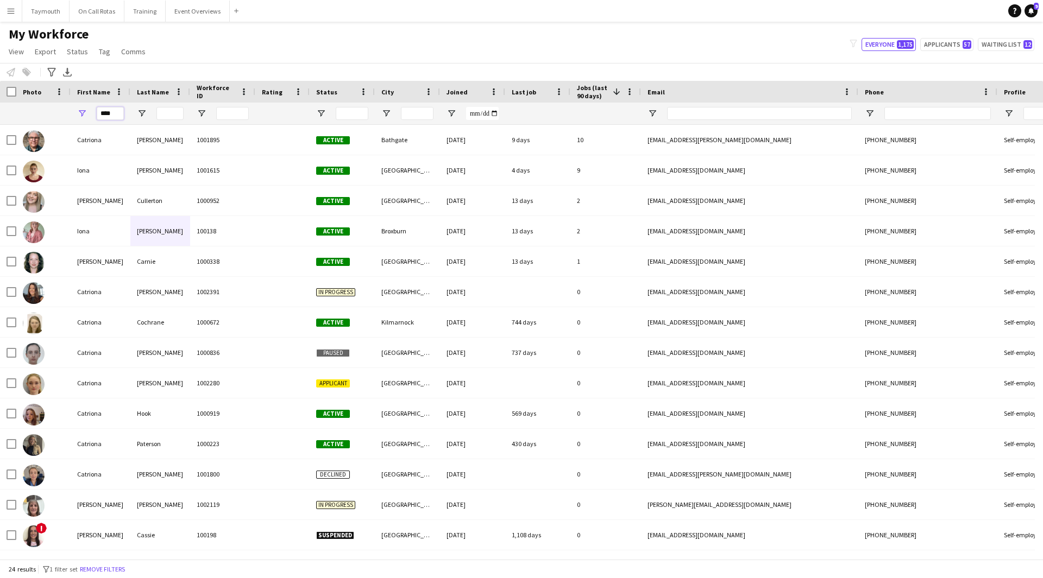
type input "****"
click at [178, 115] on input "Last Name Filter Input" at bounding box center [169, 113] width 27 height 13
type input "**"
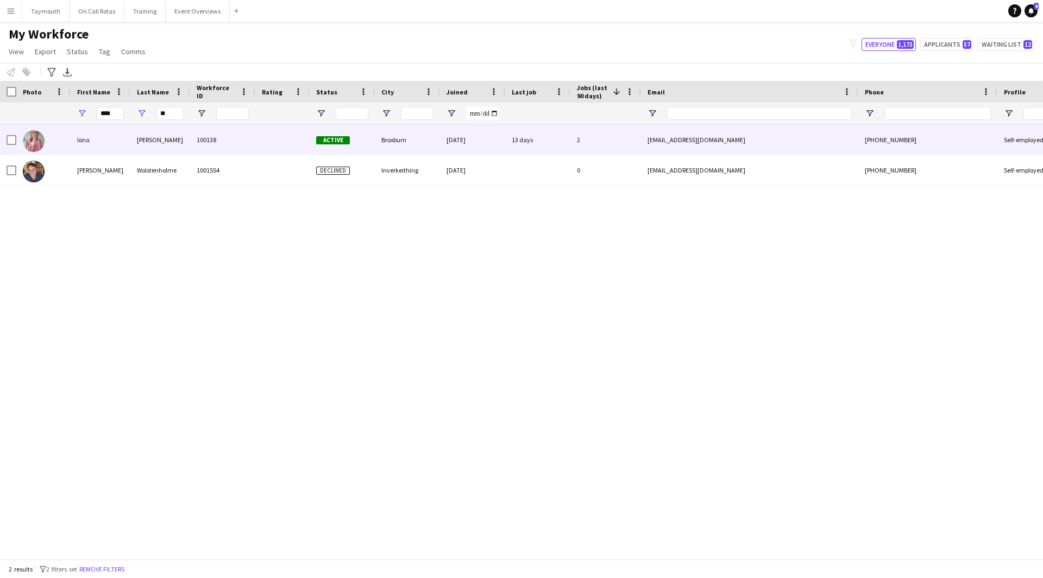
click at [179, 136] on div "[PERSON_NAME]" at bounding box center [160, 140] width 60 height 30
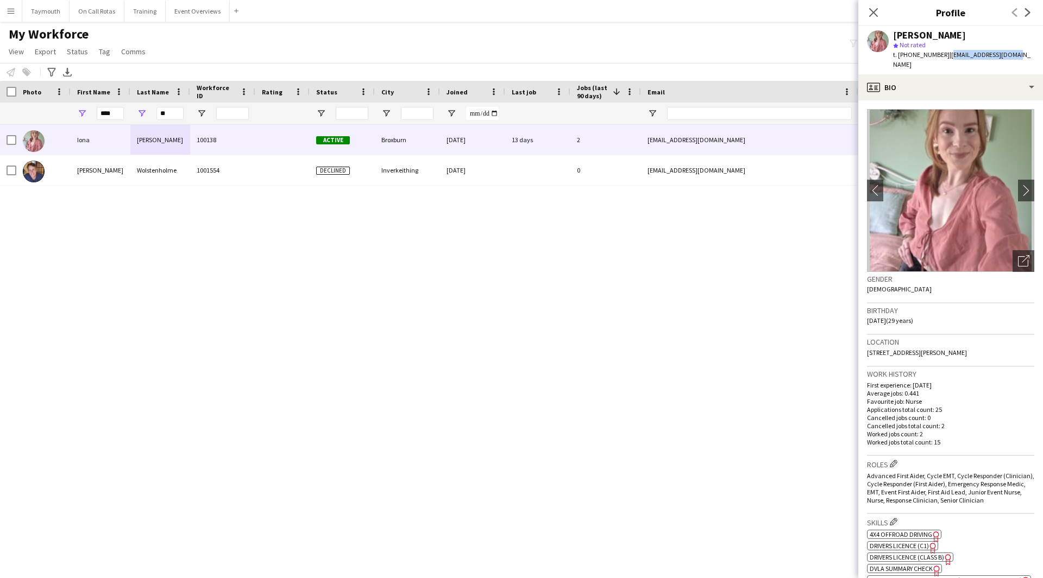
drag, startPoint x: 1011, startPoint y: 55, endPoint x: 945, endPoint y: 53, distance: 66.8
click at [945, 53] on div "[PERSON_NAME] star Not rated t. [PHONE_NUMBER] | [EMAIL_ADDRESS][DOMAIN_NAME]" at bounding box center [950, 50] width 185 height 48
click at [1019, 185] on app-icon "chevron-right" at bounding box center [1026, 190] width 17 height 11
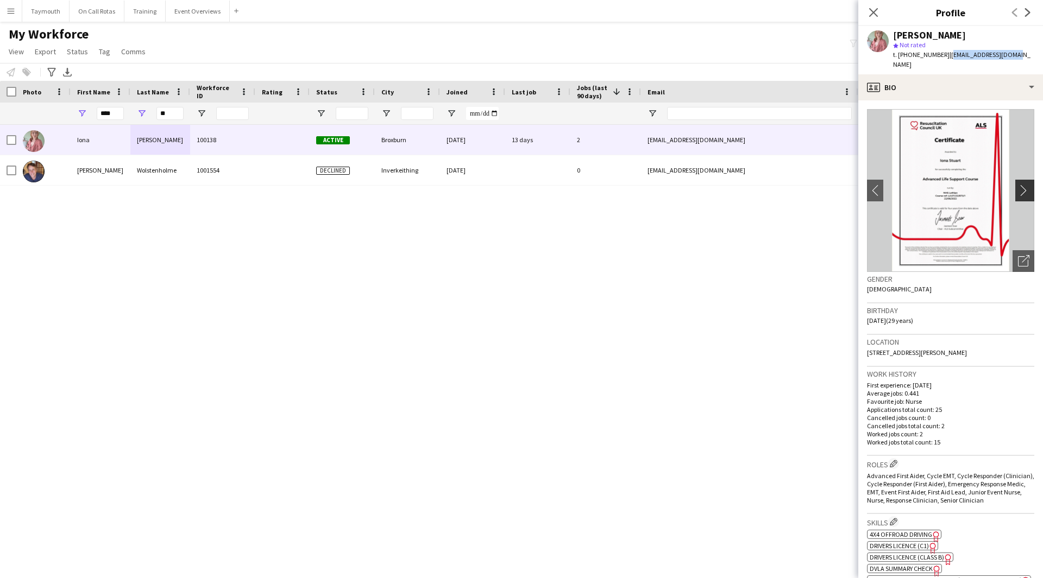
click at [1019, 185] on app-icon "chevron-right" at bounding box center [1026, 190] width 17 height 11
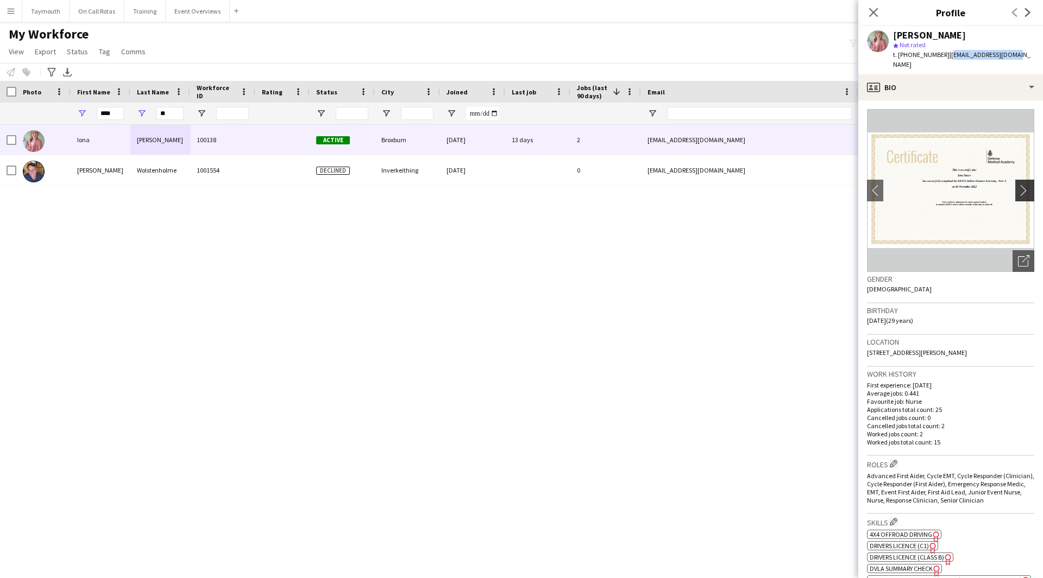
click at [1019, 185] on app-icon "chevron-right" at bounding box center [1026, 190] width 17 height 11
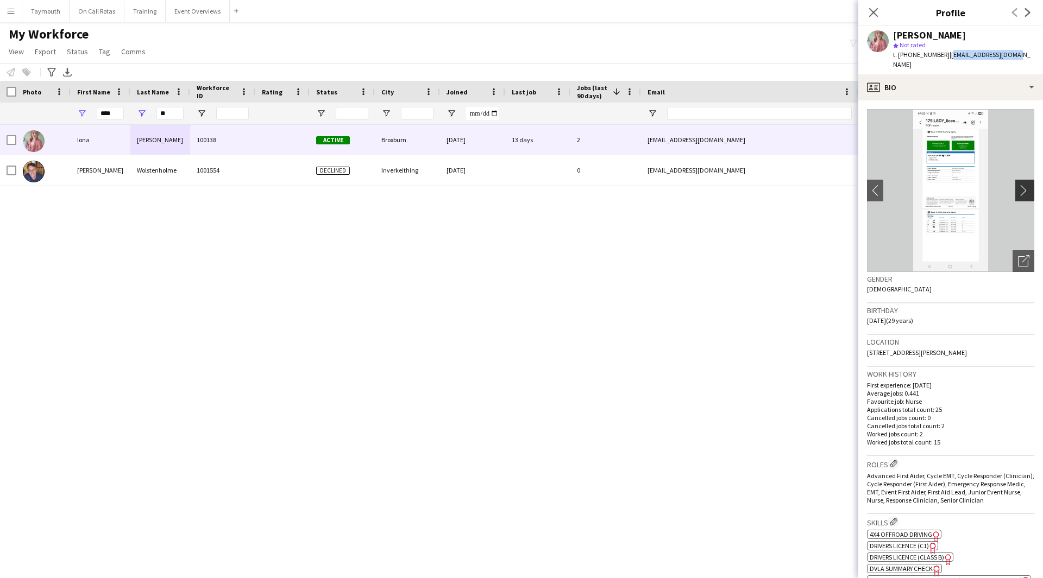
click at [1019, 185] on app-icon "chevron-right" at bounding box center [1026, 190] width 17 height 11
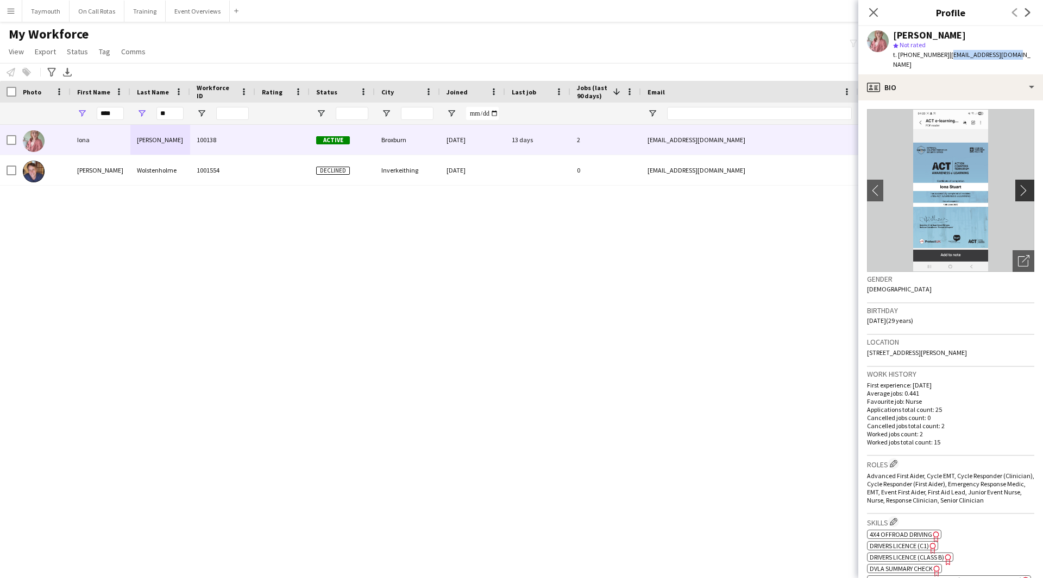
click at [1019, 185] on app-icon "chevron-right" at bounding box center [1026, 190] width 17 height 11
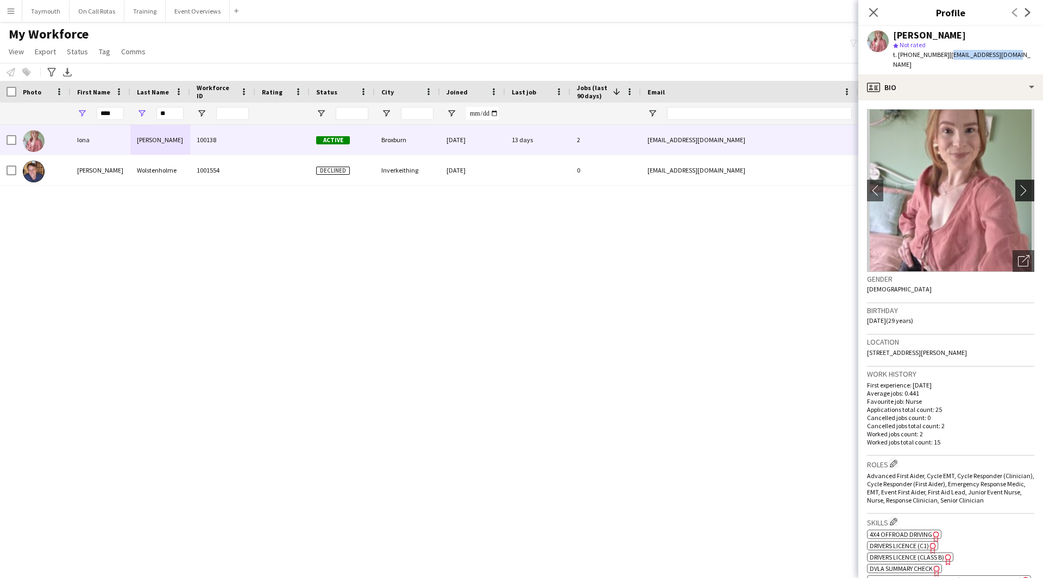
click at [1019, 185] on app-icon "chevron-right" at bounding box center [1026, 190] width 17 height 11
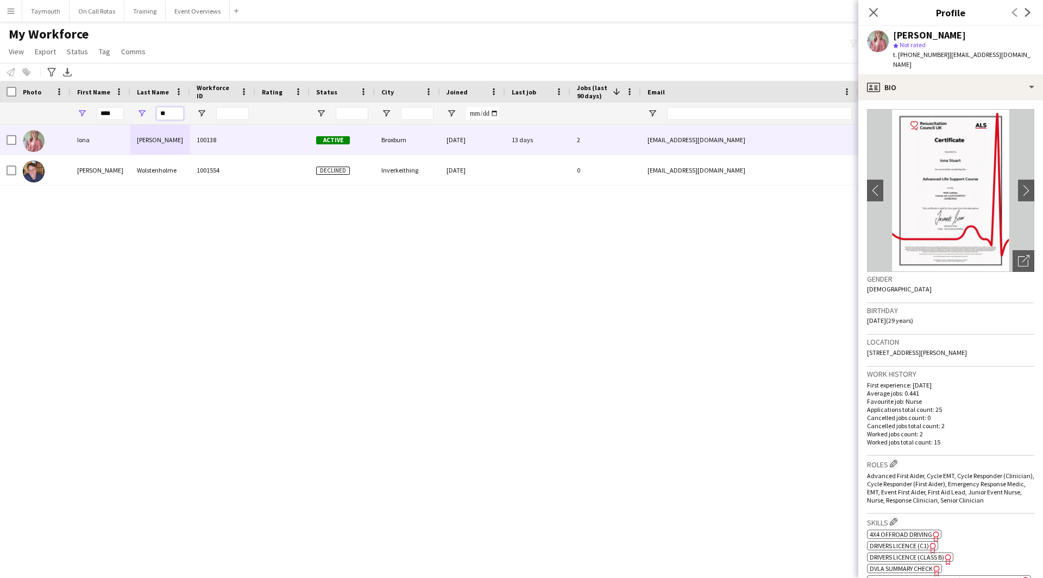
drag, startPoint x: 177, startPoint y: 112, endPoint x: 138, endPoint y: 112, distance: 38.6
click at [138, 112] on div "**" at bounding box center [160, 114] width 60 height 22
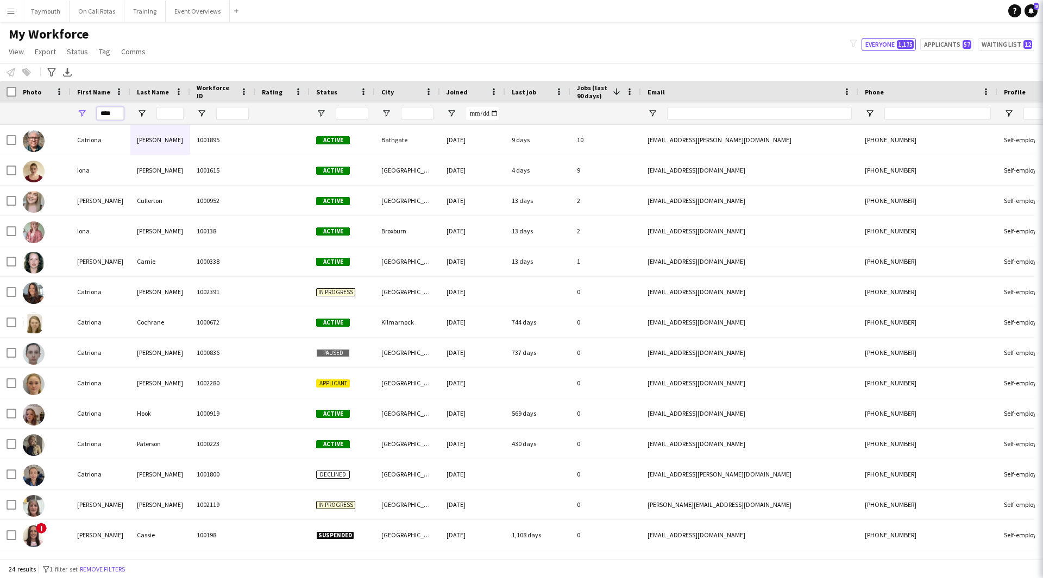
drag, startPoint x: 117, startPoint y: 108, endPoint x: -111, endPoint y: 91, distance: 228.7
click at [0, 91] on html "Menu Boards Boards Boards All jobs Status Workforce Workforce My Workforce Recr…" at bounding box center [521, 289] width 1043 height 578
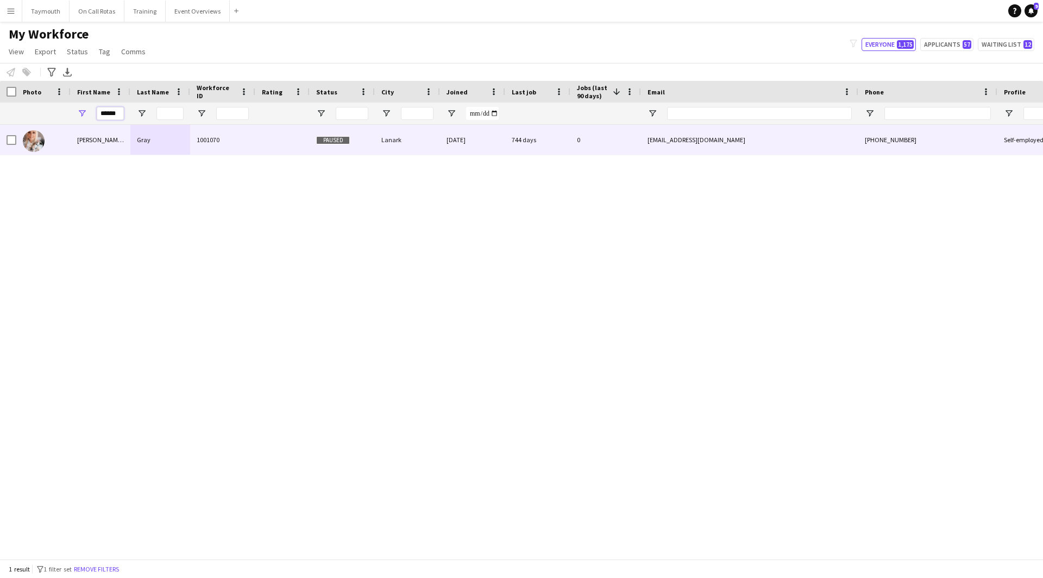
type input "******"
click at [177, 135] on div "Gray" at bounding box center [160, 140] width 60 height 30
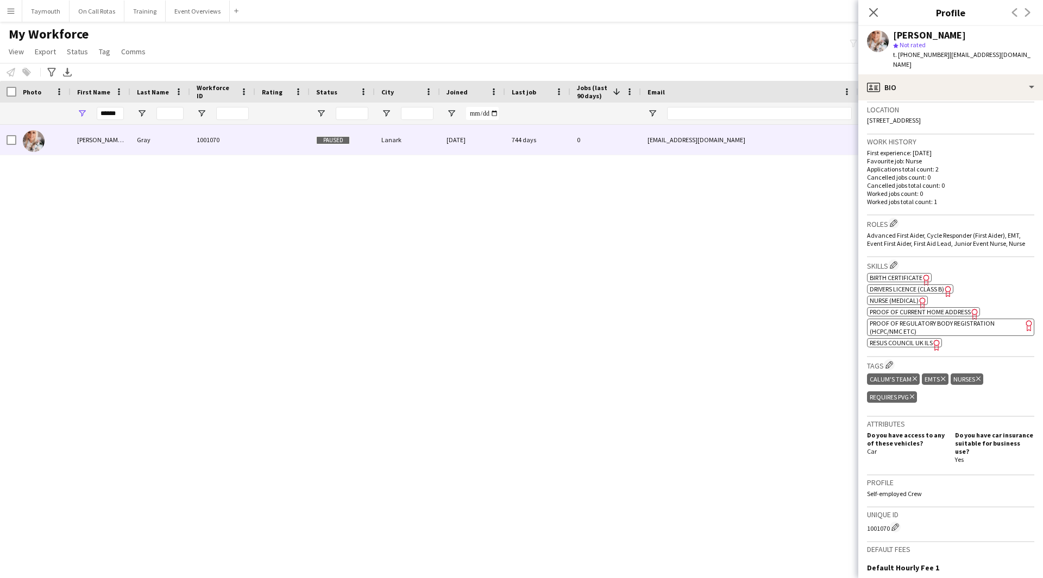
scroll to position [370, 0]
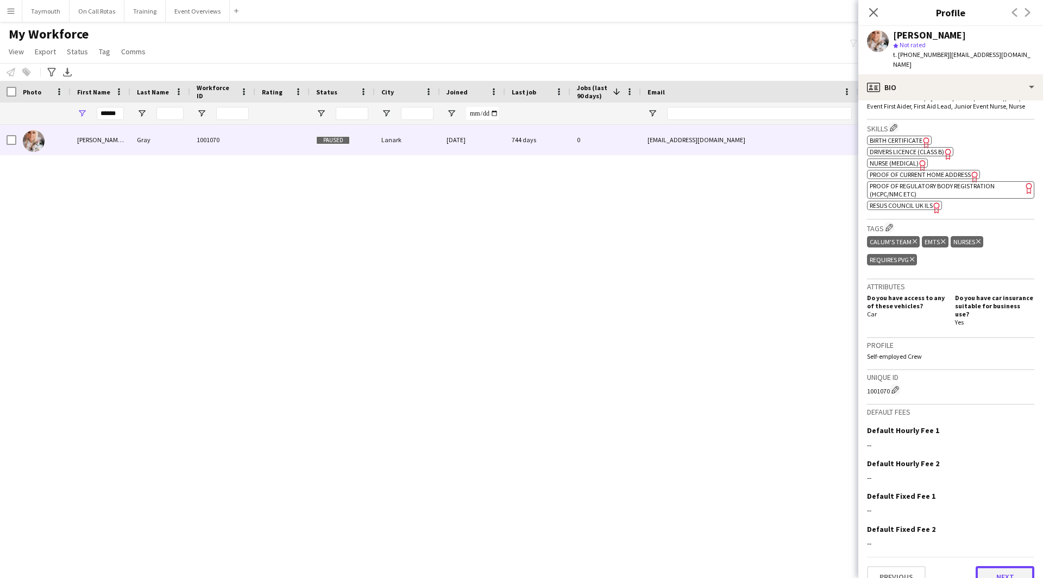
click at [986, 567] on button "Next" at bounding box center [1004, 578] width 59 height 22
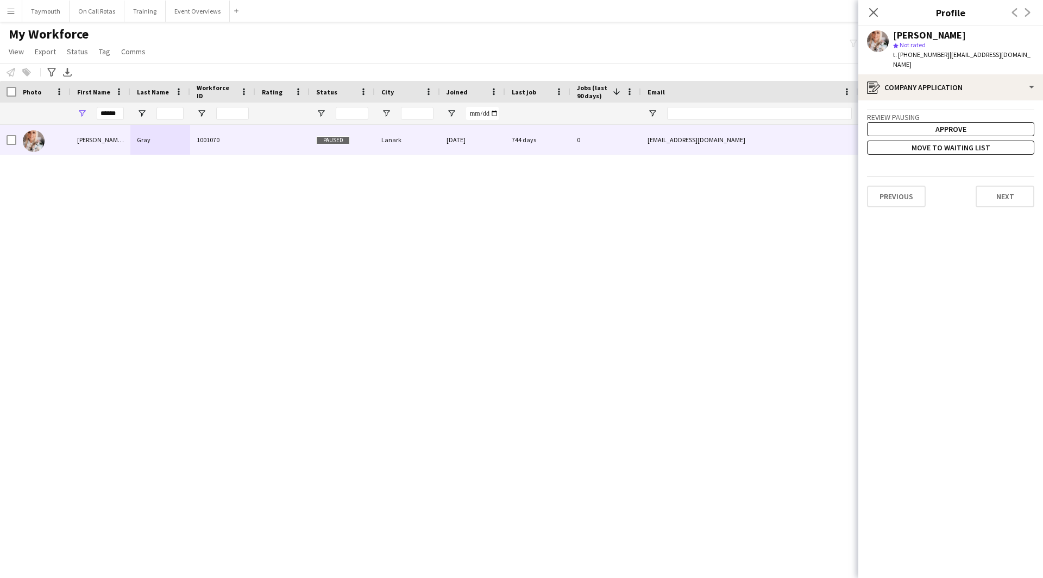
click at [1029, 177] on div "Previous Next" at bounding box center [950, 192] width 167 height 31
click at [1022, 186] on button "Next" at bounding box center [1004, 197] width 59 height 22
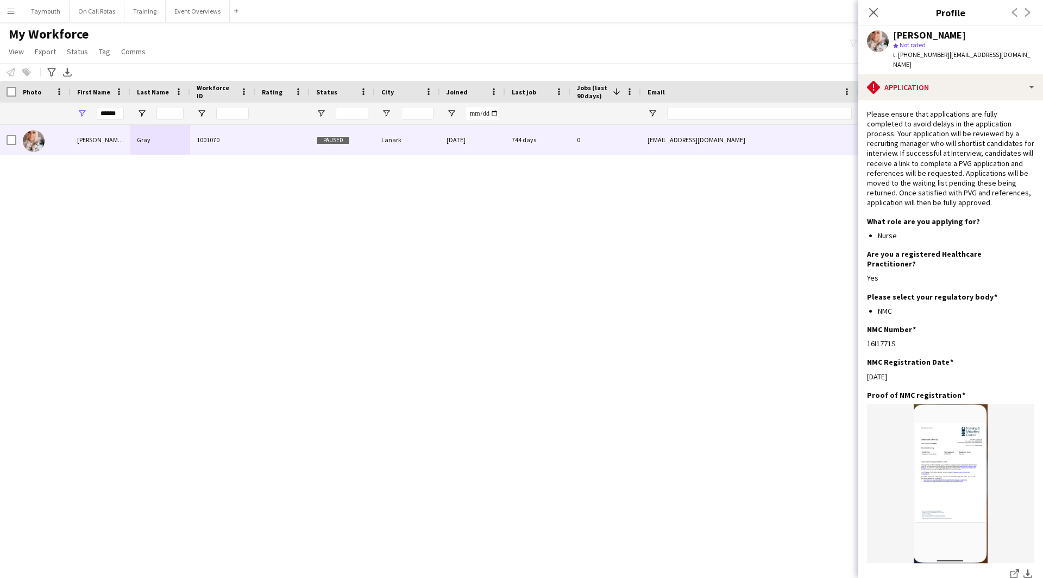
scroll to position [179, 0]
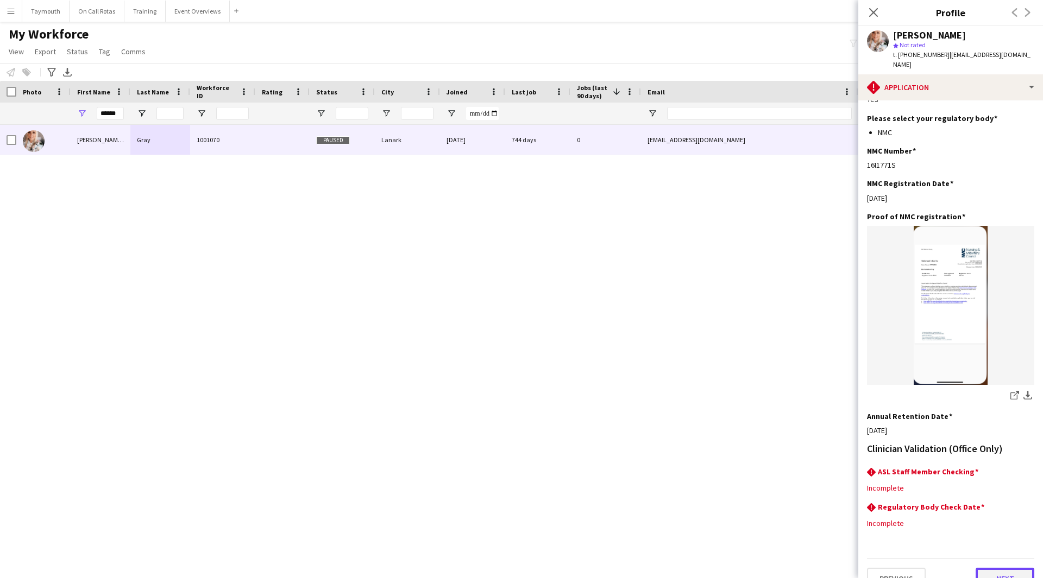
click at [998, 568] on button "Next" at bounding box center [1004, 579] width 59 height 22
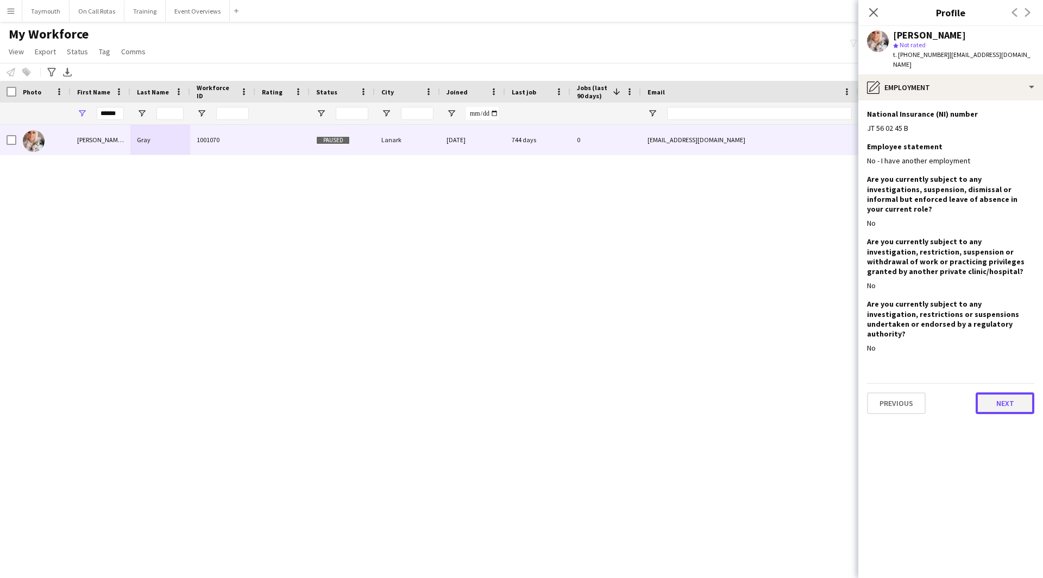
click at [993, 393] on button "Next" at bounding box center [1004, 404] width 59 height 22
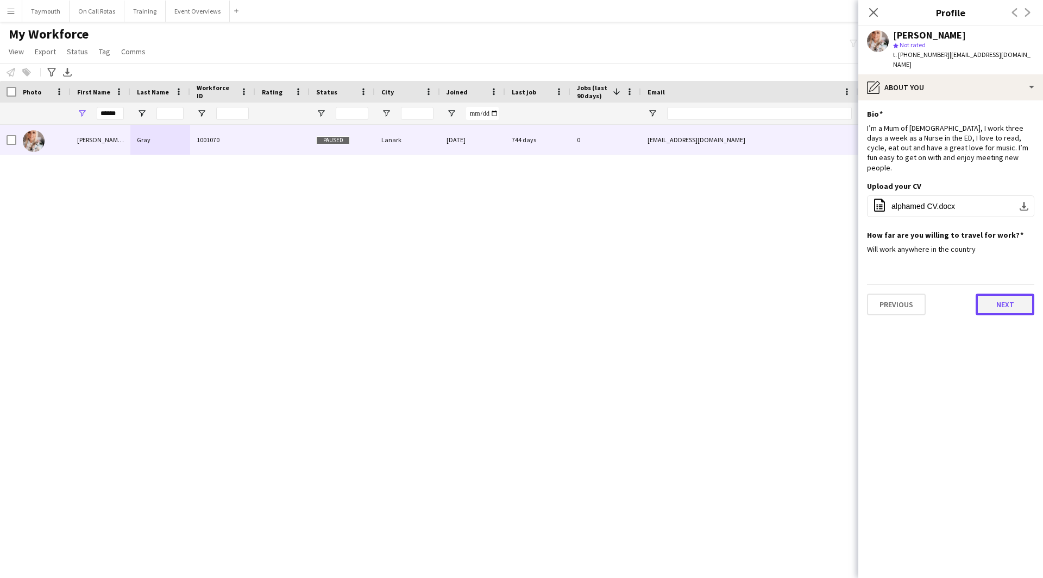
click at [1002, 294] on button "Next" at bounding box center [1004, 305] width 59 height 22
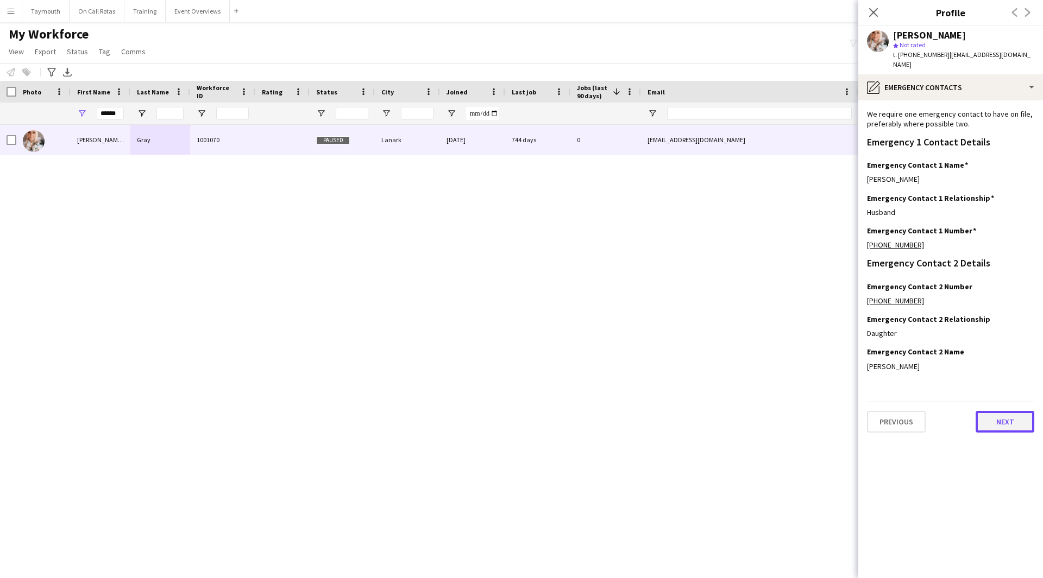
click at [992, 411] on button "Next" at bounding box center [1004, 422] width 59 height 22
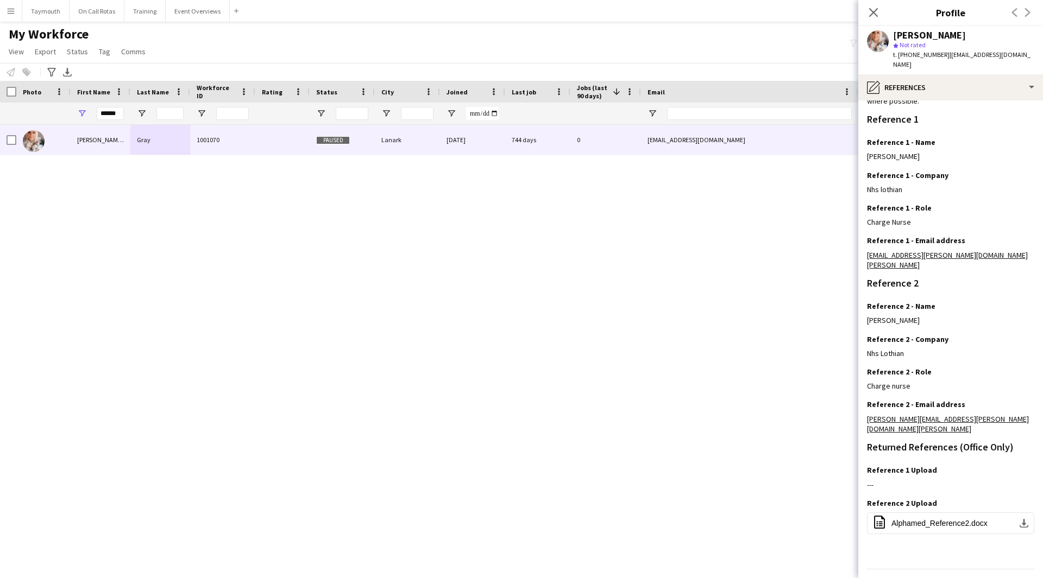
scroll to position [86, 0]
click at [989, 578] on button "Next" at bounding box center [1004, 589] width 59 height 22
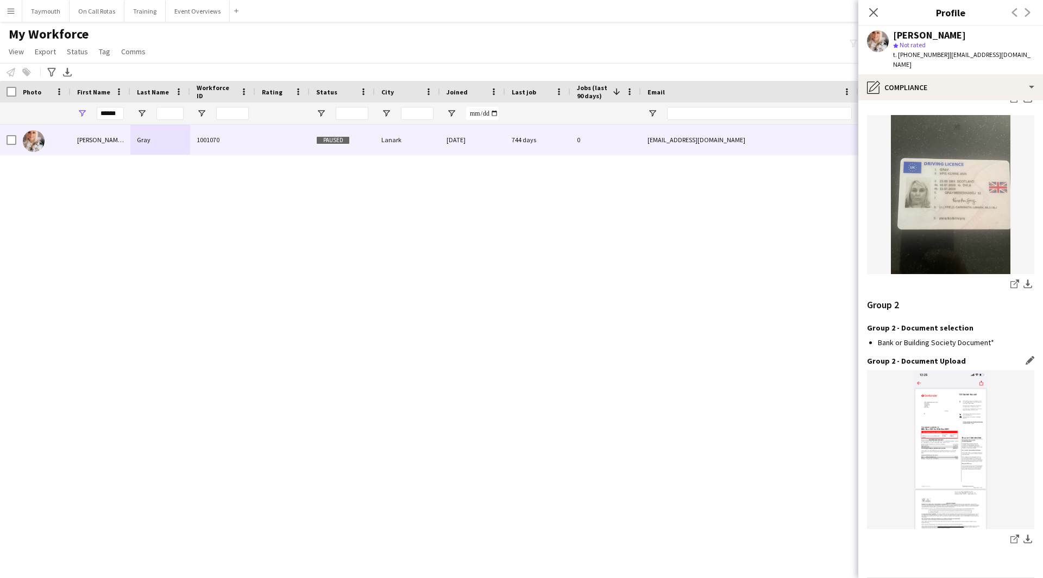
scroll to position [1249, 0]
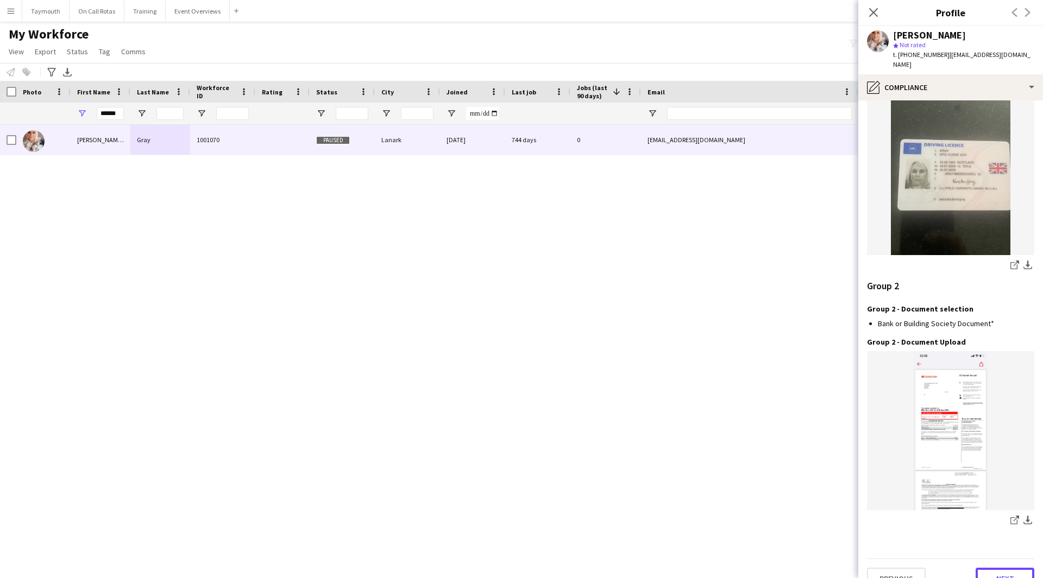
click at [1009, 568] on button "Next" at bounding box center [1004, 579] width 59 height 22
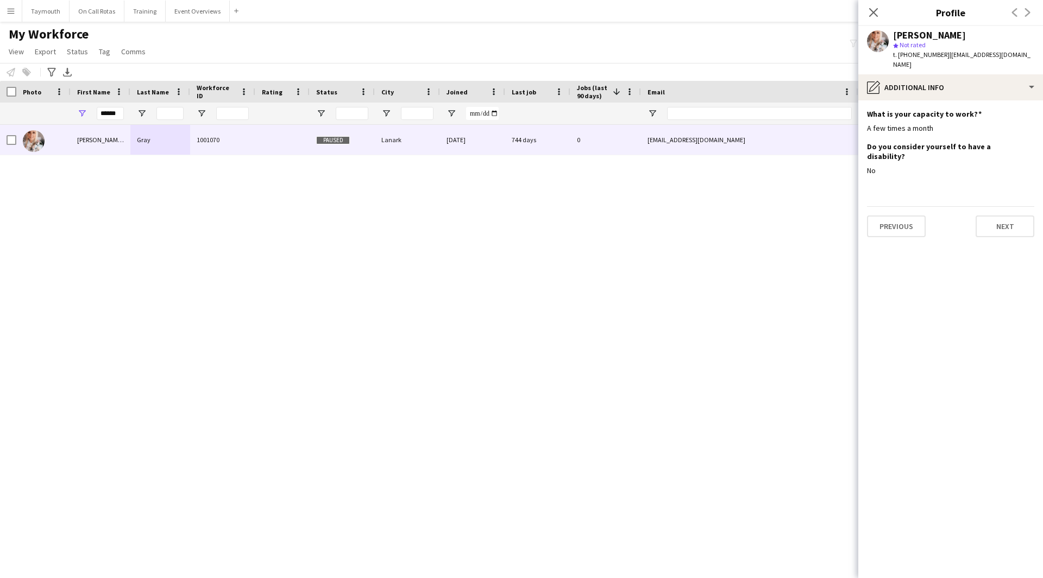
scroll to position [0, 0]
click at [1028, 216] on button "Next" at bounding box center [1004, 227] width 59 height 22
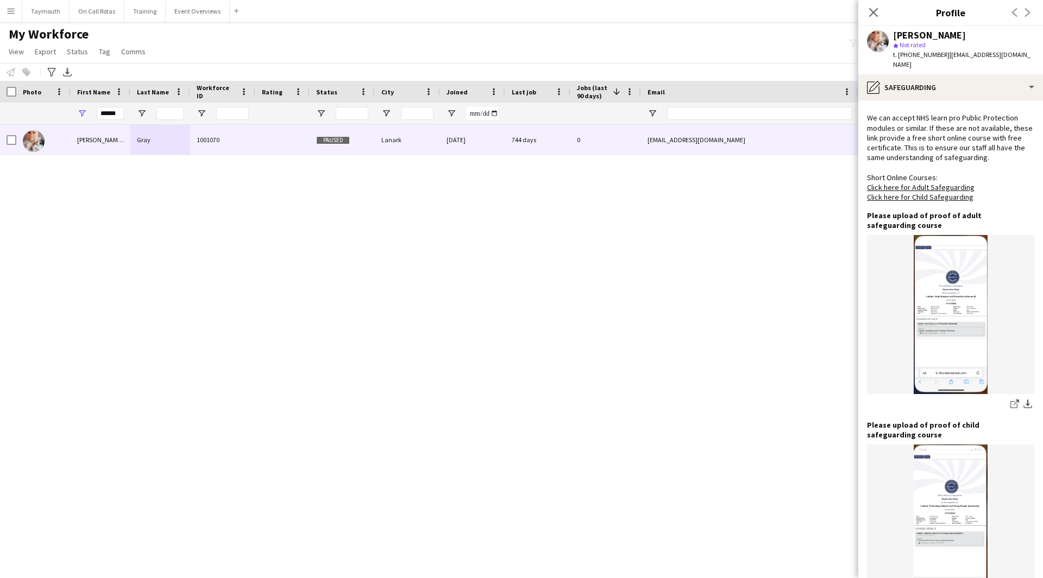
scroll to position [627, 0]
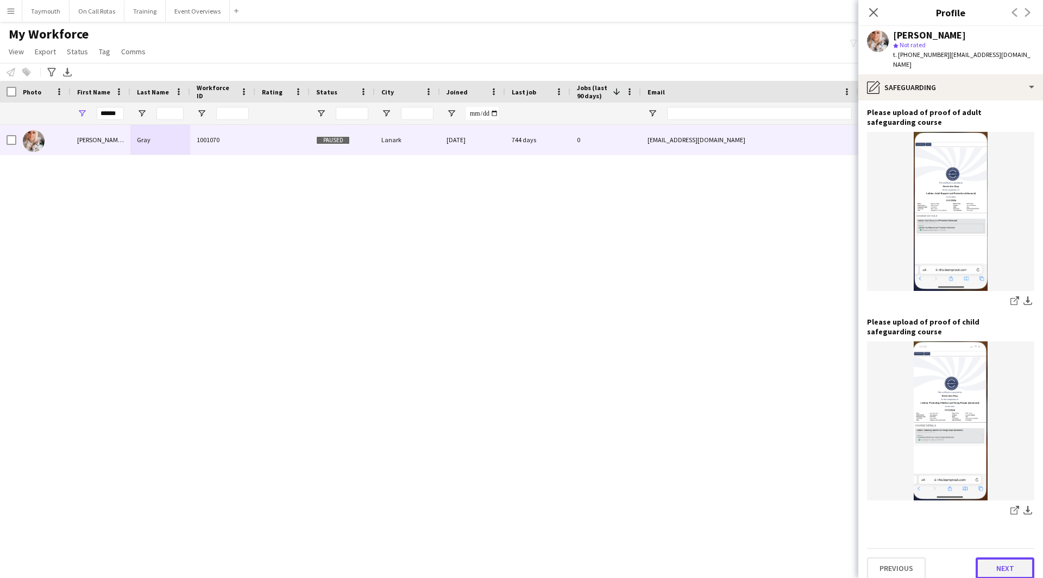
click at [986, 563] on button "Next" at bounding box center [1004, 569] width 59 height 22
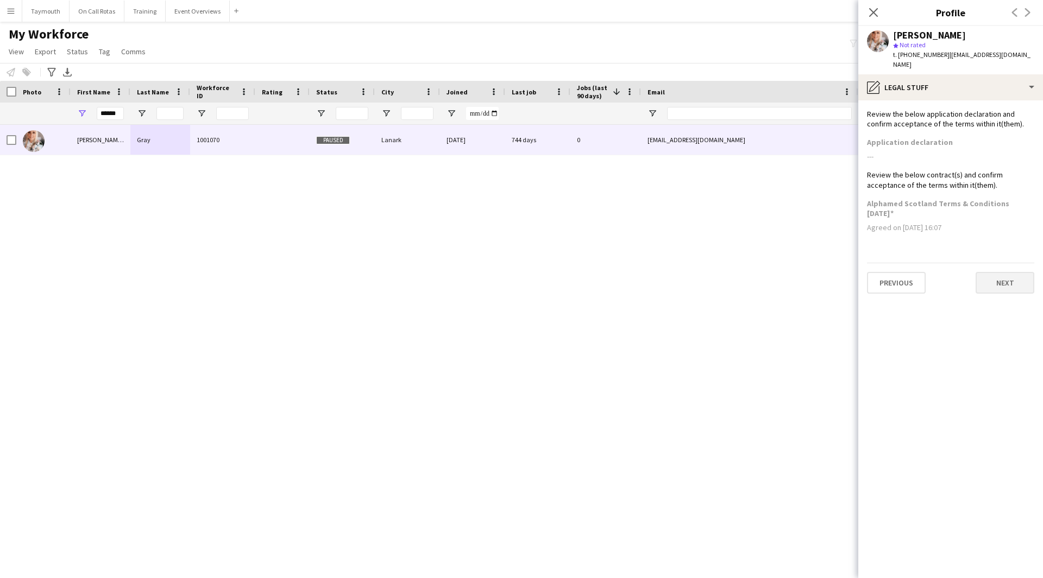
scroll to position [0, 0]
click at [993, 278] on button "Next" at bounding box center [1004, 283] width 59 height 22
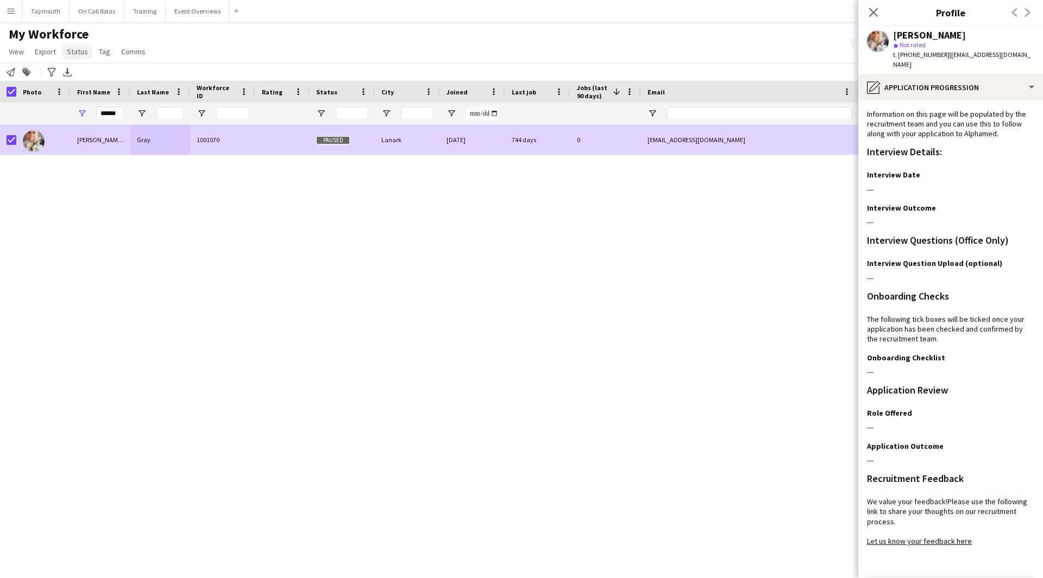
click at [77, 53] on span "Status" at bounding box center [77, 52] width 21 height 10
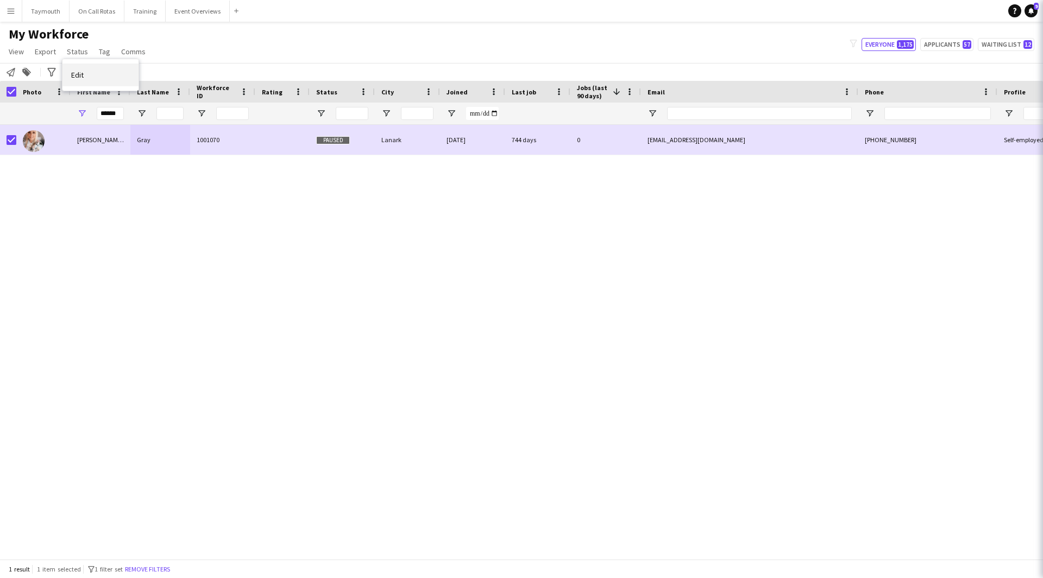
click at [75, 69] on link "Edit" at bounding box center [100, 75] width 76 height 23
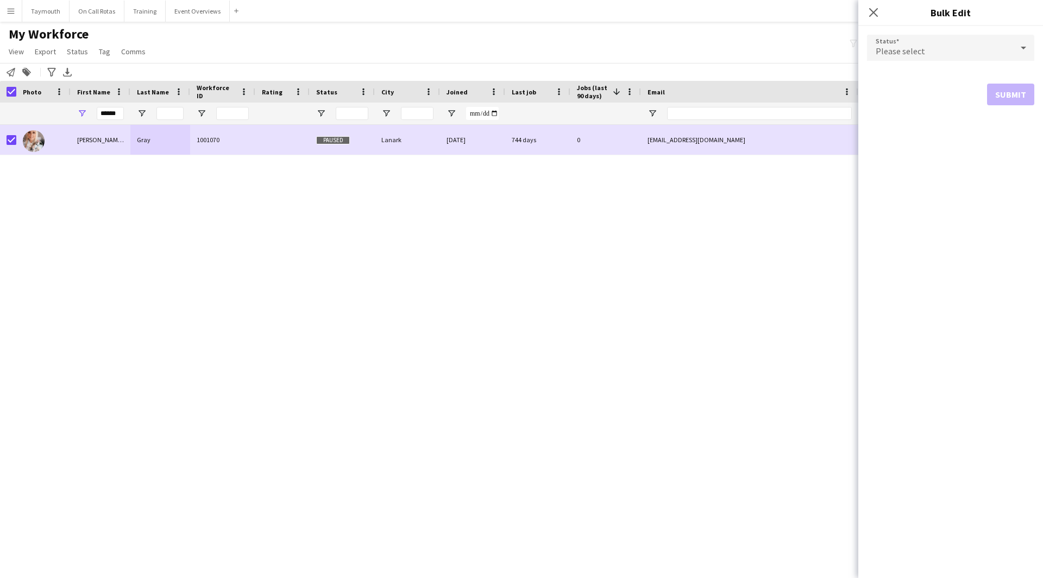
click at [895, 45] on div "Please select" at bounding box center [940, 48] width 146 height 26
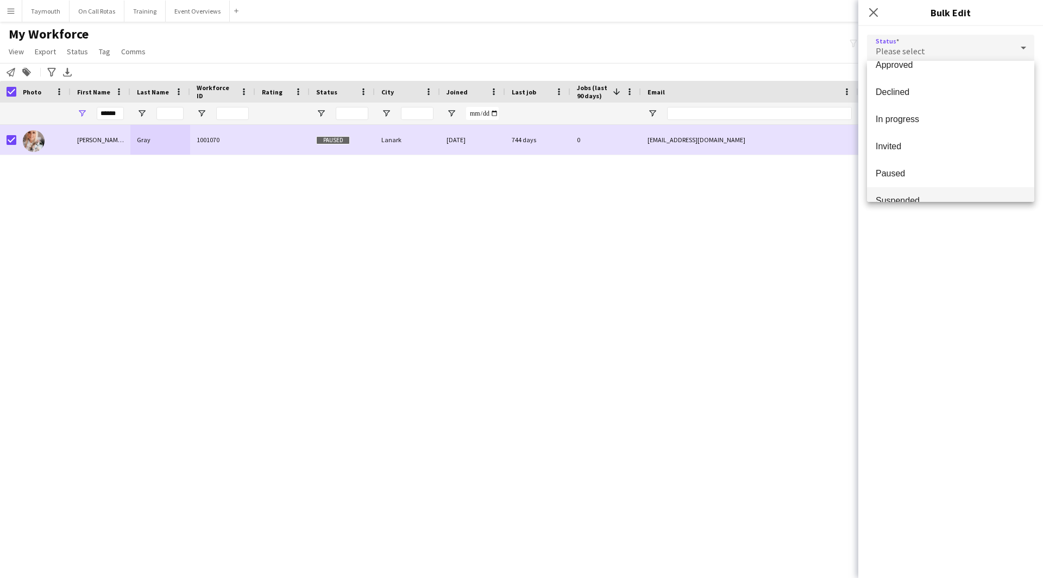
scroll to position [112, 0]
click at [931, 187] on span "Waiting list" at bounding box center [951, 184] width 150 height 10
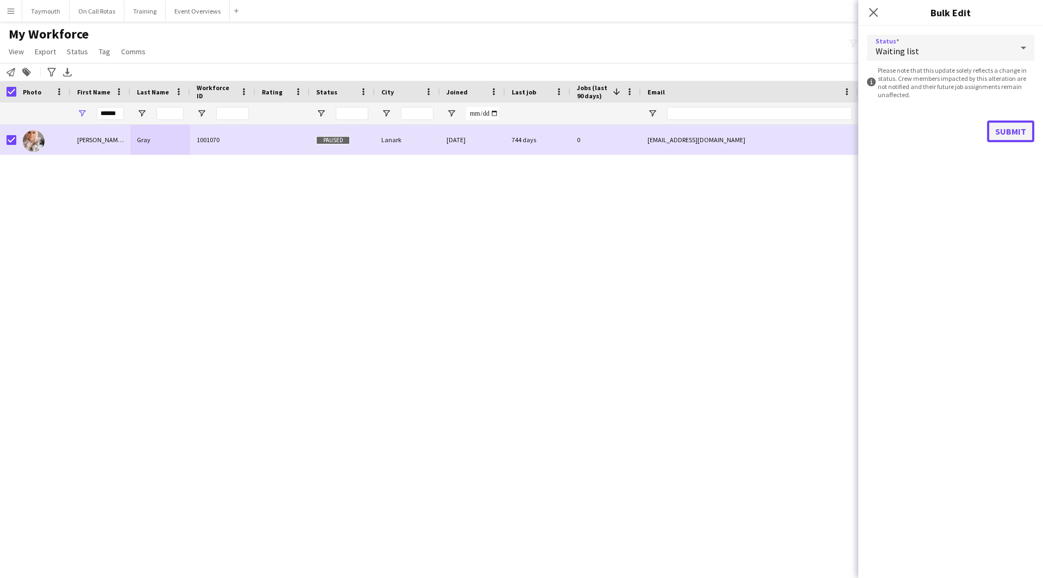
click at [991, 134] on button "Submit" at bounding box center [1010, 132] width 47 height 22
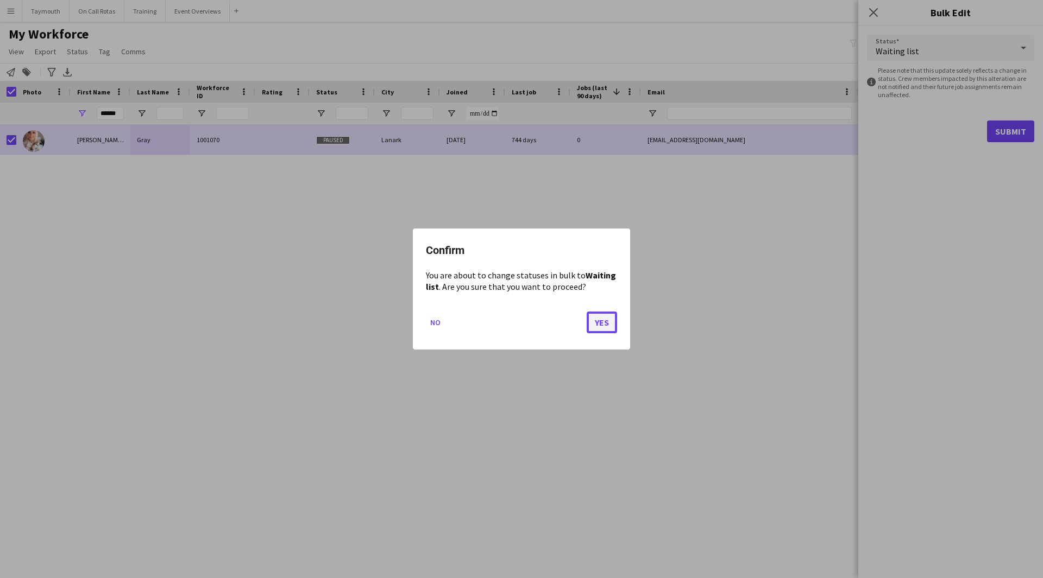
drag, startPoint x: 590, startPoint y: 320, endPoint x: 597, endPoint y: 317, distance: 7.8
click at [590, 321] on button "Yes" at bounding box center [602, 323] width 30 height 22
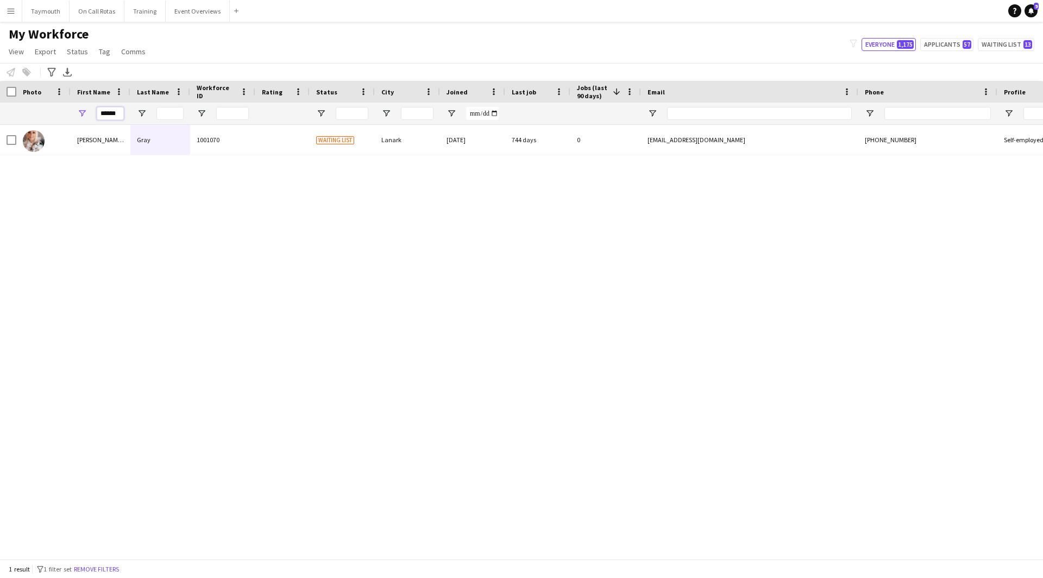
drag, startPoint x: -17, startPoint y: 106, endPoint x: -46, endPoint y: 106, distance: 29.3
click at [0, 106] on html "Menu Boards Boards Boards All jobs Status Workforce Workforce My Workforce Recr…" at bounding box center [521, 289] width 1043 height 578
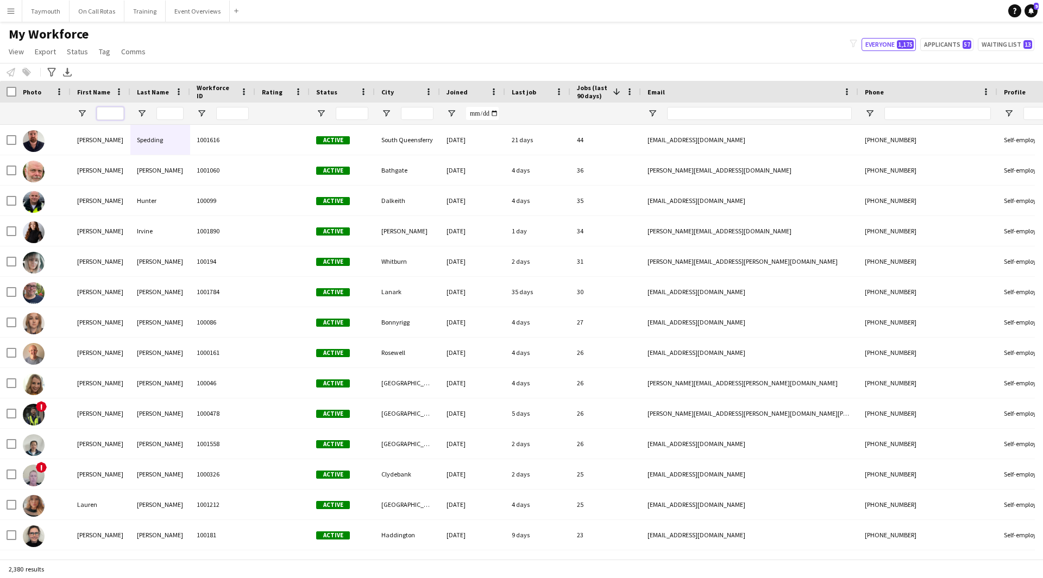
click at [122, 116] on input "First Name Filter Input" at bounding box center [110, 113] width 27 height 13
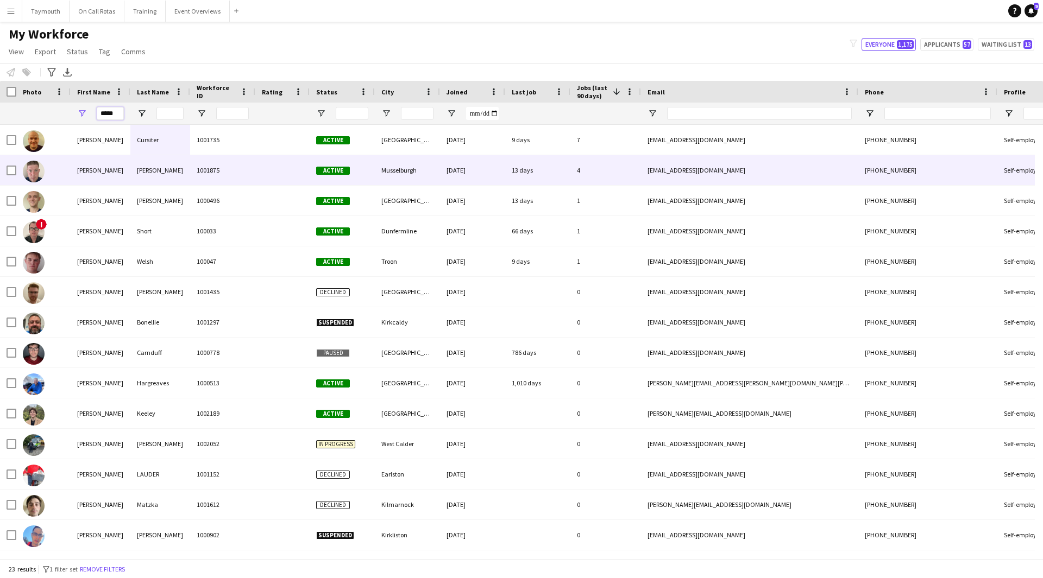
type input "*****"
click at [168, 177] on div "[PERSON_NAME]" at bounding box center [160, 170] width 60 height 30
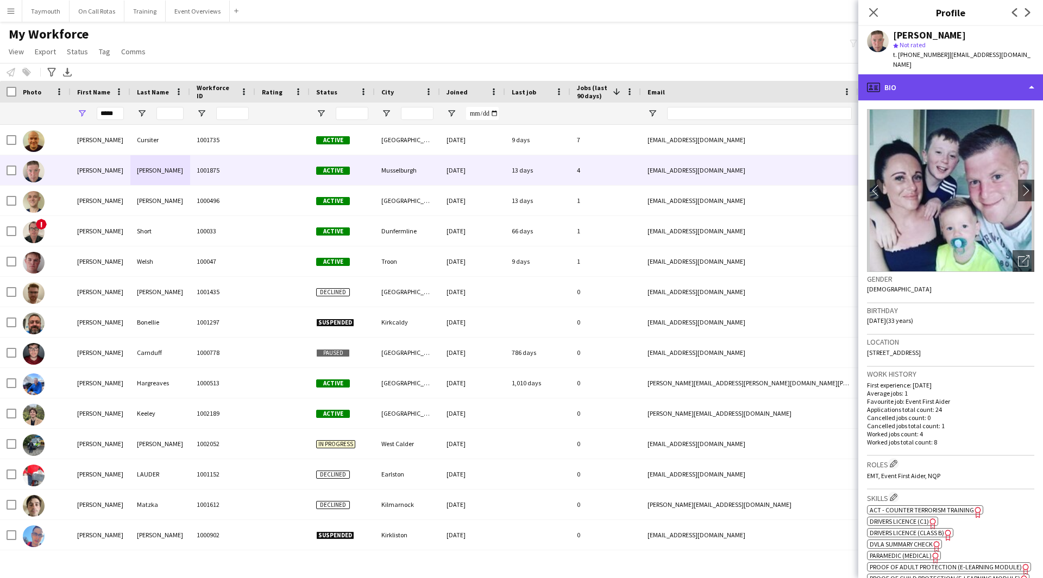
click at [993, 74] on div "profile Bio" at bounding box center [950, 87] width 185 height 26
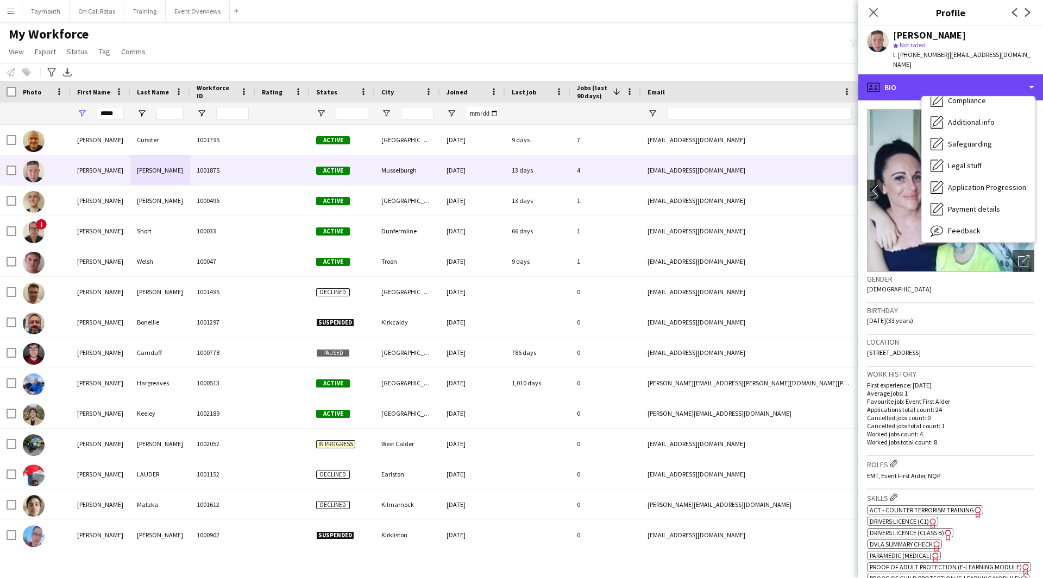
scroll to position [189, 0]
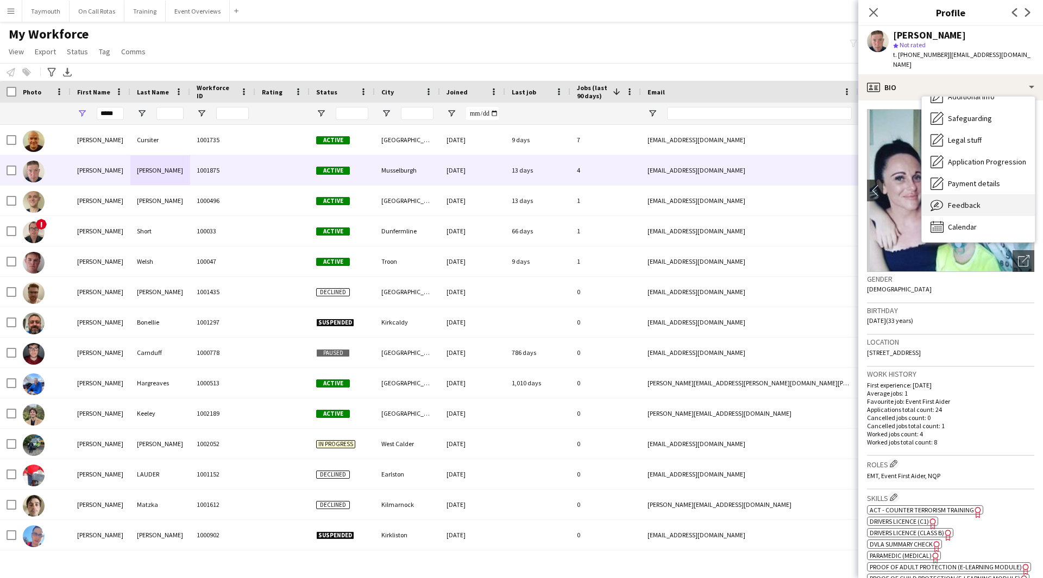
click at [984, 201] on div "Feedback Feedback" at bounding box center [978, 205] width 113 height 22
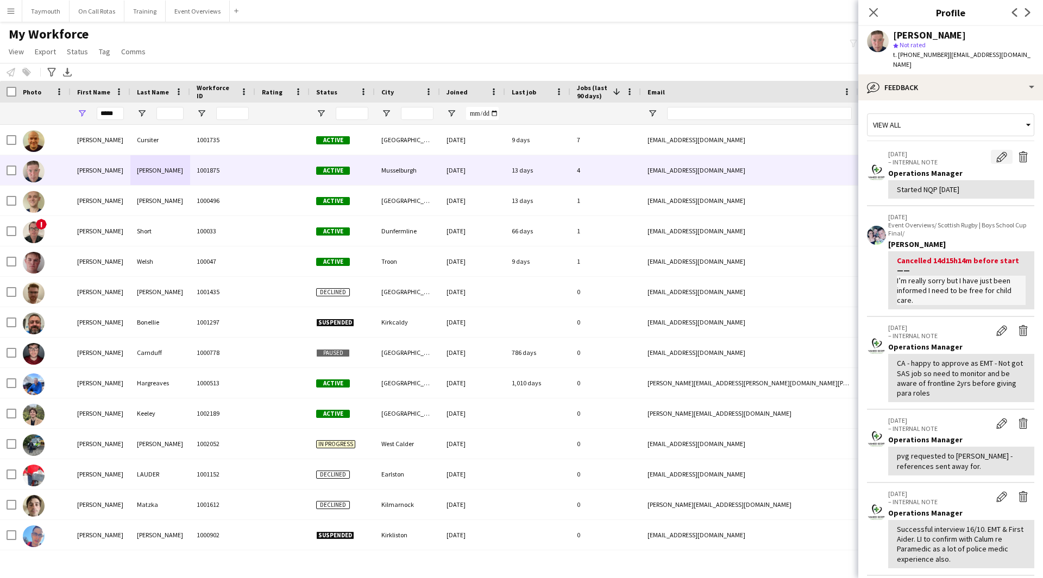
click at [996, 152] on app-icon "Edit internal note" at bounding box center [1001, 157] width 11 height 11
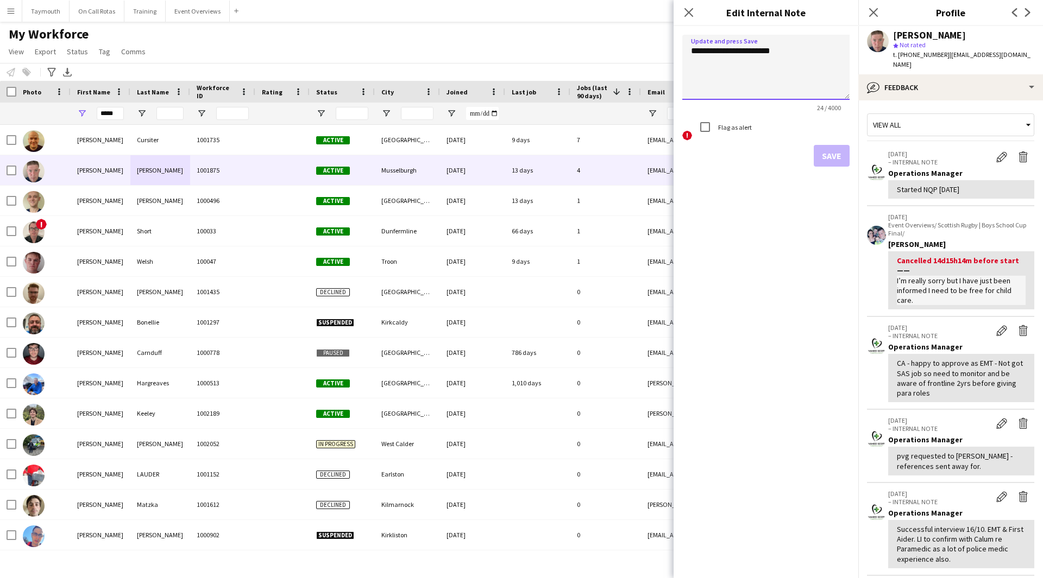
click at [740, 50] on textarea "**********" at bounding box center [765, 67] width 167 height 65
drag, startPoint x: 773, startPoint y: 69, endPoint x: 783, endPoint y: 59, distance: 13.8
click at [774, 67] on textarea "**********" at bounding box center [765, 67] width 167 height 65
drag, startPoint x: 799, startPoint y: 58, endPoint x: 747, endPoint y: 49, distance: 52.4
click at [747, 49] on textarea "**********" at bounding box center [765, 67] width 167 height 65
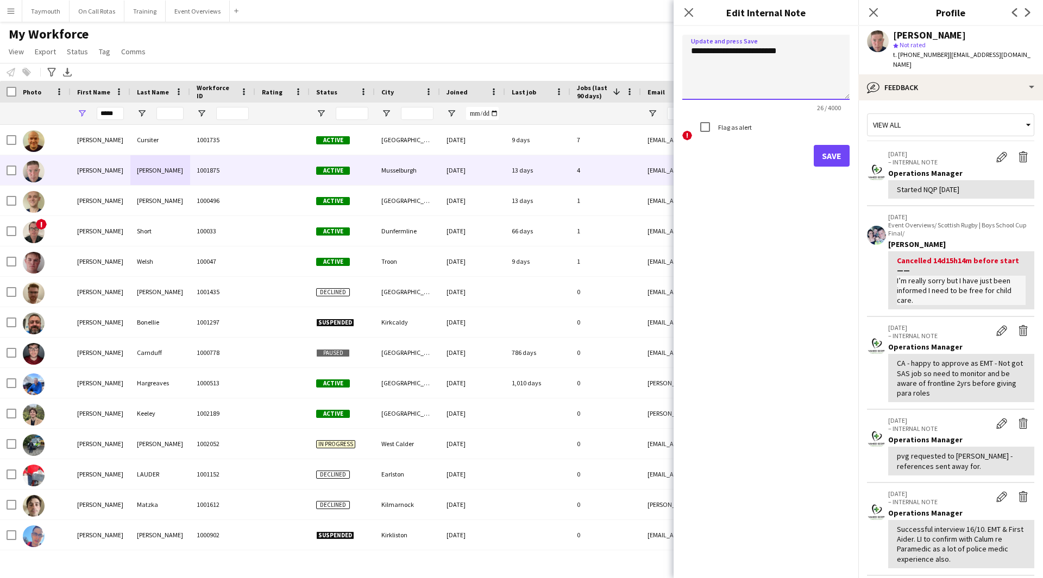
type textarea "**********"
click at [836, 156] on button "Save" at bounding box center [832, 156] width 36 height 22
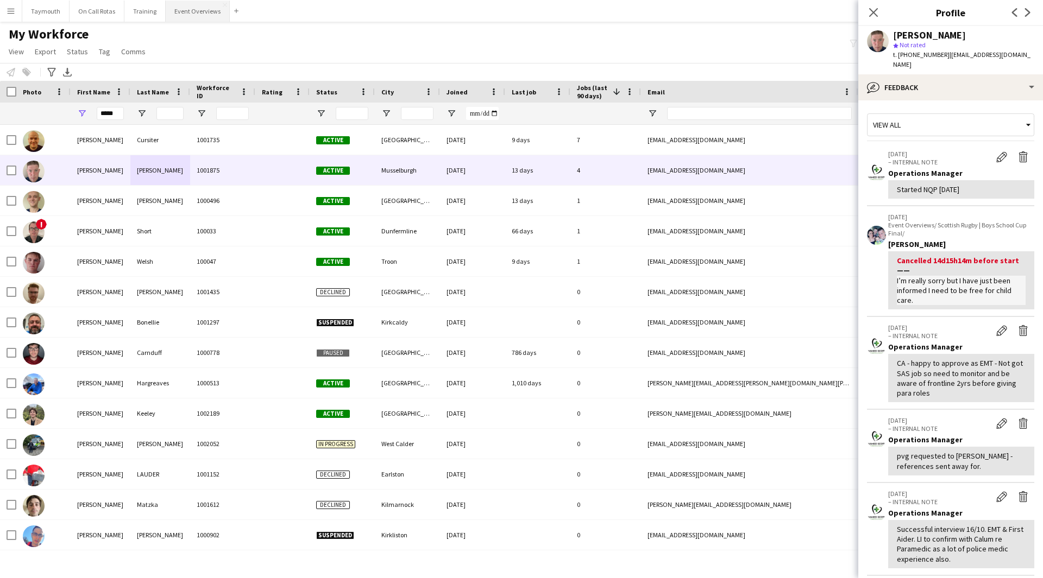
click at [192, 16] on button "Event Overviews Close" at bounding box center [198, 11] width 64 height 21
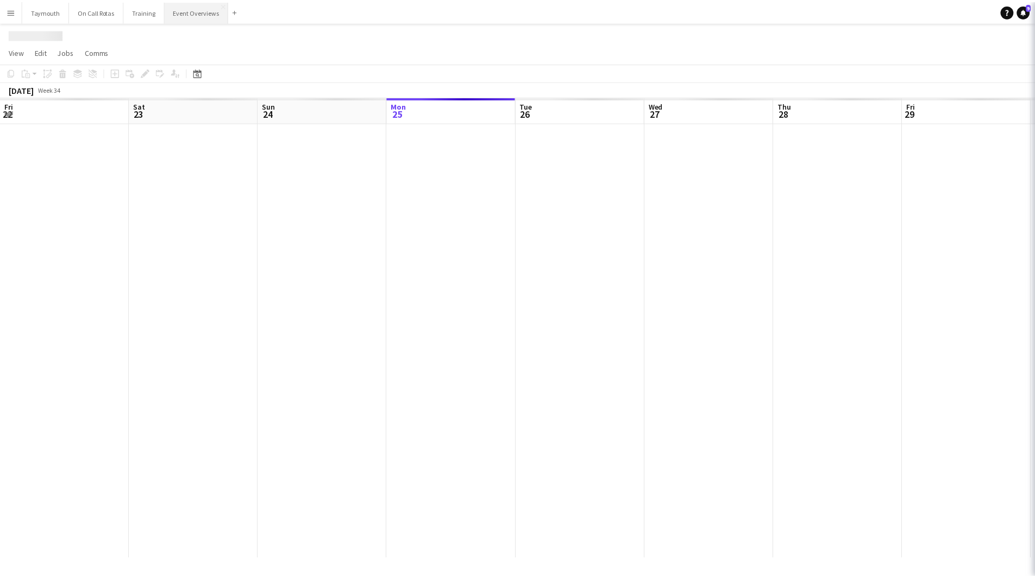
scroll to position [0, 260]
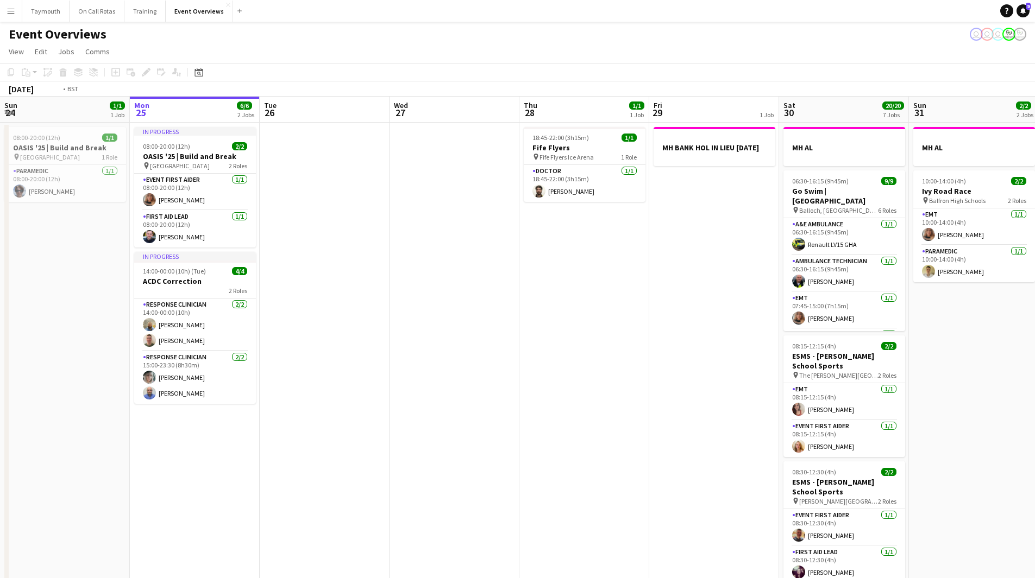
drag, startPoint x: 625, startPoint y: 286, endPoint x: 16, endPoint y: 318, distance: 609.2
click at [16, 318] on app-calendar-viewport "Fri 22 1/1 1 Job Sat 23 13/13 6 Jobs Sun 24 1/1 1 Job Mon 25 6/6 2 Jobs Tue 26 …" at bounding box center [517, 551] width 1035 height 908
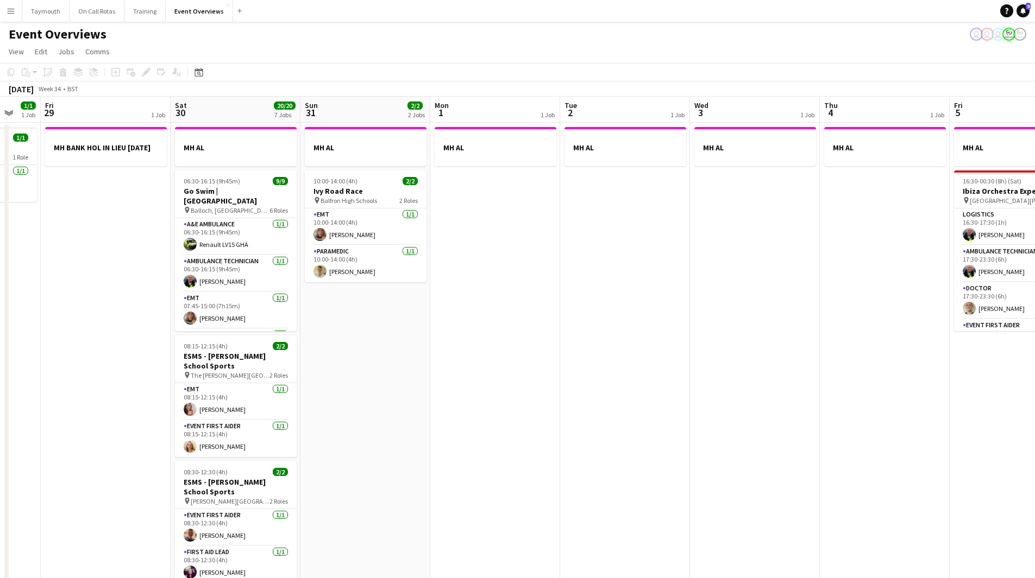
drag, startPoint x: 744, startPoint y: 361, endPoint x: 191, endPoint y: 349, distance: 552.5
click at [249, 354] on app-calendar-viewport "Tue 26 Wed 27 Thu 28 1/1 1 Job Fri 29 1 Job Sat 30 20/20 7 Jobs Sun 31 2/2 2 Jo…" at bounding box center [517, 575] width 1035 height 956
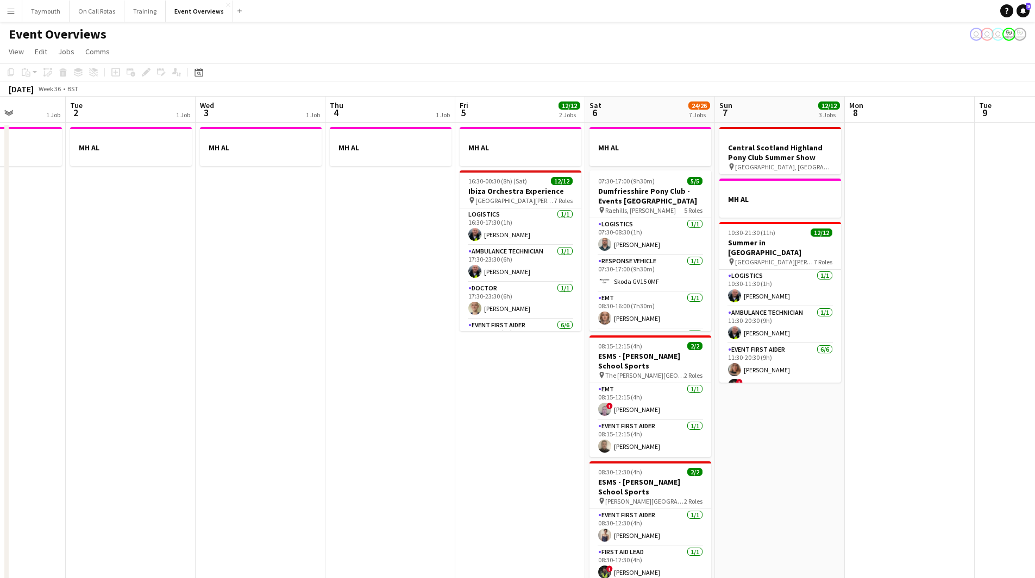
drag, startPoint x: 757, startPoint y: 353, endPoint x: 335, endPoint y: 351, distance: 422.6
click at [371, 354] on app-calendar-viewport "Sat 30 20/20 7 Jobs Sun 31 2/2 2 Jobs Mon 1 1 Job Tue 2 1 Job Wed 3 1 Job Thu 4…" at bounding box center [517, 575] width 1035 height 956
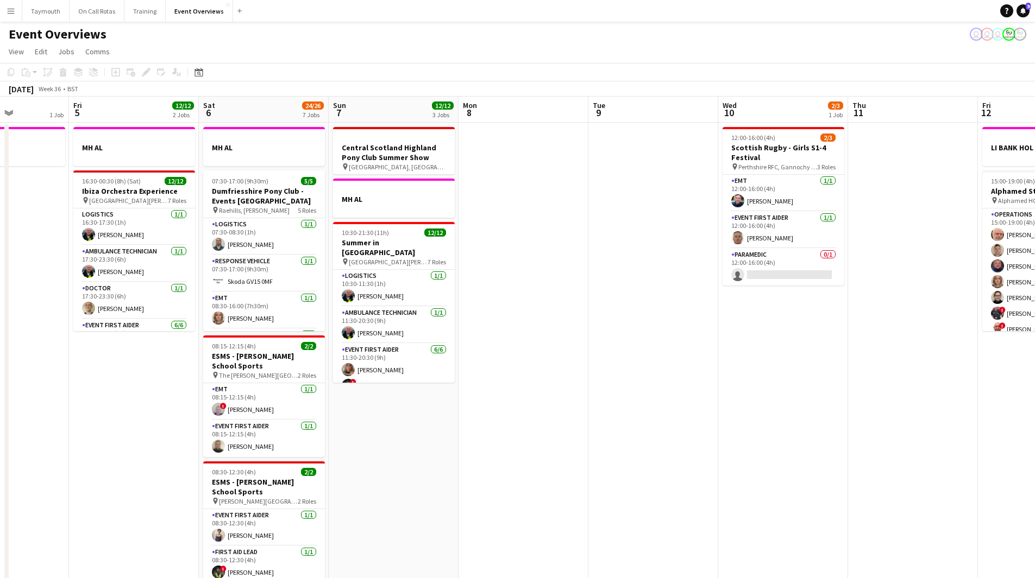
drag, startPoint x: 866, startPoint y: 352, endPoint x: 261, endPoint y: 355, distance: 605.6
click at [405, 353] on app-calendar-viewport "Tue 2 1 Job Wed 3 1 Job Thu 4 1 Job Fri 5 12/12 2 Jobs Sat 6 24/26 7 Jobs Sun 7…" at bounding box center [517, 575] width 1035 height 956
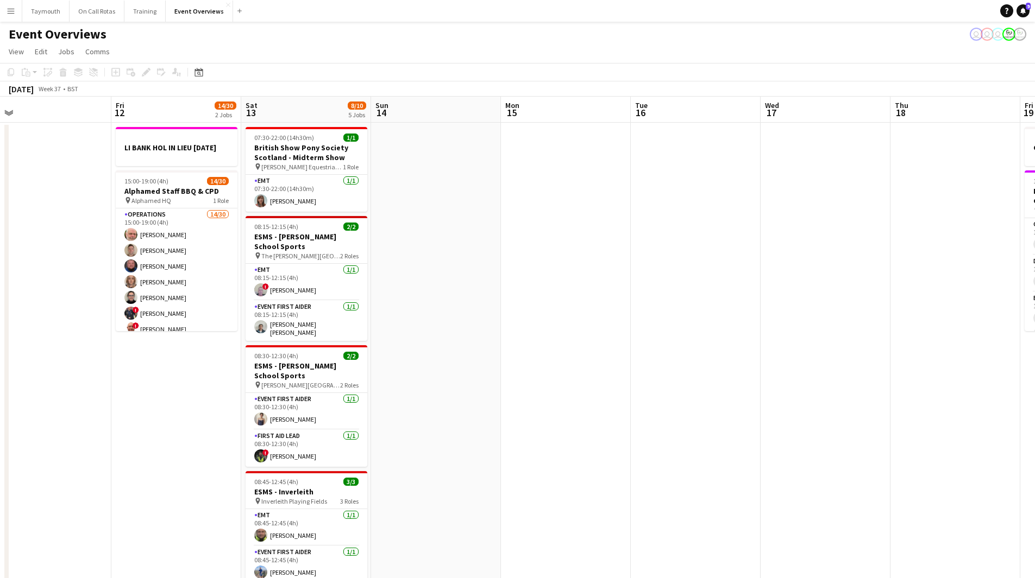
scroll to position [0, 413]
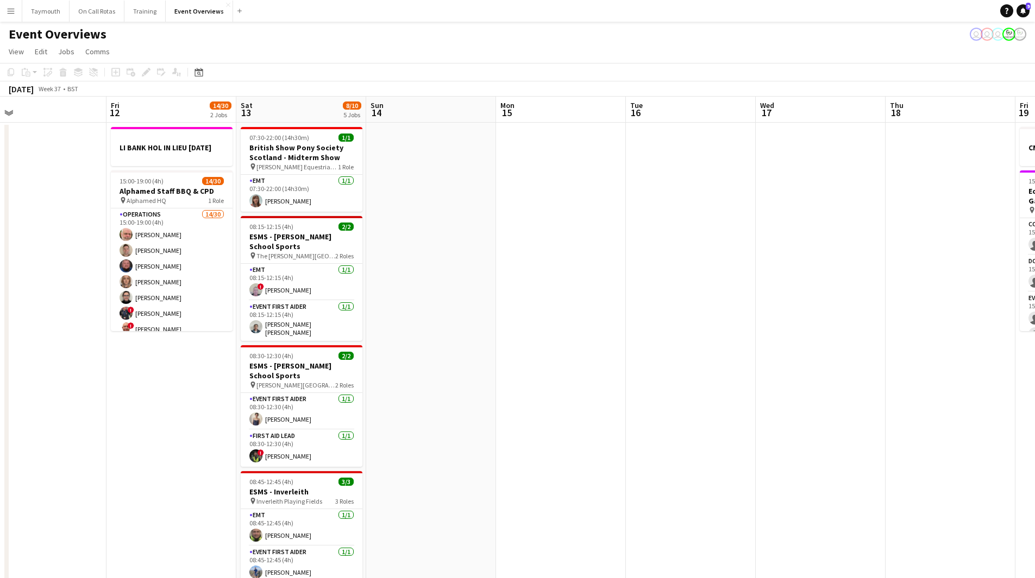
drag, startPoint x: 622, startPoint y: 363, endPoint x: 222, endPoint y: 364, distance: 400.3
click at [222, 364] on app-calendar-viewport "Mon 8 Tue 9 Wed 10 2/3 1 Job Thu 11 Fri 12 14/30 2 Jobs Sat 13 8/10 5 Jobs Sun …" at bounding box center [517, 575] width 1035 height 956
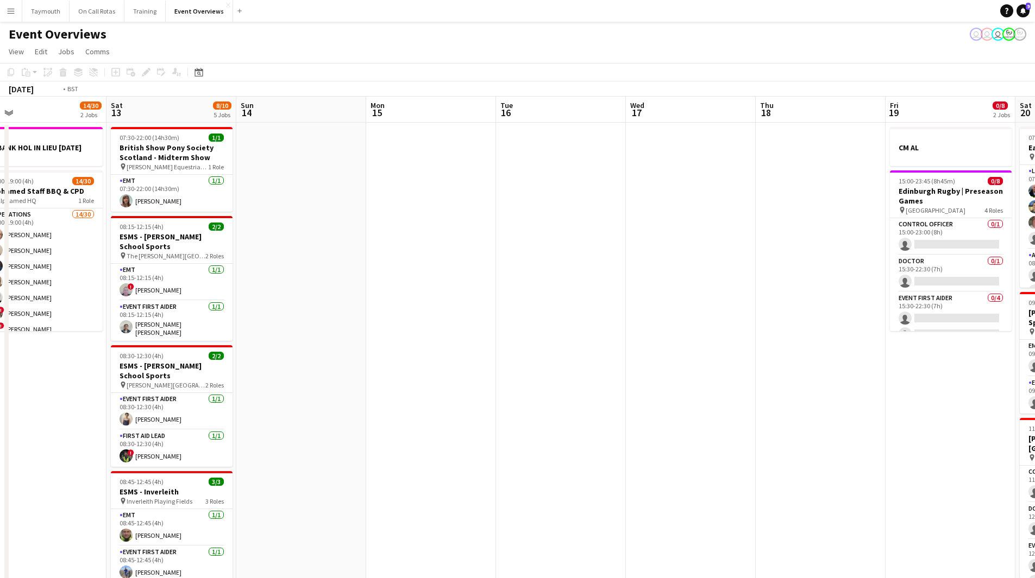
drag, startPoint x: 399, startPoint y: 309, endPoint x: 39, endPoint y: 274, distance: 361.8
click at [35, 275] on app-calendar-viewport "Tue 9 Wed 10 2/3 1 Job Thu 11 Fri 12 14/30 2 Jobs Sat 13 8/10 5 Jobs Sun 14 Mon…" at bounding box center [517, 575] width 1035 height 956
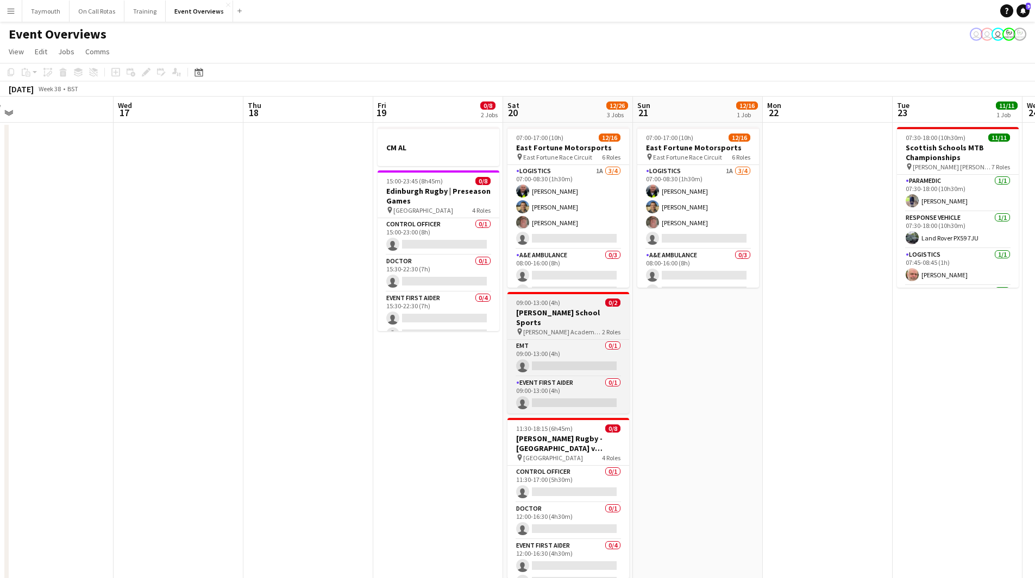
drag, startPoint x: 589, startPoint y: 313, endPoint x: 377, endPoint y: 320, distance: 212.5
click at [370, 322] on app-calendar-viewport "Sat 13 8/10 5 Jobs Sun 14 Mon 15 Tue 16 Wed 17 Thu 18 Fri 19 0/8 2 Jobs Sat 20 …" at bounding box center [517, 575] width 1035 height 956
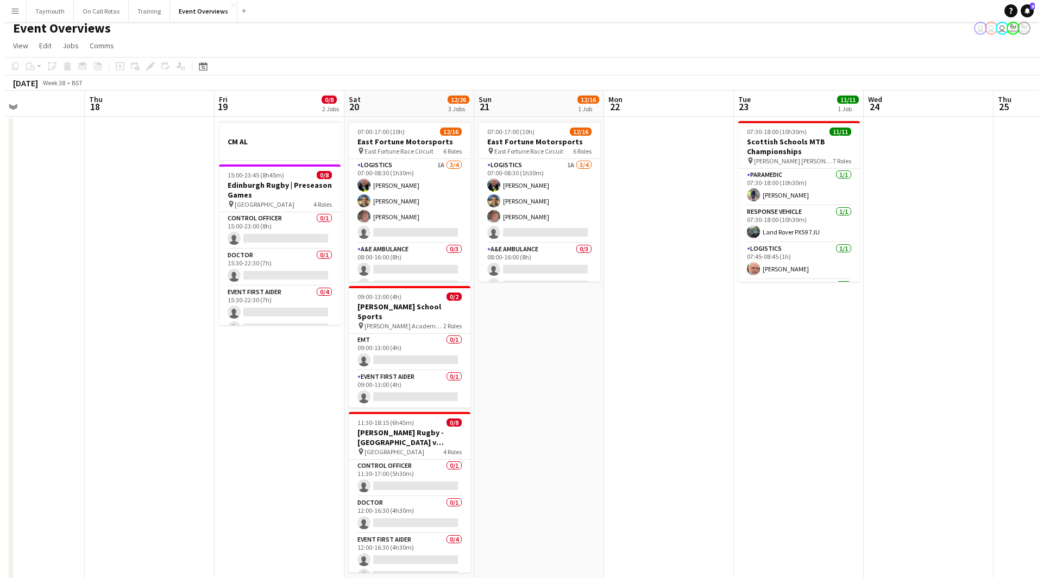
scroll to position [0, 0]
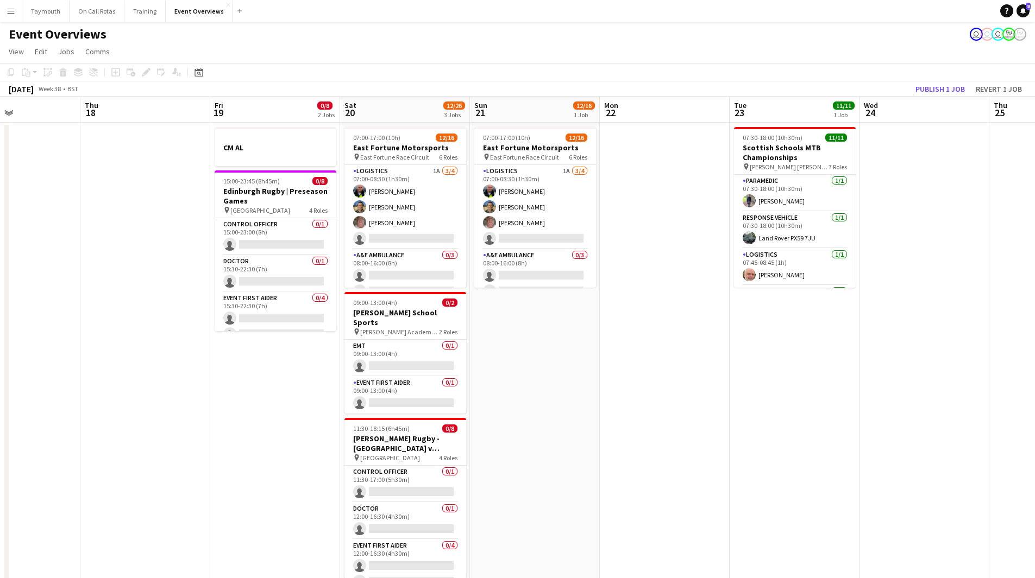
click at [9, 12] on app-icon "Menu" at bounding box center [11, 11] width 9 height 9
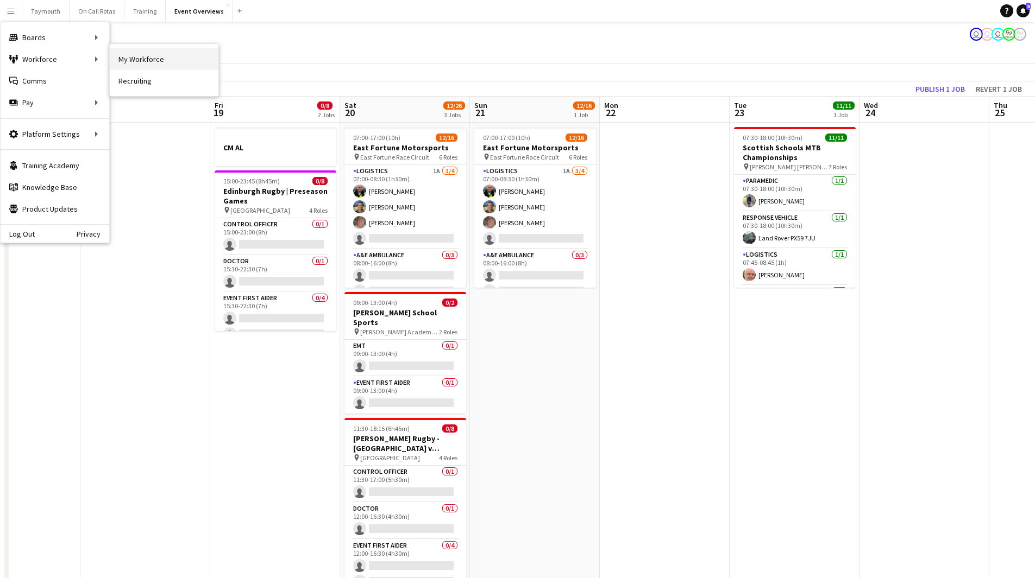
click at [115, 56] on link "My Workforce" at bounding box center [164, 59] width 109 height 22
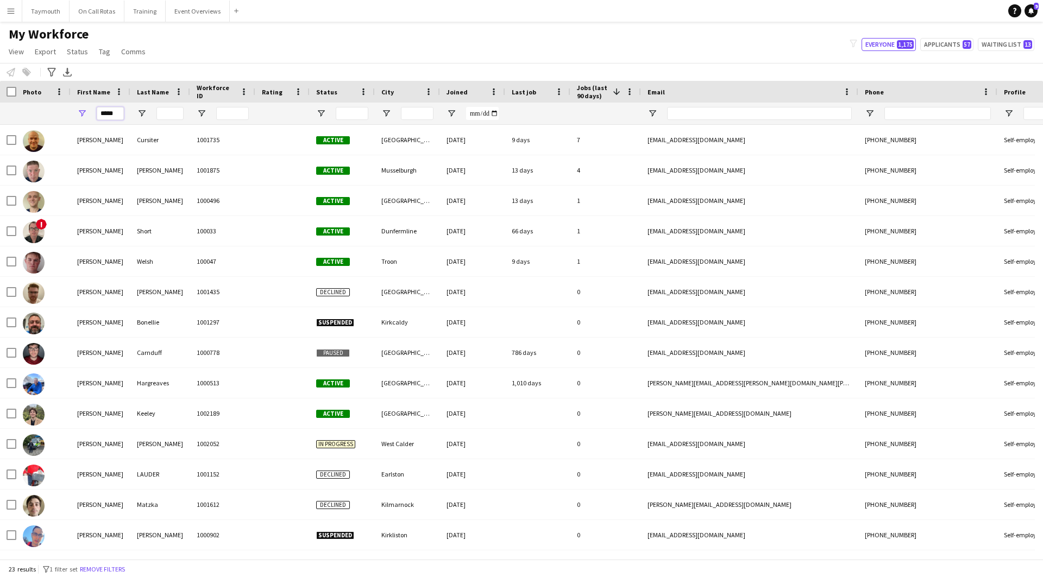
drag, startPoint x: 118, startPoint y: 111, endPoint x: -162, endPoint y: 84, distance: 281.0
click at [0, 84] on html "Menu Boards Boards Boards All jobs Status Workforce Workforce My Workforce Recr…" at bounding box center [521, 289] width 1043 height 578
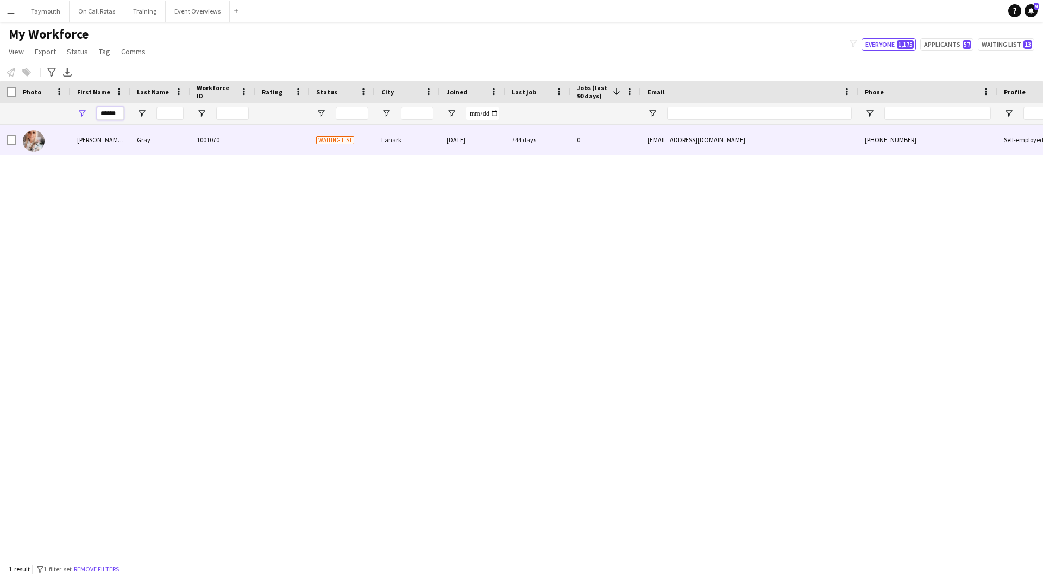
type input "******"
click at [257, 136] on div at bounding box center [282, 140] width 54 height 30
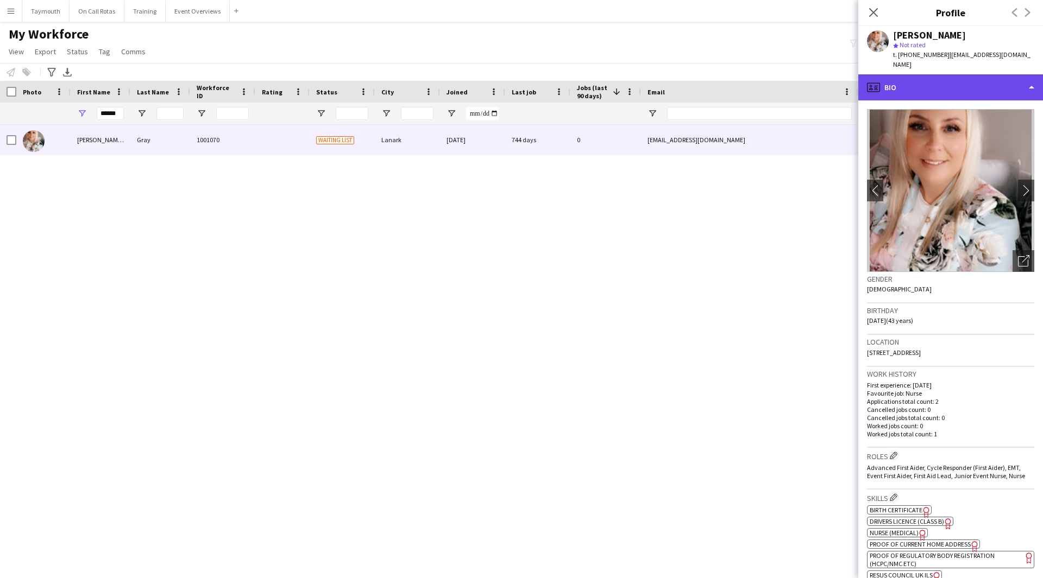
click at [967, 84] on div "profile Bio" at bounding box center [950, 87] width 185 height 26
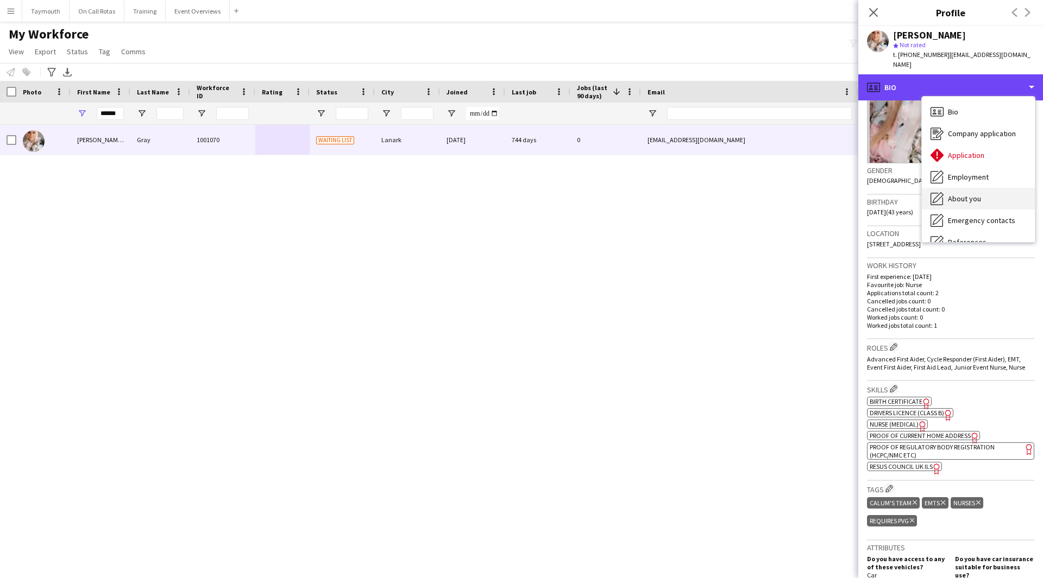
scroll to position [109, 0]
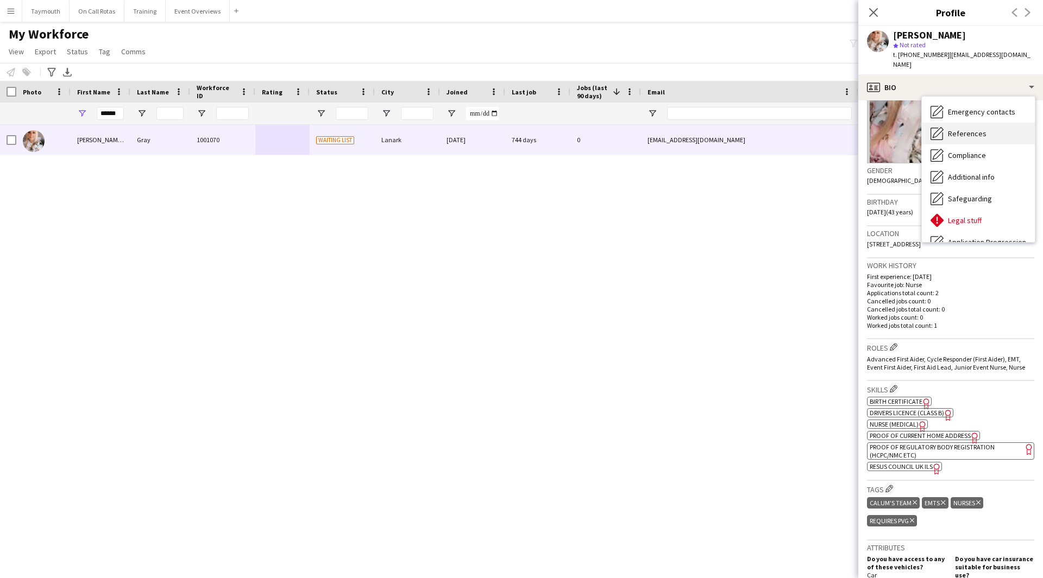
click at [985, 123] on div "References References" at bounding box center [978, 134] width 113 height 22
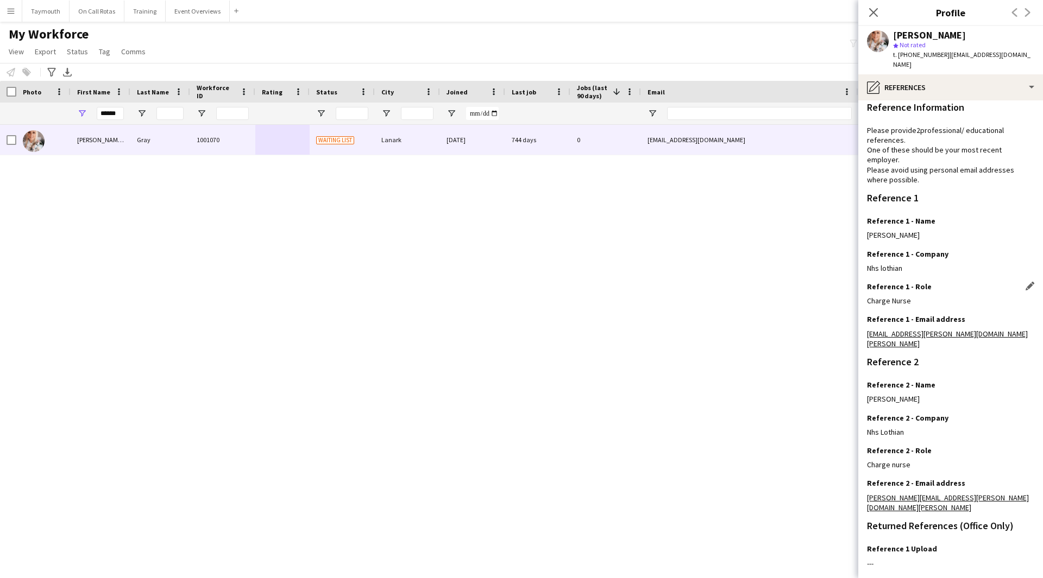
scroll to position [0, 0]
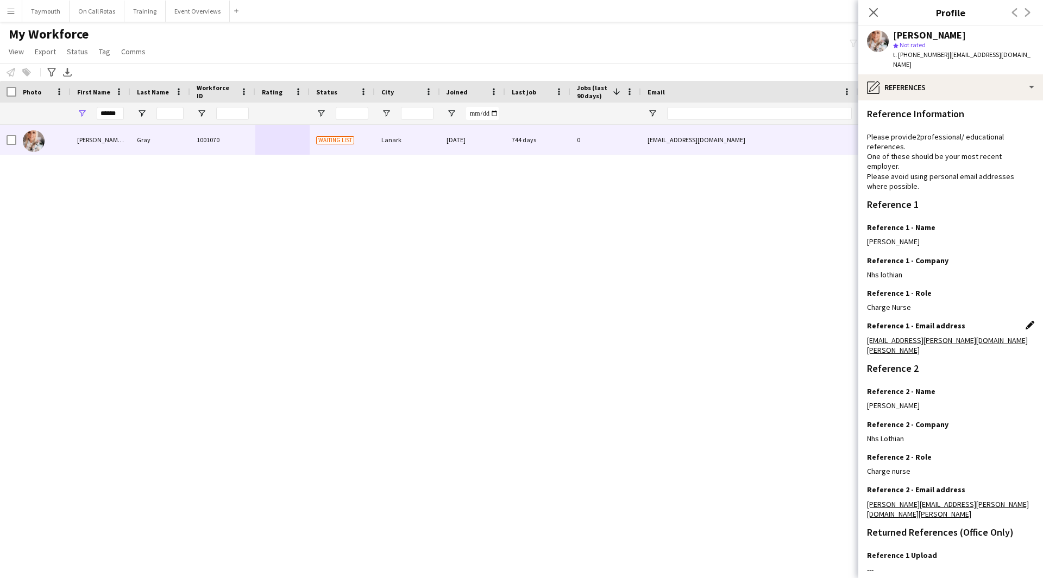
click at [1025, 321] on app-icon "Edit this field" at bounding box center [1029, 325] width 9 height 9
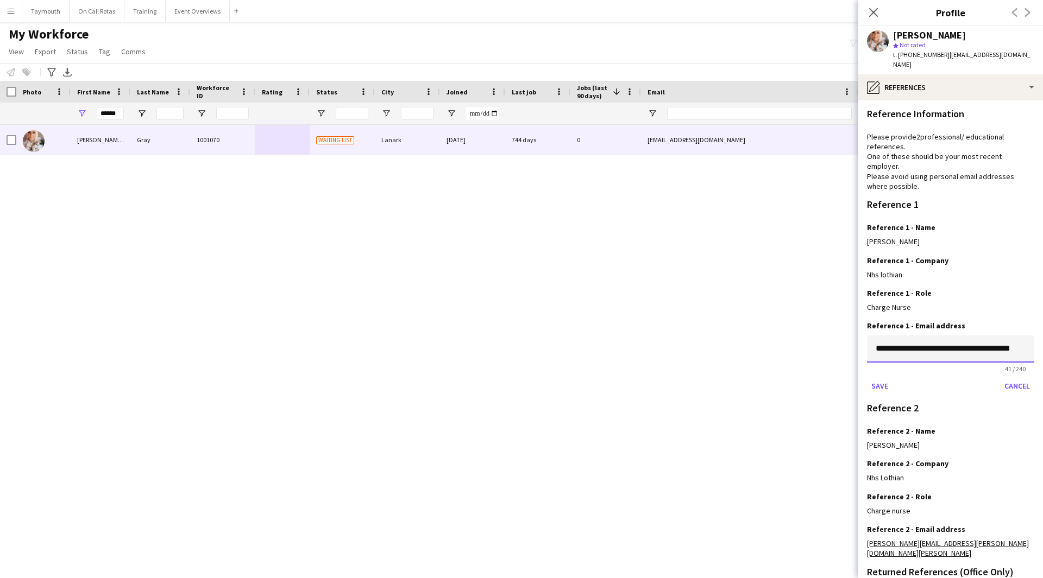
scroll to position [0, 18]
drag, startPoint x: 874, startPoint y: 339, endPoint x: 1042, endPoint y: 342, distance: 168.4
click at [1042, 342] on app-section-data-types "**********" at bounding box center [950, 339] width 185 height 478
paste input
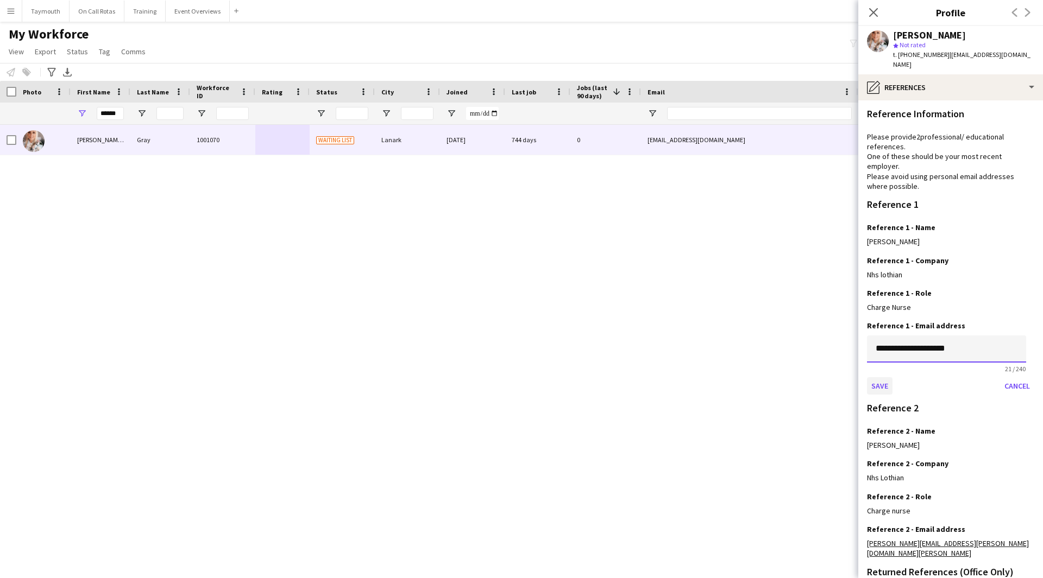
type input "**********"
click at [880, 377] on button "Save" at bounding box center [880, 385] width 26 height 17
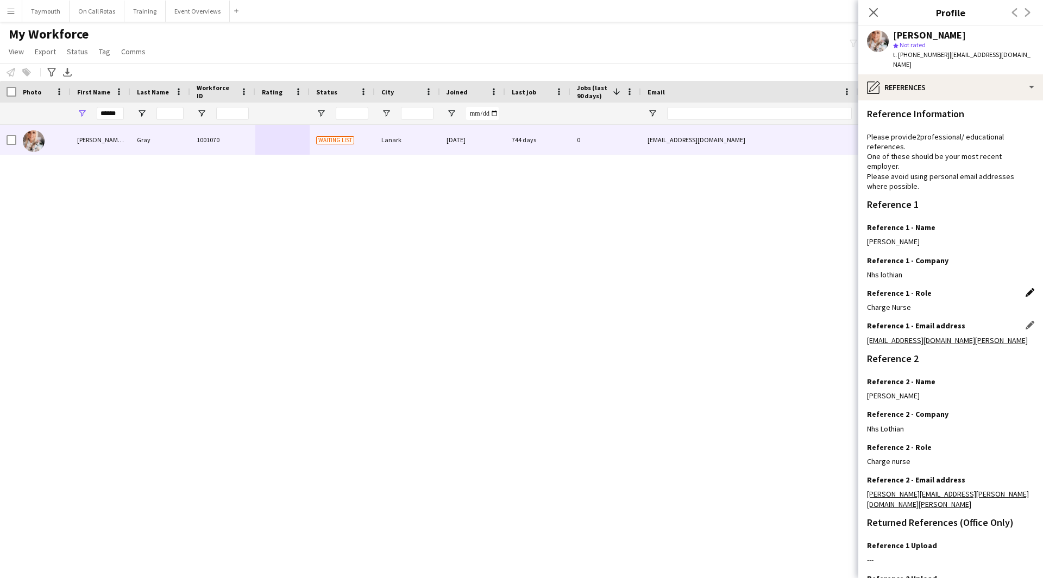
click at [1025, 288] on app-icon "Edit this field" at bounding box center [1029, 292] width 9 height 9
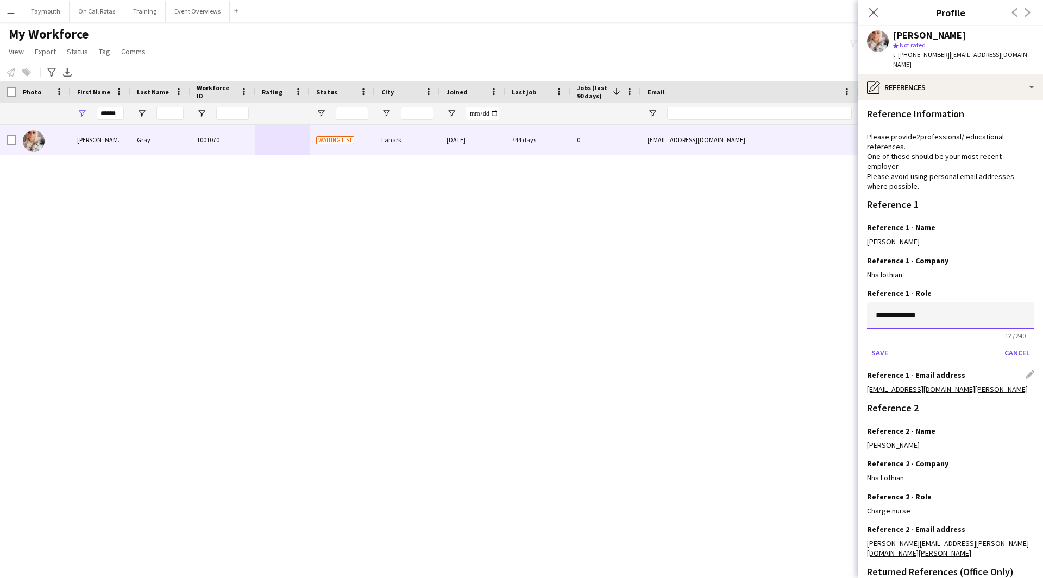
drag, startPoint x: 952, startPoint y: 301, endPoint x: 778, endPoint y: 301, distance: 173.8
click at [778, 301] on body "Menu Boards Boards Boards All jobs Status Workforce Workforce My Workforce Recr…" at bounding box center [521, 289] width 1043 height 578
click at [892, 344] on button "Save" at bounding box center [880, 352] width 26 height 17
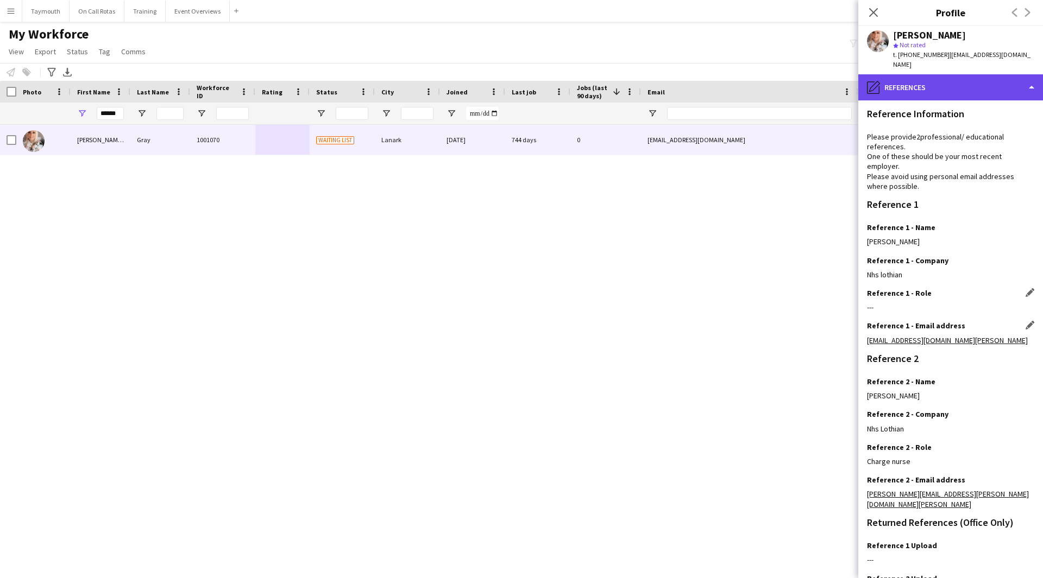
click at [974, 75] on div "pencil4 References" at bounding box center [950, 87] width 185 height 26
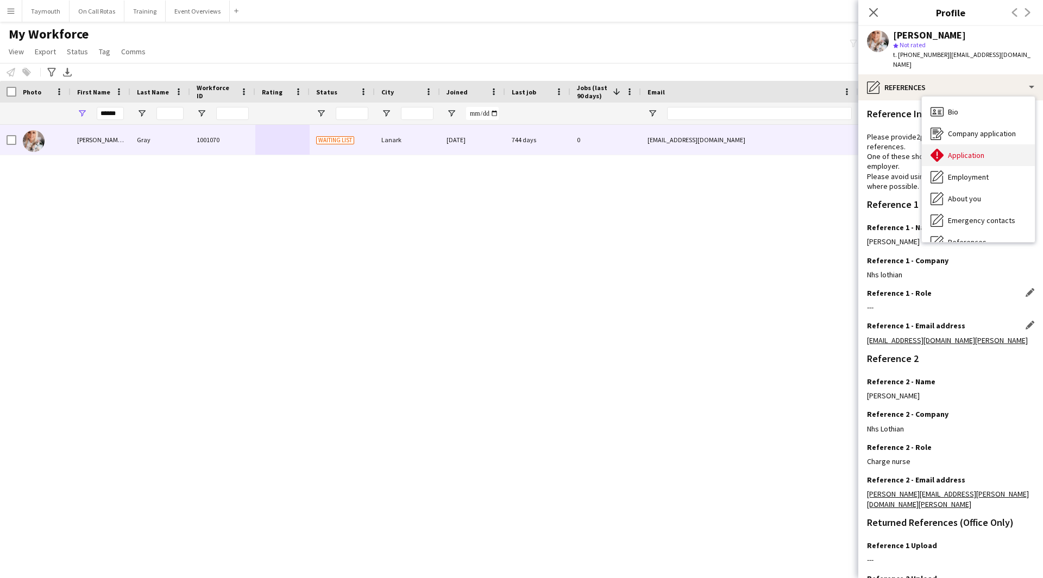
click at [983, 144] on div "Application Application" at bounding box center [978, 155] width 113 height 22
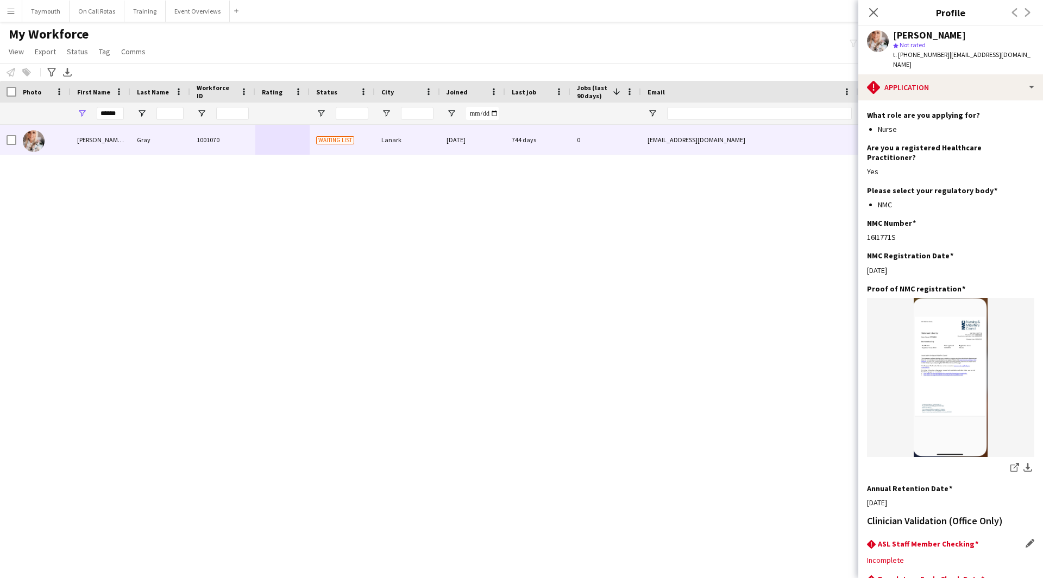
scroll to position [179, 0]
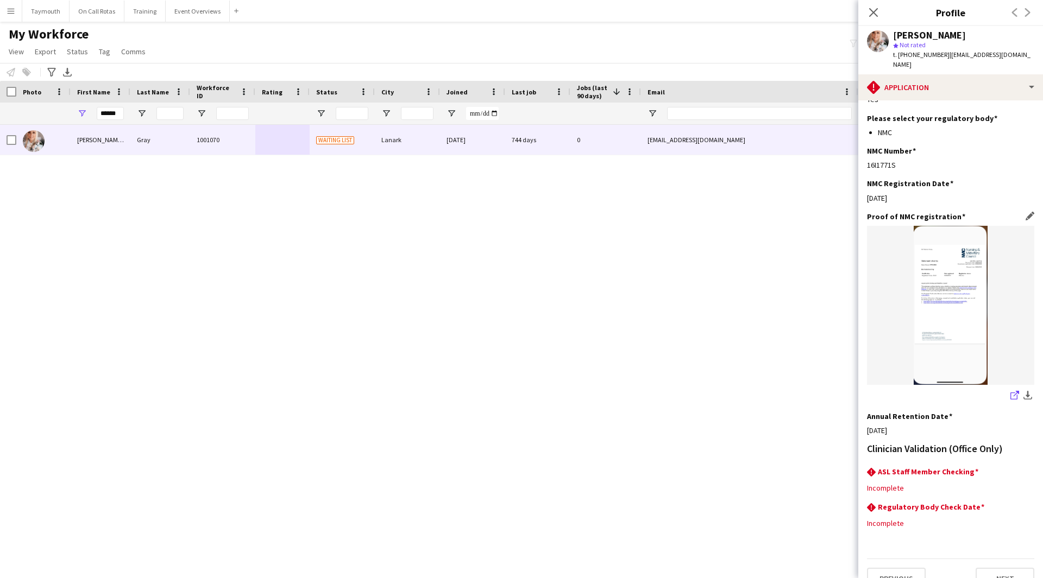
click at [1010, 393] on icon at bounding box center [1013, 396] width 7 height 7
click at [1005, 74] on div "rhombus-alert Application" at bounding box center [950, 87] width 185 height 26
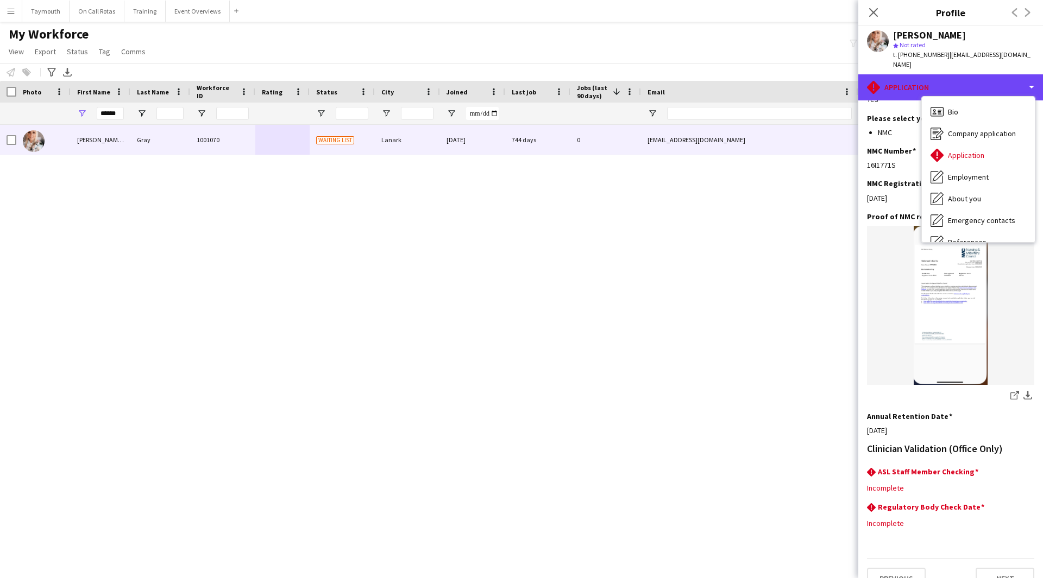
scroll to position [189, 0]
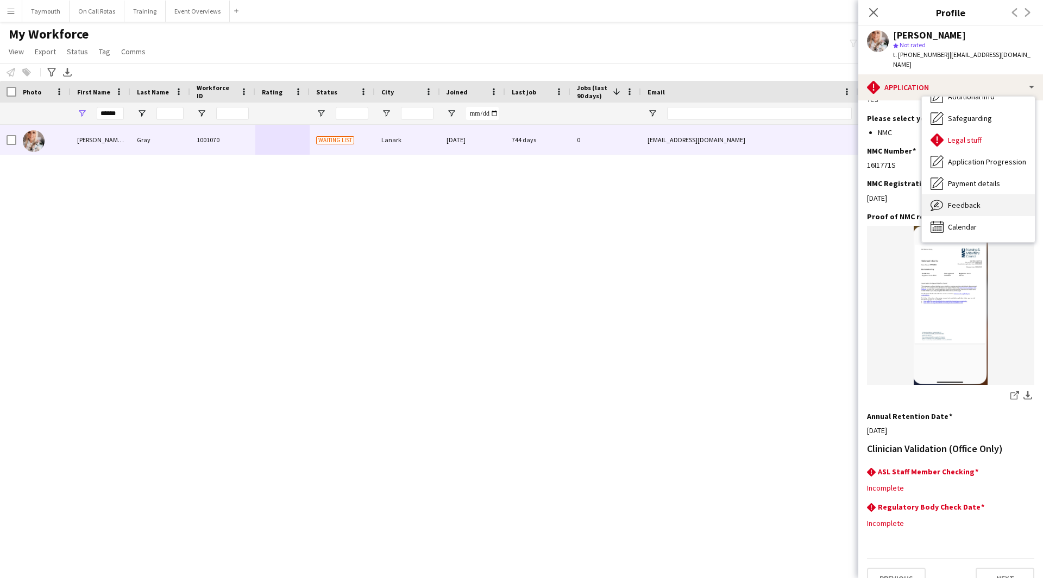
click at [983, 197] on div "Feedback Feedback" at bounding box center [978, 205] width 113 height 22
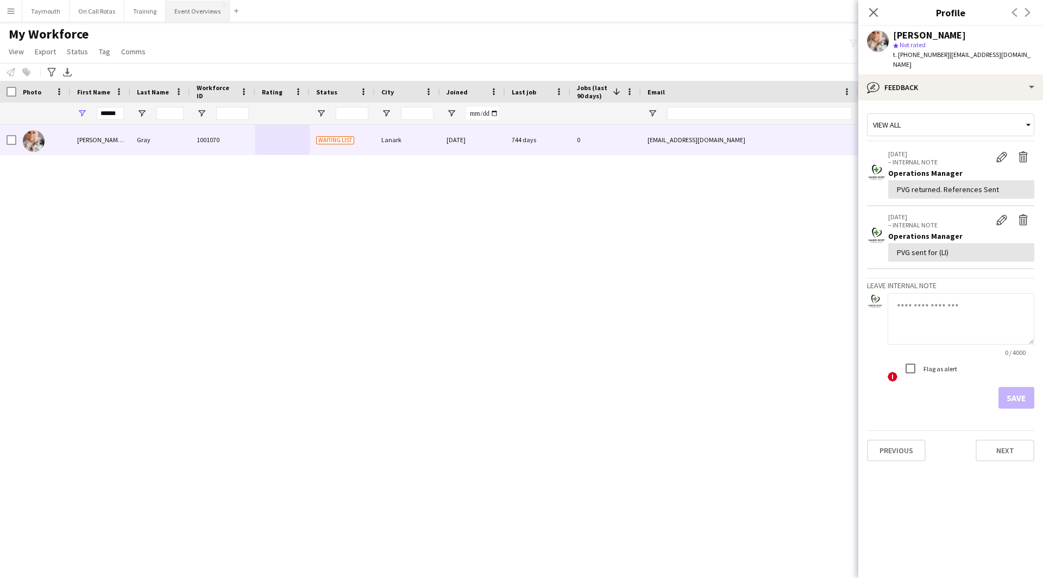
click at [172, 12] on button "Event Overviews Close" at bounding box center [198, 11] width 64 height 21
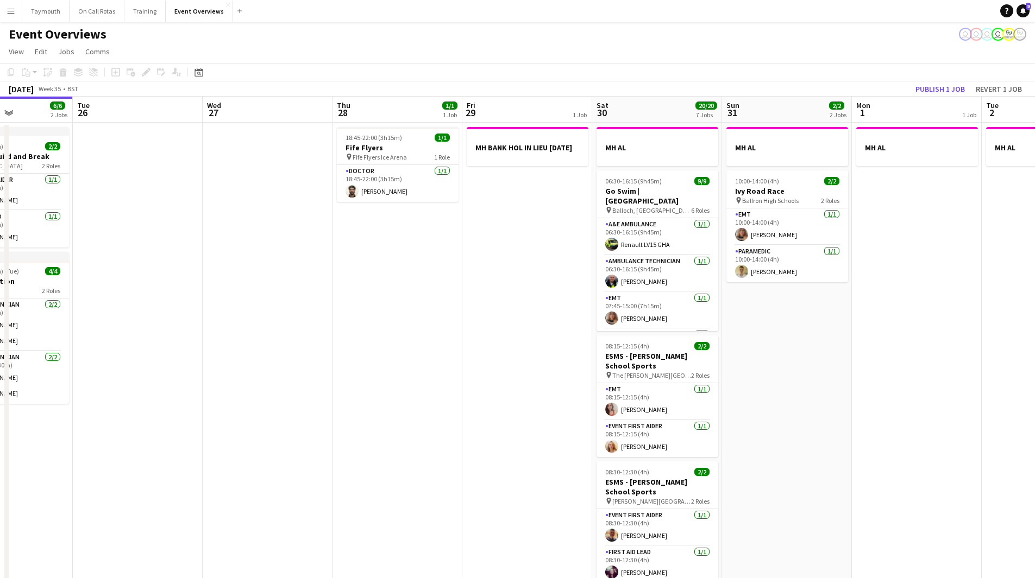
scroll to position [0, 317]
drag, startPoint x: 571, startPoint y: 304, endPoint x: 383, endPoint y: 322, distance: 188.3
click at [383, 322] on app-calendar-viewport "Sat 23 13/13 6 Jobs Sun 24 1/1 1 Job Mon 25 6/6 2 Jobs Tue 26 Wed 27 Thu 28 1/1…" at bounding box center [517, 551] width 1035 height 908
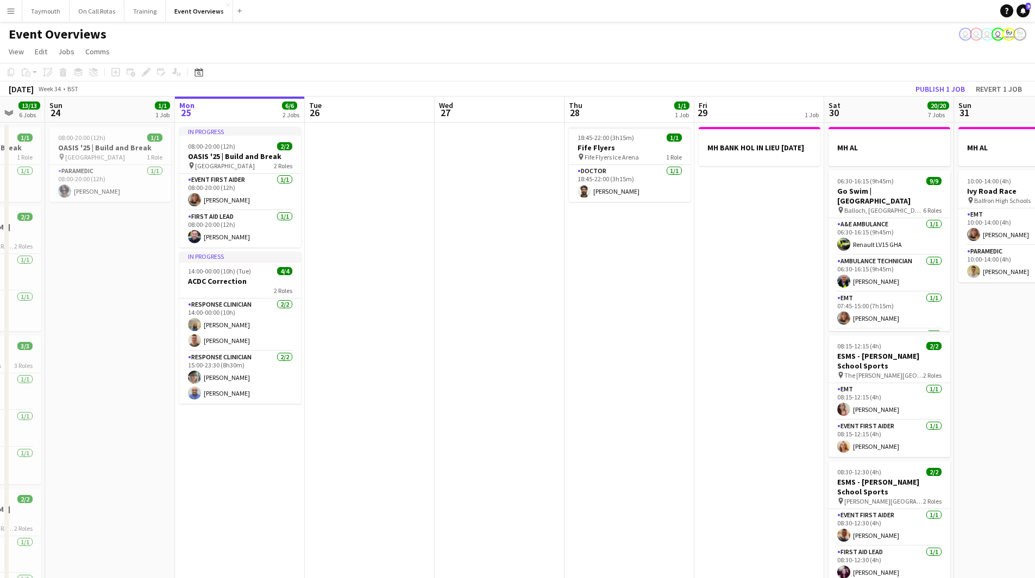
scroll to position [0, 347]
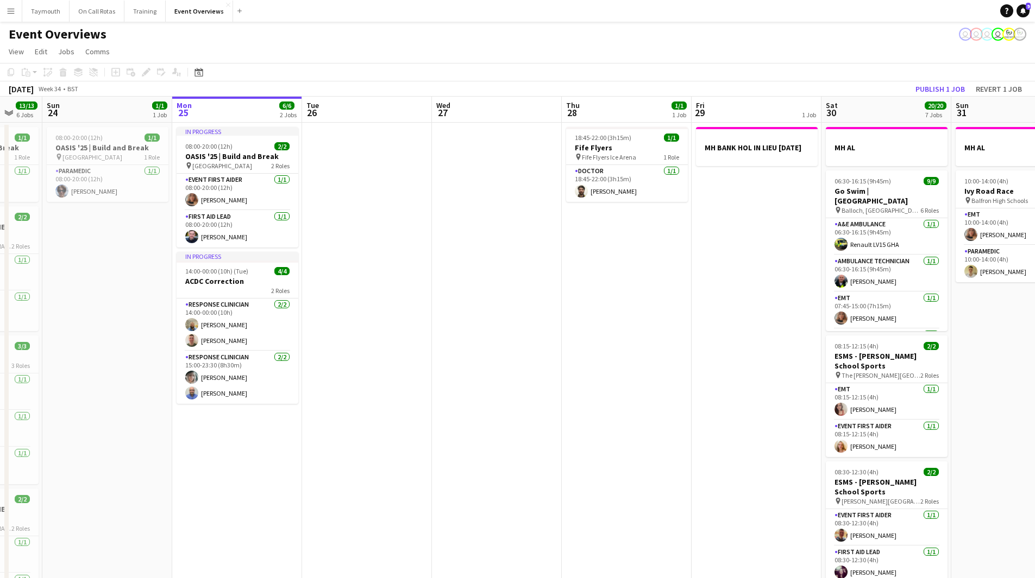
drag, startPoint x: 169, startPoint y: 302, endPoint x: 399, endPoint y: 304, distance: 229.8
click at [399, 304] on app-calendar-viewport "Thu 21 65/65 2 Jobs Fri 22 1/1 1 Job Sat 23 13/13 6 Jobs Sun 24 1/1 1 Job Mon 2…" at bounding box center [517, 551] width 1035 height 908
click at [443, 300] on app-date-cell at bounding box center [497, 564] width 130 height 882
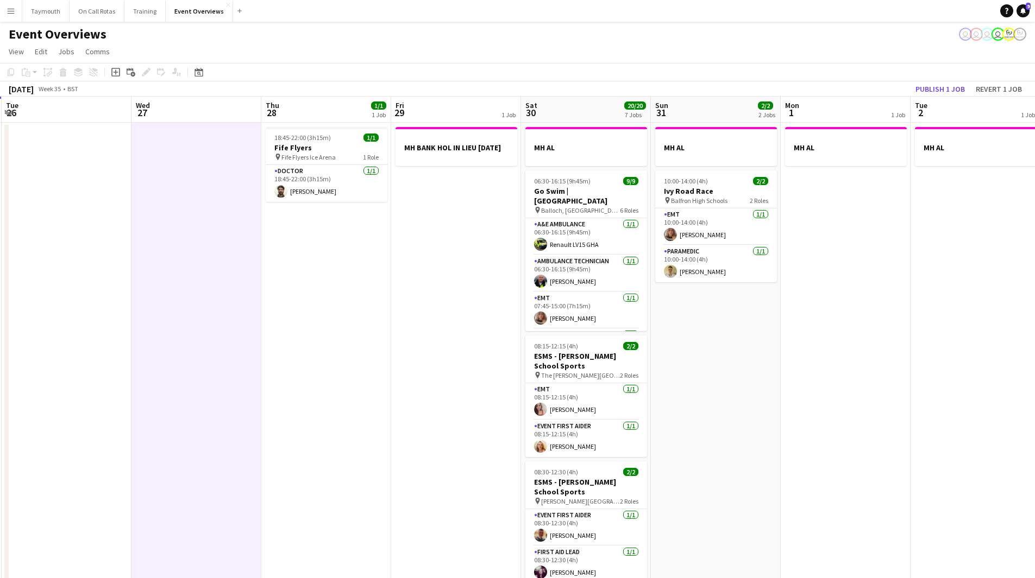
scroll to position [0, 401]
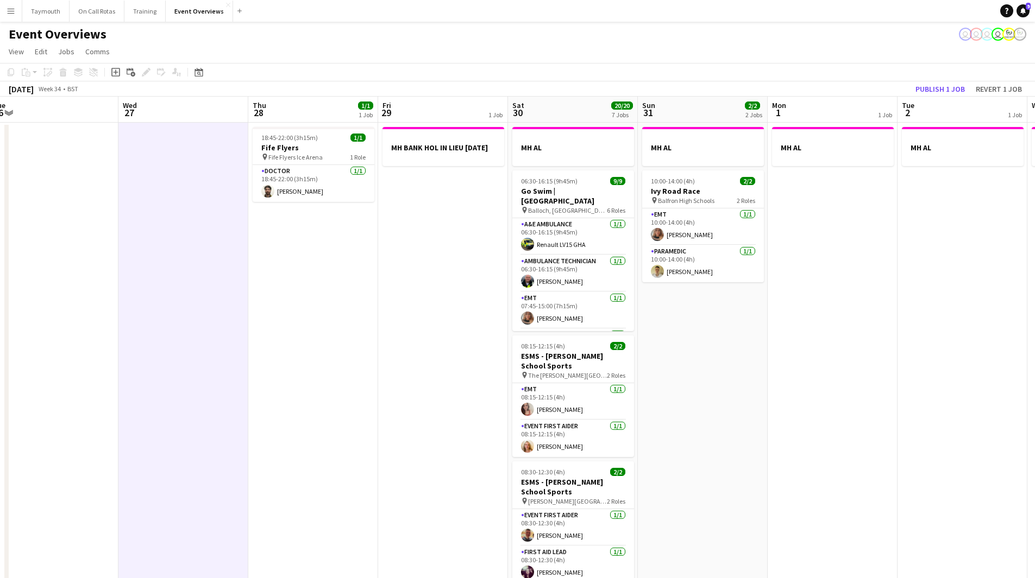
drag, startPoint x: 471, startPoint y: 294, endPoint x: 158, endPoint y: 322, distance: 314.6
click at [158, 322] on app-calendar-viewport "Sat 23 13/13 6 Jobs Sun 24 1/1 1 Job Mon 25 6/6 2 Jobs Tue 26 Wed 27 Thu 28 1/1…" at bounding box center [517, 551] width 1035 height 908
drag, startPoint x: 393, startPoint y: 324, endPoint x: 173, endPoint y: 355, distance: 222.2
click at [182, 356] on app-calendar-viewport "Sat 23 13/13 6 Jobs Sun 24 1/1 1 Job Mon 25 6/6 2 Jobs Tue 26 Wed 27 Thu 28 1/1…" at bounding box center [517, 551] width 1035 height 908
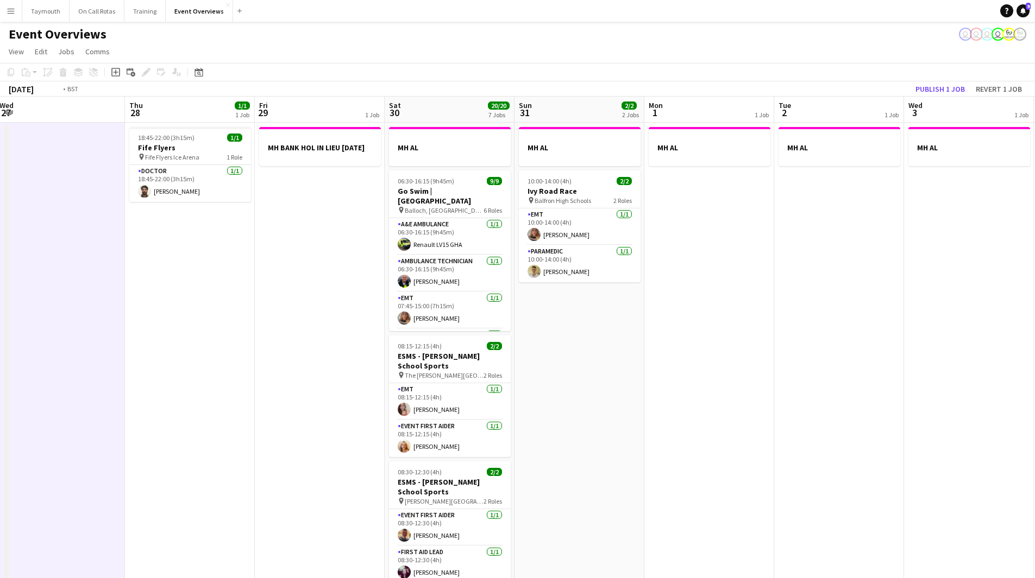
scroll to position [0, 287]
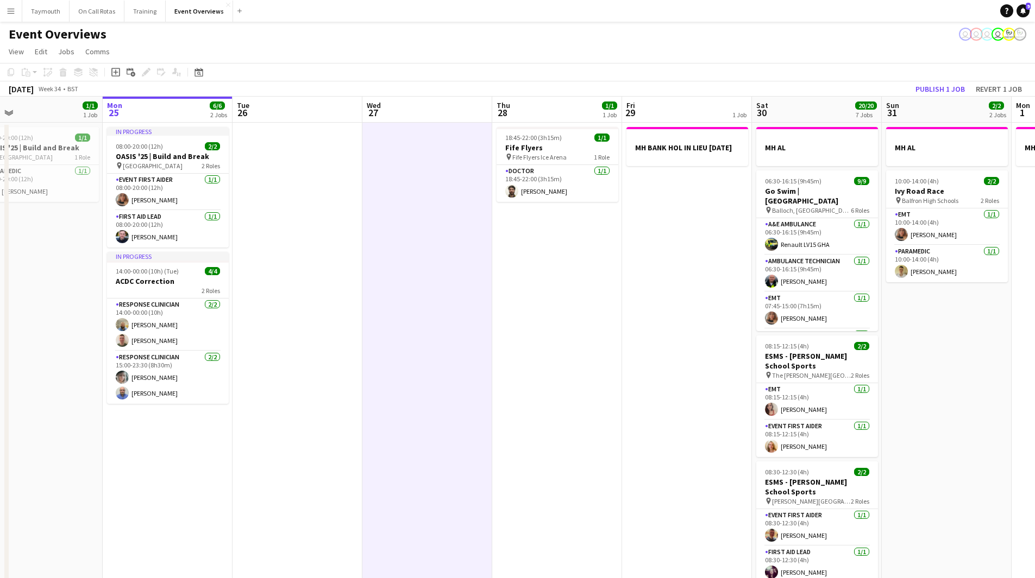
drag, startPoint x: 215, startPoint y: 366, endPoint x: 601, endPoint y: 361, distance: 386.2
click at [601, 361] on app-calendar-viewport "Fri 22 1/1 1 Job Sat 23 13/13 6 Jobs Sun 24 1/1 1 Job Mon 25 6/6 2 Jobs Tue 26 …" at bounding box center [517, 575] width 1035 height 956
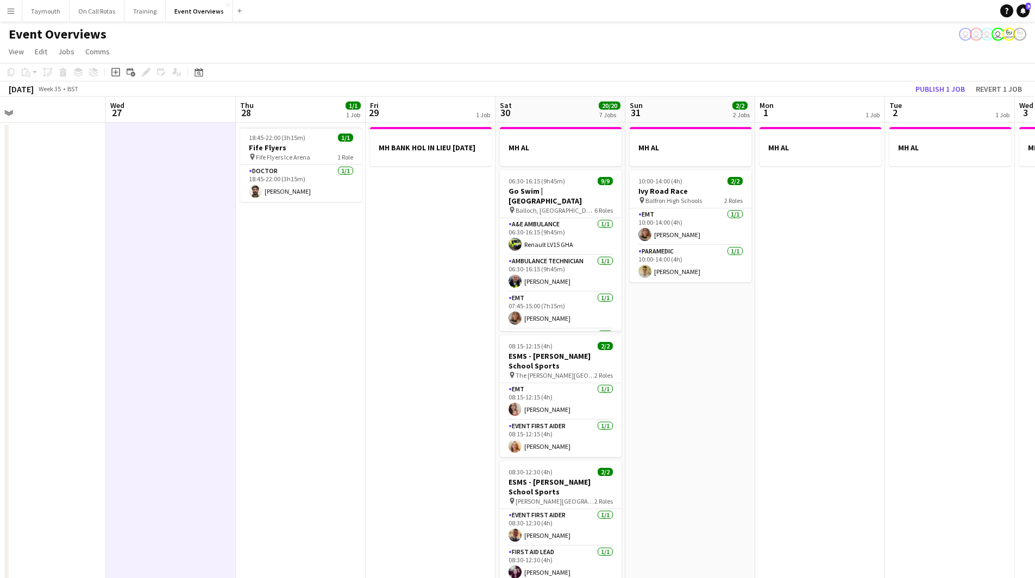
drag, startPoint x: 578, startPoint y: 333, endPoint x: 400, endPoint y: 333, distance: 178.2
click at [0, 347] on html "Menu Boards Boards Boards All jobs Status Workforce Workforce My Workforce Recr…" at bounding box center [517, 526] width 1035 height 1053
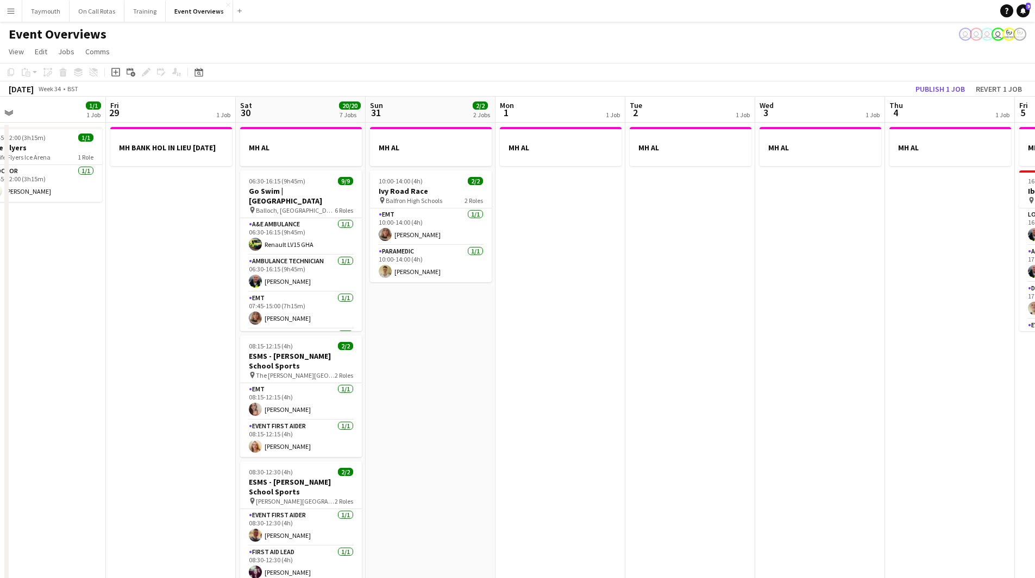
drag, startPoint x: 164, startPoint y: 362, endPoint x: 98, endPoint y: 355, distance: 66.6
click at [102, 356] on app-calendar-viewport "Tue 26 Wed 27 Thu 28 1/1 1 Job Fri 29 1 Job Sat 30 20/20 7 Jobs Sun 31 2/2 2 Jo…" at bounding box center [517, 575] width 1035 height 956
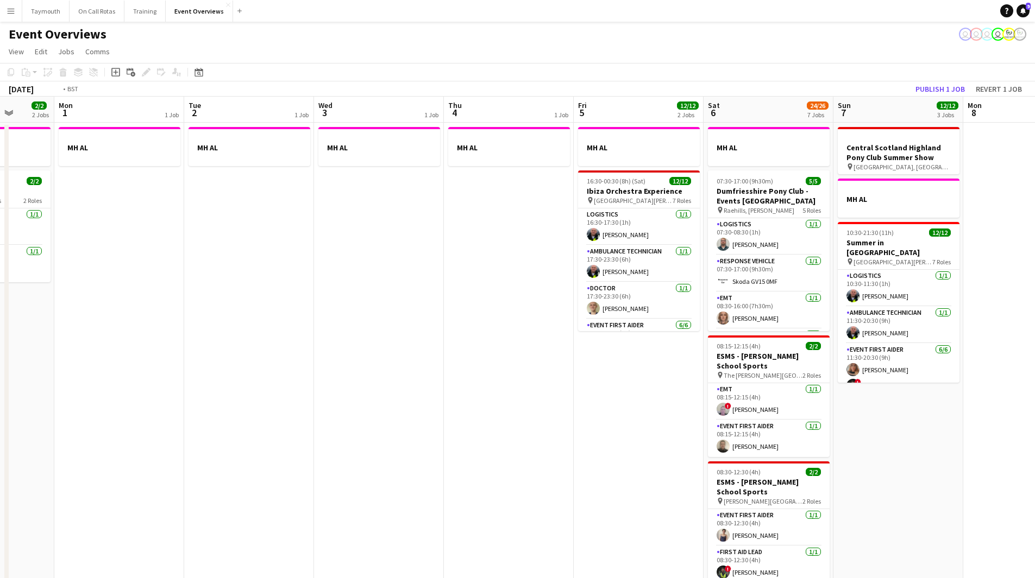
drag, startPoint x: 126, startPoint y: 366, endPoint x: 65, endPoint y: 368, distance: 60.9
click at [65, 368] on app-calendar-viewport "Fri 29 1 Job Sat 30 20/20 7 Jobs Sun 31 2/2 2 Jobs Mon 1 1 Job Tue 2 1 Job Wed …" at bounding box center [517, 575] width 1035 height 956
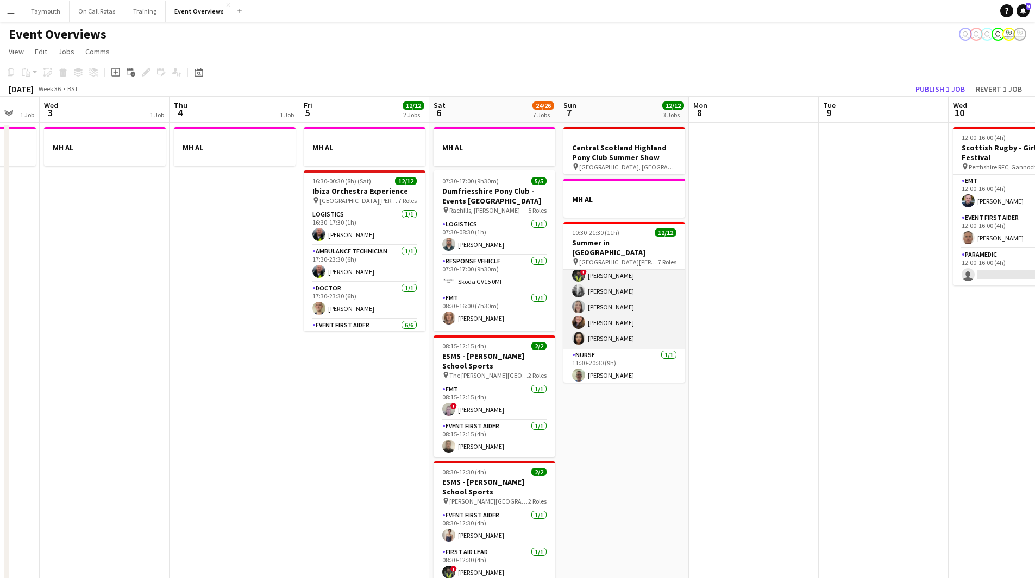
scroll to position [0, 0]
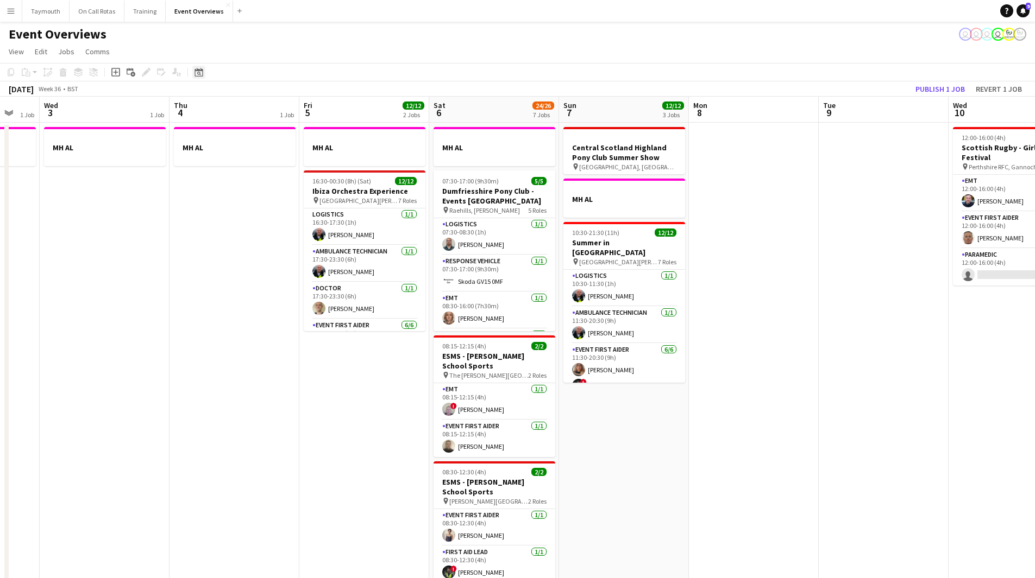
drag, startPoint x: 202, startPoint y: 71, endPoint x: 195, endPoint y: 72, distance: 7.1
click at [202, 71] on icon at bounding box center [198, 72] width 8 height 9
click at [280, 109] on span "Next month" at bounding box center [287, 110] width 22 height 22
click at [286, 105] on span "Next month" at bounding box center [287, 110] width 22 height 22
click at [276, 209] on span "25" at bounding box center [272, 208] width 13 height 13
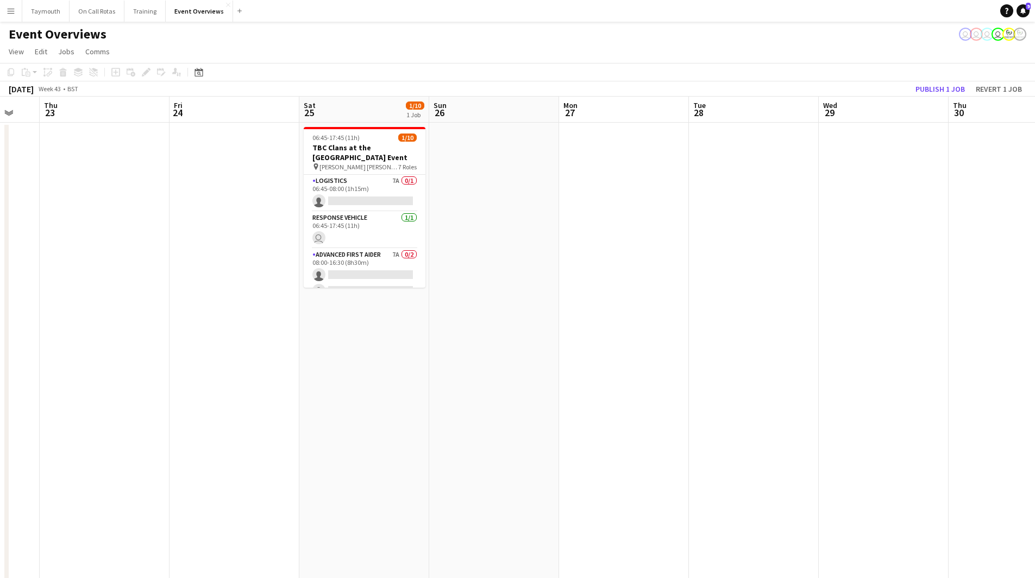
scroll to position [0, 374]
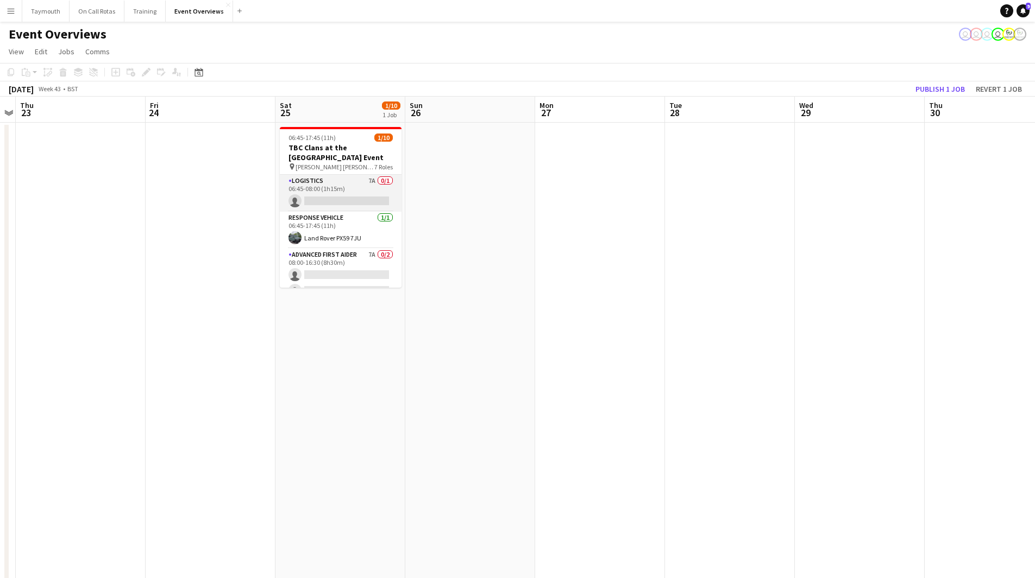
click at [344, 192] on app-card-role "Logistics 7A 0/1 06:45-08:00 (1h15m) single-neutral-actions" at bounding box center [341, 193] width 122 height 37
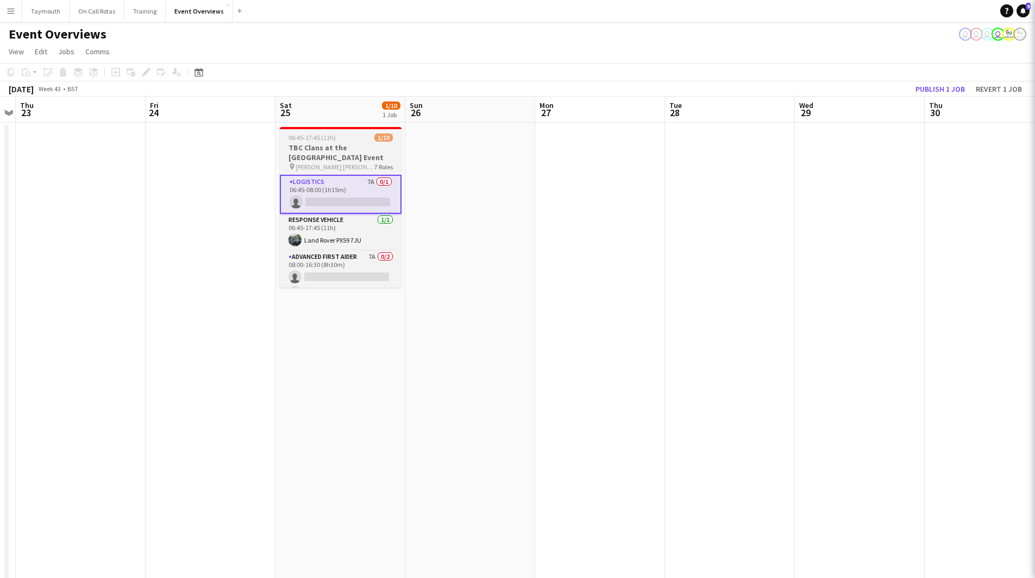
click at [338, 154] on h3 "TBC Clans at the [GEOGRAPHIC_DATA] Event" at bounding box center [341, 153] width 122 height 20
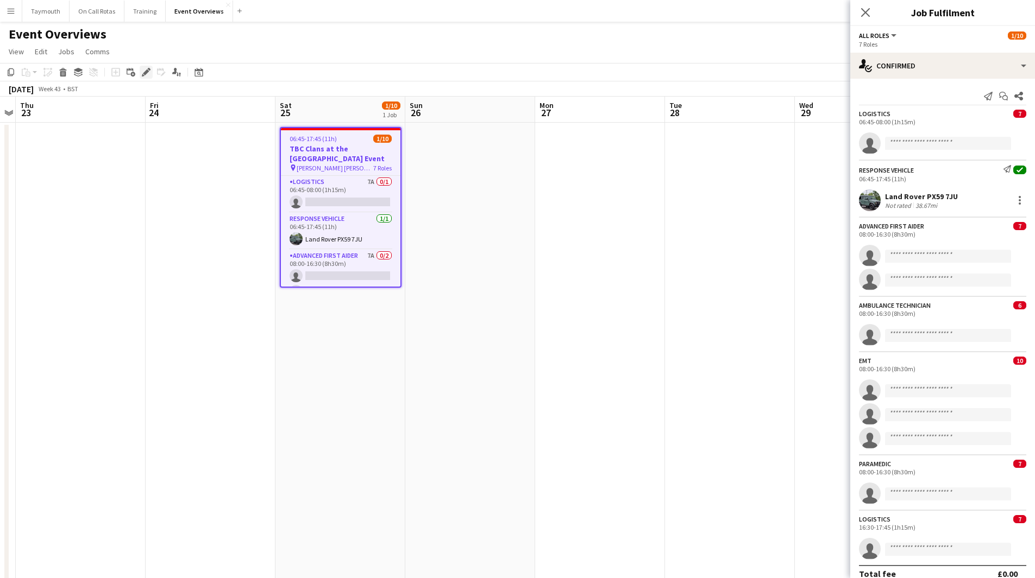
click at [149, 73] on icon "Edit" at bounding box center [146, 72] width 9 height 9
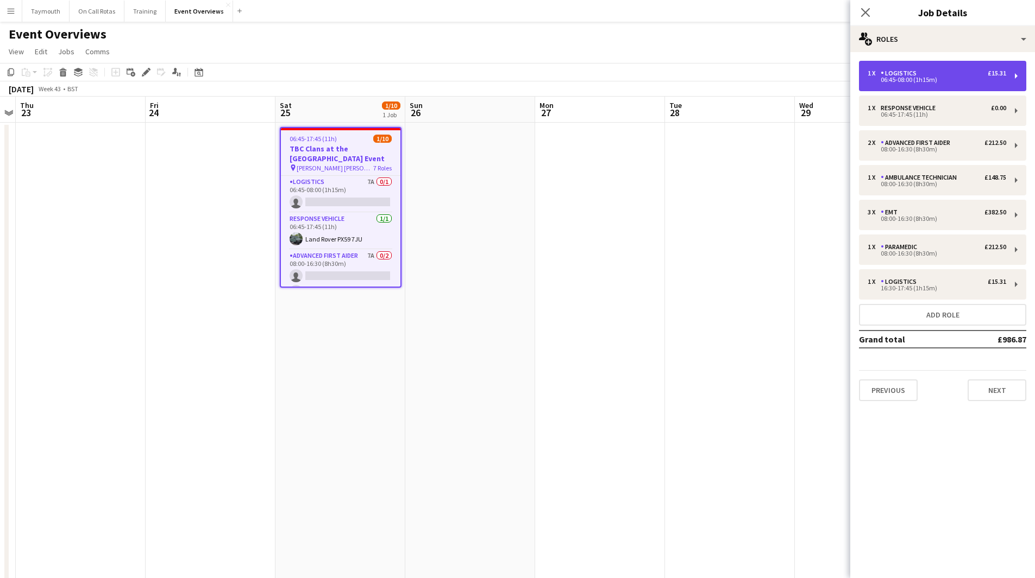
click at [923, 72] on div "1 x Logistics £15.31" at bounding box center [936, 74] width 139 height 8
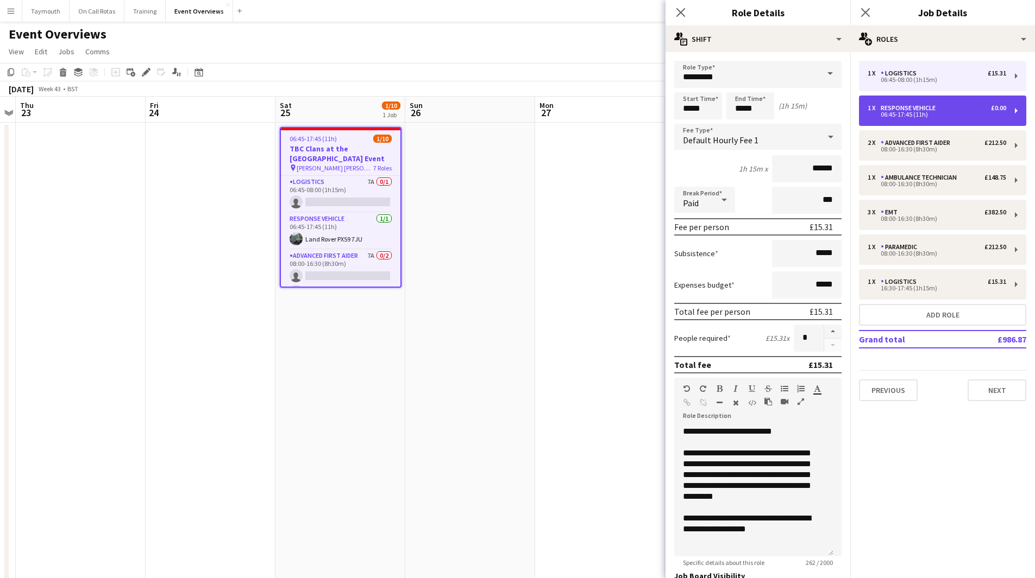
click at [927, 116] on div "06:45-17:45 (11h)" at bounding box center [936, 114] width 139 height 5
type input "**********"
type input "*****"
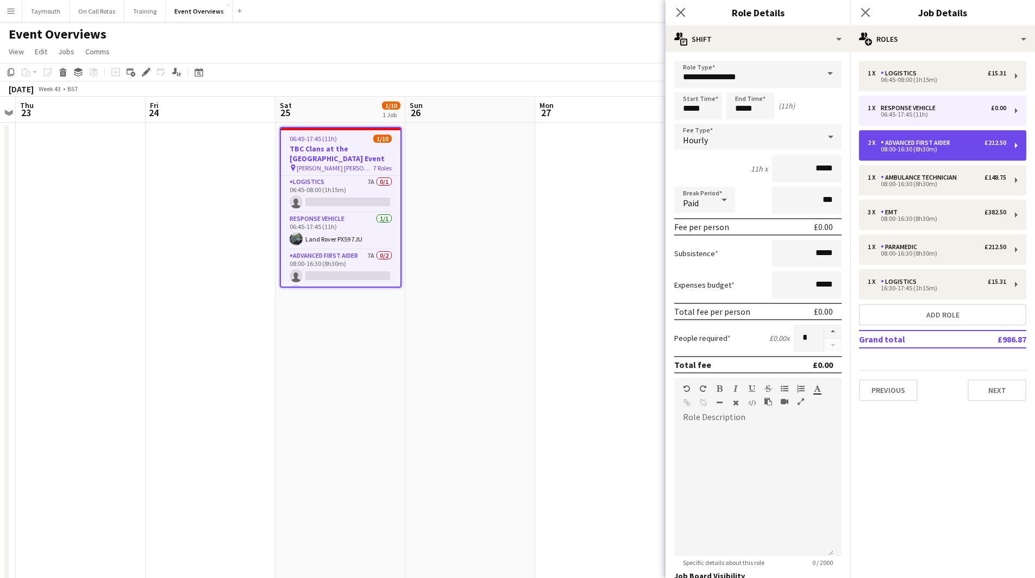
click at [928, 144] on div "Advanced First Aider" at bounding box center [917, 143] width 74 height 8
type input "**********"
type input "*****"
type input "******"
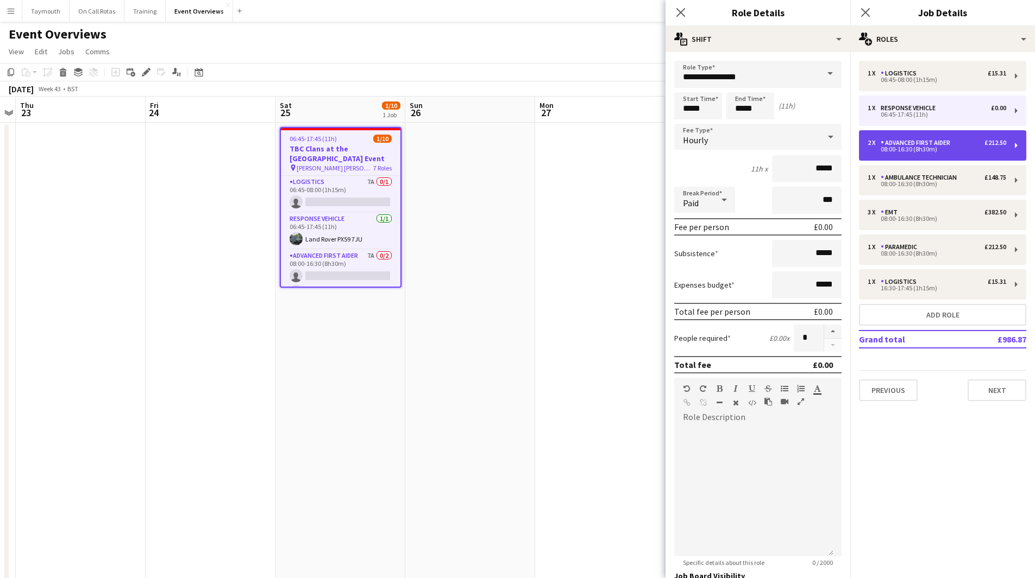
type input "*"
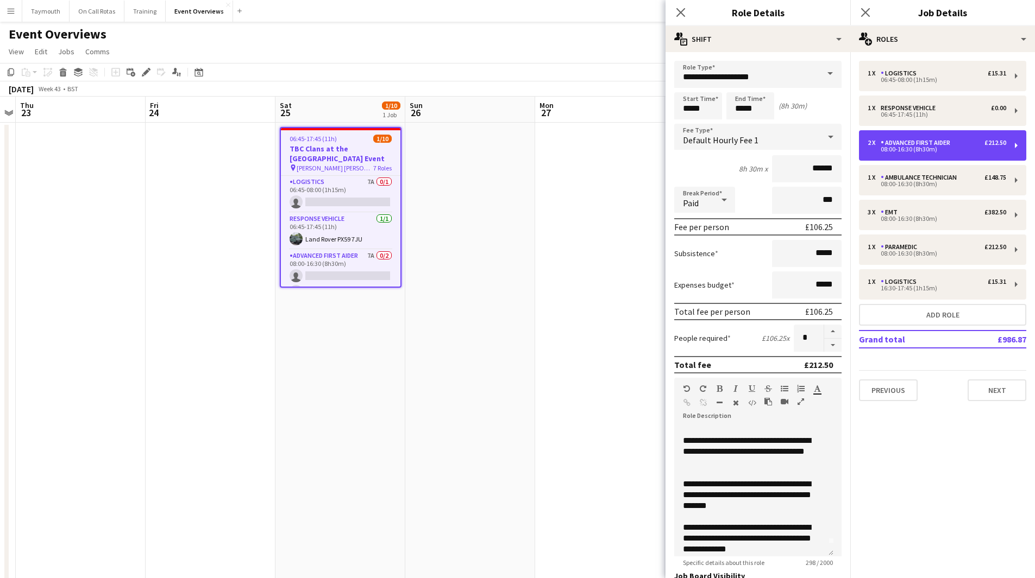
scroll to position [20, 0]
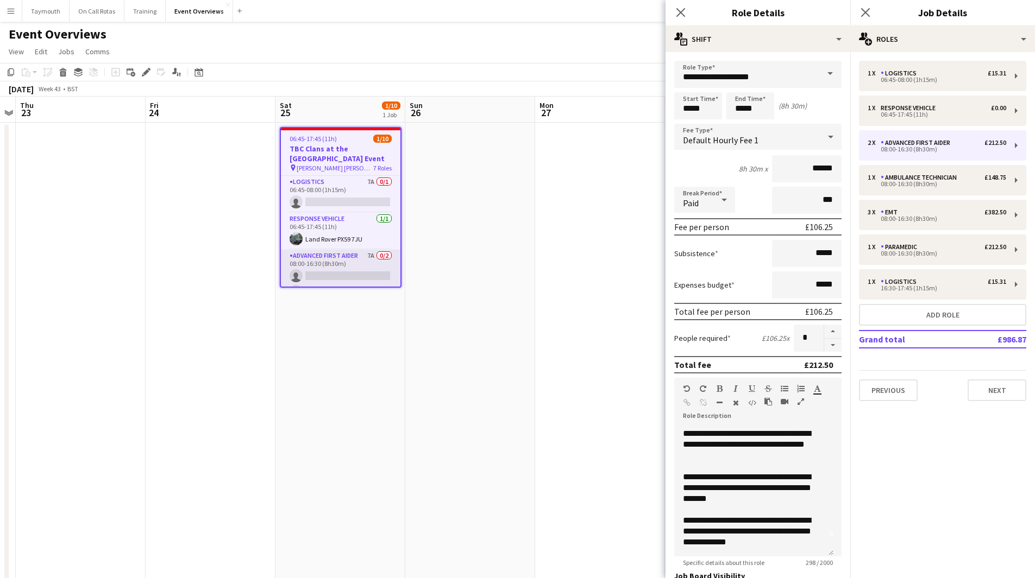
click at [364, 263] on app-card-role "Advanced First Aider 7A 0/2 08:00-16:30 (8h30m) single-neutral-actions single-n…" at bounding box center [340, 276] width 119 height 53
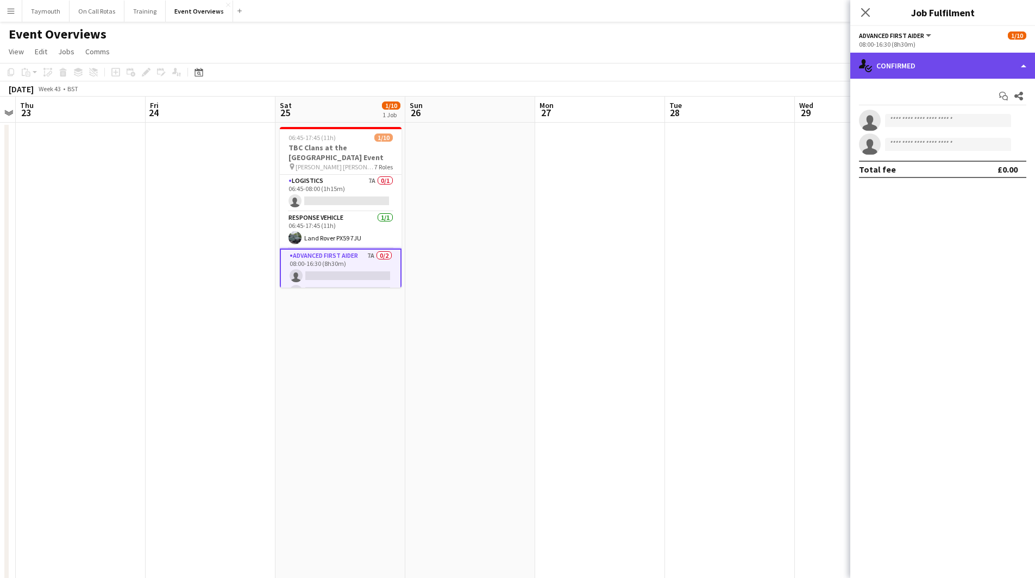
click at [951, 73] on div "single-neutral-actions-check-2 Confirmed" at bounding box center [942, 66] width 185 height 26
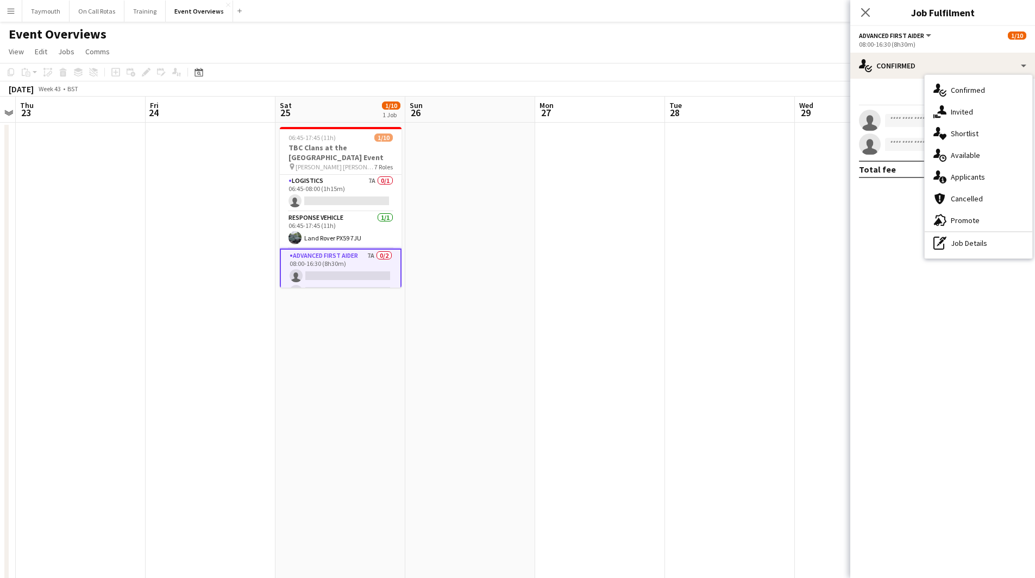
click at [989, 187] on div "single-neutral-actions-information Applicants" at bounding box center [978, 177] width 108 height 22
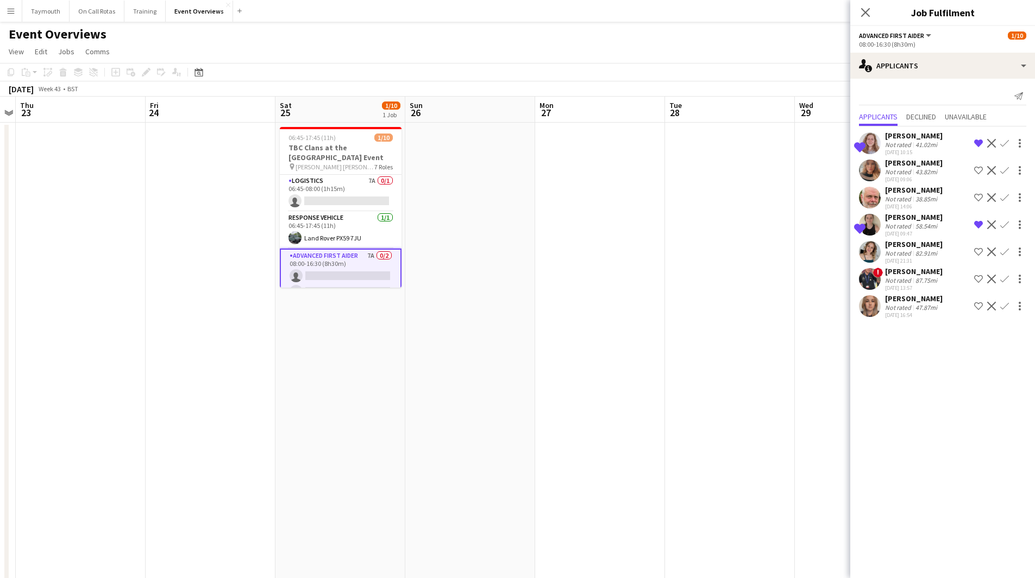
click at [924, 311] on div "47.87mi" at bounding box center [926, 308] width 26 height 8
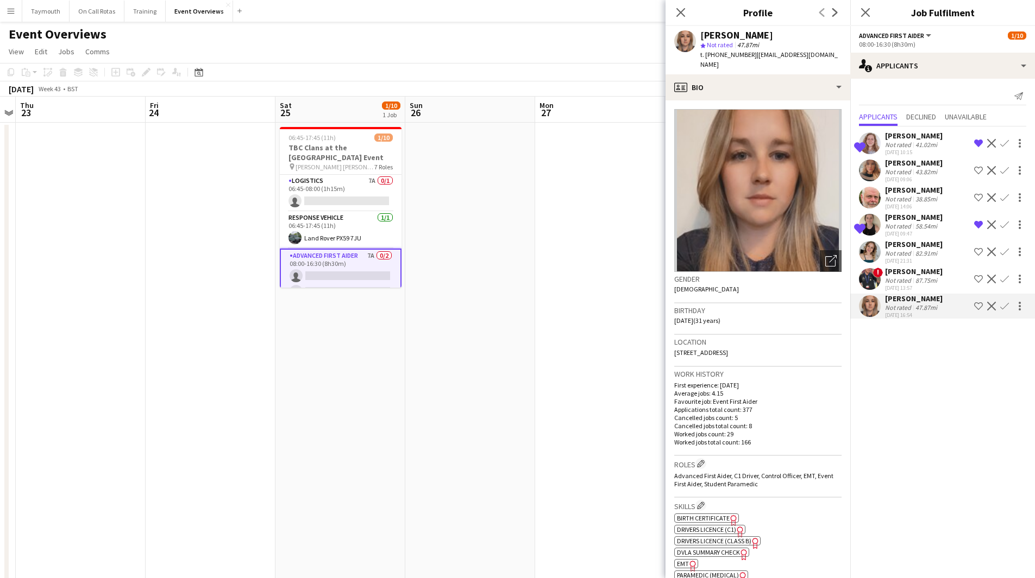
click at [906, 197] on div "Not rated" at bounding box center [899, 199] width 28 height 8
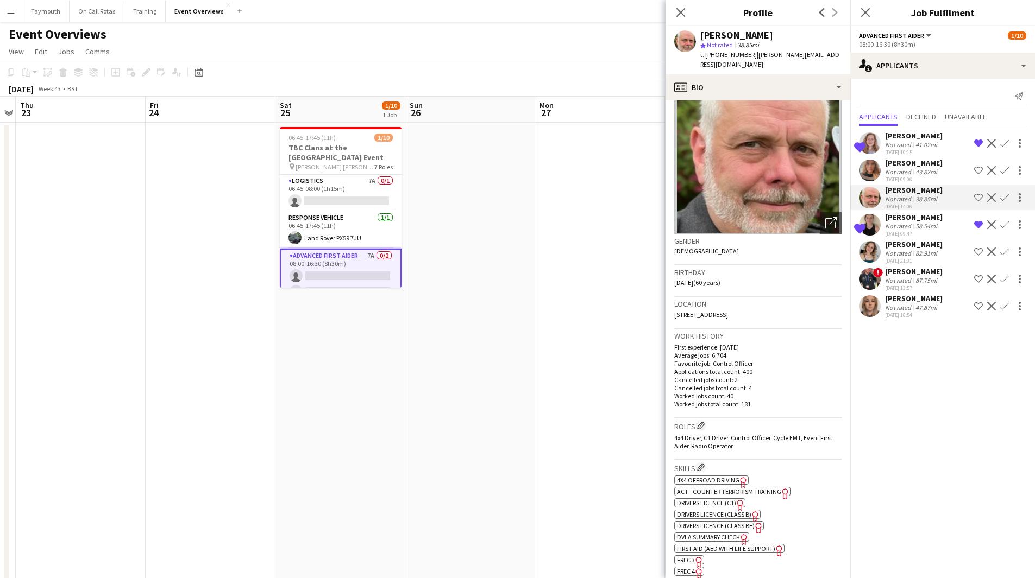
scroll to position [54, 0]
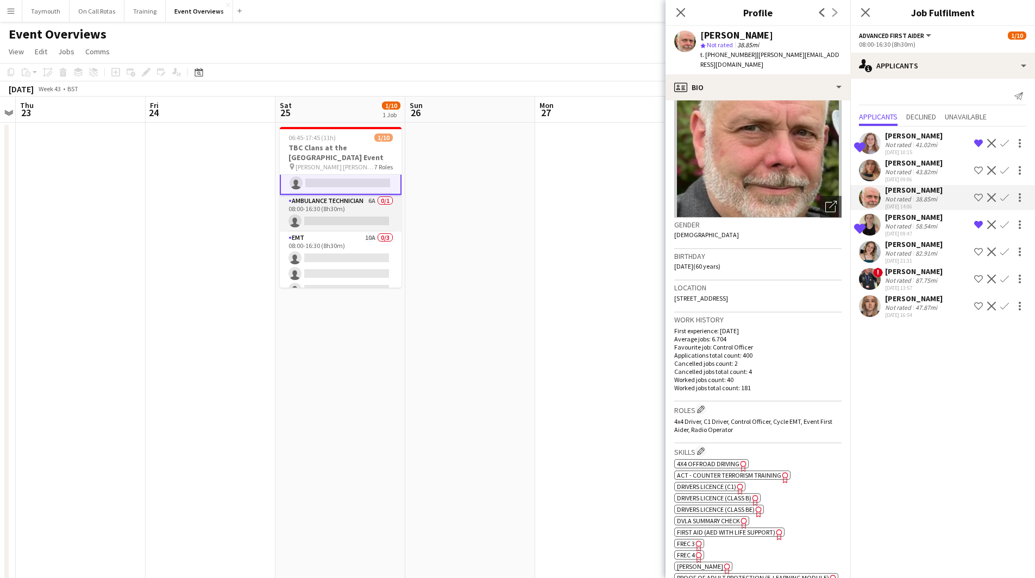
click at [337, 212] on app-card-role "Ambulance Technician 6A 0/1 08:00-16:30 (8h30m) single-neutral-actions" at bounding box center [341, 213] width 122 height 37
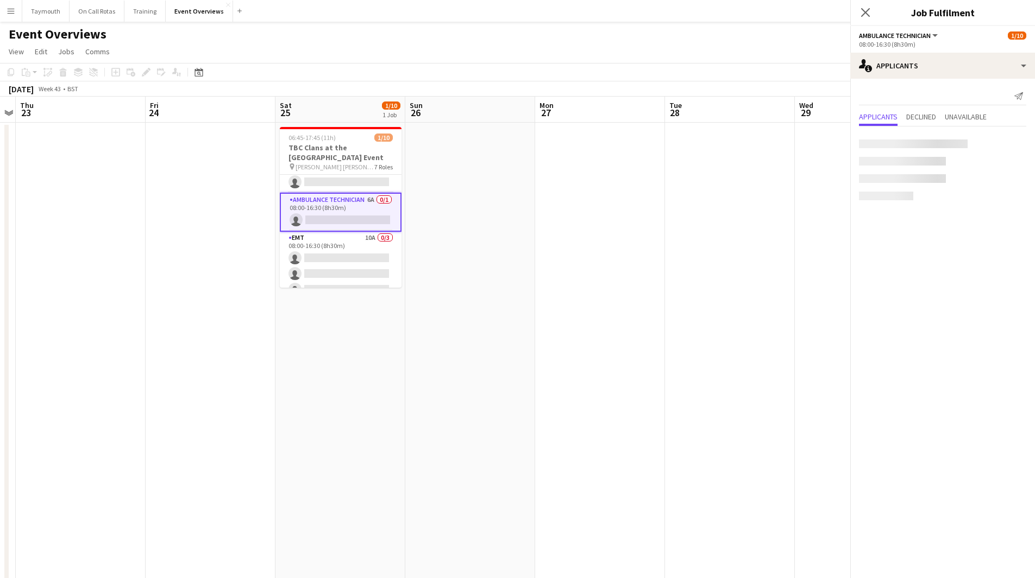
scroll to position [108, 0]
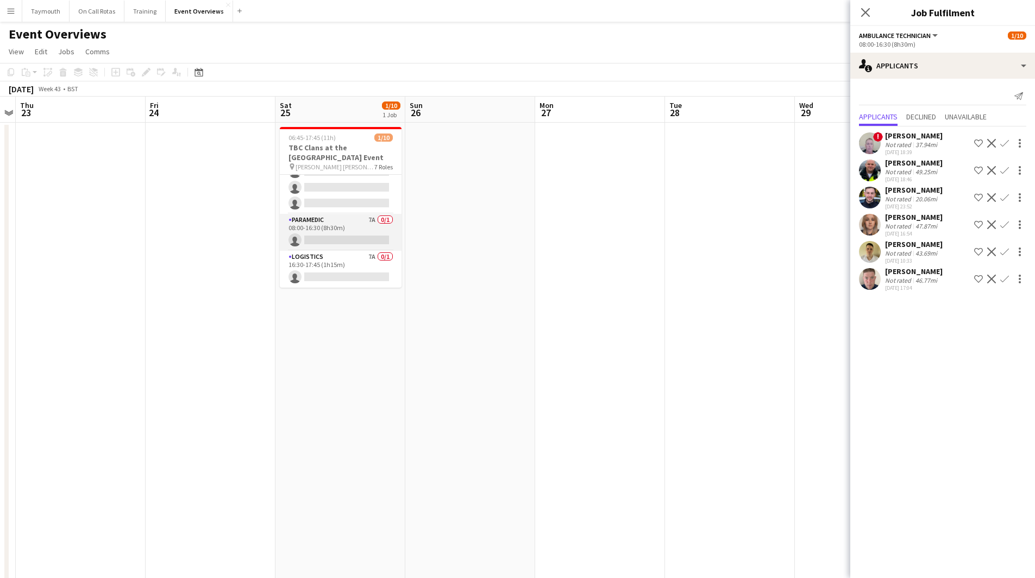
click at [336, 232] on app-card-role "Paramedic 7A 0/1 08:00-16:30 (8h30m) single-neutral-actions" at bounding box center [341, 232] width 122 height 37
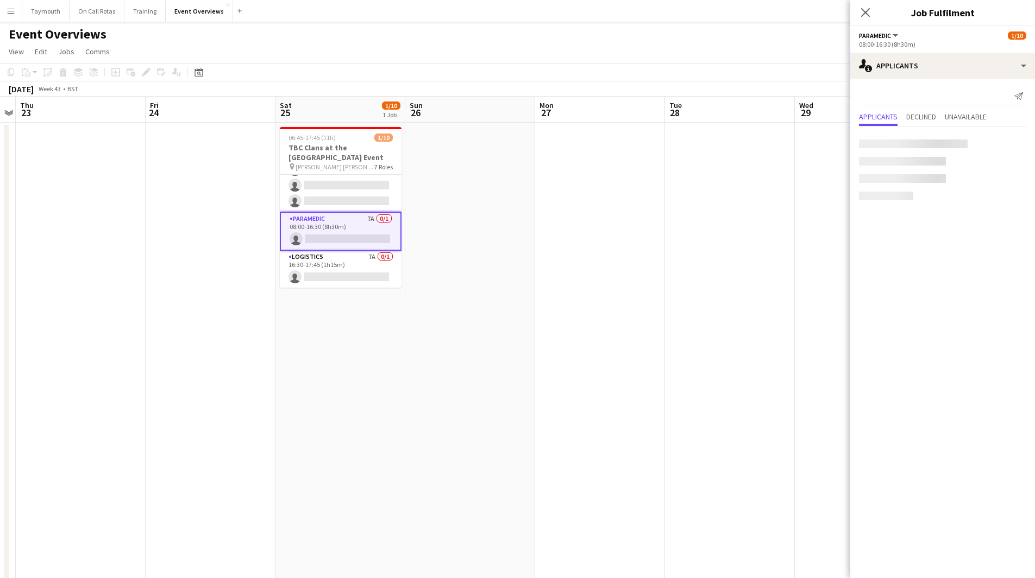
scroll to position [193, 0]
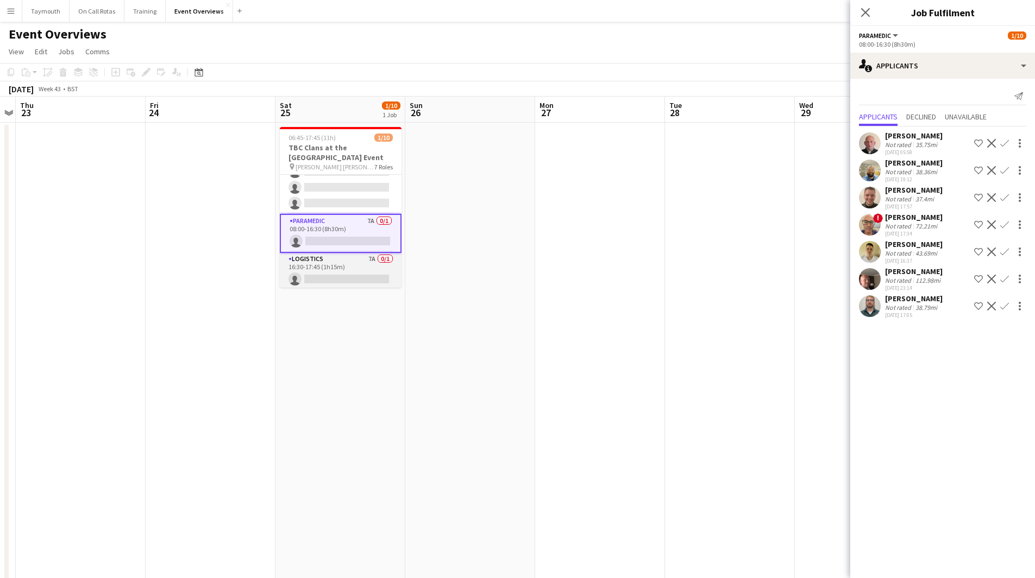
click at [326, 273] on app-card-role "Logistics 7A 0/1 16:30-17:45 (1h15m) single-neutral-actions" at bounding box center [341, 271] width 122 height 37
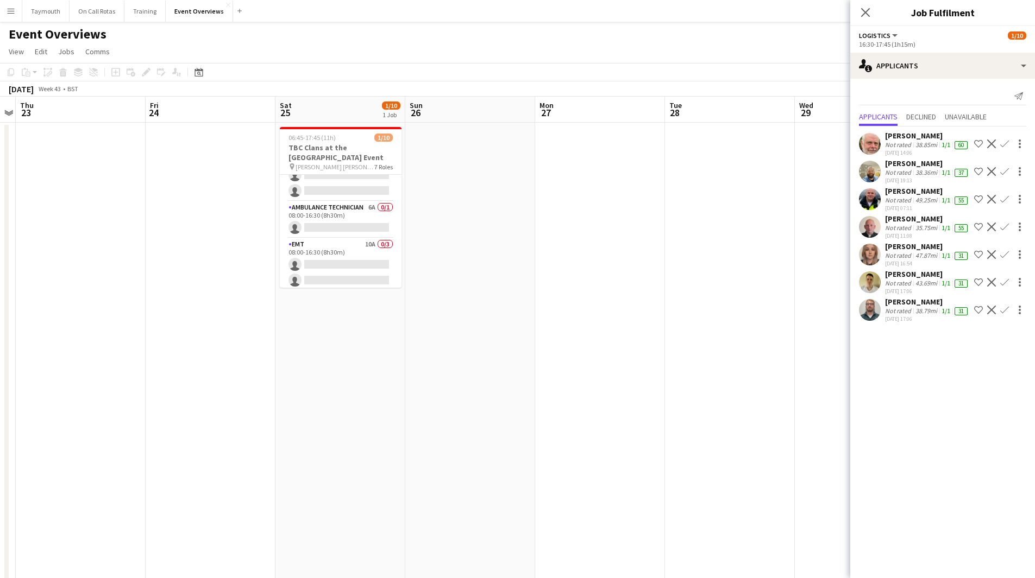
scroll to position [84, 0]
click at [333, 222] on app-card-role "Ambulance Technician 6A 0/1 08:00-16:30 (8h30m) single-neutral-actions" at bounding box center [341, 235] width 122 height 37
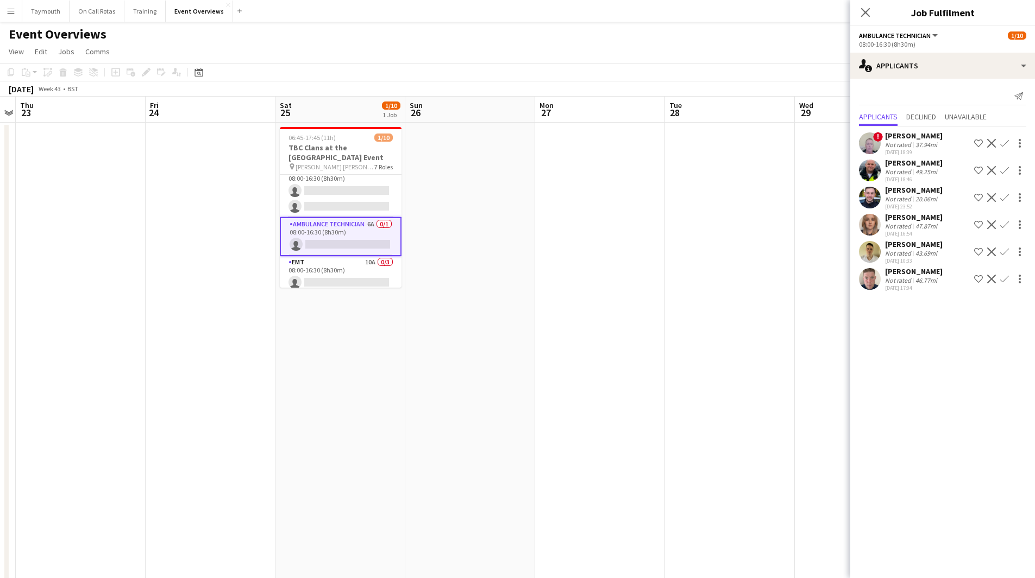
click at [926, 283] on div "46.77mi" at bounding box center [926, 280] width 26 height 8
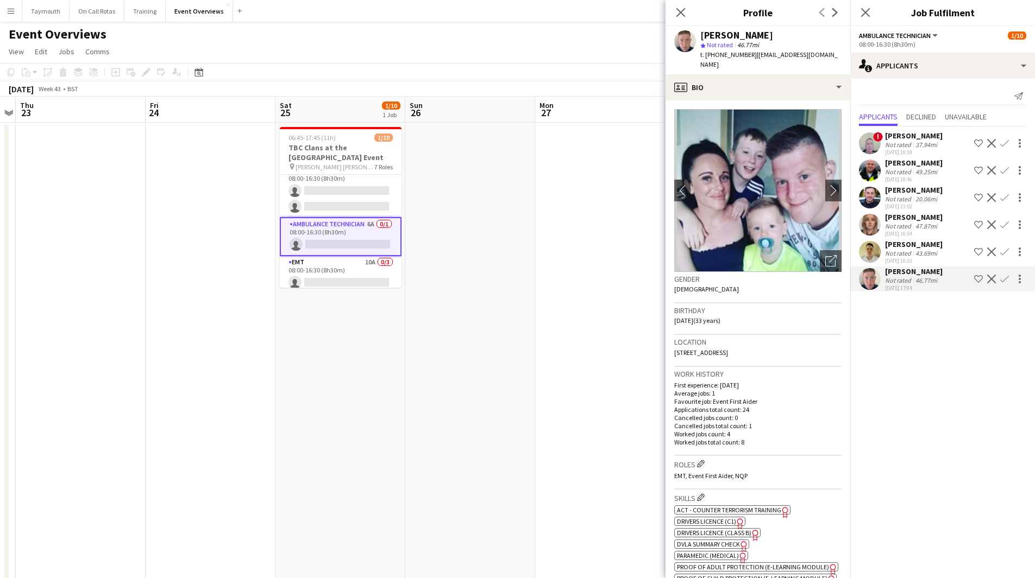
scroll to position [109, 0]
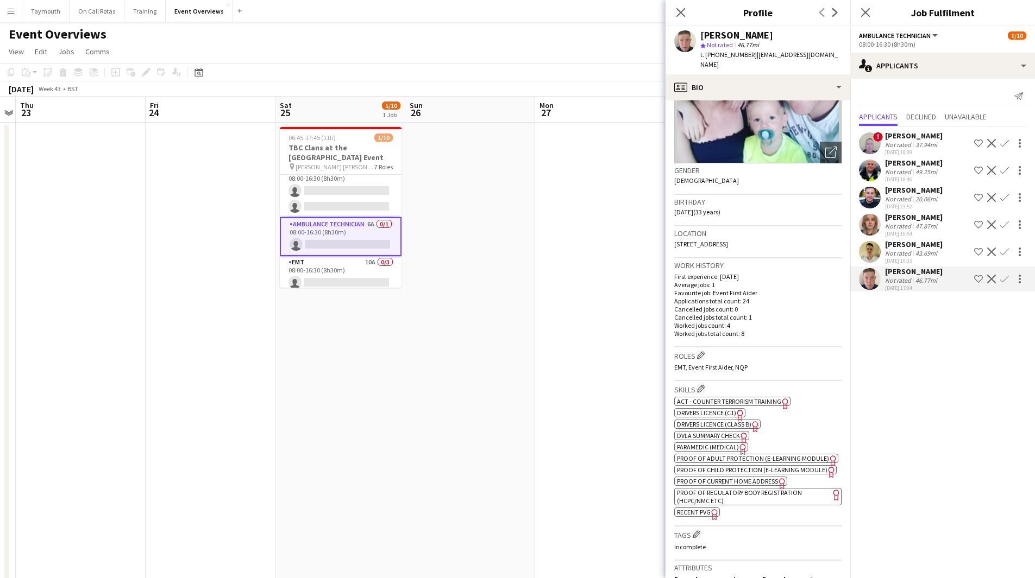
click at [564, 413] on app-date-cell at bounding box center [600, 588] width 130 height 930
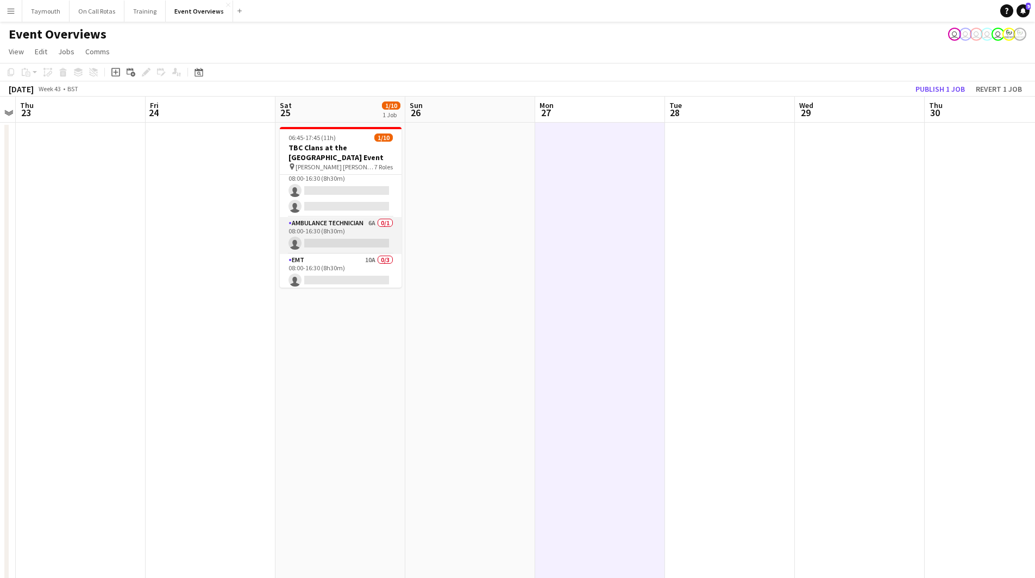
click at [349, 238] on app-card-role "Ambulance Technician 6A 0/1 08:00-16:30 (8h30m) single-neutral-actions" at bounding box center [341, 235] width 122 height 37
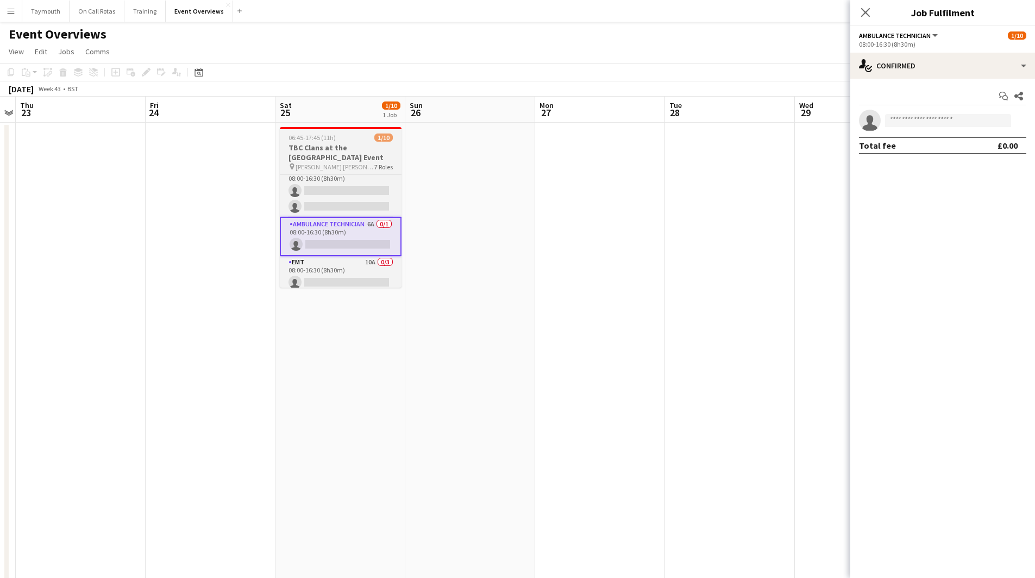
click at [342, 150] on h3 "TBC Clans at the [GEOGRAPHIC_DATA] Event" at bounding box center [341, 153] width 122 height 20
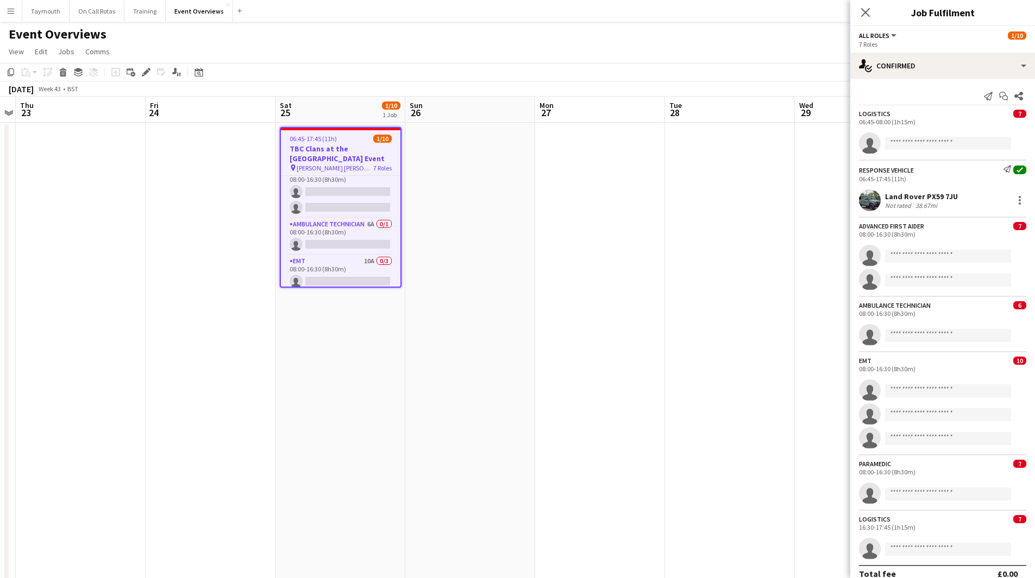
drag, startPoint x: 145, startPoint y: 74, endPoint x: 506, endPoint y: 128, distance: 364.7
click at [146, 74] on icon at bounding box center [146, 73] width 6 height 6
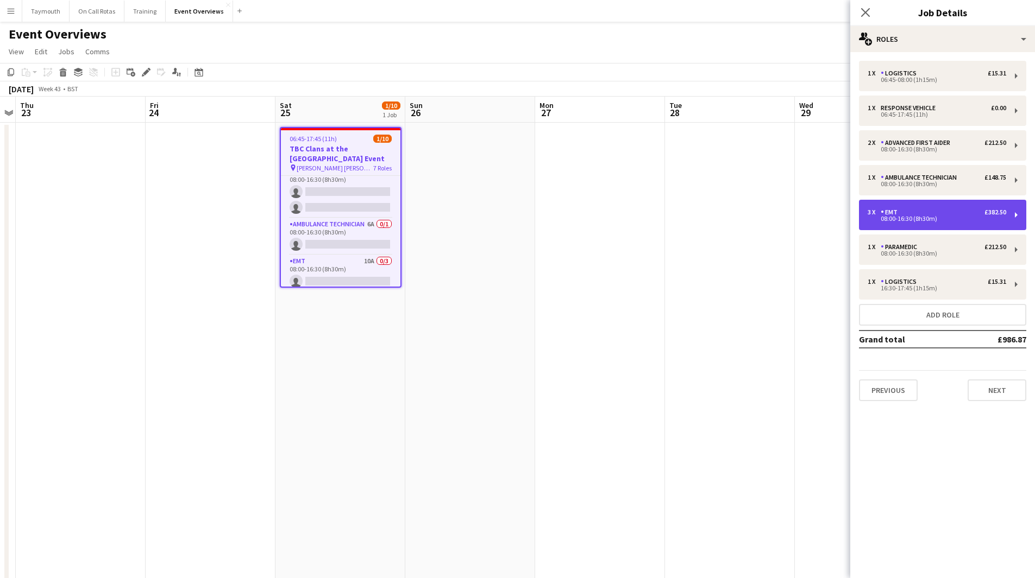
click at [936, 203] on div "3 x EMT £382.50 08:00-16:30 (8h30m)" at bounding box center [942, 215] width 167 height 30
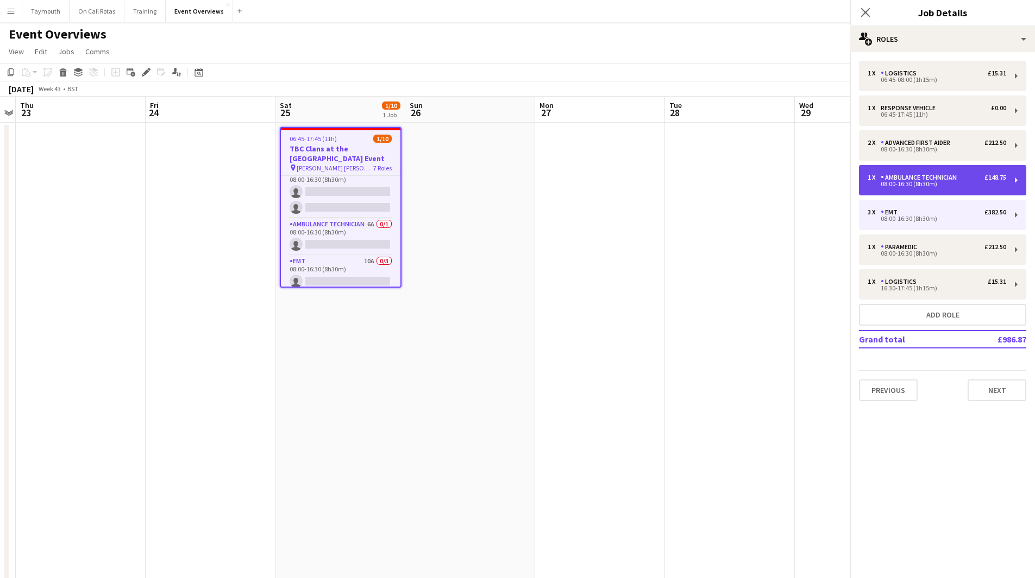
click at [934, 187] on div "08:00-16:30 (8h30m)" at bounding box center [936, 183] width 139 height 5
type input "**********"
type input "******"
type input "*"
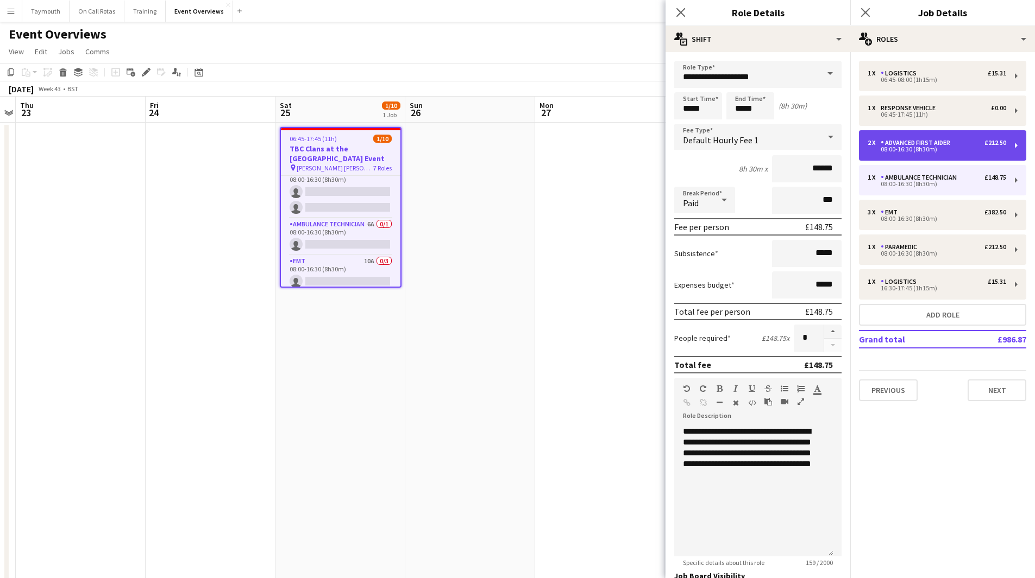
click at [935, 150] on div "08:00-16:30 (8h30m)" at bounding box center [936, 149] width 139 height 5
type input "**********"
type input "******"
type input "*"
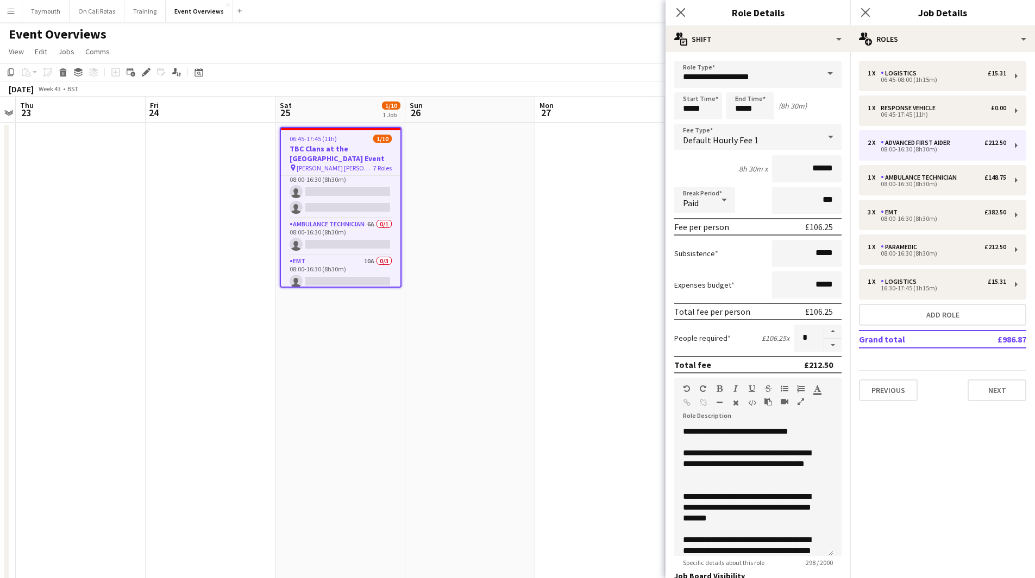
click at [489, 225] on app-date-cell at bounding box center [470, 588] width 130 height 930
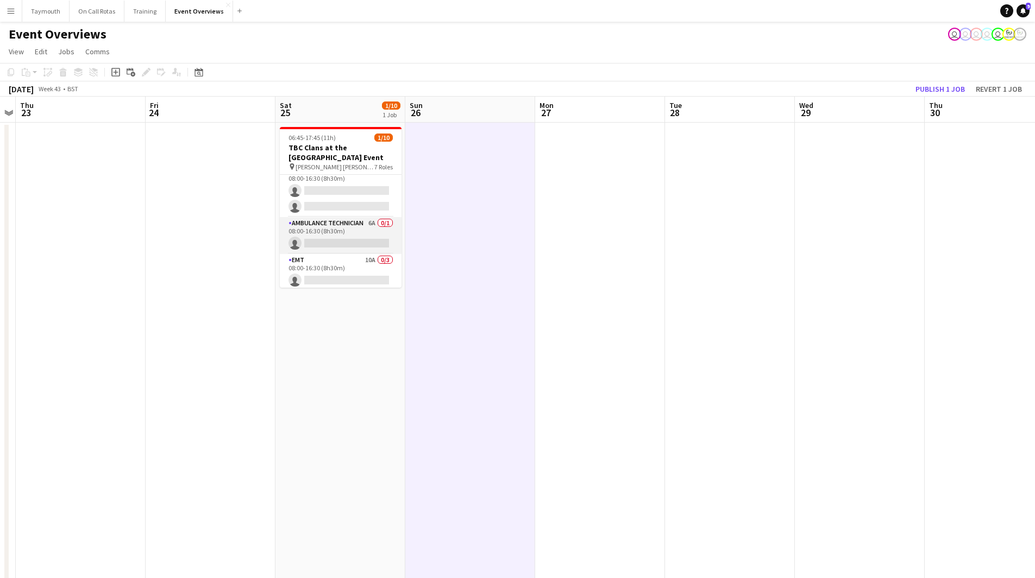
click at [348, 242] on app-card-role "Ambulance Technician 6A 0/1 08:00-16:30 (8h30m) single-neutral-actions" at bounding box center [341, 235] width 122 height 37
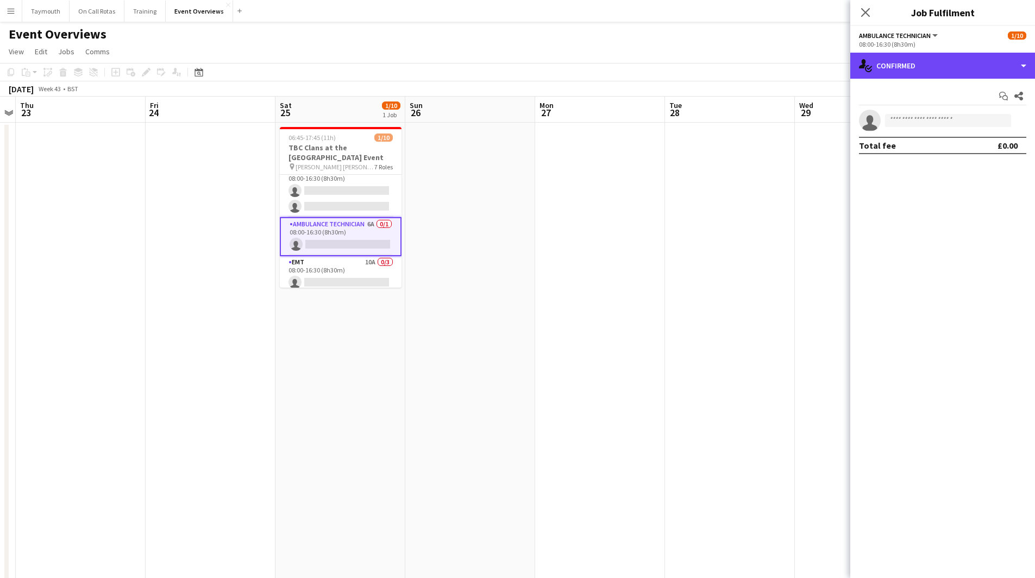
drag, startPoint x: 945, startPoint y: 72, endPoint x: 961, endPoint y: 87, distance: 22.7
click at [946, 73] on div "single-neutral-actions-check-2 Confirmed" at bounding box center [942, 66] width 185 height 26
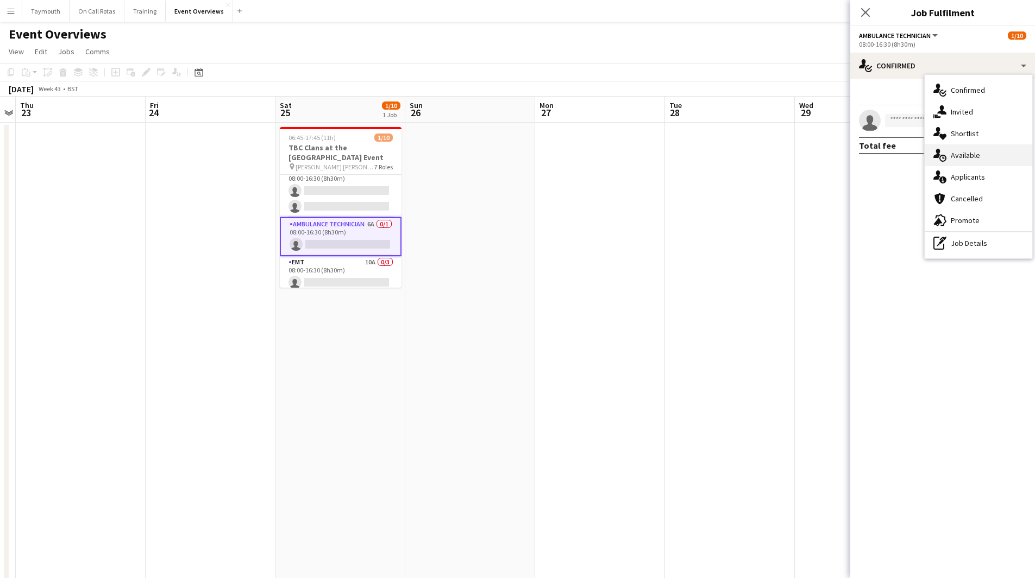
click at [985, 166] on div "single-neutral-actions-upload Available" at bounding box center [978, 155] width 108 height 22
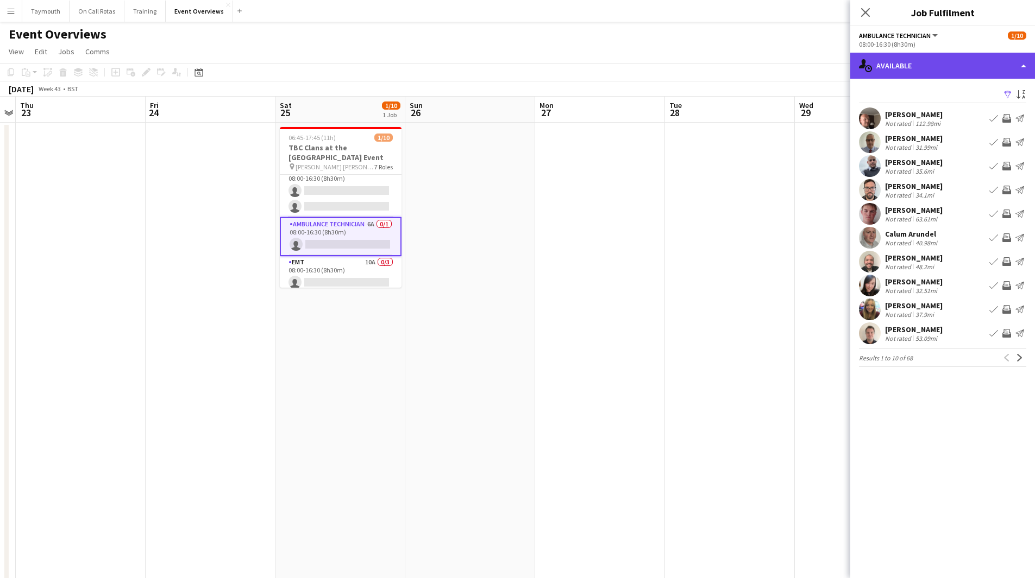
click at [954, 56] on div "single-neutral-actions-upload Available" at bounding box center [942, 66] width 185 height 26
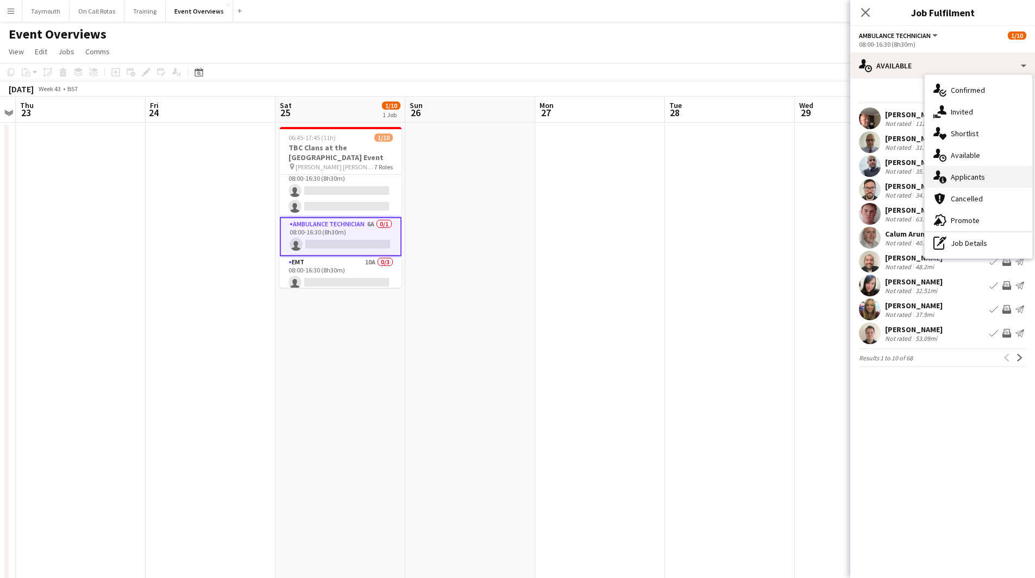
click at [962, 175] on div "single-neutral-actions-information Applicants" at bounding box center [978, 177] width 108 height 22
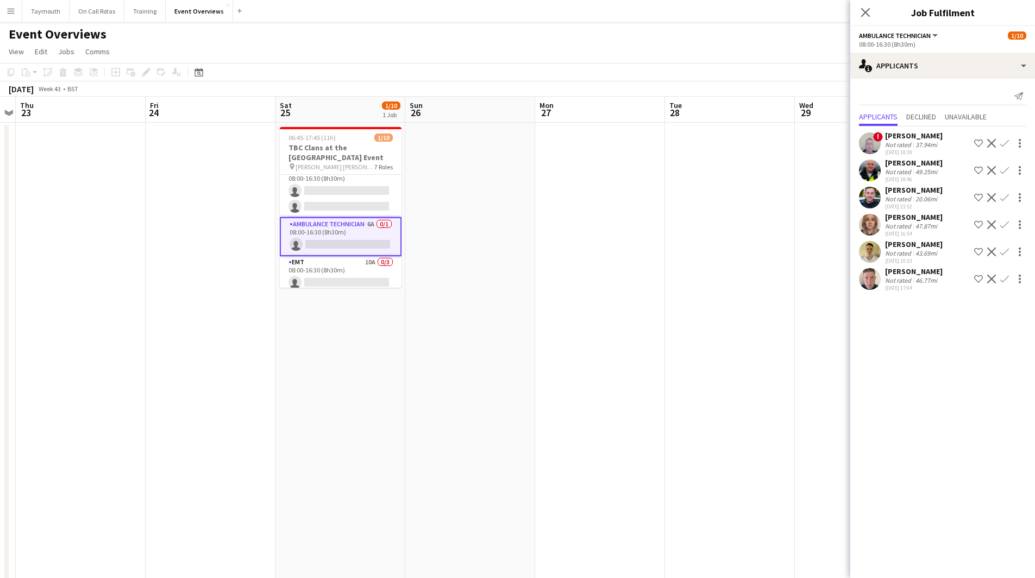
click at [927, 170] on div "49.25mi" at bounding box center [926, 172] width 26 height 8
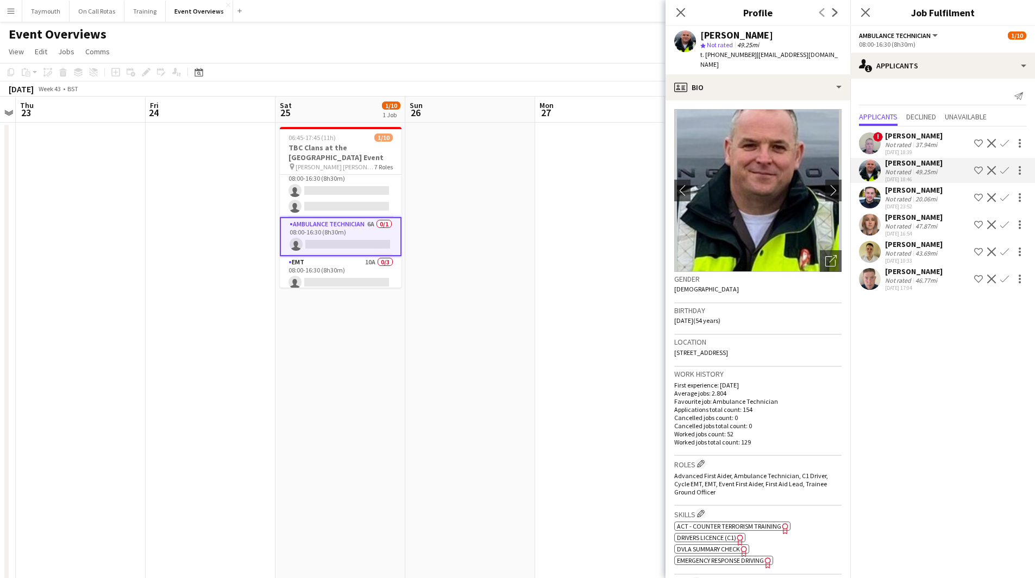
click at [919, 199] on div "20.06mi" at bounding box center [926, 199] width 26 height 8
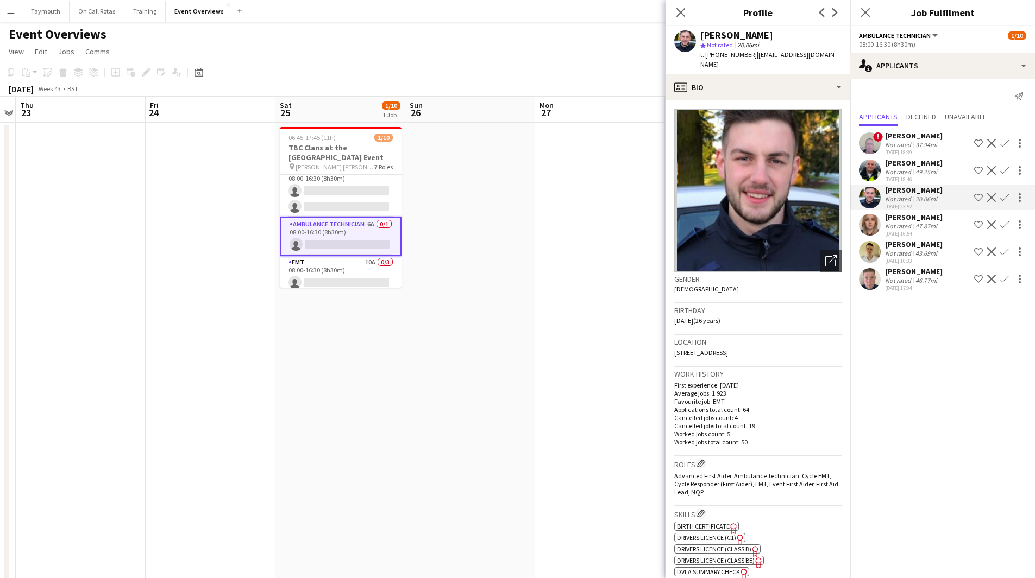
click at [921, 223] on div "47.87mi" at bounding box center [926, 226] width 26 height 8
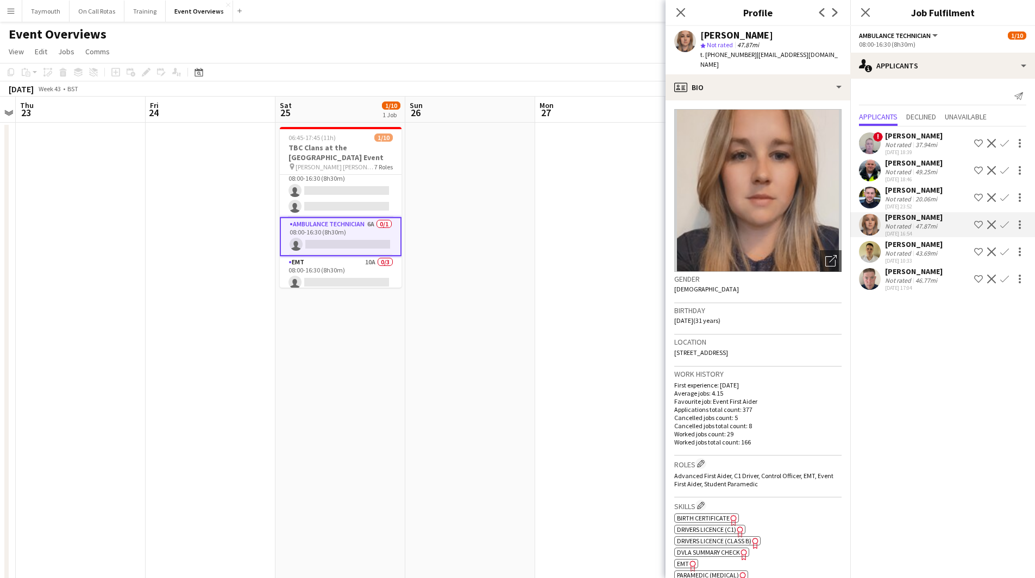
click at [909, 253] on div "Not rated" at bounding box center [899, 253] width 28 height 8
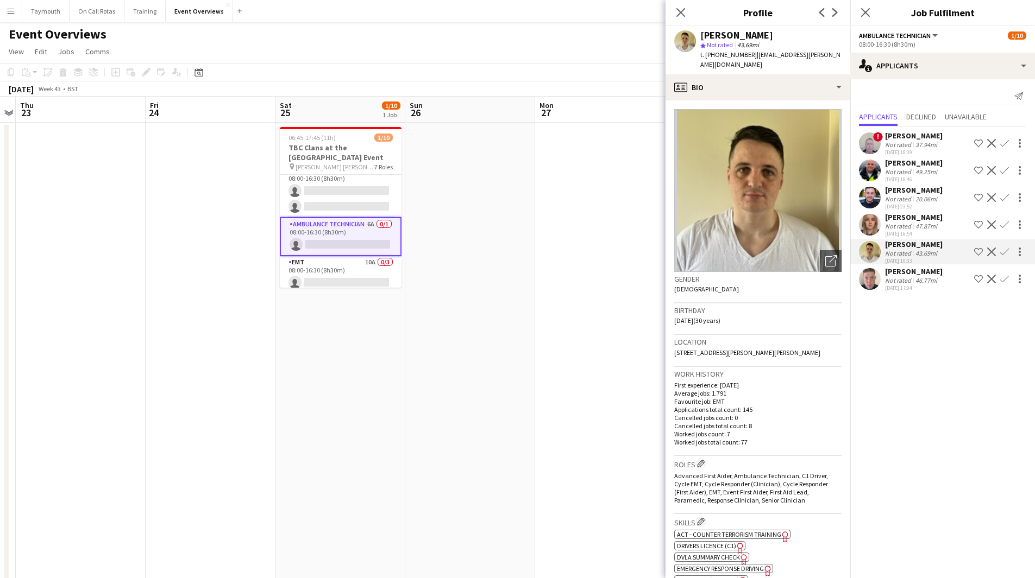
click at [913, 277] on div "46.77mi" at bounding box center [926, 280] width 26 height 8
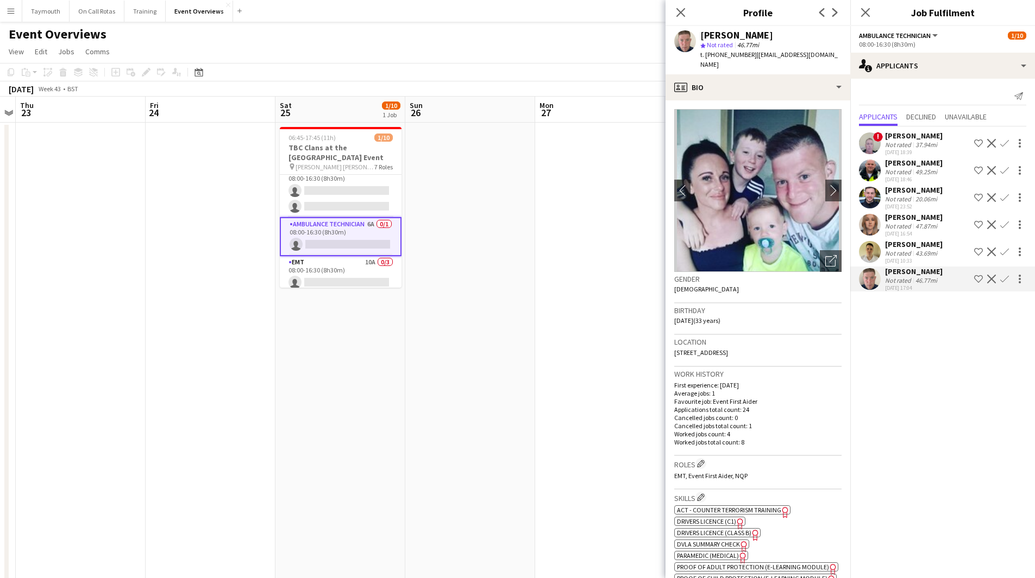
click at [535, 297] on app-date-cell at bounding box center [600, 588] width 130 height 930
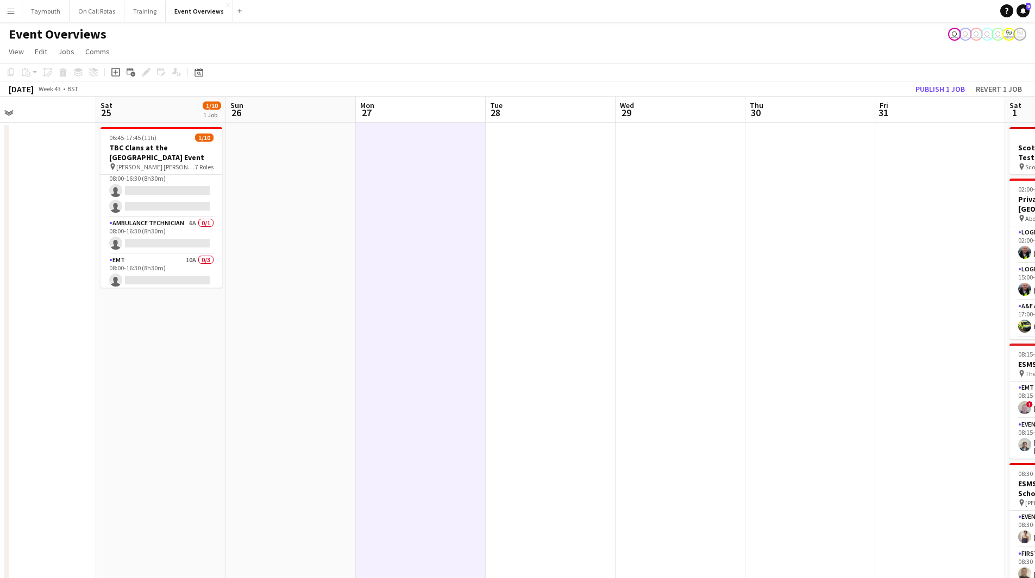
drag, startPoint x: 603, startPoint y: 363, endPoint x: 300, endPoint y: 373, distance: 303.8
click at [300, 373] on app-calendar-viewport "Tue 21 Wed 22 Thu 23 Fri 24 Sat 25 1/10 1 Job Sun 26 Mon 27 Tue 28 Wed 29 Thu 3…" at bounding box center [517, 575] width 1035 height 956
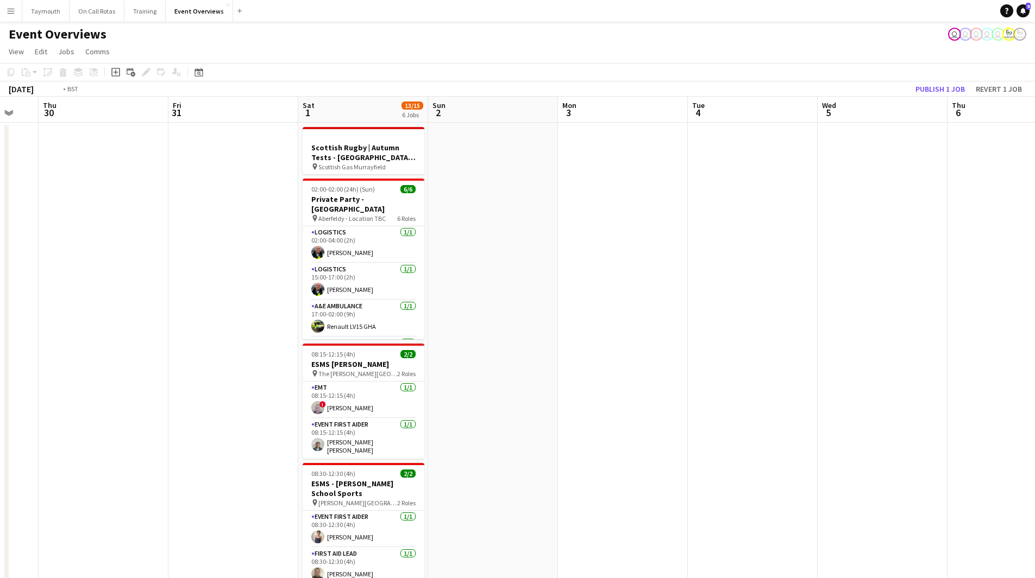
scroll to position [0, 319]
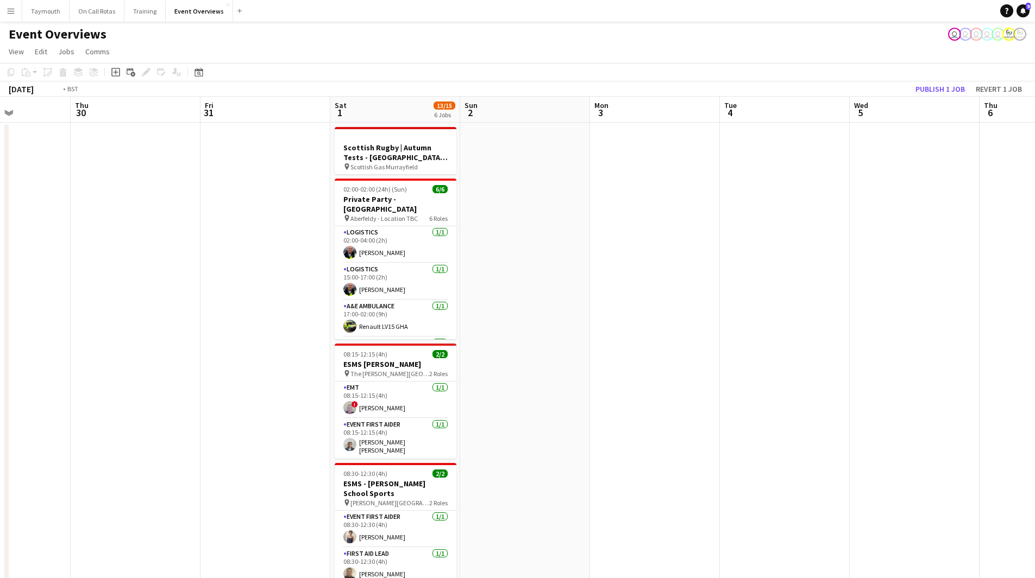
drag, startPoint x: 226, startPoint y: 336, endPoint x: 839, endPoint y: 321, distance: 613.4
click at [868, 328] on app-calendar-viewport "Mon 27 Tue 28 Wed 29 Thu 30 Fri 31 Sat 1 13/15 6 Jobs Sun 2 Mon 3 Tue 4 Wed 5 T…" at bounding box center [517, 575] width 1035 height 956
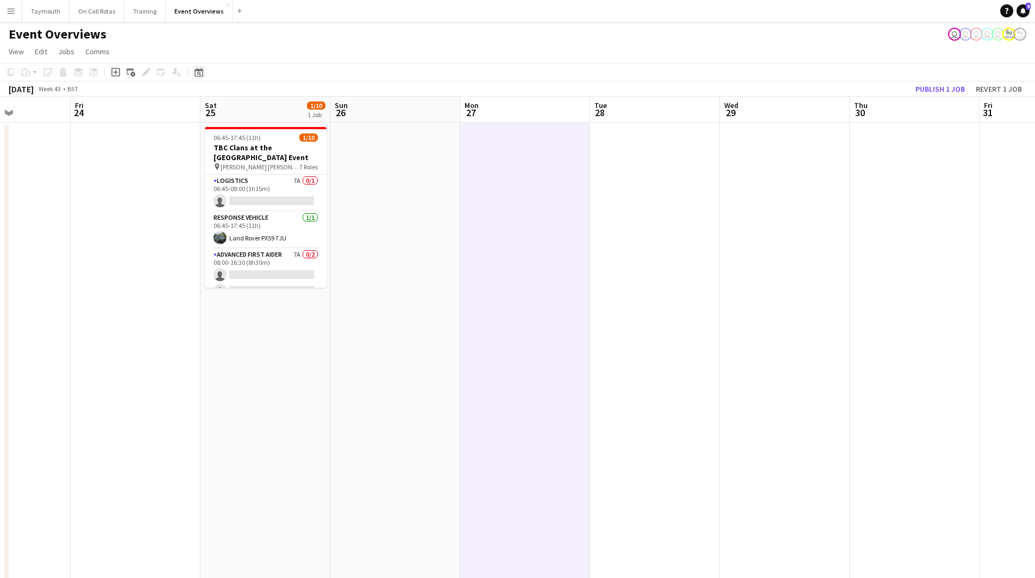
click at [205, 77] on div "Date picker" at bounding box center [198, 72] width 13 height 13
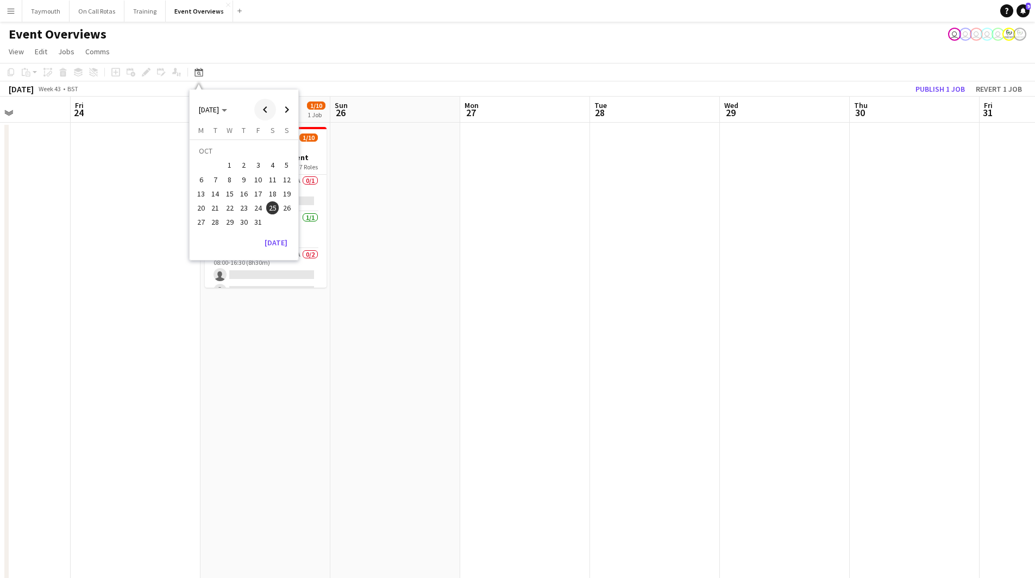
click at [265, 110] on span "Previous month" at bounding box center [265, 110] width 22 height 22
click at [288, 111] on span "Next month" at bounding box center [287, 110] width 22 height 22
click at [212, 165] on span "2" at bounding box center [215, 165] width 13 height 13
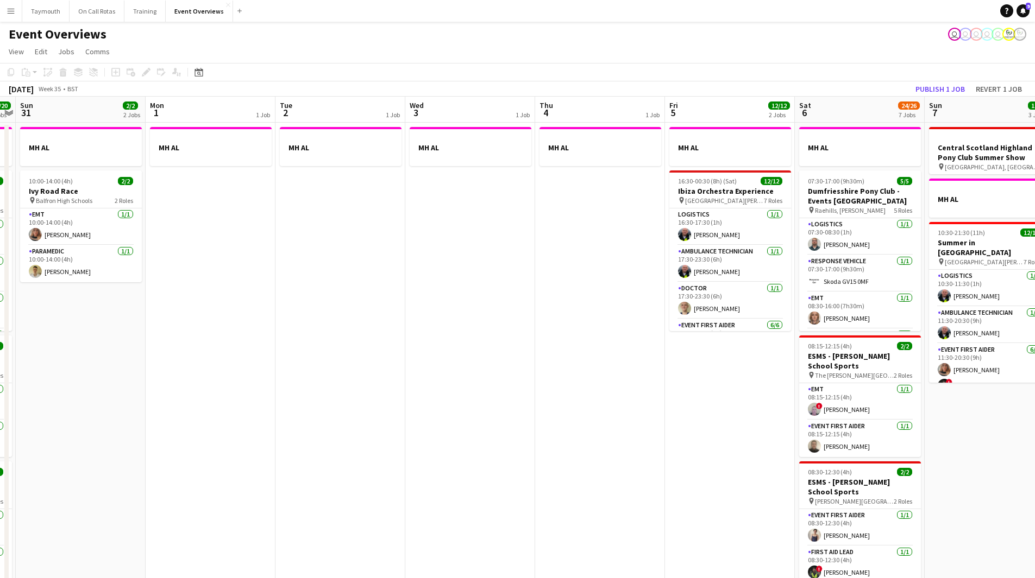
click at [322, 202] on app-date-cell "MH AL" at bounding box center [340, 588] width 130 height 930
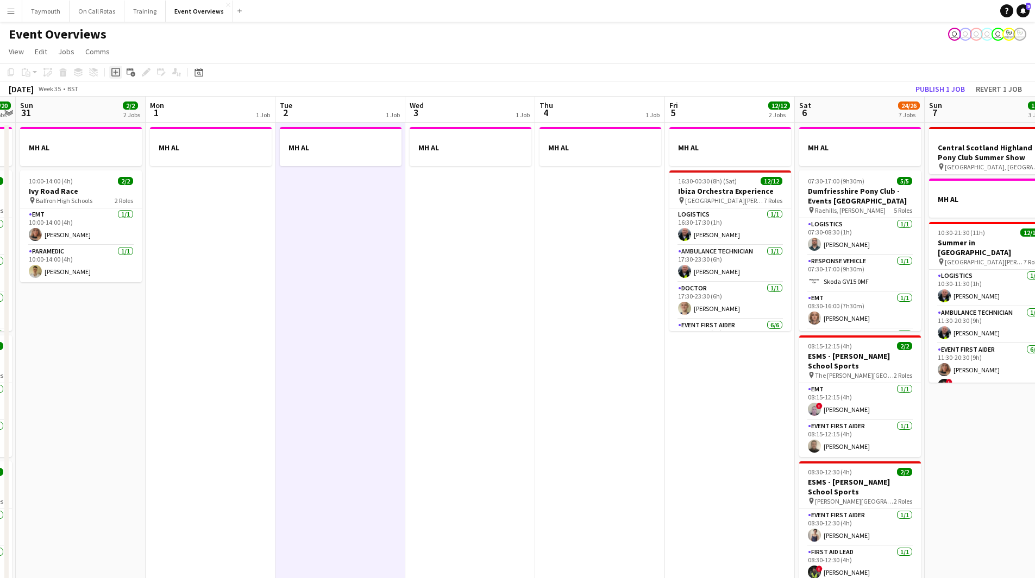
click at [117, 76] on icon at bounding box center [115, 72] width 9 height 9
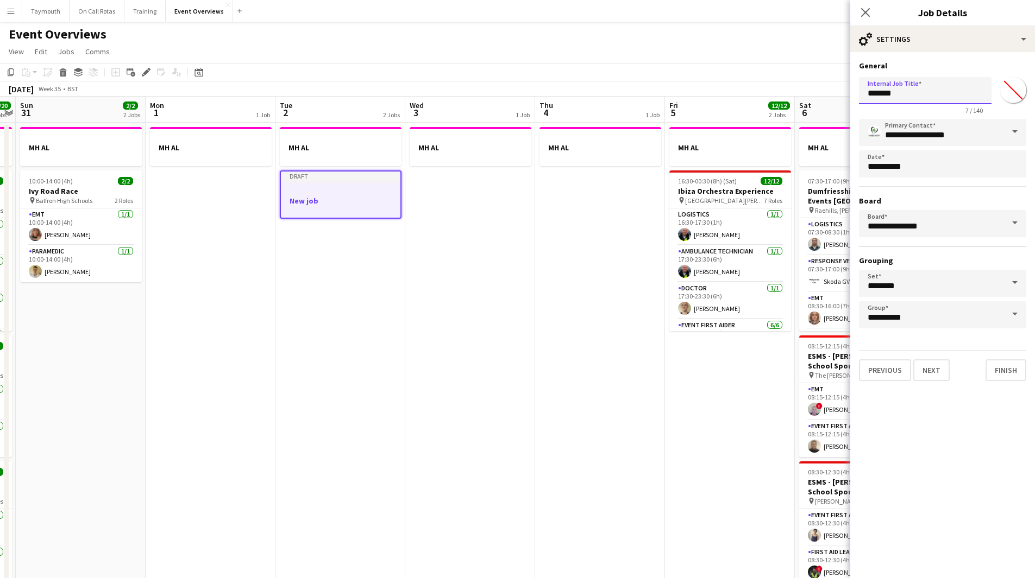
drag, startPoint x: 967, startPoint y: 90, endPoint x: 684, endPoint y: 67, distance: 283.4
click at [702, 80] on body "Menu Boards Boards Boards All jobs Status Workforce Workforce My Workforce Recr…" at bounding box center [517, 526] width 1035 height 1053
type input "*"
type input "**********"
click at [944, 372] on button "Next" at bounding box center [931, 371] width 36 height 22
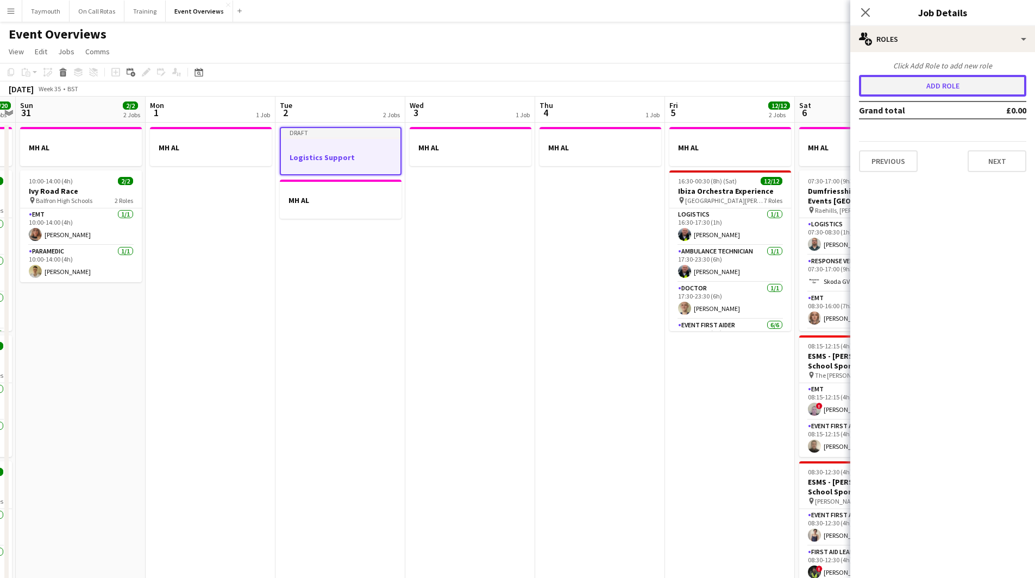
click at [965, 89] on button "Add role" at bounding box center [942, 86] width 167 height 22
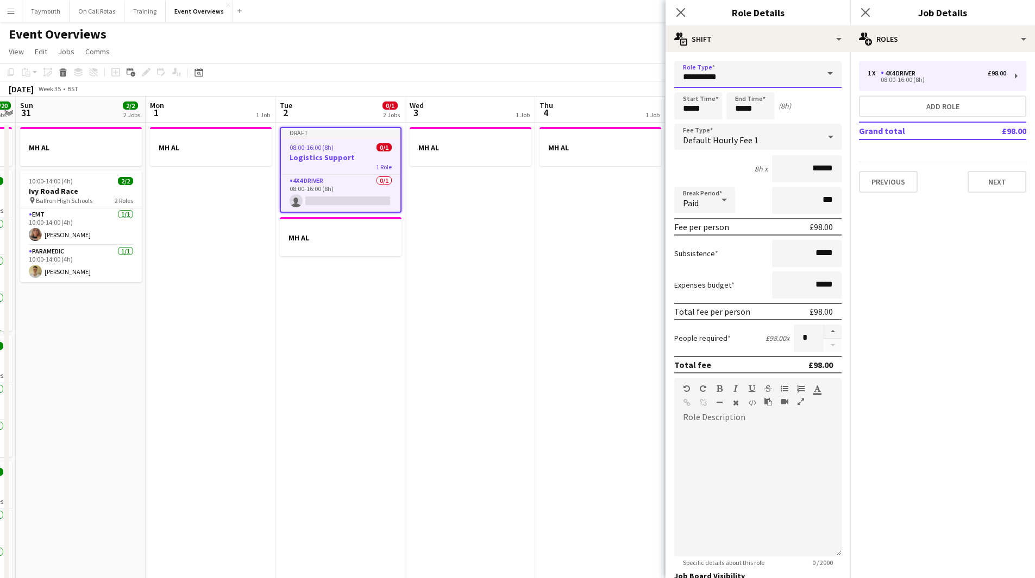
drag, startPoint x: 798, startPoint y: 75, endPoint x: 475, endPoint y: 80, distance: 323.2
click at [479, 80] on body "Menu Boards Boards Boards All jobs Status Workforce Workforce My Workforce Recr…" at bounding box center [517, 526] width 1035 height 1053
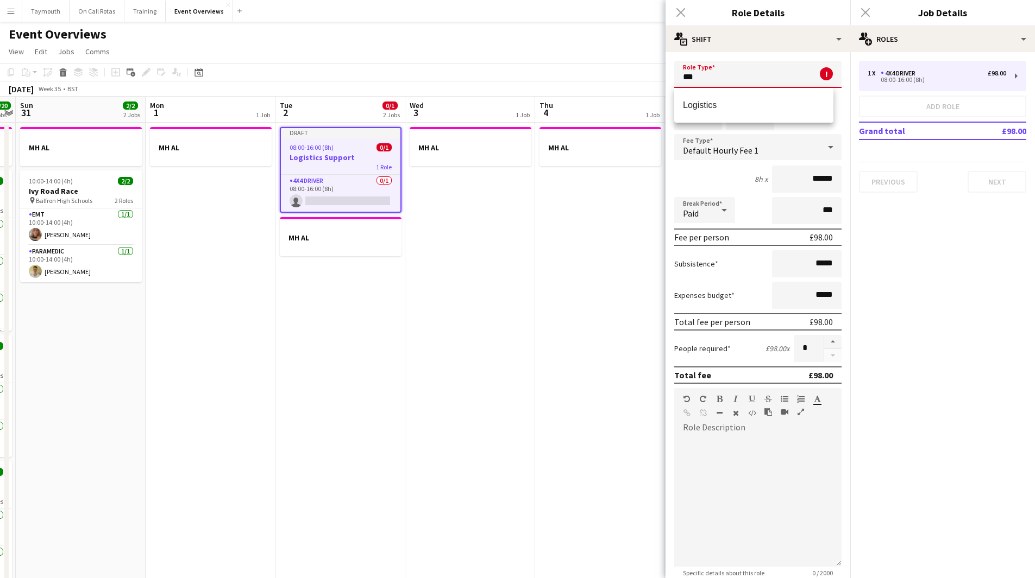
drag, startPoint x: 612, startPoint y: 65, endPoint x: 538, endPoint y: 57, distance: 74.8
click at [538, 57] on body "Menu Boards Boards Boards All jobs Status Workforce Workforce My Workforce Recr…" at bounding box center [517, 526] width 1035 height 1053
click at [727, 104] on span "C1 Driver" at bounding box center [754, 105] width 142 height 10
type input "*********"
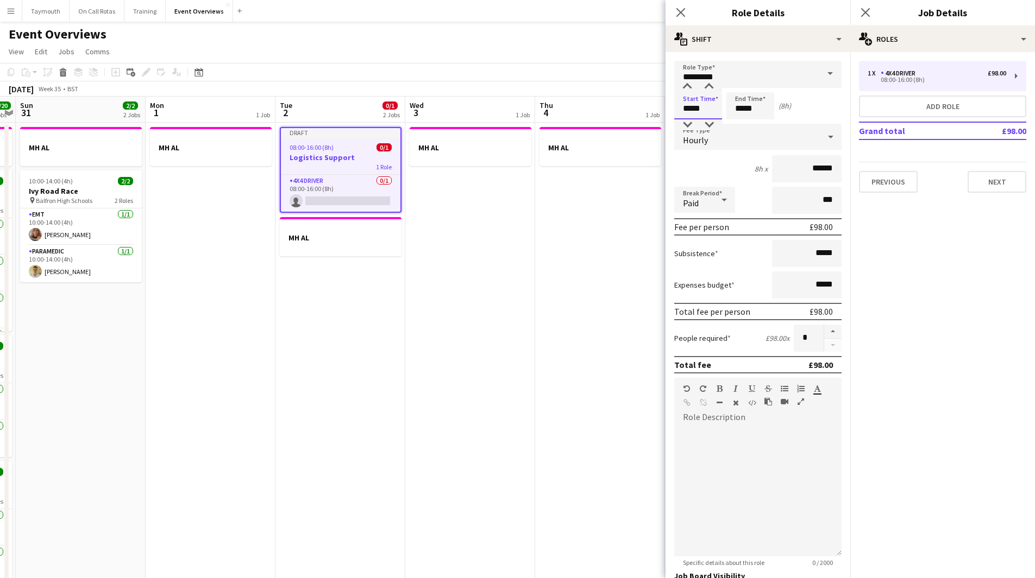
drag, startPoint x: 713, startPoint y: 106, endPoint x: 467, endPoint y: 87, distance: 246.8
click at [483, 94] on body "Menu Boards Boards Boards All jobs Status Workforce Workforce My Workforce Recr…" at bounding box center [517, 526] width 1035 height 1053
type input "*****"
click at [752, 430] on div at bounding box center [757, 491] width 167 height 130
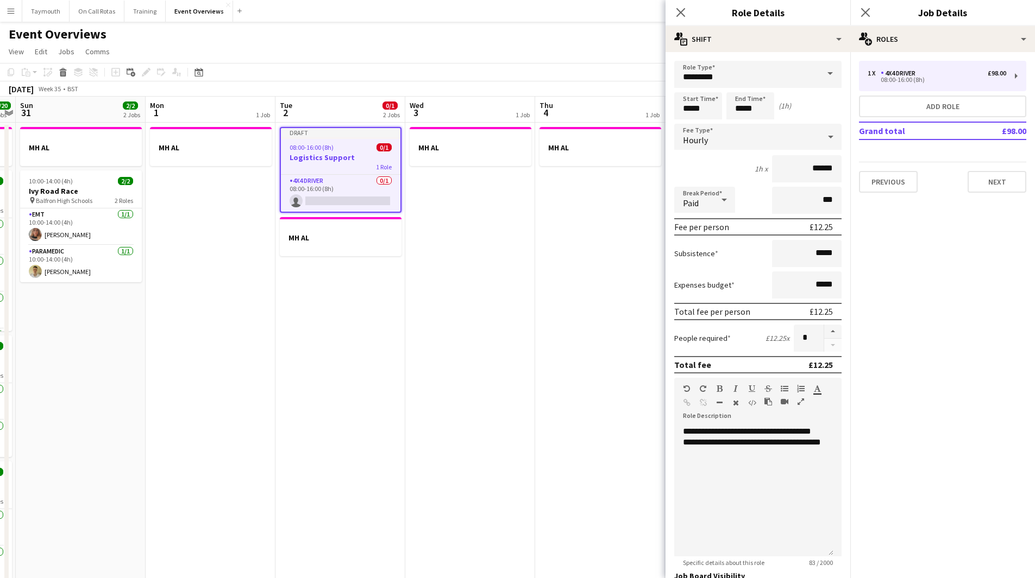
click at [546, 313] on app-date-cell "MH AL" at bounding box center [600, 588] width 130 height 930
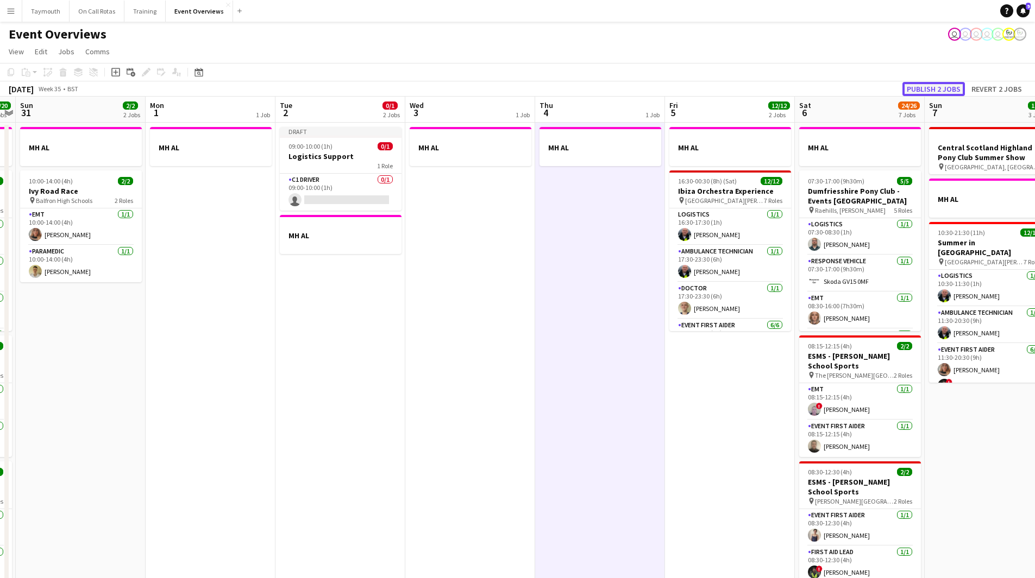
click at [920, 89] on button "Publish 2 jobs" at bounding box center [933, 89] width 62 height 14
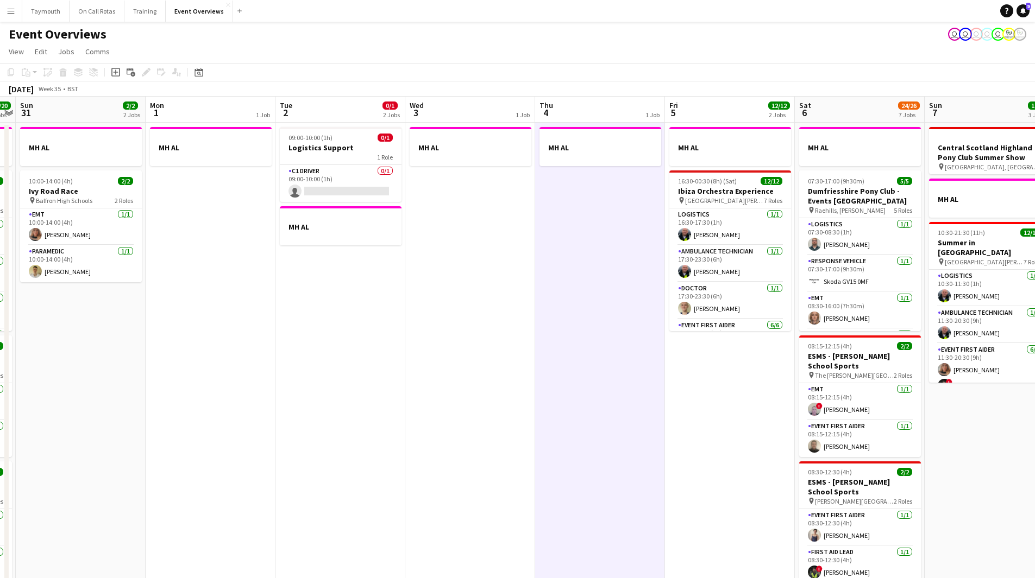
click at [444, 363] on app-date-cell "MH AL" at bounding box center [470, 588] width 130 height 930
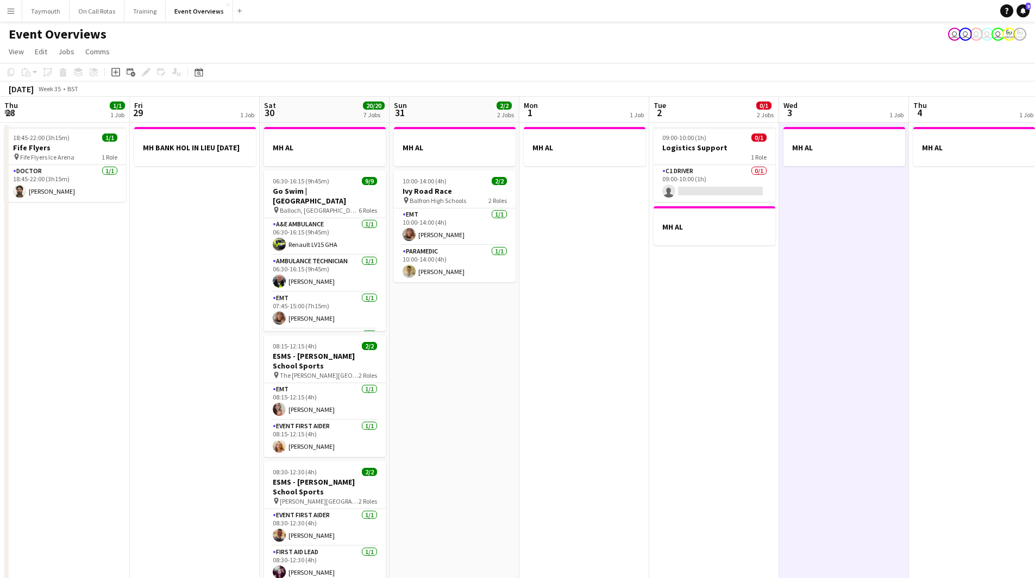
scroll to position [0, 281]
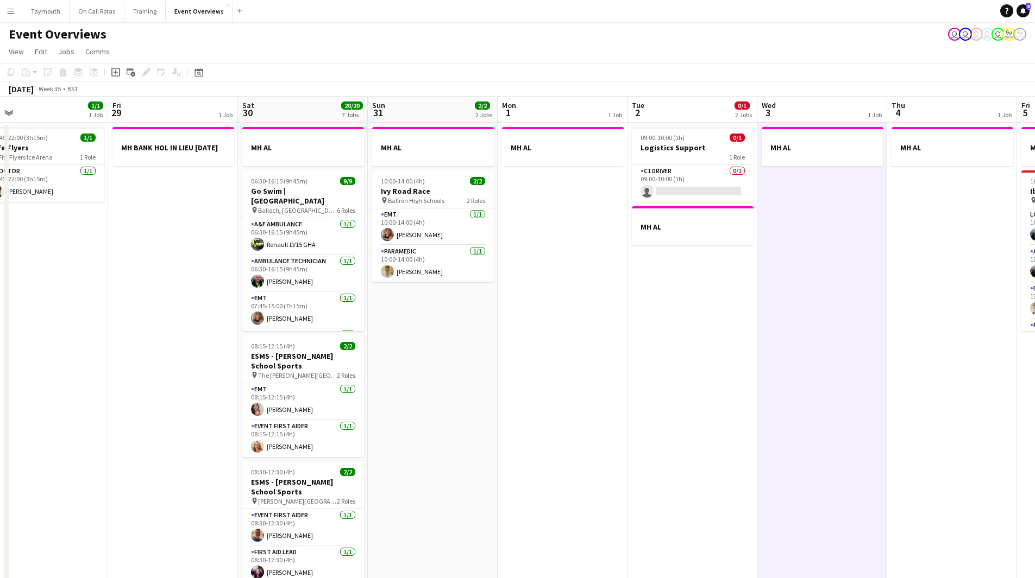
drag, startPoint x: 306, startPoint y: 371, endPoint x: 658, endPoint y: 368, distance: 352.0
click at [658, 368] on app-calendar-viewport "Tue 26 Wed 27 Thu 28 1/1 1 Job Fri 29 1 Job Sat 30 20/20 7 Jobs Sun 31 2/2 2 Jo…" at bounding box center [517, 575] width 1035 height 956
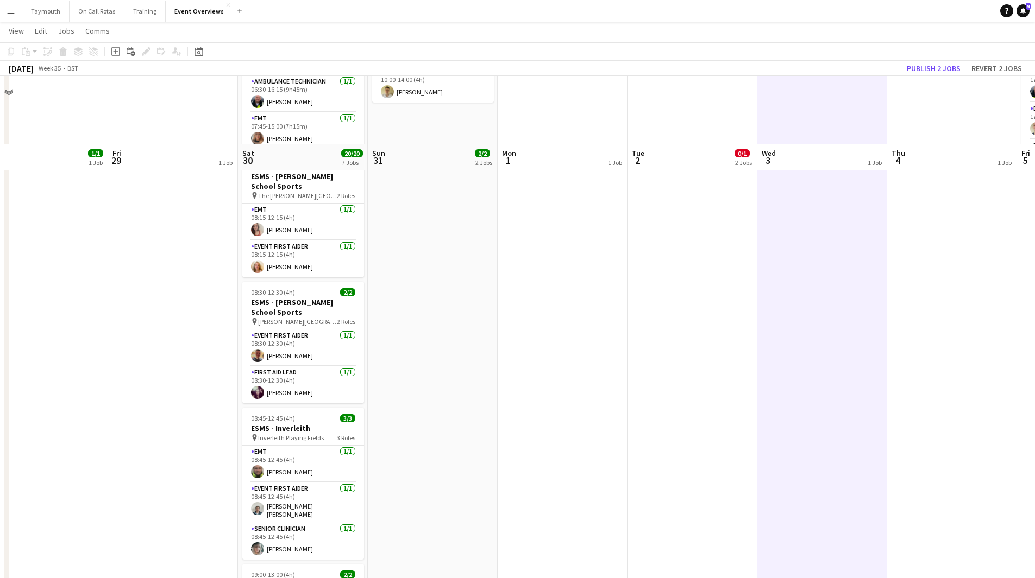
scroll to position [0, 0]
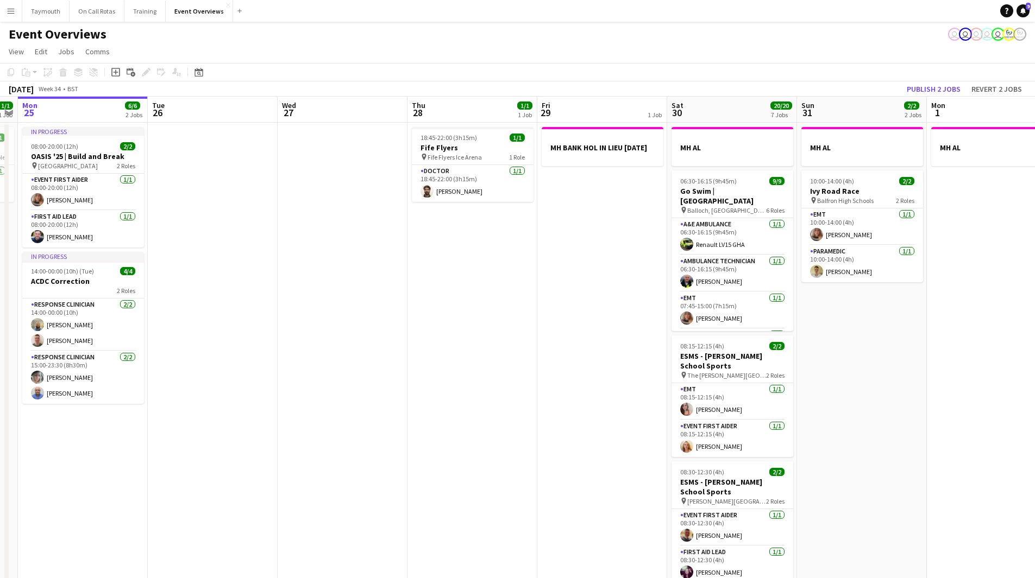
drag, startPoint x: 490, startPoint y: 380, endPoint x: 919, endPoint y: 375, distance: 429.1
click at [919, 375] on app-calendar-viewport "Sat 23 13/13 6 Jobs Sun 24 1/1 1 Job Mon 25 6/6 2 Jobs Tue 26 Wed 27 Thu 28 1/1…" at bounding box center [517, 575] width 1035 height 956
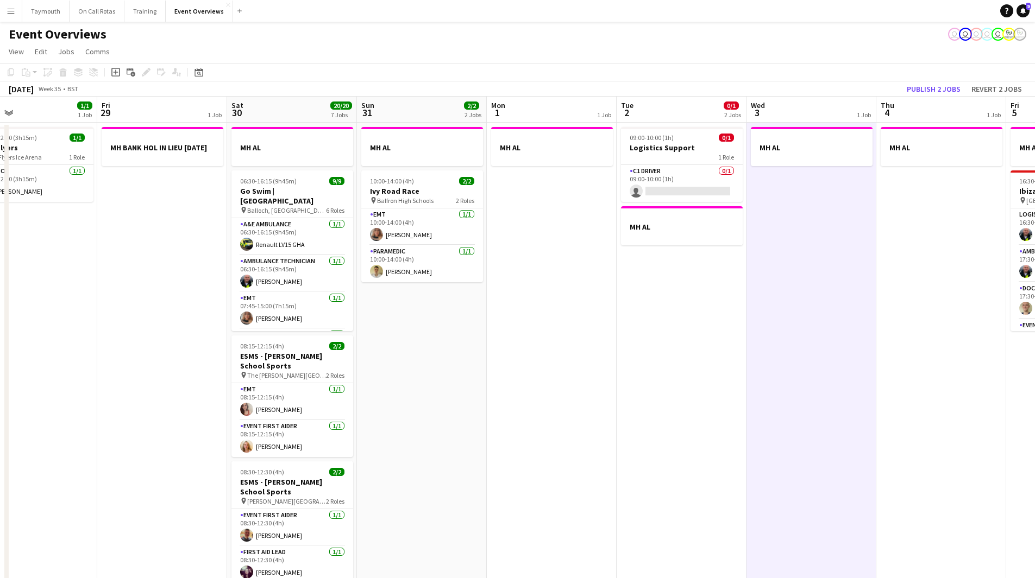
drag, startPoint x: 919, startPoint y: 375, endPoint x: 477, endPoint y: 424, distance: 444.3
click at [477, 424] on app-calendar-viewport "Mon 25 6/6 2 Jobs Tue 26 Wed 27 Thu 28 1/1 1 Job Fri 29 1 Job Sat 30 20/20 7 Jo…" at bounding box center [517, 575] width 1035 height 956
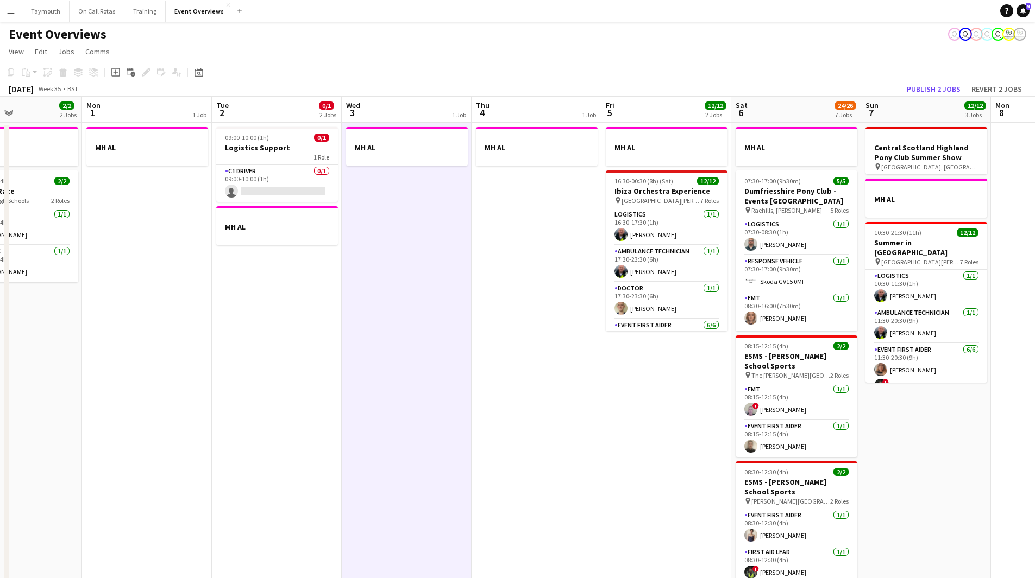
drag, startPoint x: 726, startPoint y: 379, endPoint x: 322, endPoint y: 419, distance: 406.2
click at [322, 419] on app-calendar-viewport "Fri 29 1 Job Sat 30 20/20 7 Jobs Sun 31 2/2 2 Jobs Mon 1 1 Job Tue 2 0/1 2 Jobs…" at bounding box center [517, 575] width 1035 height 956
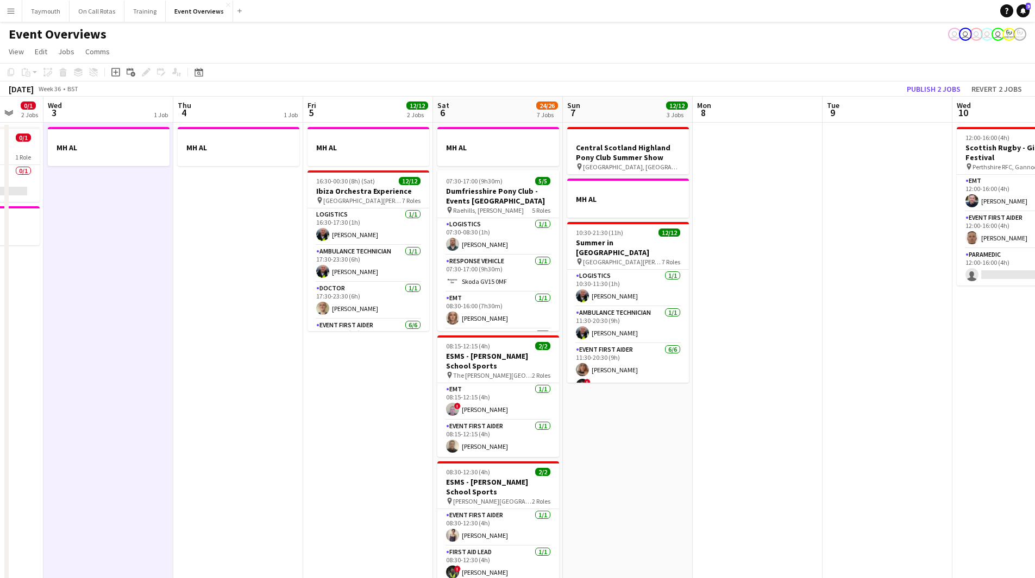
drag, startPoint x: 325, startPoint y: 395, endPoint x: 187, endPoint y: 404, distance: 138.2
click at [188, 404] on app-calendar-viewport "Sun 31 2/2 2 Jobs Mon 1 1 Job Tue 2 0/1 2 Jobs Wed 3 1 Job Thu 4 1 Job Fri 5 12…" at bounding box center [517, 575] width 1035 height 956
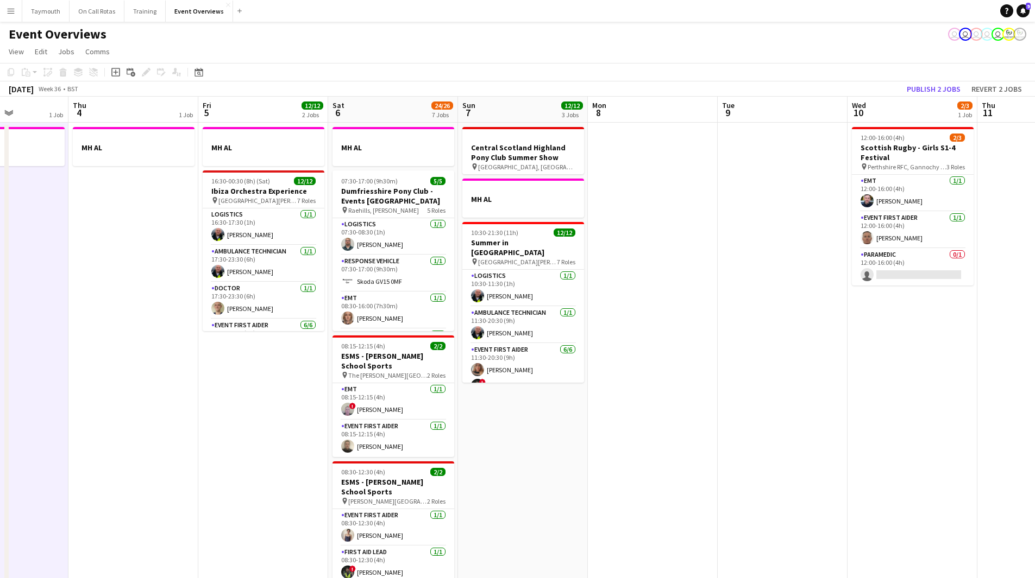
scroll to position [0, 351]
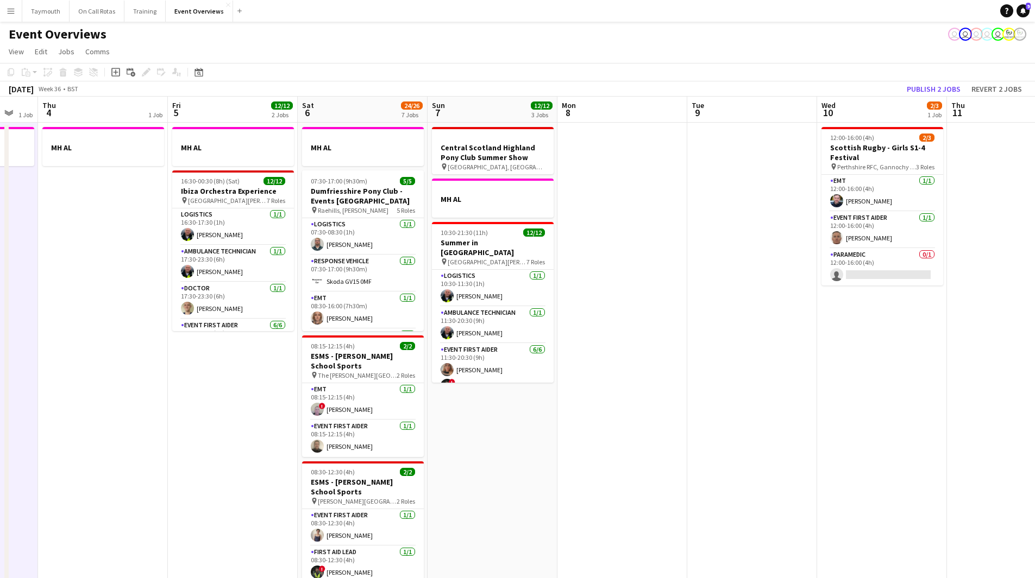
drag, startPoint x: 300, startPoint y: 407, endPoint x: 191, endPoint y: 418, distance: 109.2
click at [191, 418] on app-calendar-viewport "Mon 1 1 Job Tue 2 0/1 2 Jobs Wed 3 1 Job Thu 4 1 Job Fri 5 12/12 2 Jobs Sat 6 2…" at bounding box center [517, 575] width 1035 height 956
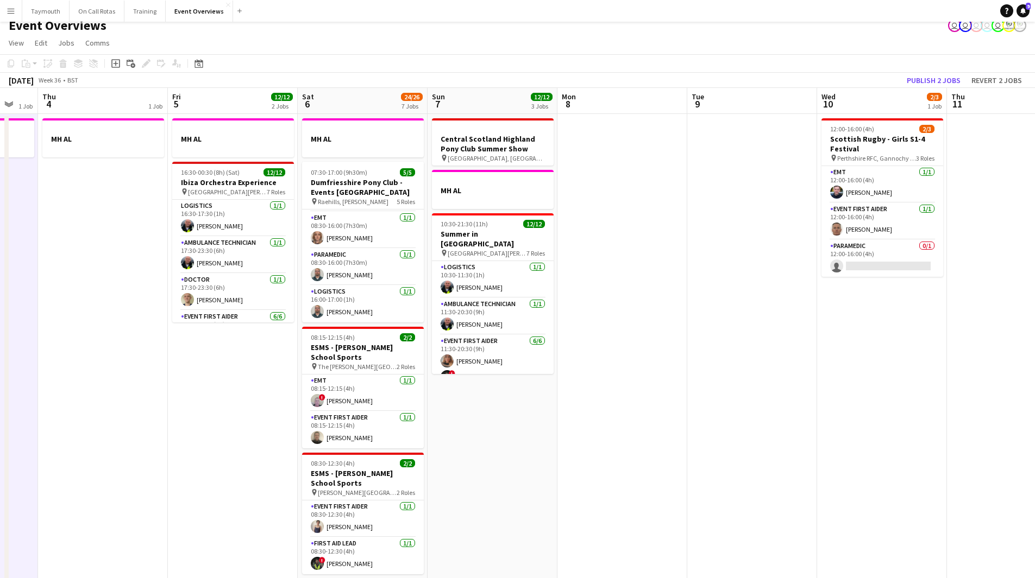
scroll to position [0, 0]
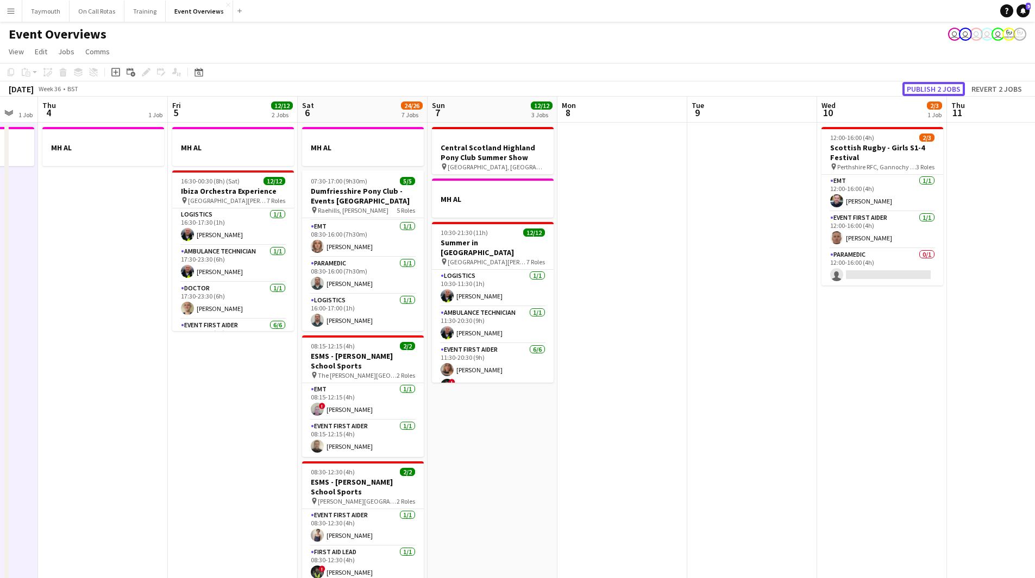
click at [930, 87] on button "Publish 2 jobs" at bounding box center [933, 89] width 62 height 14
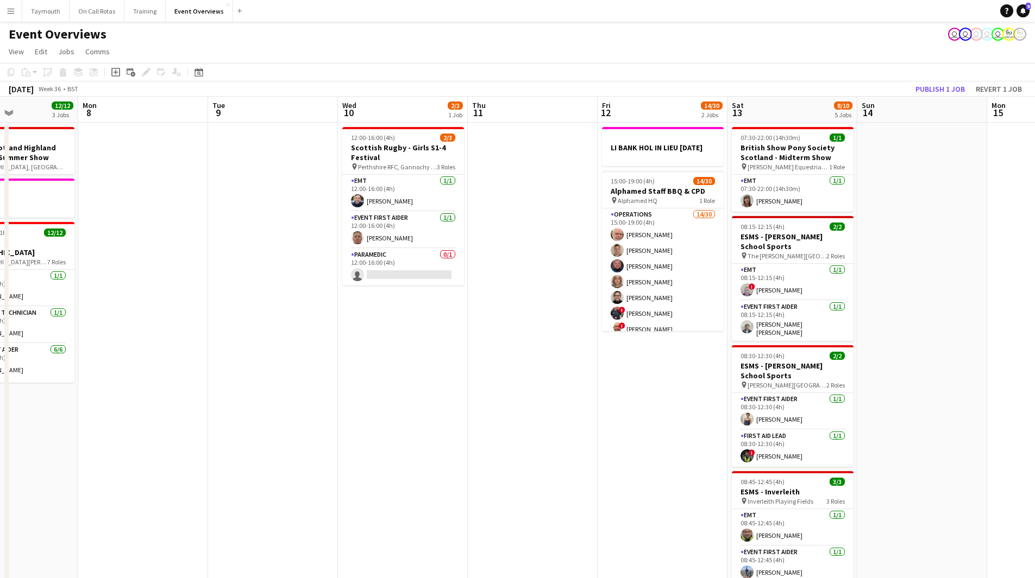
drag, startPoint x: 778, startPoint y: 341, endPoint x: 397, endPoint y: 354, distance: 381.0
click at [397, 354] on app-calendar-viewport "Thu 4 1 Job Fri 5 12/12 2 Jobs Sat 6 24/26 7 Jobs Sun 7 12/12 3 Jobs Mon 8 Tue …" at bounding box center [517, 575] width 1035 height 956
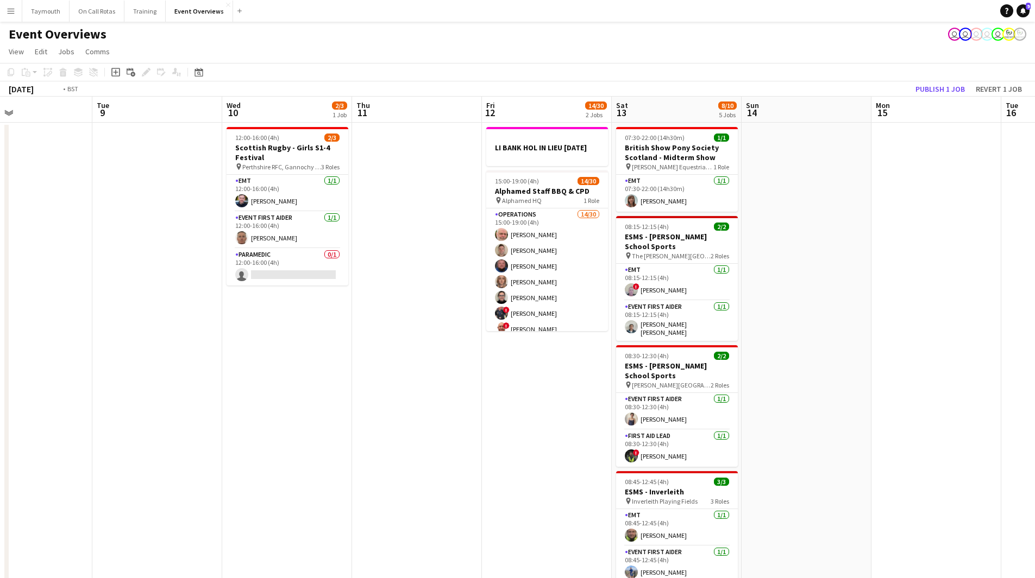
drag, startPoint x: 525, startPoint y: 346, endPoint x: 286, endPoint y: 345, distance: 238.4
click at [286, 345] on app-calendar-viewport "Fri 5 12/12 2 Jobs Sat 6 24/26 7 Jobs Sun 7 12/12 3 Jobs Mon 8 Tue 9 Wed 10 2/3…" at bounding box center [517, 575] width 1035 height 956
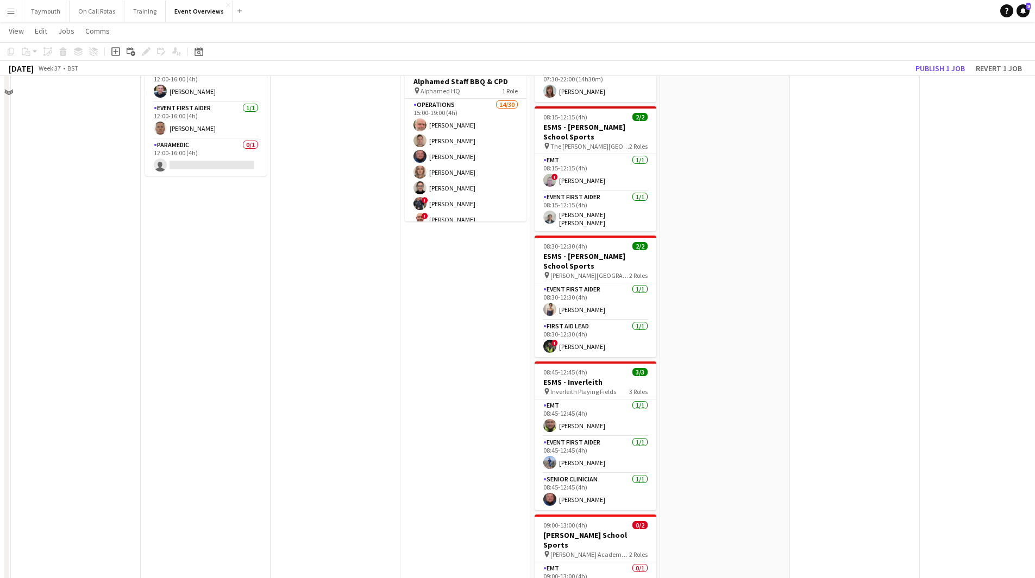
scroll to position [0, 0]
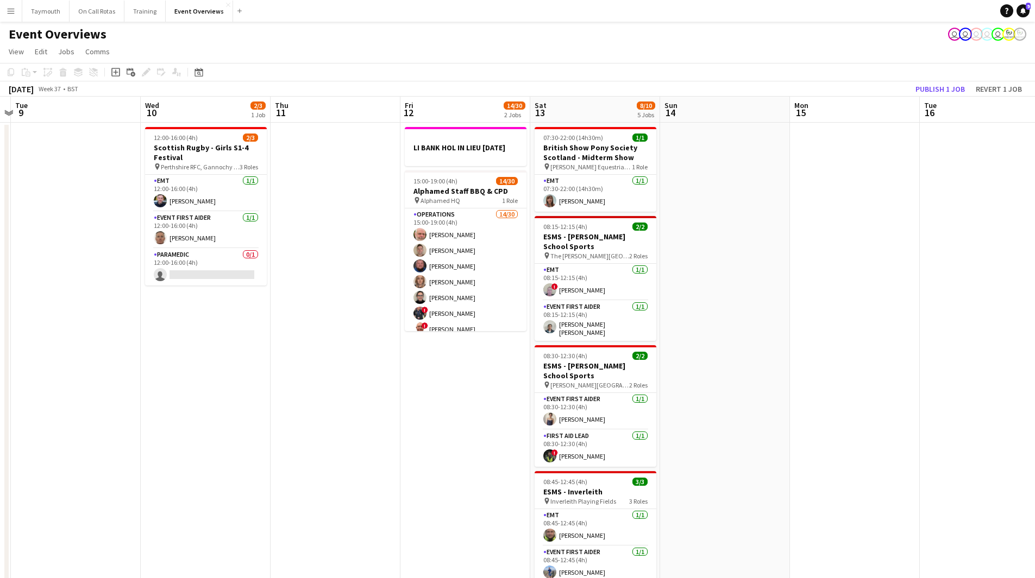
click at [299, 448] on app-date-cell at bounding box center [335, 588] width 130 height 930
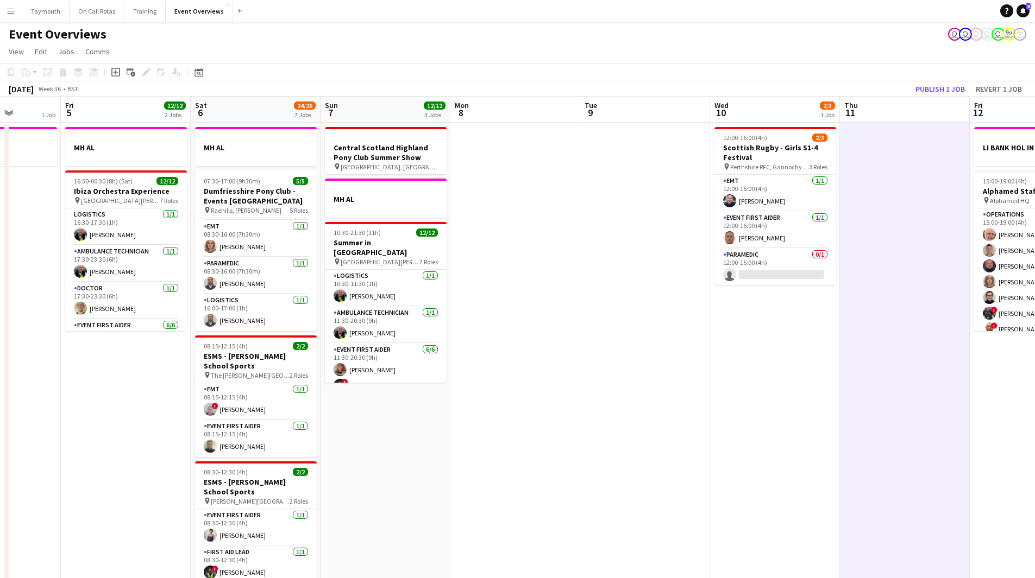
drag, startPoint x: 228, startPoint y: 446, endPoint x: 782, endPoint y: 437, distance: 554.1
click at [782, 437] on app-calendar-viewport "Wed 3 1 Job Thu 4 1 Job Fri 5 12/12 2 Jobs Sat 6 24/26 7 Jobs Sun 7 12/12 3 Job…" at bounding box center [517, 575] width 1035 height 956
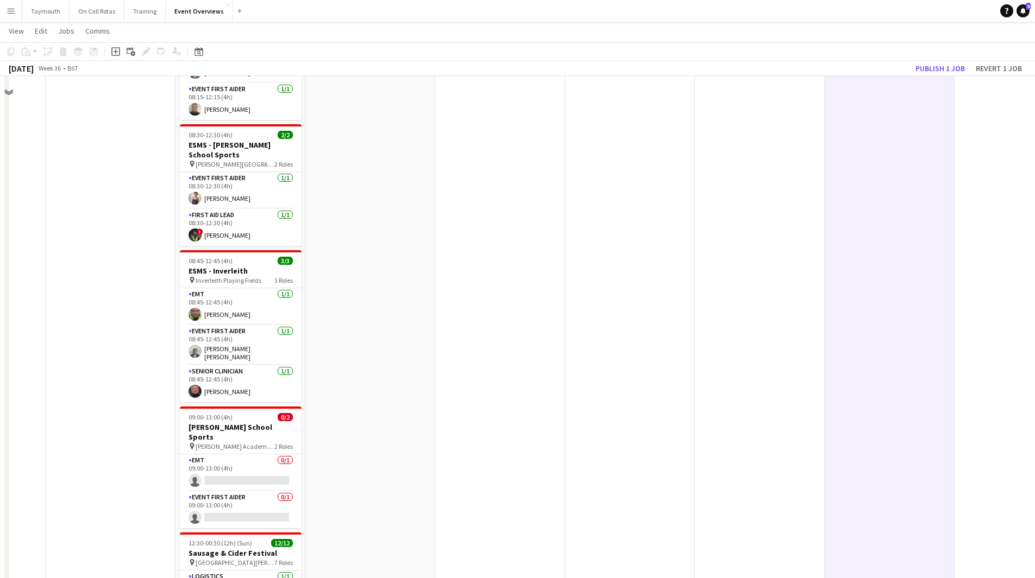
scroll to position [473, 0]
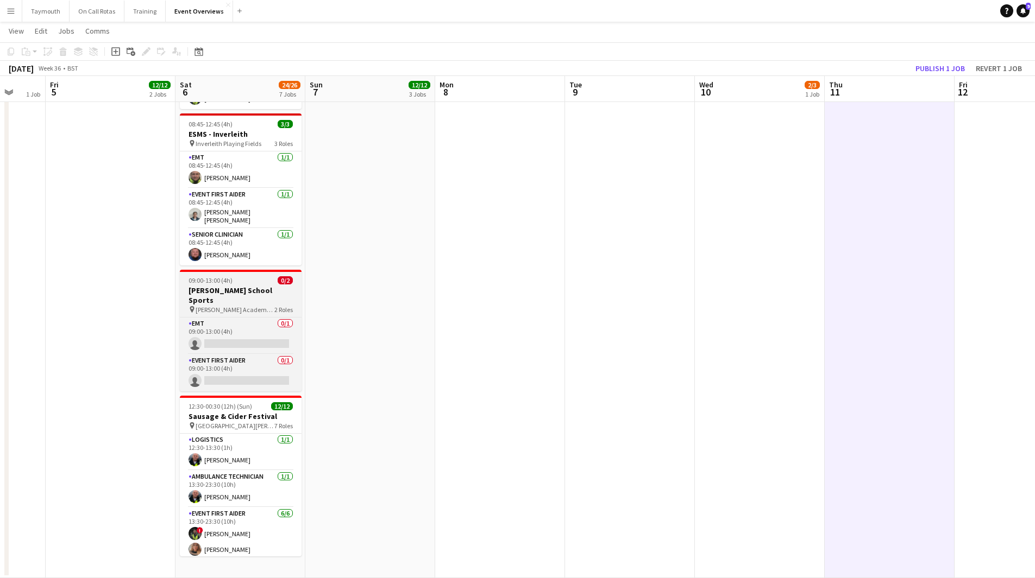
click at [266, 288] on h3 "[PERSON_NAME] School Sports" at bounding box center [241, 296] width 122 height 20
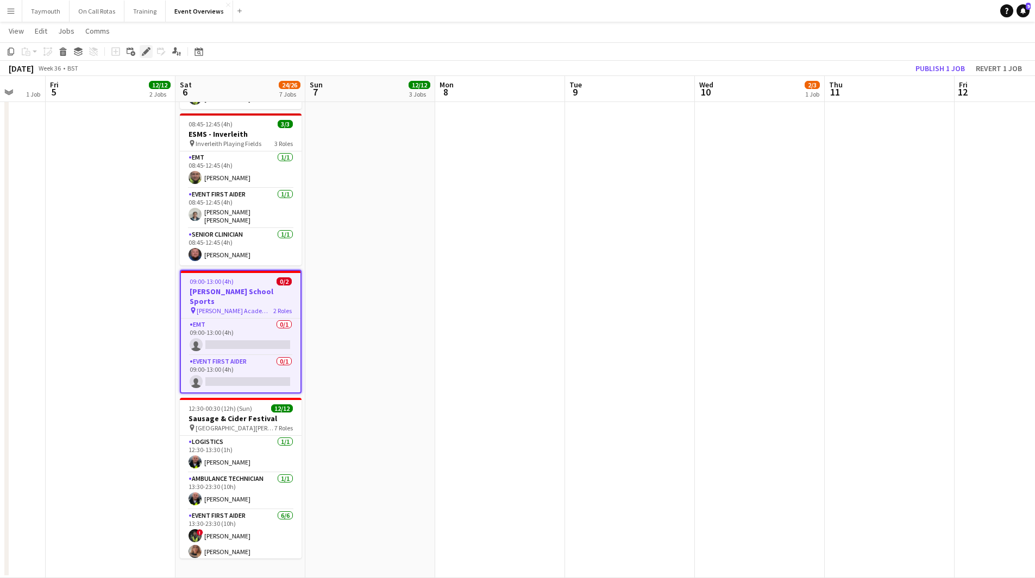
click at [143, 51] on icon "Edit" at bounding box center [146, 51] width 9 height 9
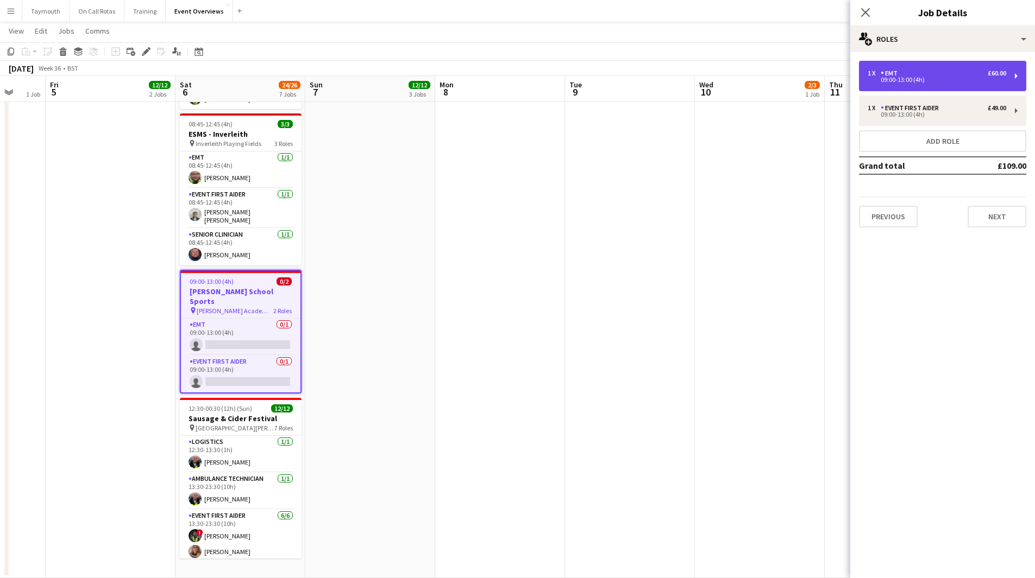
click at [967, 80] on div "09:00-13:00 (4h)" at bounding box center [936, 79] width 139 height 5
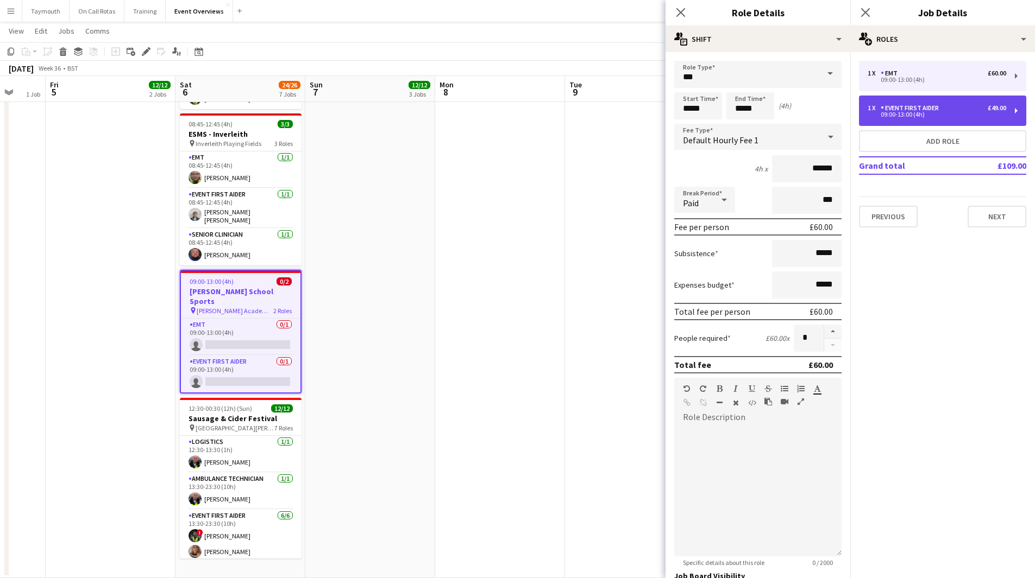
click at [961, 109] on div "1 x Event First Aider £49.00" at bounding box center [936, 108] width 139 height 8
type input "**********"
type input "******"
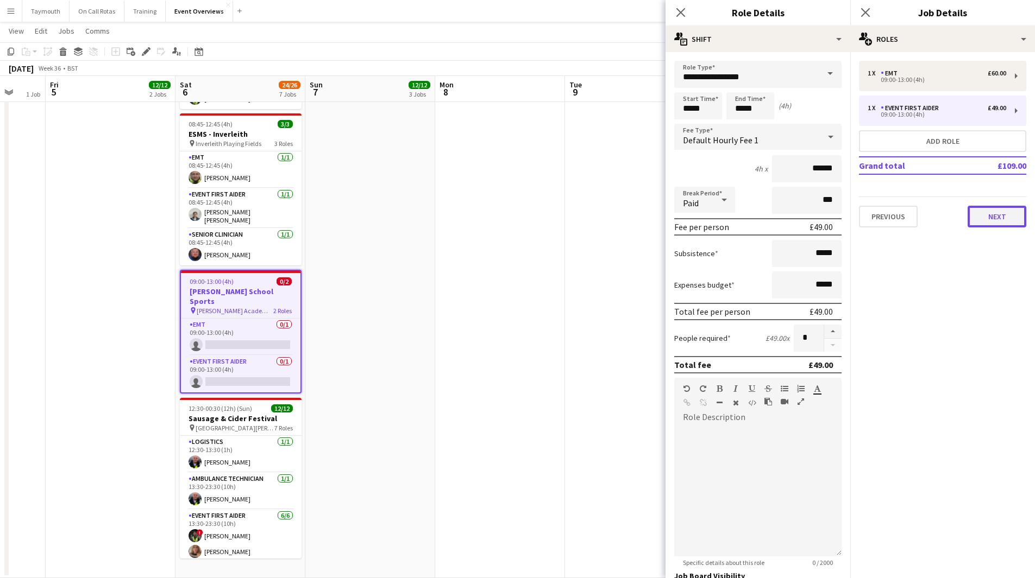
click at [1016, 226] on button "Next" at bounding box center [996, 217] width 59 height 22
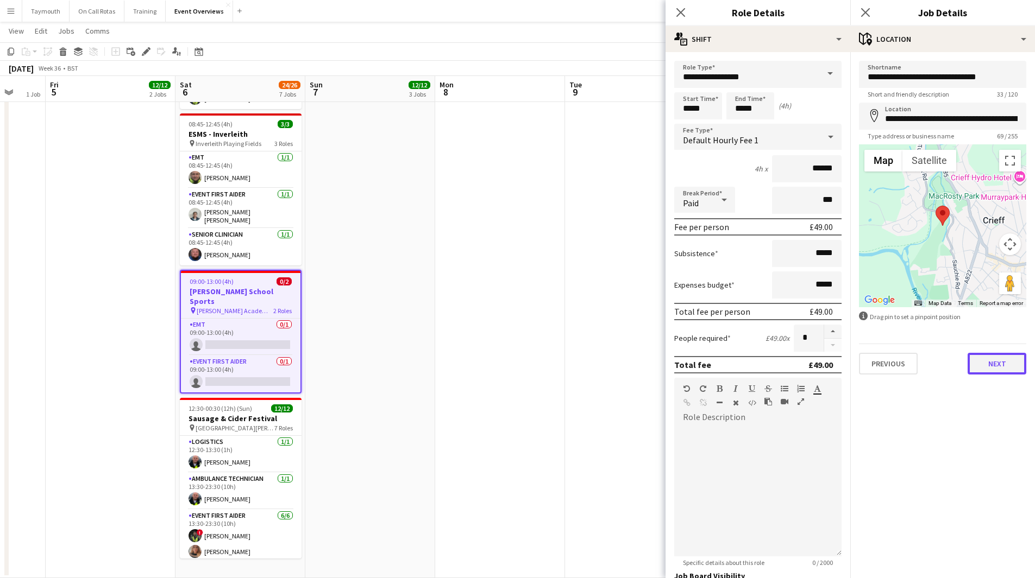
click at [996, 367] on button "Next" at bounding box center [996, 364] width 59 height 22
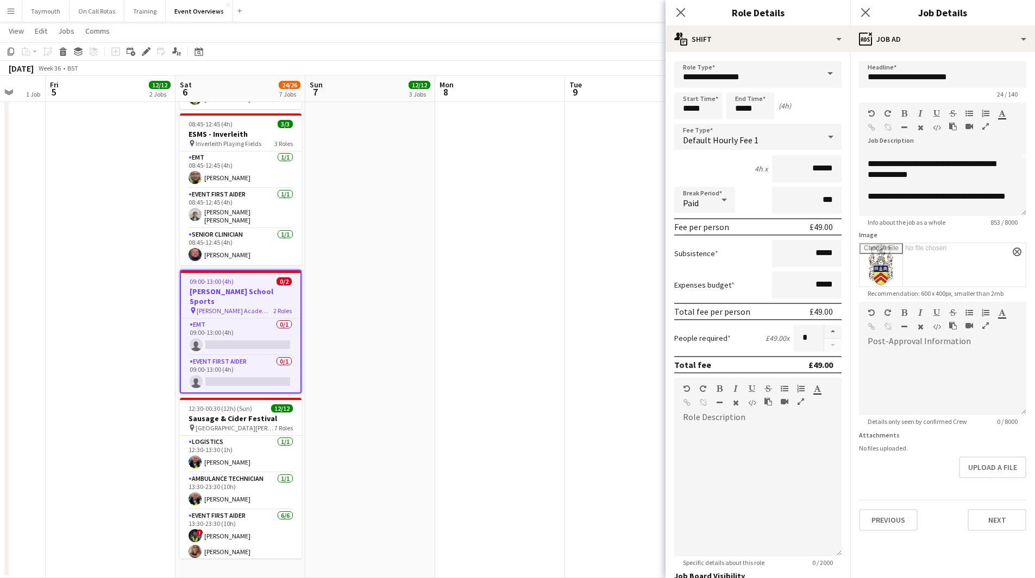
scroll to position [0, 0]
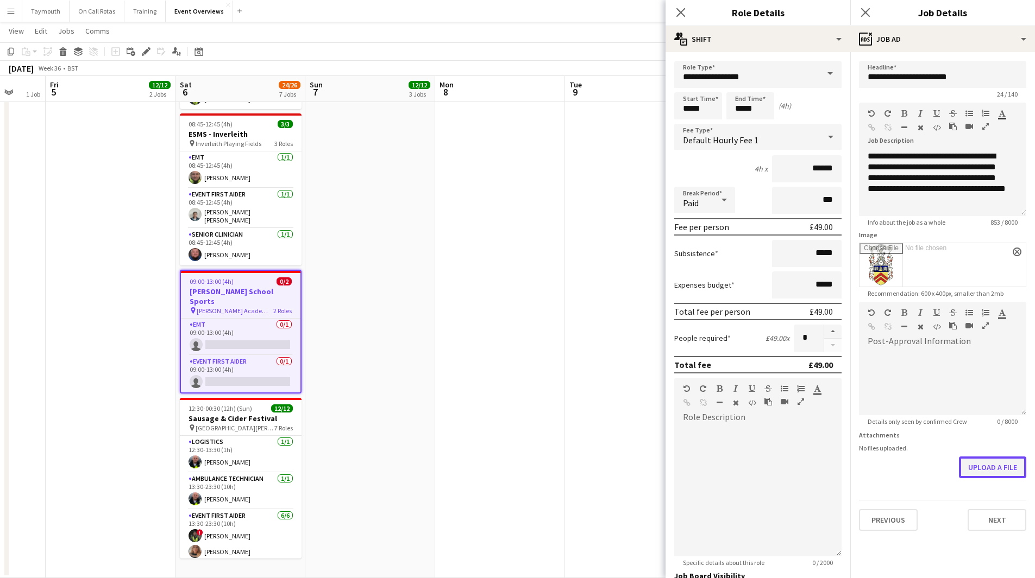
click at [1002, 464] on button "Upload a file" at bounding box center [992, 468] width 67 height 22
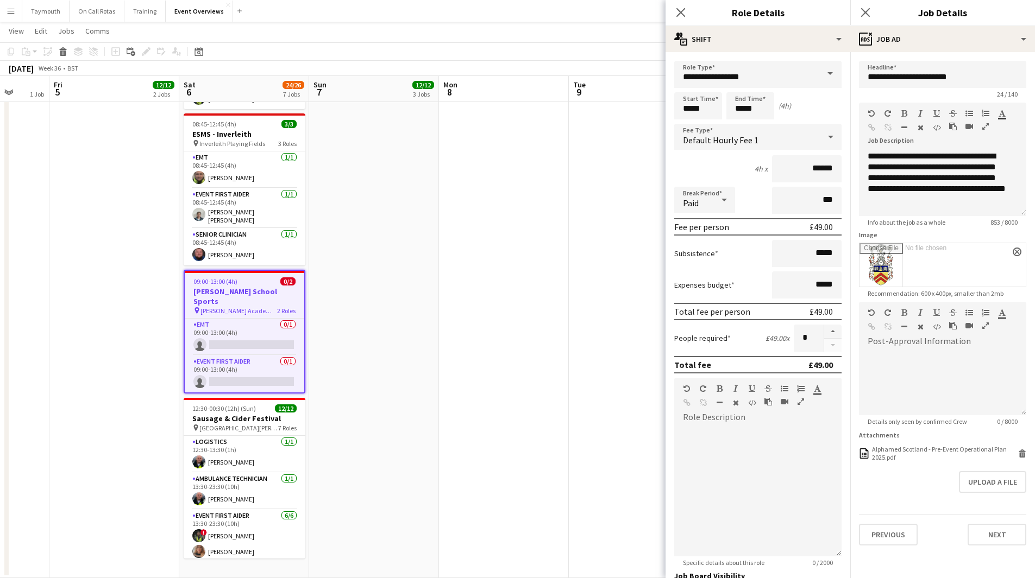
drag, startPoint x: 547, startPoint y: 301, endPoint x: 959, endPoint y: 255, distance: 413.8
click at [939, 254] on body "Menu Boards Boards Boards All jobs Status Workforce Workforce My Workforce Recr…" at bounding box center [517, 53] width 1035 height 1052
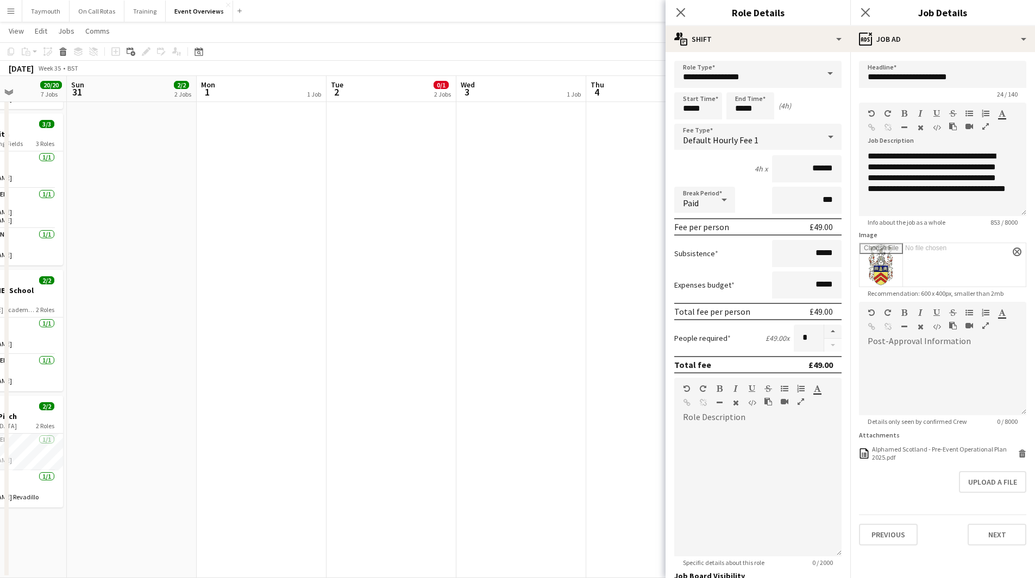
drag, startPoint x: 236, startPoint y: 331, endPoint x: 685, endPoint y: 306, distance: 449.3
click at [685, 306] on body "Menu Boards Boards Boards All jobs Status Workforce Workforce My Workforce Recr…" at bounding box center [517, 53] width 1035 height 1052
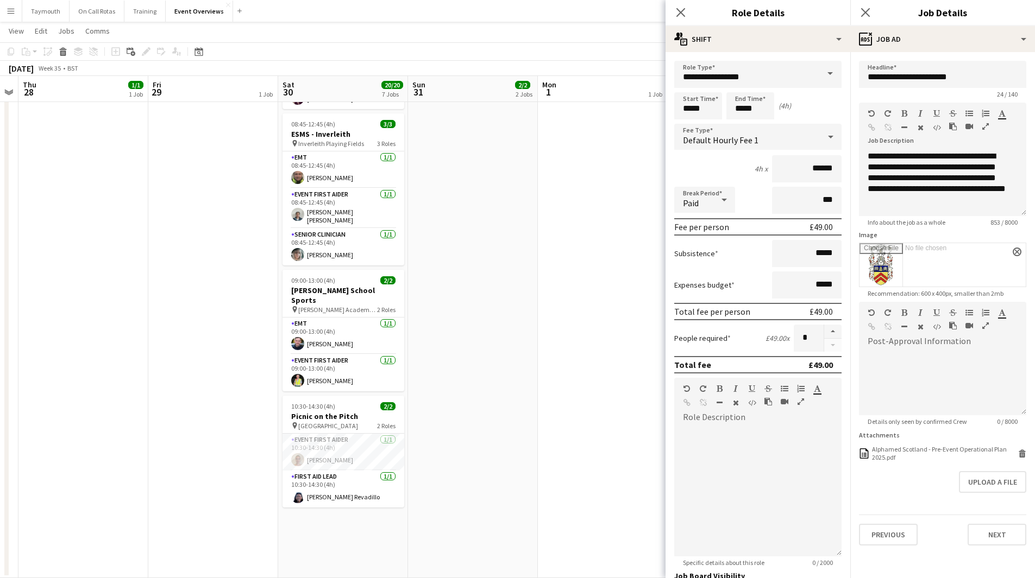
scroll to position [0, 332]
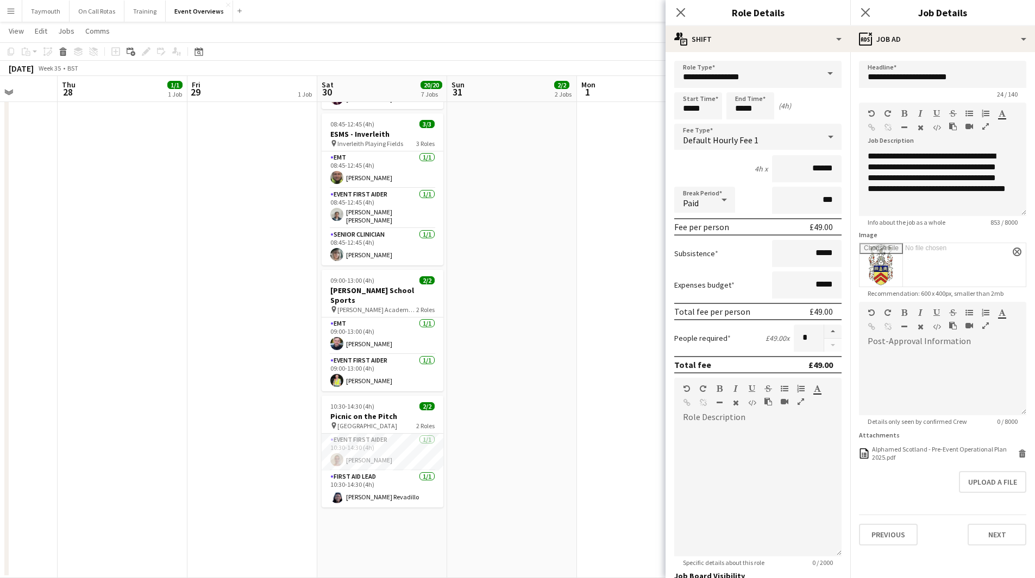
drag, startPoint x: 234, startPoint y: 314, endPoint x: 553, endPoint y: 312, distance: 319.4
click at [553, 312] on app-calendar-viewport "Mon 25 6/6 2 Jobs Tue 26 Wed 27 Thu 28 1/1 1 Job Fri 29 1 Job Sat 30 20/20 7 Jo…" at bounding box center [517, 73] width 1035 height 1009
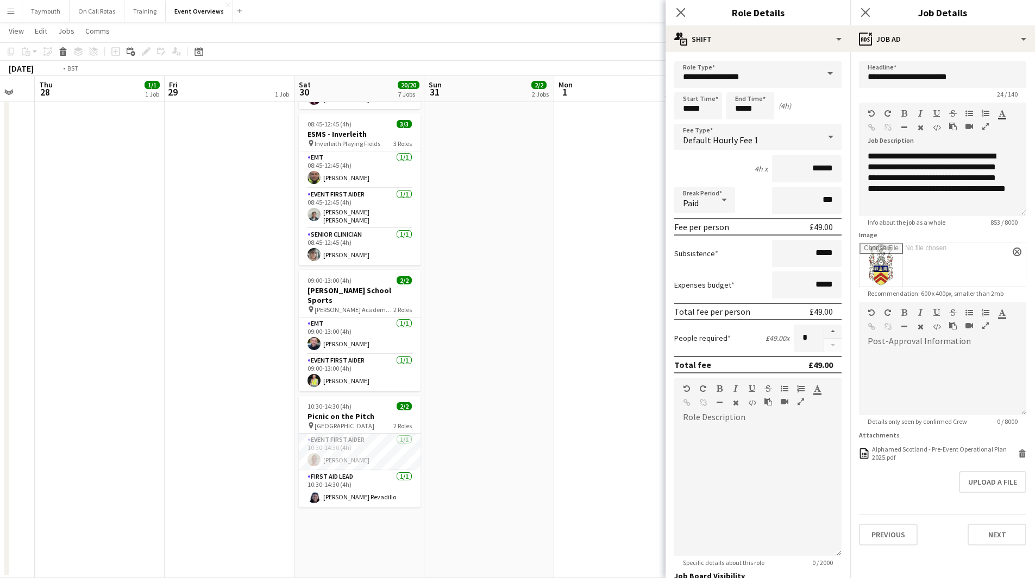
drag, startPoint x: 267, startPoint y: 304, endPoint x: 838, endPoint y: 317, distance: 571.0
click at [842, 316] on body "Menu Boards Boards Boards All jobs Status Workforce Workforce My Workforce Recr…" at bounding box center [517, 53] width 1035 height 1052
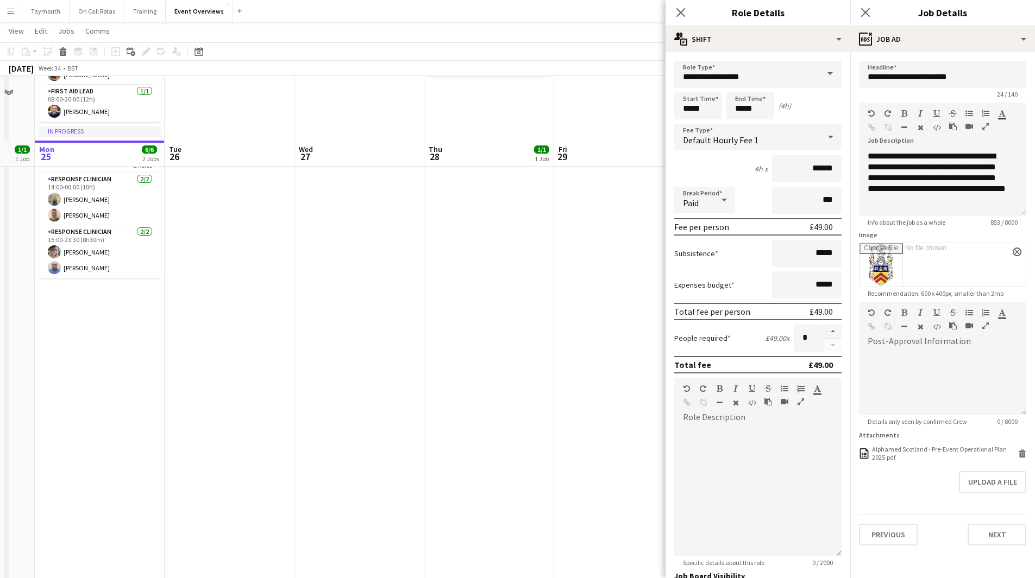
scroll to position [0, 0]
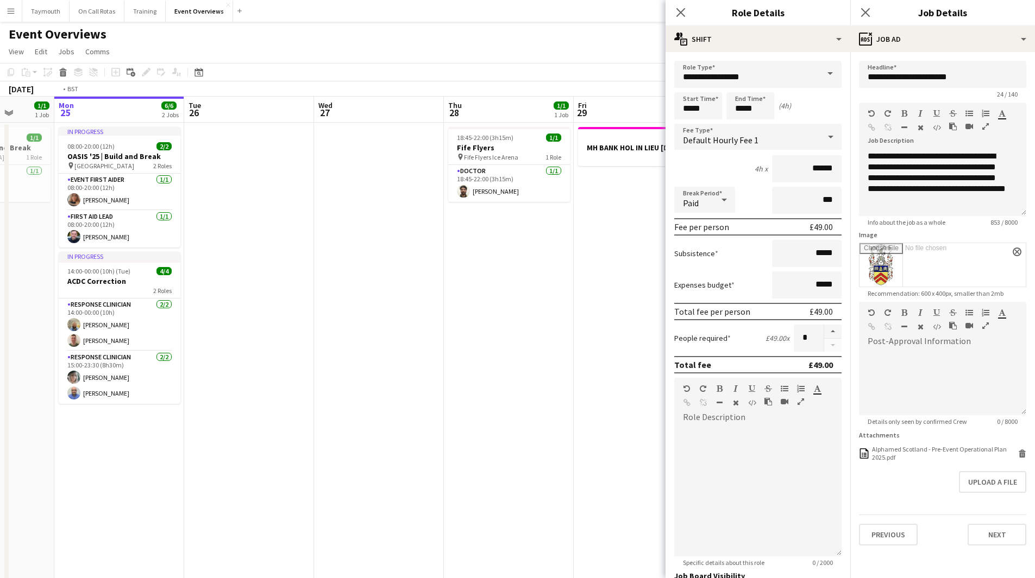
drag, startPoint x: 437, startPoint y: 360, endPoint x: 2, endPoint y: 357, distance: 435.1
click at [19, 358] on app-calendar-viewport "Fri 22 1/1 1 Job Sat 23 13/13 6 Jobs Sun 24 1/1 1 Job Mon 25 6/6 2 Jobs Tue 26 …" at bounding box center [517, 575] width 1035 height 956
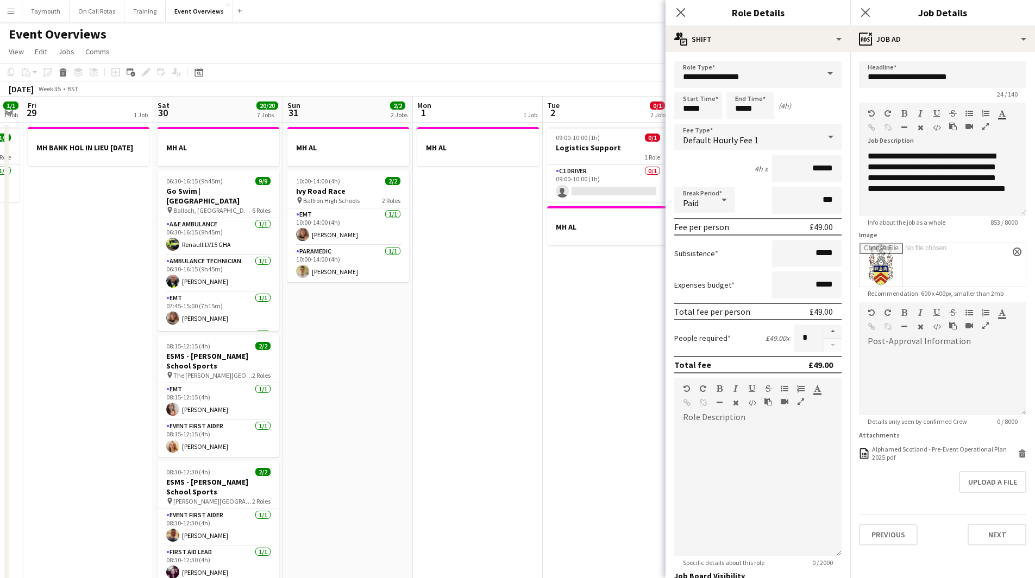
drag, startPoint x: 96, startPoint y: 392, endPoint x: 116, endPoint y: 391, distance: 20.1
click at [83, 392] on app-calendar-viewport "Tue 26 Wed 27 Thu 28 1/1 1 Job Fri 29 1 Job Sat 30 20/20 7 Jobs Sun 31 2/2 2 Jo…" at bounding box center [517, 575] width 1035 height 956
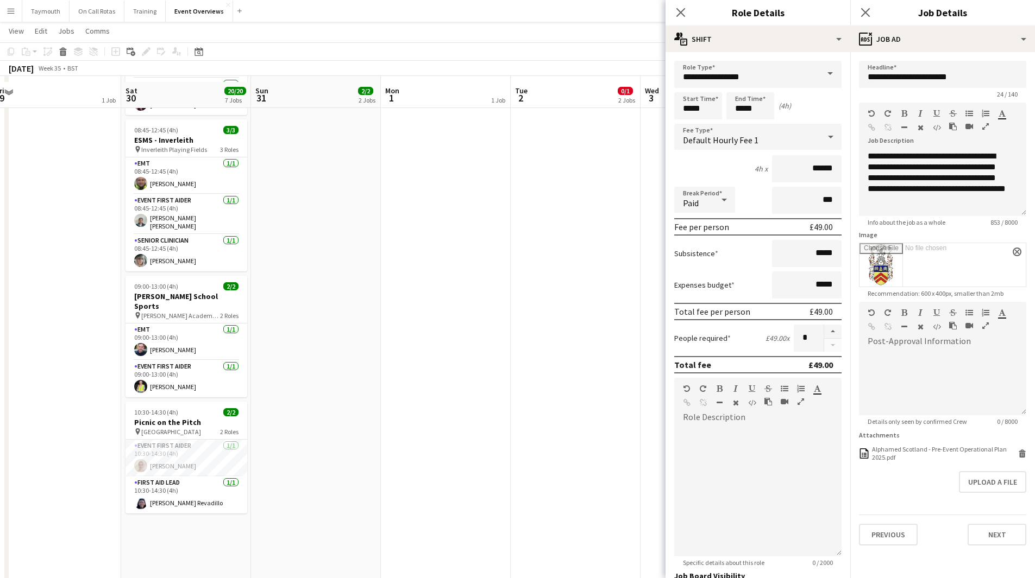
scroll to position [473, 0]
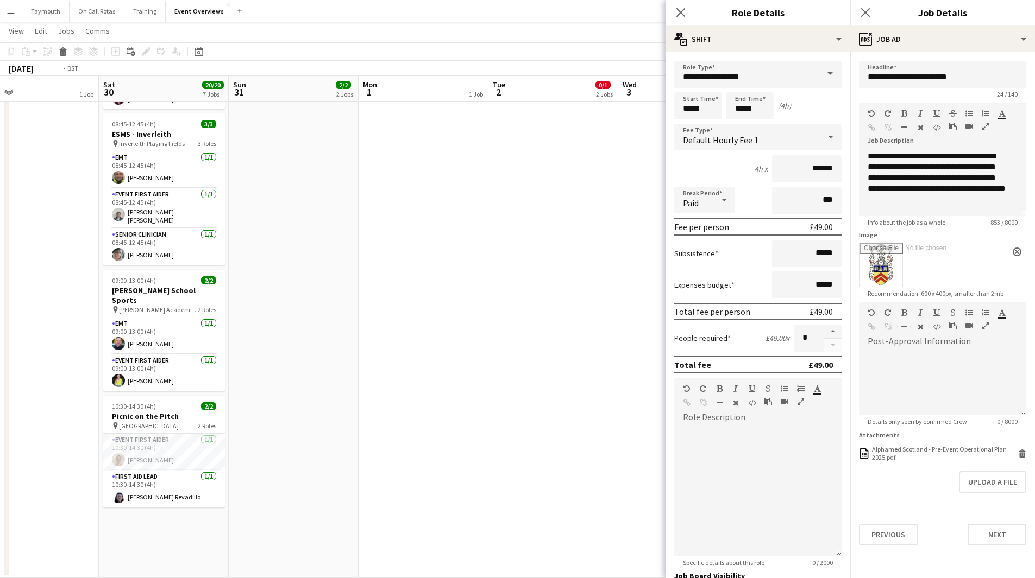
drag, startPoint x: 483, startPoint y: 381, endPoint x: 23, endPoint y: 386, distance: 460.1
click at [26, 386] on app-calendar-viewport "Tue 26 Wed 27 Thu 28 1/1 1 Job Fri 29 1 Job Sat 30 20/20 7 Jobs Sun 31 2/2 2 Jo…" at bounding box center [517, 73] width 1035 height 1009
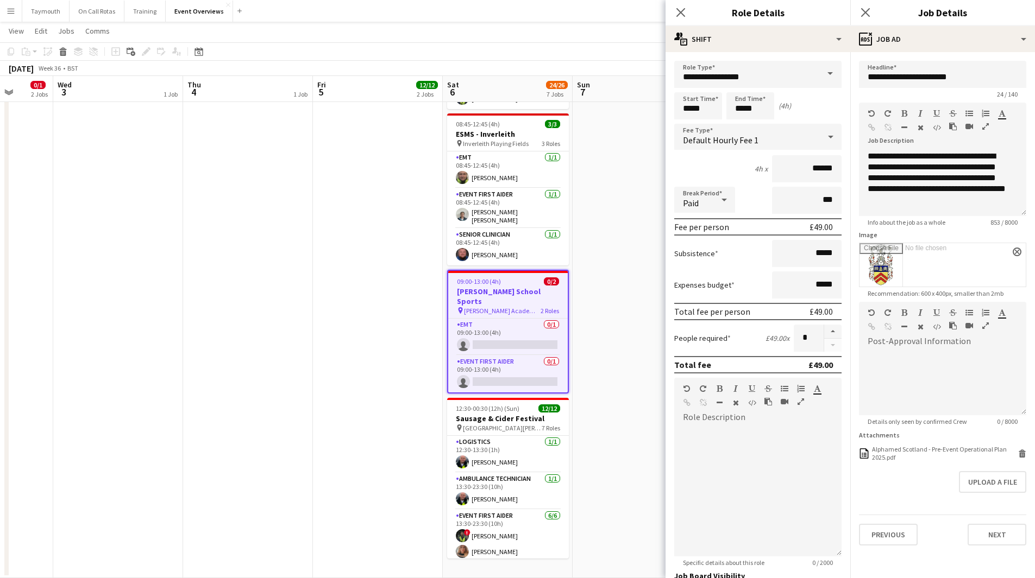
drag, startPoint x: 152, startPoint y: 383, endPoint x: 66, endPoint y: 379, distance: 85.9
click at [49, 382] on app-calendar-viewport "Sun 31 2/2 2 Jobs Mon 1 1 Job Tue 2 0/1 2 Jobs Wed 3 1 Job Thu 4 1 Job Fri 5 12…" at bounding box center [517, 73] width 1035 height 1009
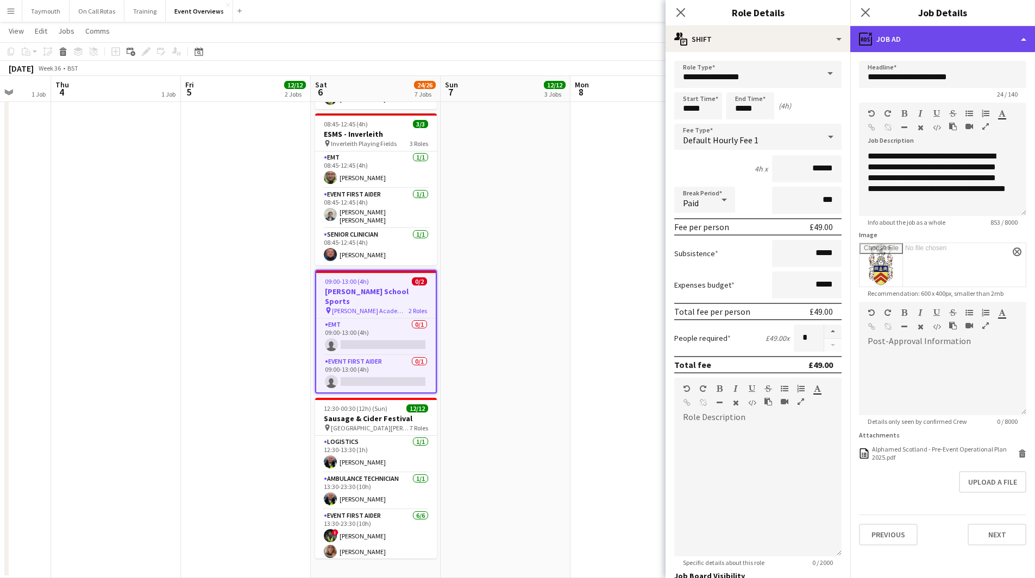
click at [943, 31] on div "ads-window Job Ad" at bounding box center [942, 39] width 185 height 26
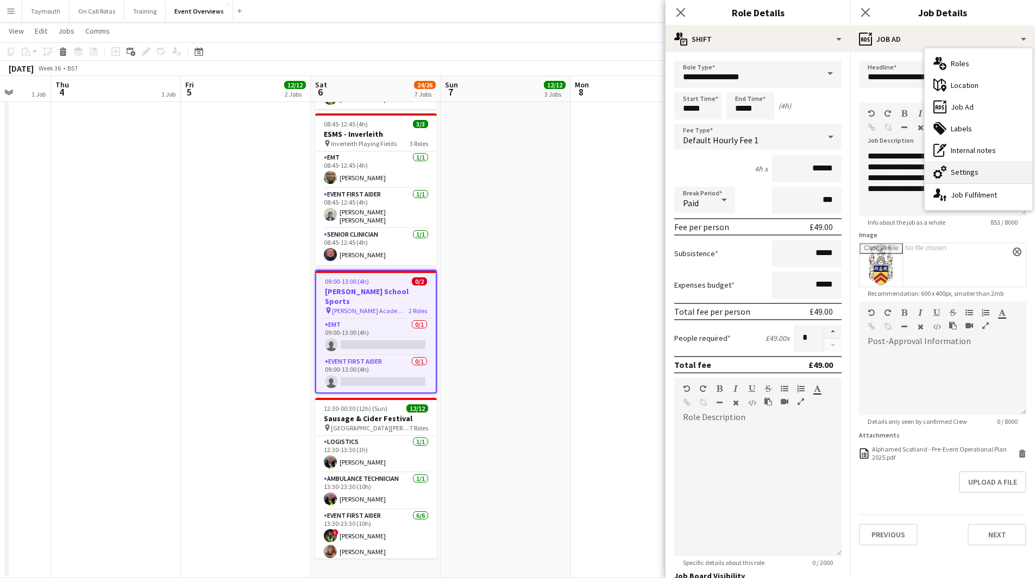
click at [975, 177] on div "cog-double-3 Settings" at bounding box center [978, 172] width 108 height 22
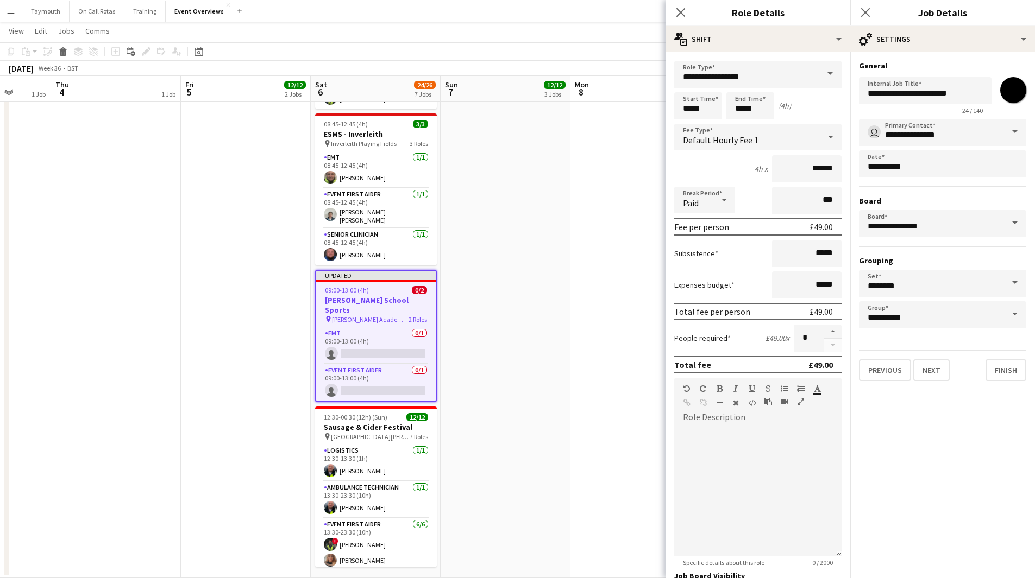
click at [1019, 83] on input "*******" at bounding box center [1012, 90] width 39 height 39
type input "*******"
click at [593, 211] on app-date-cell at bounding box center [635, 114] width 130 height 930
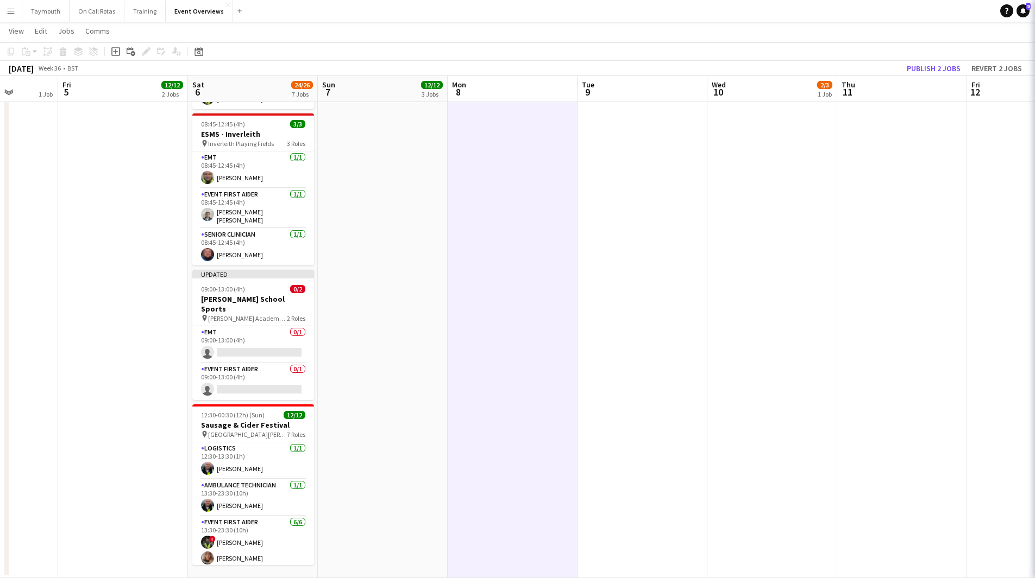
drag, startPoint x: 252, startPoint y: 235, endPoint x: 146, endPoint y: 230, distance: 106.6
click at [185, 234] on app-calendar-viewport "Mon 1 1 Job Tue 2 0/1 2 Jobs Wed 3 1 Job Thu 4 1 Job Fri 5 12/12 2 Jobs Sat 6 2…" at bounding box center [517, 73] width 1035 height 1009
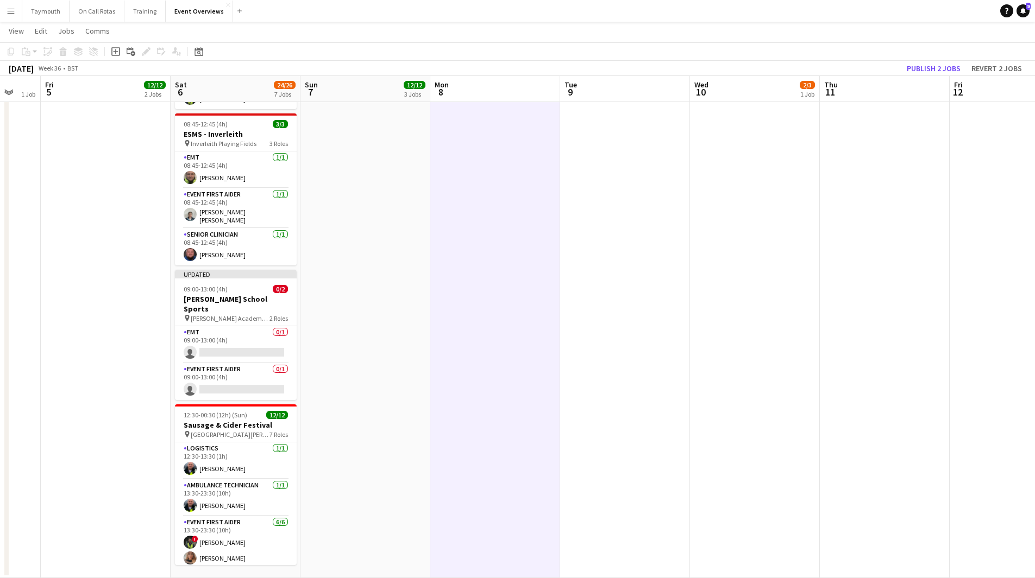
scroll to position [0, 316]
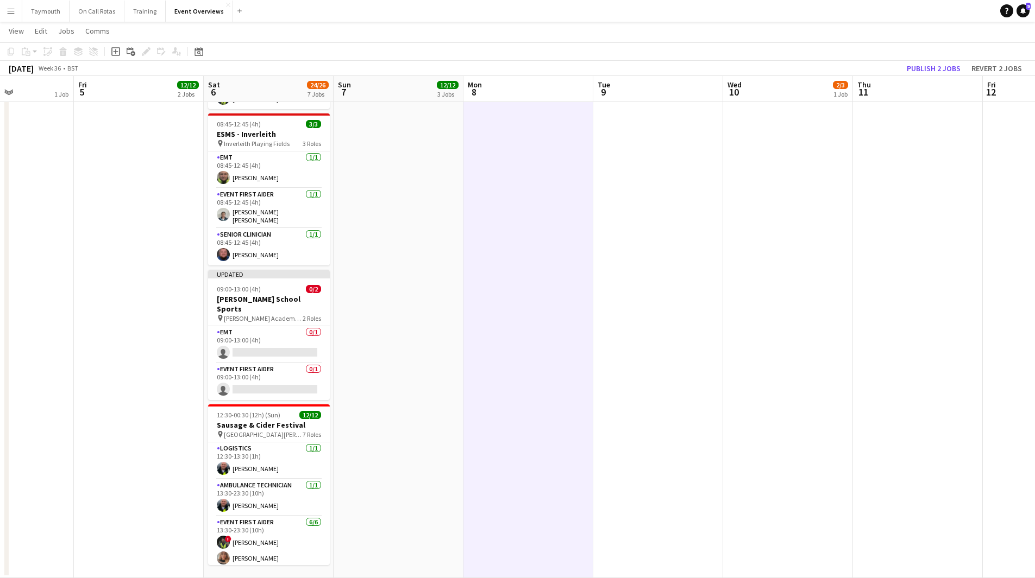
drag, startPoint x: 507, startPoint y: 261, endPoint x: 860, endPoint y: 266, distance: 353.6
click at [860, 266] on app-calendar-viewport "Tue 2 0/1 2 Jobs Wed 3 1 Job Thu 4 1 Job Fri 5 12/12 2 Jobs Sat 6 24/26 7 Jobs …" at bounding box center [517, 73] width 1035 height 1009
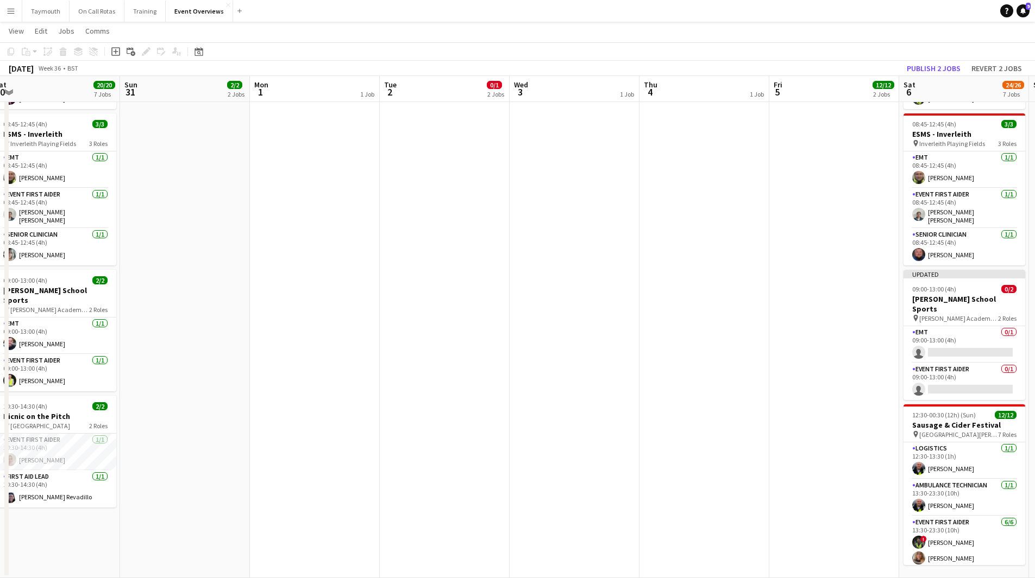
drag, startPoint x: 200, startPoint y: 291, endPoint x: 848, endPoint y: 281, distance: 648.1
click at [848, 281] on app-calendar-viewport "Thu 28 1/1 1 Job Fri 29 1 Job Sat 30 20/20 7 Jobs Sun 31 2/2 2 Jobs Mon 1 1 Job…" at bounding box center [517, 73] width 1035 height 1009
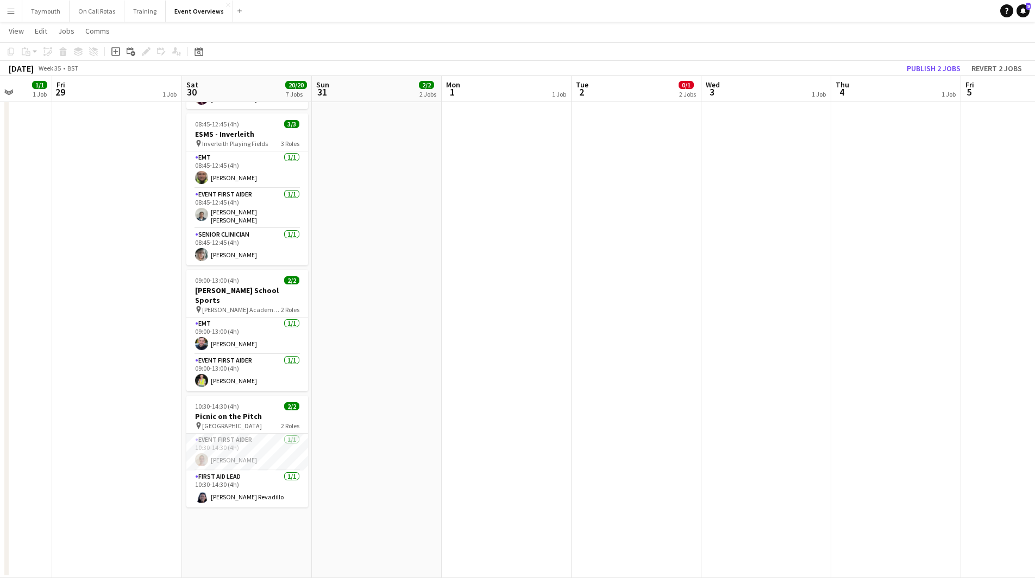
drag, startPoint x: 559, startPoint y: 313, endPoint x: 30, endPoint y: 319, distance: 529.1
click at [77, 323] on app-calendar-viewport "Tue 26 Wed 27 Thu 28 1/1 1 Job Fri 29 1 Job Sat 30 20/20 7 Jobs Sun 31 2/2 2 Jo…" at bounding box center [517, 73] width 1035 height 1009
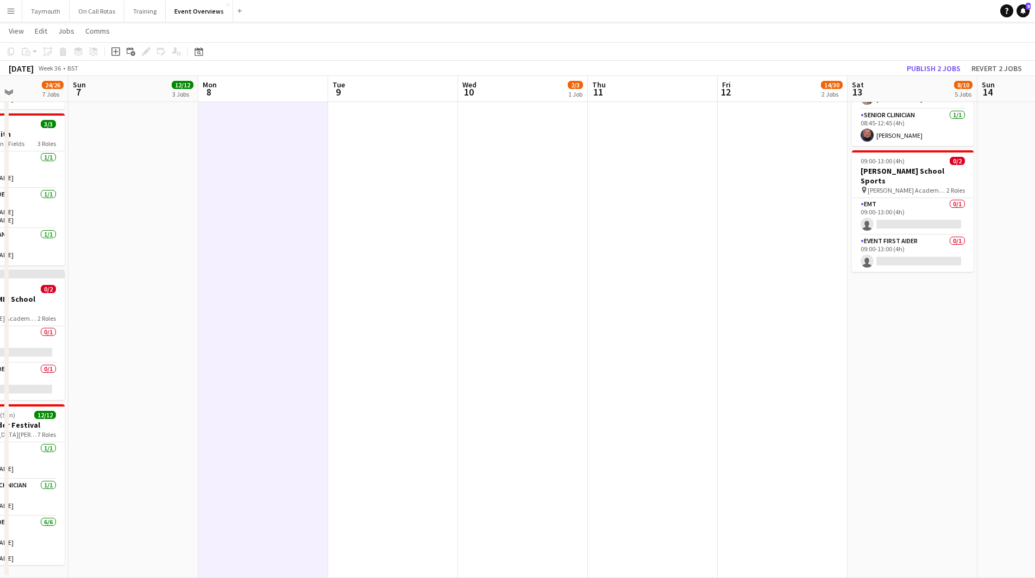
scroll to position [0, 349]
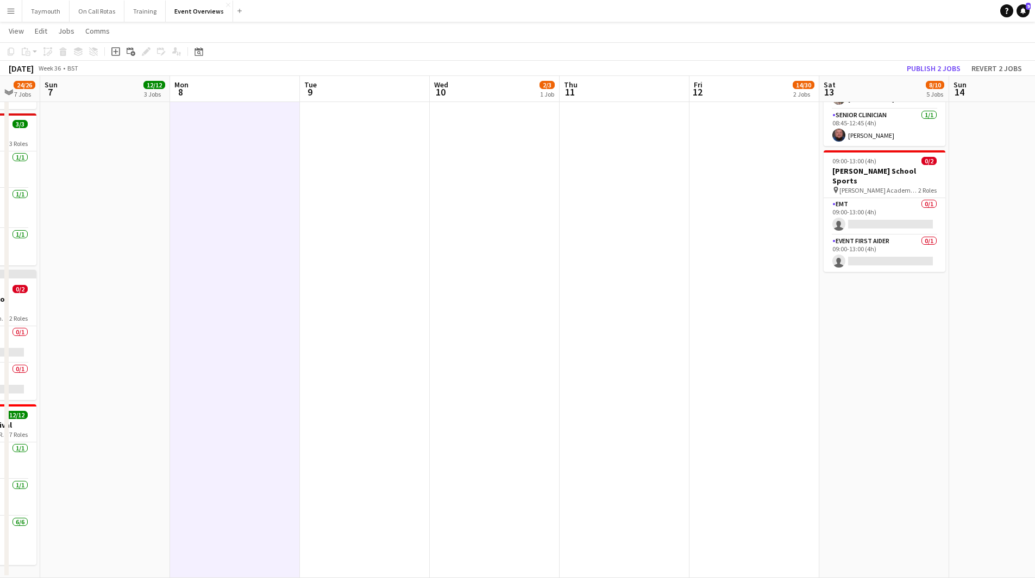
drag, startPoint x: 952, startPoint y: 332, endPoint x: 300, endPoint y: 338, distance: 651.3
click at [300, 338] on app-calendar-viewport "Thu 4 1 Job Fri 5 12/12 2 Jobs Sat 6 24/26 7 Jobs Sun 7 12/12 3 Jobs Mon 8 Tue …" at bounding box center [517, 73] width 1035 height 1009
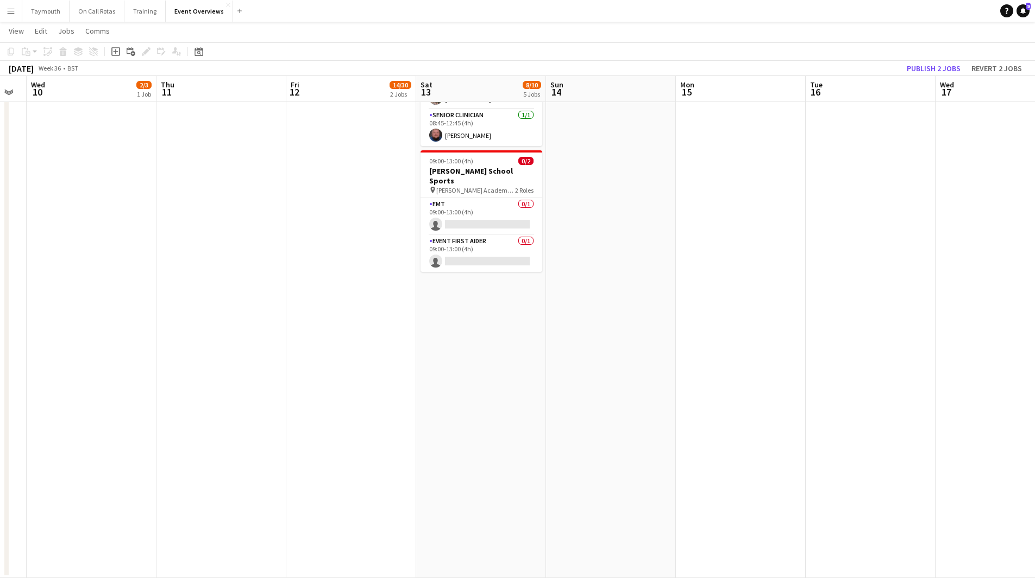
drag, startPoint x: 603, startPoint y: 335, endPoint x: 211, endPoint y: 339, distance: 391.6
click at [199, 342] on app-calendar-viewport "Sun 7 12/12 3 Jobs Mon 8 Tue 9 Wed 10 2/3 1 Job Thu 11 Fri 12 14/30 2 Jobs Sat …" at bounding box center [517, 73] width 1035 height 1009
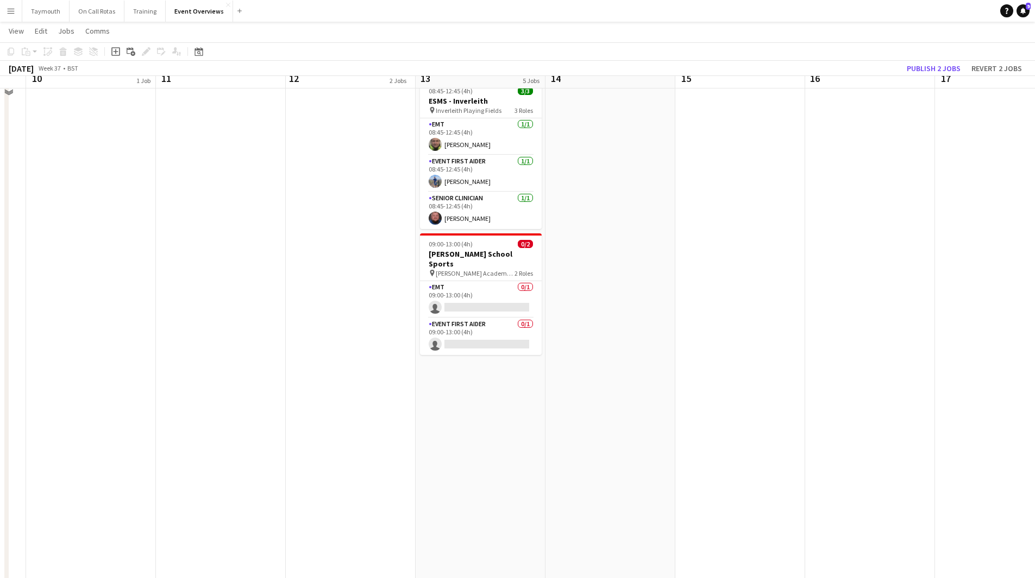
scroll to position [364, 0]
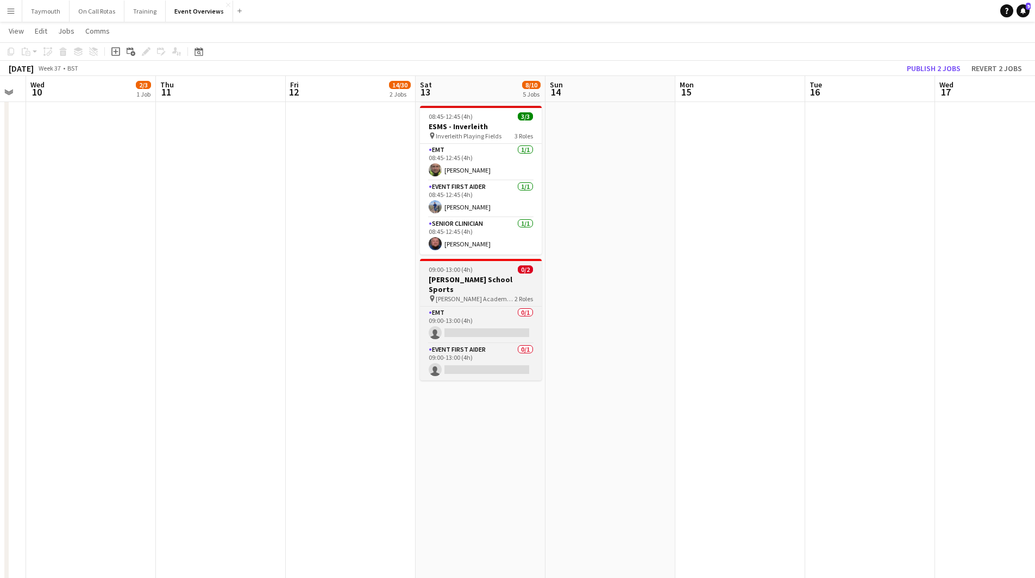
click at [476, 276] on h3 "[PERSON_NAME] School Sports" at bounding box center [481, 285] width 122 height 20
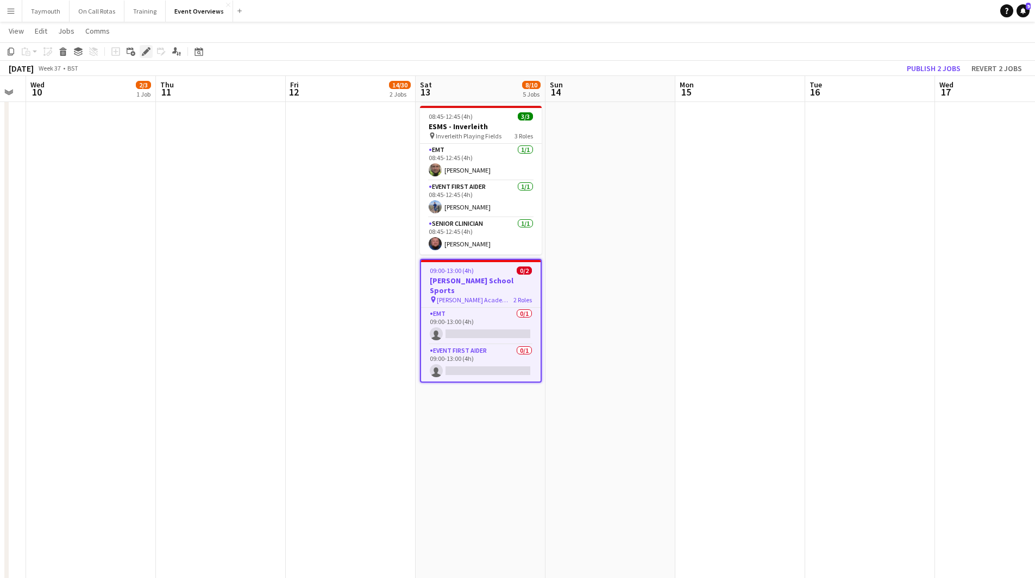
click at [143, 49] on icon "Edit" at bounding box center [146, 51] width 9 height 9
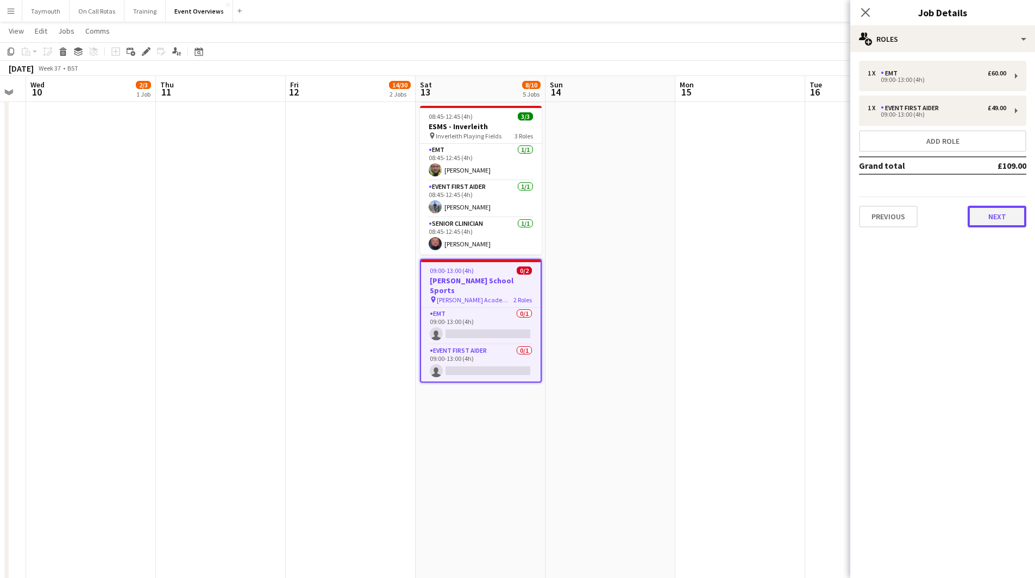
click at [972, 219] on button "Next" at bounding box center [996, 217] width 59 height 22
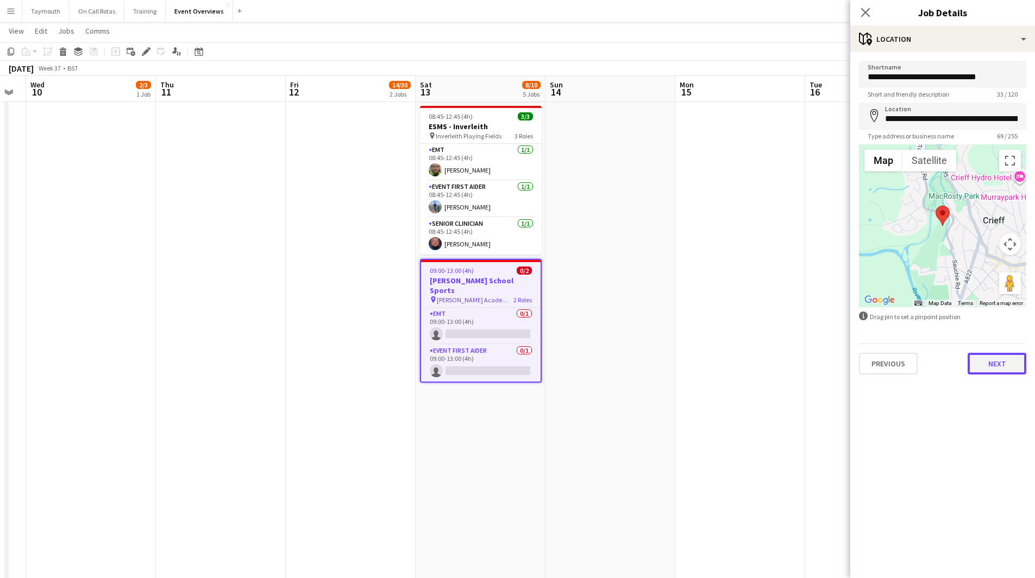
click at [1003, 357] on button "Next" at bounding box center [996, 364] width 59 height 22
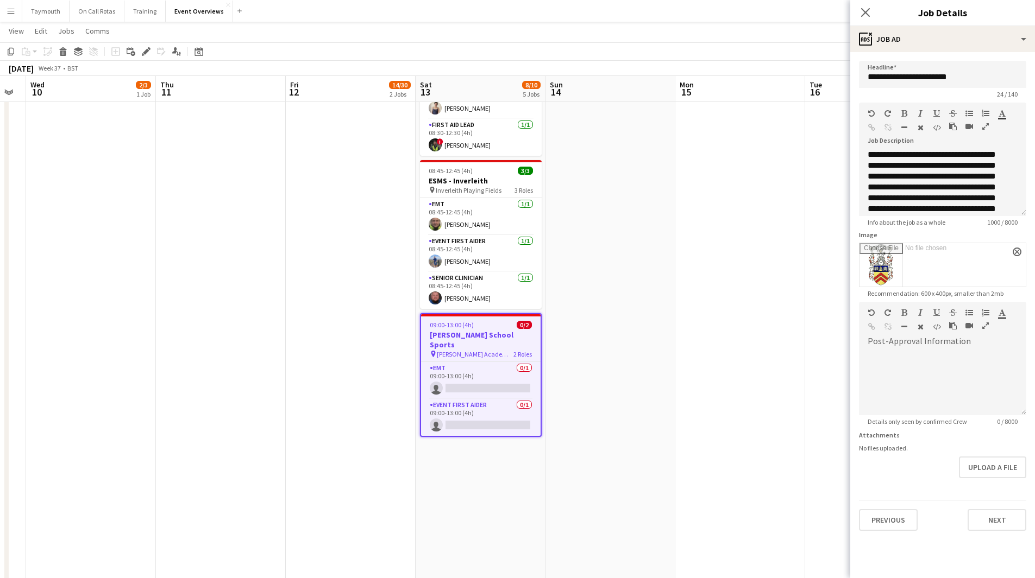
scroll to position [324, 0]
click at [1001, 471] on button "Upload a file" at bounding box center [992, 468] width 67 height 22
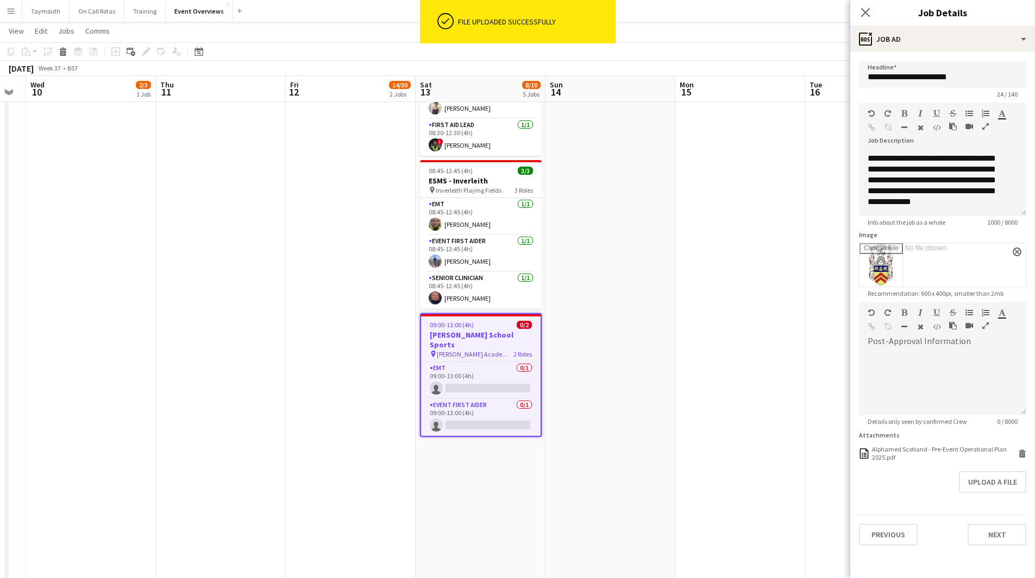
click at [704, 322] on app-date-cell at bounding box center [740, 277] width 130 height 930
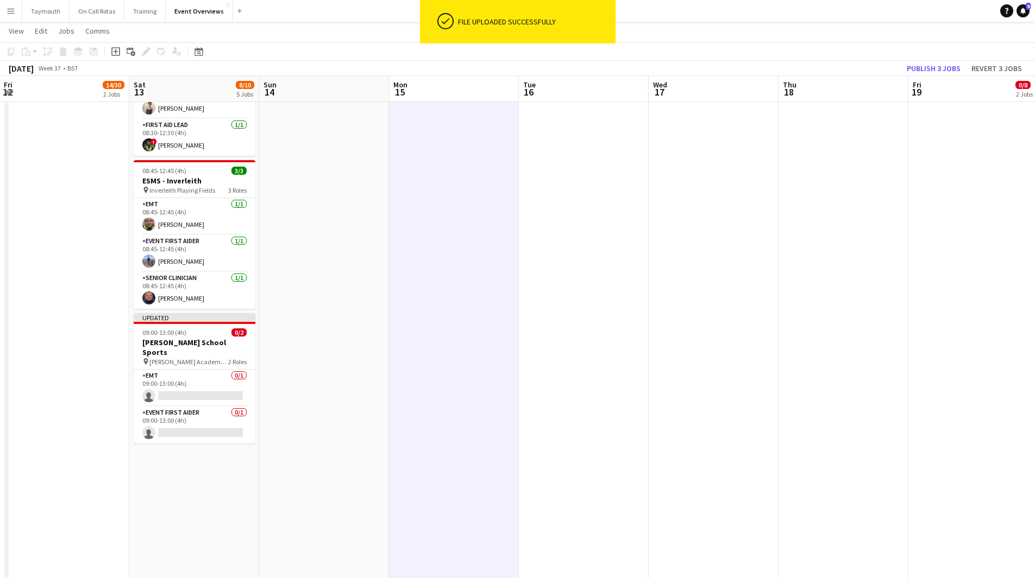
drag, startPoint x: 732, startPoint y: 322, endPoint x: 553, endPoint y: 324, distance: 178.7
click at [436, 325] on app-calendar-viewport "Tue 9 Wed 10 2/3 1 Job Thu 11 Fri 12 14/30 2 Jobs Sat 13 8/10 5 Jobs Sun 14 Mon…" at bounding box center [517, 236] width 1035 height 1009
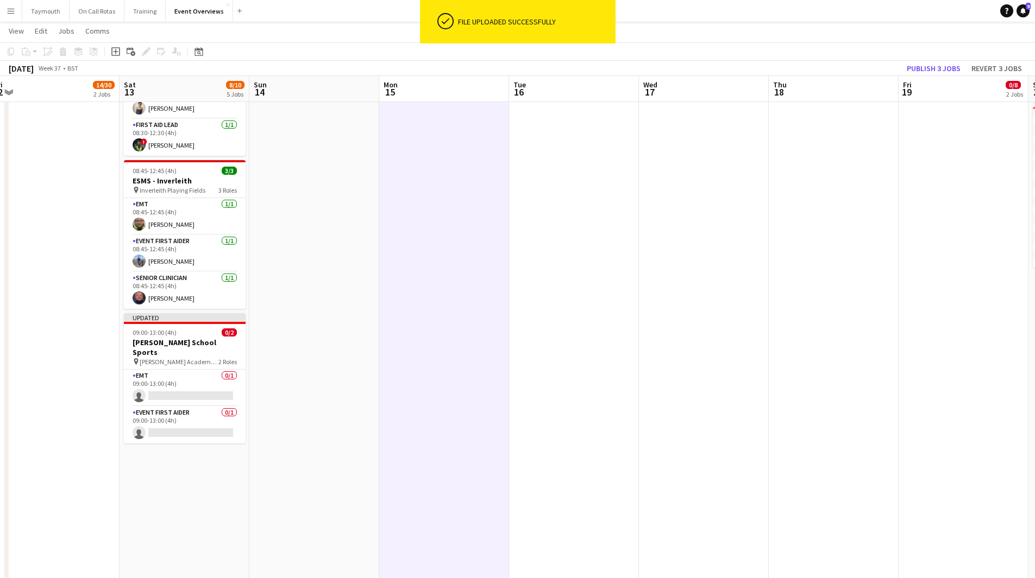
drag, startPoint x: 637, startPoint y: 325, endPoint x: 334, endPoint y: 321, distance: 302.6
click at [311, 327] on app-calendar-viewport "Tue 9 Wed 10 2/3 1 Job Thu 11 Fri 12 14/30 2 Jobs Sat 13 8/10 5 Jobs Sun 14 Mon…" at bounding box center [517, 236] width 1035 height 1009
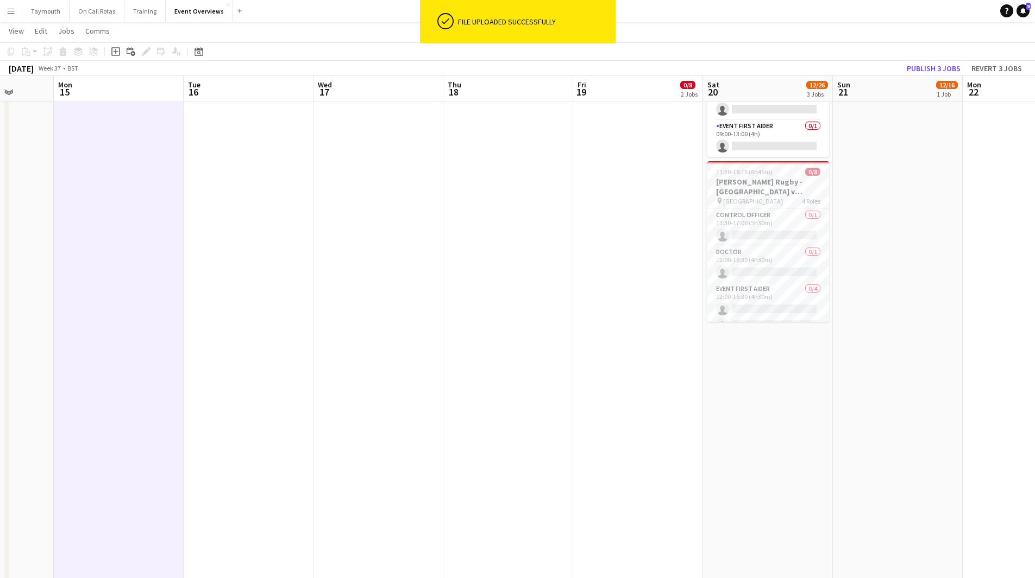
scroll to position [0, 257]
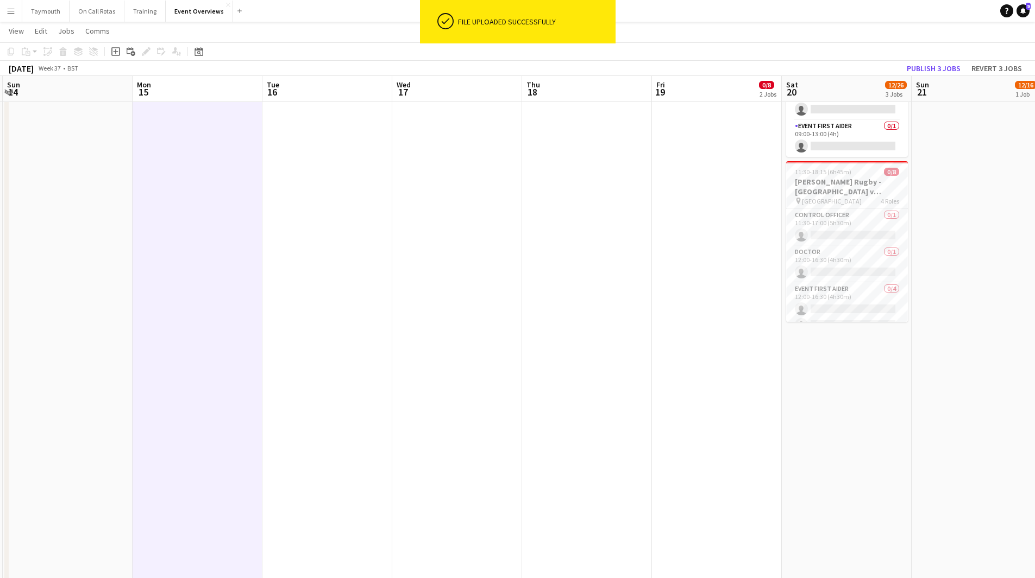
drag, startPoint x: 360, startPoint y: 331, endPoint x: 660, endPoint y: 333, distance: 300.4
click at [660, 333] on app-calendar-viewport "Fri 12 14/30 2 Jobs Sat 13 8/10 5 Jobs Sun 14 Mon 15 Tue 16 Wed 17 Thu 18 Fri 1…" at bounding box center [517, 291] width 1035 height 1009
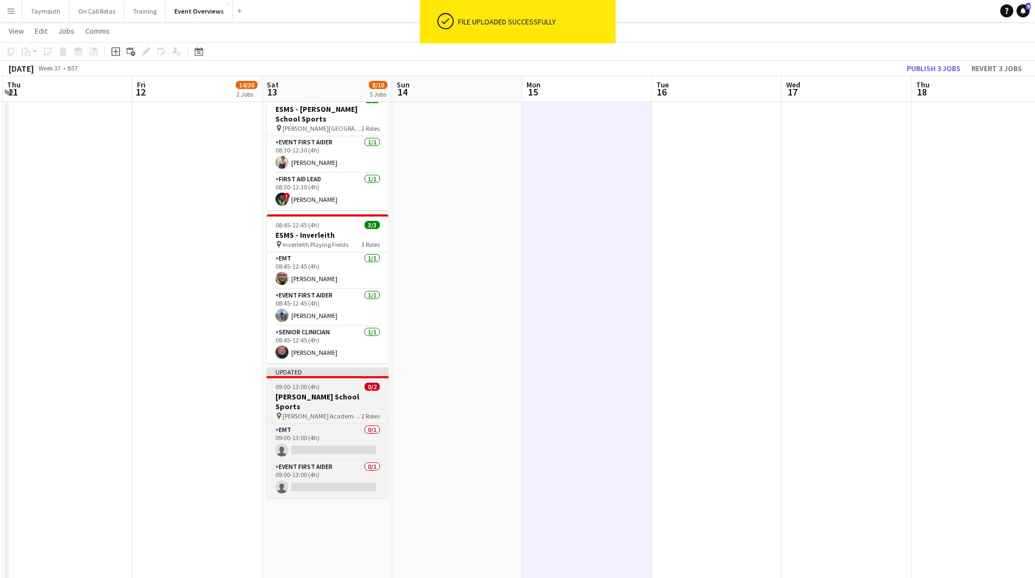
click at [354, 397] on h3 "[PERSON_NAME] School Sports" at bounding box center [328, 402] width 122 height 20
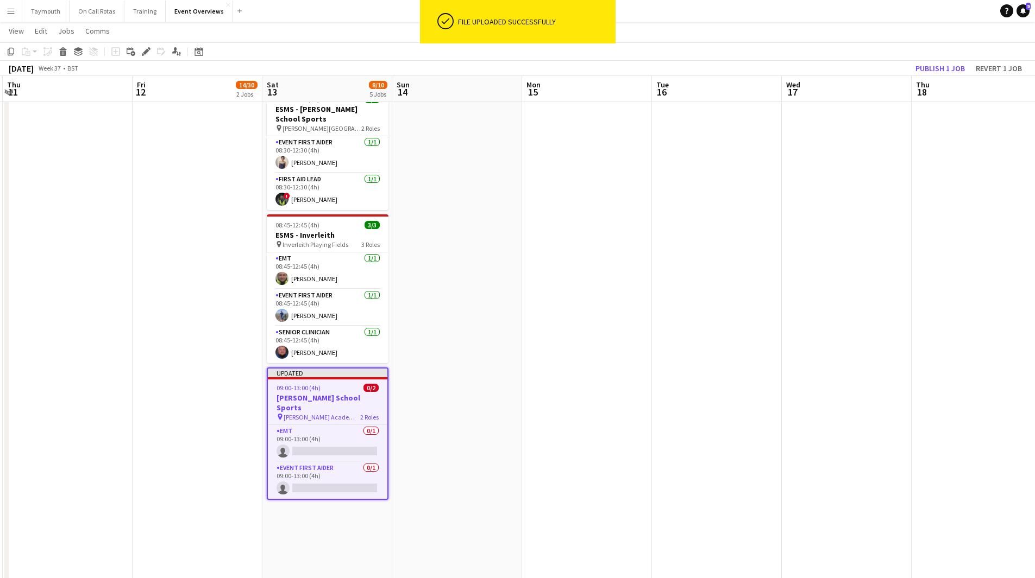
click at [148, 59] on app-toolbar "Copy Paste Paste Ctrl+V Paste with crew Ctrl+Shift+V Paste linked Job Delete Gr…" at bounding box center [517, 51] width 1035 height 18
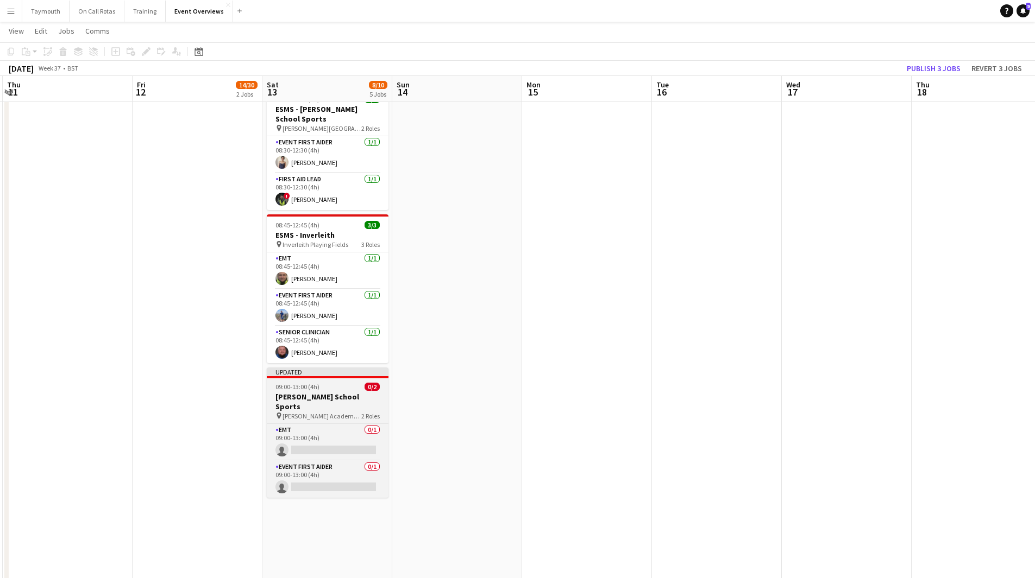
click at [298, 383] on span "09:00-13:00 (4h)" at bounding box center [297, 387] width 44 height 8
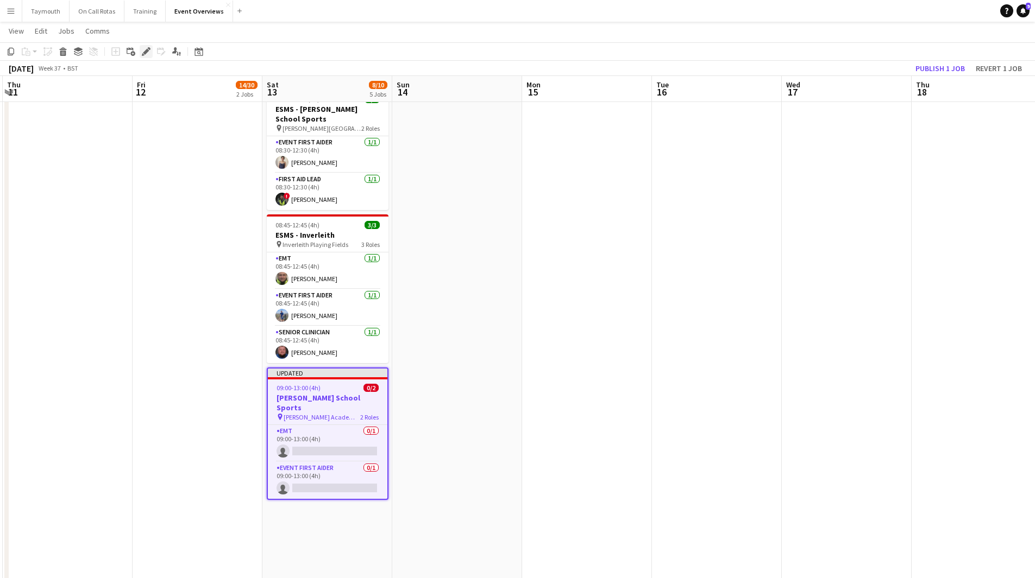
click at [145, 54] on icon at bounding box center [146, 52] width 6 height 6
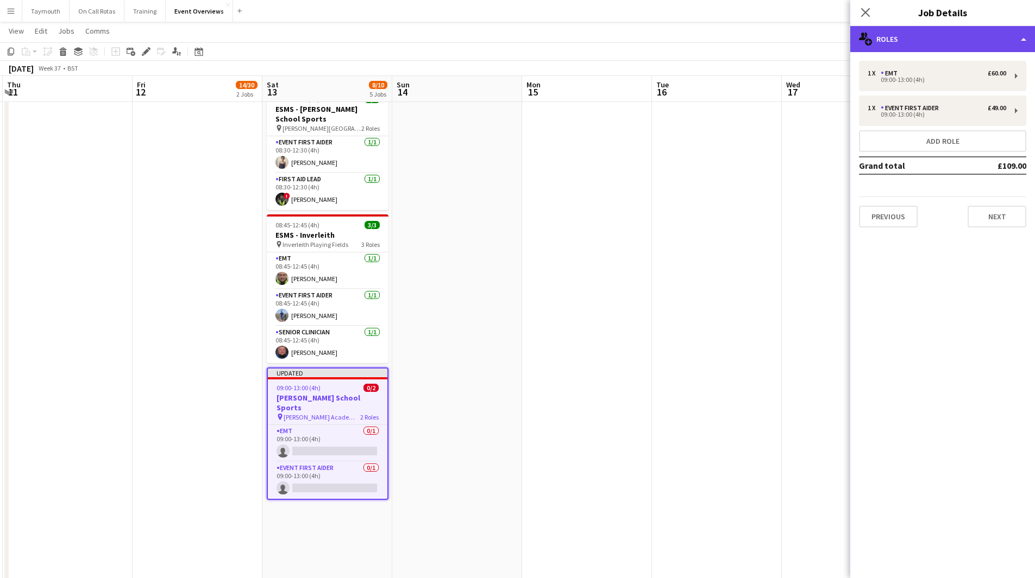
click at [928, 40] on div "multiple-users-add Roles" at bounding box center [942, 39] width 185 height 26
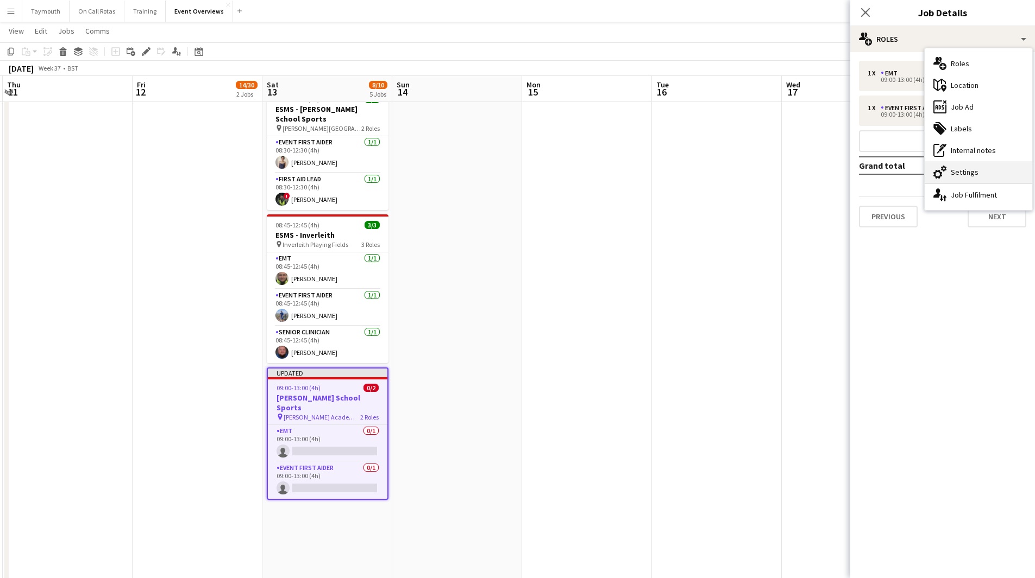
click at [960, 175] on div "cog-double-3 Settings" at bounding box center [978, 172] width 108 height 22
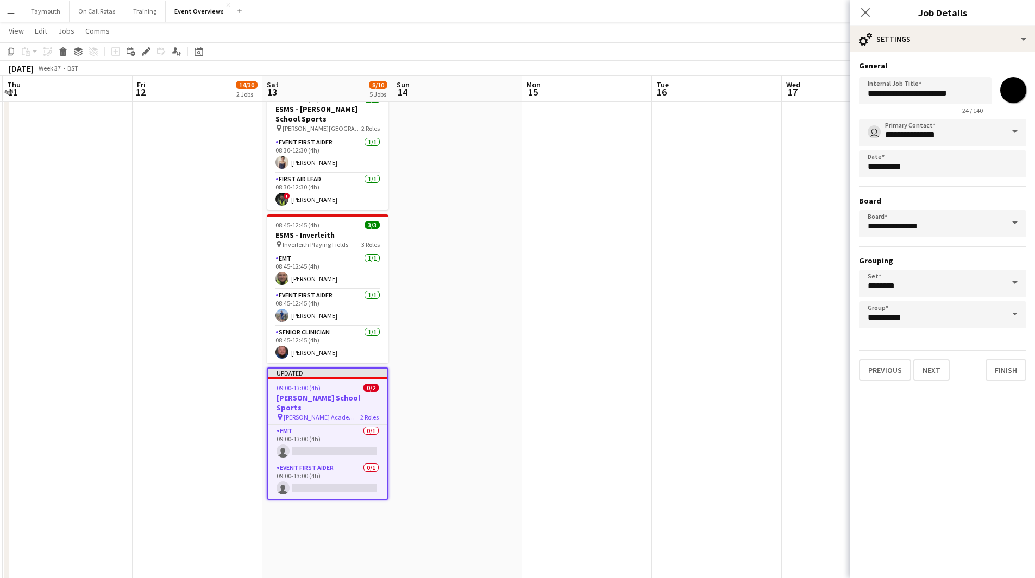
click at [1012, 91] on input "*******" at bounding box center [1012, 90] width 39 height 39
type input "*******"
click at [496, 321] on app-date-cell at bounding box center [457, 331] width 130 height 930
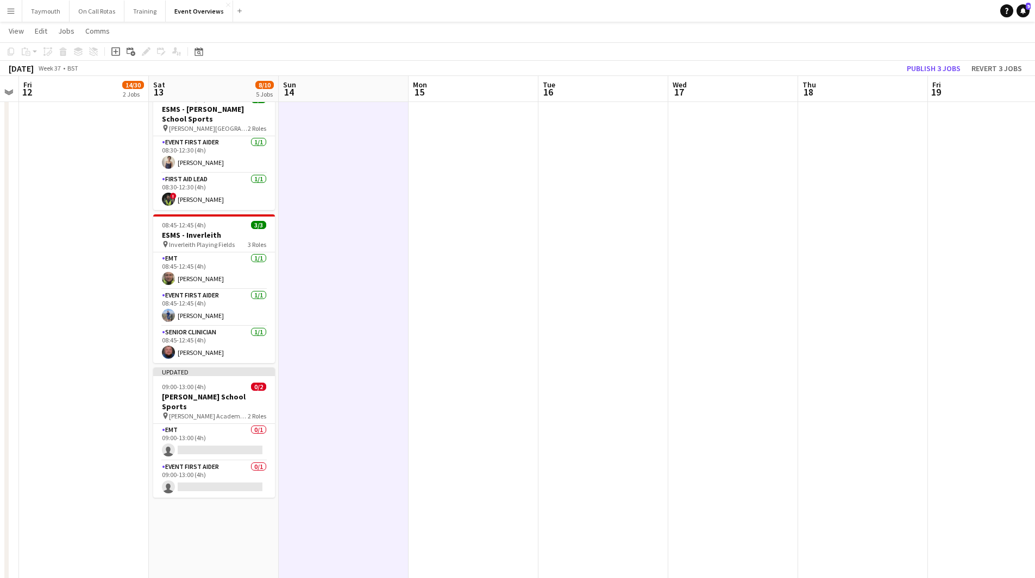
drag, startPoint x: 539, startPoint y: 323, endPoint x: -3, endPoint y: 305, distance: 542.9
click at [0, 305] on html "Menu Boards Boards Boards All jobs Status Workforce Workforce My Workforce Recr…" at bounding box center [517, 270] width 1035 height 1052
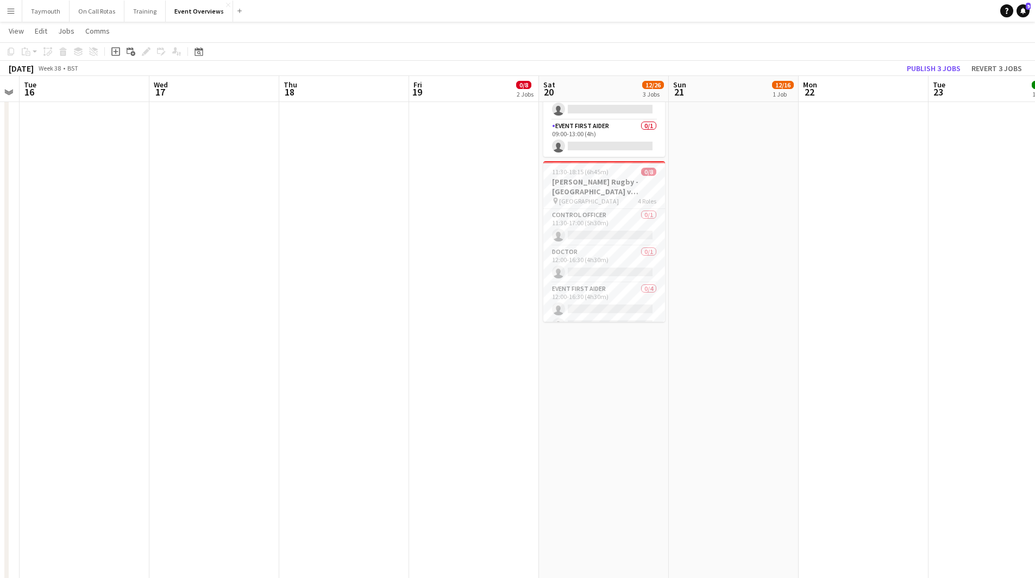
scroll to position [0, 383]
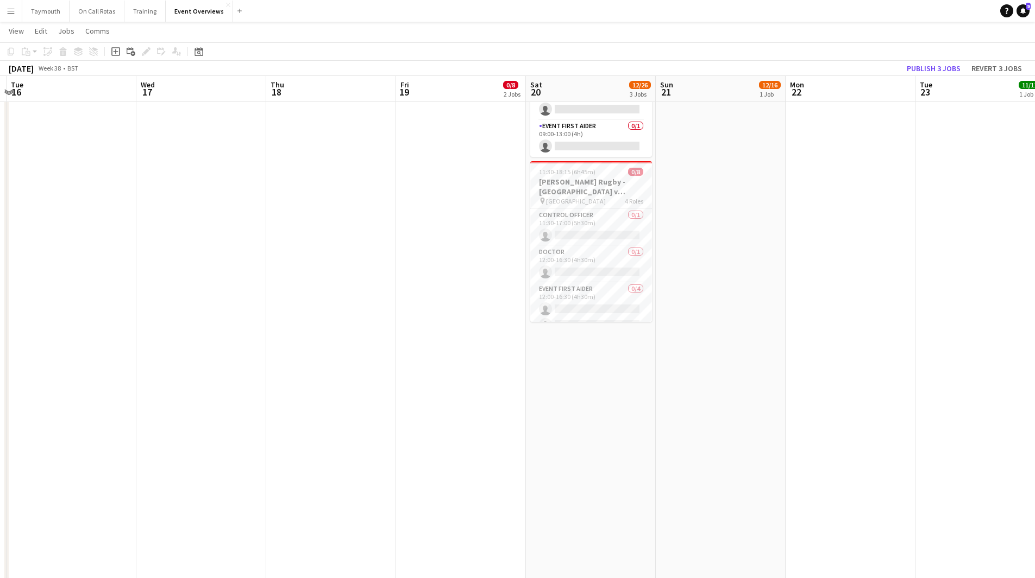
drag, startPoint x: 373, startPoint y: 325, endPoint x: 165, endPoint y: 332, distance: 208.1
click at [156, 332] on app-calendar-viewport "Sat 13 8/10 5 Jobs Sun 14 Mon 15 Tue 16 Wed 17 Thu 18 Fri 19 0/8 2 Jobs Sat 20 …" at bounding box center [517, 291] width 1035 height 1009
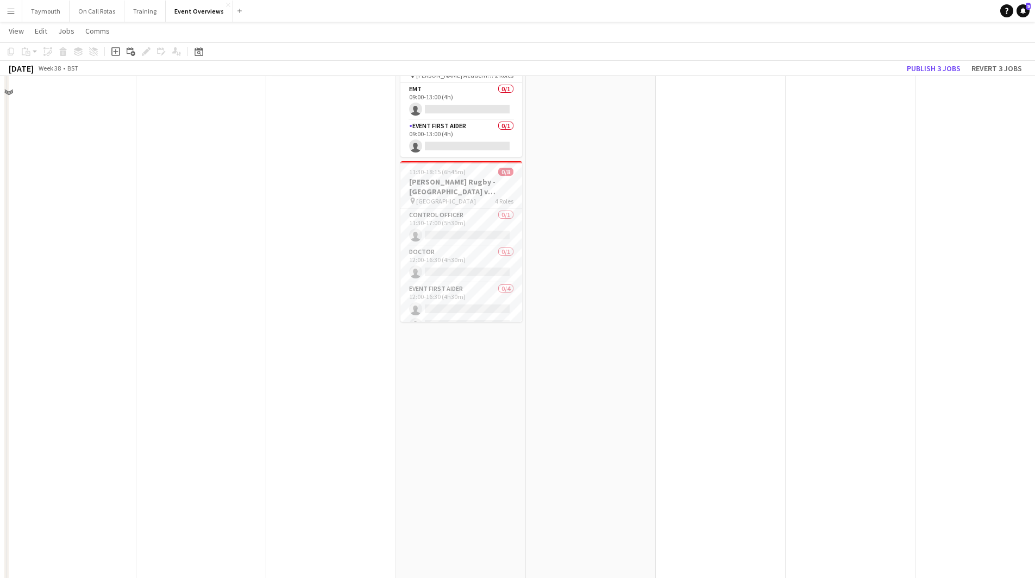
scroll to position [39, 0]
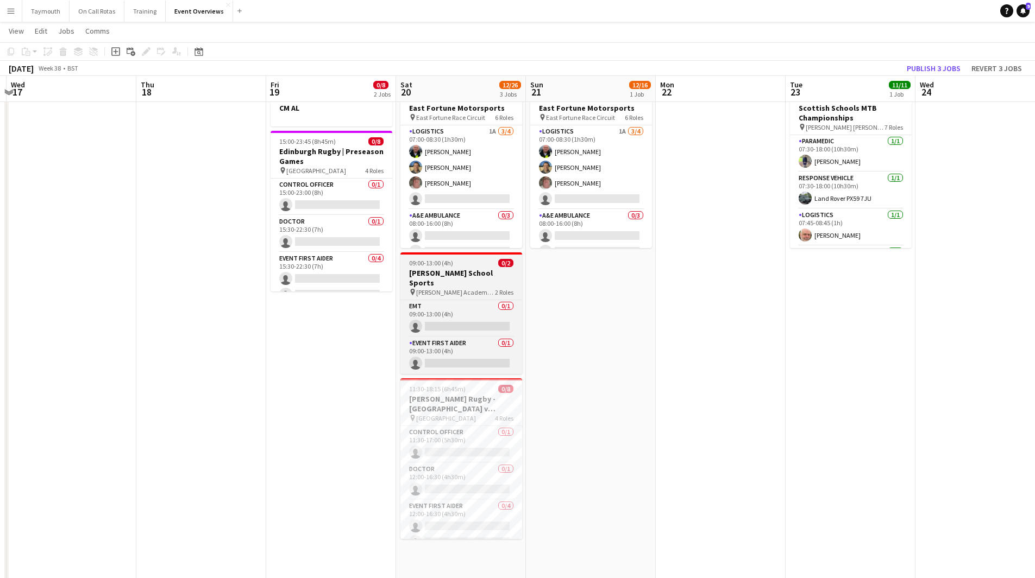
click at [471, 271] on h3 "[PERSON_NAME] School Sports" at bounding box center [461, 278] width 122 height 20
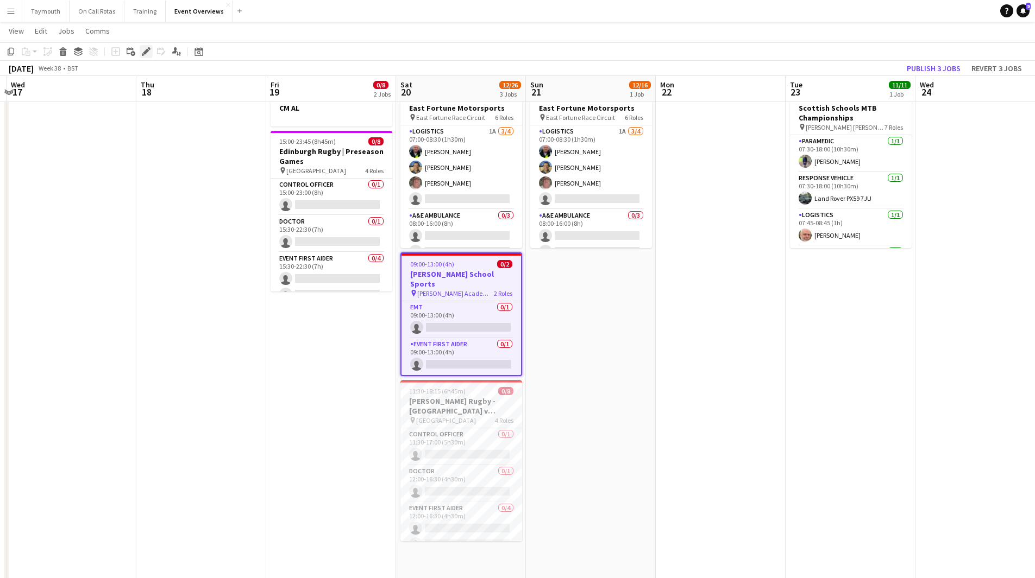
click at [147, 54] on icon "Edit" at bounding box center [146, 51] width 9 height 9
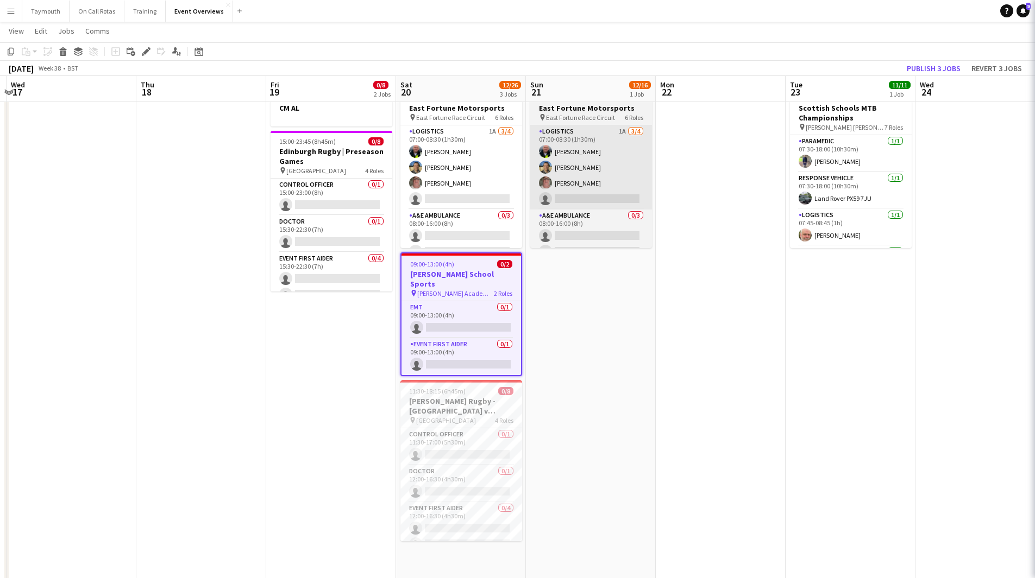
type input "**********"
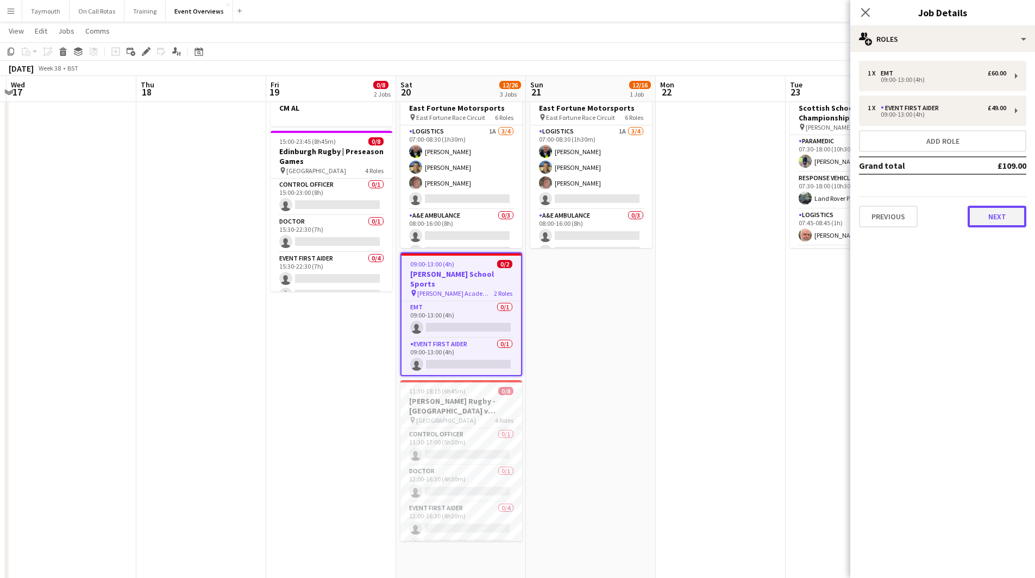
click at [1003, 221] on button "Next" at bounding box center [996, 217] width 59 height 22
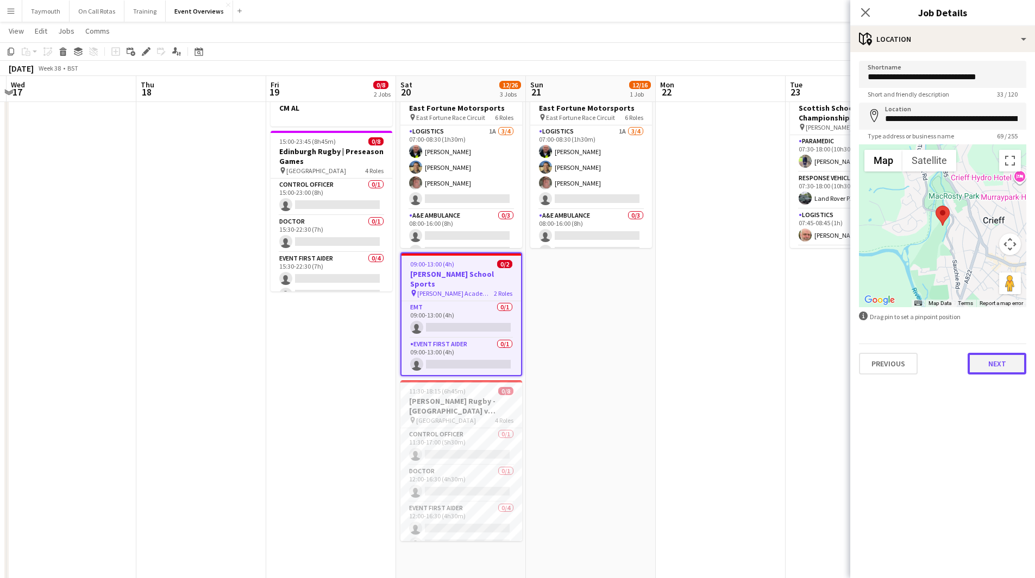
click at [990, 366] on button "Next" at bounding box center [996, 364] width 59 height 22
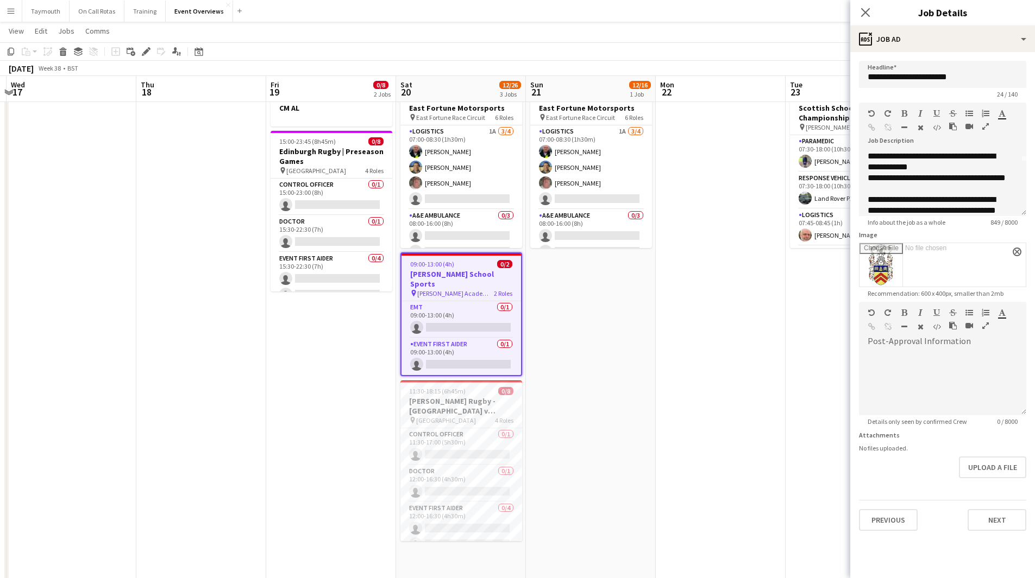
scroll to position [0, 0]
click at [937, 201] on p "**********" at bounding box center [938, 178] width 142 height 54
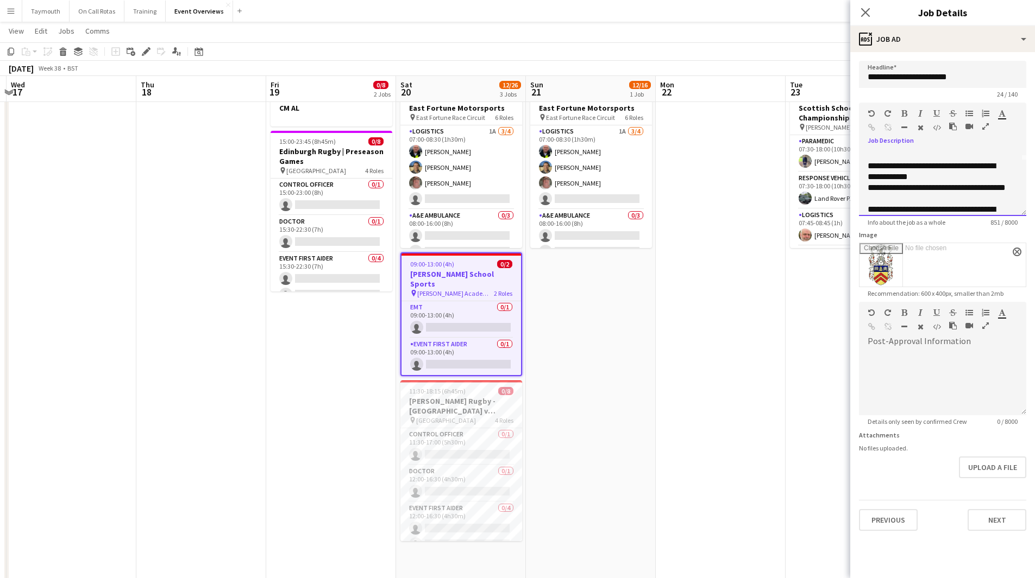
click at [963, 175] on p "**********" at bounding box center [938, 172] width 142 height 22
click at [929, 157] on p "**********" at bounding box center [938, 150] width 142 height 22
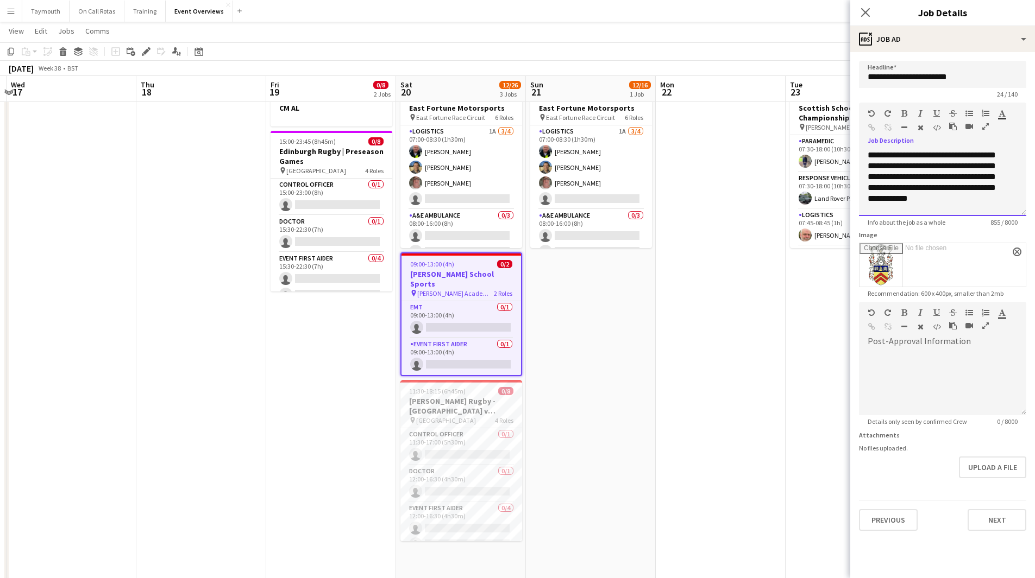
scroll to position [218, 0]
click at [909, 158] on p "**********" at bounding box center [938, 112] width 142 height 98
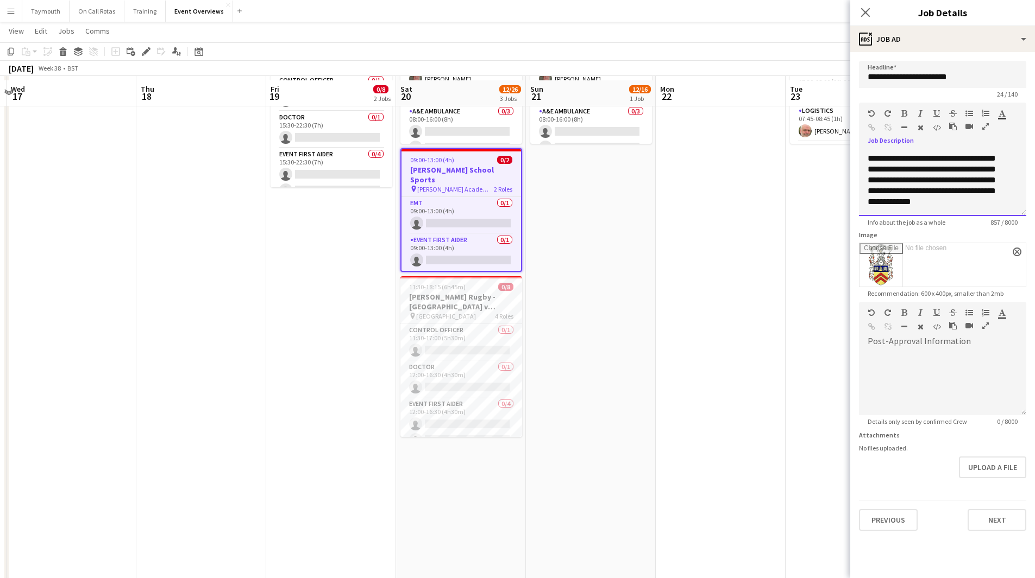
scroll to position [147, 0]
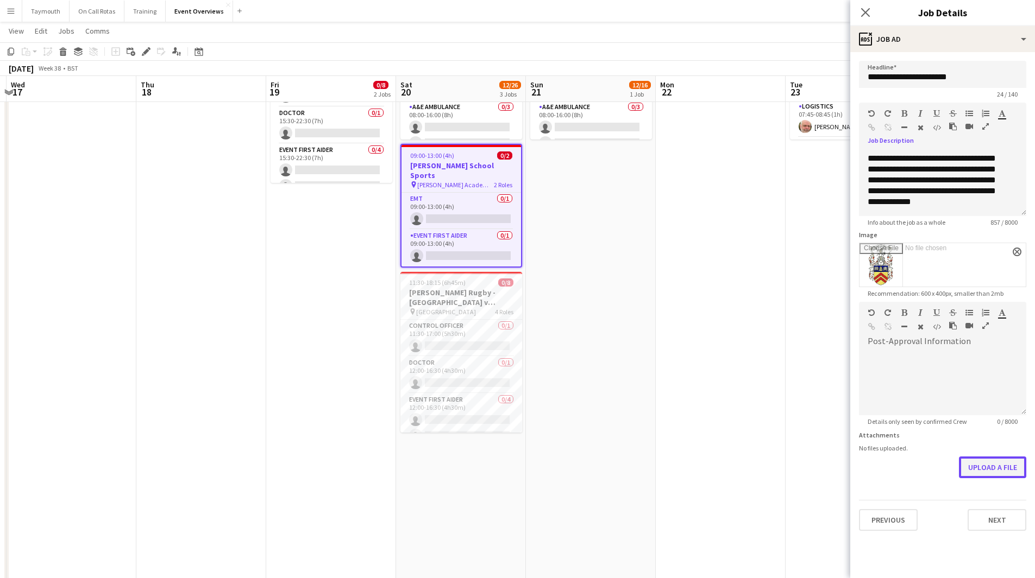
click at [1010, 465] on button "Upload a file" at bounding box center [992, 468] width 67 height 22
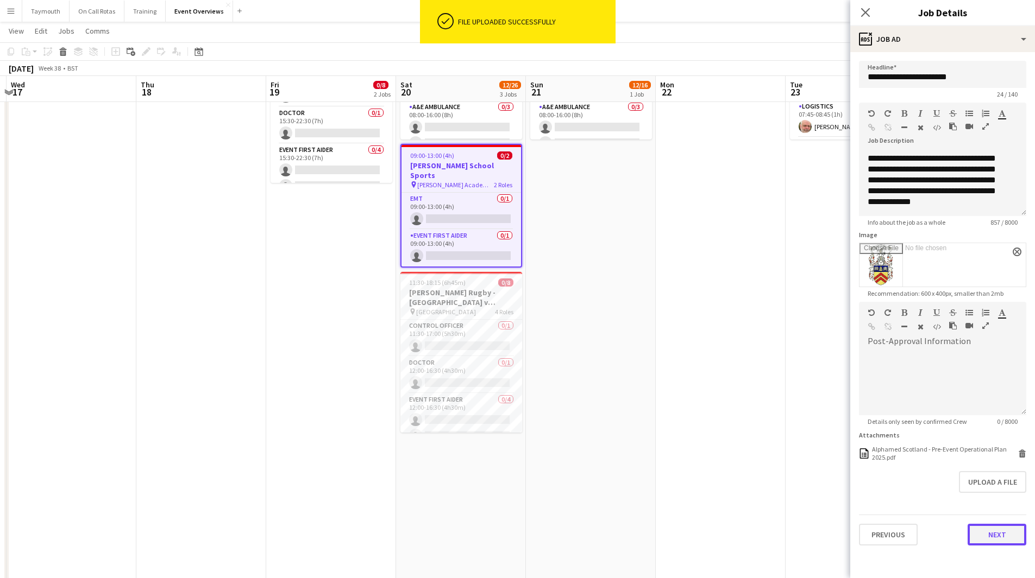
click at [984, 533] on button "Next" at bounding box center [996, 535] width 59 height 22
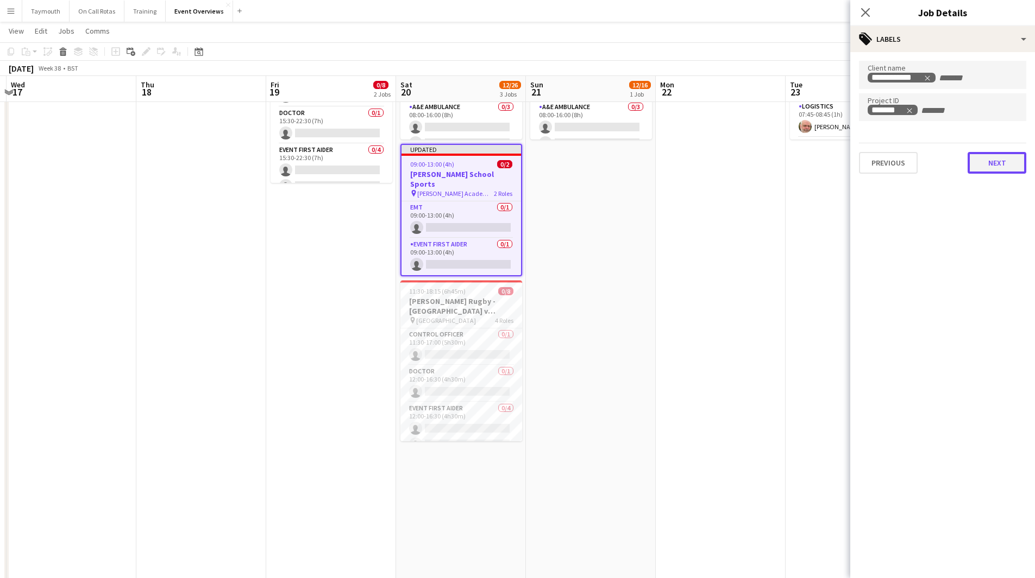
click at [1002, 159] on button "Next" at bounding box center [996, 163] width 59 height 22
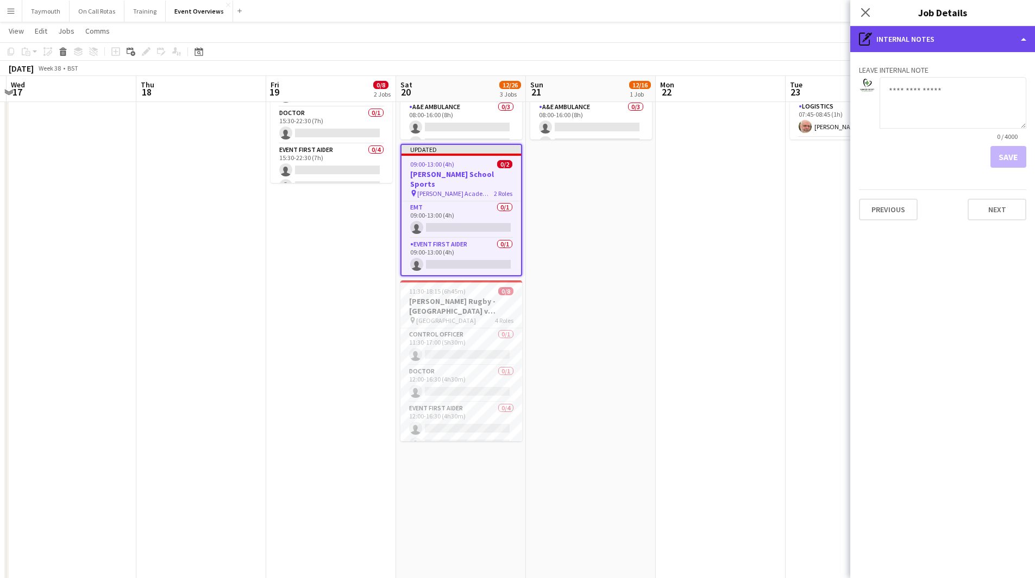
click at [967, 36] on div "pen-write Internal notes" at bounding box center [942, 39] width 185 height 26
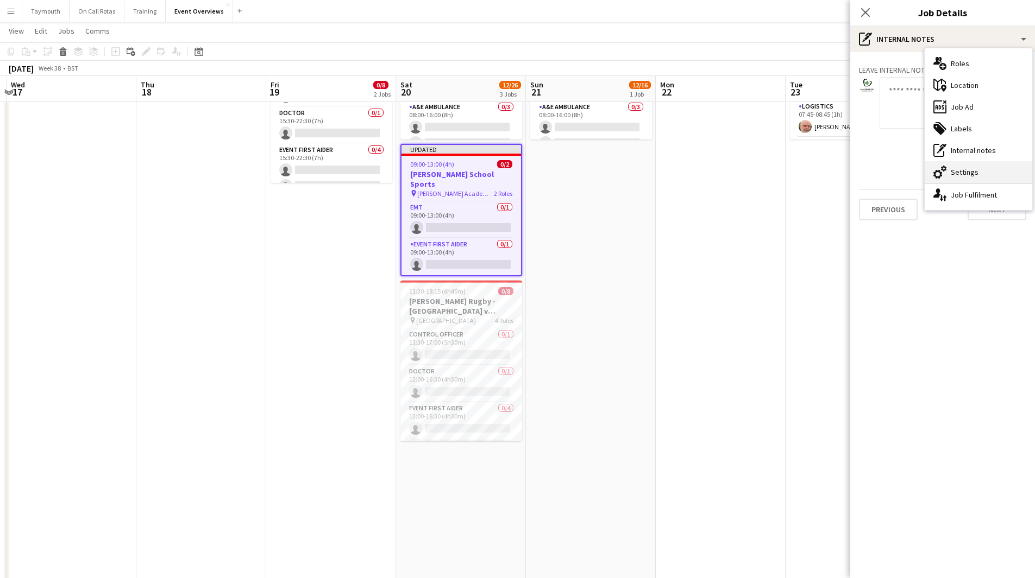
click at [966, 172] on div "cog-double-3 Settings" at bounding box center [978, 172] width 108 height 22
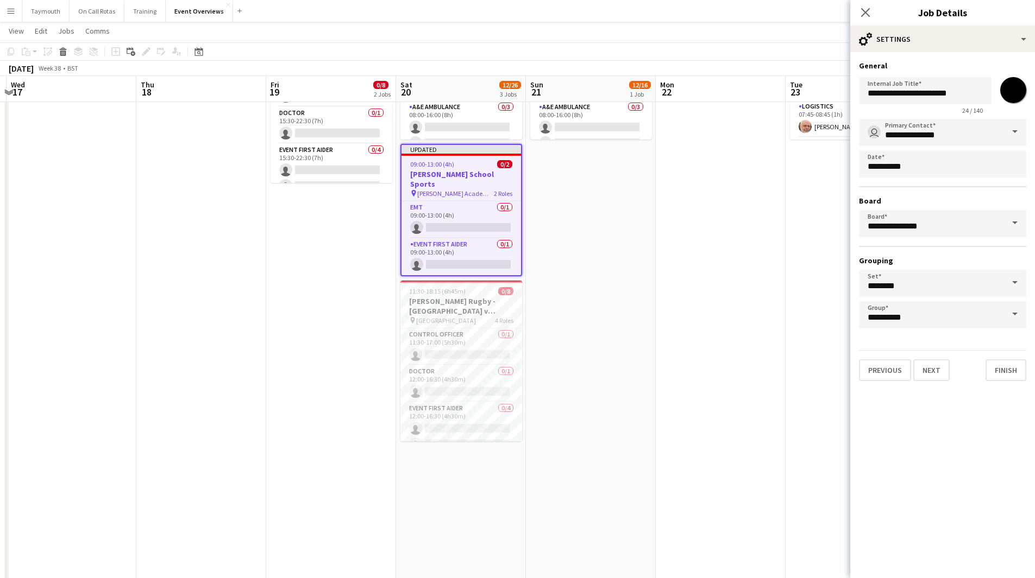
click at [1002, 92] on input "*******" at bounding box center [1012, 90] width 39 height 39
type input "*******"
click at [700, 202] on app-date-cell at bounding box center [721, 439] width 130 height 930
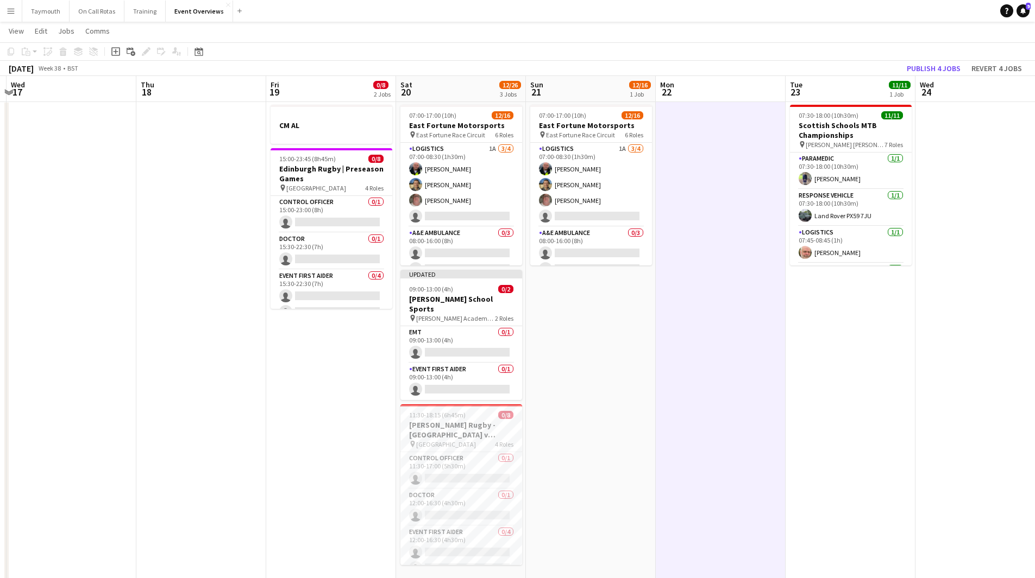
scroll to position [0, 0]
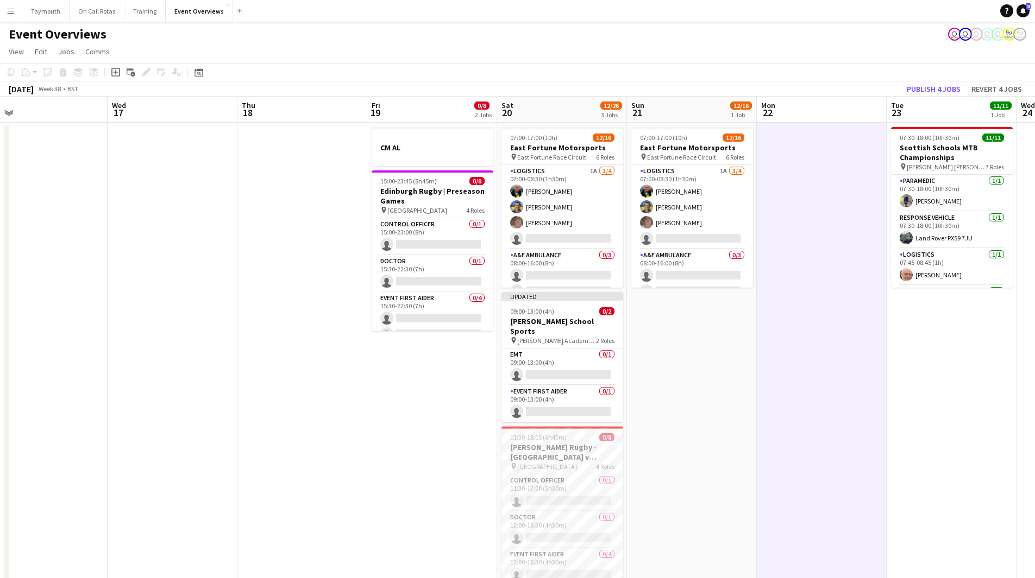
drag, startPoint x: 742, startPoint y: 337, endPoint x: 298, endPoint y: 332, distance: 444.9
click at [298, 332] on app-calendar-viewport "Sun 14 Mon 15 Tue 16 Wed 17 Thu 18 Fri 19 0/8 2 Jobs Sat 20 12/26 3 Jobs Sun 21…" at bounding box center [517, 575] width 1035 height 956
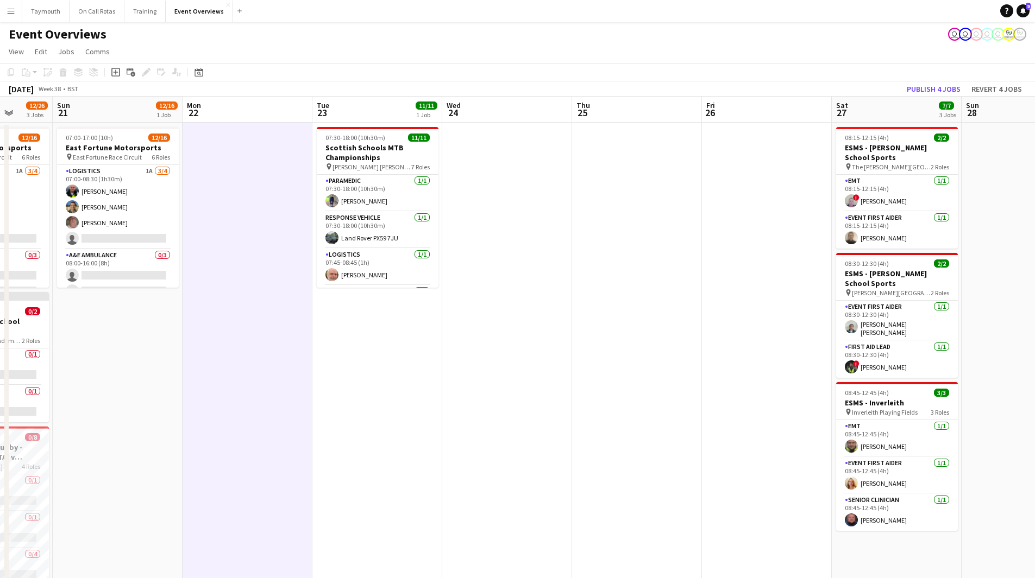
drag, startPoint x: 530, startPoint y: 338, endPoint x: 172, endPoint y: 342, distance: 358.5
click at [173, 342] on app-calendar-viewport "Thu 18 Fri 19 0/8 2 Jobs Sat 20 12/26 3 Jobs Sun 21 12/16 1 Job Mon 22 Tue 23 1…" at bounding box center [517, 575] width 1035 height 956
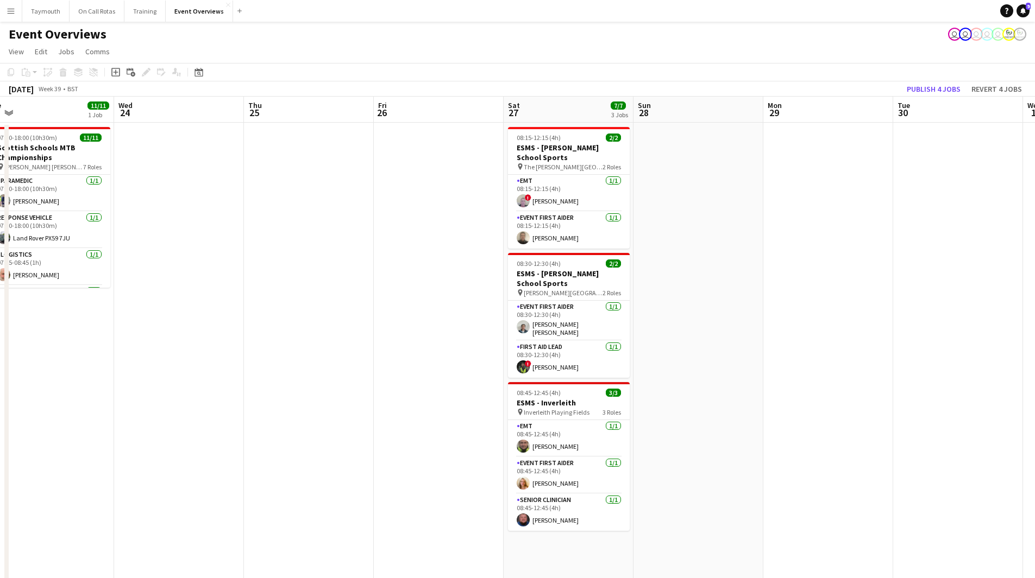
scroll to position [54, 0]
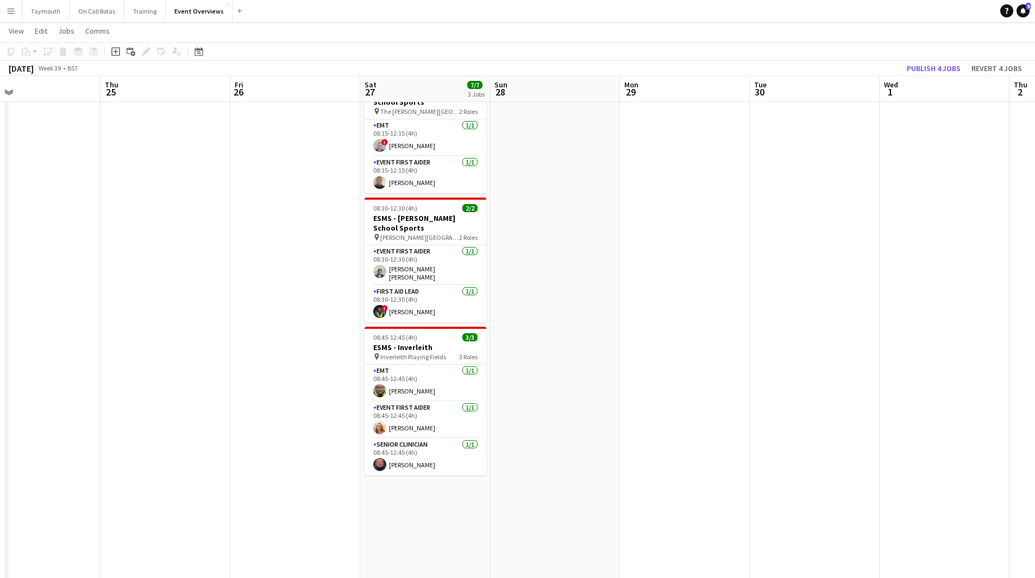
drag, startPoint x: 738, startPoint y: 357, endPoint x: 316, endPoint y: 343, distance: 421.7
click at [316, 343] on app-calendar-viewport "Sun 21 12/16 1 Job Mon 22 Tue 23 11/11 1 Job Wed 24 Thu 25 Fri 26 Sat 27 7/7 3 …" at bounding box center [517, 492] width 1035 height 1009
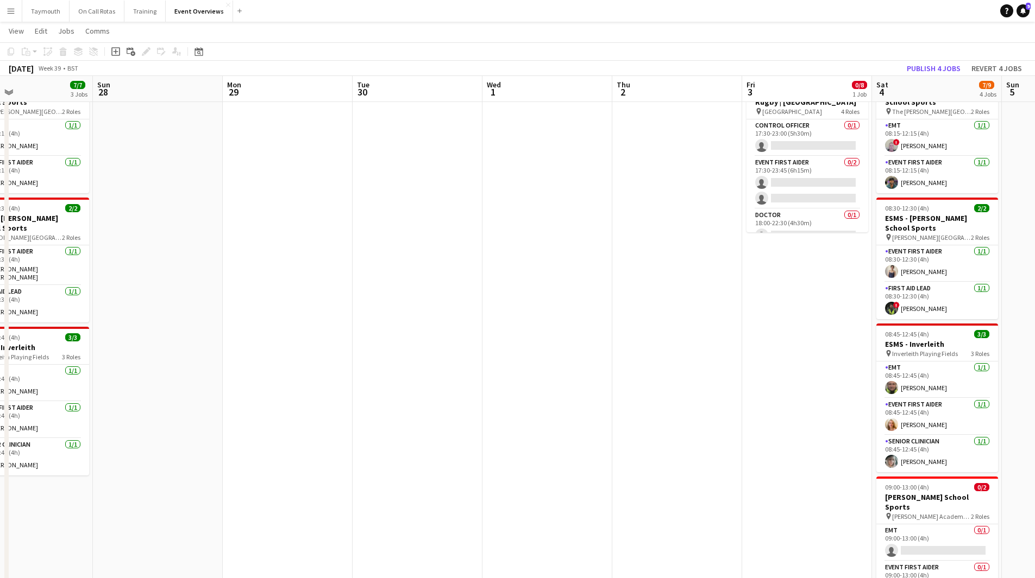
drag, startPoint x: 599, startPoint y: 347, endPoint x: 311, endPoint y: 353, distance: 287.9
click at [311, 353] on app-calendar-viewport "Thu 25 Fri 26 Sat 27 7/7 3 Jobs Sun 28 Mon 29 Tue 30 Wed 1 Thu 2 Fri 3 0/8 1 Jo…" at bounding box center [517, 492] width 1035 height 1009
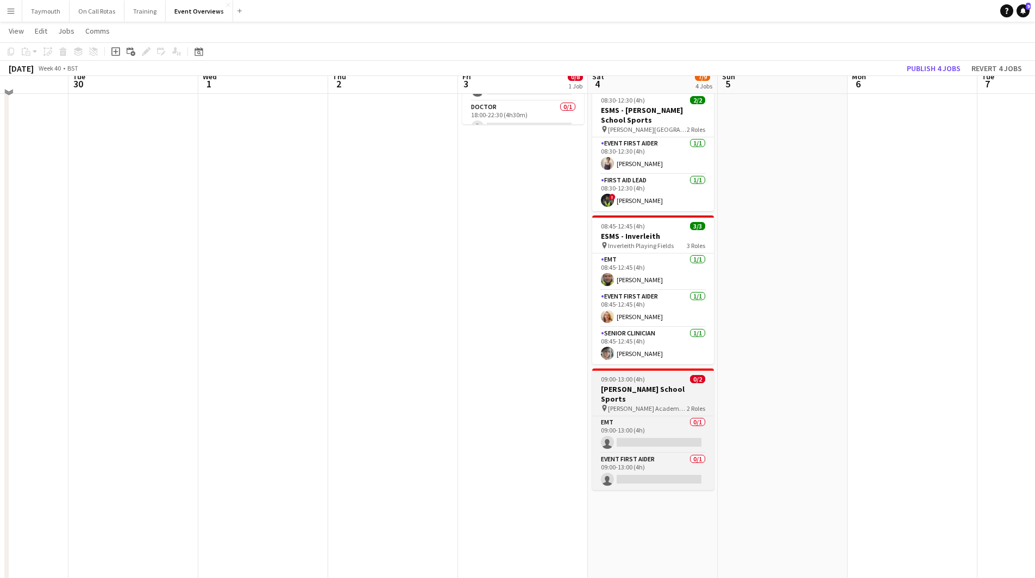
scroll to position [163, 0]
click at [656, 388] on h3 "[PERSON_NAME] School Sports" at bounding box center [653, 394] width 122 height 20
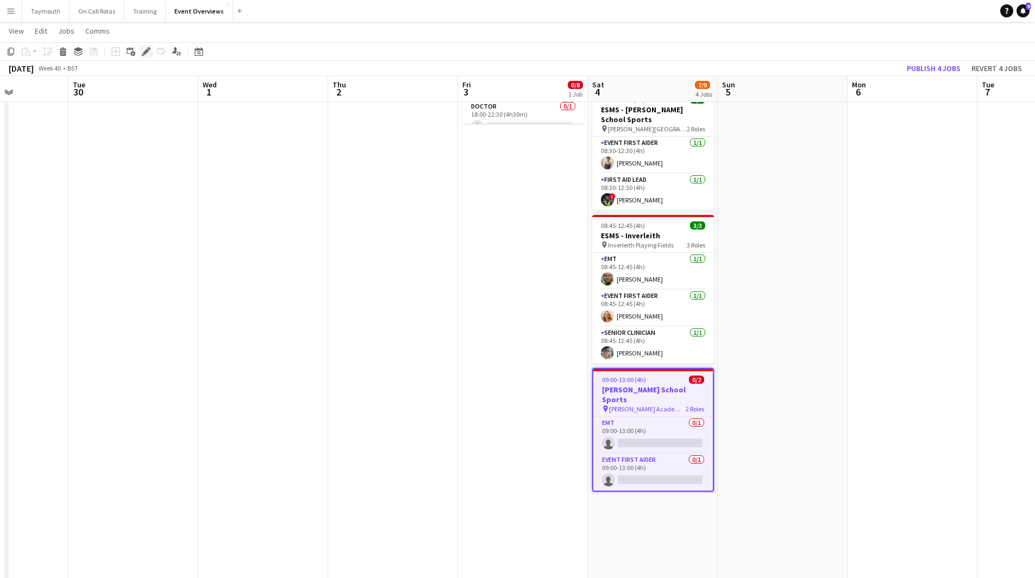
click at [141, 52] on div "Edit" at bounding box center [146, 51] width 13 height 13
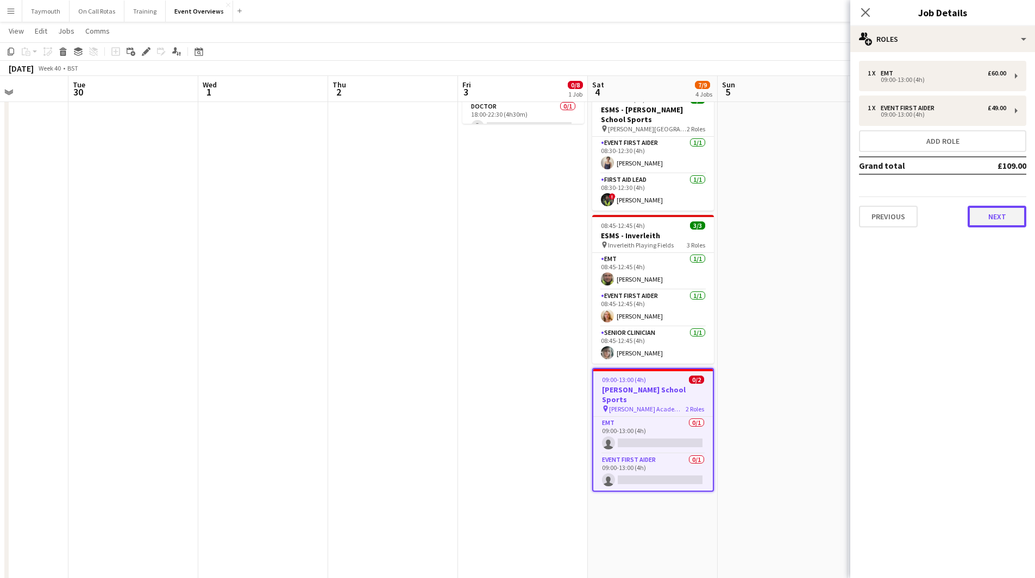
click at [992, 220] on button "Next" at bounding box center [996, 217] width 59 height 22
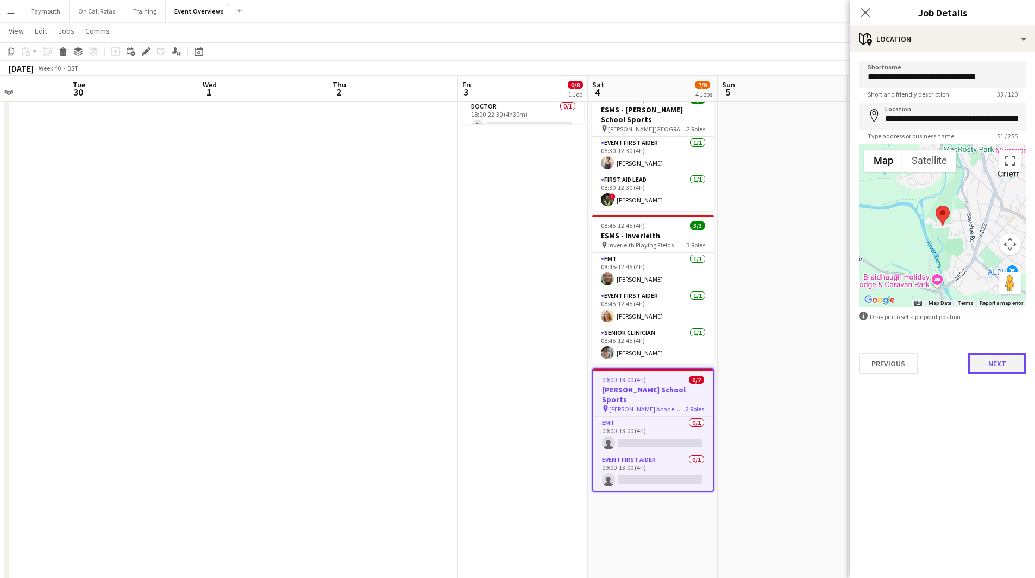
click at [996, 365] on button "Next" at bounding box center [996, 364] width 59 height 22
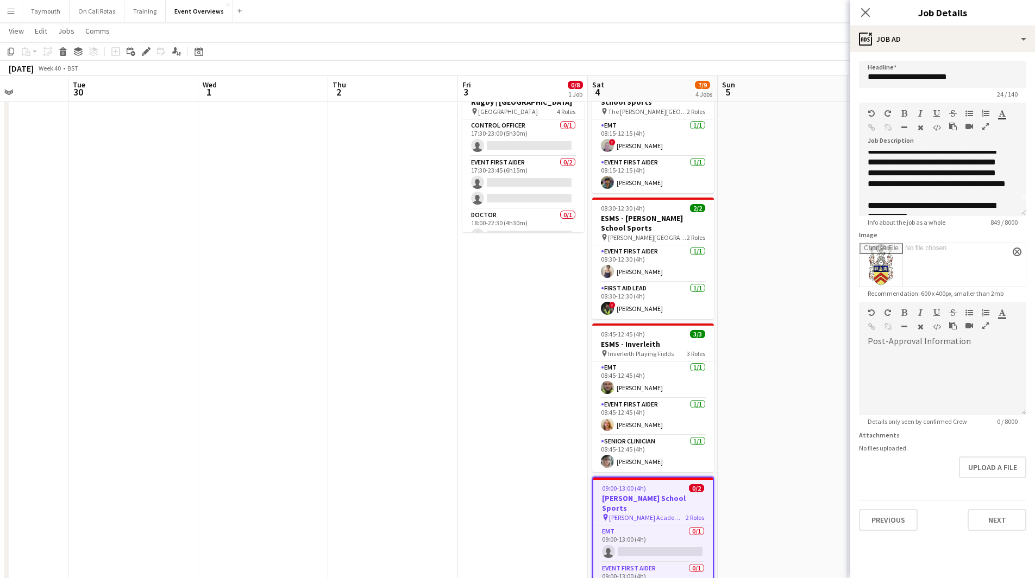
scroll to position [0, 0]
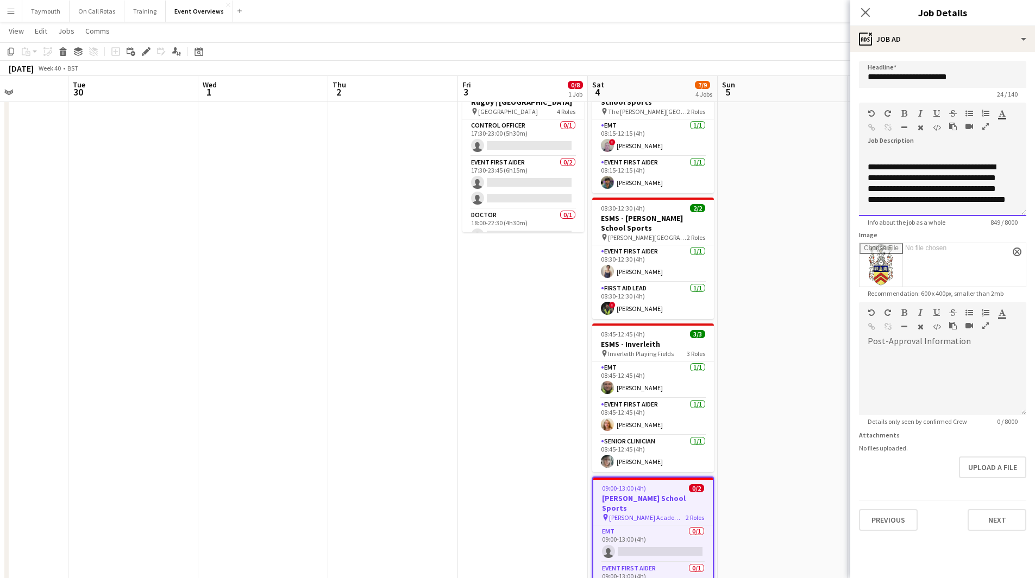
click at [942, 212] on p "**********" at bounding box center [938, 189] width 142 height 54
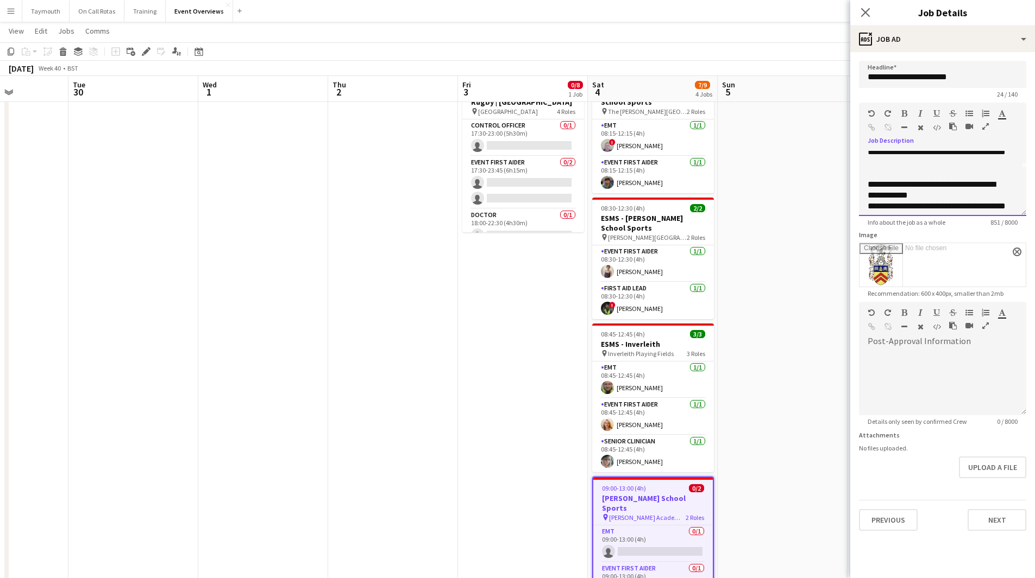
scroll to position [66, 0]
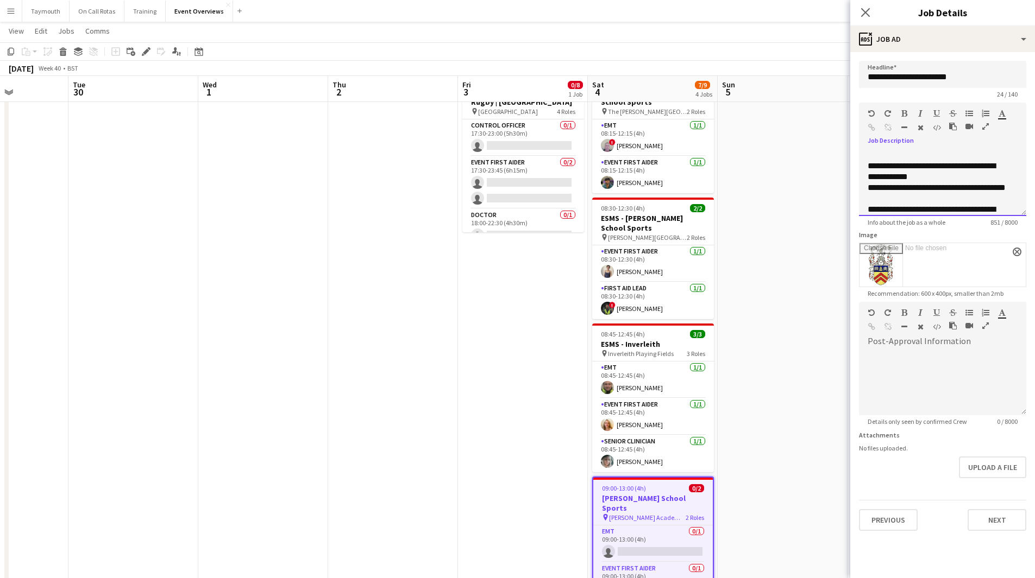
click at [965, 179] on p "**********" at bounding box center [938, 172] width 142 height 22
drag, startPoint x: 918, startPoint y: 210, endPoint x: 896, endPoint y: 199, distance: 25.0
click at [912, 207] on p "**********" at bounding box center [938, 204] width 142 height 22
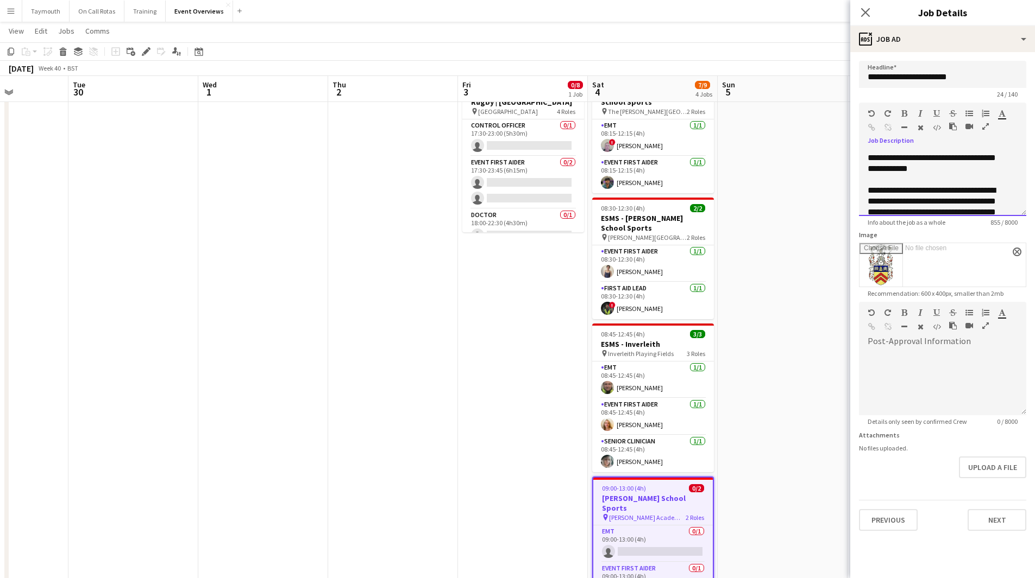
scroll to position [186, 0]
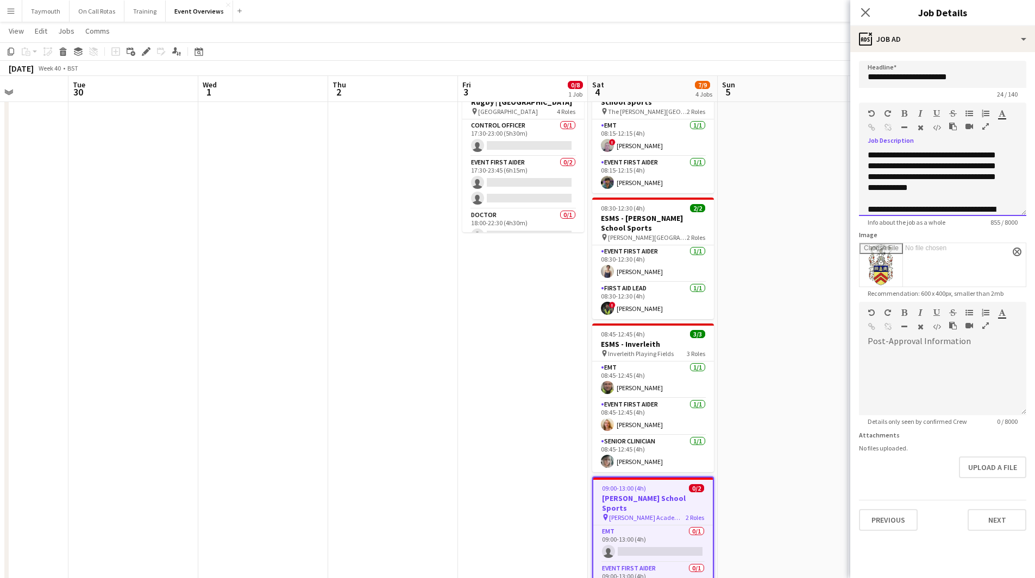
click at [908, 201] on p "**********" at bounding box center [938, 155] width 142 height 98
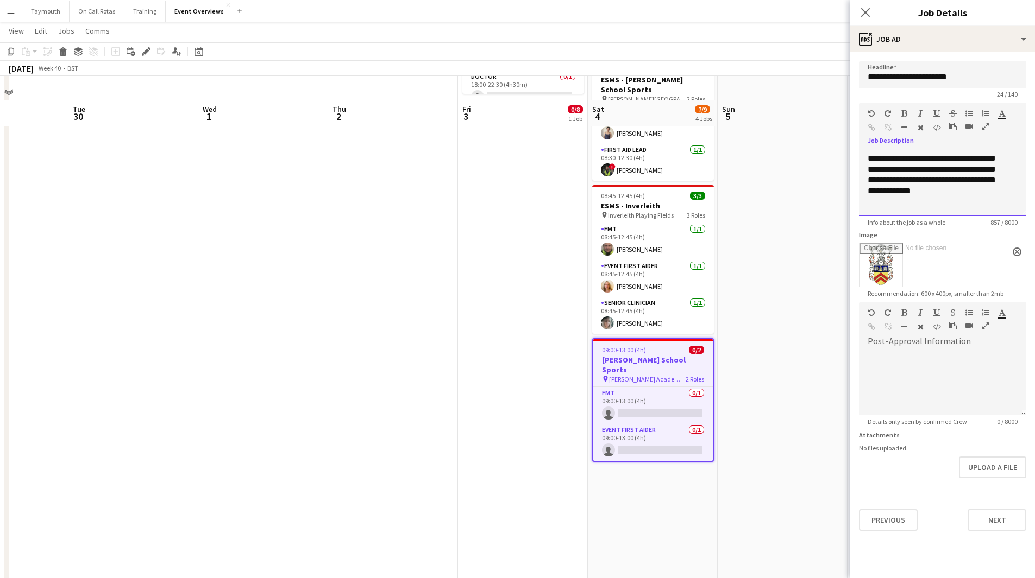
scroll to position [217, 0]
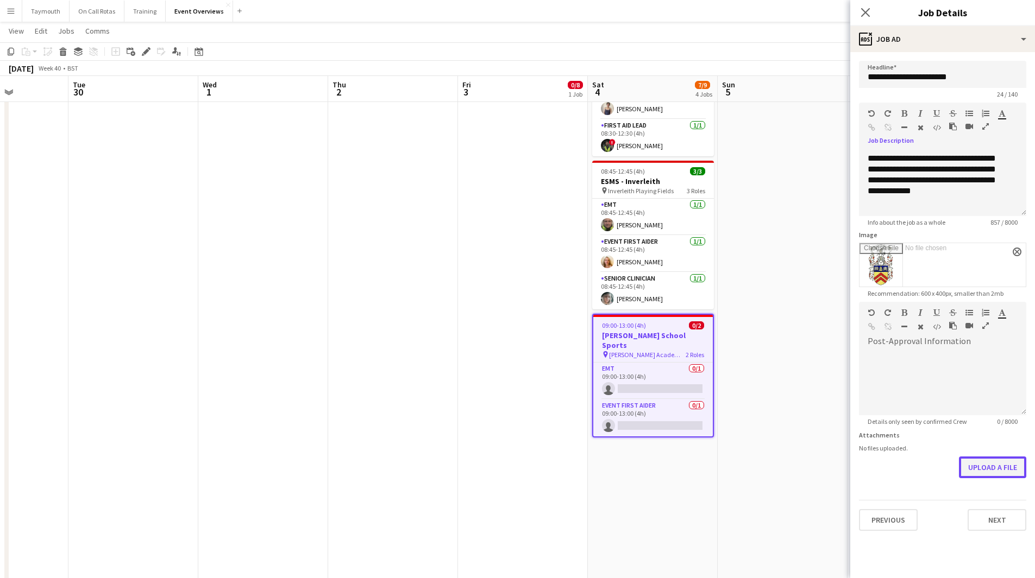
click at [996, 475] on button "Upload a file" at bounding box center [992, 468] width 67 height 22
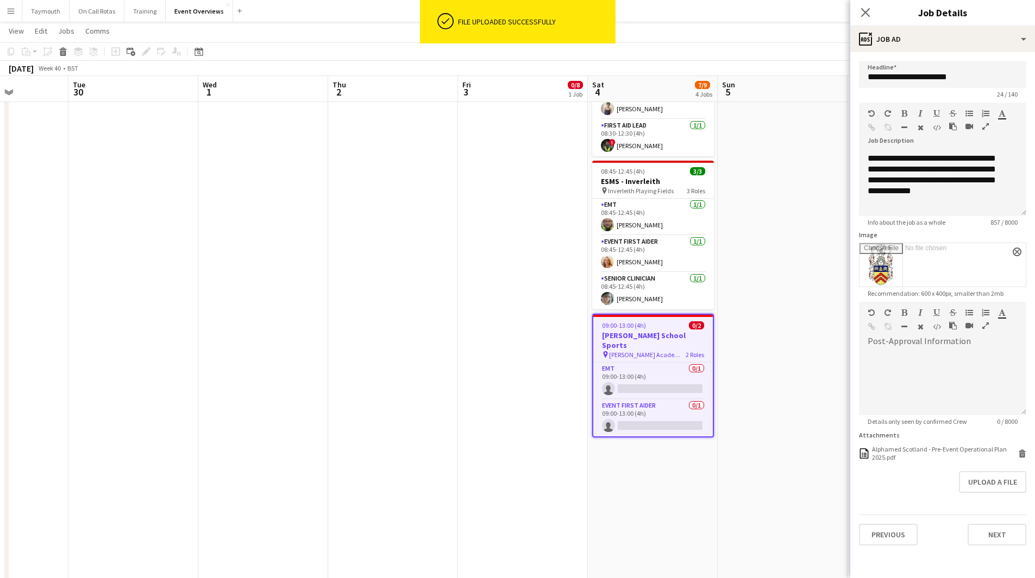
click at [993, 24] on div "Close pop-in Job Details" at bounding box center [942, 13] width 185 height 26
click at [993, 34] on div "ads-window Job Ad" at bounding box center [942, 39] width 185 height 26
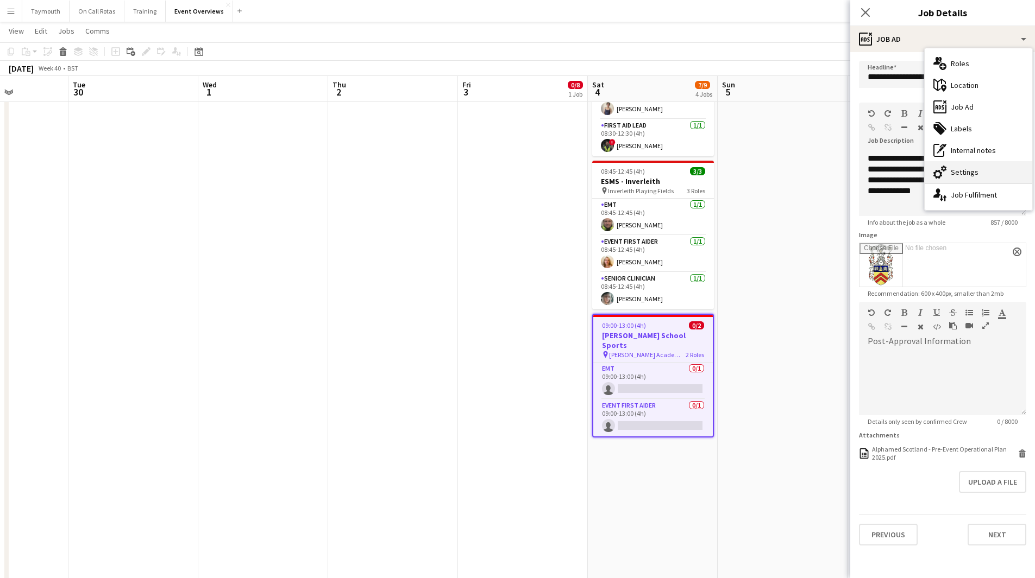
click at [983, 166] on div "cog-double-3 Settings" at bounding box center [978, 172] width 108 height 22
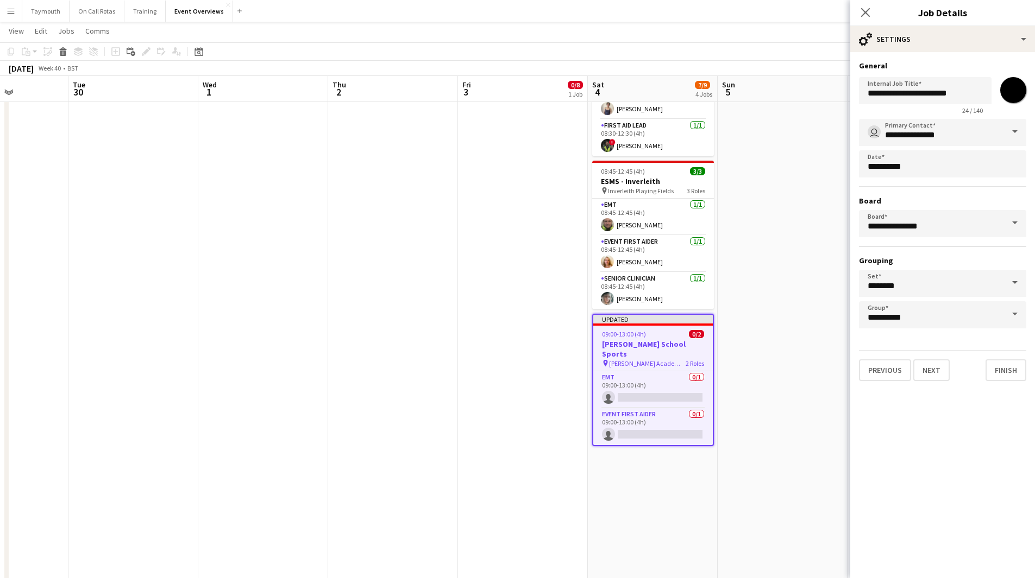
click at [1011, 94] on input "*******" at bounding box center [1012, 90] width 39 height 39
type input "*******"
drag, startPoint x: 781, startPoint y: 340, endPoint x: 772, endPoint y: 336, distance: 9.0
click at [781, 340] on app-date-cell at bounding box center [783, 369] width 130 height 930
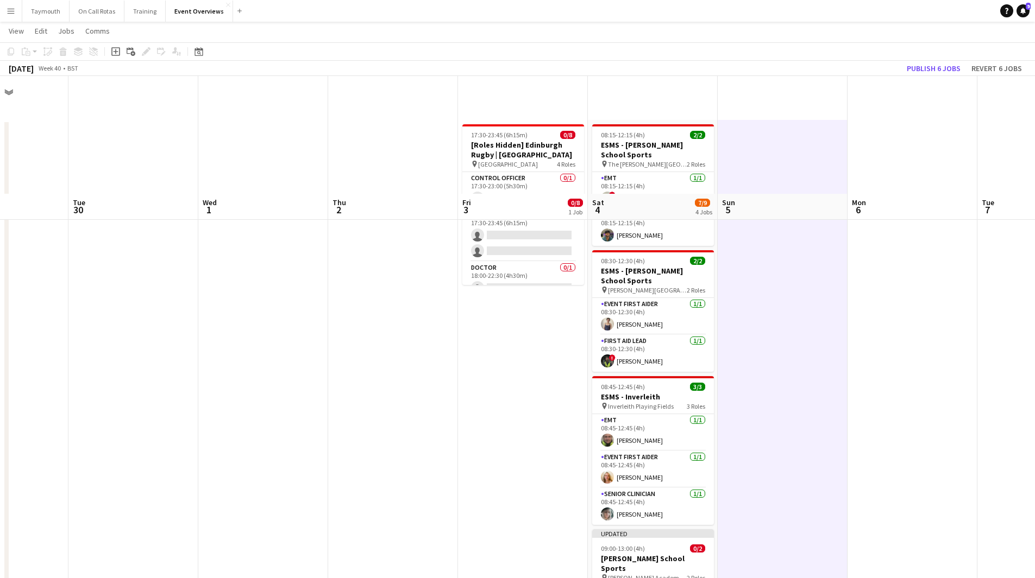
scroll to position [0, 0]
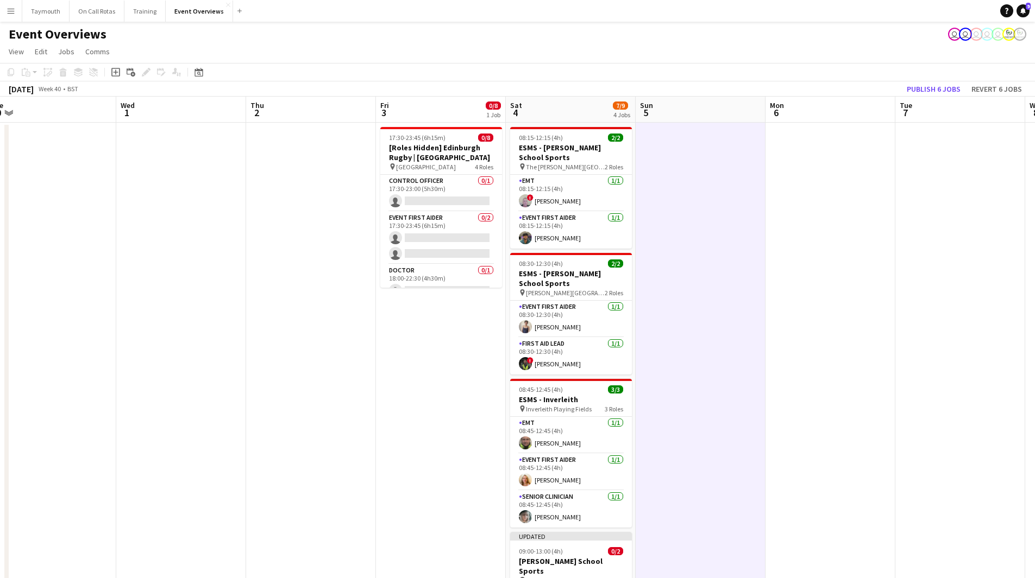
drag, startPoint x: 826, startPoint y: 323, endPoint x: 361, endPoint y: 297, distance: 465.1
click at [350, 295] on app-calendar-viewport "Sat 27 7/7 3 Jobs Sun 28 Mon 29 Tue 30 Wed 1 Thu 2 Fri 3 0/8 1 Job Sat 4 7/9 4 …" at bounding box center [517, 575] width 1035 height 956
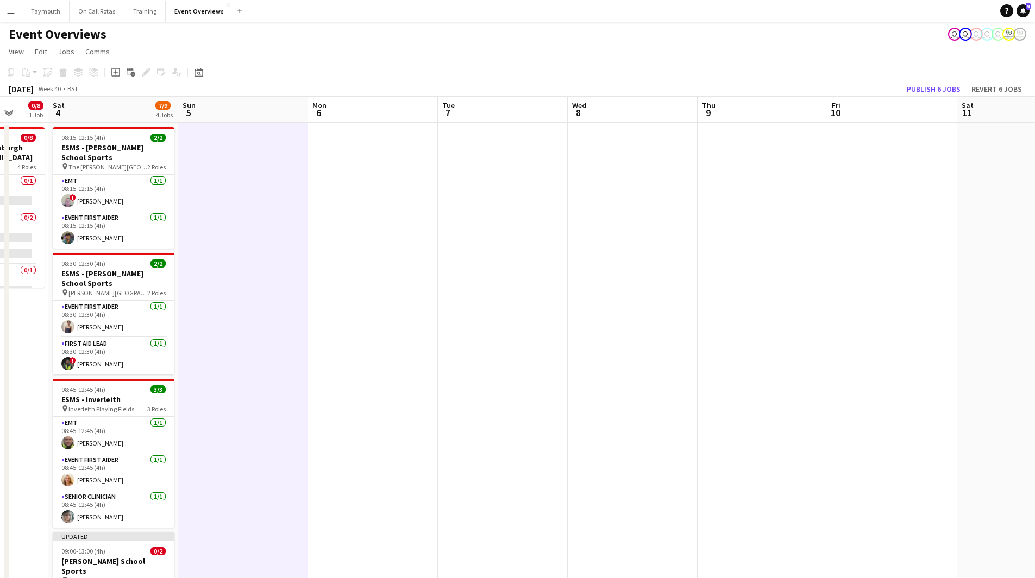
drag, startPoint x: 722, startPoint y: 329, endPoint x: 338, endPoint y: 329, distance: 384.0
click at [338, 329] on app-calendar-viewport "Wed 1 Thu 2 Fri 3 0/8 1 Job Sat 4 7/9 4 Jobs Sun 5 Mon 6 Tue 7 Wed 8 Thu 9 Fri …" at bounding box center [517, 575] width 1035 height 956
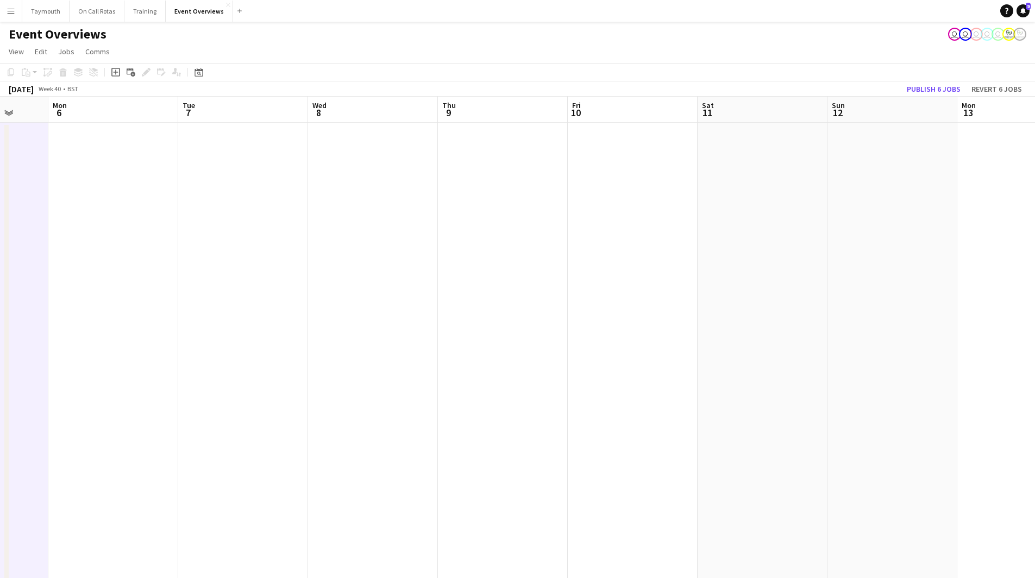
drag, startPoint x: 435, startPoint y: 343, endPoint x: 272, endPoint y: 336, distance: 163.1
click at [273, 337] on app-calendar-viewport "Fri 3 0/8 1 Job Sat 4 7/9 4 Jobs Sun 5 Mon 6 Tue 7 Wed 8 Thu 9 Fri 10 Sat 11 Su…" at bounding box center [517, 575] width 1035 height 956
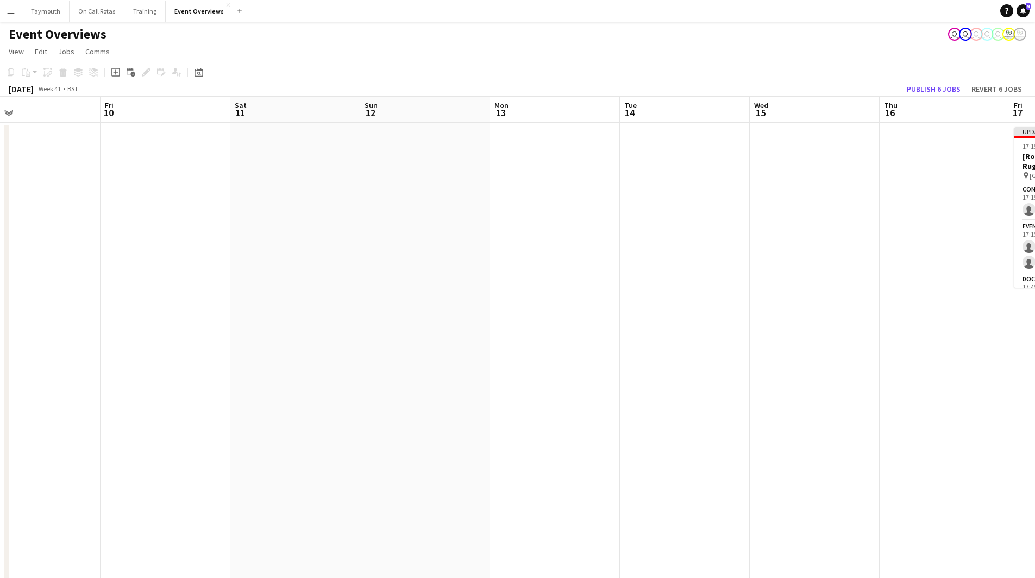
drag, startPoint x: 207, startPoint y: 363, endPoint x: 138, endPoint y: 358, distance: 69.7
click at [178, 362] on app-calendar-viewport "Mon 6 Tue 7 Wed 8 Thu 9 Fri 10 Sat 11 Sun 12 Mon 13 Tue 14 Wed 15 Thu 16 Fri 17…" at bounding box center [517, 575] width 1035 height 956
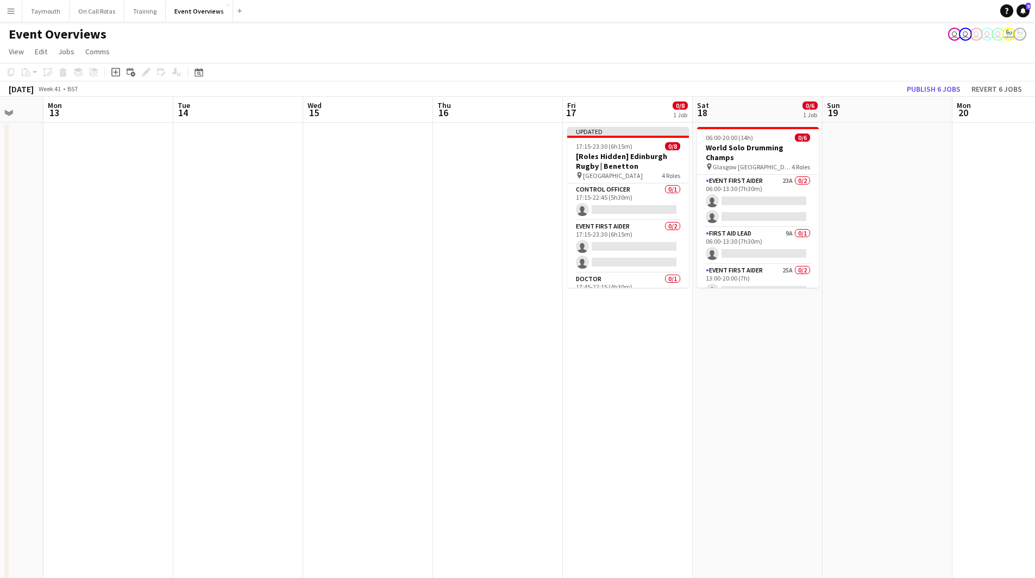
drag, startPoint x: 519, startPoint y: 367, endPoint x: 325, endPoint y: 368, distance: 193.9
click at [325, 368] on app-calendar-viewport "Fri 10 Sat 11 Sun 12 Mon 13 Tue 14 Wed 15 Thu 16 Fri 17 0/8 1 Job Sat 18 0/6 1 …" at bounding box center [517, 575] width 1035 height 956
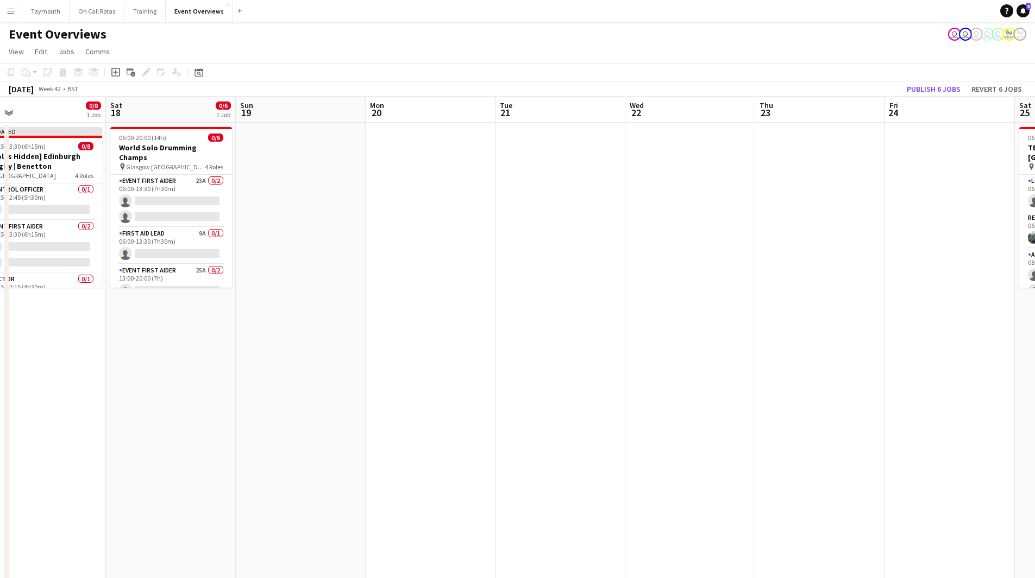
drag, startPoint x: 603, startPoint y: 371, endPoint x: 288, endPoint y: 378, distance: 314.6
click at [285, 380] on app-calendar-viewport "Tue 14 Wed 15 Thu 16 Fri 17 0/8 1 Job Sat 18 0/6 1 Job Sun 19 Mon 20 Tue 21 Wed…" at bounding box center [517, 575] width 1035 height 956
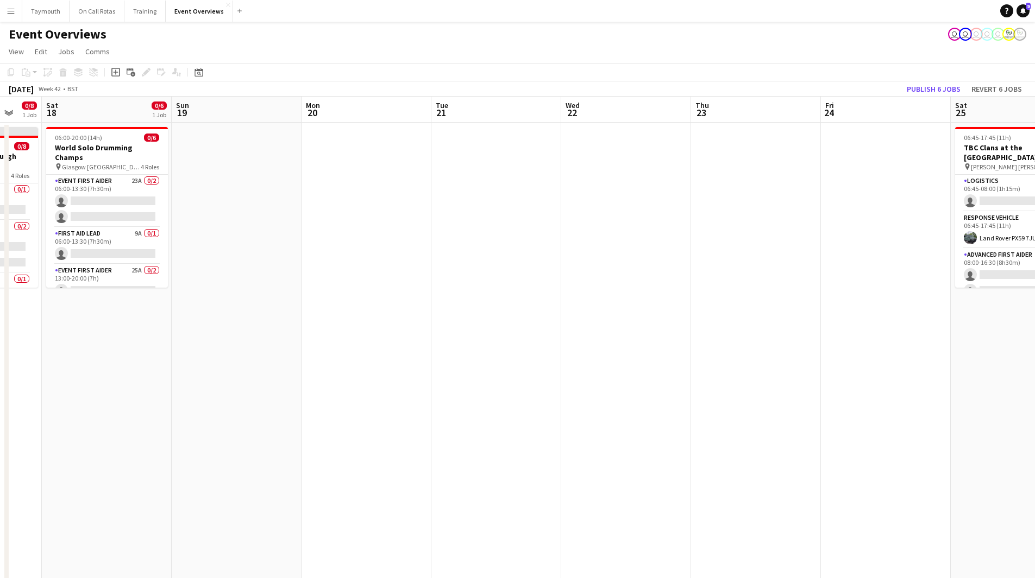
drag, startPoint x: 486, startPoint y: 363, endPoint x: 171, endPoint y: 373, distance: 314.6
click at [168, 373] on app-calendar-viewport "Wed 15 Thu 16 Fri 17 0/8 1 Job Sat 18 0/6 1 Job Sun 19 Mon 20 Tue 21 Wed 22 Thu…" at bounding box center [517, 575] width 1035 height 956
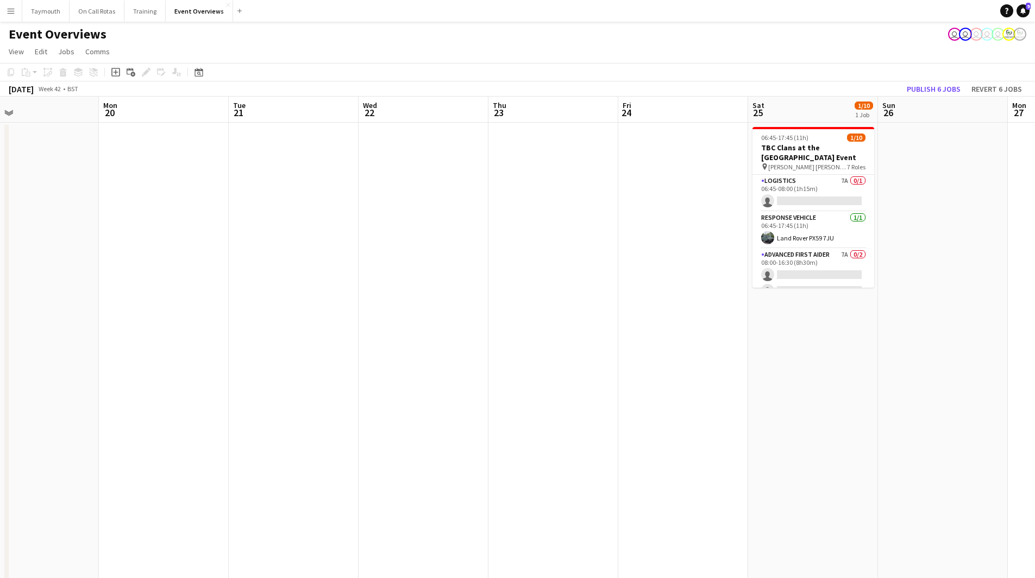
click at [377, 378] on app-calendar-viewport "Thu 16 Fri 17 0/8 1 Job Sat 18 0/6 1 Job Sun 19 Mon 20 Tue 21 Wed 22 Thu 23 Fri…" at bounding box center [517, 575] width 1035 height 956
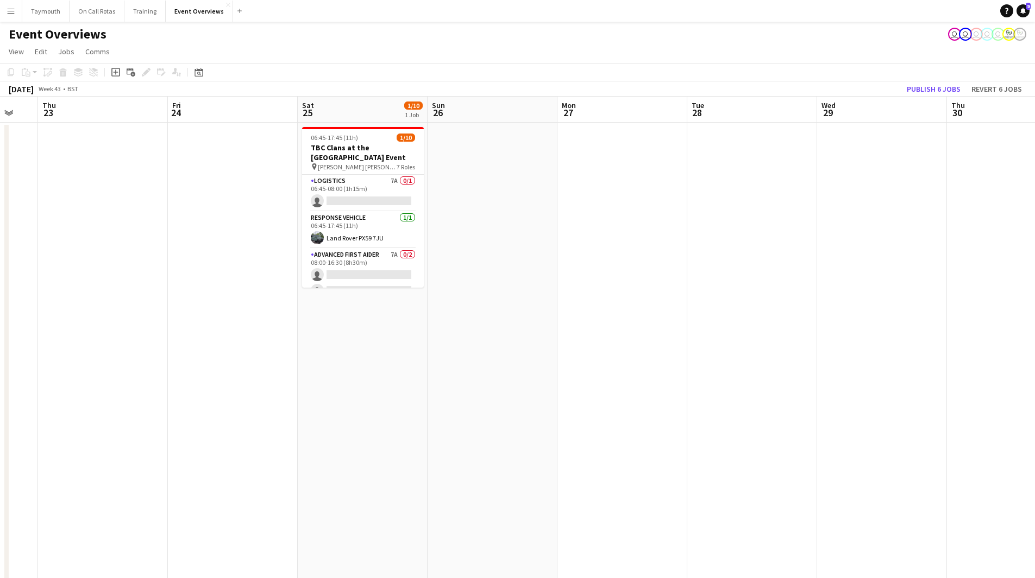
drag, startPoint x: 572, startPoint y: 354, endPoint x: 137, endPoint y: 358, distance: 435.1
click at [137, 358] on app-calendar-viewport "Mon 20 Tue 21 Wed 22 Thu 23 Fri 24 Sat 25 1/10 1 Job Sun 26 Mon 27 Tue 28 Wed 2…" at bounding box center [517, 575] width 1035 height 956
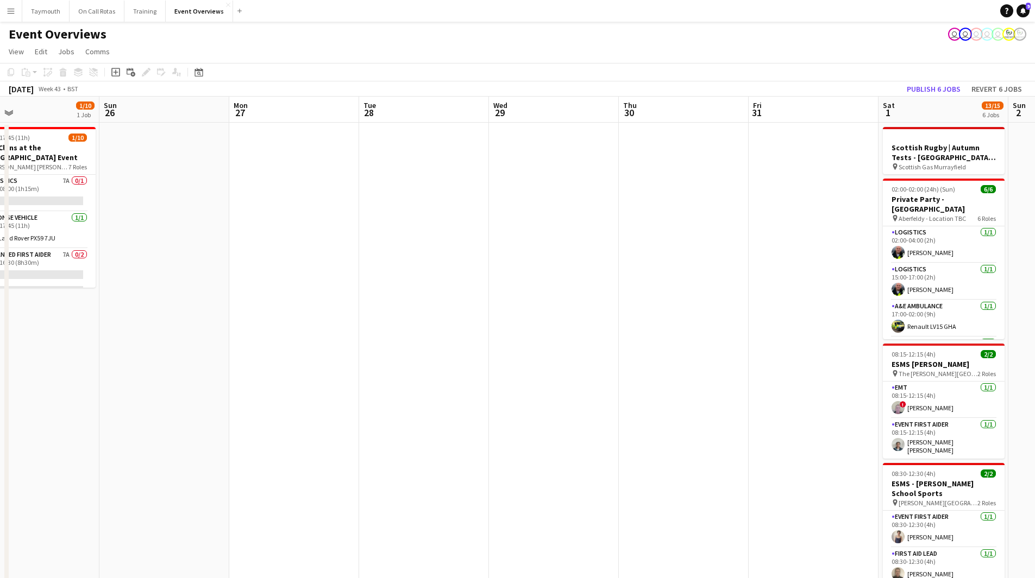
drag, startPoint x: 411, startPoint y: 367, endPoint x: 298, endPoint y: 371, distance: 113.6
click at [298, 371] on app-calendar-viewport "Wed 22 Thu 23 Fri 24 Sat 25 1/10 1 Job Sun 26 Mon 27 Tue 28 Wed 29 Thu 30 Fri 3…" at bounding box center [517, 575] width 1035 height 956
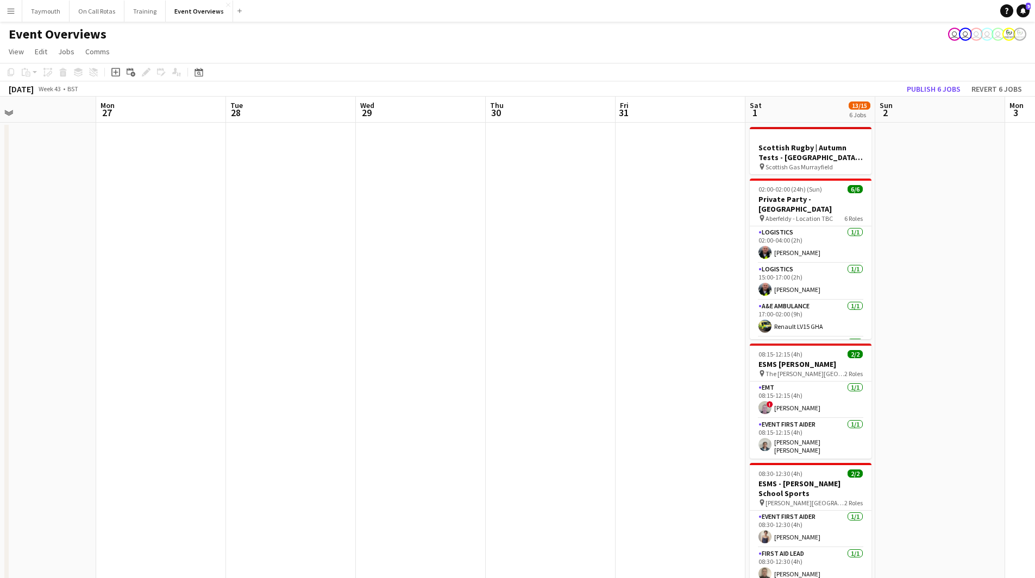
scroll to position [0, 366]
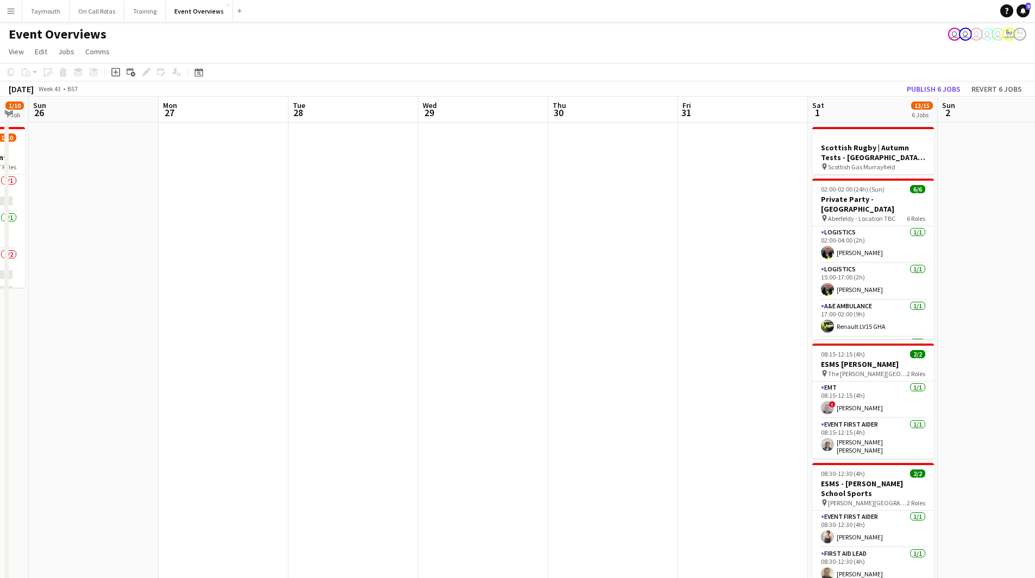
drag, startPoint x: 450, startPoint y: 362, endPoint x: 118, endPoint y: 365, distance: 331.9
click at [118, 365] on app-calendar-viewport "Thu 23 Fri 24 Sat 25 1/10 1 Job Sun 26 Mon 27 Tue 28 Wed 29 Thu 30 Fri 31 Sat 1…" at bounding box center [517, 575] width 1035 height 956
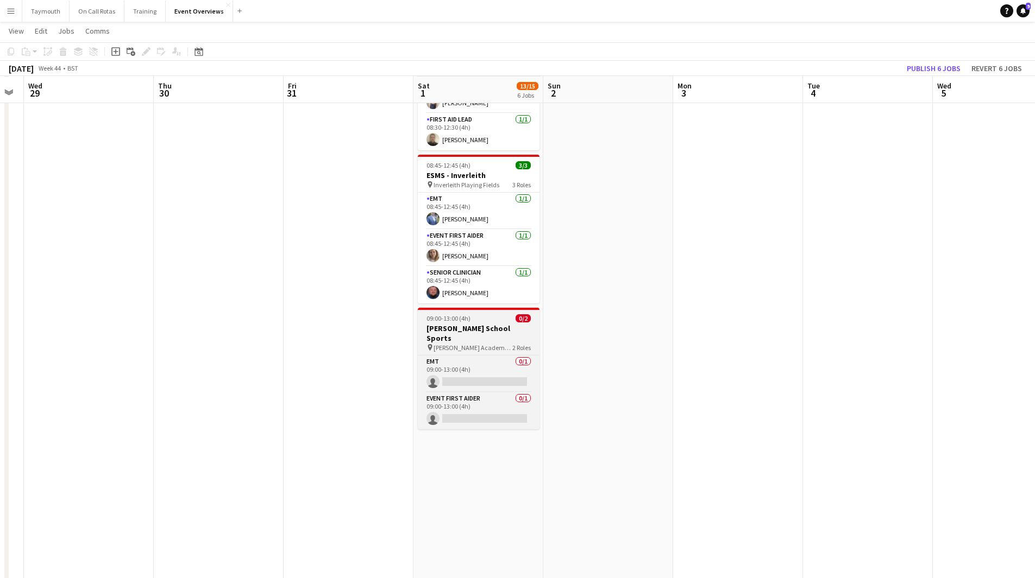
scroll to position [435, 0]
click at [498, 325] on h3 "[PERSON_NAME] School Sports" at bounding box center [479, 333] width 122 height 20
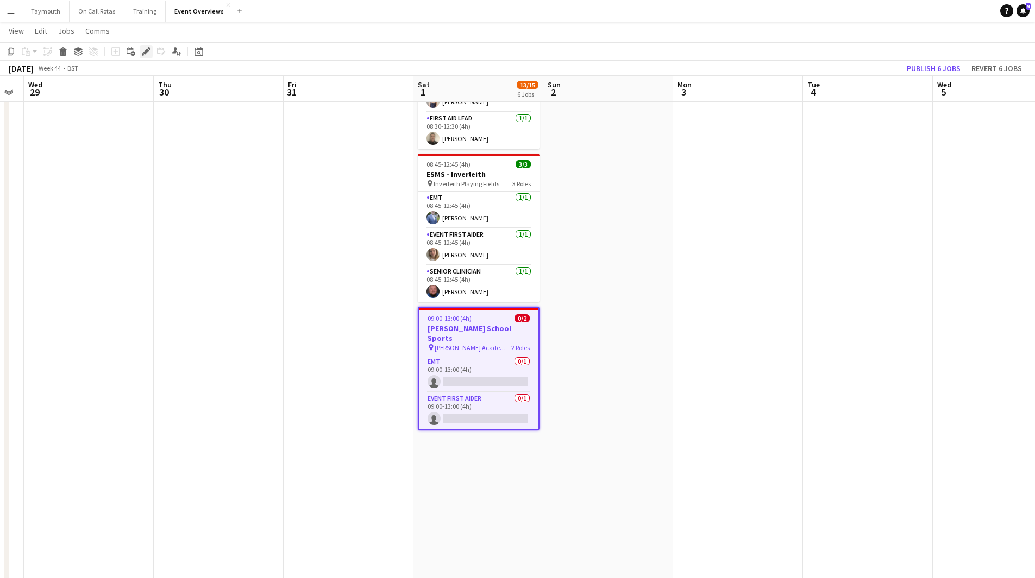
click at [148, 57] on div "Edit" at bounding box center [146, 51] width 13 height 13
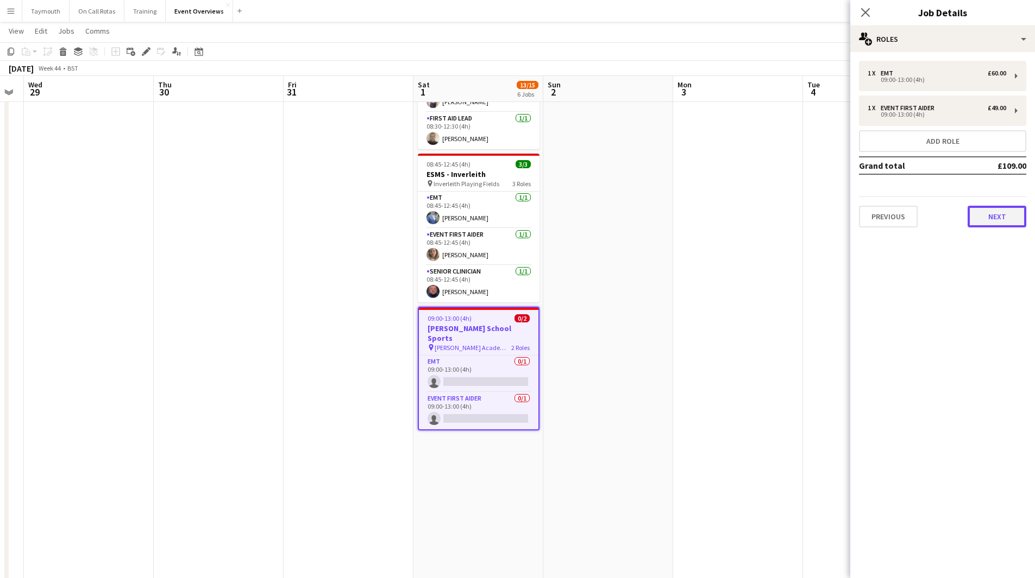
click at [980, 223] on button "Next" at bounding box center [996, 217] width 59 height 22
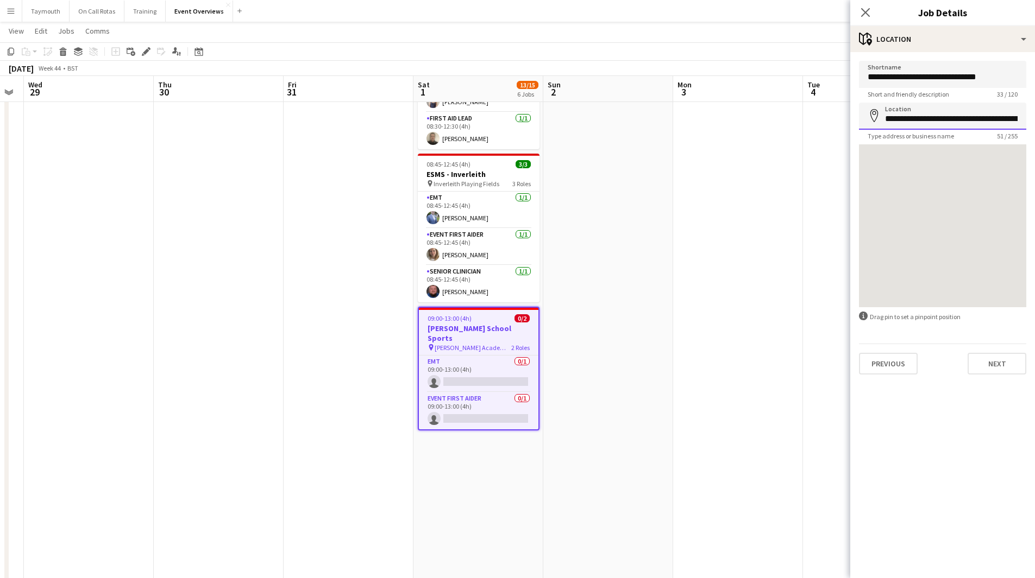
click at [946, 122] on input "**********" at bounding box center [942, 116] width 167 height 27
drag, startPoint x: 888, startPoint y: 121, endPoint x: 1042, endPoint y: 116, distance: 154.9
click at [1035, 116] on html "Menu Boards Boards Boards All jobs Status Workforce Workforce My Workforce Recr…" at bounding box center [517, 91] width 1035 height 1052
type input "*"
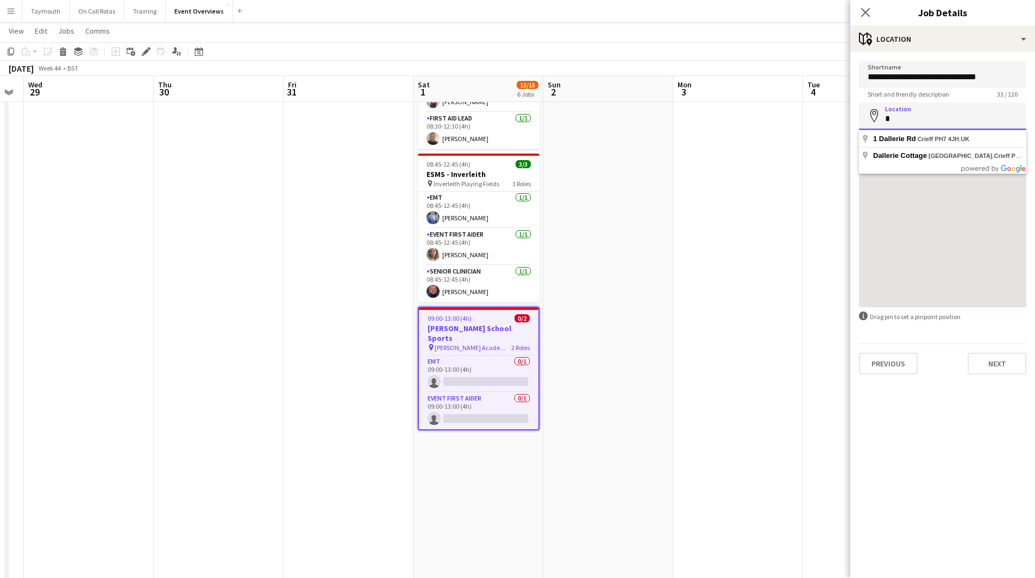
scroll to position [0, 0]
click at [927, 124] on input "**********" at bounding box center [942, 116] width 167 height 27
click at [893, 121] on input "**********" at bounding box center [942, 116] width 167 height 27
drag, startPoint x: 902, startPoint y: 121, endPoint x: 955, endPoint y: 118, distance: 53.3
click at [954, 119] on input "**********" at bounding box center [942, 116] width 167 height 27
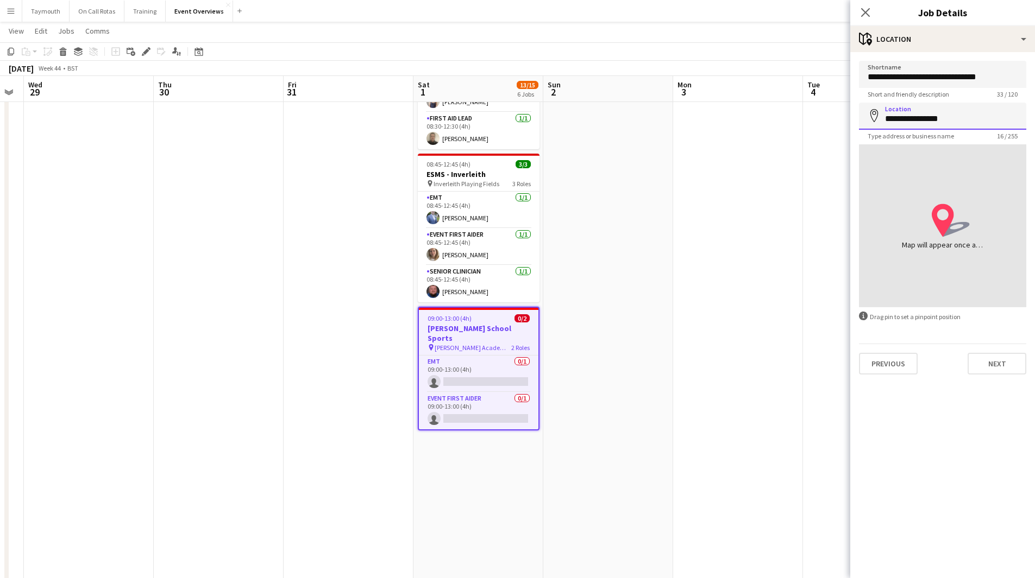
drag, startPoint x: 959, startPoint y: 115, endPoint x: 780, endPoint y: 115, distance: 179.2
click at [781, 116] on body "Menu Boards Boards Boards All jobs Status Workforce Workforce My Workforce Recr…" at bounding box center [517, 91] width 1035 height 1052
type input "**********"
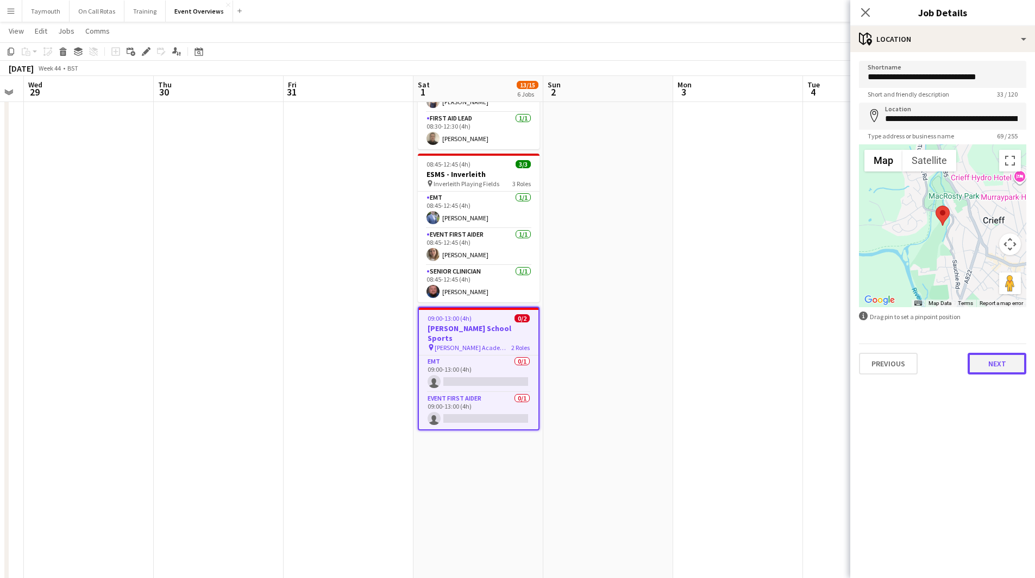
click at [1006, 374] on button "Next" at bounding box center [996, 364] width 59 height 22
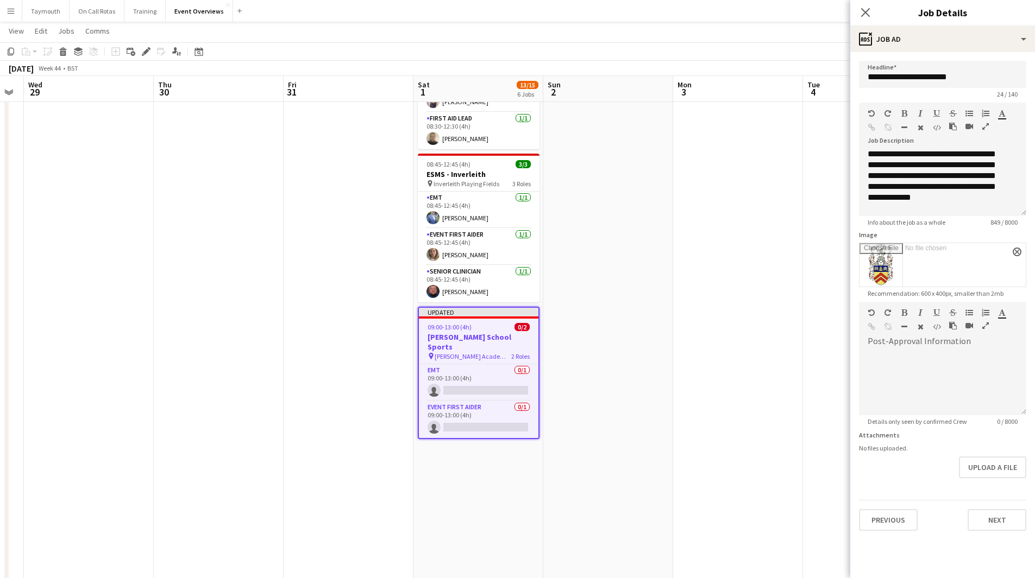
scroll to position [248, 0]
click at [978, 468] on button "Upload a file" at bounding box center [992, 468] width 67 height 22
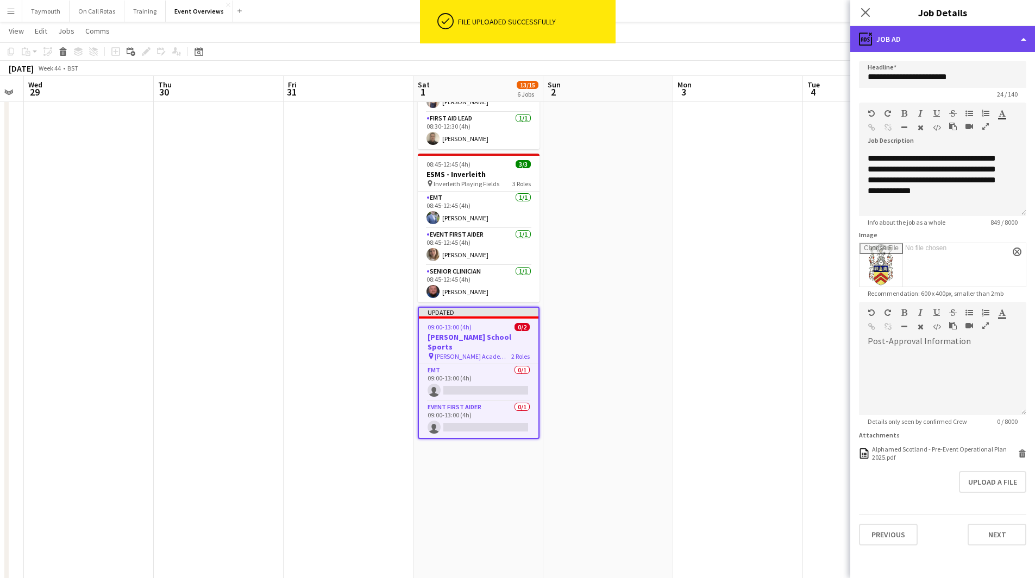
click at [1008, 30] on div "ads-window Job Ad" at bounding box center [942, 39] width 185 height 26
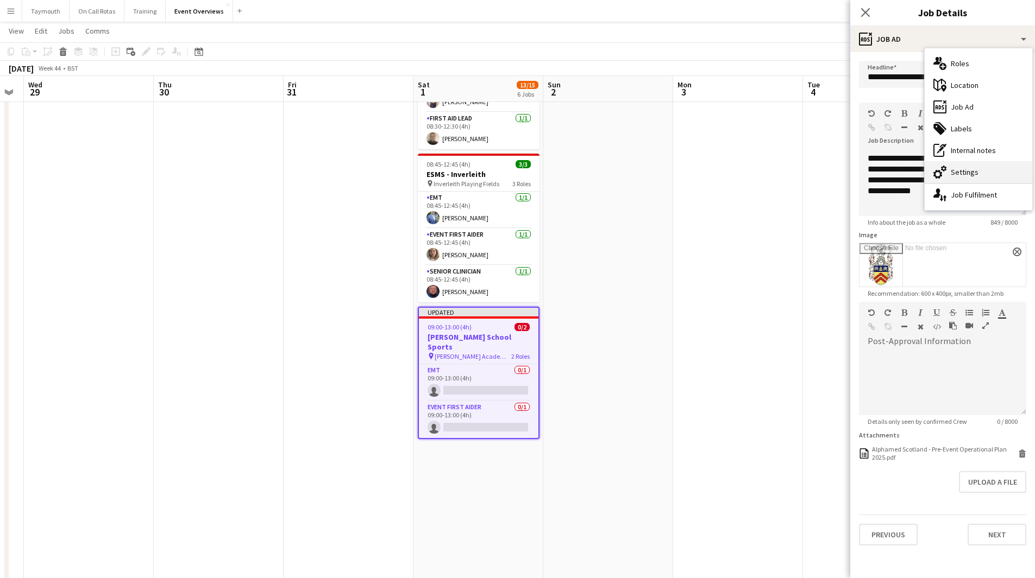
click at [986, 172] on div "cog-double-3 Settings" at bounding box center [978, 172] width 108 height 22
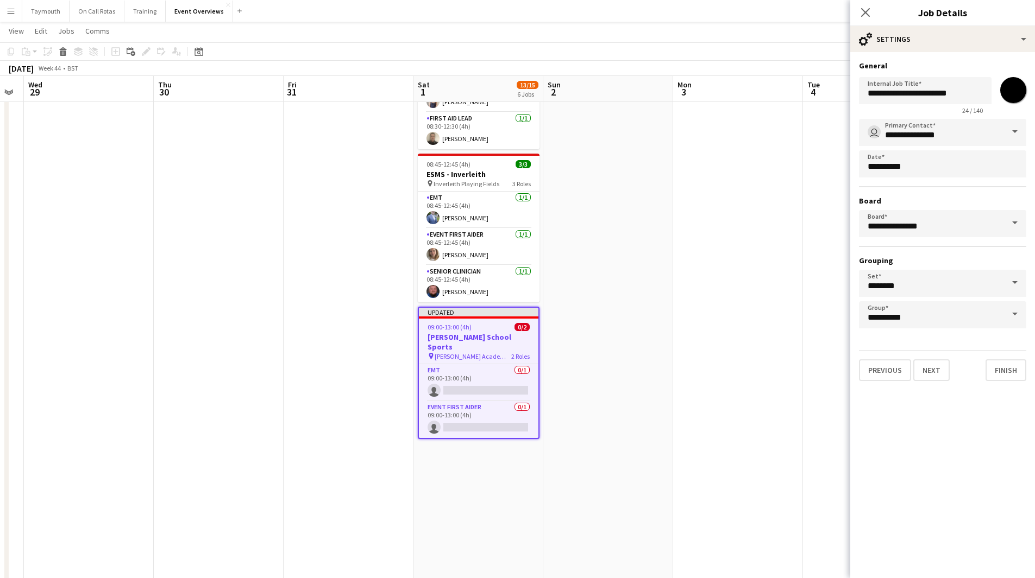
click at [1025, 92] on input "*******" at bounding box center [1012, 90] width 39 height 39
type input "*******"
click at [1005, 367] on button "Finish" at bounding box center [1005, 371] width 41 height 22
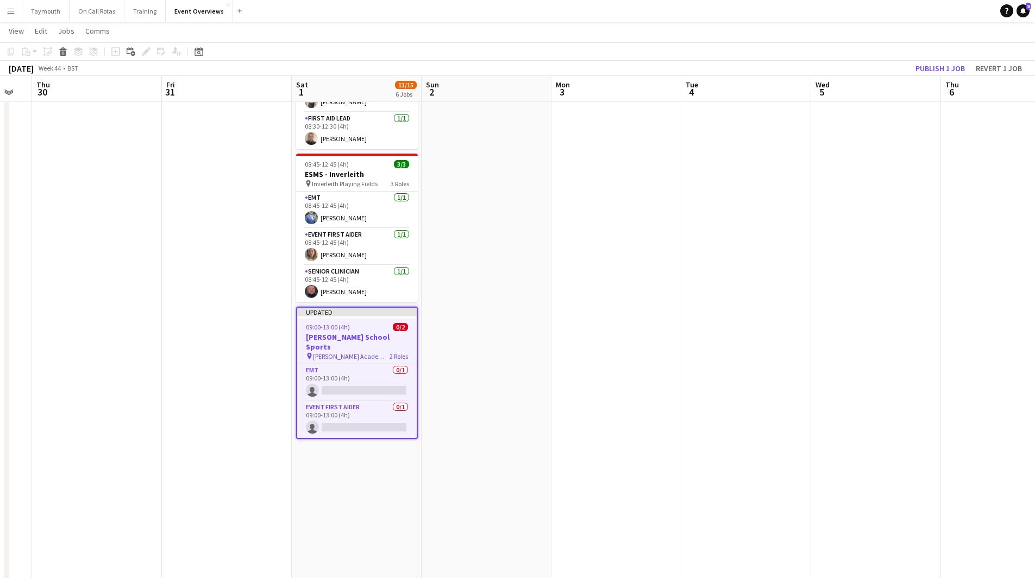
drag, startPoint x: 836, startPoint y: 330, endPoint x: 156, endPoint y: 287, distance: 680.9
click at [182, 297] on app-calendar-viewport "Sun 26 Mon 27 Tue 28 Wed 29 Thu 30 Fri 31 Sat 1 13/15 6 Jobs Sun 2 Mon 3 Tue 4 …" at bounding box center [517, 112] width 1035 height 1009
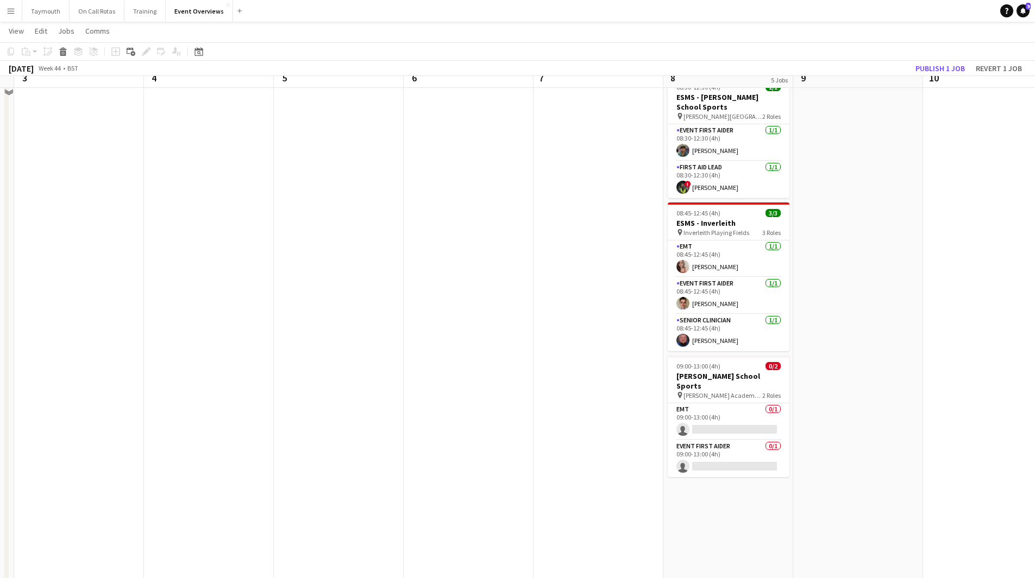
scroll to position [109, 0]
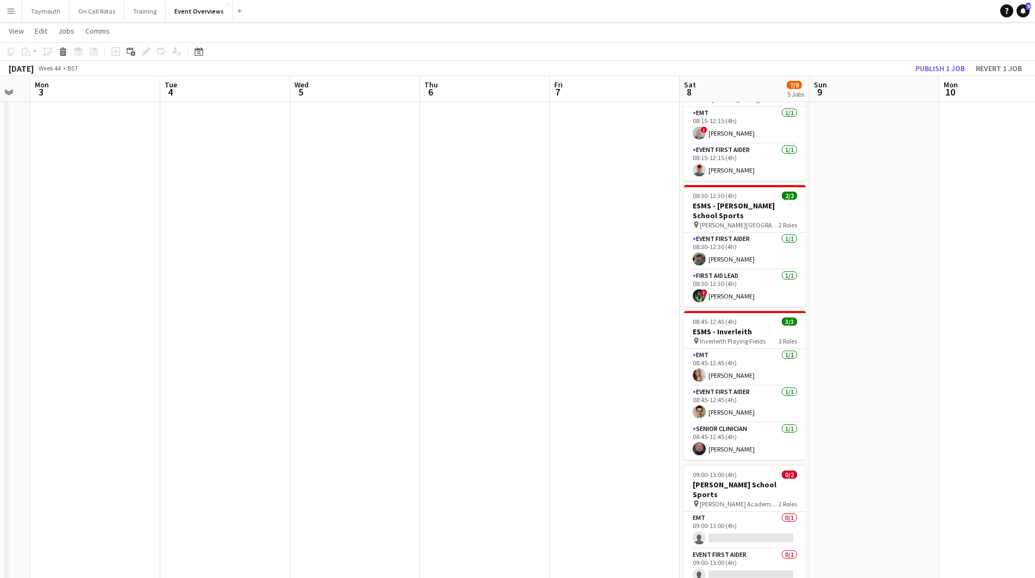
drag, startPoint x: 512, startPoint y: 350, endPoint x: 407, endPoint y: 368, distance: 106.4
click at [398, 334] on app-calendar-viewport "Fri 31 Sat 1 13/15 6 Jobs Sun 2 Mon 3 Tue 4 Wed 5 Thu 6 Fri 7 Sat 8 7/9 5 Jobs …" at bounding box center [517, 438] width 1035 height 1009
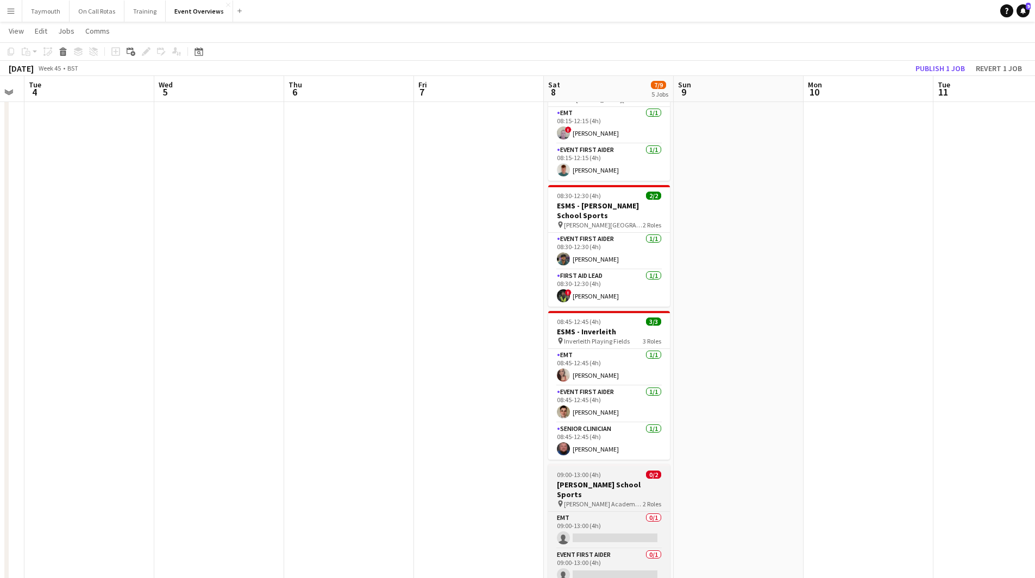
click at [597, 484] on h3 "[PERSON_NAME] School Sports" at bounding box center [609, 490] width 122 height 20
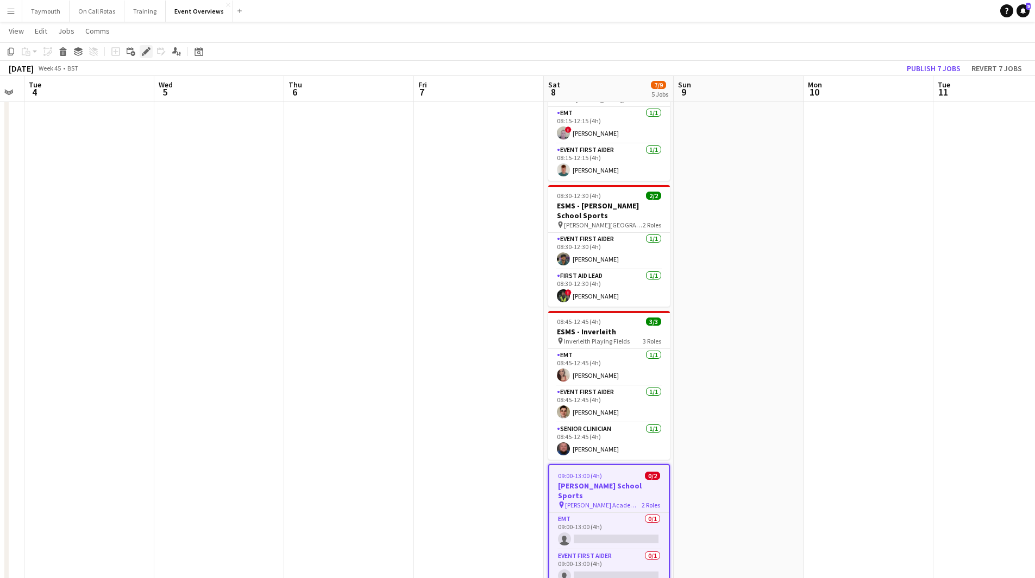
click at [142, 51] on icon "Edit" at bounding box center [146, 51] width 9 height 9
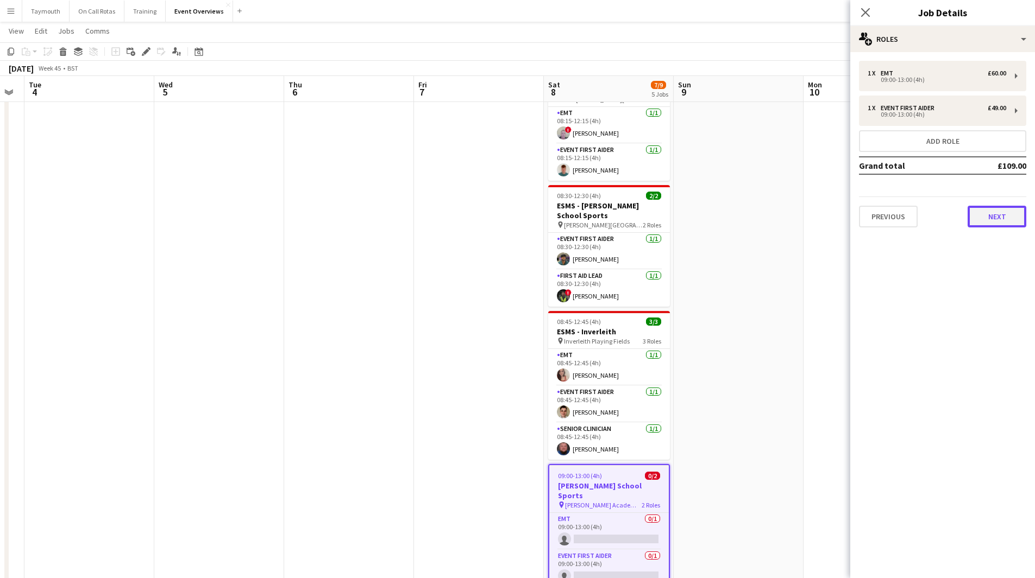
click at [1004, 213] on button "Next" at bounding box center [996, 217] width 59 height 22
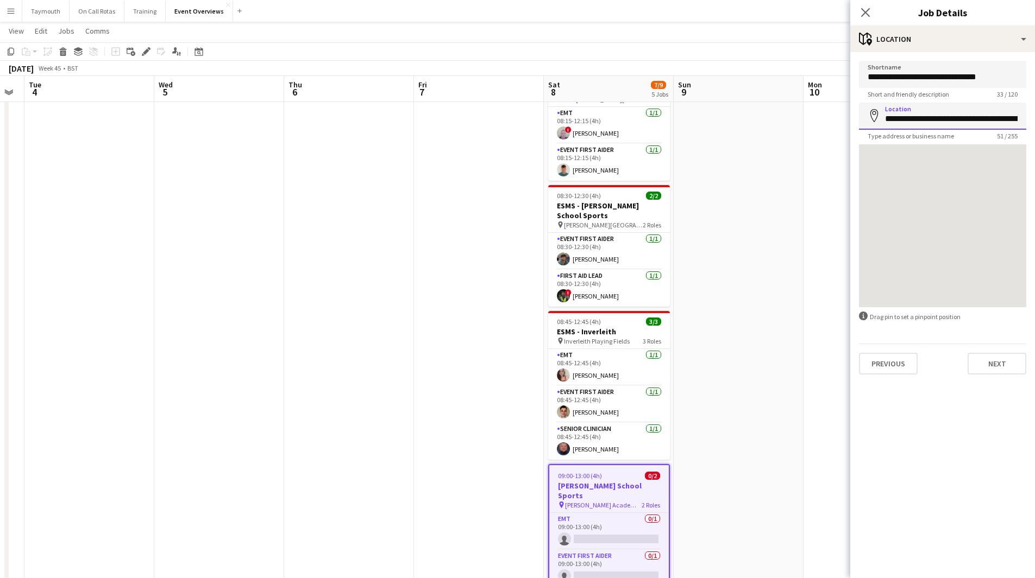
click at [936, 117] on input "**********" at bounding box center [942, 116] width 167 height 27
drag, startPoint x: 885, startPoint y: 119, endPoint x: 1042, endPoint y: 102, distance: 158.5
click at [1035, 102] on html "Menu Boards Boards Boards All jobs Status Workforce Workforce My Workforce Recr…" at bounding box center [517, 417] width 1035 height 1052
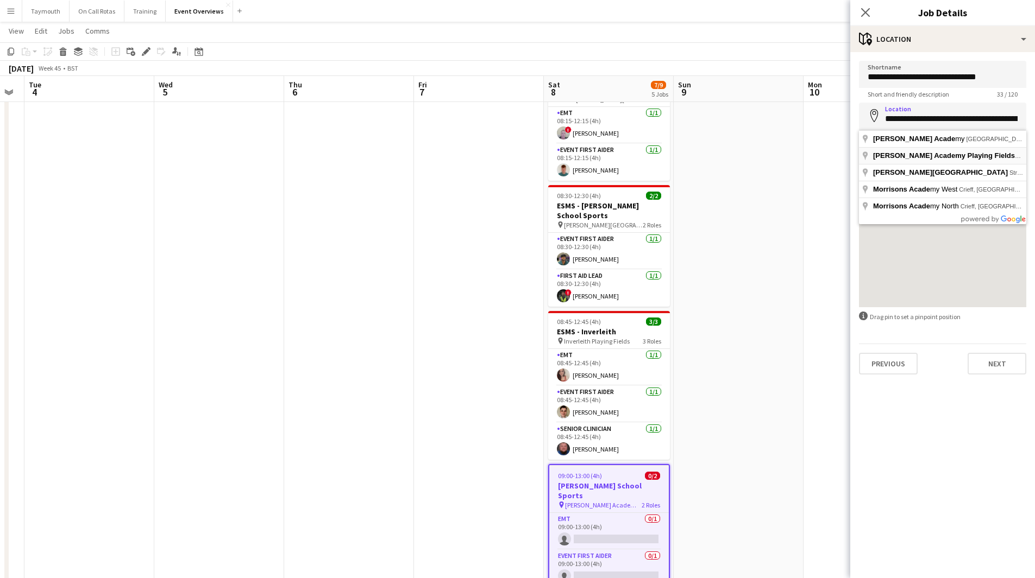
type input "**********"
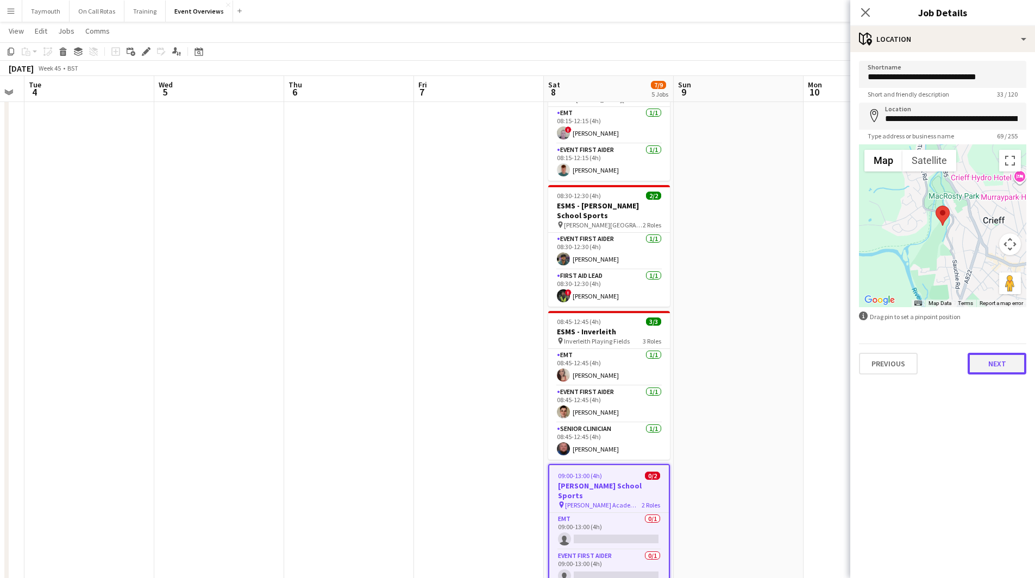
click at [990, 364] on button "Next" at bounding box center [996, 364] width 59 height 22
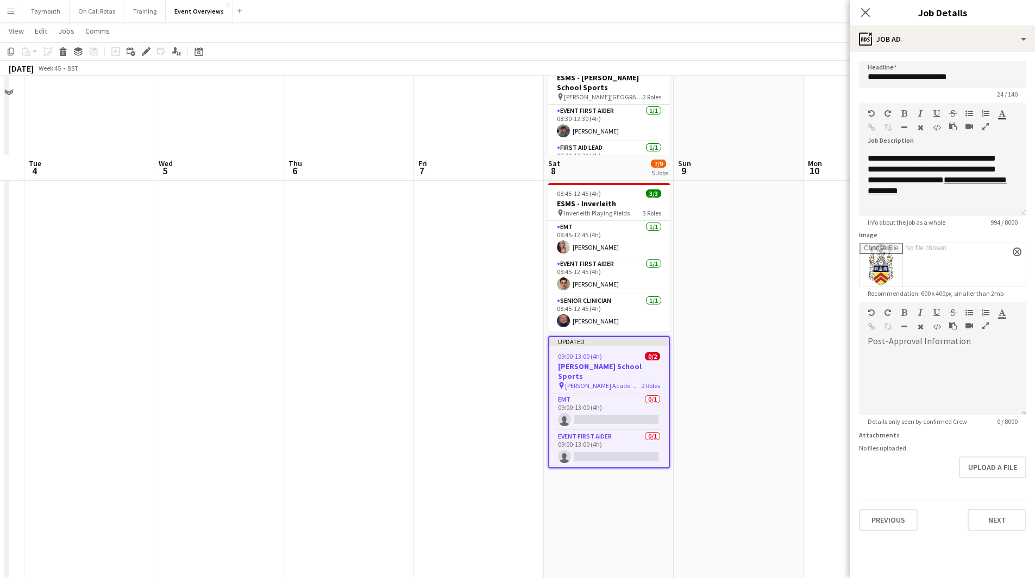
scroll to position [380, 0]
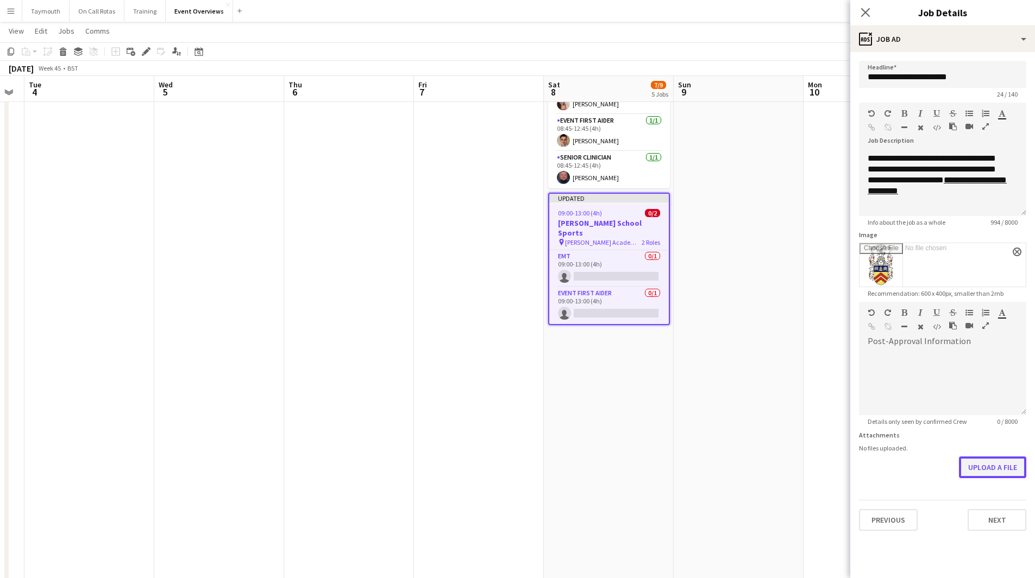
click at [990, 474] on button "Upload a file" at bounding box center [992, 468] width 67 height 22
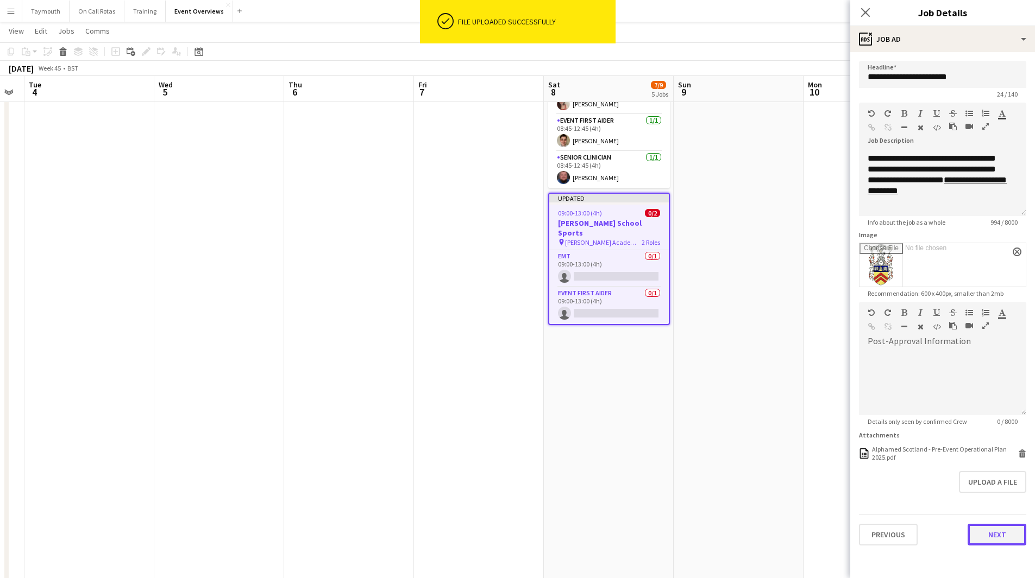
click at [975, 527] on button "Next" at bounding box center [996, 535] width 59 height 22
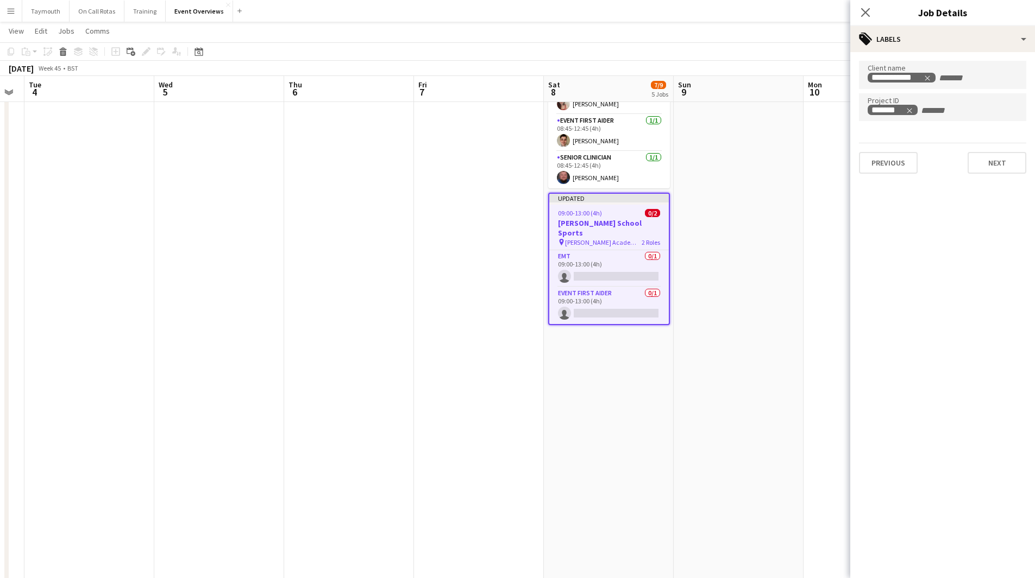
click at [810, 387] on app-date-cell at bounding box center [868, 206] width 130 height 930
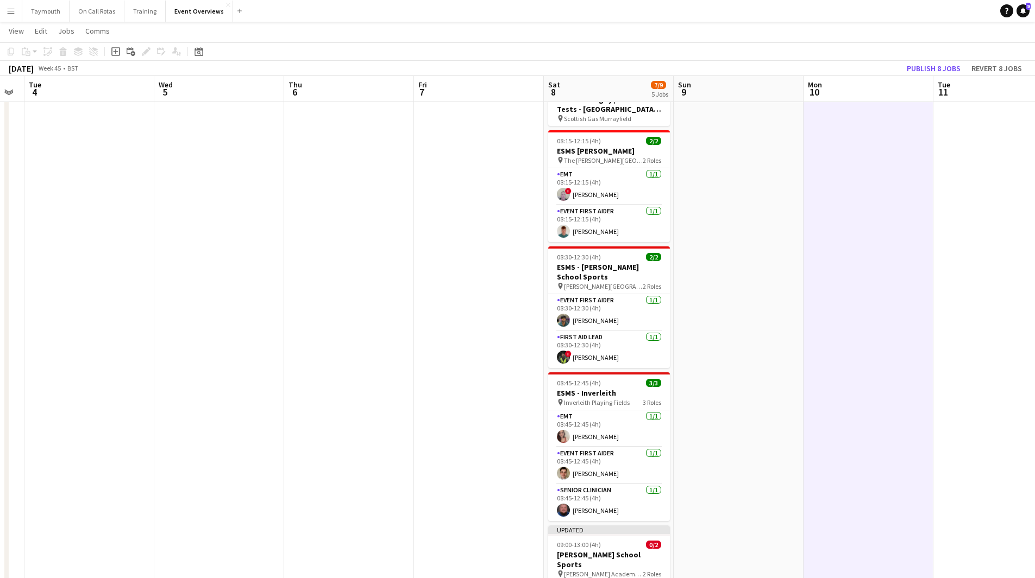
scroll to position [0, 0]
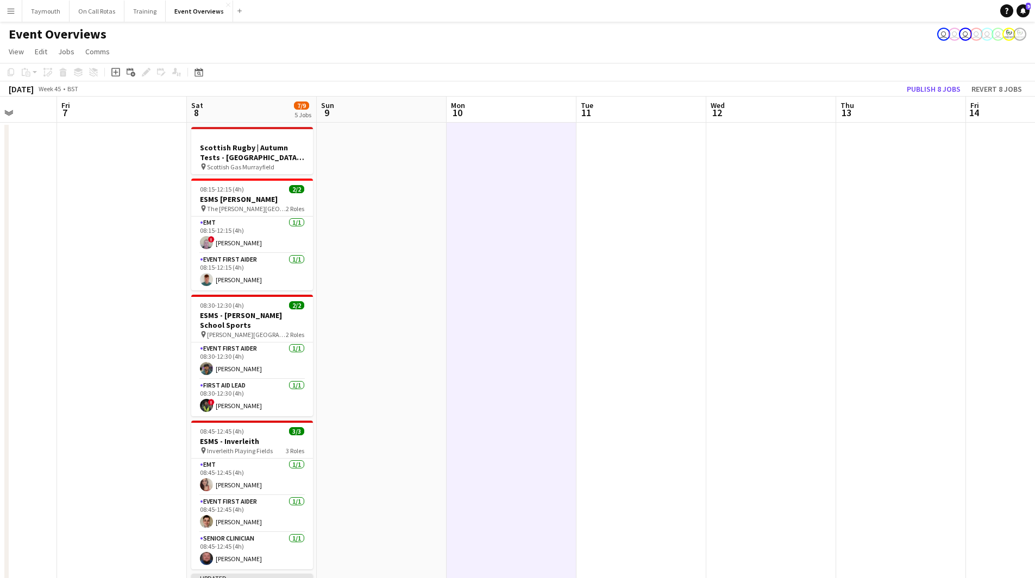
drag, startPoint x: 922, startPoint y: 386, endPoint x: 436, endPoint y: 394, distance: 486.7
click at [436, 394] on app-calendar-viewport "Mon 3 Tue 4 Wed 5 Thu 6 Fri 7 Sat 8 7/9 5 Jobs Sun 9 Mon 10 Tue 11 Wed 12 Thu 1…" at bounding box center [517, 575] width 1035 height 956
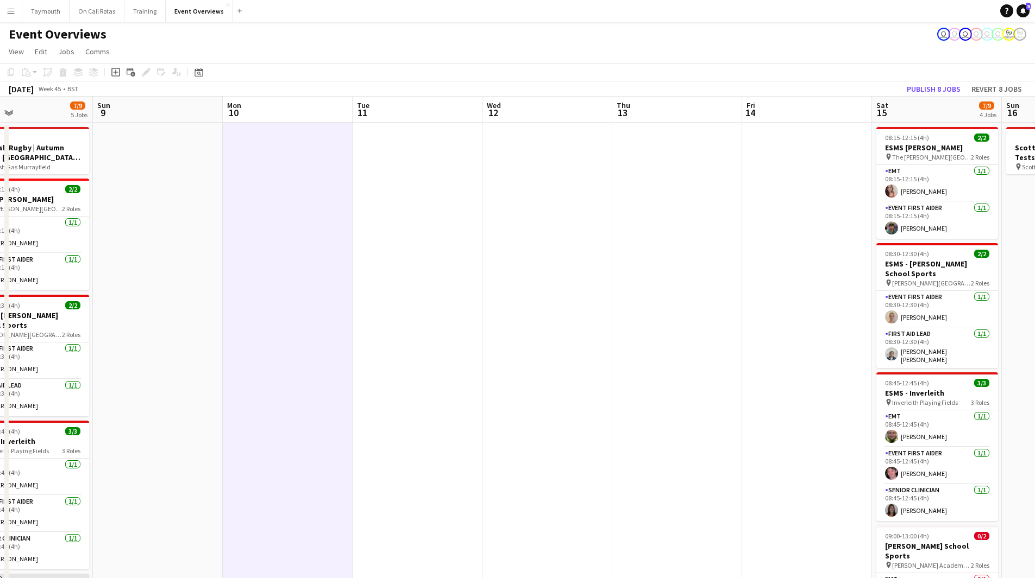
drag, startPoint x: 512, startPoint y: 397, endPoint x: 278, endPoint y: 387, distance: 234.3
click at [303, 393] on app-calendar-viewport "Wed 5 Thu 6 Fri 7 Sat 8 7/9 5 Jobs Sun 9 Mon 10 Tue 11 Wed 12 Thu 13 Fri 14 Sat…" at bounding box center [517, 575] width 1035 height 956
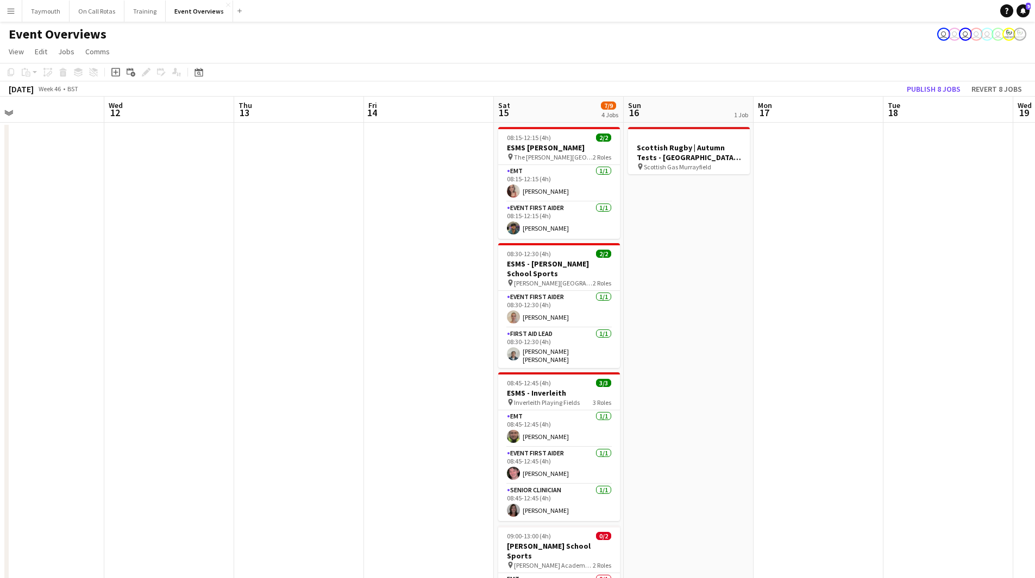
click at [397, 388] on app-calendar-viewport "Sat 8 7/9 5 Jobs Sun 9 Mon 10 Tue 11 Wed 12 Thu 13 Fri 14 Sat 15 7/9 4 Jobs Sun…" at bounding box center [517, 575] width 1035 height 956
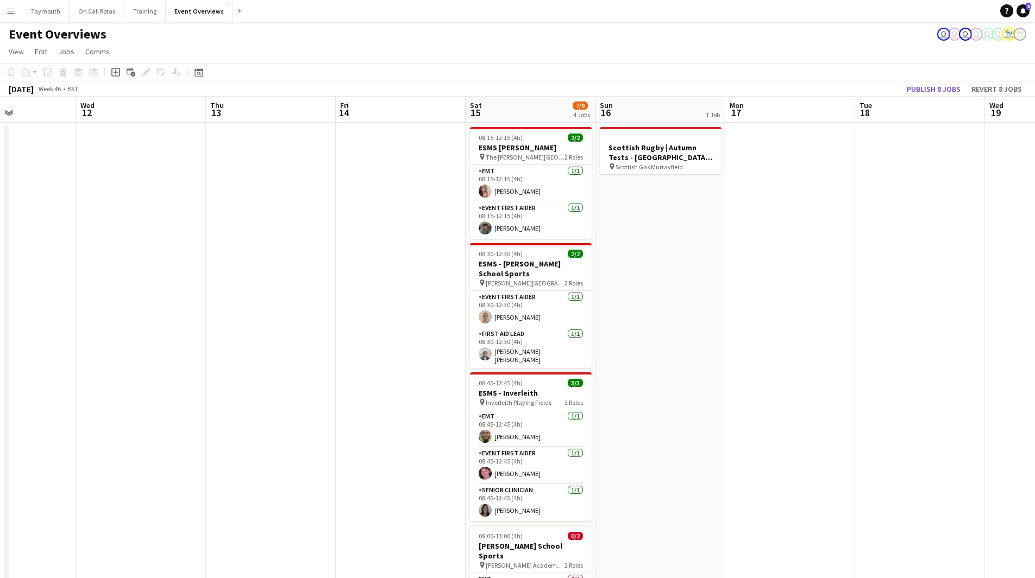
scroll to position [272, 0]
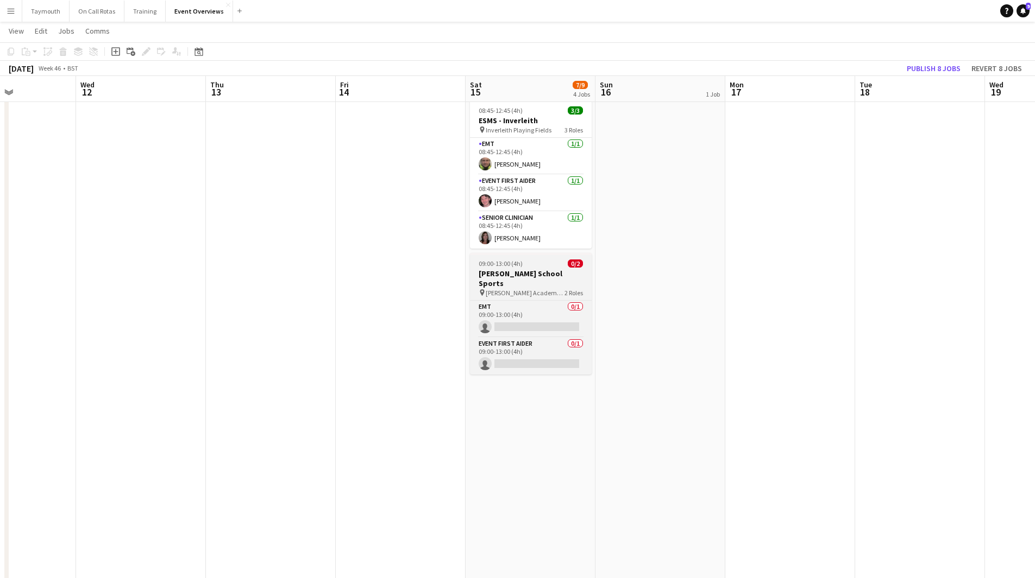
click at [511, 274] on h3 "[PERSON_NAME] School Sports" at bounding box center [531, 279] width 122 height 20
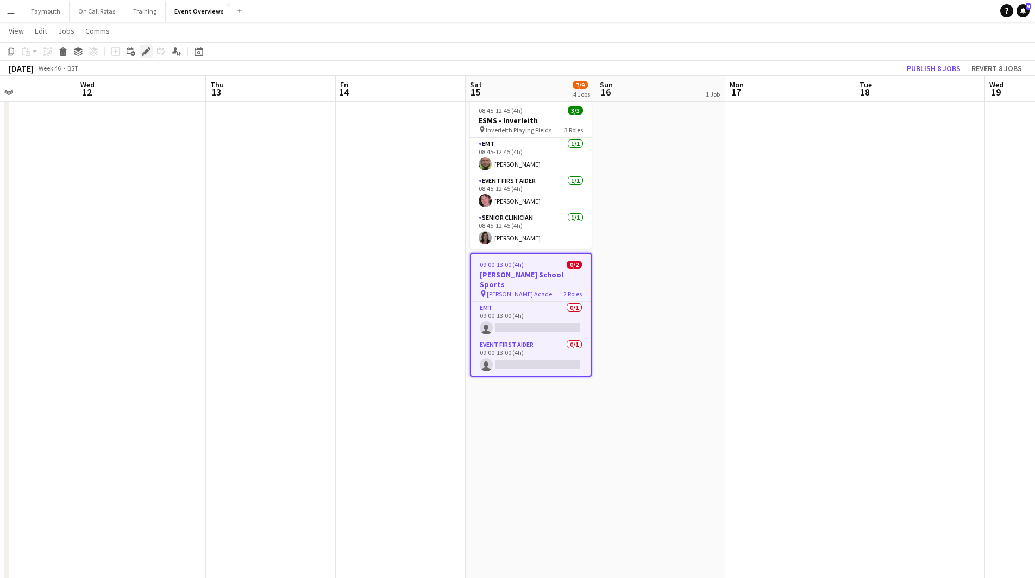
click at [148, 53] on icon "Edit" at bounding box center [146, 51] width 9 height 9
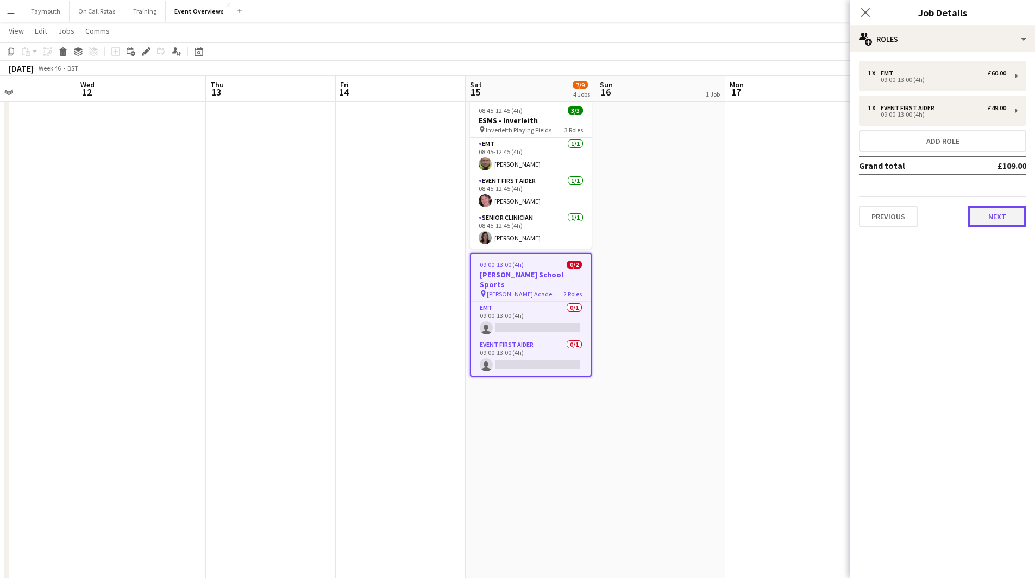
click at [981, 225] on button "Next" at bounding box center [996, 217] width 59 height 22
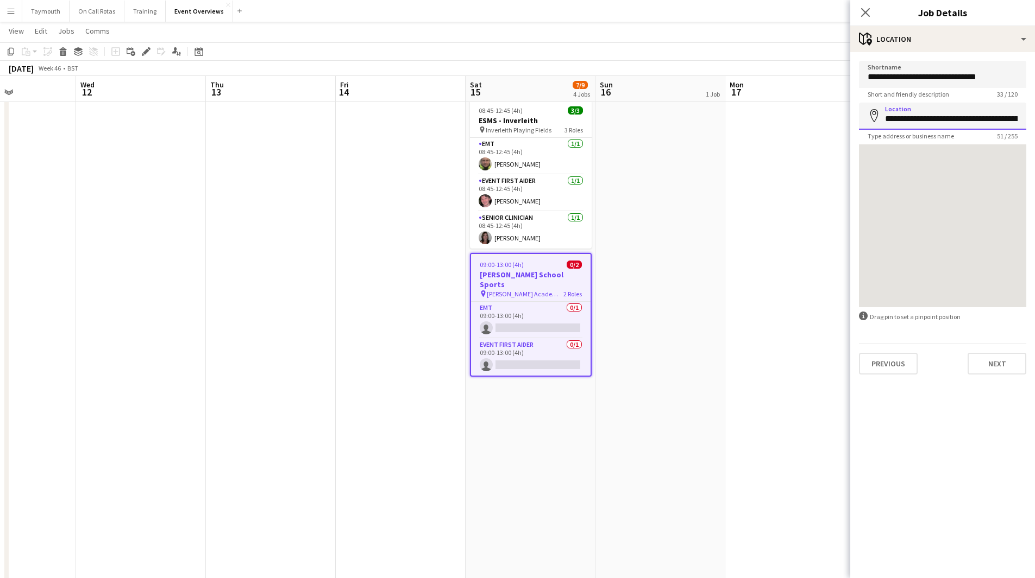
click at [967, 111] on input "**********" at bounding box center [942, 116] width 167 height 27
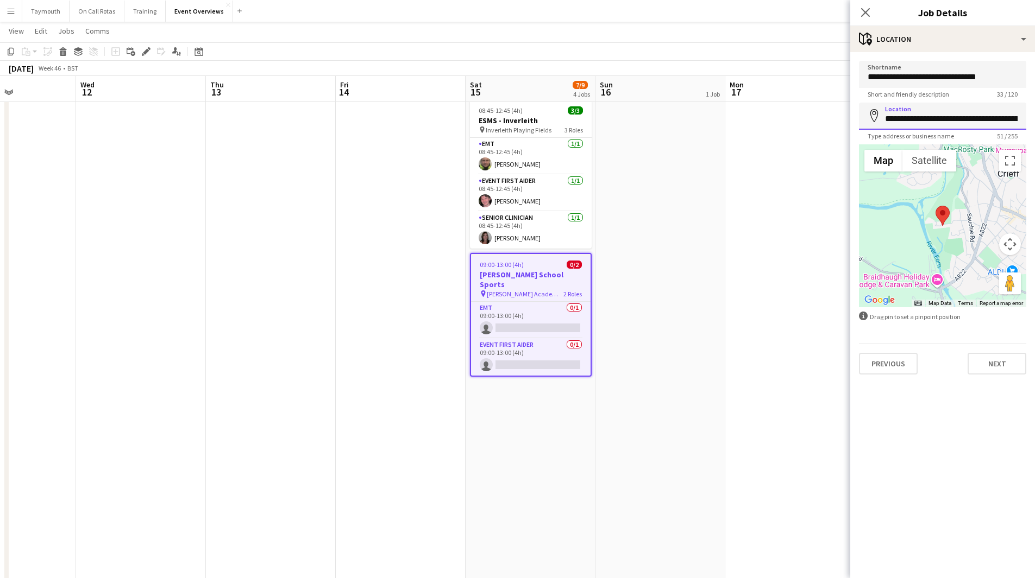
click at [940, 121] on input "**********" at bounding box center [942, 116] width 167 height 27
drag, startPoint x: 881, startPoint y: 120, endPoint x: 1042, endPoint y: 91, distance: 163.9
click at [1035, 91] on html "Menu Boards Boards Boards All jobs Status Workforce Workforce My Workforce Recr…" at bounding box center [517, 254] width 1035 height 1052
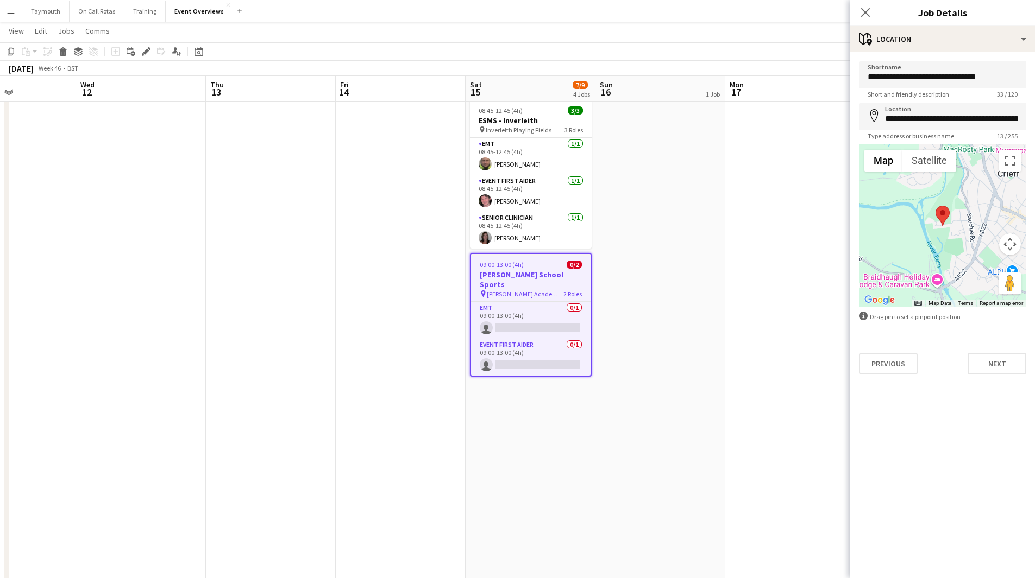
type input "**********"
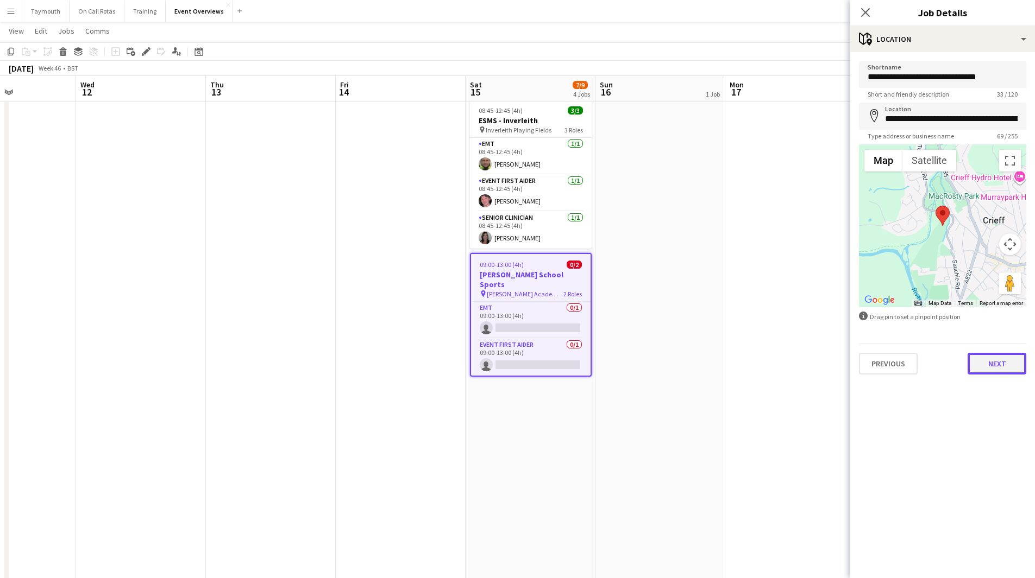
click at [1000, 358] on button "Next" at bounding box center [996, 364] width 59 height 22
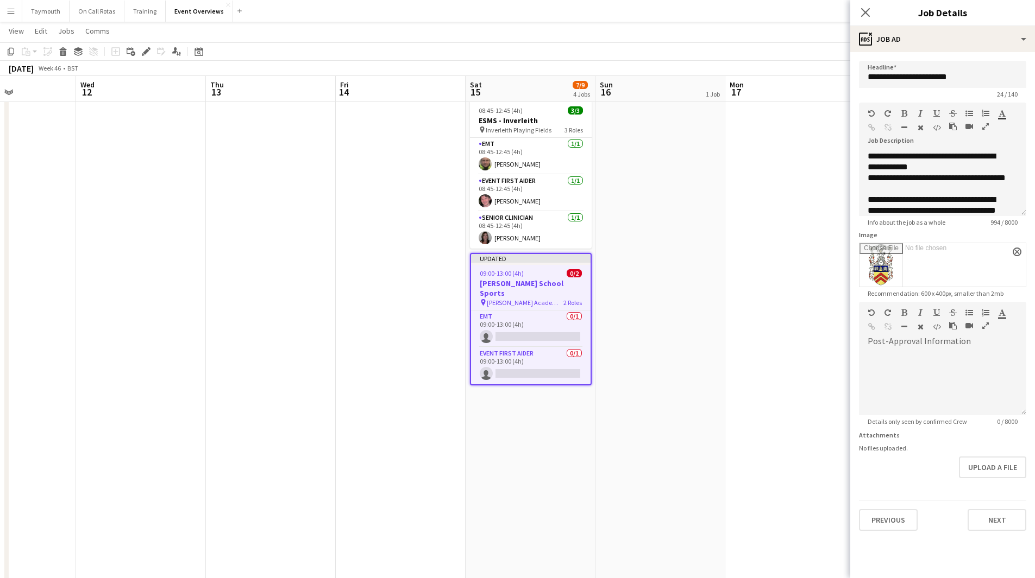
scroll to position [54, 0]
click at [341, 278] on app-date-cell at bounding box center [401, 315] width 130 height 930
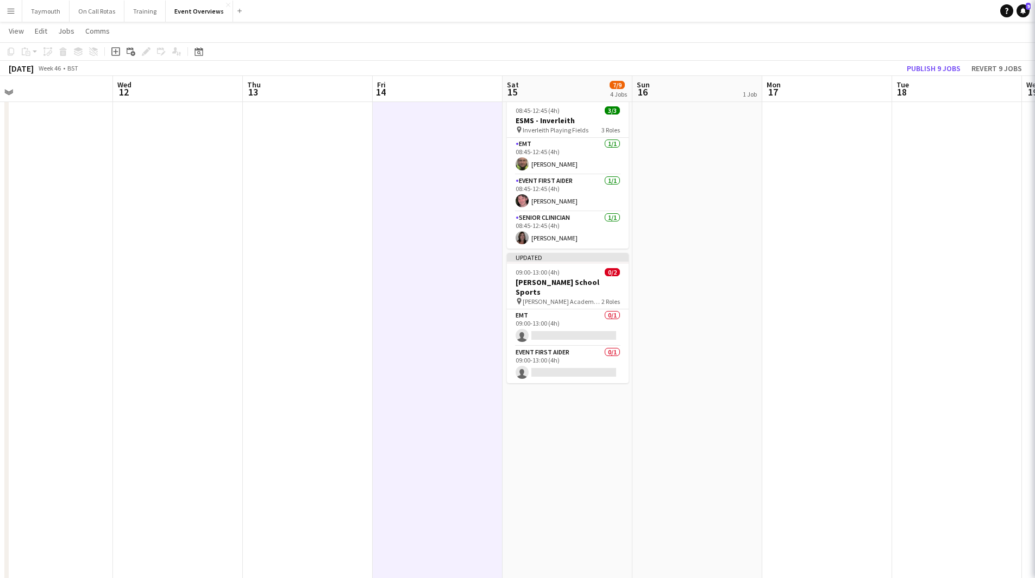
drag, startPoint x: 306, startPoint y: 287, endPoint x: 845, endPoint y: 274, distance: 538.4
click at [832, 271] on app-calendar-viewport "Sun 9 Mon 10 Tue 11 Wed 12 Thu 13 Fri 14 Sat 15 7/9 4 Jobs Sun 16 1 Job Mon 17 …" at bounding box center [517, 275] width 1035 height 1009
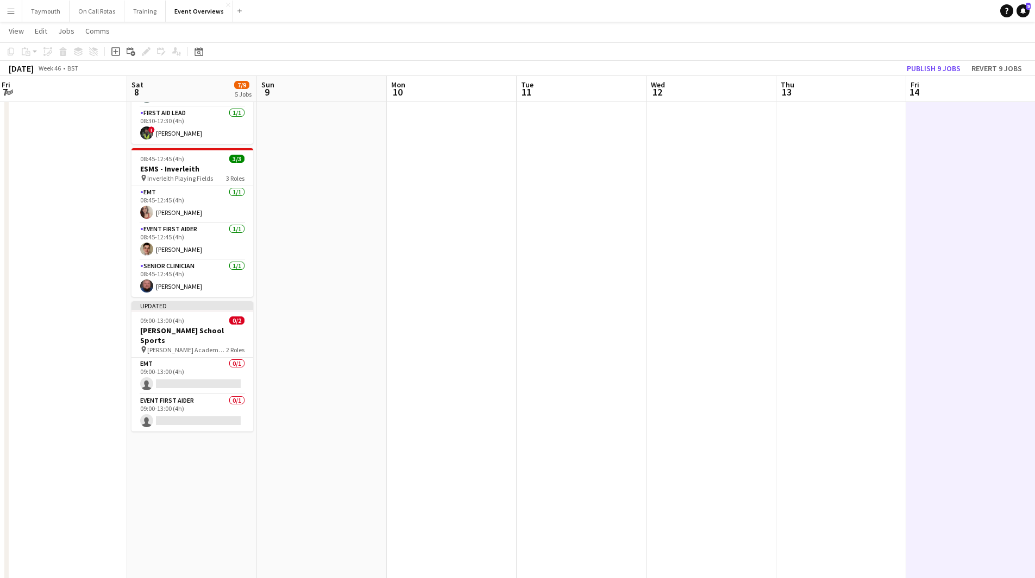
drag, startPoint x: 379, startPoint y: 346, endPoint x: 787, endPoint y: 324, distance: 409.1
click at [726, 325] on app-calendar-viewport "Wed 5 Thu 6 Fri 7 Sat 8 7/9 5 Jobs Sun 9 Mon 10 Tue 11 Wed 12 Thu 13 Fri 14 Sat…" at bounding box center [517, 275] width 1035 height 1009
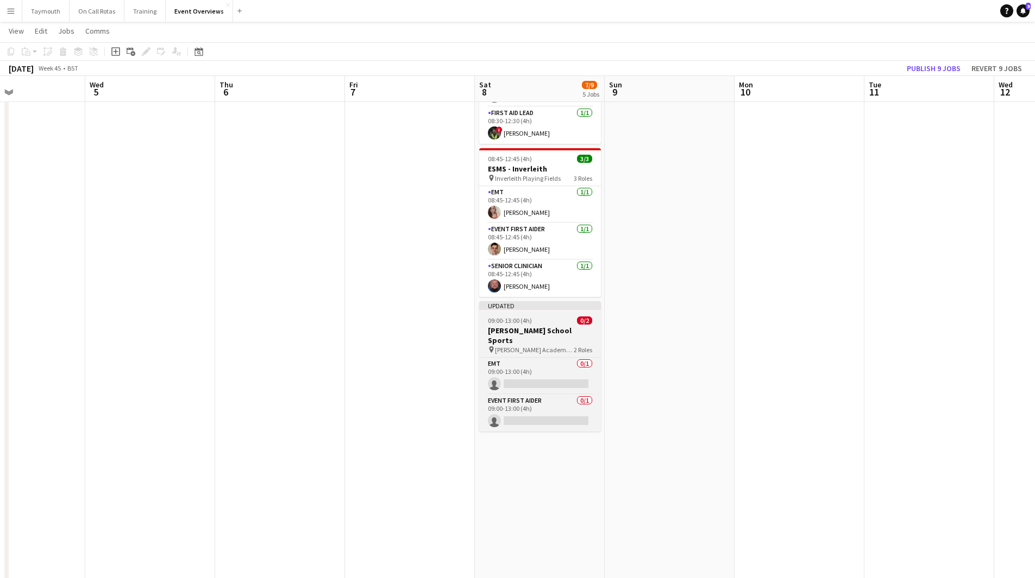
click at [533, 333] on h3 "[PERSON_NAME] School Sports" at bounding box center [540, 336] width 122 height 20
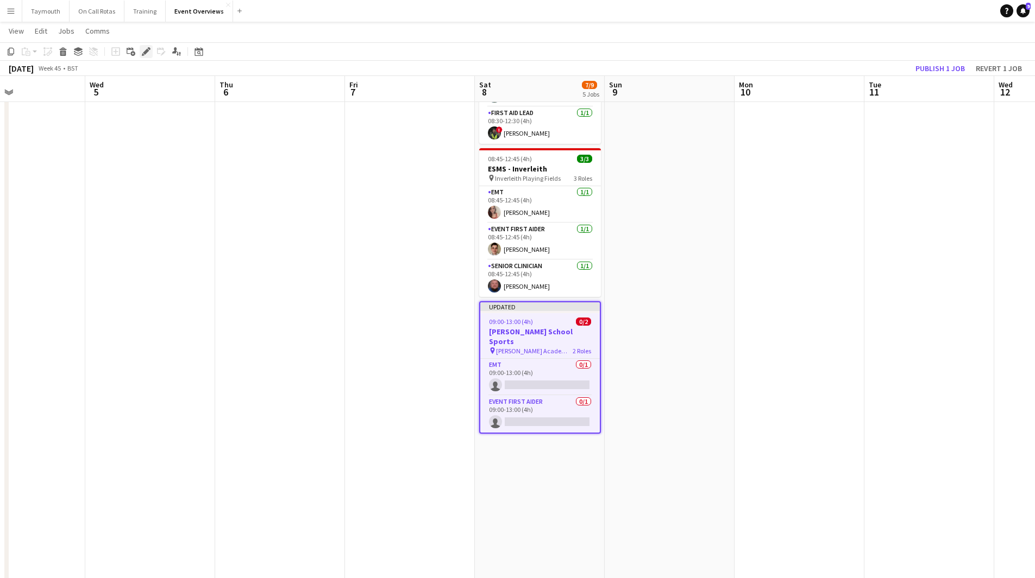
click at [149, 54] on icon "Edit" at bounding box center [146, 51] width 9 height 9
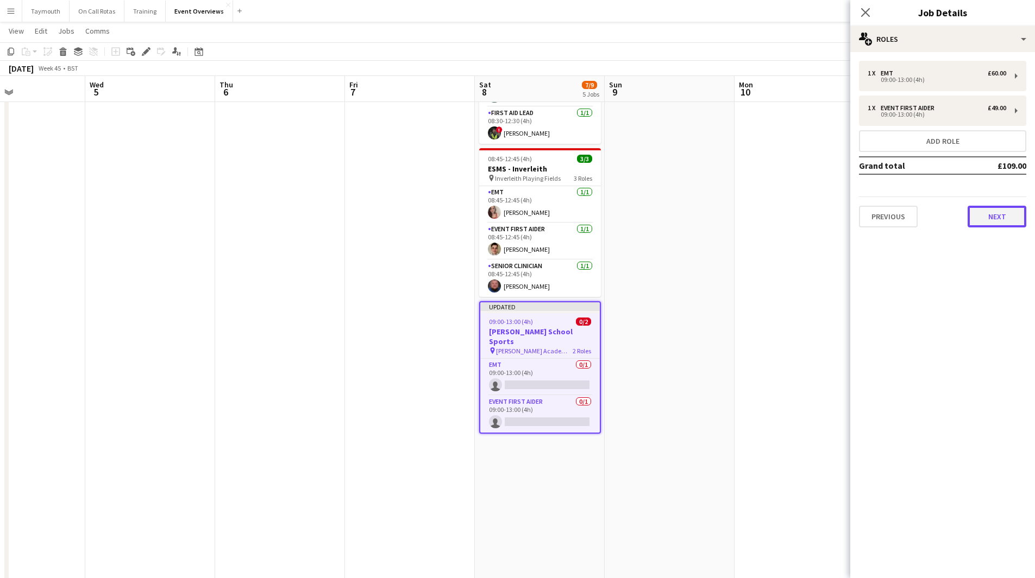
click at [1003, 215] on button "Next" at bounding box center [996, 217] width 59 height 22
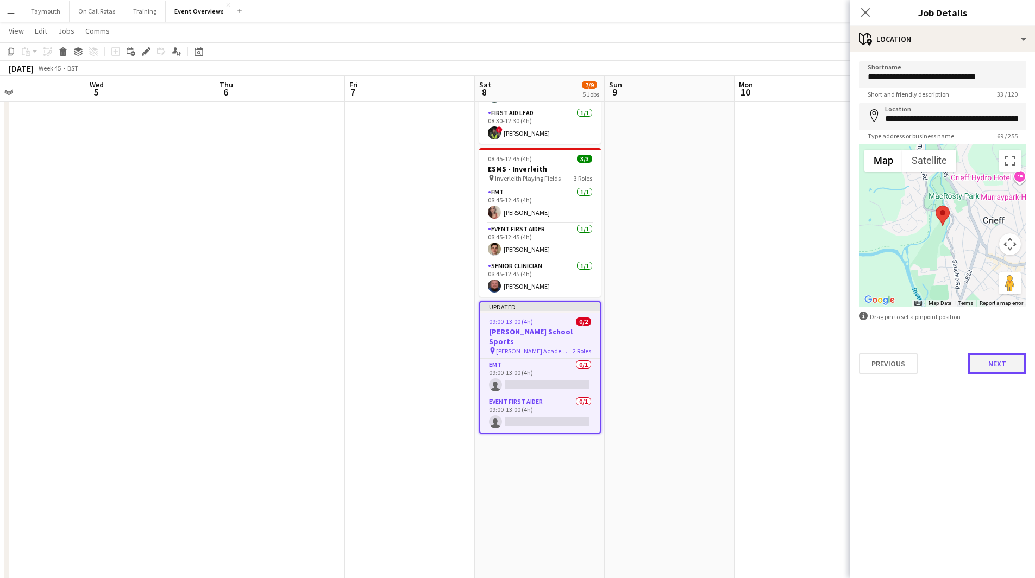
click at [1005, 368] on button "Next" at bounding box center [996, 364] width 59 height 22
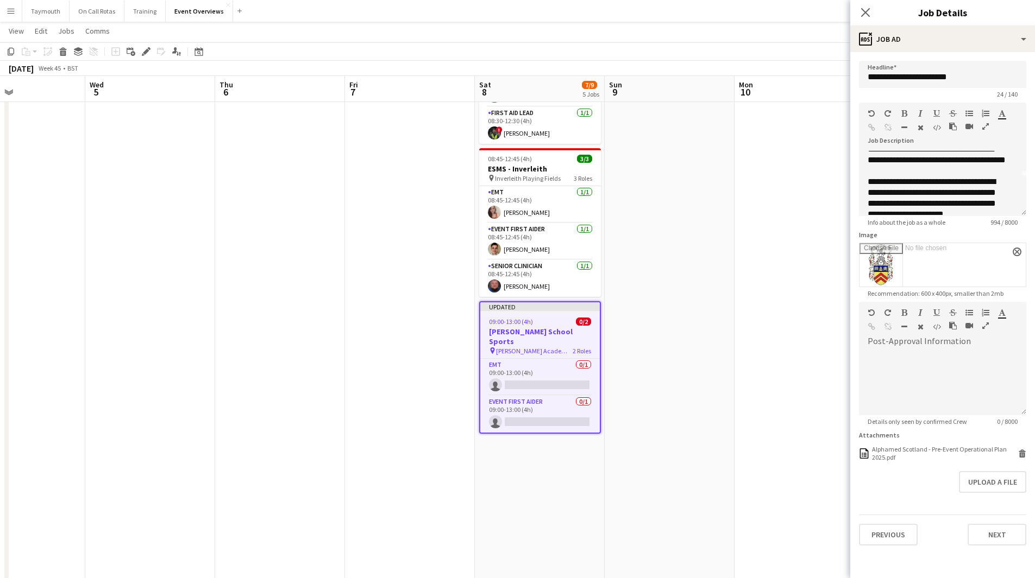
scroll to position [54, 0]
drag, startPoint x: 281, startPoint y: 320, endPoint x: 985, endPoint y: 278, distance: 705.7
click at [975, 278] on body "Menu Boards Boards Boards All jobs Status Workforce Workforce My Workforce Recr…" at bounding box center [517, 254] width 1035 height 1052
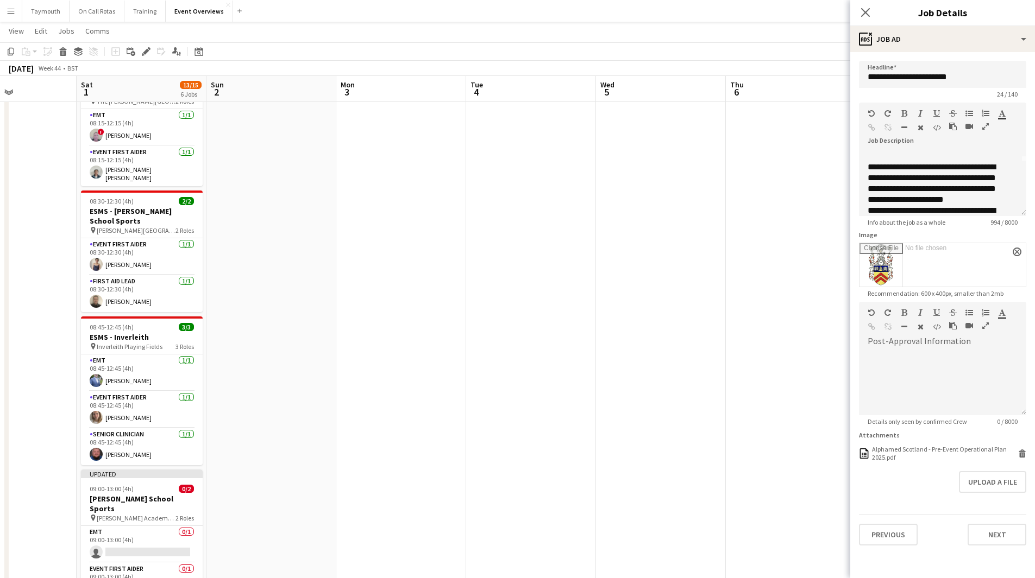
scroll to position [0, 305]
drag, startPoint x: 338, startPoint y: 336, endPoint x: 597, endPoint y: 329, distance: 259.2
click at [597, 329] on app-calendar-viewport "Wed 29 Thu 30 Fri 31 Sat 1 13/15 6 Jobs Sun 2 Mon 3 Tue 4 Wed 5 Thu 6 Fri 7 Sat…" at bounding box center [517, 275] width 1035 height 1009
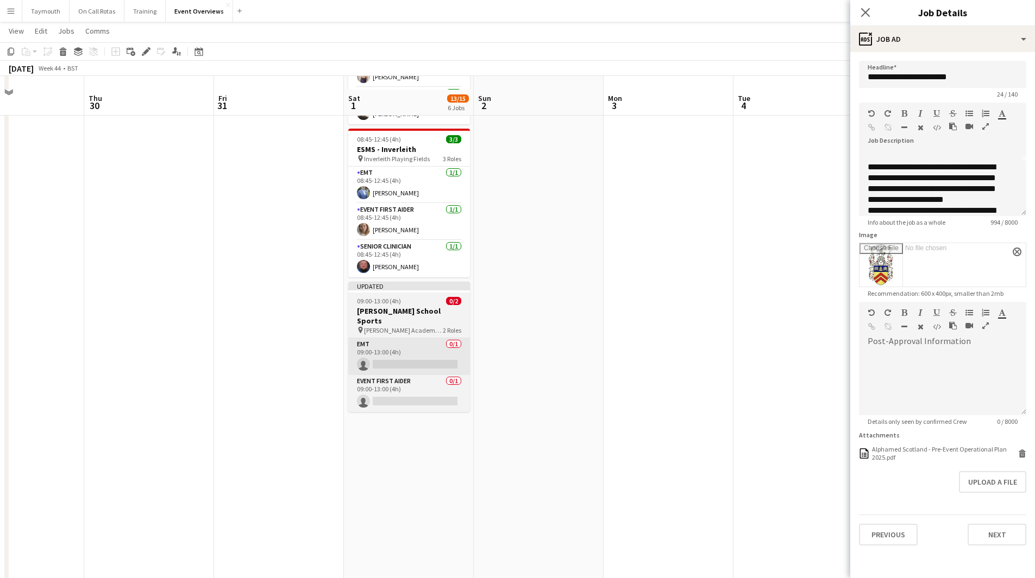
scroll to position [473, 0]
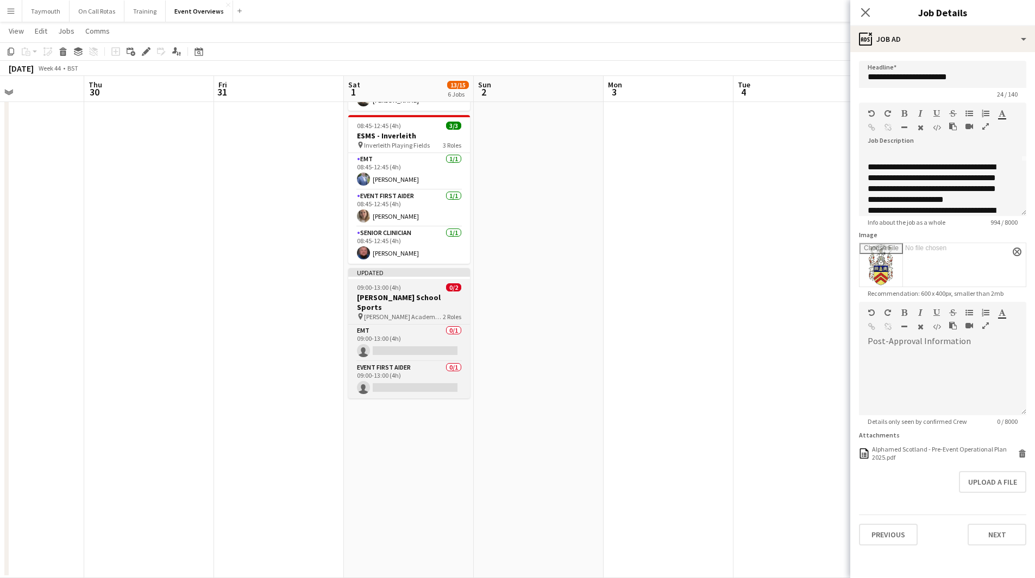
click at [410, 293] on h3 "[PERSON_NAME] School Sports" at bounding box center [409, 303] width 122 height 20
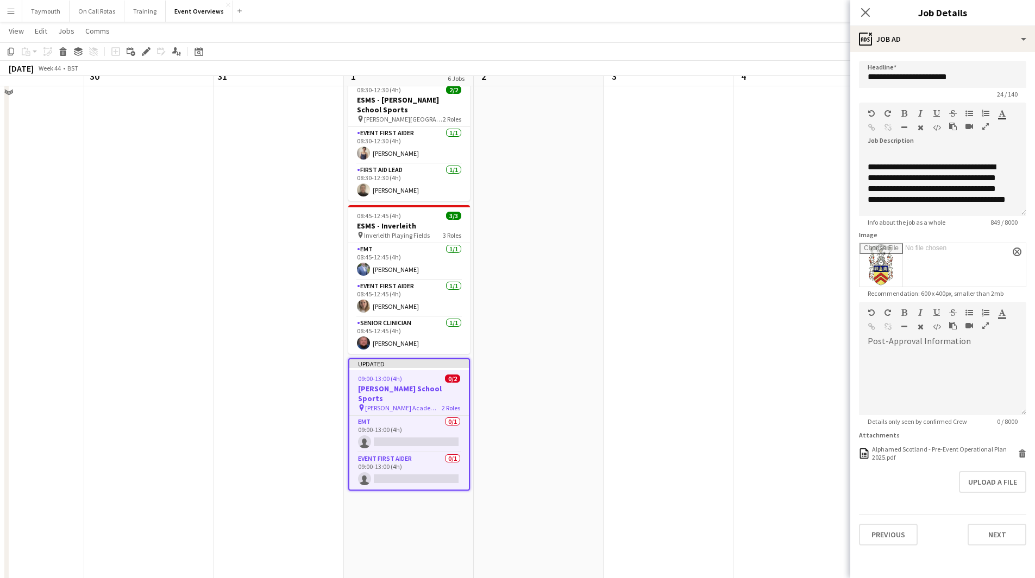
scroll to position [364, 0]
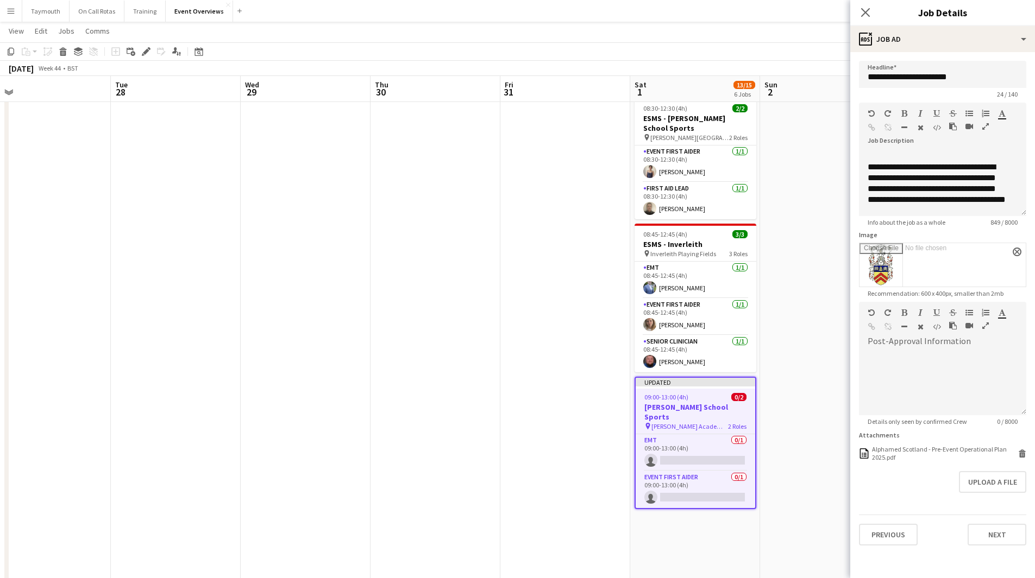
drag, startPoint x: 535, startPoint y: 317, endPoint x: 667, endPoint y: 316, distance: 132.0
click at [667, 316] on app-calendar-viewport "Sat 25 1/10 1 Job Sun 26 Mon 27 Tue 28 Wed 29 Thu 30 Fri 31 Sat 1 13/15 6 Jobs …" at bounding box center [517, 182] width 1035 height 1009
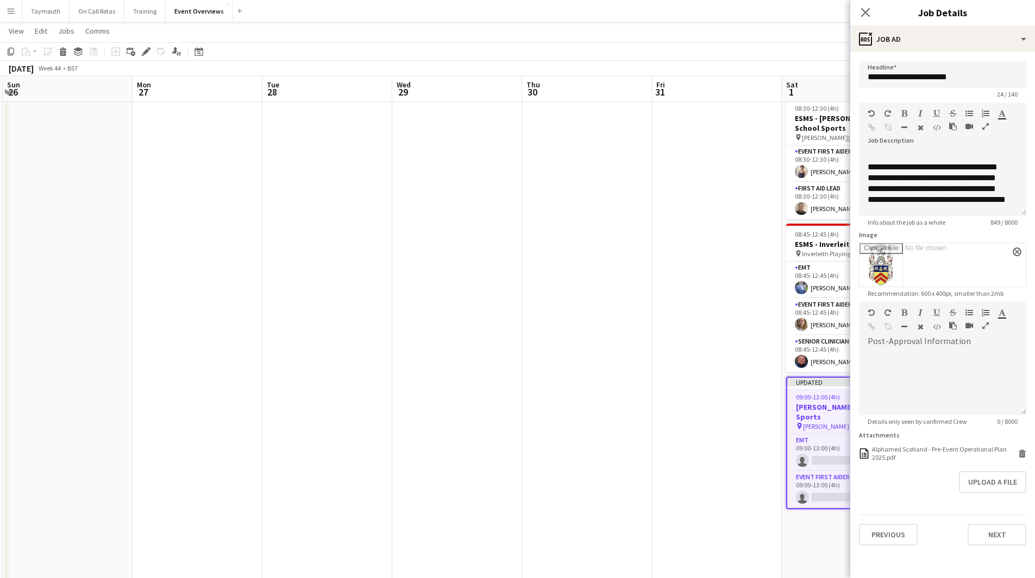
click at [637, 328] on app-calendar-viewport "Fri 24 Sat 25 1/10 1 Job Sun 26 Mon 27 Tue 28 Wed 29 Thu 30 Fri 31 Sat 1 13/15 …" at bounding box center [517, 182] width 1035 height 1009
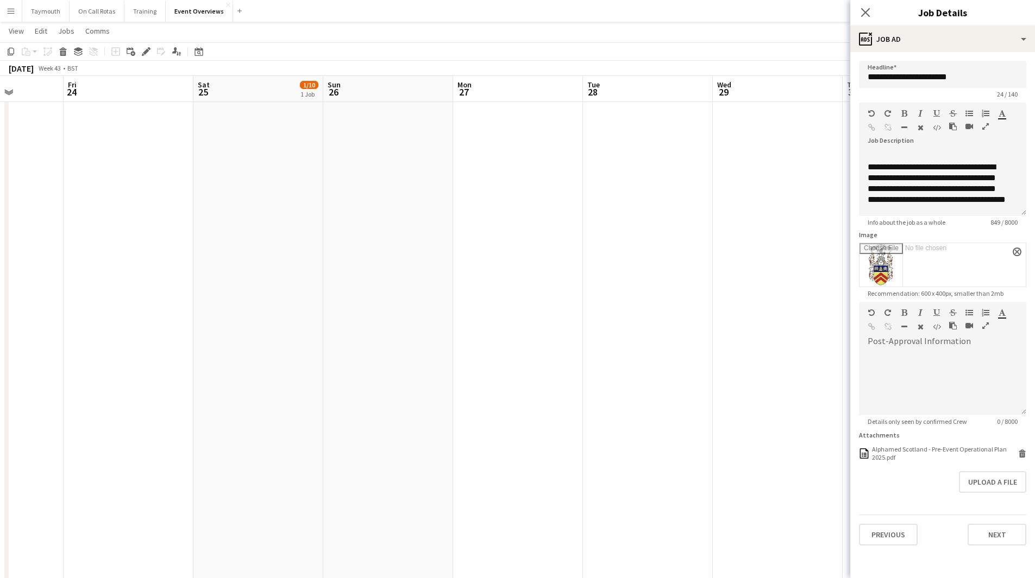
drag, startPoint x: 651, startPoint y: 342, endPoint x: 723, endPoint y: 341, distance: 72.2
click at [698, 341] on app-calendar-viewport "Tue 21 Wed 22 Thu 23 Fri 24 Sat 25 1/10 1 Job Sun 26 Mon 27 Tue 28 Wed 29 Thu 3…" at bounding box center [517, 182] width 1035 height 1009
drag, startPoint x: 342, startPoint y: 367, endPoint x: 542, endPoint y: 370, distance: 200.4
click at [606, 360] on app-calendar-viewport "Sat 18 0/6 1 Job Sun 19 Mon 20 Tue 21 Wed 22 Thu 23 Fri 24 Sat 25 1/10 1 Job Su…" at bounding box center [517, 182] width 1035 height 1009
drag, startPoint x: 224, startPoint y: 372, endPoint x: 629, endPoint y: 369, distance: 405.2
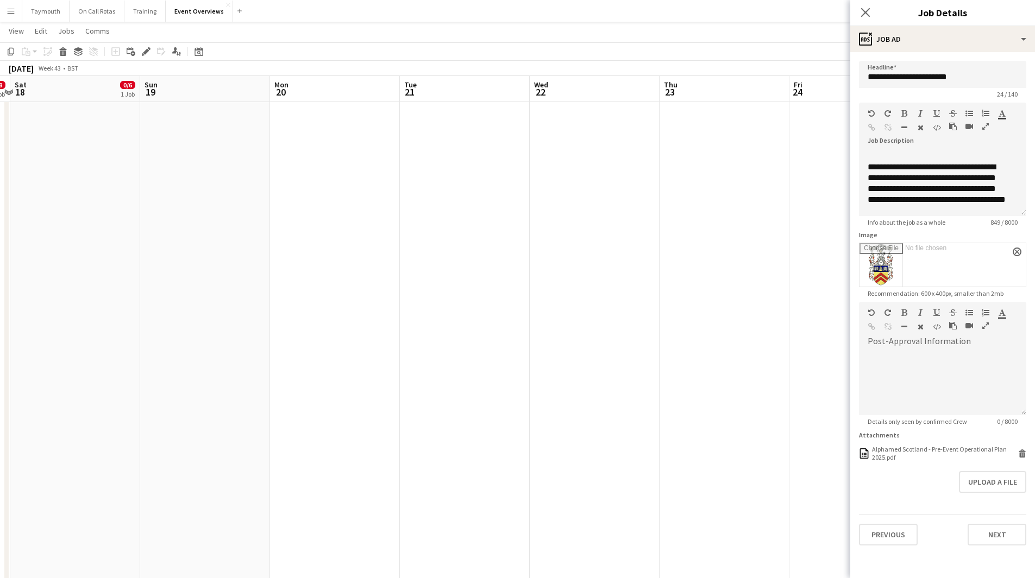
click at [626, 369] on app-calendar-viewport "Thu 16 Fri 17 0/8 1 Job Sat 18 0/6 1 Job Sun 19 Mon 20 Tue 21 Wed 22 Thu 23 Fri…" at bounding box center [517, 182] width 1035 height 1009
drag, startPoint x: 384, startPoint y: 382, endPoint x: 709, endPoint y: 379, distance: 324.8
click at [679, 379] on app-calendar-viewport "Sat 11 Sun 12 Mon 13 Tue 14 Wed 15 Thu 16 Fri 17 0/8 1 Job Sat 18 0/6 1 Job Sun…" at bounding box center [517, 182] width 1035 height 1009
click at [727, 374] on app-calendar-viewport "Fri 10 Sat 11 Sun 12 Mon 13 Tue 14 Wed 15 Thu 16 Fri 17 0/8 1 Job Sat 18 0/6 1 …" at bounding box center [517, 182] width 1035 height 1009
drag, startPoint x: 232, startPoint y: 392, endPoint x: 588, endPoint y: 394, distance: 355.8
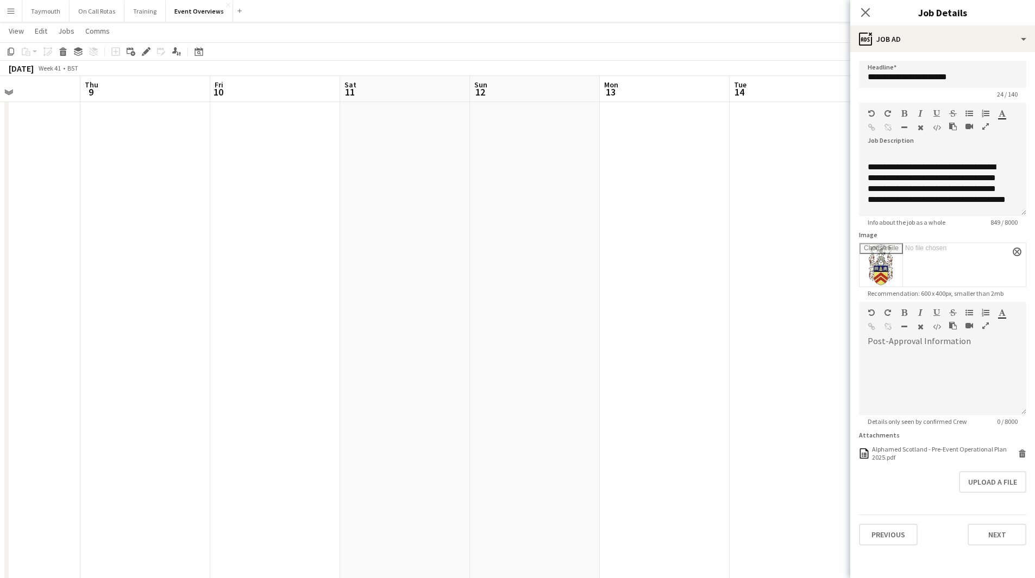
click at [607, 395] on app-calendar-viewport "Mon 6 Tue 7 Wed 8 Thu 9 Fri 10 Sat 11 Sun 12 Mon 13 Tue 14 Wed 15 Thu 16 Fri 17…" at bounding box center [517, 182] width 1035 height 1009
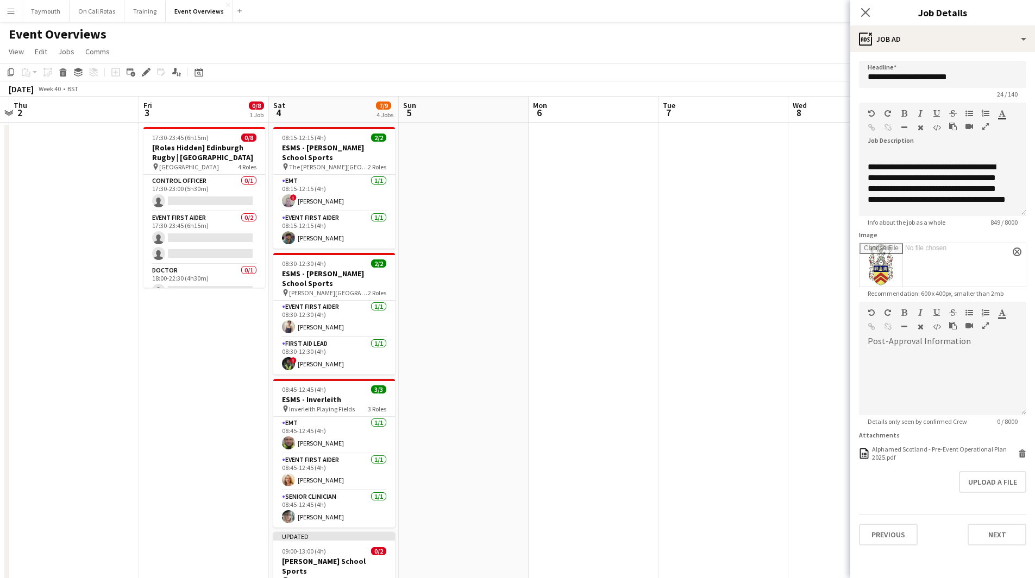
drag, startPoint x: 311, startPoint y: 357, endPoint x: 753, endPoint y: 371, distance: 441.8
click at [757, 369] on app-calendar-viewport "Tue 30 Wed 1 Thu 2 Fri 3 0/8 1 Job Sat 4 7/9 4 Jobs Sun 5 Mon 6 Tue 7 Wed 8 Thu…" at bounding box center [517, 575] width 1035 height 956
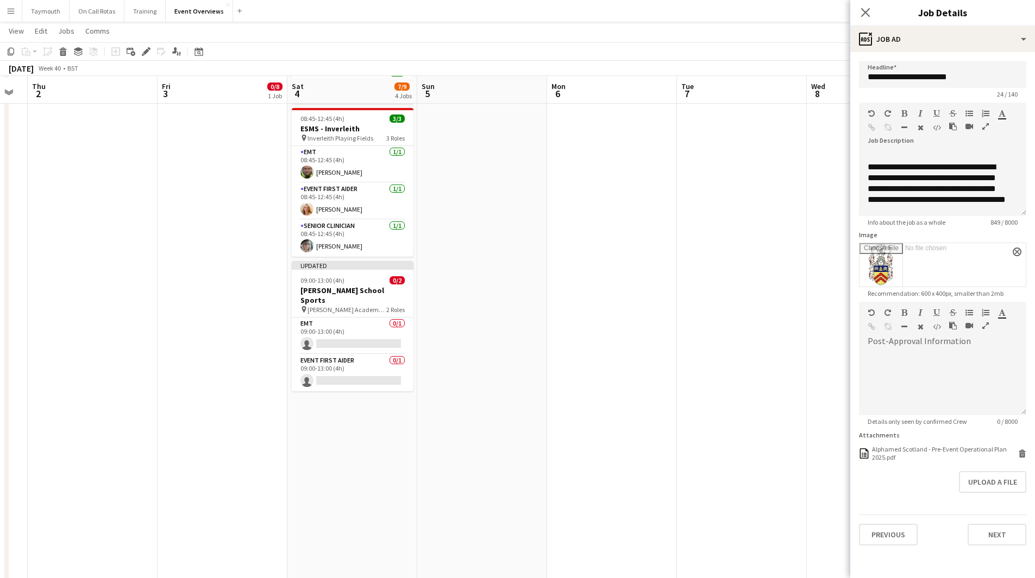
scroll to position [272, 0]
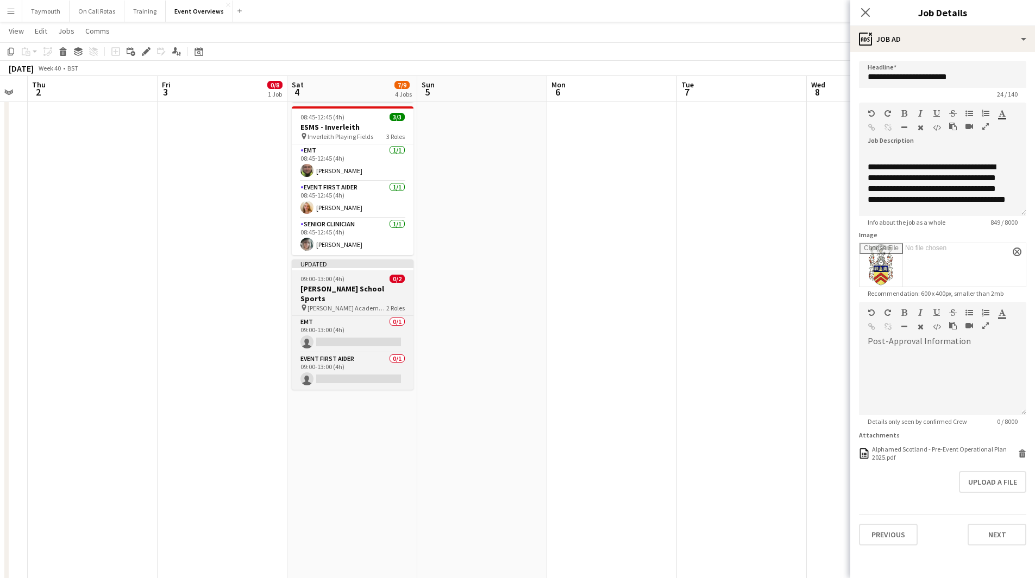
click at [335, 281] on span "09:00-13:00 (4h)" at bounding box center [322, 279] width 44 height 8
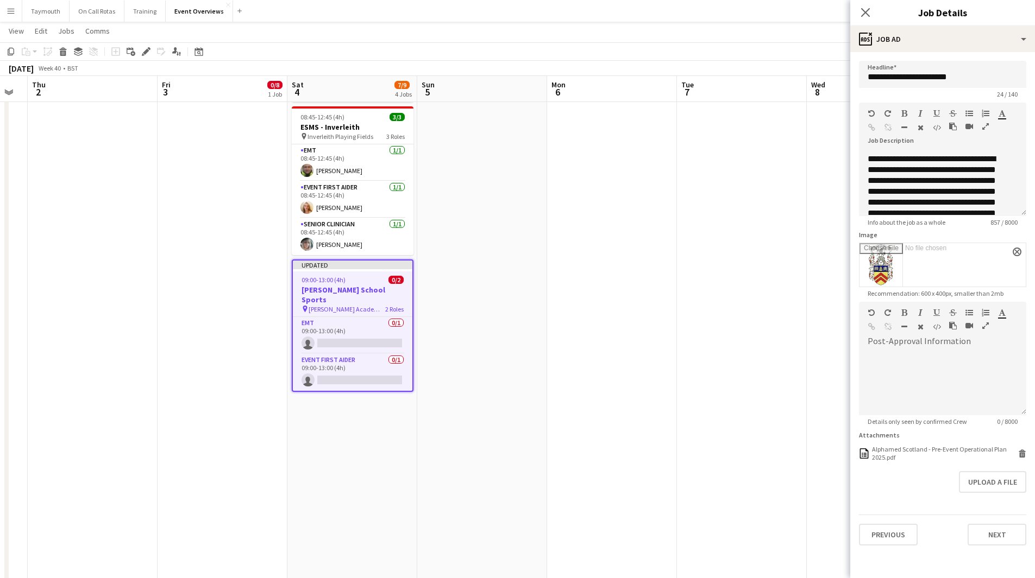
scroll to position [163, 0]
click at [517, 279] on app-date-cell at bounding box center [482, 315] width 130 height 930
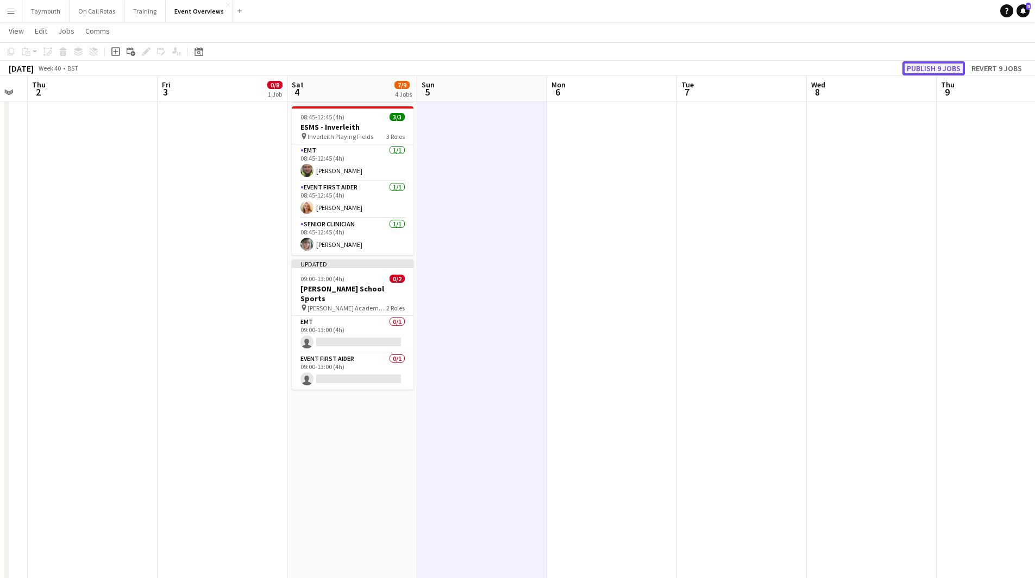
click at [918, 73] on button "Publish 9 jobs" at bounding box center [933, 68] width 62 height 14
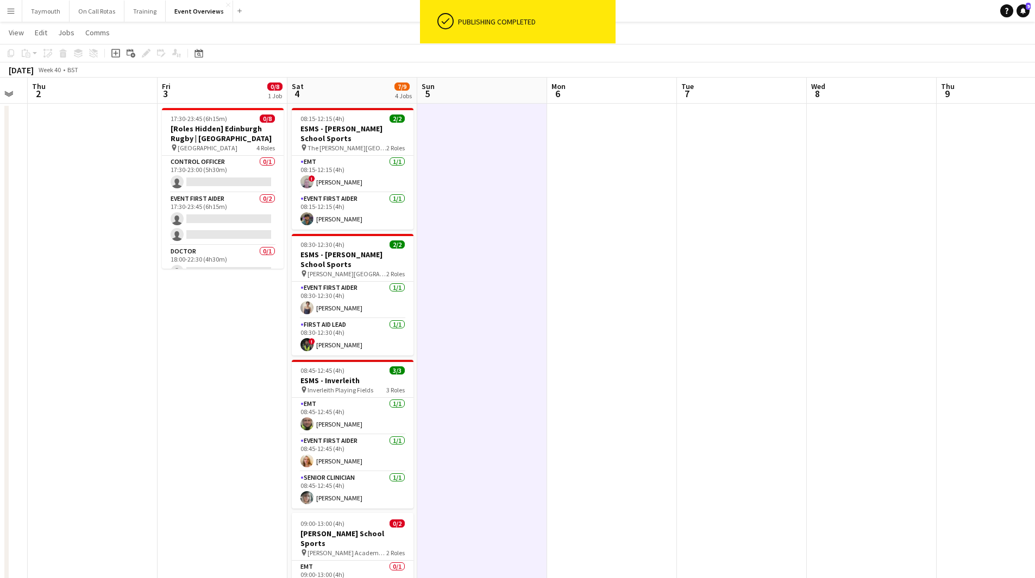
scroll to position [0, 0]
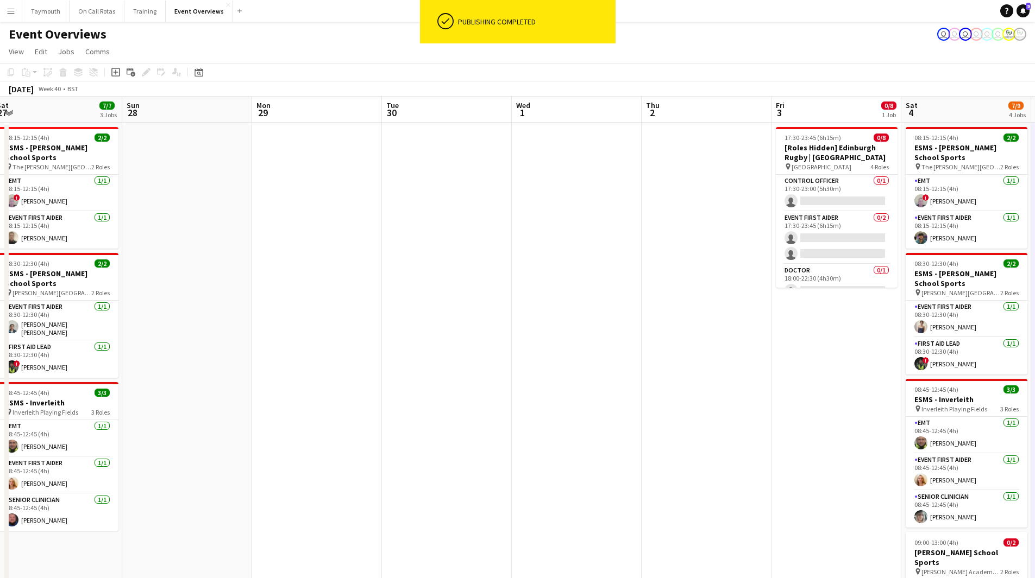
drag, startPoint x: 158, startPoint y: 349, endPoint x: 715, endPoint y: 347, distance: 557.8
click at [715, 347] on app-calendar-viewport "Thu 25 Fri 26 Sat 27 7/7 3 Jobs Sun 28 Mon 29 Tue 30 Wed 1 Thu 2 Fri 3 0/8 1 Jo…" at bounding box center [517, 575] width 1035 height 956
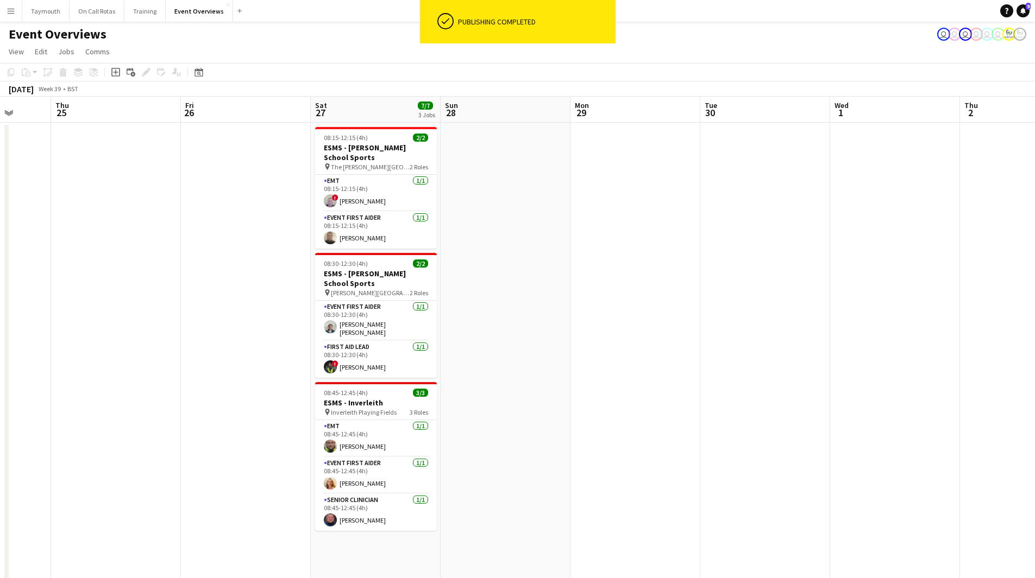
scroll to position [0, 301]
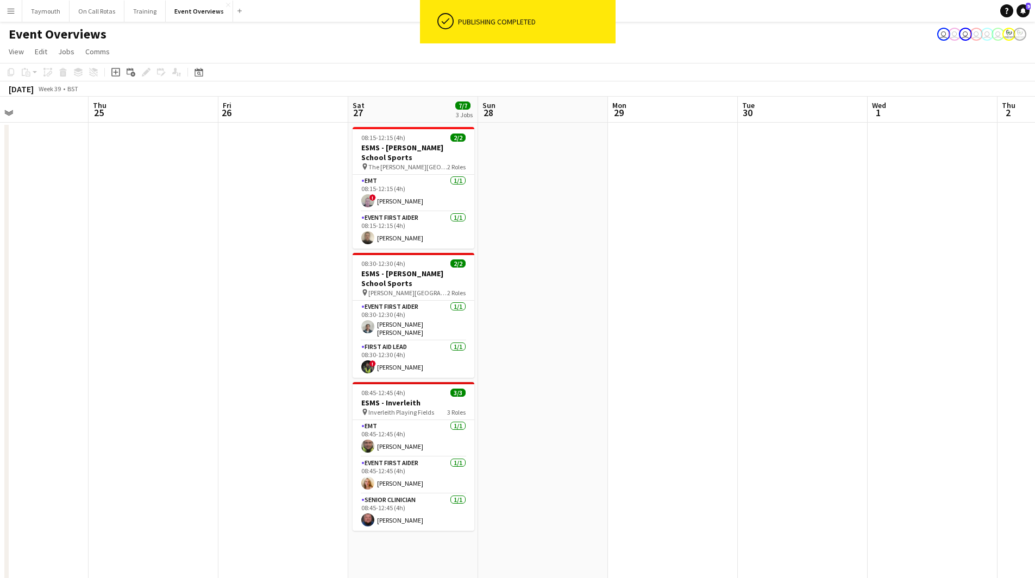
drag, startPoint x: 784, startPoint y: 371, endPoint x: 822, endPoint y: 370, distance: 37.5
click at [822, 370] on app-calendar-viewport "Mon 22 Tue 23 11/11 1 Job Wed 24 Thu 25 Fri 26 Sat 27 7/7 3 Jobs Sun 28 Mon 29 …" at bounding box center [517, 575] width 1035 height 956
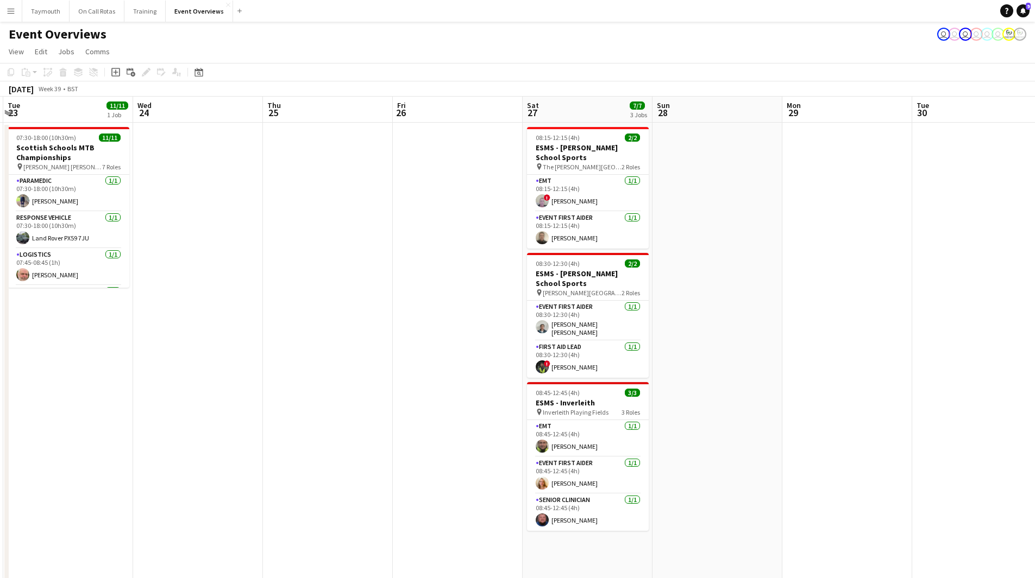
drag, startPoint x: 260, startPoint y: 389, endPoint x: 752, endPoint y: 386, distance: 492.1
click at [759, 388] on app-calendar-viewport "Mon 22 Tue 23 11/11 1 Job Wed 24 Thu 25 Fri 26 Sat 27 7/7 3 Jobs Sun 28 Mon 29 …" at bounding box center [517, 575] width 1035 height 956
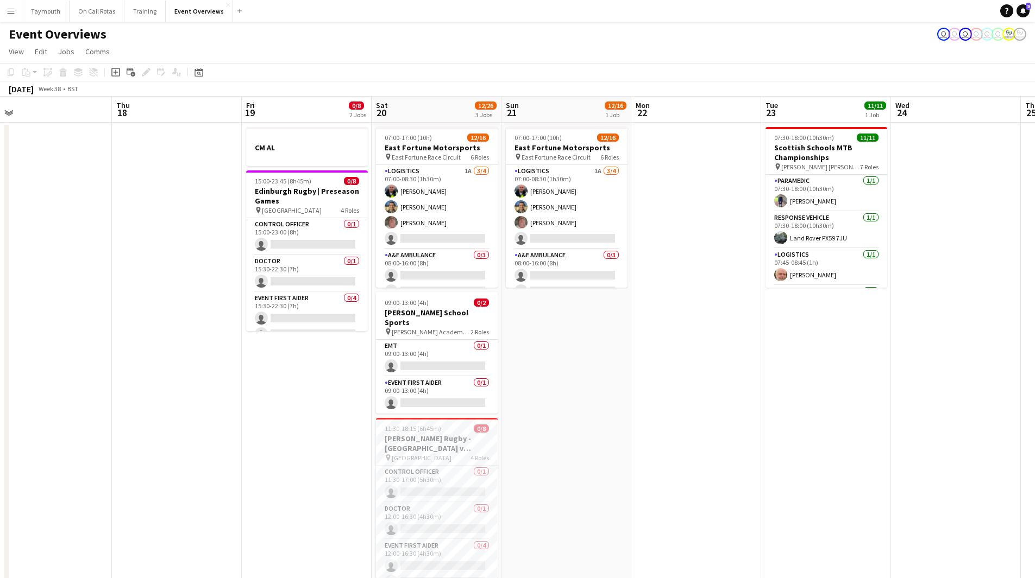
scroll to position [0, 304]
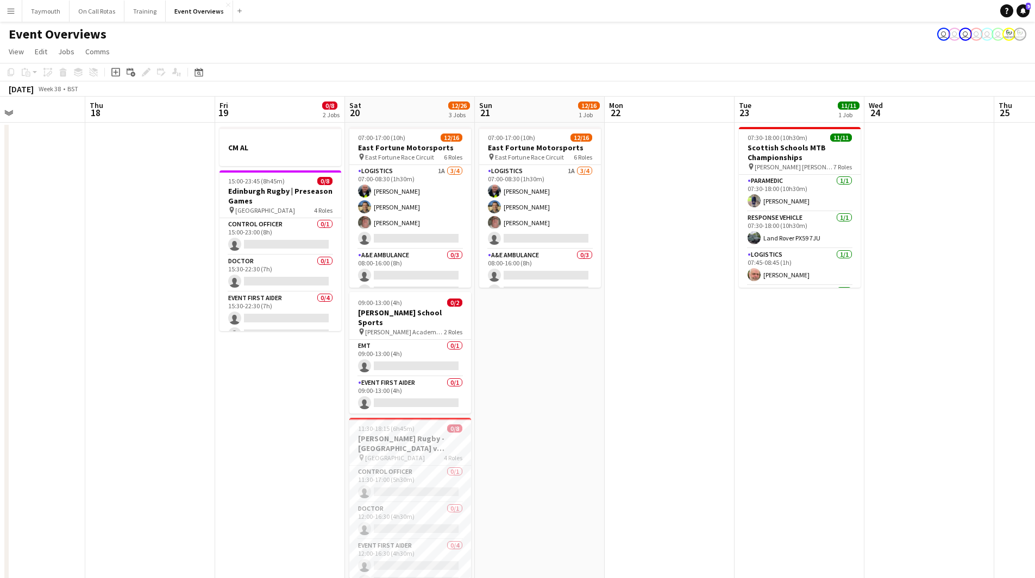
drag, startPoint x: 297, startPoint y: 404, endPoint x: 689, endPoint y: 405, distance: 392.2
click at [689, 405] on app-calendar-viewport "Mon 15 Tue 16 Wed 17 Thu 18 Fri 19 0/8 2 Jobs Sat 20 12/26 3 Jobs Sun 21 12/16 …" at bounding box center [517, 575] width 1035 height 956
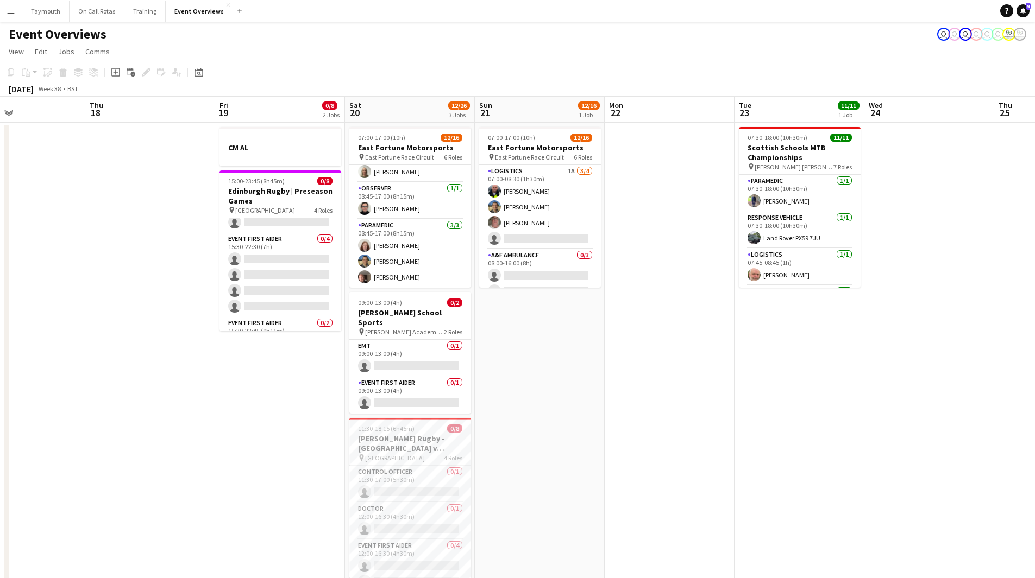
scroll to position [0, 0]
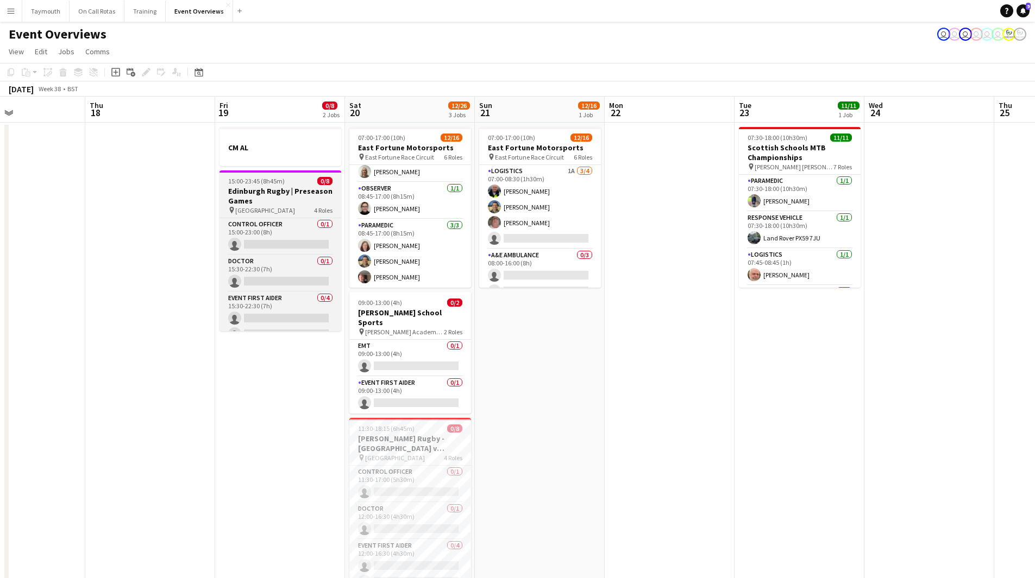
click at [272, 191] on h3 "Edinburgh Rugby | Preseason Games" at bounding box center [280, 196] width 122 height 20
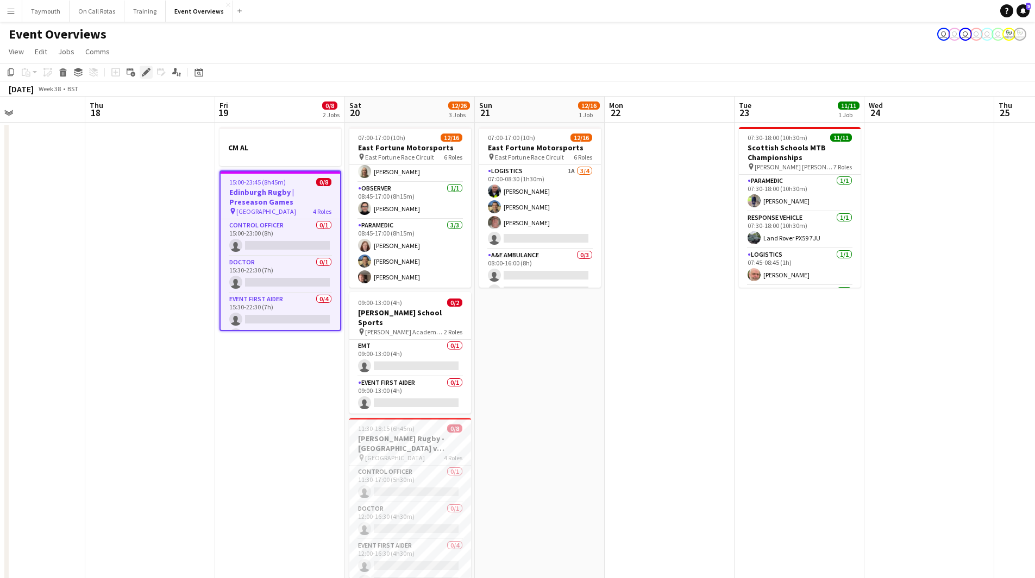
click at [149, 75] on icon "Edit" at bounding box center [146, 72] width 9 height 9
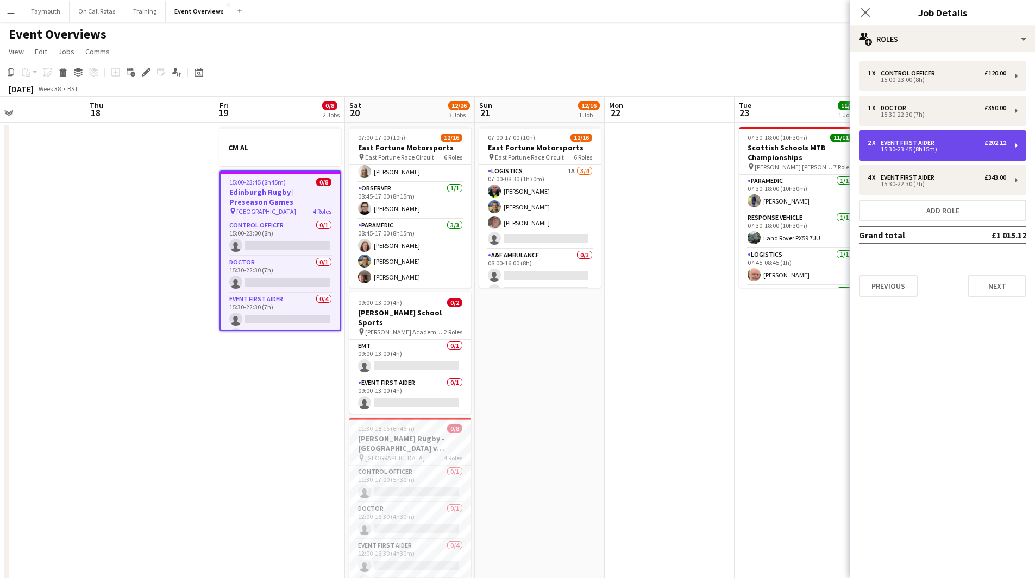
click at [958, 147] on div "15:30-23:45 (8h15m)" at bounding box center [936, 149] width 139 height 5
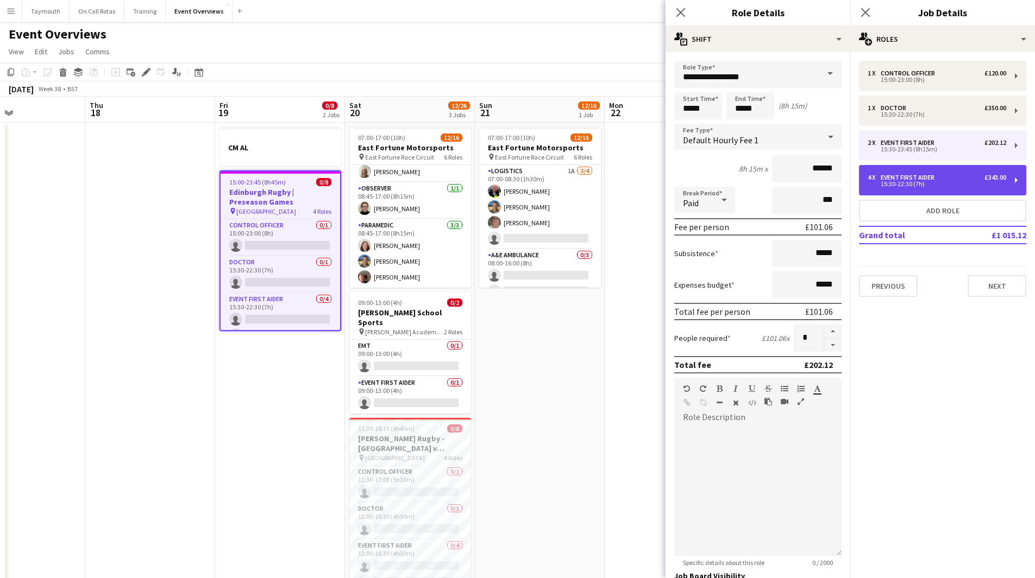
click at [935, 175] on div "Event First Aider" at bounding box center [909, 178] width 58 height 8
type input "*****"
type input "*"
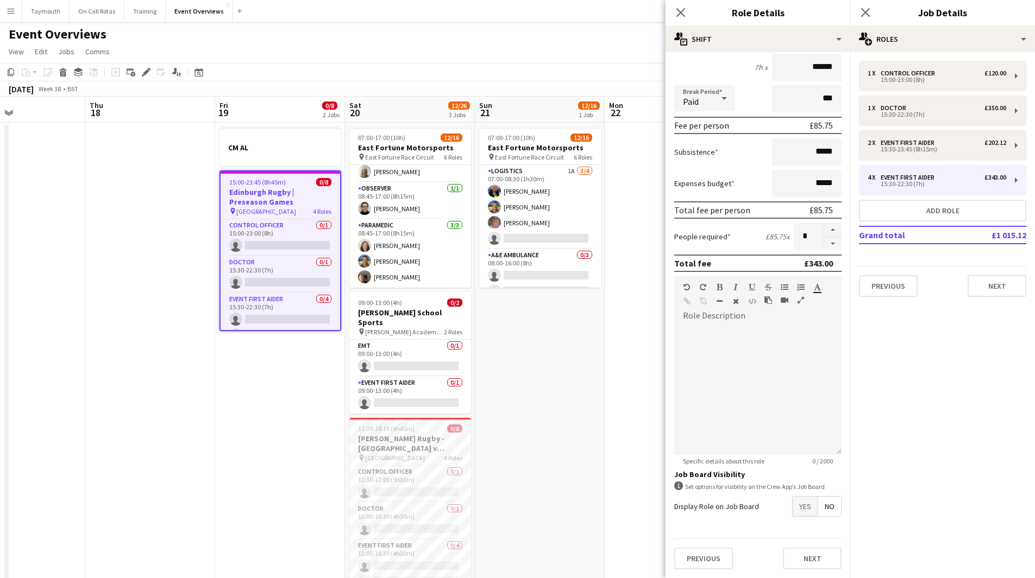
click at [793, 501] on span "Yes" at bounding box center [804, 507] width 25 height 20
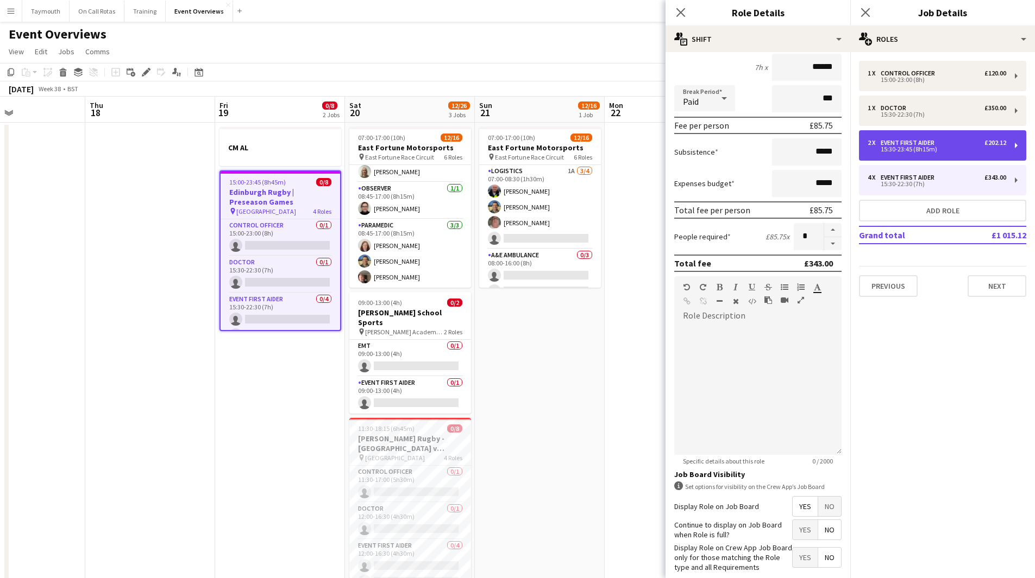
click at [916, 136] on div "2 x Event First Aider £202.12 15:30-23:45 (8h15m)" at bounding box center [942, 145] width 167 height 30
type input "*****"
type input "*"
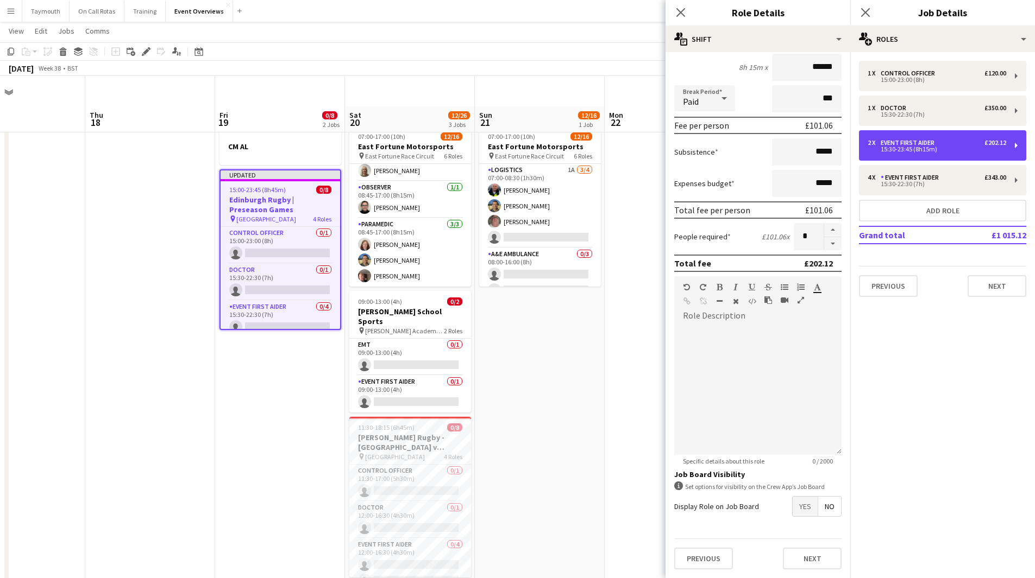
scroll to position [54, 0]
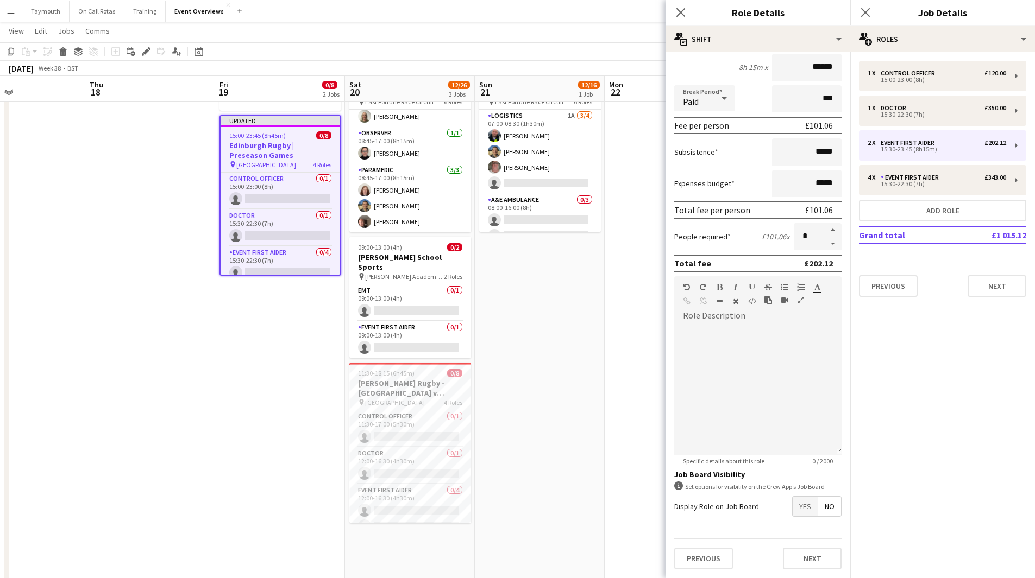
click at [792, 509] on span "Yes" at bounding box center [804, 507] width 25 height 20
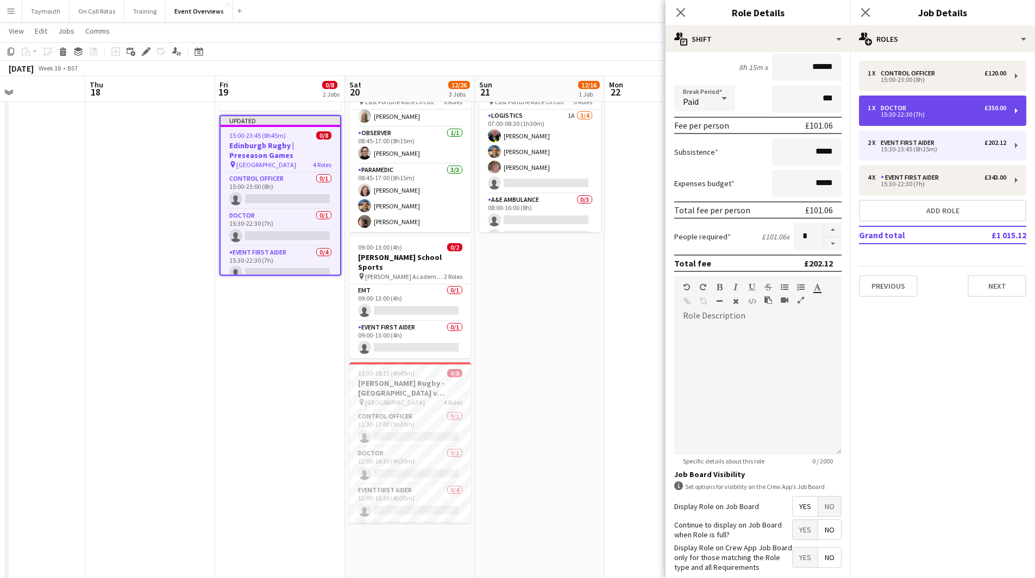
click at [896, 102] on div "1 x Doctor £350.00 15:30-22:30 (7h)" at bounding box center [942, 111] width 167 height 30
type input "******"
type input "*****"
type input "******"
type input "*"
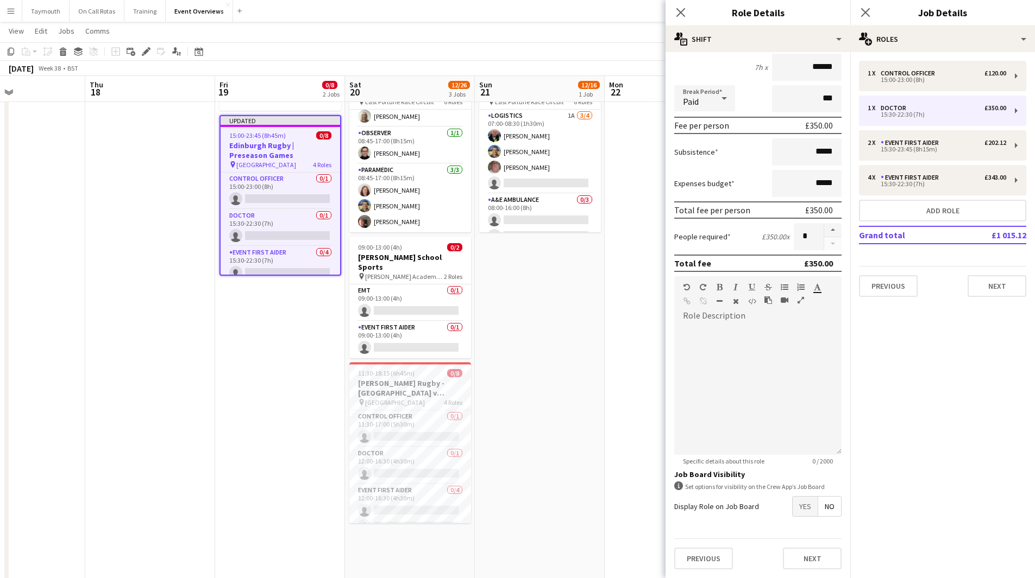
click at [800, 506] on span "Yes" at bounding box center [804, 507] width 25 height 20
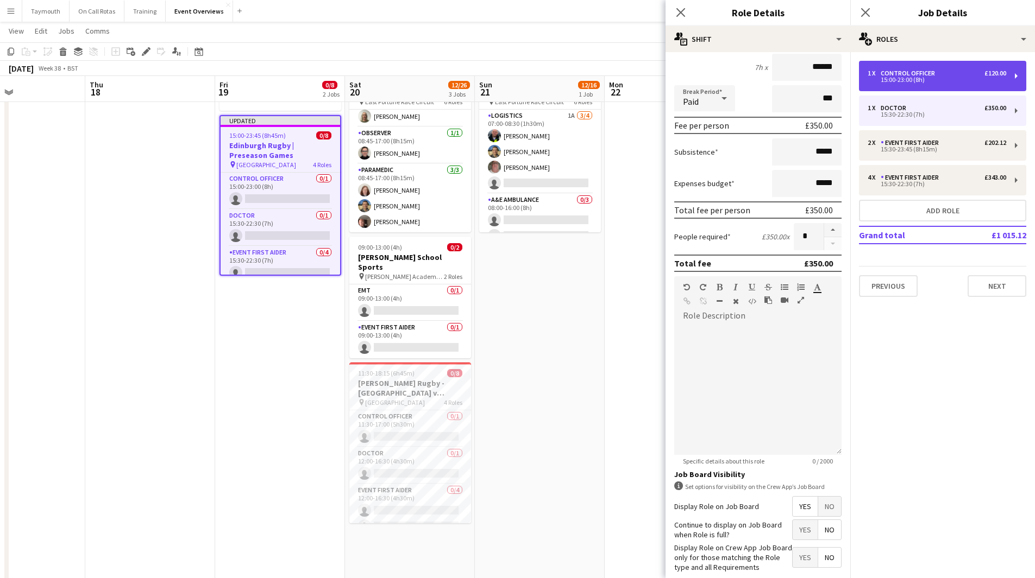
click at [918, 77] on div "15:00-23:00 (8h)" at bounding box center [936, 79] width 139 height 5
type input "**********"
type input "*****"
type input "******"
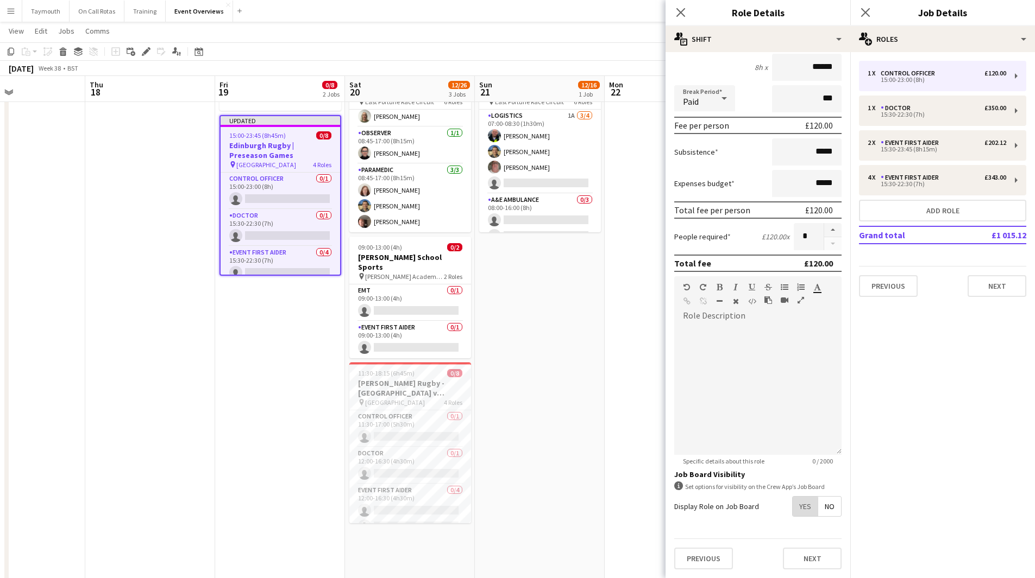
click at [796, 507] on span "Yes" at bounding box center [804, 507] width 25 height 20
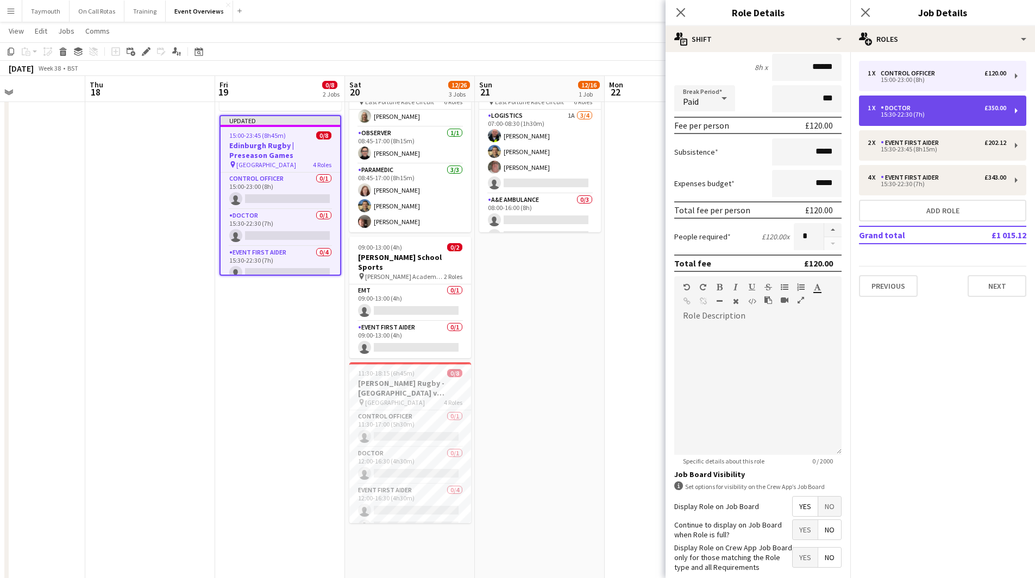
click at [916, 116] on div "15:30-22:30 (7h)" at bounding box center [936, 114] width 139 height 5
type input "******"
type input "*****"
type input "******"
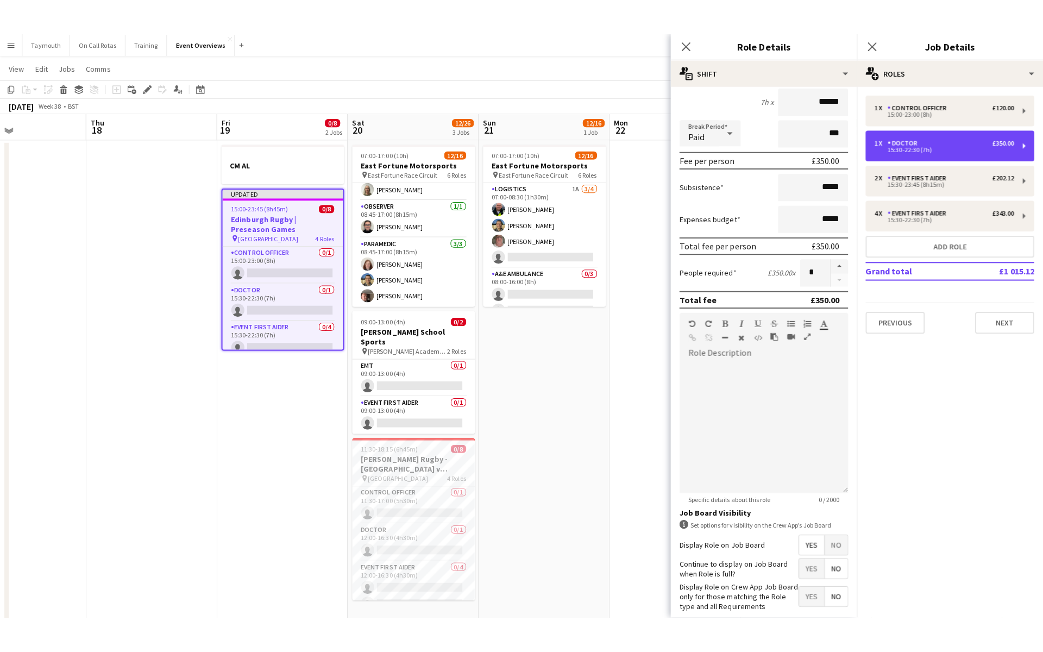
scroll to position [0, 0]
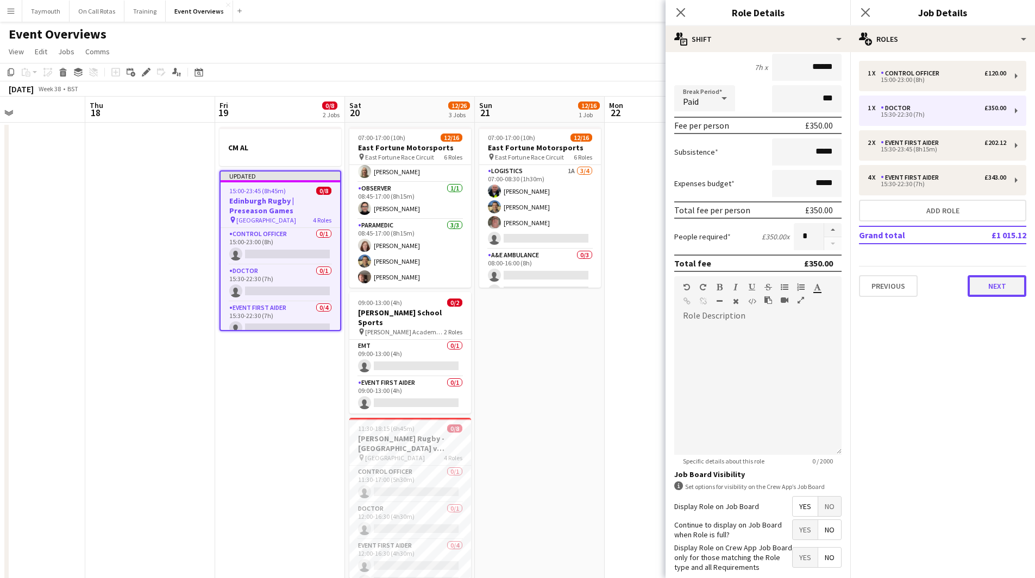
click at [984, 289] on button "Next" at bounding box center [996, 286] width 59 height 22
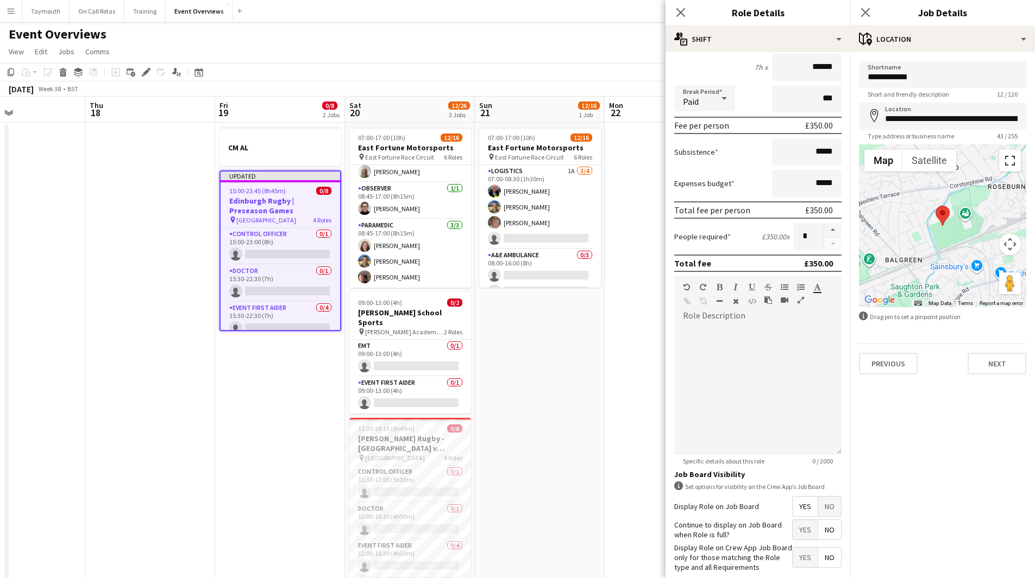
click at [1008, 162] on button "Toggle fullscreen view" at bounding box center [1010, 161] width 22 height 22
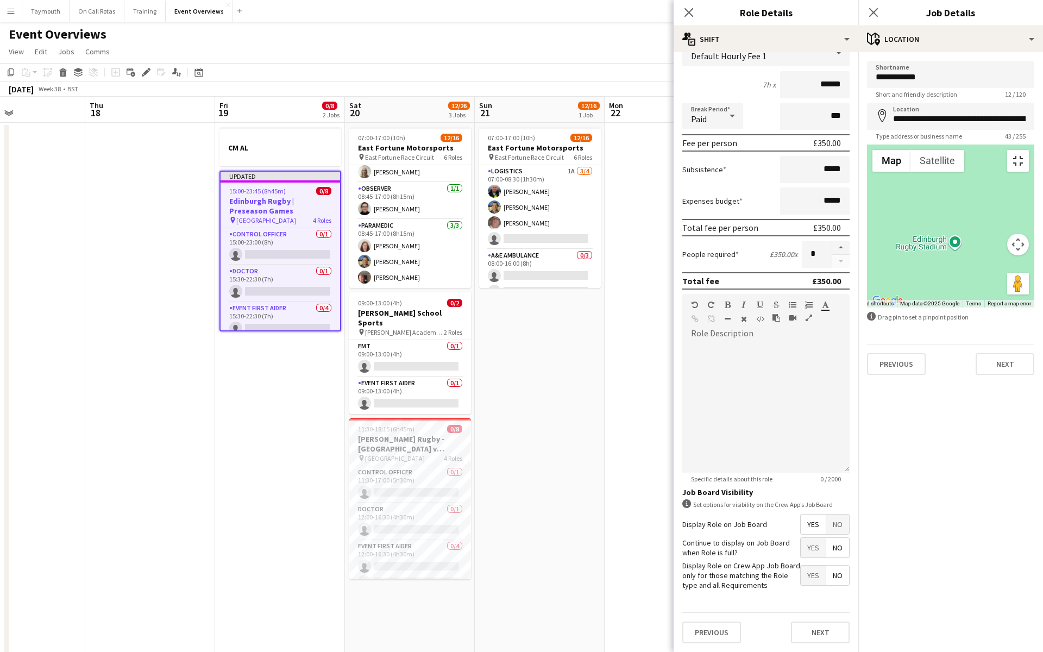
click at [1029, 150] on button "Toggle fullscreen view" at bounding box center [1018, 161] width 22 height 22
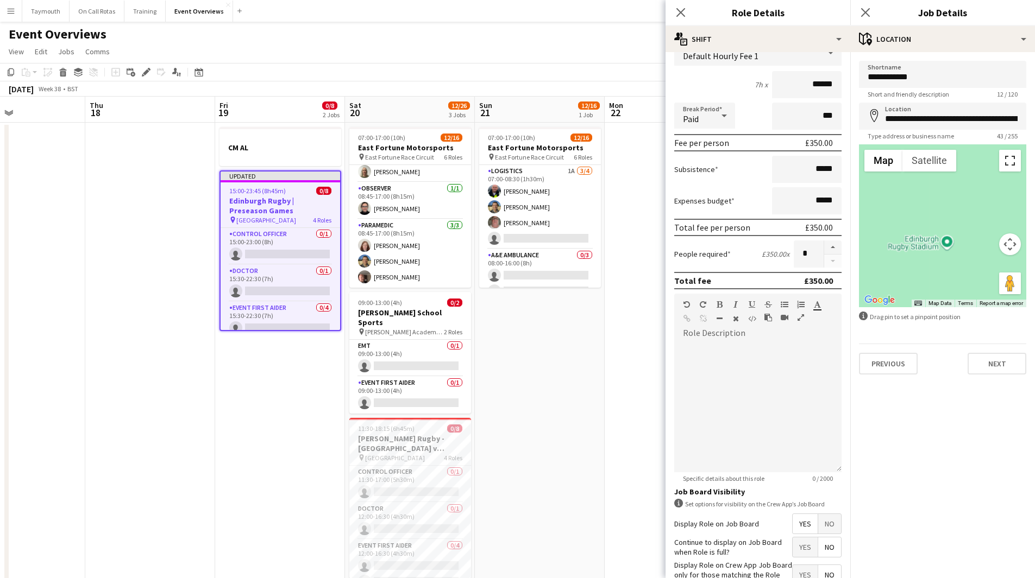
scroll to position [102, 0]
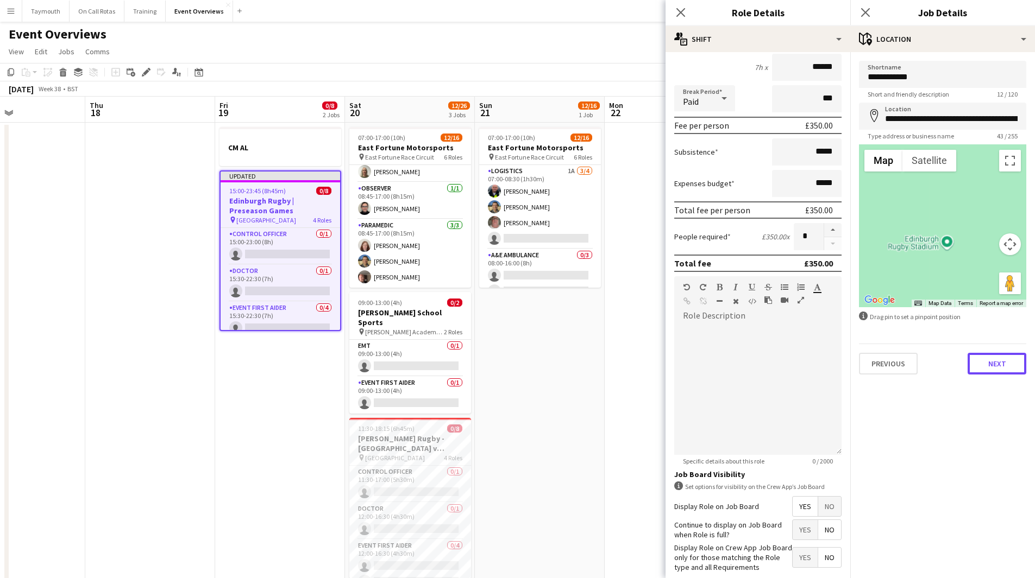
click at [993, 370] on button "Next" at bounding box center [996, 364] width 59 height 22
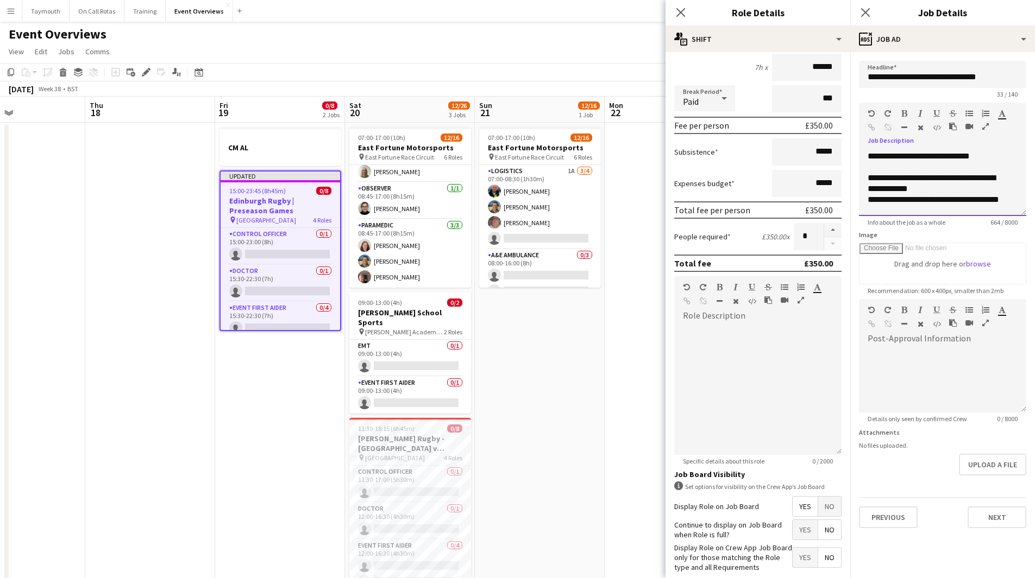
click at [951, 191] on div "**********" at bounding box center [938, 184] width 142 height 22
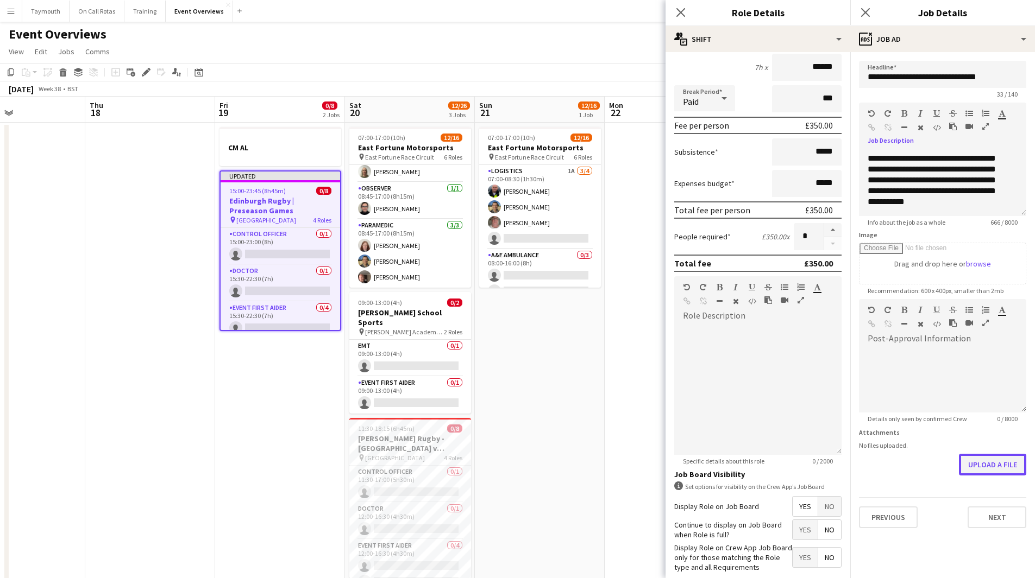
click at [1008, 460] on button "Upload a file" at bounding box center [992, 465] width 67 height 22
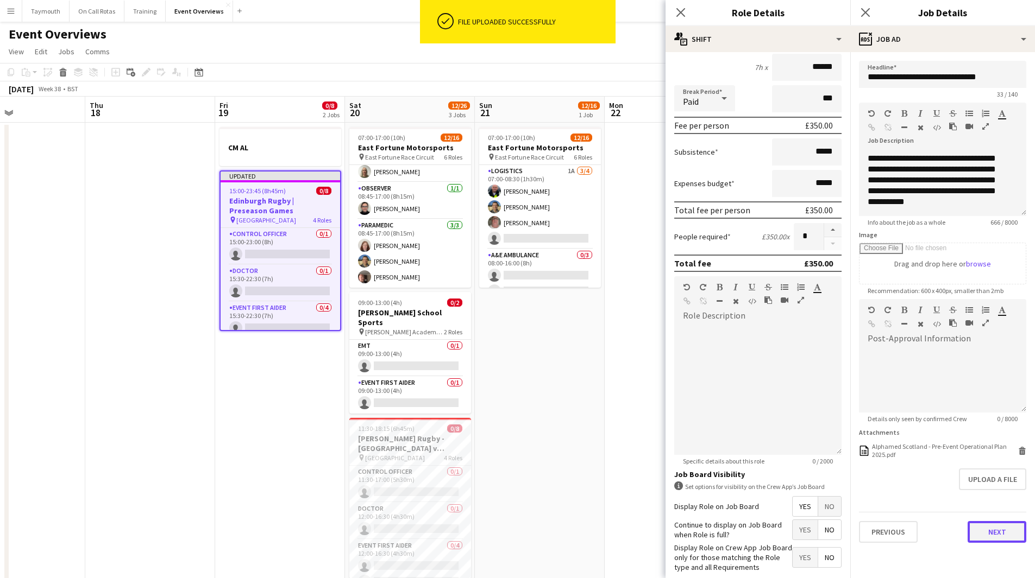
click at [998, 537] on button "Next" at bounding box center [996, 532] width 59 height 22
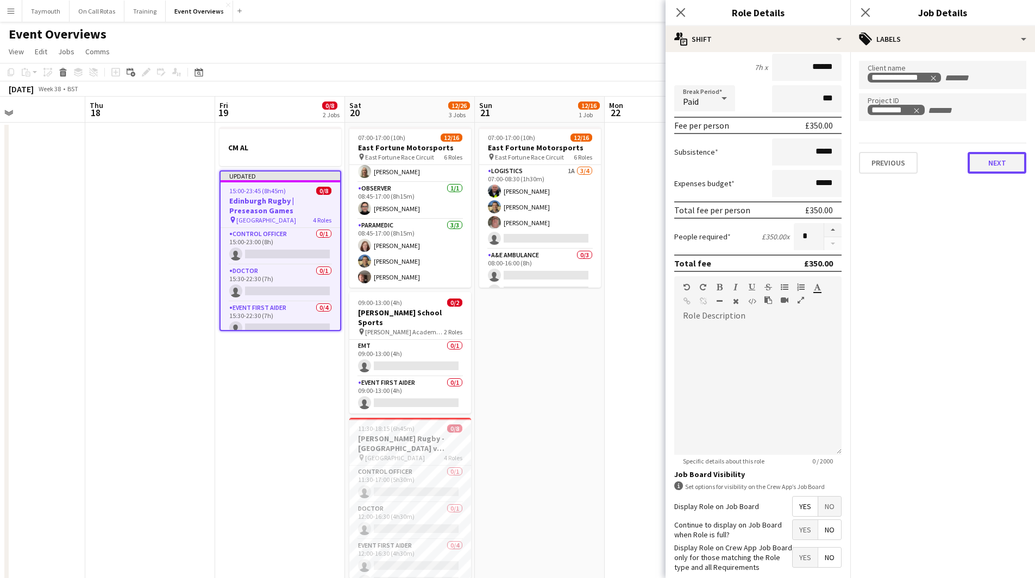
click at [1000, 163] on button "Next" at bounding box center [996, 163] width 59 height 22
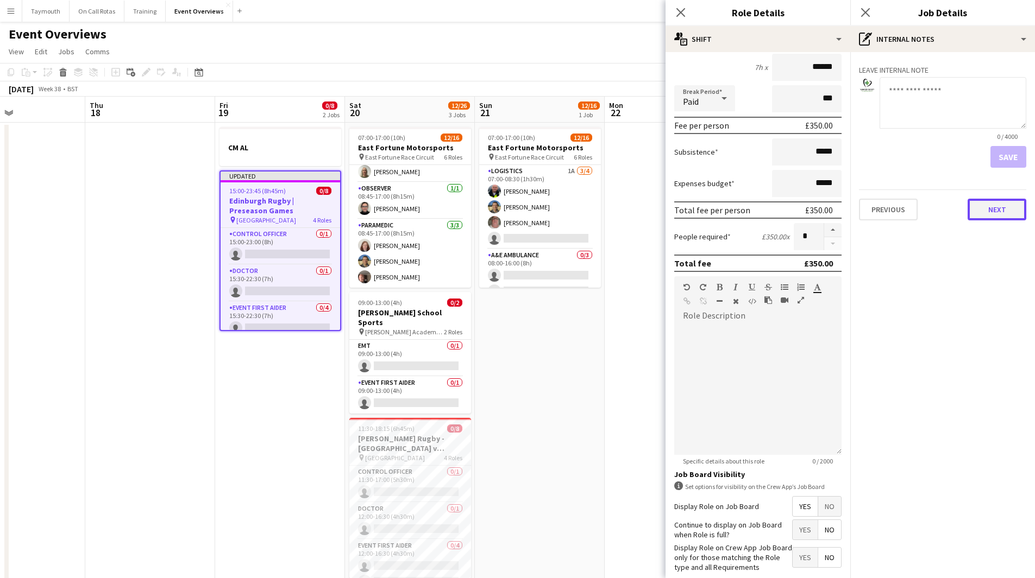
click at [1005, 204] on button "Next" at bounding box center [996, 210] width 59 height 22
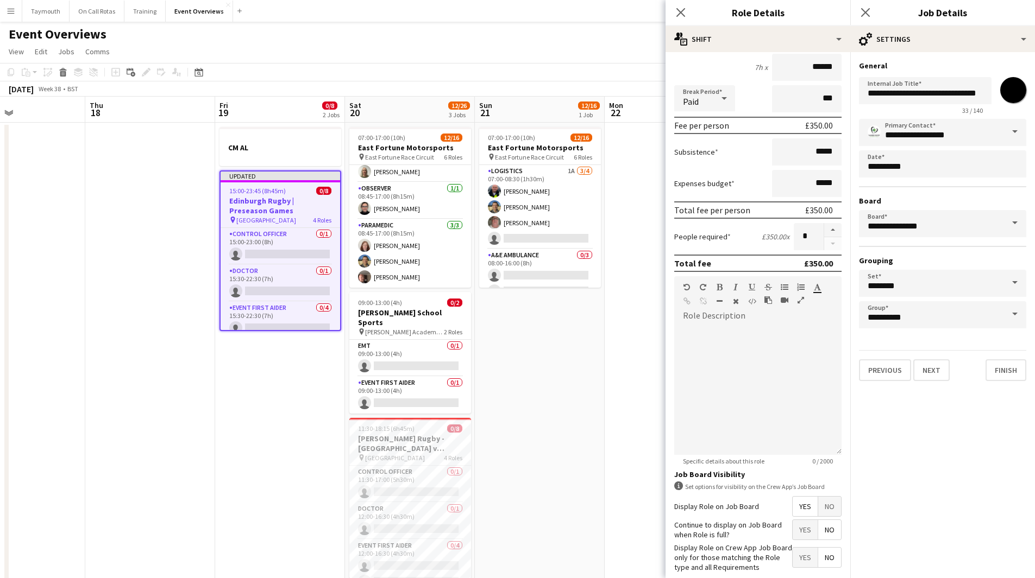
click at [1010, 93] on input "*******" at bounding box center [1012, 90] width 39 height 39
type input "*******"
click at [991, 366] on button "Finish" at bounding box center [1005, 371] width 41 height 22
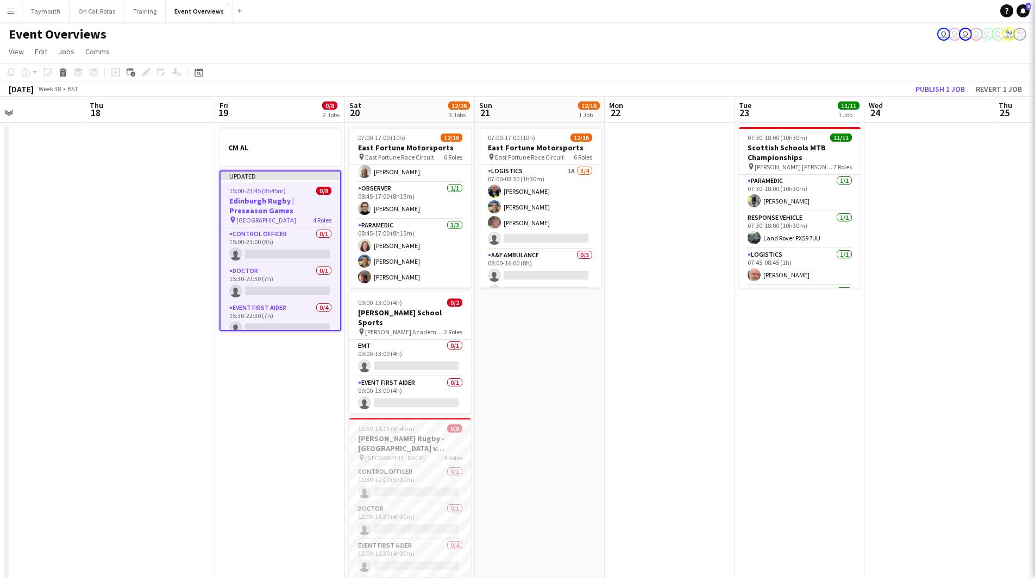
click at [605, 373] on app-date-cell at bounding box center [670, 588] width 130 height 930
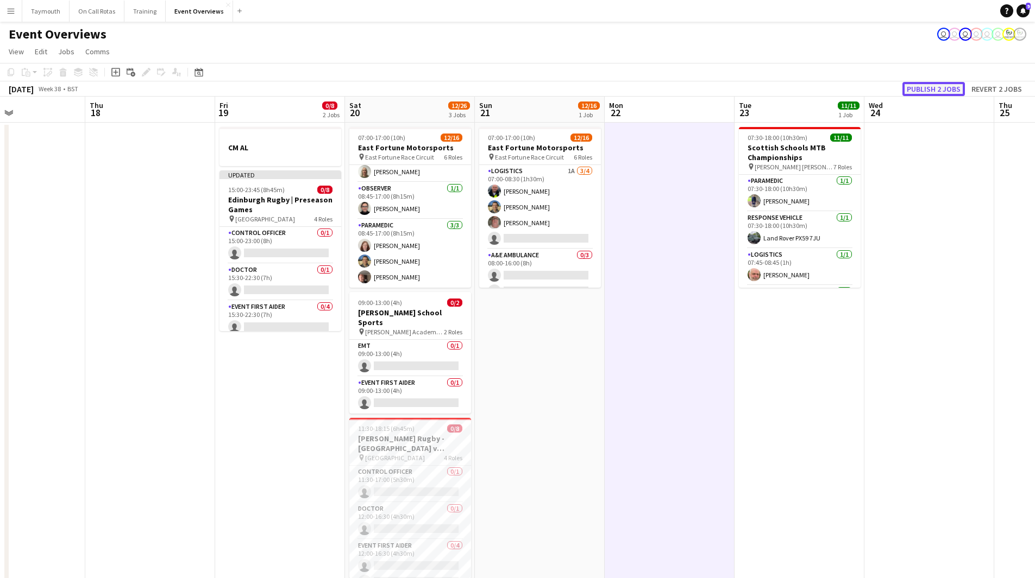
click at [914, 89] on button "Publish 2 jobs" at bounding box center [933, 89] width 62 height 14
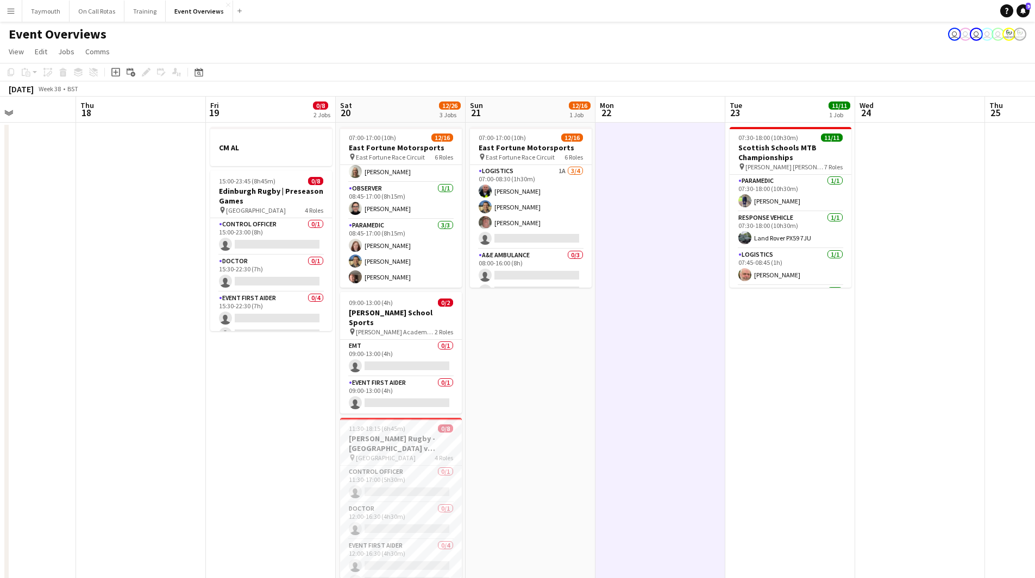
click at [179, 410] on app-calendar-viewport "Mon 15 Tue 16 Wed 17 Thu 18 Fri 19 0/8 2 Jobs Sat 20 12/26 3 Jobs Sun 21 12/16 …" at bounding box center [517, 575] width 1035 height 956
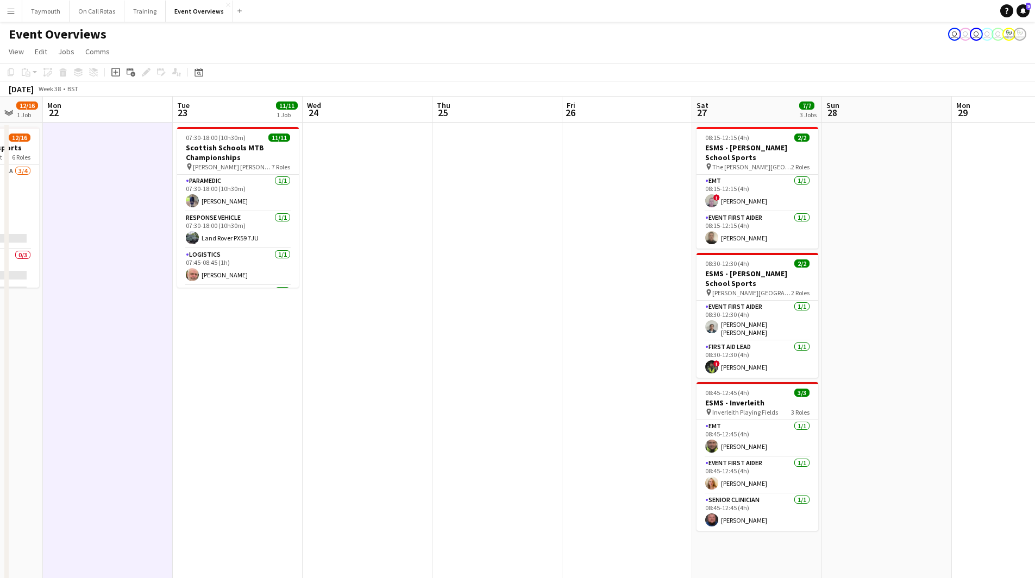
drag, startPoint x: 457, startPoint y: 402, endPoint x: 191, endPoint y: 397, distance: 265.6
click at [178, 405] on app-calendar-viewport "Fri 19 0/8 2 Jobs Sat 20 12/26 3 Jobs Sun 21 12/16 1 Job Mon 22 Tue 23 11/11 1 …" at bounding box center [517, 575] width 1035 height 956
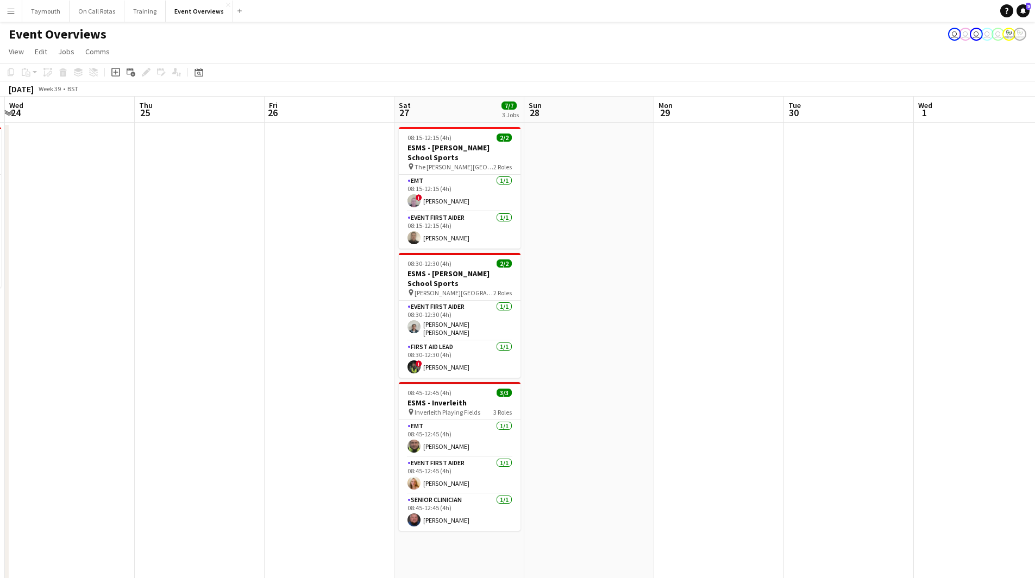
drag, startPoint x: 682, startPoint y: 367, endPoint x: 366, endPoint y: 360, distance: 316.2
click at [210, 365] on app-calendar-viewport "Sun 21 12/16 1 Job Mon 22 Tue 23 11/11 1 Job Wed 24 Thu 25 Fri 26 Sat 27 7/7 3 …" at bounding box center [517, 575] width 1035 height 956
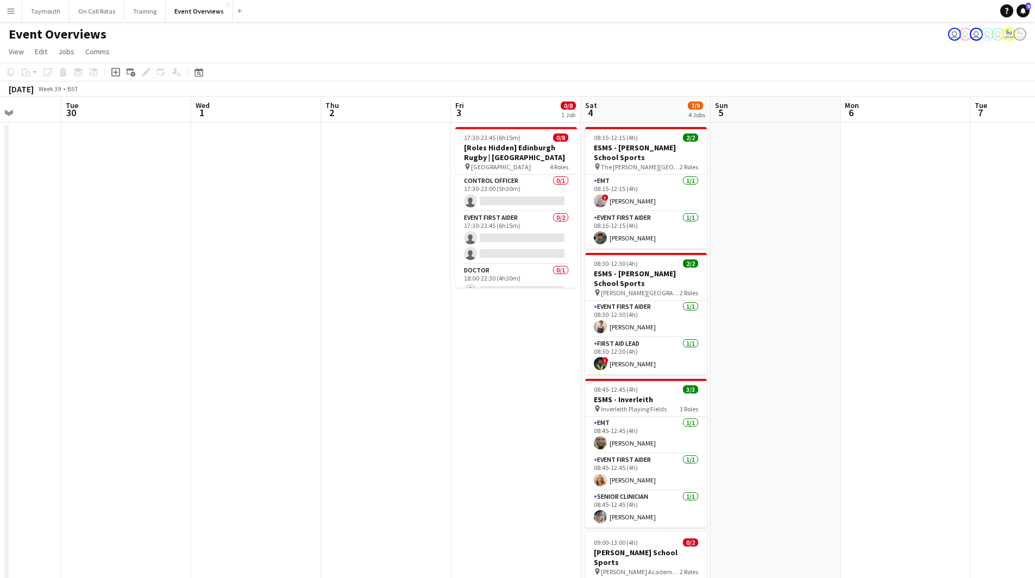
drag, startPoint x: 546, startPoint y: 370, endPoint x: 283, endPoint y: 369, distance: 263.4
click at [283, 369] on app-calendar-viewport "Sat 27 7/7 3 Jobs Sun 28 Mon 29 Tue 30 Wed 1 Thu 2 Fri 3 0/8 1 Job Sat 4 7/9 4 …" at bounding box center [517, 575] width 1035 height 956
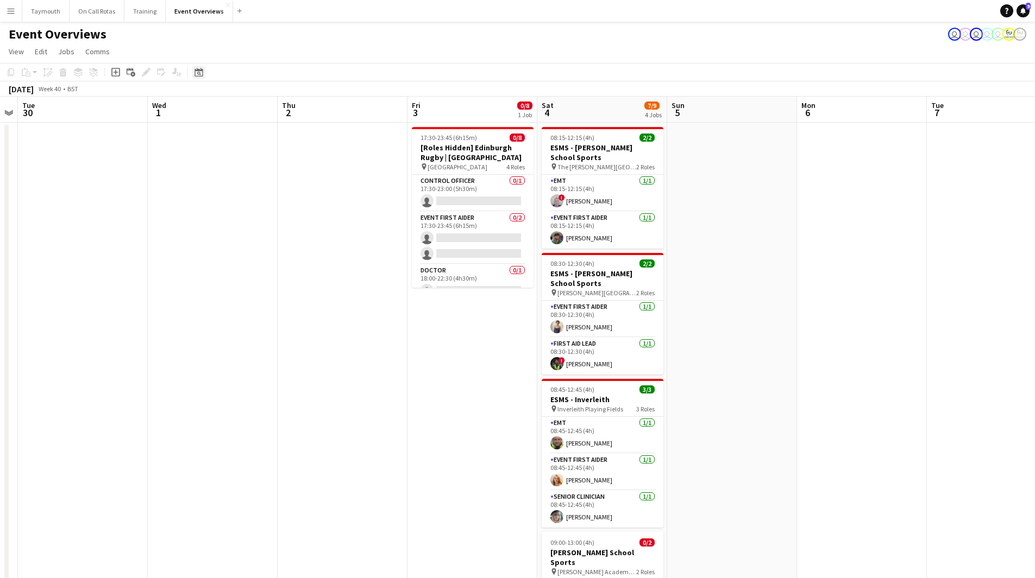
click at [198, 72] on icon at bounding box center [199, 74] width 4 height 4
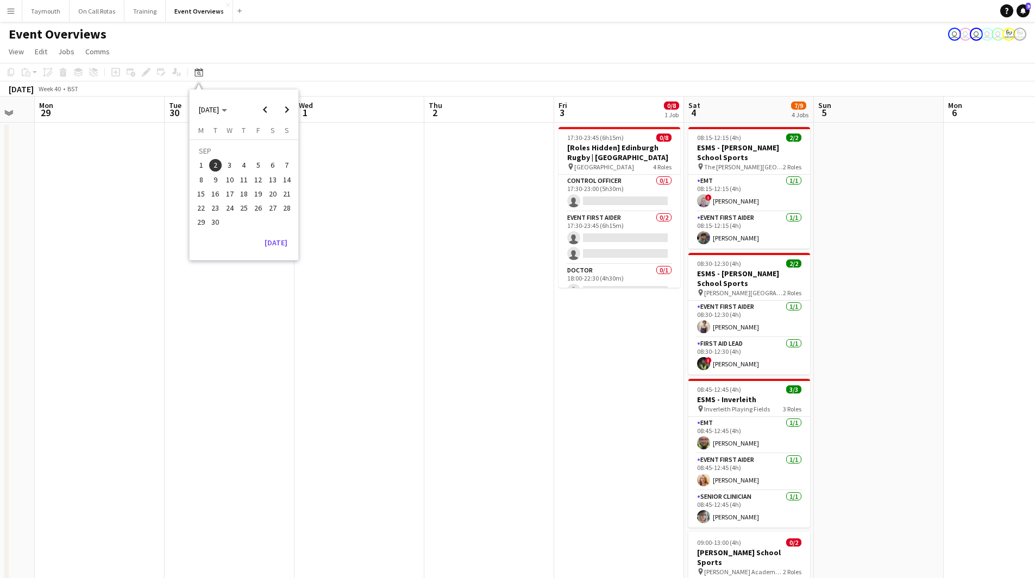
drag, startPoint x: 211, startPoint y: 372, endPoint x: 871, endPoint y: 367, distance: 659.9
click at [859, 367] on app-calendar-viewport "Sat 27 7/7 3 Jobs Sun 28 Mon 29 Tue 30 Wed 1 Thu 2 Fri 3 0/8 1 Job Sat 4 7/9 4 …" at bounding box center [517, 575] width 1035 height 956
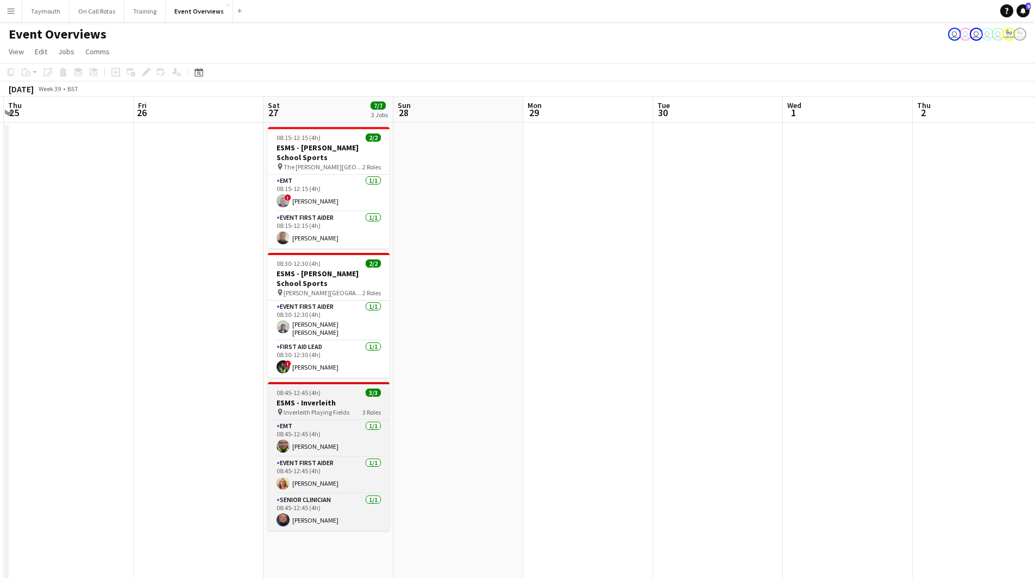
drag, startPoint x: 366, startPoint y: 376, endPoint x: 609, endPoint y: 380, distance: 242.8
click at [618, 379] on app-calendar-viewport "Tue 23 11/11 1 Job Wed 24 Thu 25 Fri 26 Sat 27 7/7 3 Jobs Sun 28 Mon 29 Tue 30 …" at bounding box center [517, 575] width 1035 height 956
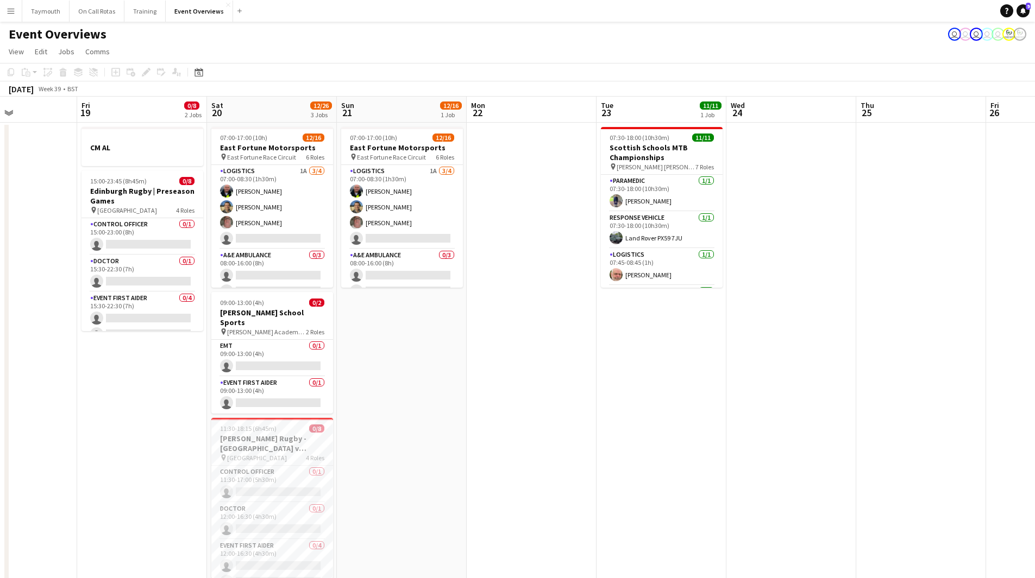
drag, startPoint x: 684, startPoint y: 383, endPoint x: 645, endPoint y: 387, distance: 39.8
click at [708, 386] on app-calendar-viewport "Wed 17 Thu 18 Fri 19 0/8 2 Jobs Sat 20 12/26 3 Jobs Sun 21 12/16 1 Job Mon 22 T…" at bounding box center [517, 575] width 1035 height 956
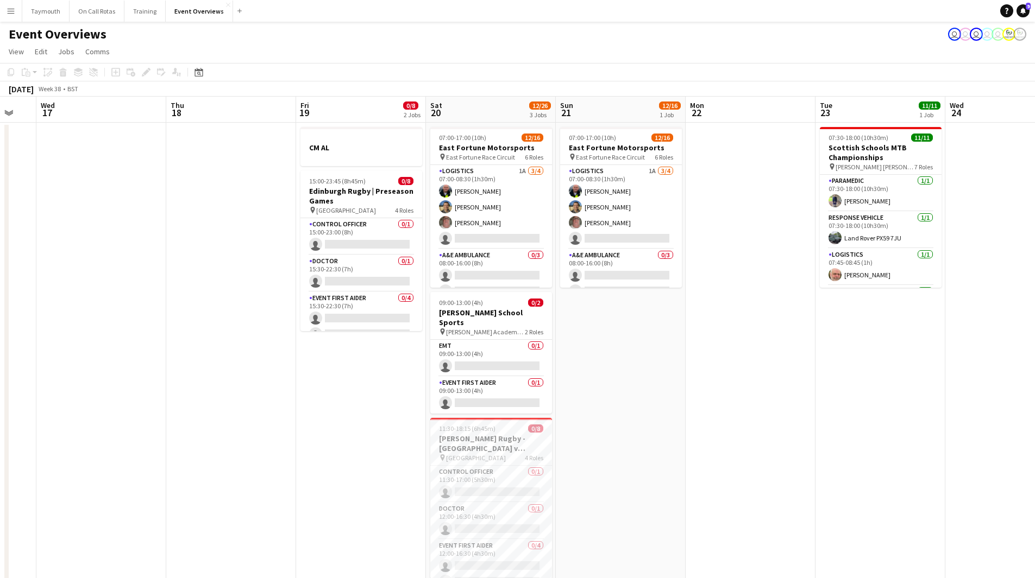
scroll to position [0, 326]
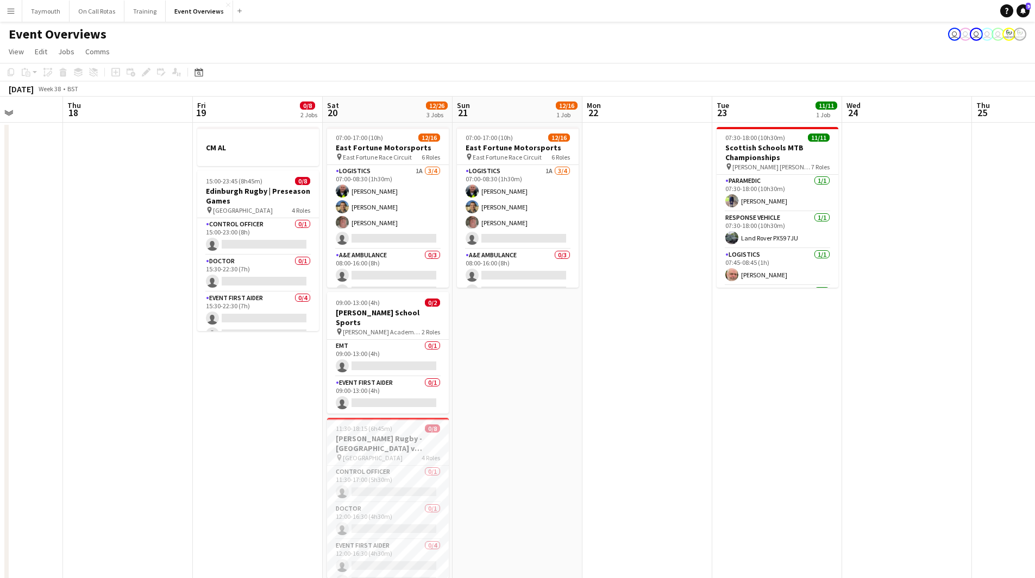
drag, startPoint x: 96, startPoint y: 362, endPoint x: 278, endPoint y: 354, distance: 182.1
click at [278, 354] on app-calendar-viewport "Mon 15 Tue 16 Wed 17 Thu 18 Fri 19 0/8 2 Jobs Sat 20 12/26 3 Jobs Sun 21 12/16 …" at bounding box center [517, 575] width 1035 height 956
click at [197, 71] on icon at bounding box center [198, 72] width 8 height 9
click at [261, 197] on span "19" at bounding box center [257, 193] width 13 height 13
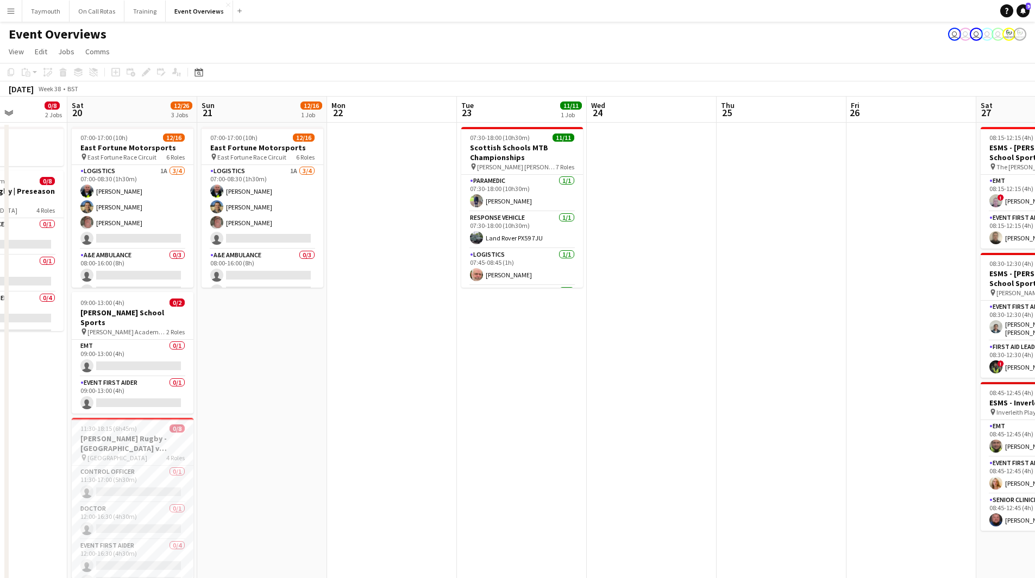
drag, startPoint x: 379, startPoint y: 349, endPoint x: 348, endPoint y: 356, distance: 31.8
click at [303, 353] on app-calendar-viewport "Wed 17 Thu 18 Fri 19 0/8 2 Jobs Sat 20 12/26 3 Jobs Sun 21 12/16 1 Job Mon 22 T…" at bounding box center [517, 575] width 1035 height 956
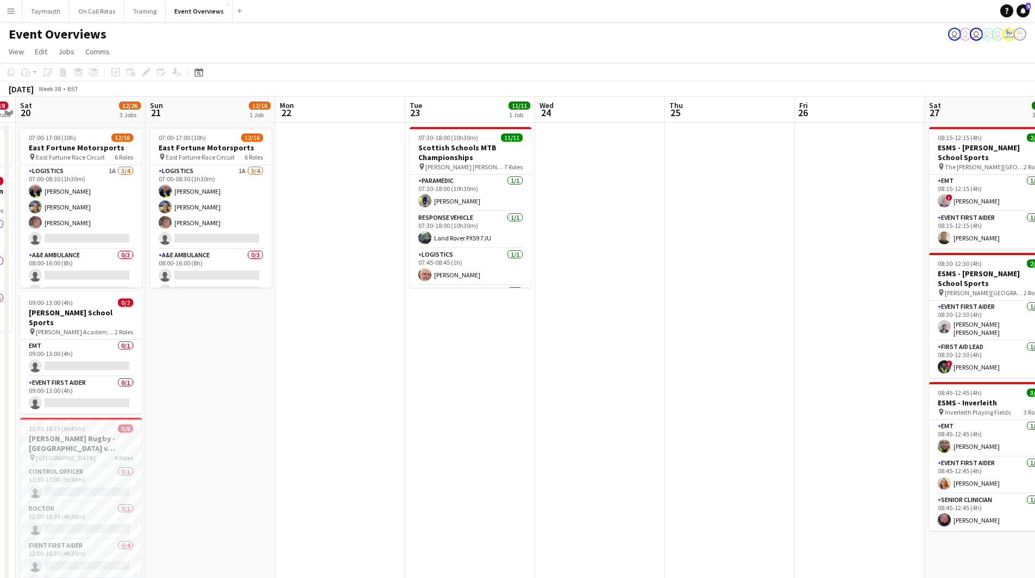
drag, startPoint x: 538, startPoint y: 358, endPoint x: 95, endPoint y: 357, distance: 443.2
click at [99, 357] on app-calendar-viewport "Wed 17 Thu 18 Fri 19 0/8 2 Jobs Sat 20 12/26 3 Jobs Sun 21 12/16 1 Job Mon 22 T…" at bounding box center [517, 575] width 1035 height 956
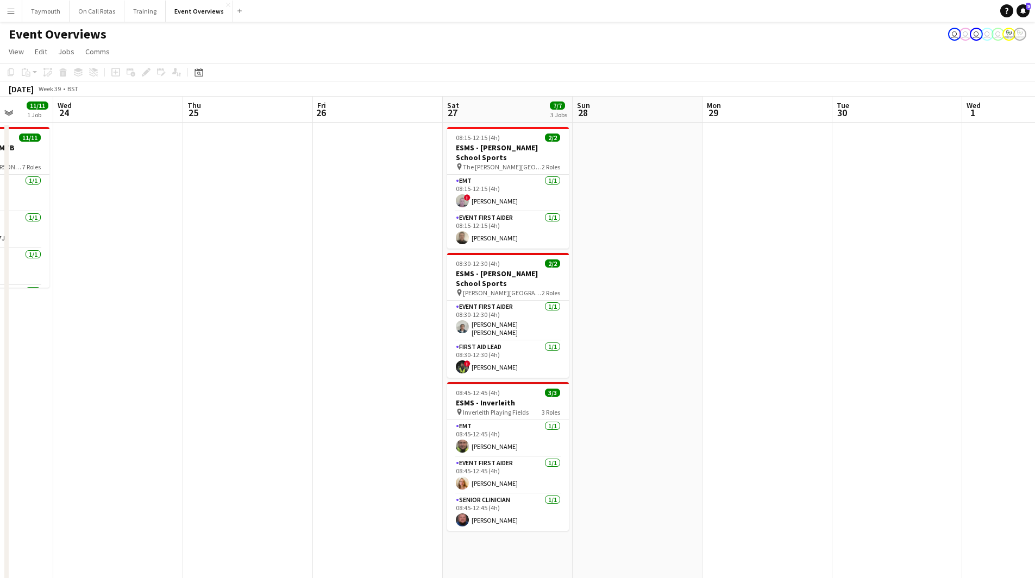
scroll to position [0, 344]
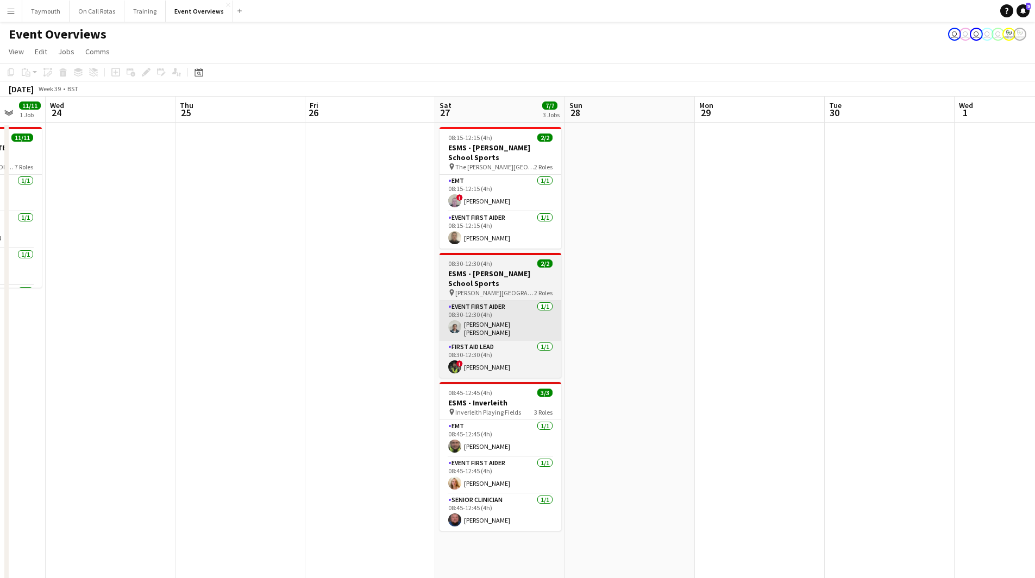
drag, startPoint x: 286, startPoint y: 336, endPoint x: 201, endPoint y: 330, distance: 85.5
click at [0, 330] on html "Menu Boards Boards Boards All jobs Status Workforce Workforce My Workforce Recr…" at bounding box center [517, 526] width 1035 height 1053
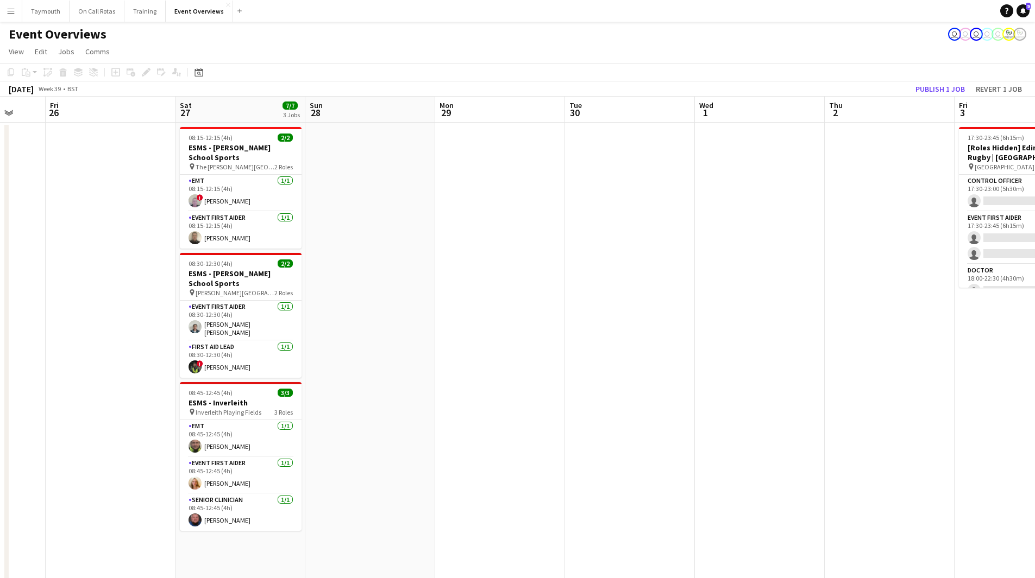
click at [206, 67] on div "Date picker SEP 2025 SEP 2025 Monday M Tuesday T Wednesday W Thursday T Friday …" at bounding box center [195, 72] width 24 height 13
click at [201, 70] on icon at bounding box center [198, 72] width 8 height 9
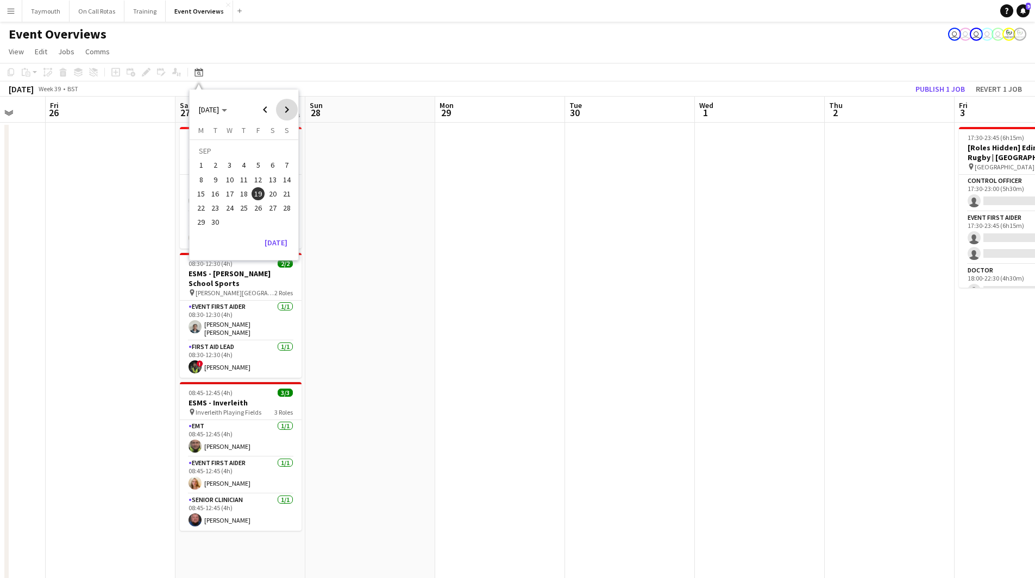
click at [285, 106] on span "Next month" at bounding box center [287, 110] width 22 height 22
click at [255, 167] on span "3" at bounding box center [257, 165] width 13 height 13
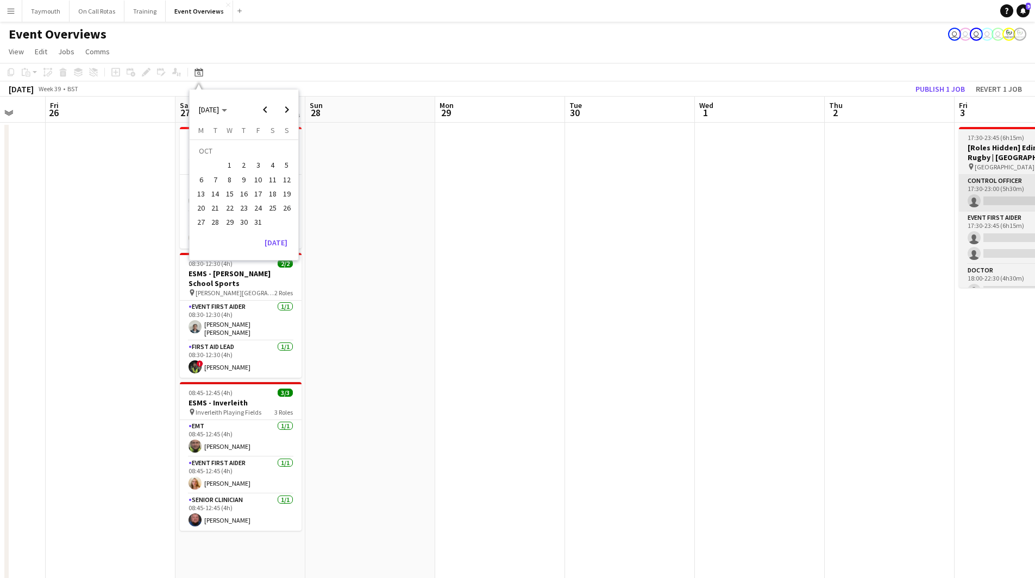
scroll to position [0, 374]
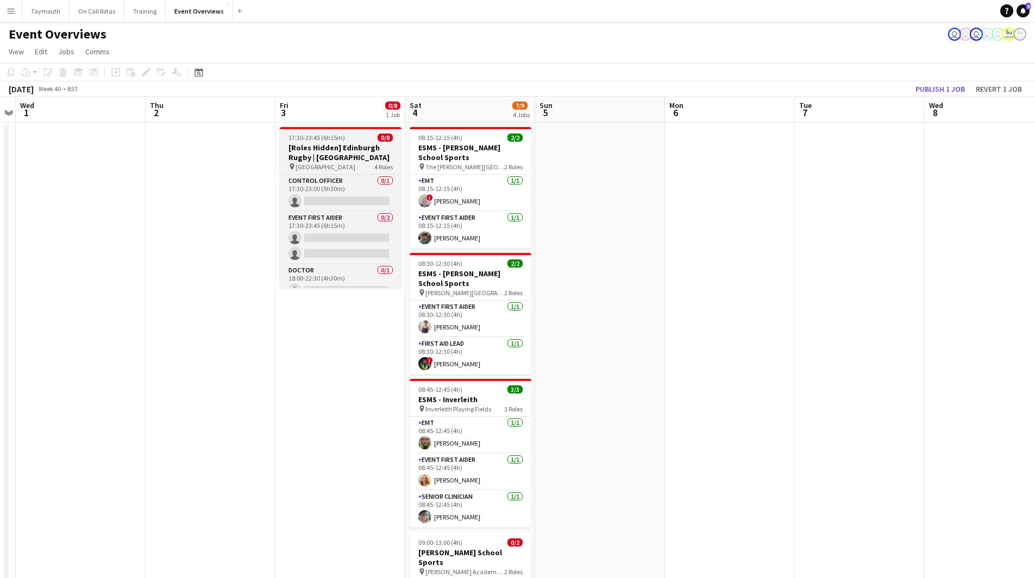
click at [354, 167] on div "pin Hive Stadium 4 Roles" at bounding box center [341, 166] width 122 height 9
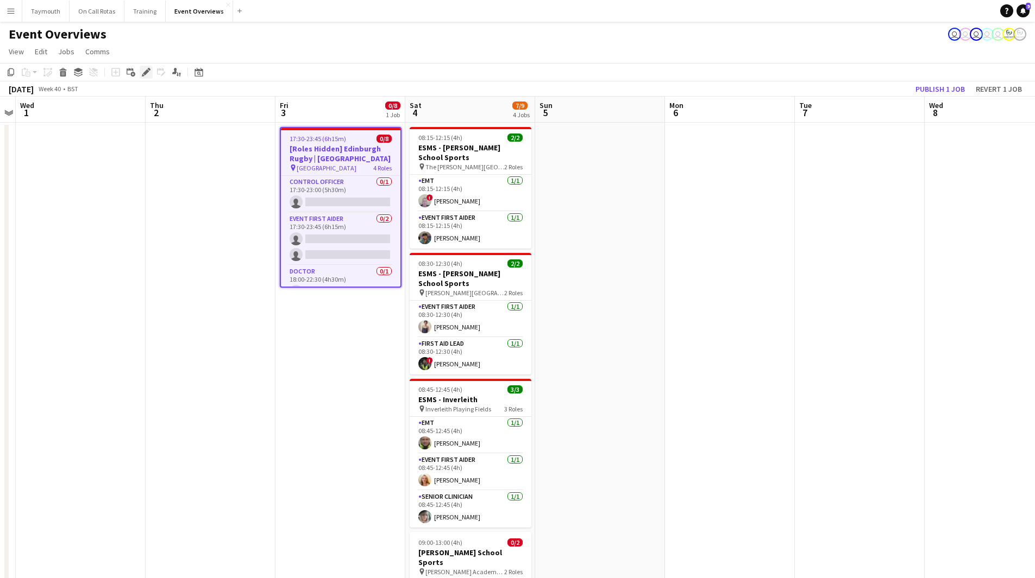
click at [146, 71] on icon at bounding box center [146, 73] width 6 height 6
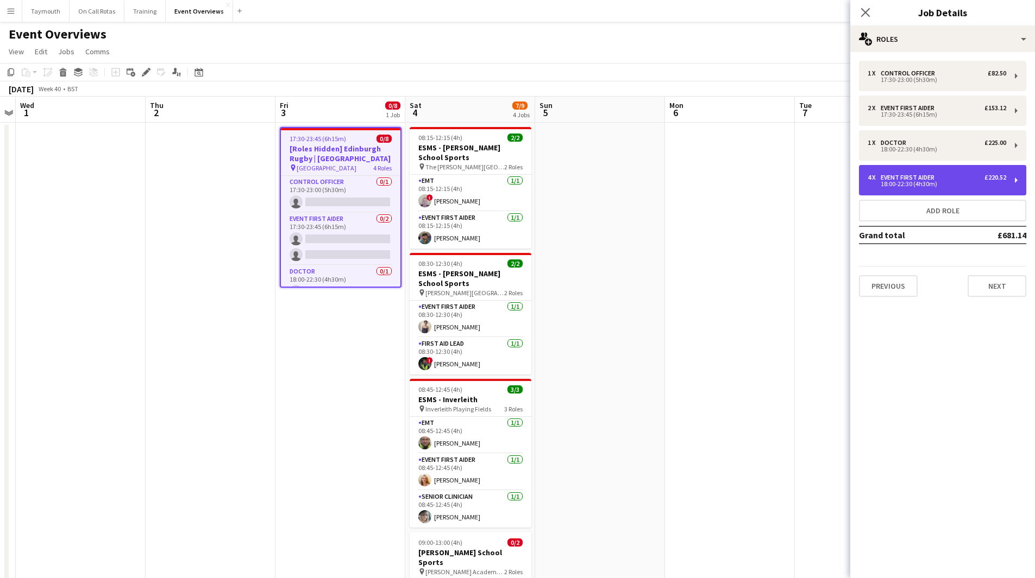
click at [986, 181] on div "18:00-22:30 (4h30m)" at bounding box center [936, 183] width 139 height 5
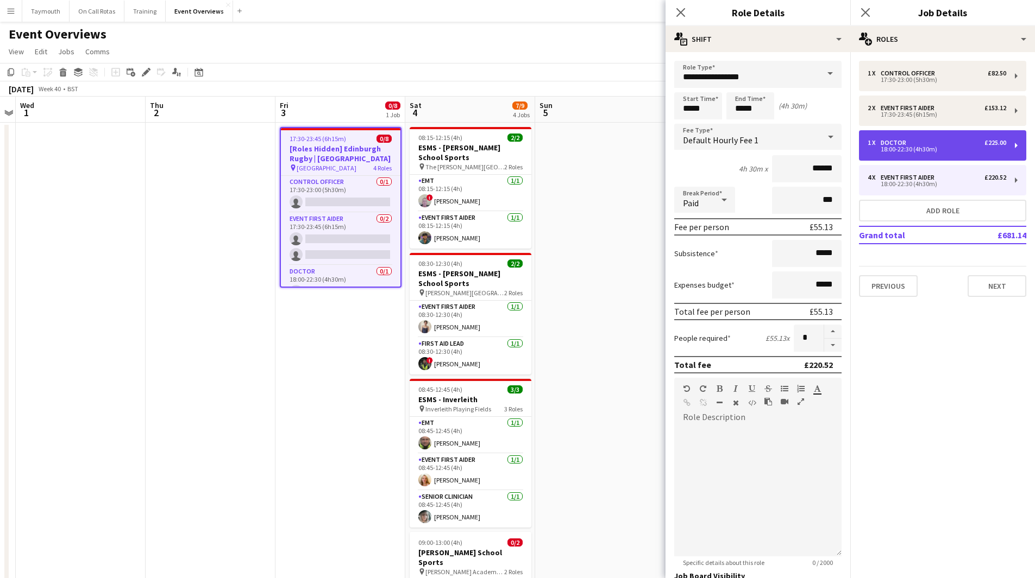
click at [948, 148] on div "18:00-22:30 (4h30m)" at bounding box center [936, 149] width 139 height 5
type input "******"
type input "*"
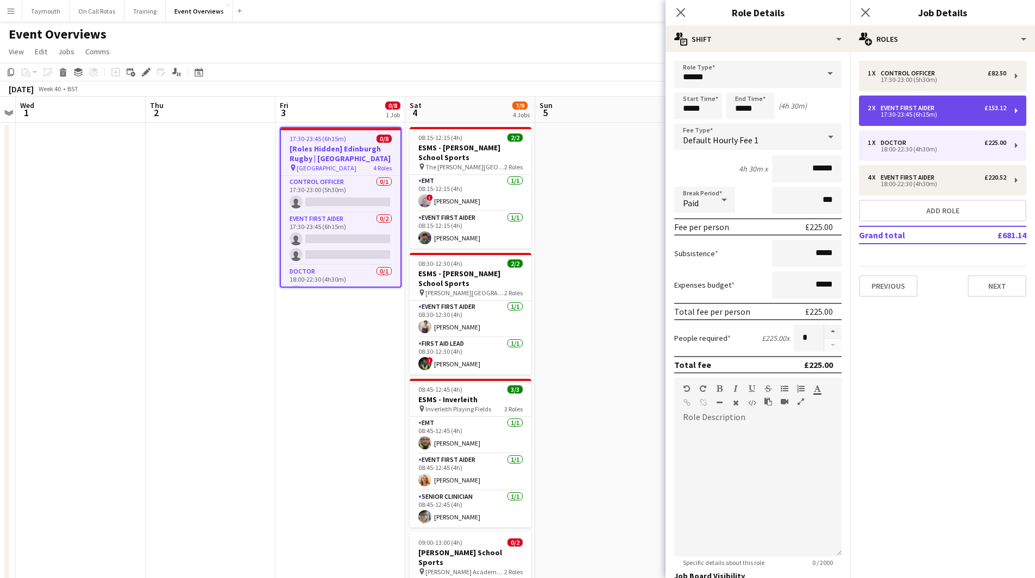
click at [945, 117] on div "17:30-23:45 (6h15m)" at bounding box center [936, 114] width 139 height 5
type input "**********"
type input "*****"
type input "******"
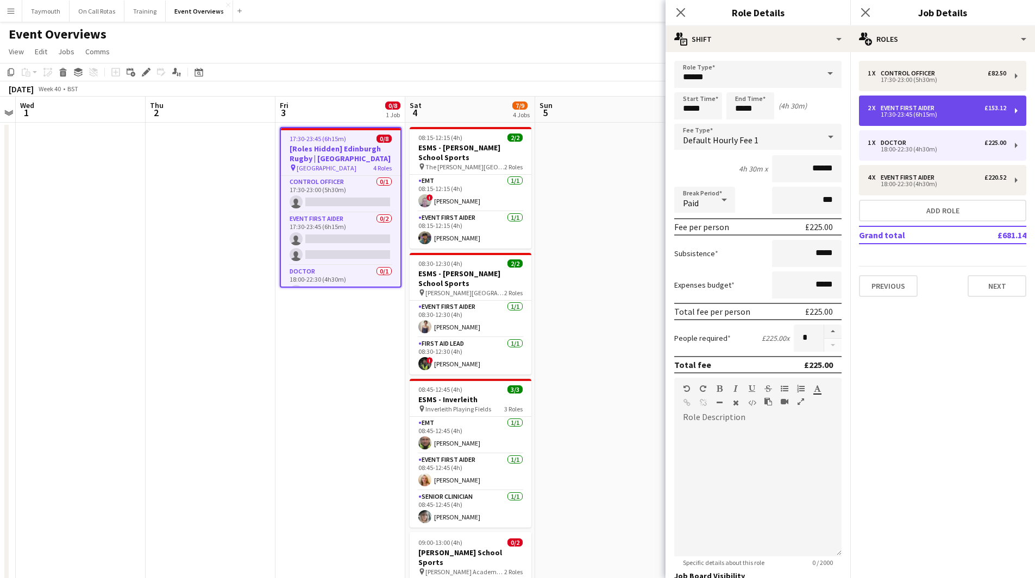
type input "*"
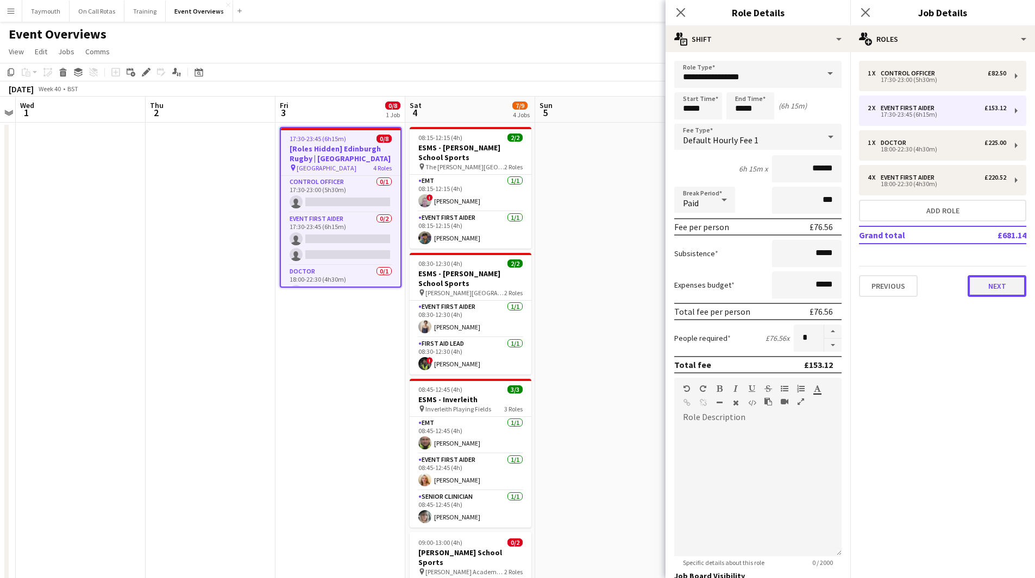
click at [990, 286] on button "Next" at bounding box center [996, 286] width 59 height 22
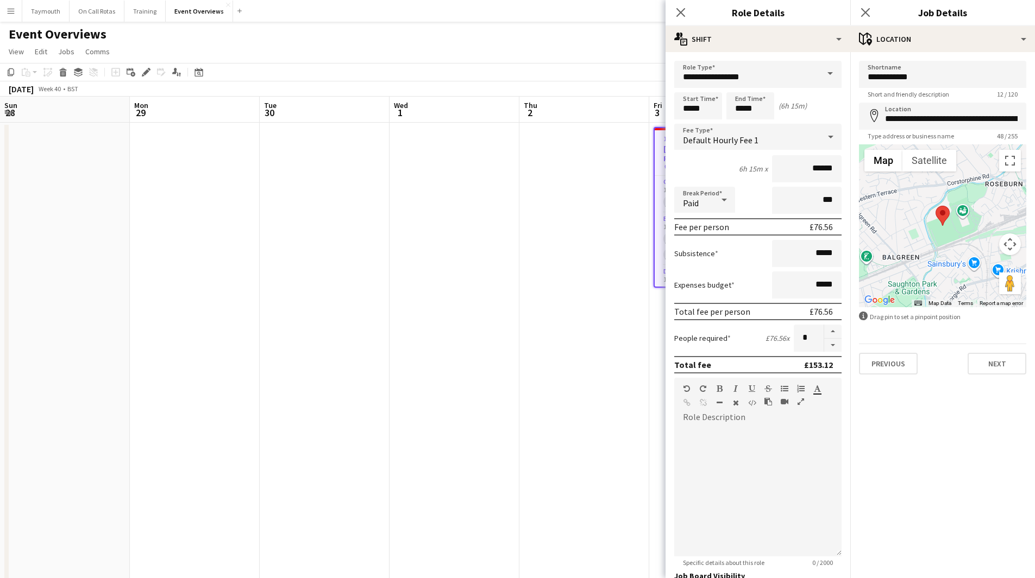
scroll to position [0, 374]
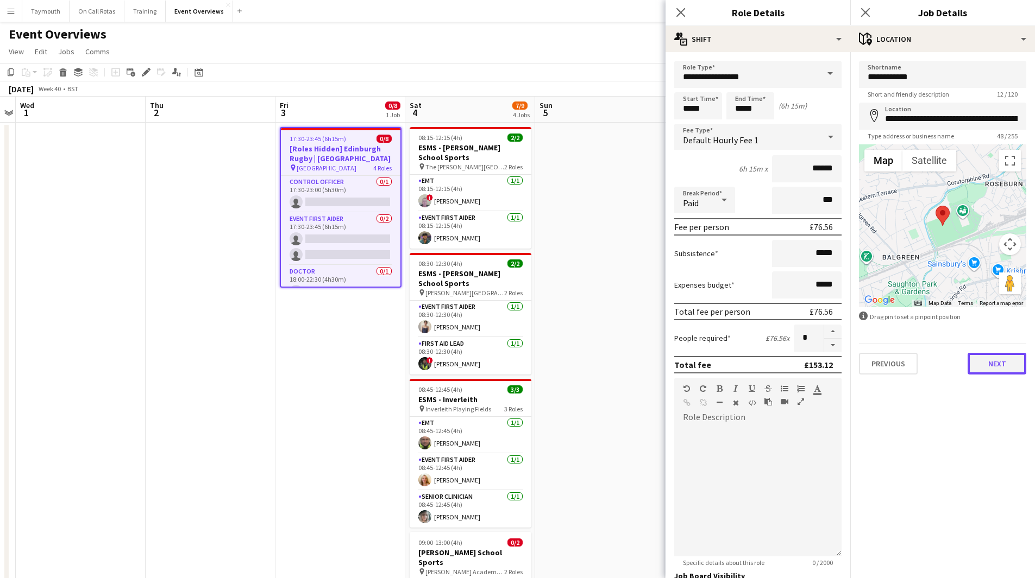
drag, startPoint x: 0, startPoint y: 0, endPoint x: 995, endPoint y: 368, distance: 1061.0
click at [995, 368] on button "Next" at bounding box center [996, 364] width 59 height 22
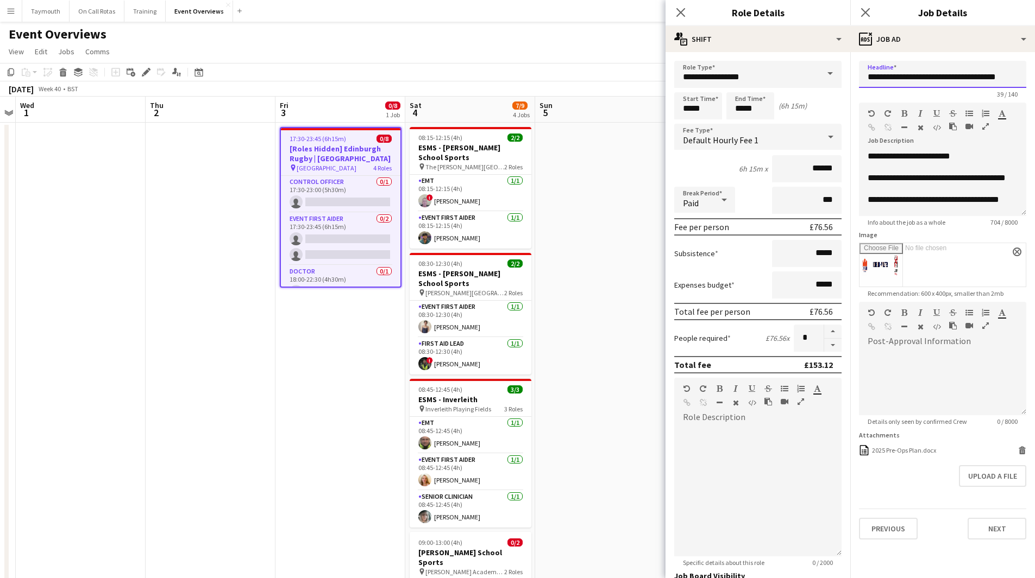
drag, startPoint x: 921, startPoint y: 77, endPoint x: 770, endPoint y: 70, distance: 150.6
click at [770, 70] on body "Menu Boards Boards Boards All jobs Status Workforce Workforce My Workforce Recr…" at bounding box center [517, 526] width 1035 height 1053
click at [920, 81] on input "**********" at bounding box center [942, 74] width 167 height 27
drag, startPoint x: 923, startPoint y: 78, endPoint x: 857, endPoint y: 73, distance: 66.4
click at [857, 73] on form "**********" at bounding box center [942, 300] width 185 height 479
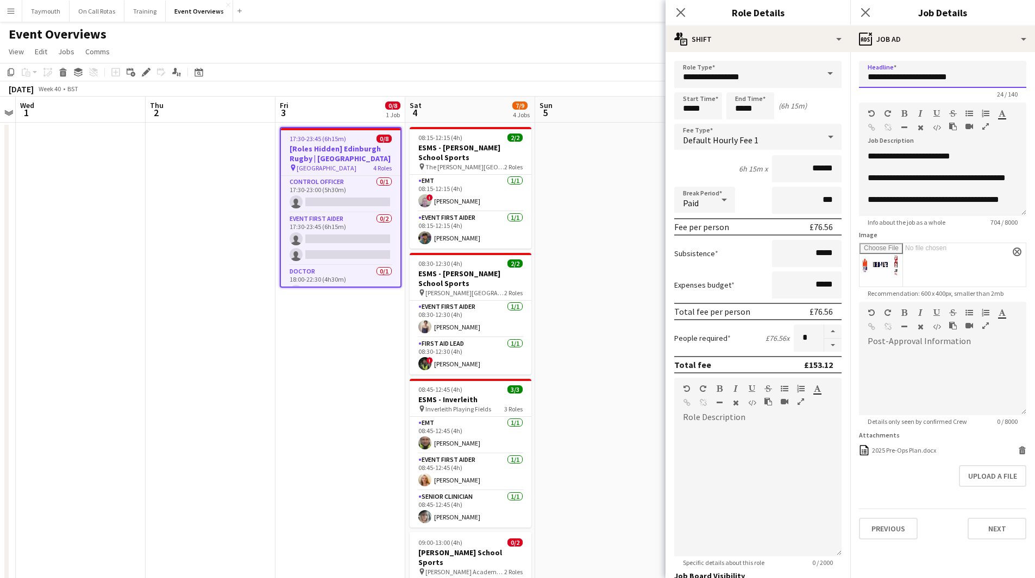
type input "**********"
click at [907, 187] on div "**********" at bounding box center [938, 184] width 142 height 22
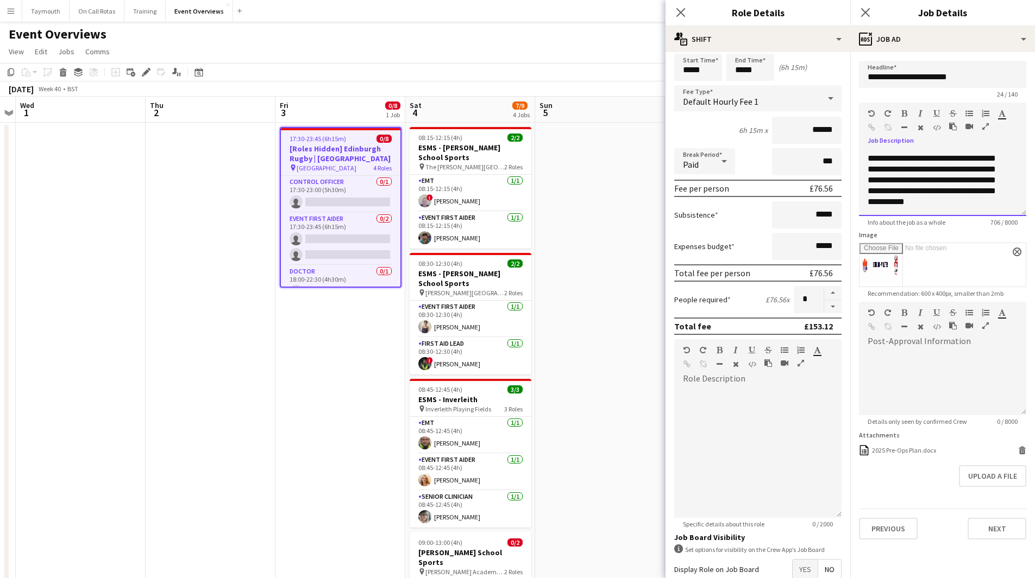
scroll to position [54, 0]
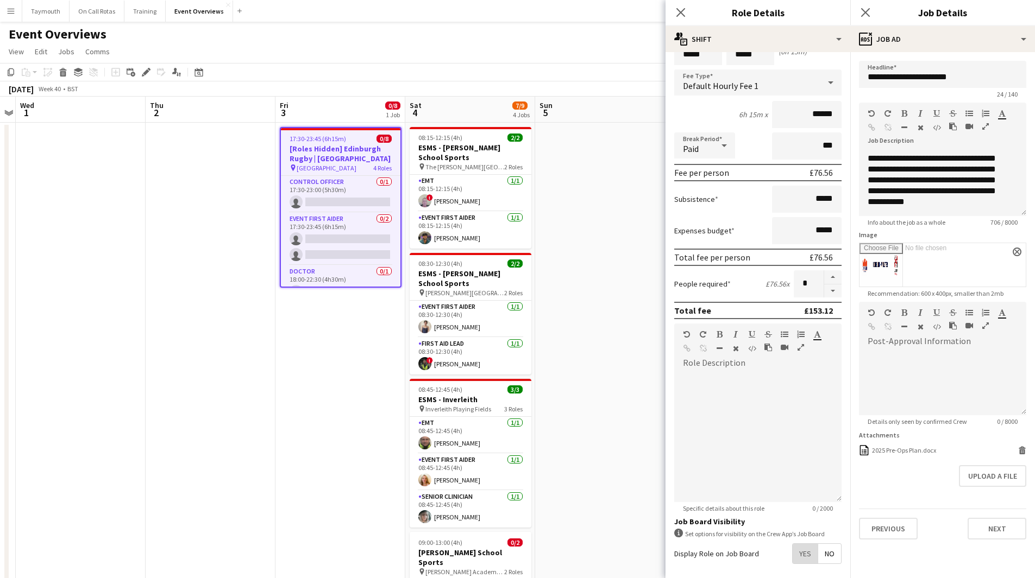
click at [792, 558] on span "Yes" at bounding box center [804, 554] width 25 height 20
click at [892, 528] on button "Previous" at bounding box center [888, 529] width 59 height 22
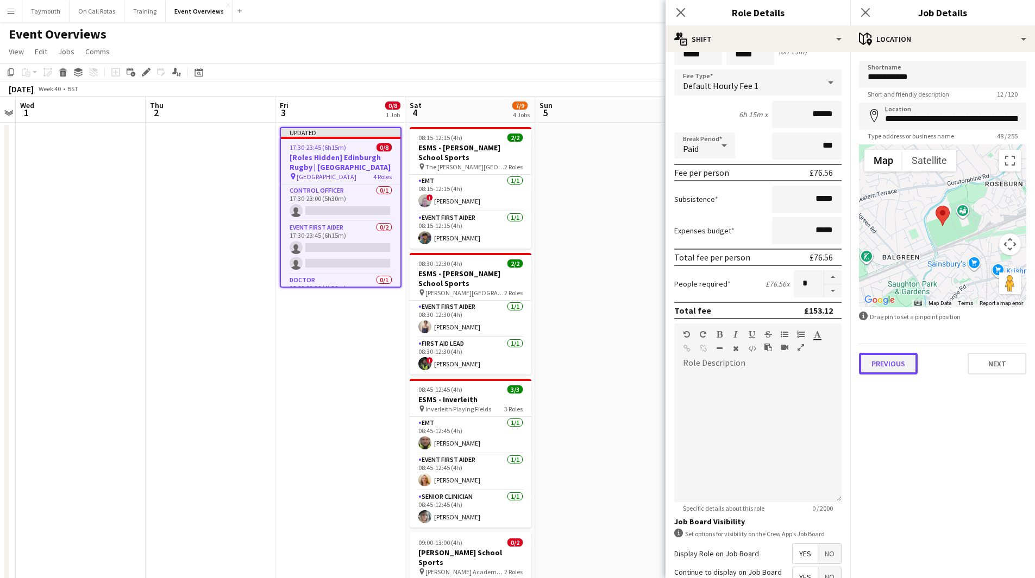
click at [895, 367] on button "Previous" at bounding box center [888, 364] width 59 height 22
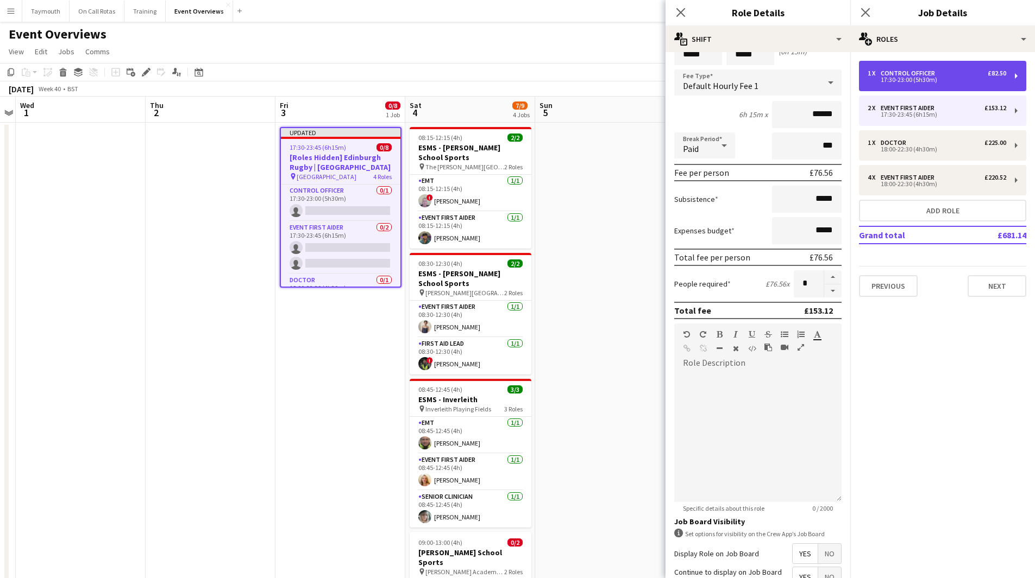
click at [918, 73] on div "Control Officer" at bounding box center [909, 74] width 59 height 8
type input "**********"
type input "*****"
type input "******"
type input "*"
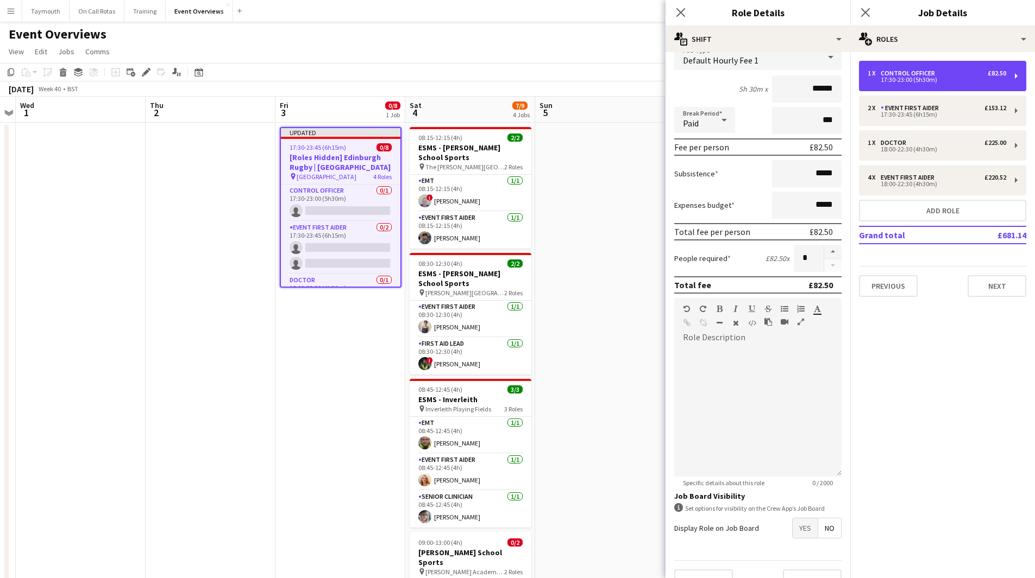
scroll to position [102, 0]
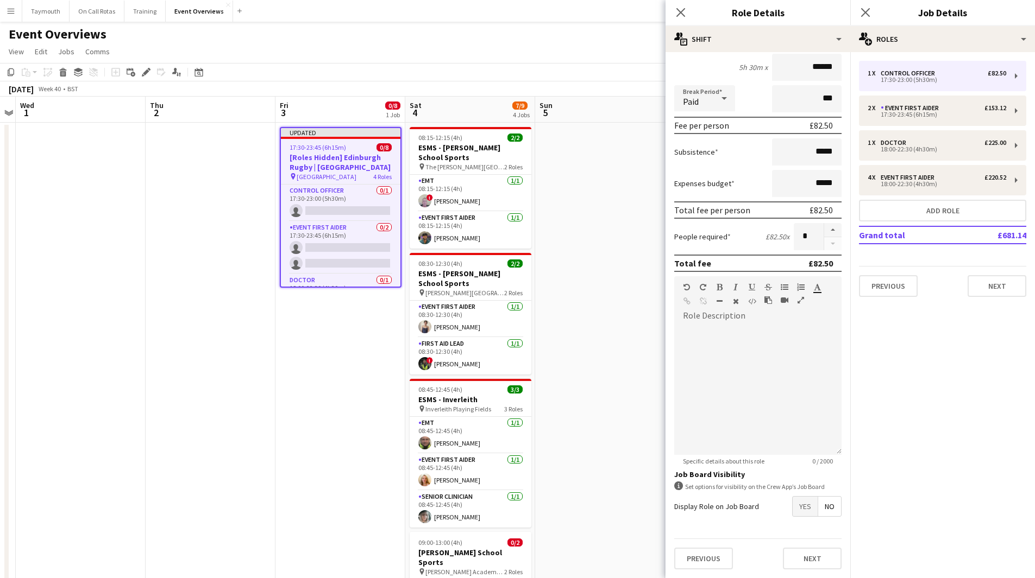
click at [797, 507] on span "Yes" at bounding box center [804, 507] width 25 height 20
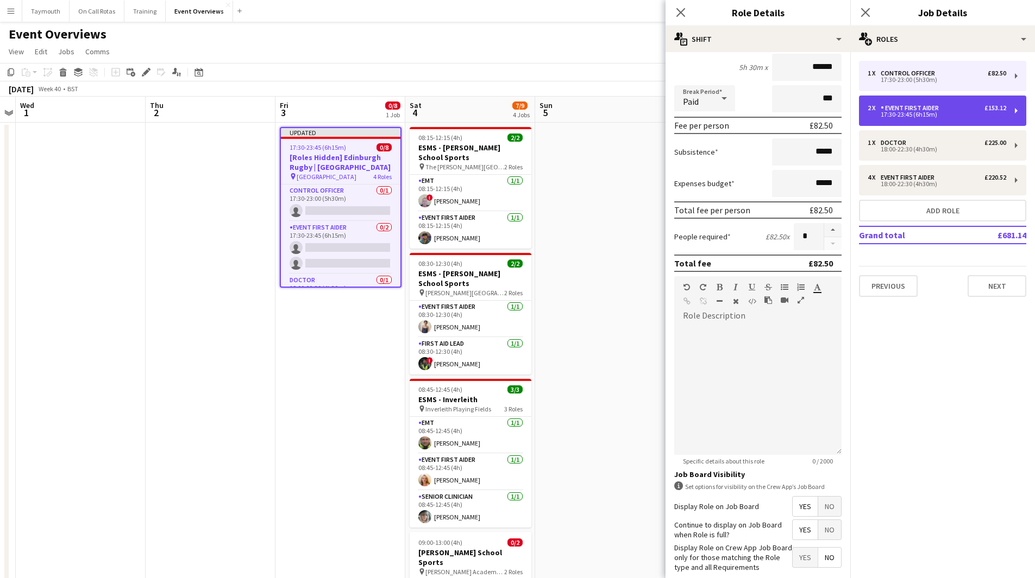
click at [960, 101] on div "2 x Event First Aider £153.12 17:30-23:45 (6h15m)" at bounding box center [942, 111] width 167 height 30
type input "**********"
type input "*****"
type input "******"
type input "*"
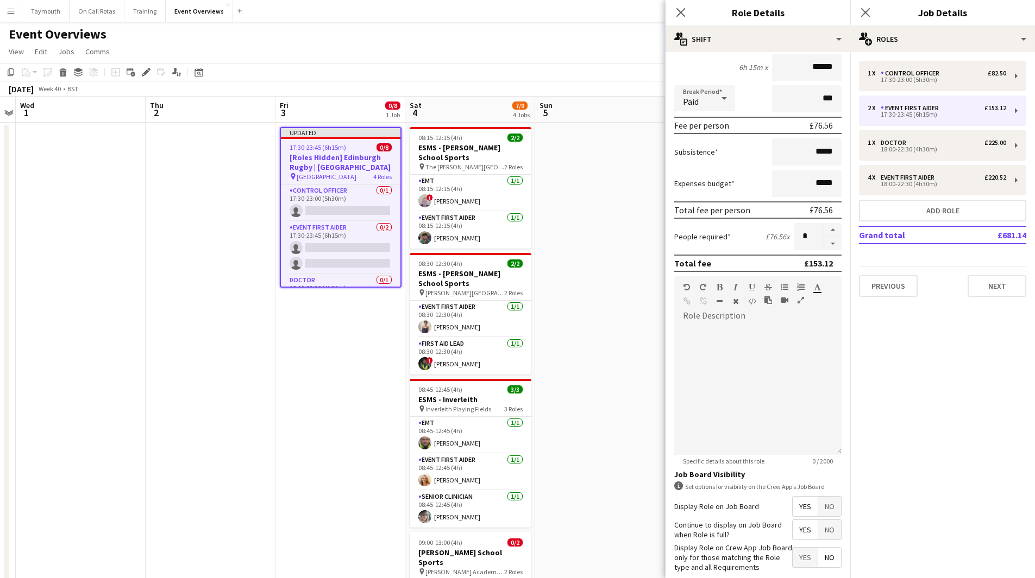
click at [798, 513] on span "Yes" at bounding box center [804, 507] width 25 height 20
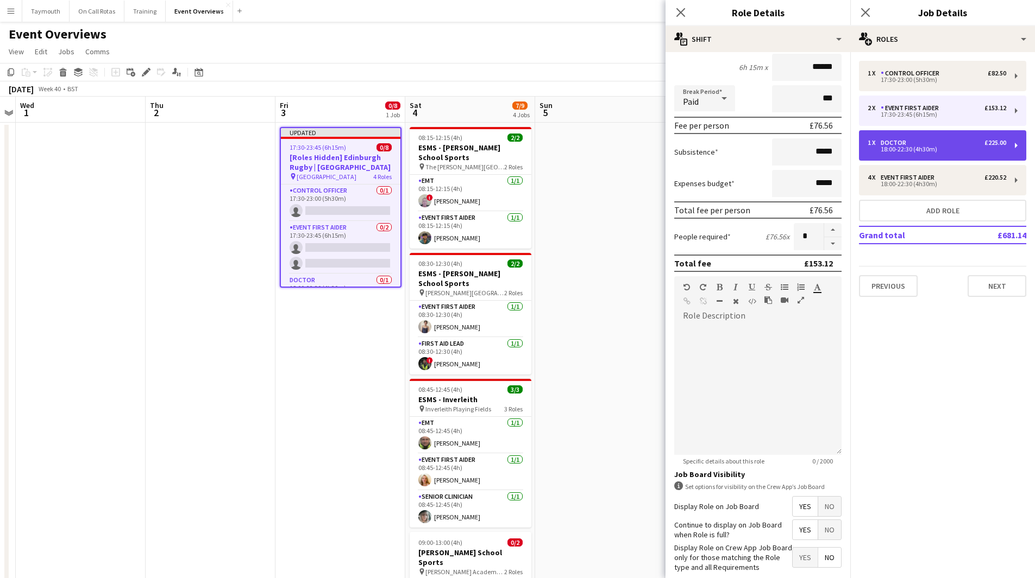
click at [932, 147] on div "18:00-22:30 (4h30m)" at bounding box center [936, 149] width 139 height 5
type input "******"
type input "*****"
type input "******"
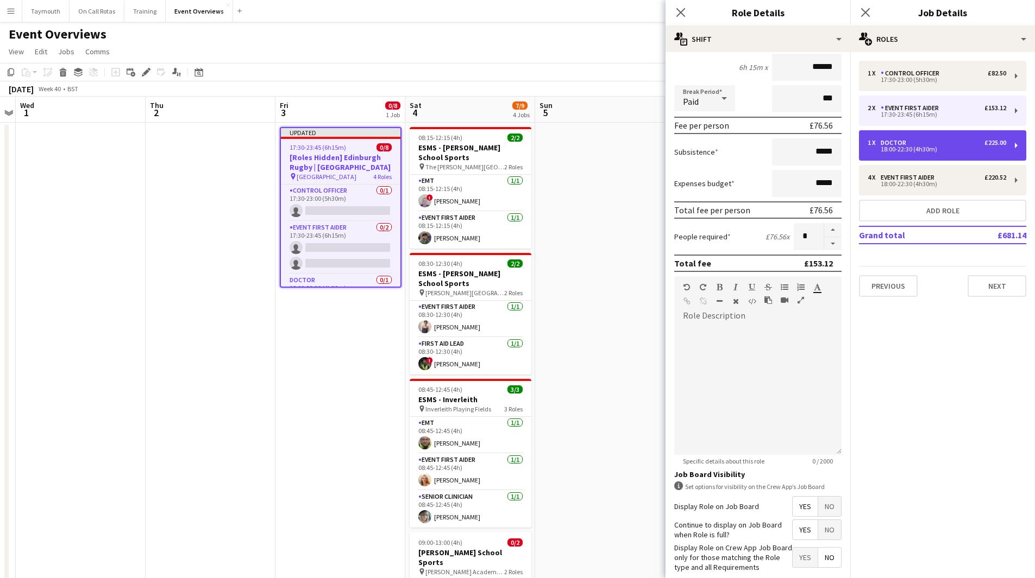
type input "*"
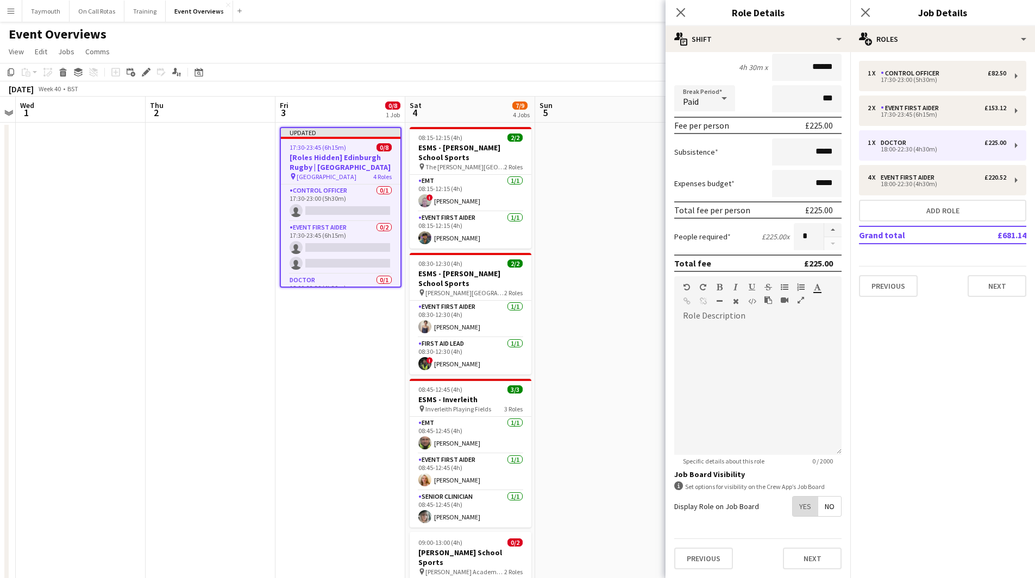
click at [792, 505] on span "Yes" at bounding box center [804, 507] width 25 height 20
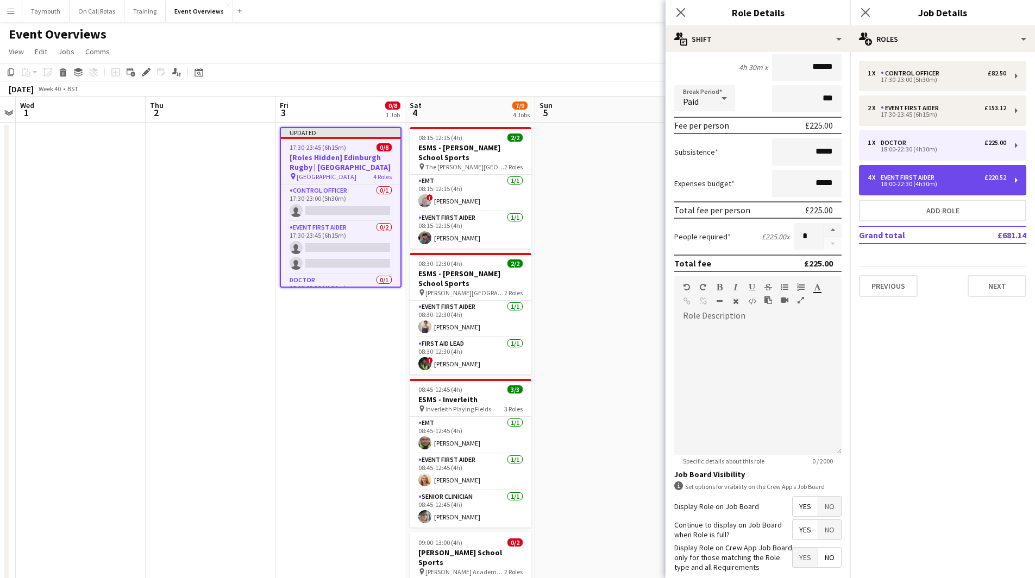
click at [908, 176] on div "Event First Aider" at bounding box center [909, 178] width 58 height 8
type input "**********"
type input "******"
type input "*"
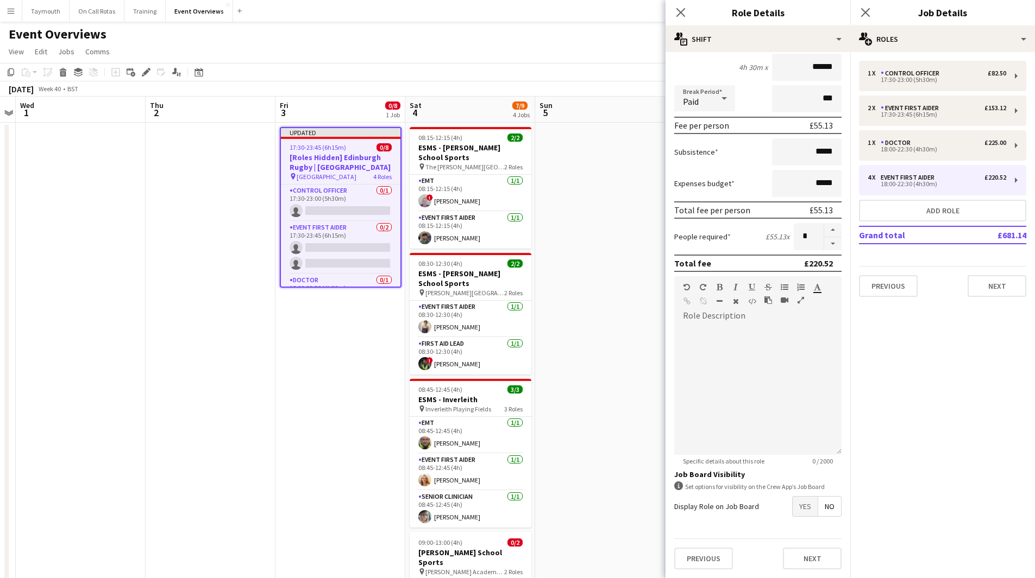
click at [800, 503] on span "Yes" at bounding box center [804, 507] width 25 height 20
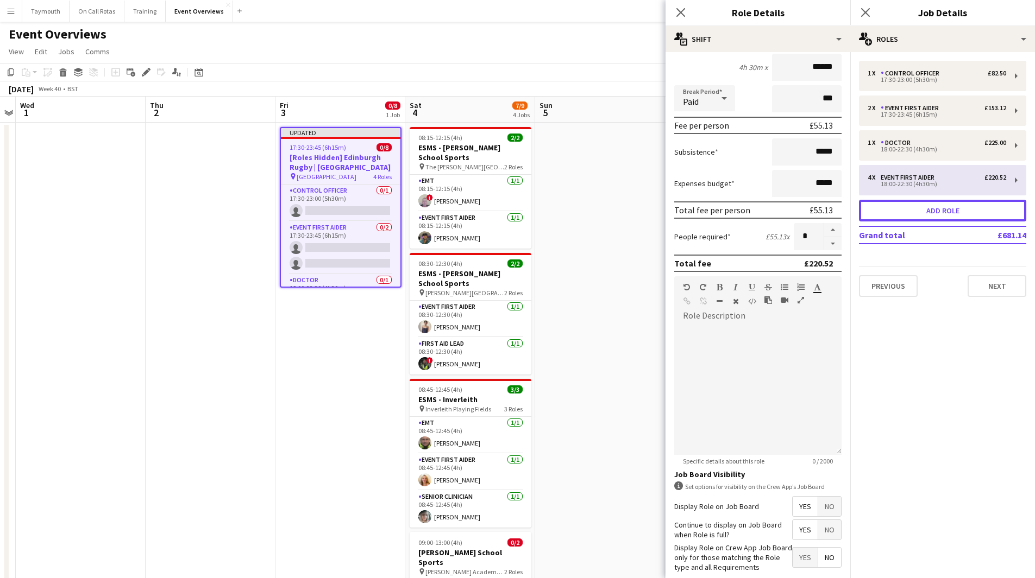
click at [952, 214] on button "Add role" at bounding box center [942, 211] width 167 height 22
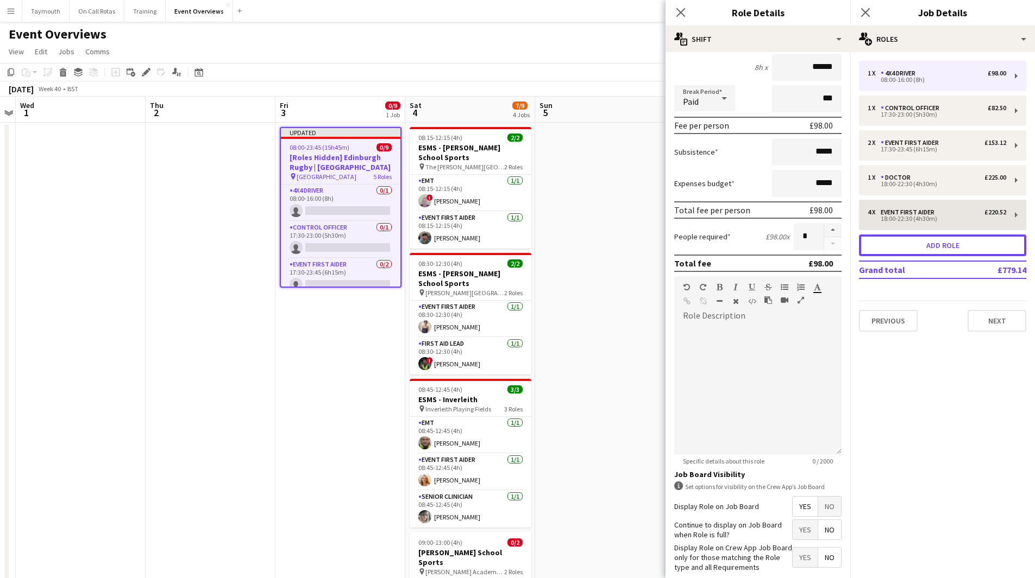
type input "**********"
type input "*****"
type input "*"
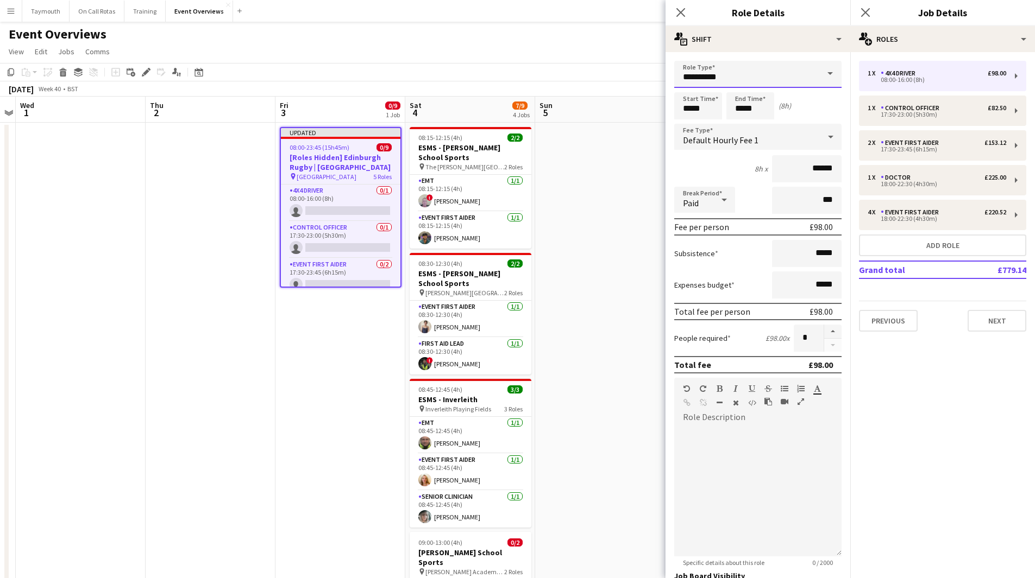
drag, startPoint x: 745, startPoint y: 74, endPoint x: 382, endPoint y: 66, distance: 362.9
click at [382, 66] on body "Menu Boards Boards Boards All jobs Status Workforce Workforce My Workforce Recr…" at bounding box center [517, 526] width 1035 height 1053
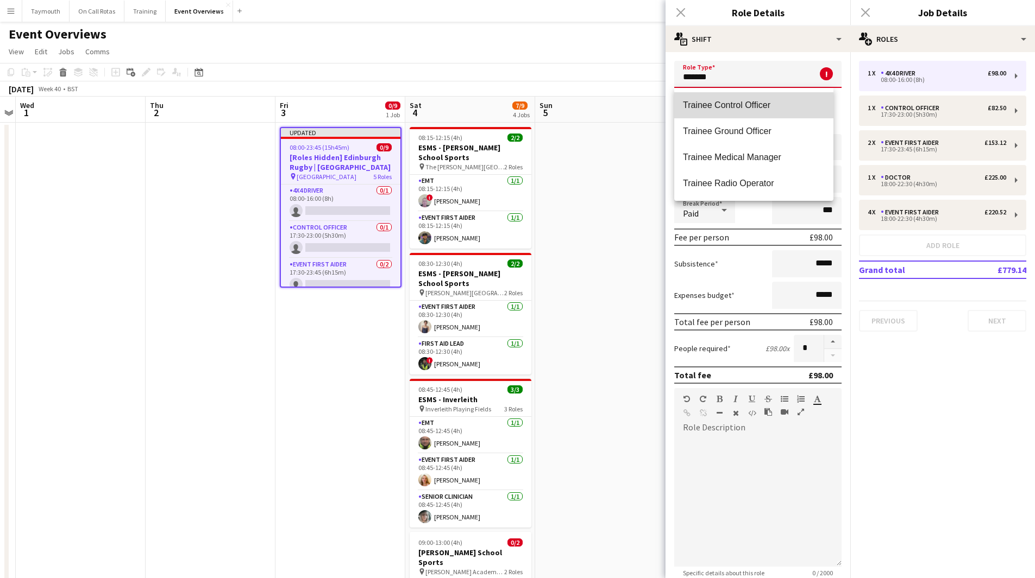
click at [725, 103] on span "Trainee Control Officer" at bounding box center [754, 105] width 142 height 10
type input "**********"
type input "******"
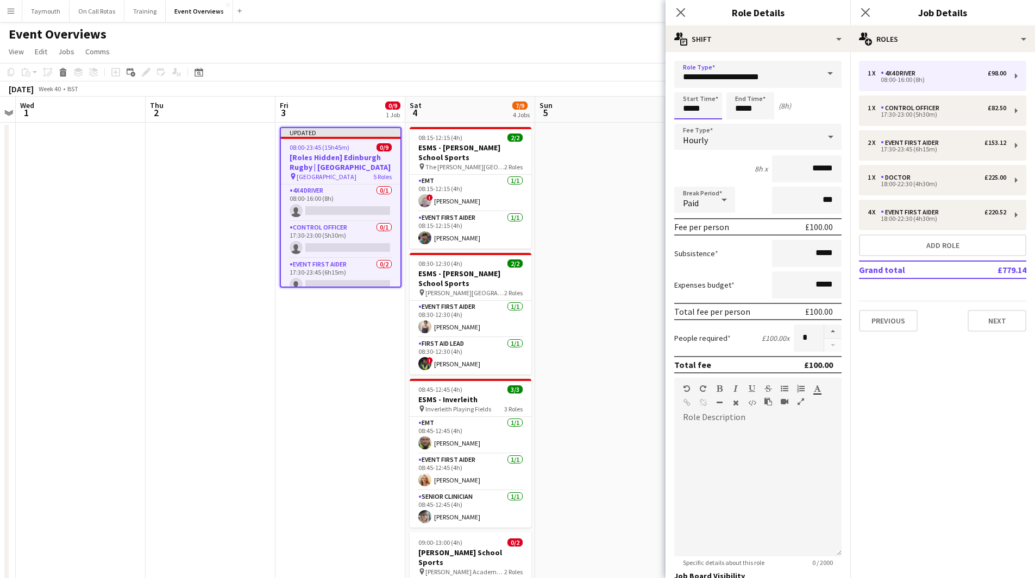
drag, startPoint x: 712, startPoint y: 109, endPoint x: 450, endPoint y: 106, distance: 261.3
click at [454, 109] on body "Menu Boards Boards Boards All jobs Status Workforce Workforce My Workforce Recr…" at bounding box center [517, 526] width 1035 height 1053
type input "*****"
click at [624, 184] on app-date-cell at bounding box center [600, 588] width 130 height 930
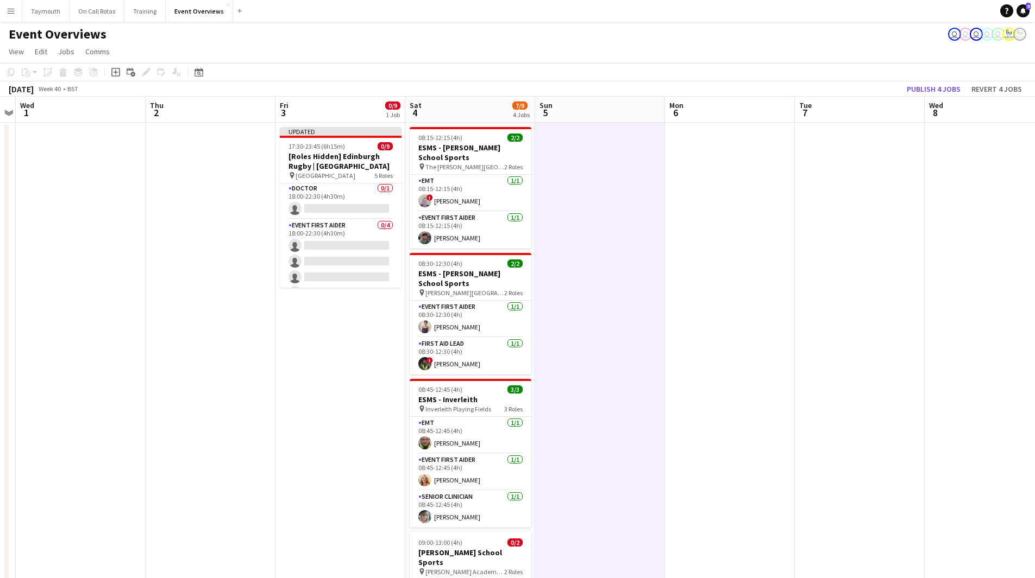
scroll to position [143, 0]
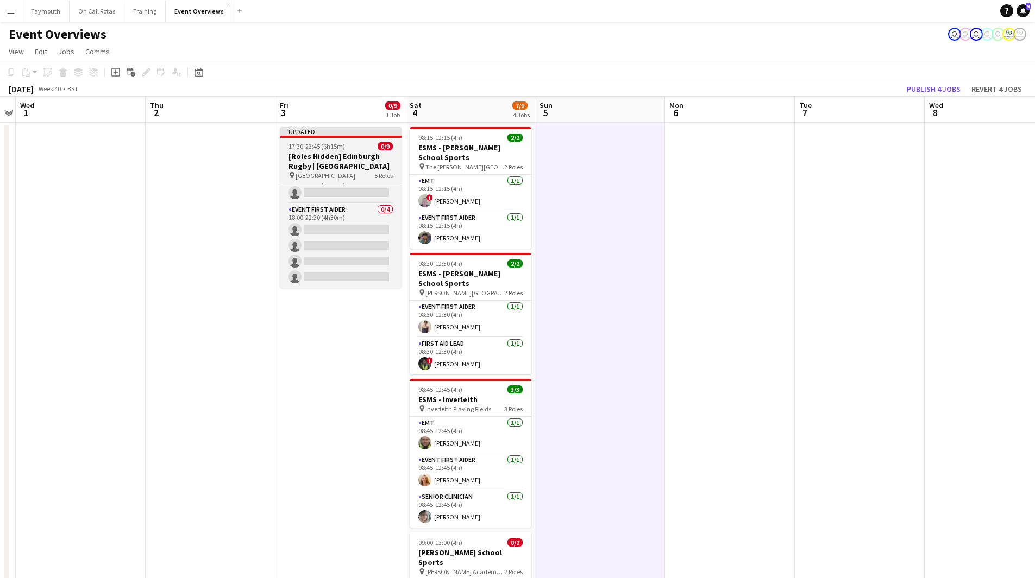
click at [335, 147] on span "17:30-23:45 (6h15m)" at bounding box center [316, 146] width 56 height 8
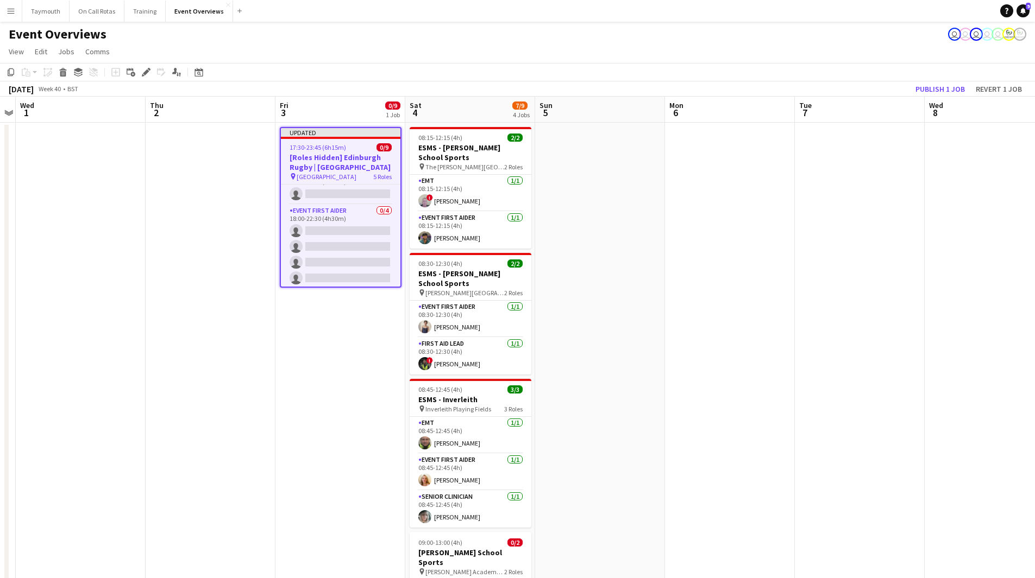
click at [143, 74] on icon at bounding box center [146, 73] width 6 height 6
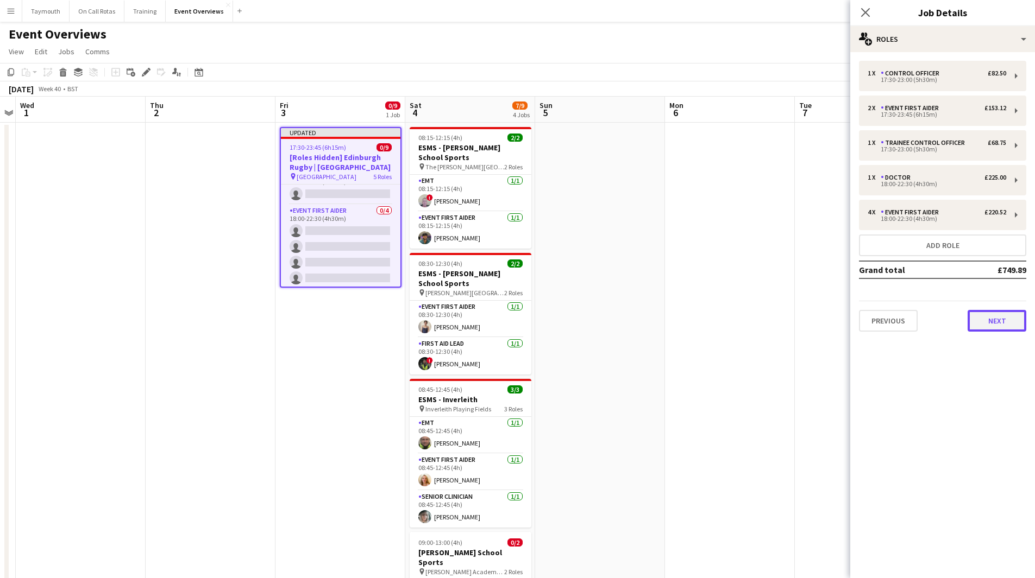
click at [985, 324] on button "Next" at bounding box center [996, 321] width 59 height 22
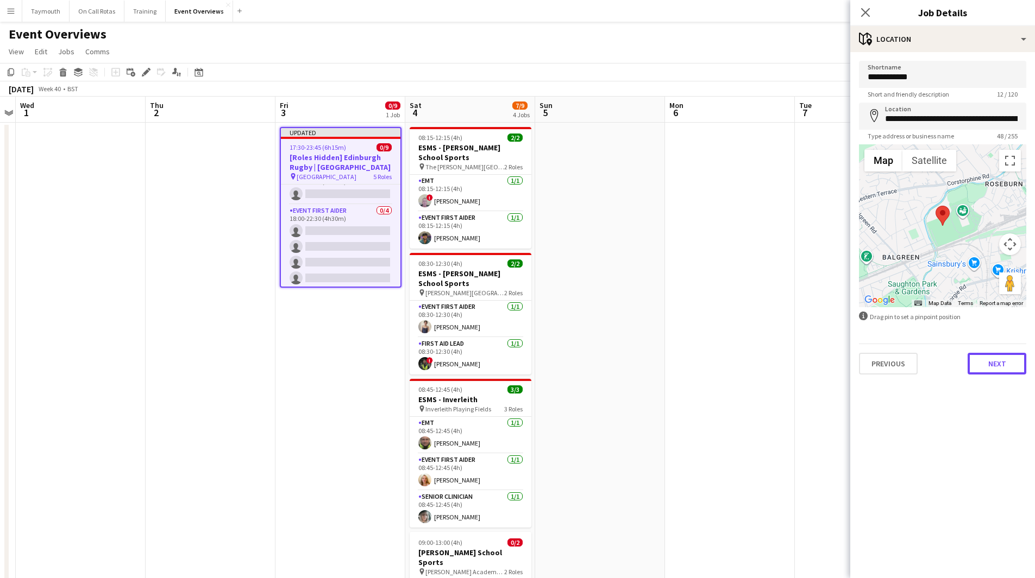
click at [997, 364] on button "Next" at bounding box center [996, 364] width 59 height 22
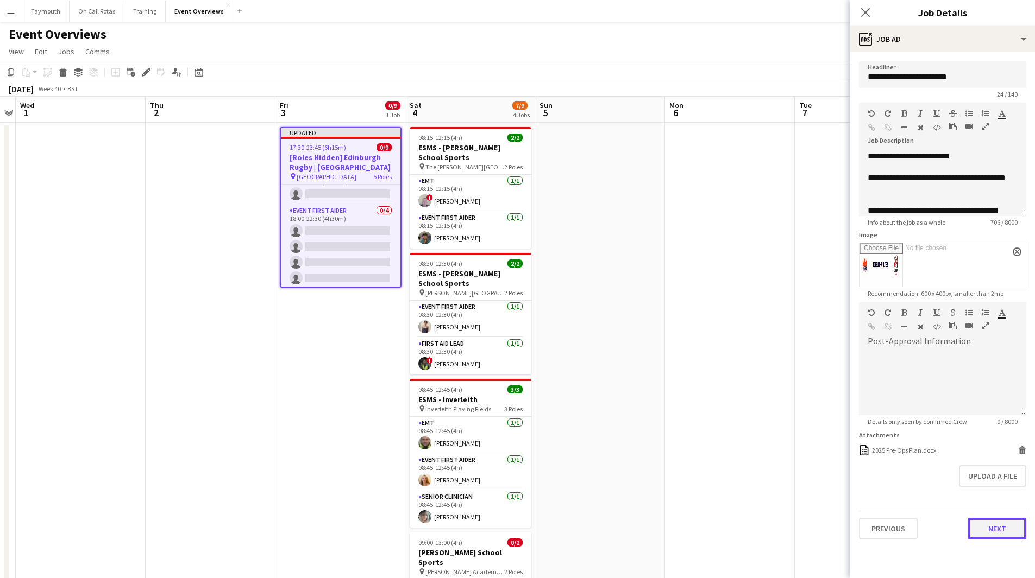
click at [1016, 528] on button "Next" at bounding box center [996, 529] width 59 height 22
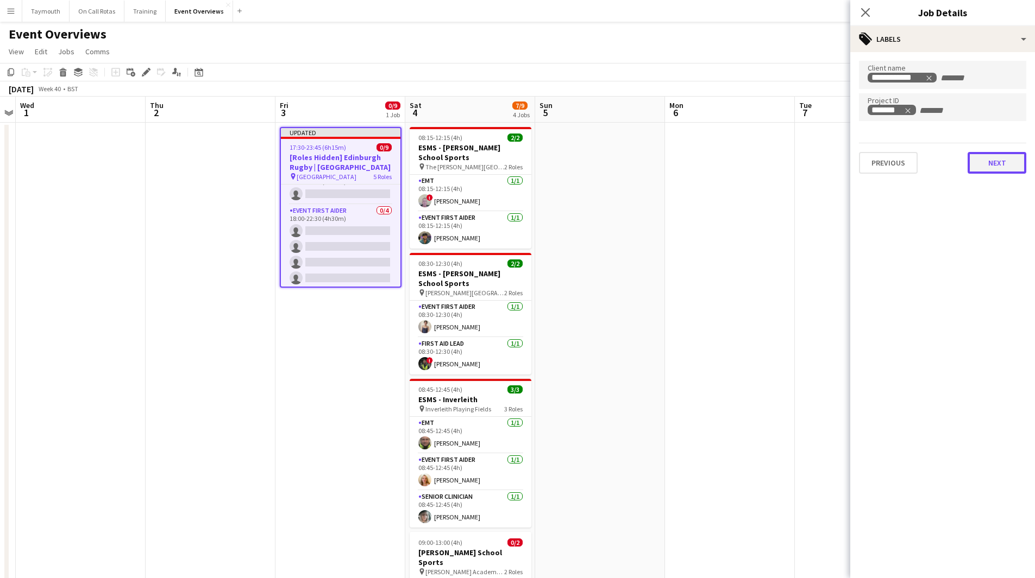
click at [986, 164] on button "Next" at bounding box center [996, 163] width 59 height 22
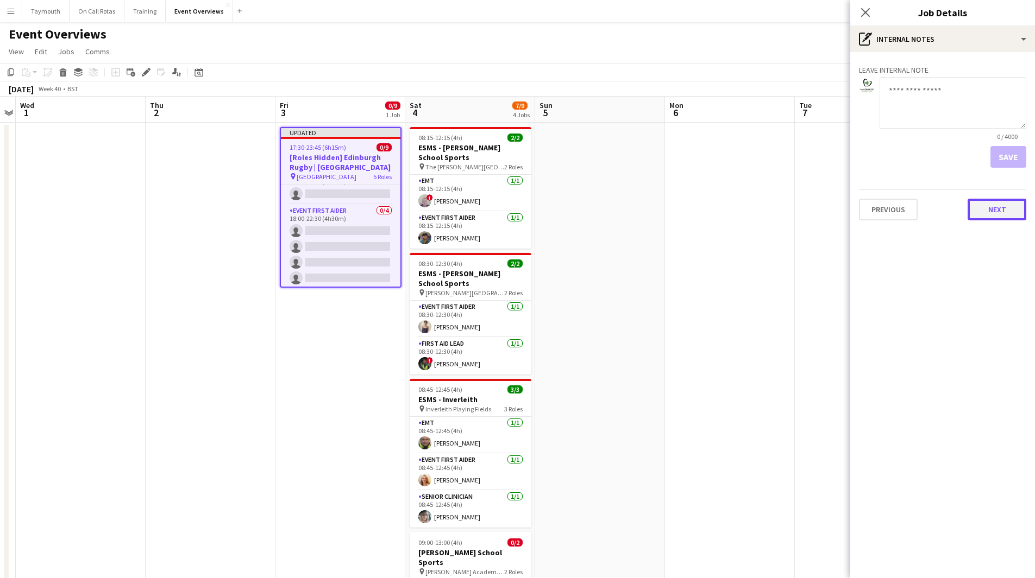
click at [1002, 206] on button "Next" at bounding box center [996, 210] width 59 height 22
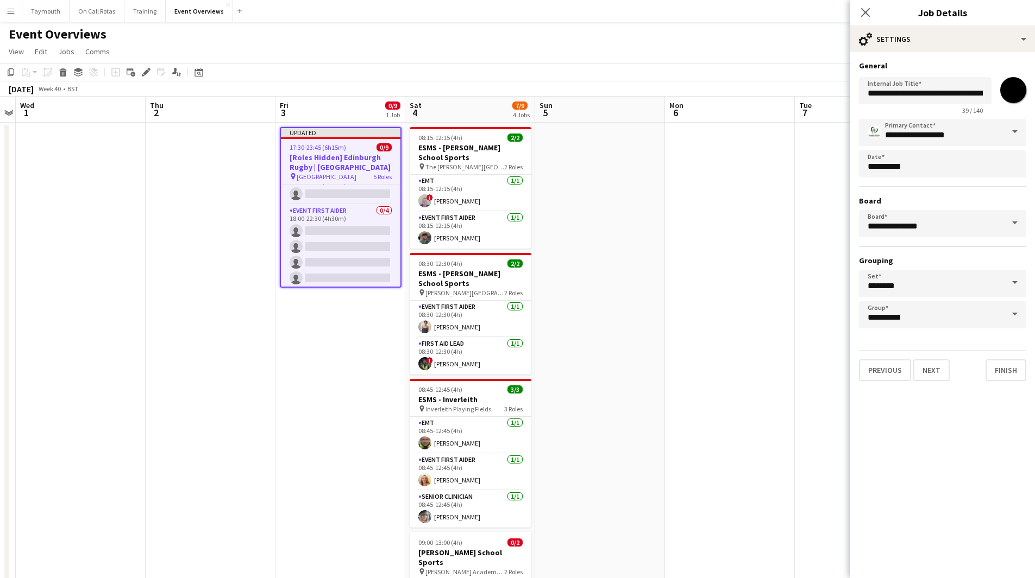
click at [1008, 93] on input "*******" at bounding box center [1012, 90] width 39 height 39
type input "*******"
click at [924, 84] on input "**********" at bounding box center [925, 90] width 133 height 27
drag, startPoint x: 923, startPoint y: 93, endPoint x: 741, endPoint y: 97, distance: 182.0
click at [741, 97] on body "Menu Boards Boards Boards All jobs Status Workforce Workforce My Workforce Recr…" at bounding box center [517, 526] width 1035 height 1053
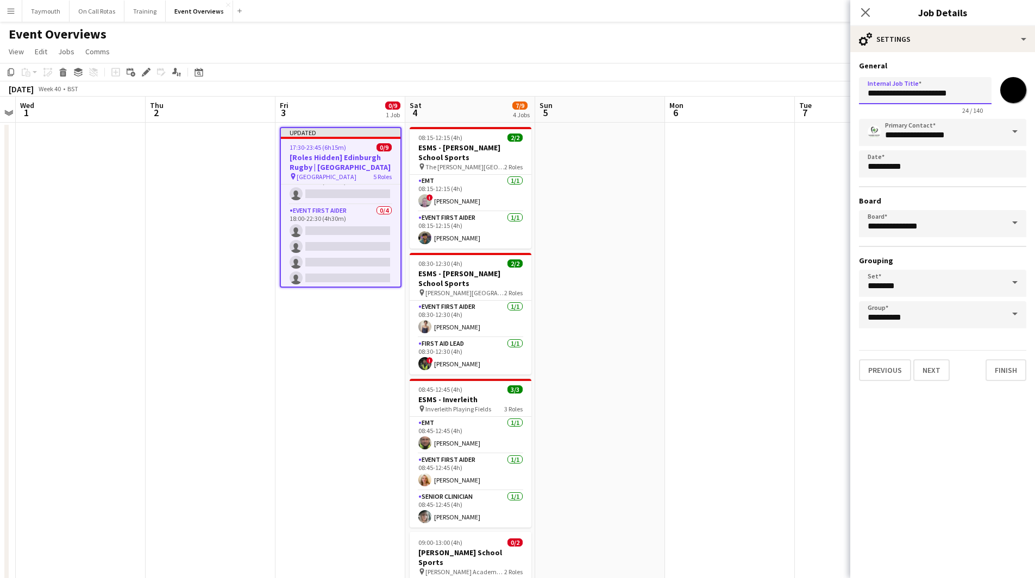
type input "**********"
click at [763, 367] on app-date-cell at bounding box center [730, 588] width 130 height 930
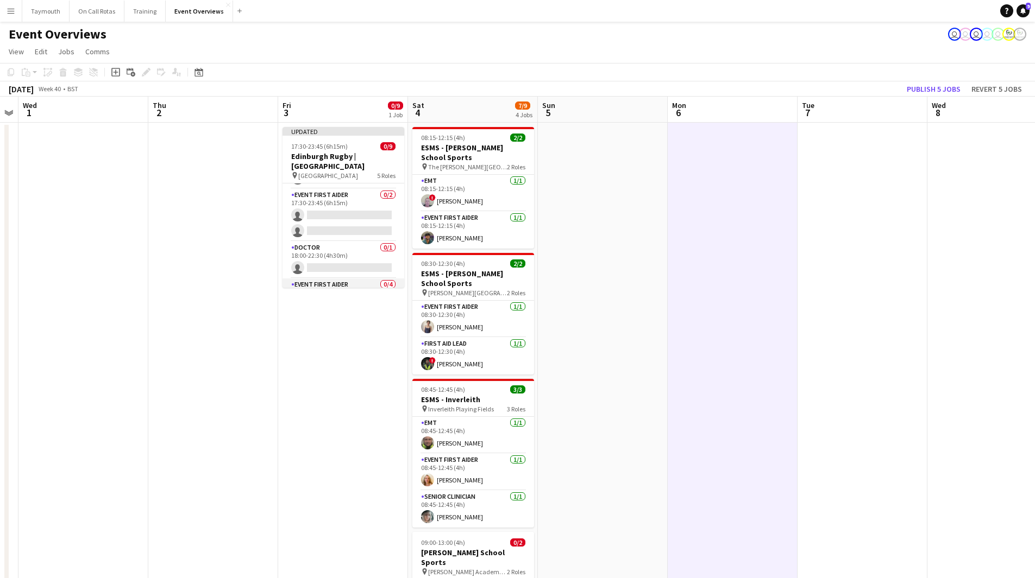
scroll to position [0, 0]
click at [932, 88] on button "Publish 5 jobs" at bounding box center [933, 89] width 62 height 14
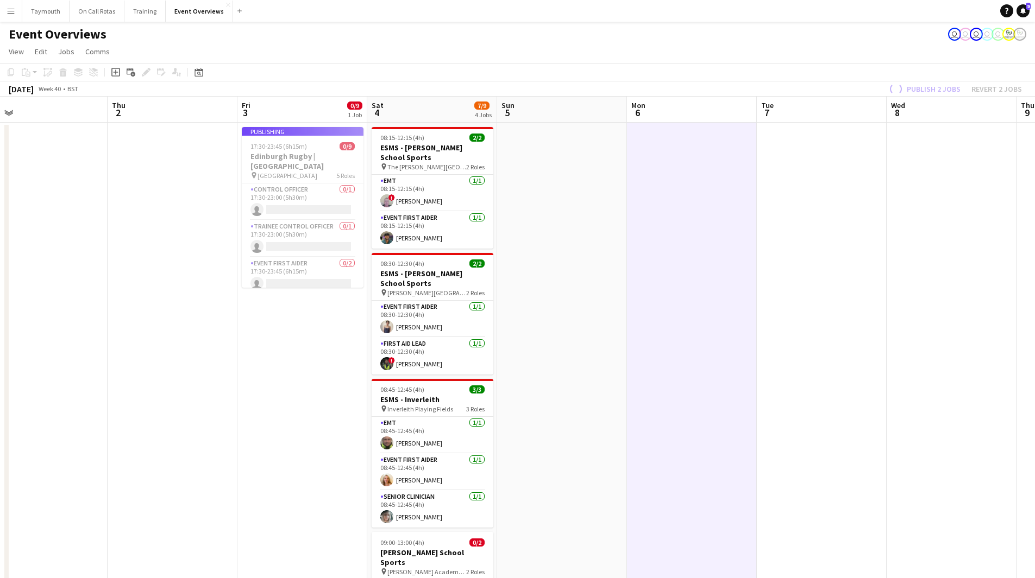
drag, startPoint x: 486, startPoint y: 285, endPoint x: 446, endPoint y: 285, distance: 39.1
click at [449, 285] on app-calendar-viewport "Sun 28 Mon 29 Tue 30 Wed 1 Thu 2 Fri 3 0/9 1 Job Sat 4 7/9 4 Jobs Sun 5 Mon 6 T…" at bounding box center [517, 575] width 1035 height 956
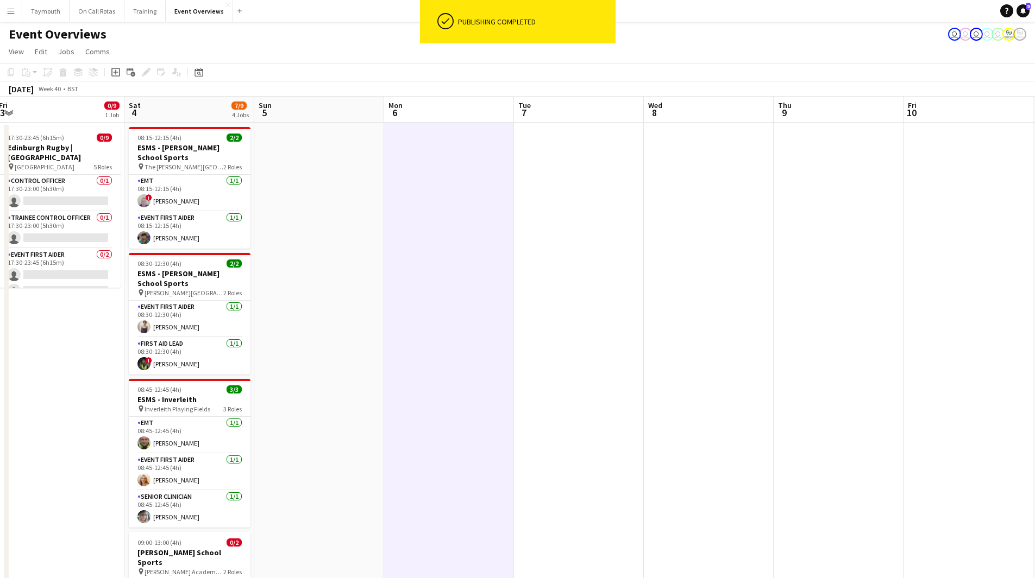
drag, startPoint x: 650, startPoint y: 280, endPoint x: 270, endPoint y: 278, distance: 379.7
click at [270, 278] on app-calendar-viewport "Tue 30 Wed 1 Thu 2 Fri 3 0/9 1 Job Sat 4 7/9 4 Jobs Sun 5 Mon 6 Tue 7 Wed 8 Thu…" at bounding box center [517, 575] width 1035 height 956
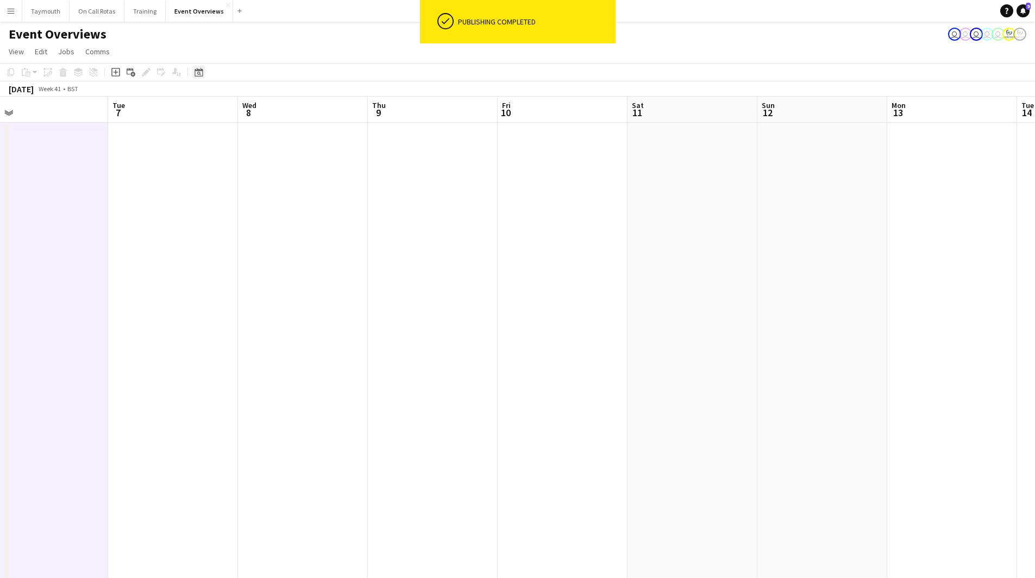
click at [193, 72] on div "Date picker" at bounding box center [198, 72] width 13 height 13
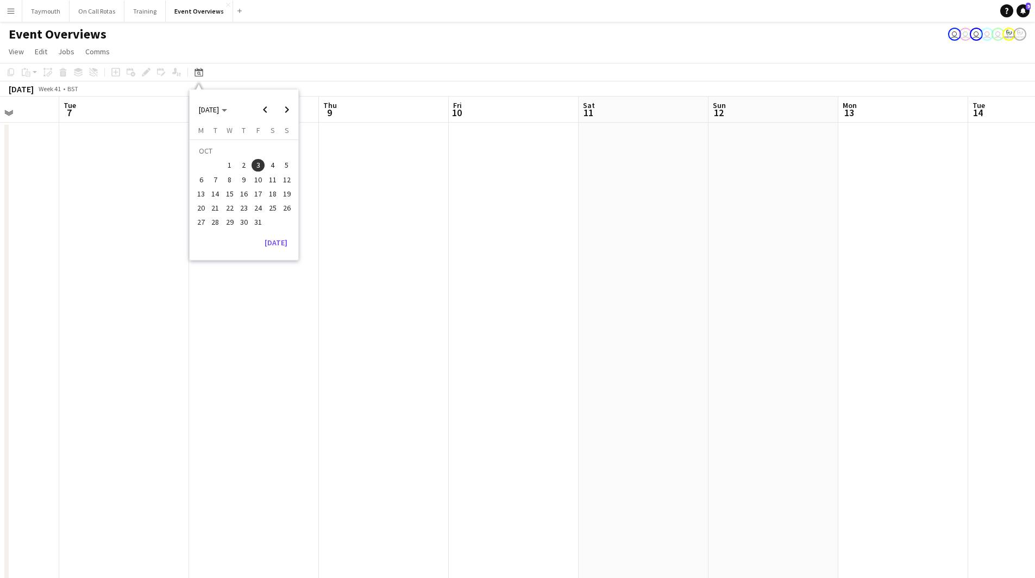
drag, startPoint x: 452, startPoint y: 338, endPoint x: 306, endPoint y: 363, distance: 148.7
click at [301, 352] on app-calendar-viewport "Sat 4 7/9 4 Jobs Sun 5 Mon 6 Tue 7 Wed 8 Thu 9 Fri 10 Sat 11 Sun 12 Mon 13 Tue …" at bounding box center [517, 575] width 1035 height 956
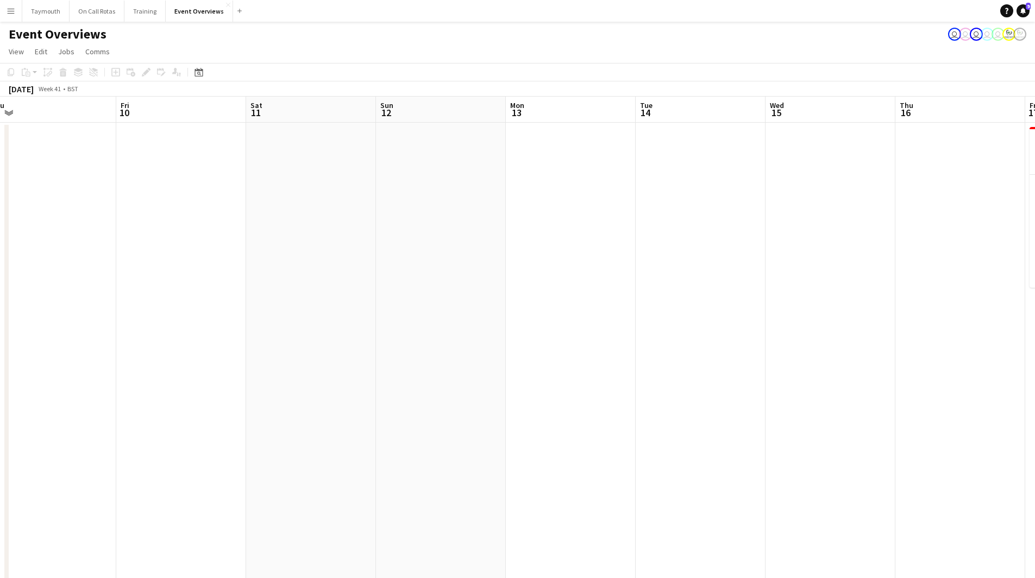
click at [46, 356] on app-calendar-viewport "Mon 6 Tue 7 Wed 8 Thu 9 Fri 10 Sat 11 Sun 12 Mon 13 Tue 14 Wed 15 Thu 16 Fri 17…" at bounding box center [517, 575] width 1035 height 956
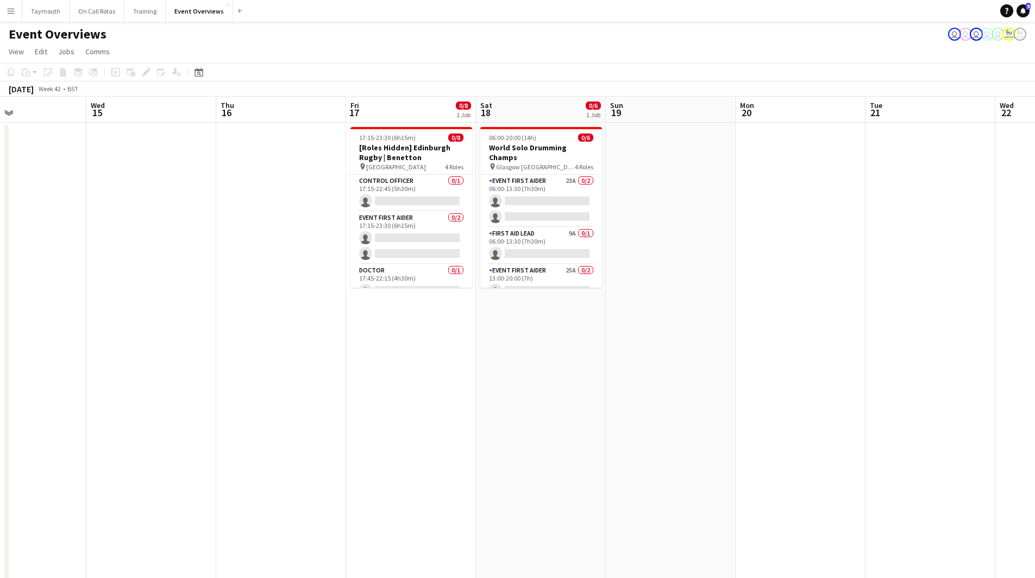
drag, startPoint x: 483, startPoint y: 369, endPoint x: 211, endPoint y: 359, distance: 271.8
click at [211, 359] on app-calendar-viewport "Sat 11 Sun 12 Mon 13 Tue 14 Wed 15 Thu 16 Fri 17 0/8 1 Job Sat 18 0/6 1 Job Sun…" at bounding box center [517, 575] width 1035 height 956
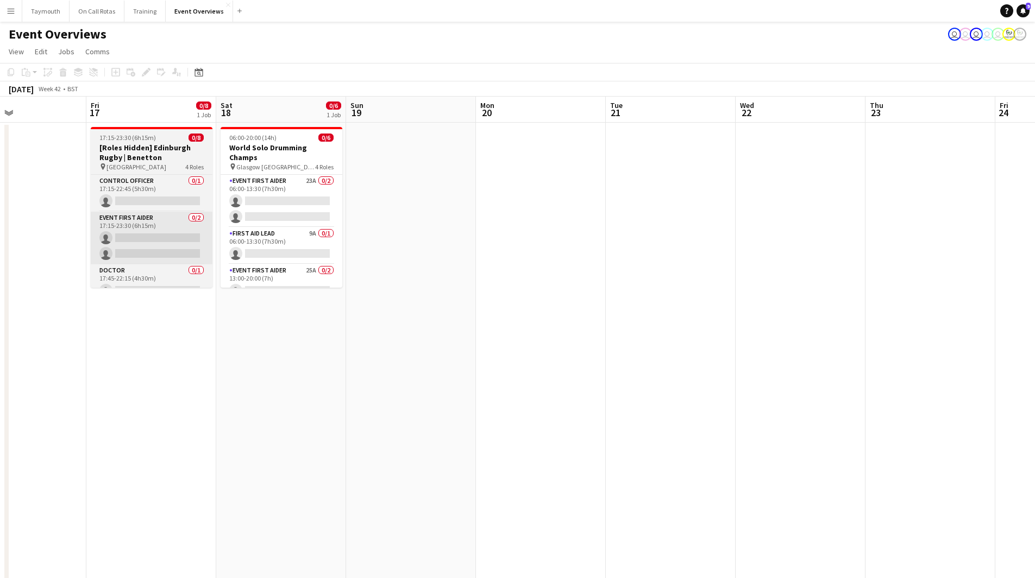
scroll to position [0, 316]
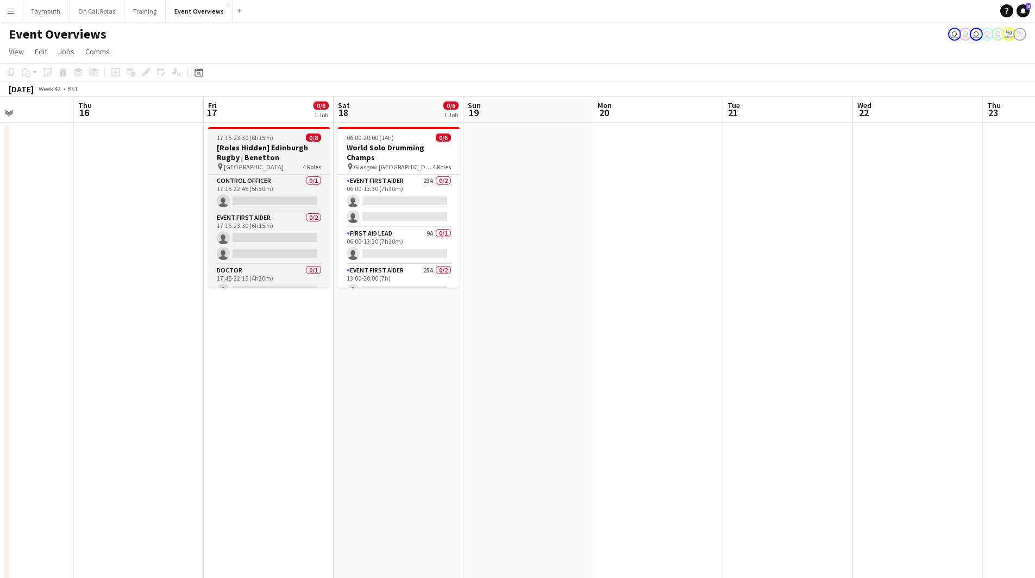
click at [276, 149] on h3 "[Roles Hidden] Edinburgh Rugby | Benetton" at bounding box center [269, 153] width 122 height 20
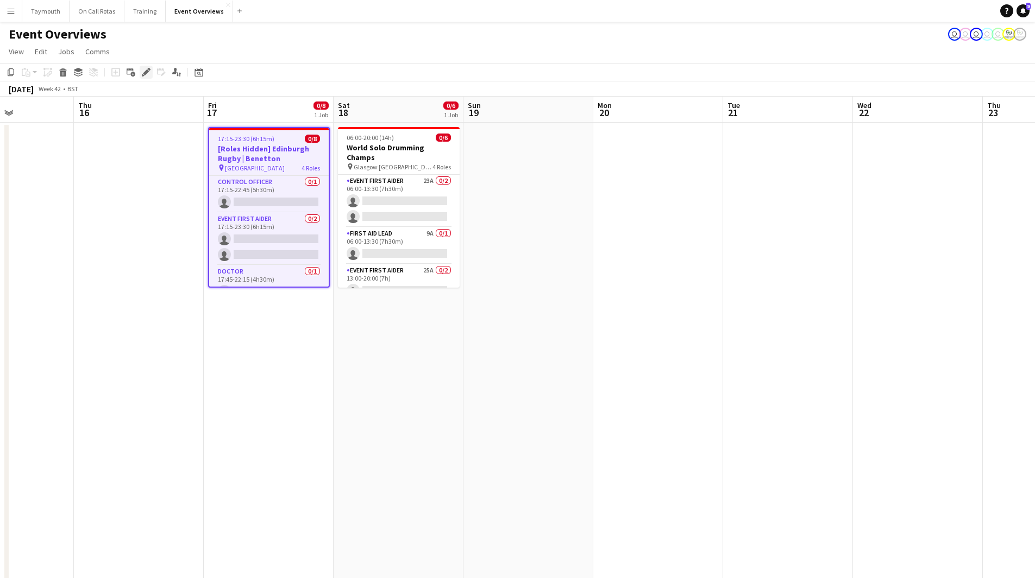
click at [144, 76] on icon at bounding box center [143, 75] width 3 height 3
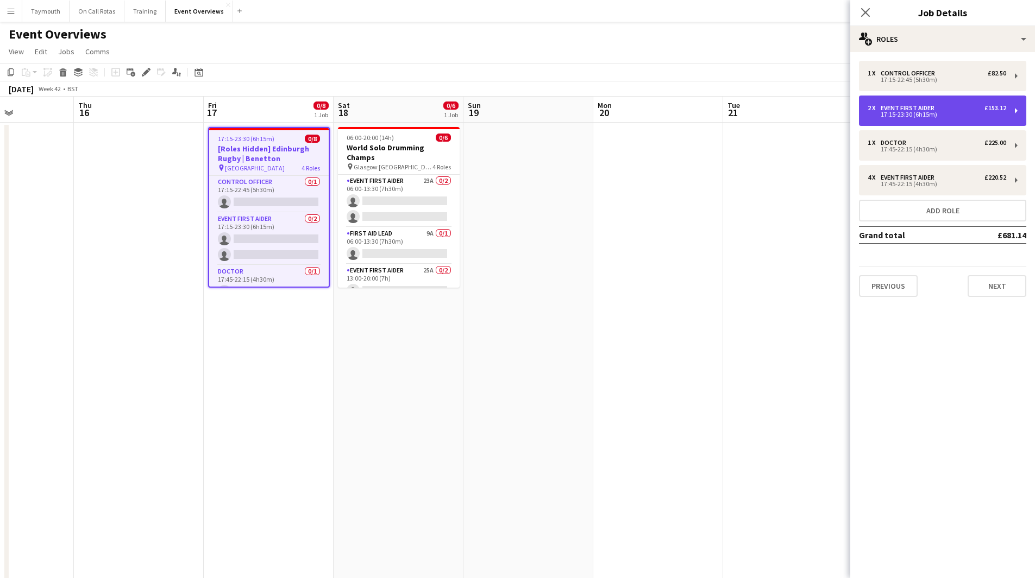
click at [920, 117] on div "17:15-23:30 (6h15m)" at bounding box center [936, 114] width 139 height 5
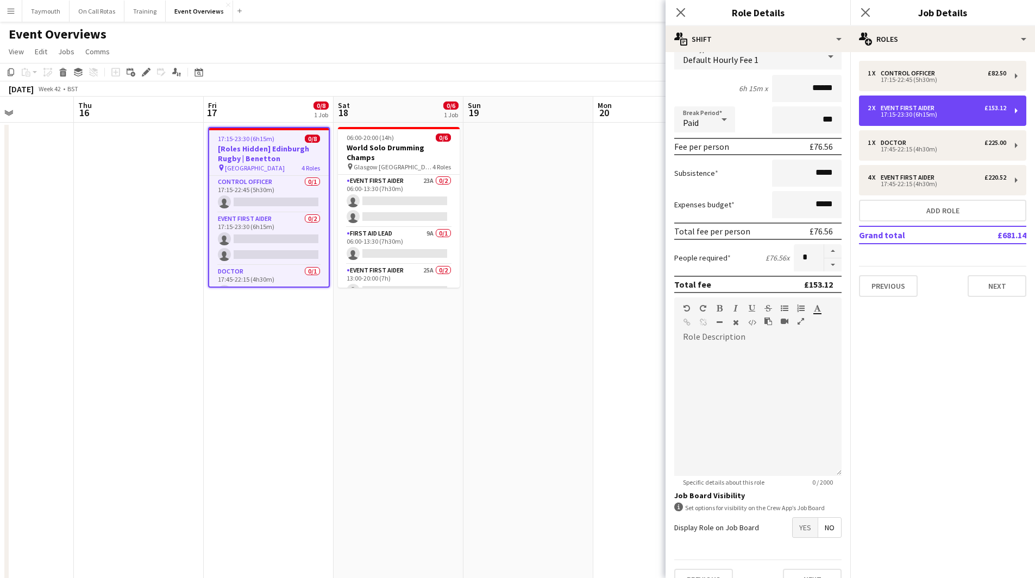
scroll to position [102, 0]
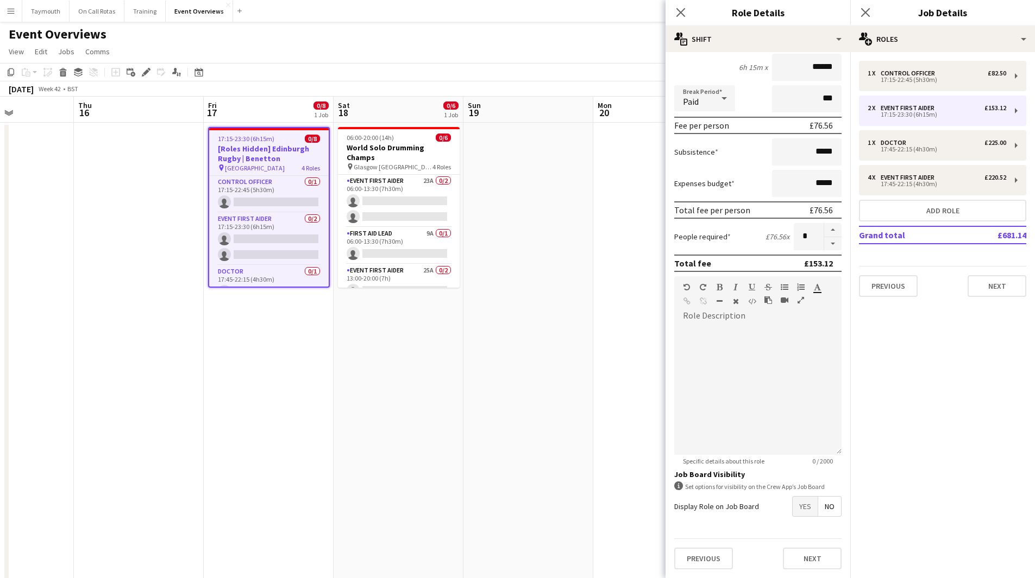
click at [797, 511] on span "Yes" at bounding box center [804, 507] width 25 height 20
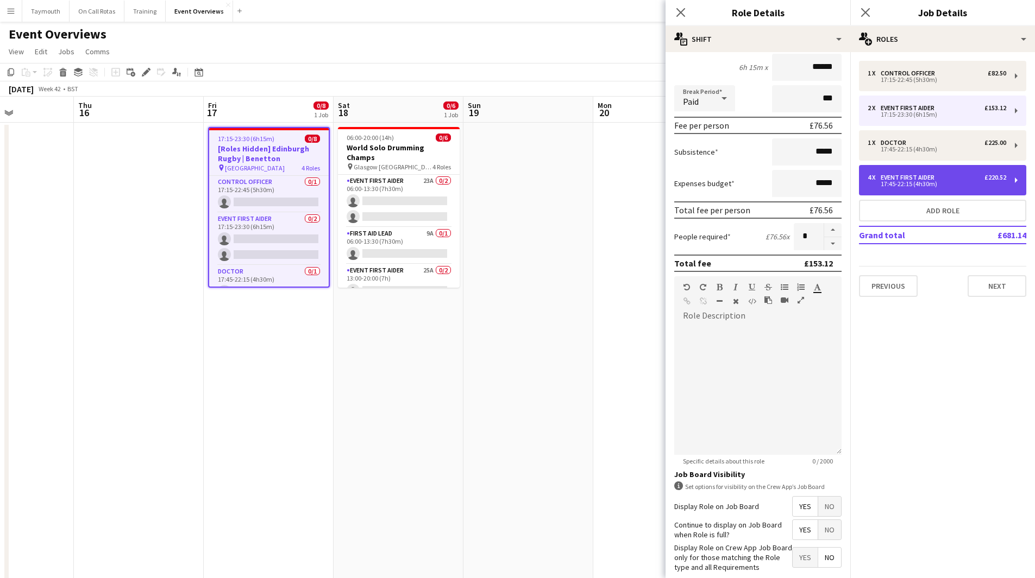
click at [917, 177] on div "Event First Aider" at bounding box center [909, 178] width 58 height 8
type input "*****"
type input "*"
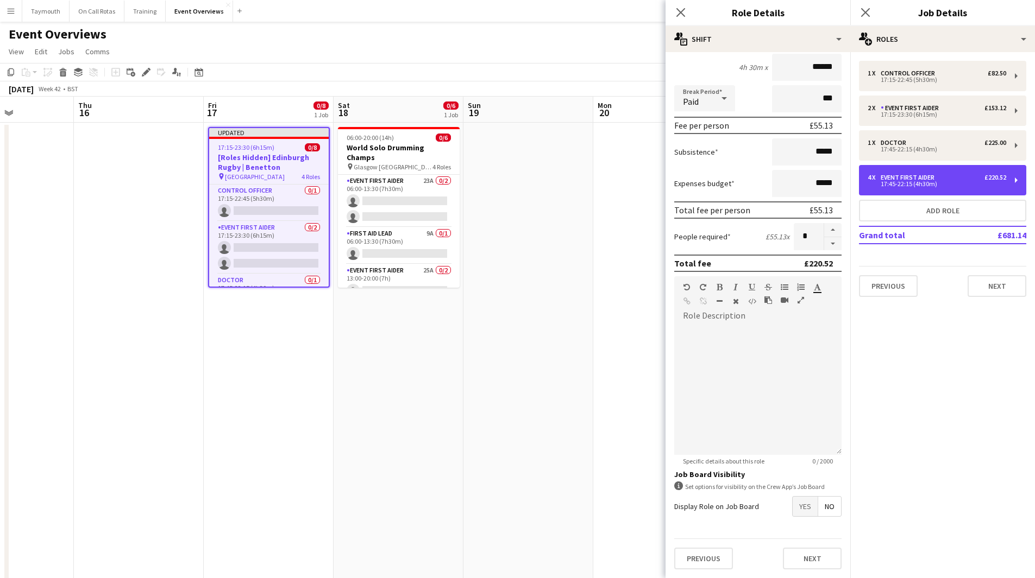
scroll to position [0, 0]
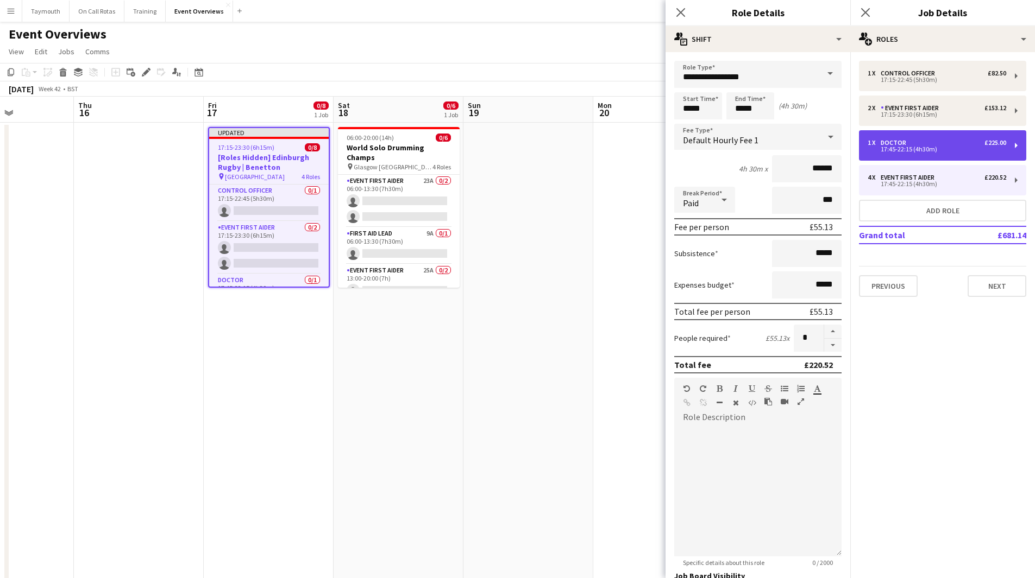
click at [970, 141] on div "1 x Doctor £225.00" at bounding box center [936, 143] width 139 height 8
type input "******"
type input "*"
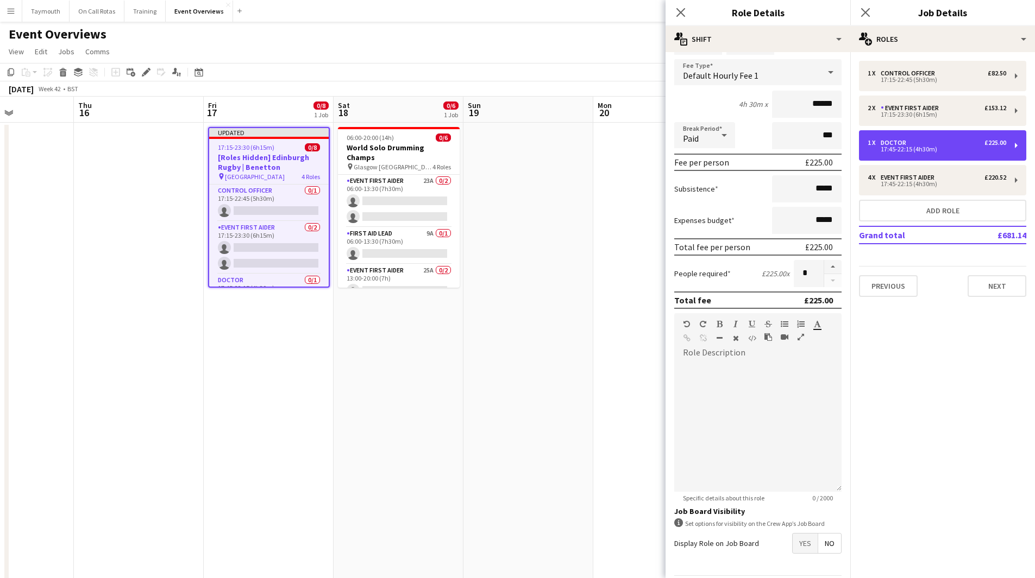
scroll to position [102, 0]
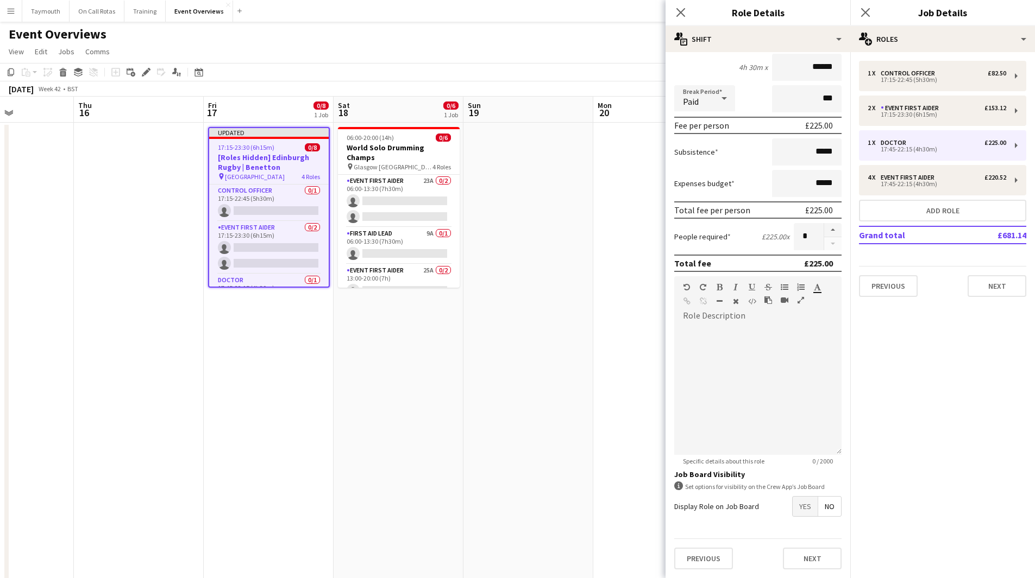
click at [792, 508] on span "Yes" at bounding box center [804, 507] width 25 height 20
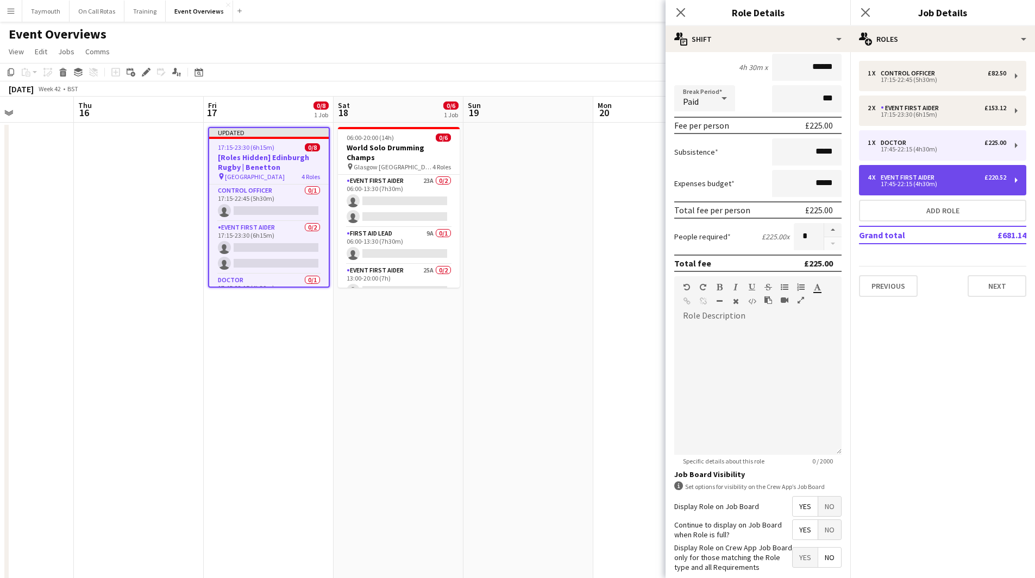
click at [912, 184] on div "17:45-22:15 (4h30m)" at bounding box center [936, 183] width 139 height 5
type input "**********"
type input "******"
type input "*"
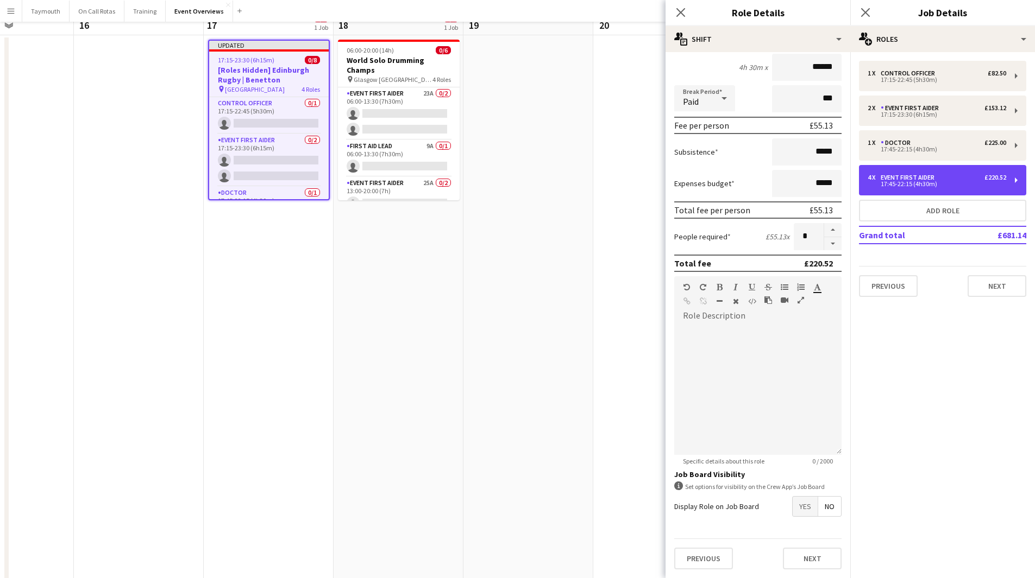
scroll to position [163, 0]
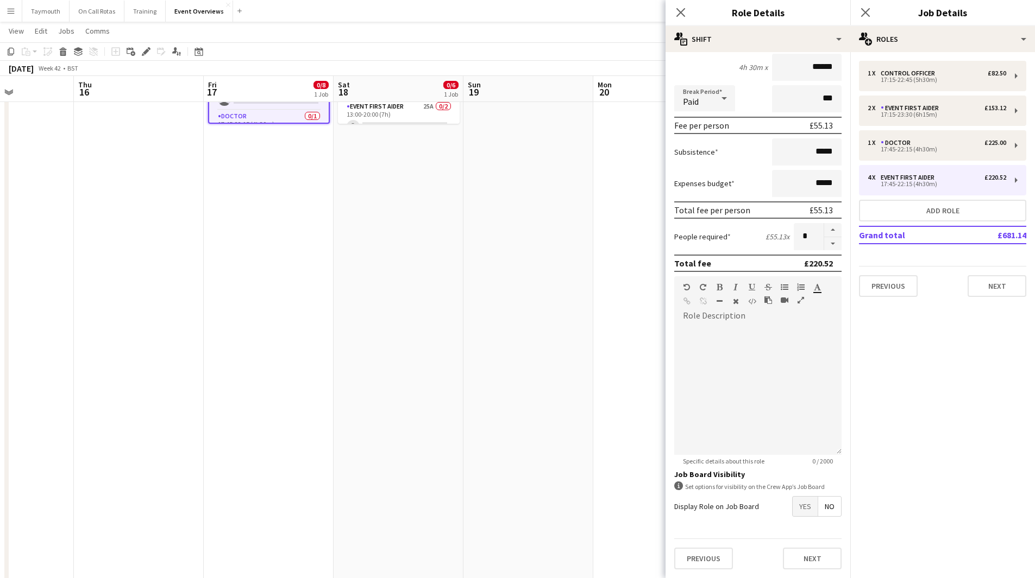
click at [792, 505] on span "Yes" at bounding box center [804, 507] width 25 height 20
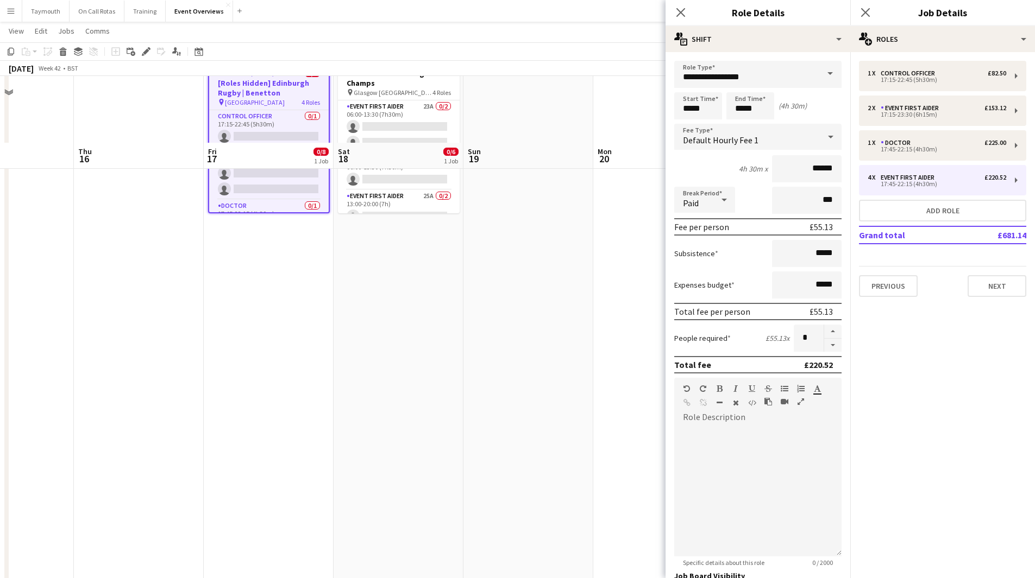
scroll to position [0, 0]
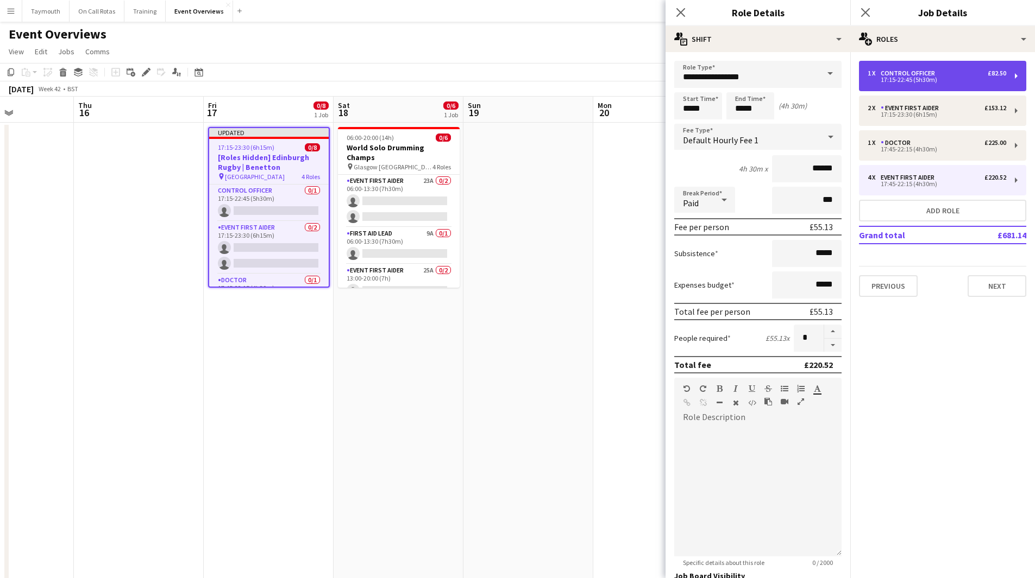
click at [903, 71] on div "Control Officer" at bounding box center [909, 74] width 59 height 8
type input "**********"
type input "*****"
type input "******"
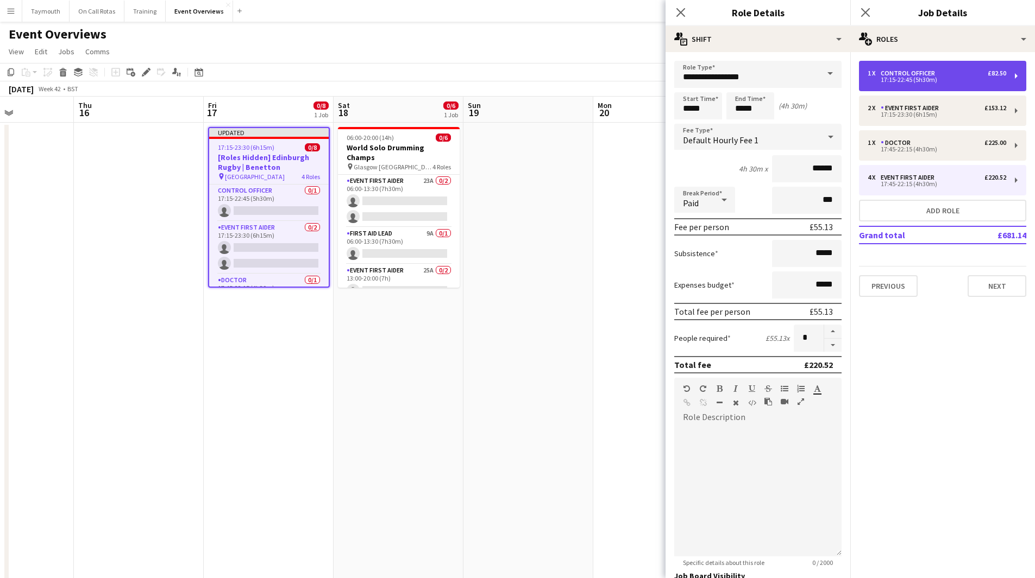
type input "*"
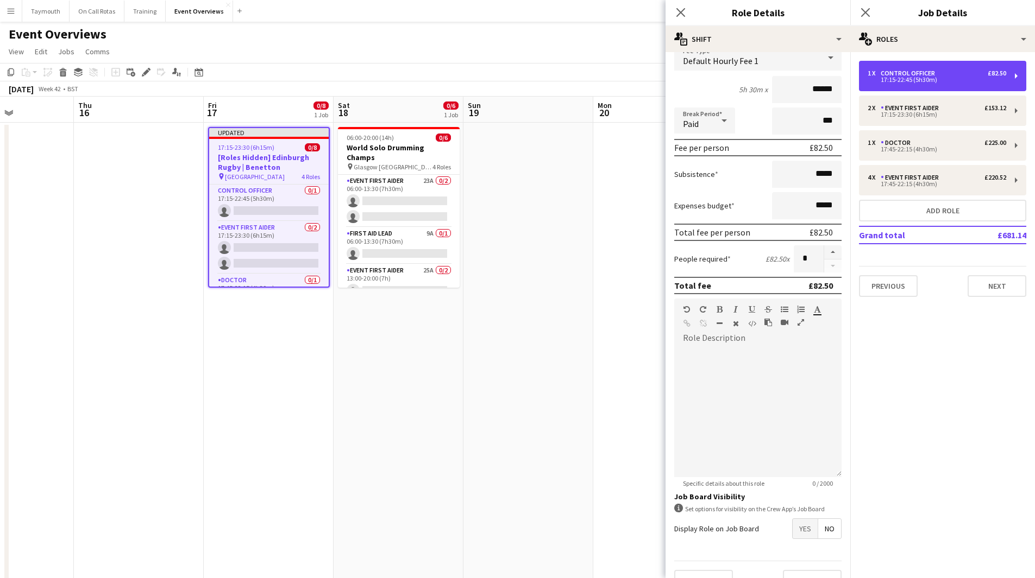
scroll to position [102, 0]
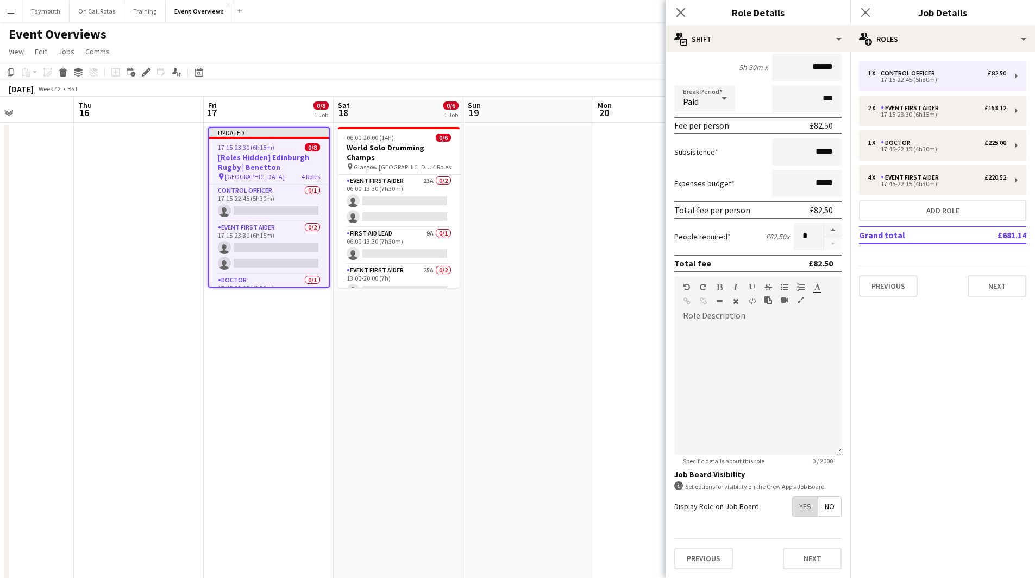
click at [792, 506] on span "Yes" at bounding box center [804, 507] width 25 height 20
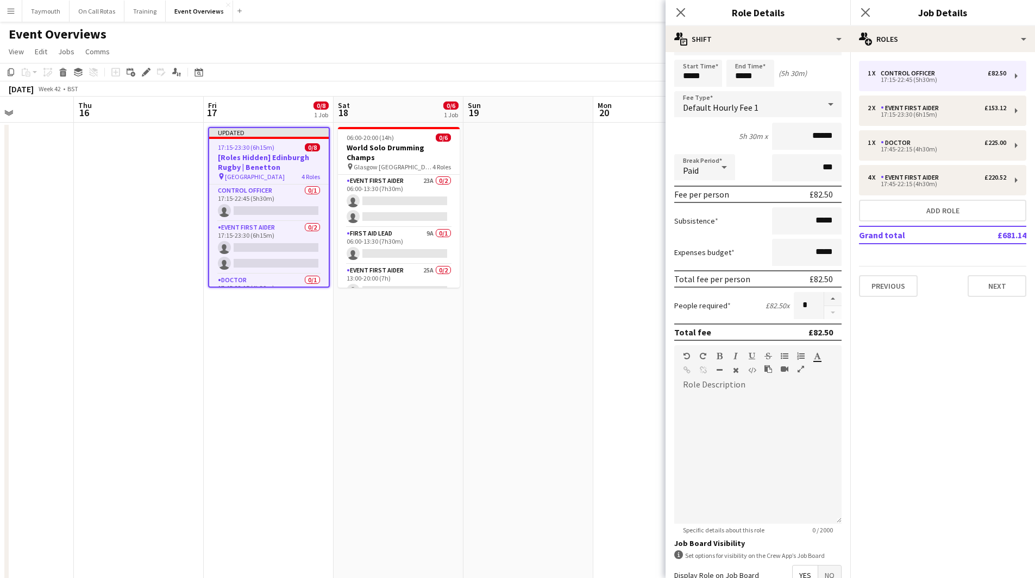
scroll to position [0, 0]
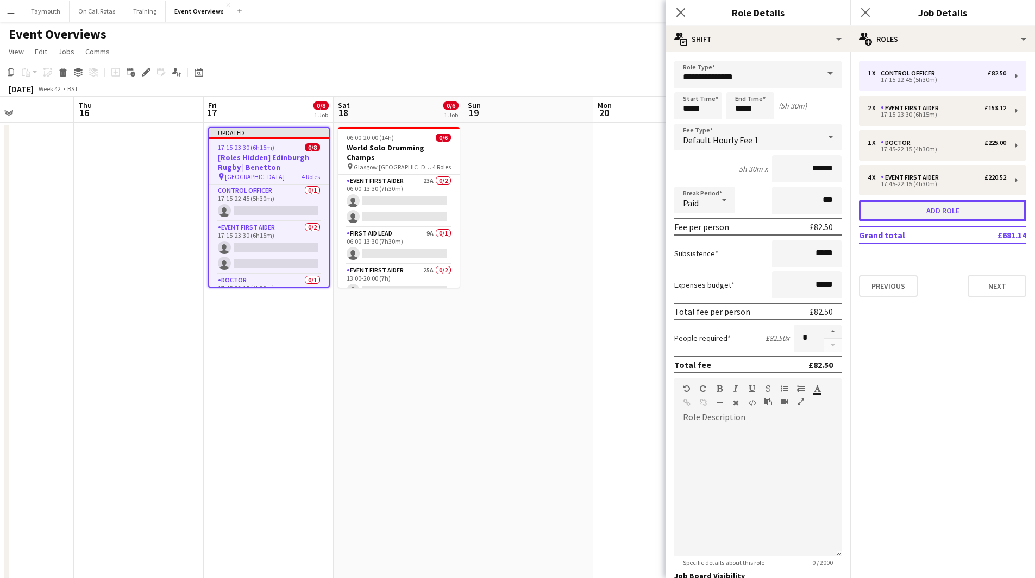
click at [978, 203] on button "Add role" at bounding box center [942, 211] width 167 height 22
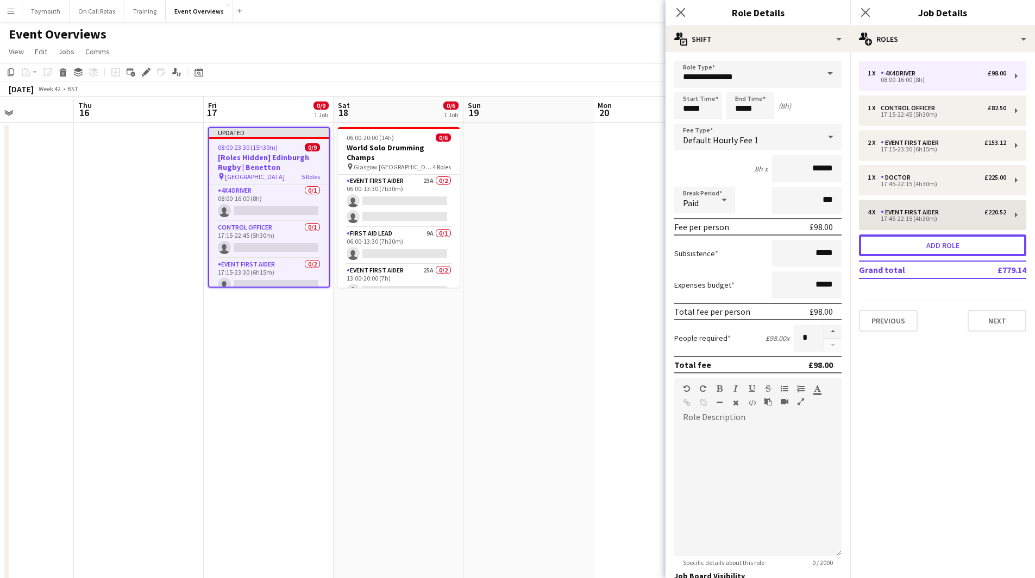
type input "**********"
type input "*****"
type input "******"
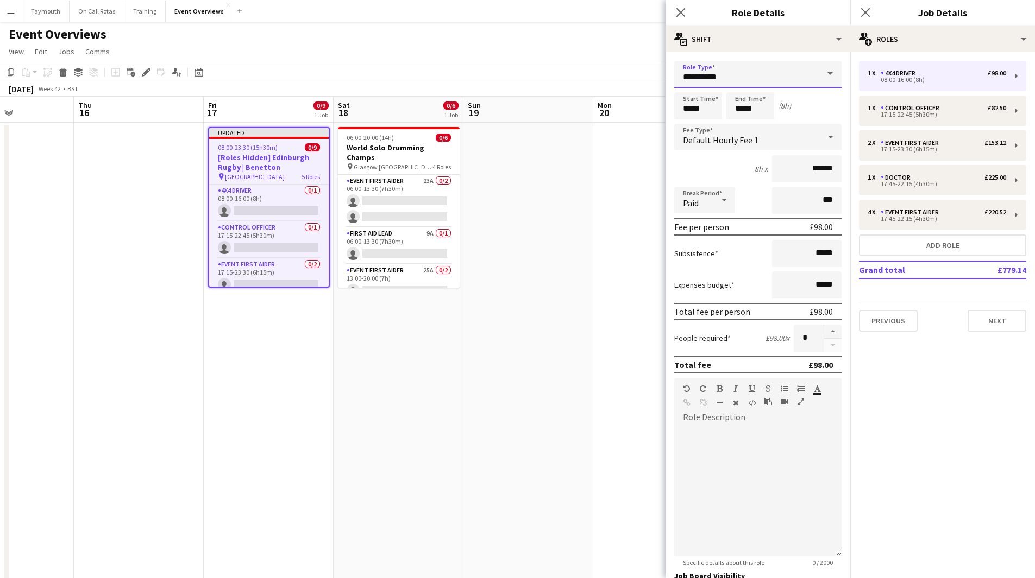
drag, startPoint x: 750, startPoint y: 79, endPoint x: 382, endPoint y: 51, distance: 368.8
click at [386, 57] on body "Menu Boards Boards Boards All jobs Status Workforce Workforce My Workforce Recr…" at bounding box center [517, 526] width 1035 height 1053
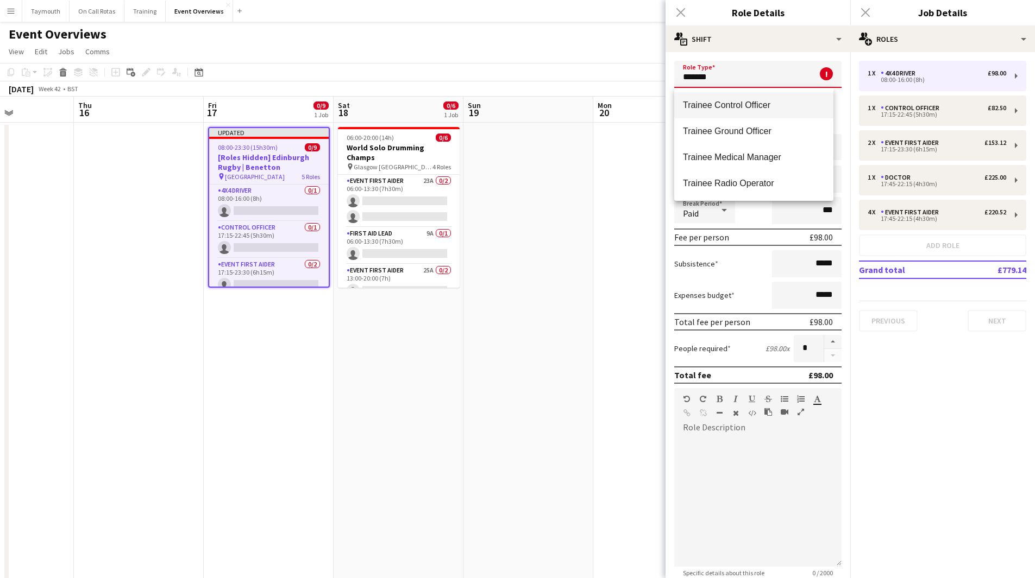
click at [733, 112] on mat-option "Trainee Control Officer" at bounding box center [753, 105] width 159 height 26
type input "**********"
type input "******"
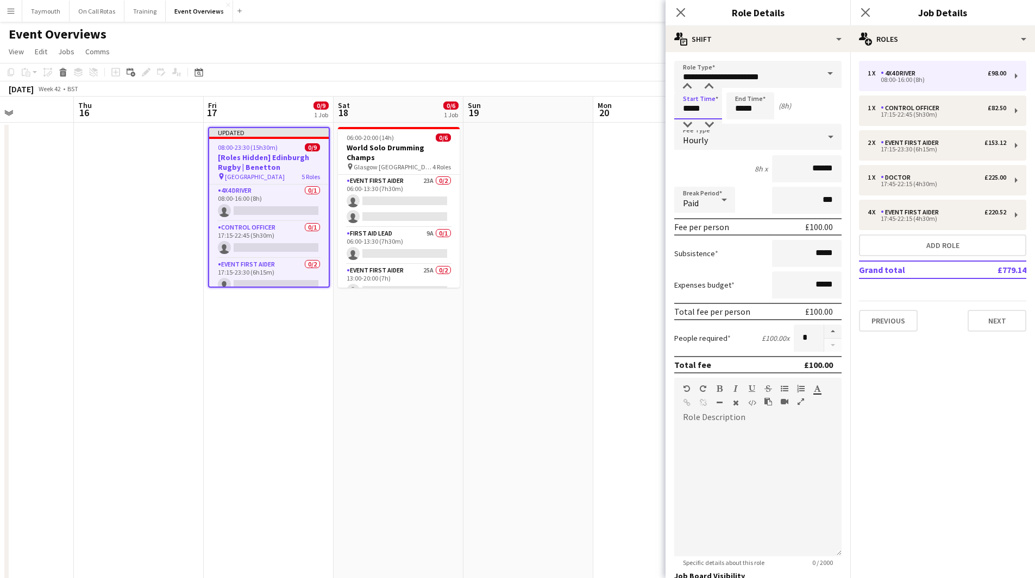
drag, startPoint x: 714, startPoint y: 111, endPoint x: 633, endPoint y: 109, distance: 80.4
click at [633, 109] on body "Menu Boards Boards Boards All jobs Status Workforce Workforce My Workforce Recr…" at bounding box center [517, 526] width 1035 height 1053
type input "*****"
click at [596, 218] on app-date-cell at bounding box center [658, 588] width 130 height 930
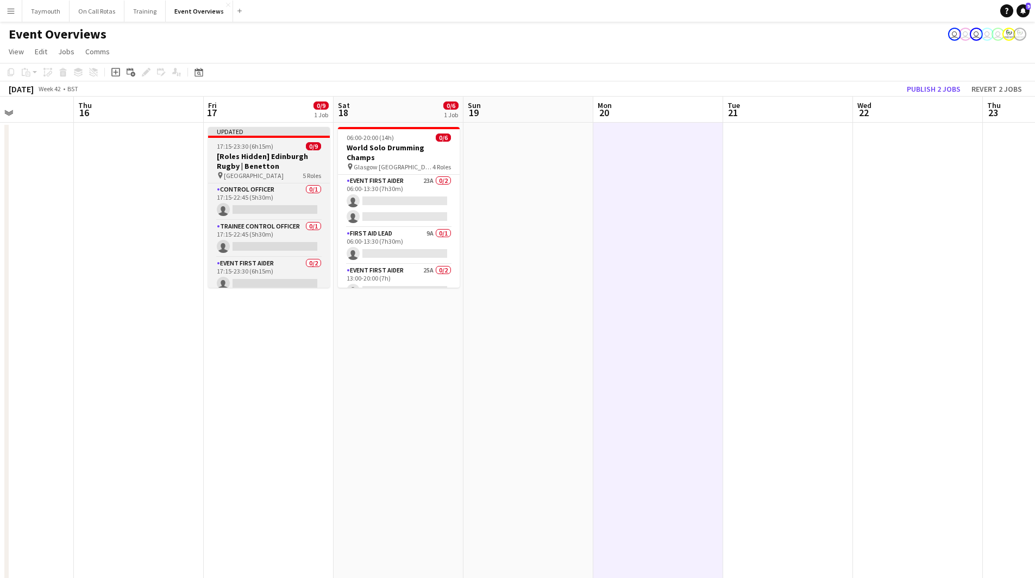
click at [281, 167] on h3 "[Roles Hidden] Edinburgh Rugby | Benetton" at bounding box center [269, 162] width 122 height 20
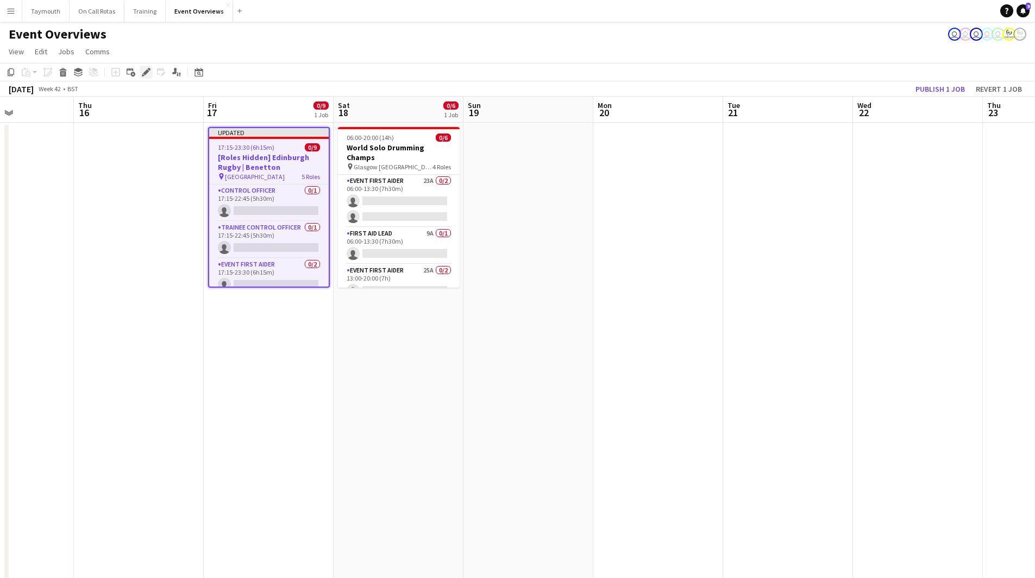
click at [142, 68] on icon "Edit" at bounding box center [146, 72] width 9 height 9
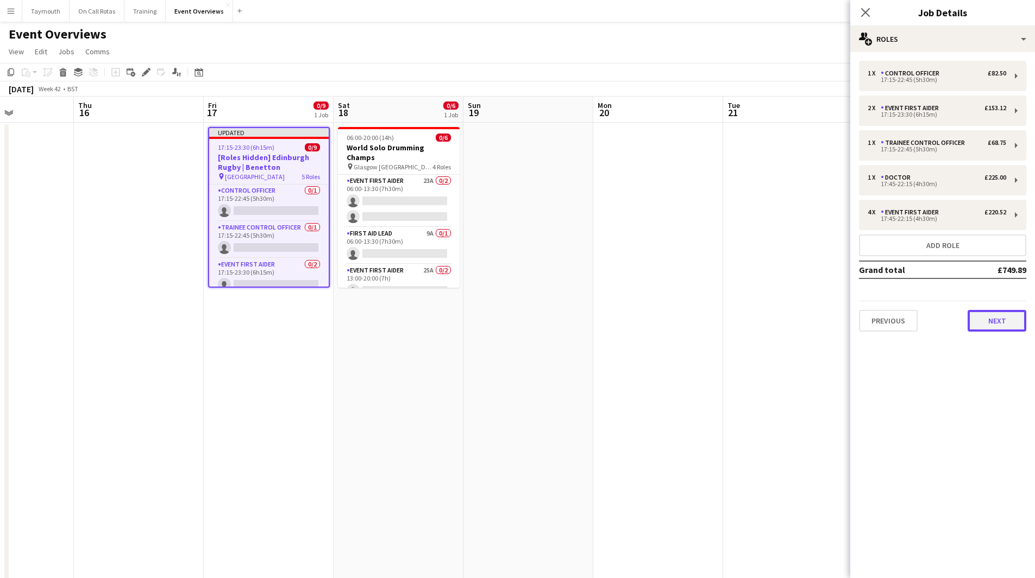
click at [979, 318] on button "Next" at bounding box center [996, 321] width 59 height 22
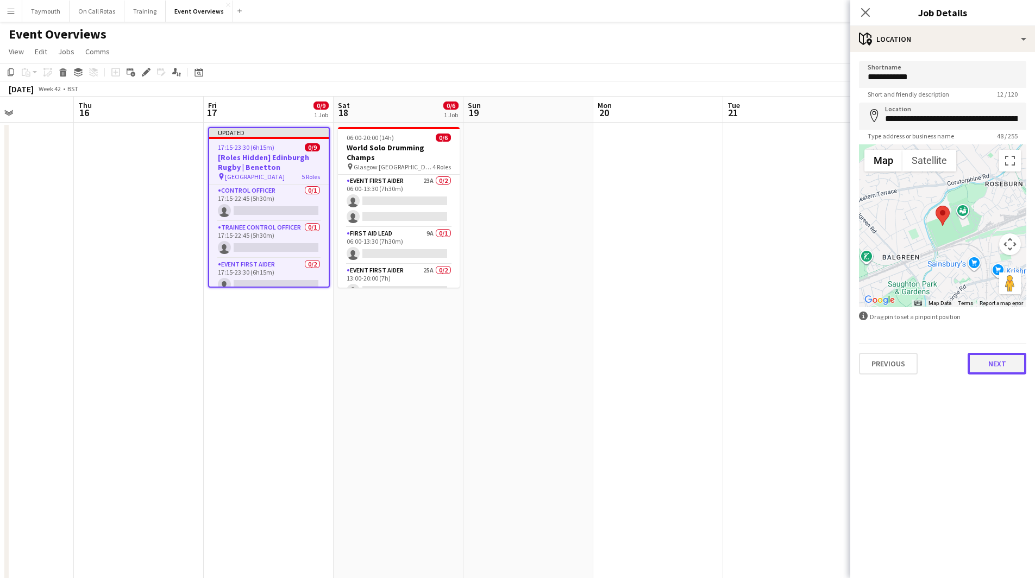
click at [992, 363] on button "Next" at bounding box center [996, 364] width 59 height 22
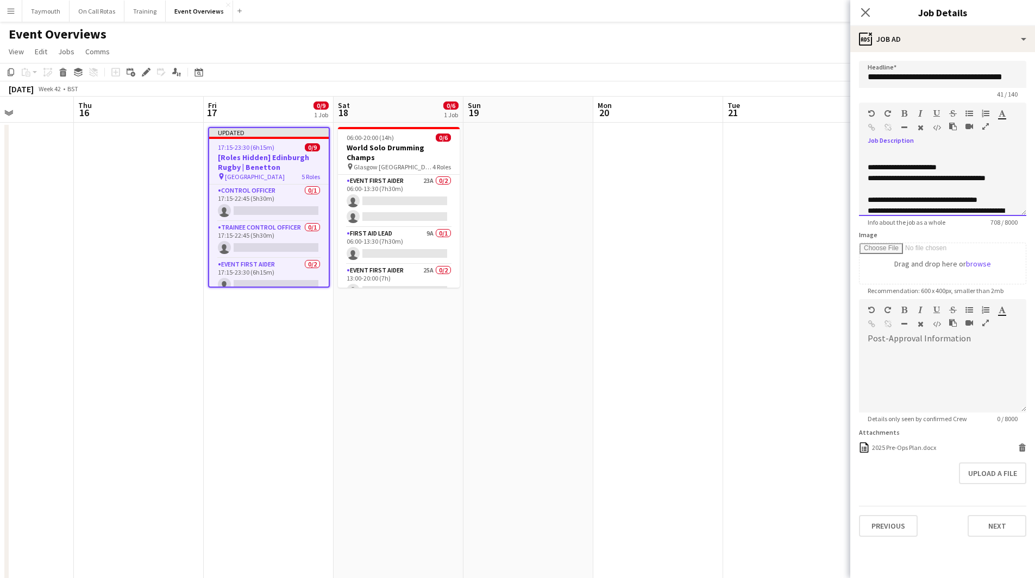
click at [916, 188] on p "**********" at bounding box center [938, 184] width 142 height 22
click at [964, 174] on p "**********" at bounding box center [938, 140] width 142 height 87
click at [934, 186] on p "**********" at bounding box center [938, 184] width 142 height 22
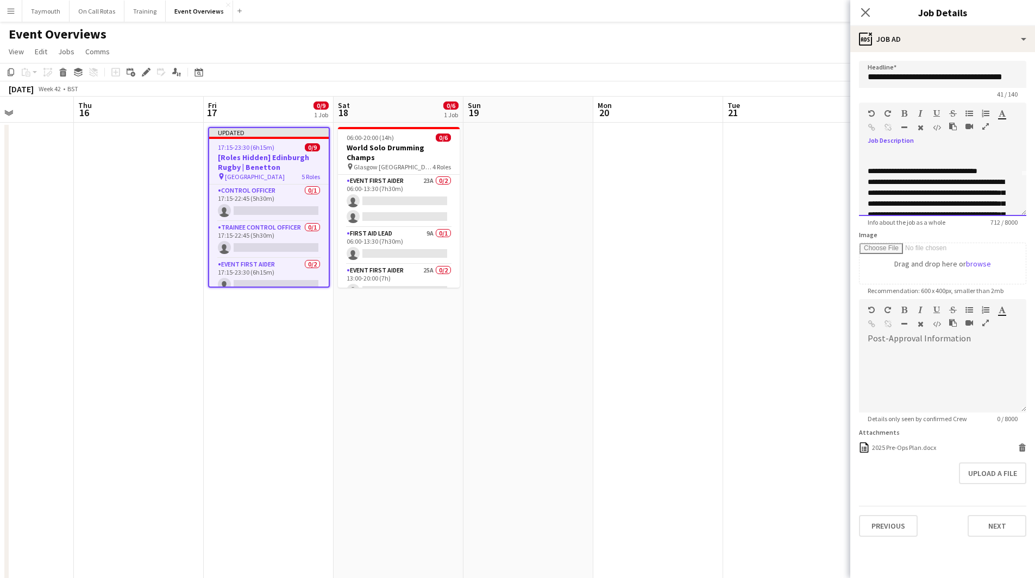
scroll to position [54, 0]
click at [1010, 156] on div "**********" at bounding box center [942, 183] width 167 height 65
drag, startPoint x: 970, startPoint y: 169, endPoint x: 871, endPoint y: 129, distance: 106.7
click at [860, 163] on div "**********" at bounding box center [942, 183] width 167 height 65
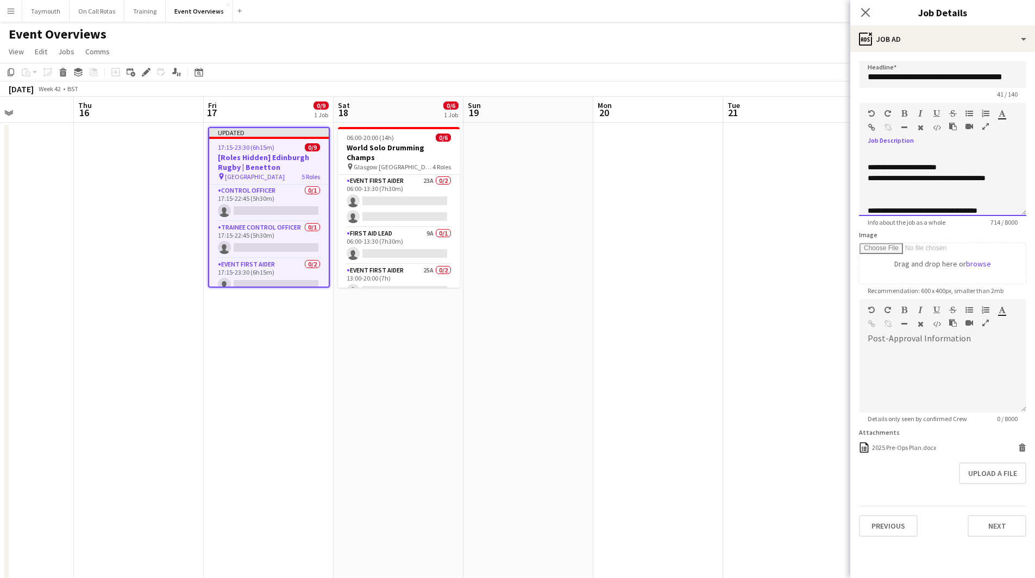
click at [909, 115] on div at bounding box center [932, 115] width 65 height 13
click at [905, 115] on icon "button" at bounding box center [904, 114] width 6 height 8
click at [966, 167] on p "**********" at bounding box center [938, 167] width 142 height 11
click at [869, 167] on b "**********" at bounding box center [901, 167] width 69 height 8
drag, startPoint x: 993, startPoint y: 166, endPoint x: 981, endPoint y: 159, distance: 13.1
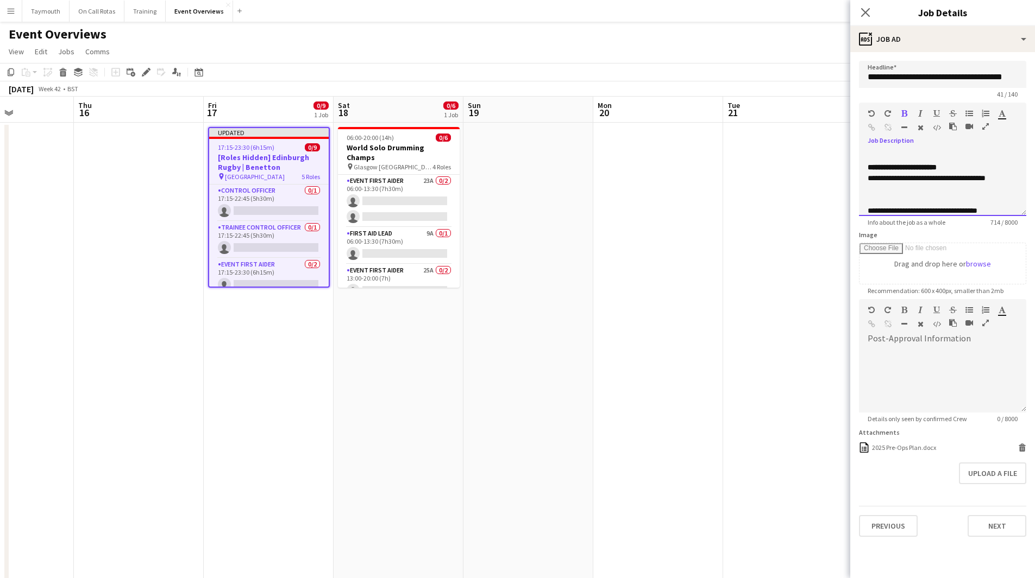
click at [993, 166] on p "**********" at bounding box center [938, 167] width 142 height 11
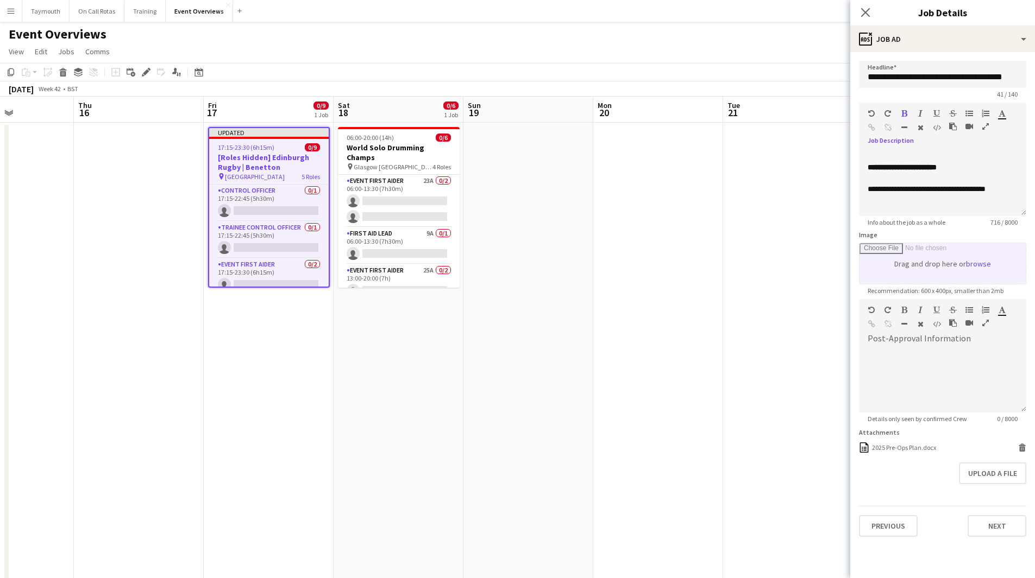
click at [939, 281] on input "Image" at bounding box center [942, 263] width 166 height 41
type input "**********"
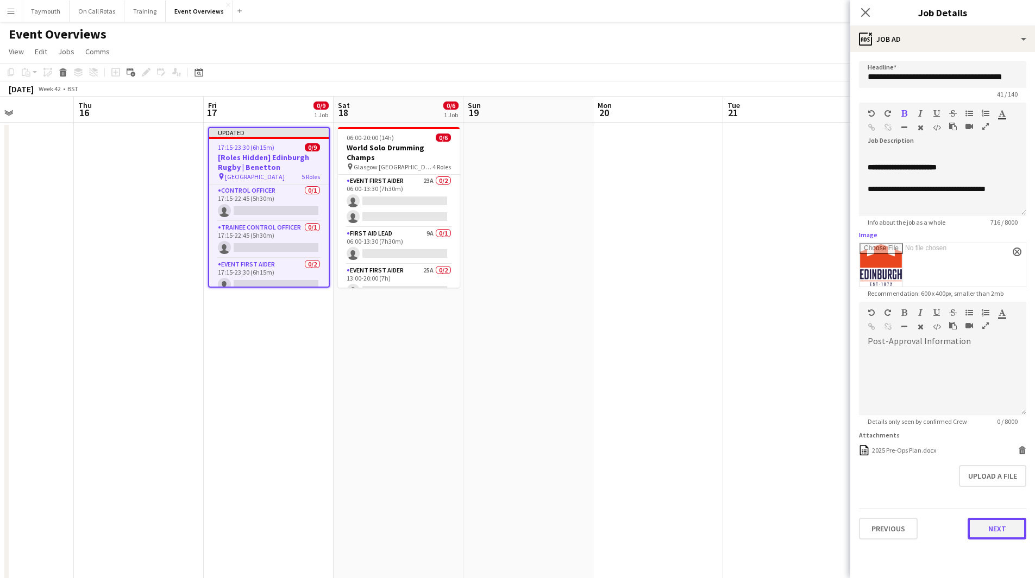
click at [994, 532] on button "Next" at bounding box center [996, 529] width 59 height 22
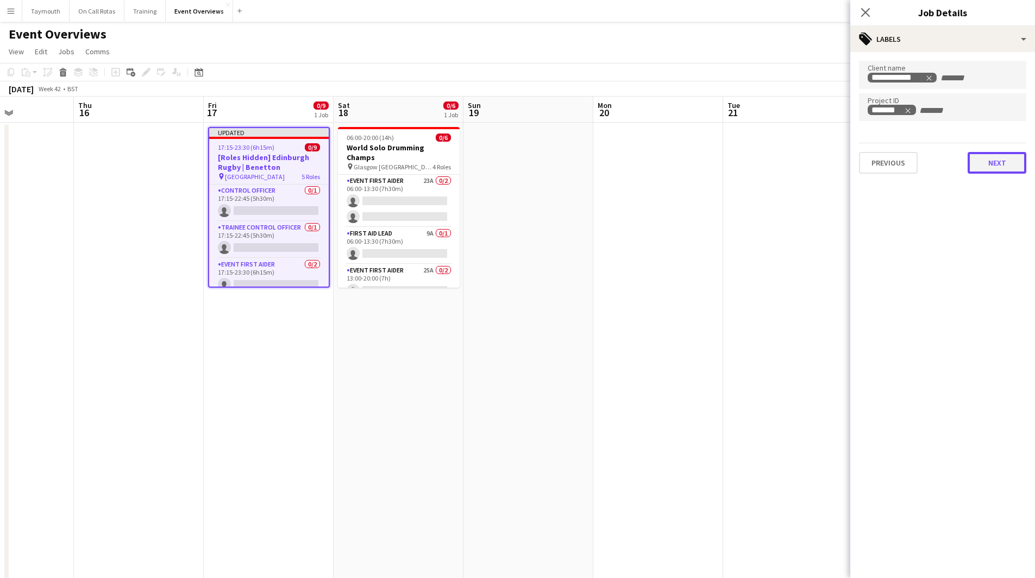
click at [993, 169] on button "Next" at bounding box center [996, 163] width 59 height 22
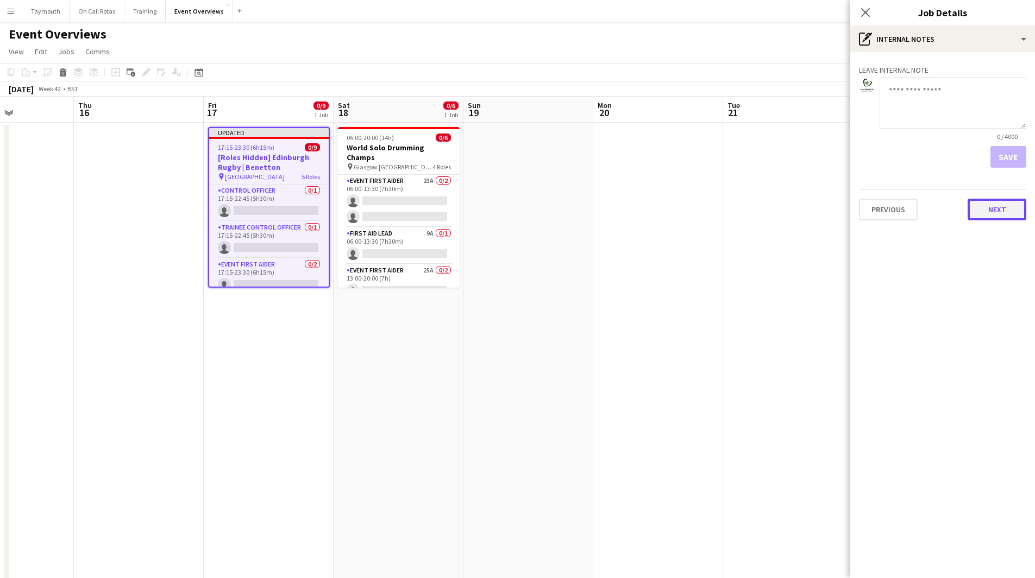
click at [992, 219] on button "Next" at bounding box center [996, 210] width 59 height 22
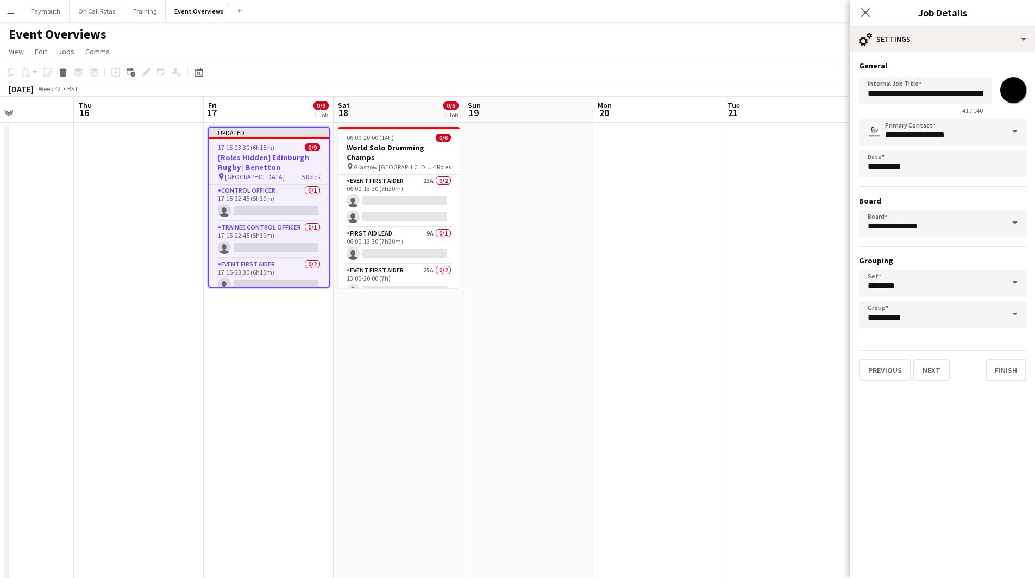
click at [1008, 96] on input "*******" at bounding box center [1012, 90] width 39 height 39
type input "*******"
click at [916, 94] on input "**********" at bounding box center [925, 90] width 133 height 27
drag, startPoint x: 923, startPoint y: 93, endPoint x: 708, endPoint y: 96, distance: 215.6
click at [708, 96] on body "Menu Boards Boards Boards All jobs Status Workforce Workforce My Workforce Recr…" at bounding box center [517, 526] width 1035 height 1053
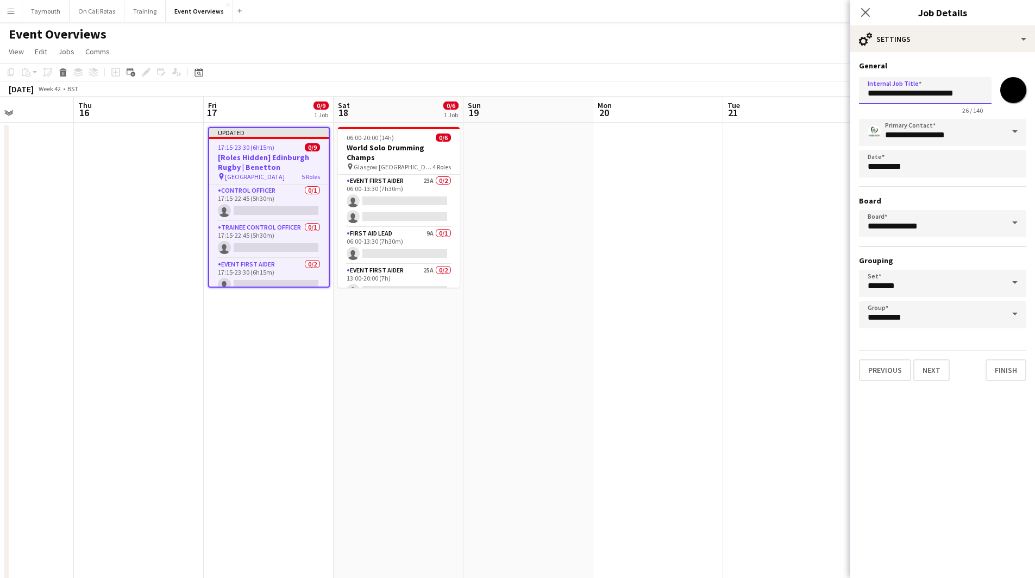
type input "**********"
click at [697, 250] on app-date-cell at bounding box center [658, 588] width 130 height 930
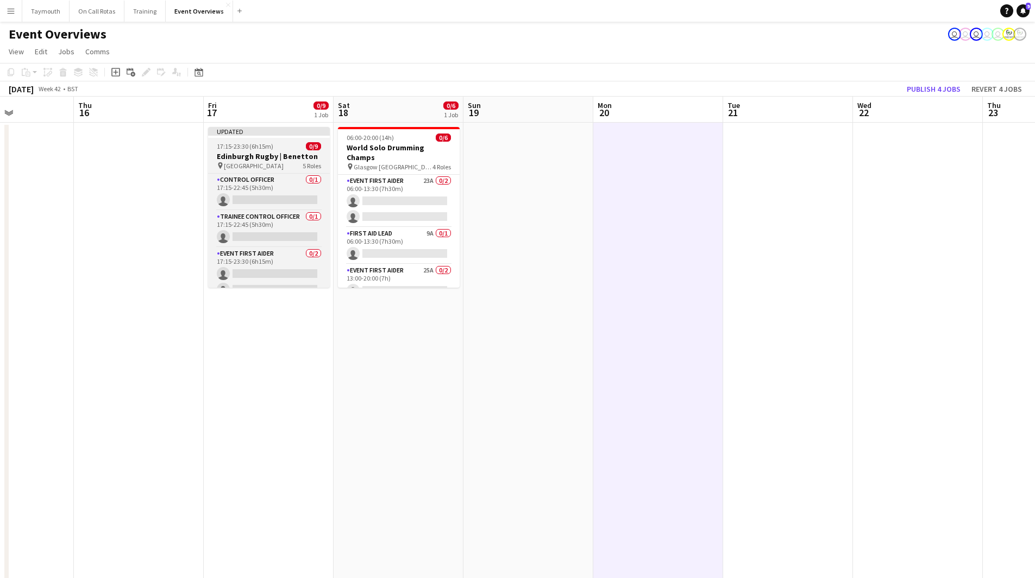
scroll to position [0, 316]
click at [298, 152] on h3 "Edinburgh Rugby | Benetton" at bounding box center [268, 157] width 122 height 10
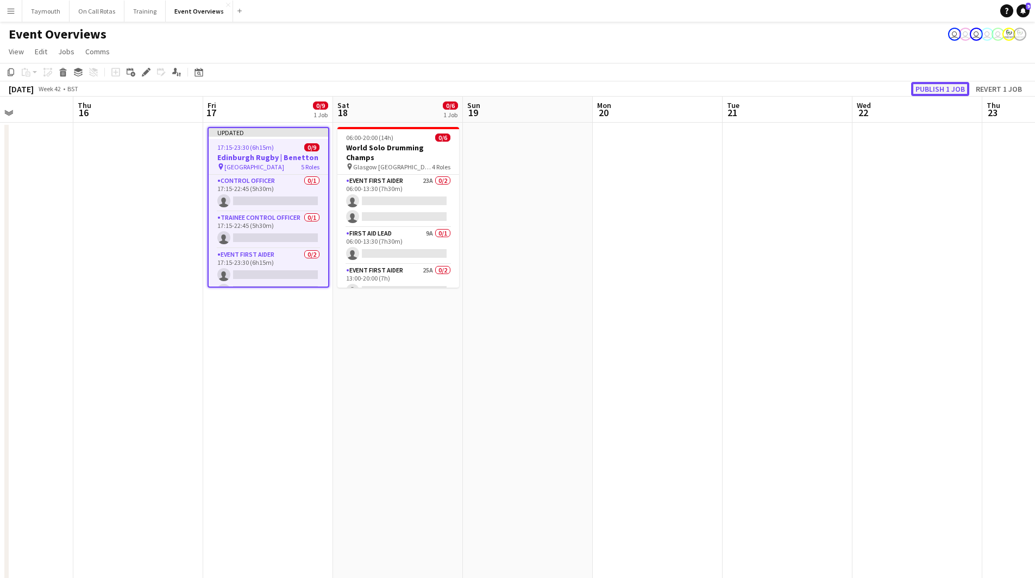
click at [917, 88] on button "Publish 1 job" at bounding box center [940, 89] width 58 height 14
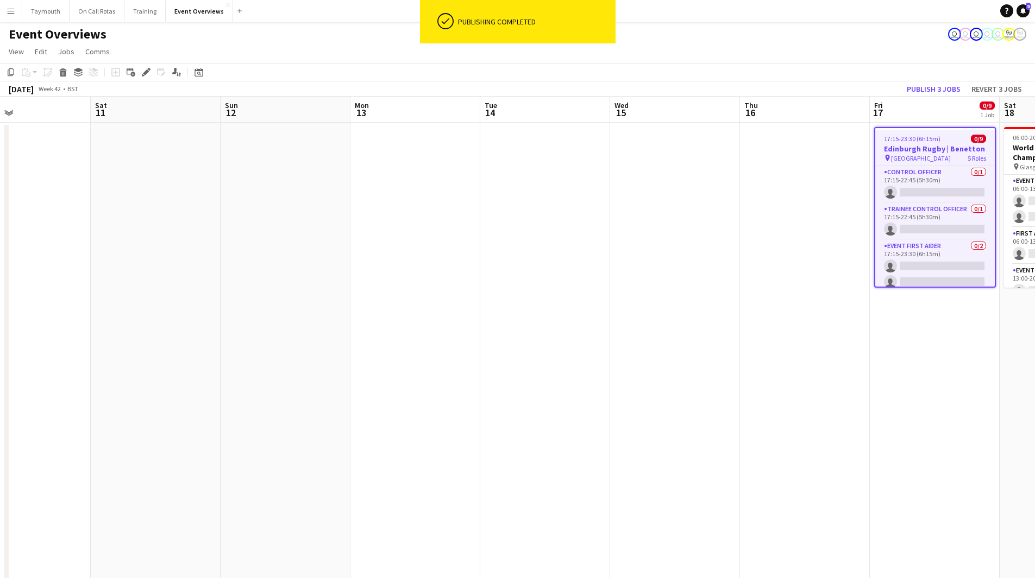
drag, startPoint x: 515, startPoint y: 402, endPoint x: 746, endPoint y: 407, distance: 230.9
click at [869, 402] on app-calendar-viewport "Wed 8 Thu 9 Fri 10 Sat 11 Sun 12 Mon 13 Tue 14 Wed 15 Thu 16 Fri 17 0/9 1 Job S…" at bounding box center [517, 575] width 1035 height 956
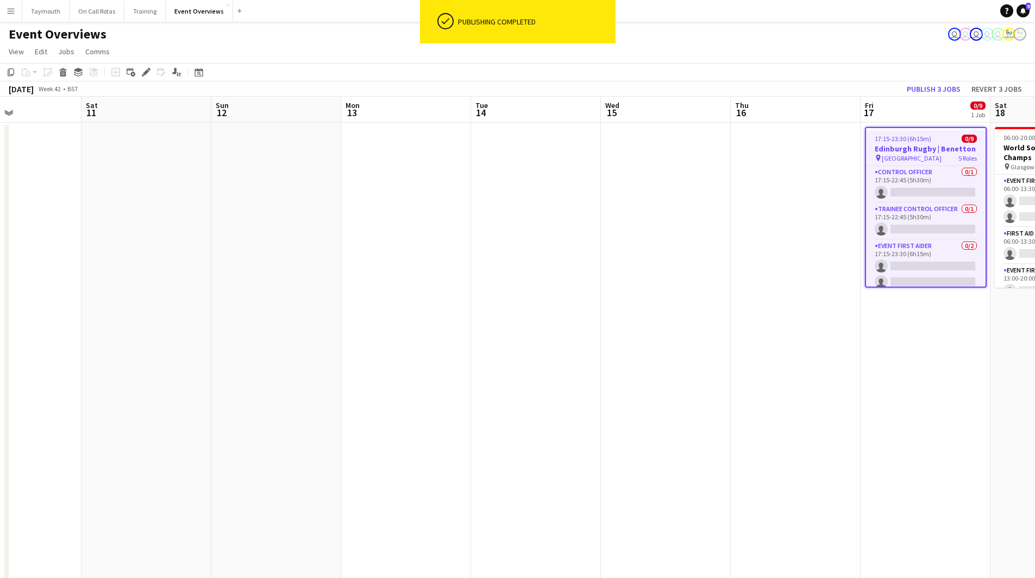
drag, startPoint x: 307, startPoint y: 410, endPoint x: 805, endPoint y: 408, distance: 498.1
click at [745, 408] on app-calendar-viewport "Wed 8 Thu 9 Fri 10 Sat 11 Sun 12 Mon 13 Tue 14 Wed 15 Thu 16 Fri 17 0/9 1 Job S…" at bounding box center [517, 575] width 1035 height 956
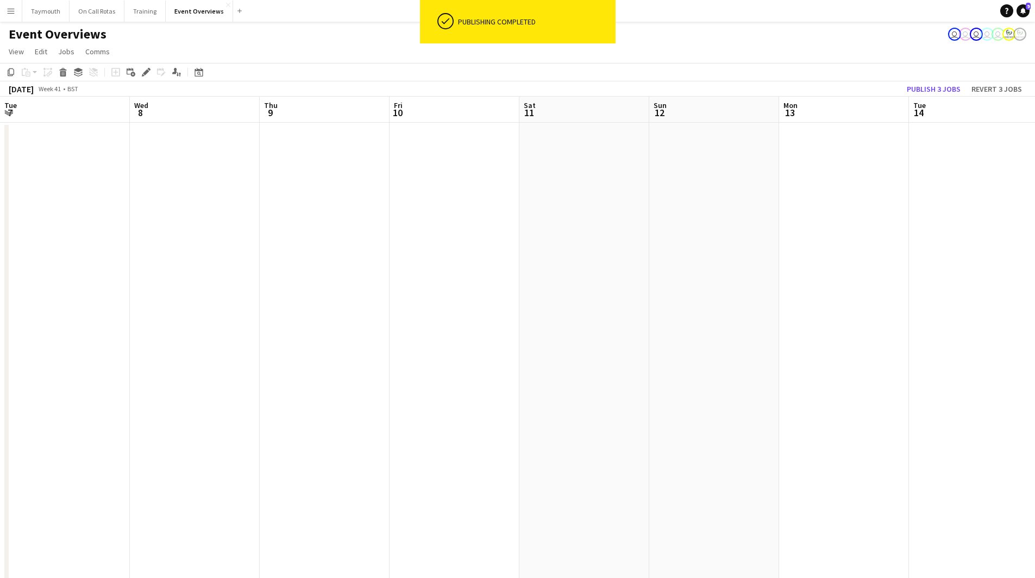
click at [776, 407] on app-calendar-viewport "Sun 5 Mon 6 Tue 7 Wed 8 Thu 9 Fri 10 Sat 11 Sun 12 Mon 13 Tue 14 Wed 15 Thu 16 …" at bounding box center [517, 575] width 1035 height 956
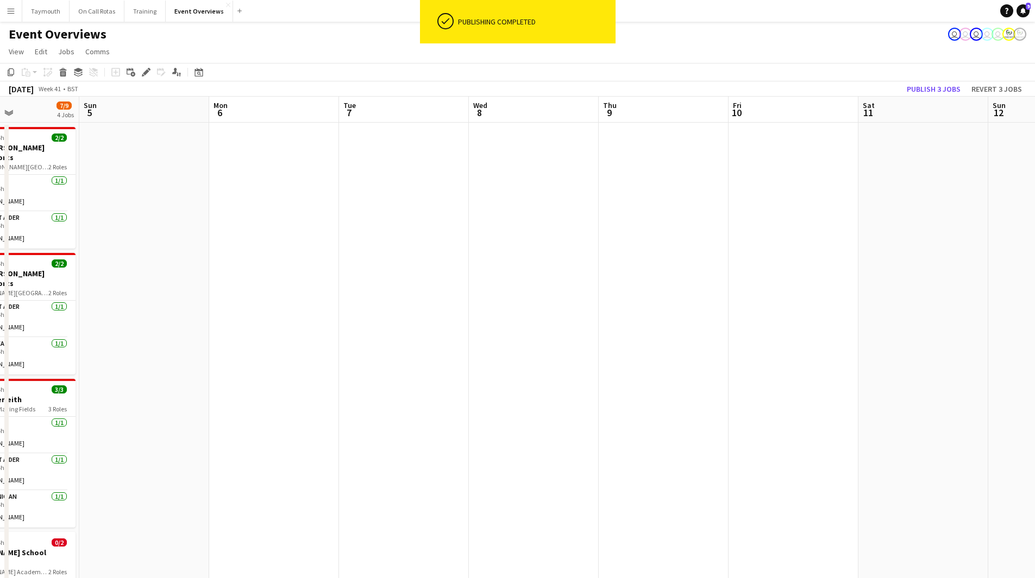
drag, startPoint x: 388, startPoint y: 402, endPoint x: 695, endPoint y: 401, distance: 307.4
click at [695, 401] on app-calendar-viewport "Thu 2 Fri 3 0/9 1 Job Sat 4 7/9 4 Jobs Sun 5 Mon 6 Tue 7 Wed 8 Thu 9 Fri 10 Sat…" at bounding box center [517, 575] width 1035 height 956
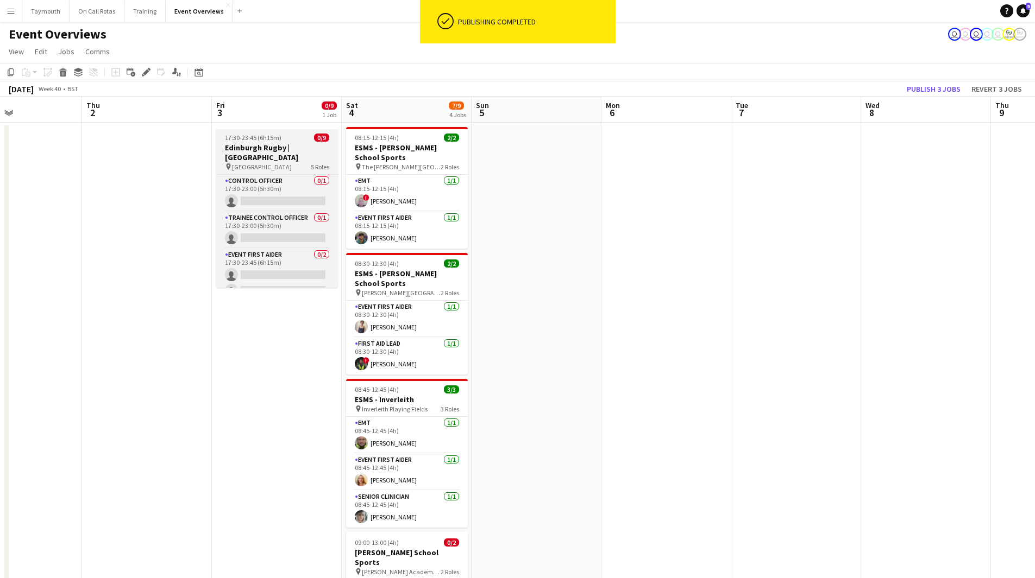
click at [279, 162] on div "pin Hive Stadium 5 Roles" at bounding box center [277, 166] width 122 height 9
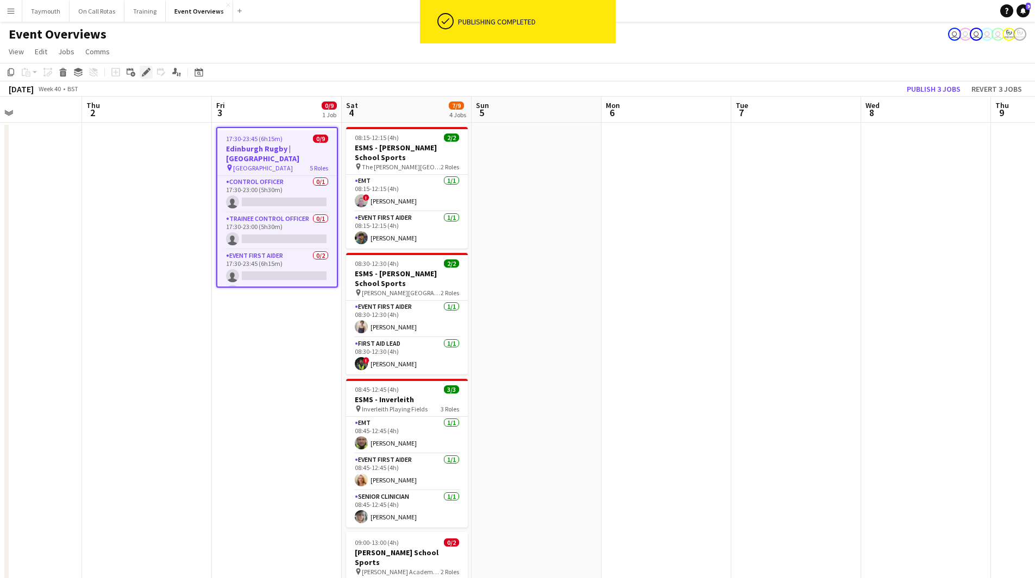
click at [147, 70] on icon at bounding box center [146, 73] width 6 height 6
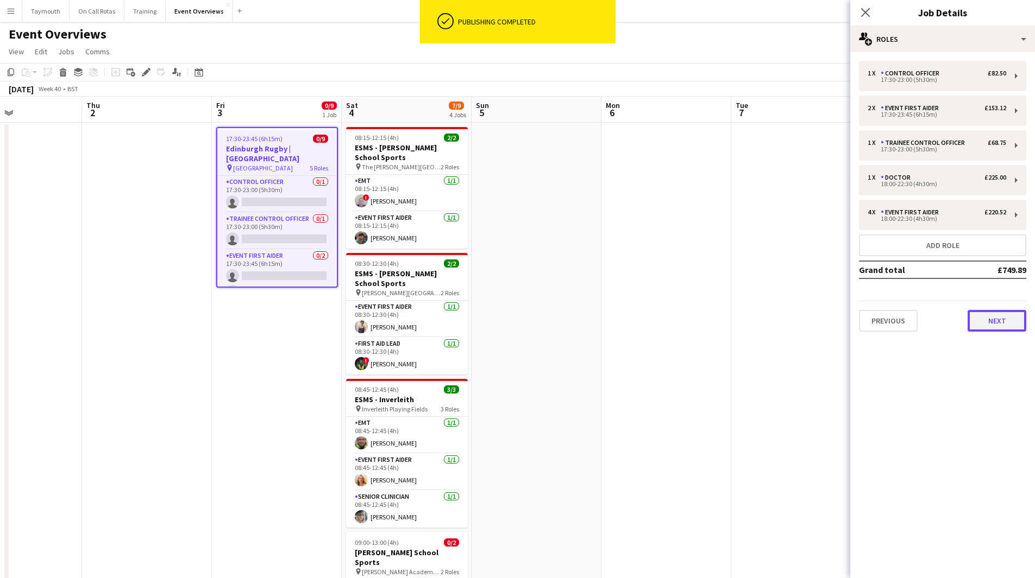
click at [1001, 322] on button "Next" at bounding box center [996, 321] width 59 height 22
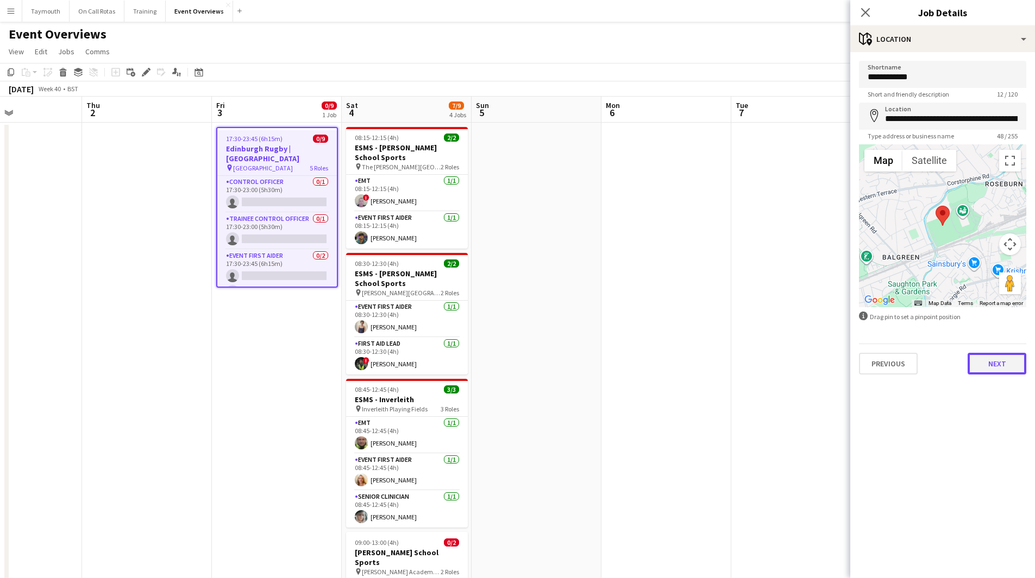
click at [1002, 369] on button "Next" at bounding box center [996, 364] width 59 height 22
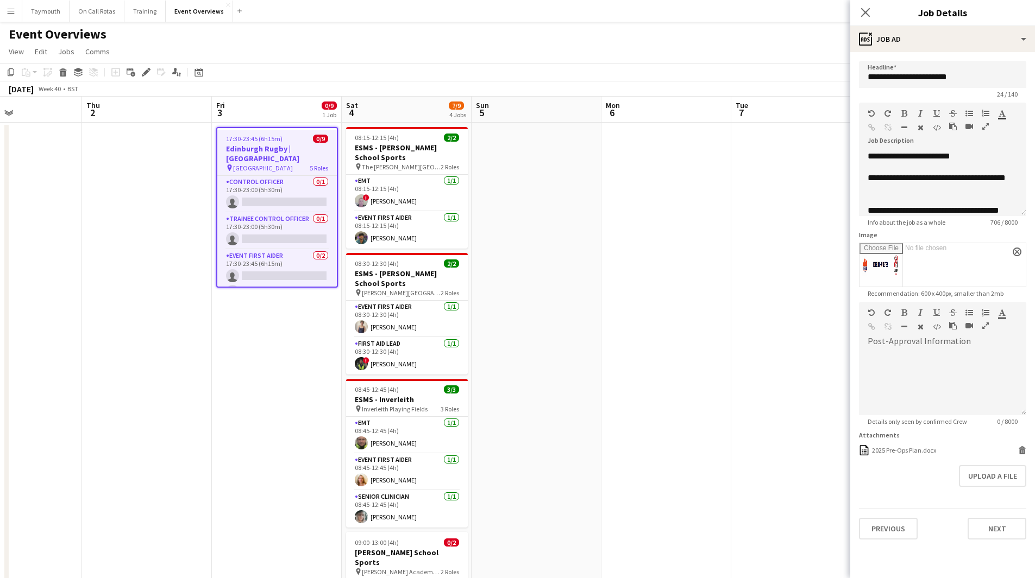
click at [881, 256] on input "Image" at bounding box center [942, 264] width 166 height 43
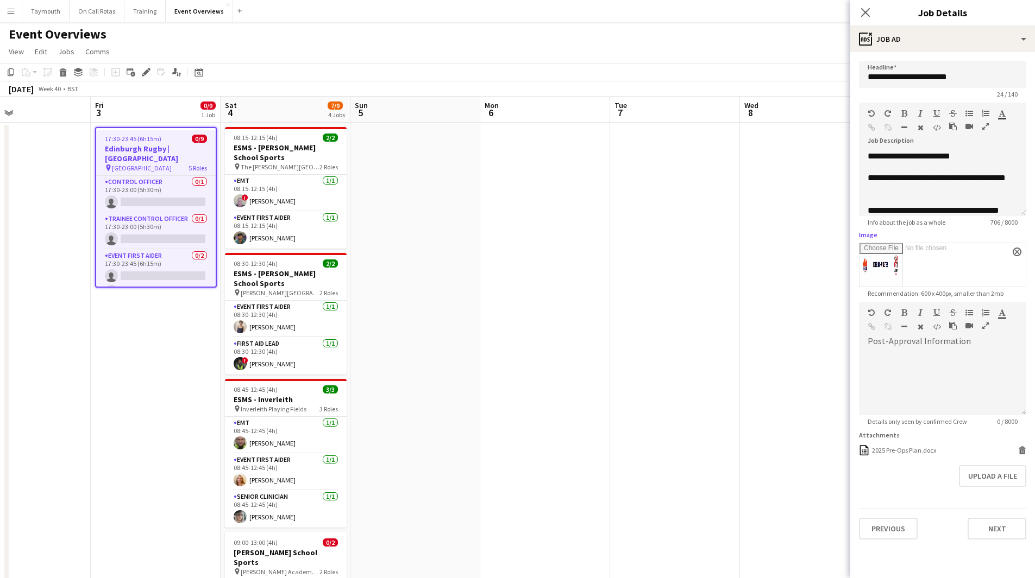
drag, startPoint x: 675, startPoint y: 251, endPoint x: 139, endPoint y: 259, distance: 536.7
click at [166, 260] on app-calendar-viewport "Mon 29 Tue 30 Wed 1 Thu 2 Fri 3 0/9 1 Job Sat 4 7/9 4 Jobs Sun 5 Mon 6 Tue 7 We…" at bounding box center [517, 575] width 1035 height 956
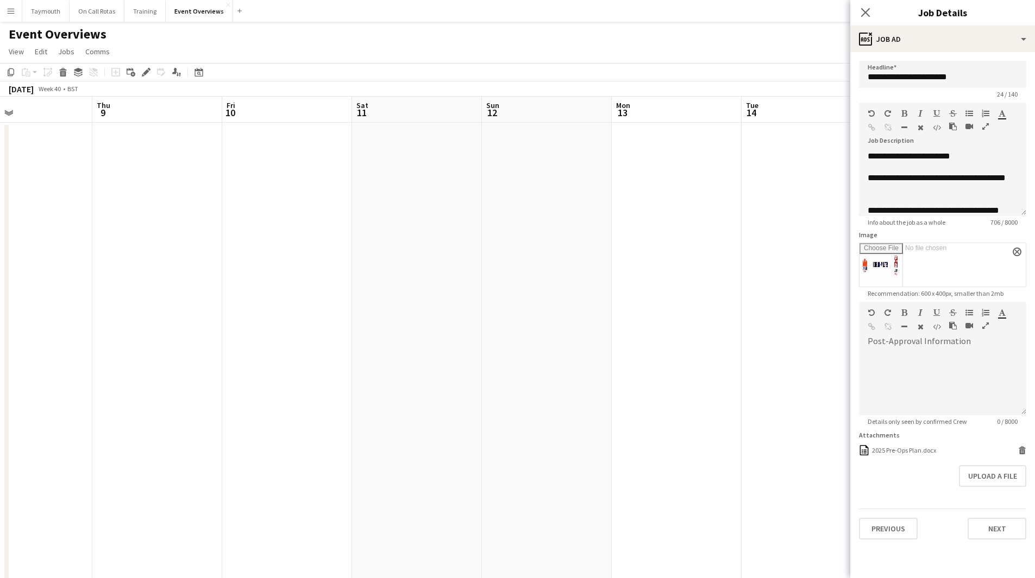
drag, startPoint x: 561, startPoint y: 309, endPoint x: 53, endPoint y: 318, distance: 507.9
click at [68, 319] on app-calendar-viewport "Mon 6 Tue 7 Wed 8 Thu 9 Fri 10 Sat 11 Sun 12 Mon 13 Tue 14 Wed 15 Thu 16 Fri 17…" at bounding box center [517, 575] width 1035 height 956
drag, startPoint x: 439, startPoint y: 369, endPoint x: 38, endPoint y: 340, distance: 402.4
click at [52, 342] on app-calendar-viewport "Mon 6 Tue 7 Wed 8 Thu 9 Fri 10 Sat 11 Sun 12 Mon 13 Tue 14 Wed 15 Thu 16 Fri 17…" at bounding box center [517, 575] width 1035 height 956
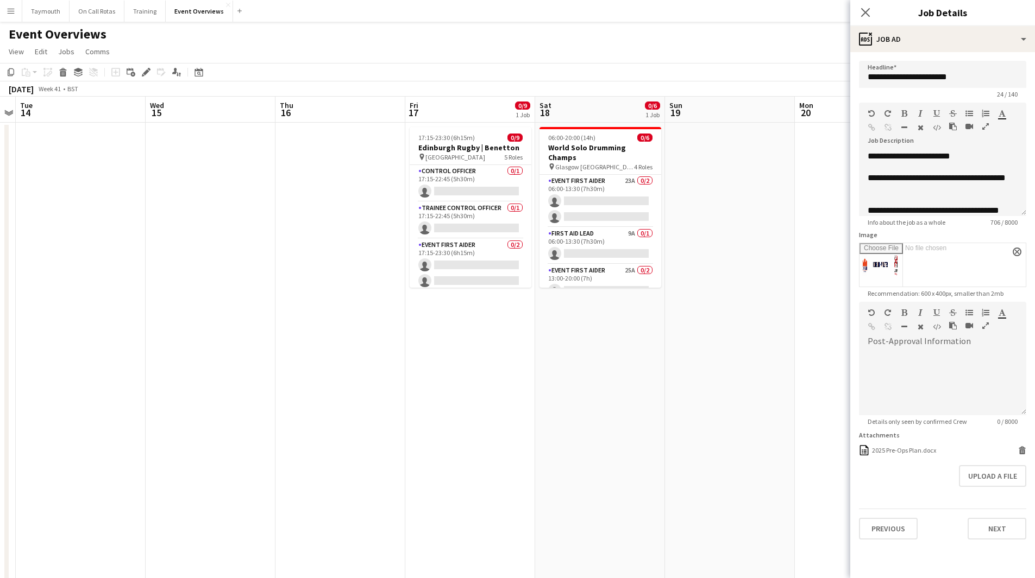
drag, startPoint x: 483, startPoint y: 354, endPoint x: 223, endPoint y: 342, distance: 261.0
click at [194, 345] on app-calendar-viewport "Sat 11 Sun 12 Mon 13 Tue 14 Wed 15 Thu 16 Fri 17 0/9 1 Job Sat 18 0/6 1 Job Sun…" at bounding box center [517, 575] width 1035 height 956
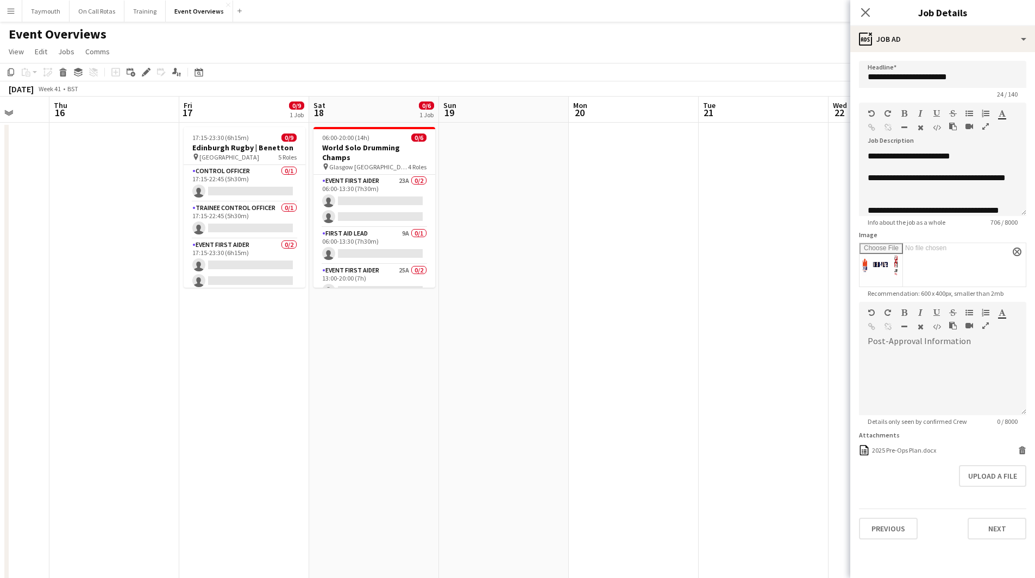
click at [104, 317] on app-calendar-viewport "Mon 13 Tue 14 Wed 15 Thu 16 Fri 17 0/9 1 Job Sat 18 0/6 1 Job Sun 19 Mon 20 Tue…" at bounding box center [517, 575] width 1035 height 956
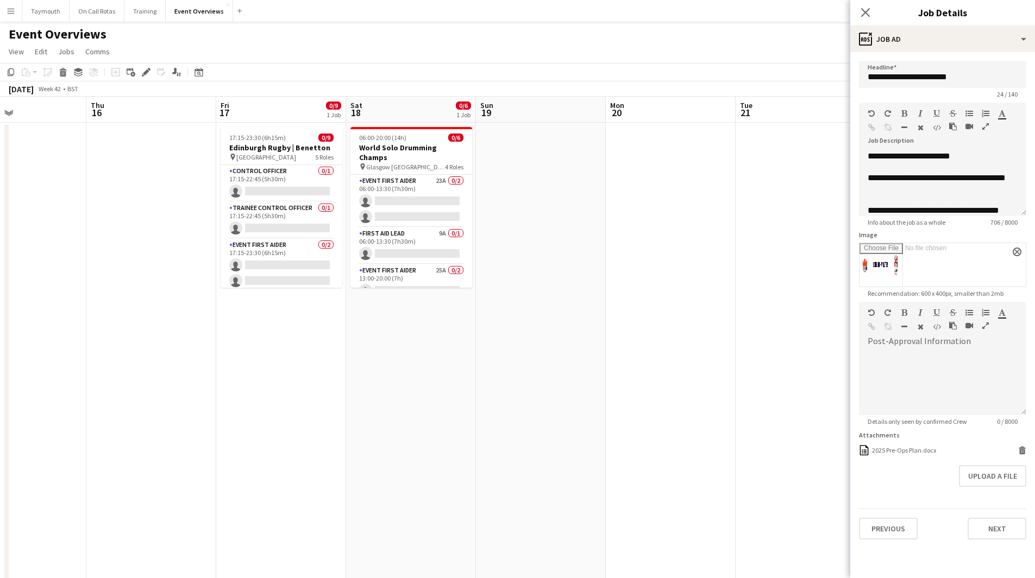
scroll to position [0, 323]
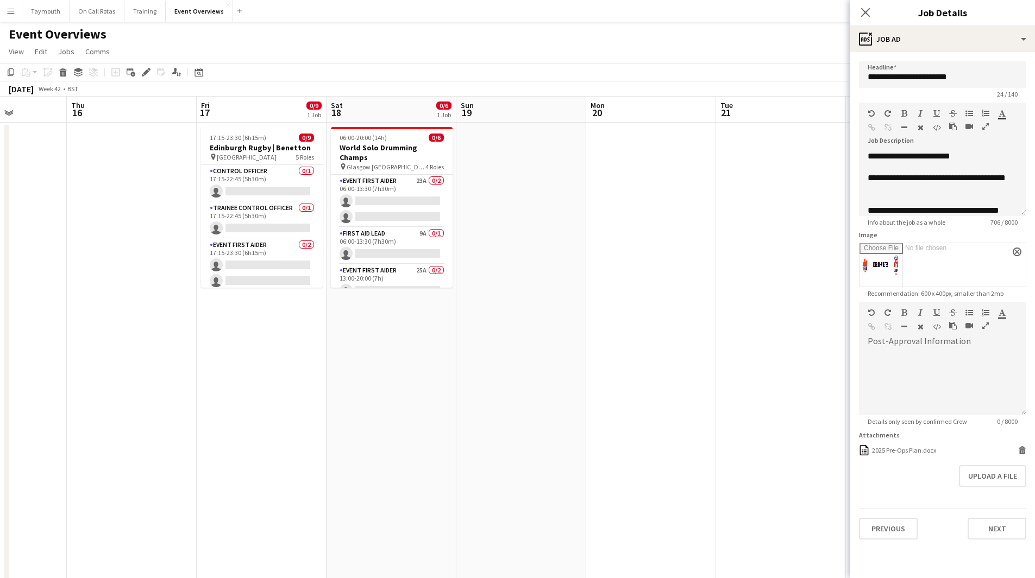
drag, startPoint x: 213, startPoint y: 373, endPoint x: 646, endPoint y: 338, distance: 434.3
click at [646, 338] on app-calendar-viewport "Mon 13 Tue 14 Wed 15 Thu 16 Fri 17 0/9 1 Job Sat 18 0/6 1 Job Sun 19 Mon 20 Tue…" at bounding box center [517, 575] width 1035 height 956
click at [198, 72] on icon "Date picker" at bounding box center [198, 72] width 9 height 9
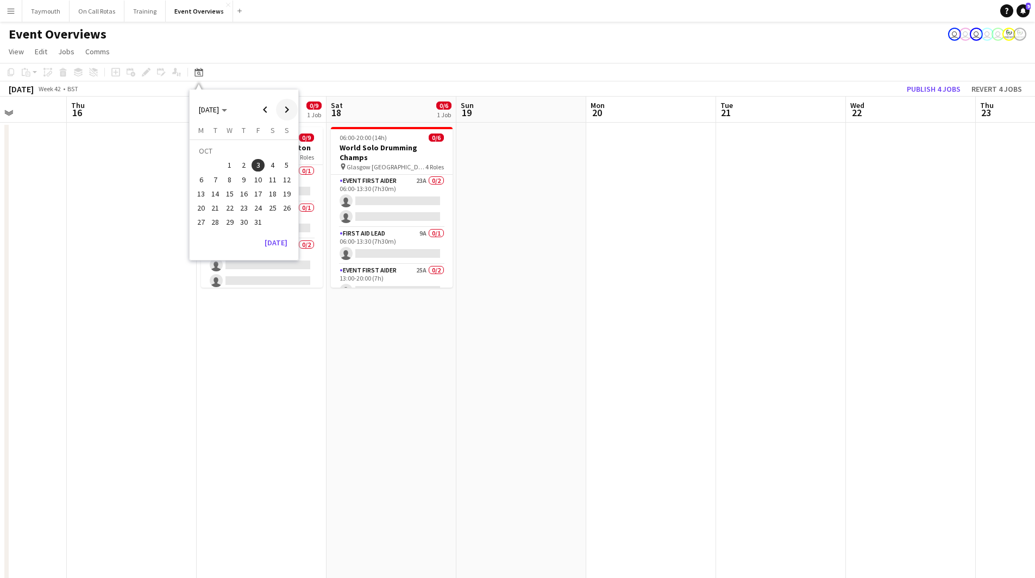
click at [292, 112] on span "Next month" at bounding box center [287, 110] width 22 height 22
click at [272, 209] on span "29" at bounding box center [272, 210] width 13 height 13
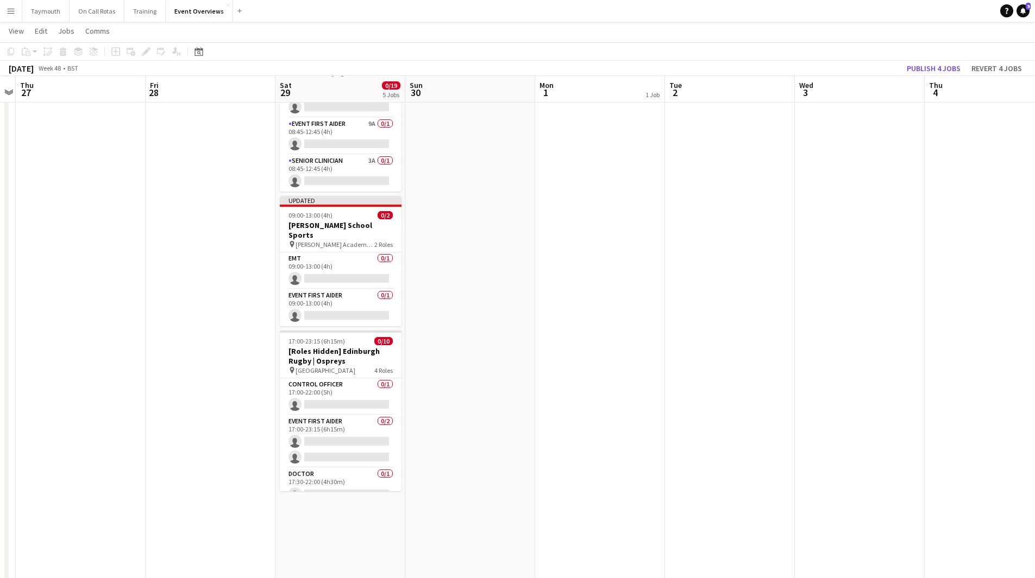
scroll to position [326, 0]
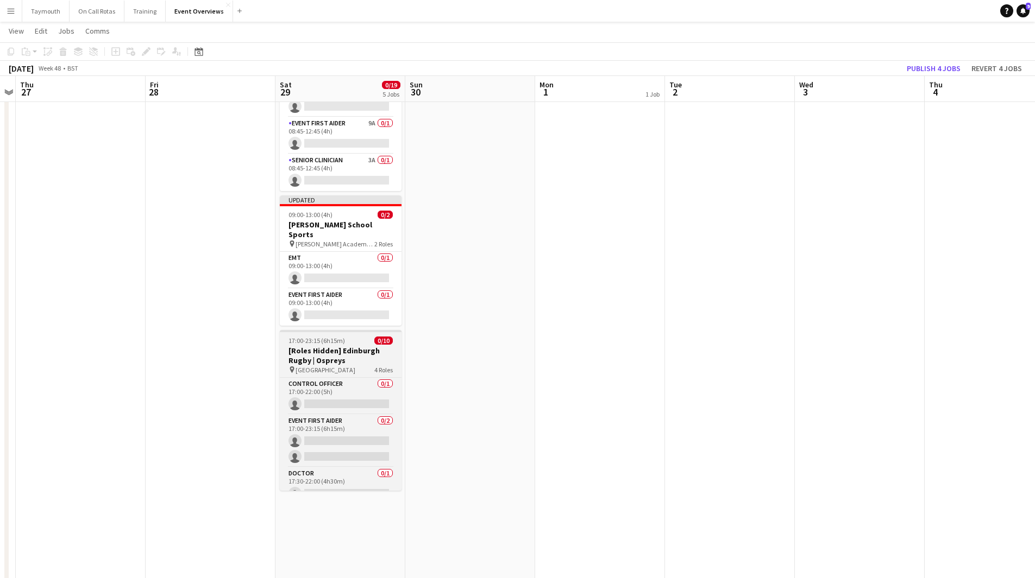
click at [331, 352] on h3 "[Roles Hidden] Edinburgh Rugby | Ospreys" at bounding box center [341, 356] width 122 height 20
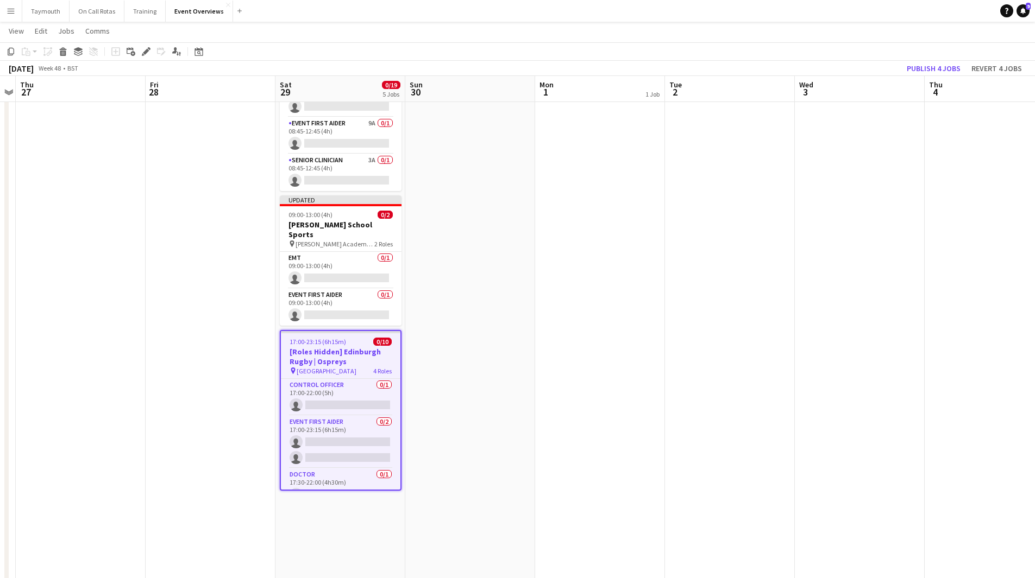
click at [147, 58] on app-toolbar "Copy Paste Paste Ctrl+V Paste with crew Ctrl+Shift+V Paste linked Job [GEOGRAPH…" at bounding box center [517, 51] width 1035 height 18
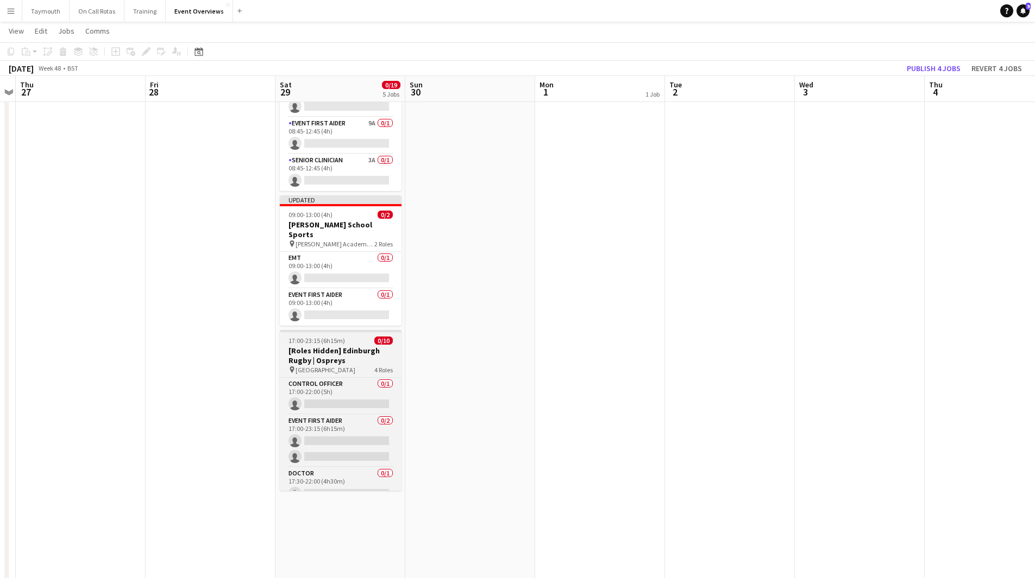
click at [318, 346] on h3 "[Roles Hidden] Edinburgh Rugby | Ospreys" at bounding box center [341, 356] width 122 height 20
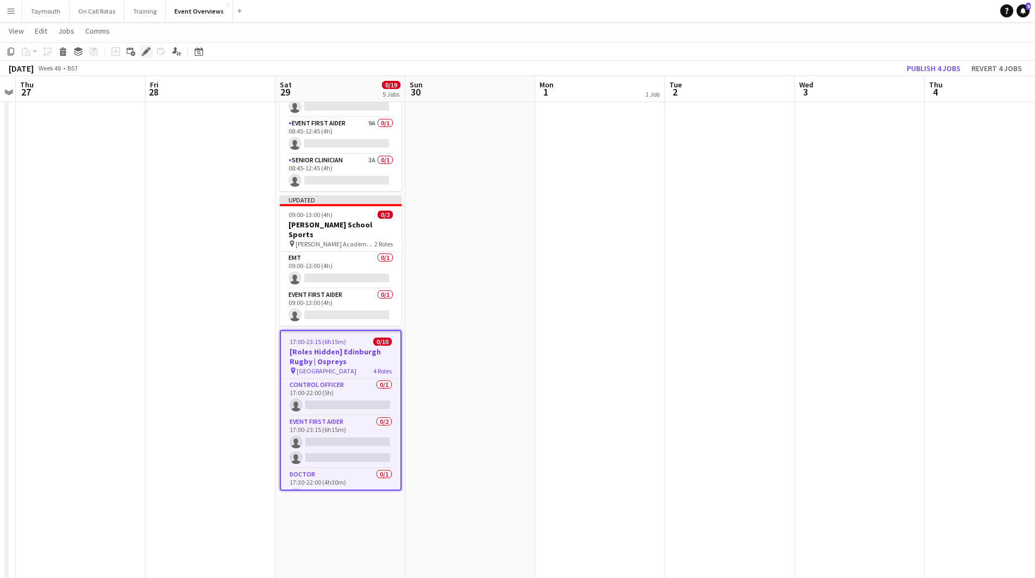
click at [144, 51] on icon "Edit" at bounding box center [146, 51] width 9 height 9
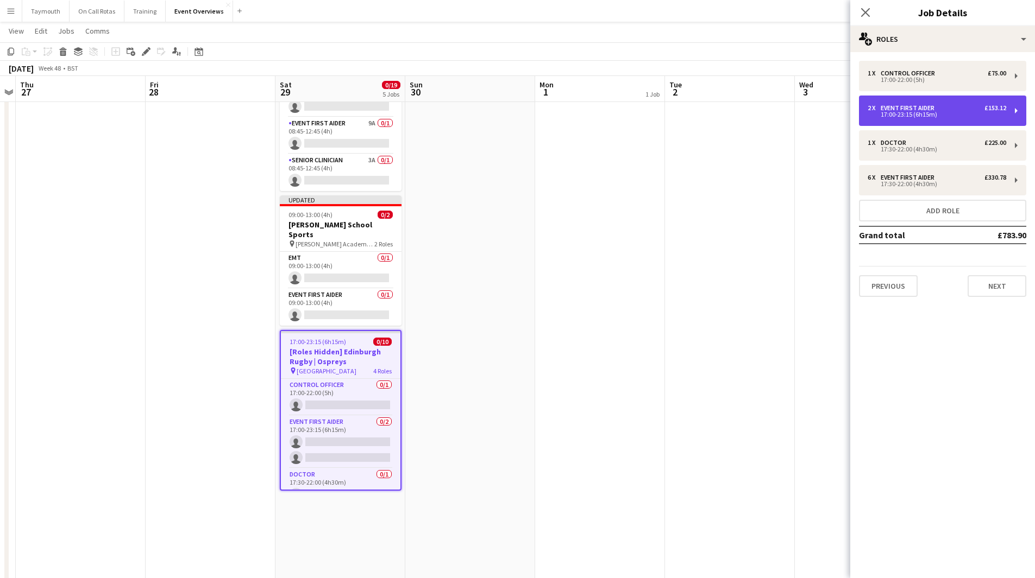
click at [972, 117] on div "17:00-23:15 (6h15m)" at bounding box center [936, 114] width 139 height 5
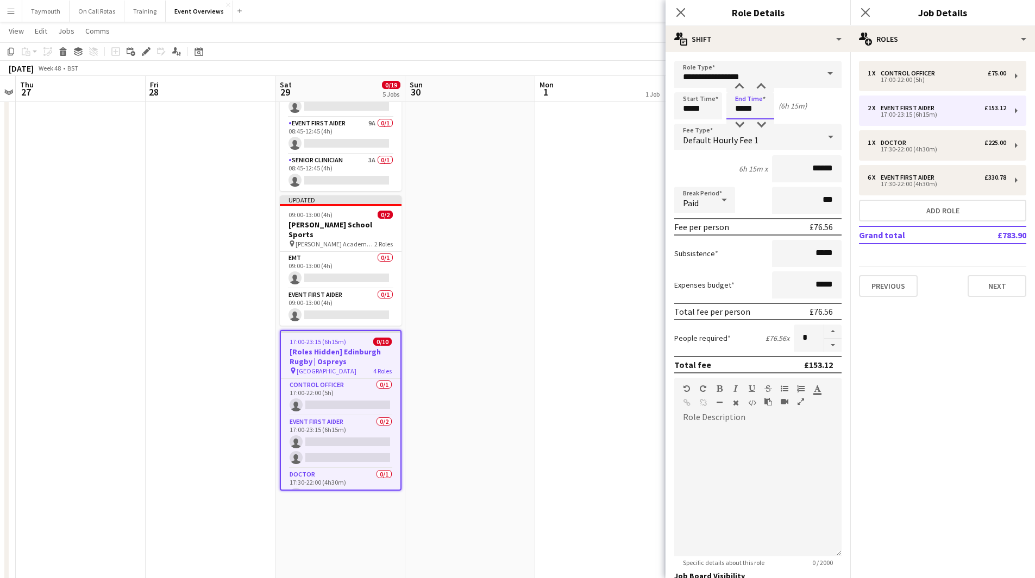
drag, startPoint x: 761, startPoint y: 109, endPoint x: 698, endPoint y: 104, distance: 63.2
click at [698, 104] on div "Start Time ***** End Time ***** (6h 15m)" at bounding box center [757, 105] width 167 height 27
type input "*****"
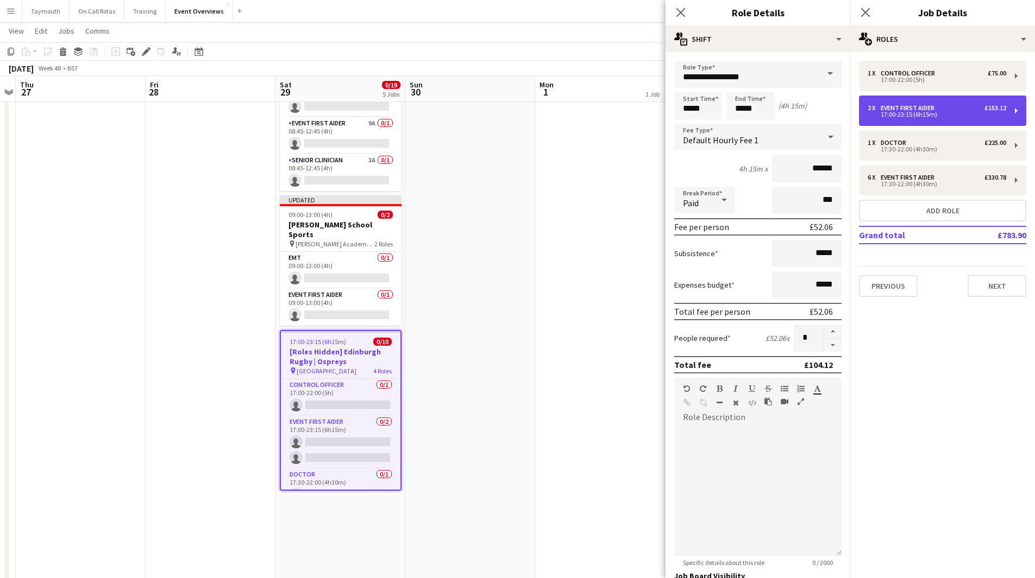
click at [912, 115] on div "17:00-23:15 (6h15m)" at bounding box center [936, 114] width 139 height 5
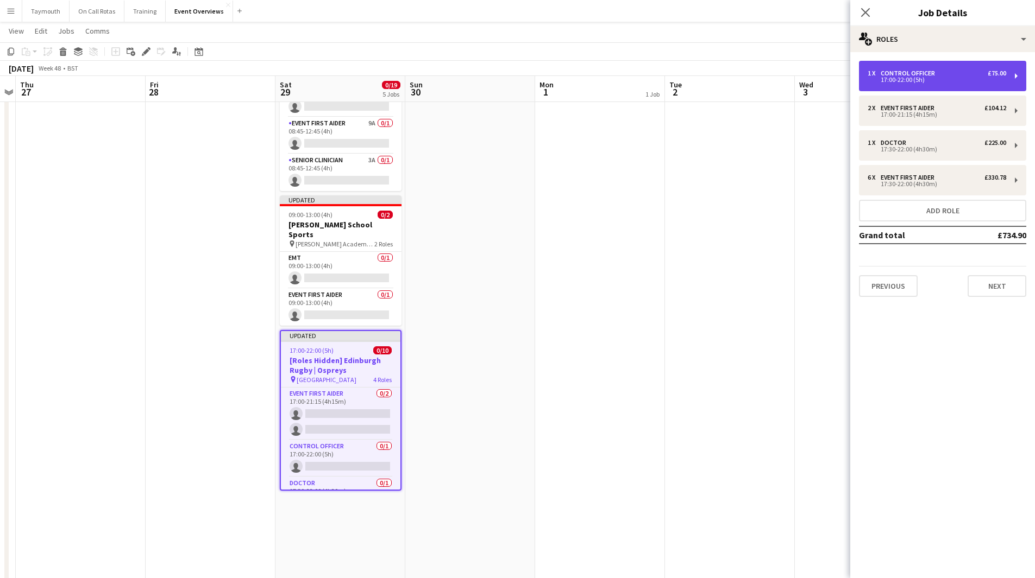
click at [919, 89] on div "1 x Control Officer £75.00 17:00-22:00 (5h)" at bounding box center [942, 76] width 167 height 30
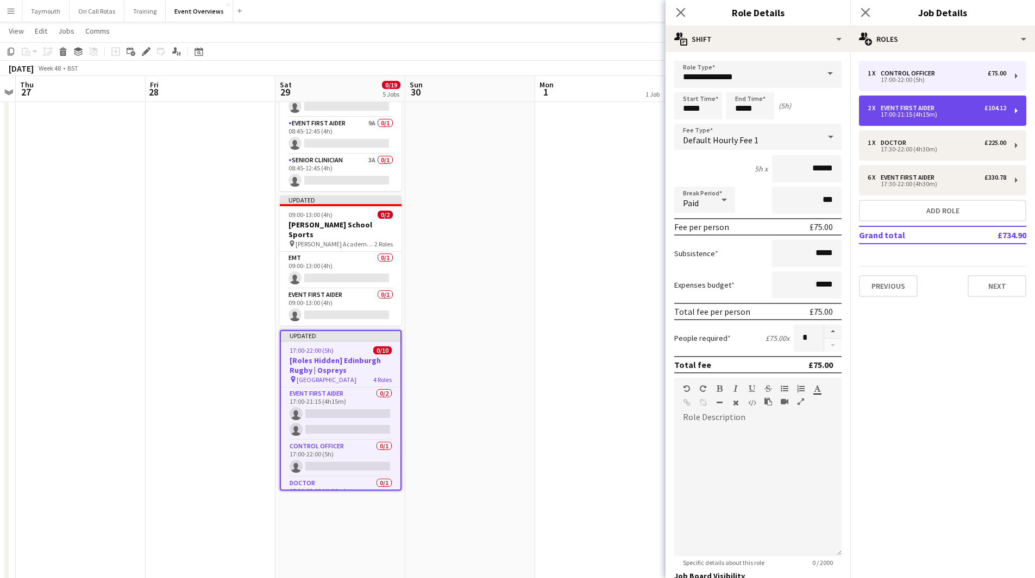
click at [921, 104] on div "2 x Event First Aider £104.12 17:00-21:15 (4h15m)" at bounding box center [942, 111] width 167 height 30
type input "**********"
type input "*****"
type input "******"
type input "*"
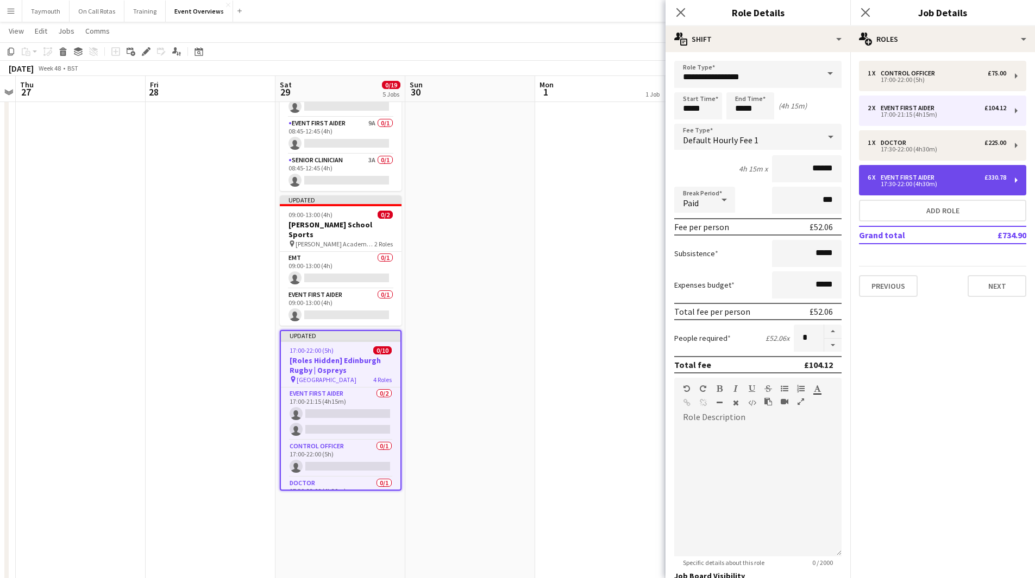
click at [928, 179] on div "Event First Aider" at bounding box center [909, 178] width 58 height 8
type input "*****"
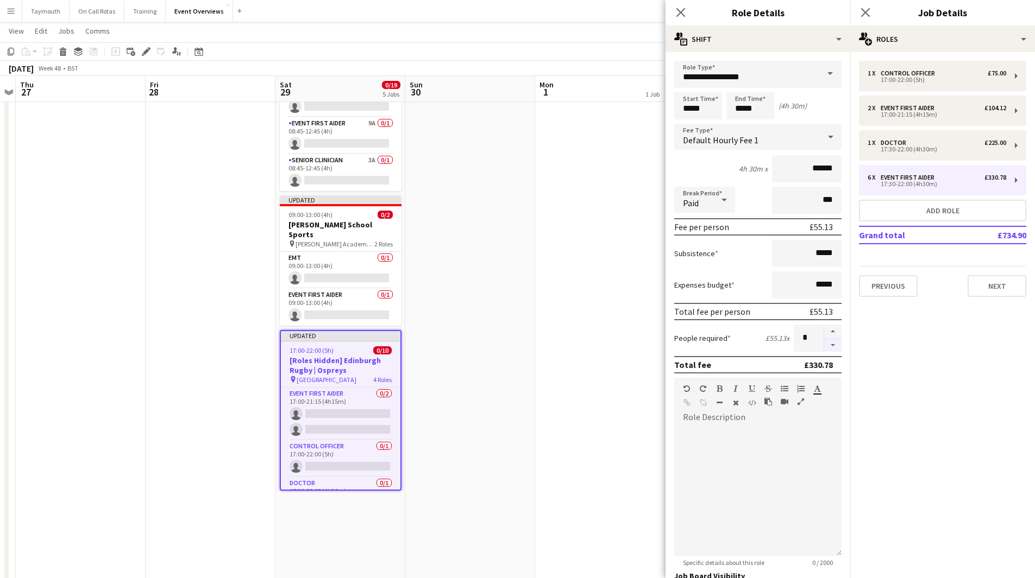
click at [830, 347] on button "button" at bounding box center [832, 346] width 17 height 14
type input "*"
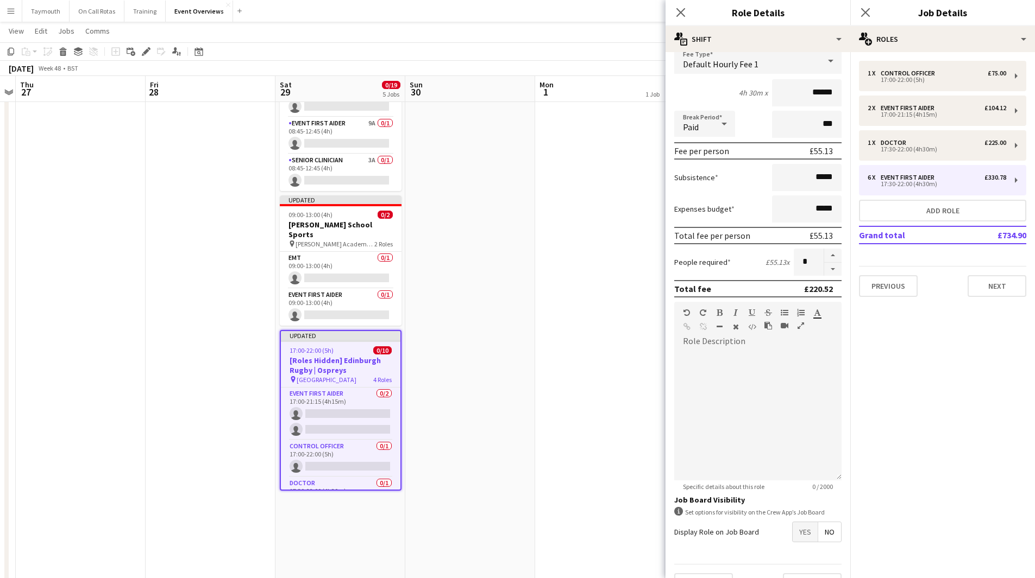
scroll to position [102, 0]
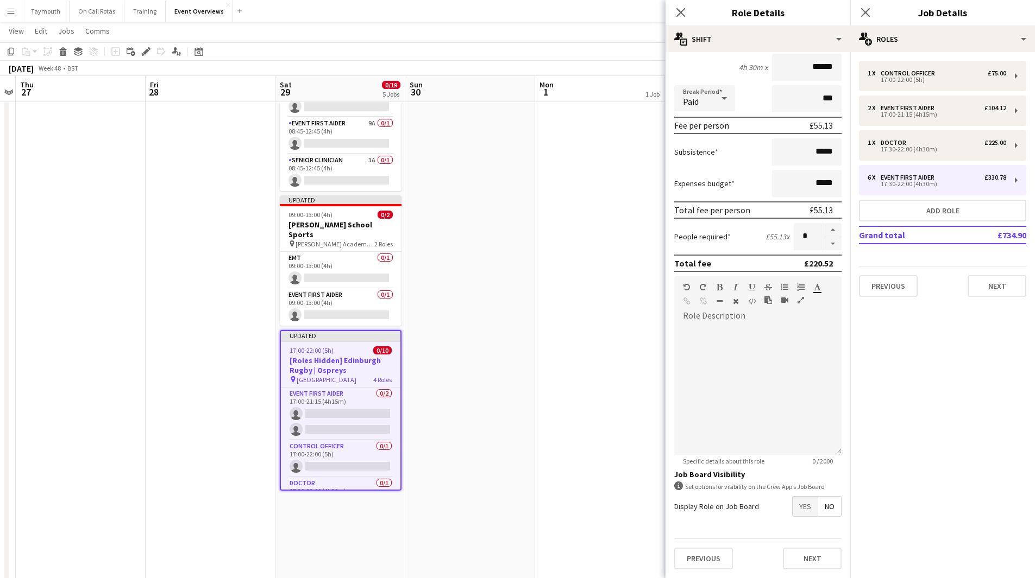
click at [792, 508] on span "Yes" at bounding box center [804, 507] width 25 height 20
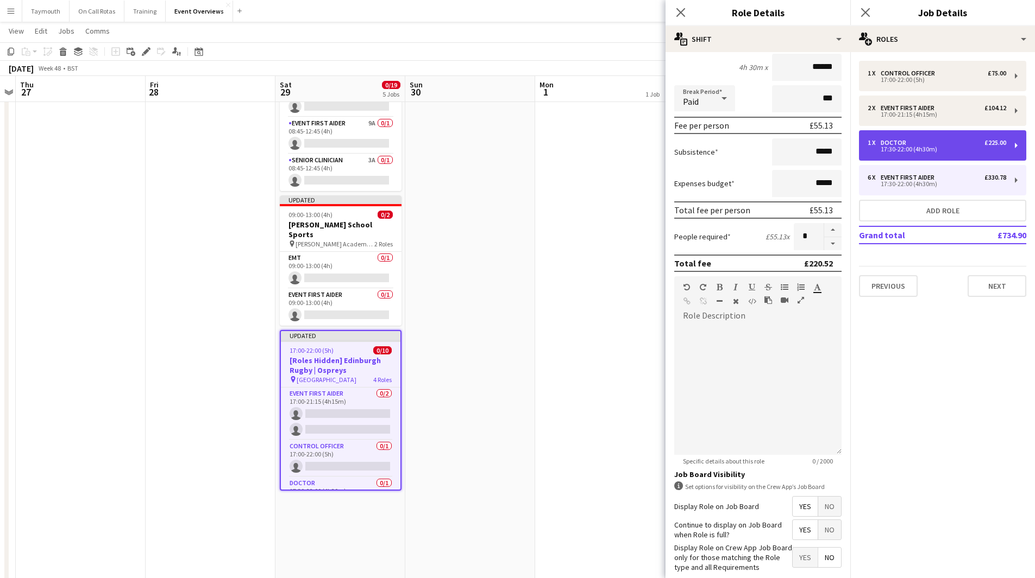
click at [927, 147] on div "17:30-22:00 (4h30m)" at bounding box center [936, 149] width 139 height 5
type input "******"
type input "*"
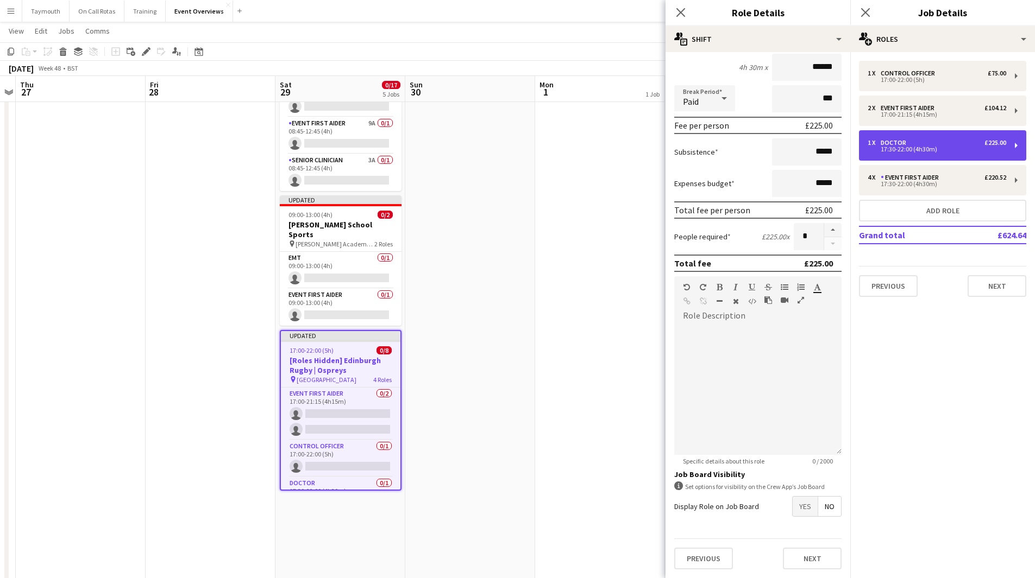
click at [927, 147] on div "17:30-22:00 (4h30m)" at bounding box center [936, 149] width 139 height 5
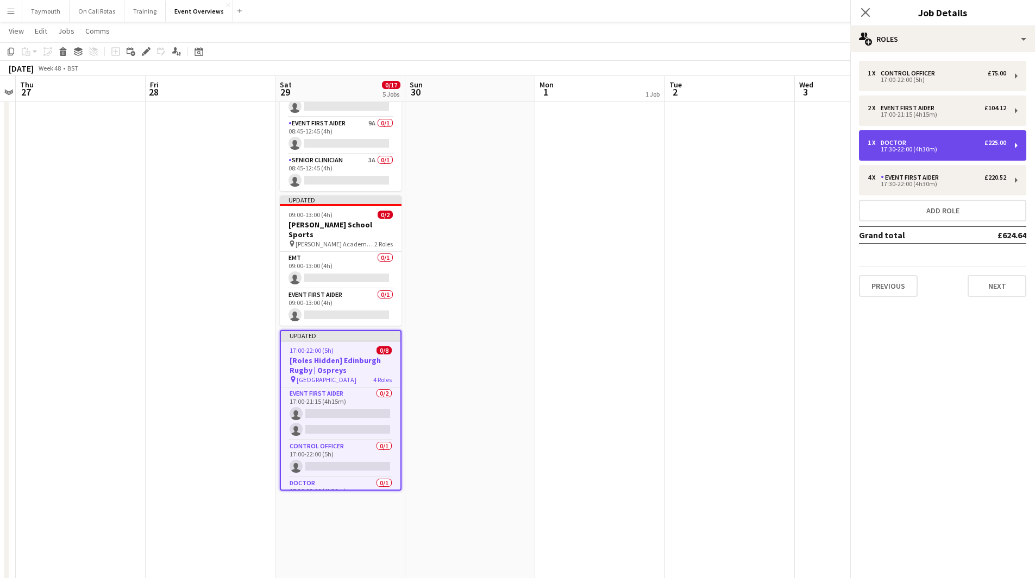
click at [927, 147] on div "17:30-22:00 (4h30m)" at bounding box center [936, 149] width 139 height 5
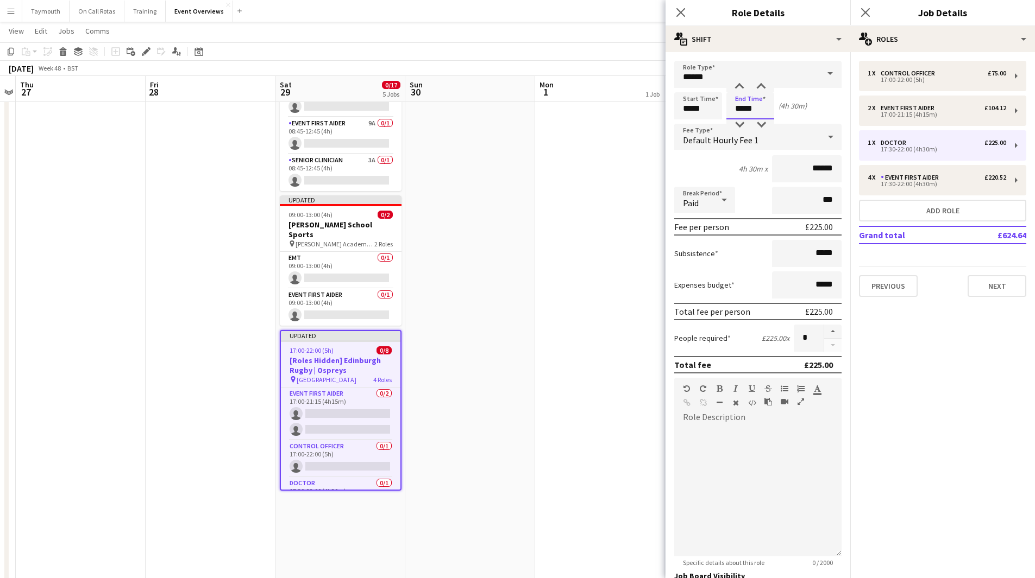
drag, startPoint x: 677, startPoint y: 107, endPoint x: 556, endPoint y: 90, distance: 122.8
click at [563, 96] on body "Menu Boards Boards Boards All jobs Status Workforce Workforce My Workforce Recr…" at bounding box center [517, 200] width 1035 height 1052
type input "*****"
click at [941, 188] on div "4 x Event First Aider £220.52 17:30-22:00 (4h30m)" at bounding box center [942, 180] width 167 height 30
type input "**********"
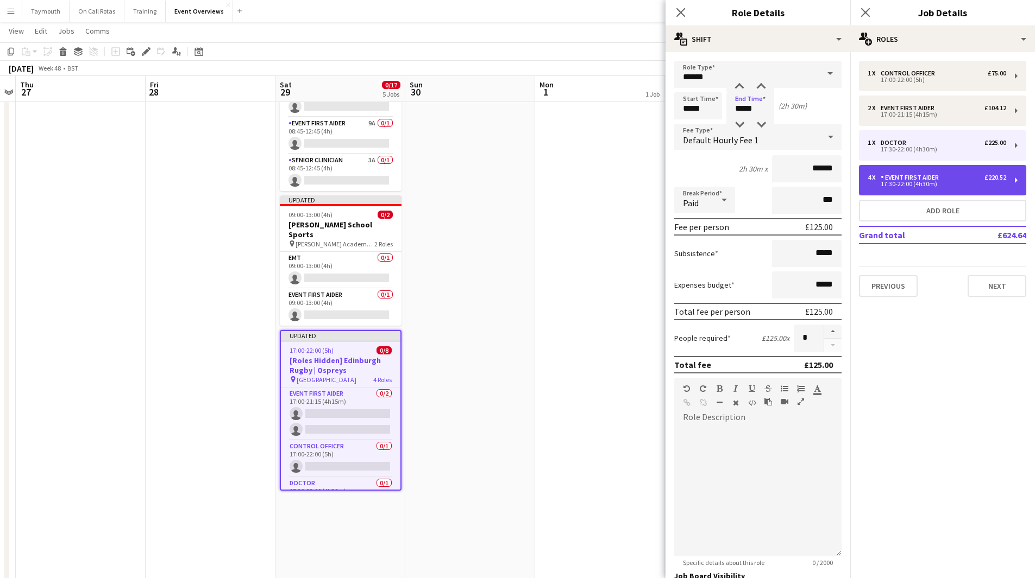
type input "*****"
type input "******"
type input "*"
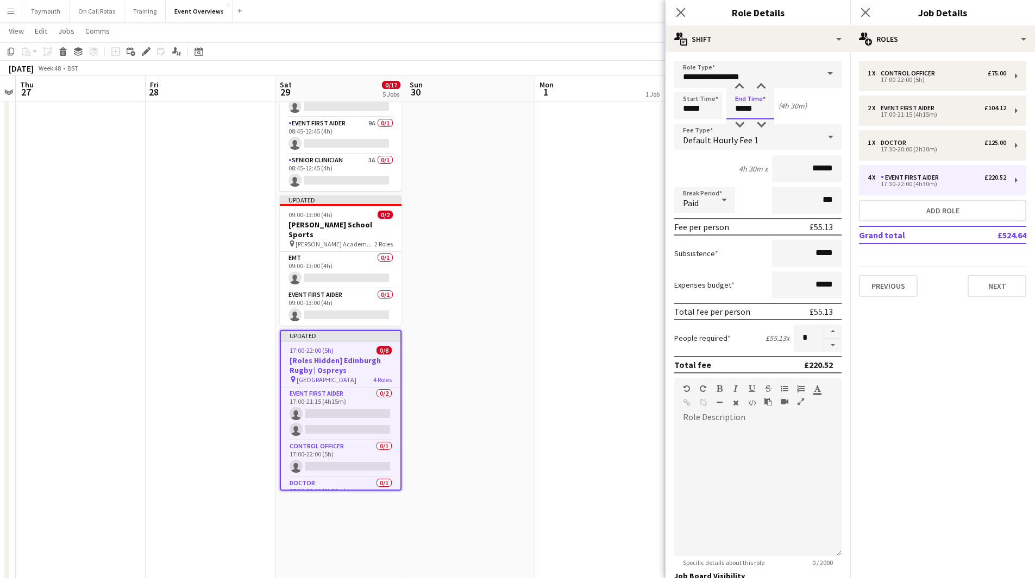
drag, startPoint x: 766, startPoint y: 110, endPoint x: 693, endPoint y: 107, distance: 72.9
click at [693, 107] on div "Start Time ***** End Time ***** (4h 30m)" at bounding box center [757, 105] width 167 height 27
type input "*****"
click at [910, 74] on div "Control Officer" at bounding box center [909, 74] width 59 height 8
type input "**********"
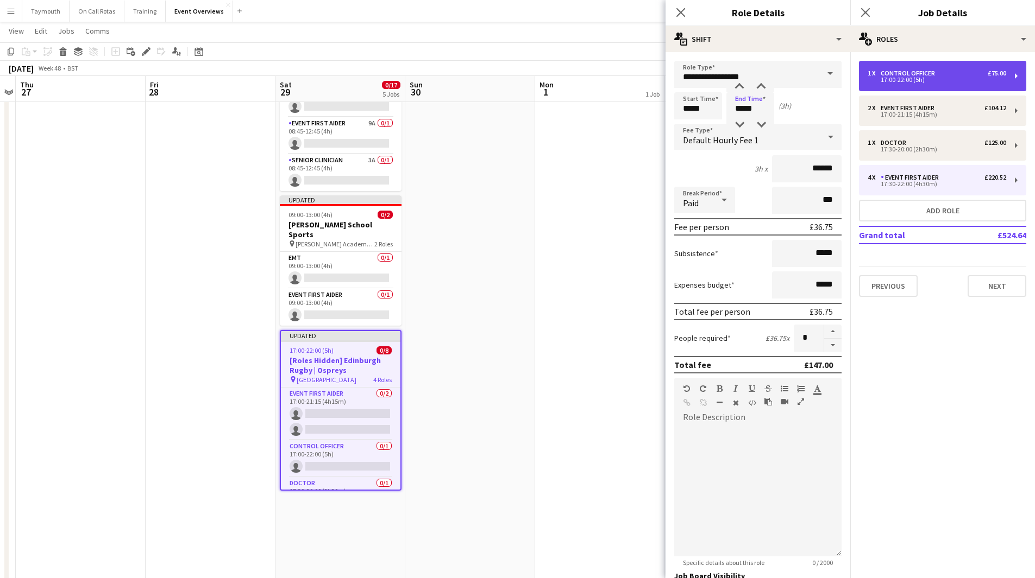
type input "*****"
type input "******"
type input "*"
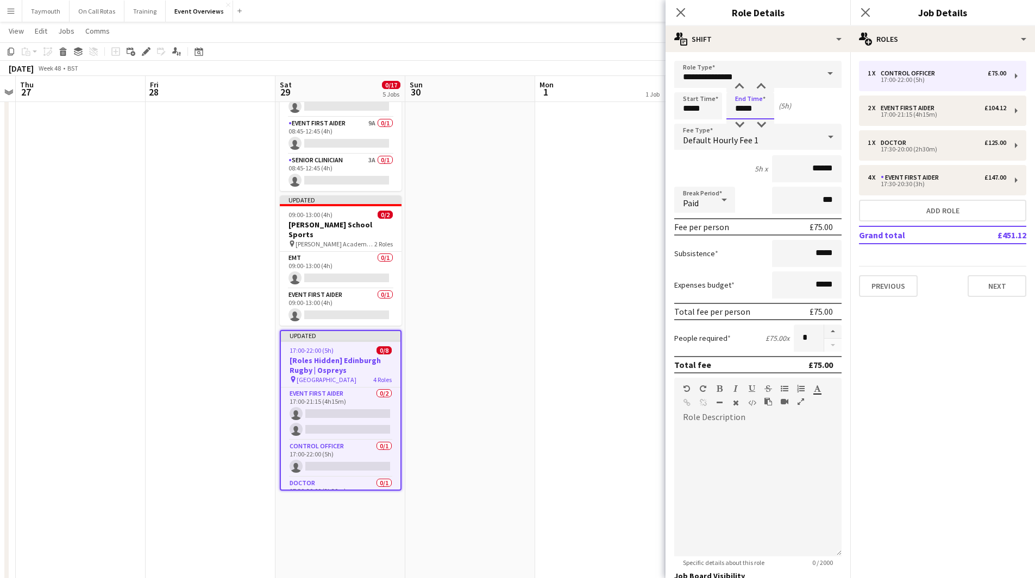
drag, startPoint x: 765, startPoint y: 111, endPoint x: 603, endPoint y: 100, distance: 161.7
click at [605, 101] on body "Menu Boards Boards Boards All jobs Status Workforce Workforce My Workforce Recr…" at bounding box center [517, 200] width 1035 height 1052
type input "*****"
drag, startPoint x: 701, startPoint y: 111, endPoint x: 592, endPoint y: 112, distance: 109.2
click at [592, 112] on body "Menu Boards Boards Boards All jobs Status Workforce Workforce My Workforce Recr…" at bounding box center [517, 200] width 1035 height 1052
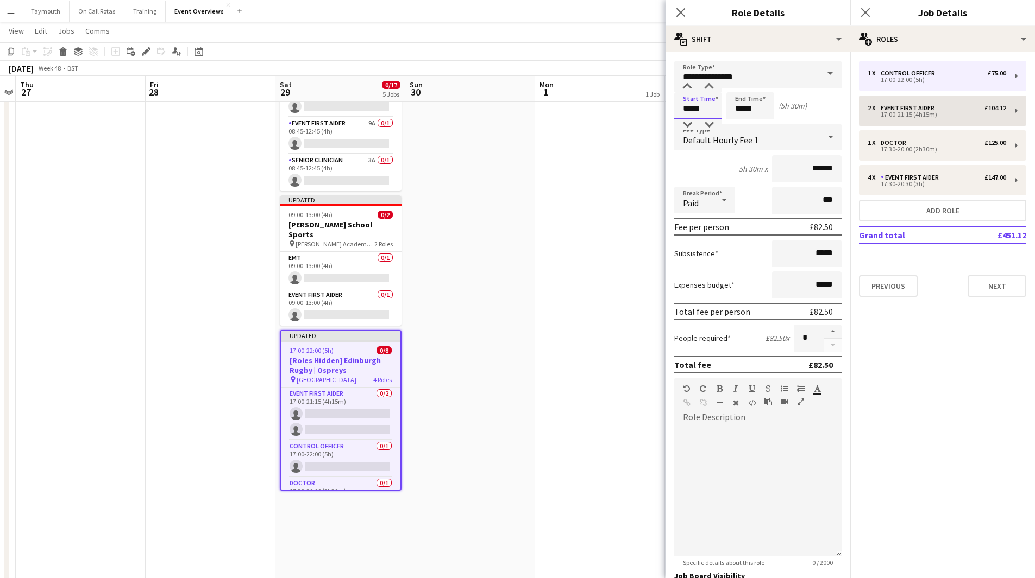
type input "*****"
click at [959, 116] on div "17:00-21:15 (4h15m)" at bounding box center [936, 114] width 139 height 5
type input "**********"
type input "*****"
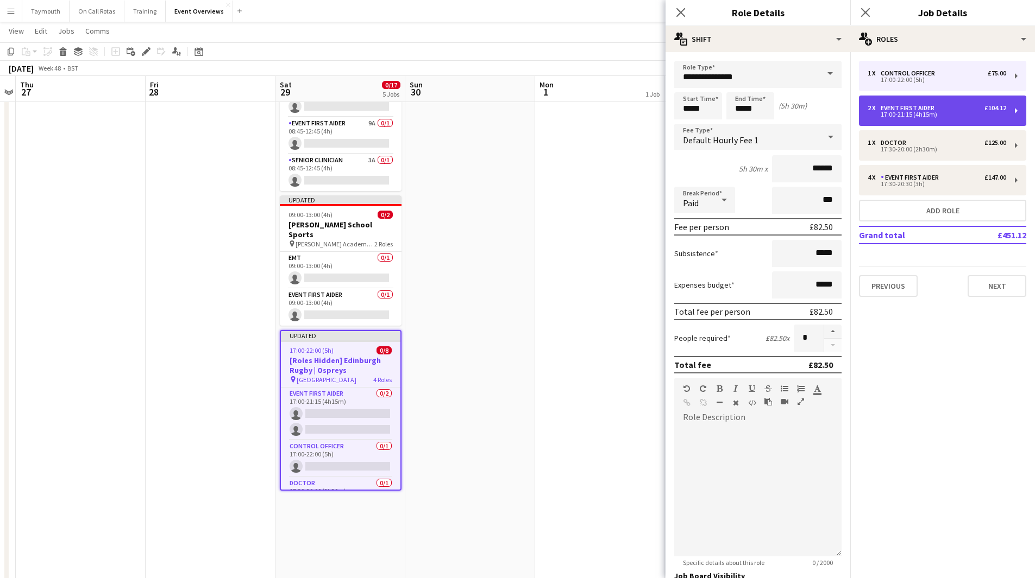
type input "******"
type input "*"
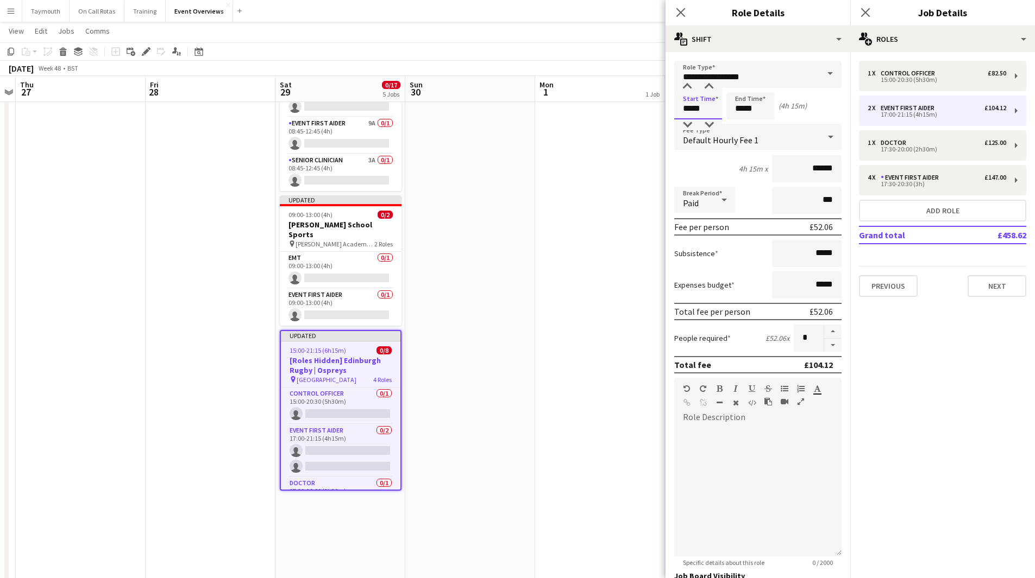
drag, startPoint x: 720, startPoint y: 109, endPoint x: 514, endPoint y: 97, distance: 206.2
click at [519, 103] on body "Menu Boards Boards Boards All jobs Status Workforce Workforce My Workforce Recr…" at bounding box center [517, 200] width 1035 height 1052
type input "*****"
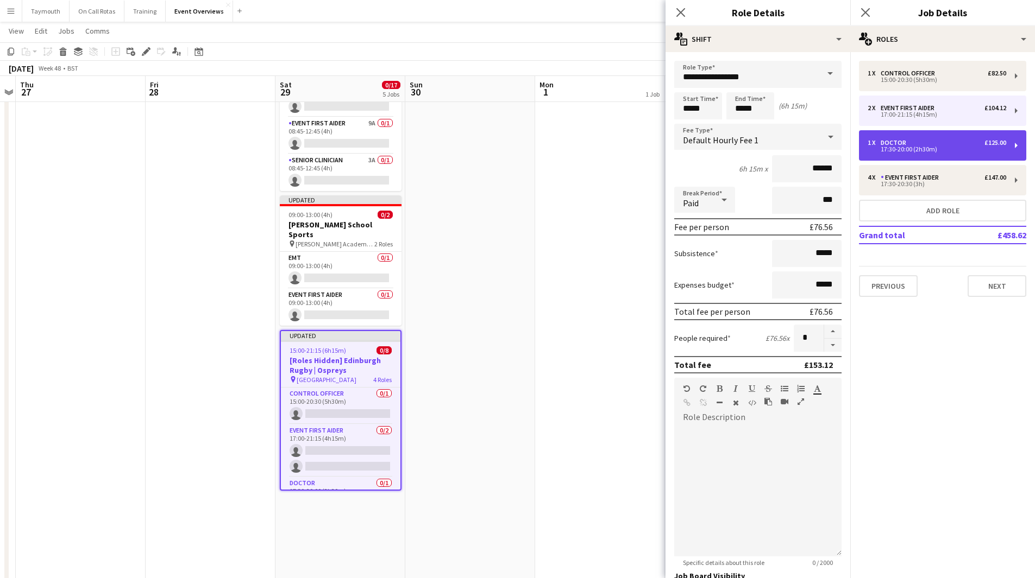
click at [971, 152] on div "17:30-20:00 (2h30m)" at bounding box center [936, 149] width 139 height 5
type input "******"
type input "*****"
type input "******"
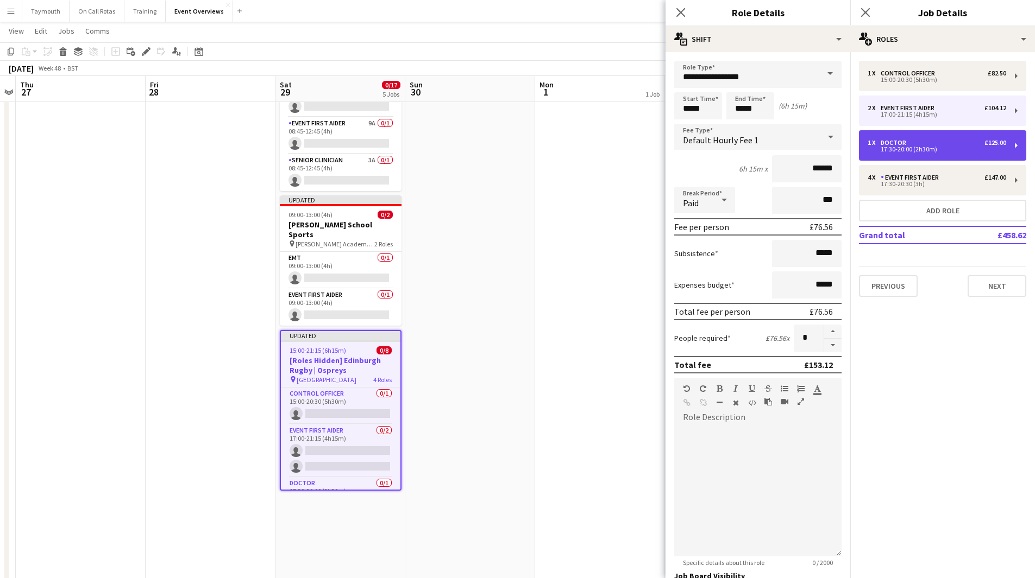
type input "*"
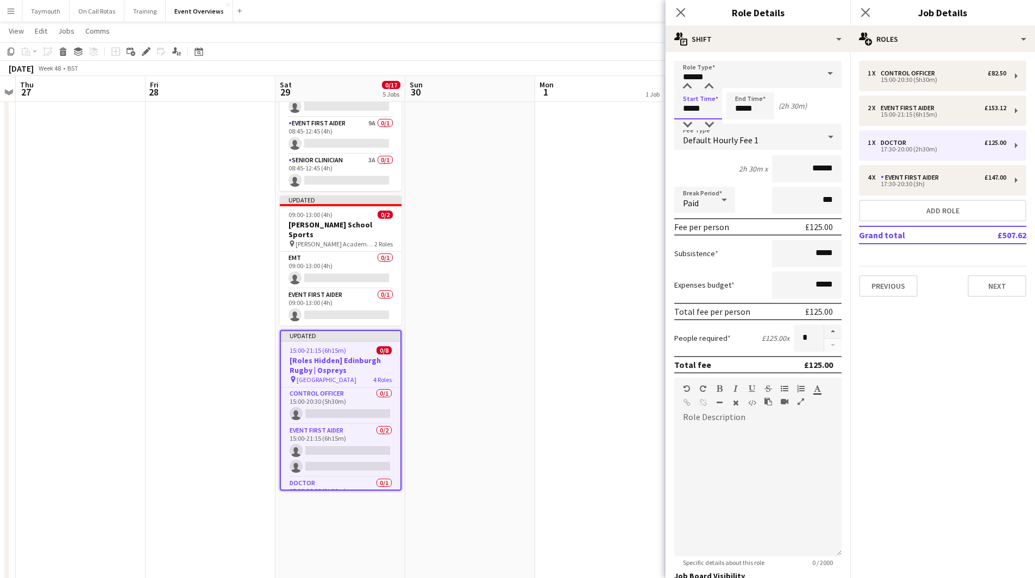
drag, startPoint x: 707, startPoint y: 112, endPoint x: 543, endPoint y: 106, distance: 164.1
click at [543, 106] on body "Menu Boards Boards Boards All jobs Status Workforce Workforce My Workforce Recr…" at bounding box center [517, 200] width 1035 height 1052
type input "*****"
click at [955, 186] on div "17:30-20:30 (3h)" at bounding box center [936, 183] width 139 height 5
type input "**********"
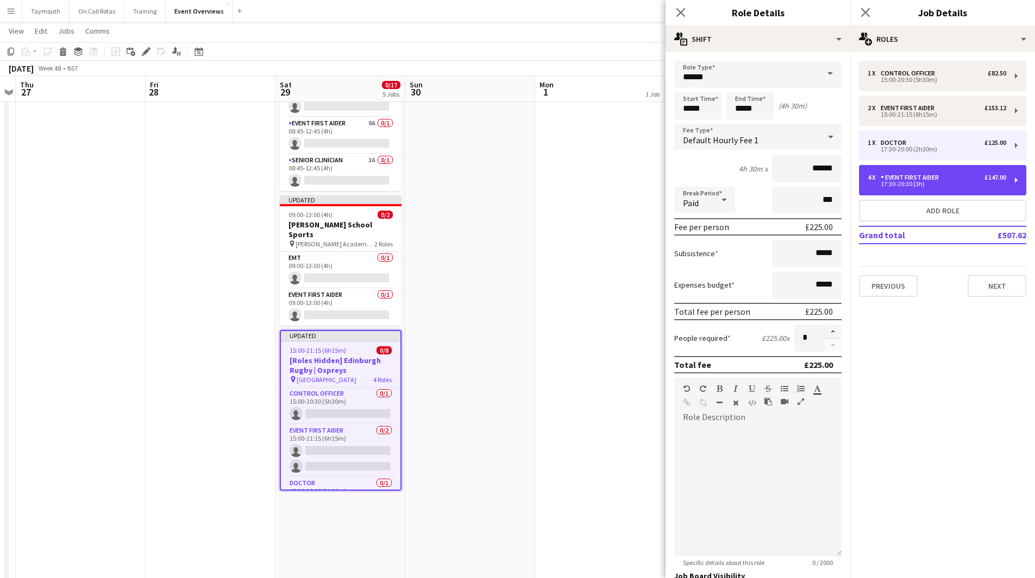
type input "*****"
type input "******"
type input "*"
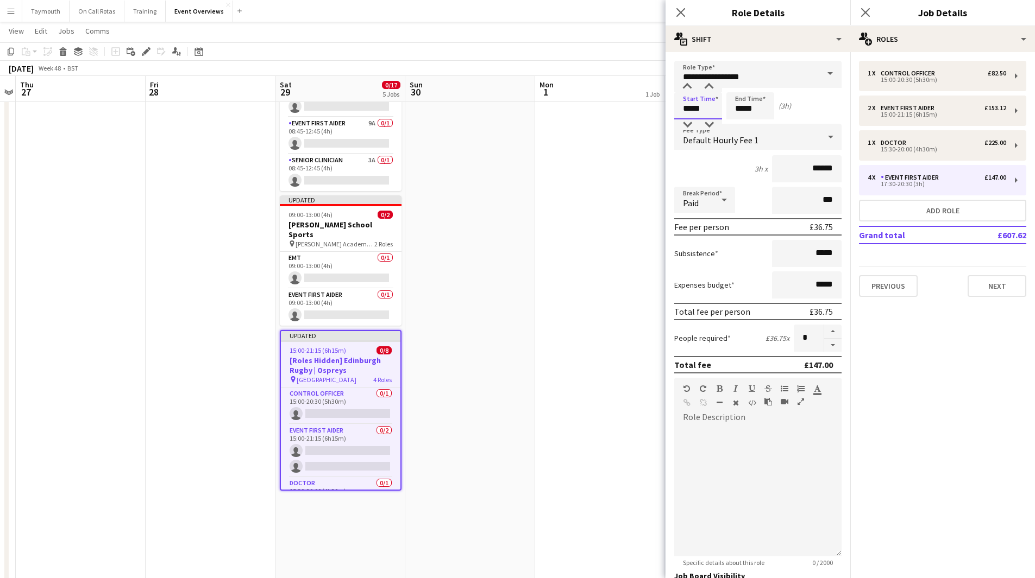
drag, startPoint x: 714, startPoint y: 112, endPoint x: 518, endPoint y: 108, distance: 195.6
click at [518, 108] on body "Menu Boards Boards Boards All jobs Status Workforce Workforce My Workforce Recr…" at bounding box center [517, 200] width 1035 height 1052
type input "*****"
click at [619, 196] on app-date-cell "Bank Holiday" at bounding box center [600, 261] width 130 height 930
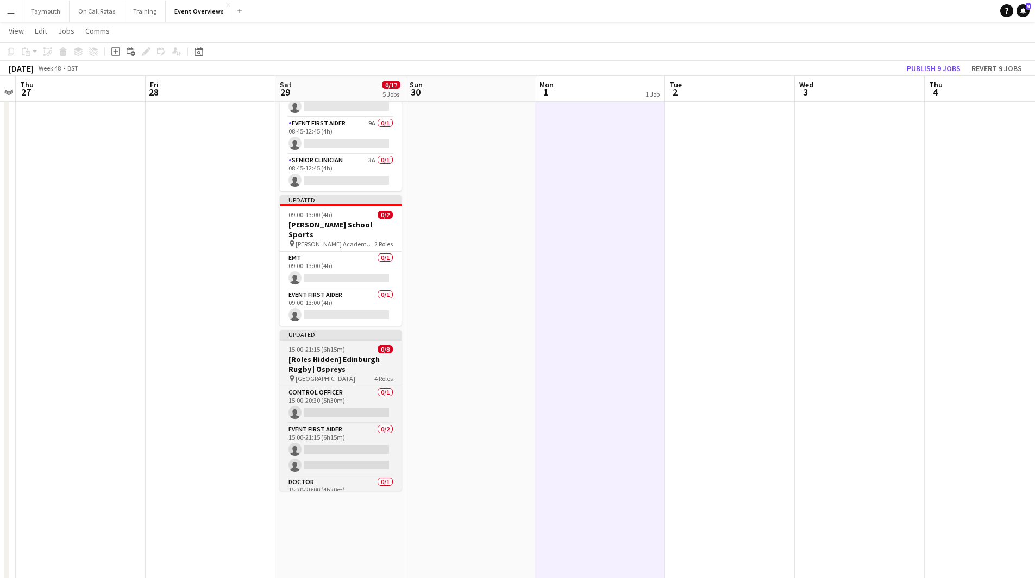
click at [357, 360] on h3 "[Roles Hidden] Edinburgh Rugby | Ospreys" at bounding box center [341, 365] width 122 height 20
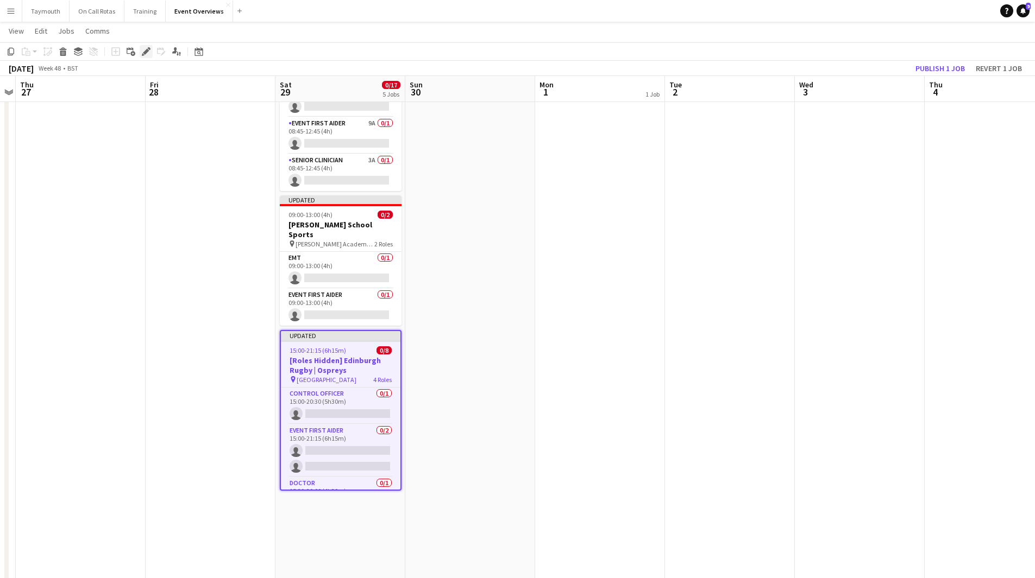
click at [148, 50] on icon at bounding box center [146, 52] width 6 height 6
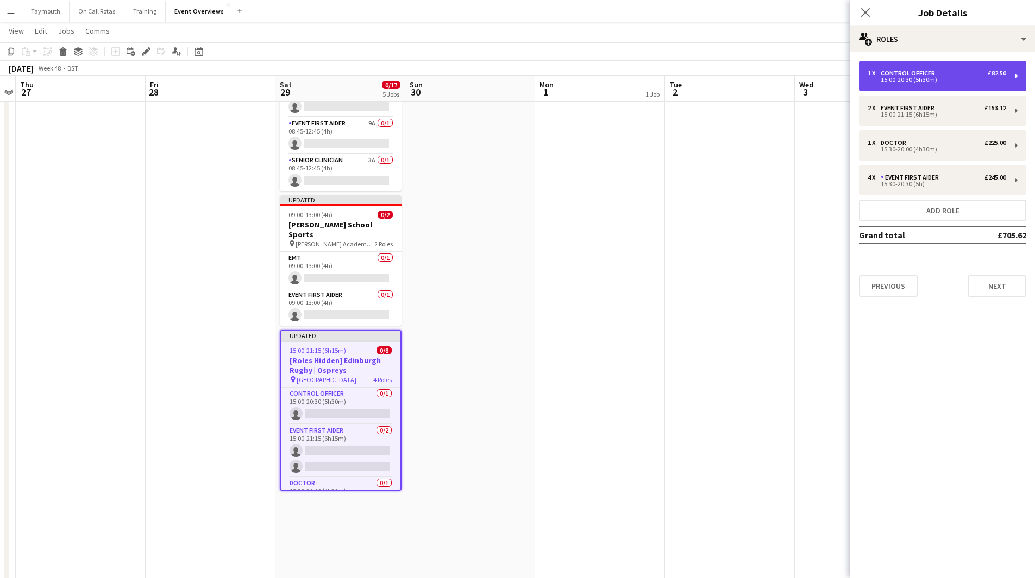
click at [906, 85] on div "1 x Control Officer £82.50 15:00-20:30 (5h30m)" at bounding box center [942, 76] width 167 height 30
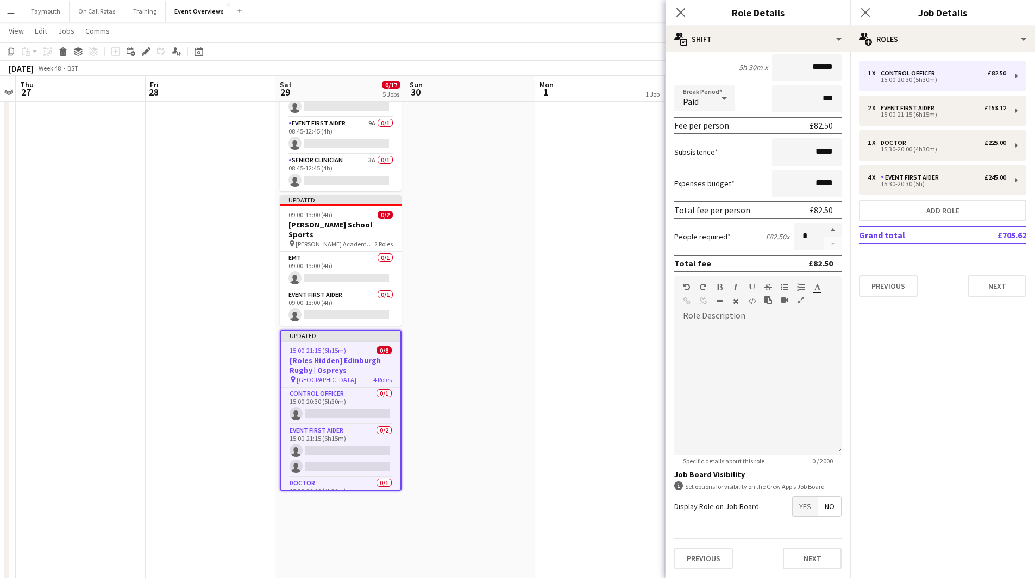
click at [793, 505] on span "Yes" at bounding box center [804, 507] width 25 height 20
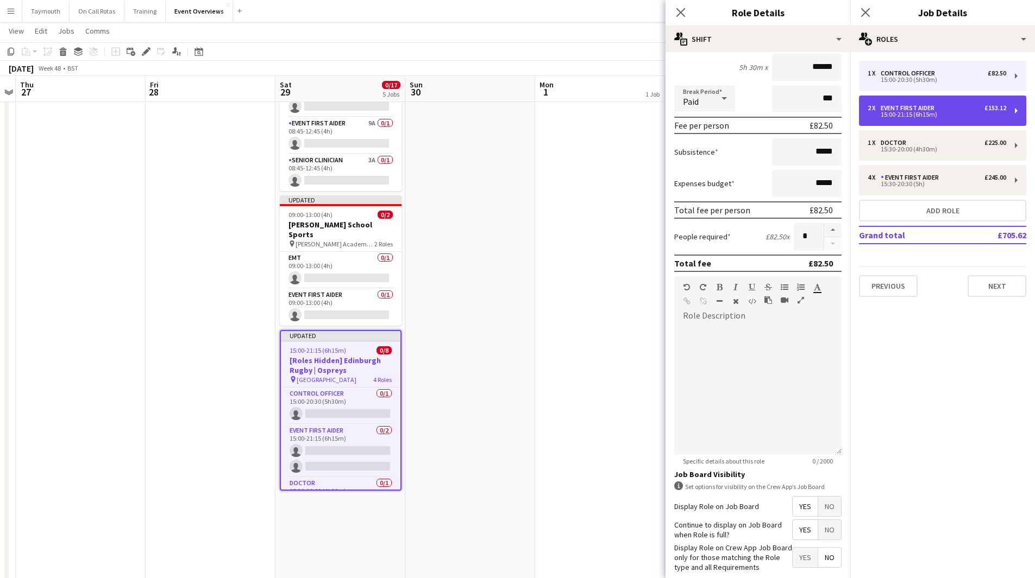
click at [928, 119] on div "2 x Event First Aider £153.12 15:00-21:15 (6h15m)" at bounding box center [942, 111] width 167 height 30
type input "**********"
type input "*****"
type input "******"
type input "*"
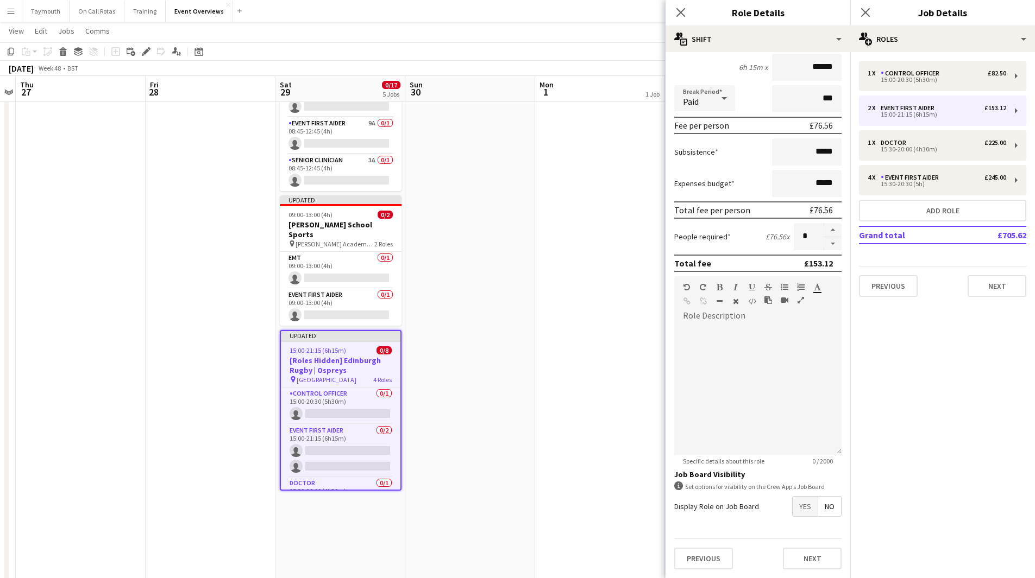
click at [792, 508] on span "Yes" at bounding box center [804, 507] width 25 height 20
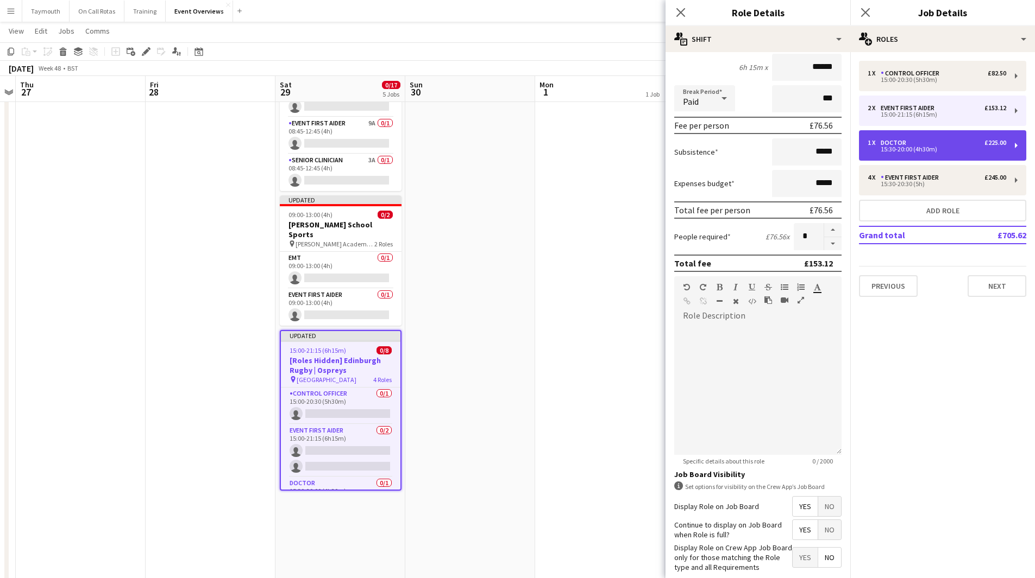
click at [956, 148] on div "15:30-20:00 (4h30m)" at bounding box center [936, 149] width 139 height 5
type input "******"
type input "*****"
type input "******"
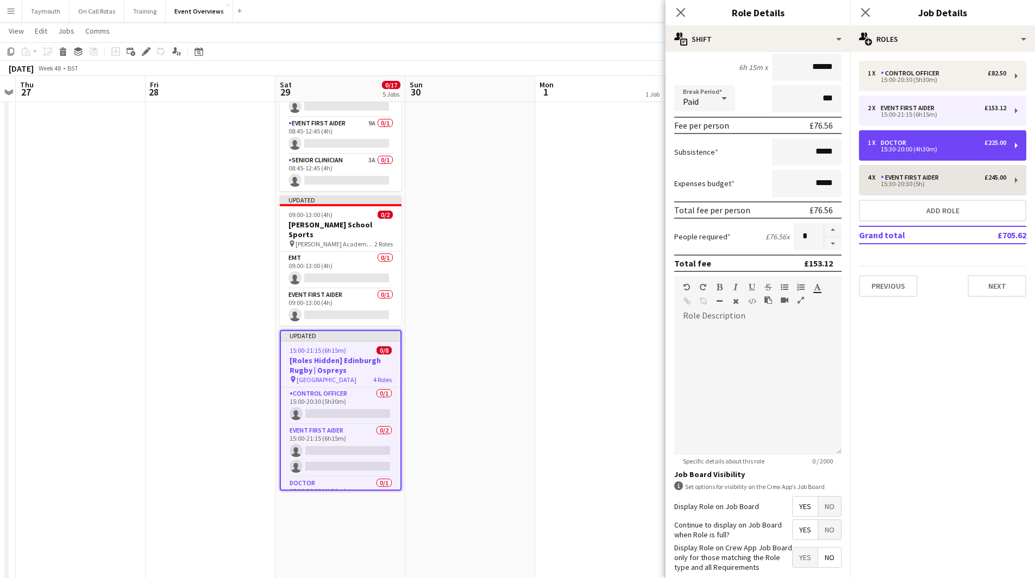
type input "*"
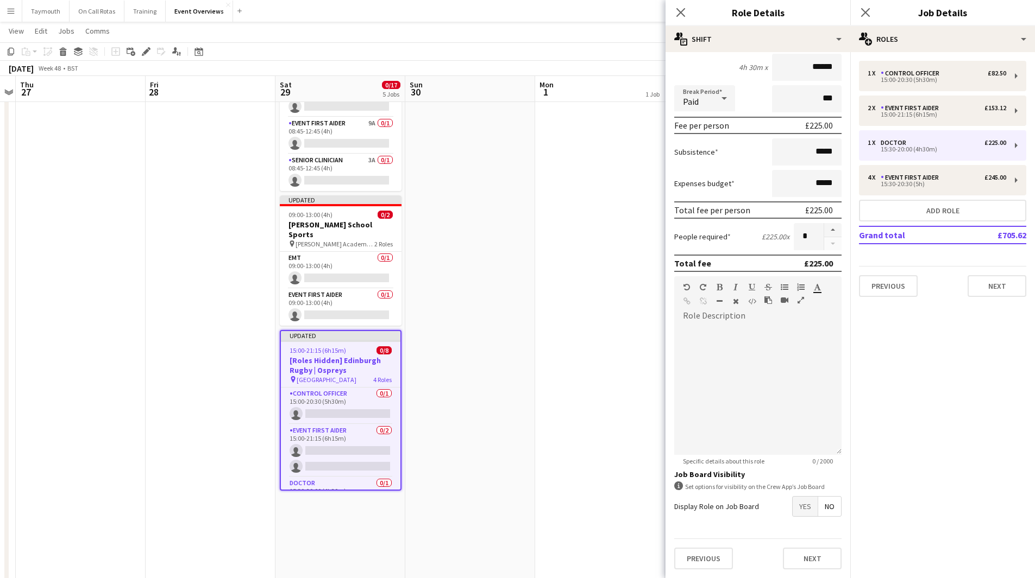
click at [792, 512] on span "Yes" at bounding box center [804, 507] width 25 height 20
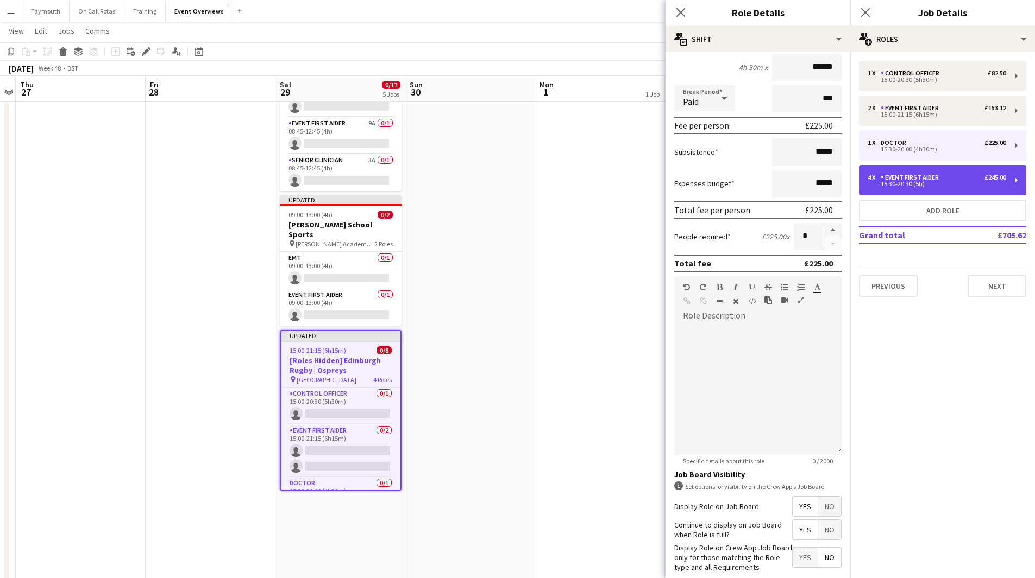
click at [962, 191] on div "4 x Event First Aider £245.00 15:30-20:30 (5h)" at bounding box center [942, 180] width 167 height 30
type input "**********"
type input "*****"
type input "******"
type input "*"
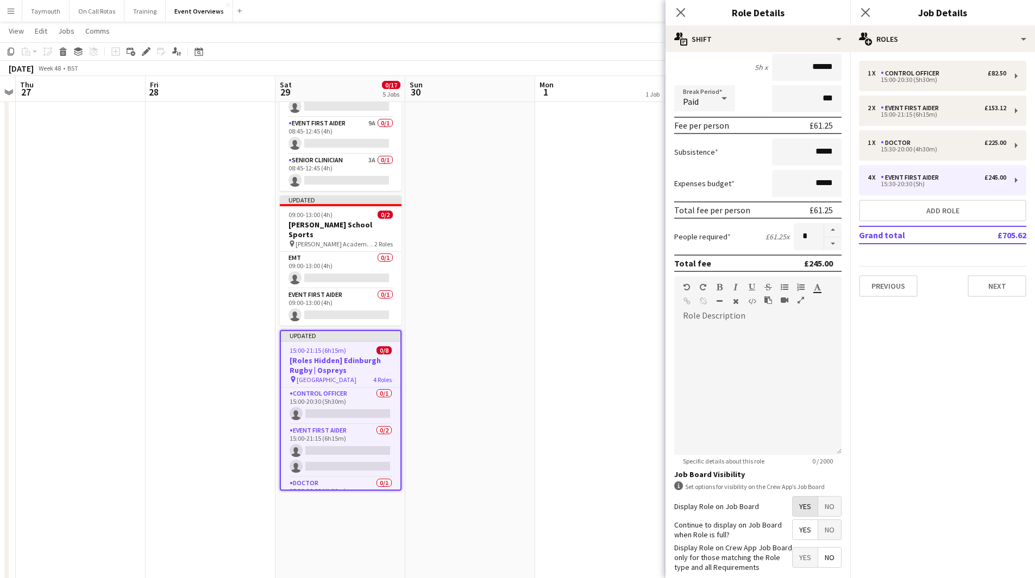
click at [792, 508] on span "Yes" at bounding box center [804, 507] width 25 height 20
click at [987, 287] on button "Next" at bounding box center [996, 286] width 59 height 22
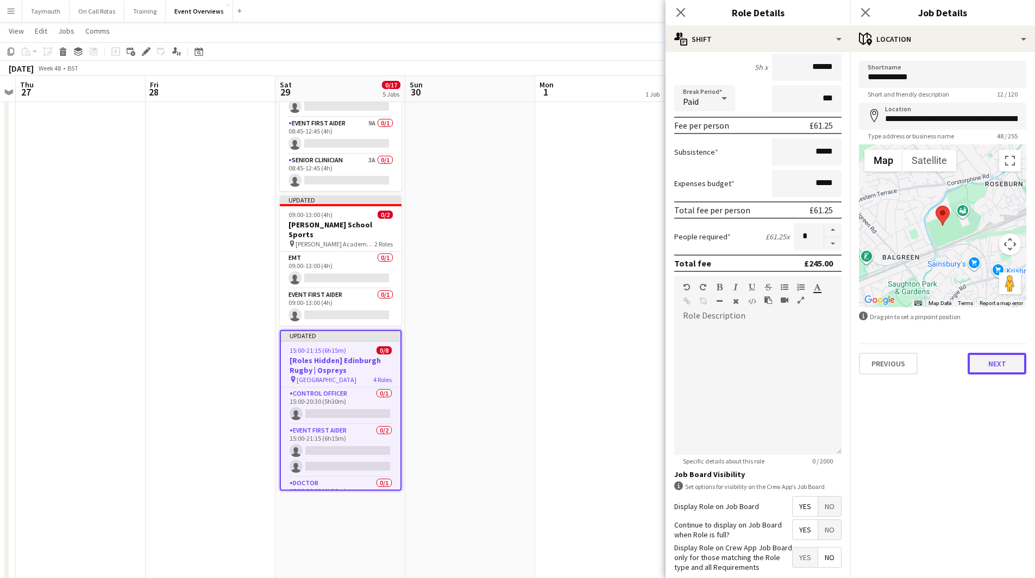
click at [993, 364] on button "Next" at bounding box center [996, 364] width 59 height 22
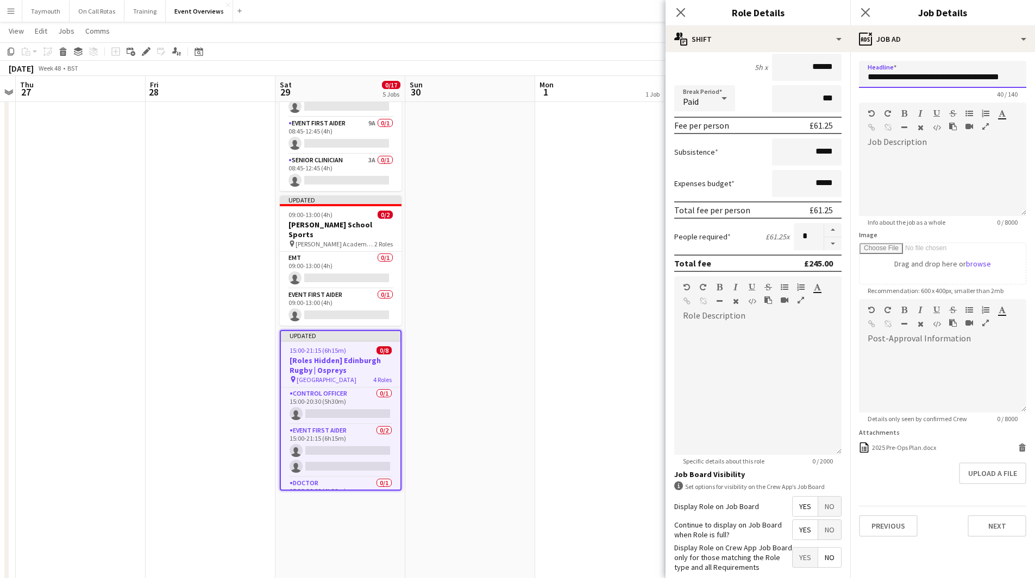
drag, startPoint x: 923, startPoint y: 77, endPoint x: 811, endPoint y: 70, distance: 112.7
click at [811, 70] on body "Menu Boards Boards Boards All jobs Status Workforce Workforce My Workforce Recr…" at bounding box center [517, 200] width 1035 height 1052
click at [917, 80] on input "**********" at bounding box center [942, 74] width 167 height 27
drag, startPoint x: 924, startPoint y: 77, endPoint x: 831, endPoint y: 72, distance: 93.0
click at [831, 72] on body "Menu Boards Boards Boards All jobs Status Workforce Workforce My Workforce Recr…" at bounding box center [517, 200] width 1035 height 1052
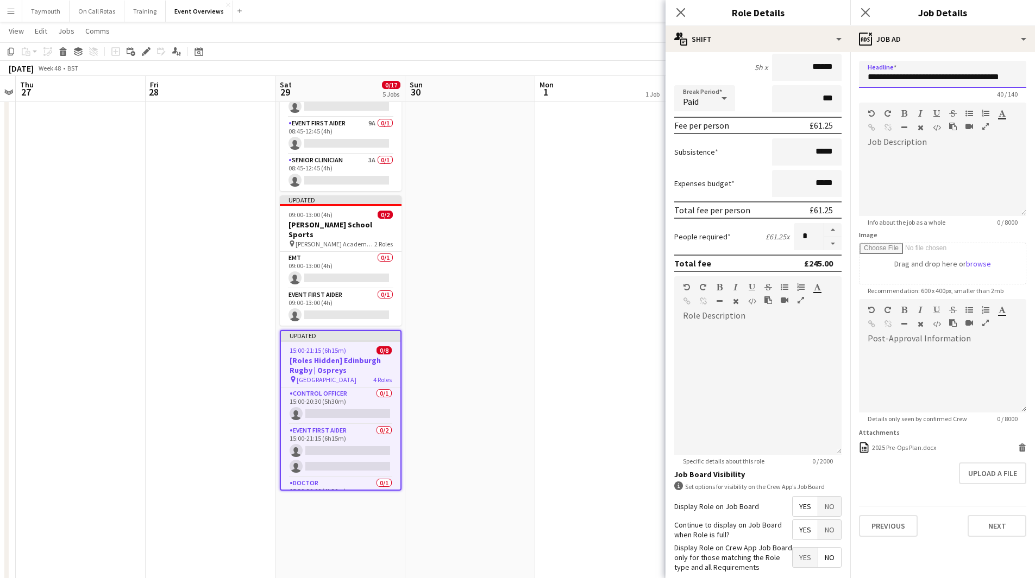
click at [922, 78] on input "**********" at bounding box center [942, 74] width 167 height 27
drag, startPoint x: 922, startPoint y: 78, endPoint x: 911, endPoint y: 79, distance: 10.9
click at [911, 79] on input "**********" at bounding box center [942, 74] width 167 height 27
click at [921, 77] on input "**********" at bounding box center [942, 74] width 167 height 27
click at [923, 76] on input "**********" at bounding box center [942, 74] width 167 height 27
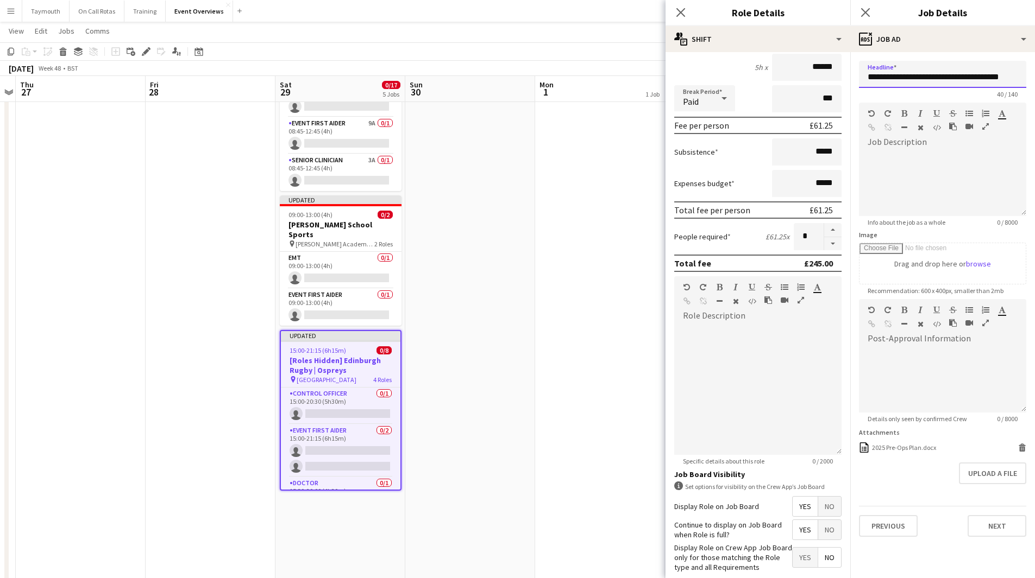
drag, startPoint x: 923, startPoint y: 76, endPoint x: 859, endPoint y: 78, distance: 64.1
click at [859, 78] on input "**********" at bounding box center [942, 74] width 167 height 27
type input "**********"
click at [979, 261] on input "Image" at bounding box center [942, 263] width 166 height 41
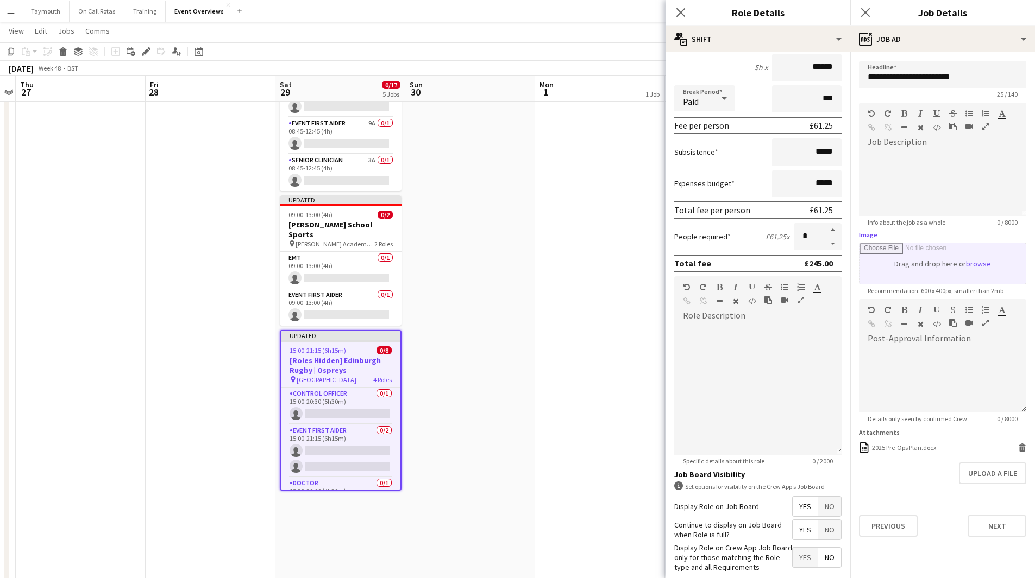
type input "**********"
click at [480, 295] on app-date-cell at bounding box center [470, 261] width 130 height 930
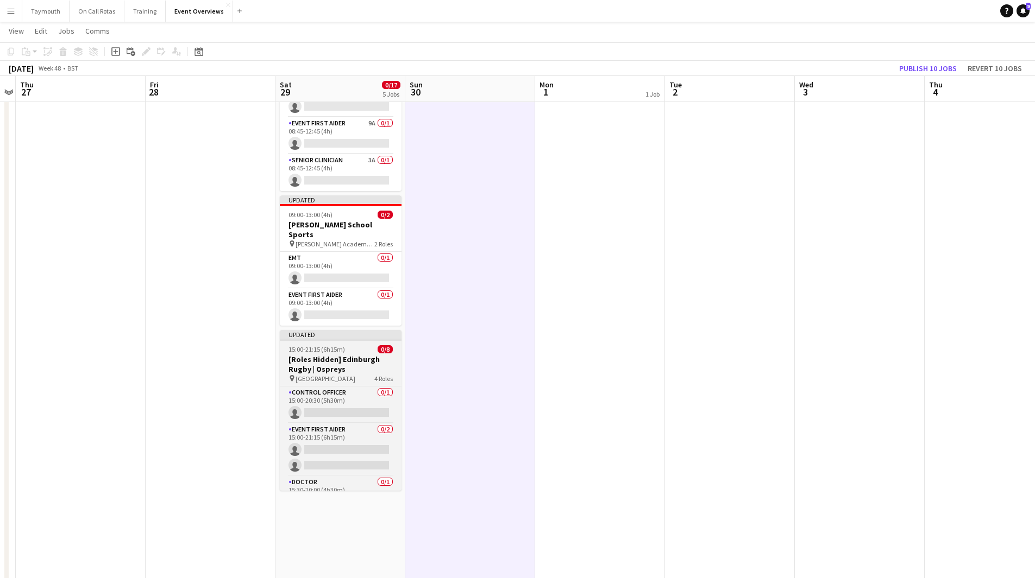
click at [347, 360] on h3 "[Roles Hidden] Edinburgh Rugby | Ospreys" at bounding box center [341, 365] width 122 height 20
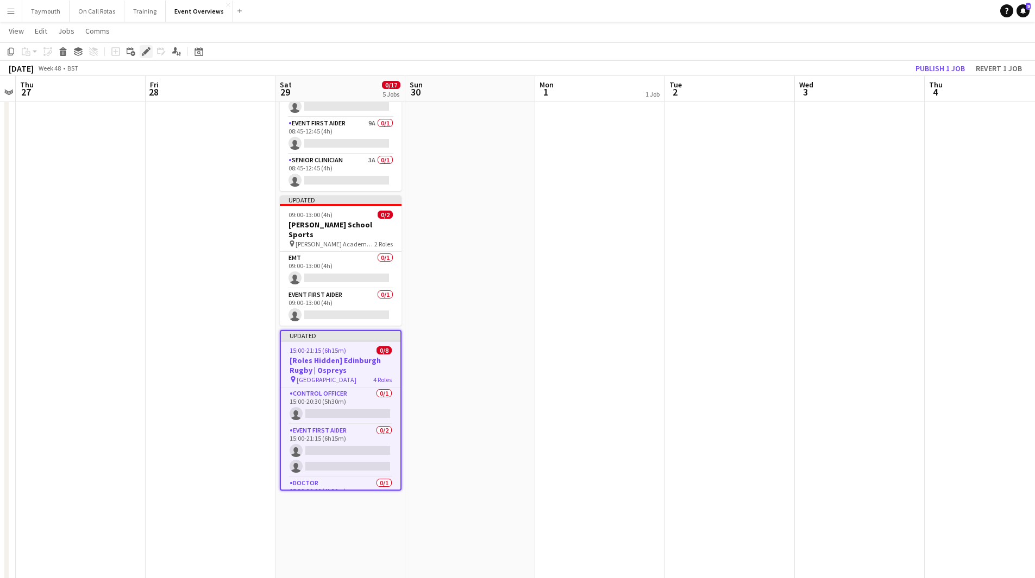
click at [148, 54] on icon "Edit" at bounding box center [146, 51] width 9 height 9
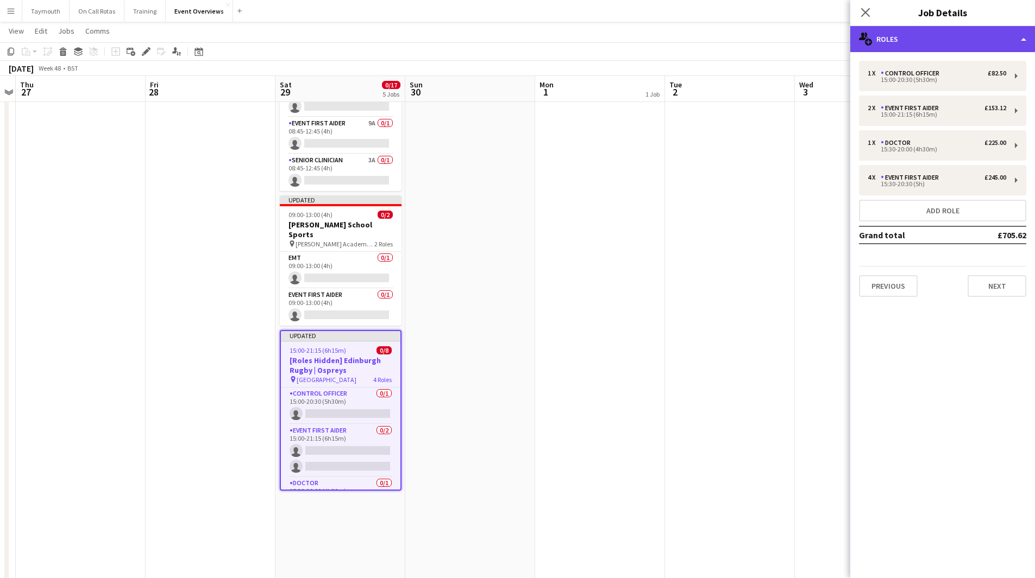
click at [954, 43] on div "multiple-users-add Roles" at bounding box center [942, 39] width 185 height 26
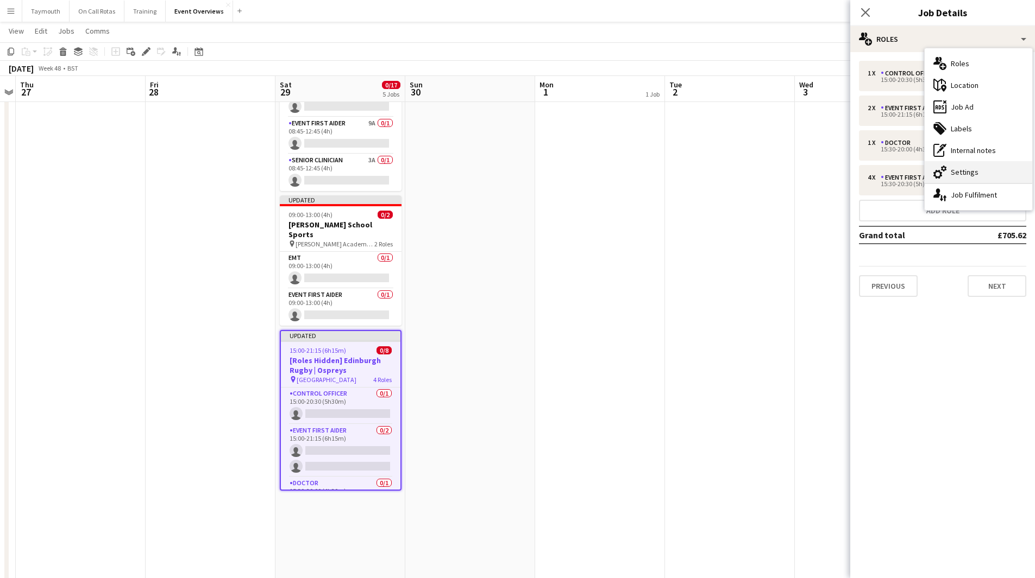
click at [982, 168] on div "cog-double-3 Settings" at bounding box center [978, 172] width 108 height 22
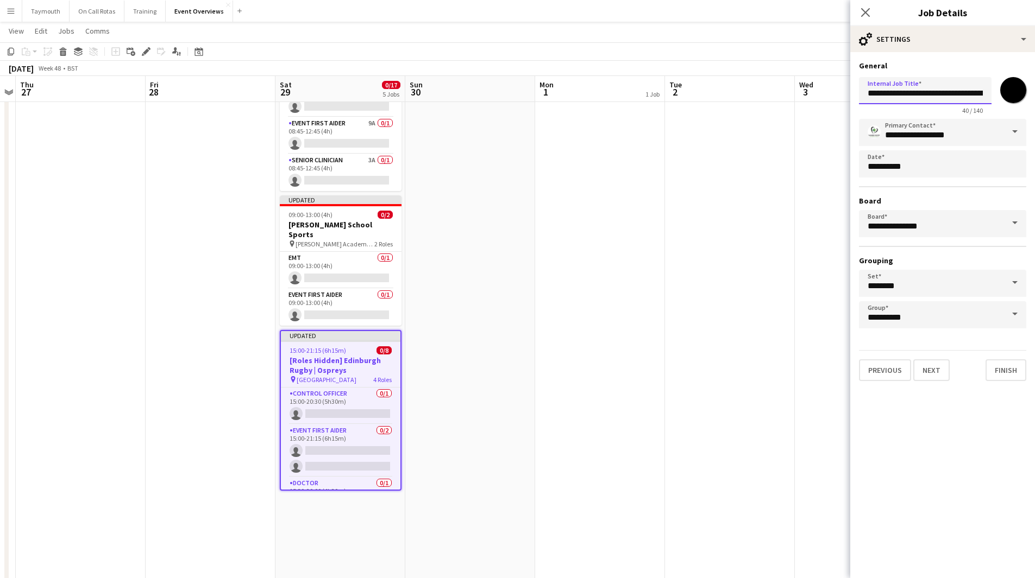
drag, startPoint x: 923, startPoint y: 93, endPoint x: 755, endPoint y: 87, distance: 168.5
click at [755, 87] on body "Menu Boards Boards Boards All jobs Status Workforce Workforce My Workforce Recr…" at bounding box center [517, 200] width 1035 height 1052
type input "**********"
click at [1016, 83] on input "*******" at bounding box center [1012, 90] width 39 height 39
type input "*******"
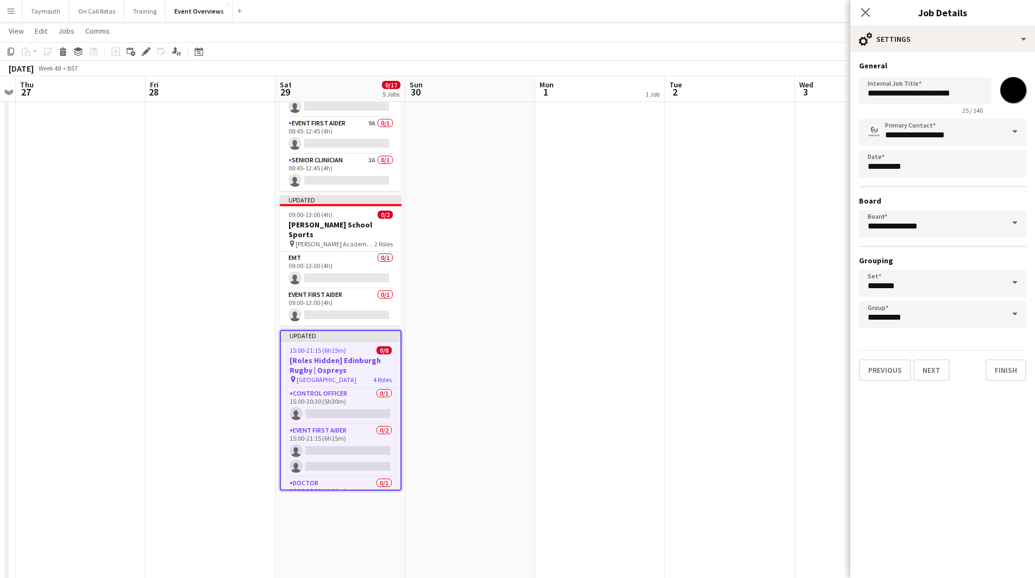
click at [787, 286] on app-date-cell at bounding box center [730, 261] width 130 height 930
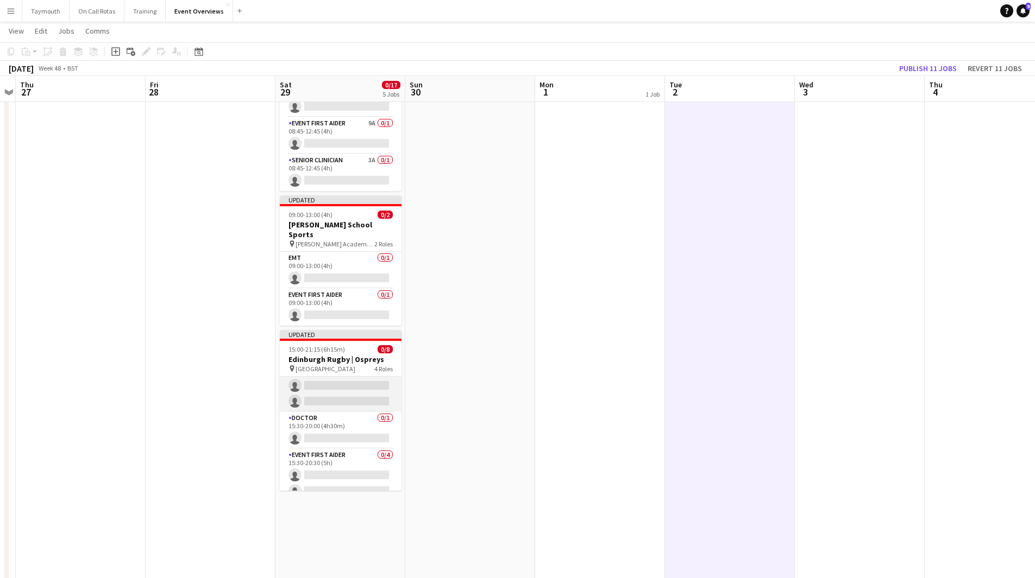
scroll to position [0, 0]
click at [505, 381] on app-date-cell at bounding box center [470, 261] width 130 height 930
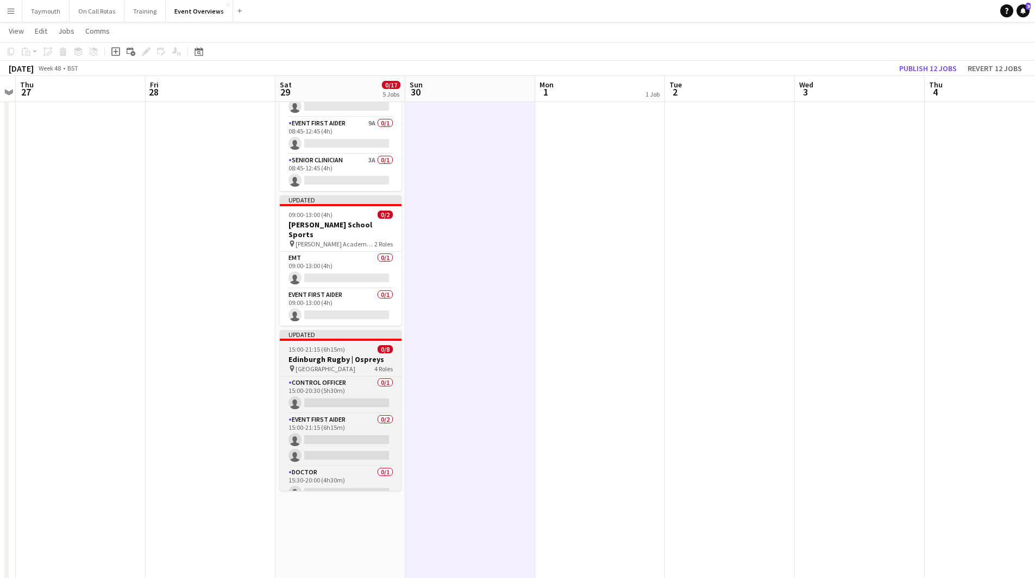
click at [350, 355] on h3 "Edinburgh Rugby | Ospreys" at bounding box center [341, 360] width 122 height 10
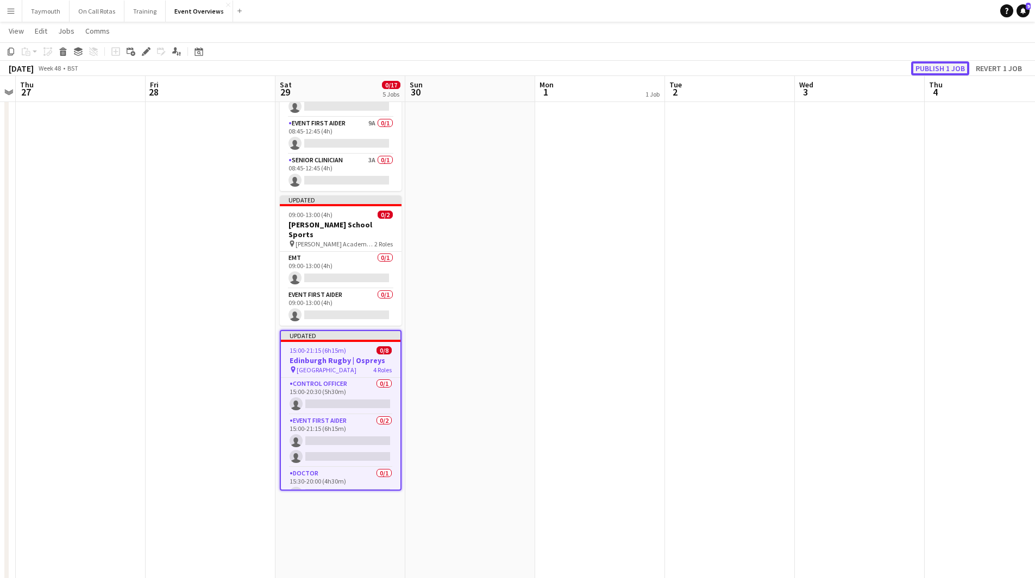
click at [951, 65] on button "Publish 1 job" at bounding box center [940, 68] width 58 height 14
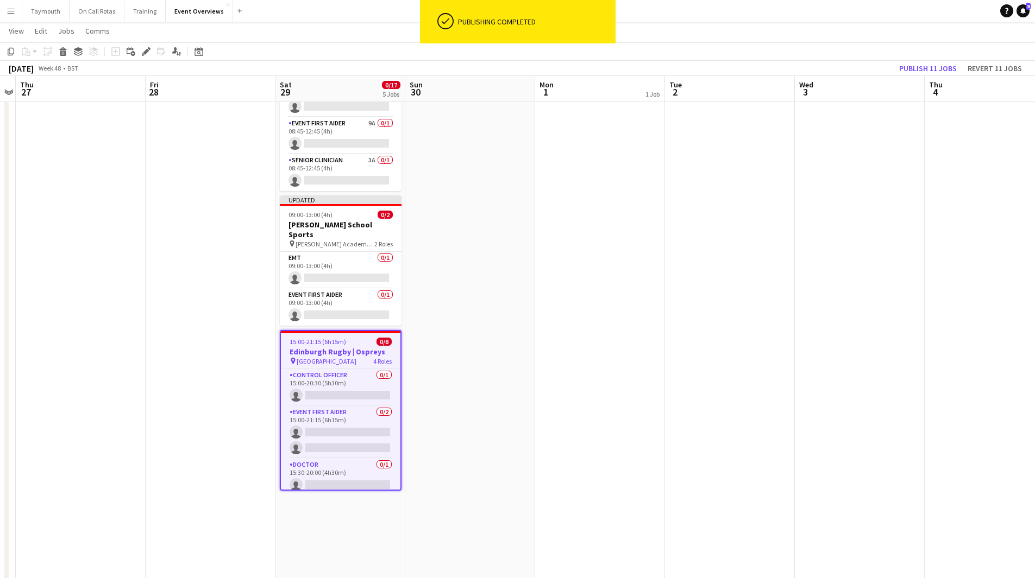
click at [896, 135] on app-date-cell at bounding box center [860, 261] width 130 height 930
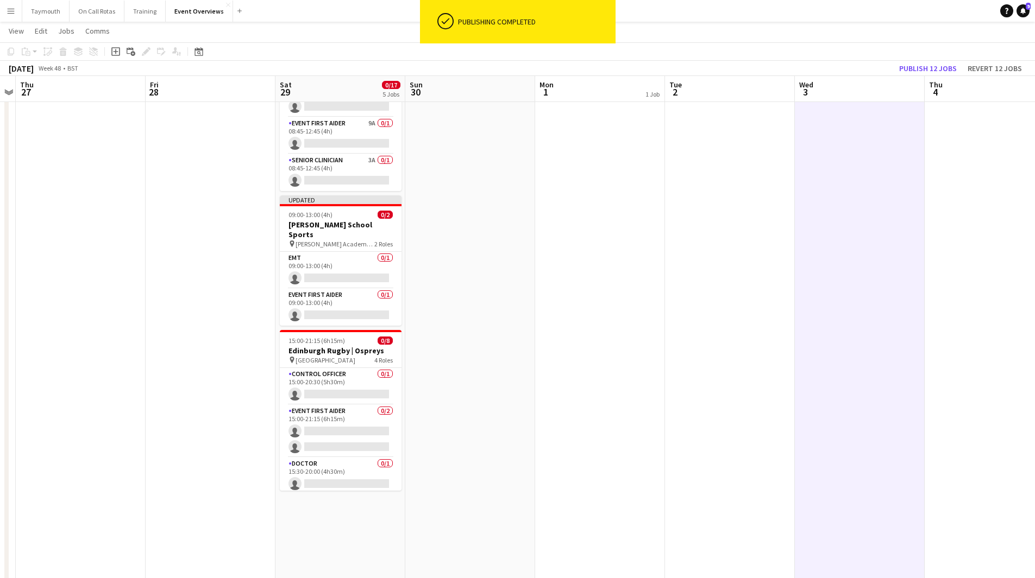
click at [937, 60] on app-toolbar "Copy Paste Paste Ctrl+V Paste with crew Ctrl+Shift+V Paste linked Job [GEOGRAPH…" at bounding box center [517, 51] width 1035 height 18
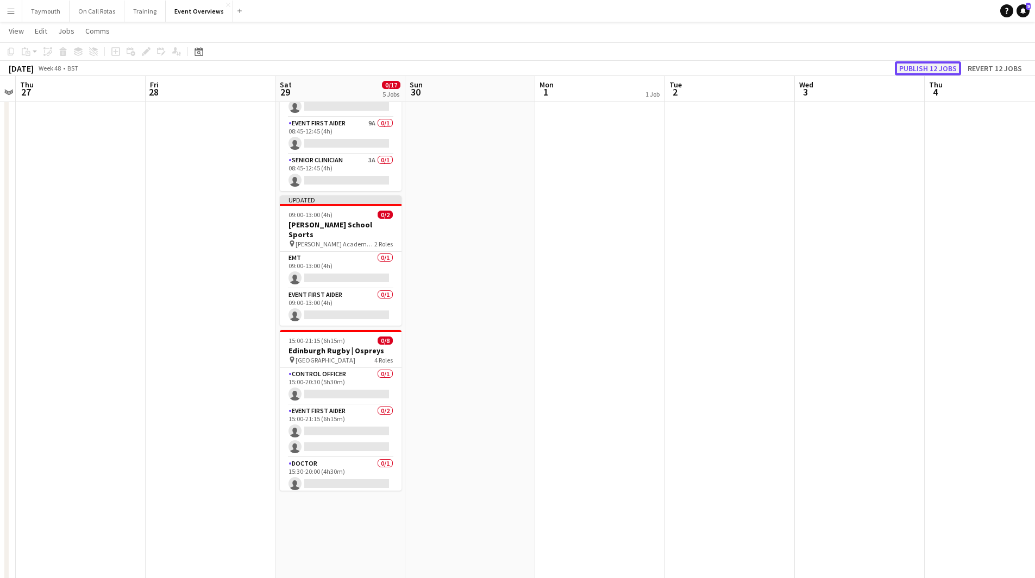
click at [937, 66] on button "Publish 12 jobs" at bounding box center [928, 68] width 66 height 14
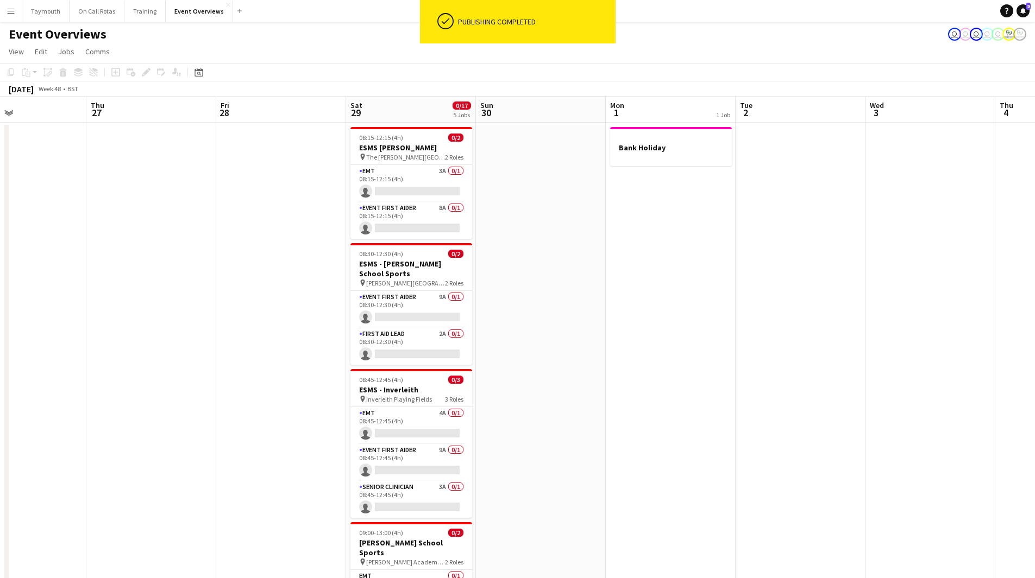
drag, startPoint x: 347, startPoint y: 412, endPoint x: 734, endPoint y: 408, distance: 387.8
click at [731, 408] on app-calendar-viewport "Mon 24 Tue 25 Wed 26 Thu 27 Fri 28 Sat 29 0/17 5 Jobs Sun 30 Mon 1 1 Job Tue 2 …" at bounding box center [517, 575] width 1035 height 956
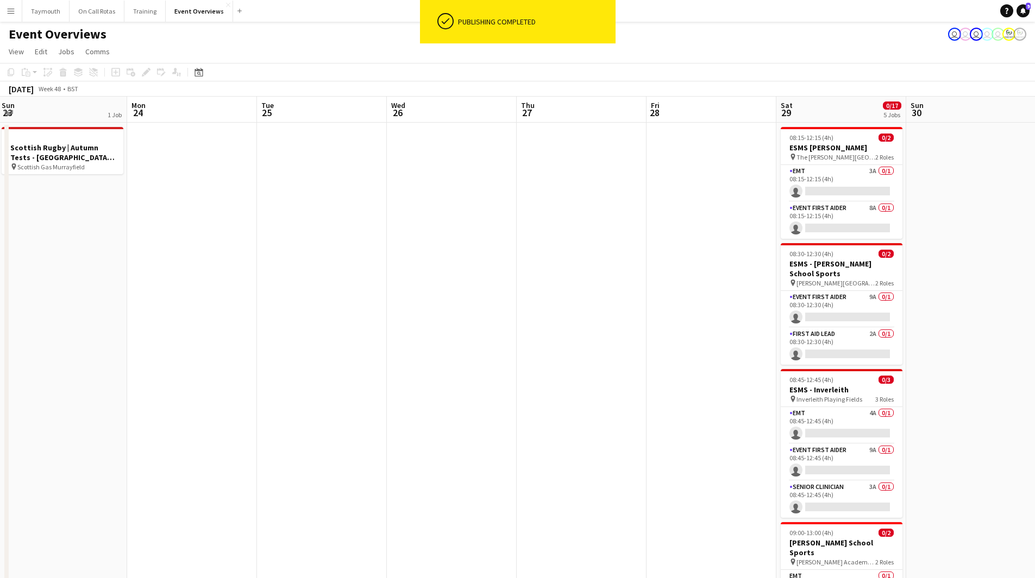
click at [797, 426] on app-calendar-viewport "Fri 21 Sat 22 0/9 4 Jobs Sun 23 1 Job Mon 24 Tue 25 Wed 26 Thu 27 Fri 28 Sat 29…" at bounding box center [517, 575] width 1035 height 956
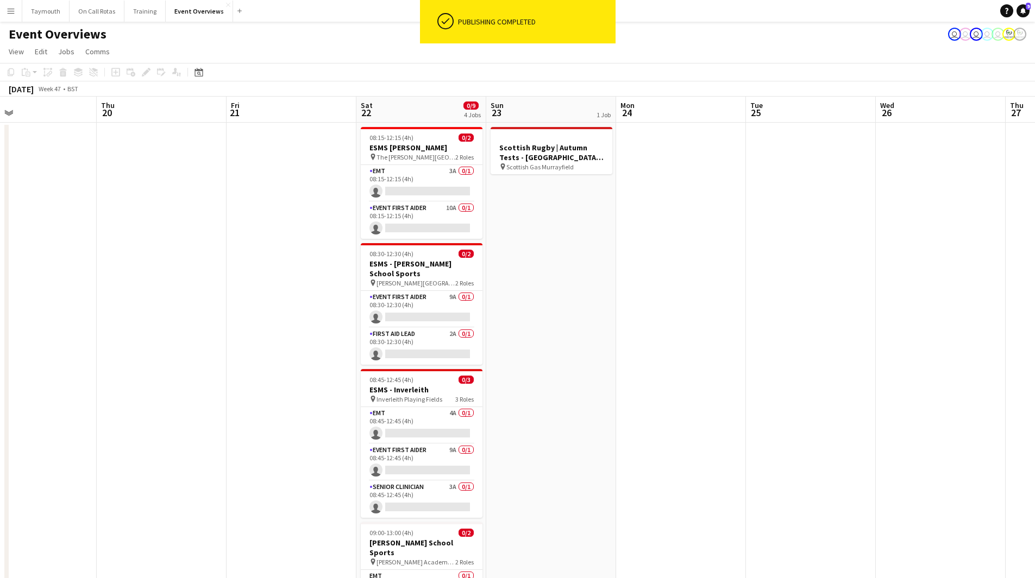
drag, startPoint x: 281, startPoint y: 380, endPoint x: 806, endPoint y: 307, distance: 530.2
click at [810, 309] on app-calendar-viewport "Mon 17 Tue 18 Wed 19 Thu 20 Fri 21 Sat 22 0/9 4 Jobs Sun 23 1 Job Mon 24 Tue 25…" at bounding box center [517, 575] width 1035 height 956
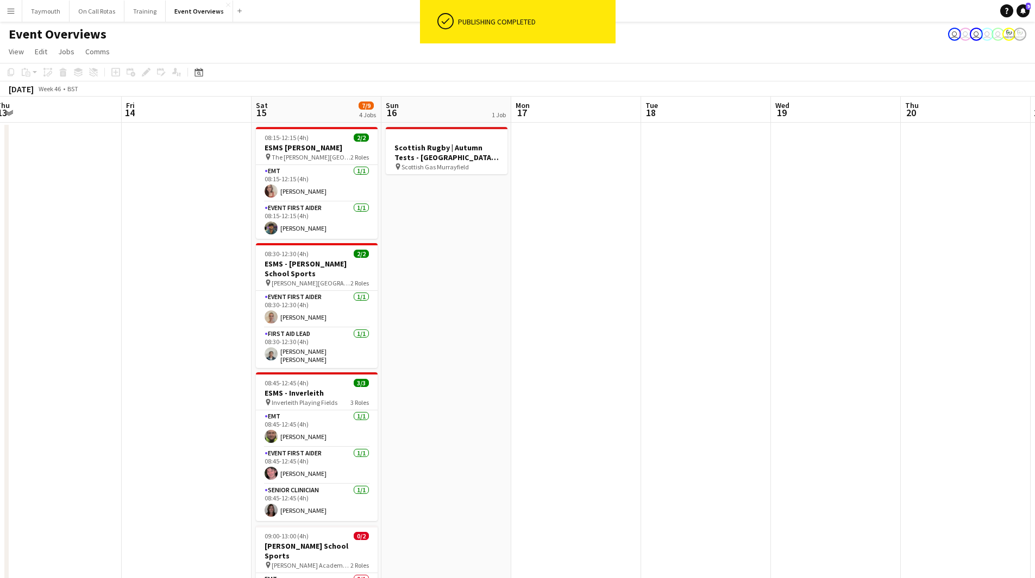
drag, startPoint x: 355, startPoint y: 373, endPoint x: 722, endPoint y: 366, distance: 366.7
click at [599, 359] on app-calendar-viewport "Tue 11 Wed 12 Thu 13 Fri 14 Sat 15 7/9 4 Jobs Sun 16 1 Job Mon 17 Tue 18 Wed 19…" at bounding box center [517, 575] width 1035 height 956
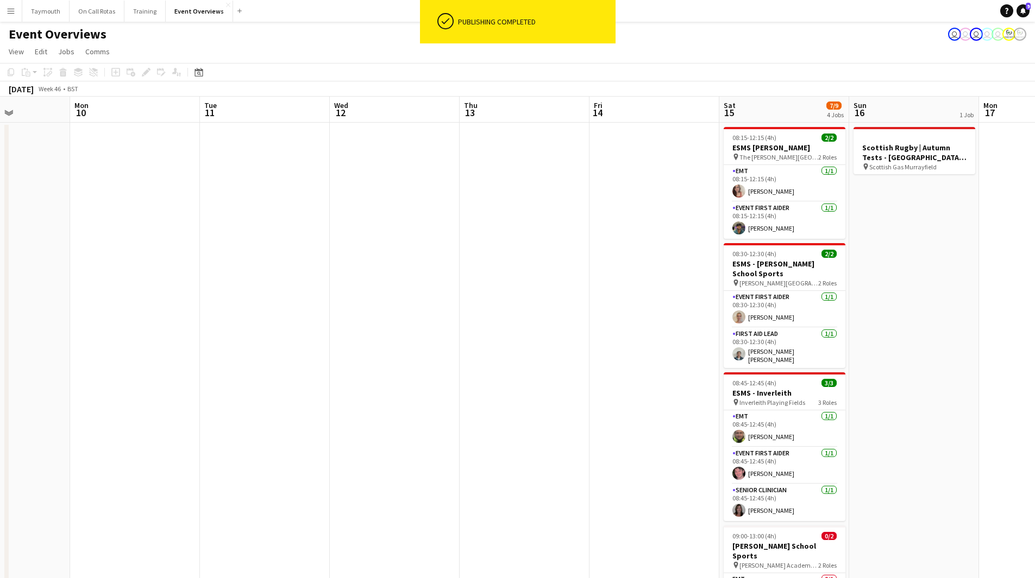
drag, startPoint x: 582, startPoint y: 281, endPoint x: 788, endPoint y: 287, distance: 205.4
click at [862, 272] on app-calendar-viewport "Fri 7 Sat 8 7/9 5 Jobs Sun 9 Mon 10 Tue 11 Wed 12 Thu 13 Fri 14 Sat 15 7/9 4 Jo…" at bounding box center [517, 575] width 1035 height 956
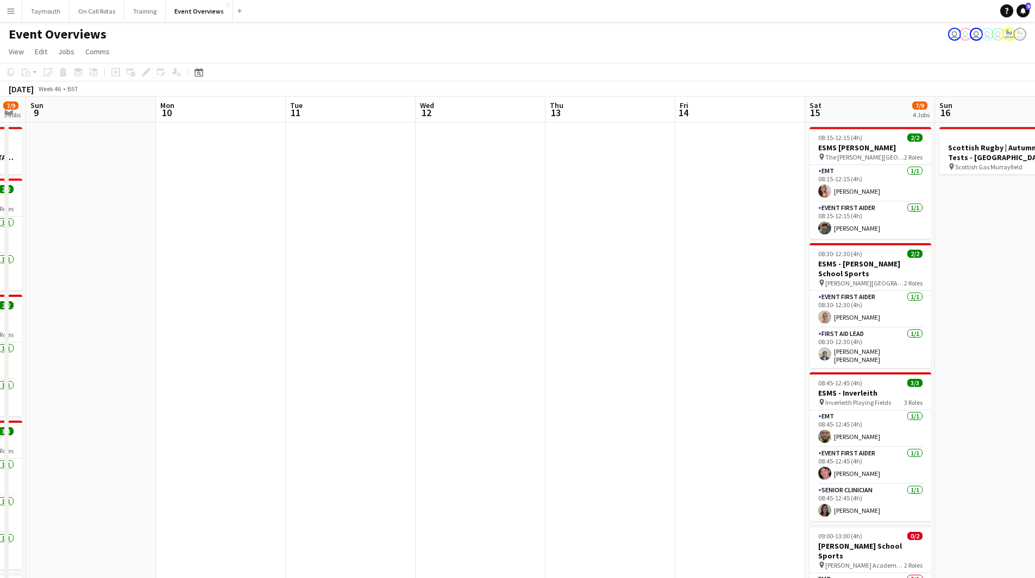
drag, startPoint x: 265, startPoint y: 366, endPoint x: 636, endPoint y: 356, distance: 371.1
click at [519, 355] on app-calendar-viewport "Fri 7 Sat 8 7/9 5 Jobs Sun 9 Mon 10 Tue 11 Wed 12 Thu 13 Fri 14 Sat 15 7/9 4 Jo…" at bounding box center [517, 575] width 1035 height 956
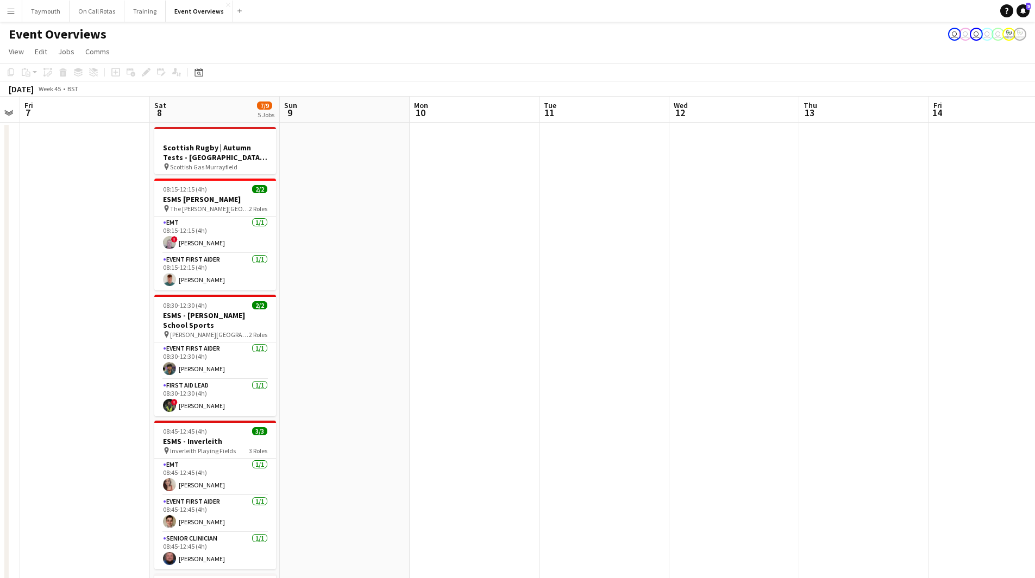
click at [637, 372] on app-calendar-viewport "Wed 5 Thu 6 Fri 7 Sat 8 7/9 5 Jobs Sun 9 Mon 10 Tue 11 Wed 12 Thu 13 Fri 14 Sat…" at bounding box center [517, 575] width 1035 height 956
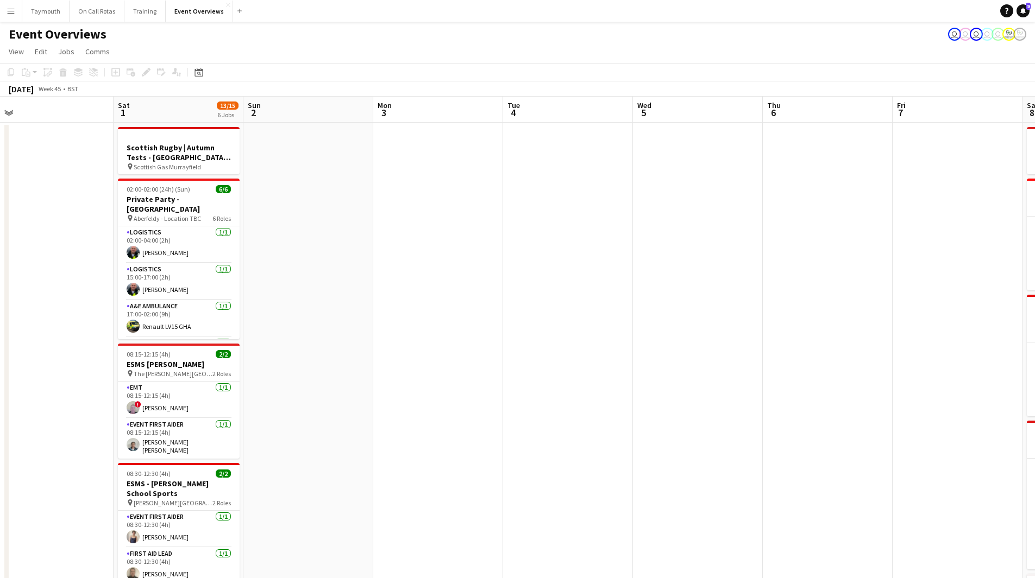
drag, startPoint x: 599, startPoint y: 384, endPoint x: 641, endPoint y: 391, distance: 43.0
click at [743, 383] on app-calendar-viewport "Wed 29 Thu 30 Fri 31 Sat 1 13/15 6 Jobs Sun 2 Mon 3 Tue 4 Wed 5 Thu 6 Fri 7 Sat…" at bounding box center [517, 575] width 1035 height 956
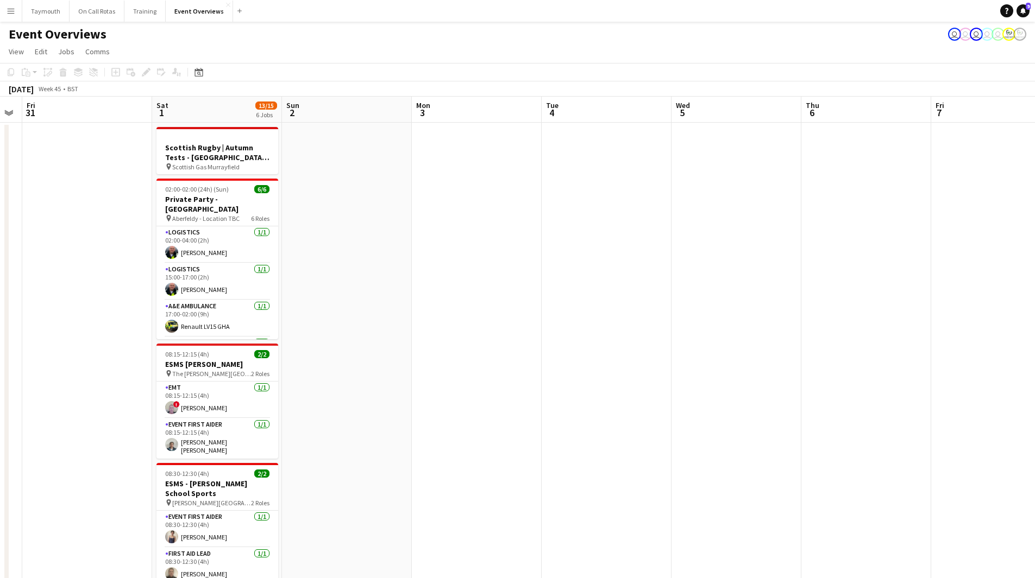
click at [619, 401] on app-calendar-viewport "Wed 29 Thu 30 Fri 31 Sat 1 13/15 6 Jobs Sun 2 Mon 3 Tue 4 Wed 5 Thu 6 Fri 7 Sat…" at bounding box center [517, 575] width 1035 height 956
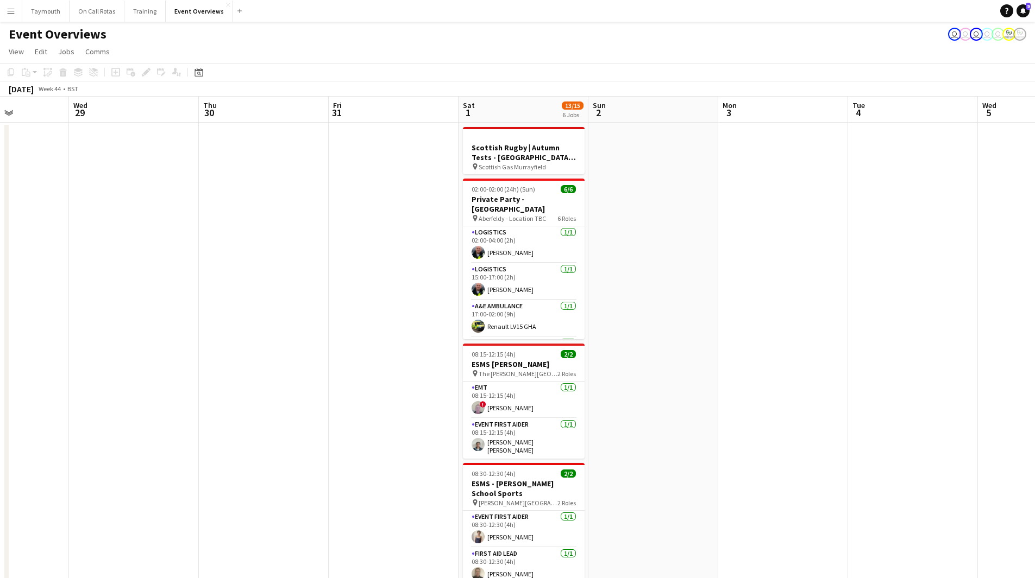
drag, startPoint x: 172, startPoint y: 402, endPoint x: 621, endPoint y: 387, distance: 448.9
click at [685, 385] on app-calendar-viewport "Sun 26 Mon 27 Tue 28 Wed 29 Thu 30 Fri 31 Sat 1 13/15 6 Jobs Sun 2 Mon 3 Tue 4 …" at bounding box center [517, 575] width 1035 height 956
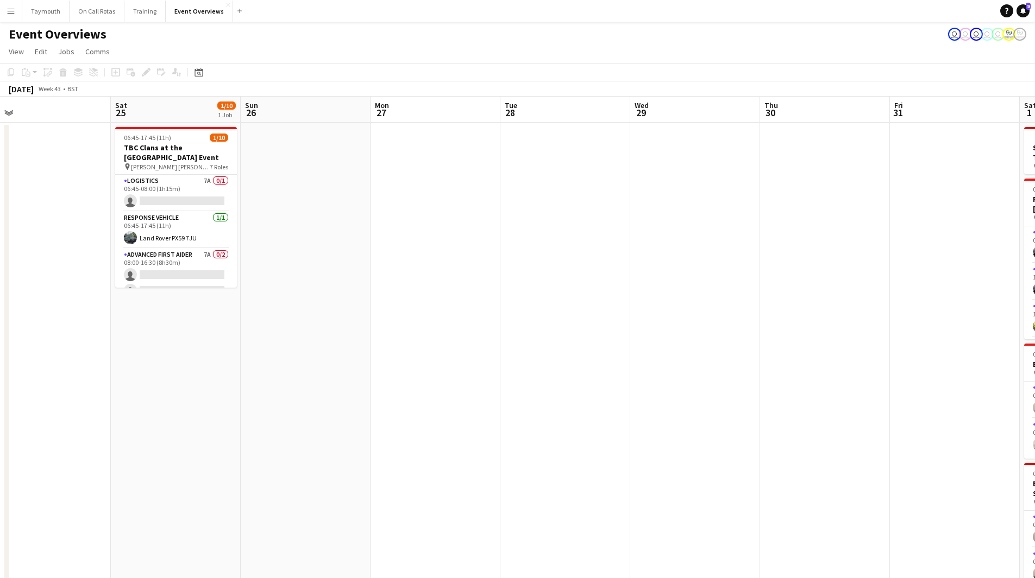
scroll to position [0, 333]
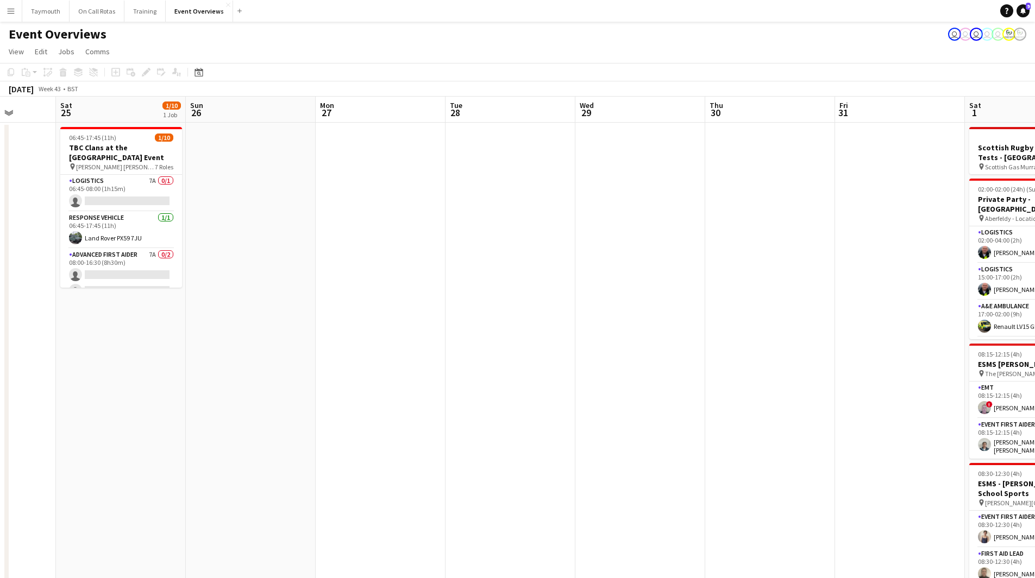
drag, startPoint x: 225, startPoint y: 396, endPoint x: 622, endPoint y: 392, distance: 397.1
click at [622, 392] on app-calendar-viewport "Wed 22 Thu 23 Fri 24 Sat 25 1/10 1 Job Sun 26 Mon 27 Tue 28 Wed 29 Thu 30 Fri 3…" at bounding box center [517, 575] width 1035 height 956
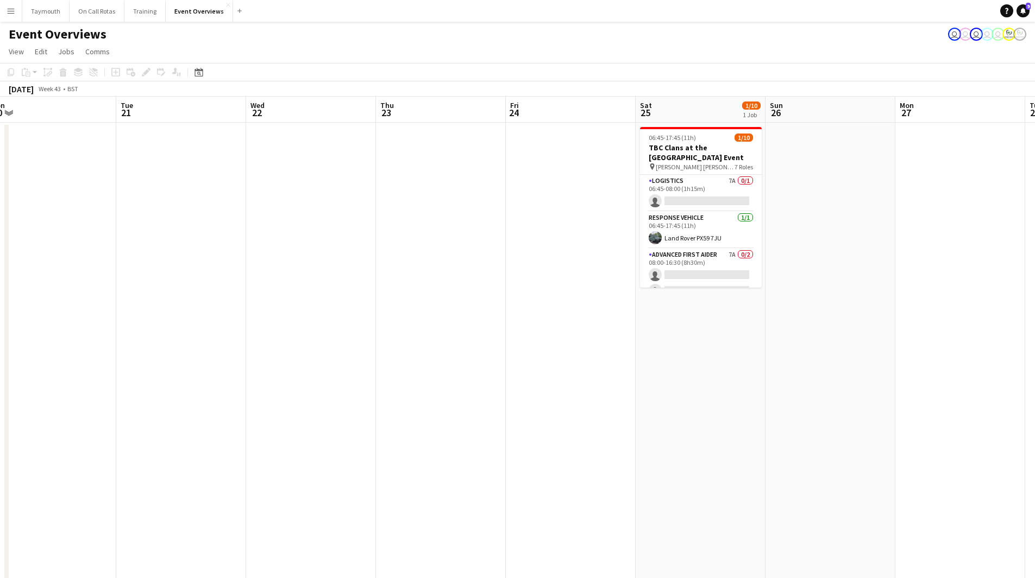
drag, startPoint x: 558, startPoint y: 355, endPoint x: 867, endPoint y: 356, distance: 309.1
click at [856, 356] on app-calendar-viewport "Sat 18 0/6 1 Job Sun 19 Mon 20 Tue 21 Wed 22 Thu 23 Fri 24 Sat 25 1/10 1 Job Su…" at bounding box center [517, 575] width 1035 height 956
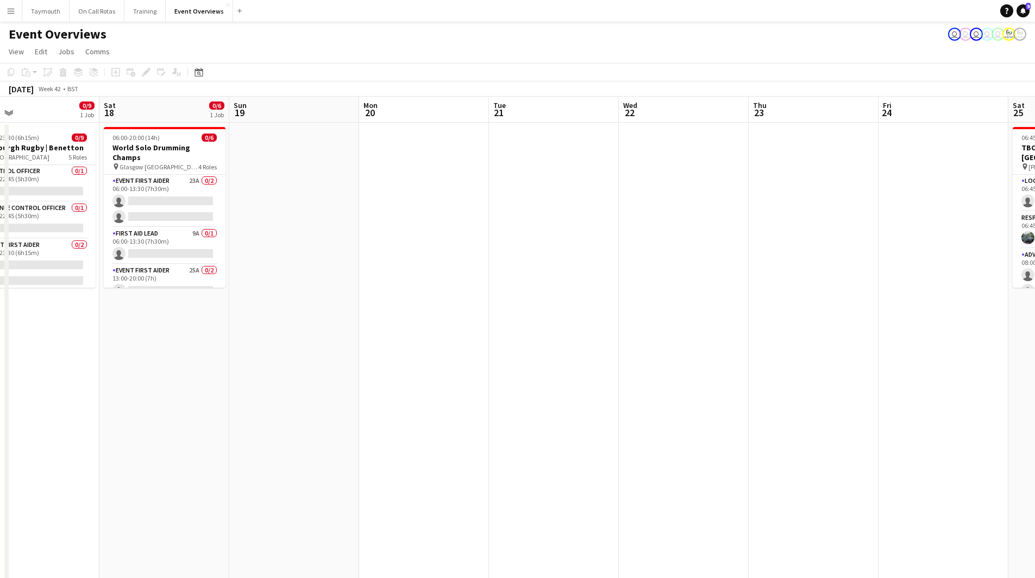
scroll to position [0, 299]
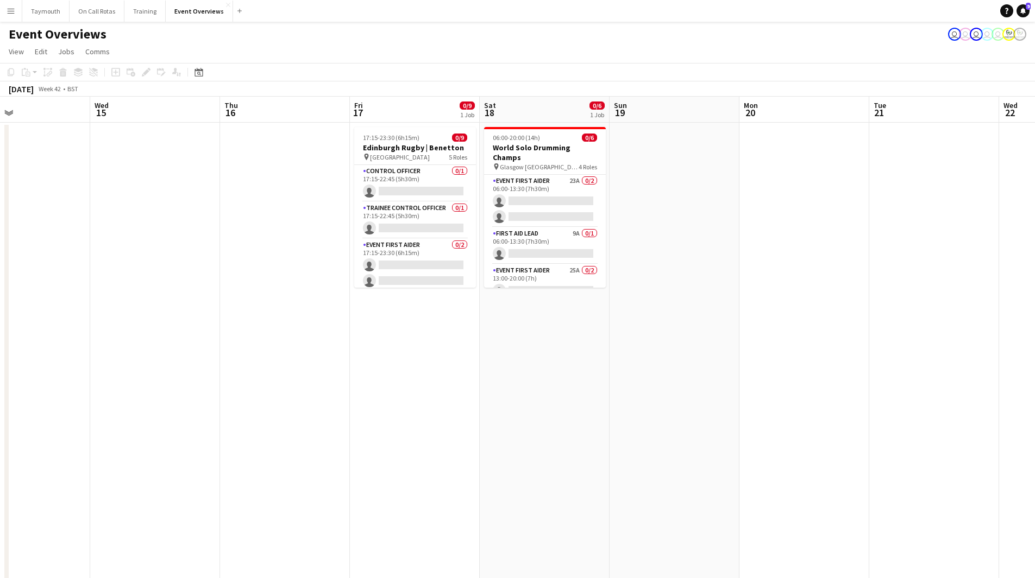
drag, startPoint x: 361, startPoint y: 412, endPoint x: 651, endPoint y: 420, distance: 290.7
click at [651, 420] on app-calendar-viewport "Sun 12 Mon 13 Tue 14 Wed 15 Thu 16 Fri 17 0/9 1 Job Sat 18 0/6 1 Job Sun 19 Mon…" at bounding box center [517, 575] width 1035 height 956
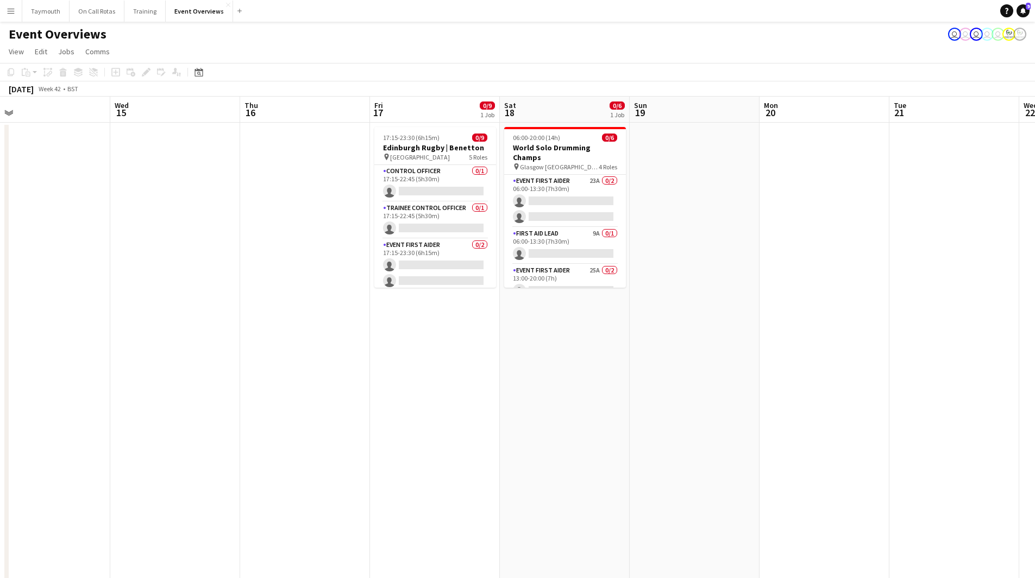
drag, startPoint x: 309, startPoint y: 377, endPoint x: 842, endPoint y: 323, distance: 536.1
click at [835, 323] on app-calendar-viewport "Sun 12 Mon 13 Tue 14 Wed 15 Thu 16 Fri 17 0/9 1 Job Sat 18 0/6 1 Job Sun 19 Mon…" at bounding box center [517, 575] width 1035 height 956
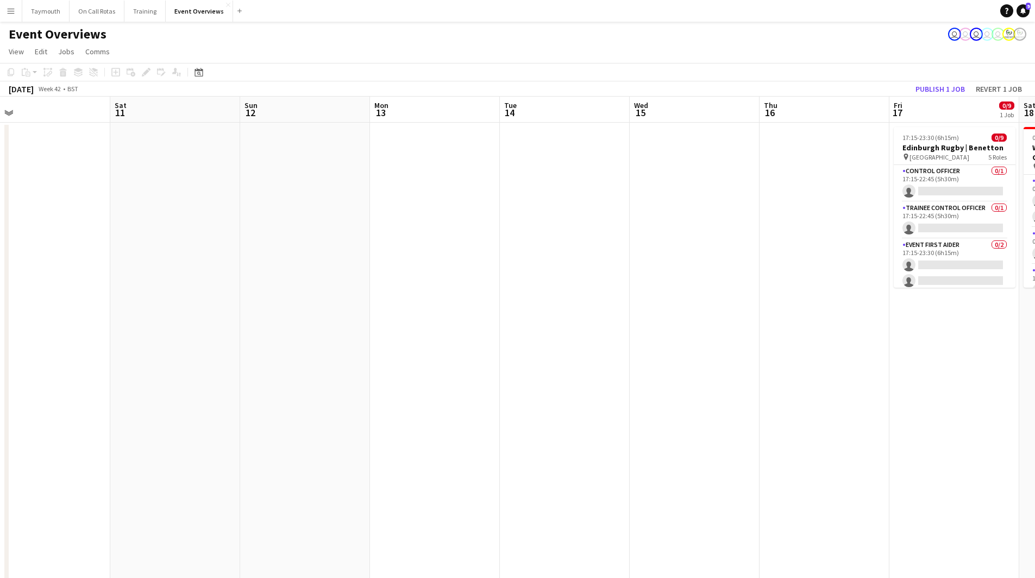
scroll to position [0, 287]
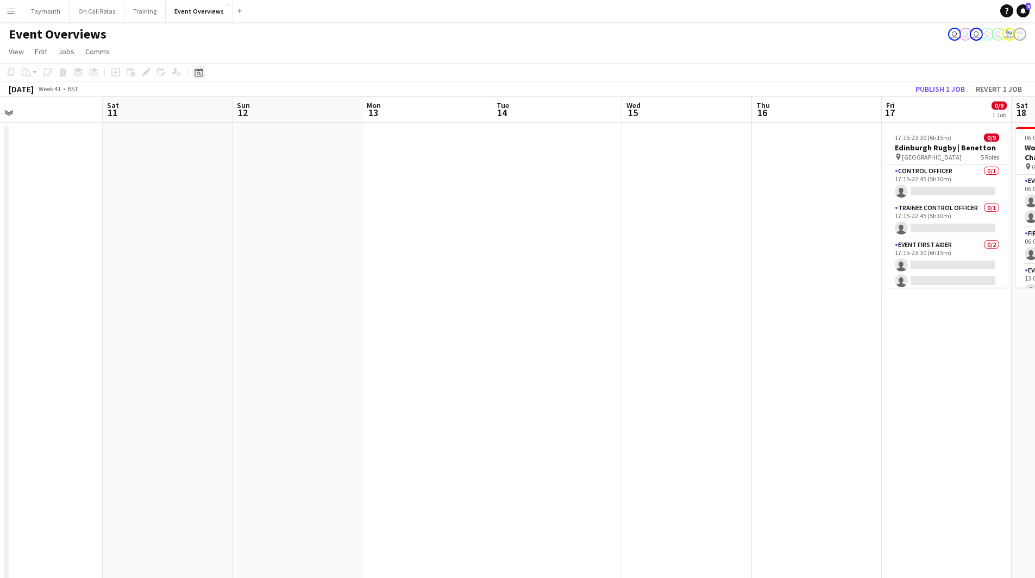
click at [199, 68] on icon "Date picker" at bounding box center [198, 72] width 9 height 9
click at [278, 229] on button "[DATE]" at bounding box center [276, 230] width 32 height 17
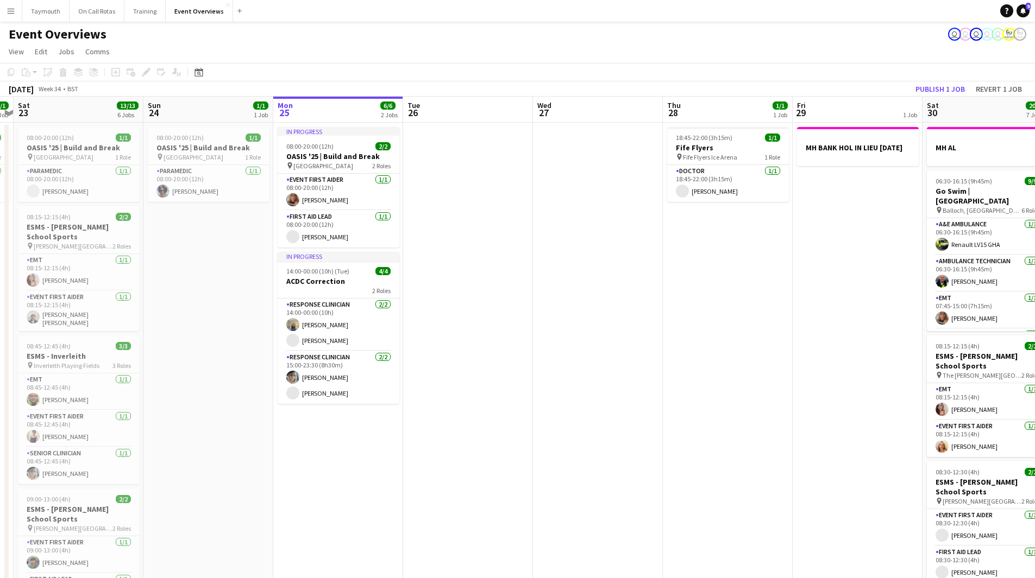
drag, startPoint x: 730, startPoint y: 423, endPoint x: 154, endPoint y: 424, distance: 576.3
click at [153, 424] on app-calendar-viewport "Wed 20 3/3 2 Jobs Thu 21 65/65 2 Jobs Fri 22 1/1 1 Job Sat 23 13/13 6 Jobs Sun …" at bounding box center [517, 575] width 1035 height 956
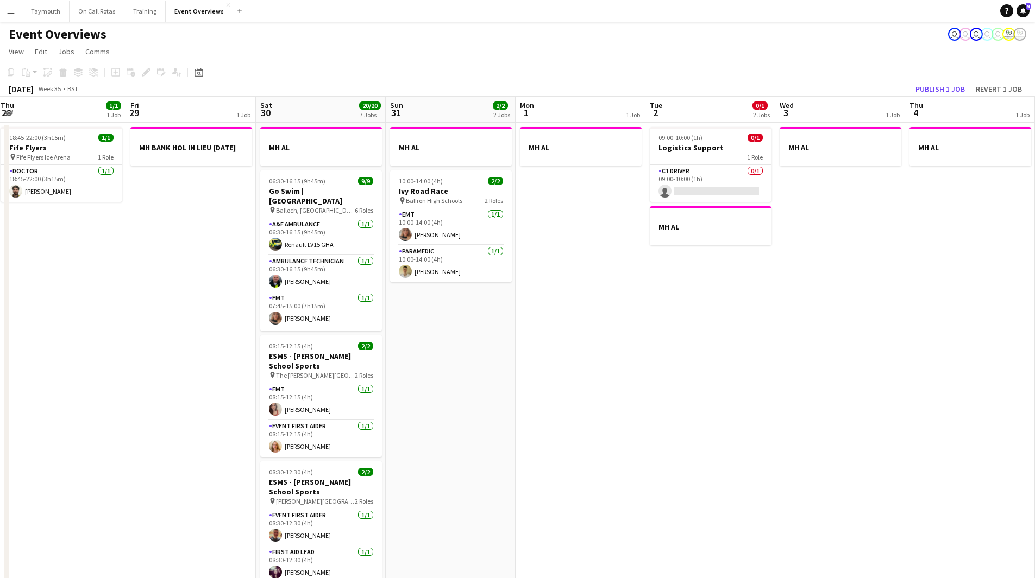
drag, startPoint x: 585, startPoint y: 425, endPoint x: 307, endPoint y: 421, distance: 277.6
click at [292, 424] on app-calendar-viewport "Mon 25 6/6 2 Jobs Tue 26 Wed 27 Thu 28 1/1 1 Job Fri 29 1 Job Sat 30 20/20 7 Jo…" at bounding box center [517, 575] width 1035 height 956
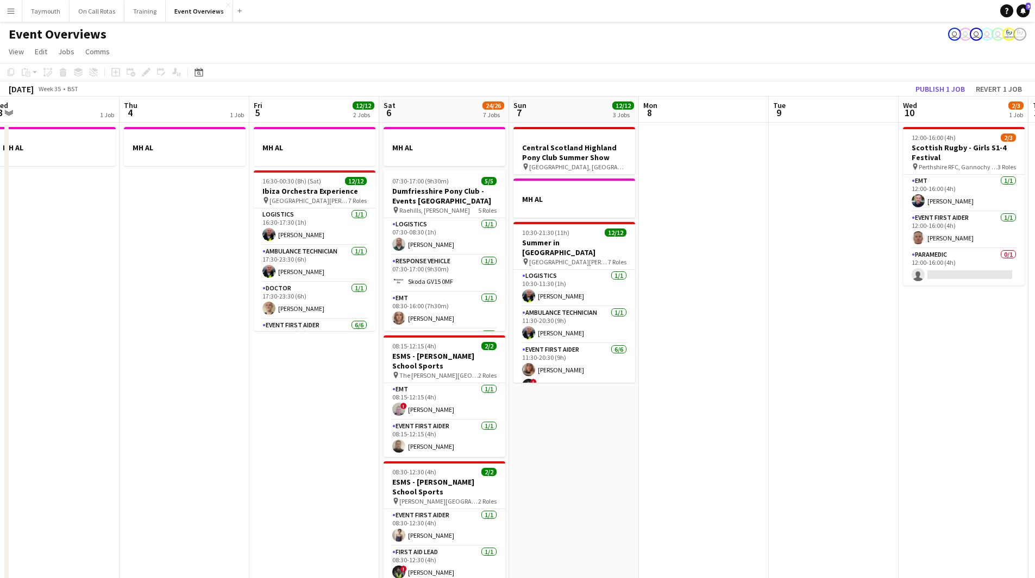
drag, startPoint x: 645, startPoint y: 396, endPoint x: 208, endPoint y: 416, distance: 437.1
click at [208, 416] on app-calendar-viewport "Sun 31 2/2 2 Jobs Mon 1 1 Job Tue 2 0/1 2 Jobs Wed 3 1 Job Thu 4 1 Job Fri 5 12…" at bounding box center [517, 575] width 1035 height 956
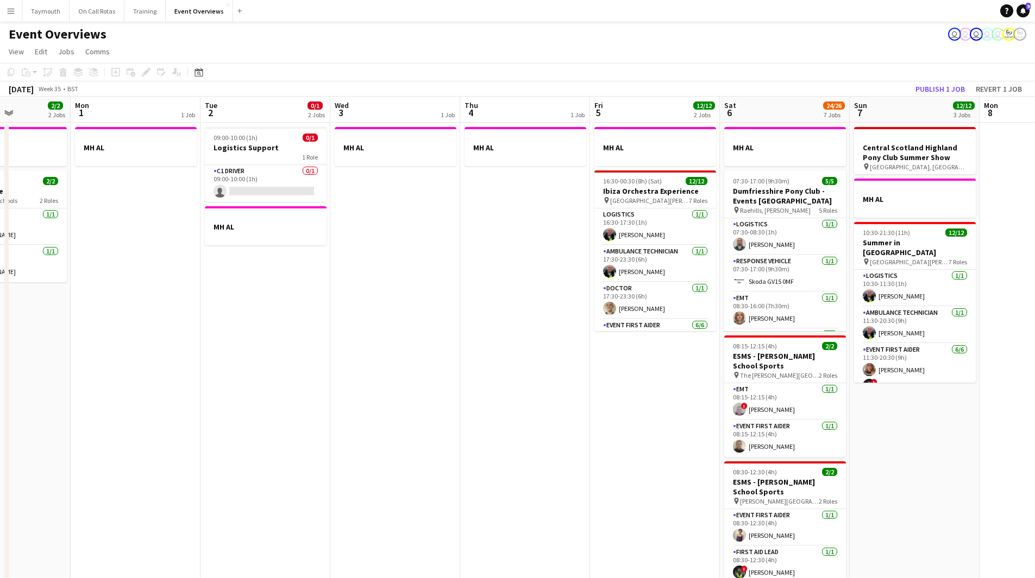
scroll to position [0, 351]
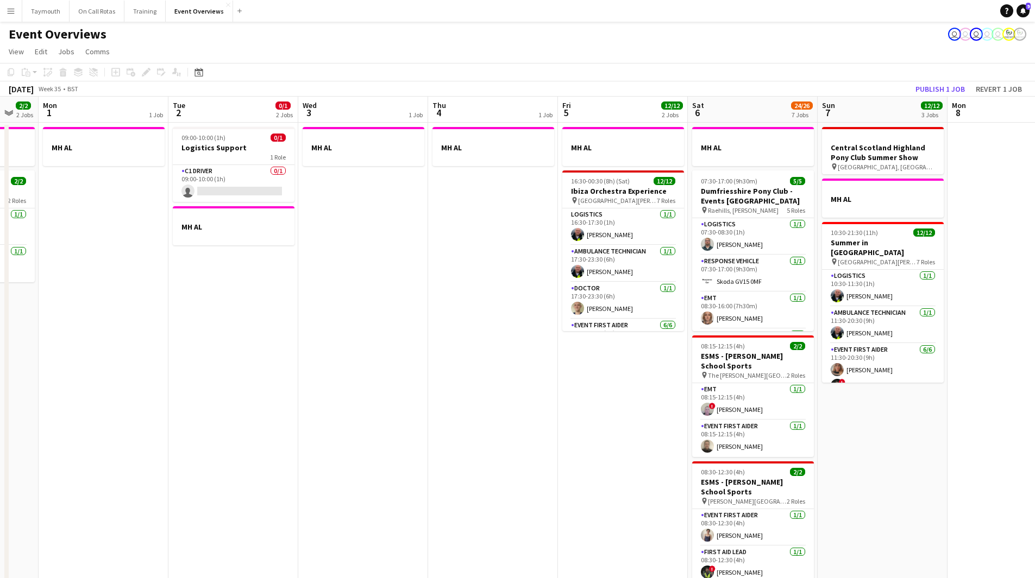
drag, startPoint x: 248, startPoint y: 414, endPoint x: 557, endPoint y: 425, distance: 309.2
click at [557, 425] on app-calendar-viewport "Fri 29 1 Job Sat 30 20/20 7 Jobs Sun 31 2/2 2 Jobs Mon 1 1 Job Tue 2 0/1 2 Jobs…" at bounding box center [517, 575] width 1035 height 956
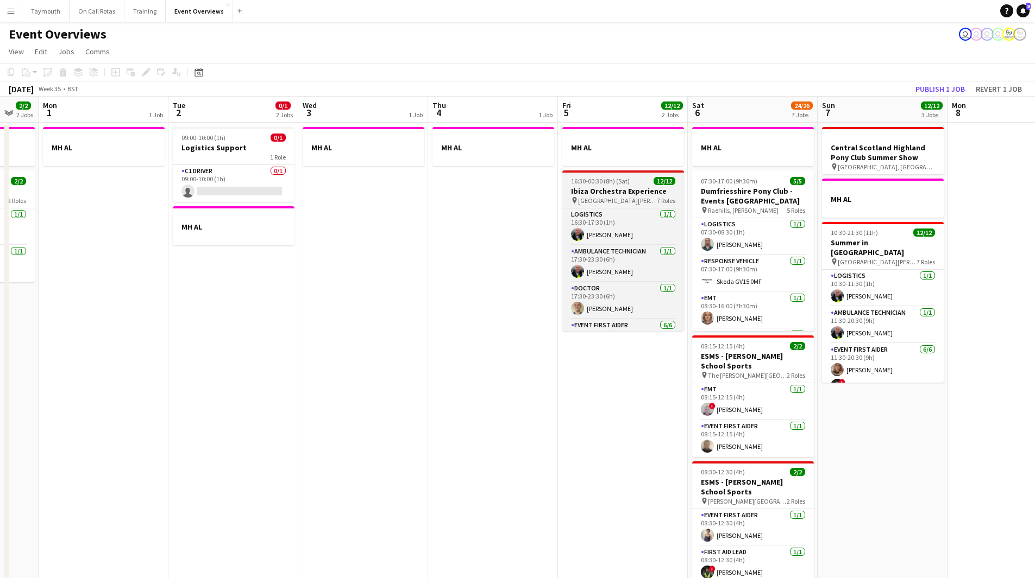
click at [611, 191] on h3 "Ibiza Orchestra Experience" at bounding box center [623, 191] width 122 height 10
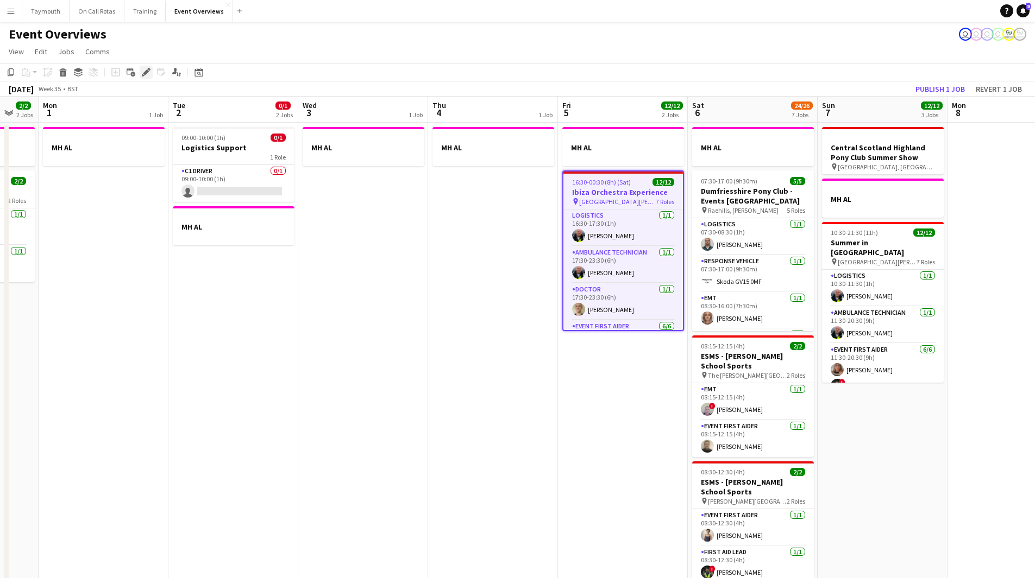
click at [142, 73] on icon "Edit" at bounding box center [146, 72] width 9 height 9
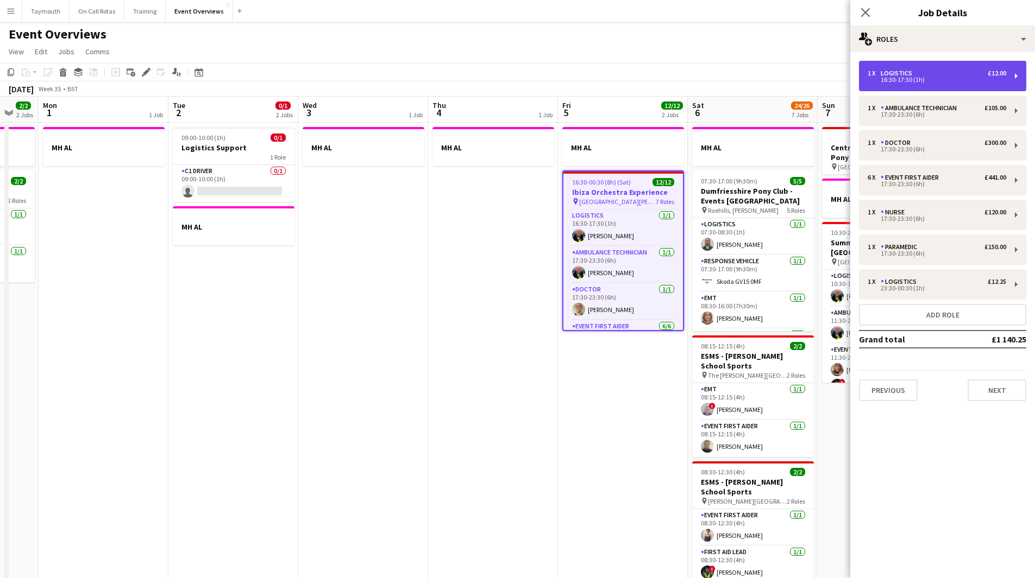
click at [954, 81] on div "16:30-17:30 (1h)" at bounding box center [936, 79] width 139 height 5
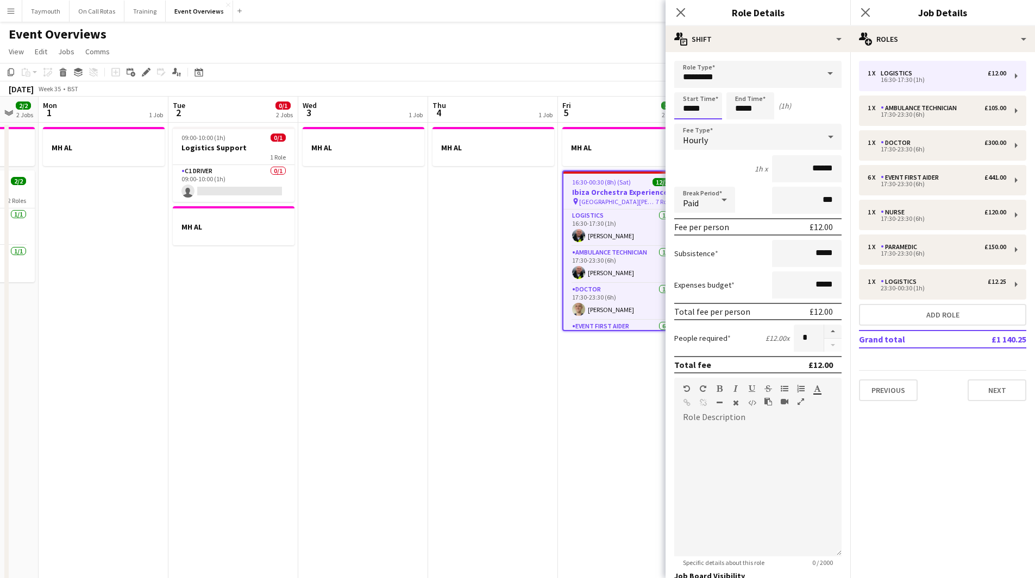
click at [715, 111] on input "*****" at bounding box center [698, 105] width 48 height 27
type input "*****"
click at [755, 110] on input "*****" at bounding box center [750, 105] width 48 height 27
drag, startPoint x: 758, startPoint y: 109, endPoint x: 745, endPoint y: 110, distance: 13.6
click at [745, 110] on input "*****" at bounding box center [750, 105] width 48 height 27
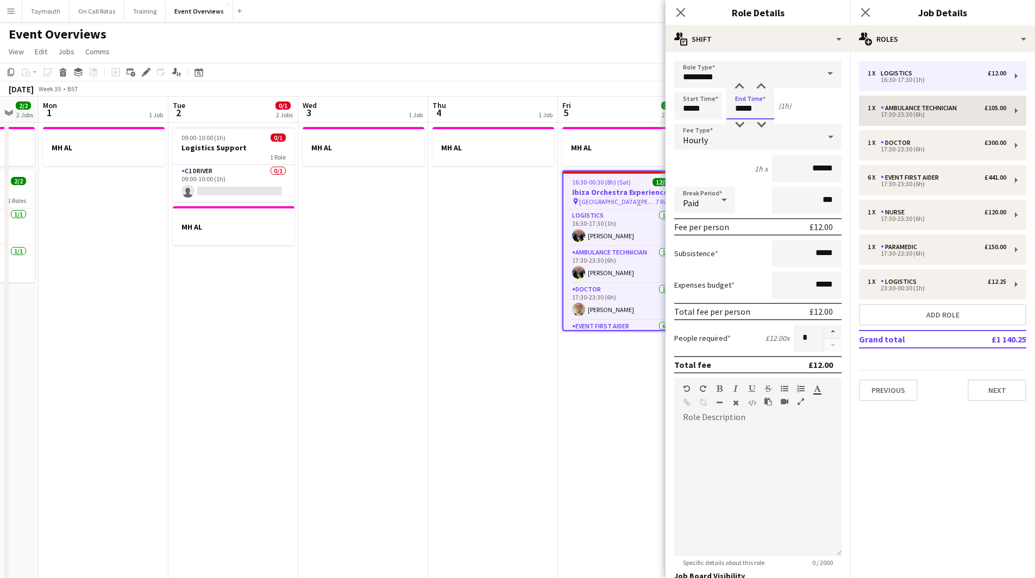
type input "*****"
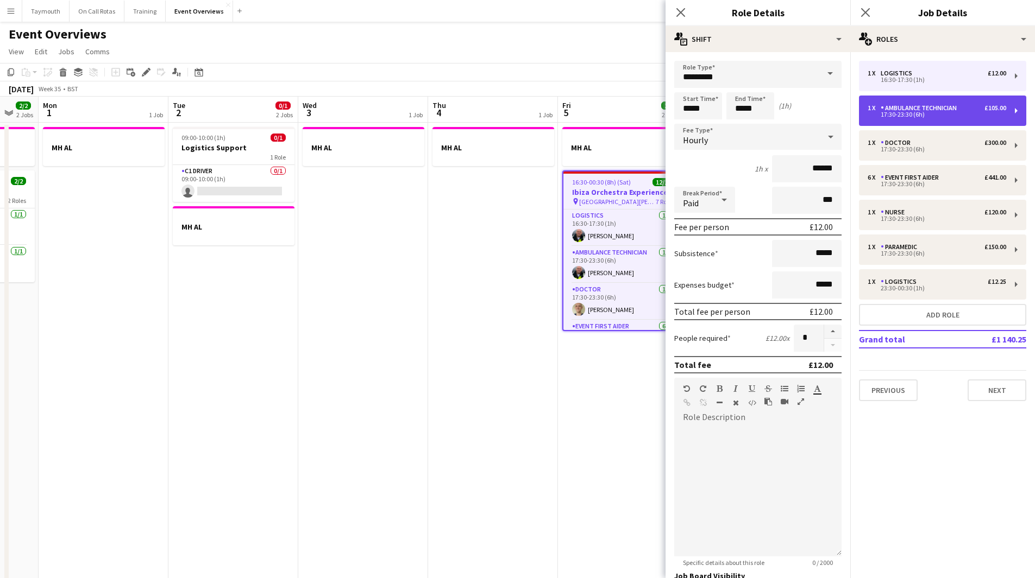
click at [903, 106] on div "Ambulance Technician" at bounding box center [920, 108] width 80 height 8
type input "**********"
type input "*****"
type input "******"
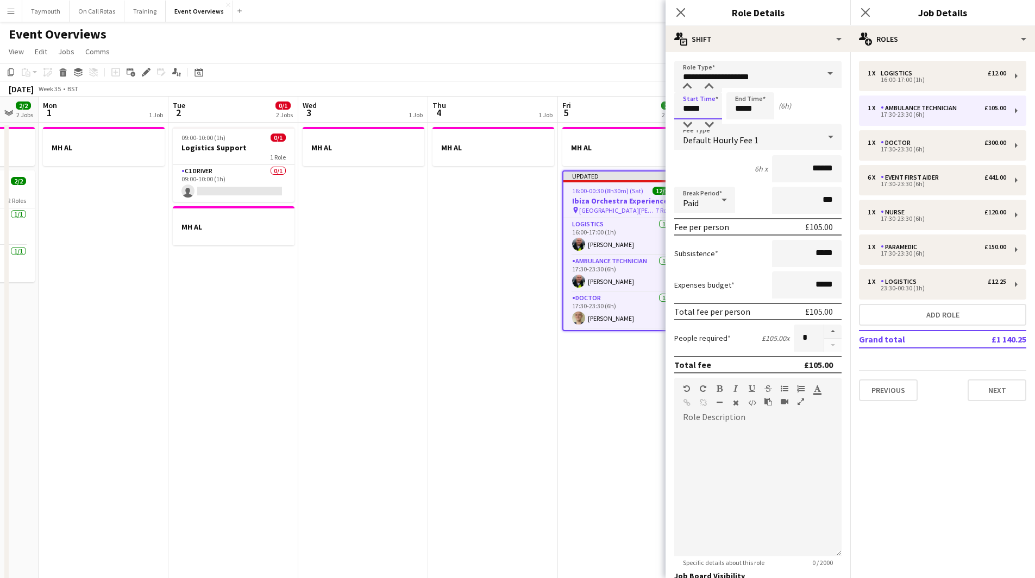
click at [702, 109] on input "*****" at bounding box center [698, 105] width 48 height 27
type input "*****"
click at [903, 244] on div "Paramedic" at bounding box center [900, 247] width 41 height 8
type input "*********"
type input "*****"
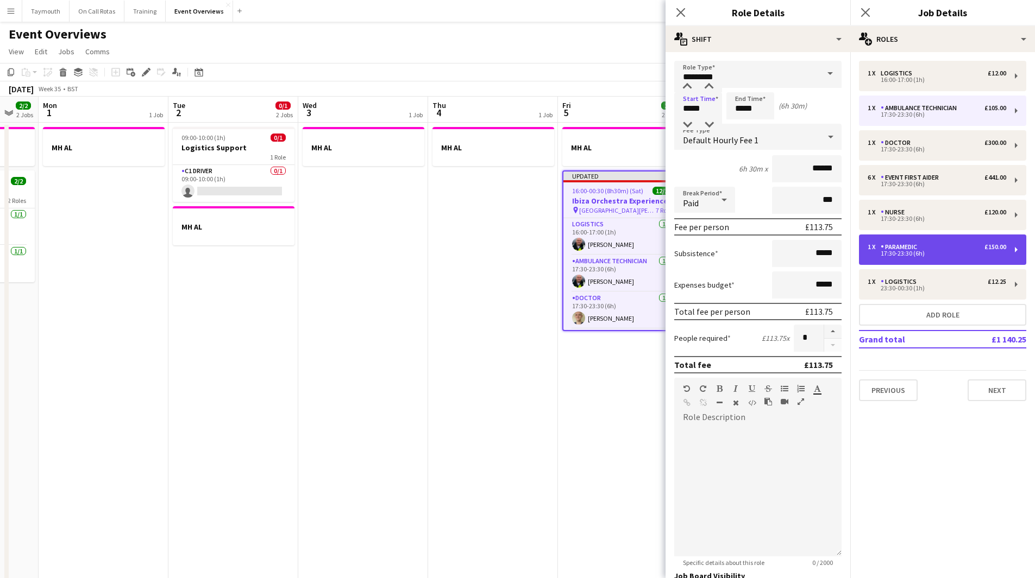
type input "******"
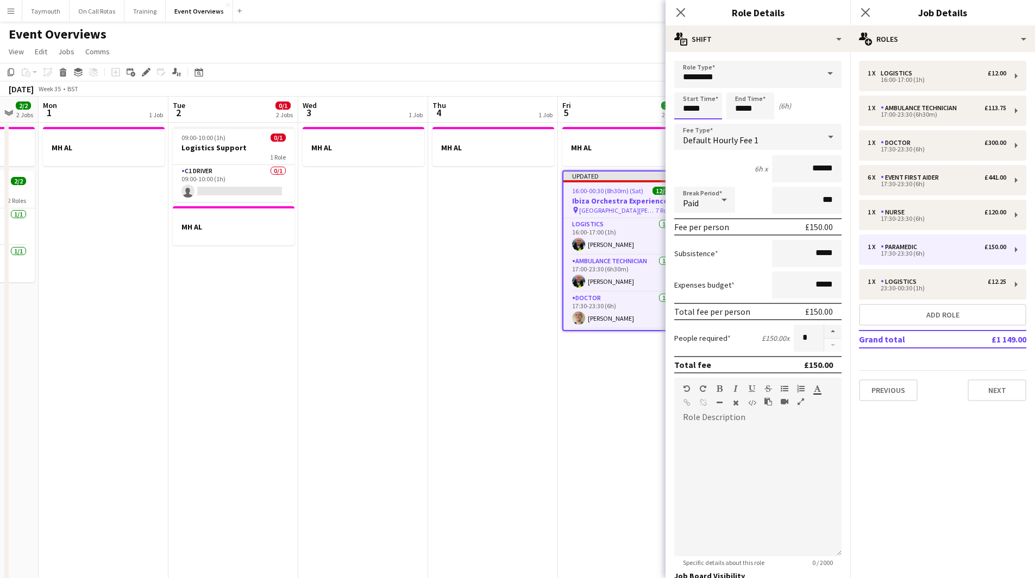
click at [710, 105] on input "*****" at bounding box center [698, 105] width 48 height 27
type input "*****"
click at [951, 113] on div "17:00-23:30 (6h30m)" at bounding box center [936, 114] width 139 height 5
type input "**********"
type input "******"
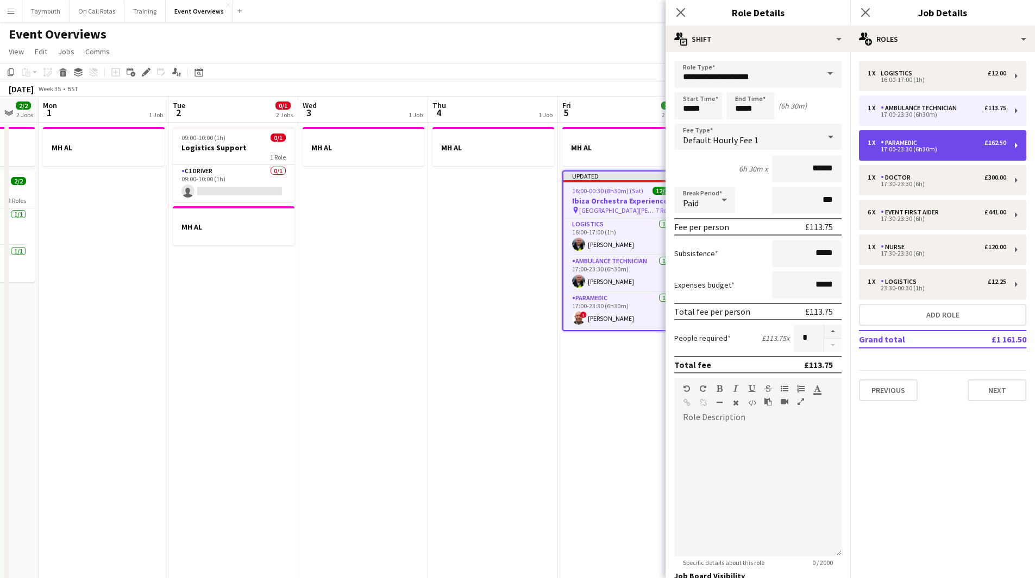
click at [946, 147] on div "17:00-23:30 (6h30m)" at bounding box center [936, 149] width 139 height 5
type input "*********"
type input "******"
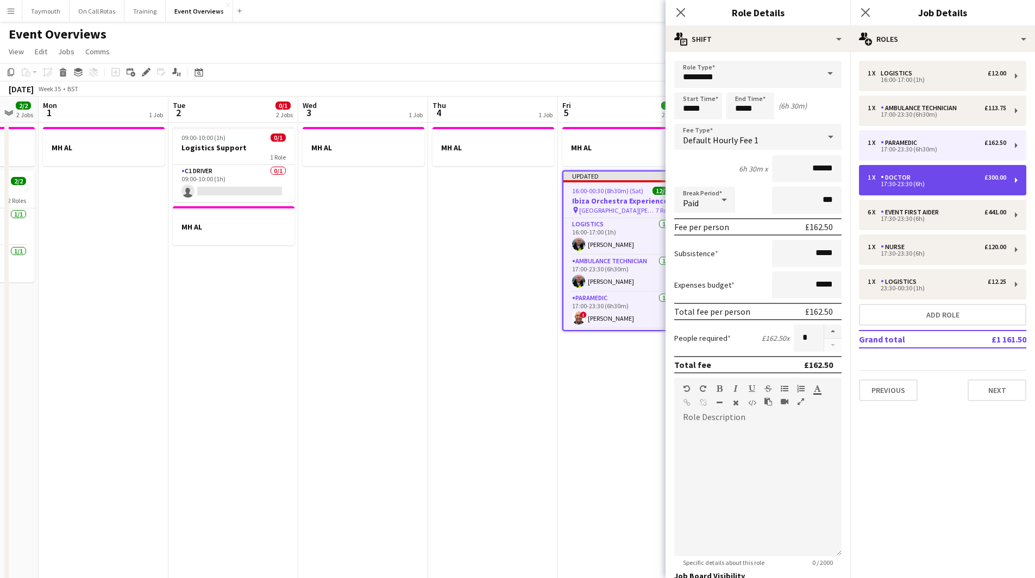
click at [940, 182] on div "17:30-23:30 (6h)" at bounding box center [936, 183] width 139 height 5
type input "******"
type input "*****"
type input "******"
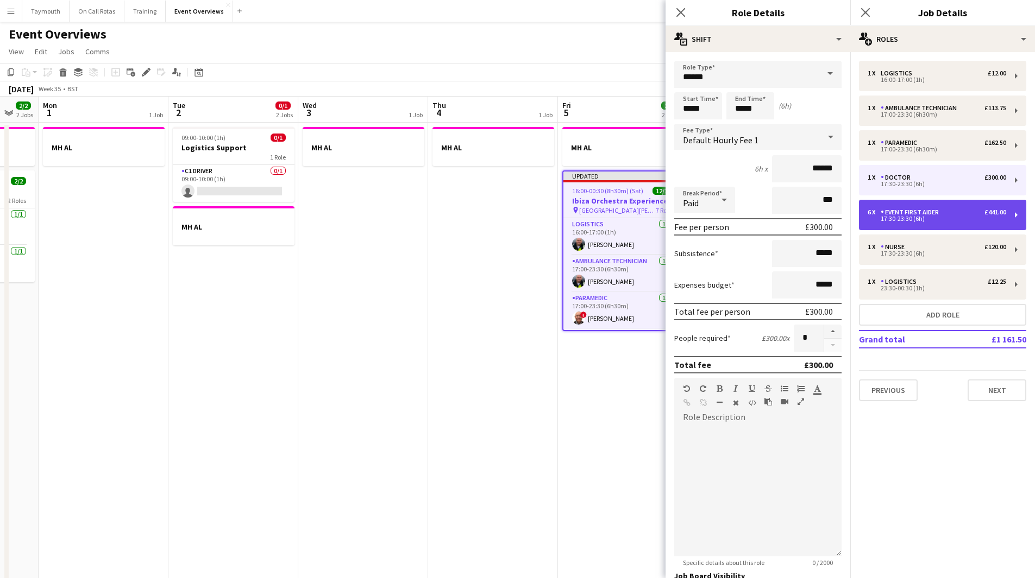
click at [940, 207] on div "6 x Event First Aider £441.00 17:30-23:30 (6h)" at bounding box center [942, 215] width 167 height 30
type input "**********"
type input "******"
type input "*"
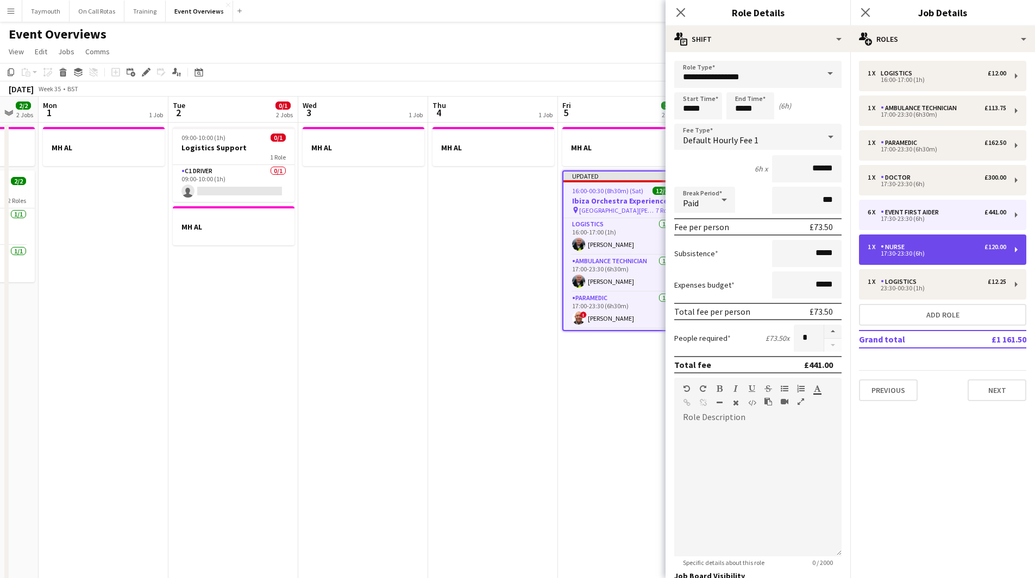
click at [944, 240] on div "1 x Nurse £120.00 17:30-23:30 (6h)" at bounding box center [942, 250] width 167 height 30
type input "*****"
type input "******"
type input "*"
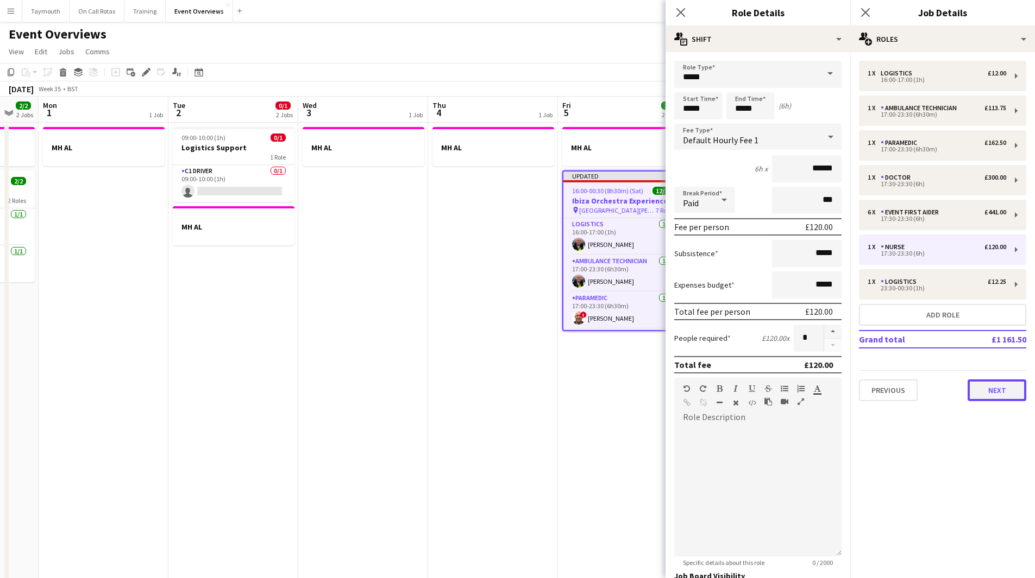
click at [987, 386] on button "Next" at bounding box center [996, 391] width 59 height 22
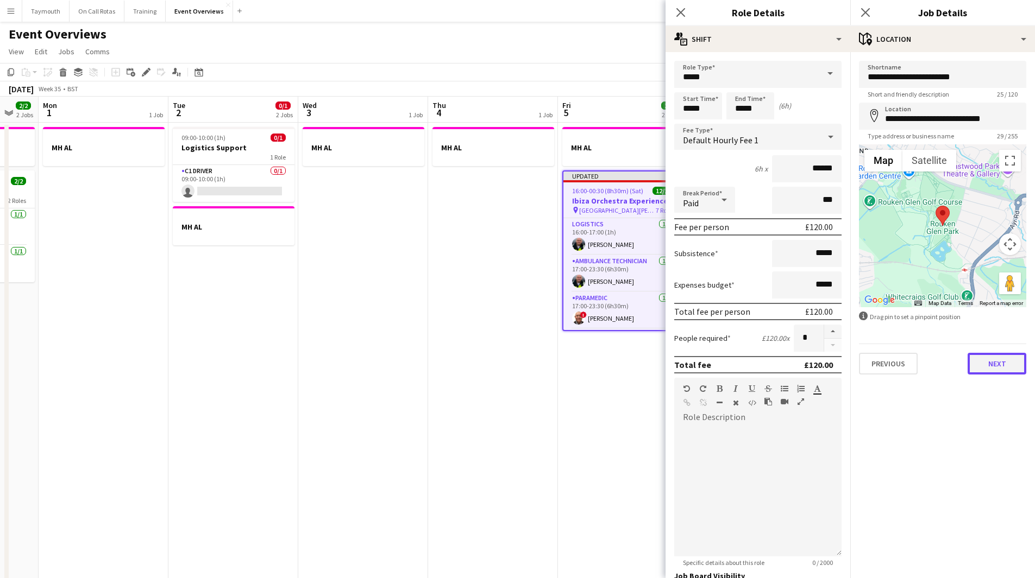
click at [992, 364] on button "Next" at bounding box center [996, 364] width 59 height 22
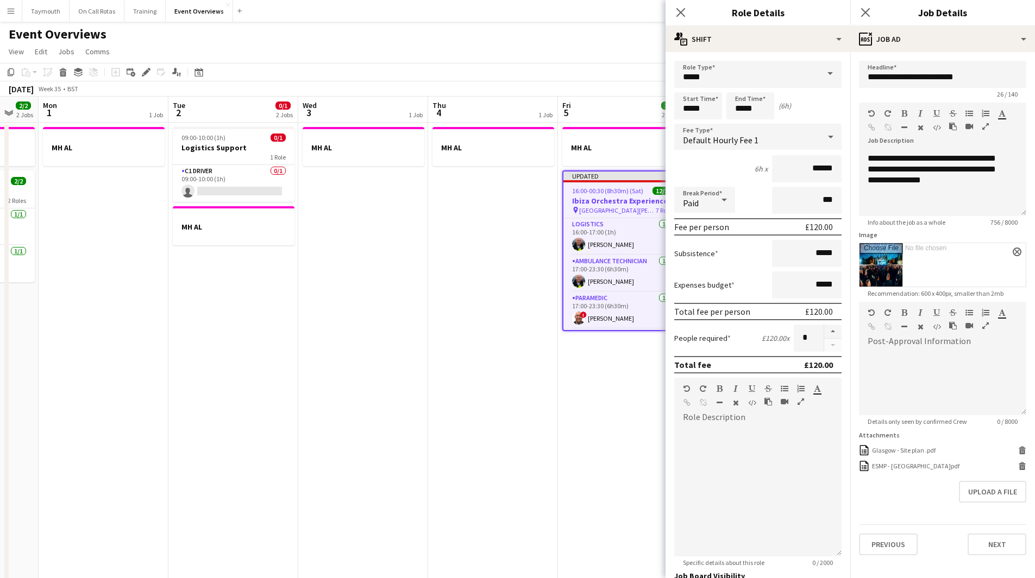
scroll to position [54, 0]
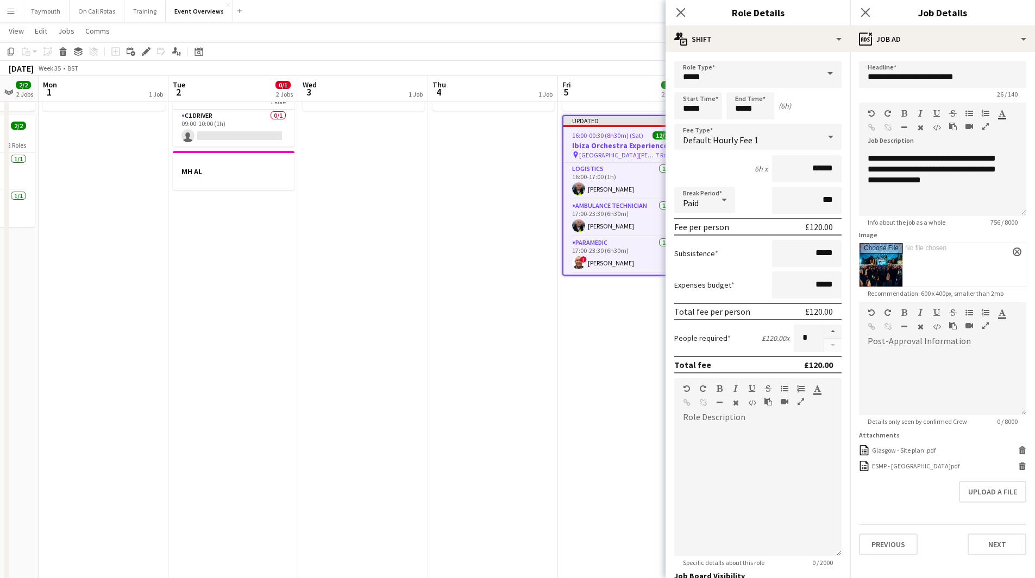
click at [1001, 481] on form "**********" at bounding box center [942, 308] width 185 height 495
click at [1002, 551] on button "Next" at bounding box center [996, 545] width 59 height 22
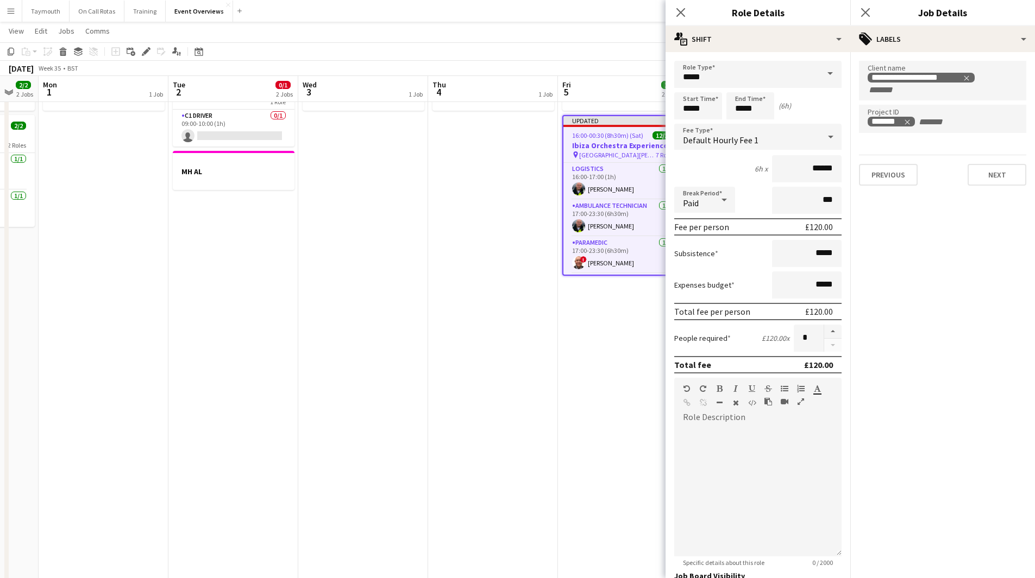
click at [992, 191] on div "**********" at bounding box center [942, 123] width 185 height 142
click at [993, 175] on button "Next" at bounding box center [996, 175] width 59 height 22
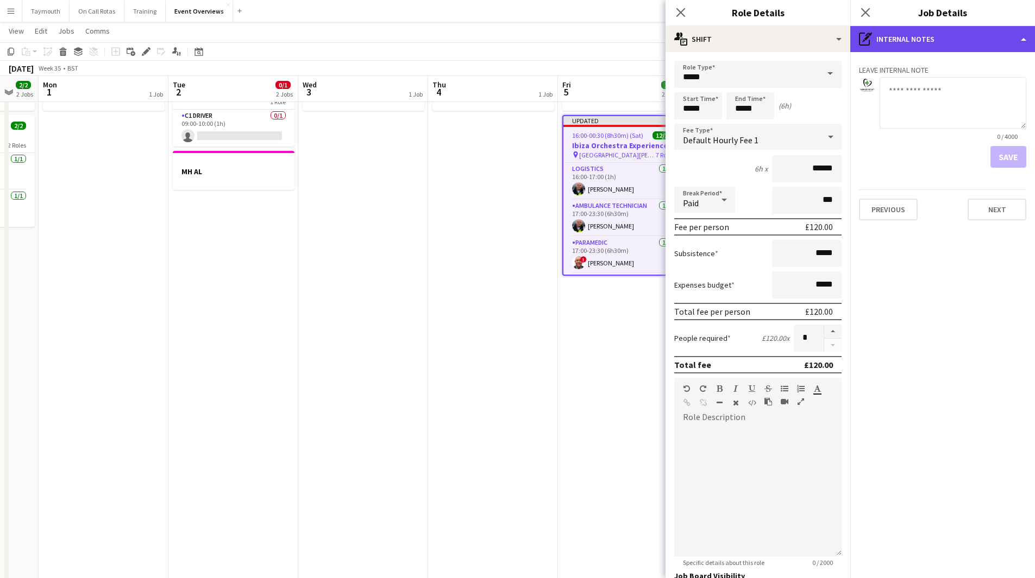
click at [975, 39] on div "pen-write Internal notes" at bounding box center [942, 39] width 185 height 26
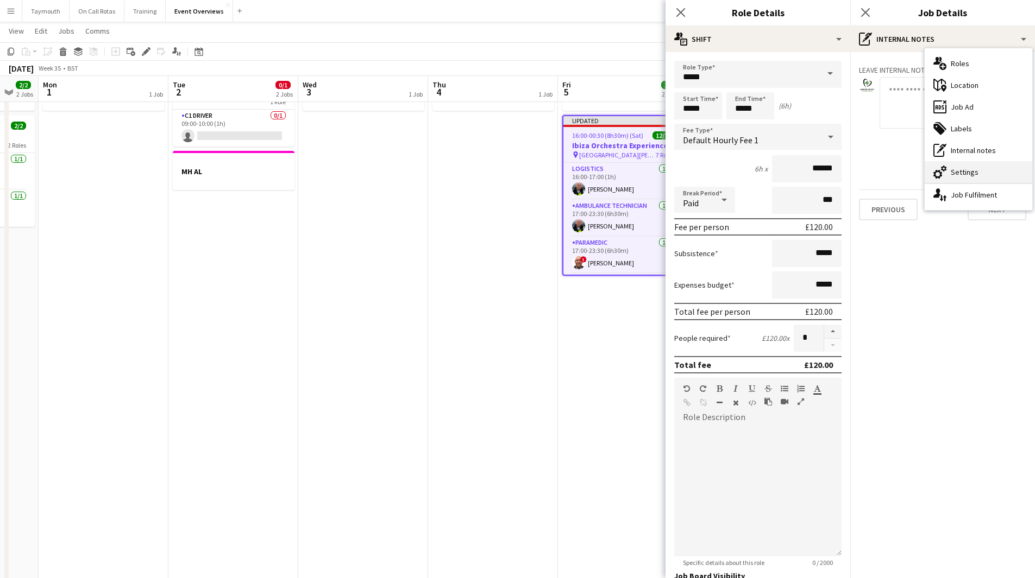
click at [974, 168] on div "cog-double-3 Settings" at bounding box center [978, 172] width 108 height 22
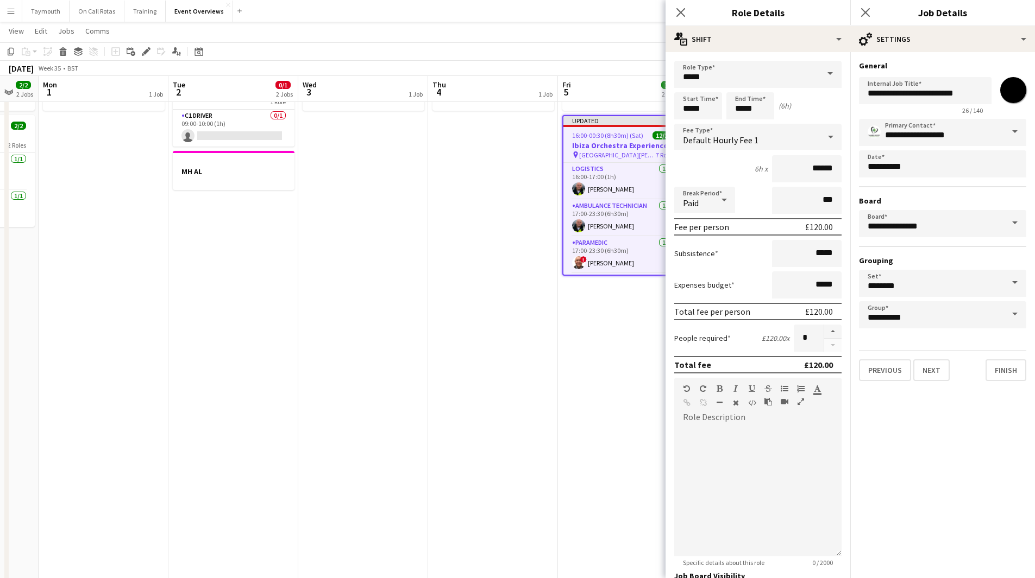
click at [1011, 93] on input "*******" at bounding box center [1012, 90] width 39 height 39
type input "*******"
click at [531, 374] on app-date-cell "MH AL" at bounding box center [493, 532] width 130 height 930
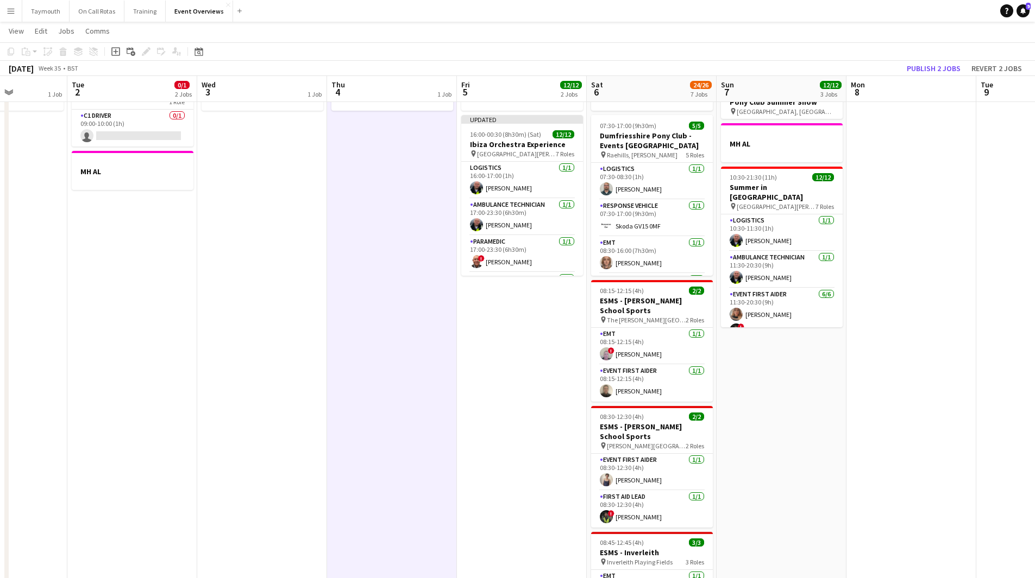
drag, startPoint x: 624, startPoint y: 364, endPoint x: 331, endPoint y: 362, distance: 292.8
click at [357, 367] on app-calendar-viewport "Fri 29 1 Job Sat 30 20/20 7 Jobs Sun 31 2/2 2 Jobs Mon 1 1 Job Tue 2 0/1 2 Jobs…" at bounding box center [517, 492] width 1035 height 1009
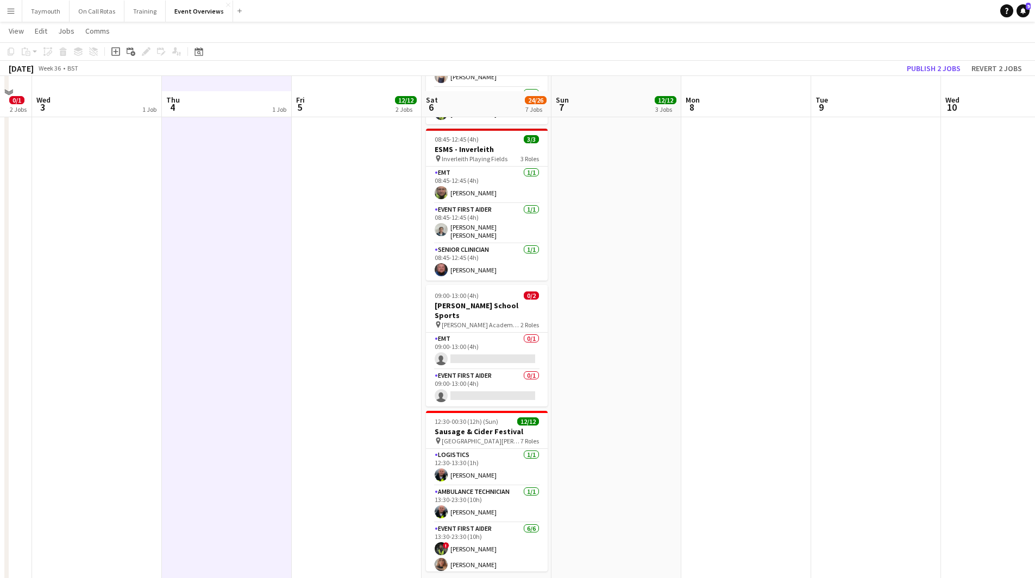
scroll to position [473, 0]
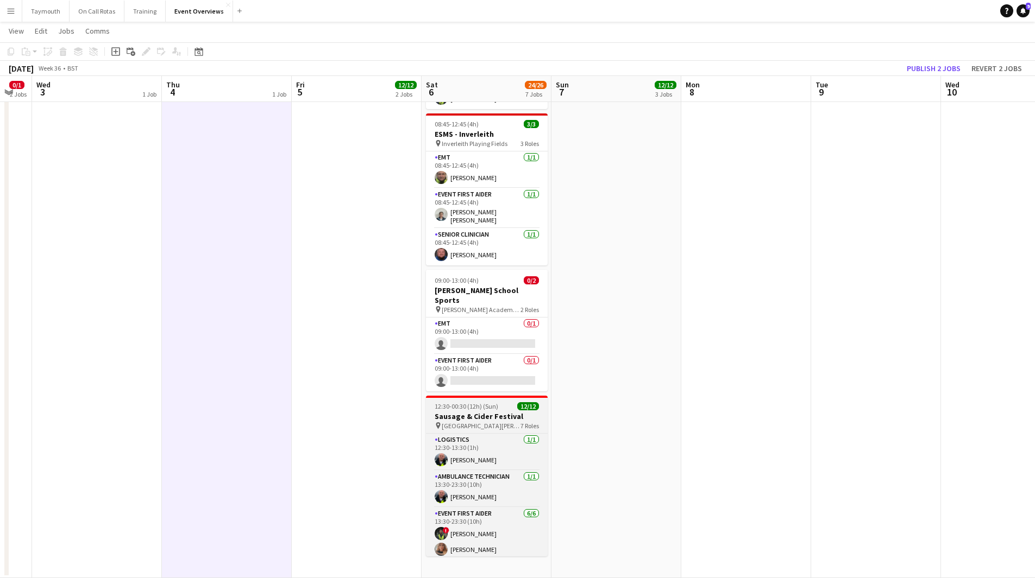
click at [515, 412] on h3 "Sausage & Cider Festival" at bounding box center [487, 417] width 122 height 10
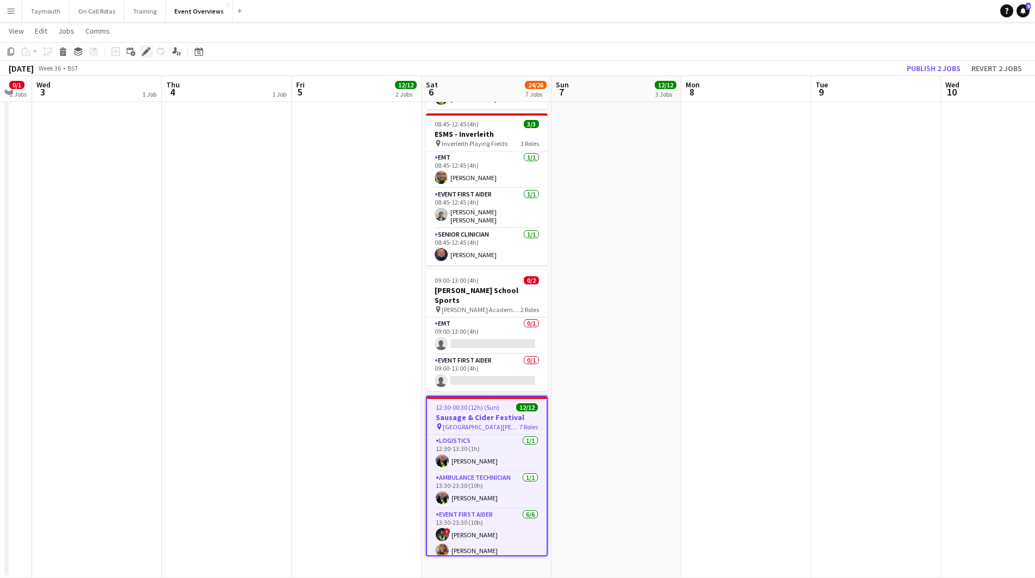
click at [144, 53] on icon at bounding box center [146, 52] width 6 height 6
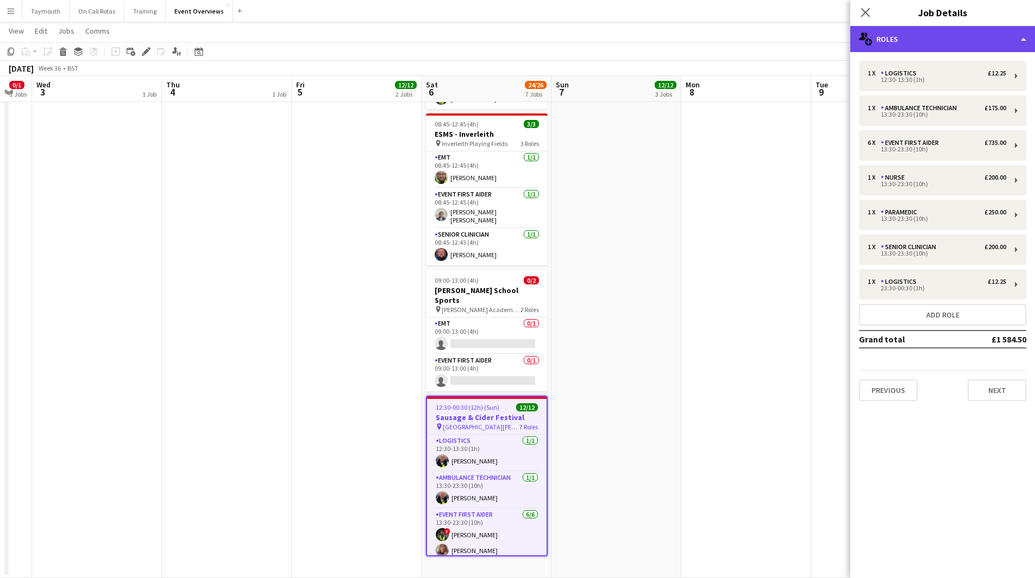
click at [946, 49] on div "multiple-users-add Roles" at bounding box center [942, 39] width 185 height 26
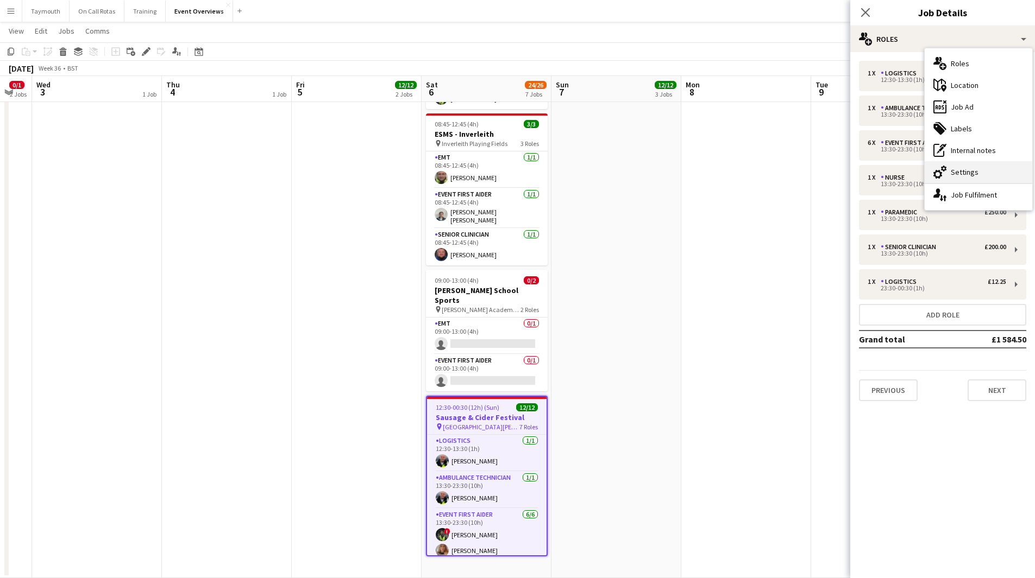
click at [978, 167] on div "cog-double-3 Settings" at bounding box center [978, 172] width 108 height 22
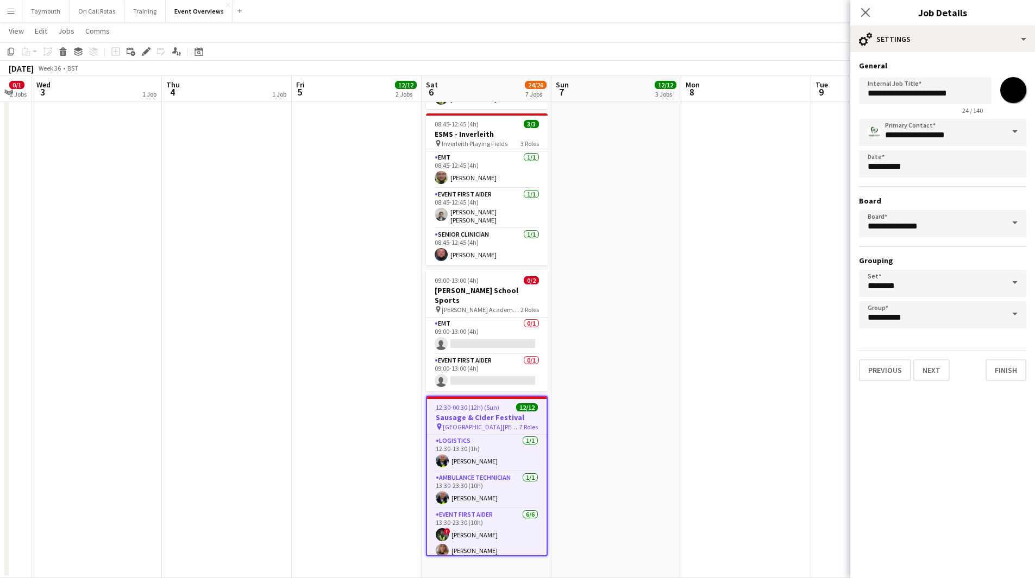
click at [1018, 95] on input "*******" at bounding box center [1012, 90] width 39 height 39
type input "*******"
click at [610, 288] on app-date-cell "Central Scotland Highland Pony Club Summer Show pin [GEOGRAPHIC_DATA], Auchtera…" at bounding box center [616, 114] width 130 height 930
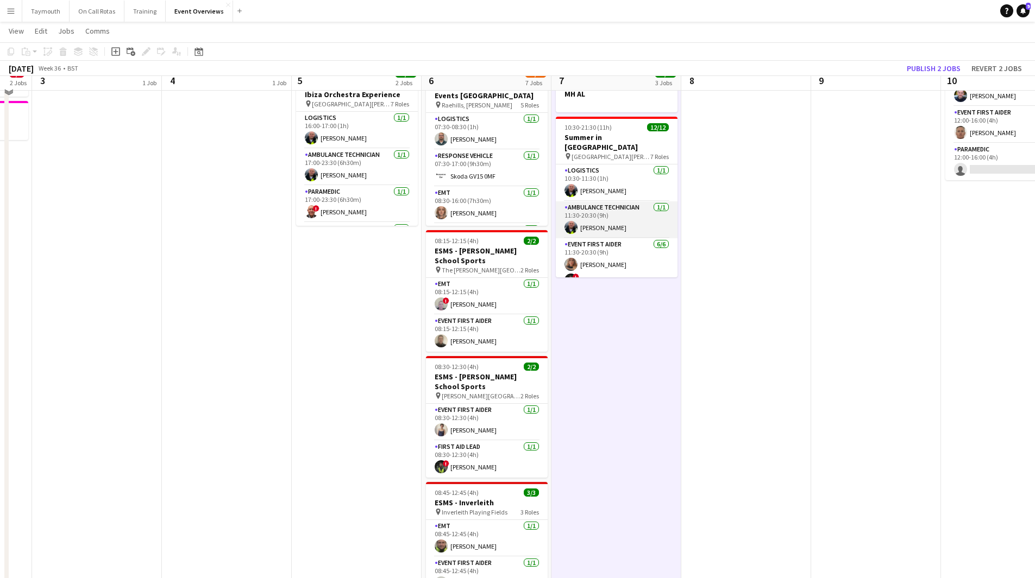
scroll to position [93, 0]
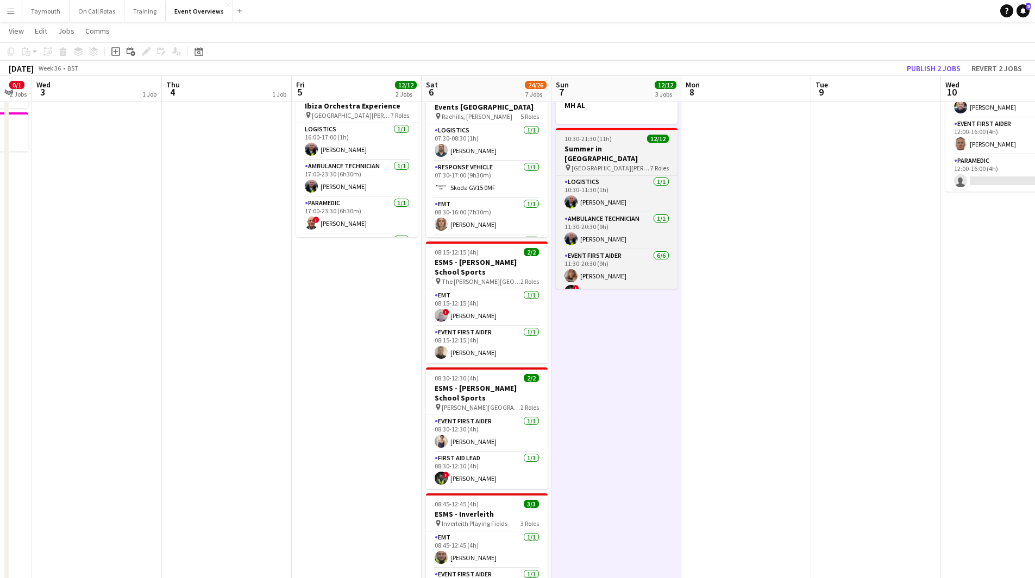
click at [603, 134] on app-job-card "10:30-21:30 (11h) 12/12 Summer in [GEOGRAPHIC_DATA] pin [GEOGRAPHIC_DATA][PERSO…" at bounding box center [617, 208] width 122 height 161
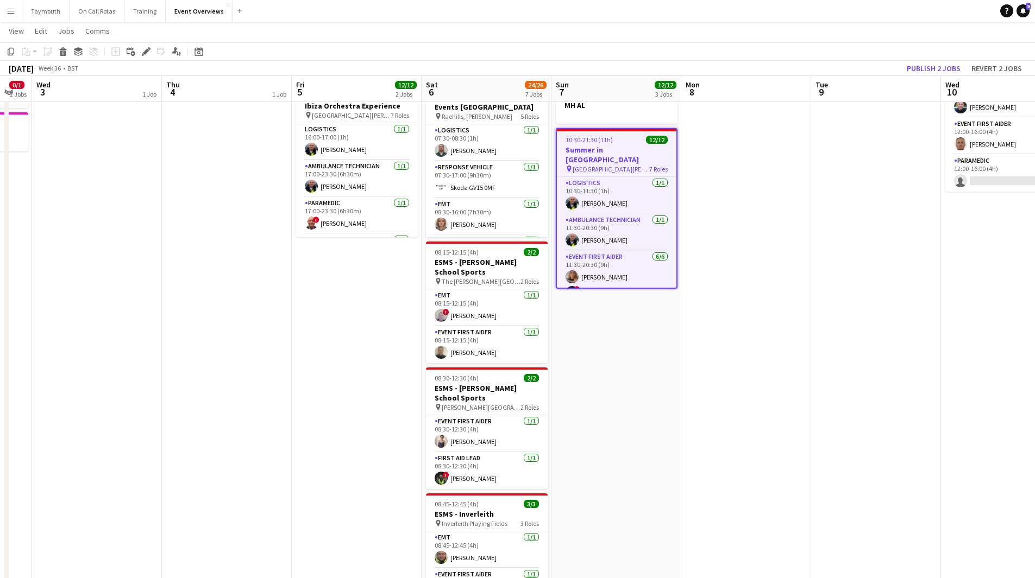
drag, startPoint x: 142, startPoint y: 54, endPoint x: 196, endPoint y: 66, distance: 55.1
click at [142, 54] on icon at bounding box center [143, 54] width 3 height 3
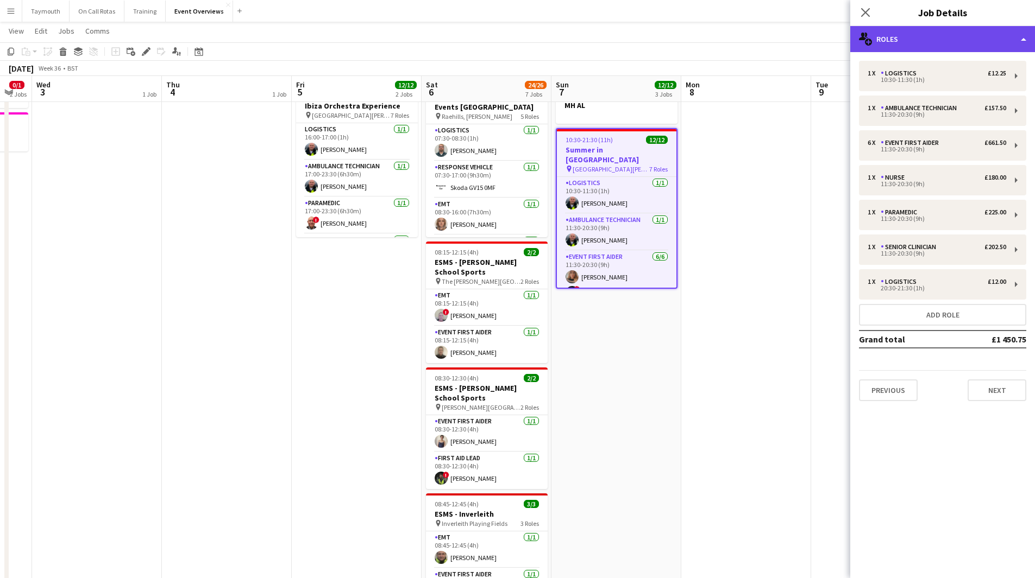
click at [943, 48] on div "multiple-users-add Roles" at bounding box center [942, 39] width 185 height 26
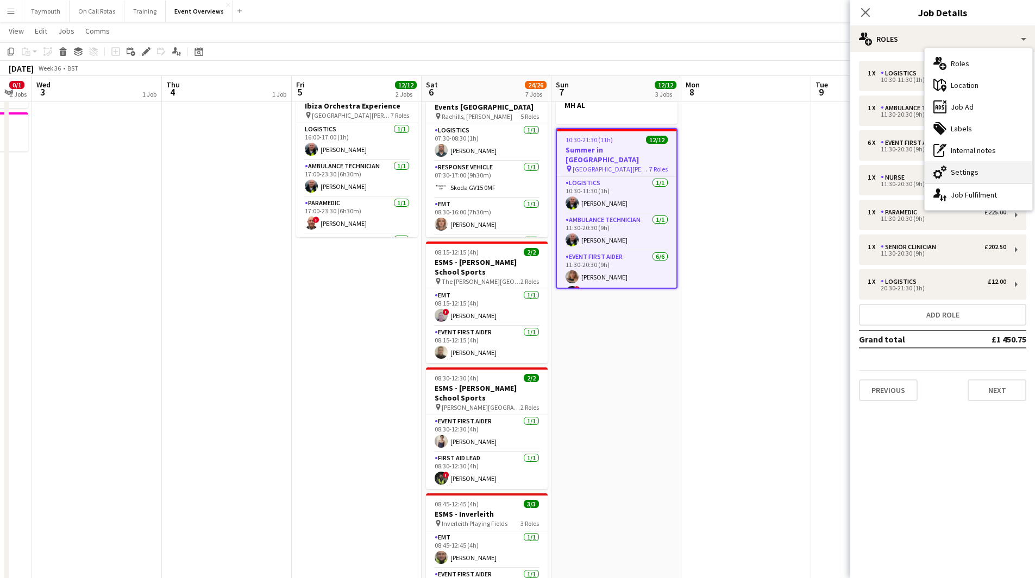
click at [989, 168] on div "cog-double-3 Settings" at bounding box center [978, 172] width 108 height 22
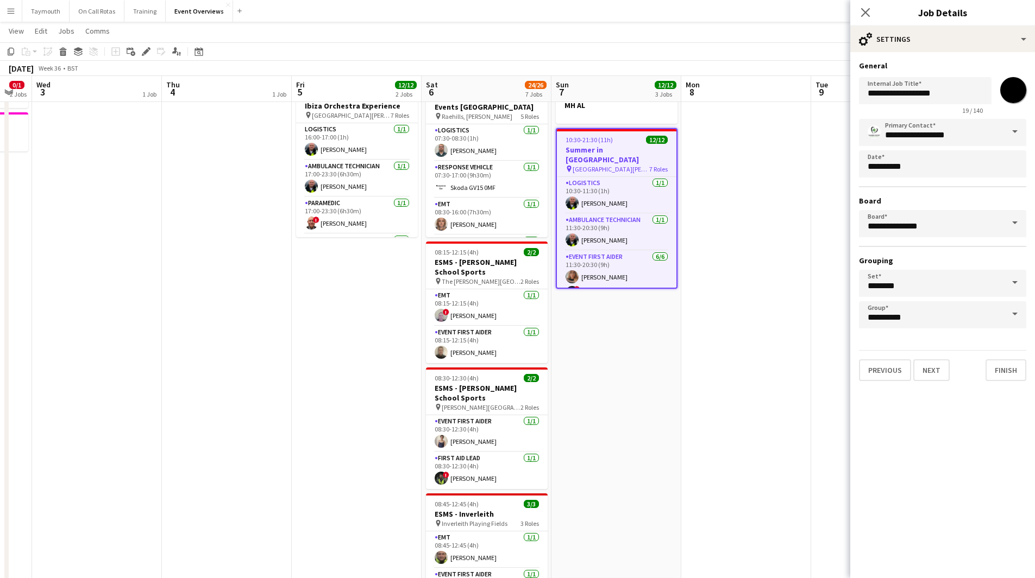
click at [1010, 92] on input "*******" at bounding box center [1012, 90] width 39 height 39
type input "*******"
click at [846, 335] on app-date-cell at bounding box center [876, 494] width 130 height 930
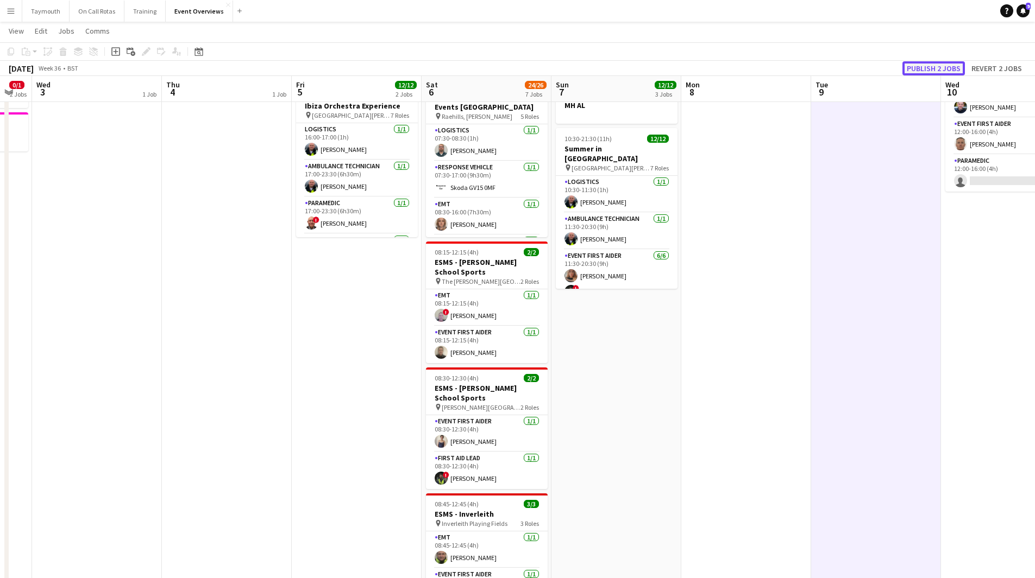
click at [948, 64] on button "Publish 2 jobs" at bounding box center [933, 68] width 62 height 14
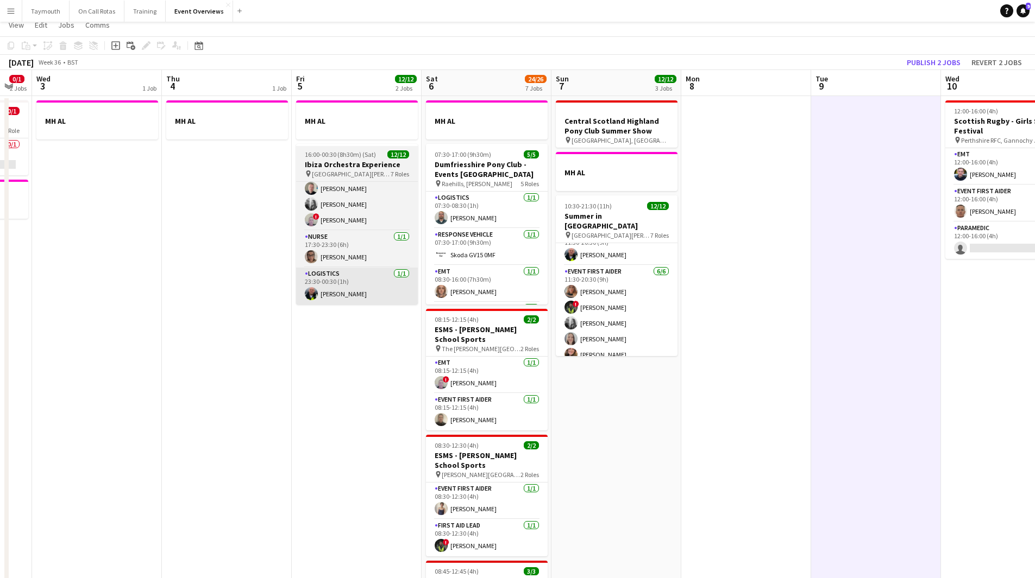
scroll to position [0, 0]
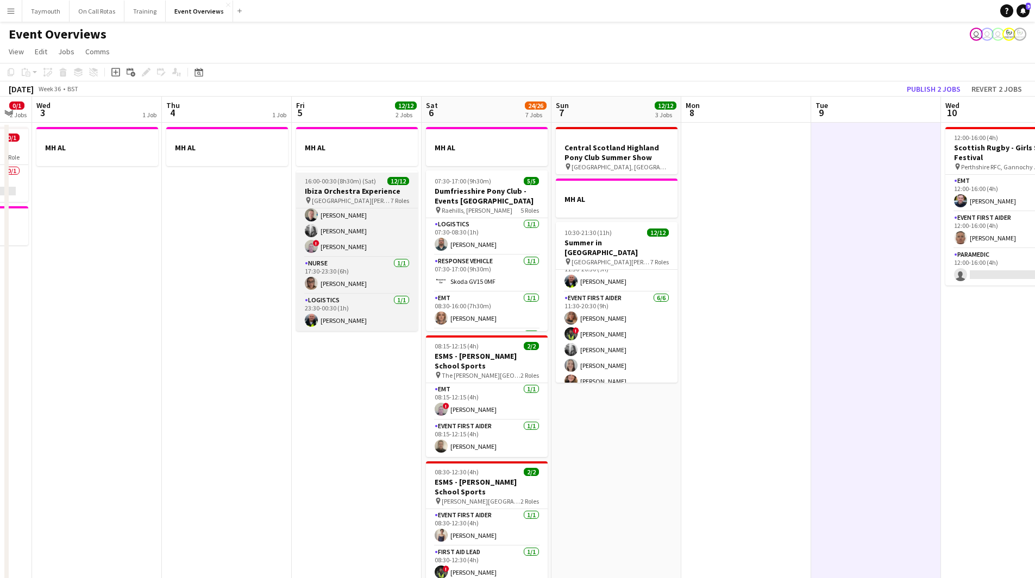
drag, startPoint x: 362, startPoint y: 191, endPoint x: 347, endPoint y: 180, distance: 18.3
click at [362, 191] on h3 "Ibiza Orchestra Experience" at bounding box center [357, 191] width 122 height 10
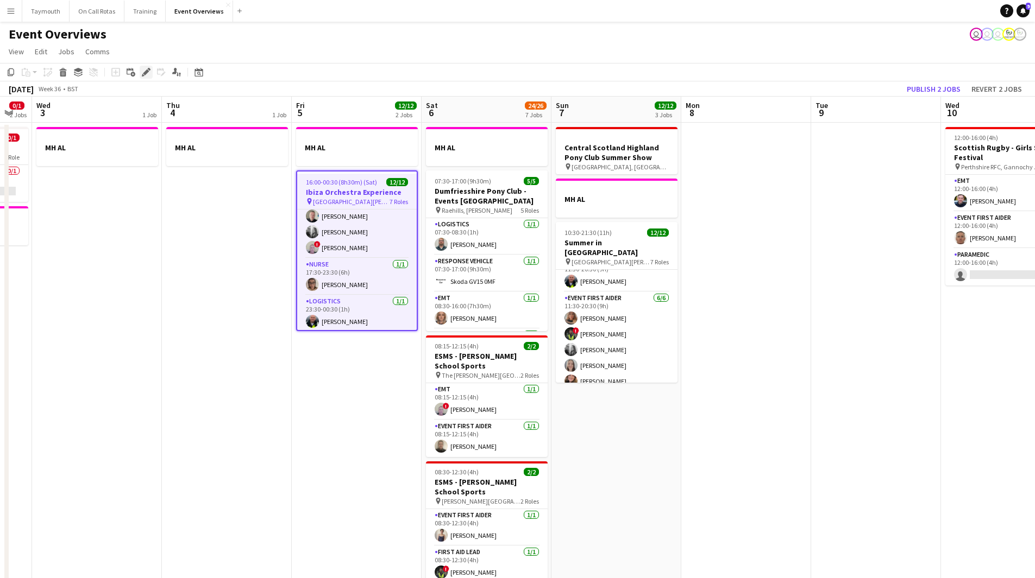
click at [144, 79] on div "Edit" at bounding box center [146, 72] width 13 height 13
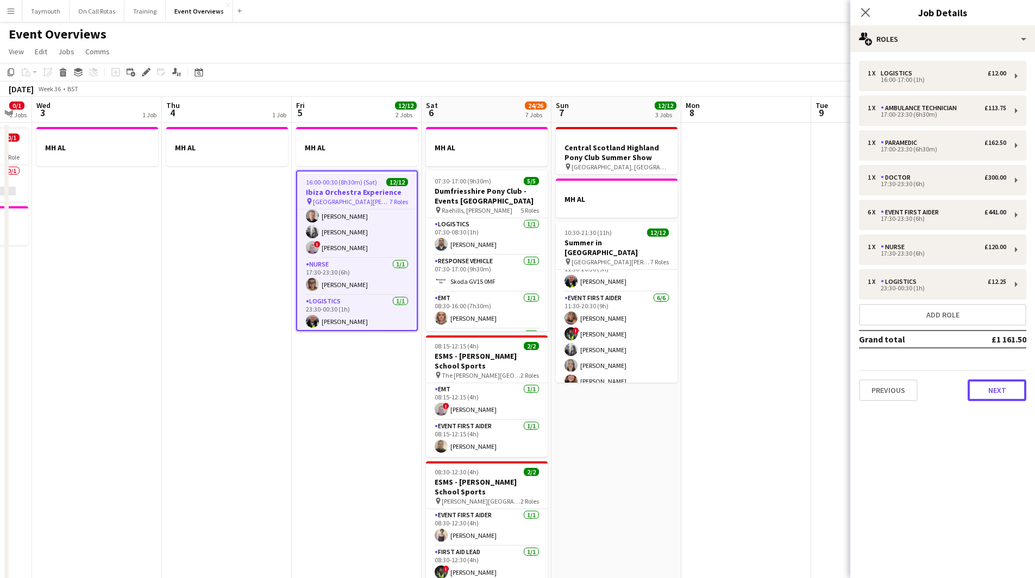
click at [1004, 389] on button "Next" at bounding box center [996, 391] width 59 height 22
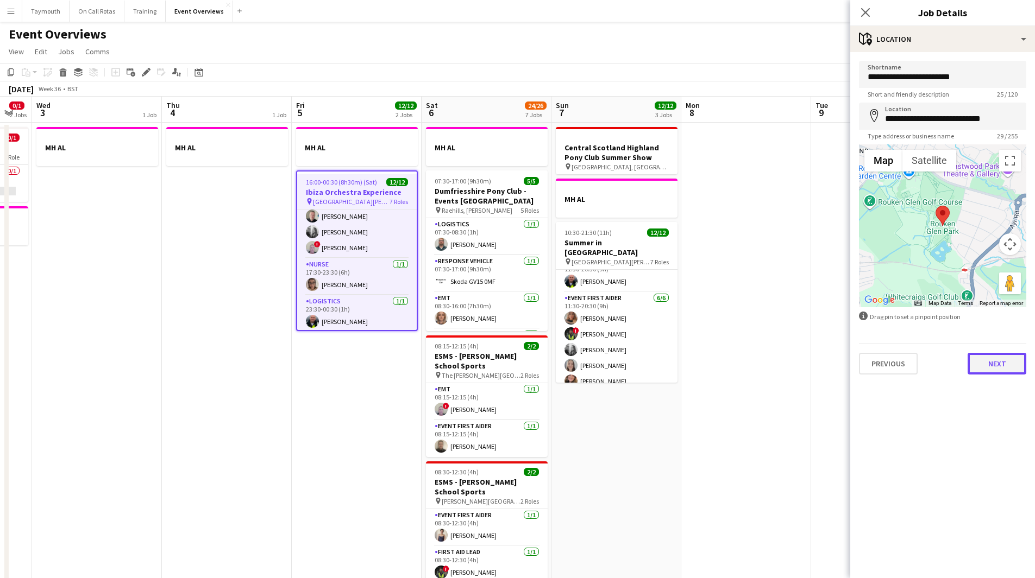
click at [1005, 370] on button "Next" at bounding box center [996, 364] width 59 height 22
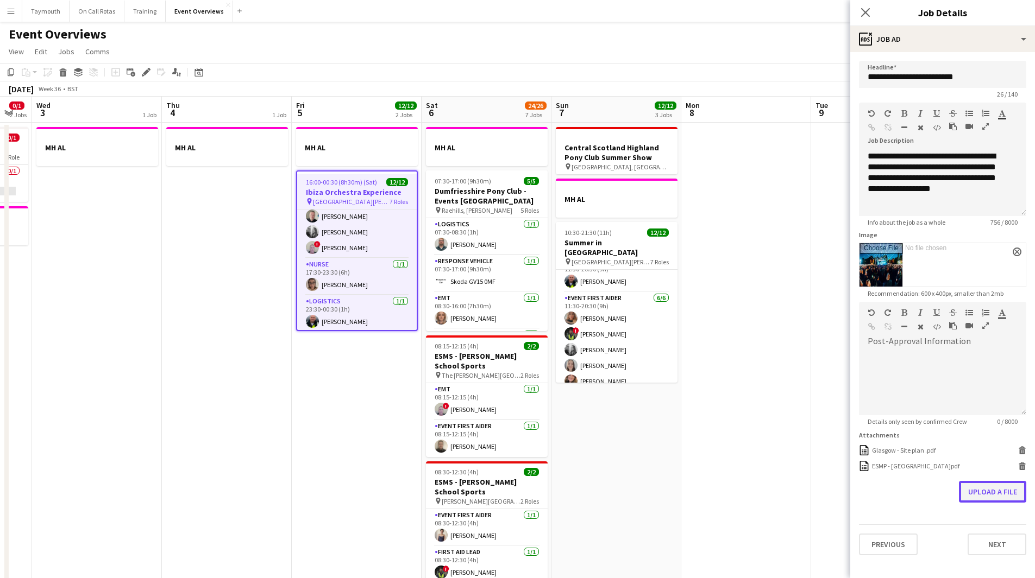
click at [978, 493] on button "Upload a file" at bounding box center [992, 492] width 67 height 22
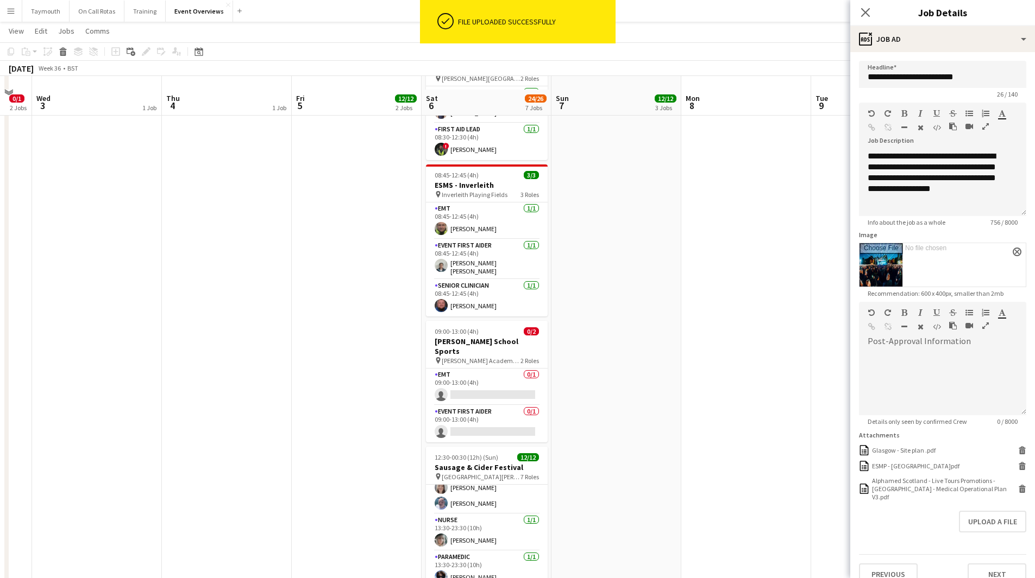
scroll to position [473, 0]
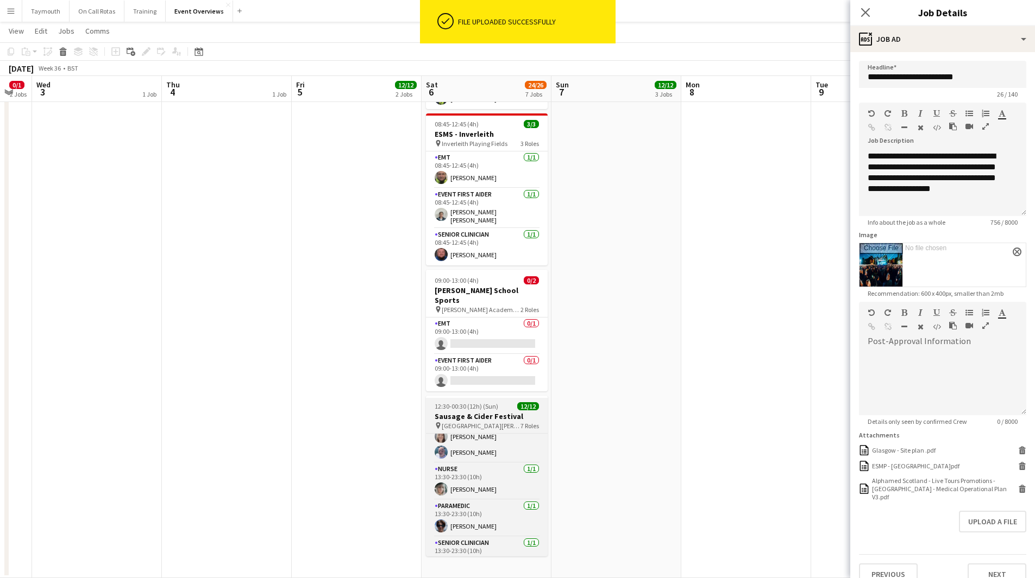
click at [500, 422] on span "[GEOGRAPHIC_DATA][PERSON_NAME], [GEOGRAPHIC_DATA]" at bounding box center [481, 426] width 79 height 8
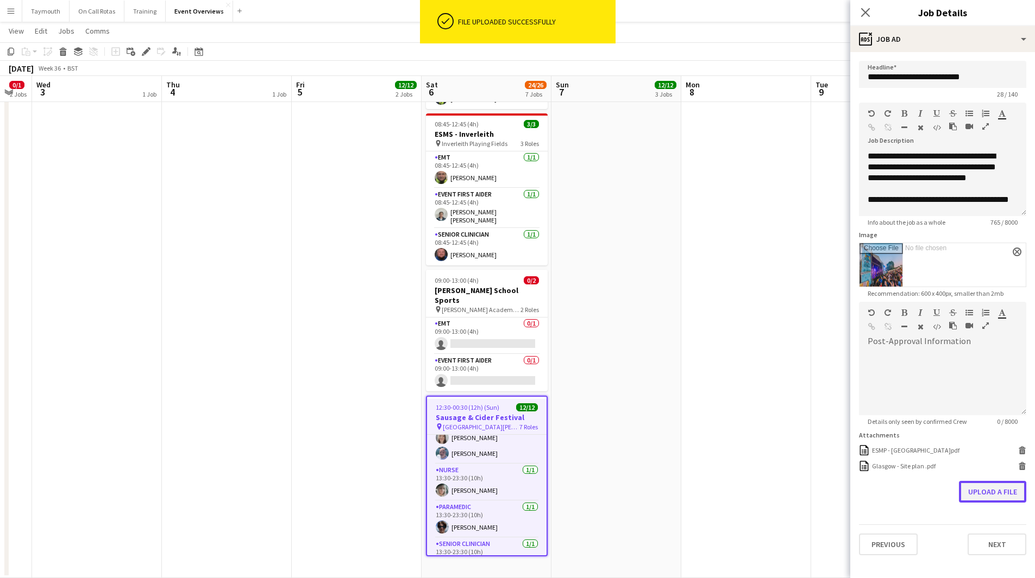
click at [982, 500] on button "Upload a file" at bounding box center [992, 492] width 67 height 22
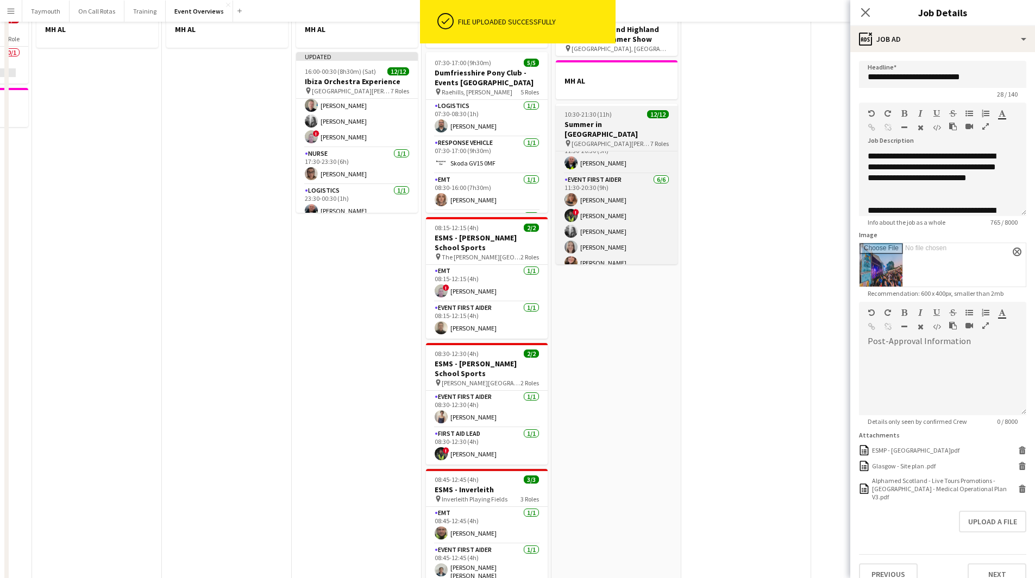
scroll to position [0, 0]
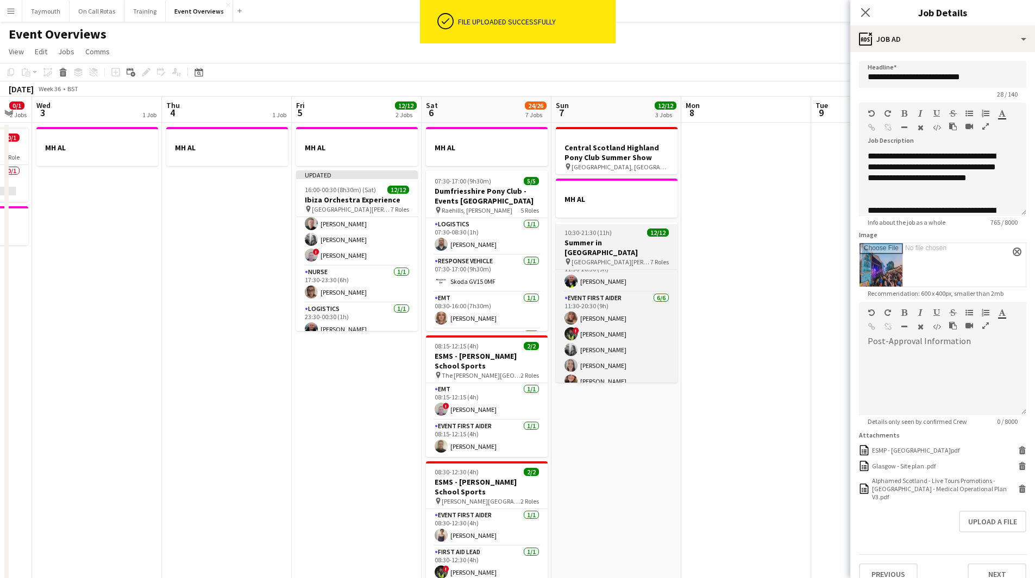
click at [615, 244] on h3 "Summer in [GEOGRAPHIC_DATA]" at bounding box center [617, 248] width 122 height 20
type input "**********"
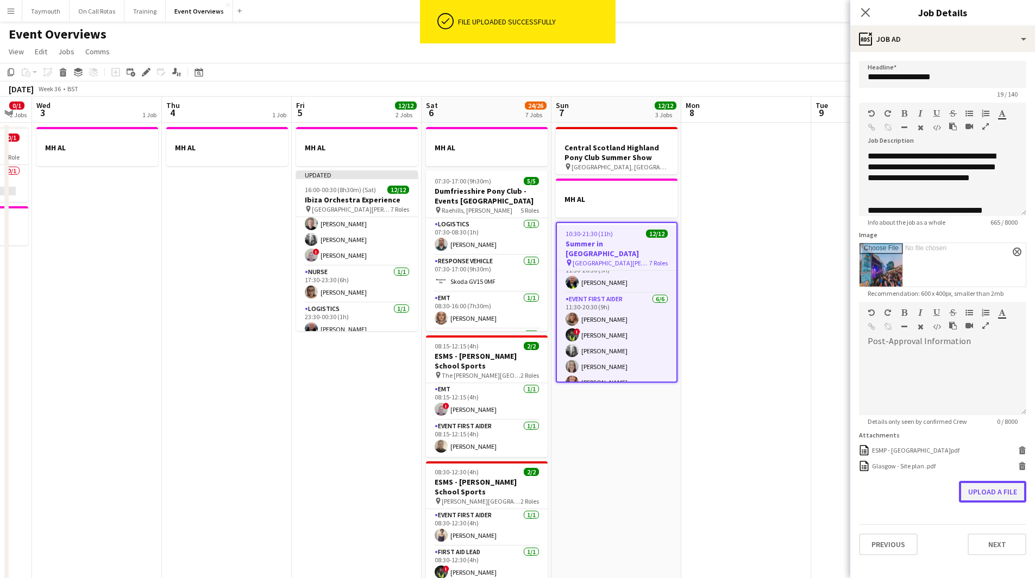
click at [983, 499] on button "Upload a file" at bounding box center [992, 492] width 67 height 22
click at [739, 371] on app-date-cell at bounding box center [746, 588] width 130 height 930
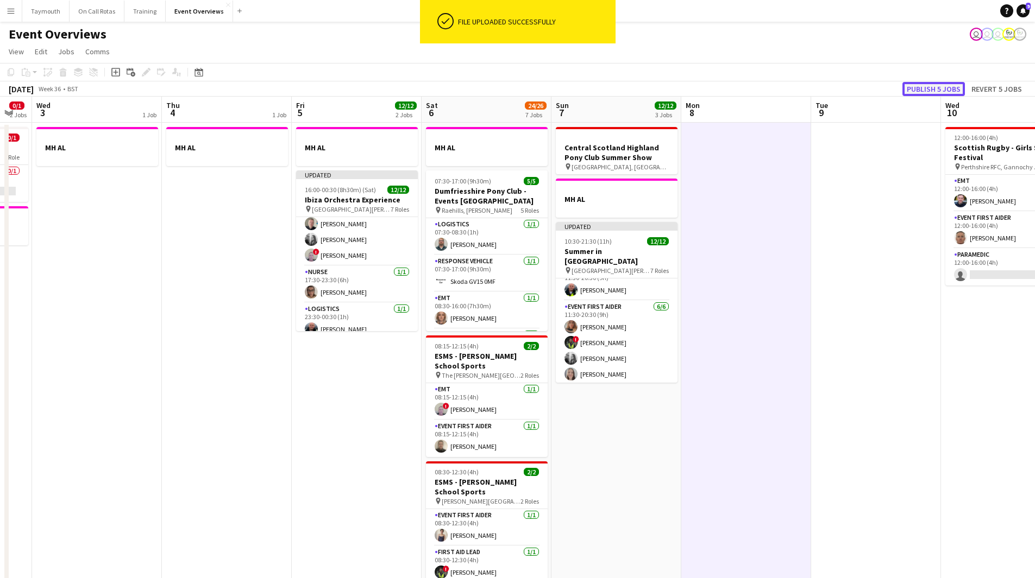
click at [939, 90] on button "Publish 5 jobs" at bounding box center [933, 89] width 62 height 14
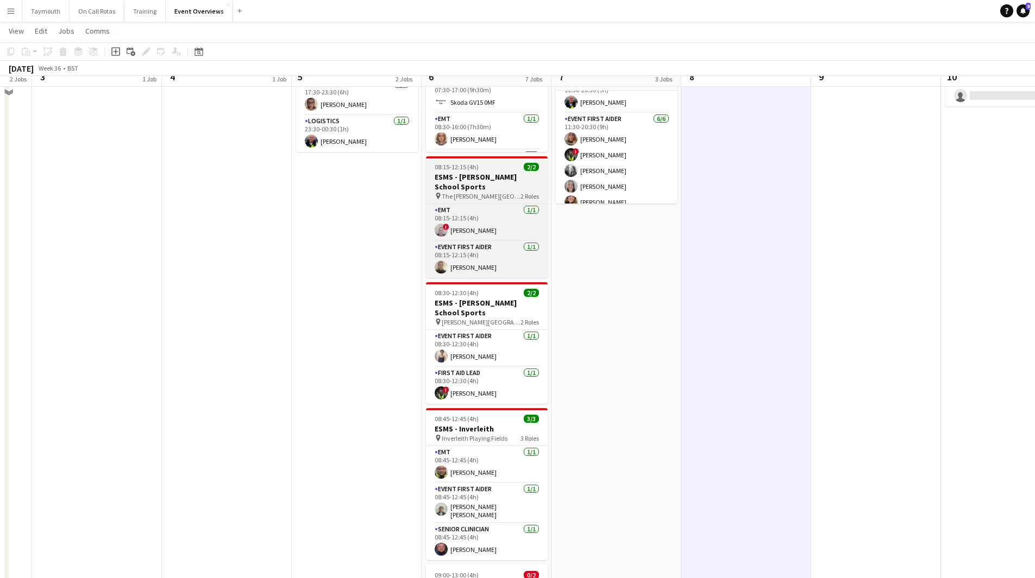
scroll to position [163, 0]
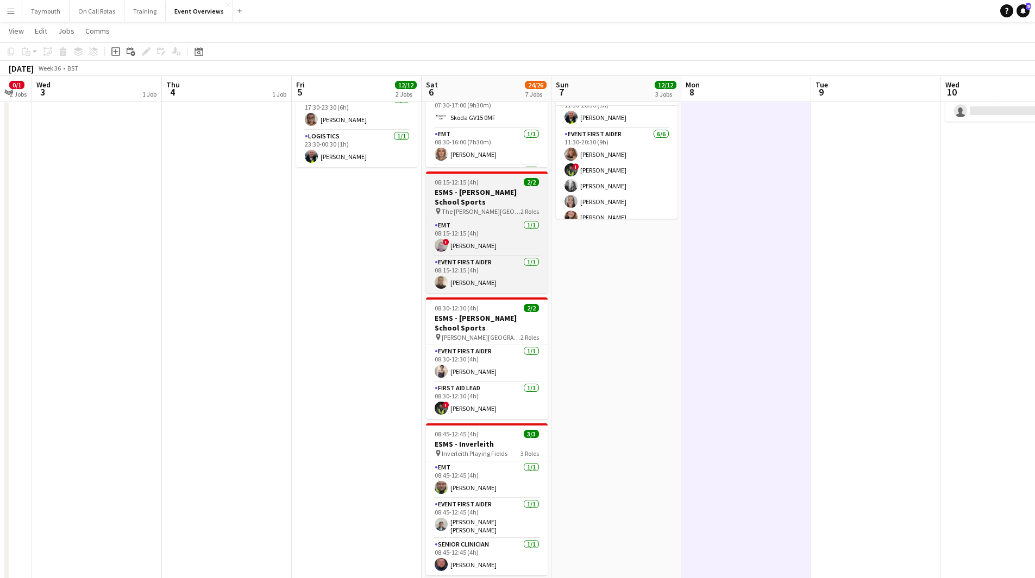
click at [482, 191] on h3 "ESMS - [PERSON_NAME] School Sports" at bounding box center [487, 197] width 122 height 20
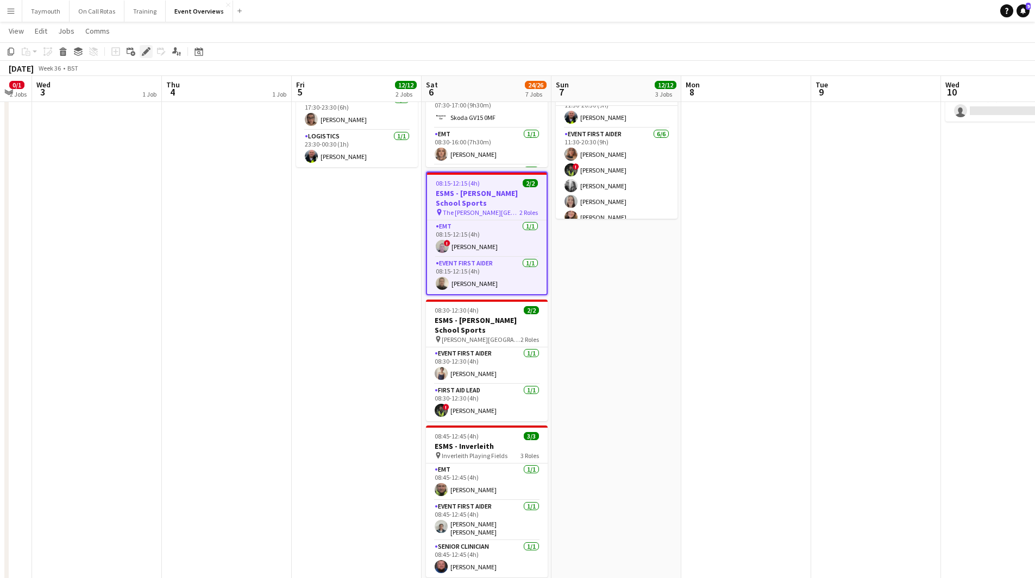
click at [146, 47] on div "Edit" at bounding box center [146, 51] width 13 height 13
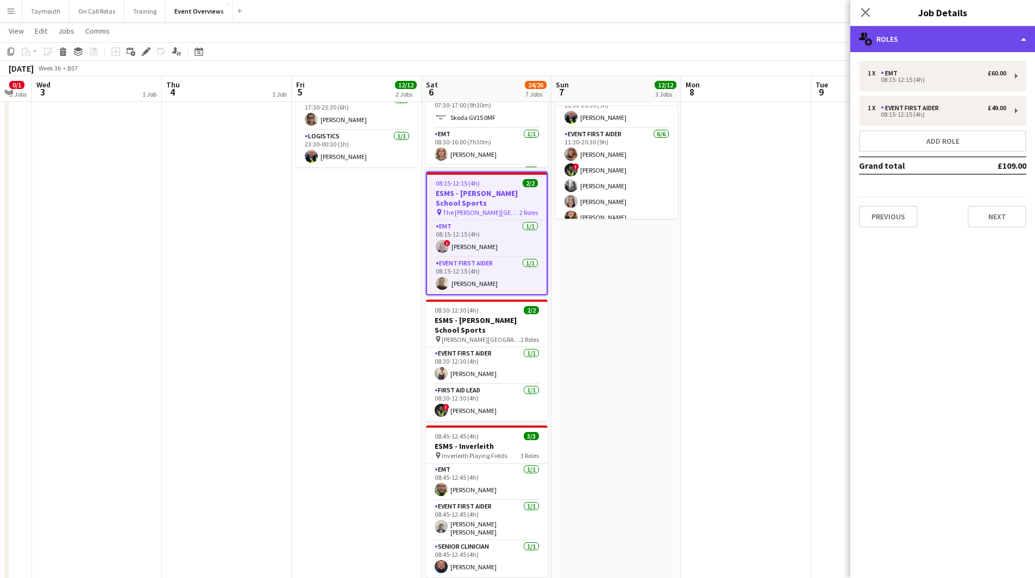
click at [984, 37] on div "multiple-users-add Roles" at bounding box center [942, 39] width 185 height 26
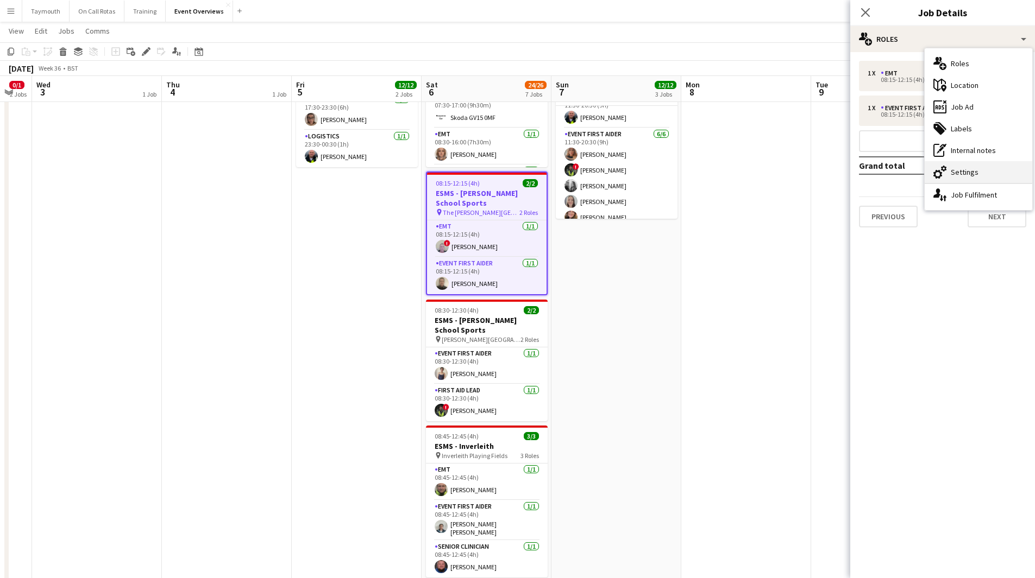
click at [999, 165] on div "cog-double-3 Settings" at bounding box center [978, 172] width 108 height 22
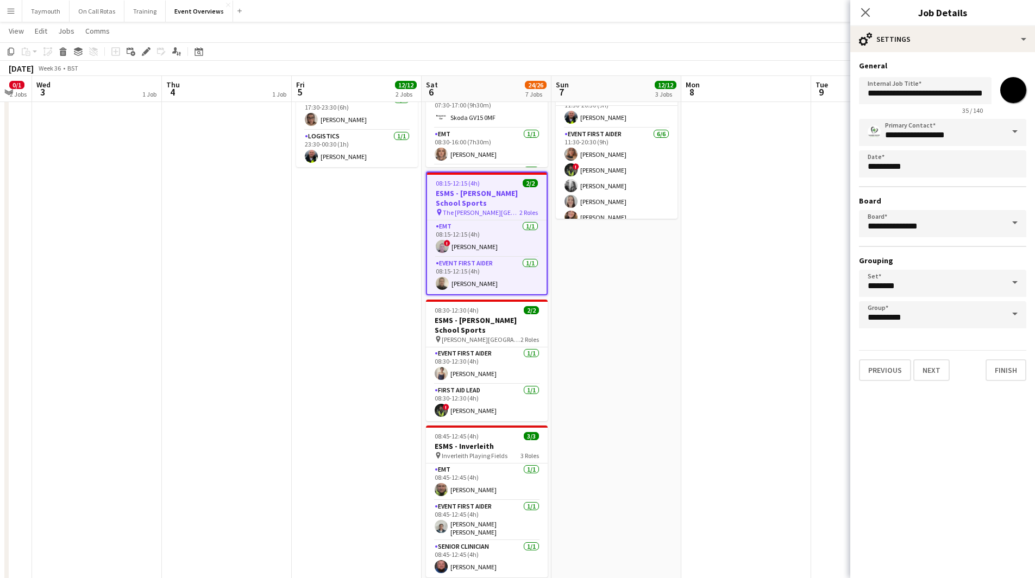
click at [1007, 91] on input "*******" at bounding box center [1012, 90] width 39 height 39
type input "*******"
click at [912, 40] on div "cog-double-3 Settings" at bounding box center [942, 39] width 185 height 26
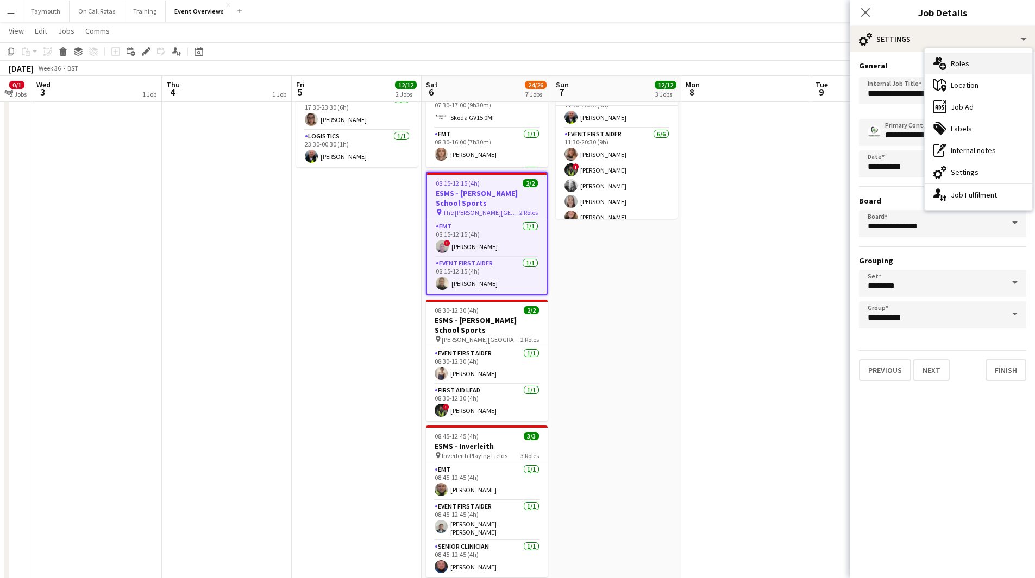
click at [977, 62] on div "multiple-users-add Roles" at bounding box center [978, 64] width 108 height 22
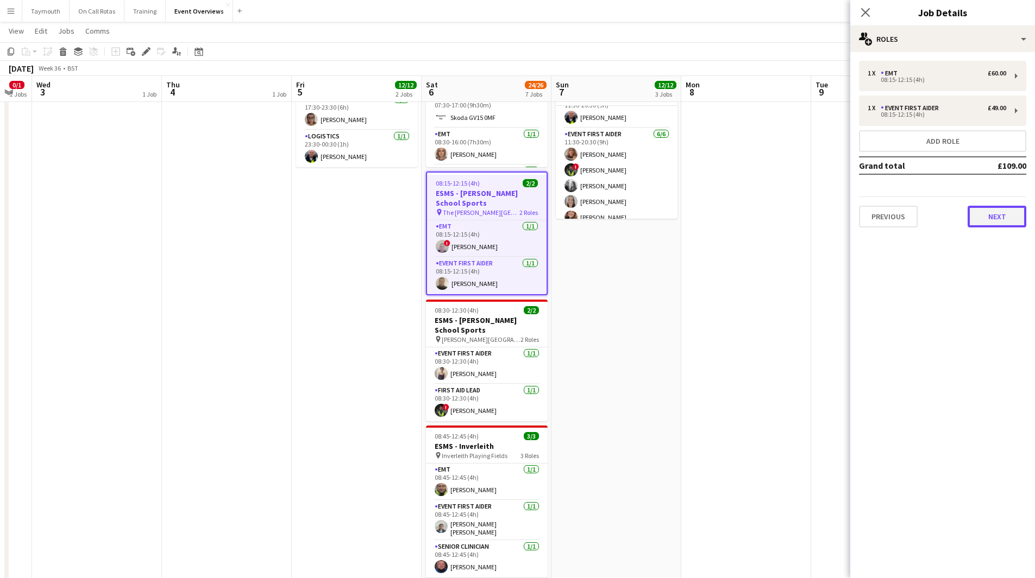
click at [1009, 219] on button "Next" at bounding box center [996, 217] width 59 height 22
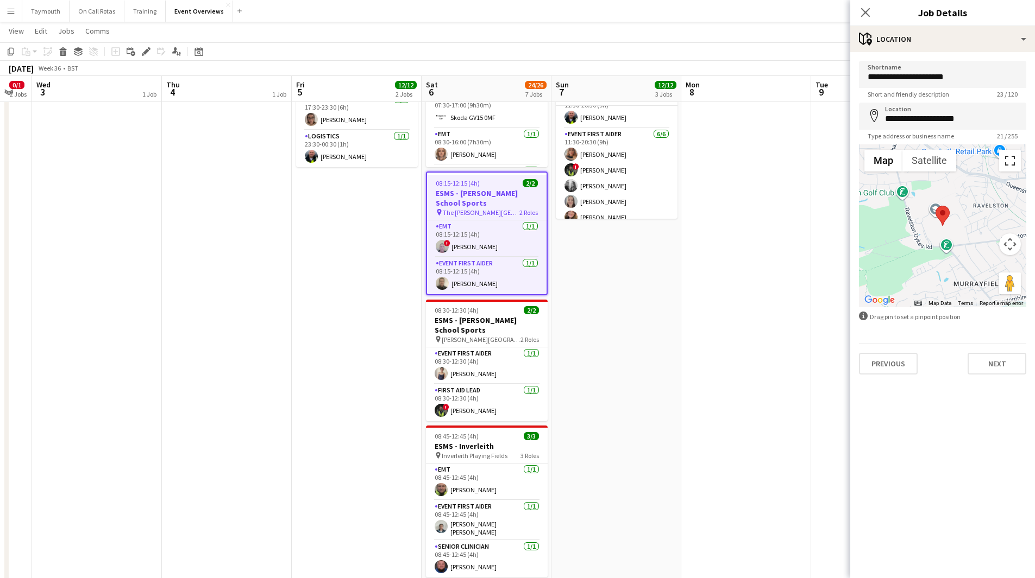
click at [1019, 160] on button "Toggle fullscreen view" at bounding box center [1010, 161] width 22 height 22
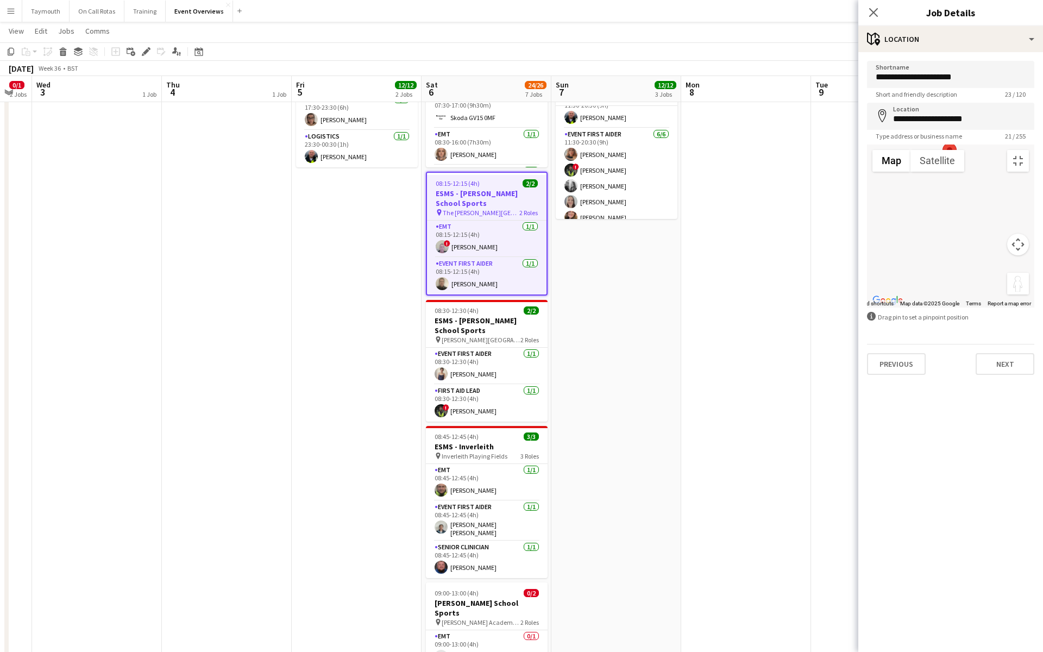
drag, startPoint x: 1023, startPoint y: 628, endPoint x: 549, endPoint y: 111, distance: 701.6
click at [867, 144] on div "To activate drag with keyboard, press Alt + Enter. Once in keyboard drag state,…" at bounding box center [950, 225] width 167 height 163
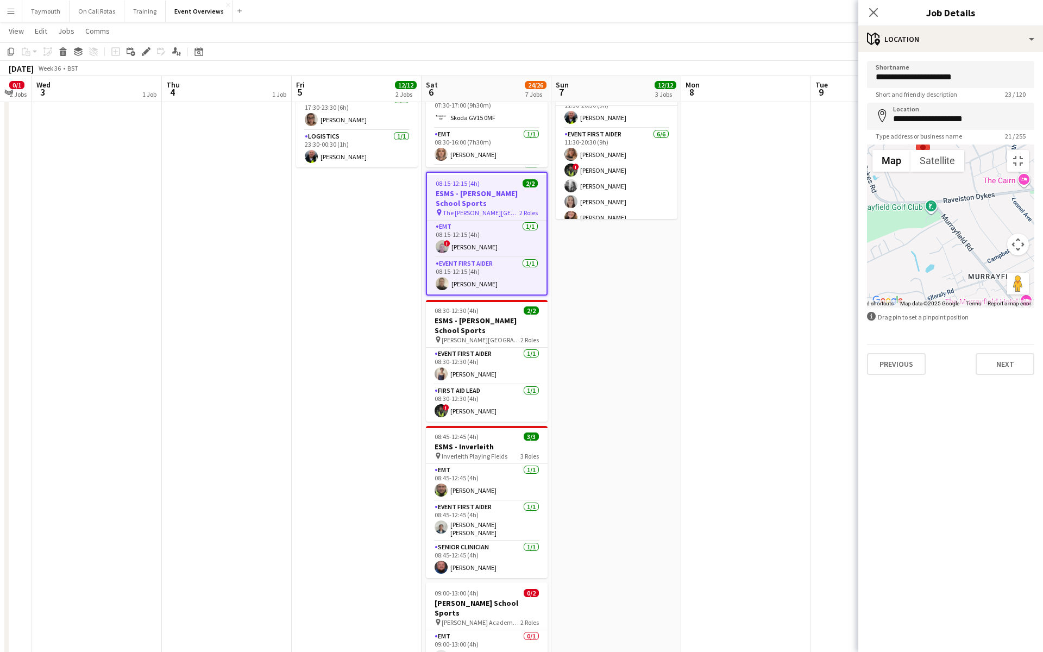
click at [1029, 255] on button "Map camera controls" at bounding box center [1018, 245] width 22 height 22
click at [1022, 150] on button "Toggle fullscreen view" at bounding box center [1018, 161] width 22 height 22
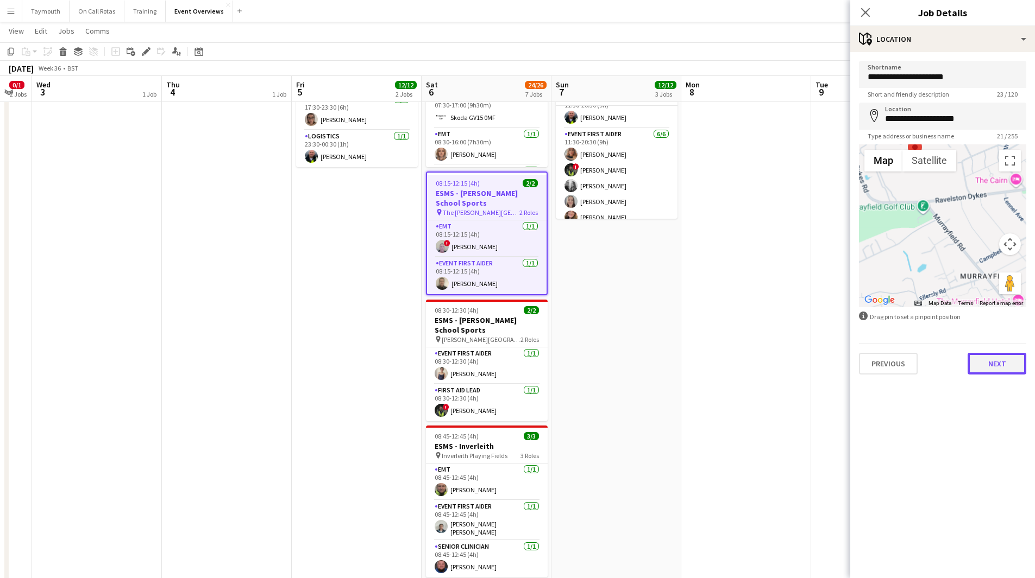
click at [983, 362] on button "Next" at bounding box center [996, 364] width 59 height 22
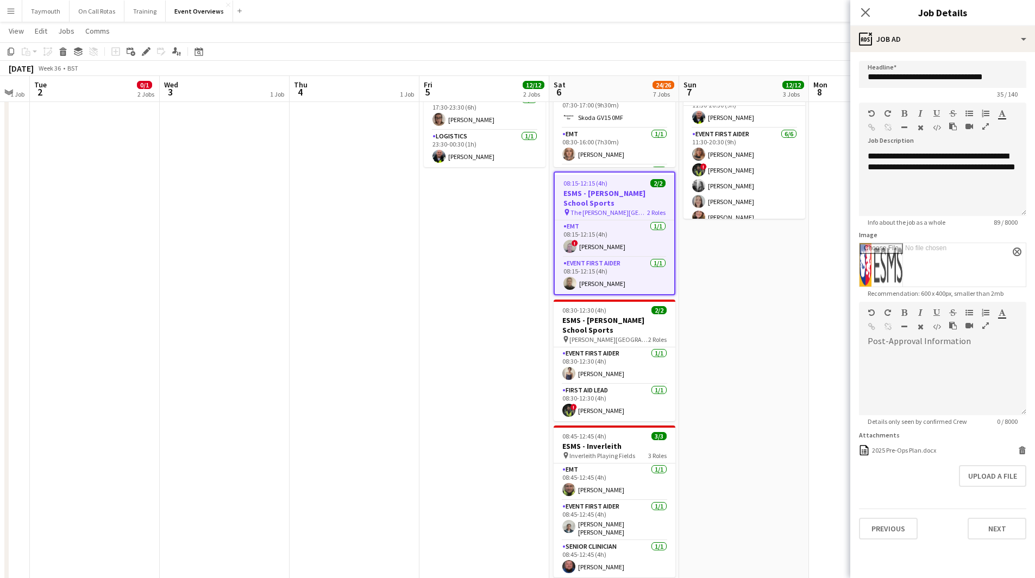
click at [824, 253] on app-calendar-viewport "Sun 31 2/2 2 Jobs Mon 1 1 Job Tue 2 0/1 2 Jobs Wed 3 1 Job Thu 4 1 Job Fri 5 12…" at bounding box center [517, 383] width 1035 height 1009
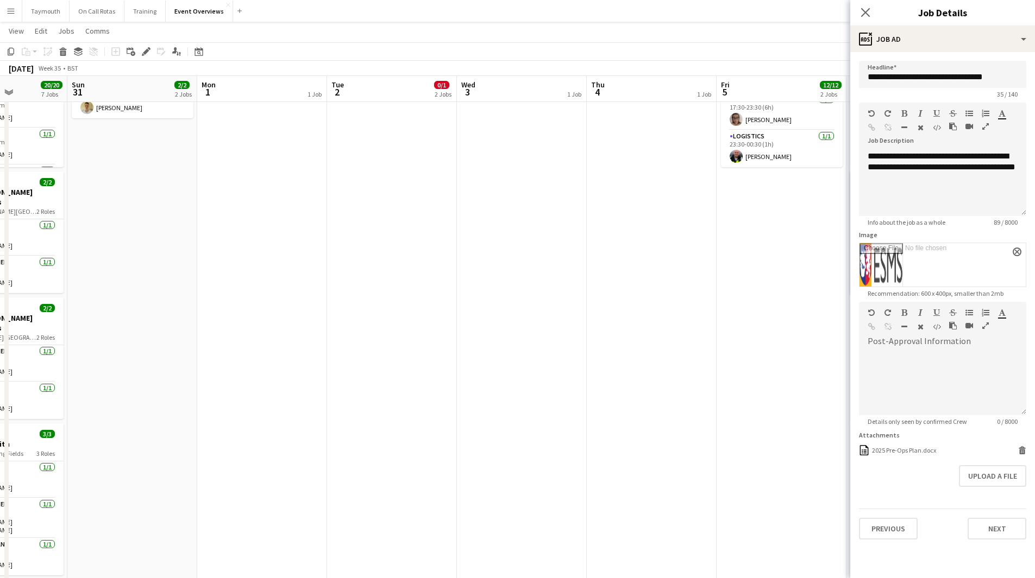
drag, startPoint x: 423, startPoint y: 333, endPoint x: 773, endPoint y: 338, distance: 349.8
click at [772, 338] on app-calendar-viewport "Thu 28 1/1 1 Job Fri 29 1 Job Sat 30 20/20 7 Jobs Sun 31 2/2 2 Jobs Mon 1 1 Job…" at bounding box center [517, 383] width 1035 height 1009
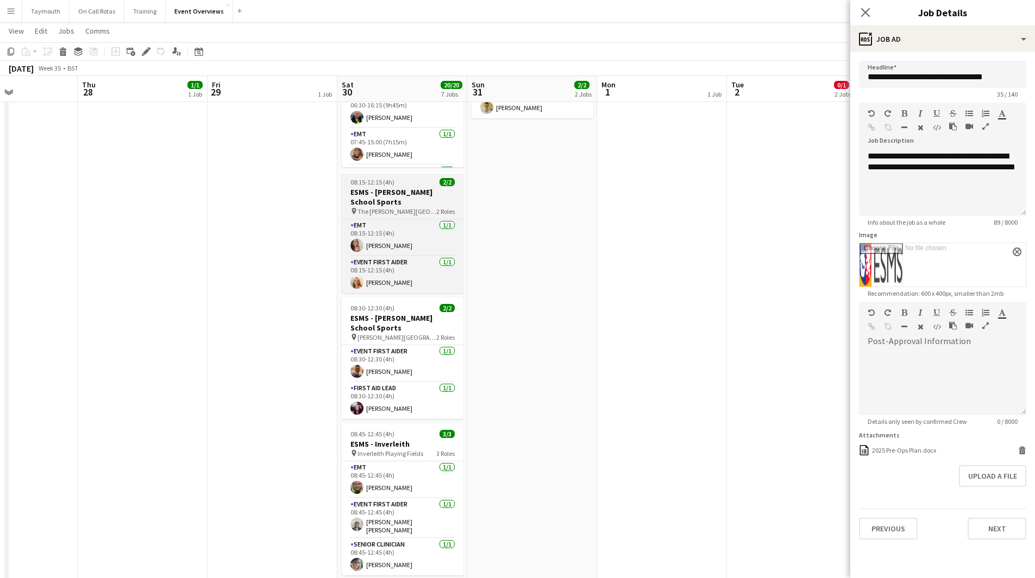
click at [399, 188] on h3 "ESMS - [PERSON_NAME] School Sports" at bounding box center [403, 197] width 122 height 20
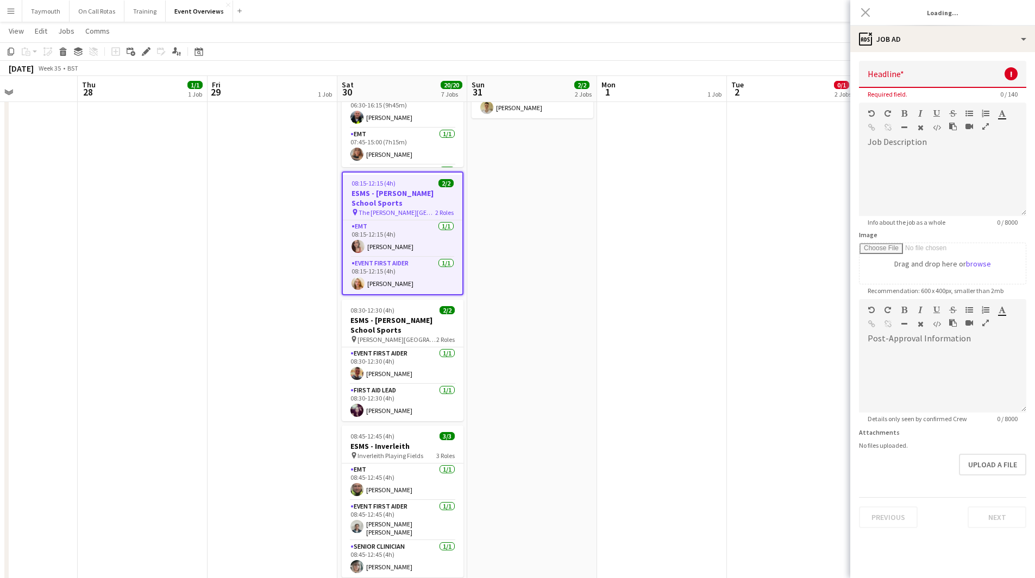
type input "**********"
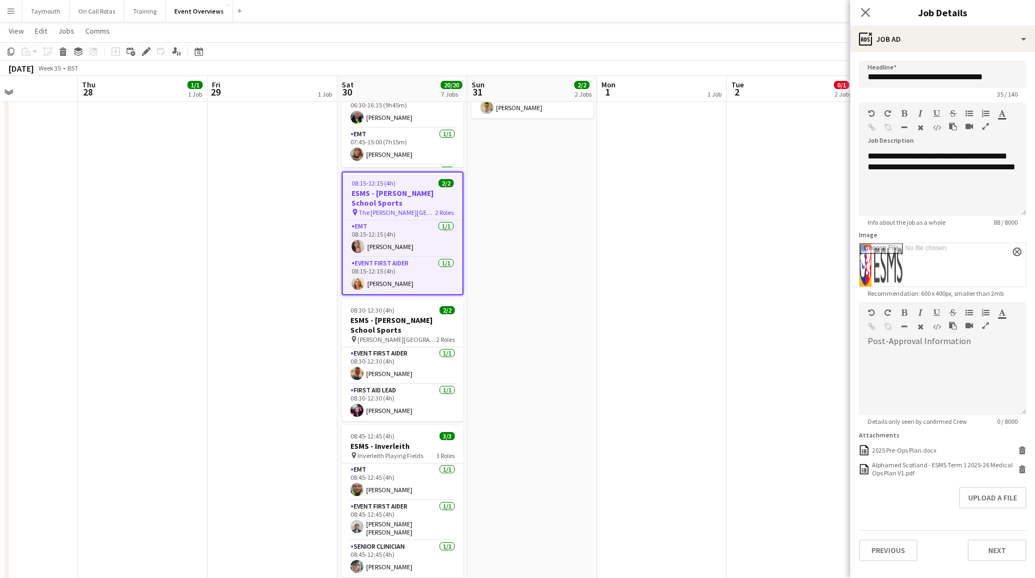
drag, startPoint x: 200, startPoint y: 231, endPoint x: 732, endPoint y: 234, distance: 531.8
click at [694, 233] on app-calendar-viewport "Mon 25 6/6 2 Jobs Tue 26 Wed 27 Thu 28 1/1 1 Job Fri 29 1 Job Sat 30 20/20 7 Jo…" at bounding box center [517, 383] width 1035 height 1009
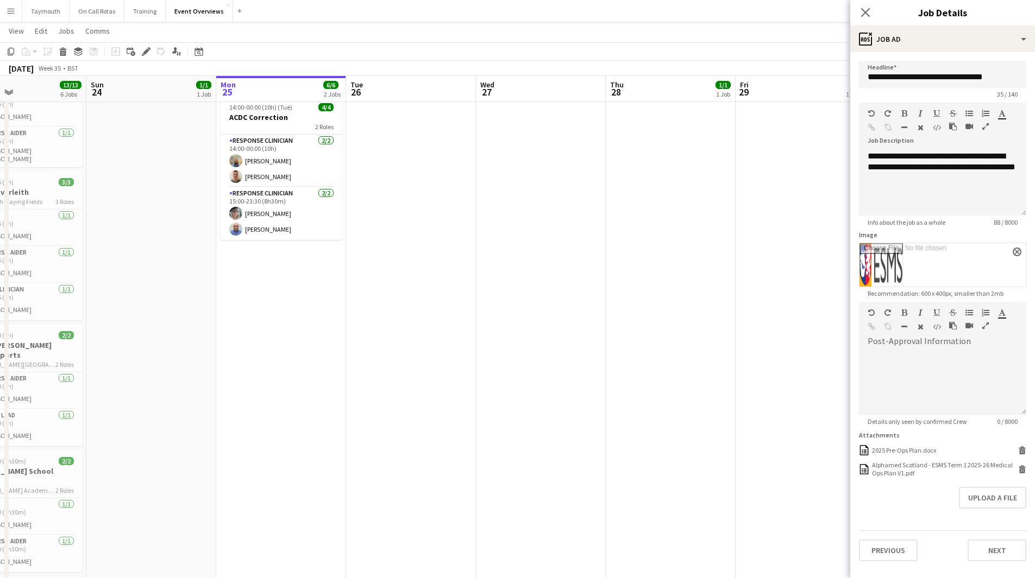
drag, startPoint x: 263, startPoint y: 279, endPoint x: 770, endPoint y: 287, distance: 506.3
click at [731, 285] on app-calendar-viewport "Thu 21 65/65 2 Jobs Fri 22 1/1 1 Job Sat 23 13/13 6 Jobs Sun 24 1/1 1 Job Mon 2…" at bounding box center [517, 383] width 1035 height 1009
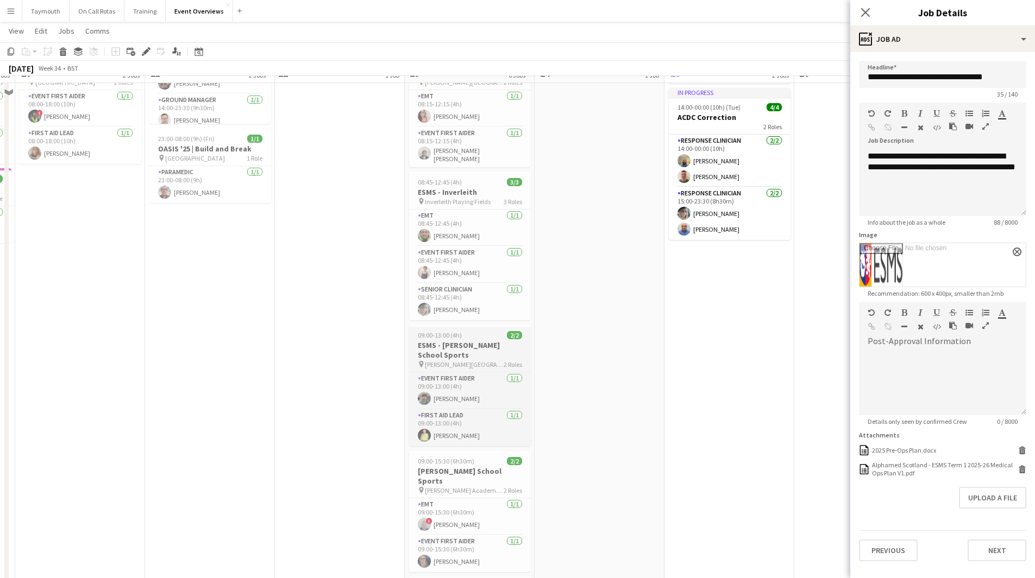
scroll to position [0, 0]
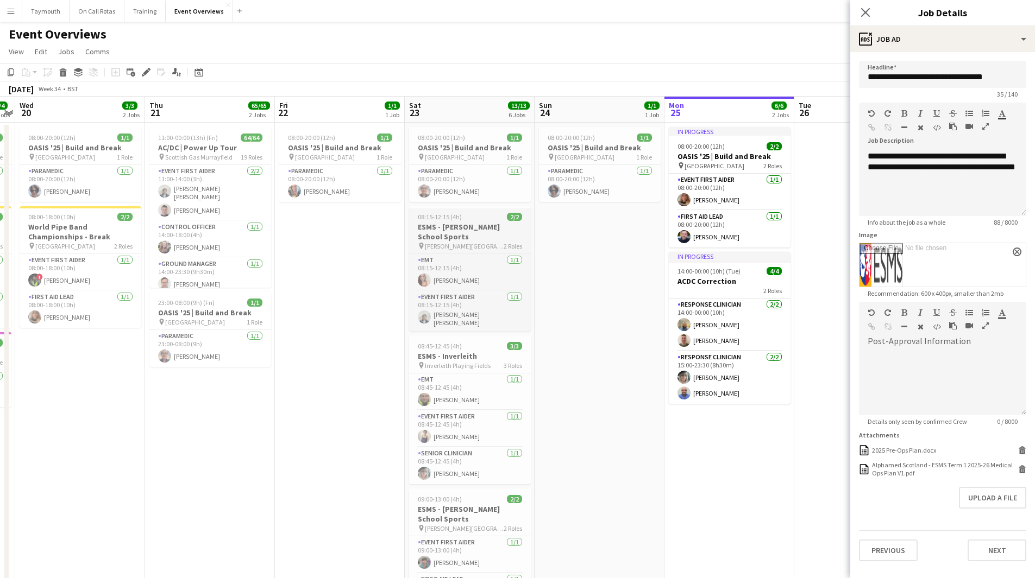
click at [465, 227] on h3 "ESMS - [PERSON_NAME] School Sports" at bounding box center [470, 232] width 122 height 20
type input "**********"
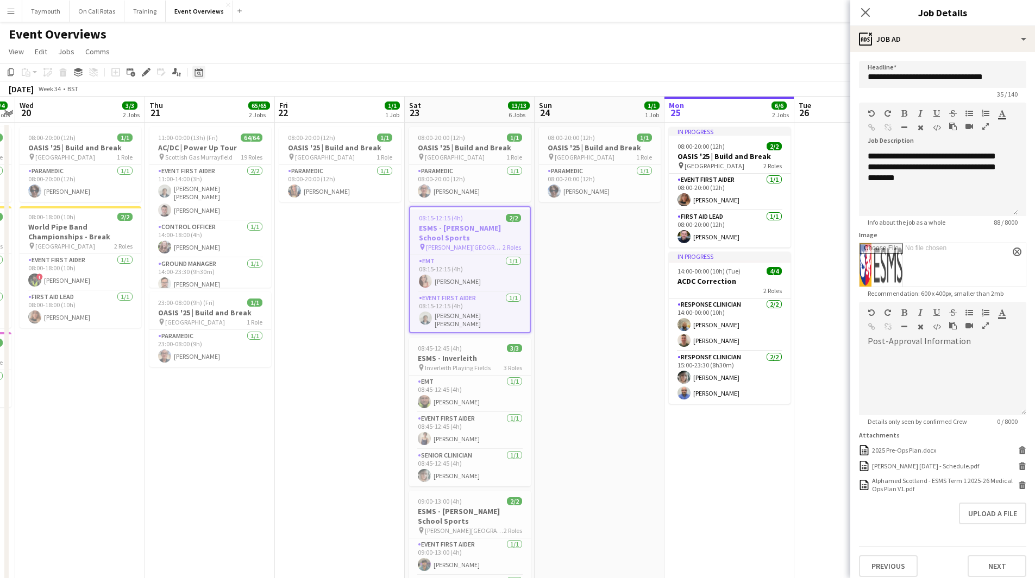
click at [202, 72] on icon "Date picker" at bounding box center [198, 72] width 9 height 9
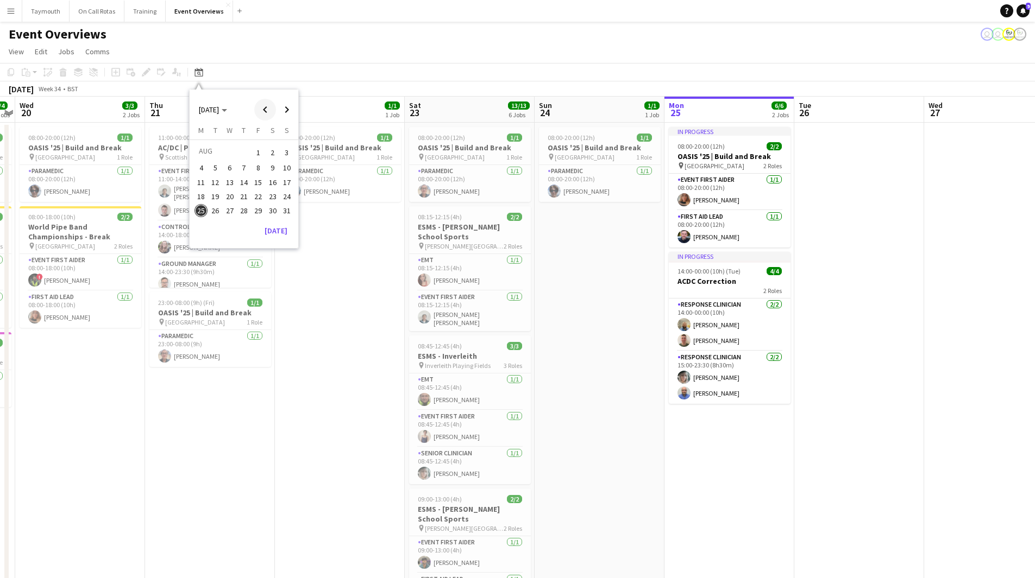
click at [262, 111] on span "Previous month" at bounding box center [265, 110] width 22 height 22
click at [203, 109] on span "[DATE]" at bounding box center [209, 110] width 20 height 10
click at [198, 171] on button "2024" at bounding box center [206, 166] width 25 height 14
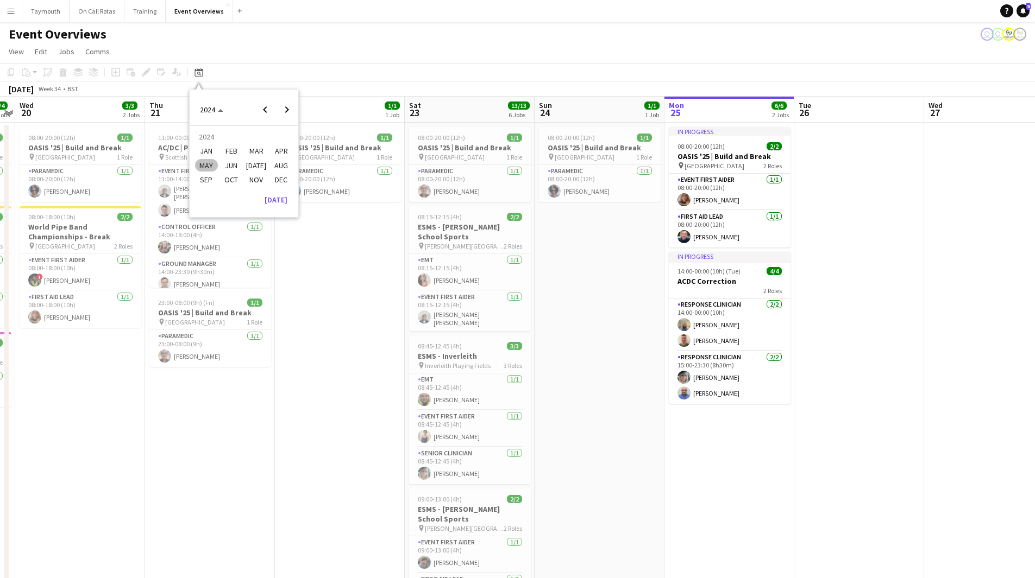
click at [210, 184] on span "SEP" at bounding box center [206, 179] width 22 height 13
click at [227, 209] on span "25" at bounding box center [229, 210] width 13 height 13
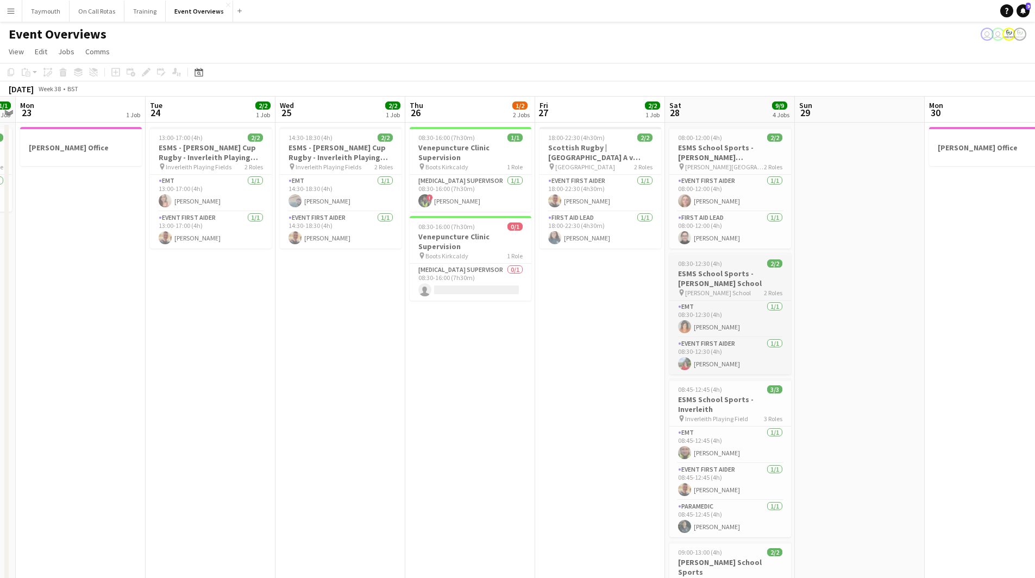
click at [756, 276] on h3 "ESMS School Sports - [PERSON_NAME] School" at bounding box center [730, 279] width 122 height 20
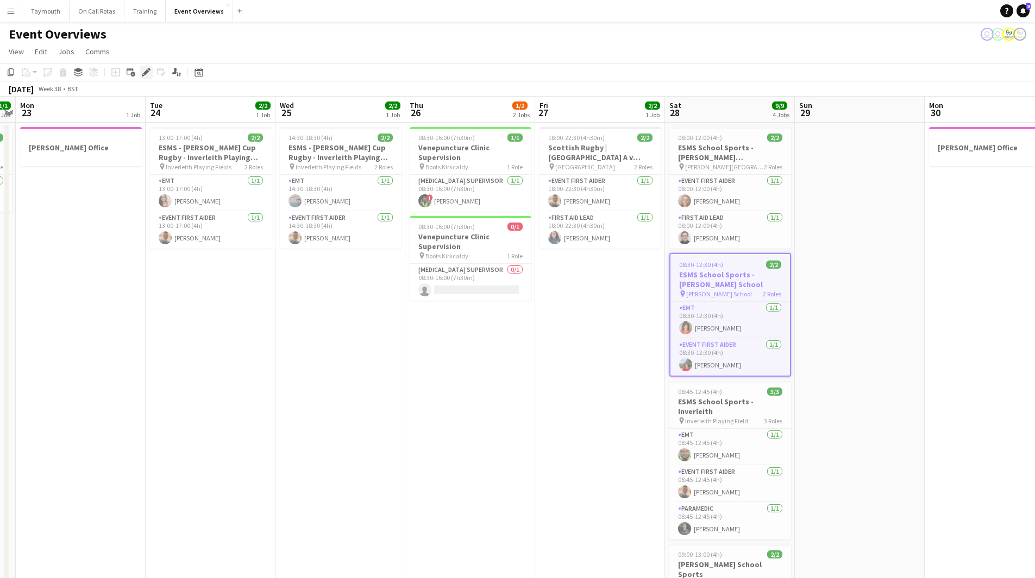
click at [145, 69] on icon "Edit" at bounding box center [146, 72] width 9 height 9
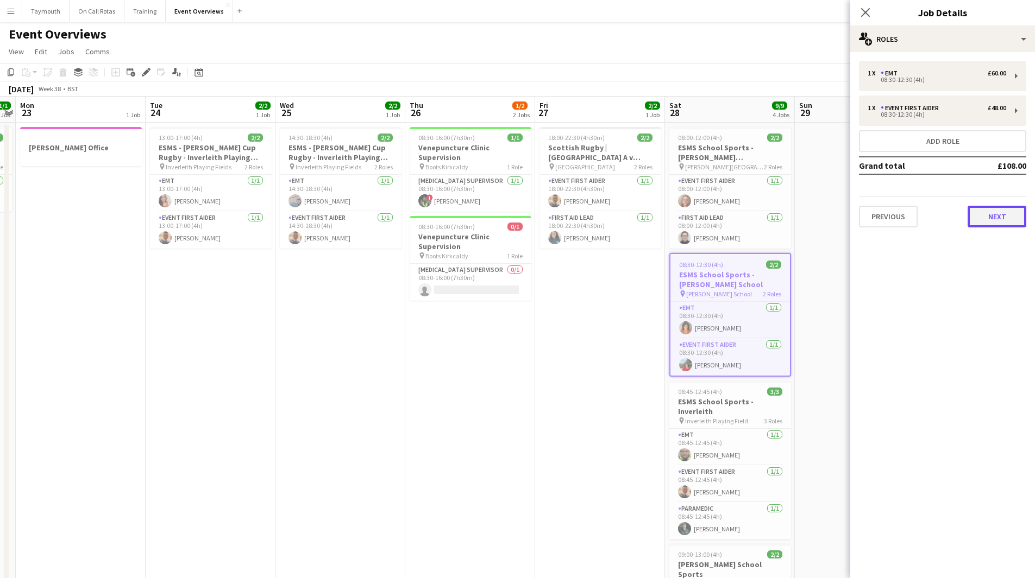
click at [991, 215] on button "Next" at bounding box center [996, 217] width 59 height 22
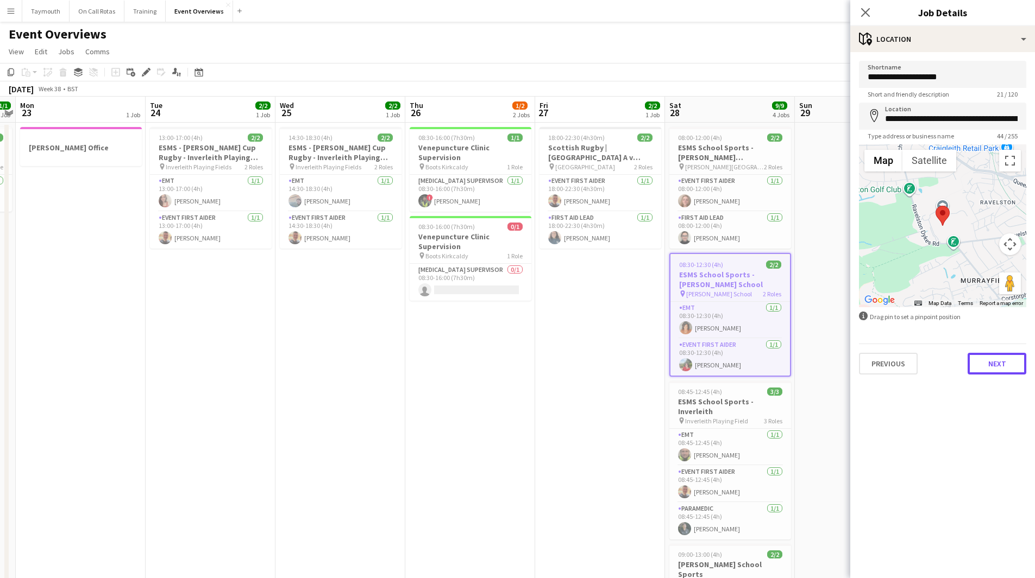
click at [1002, 366] on button "Next" at bounding box center [996, 364] width 59 height 22
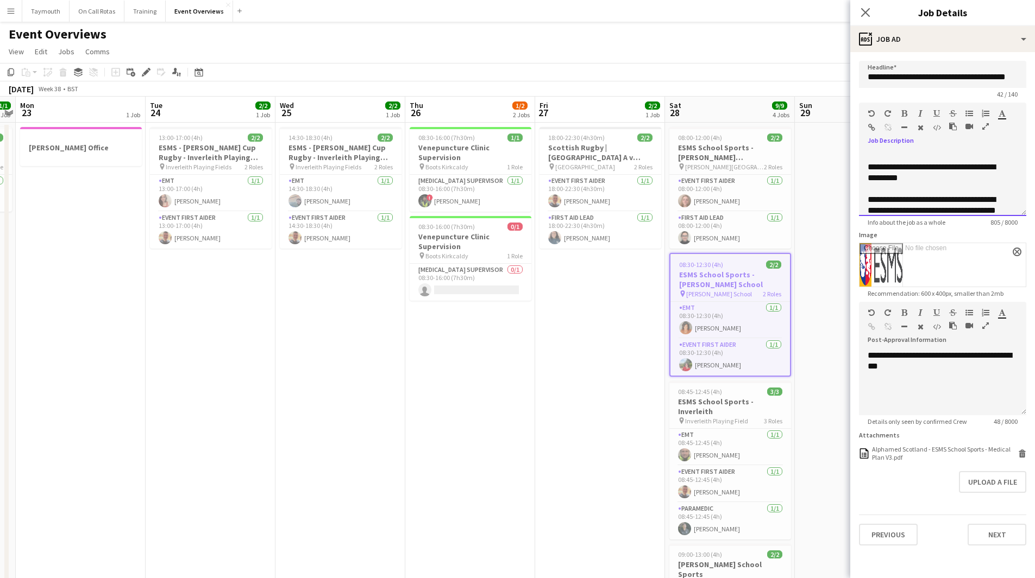
scroll to position [248, 0]
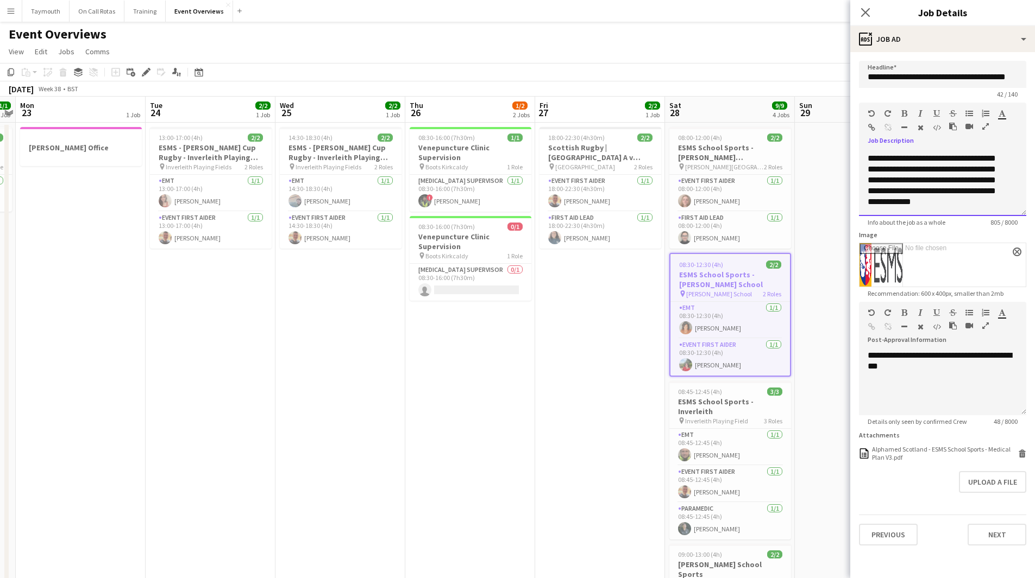
drag, startPoint x: 863, startPoint y: 154, endPoint x: 1006, endPoint y: 251, distance: 174.0
click at [1006, 251] on form "**********" at bounding box center [942, 303] width 185 height 485
copy div "**********"
click at [600, 334] on app-date-cell "18:00-22:30 (4h30m) 2/2 Scottish Rugby | [GEOGRAPHIC_DATA] A v [GEOGRAPHIC_DATA…" at bounding box center [600, 588] width 130 height 930
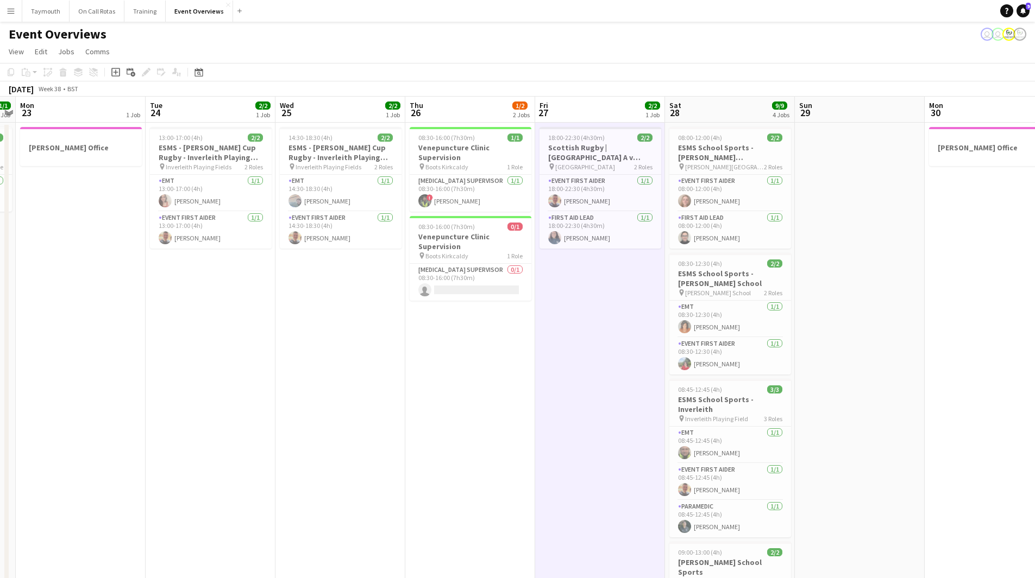
click at [190, 71] on div "Date picker [DATE] [DATE] [DATE] M [DATE] T [DATE] W [DATE] T [DATE] F [DATE] S…" at bounding box center [195, 72] width 24 height 13
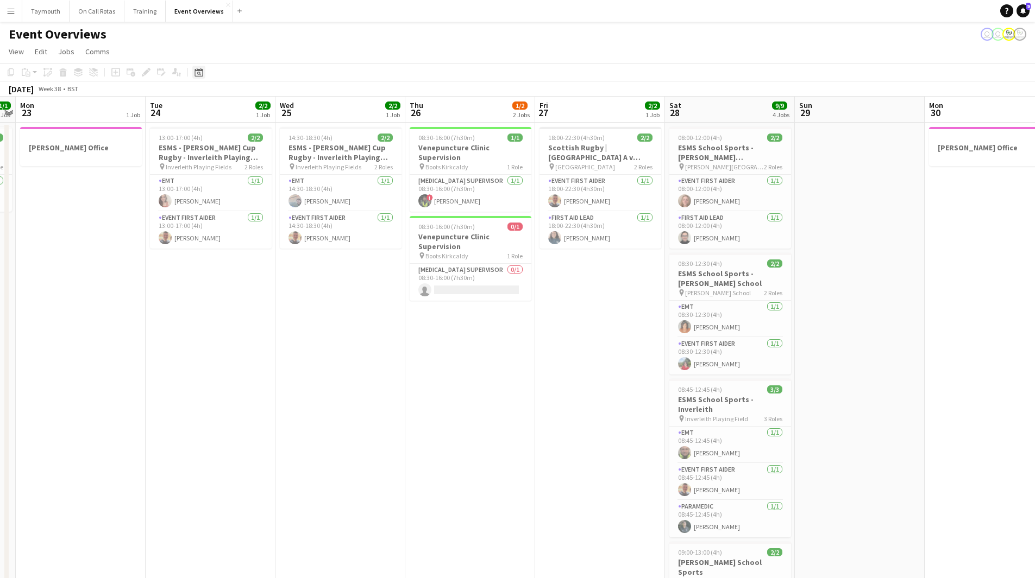
click at [198, 75] on icon "Date picker" at bounding box center [198, 72] width 9 height 9
click at [284, 250] on button "[DATE]" at bounding box center [276, 245] width 32 height 17
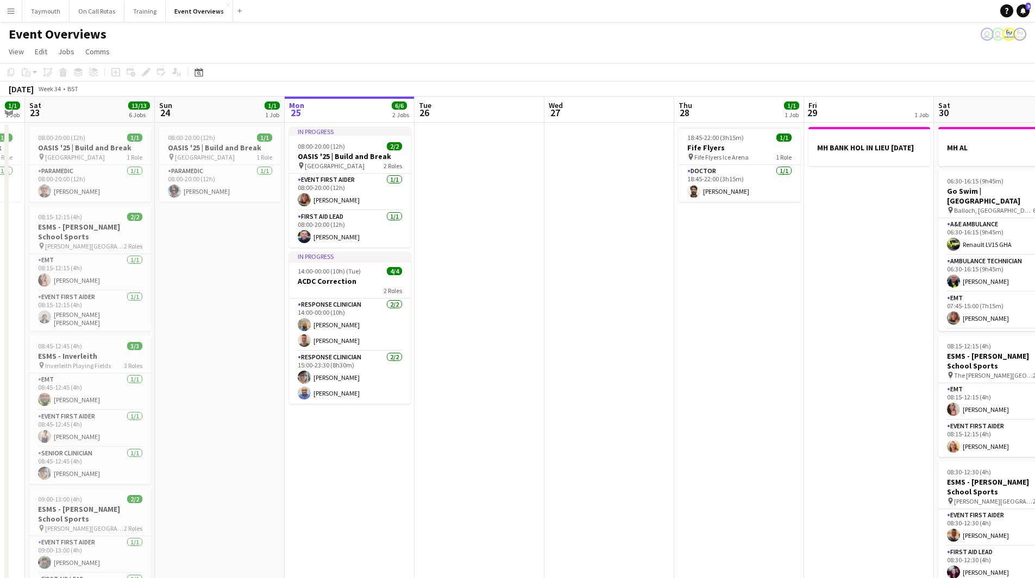
drag, startPoint x: 866, startPoint y: 356, endPoint x: 204, endPoint y: 341, distance: 662.3
click at [213, 342] on app-calendar-viewport "Wed 20 3/3 2 Jobs Thu 21 65/65 2 Jobs Fri 22 1/1 1 Job Sat 23 13/13 6 Jobs Sun …" at bounding box center [517, 575] width 1035 height 956
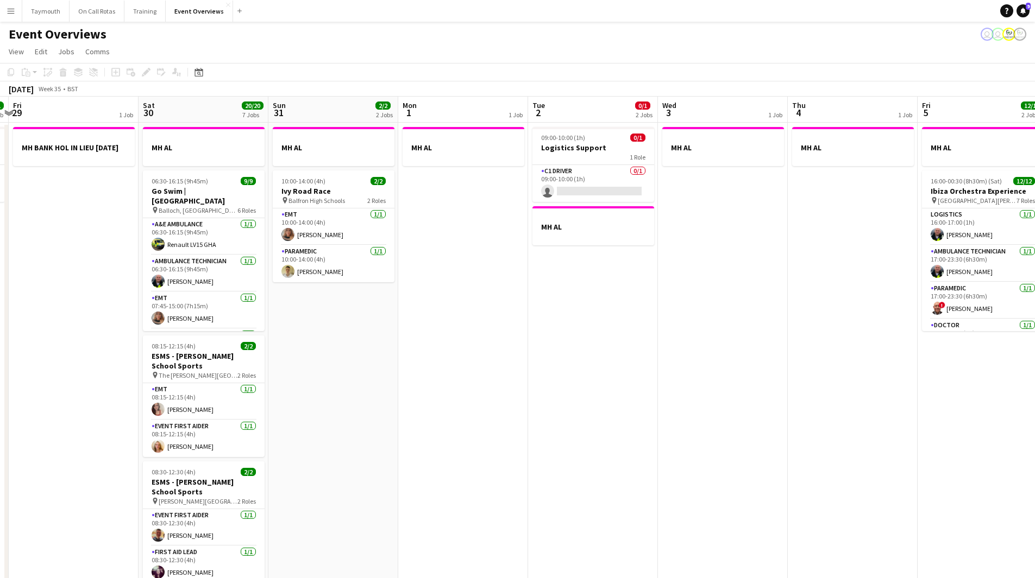
drag, startPoint x: 480, startPoint y: 372, endPoint x: 269, endPoint y: 366, distance: 210.8
click at [235, 365] on app-calendar-viewport "Tue 26 Wed 27 Thu 28 1/1 1 Job Fri 29 1 Job Sat 30 20/20 7 Jobs Sun 31 2/2 2 Jo…" at bounding box center [517, 575] width 1035 height 956
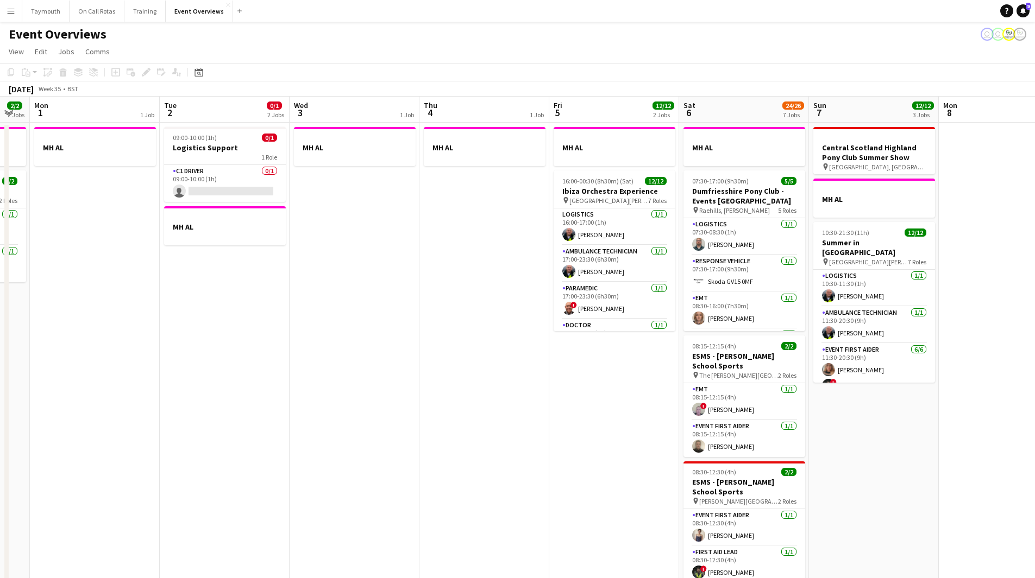
drag, startPoint x: 517, startPoint y: 383, endPoint x: 226, endPoint y: 392, distance: 290.2
click at [215, 393] on app-calendar-viewport "Fri 29 1 Job Sat 30 20/20 7 Jobs Sun 31 2/2 2 Jobs Mon 1 1 Job Tue 2 0/1 2 Jobs…" at bounding box center [517, 575] width 1035 height 956
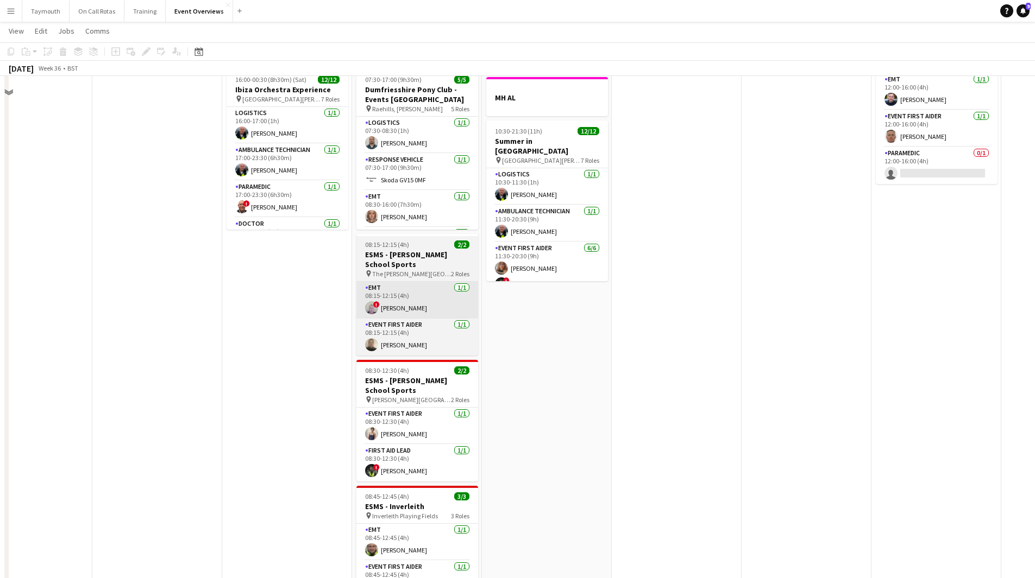
scroll to position [109, 0]
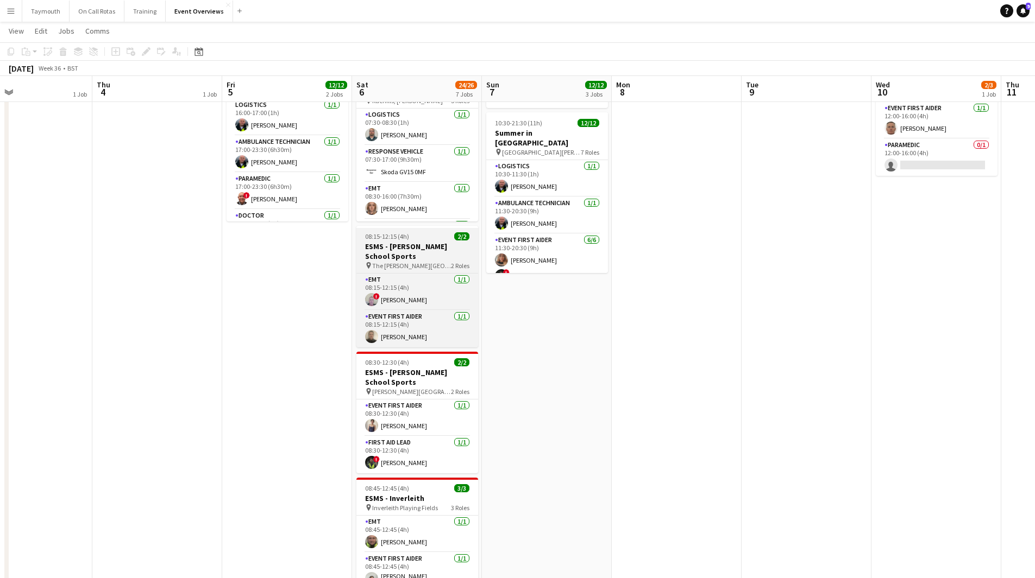
click at [414, 248] on h3 "ESMS - [PERSON_NAME] School Sports" at bounding box center [417, 252] width 122 height 20
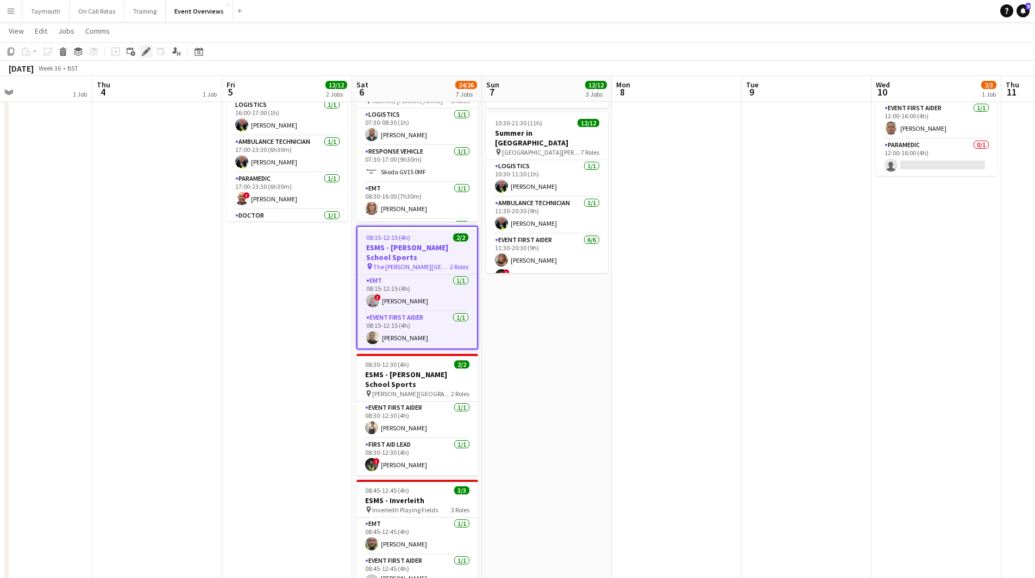
click at [148, 55] on icon "Edit" at bounding box center [146, 51] width 9 height 9
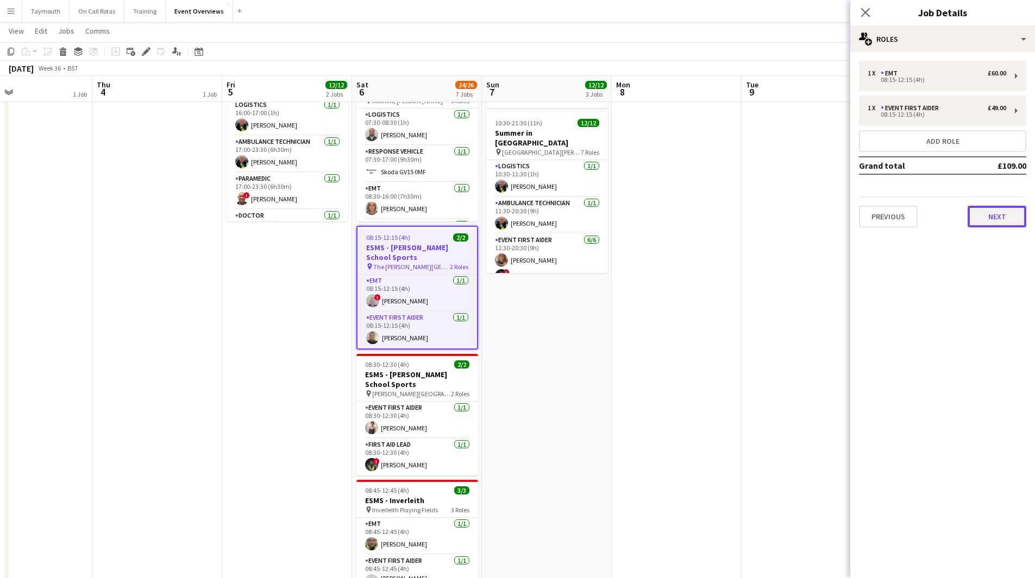
click at [984, 213] on button "Next" at bounding box center [996, 217] width 59 height 22
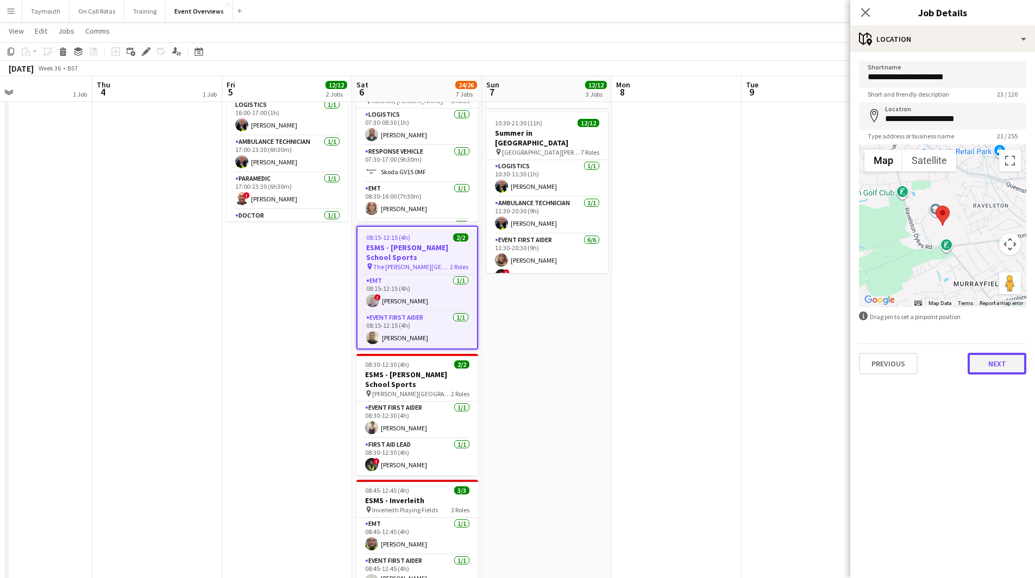
click at [1000, 369] on button "Next" at bounding box center [996, 364] width 59 height 22
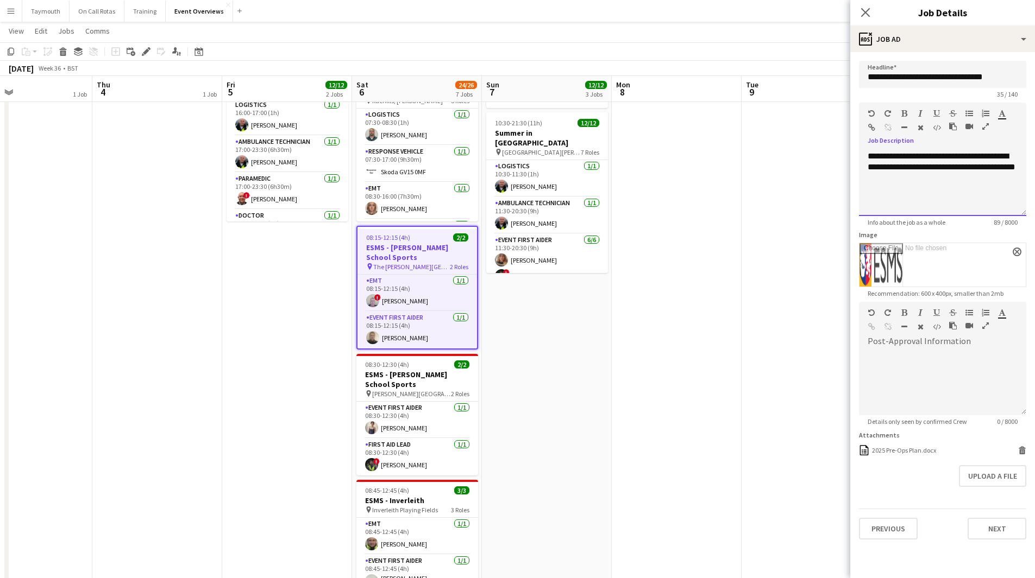
drag, startPoint x: 921, startPoint y: 192, endPoint x: 821, endPoint y: 139, distance: 113.0
click at [821, 139] on body "Menu Boards Boards Boards All jobs Status Workforce Workforce My Workforce Recr…" at bounding box center [517, 417] width 1035 height 1052
paste div
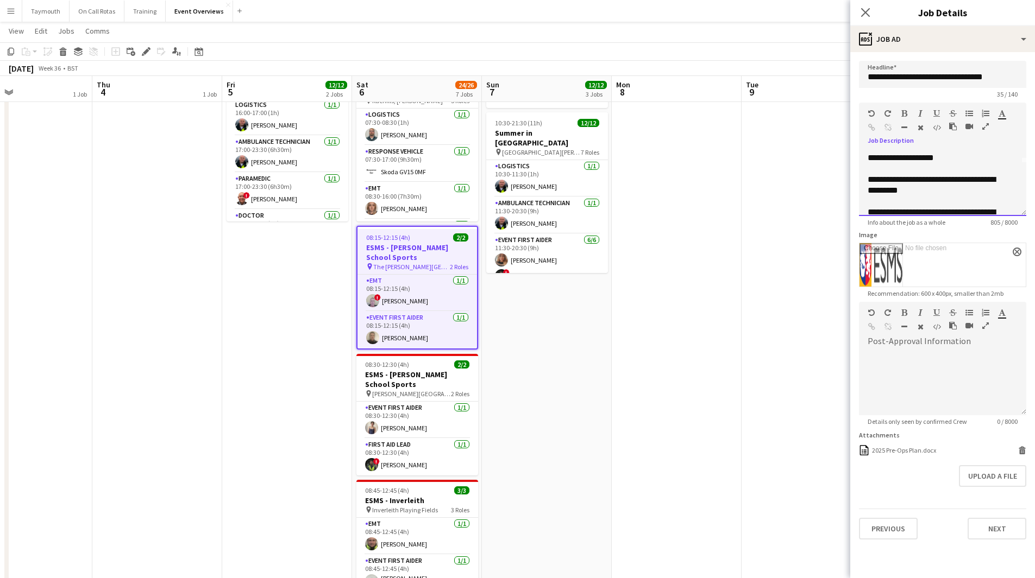
scroll to position [54, 0]
click at [898, 159] on div "**********" at bounding box center [938, 151] width 142 height 22
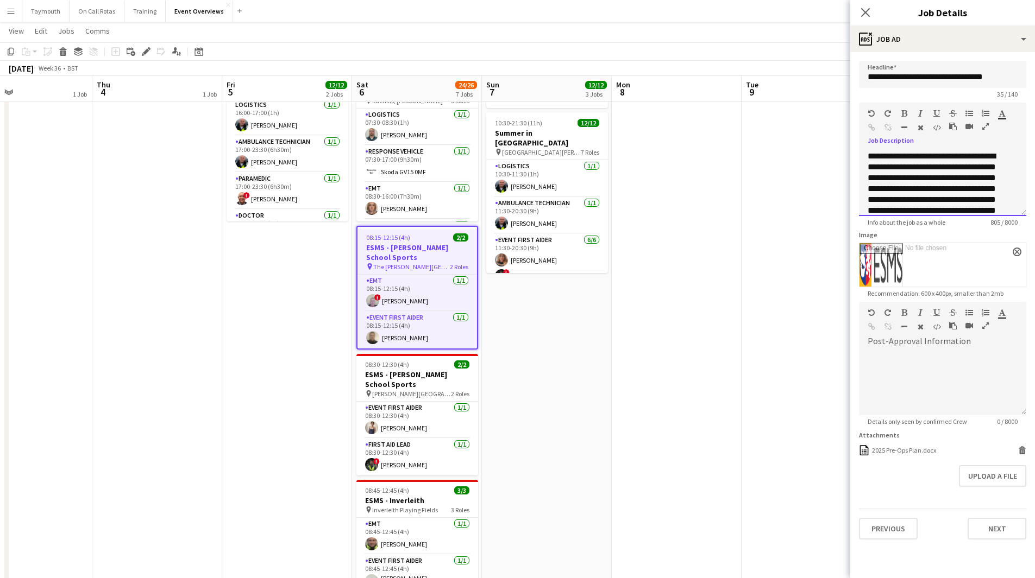
drag, startPoint x: 985, startPoint y: 178, endPoint x: 970, endPoint y: 179, distance: 15.2
click at [970, 179] on div "**********" at bounding box center [938, 200] width 142 height 98
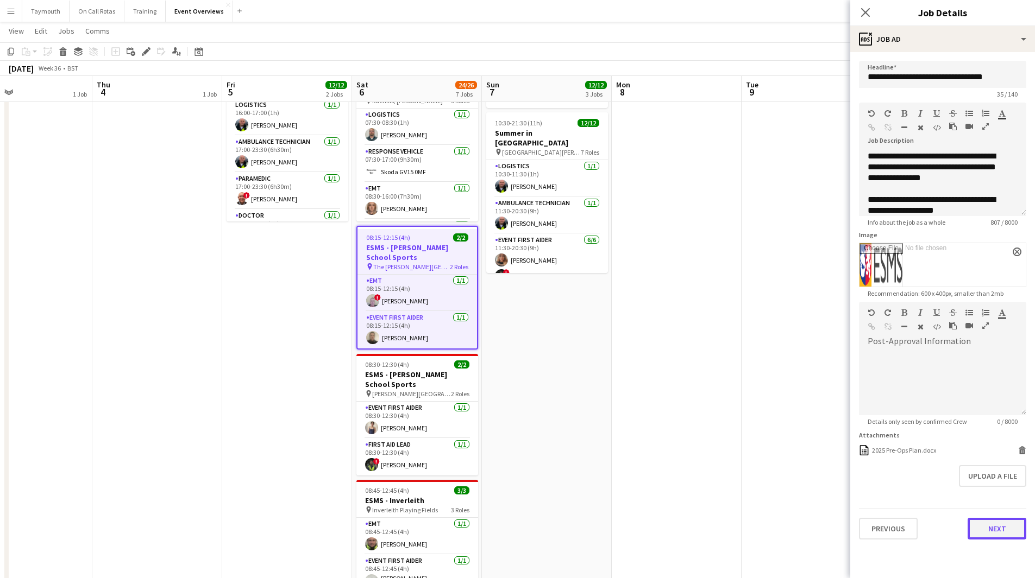
click at [993, 527] on button "Next" at bounding box center [996, 529] width 59 height 22
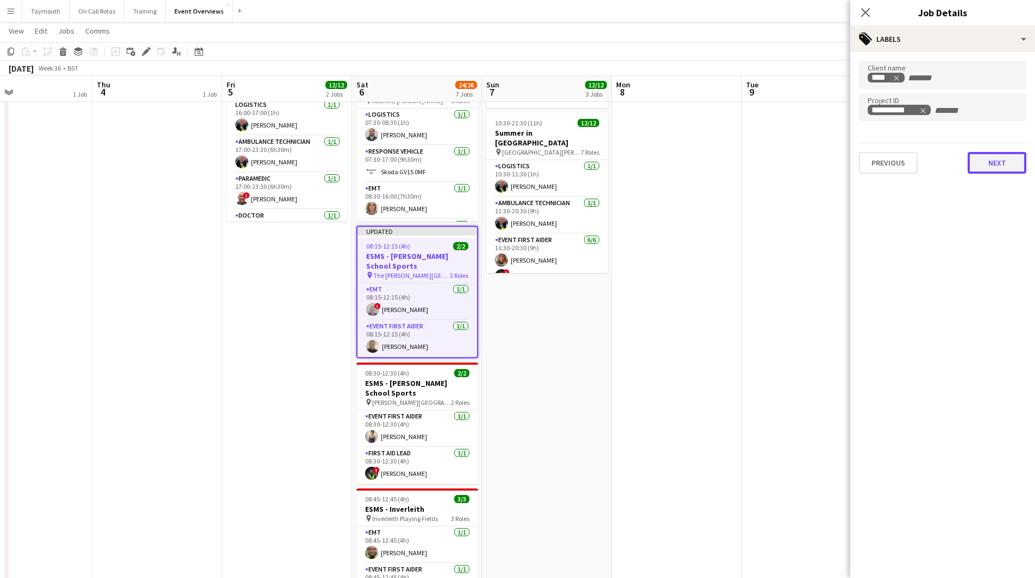
click at [998, 166] on button "Next" at bounding box center [996, 163] width 59 height 22
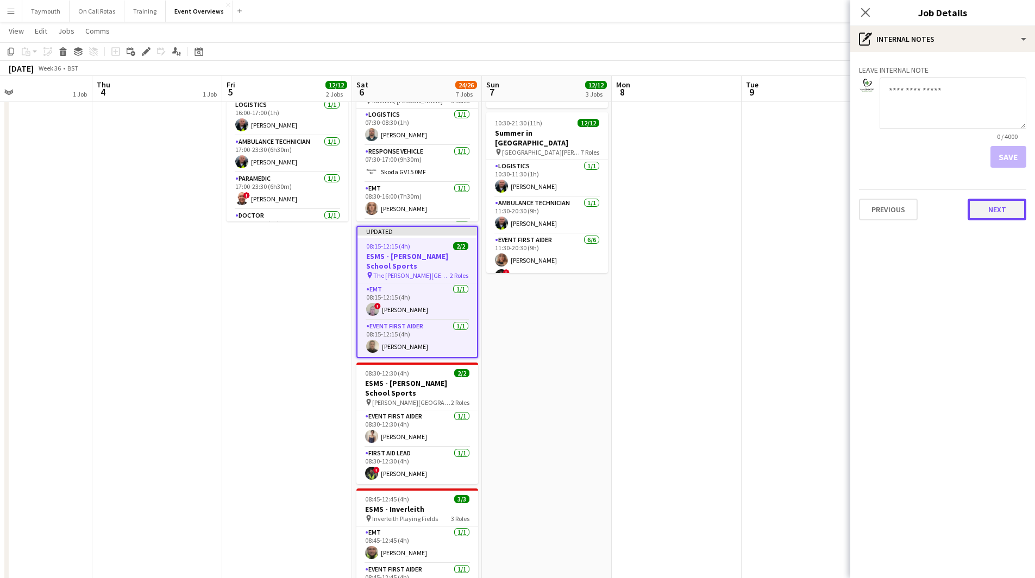
click at [1000, 212] on button "Next" at bounding box center [996, 210] width 59 height 22
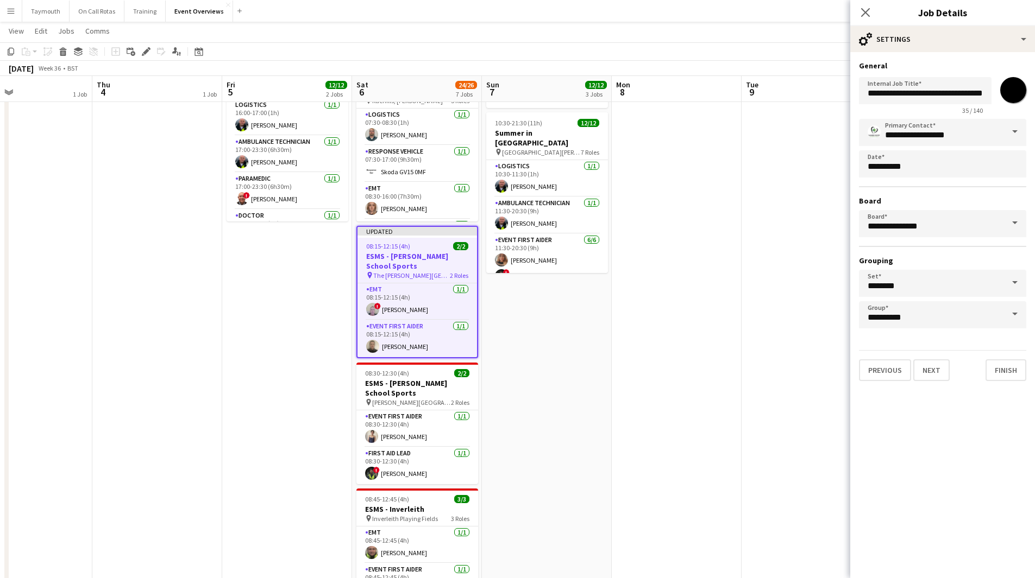
click at [701, 416] on app-date-cell at bounding box center [677, 478] width 130 height 930
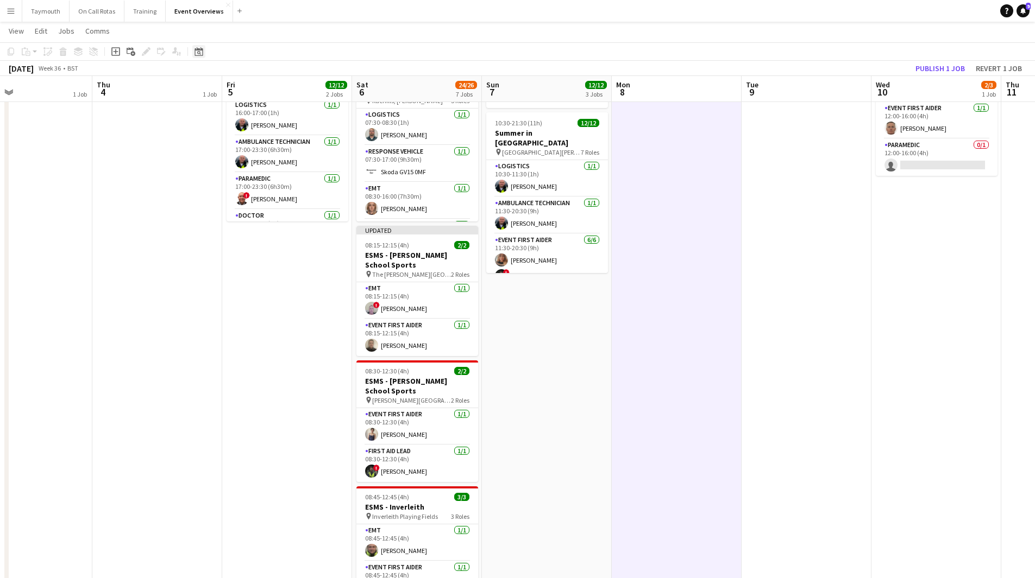
click at [198, 51] on icon at bounding box center [198, 51] width 8 height 9
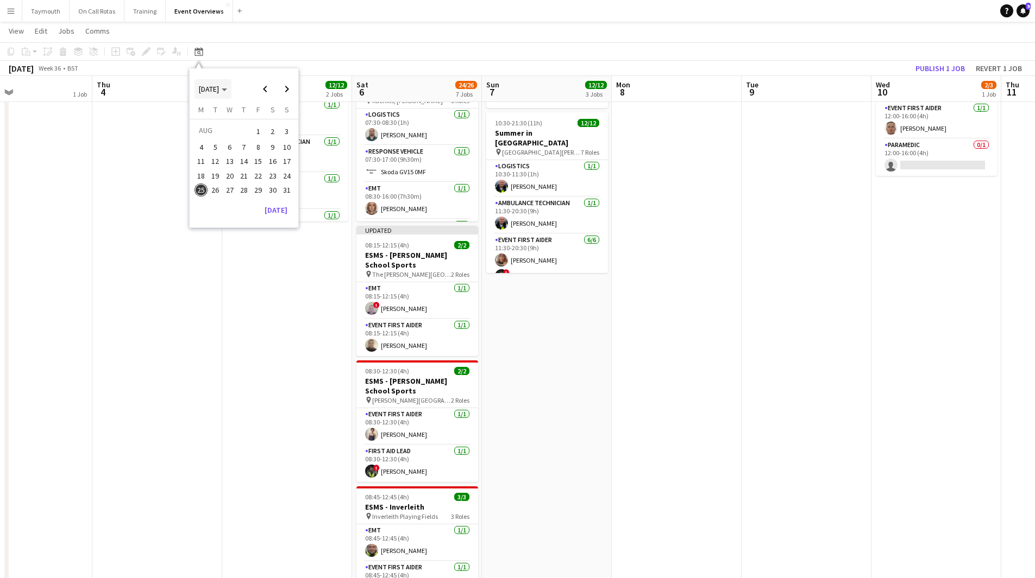
click at [210, 95] on span "Choose month and year" at bounding box center [212, 89] width 37 height 26
click at [210, 147] on span "2024" at bounding box center [206, 145] width 22 height 13
click at [288, 144] on span "AUG" at bounding box center [281, 145] width 22 height 13
click at [260, 188] on span "30" at bounding box center [257, 190] width 13 height 13
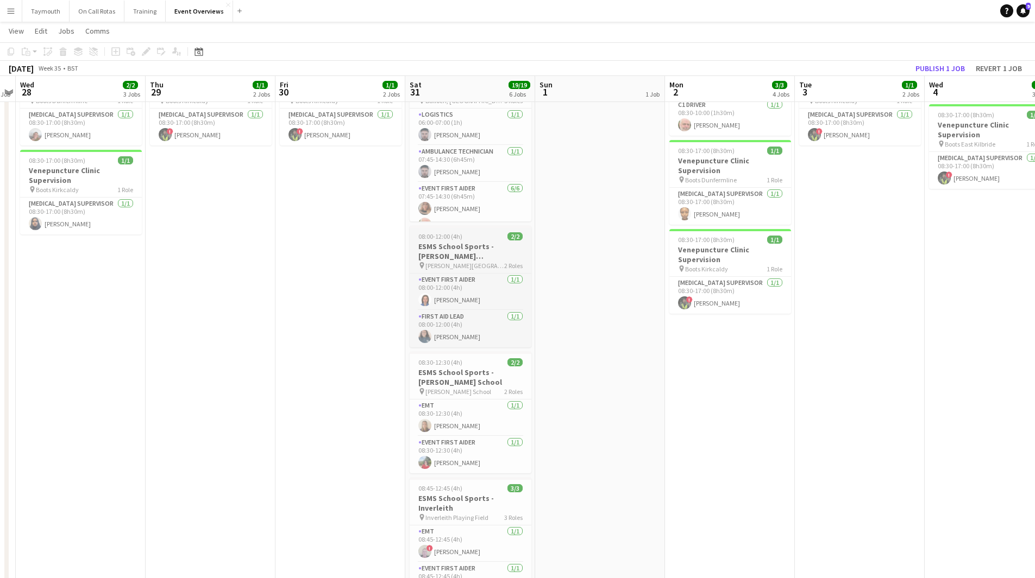
click at [467, 252] on h3 "ESMS School Sports - [PERSON_NAME][GEOGRAPHIC_DATA]" at bounding box center [471, 252] width 122 height 20
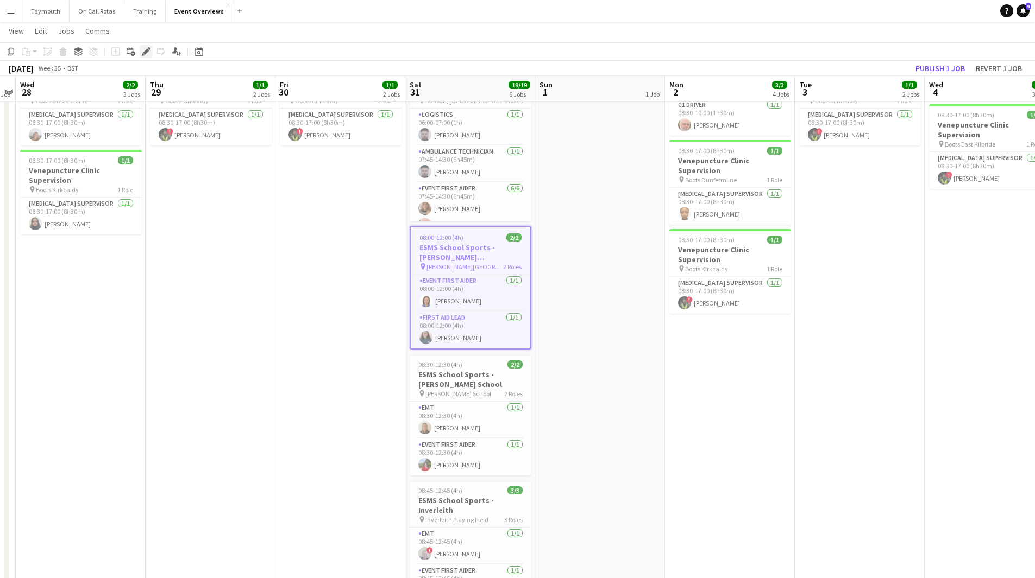
click at [148, 55] on icon "Edit" at bounding box center [146, 51] width 9 height 9
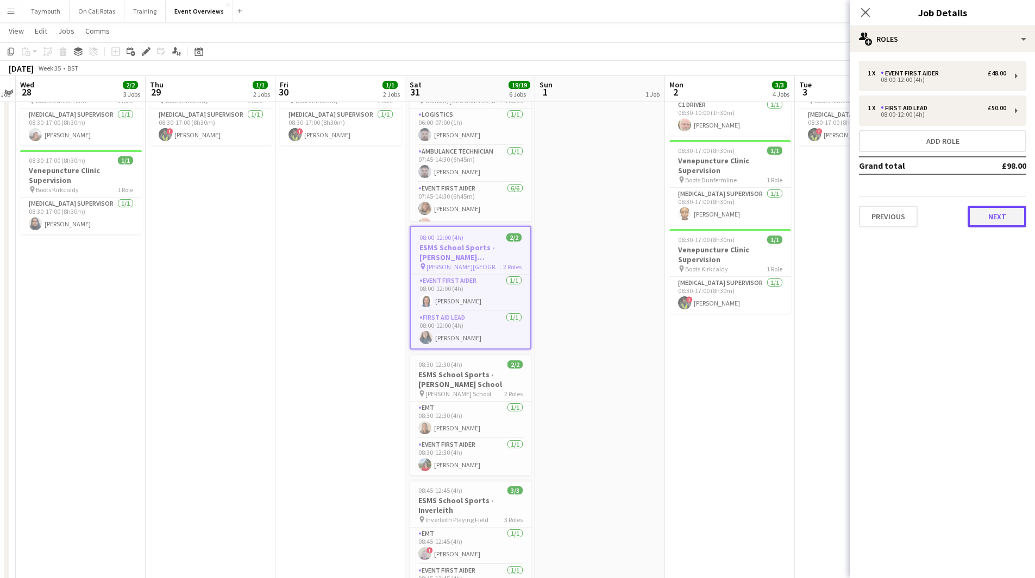
click at [1001, 226] on button "Next" at bounding box center [996, 217] width 59 height 22
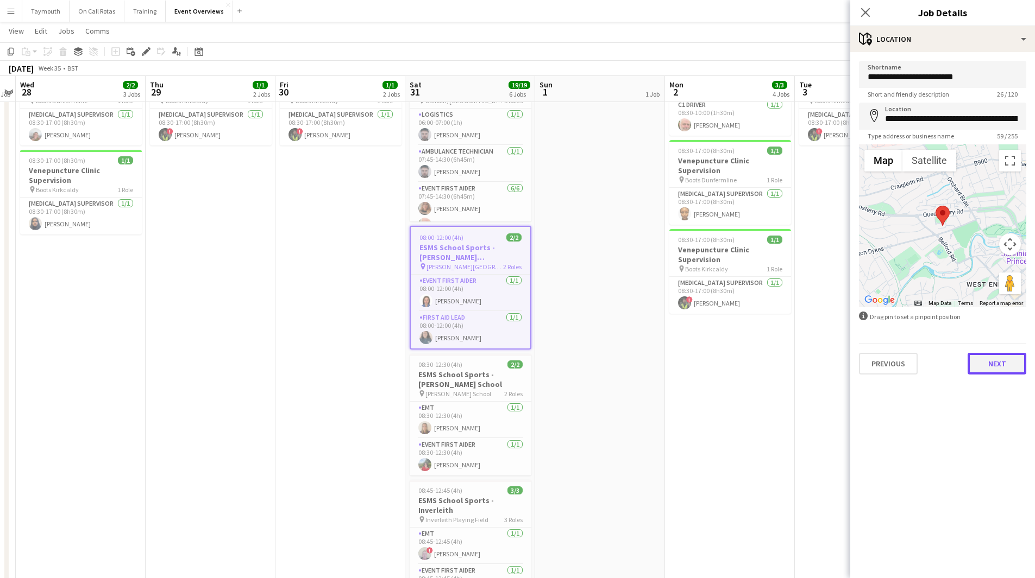
click at [983, 362] on button "Next" at bounding box center [996, 364] width 59 height 22
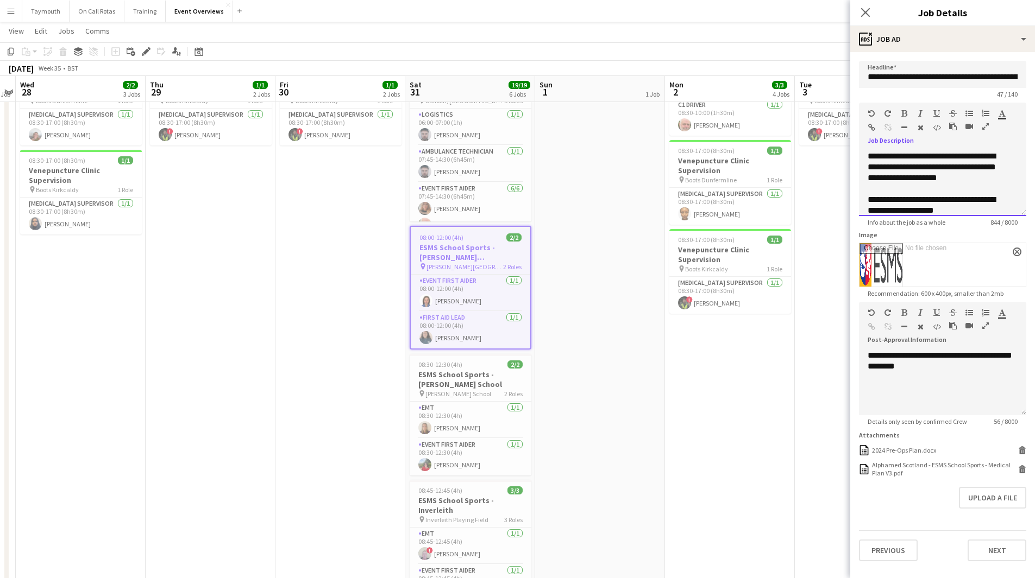
scroll to position [259, 0]
drag, startPoint x: 866, startPoint y: 156, endPoint x: 995, endPoint y: 354, distance: 236.7
click at [995, 354] on form "**********" at bounding box center [942, 311] width 185 height 501
copy div "**********"
click at [199, 52] on icon "Date picker" at bounding box center [198, 51] width 9 height 9
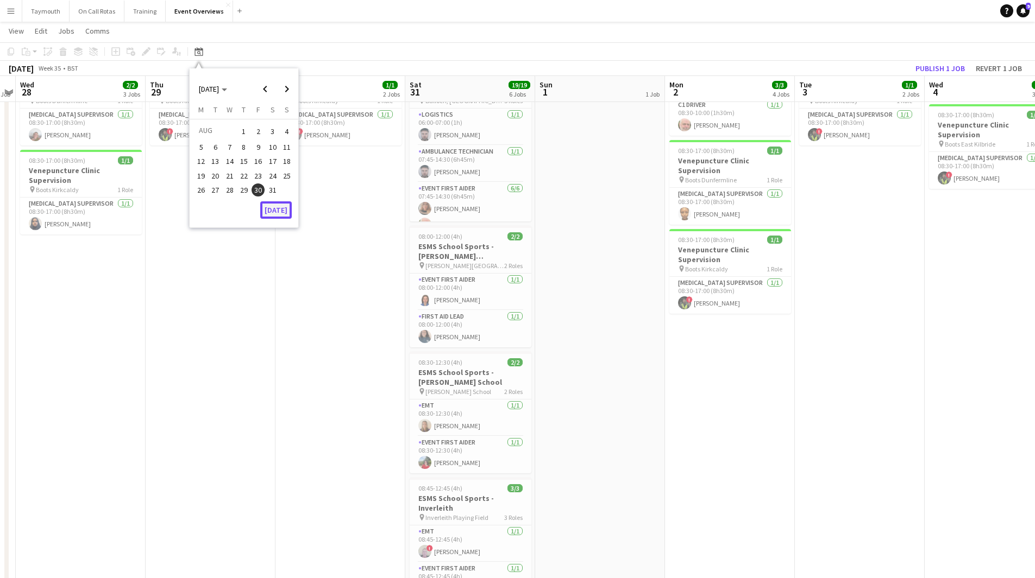
click at [273, 209] on button "[DATE]" at bounding box center [276, 210] width 32 height 17
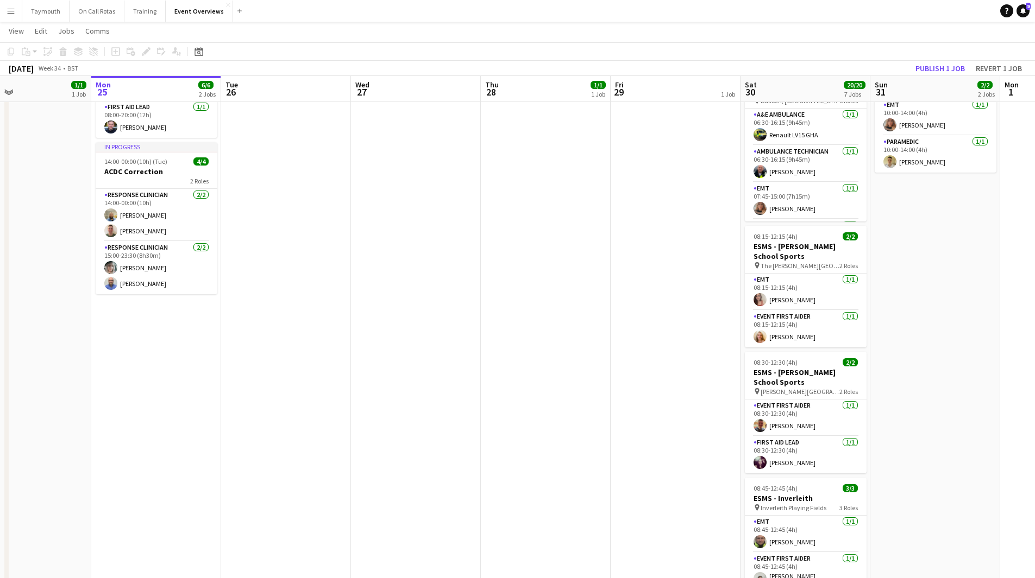
drag, startPoint x: 889, startPoint y: 420, endPoint x: 47, endPoint y: 387, distance: 843.1
click at [45, 388] on app-calendar-viewport "Wed 20 3/3 2 Jobs Thu 21 65/65 2 Jobs Fri 22 1/1 1 Job Sat 23 13/13 6 Jobs Sun …" at bounding box center [517, 438] width 1035 height 1009
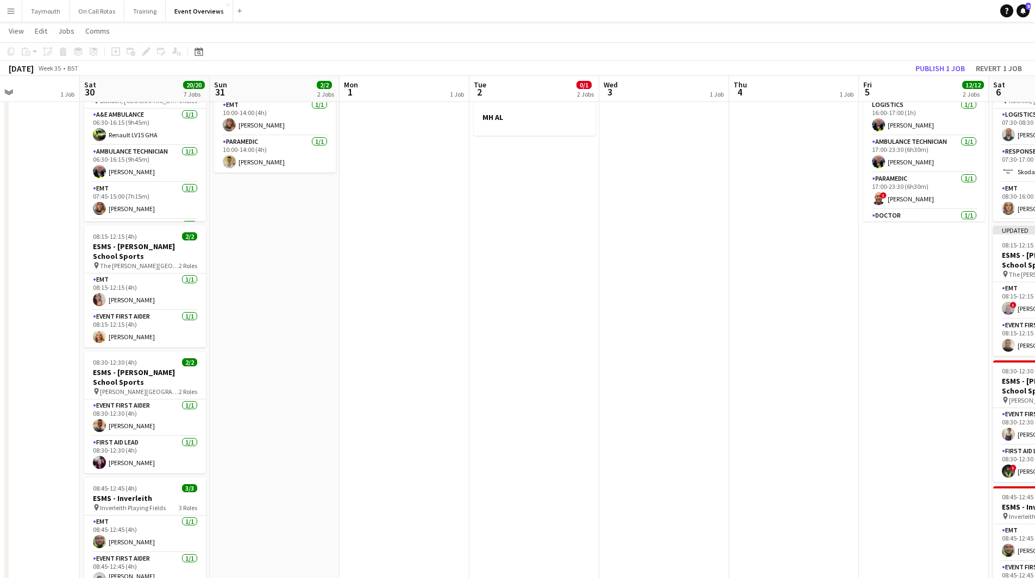
scroll to position [0, 356]
drag, startPoint x: 622, startPoint y: 414, endPoint x: 364, endPoint y: 415, distance: 258.0
click at [317, 415] on app-calendar-viewport "Wed 27 Thu 28 1/1 1 Job Fri 29 1 Job Sat 30 20/20 7 Jobs Sun 31 2/2 2 Jobs Mon …" at bounding box center [517, 438] width 1035 height 1009
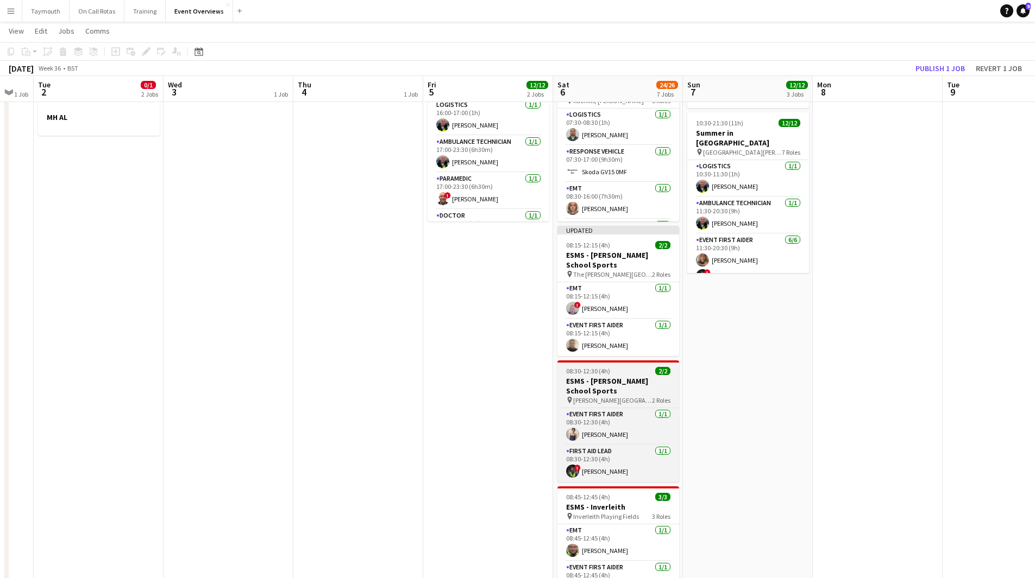
click at [633, 377] on h3 "ESMS - [PERSON_NAME] School Sports" at bounding box center [618, 386] width 122 height 20
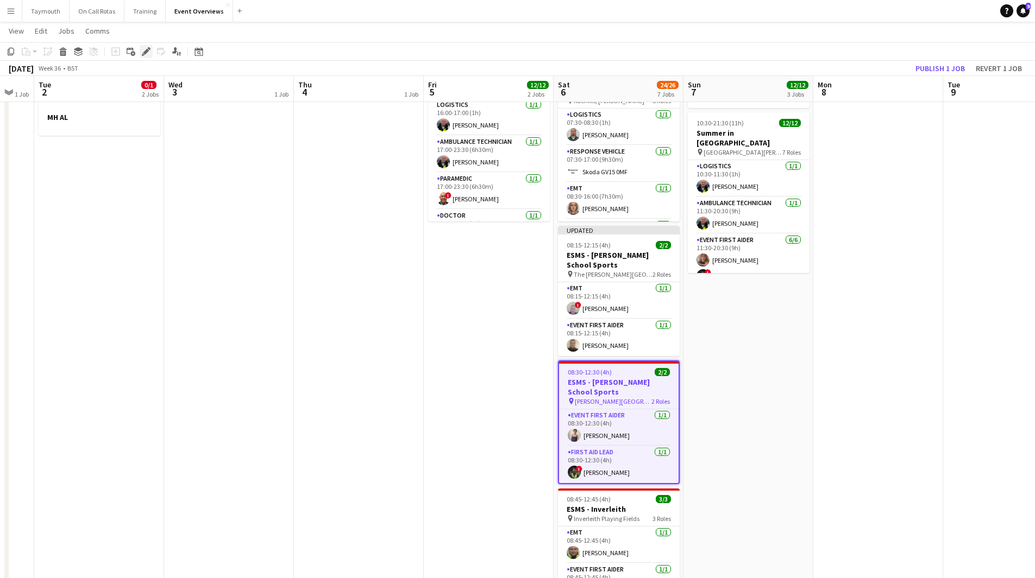
click at [146, 54] on icon "Edit" at bounding box center [146, 51] width 9 height 9
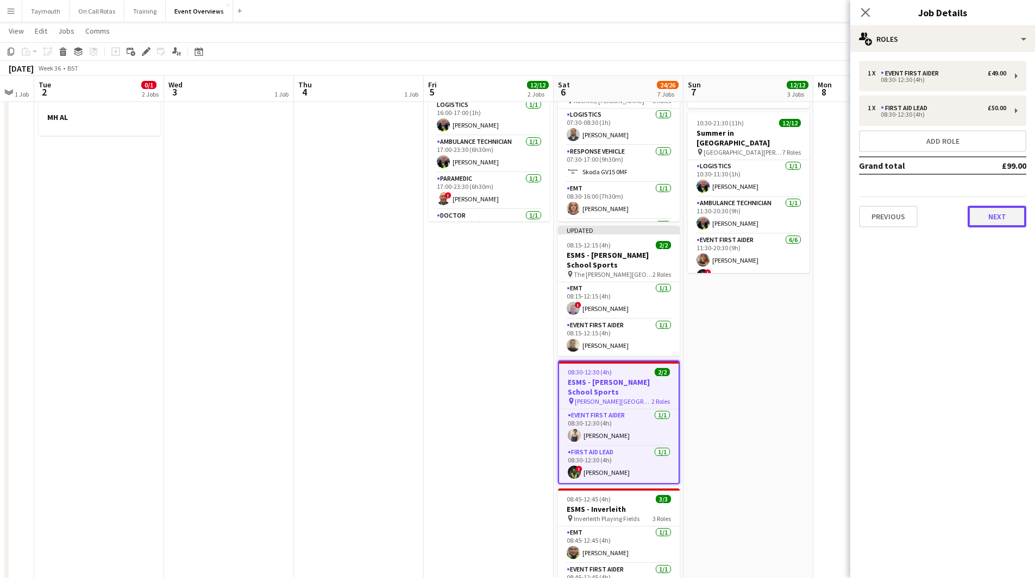
click at [1010, 221] on button "Next" at bounding box center [996, 217] width 59 height 22
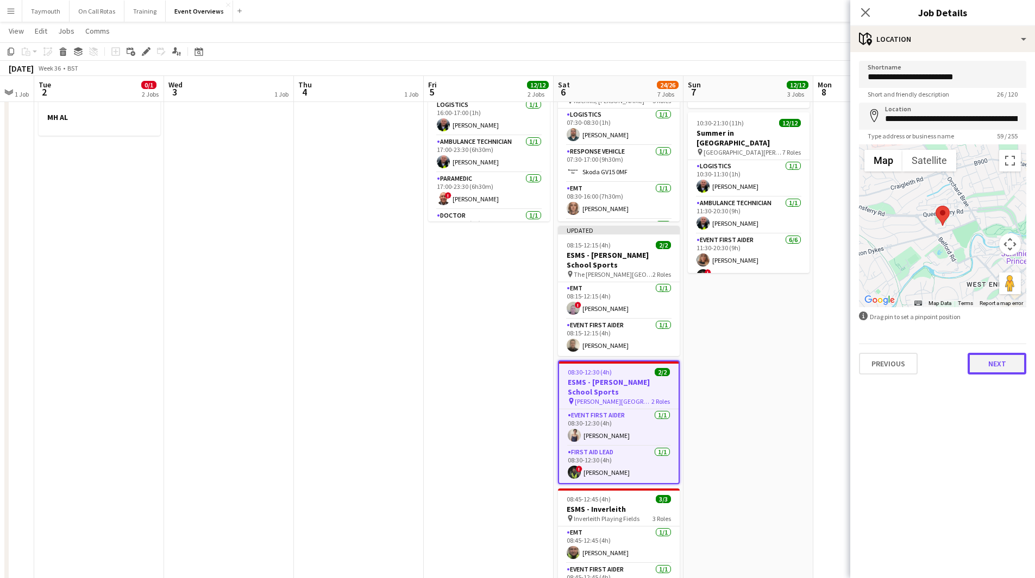
click at [1004, 357] on button "Next" at bounding box center [996, 364] width 59 height 22
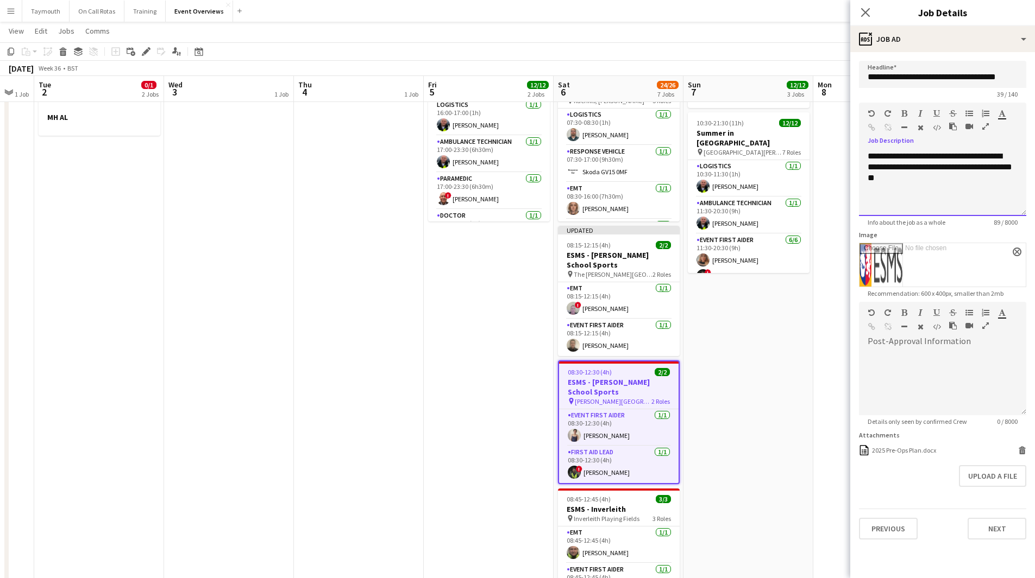
drag, startPoint x: 939, startPoint y: 189, endPoint x: 813, endPoint y: 131, distance: 138.8
click at [813, 131] on body "Menu Boards Boards Boards All jobs Status Workforce Workforce My Workforce Recr…" at bounding box center [517, 417] width 1035 height 1052
paste div
drag, startPoint x: 909, startPoint y: 211, endPoint x: 891, endPoint y: 167, distance: 47.8
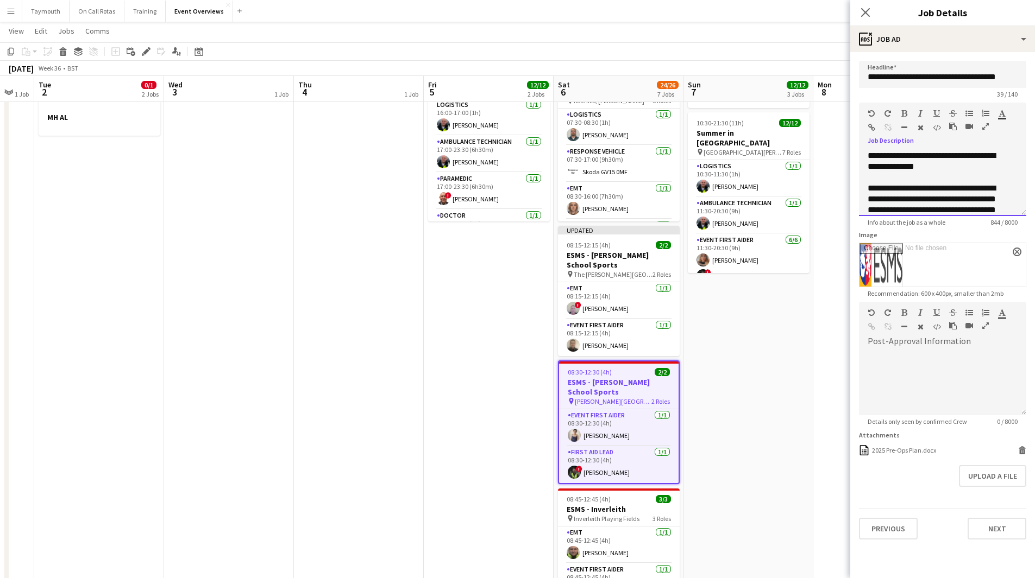
click at [891, 167] on div "**********" at bounding box center [942, 183] width 167 height 65
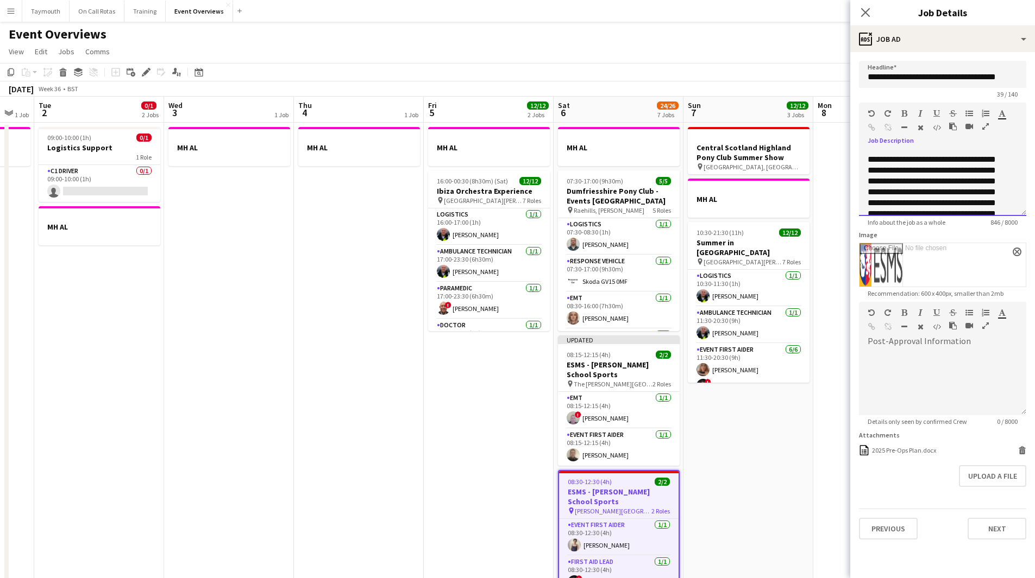
scroll to position [109, 0]
drag, startPoint x: 979, startPoint y: 177, endPoint x: 964, endPoint y: 177, distance: 15.8
click at [964, 177] on div "**********" at bounding box center [938, 205] width 142 height 109
click at [992, 534] on button "Next" at bounding box center [996, 529] width 59 height 22
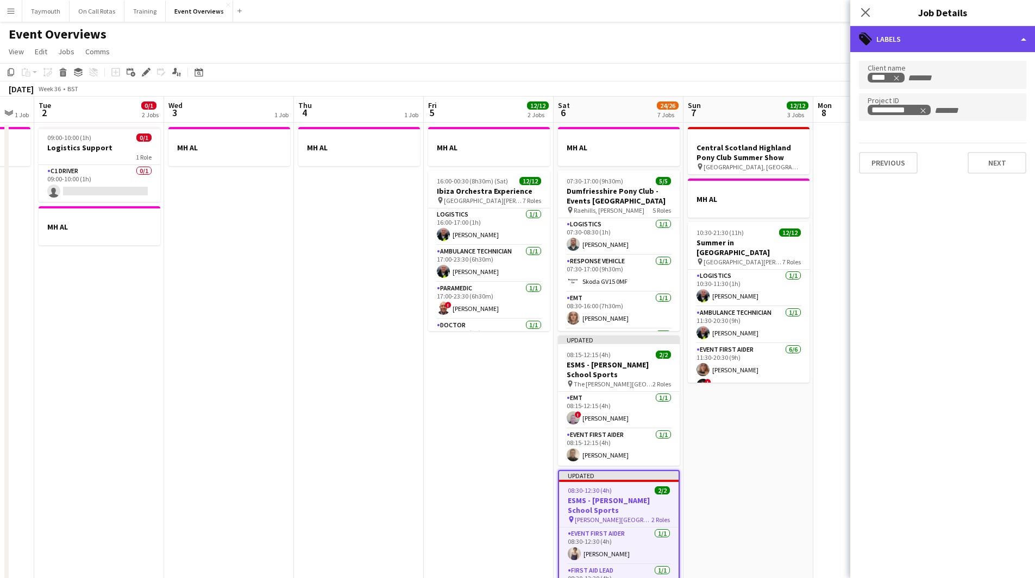
click at [1004, 41] on div "tags-double Labels" at bounding box center [942, 39] width 185 height 26
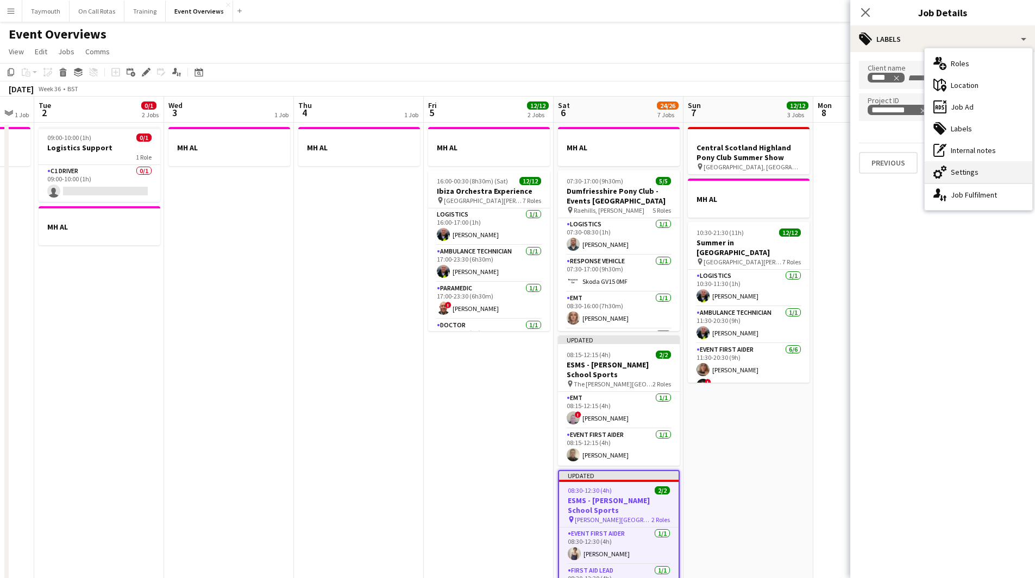
click at [995, 171] on div "cog-double-3 Settings" at bounding box center [978, 172] width 108 height 22
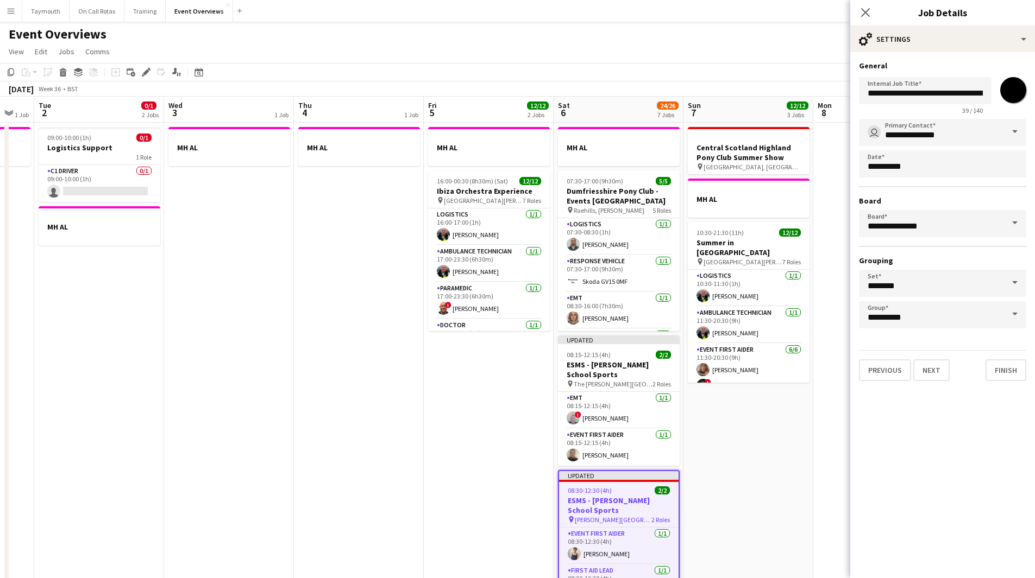
click at [1015, 93] on input "*******" at bounding box center [1012, 90] width 39 height 39
type input "*******"
drag, startPoint x: 404, startPoint y: 498, endPoint x: 420, endPoint y: 487, distance: 19.6
click at [404, 498] on app-date-cell "MH AL" at bounding box center [359, 588] width 130 height 930
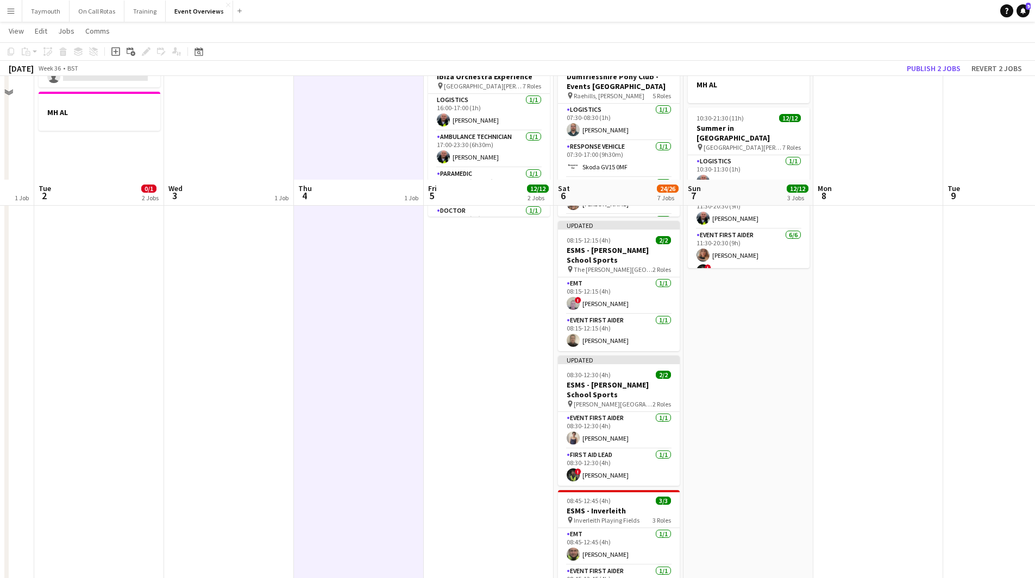
scroll to position [217, 0]
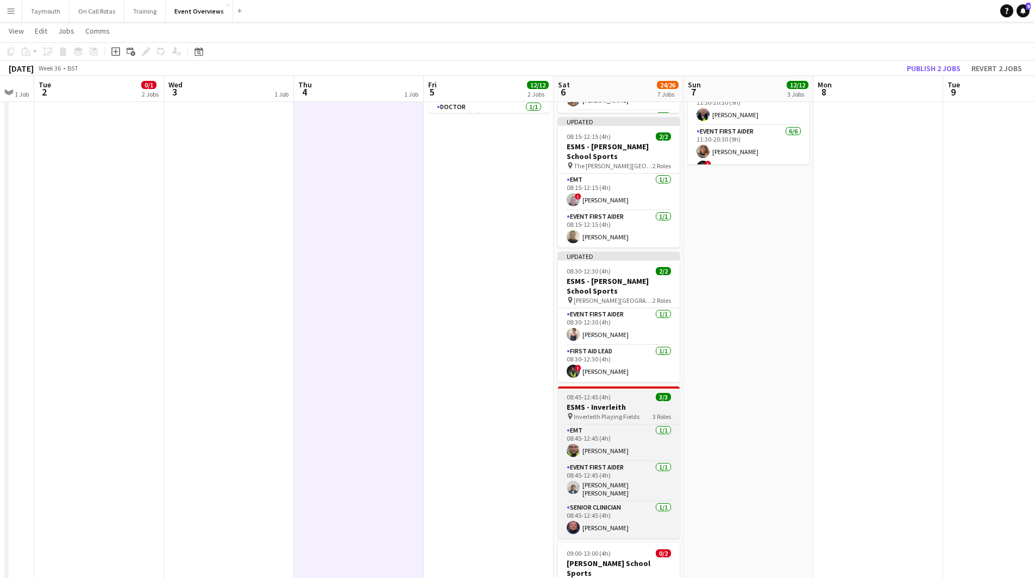
click at [589, 401] on span "08:45-12:45 (4h)" at bounding box center [589, 397] width 44 height 8
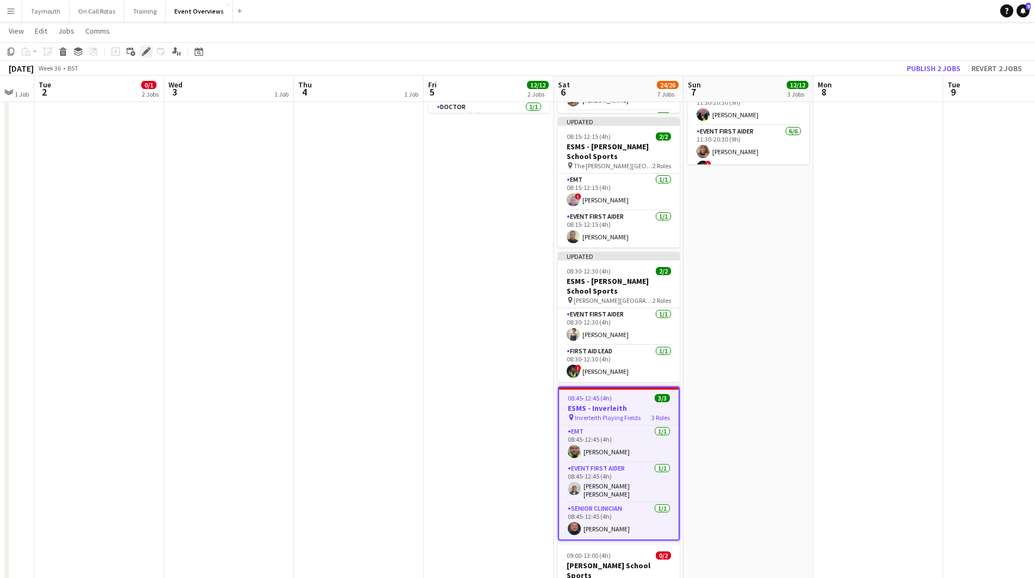
click at [140, 51] on div "Edit" at bounding box center [146, 51] width 13 height 13
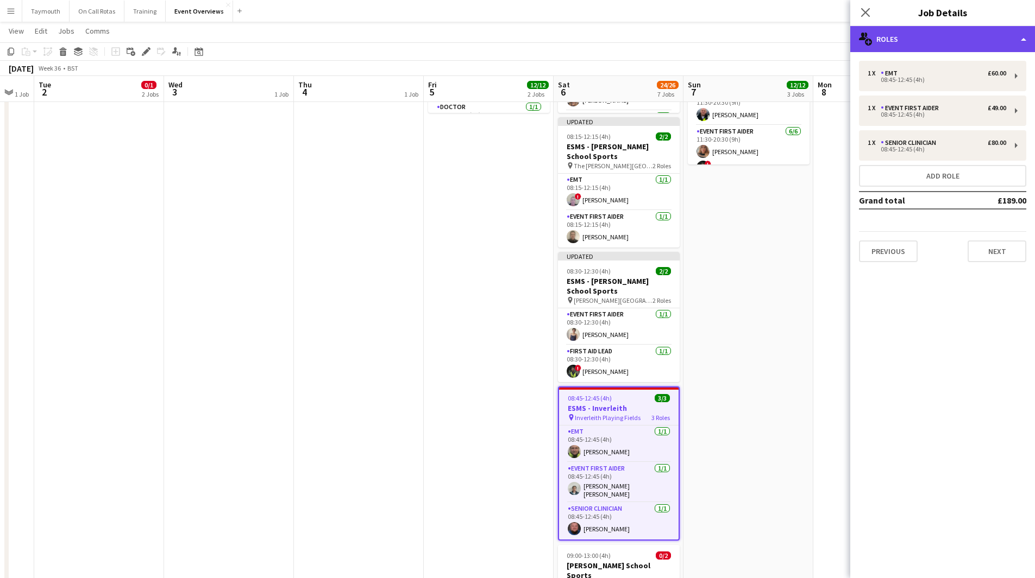
click at [961, 45] on div "multiple-users-add Roles" at bounding box center [942, 39] width 185 height 26
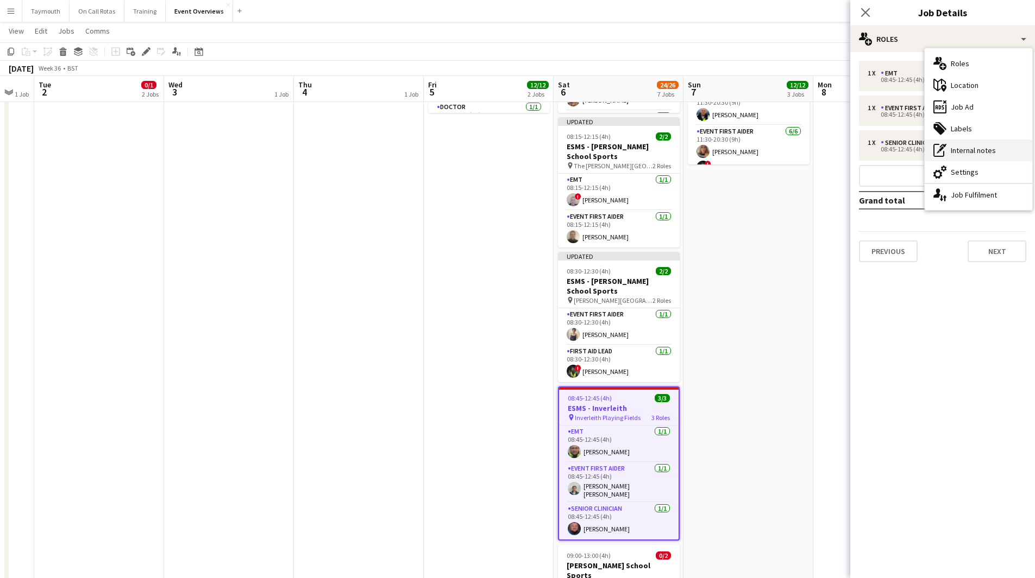
click at [998, 154] on div "pen-write Internal notes" at bounding box center [978, 151] width 108 height 22
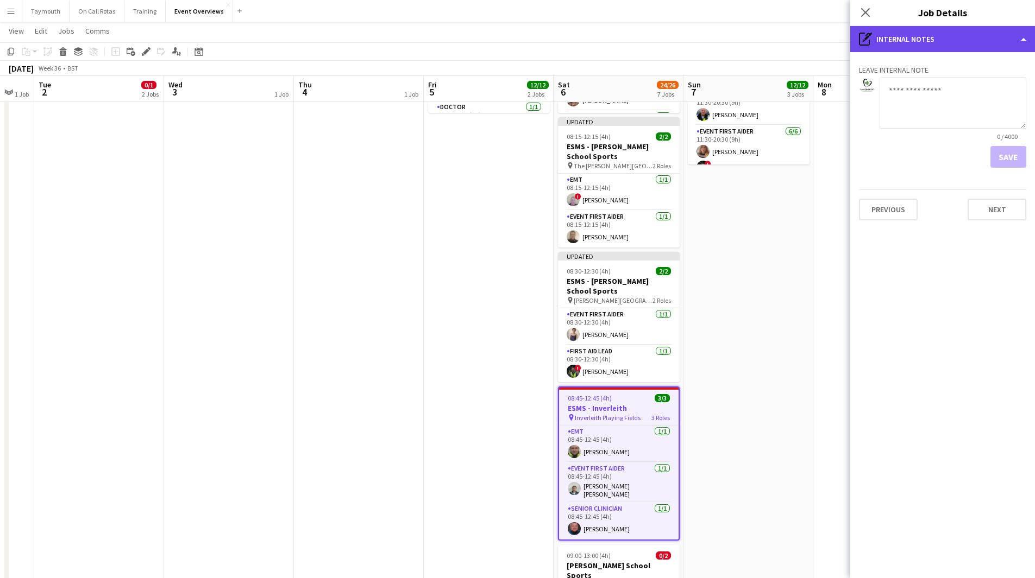
click at [941, 32] on div "pen-write Internal notes" at bounding box center [942, 39] width 185 height 26
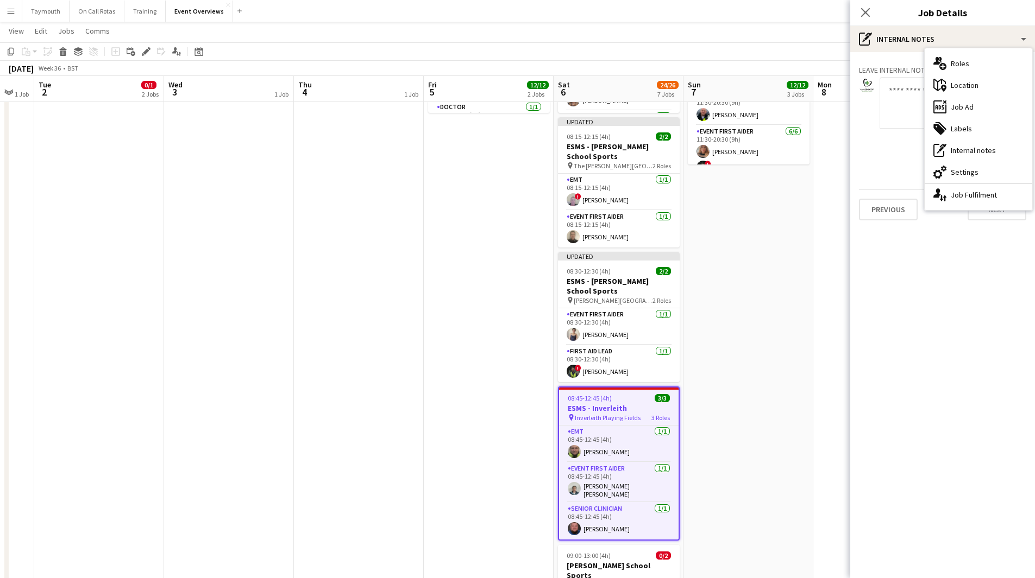
click at [986, 169] on div "cog-double-3 Settings" at bounding box center [978, 172] width 108 height 22
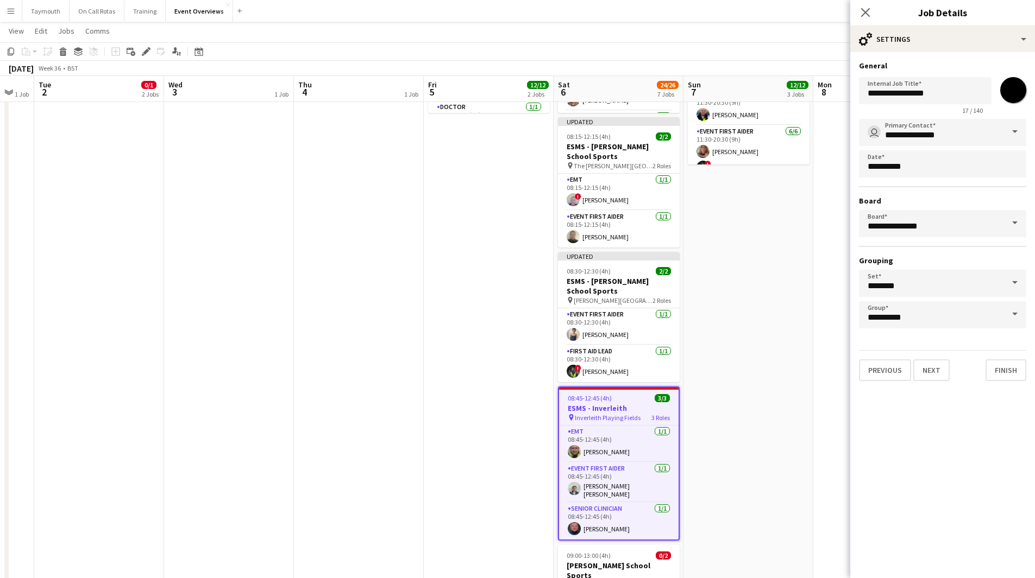
click at [1014, 86] on input "*******" at bounding box center [1012, 90] width 39 height 39
type input "*******"
click at [349, 315] on app-date-cell "MH AL" at bounding box center [359, 369] width 130 height 930
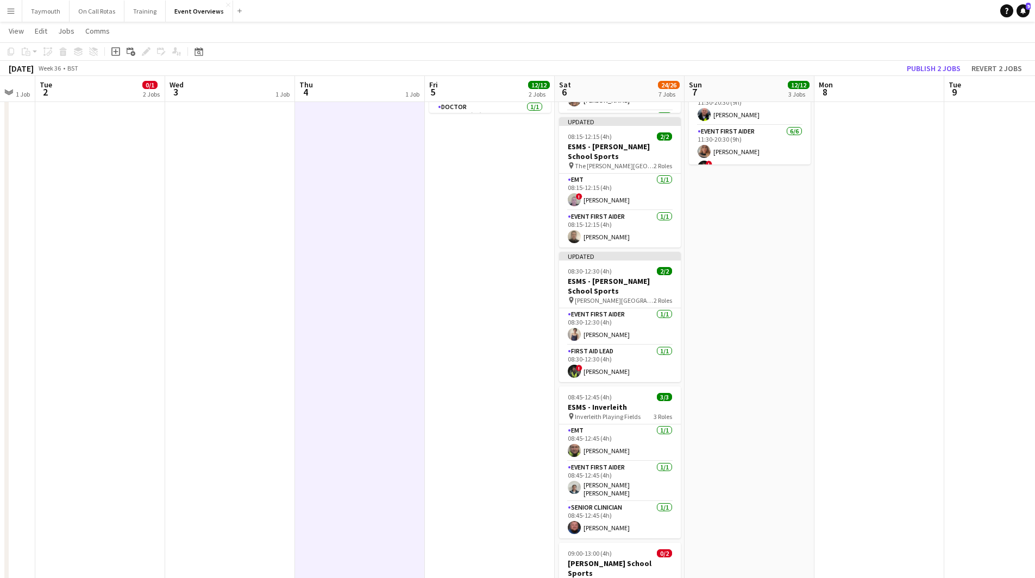
drag, startPoint x: 321, startPoint y: 352, endPoint x: 345, endPoint y: 122, distance: 231.6
click at [480, 258] on app-calendar-viewport "Sat 30 20/20 7 Jobs Sun 31 2/2 2 Jobs Mon 1 1 Job Tue 2 0/1 2 Jobs Wed 3 1 Job …" at bounding box center [517, 329] width 1035 height 1009
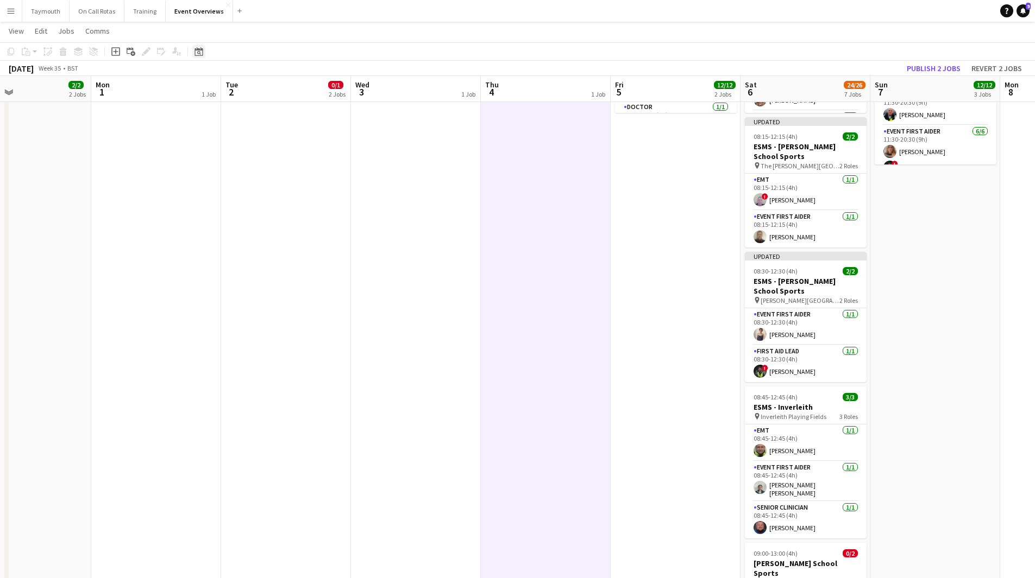
click at [195, 49] on icon at bounding box center [198, 51] width 8 height 9
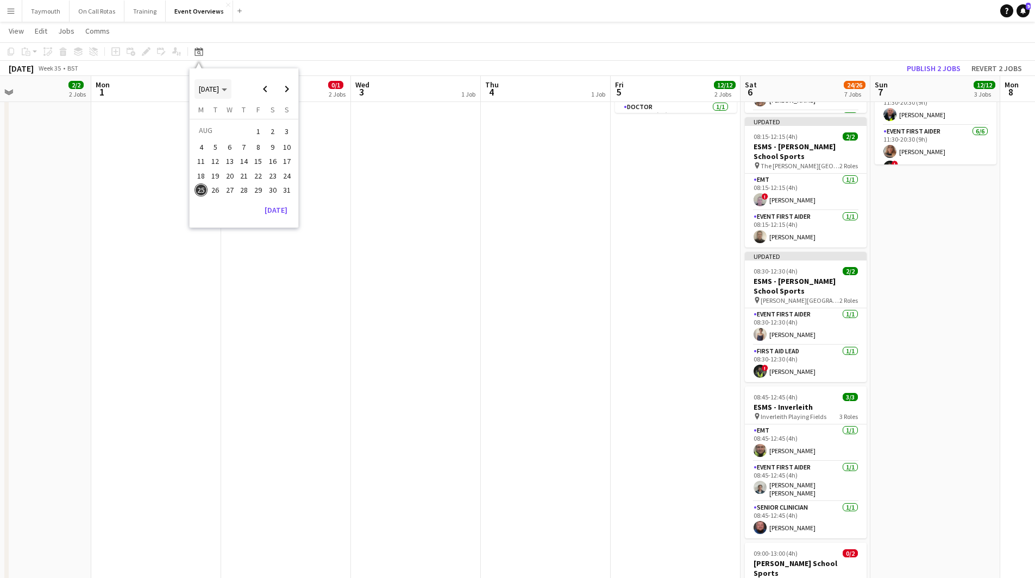
click at [214, 90] on span "[DATE]" at bounding box center [209, 89] width 20 height 10
click at [207, 148] on span "2024" at bounding box center [206, 145] width 22 height 13
click at [278, 144] on span "AUG" at bounding box center [281, 145] width 22 height 13
click at [242, 187] on span "29" at bounding box center [243, 190] width 13 height 13
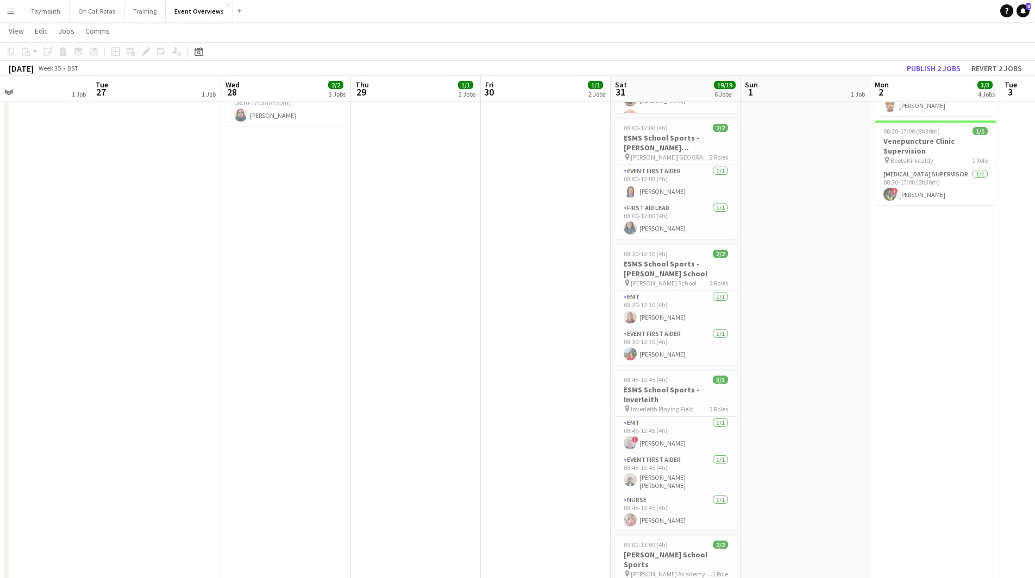
scroll to position [0, 374]
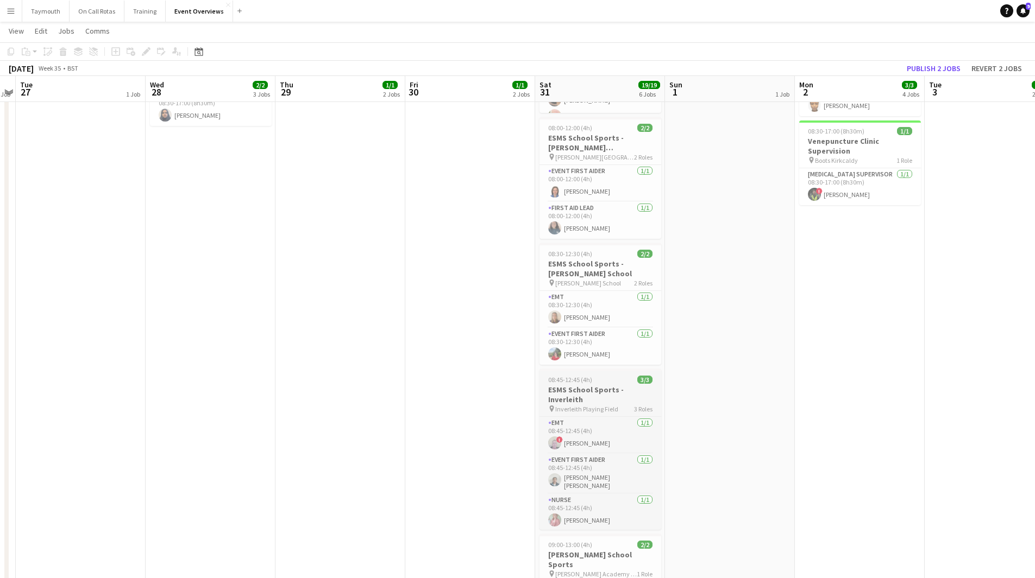
click at [601, 390] on h3 "ESMS School Sports - Inverleith" at bounding box center [600, 395] width 122 height 20
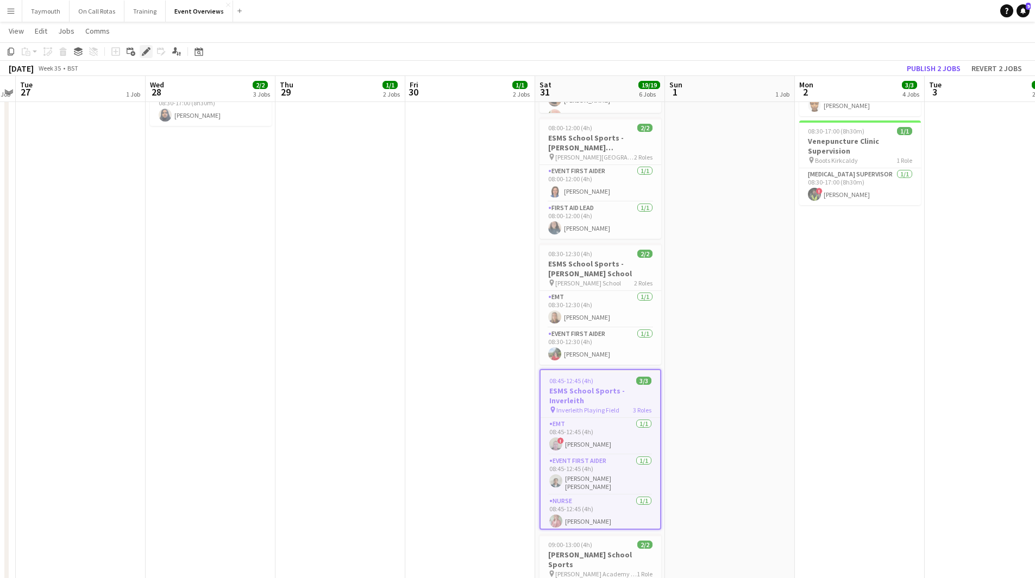
click at [145, 54] on icon at bounding box center [146, 52] width 6 height 6
type input "**********"
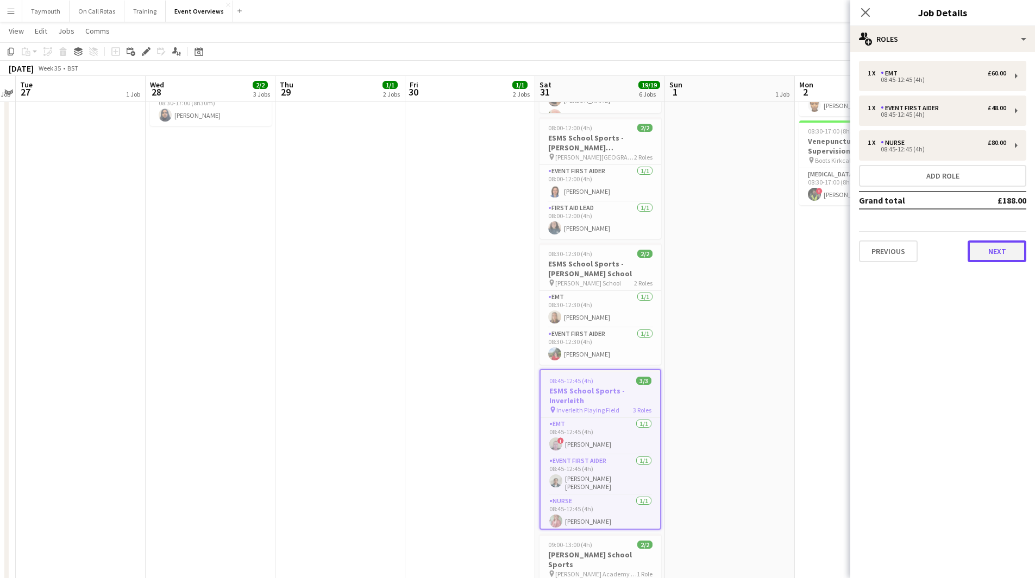
click at [987, 262] on button "Next" at bounding box center [996, 252] width 59 height 22
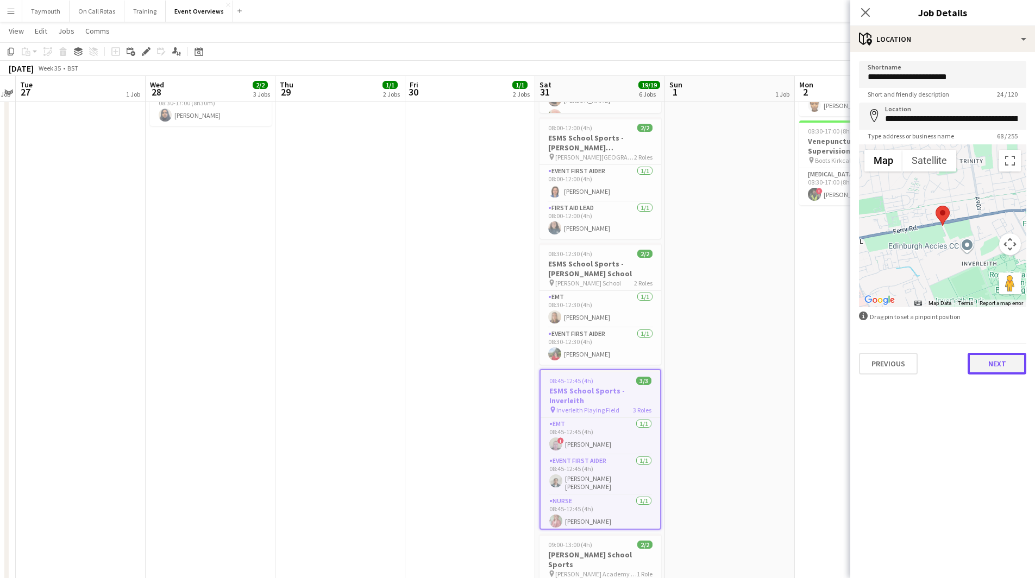
click at [999, 372] on button "Next" at bounding box center [996, 364] width 59 height 22
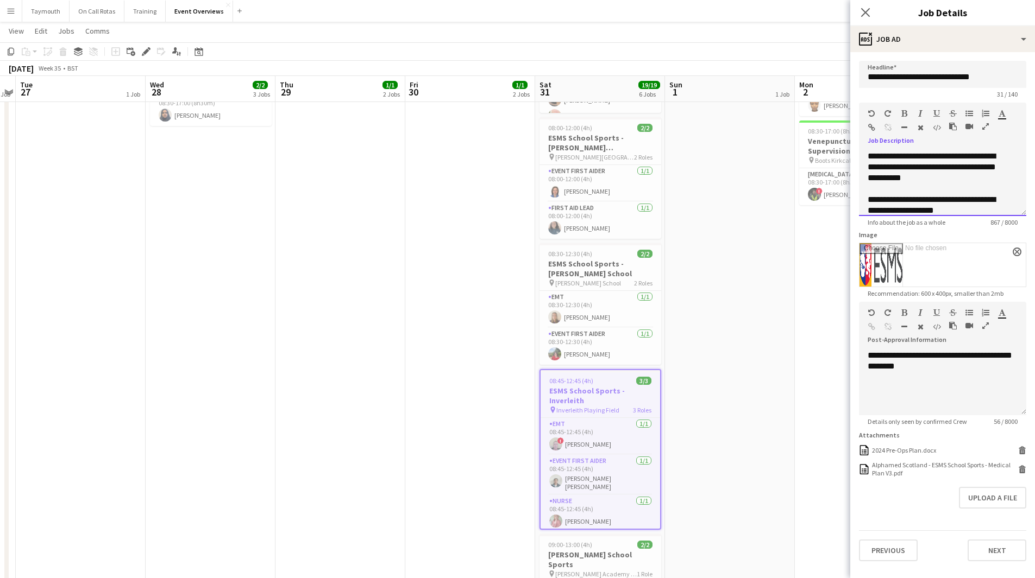
scroll to position [269, 0]
drag, startPoint x: 933, startPoint y: 233, endPoint x: 1038, endPoint y: 369, distance: 171.5
click at [1034, 369] on html "Menu Boards Boards Boards All jobs Status Workforce Workforce My Workforce Recr…" at bounding box center [517, 309] width 1035 height 1052
copy div "**********"
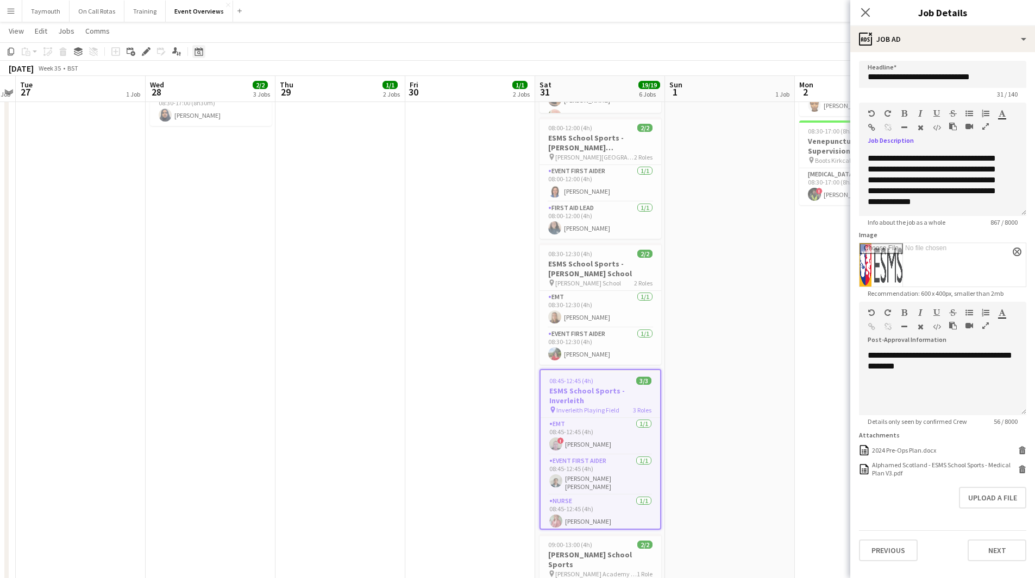
click at [199, 53] on icon "Date picker" at bounding box center [198, 51] width 9 height 9
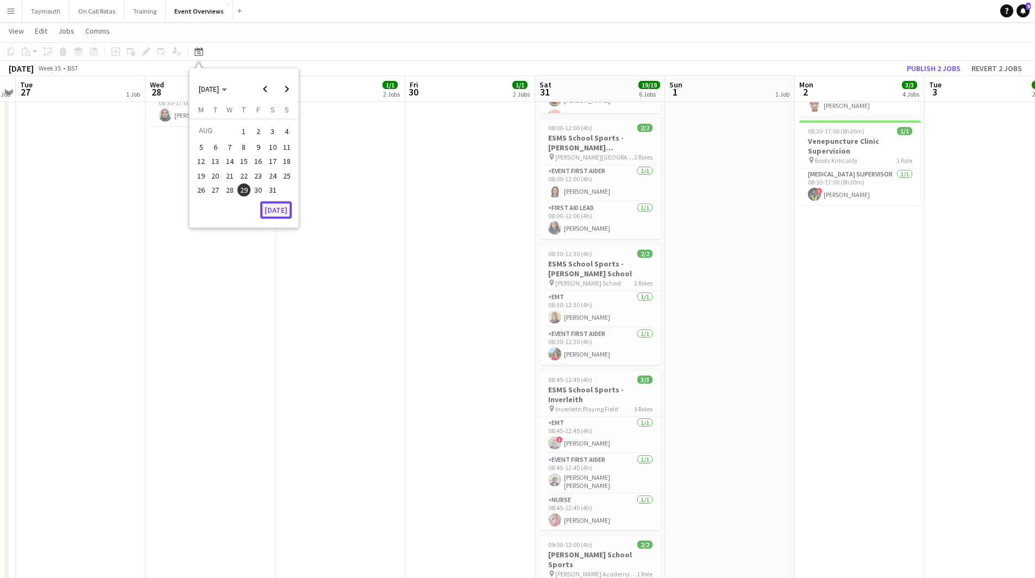
click at [276, 208] on button "[DATE]" at bounding box center [276, 210] width 32 height 17
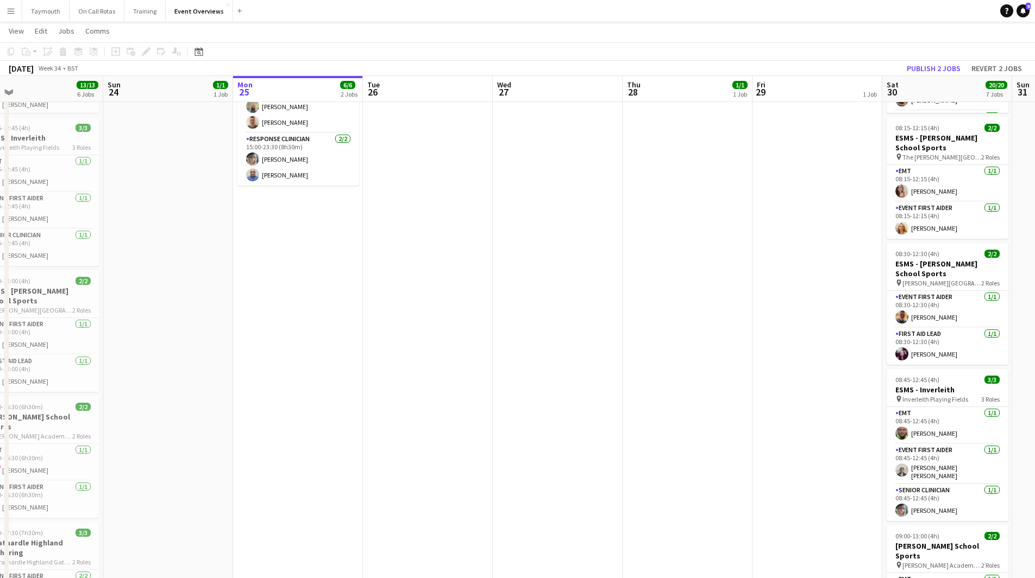
drag, startPoint x: 305, startPoint y: 390, endPoint x: 230, endPoint y: 380, distance: 75.7
click at [235, 385] on app-calendar-viewport "Wed 20 3/3 2 Jobs Thu 21 65/65 2 Jobs Fri 22 1/1 1 Job Sat 23 13/13 6 Jobs Sun …" at bounding box center [517, 329] width 1035 height 1009
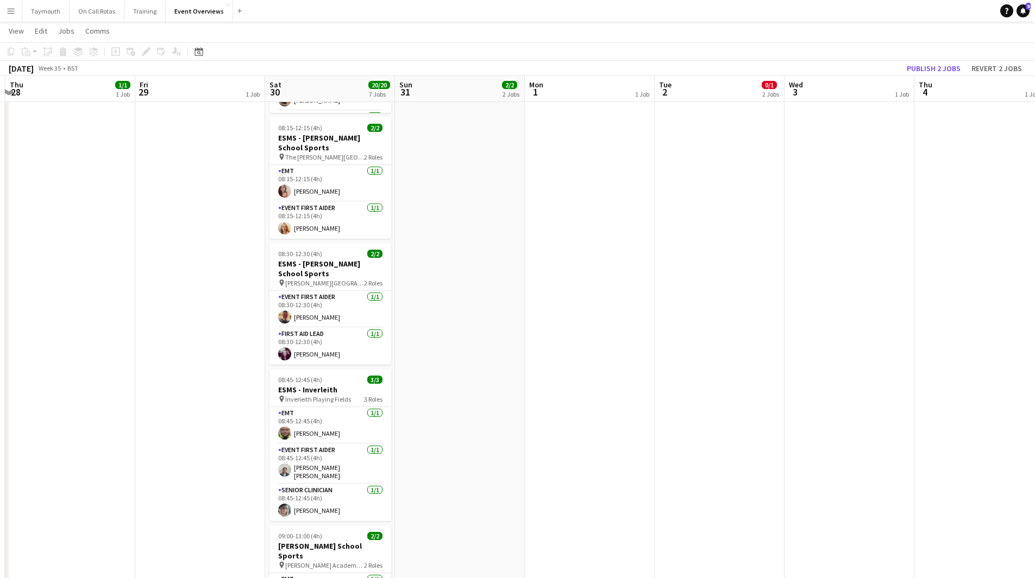
drag, startPoint x: 738, startPoint y: 365, endPoint x: 63, endPoint y: 361, distance: 675.1
click at [206, 363] on app-calendar-viewport "Mon 25 6/6 2 Jobs Tue 26 Wed 27 Thu 28 1/1 1 Job Fri 29 1 Job Sat 30 20/20 7 Jo…" at bounding box center [517, 329] width 1035 height 1009
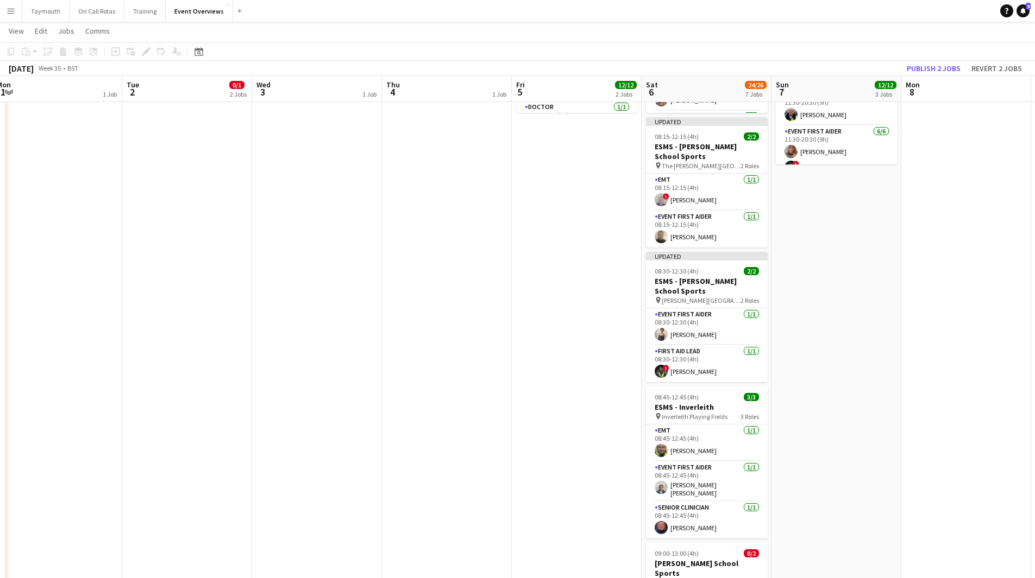
drag, startPoint x: 487, startPoint y: 398, endPoint x: 267, endPoint y: 404, distance: 219.5
click at [275, 404] on app-calendar-viewport "Fri 29 1 Job Sat 30 20/20 7 Jobs Sun 31 2/2 2 Jobs Mon 1 1 Job Tue 2 0/1 2 Jobs…" at bounding box center [517, 329] width 1035 height 1009
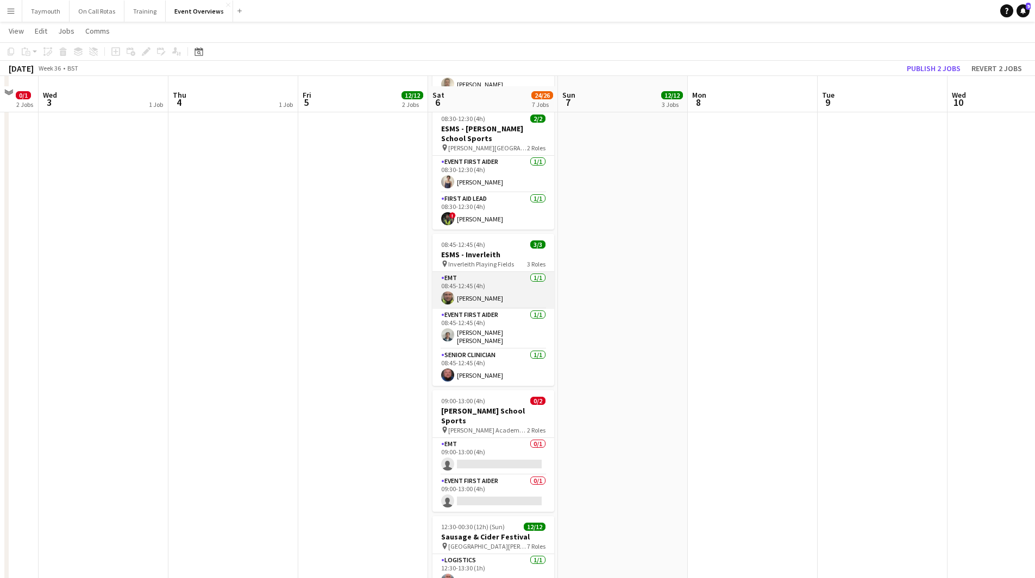
scroll to position [380, 0]
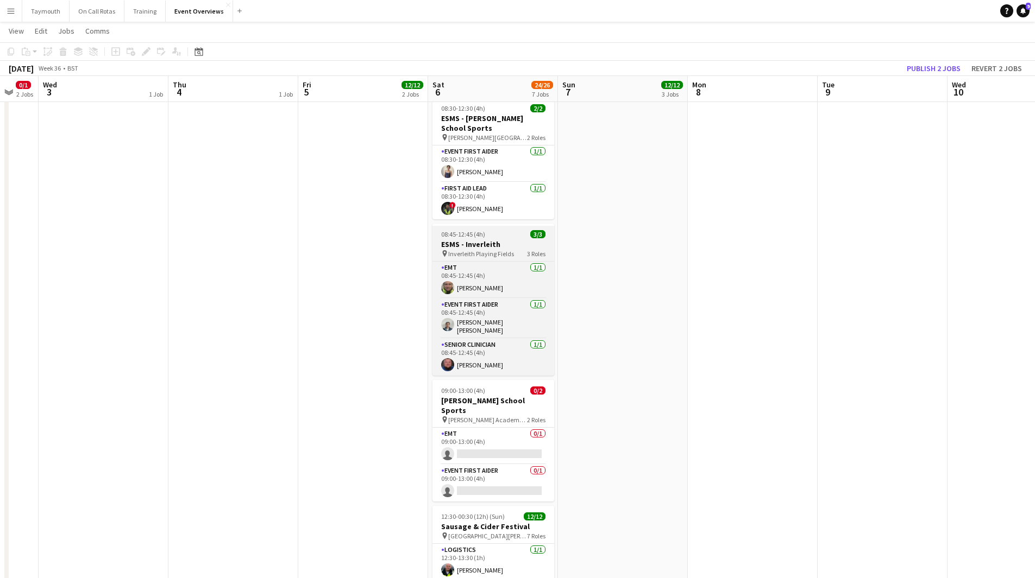
click at [462, 238] on app-job-card "08:45-12:45 (4h) 3/3 ESMS - Inverleith pin Inverleith Playing Fields 3 Roles EM…" at bounding box center [493, 300] width 122 height 152
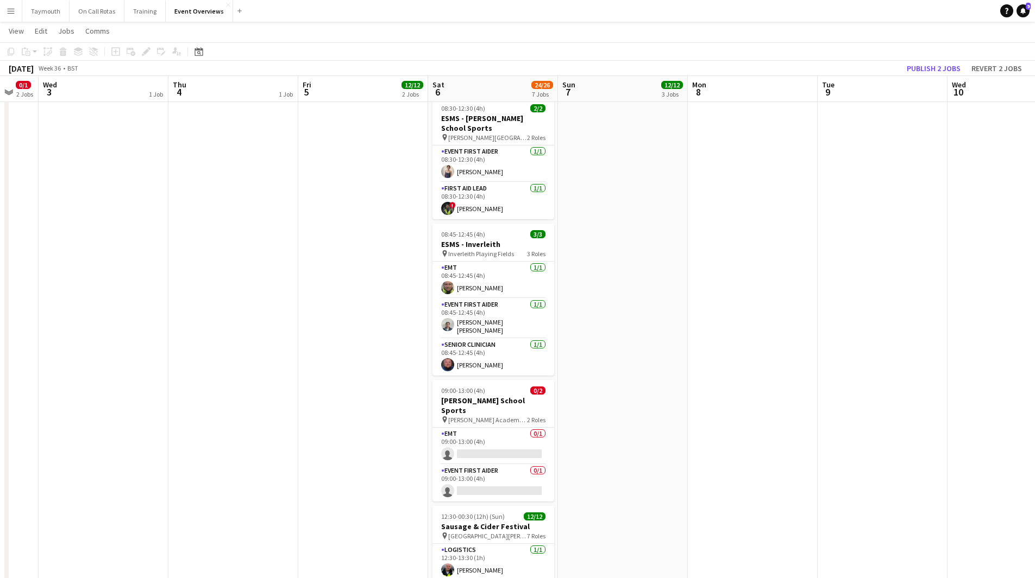
scroll to position [0, 353]
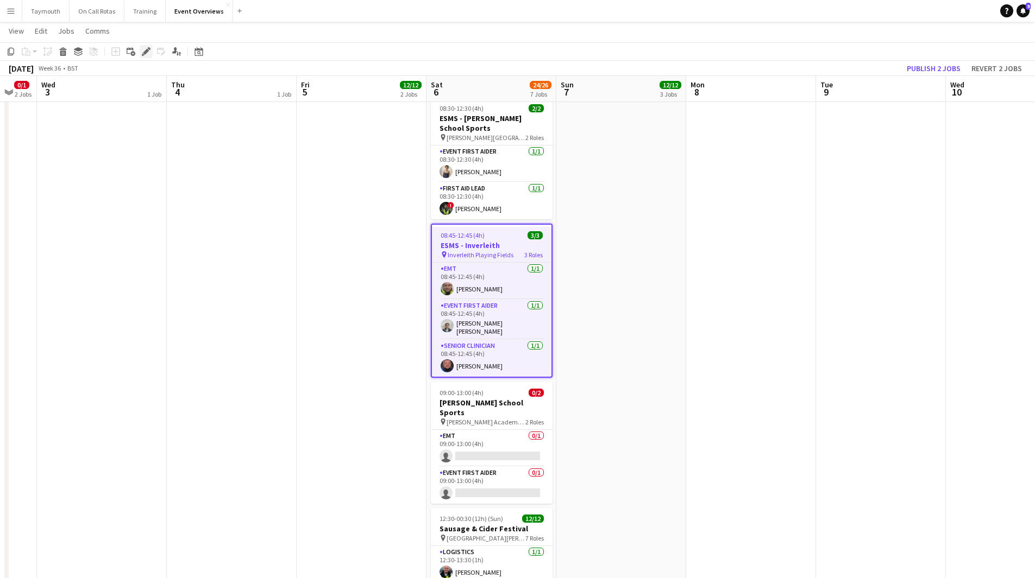
click at [148, 52] on icon "Edit" at bounding box center [146, 51] width 9 height 9
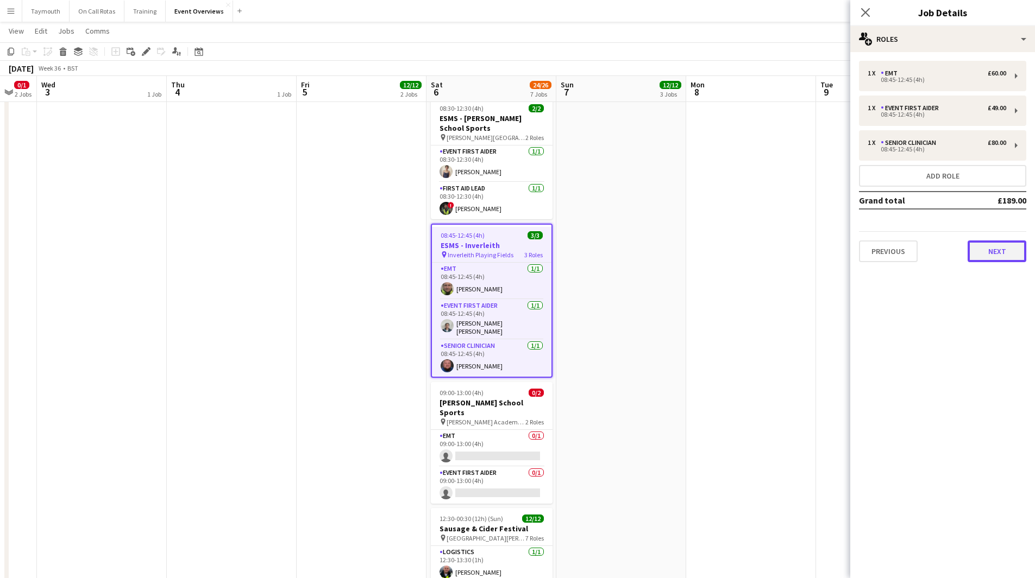
click at [1006, 250] on button "Next" at bounding box center [996, 252] width 59 height 22
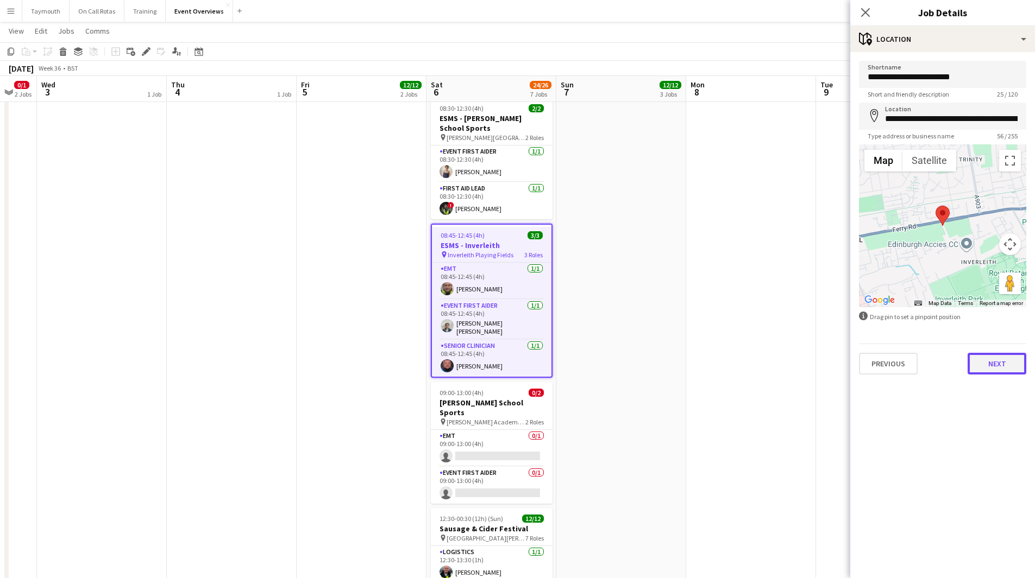
click at [1005, 357] on button "Next" at bounding box center [996, 364] width 59 height 22
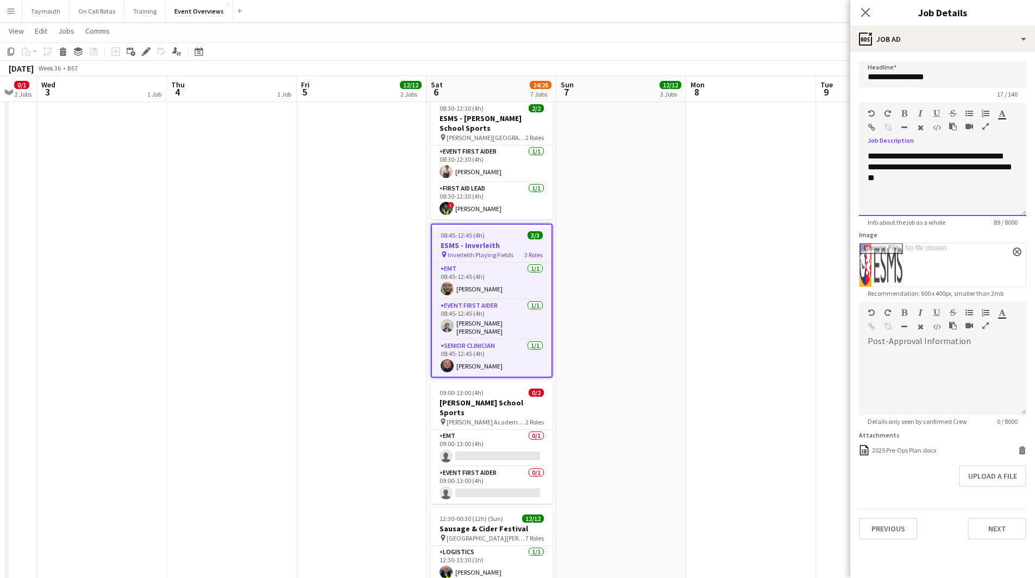
drag, startPoint x: 953, startPoint y: 193, endPoint x: 732, endPoint y: 97, distance: 241.6
click at [732, 97] on body "Menu Boards Boards Boards All jobs Status Workforce Workforce My Workforce Recr…" at bounding box center [517, 146] width 1035 height 1052
paste div
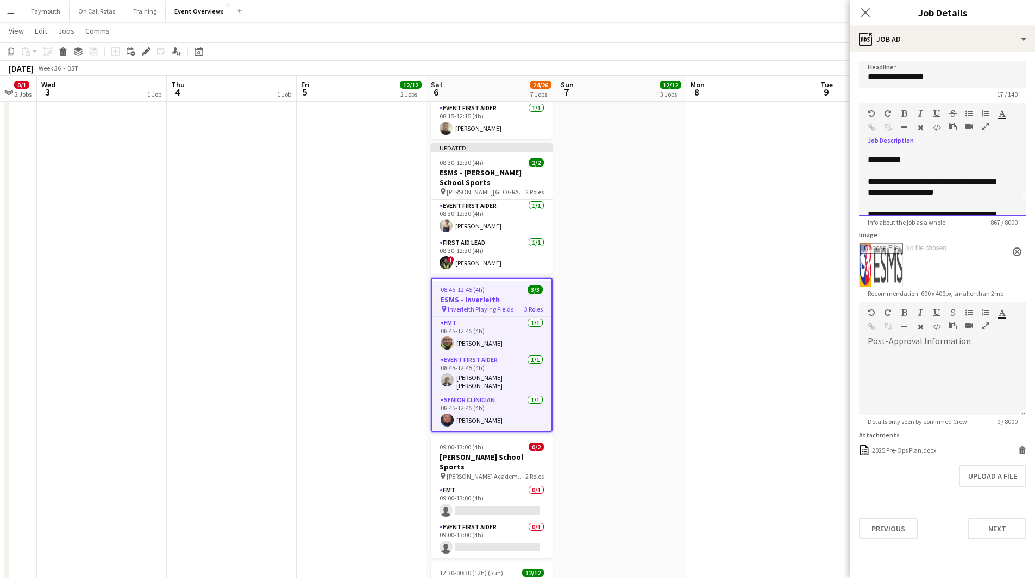
scroll to position [0, 0]
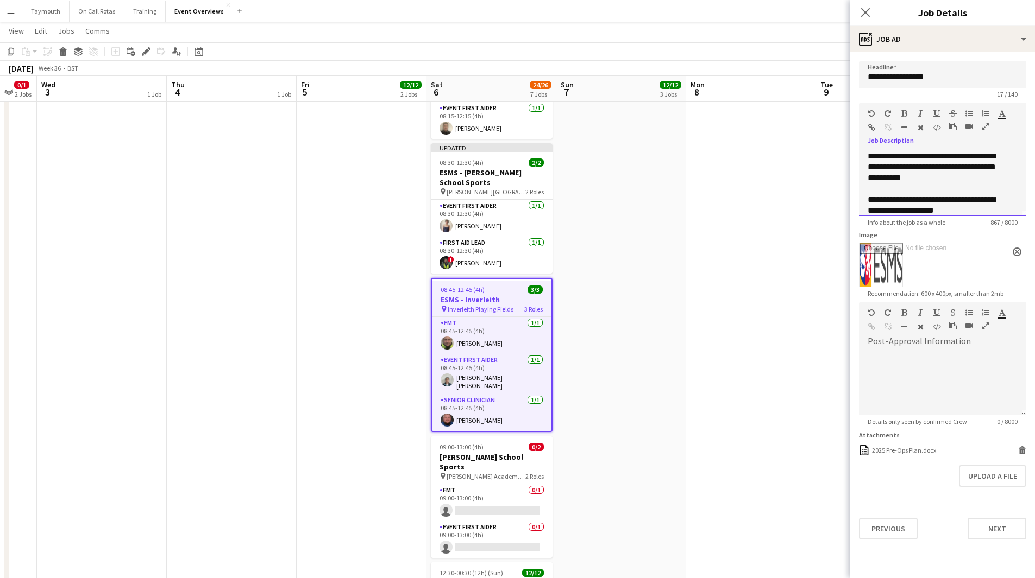
drag, startPoint x: 910, startPoint y: 155, endPoint x: 897, endPoint y: 166, distance: 17.0
click at [897, 163] on div "**********" at bounding box center [942, 183] width 167 height 65
click at [909, 209] on div "**********" at bounding box center [938, 205] width 142 height 22
drag, startPoint x: 989, startPoint y: 191, endPoint x: 968, endPoint y: 191, distance: 20.1
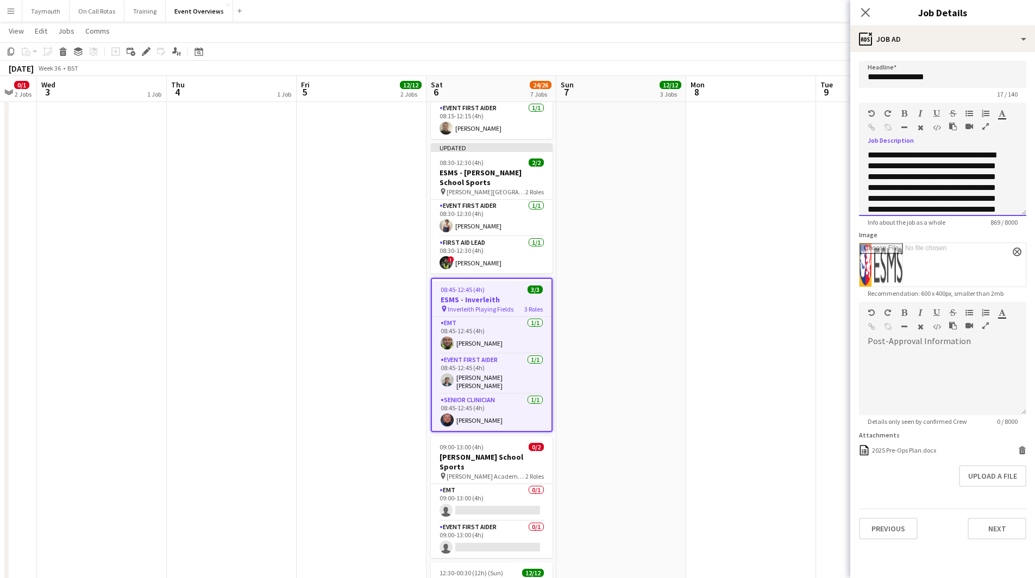
click at [968, 191] on div "**********" at bounding box center [938, 209] width 142 height 119
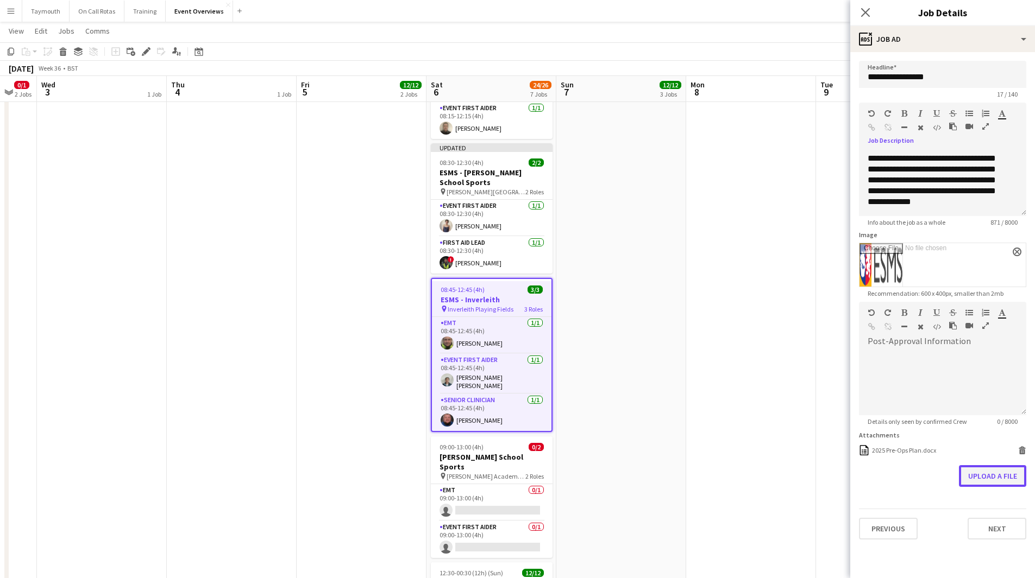
click at [994, 482] on button "Upload a file" at bounding box center [992, 476] width 67 height 22
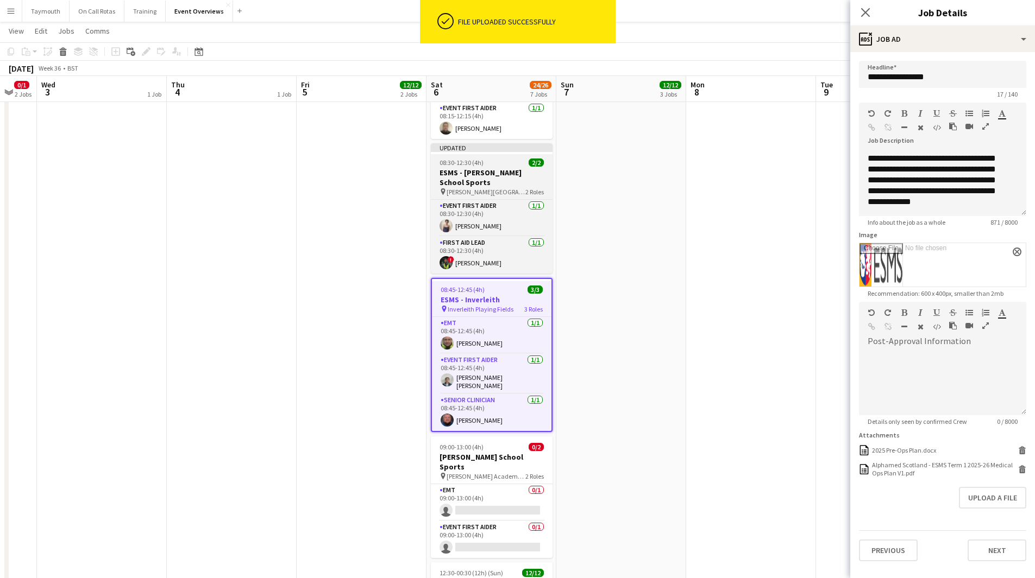
click at [500, 169] on h3 "ESMS - [PERSON_NAME] School Sports" at bounding box center [492, 178] width 122 height 20
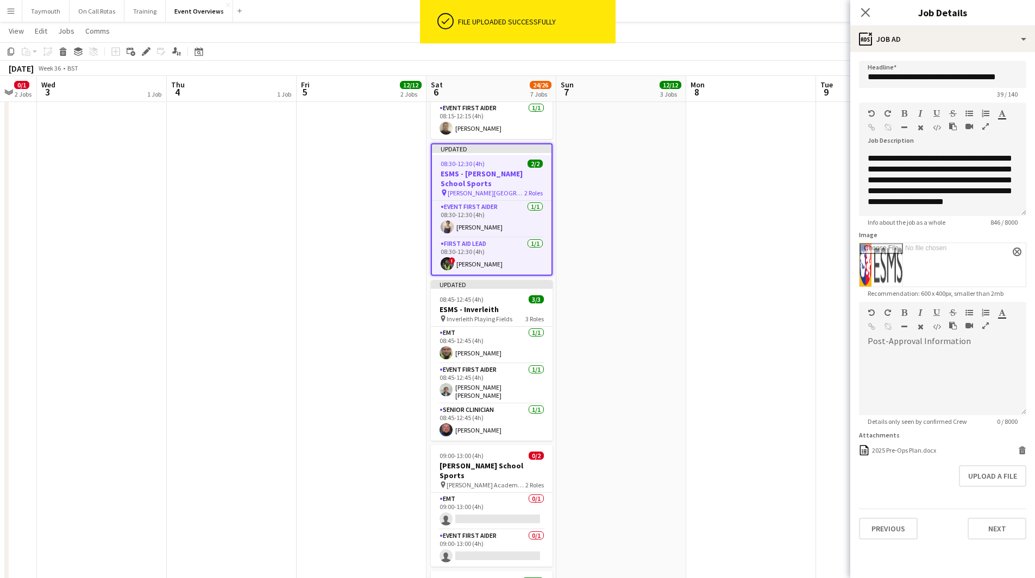
scroll to position [259, 0]
click at [978, 470] on button "Upload a file" at bounding box center [992, 476] width 67 height 22
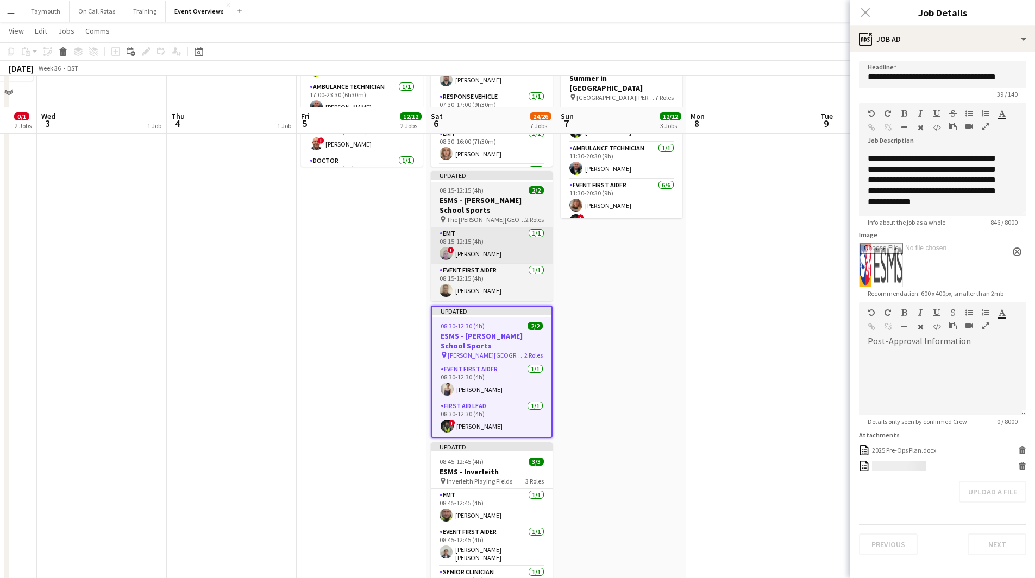
scroll to position [163, 0]
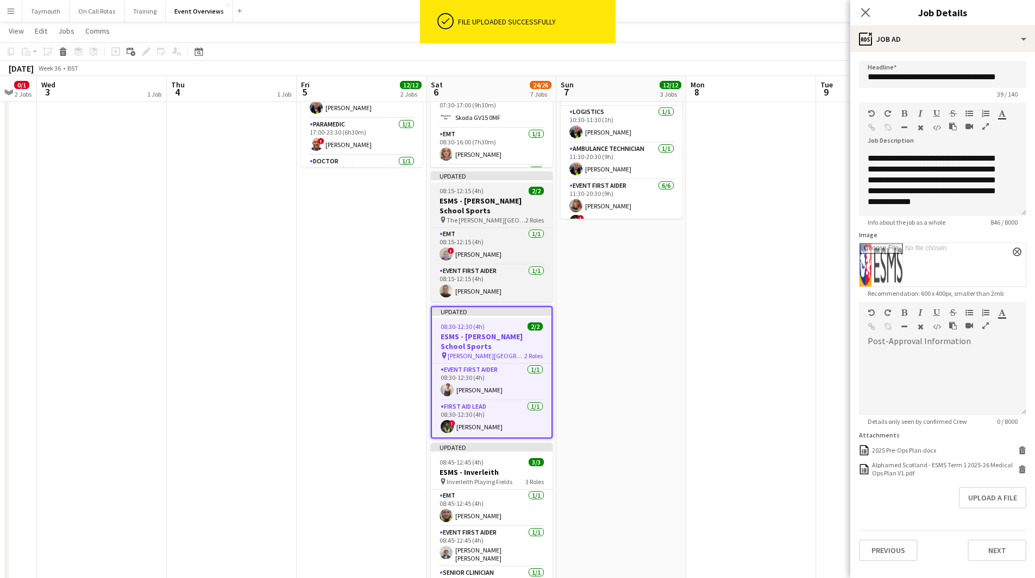
click at [511, 210] on h3 "ESMS - [PERSON_NAME] School Sports" at bounding box center [492, 206] width 122 height 20
type input "**********"
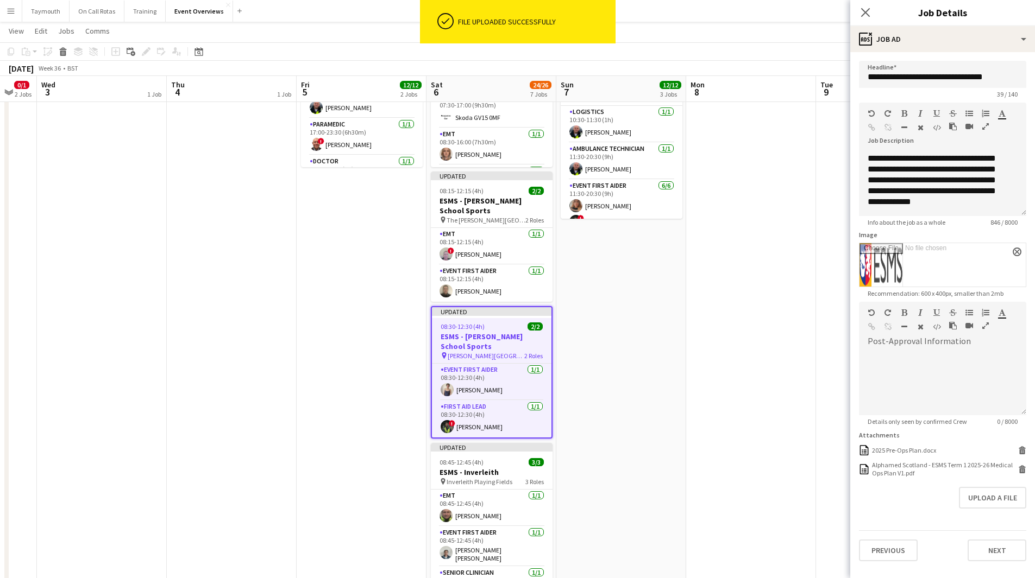
scroll to position [248, 0]
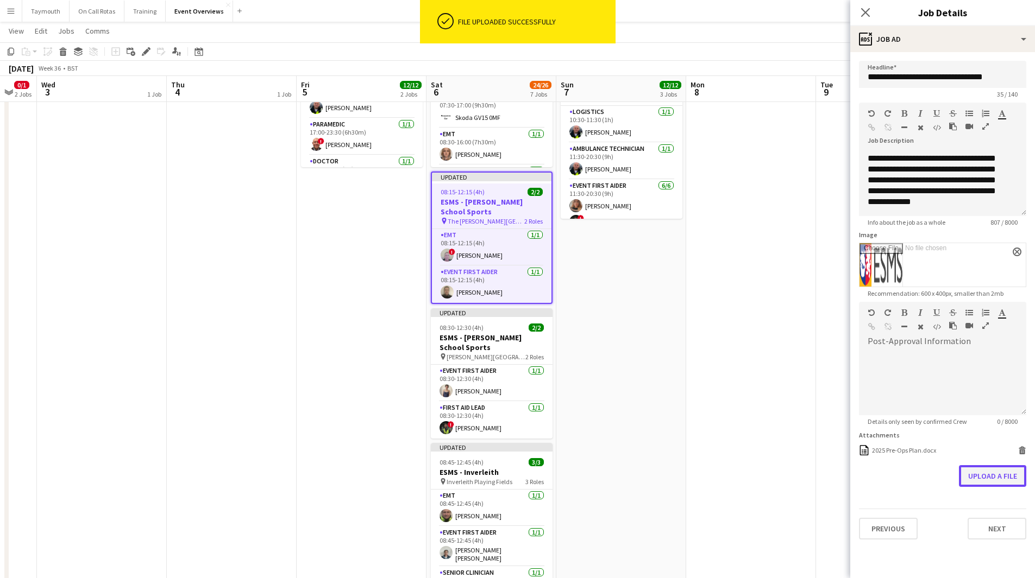
click at [980, 474] on button "Upload a file" at bounding box center [992, 476] width 67 height 22
click at [649, 395] on app-date-cell "Central Scotland Highland Pony Club Summer Show pin [GEOGRAPHIC_DATA], Auchtera…" at bounding box center [621, 424] width 130 height 930
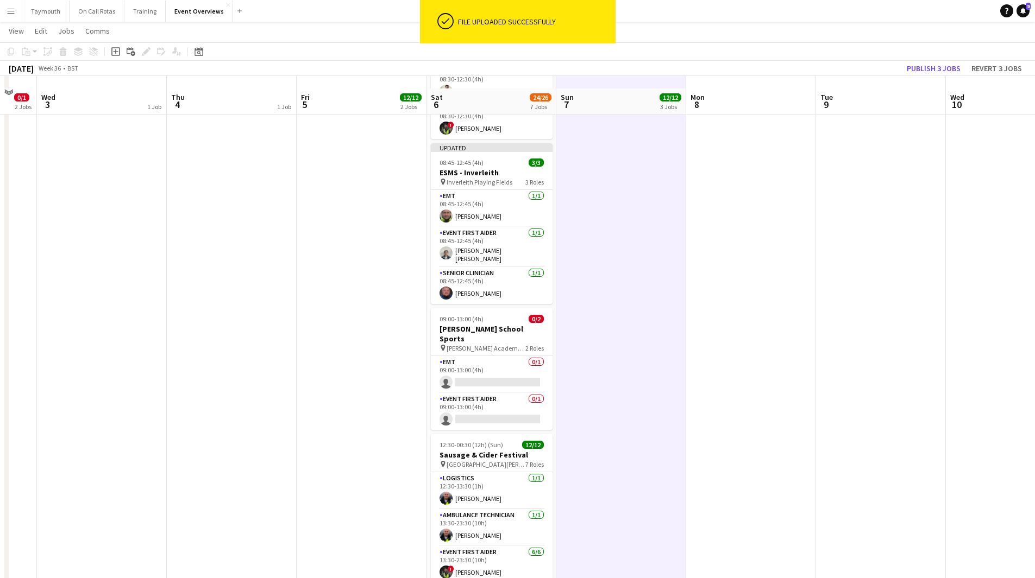
scroll to position [473, 0]
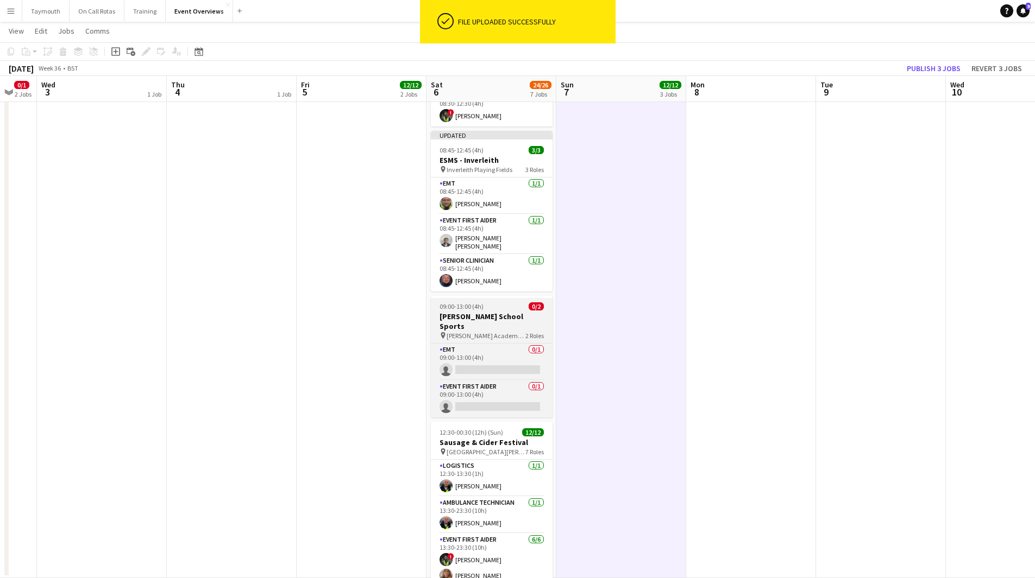
click at [463, 332] on span "[PERSON_NAME] Academy Playing Fields" at bounding box center [485, 336] width 79 height 8
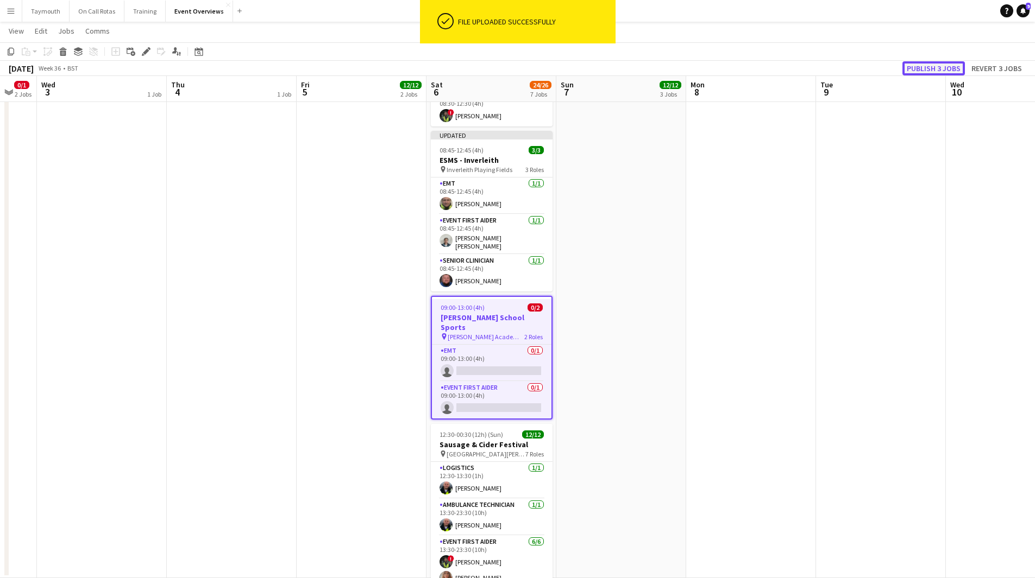
click at [941, 65] on button "Publish 3 jobs" at bounding box center [933, 68] width 62 height 14
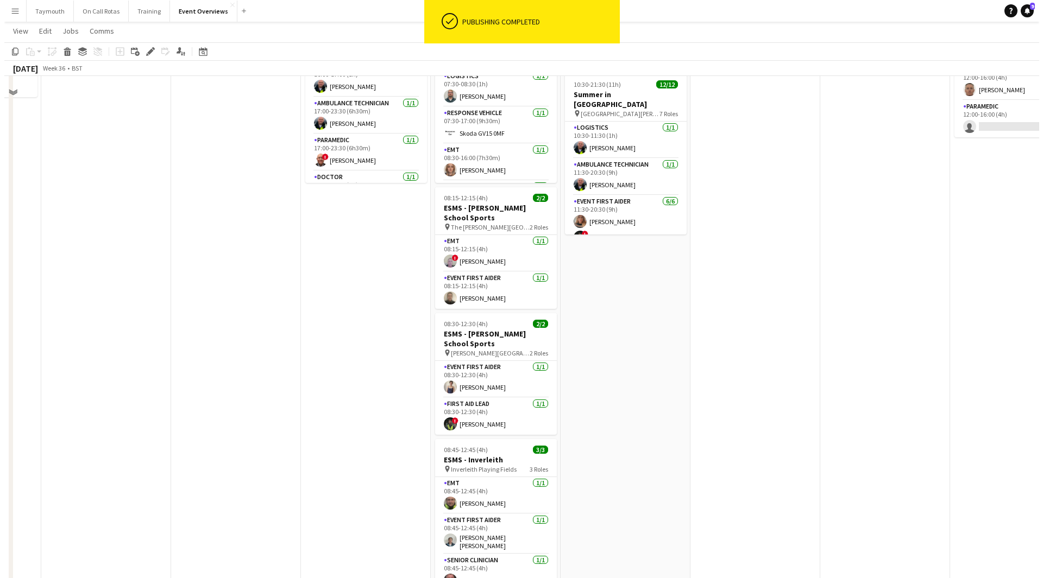
scroll to position [0, 0]
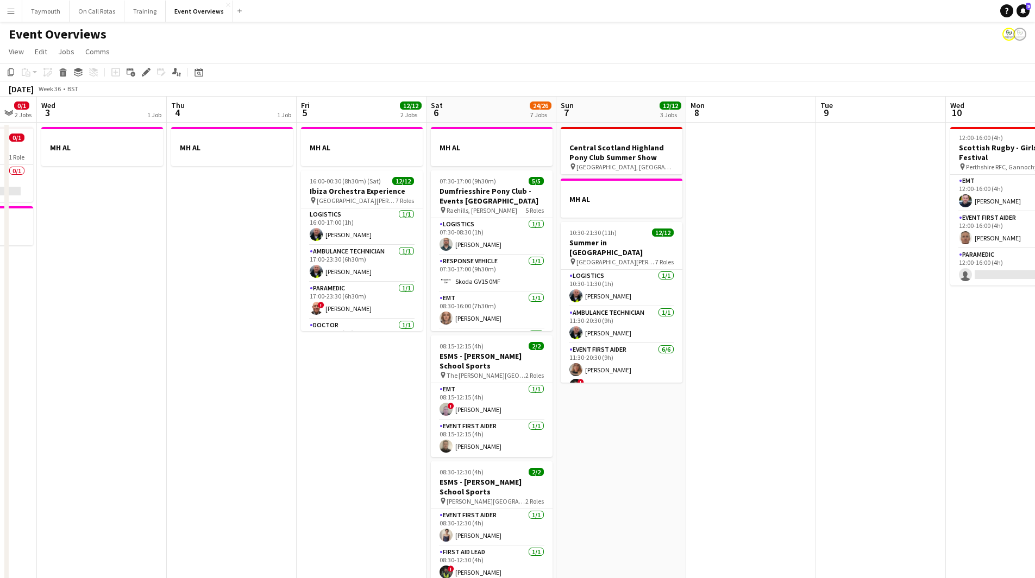
drag, startPoint x: 1021, startPoint y: 10, endPoint x: 1000, endPoint y: 20, distance: 22.6
click at [1021, 10] on icon at bounding box center [1022, 10] width 5 height 5
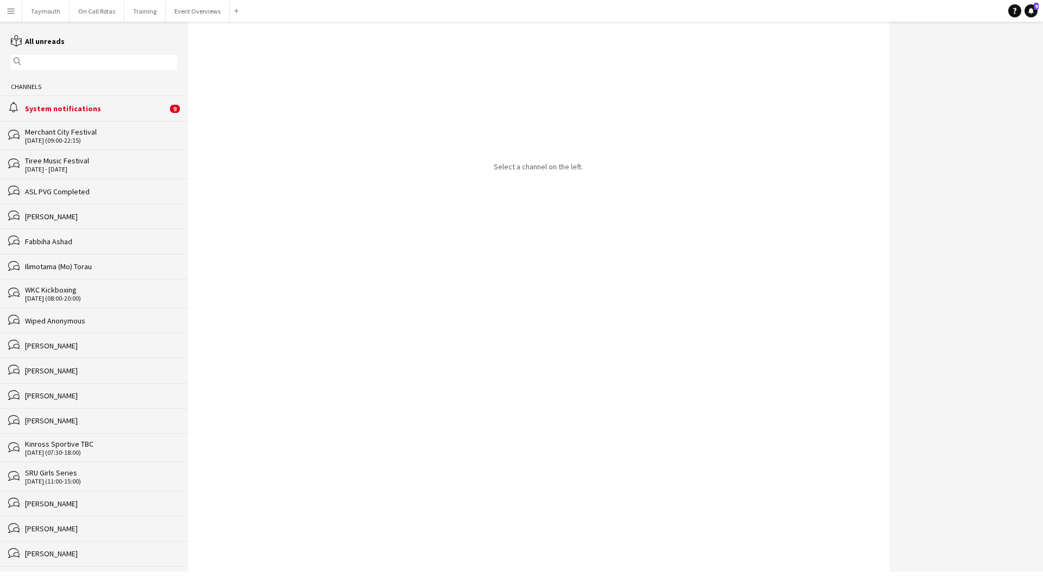
click at [136, 105] on div "System notifications" at bounding box center [96, 109] width 142 height 10
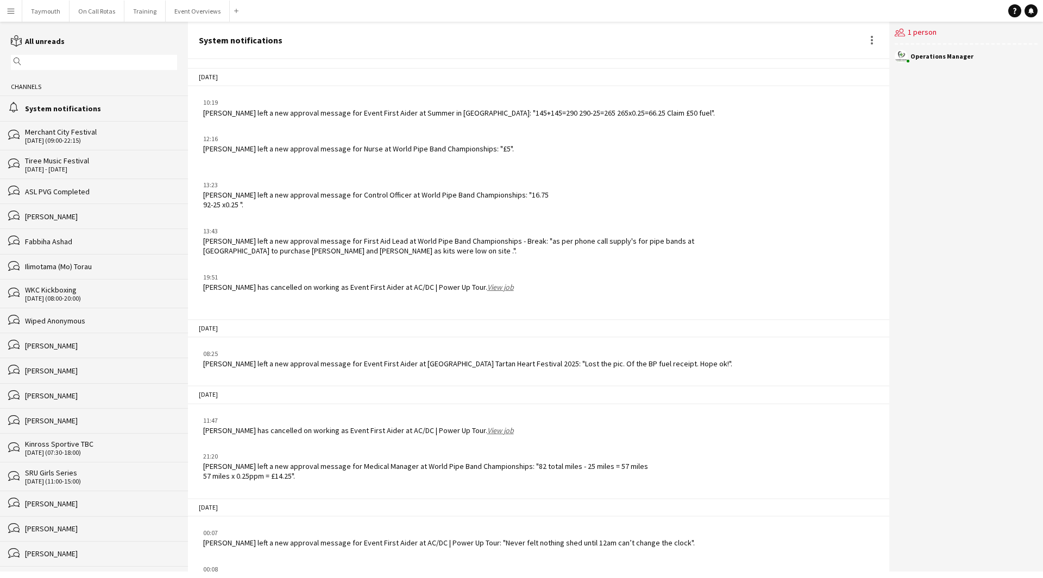
scroll to position [1109, 0]
